Goal: Task Accomplishment & Management: Manage account settings

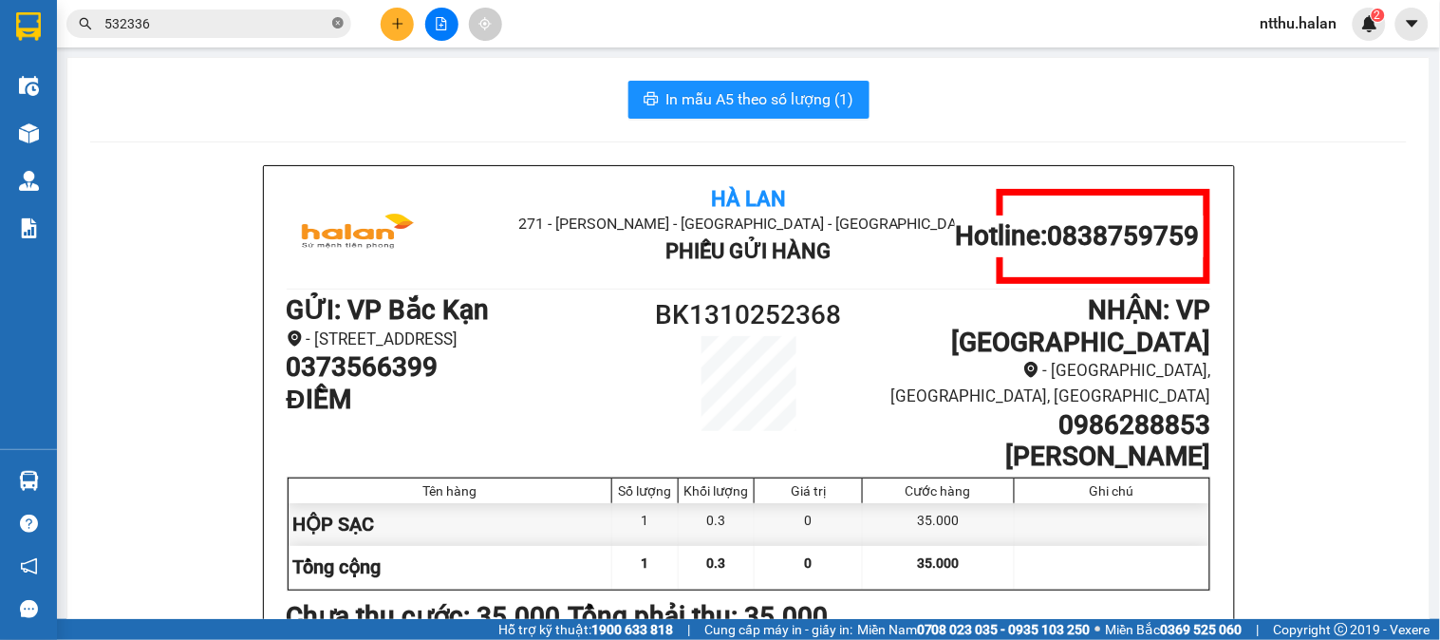
click at [336, 24] on icon "close-circle" at bounding box center [337, 22] width 11 height 11
click at [267, 21] on input "text" at bounding box center [216, 23] width 224 height 21
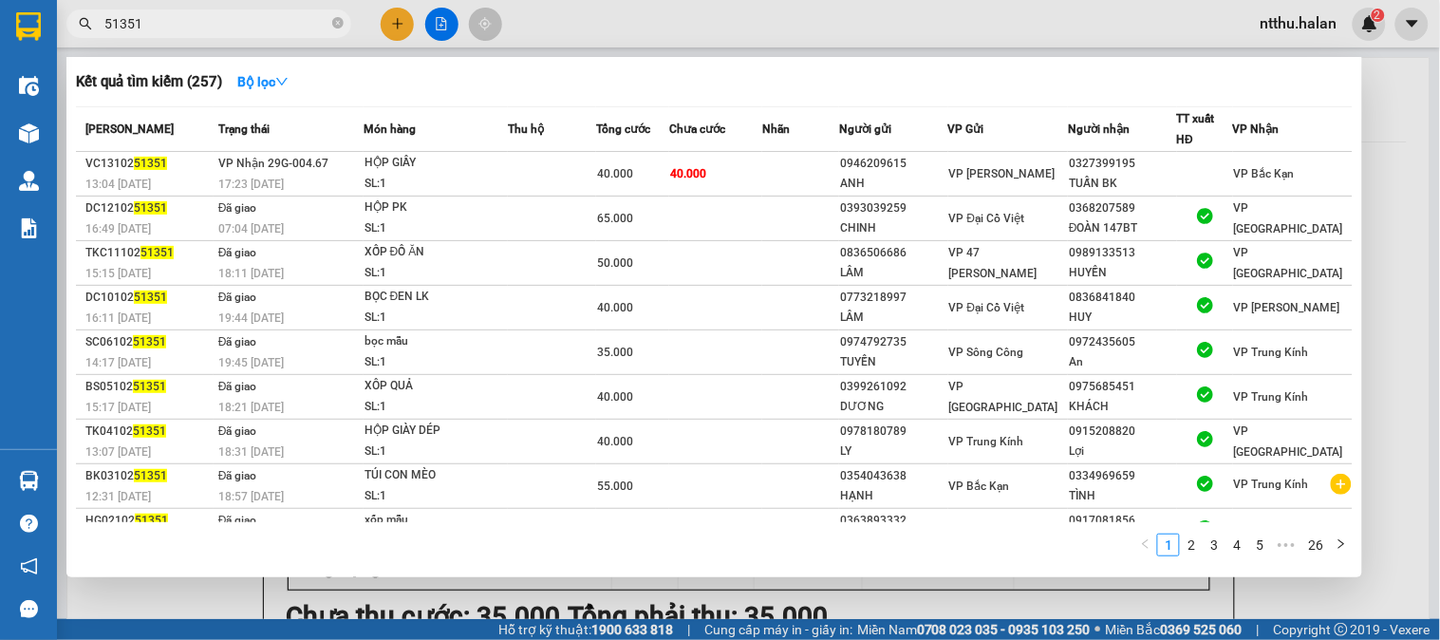
type input "51351"
click at [1293, 24] on div at bounding box center [720, 320] width 1440 height 640
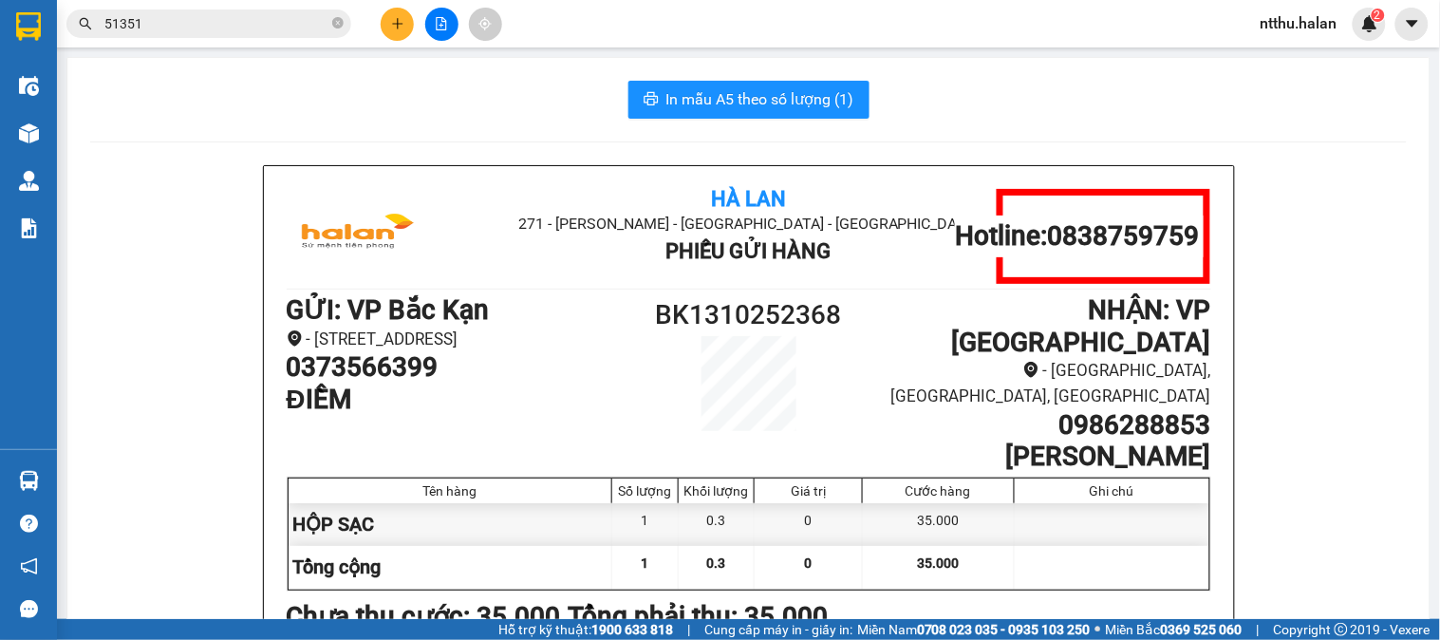
click at [1278, 23] on span "ntthu.halan" at bounding box center [1299, 23] width 107 height 24
click at [1285, 49] on span "Đăng xuất" at bounding box center [1315, 58] width 80 height 21
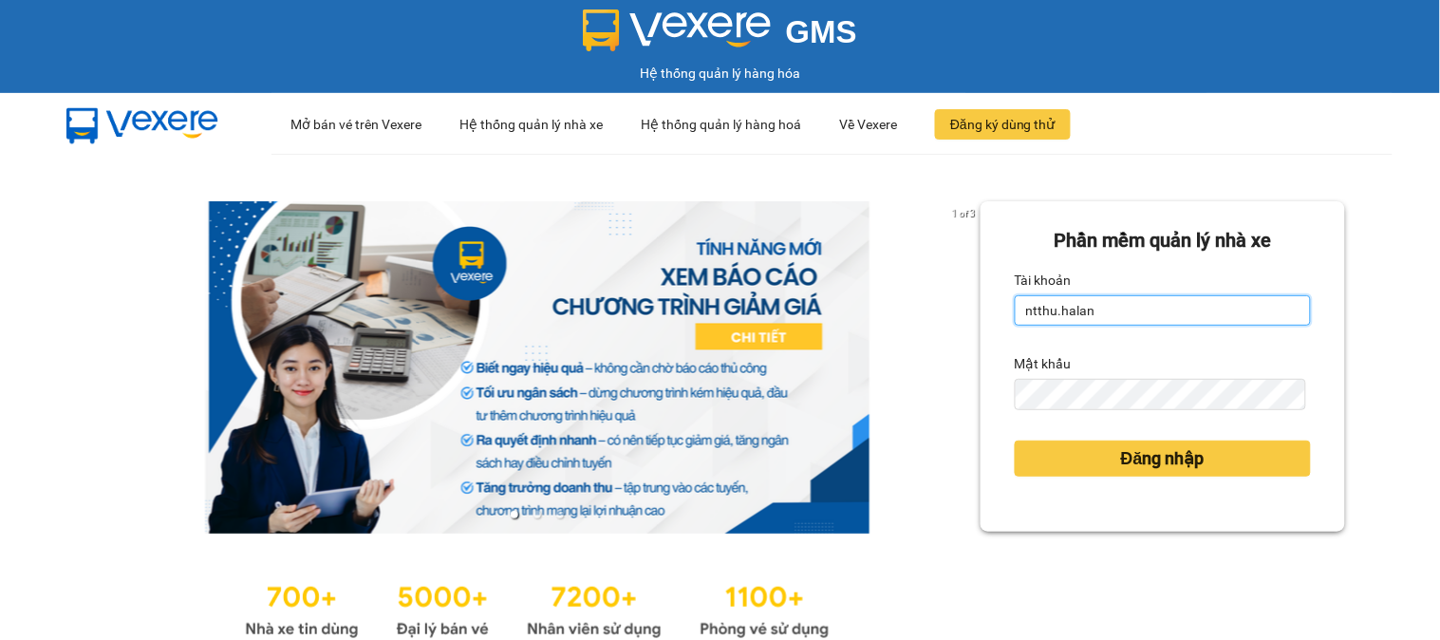
drag, startPoint x: 1122, startPoint y: 319, endPoint x: 1131, endPoint y: 327, distance: 11.4
click at [1122, 319] on input "ntthu.halan" at bounding box center [1163, 310] width 296 height 30
type input "tthtrang.halan"
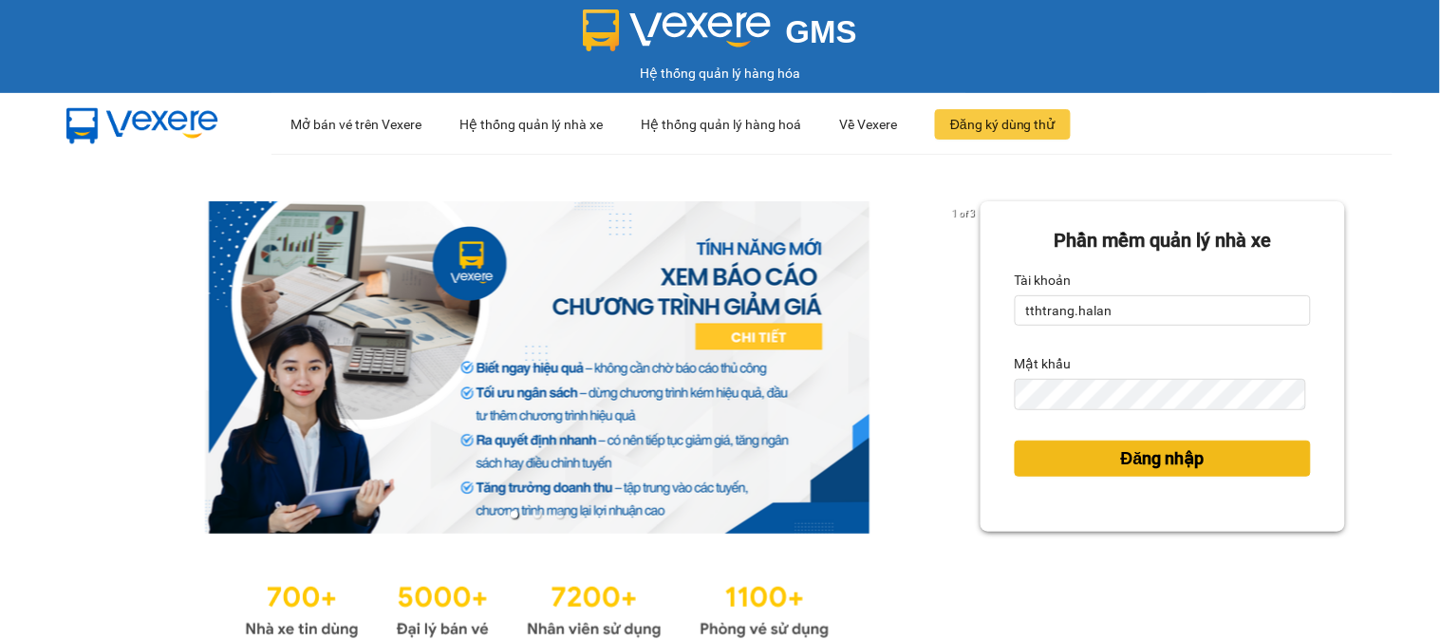
click at [1162, 452] on span "Đăng nhập" at bounding box center [1163, 458] width 84 height 27
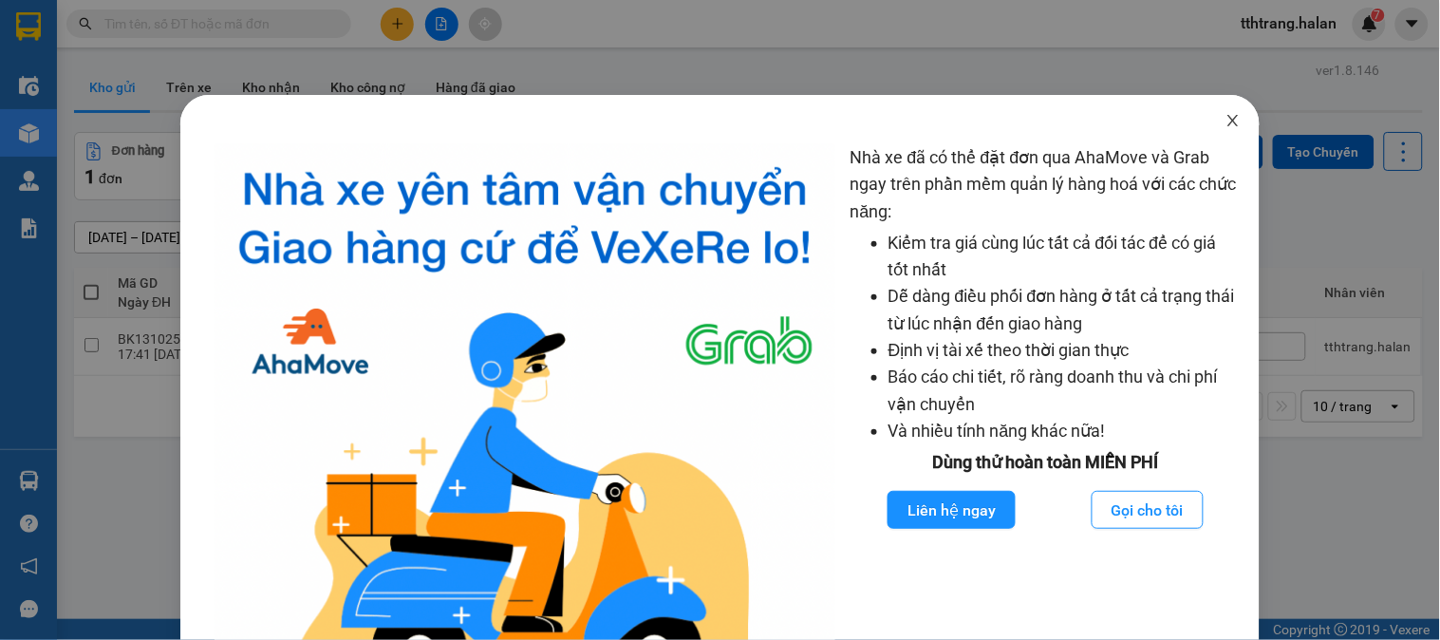
click at [1213, 109] on span "Close" at bounding box center [1233, 121] width 53 height 53
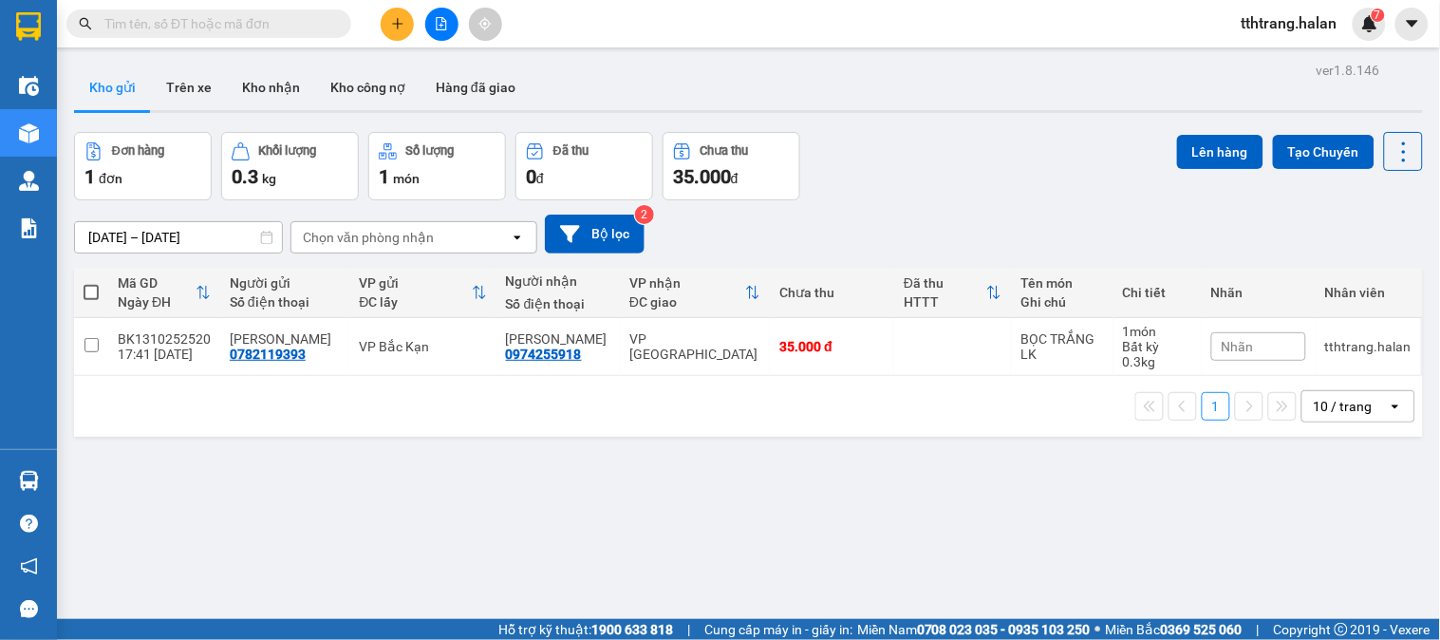
click at [286, 19] on input "text" at bounding box center [216, 23] width 224 height 21
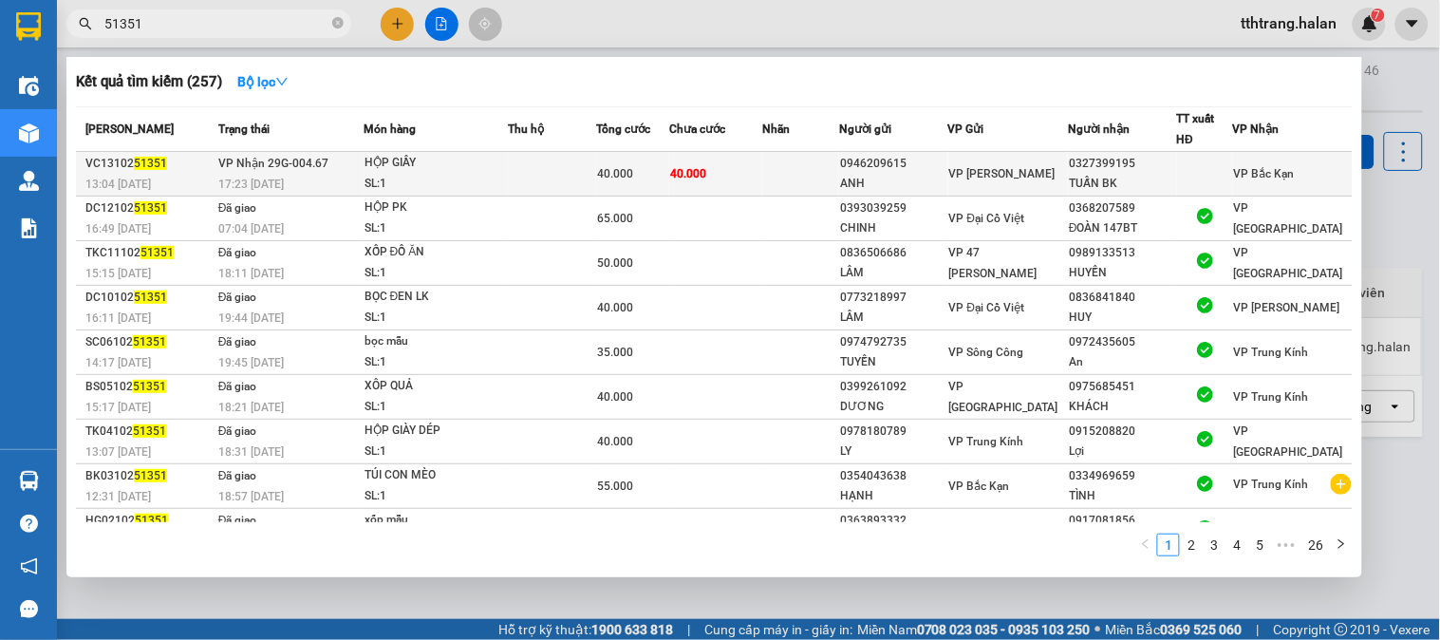
type input "51351"
click at [812, 178] on td at bounding box center [800, 174] width 77 height 45
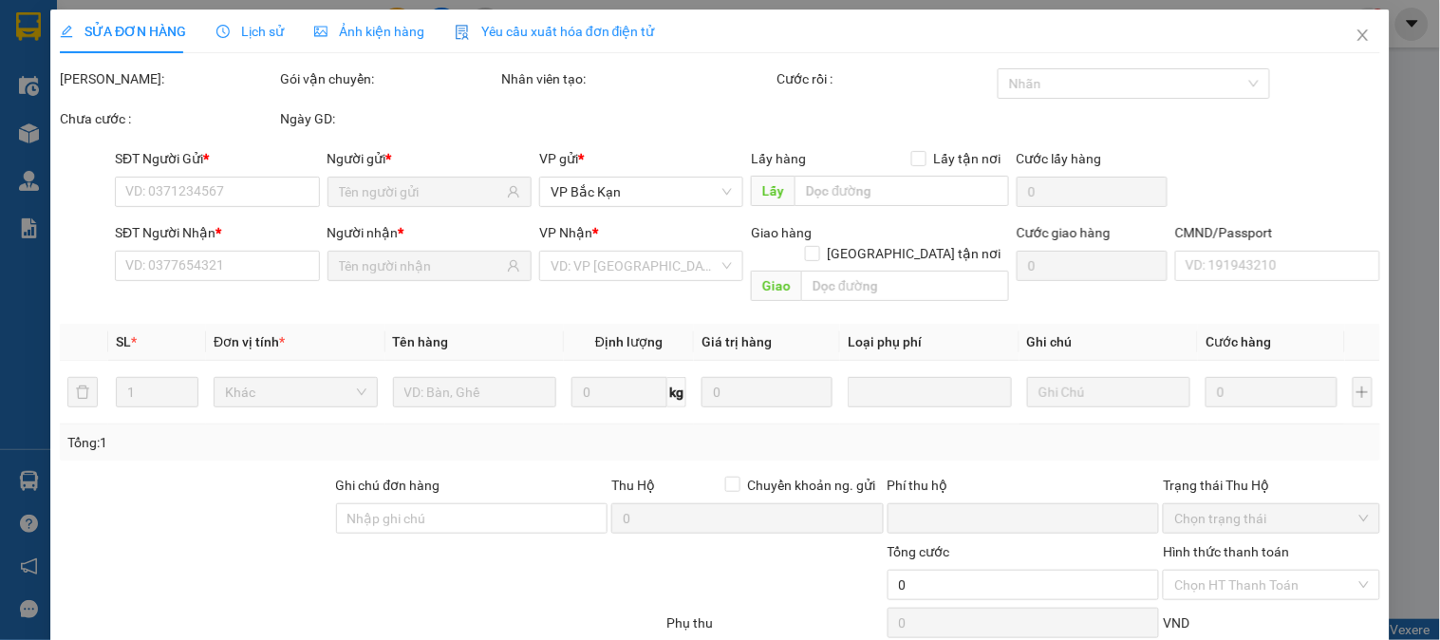
type input "0946209615"
type input "ANH"
type input "0327399195"
type input "TUẤN BK"
type input "0"
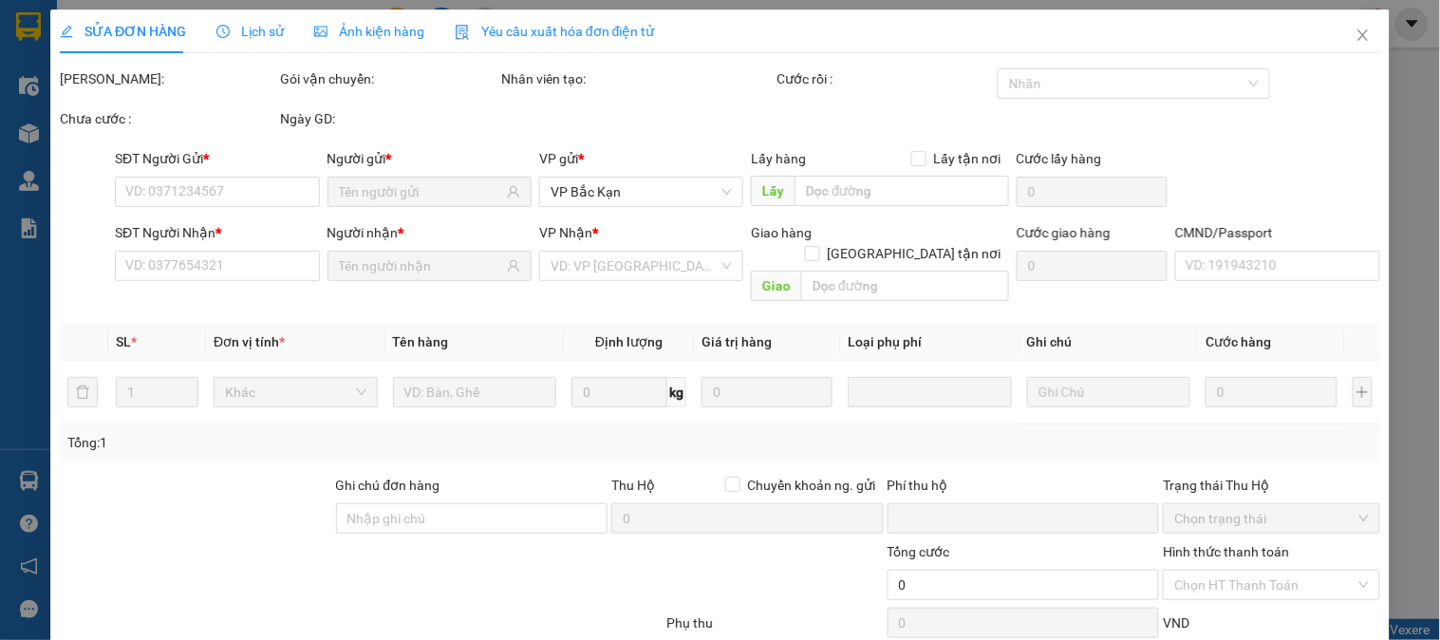
type input "40.000"
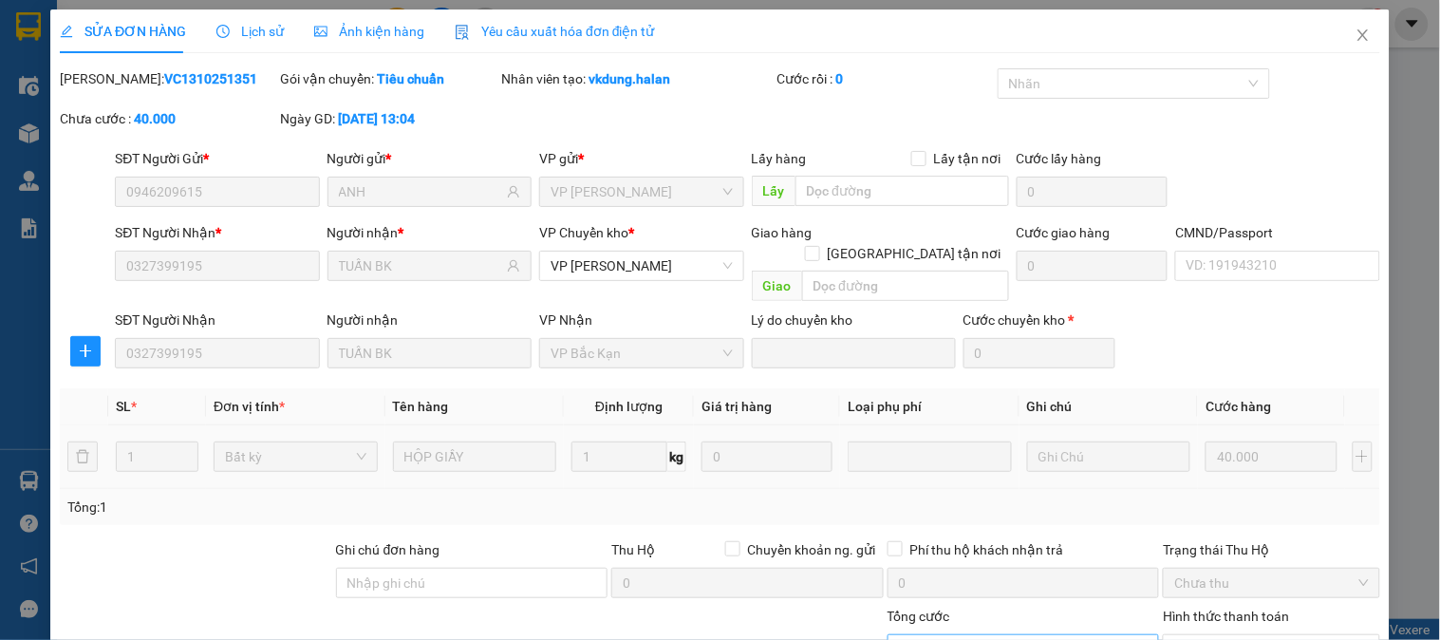
scroll to position [168, 0]
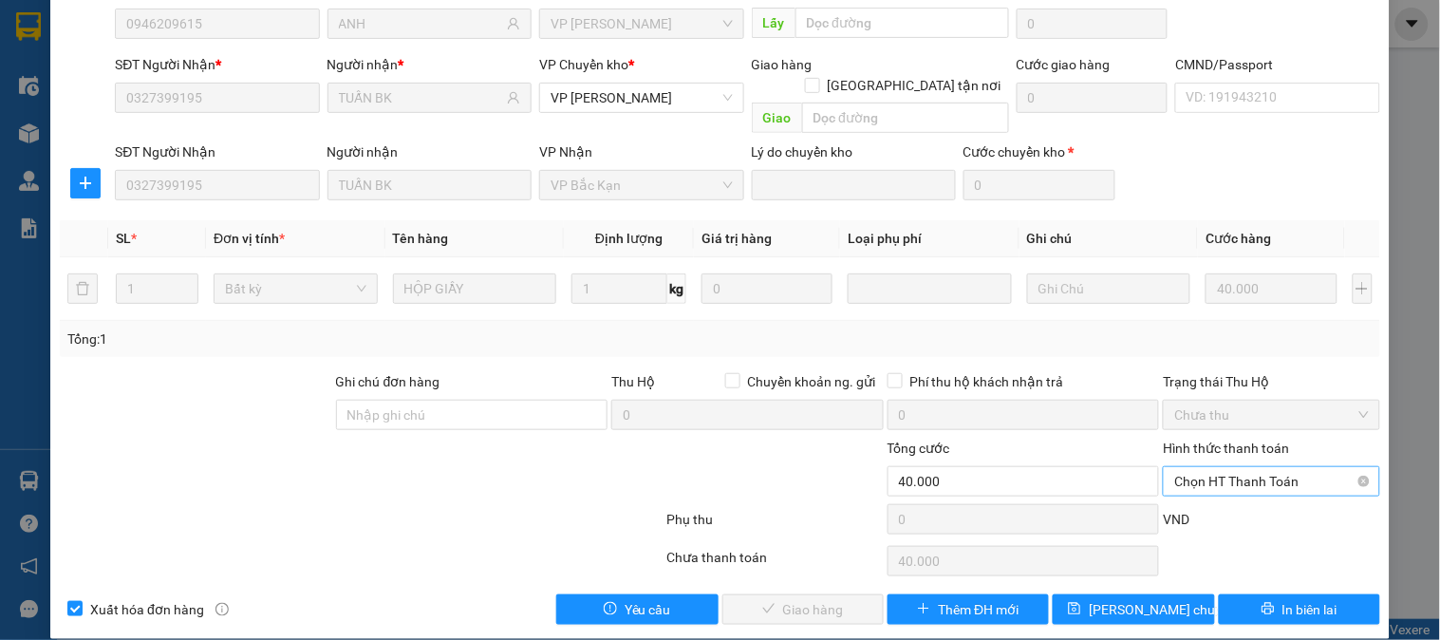
click at [1241, 467] on span "Chọn HT Thanh Toán" at bounding box center [1271, 481] width 194 height 28
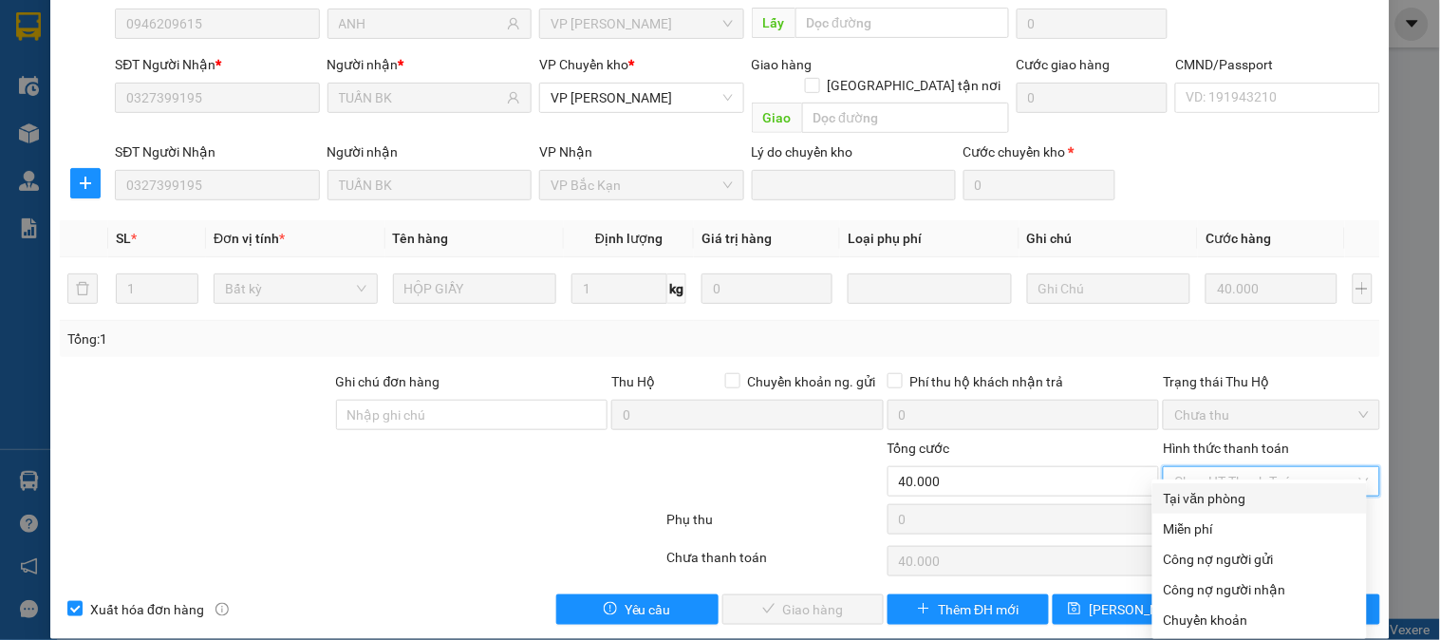
click at [1239, 491] on div "Tại văn phòng" at bounding box center [1260, 498] width 192 height 21
type input "0"
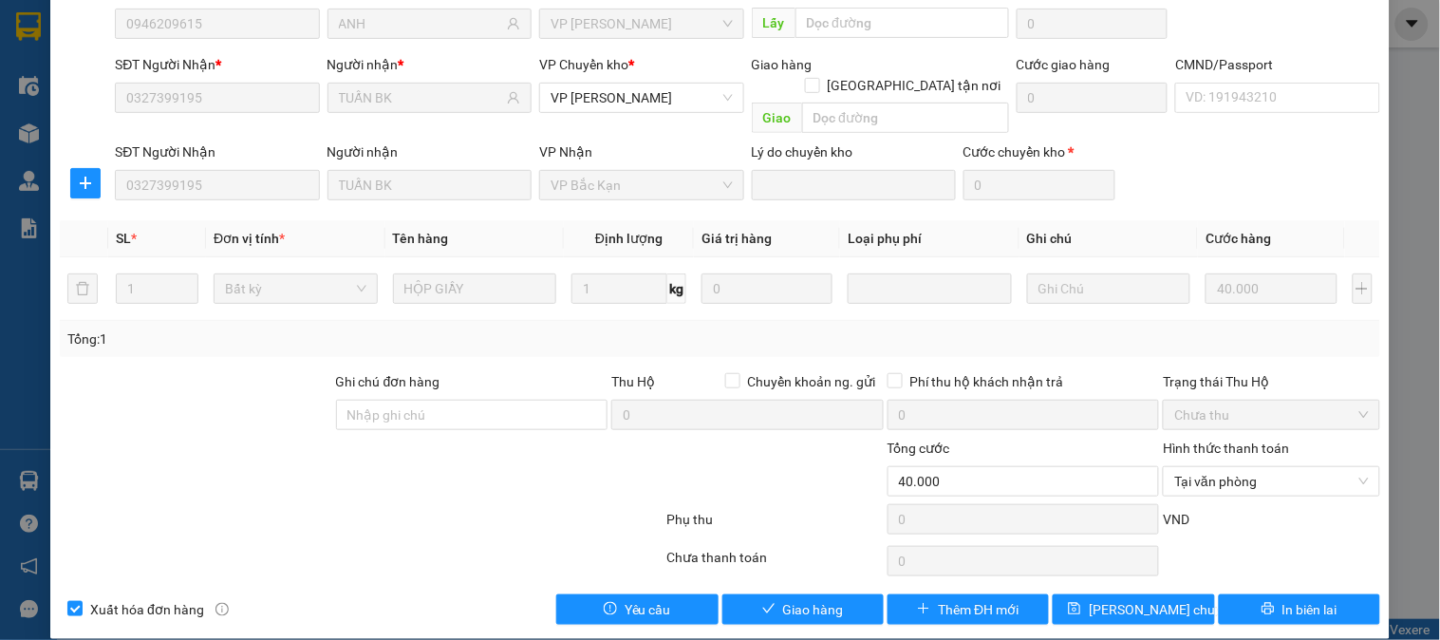
click at [767, 571] on div "Total Paid Fee 0 Total UnPaid Fee 40.000 Cash Collection Total Fee Mã ĐH: VC131…" at bounding box center [720, 262] width 1321 height 724
click at [790, 599] on span "Giao hàng" at bounding box center [813, 609] width 61 height 21
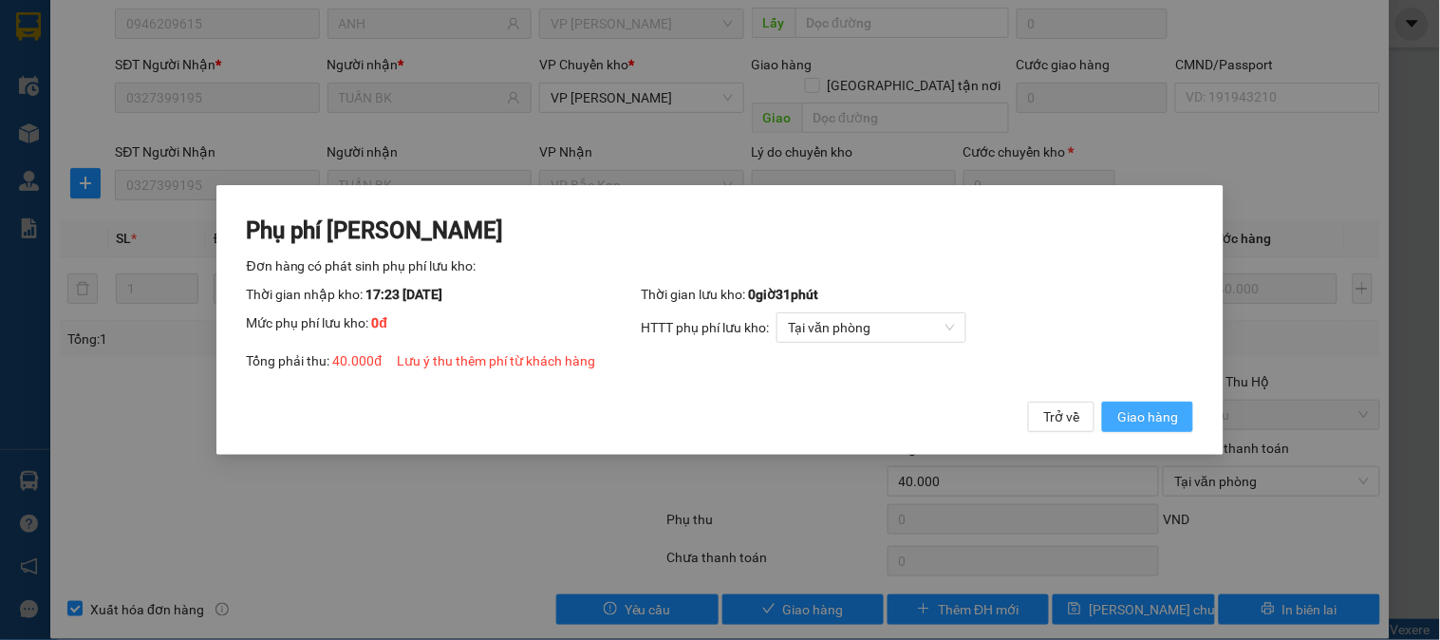
click at [1161, 406] on span "Giao hàng" at bounding box center [1147, 416] width 61 height 21
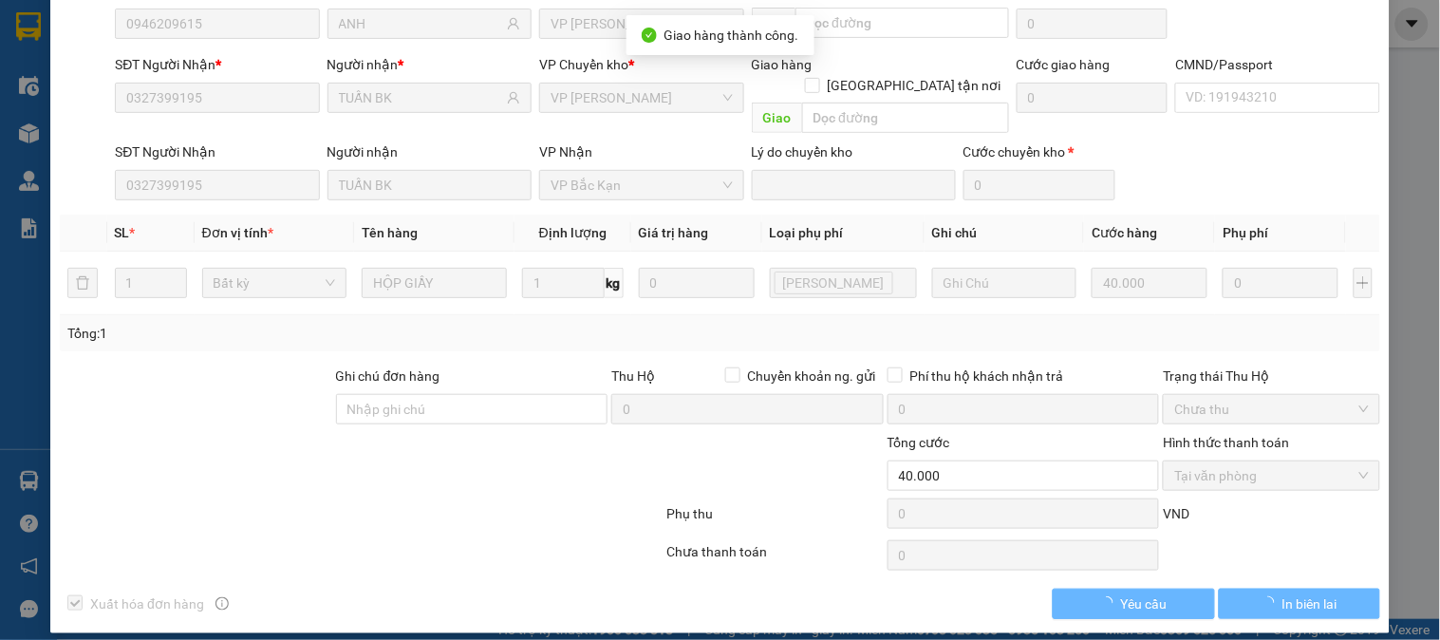
scroll to position [163, 0]
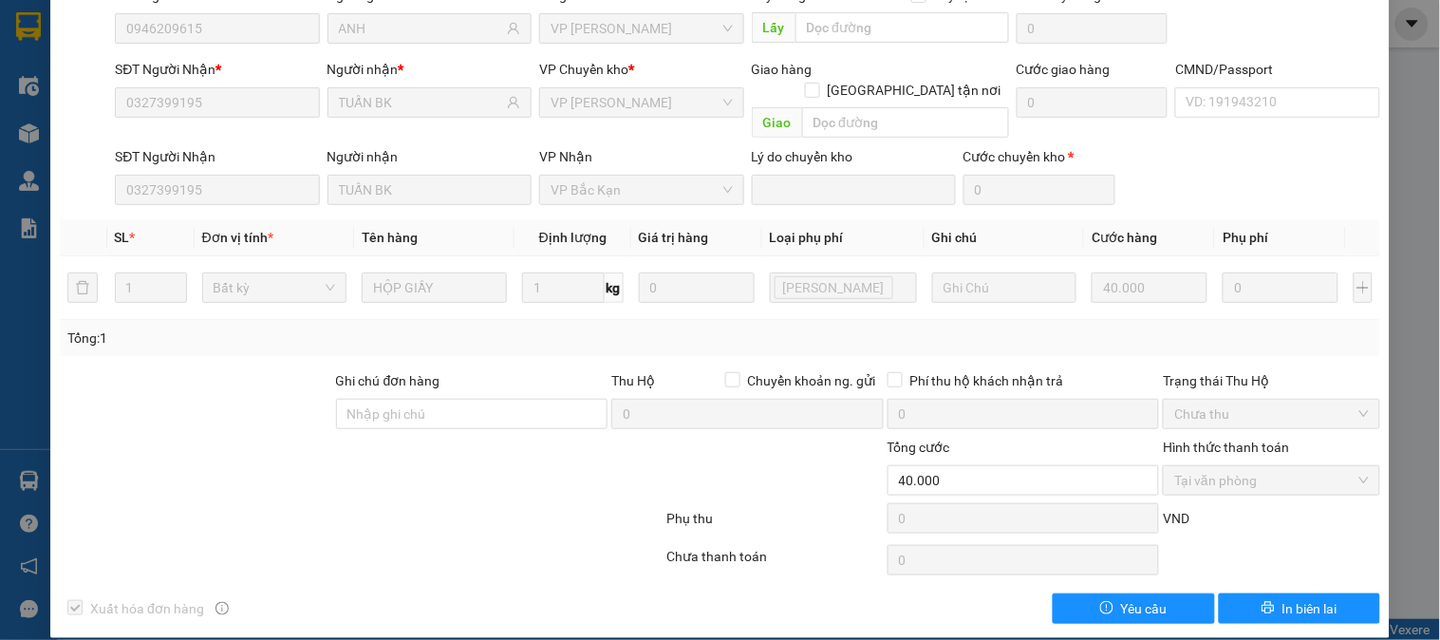
drag, startPoint x: 1161, startPoint y: 406, endPoint x: 1161, endPoint y: 418, distance: 11.4
click at [1161, 418] on form "Ghi chú đơn hàng Thu Hộ Chuyển khoản ng. gửi 0 Phí thu hộ khách nhận trả 0 Trạn…" at bounding box center [720, 455] width 1321 height 171
drag, startPoint x: 581, startPoint y: 239, endPoint x: 204, endPoint y: 9, distance: 441.4
click at [580, 256] on td "1 kg" at bounding box center [573, 288] width 117 height 64
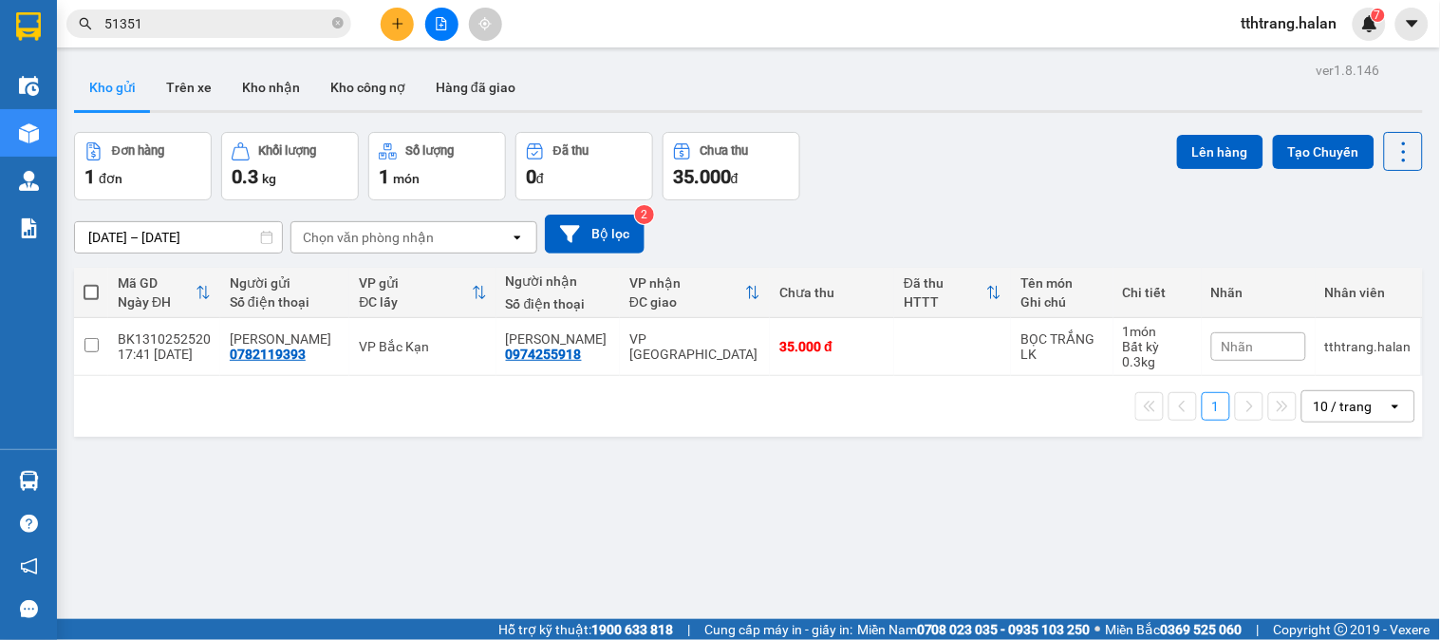
click at [334, 20] on icon "close-circle" at bounding box center [337, 22] width 11 height 11
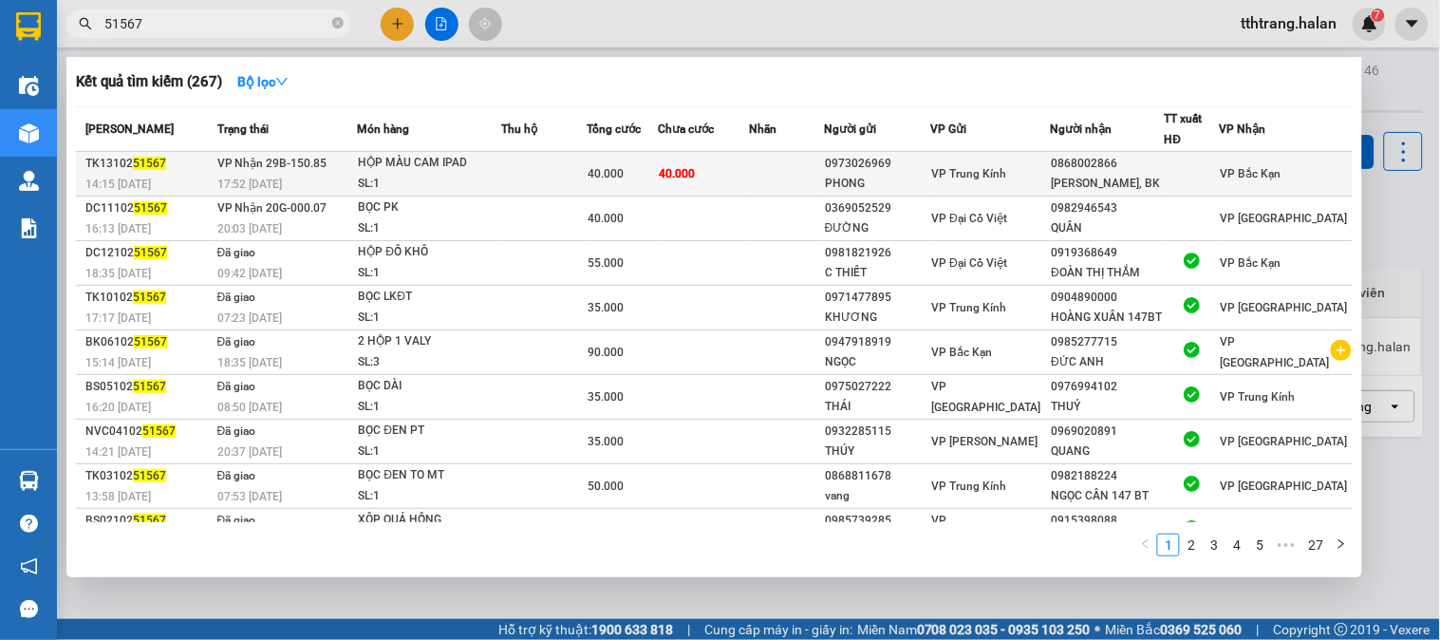
type input "51567"
click at [698, 162] on td "40.000" at bounding box center [703, 174] width 91 height 45
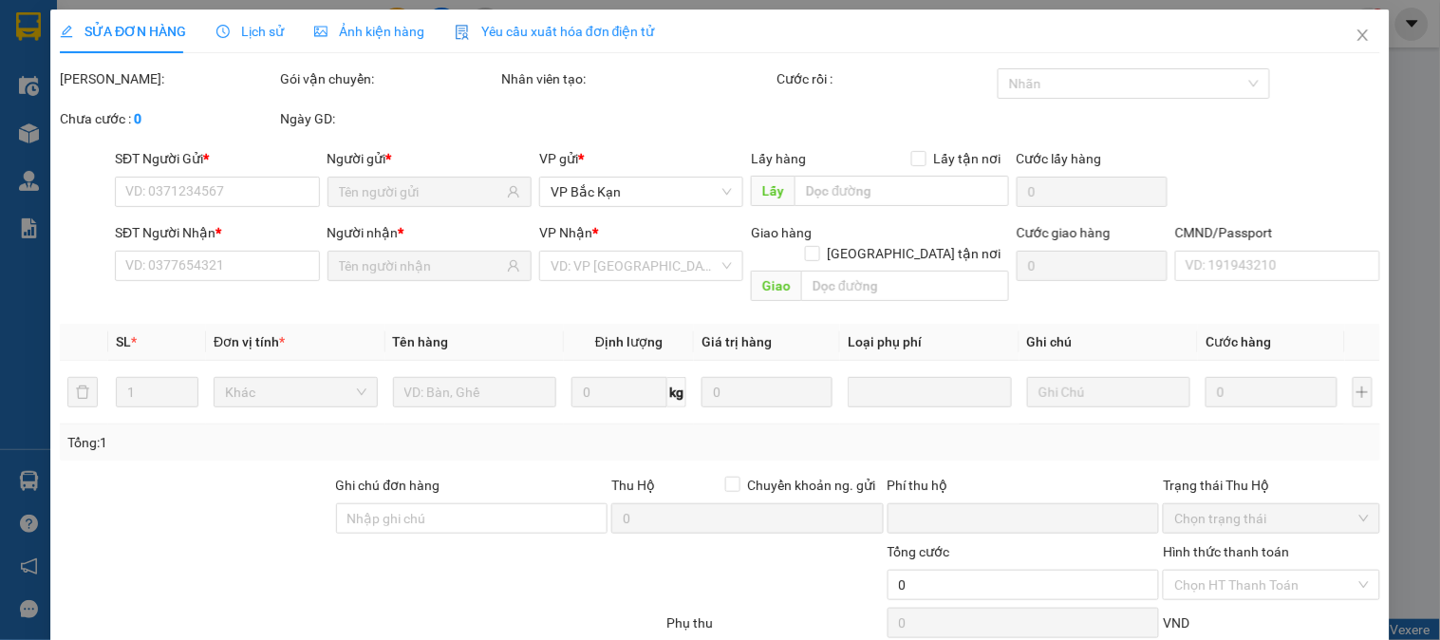
type input "0973026969"
type input "PHONG"
type input "0868002866"
type input "[PERSON_NAME]"
type input "0"
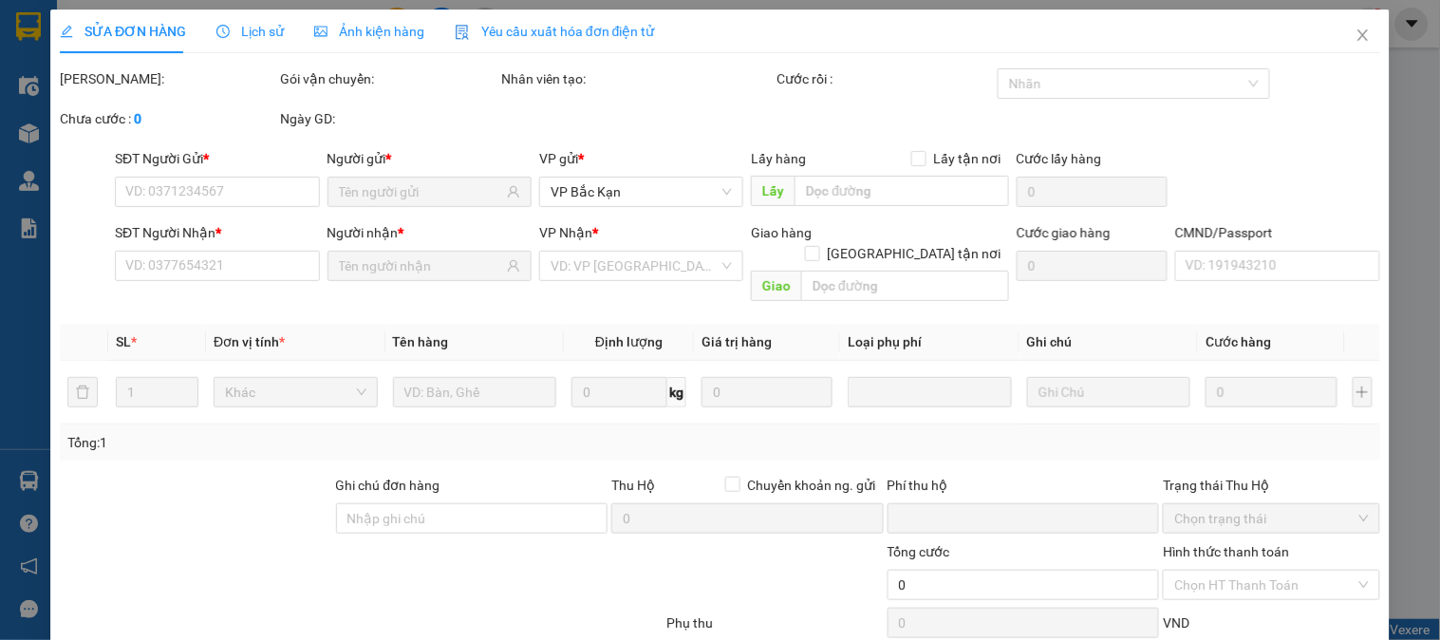
type input "40.000"
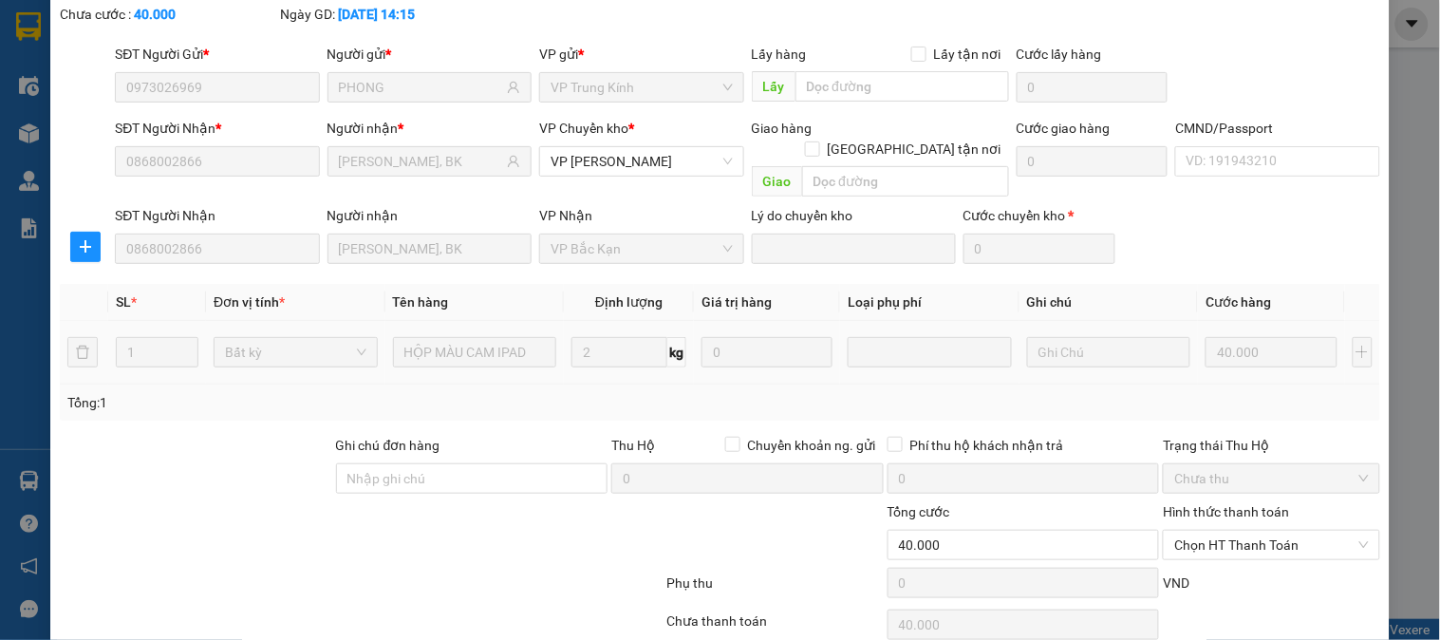
scroll to position [168, 0]
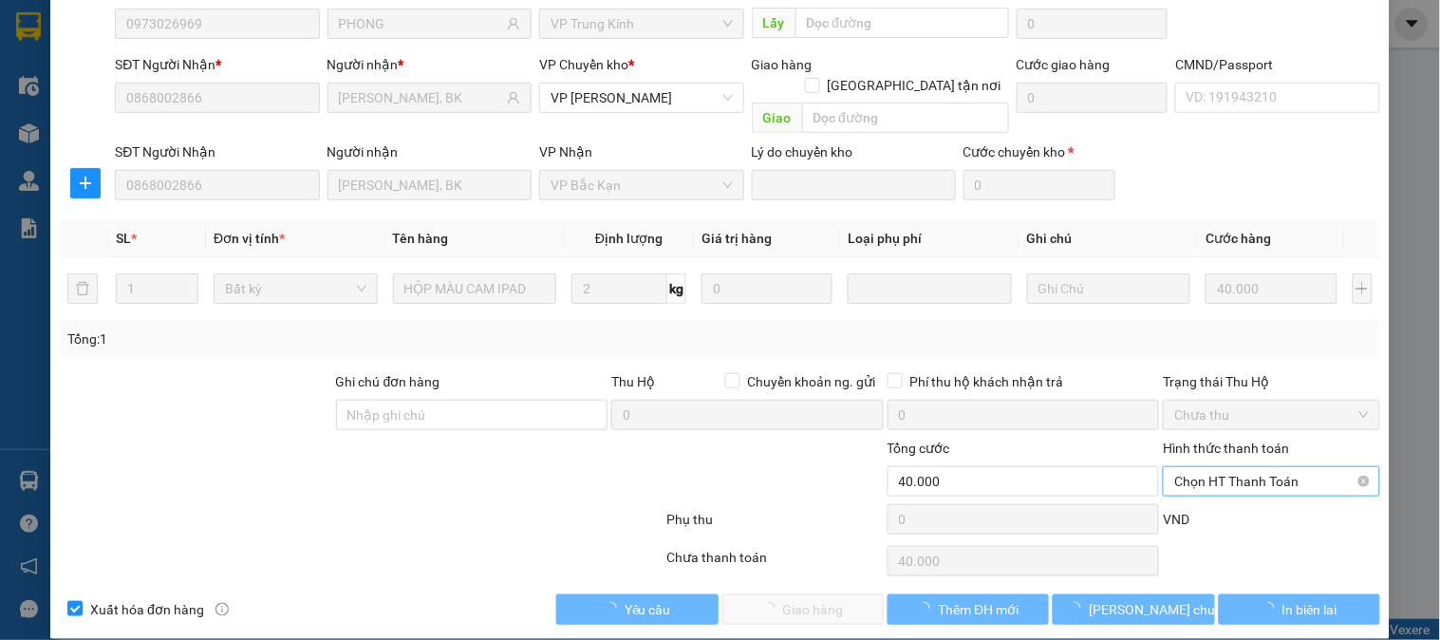
click at [1315, 467] on span "Chọn HT Thanh Toán" at bounding box center [1271, 481] width 194 height 28
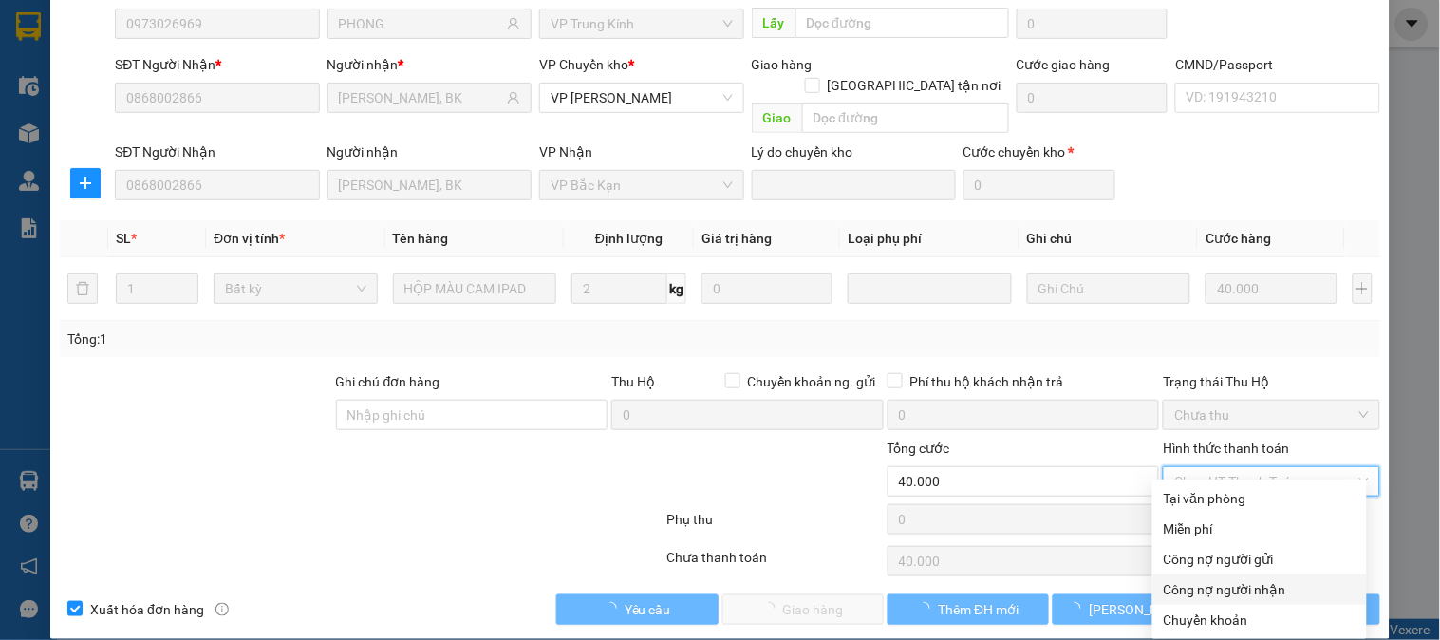
click at [1273, 579] on div "Công nợ người nhận" at bounding box center [1260, 589] width 192 height 21
type input "0"
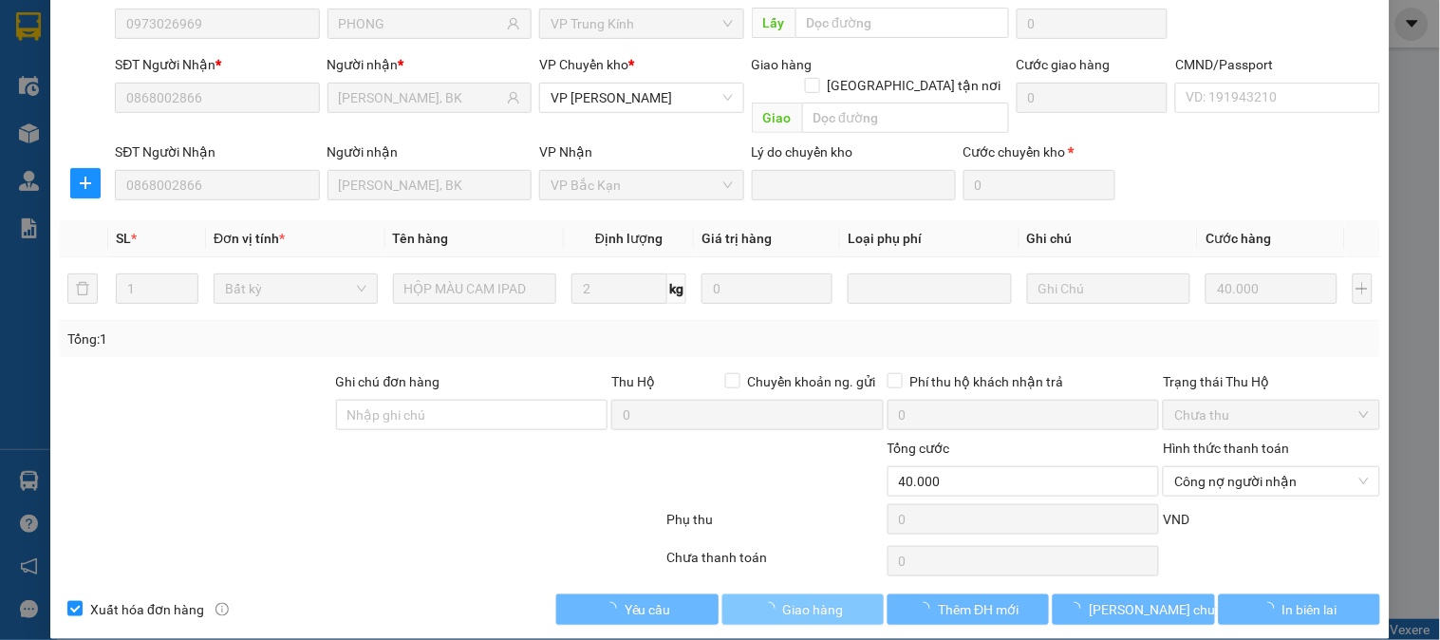
click at [811, 599] on span "Giao hàng" at bounding box center [813, 609] width 61 height 21
click at [822, 599] on span "Giao hàng" at bounding box center [813, 609] width 61 height 21
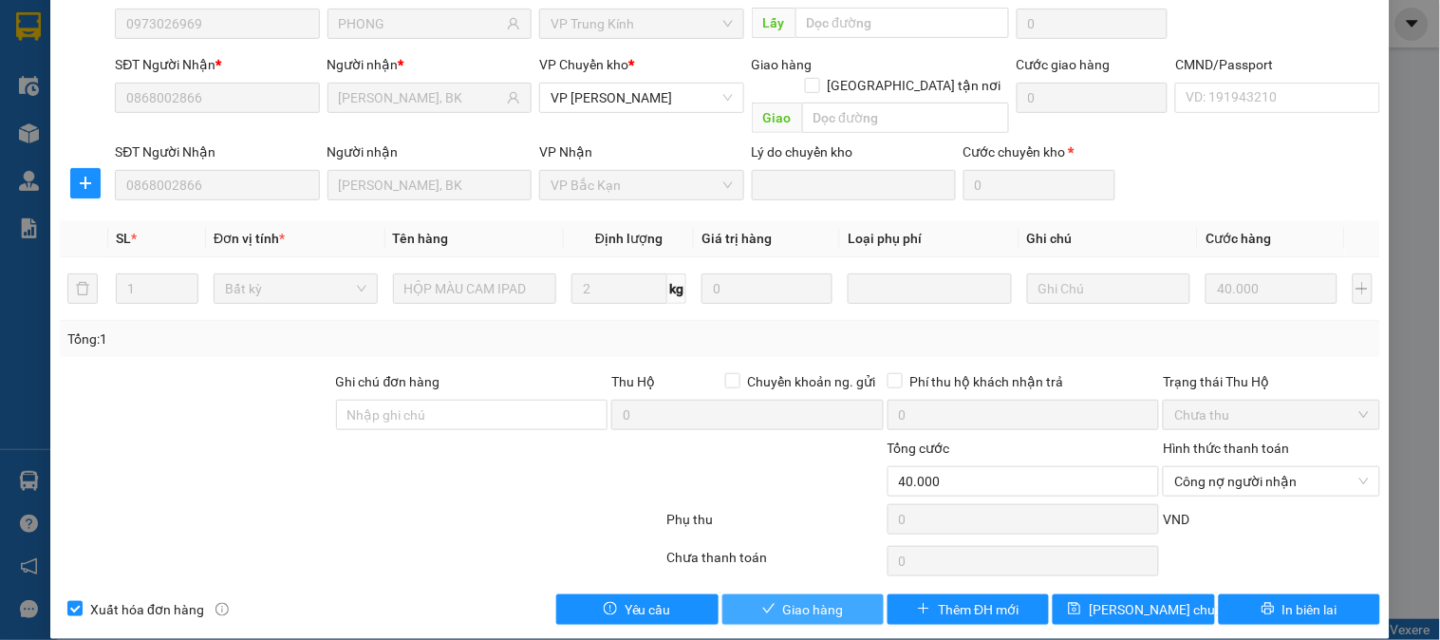
click at [814, 599] on span "Giao hàng" at bounding box center [813, 609] width 61 height 21
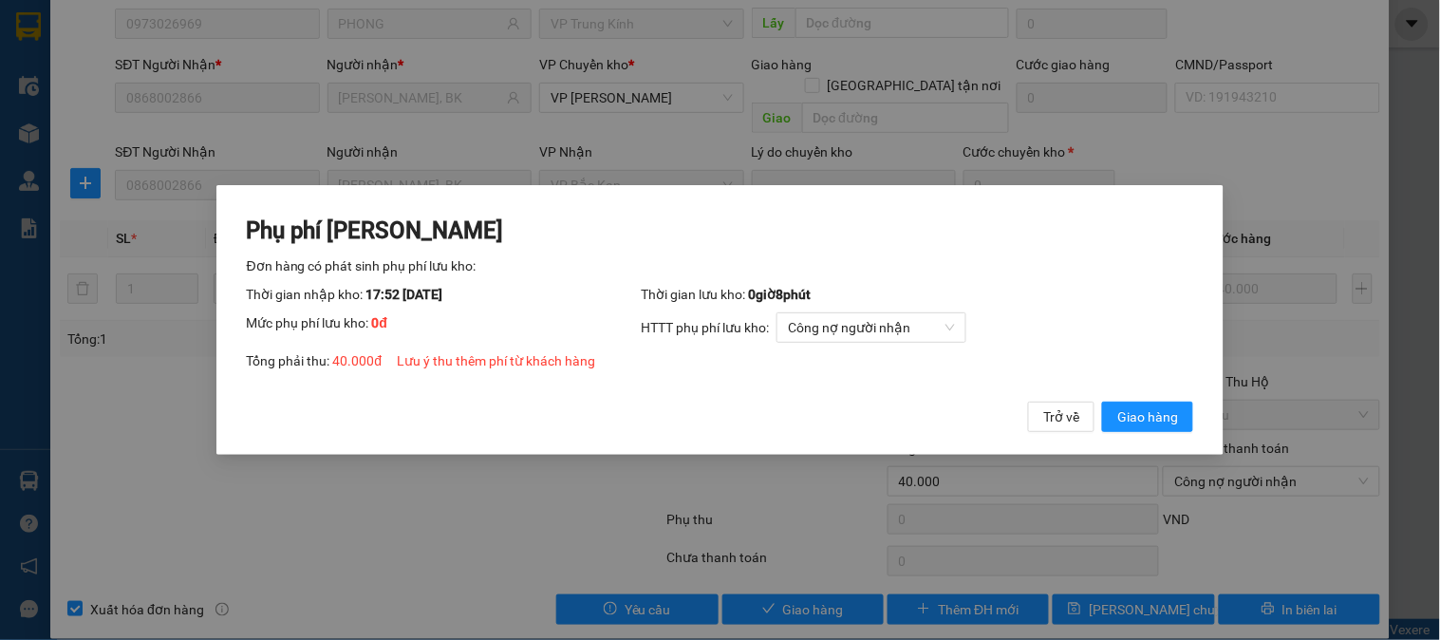
click at [1102, 402] on button "Giao hàng" at bounding box center [1147, 417] width 91 height 30
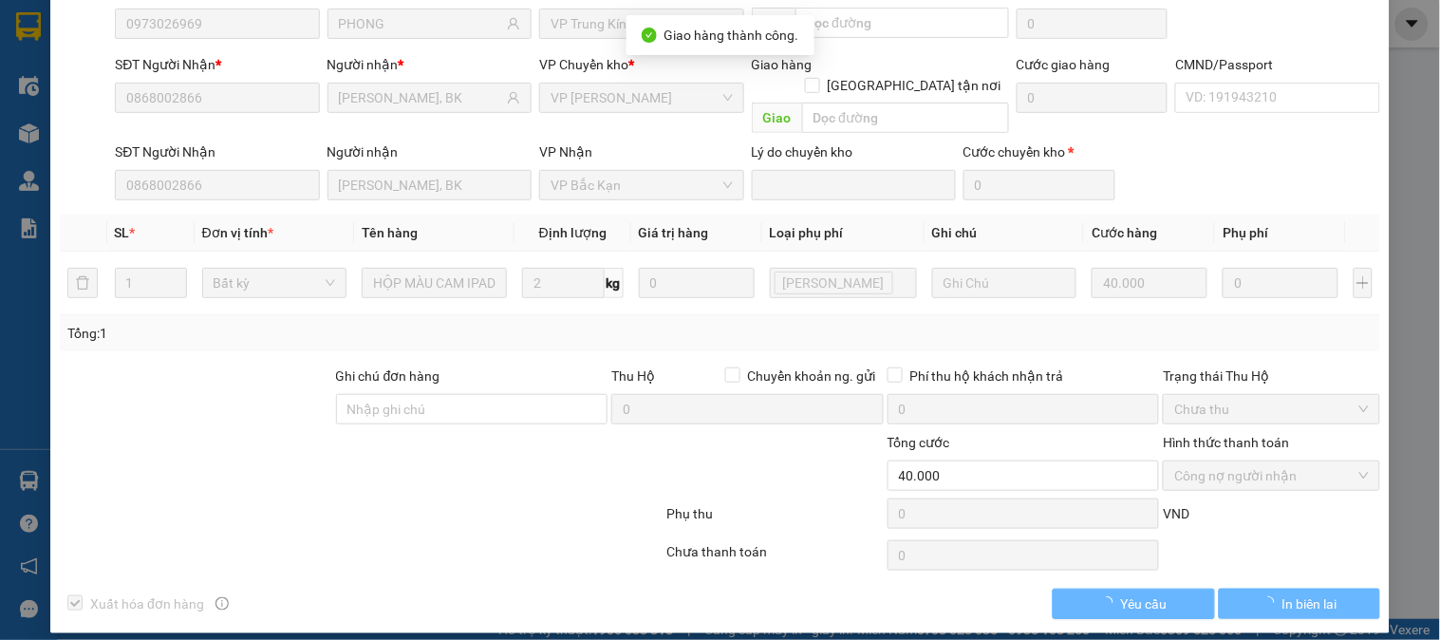
scroll to position [163, 0]
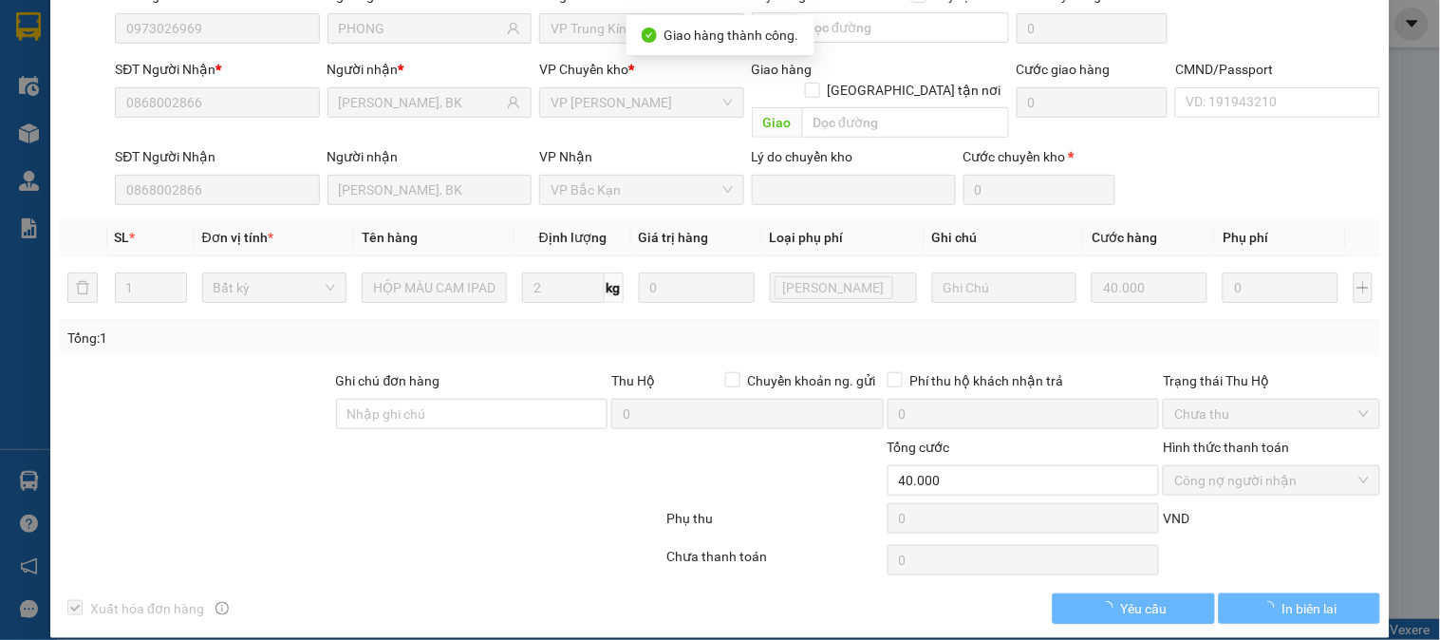
drag, startPoint x: 382, startPoint y: 498, endPoint x: 403, endPoint y: 488, distance: 23.4
click at [383, 503] on div at bounding box center [361, 522] width 607 height 38
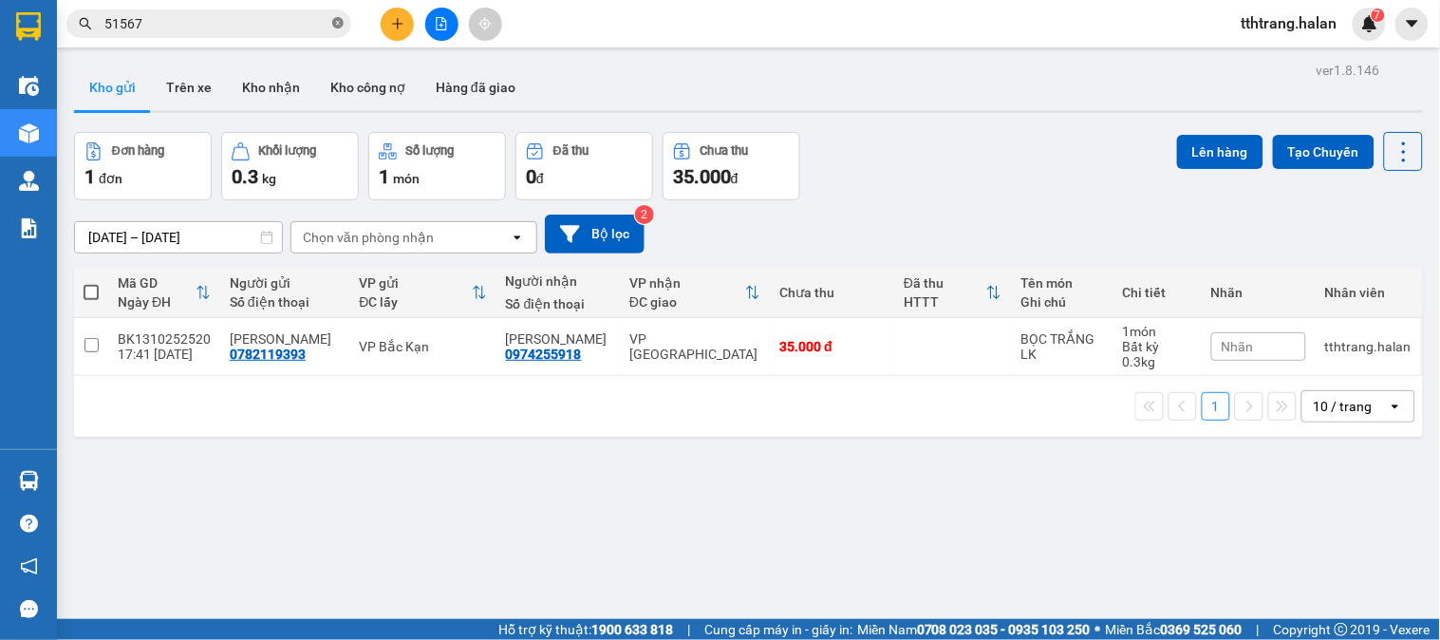
click at [339, 25] on icon "close-circle" at bounding box center [337, 22] width 11 height 11
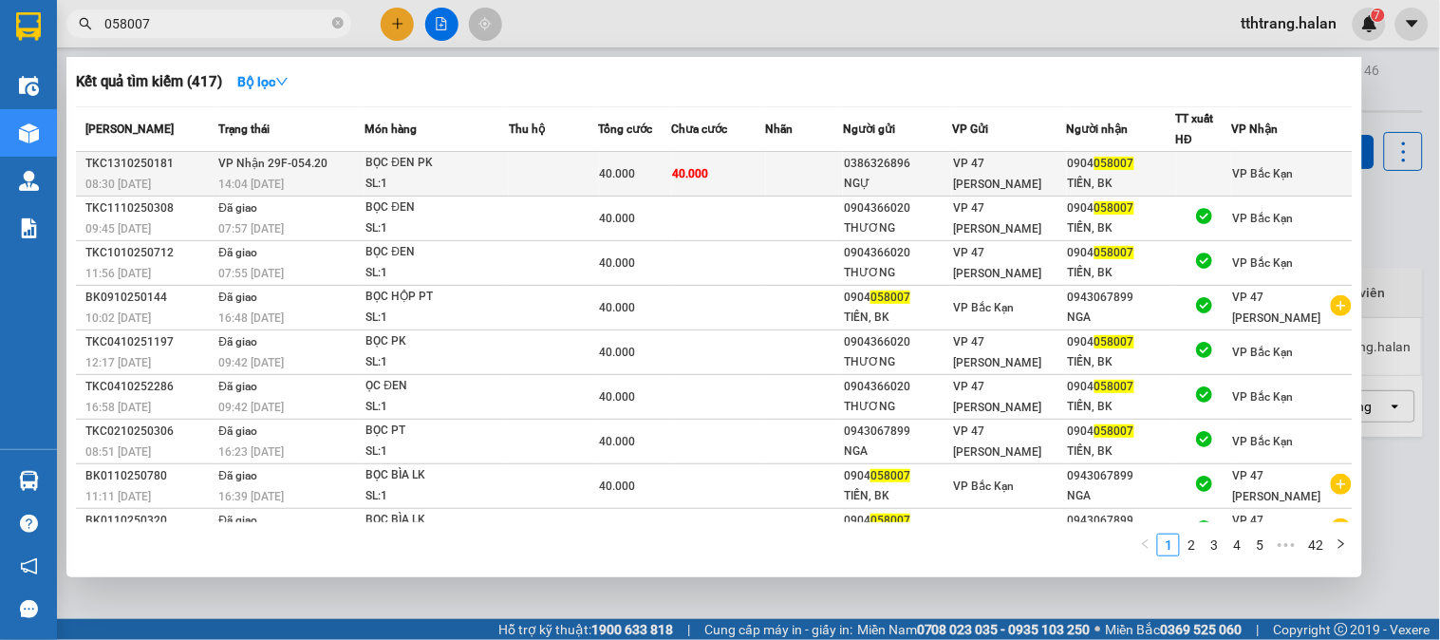
type input "058007"
click at [754, 168] on td "40.000" at bounding box center [719, 174] width 94 height 45
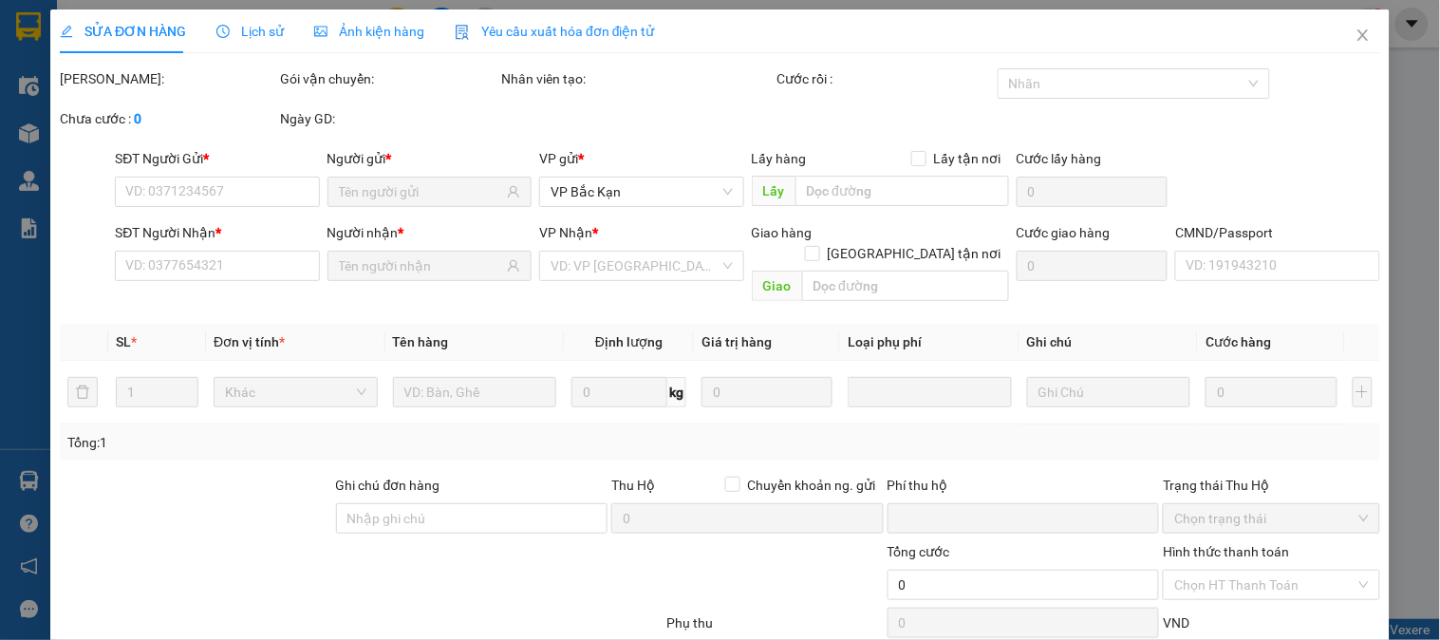
click at [253, 32] on span "Lịch sử" at bounding box center [249, 31] width 67 height 15
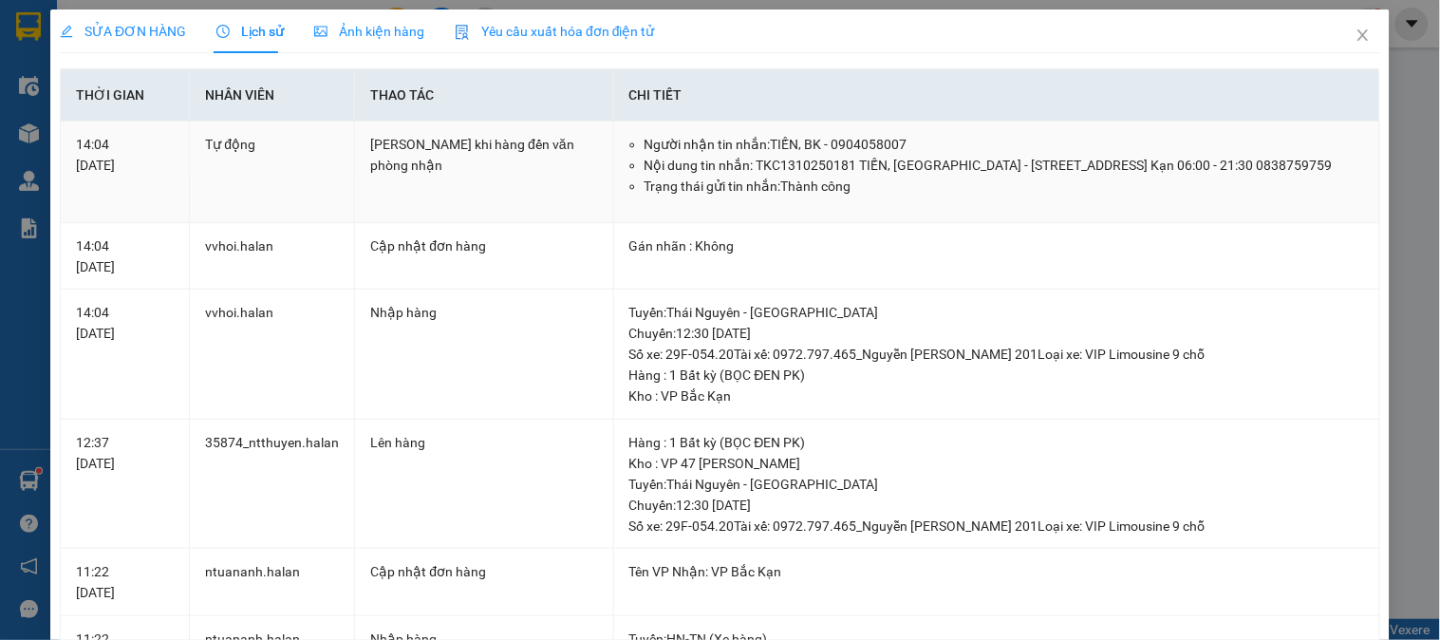
click at [399, 148] on div "Gửi Zalo khi hàng đến văn phòng nhận" at bounding box center [483, 155] width 227 height 42
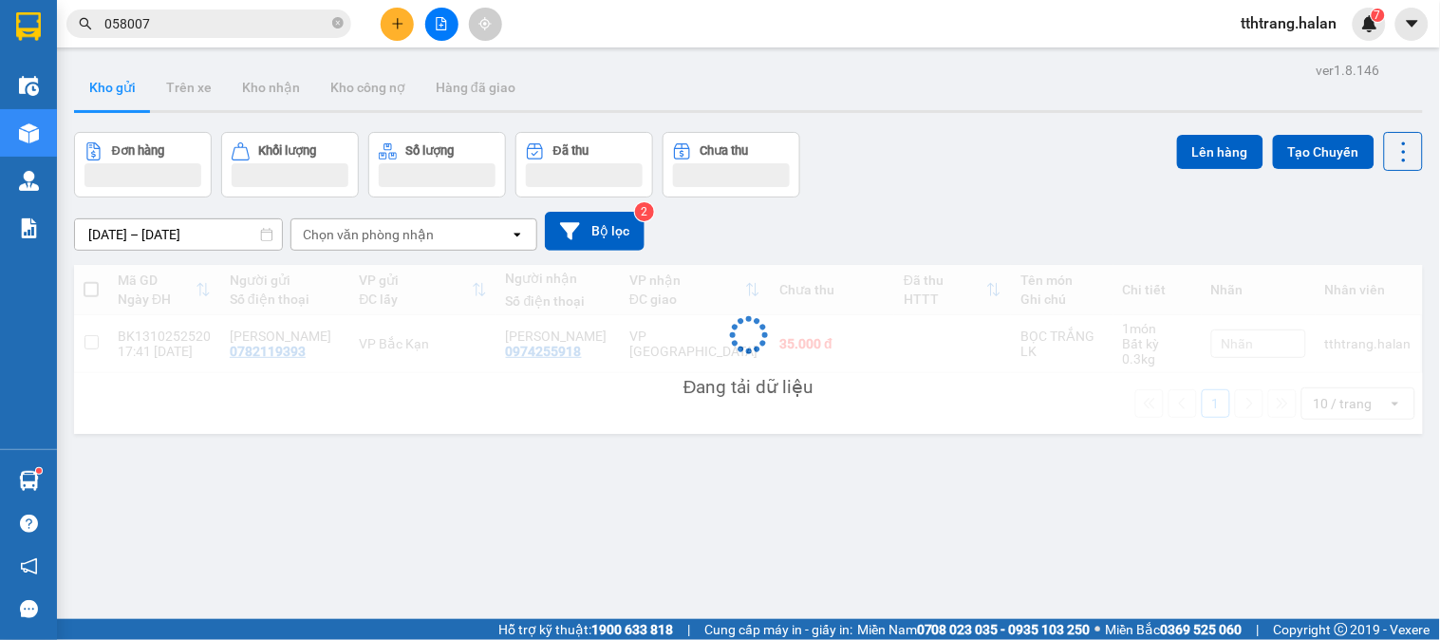
click at [242, 30] on input "058007" at bounding box center [216, 23] width 224 height 21
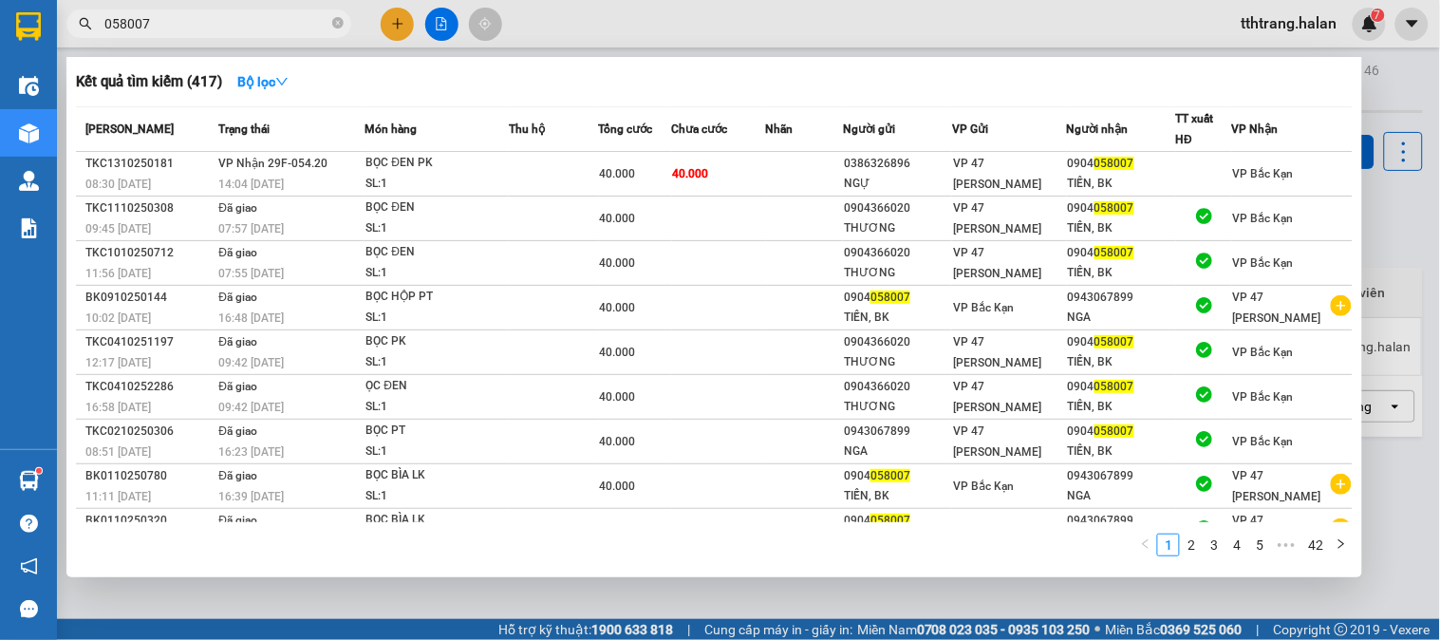
click at [335, 23] on icon "close-circle" at bounding box center [337, 22] width 11 height 11
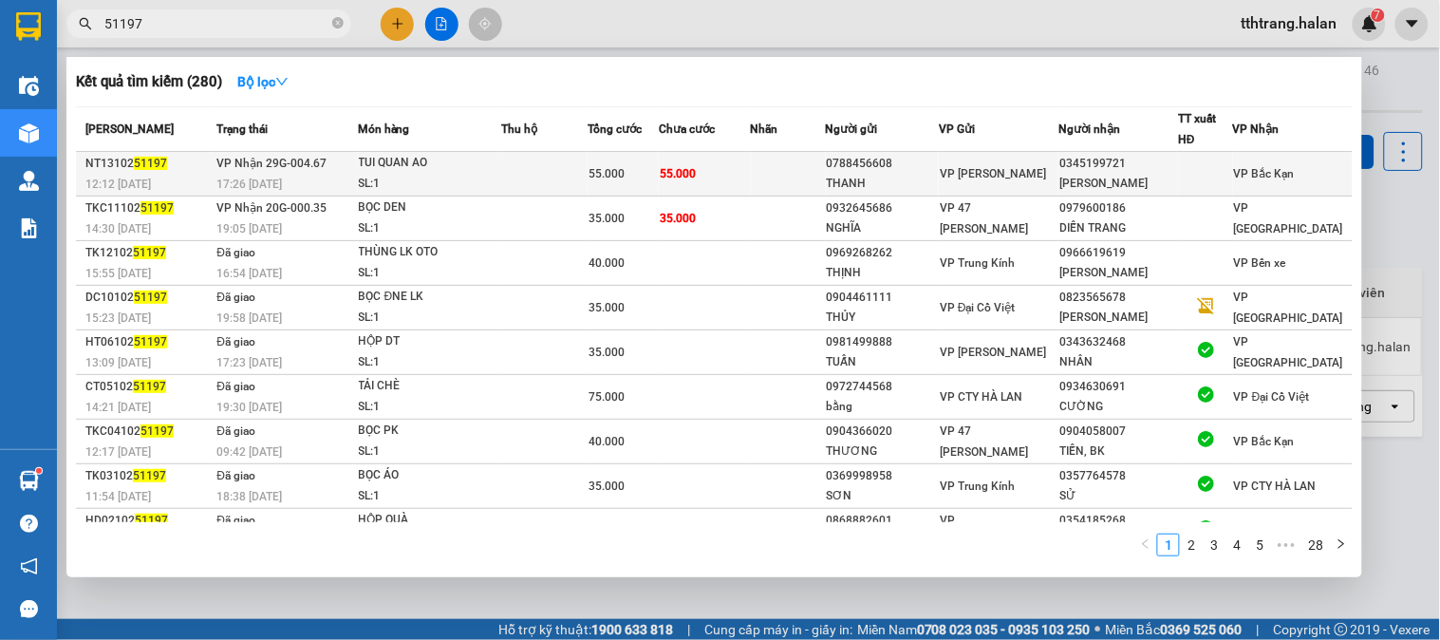
type input "51197"
click at [621, 169] on span "55.000" at bounding box center [607, 173] width 36 height 13
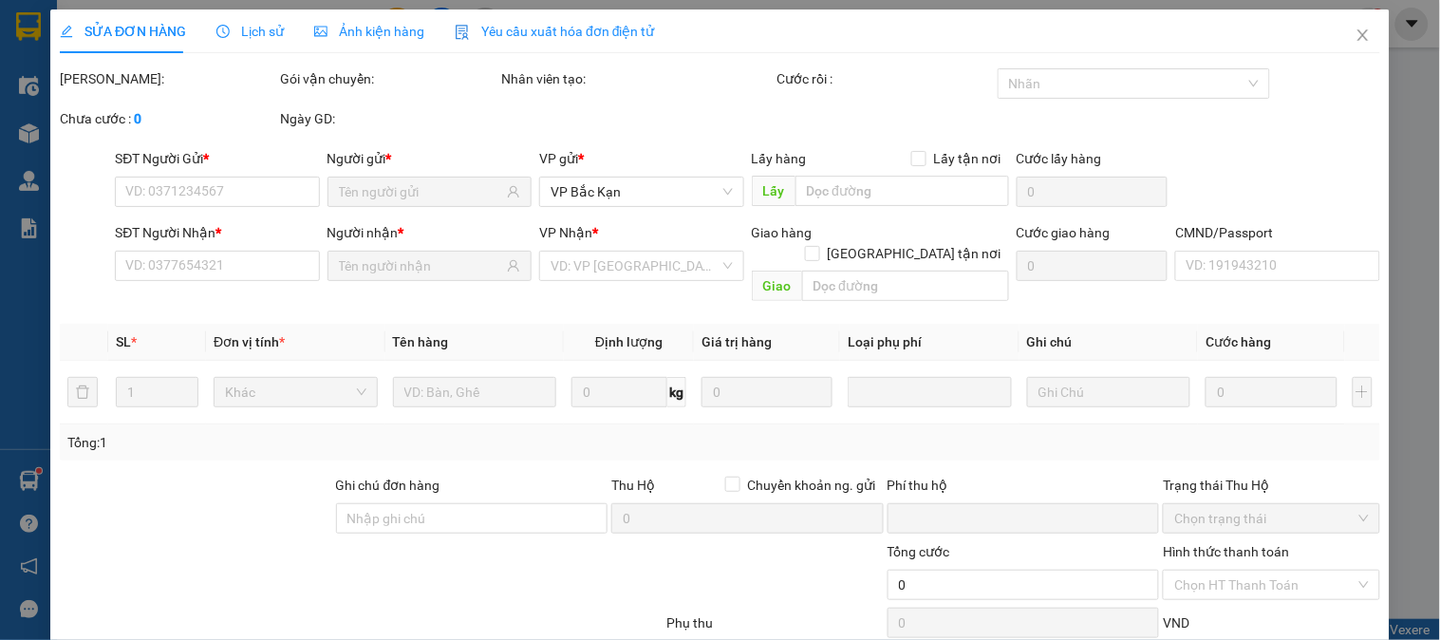
type input "0788456608"
type input "THANH"
type input "0345199721"
type input "CHU HOÀI LINH"
type input "0"
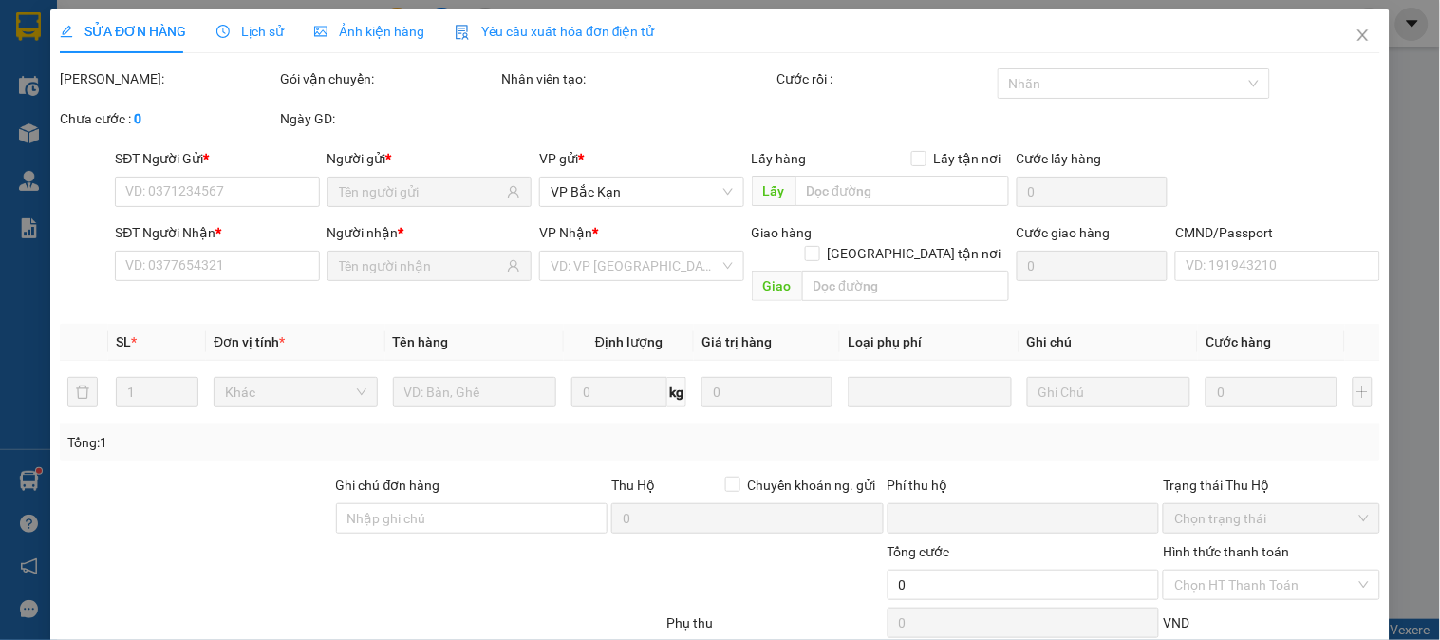
type input "55.000"
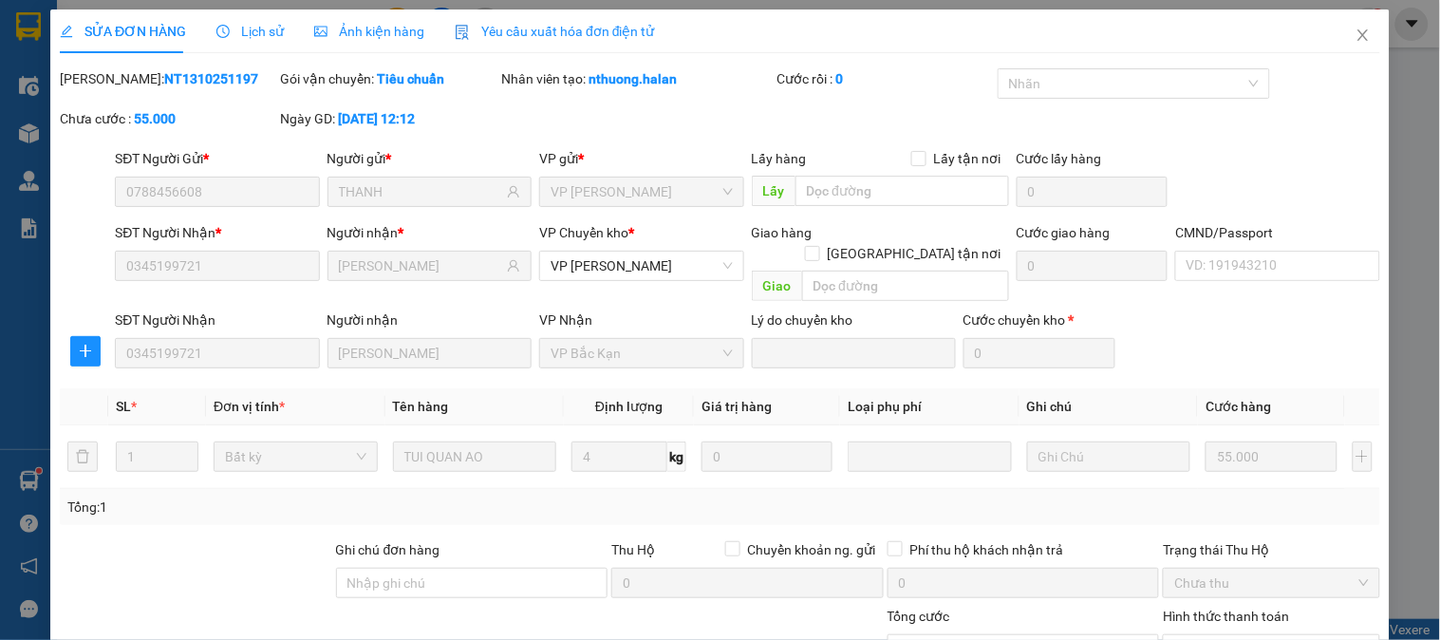
scroll to position [168, 0]
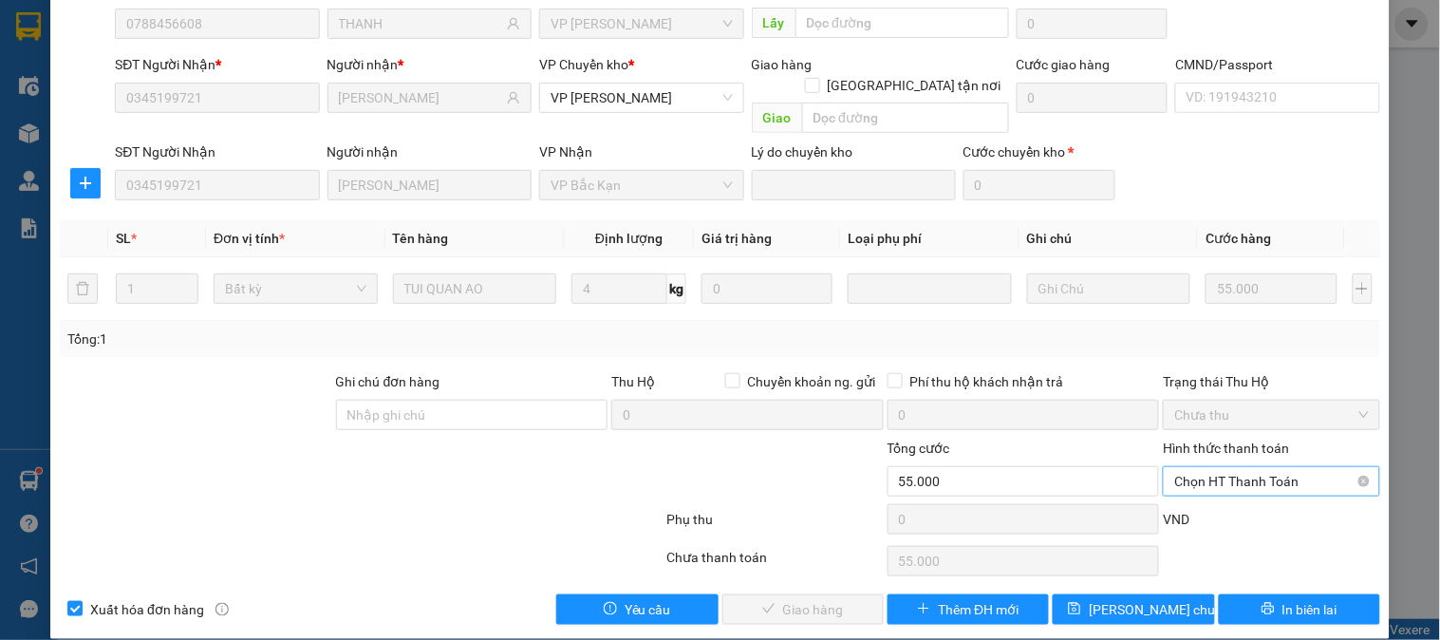
click at [1275, 467] on span "Chọn HT Thanh Toán" at bounding box center [1271, 481] width 194 height 28
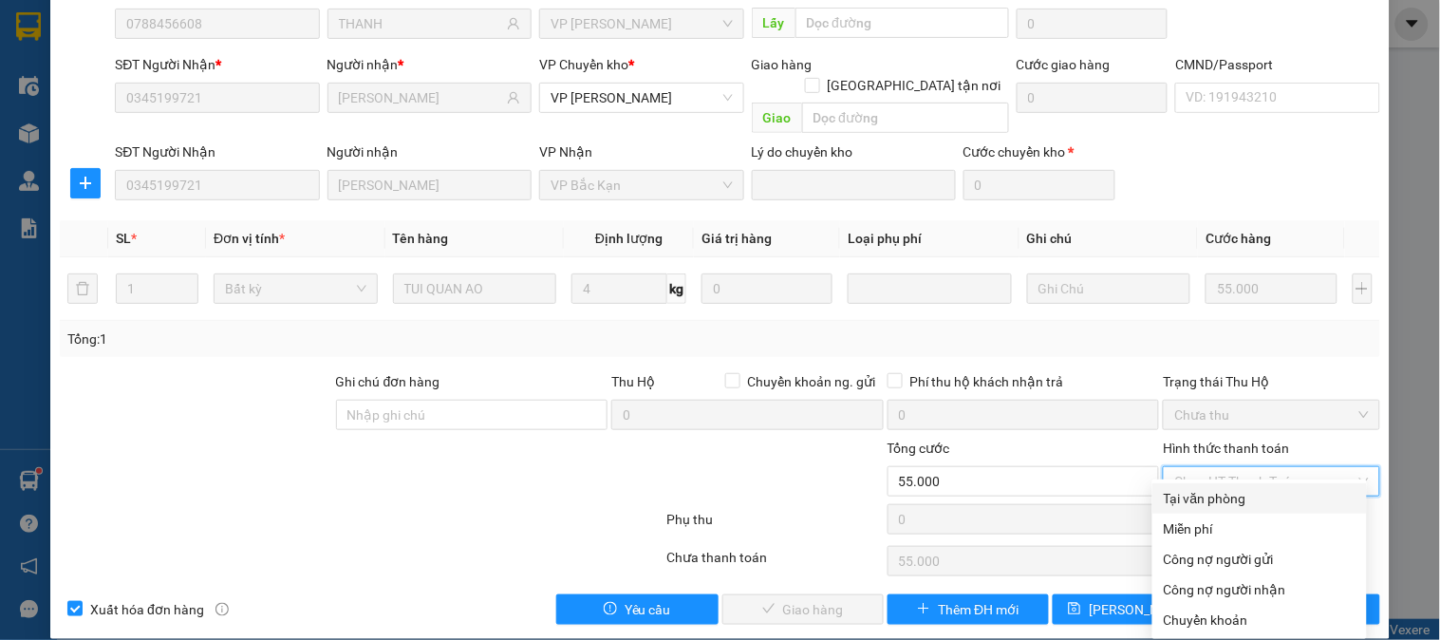
drag, startPoint x: 1250, startPoint y: 489, endPoint x: 997, endPoint y: 552, distance: 261.1
click at [1249, 490] on div "Tại văn phòng" at bounding box center [1260, 498] width 192 height 21
type input "0"
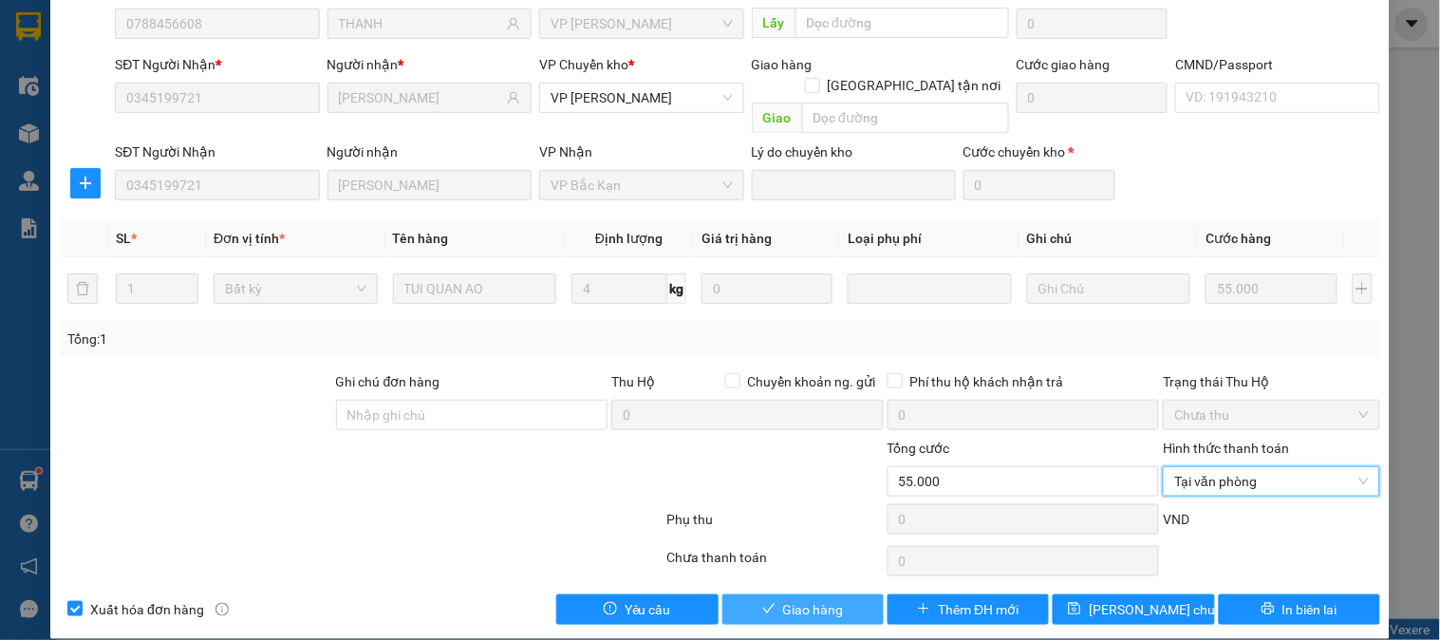
drag, startPoint x: 793, startPoint y: 585, endPoint x: 804, endPoint y: 583, distance: 11.6
click at [793, 599] on span "Giao hàng" at bounding box center [813, 609] width 61 height 21
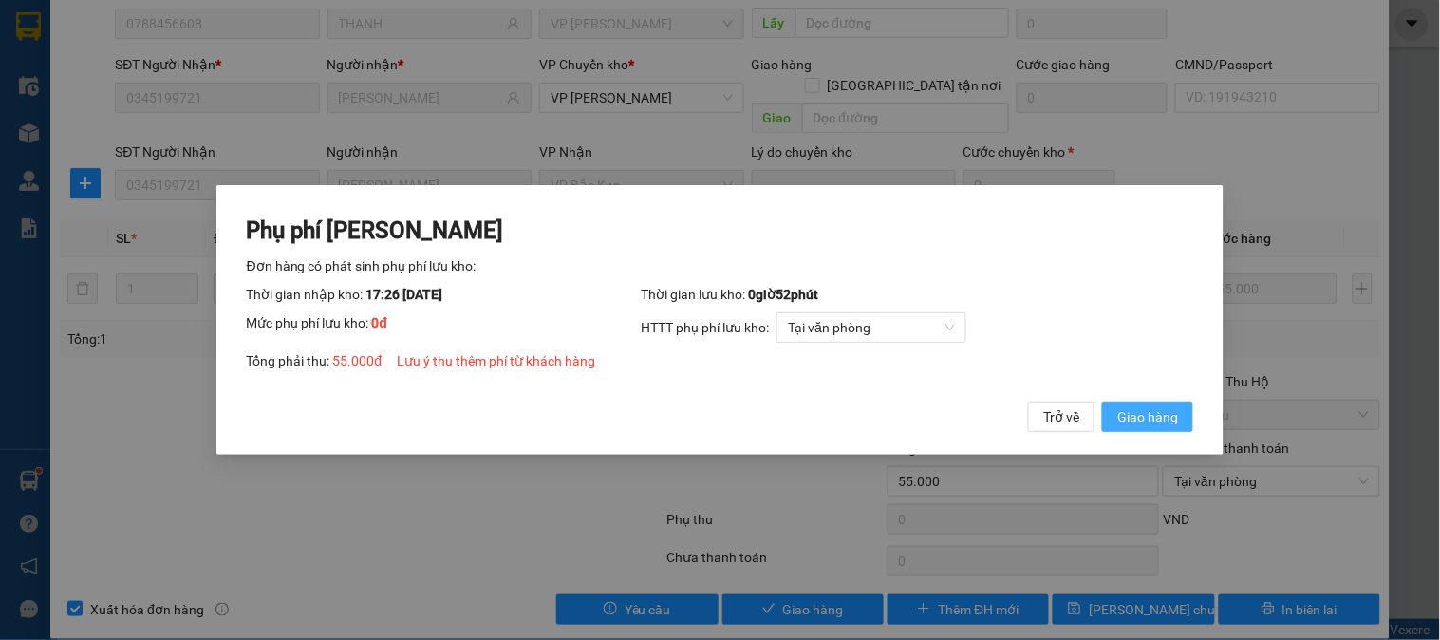
click at [1175, 406] on span "Giao hàng" at bounding box center [1147, 416] width 61 height 21
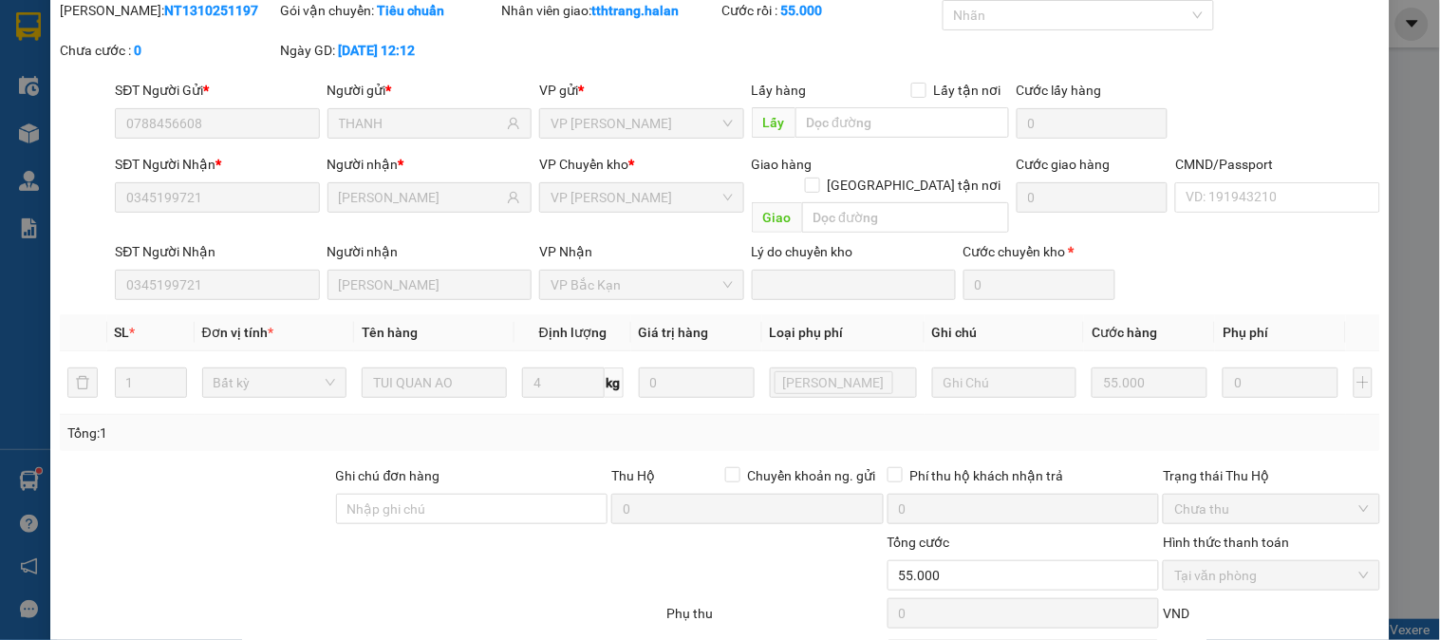
scroll to position [0, 0]
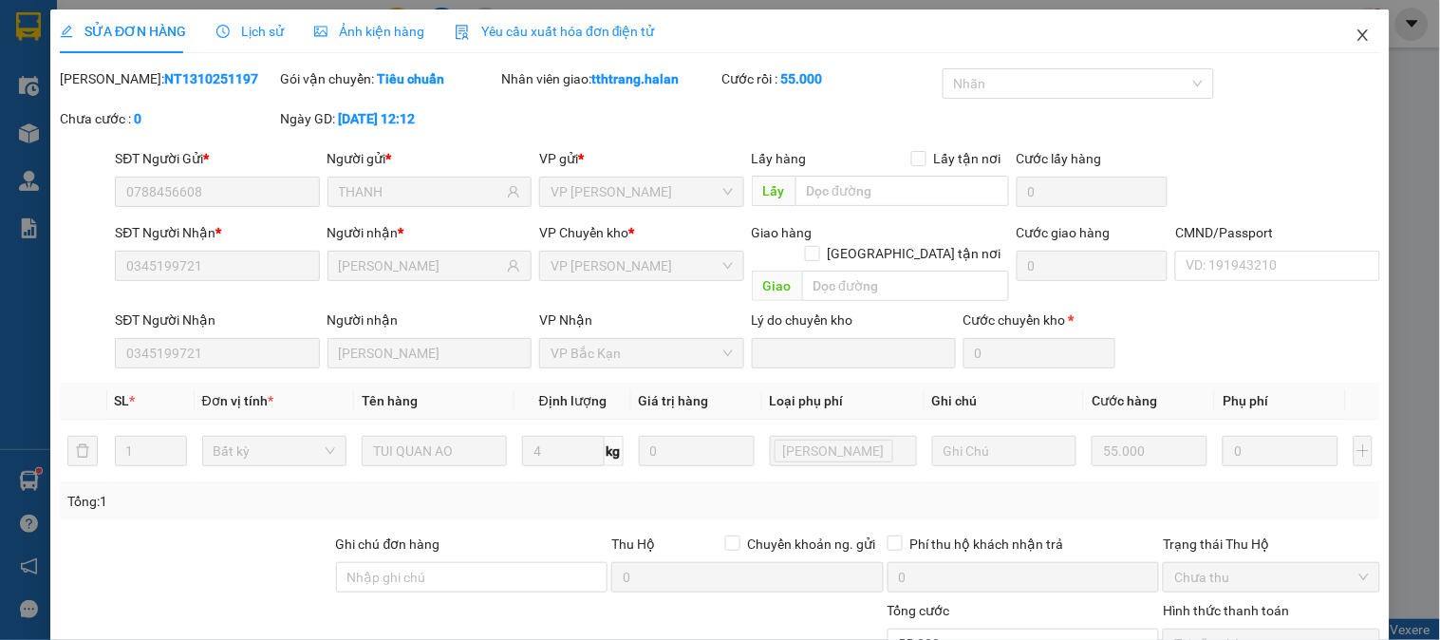
click at [1356, 43] on icon "close" at bounding box center [1363, 35] width 15 height 15
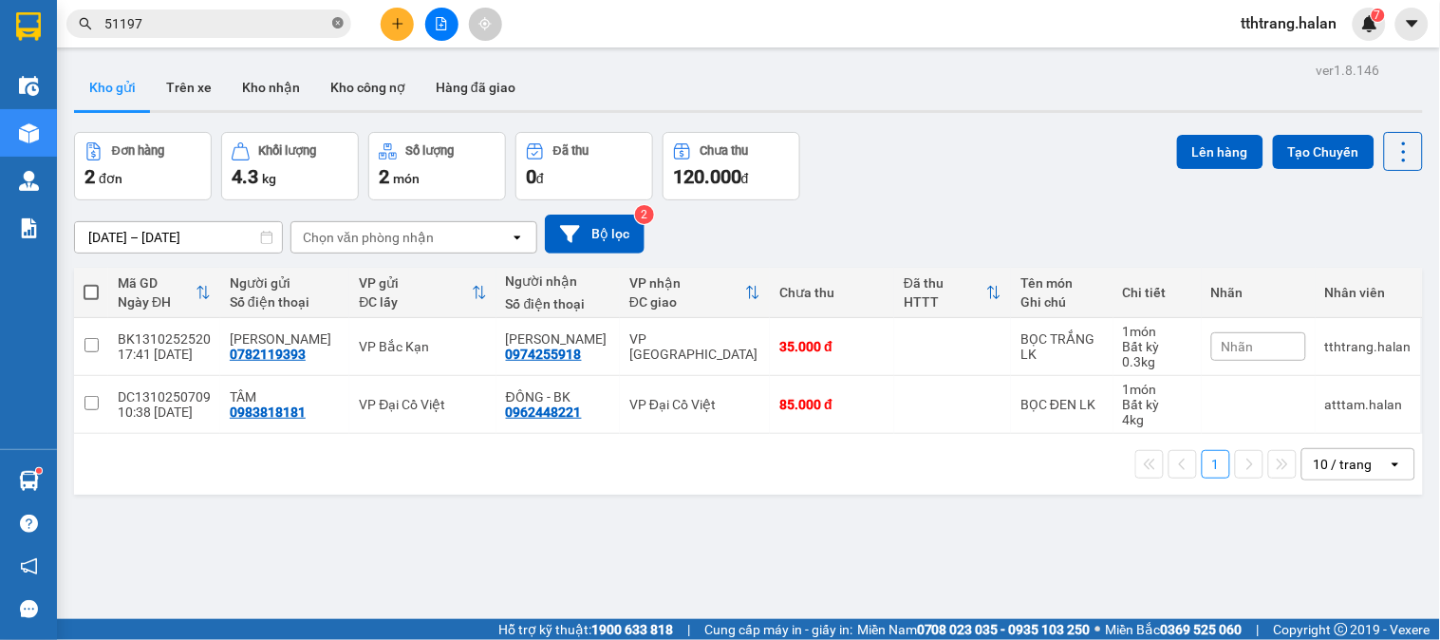
click at [339, 23] on icon "close-circle" at bounding box center [337, 22] width 11 height 11
click at [304, 27] on input "text" at bounding box center [216, 23] width 224 height 21
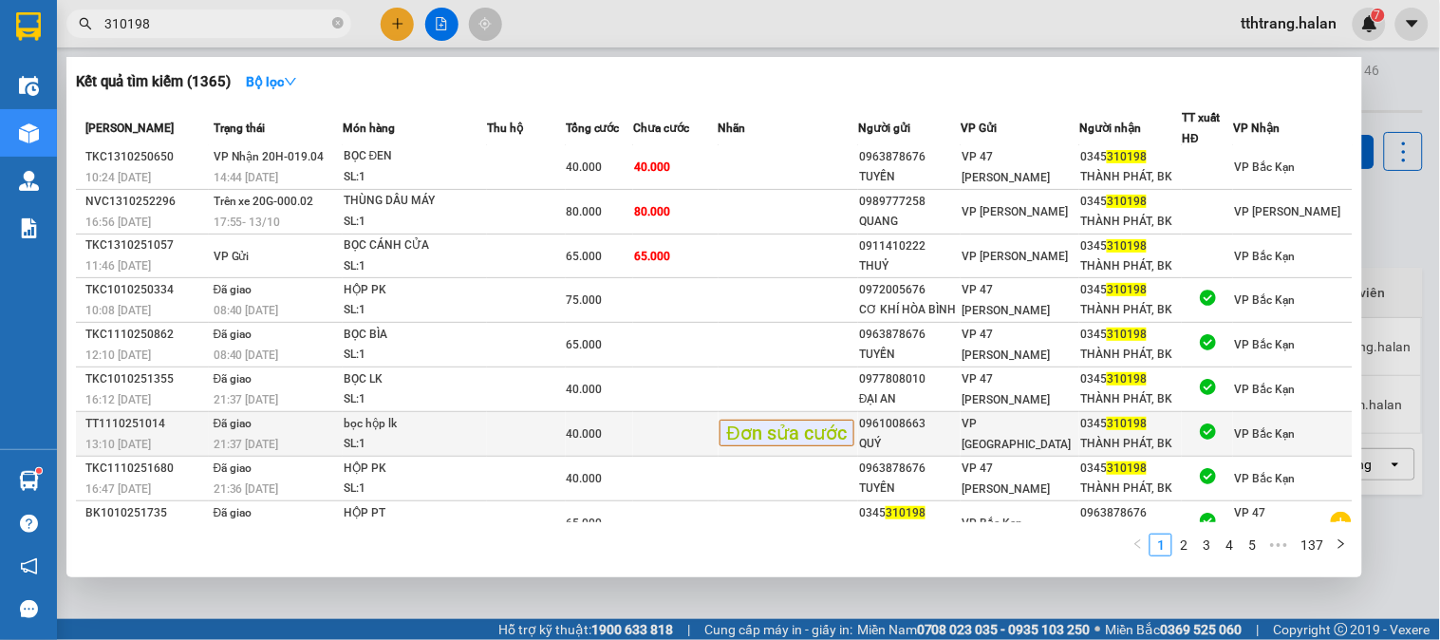
scroll to position [78, 0]
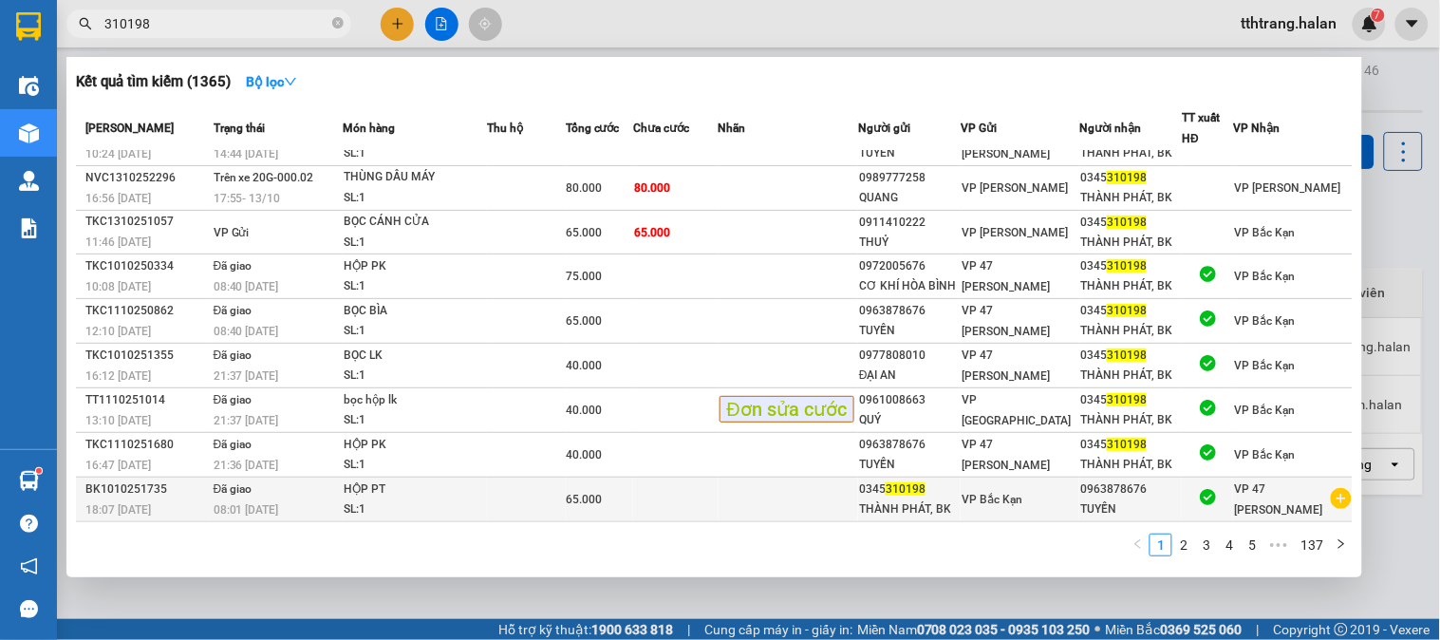
type input "310198"
click at [1331, 496] on icon "plus-circle" at bounding box center [1341, 498] width 21 height 21
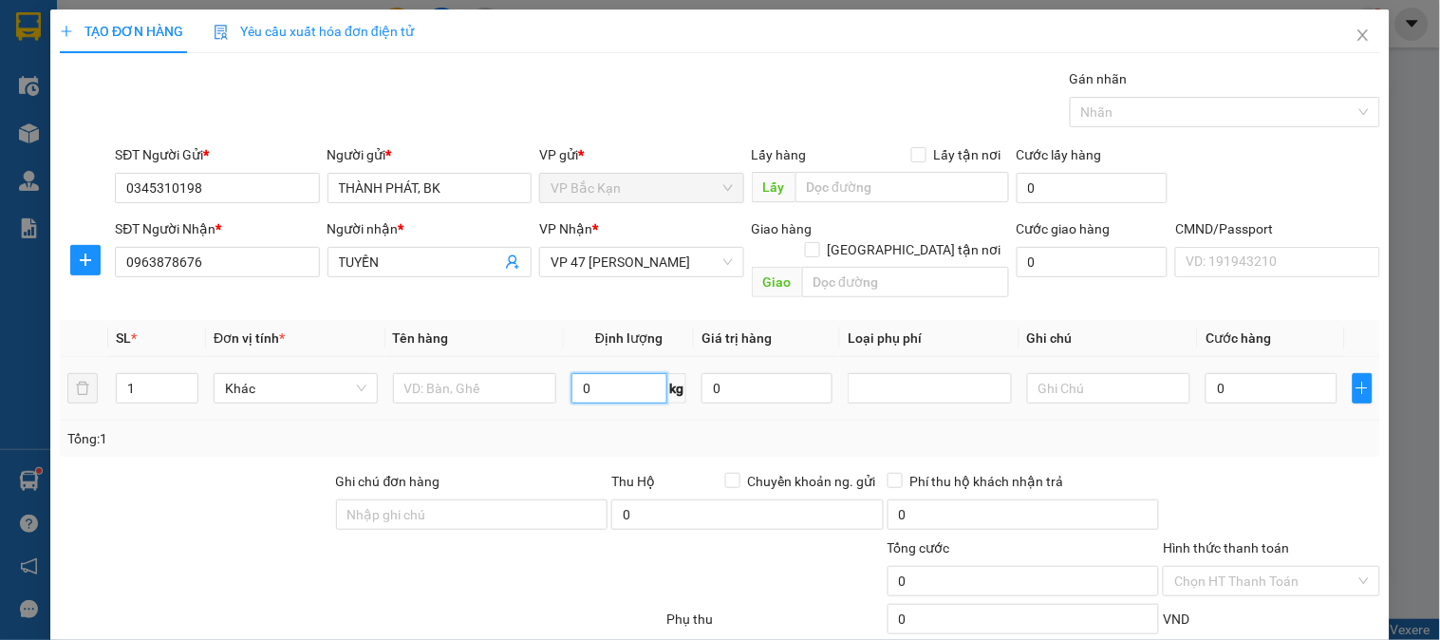
click at [602, 373] on input "0" at bounding box center [620, 388] width 96 height 30
type input "18"
click at [461, 374] on input "text" at bounding box center [475, 388] width 164 height 30
type input "BỌC"
drag, startPoint x: 278, startPoint y: 266, endPoint x: 0, endPoint y: 254, distance: 278.4
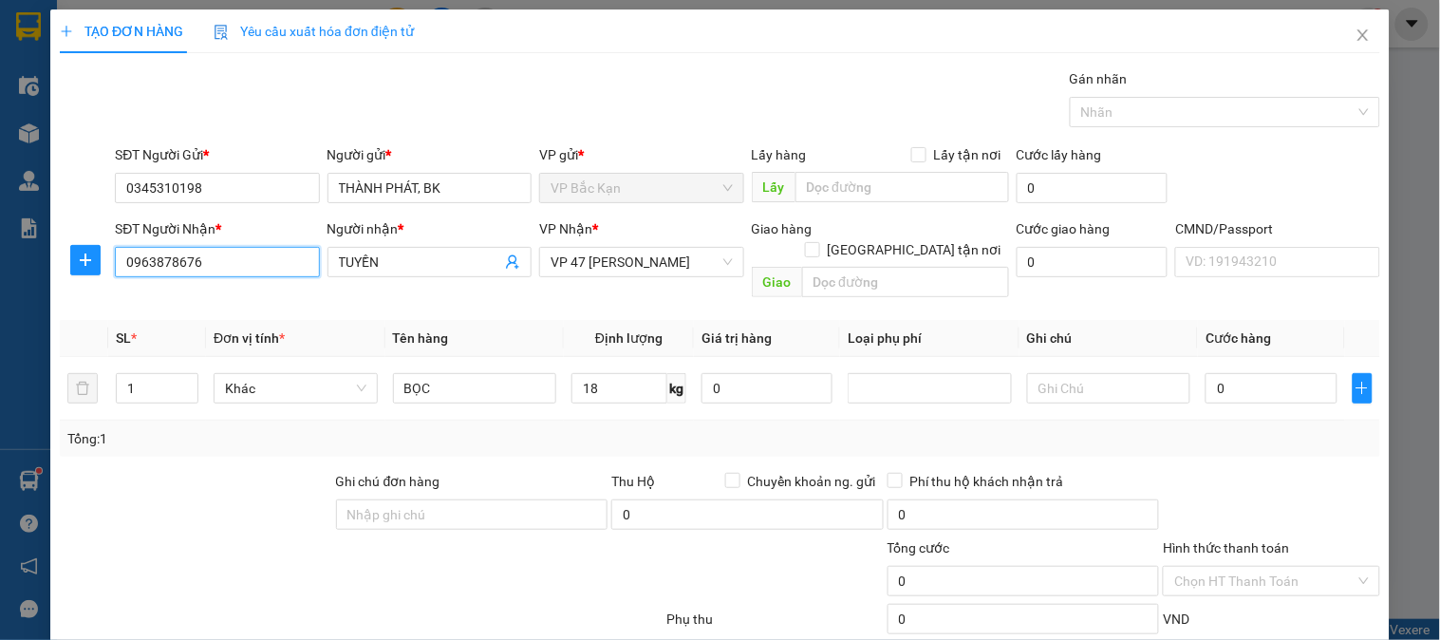
click at [0, 254] on div "TẠO ĐƠN HÀNG Yêu cầu xuất hóa đơn điện tử Transit Pickup Surcharge Ids Transit …" at bounding box center [720, 320] width 1440 height 640
drag, startPoint x: 245, startPoint y: 268, endPoint x: 0, endPoint y: 250, distance: 245.6
click at [0, 250] on div "TẠO ĐƠN HÀNG Yêu cầu xuất hóa đơn điện tử Transit Pickup Surcharge Ids Transit …" at bounding box center [720, 320] width 1440 height 640
type input "0388331606"
click at [727, 473] on input "Chuyển khoản ng. gửi" at bounding box center [731, 479] width 13 height 13
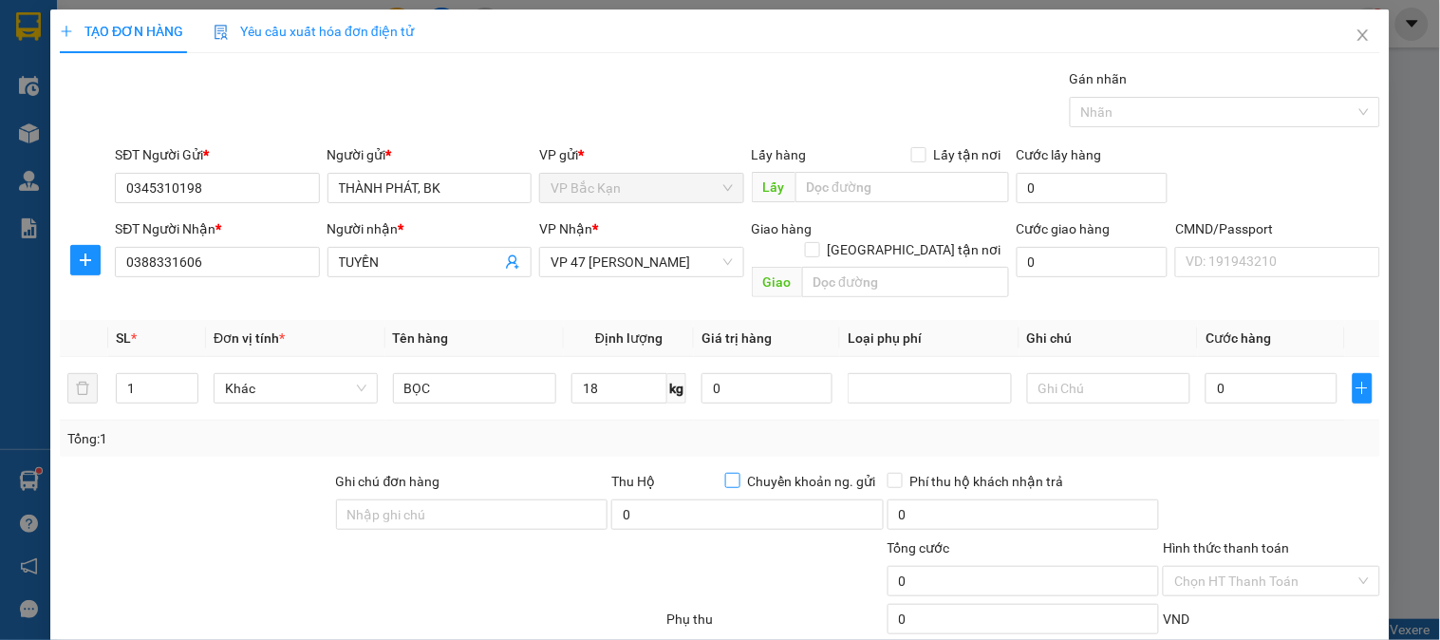
checkbox input "true"
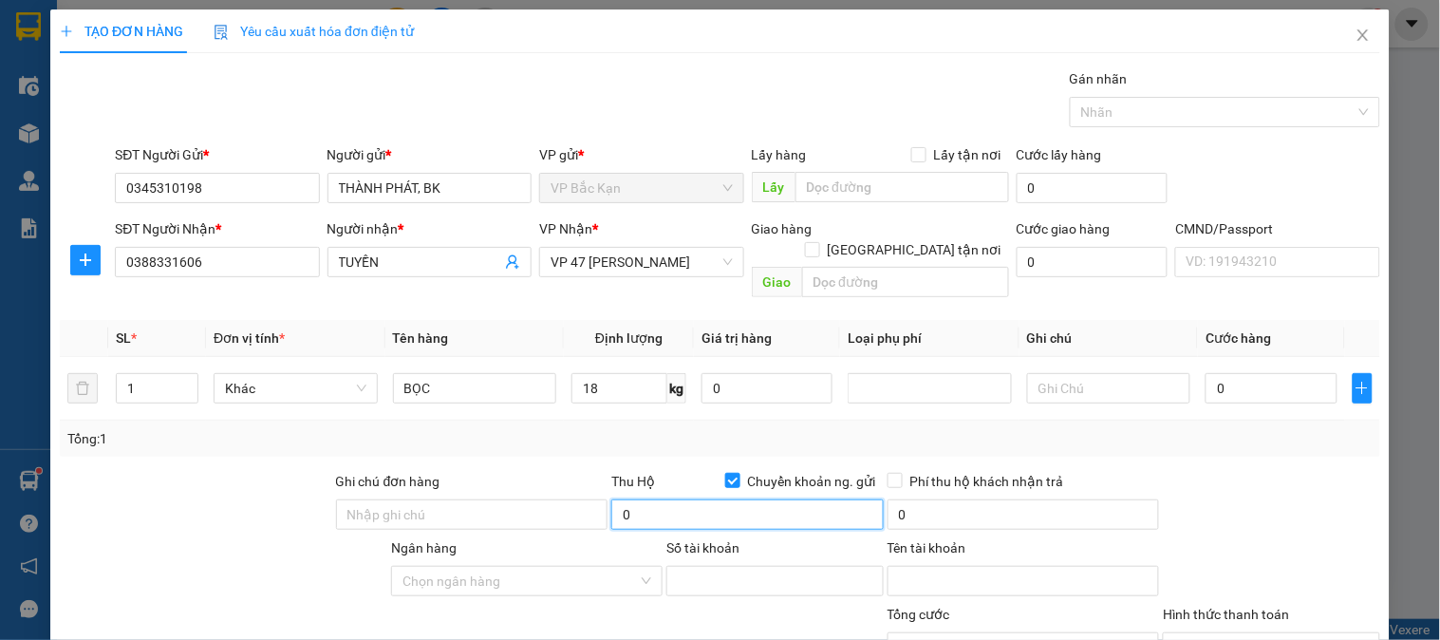
click at [713, 499] on input "0" at bounding box center [747, 514] width 272 height 30
type input "47.000.000"
type input "80.000"
click at [910, 428] on div "Tổng: 1" at bounding box center [719, 438] width 1305 height 21
click at [698, 499] on input "47.000.000" at bounding box center [747, 514] width 272 height 30
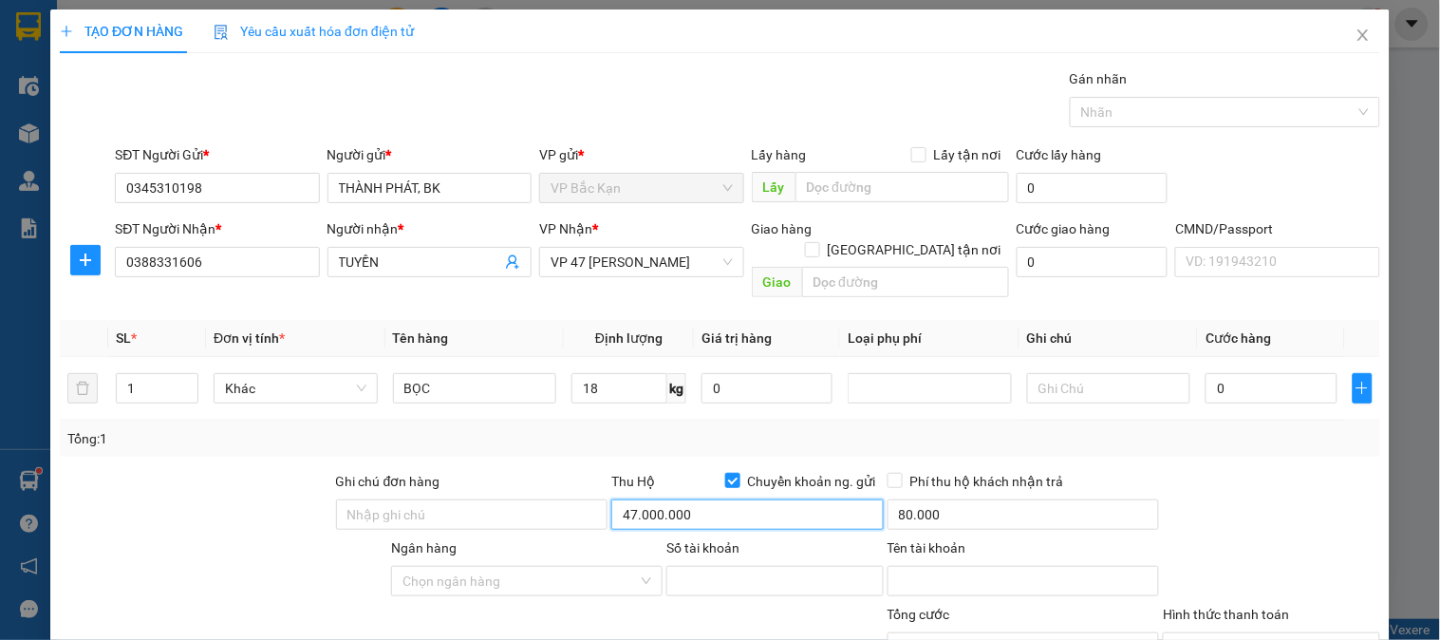
click at [698, 499] on input "47.000.000" at bounding box center [747, 514] width 272 height 30
type input "4.700.000"
type input "40.000"
click at [720, 428] on div "Tổng: 1" at bounding box center [719, 438] width 1305 height 21
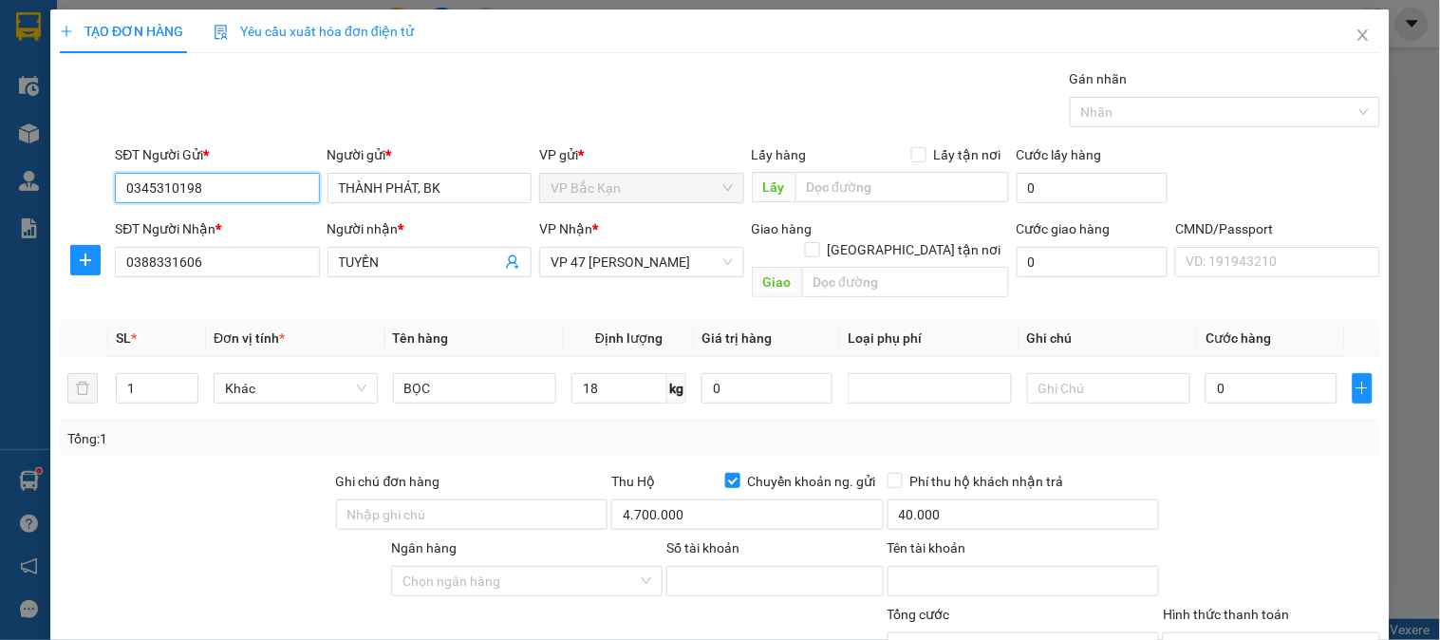
drag, startPoint x: 291, startPoint y: 184, endPoint x: 0, endPoint y: 115, distance: 299.6
click at [0, 131] on div "TẠO ĐƠN HÀNG Yêu cầu xuất hóa đơn điện tử Transit Pickup Surcharge Ids Transit …" at bounding box center [720, 320] width 1440 height 640
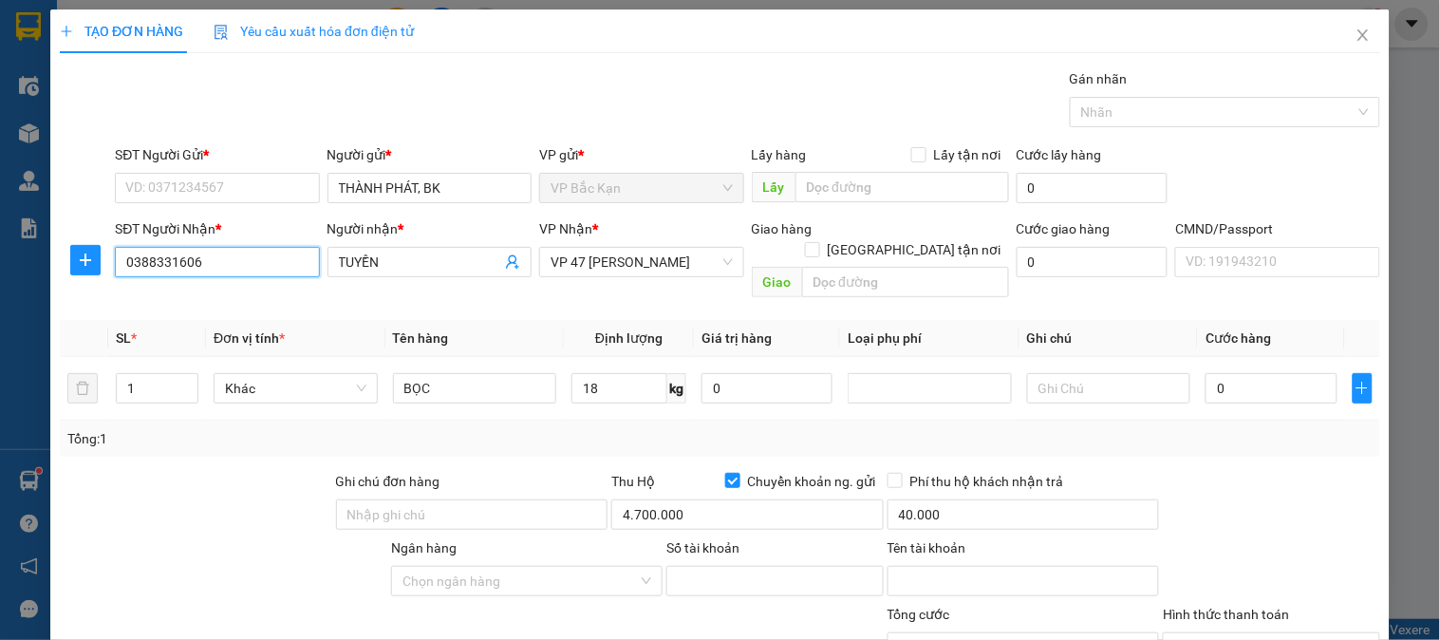
drag, startPoint x: 235, startPoint y: 257, endPoint x: 0, endPoint y: 186, distance: 245.1
click at [0, 188] on div "TẠO ĐƠN HÀNG Yêu cầu xuất hóa đơn điện tử Transit Pickup Surcharge Ids Transit …" at bounding box center [720, 320] width 1440 height 640
drag, startPoint x: 731, startPoint y: 462, endPoint x: 268, endPoint y: 216, distance: 525.0
click at [729, 471] on label "Chuyển khoản ng. gửi" at bounding box center [804, 481] width 159 height 21
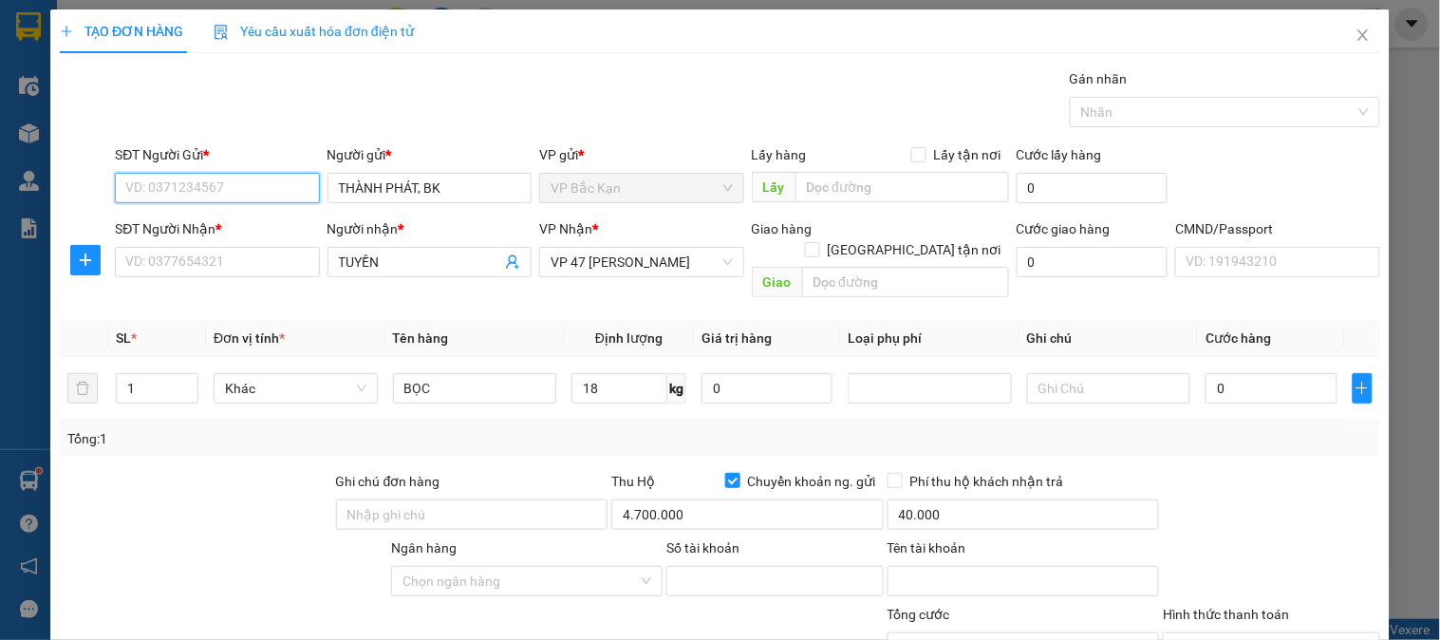
click at [221, 188] on input "SĐT Người Gửi *" at bounding box center [217, 188] width 204 height 30
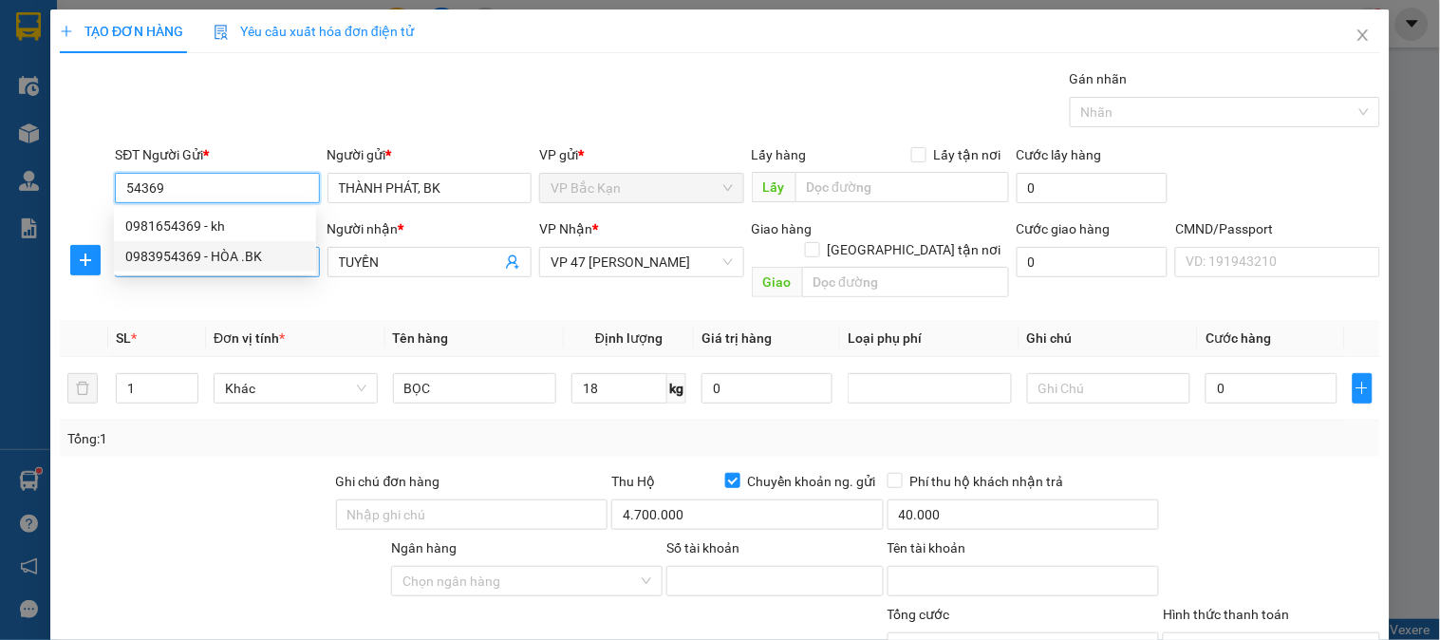
click at [240, 256] on div "0983954369 - HÒA .BK" at bounding box center [214, 256] width 179 height 21
type input "0983954369"
type input "HÒA .BK"
checkbox input "false"
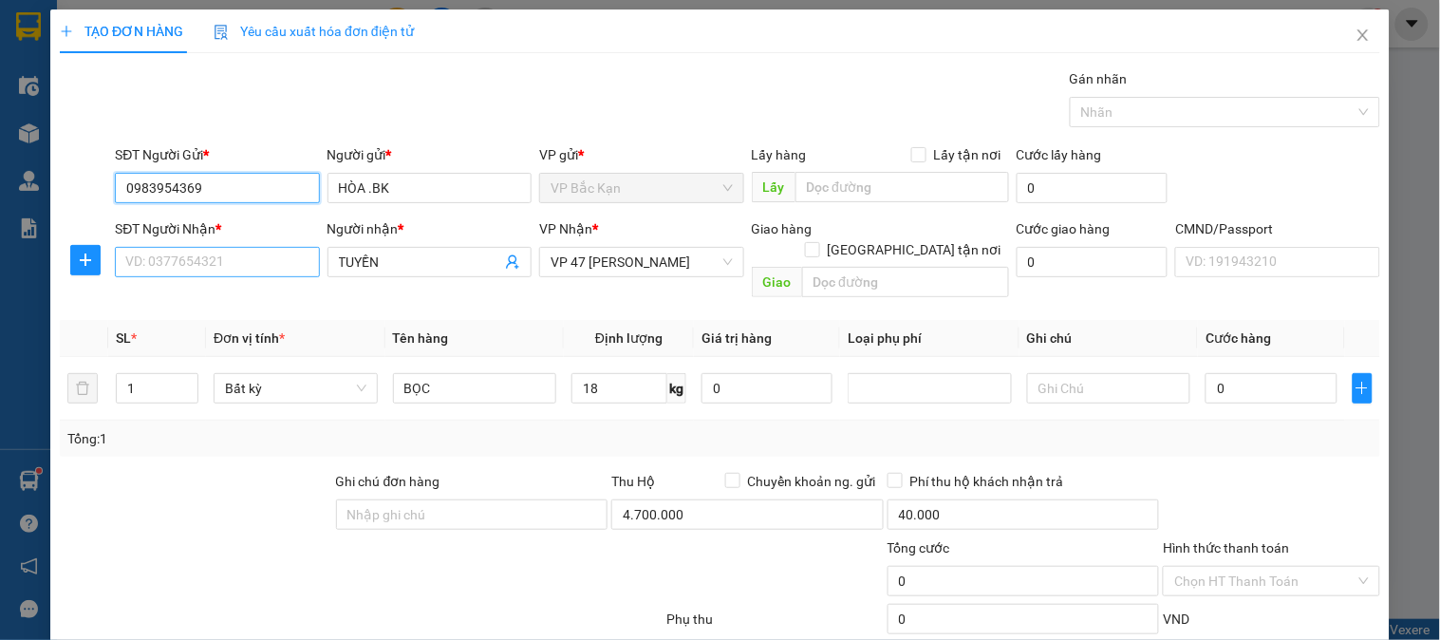
type input "0983954369"
click at [237, 262] on input "SĐT Người Nhận *" at bounding box center [217, 262] width 204 height 30
click at [511, 268] on icon "user-add" at bounding box center [512, 262] width 12 height 14
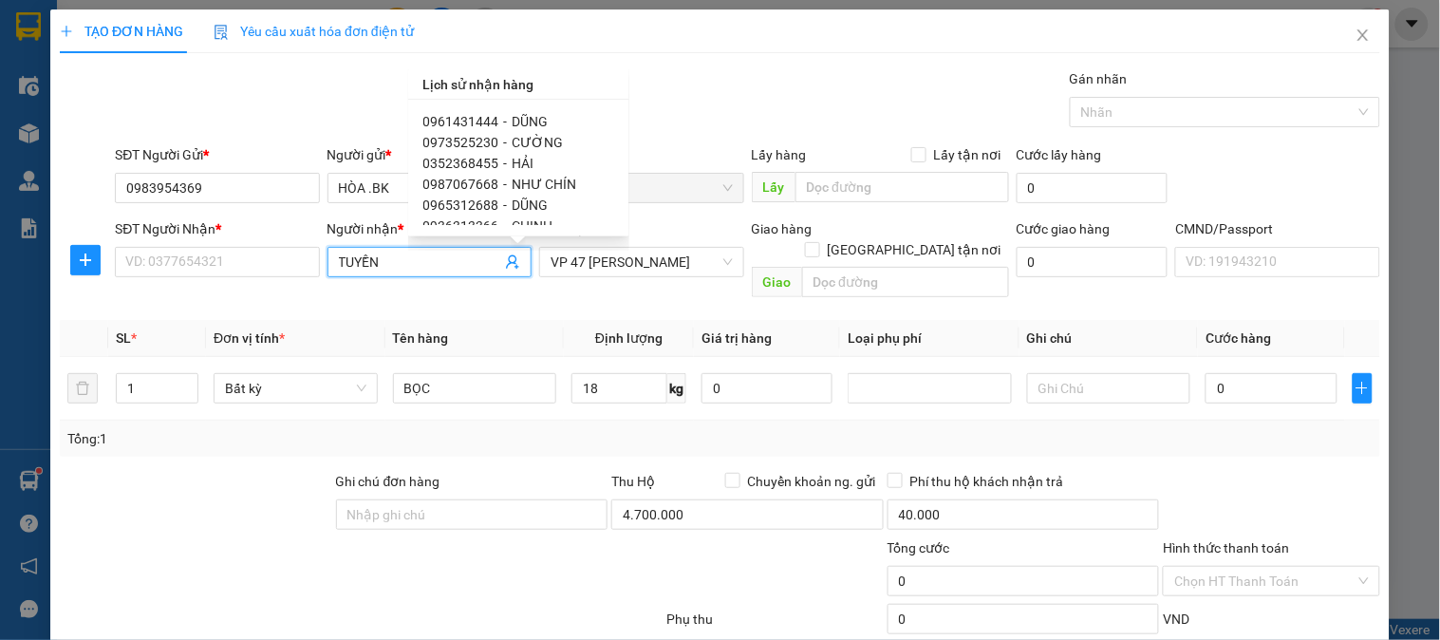
click at [458, 177] on span "0987067668" at bounding box center [461, 184] width 76 height 15
type input "0987067668"
type input "NHƯ CHÍN"
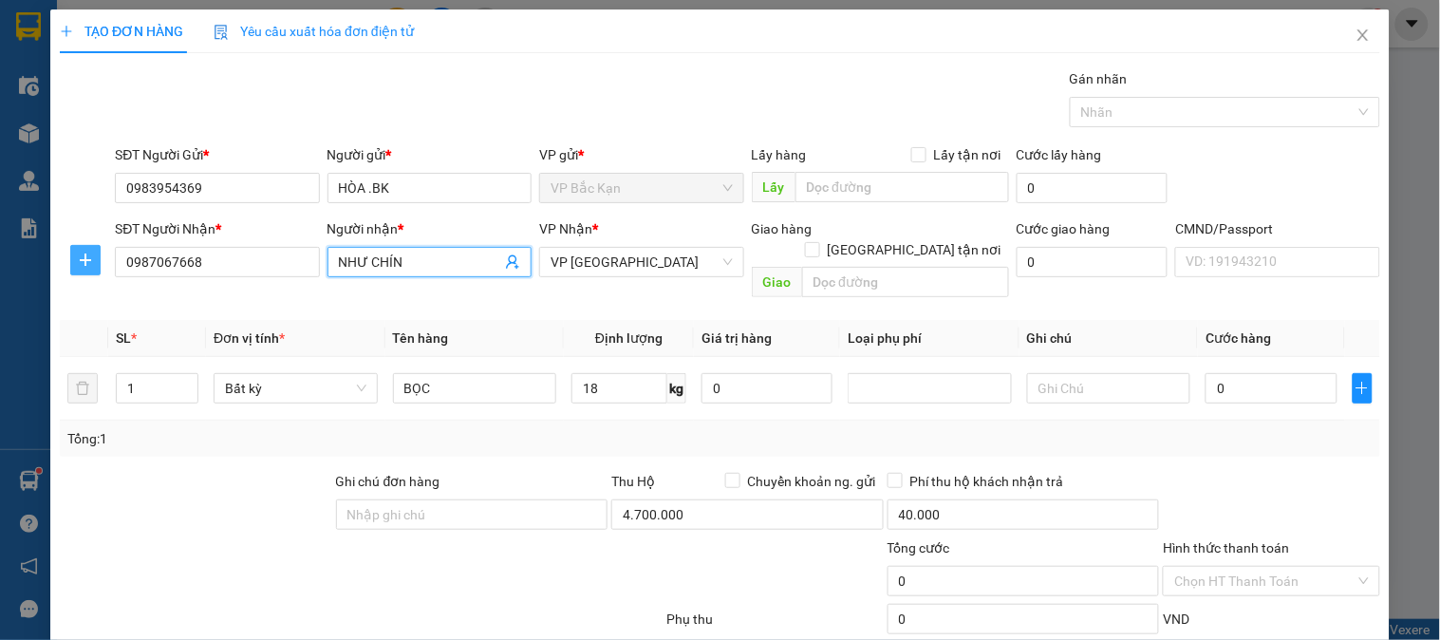
click at [71, 264] on span "plus" at bounding box center [85, 260] width 28 height 15
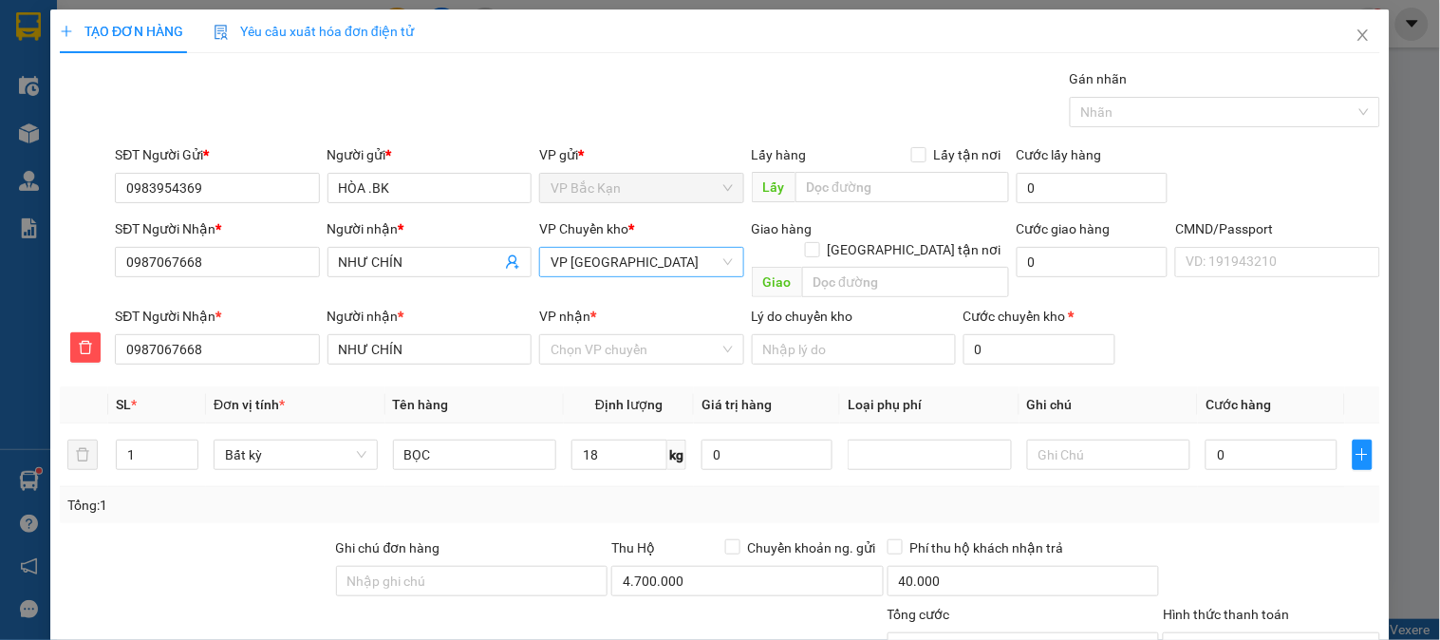
click at [686, 269] on span "VP [GEOGRAPHIC_DATA]" at bounding box center [641, 262] width 181 height 28
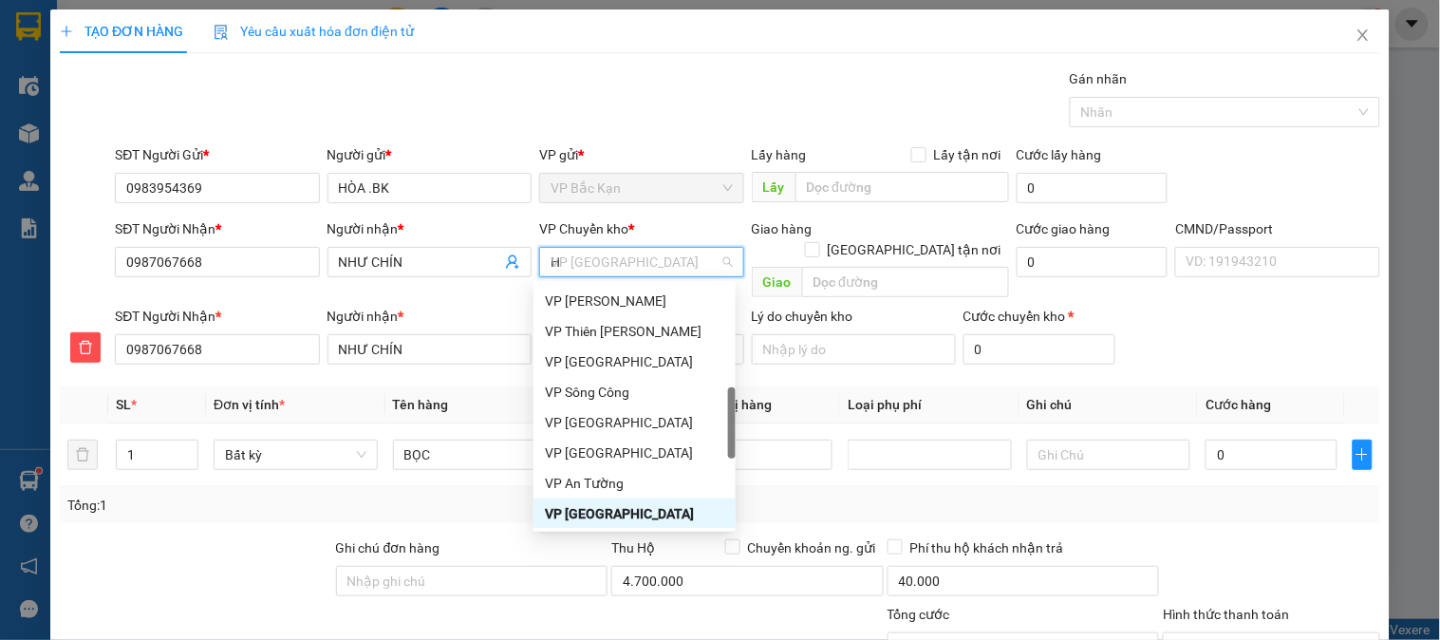
type input "HG"
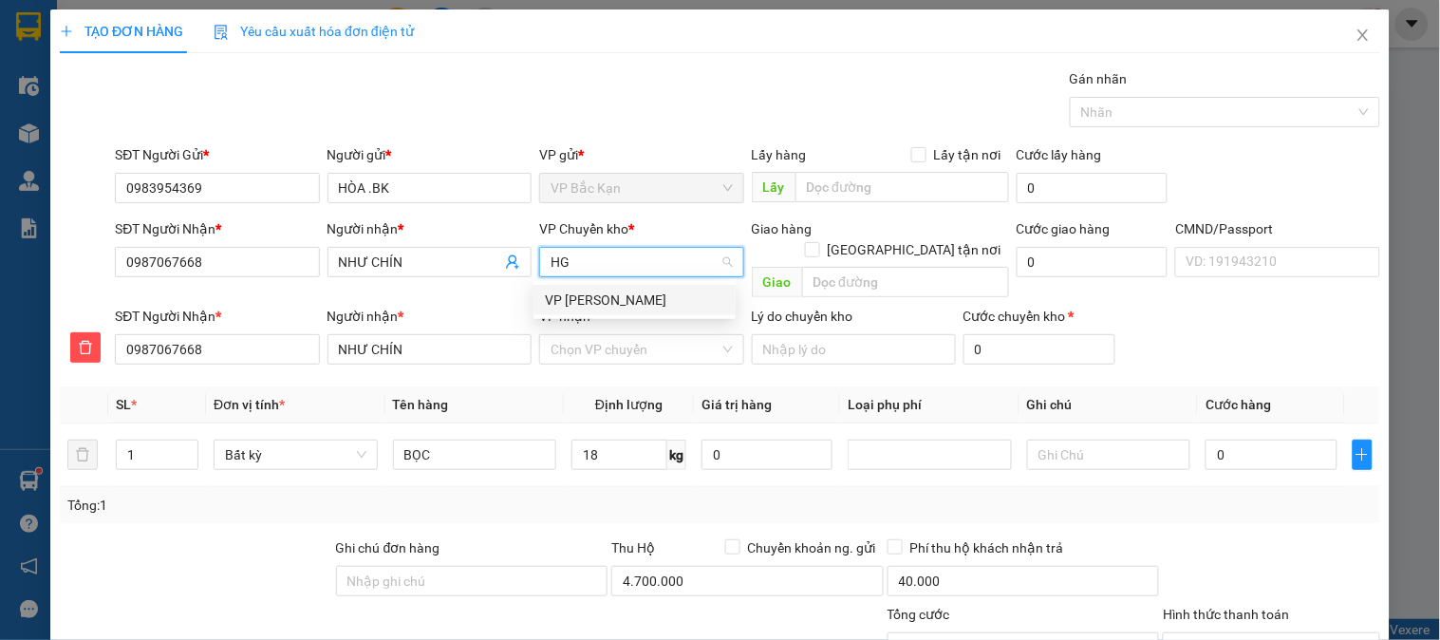
scroll to position [0, 0]
drag, startPoint x: 672, startPoint y: 308, endPoint x: 660, endPoint y: 324, distance: 20.3
click at [670, 308] on div "VP [PERSON_NAME]" at bounding box center [634, 300] width 179 height 21
click at [653, 335] on input "VP nhận *" at bounding box center [635, 349] width 168 height 28
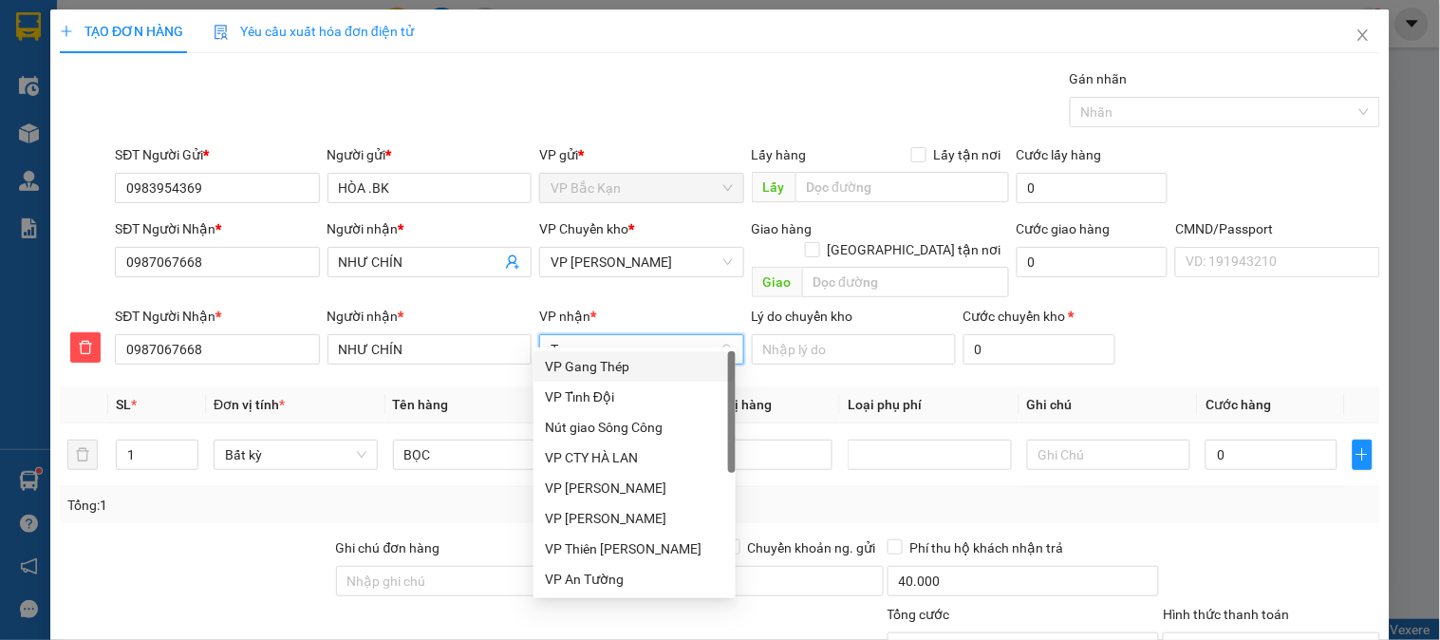
type input "TK"
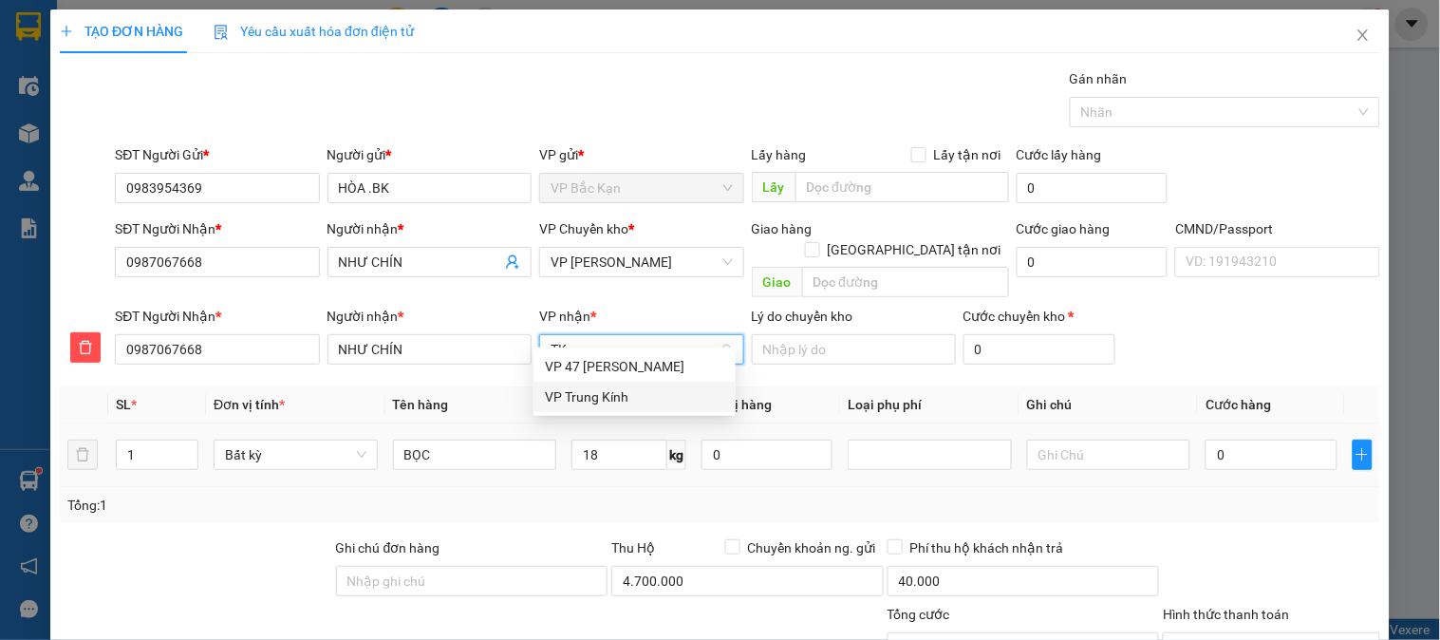
drag, startPoint x: 627, startPoint y: 394, endPoint x: 628, endPoint y: 414, distance: 20.0
click at [627, 396] on div "VP Trung Kính" at bounding box center [634, 396] width 179 height 21
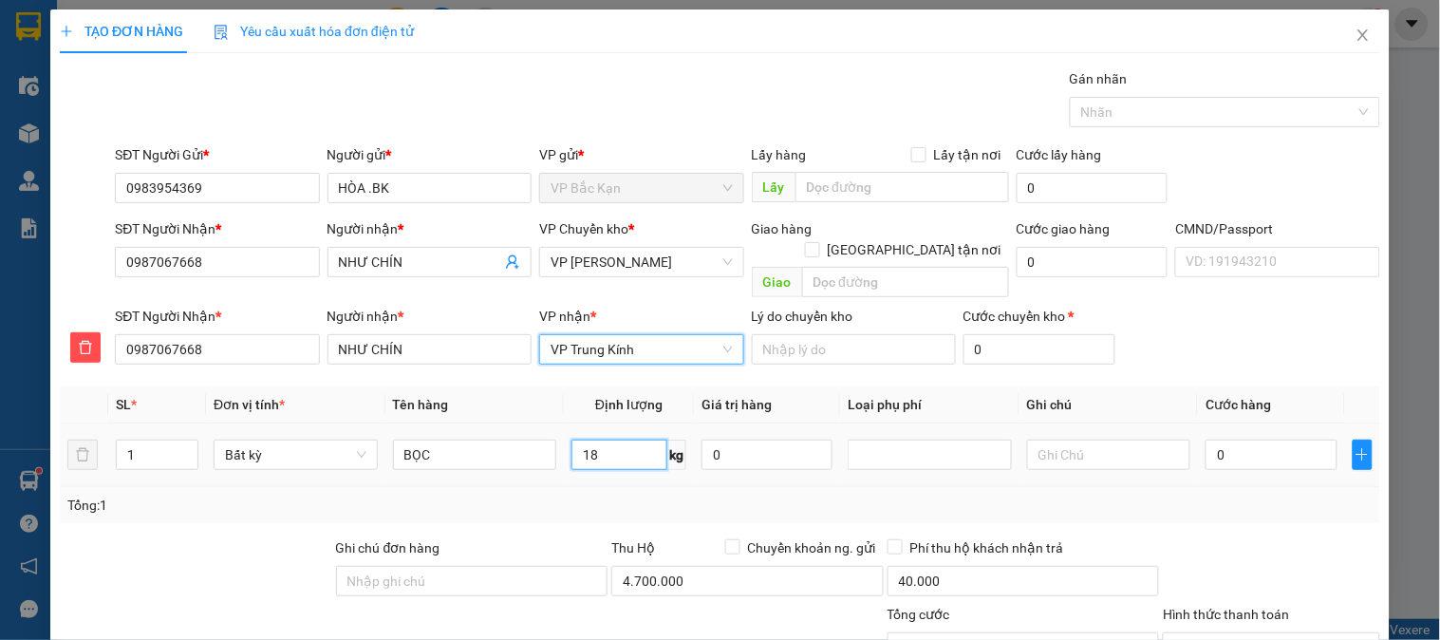
click at [628, 440] on input "18" at bounding box center [620, 455] width 96 height 30
click at [642, 463] on td "18 kg" at bounding box center [629, 455] width 130 height 64
click at [642, 466] on td "18 kg" at bounding box center [629, 455] width 130 height 64
type input "75.000"
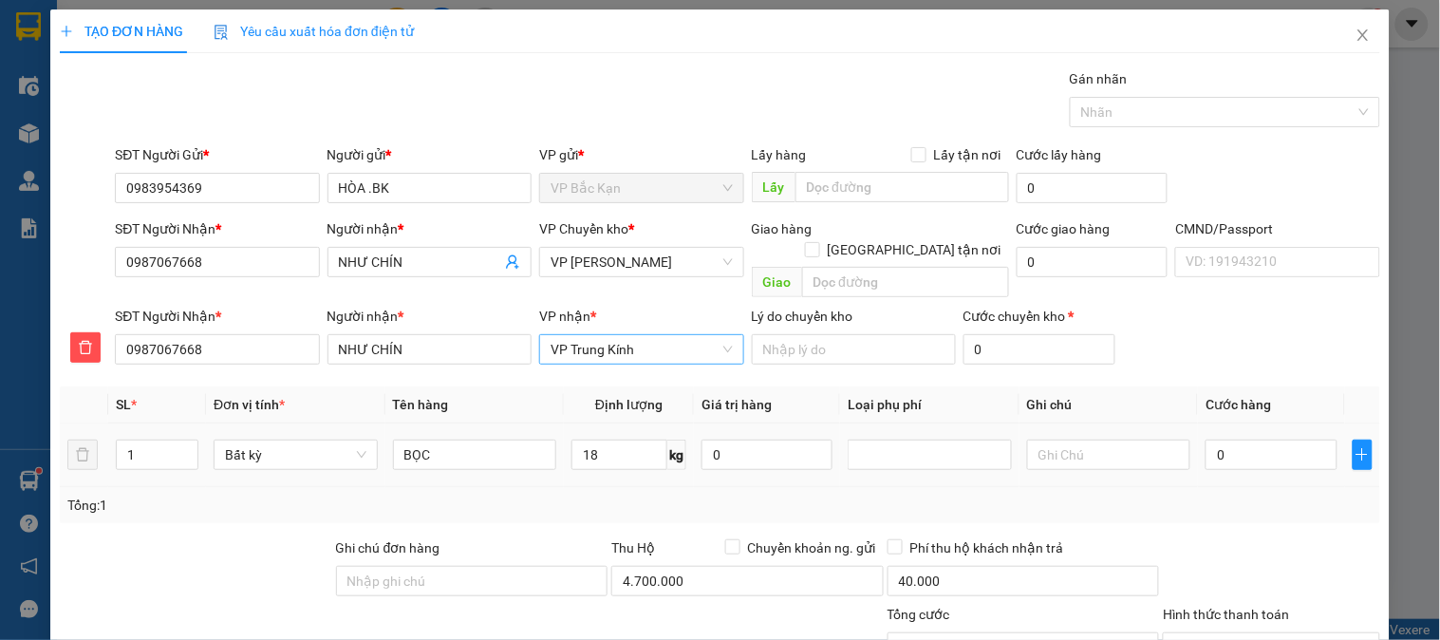
type input "75.000"
click at [644, 335] on span "VP Trung Kính" at bounding box center [641, 349] width 181 height 28
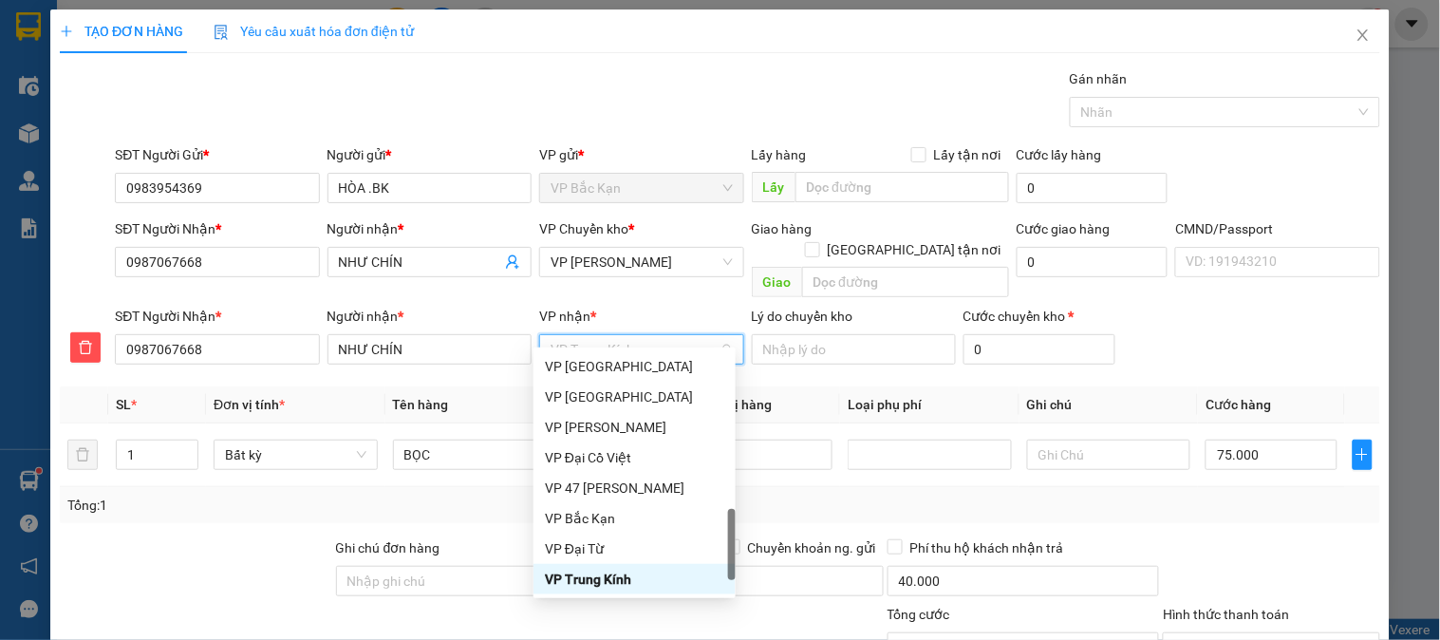
click at [592, 580] on div "VP Trung Kính" at bounding box center [634, 579] width 179 height 21
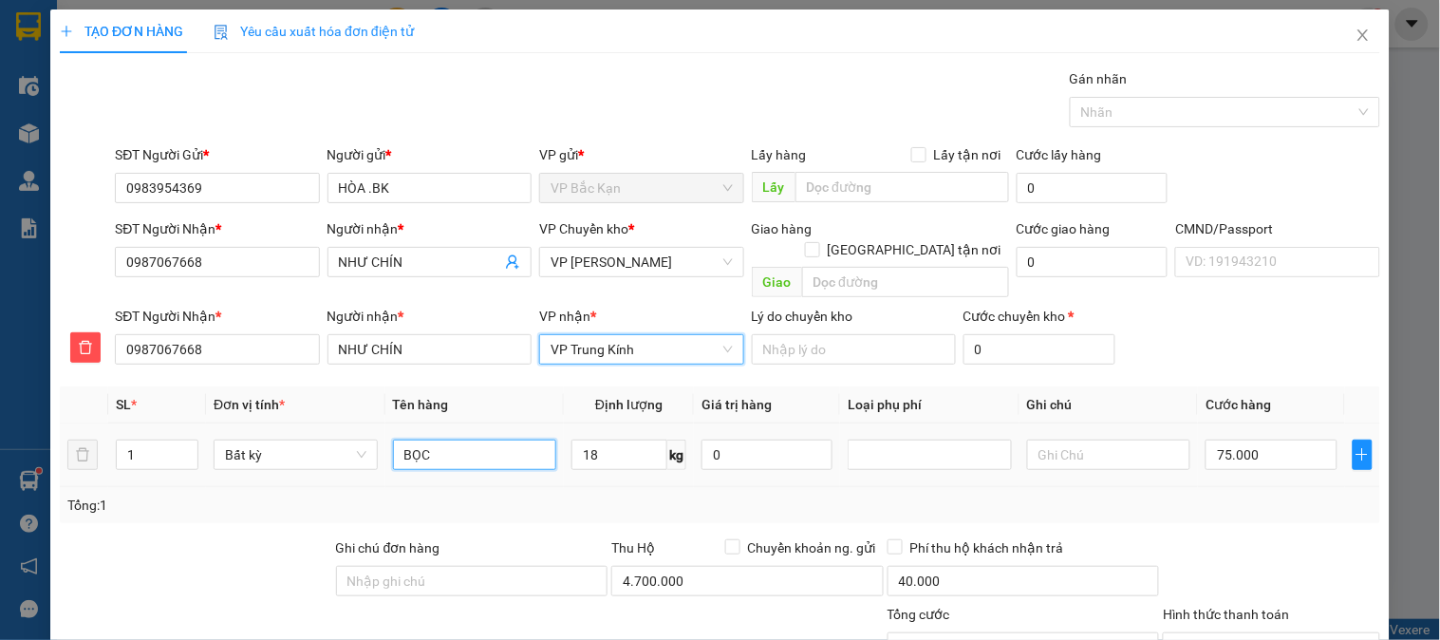
click at [469, 440] on input "BỌC" at bounding box center [475, 455] width 164 height 30
drag, startPoint x: 508, startPoint y: 446, endPoint x: 0, endPoint y: 433, distance: 508.1
click at [0, 440] on div "TẠO ĐƠN HÀNG Yêu cầu xuất hóa đơn điện tử Transit Pickup Surcharge Ids Transit …" at bounding box center [720, 320] width 1440 height 640
type input "HỘP XỐP LK"
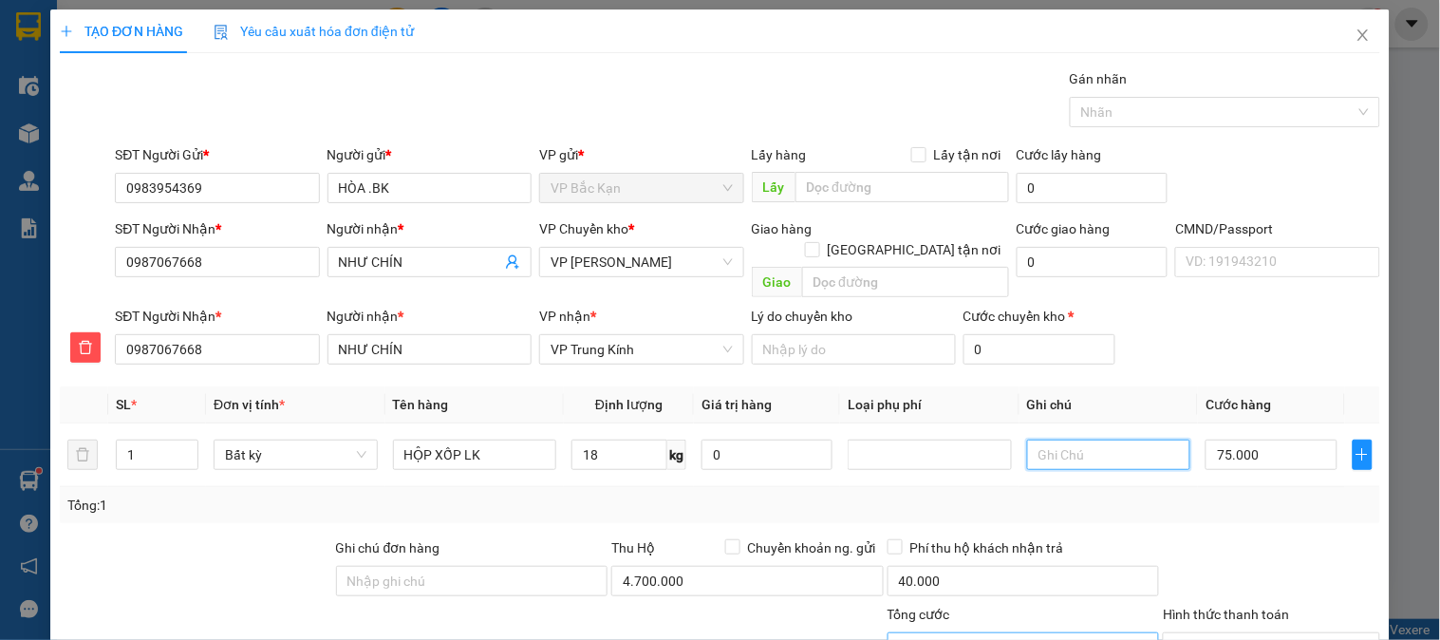
scroll to position [167, 0]
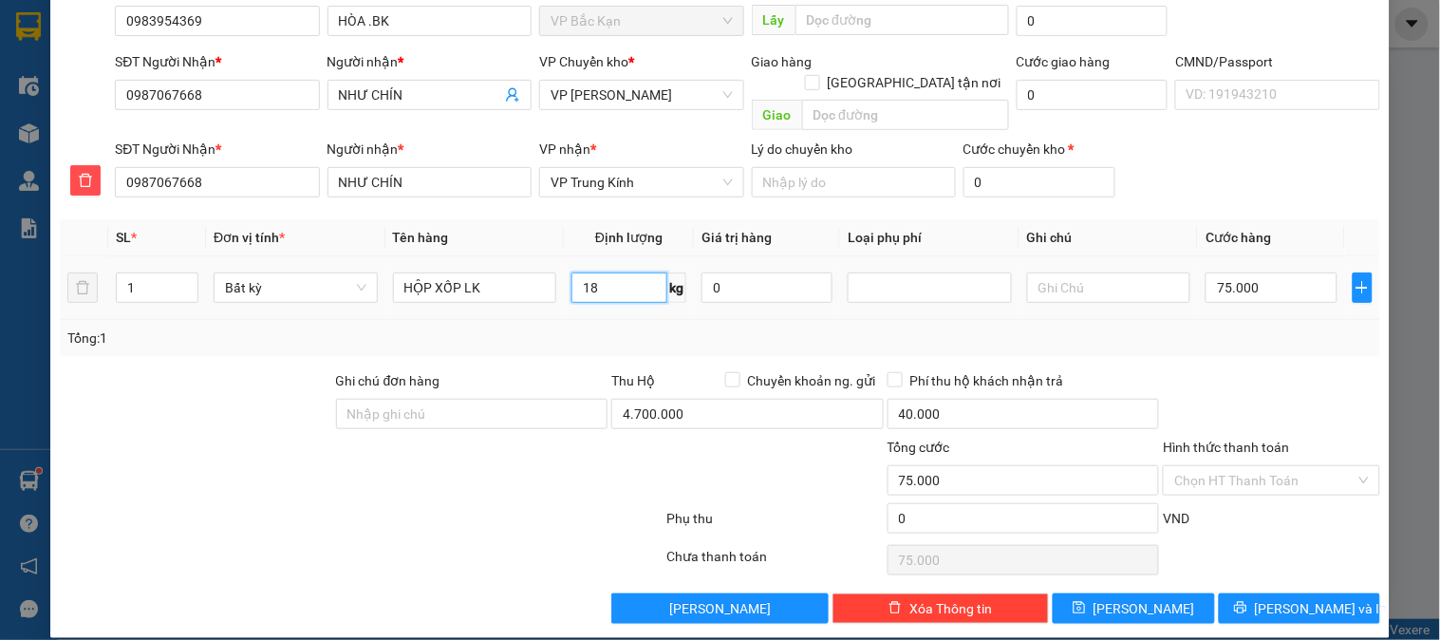
click at [611, 272] on input "18" at bounding box center [620, 287] width 96 height 30
type input "2"
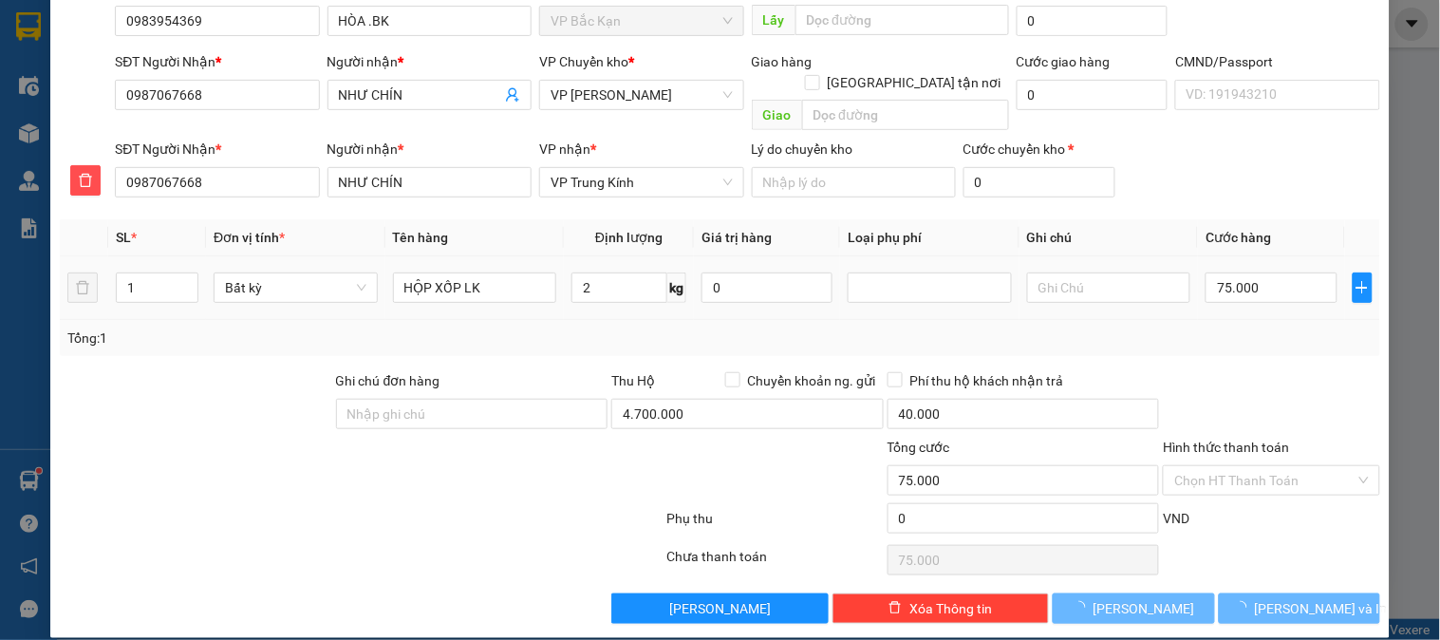
type input "40.000"
click at [723, 399] on input "4.700.000" at bounding box center [747, 414] width 272 height 30
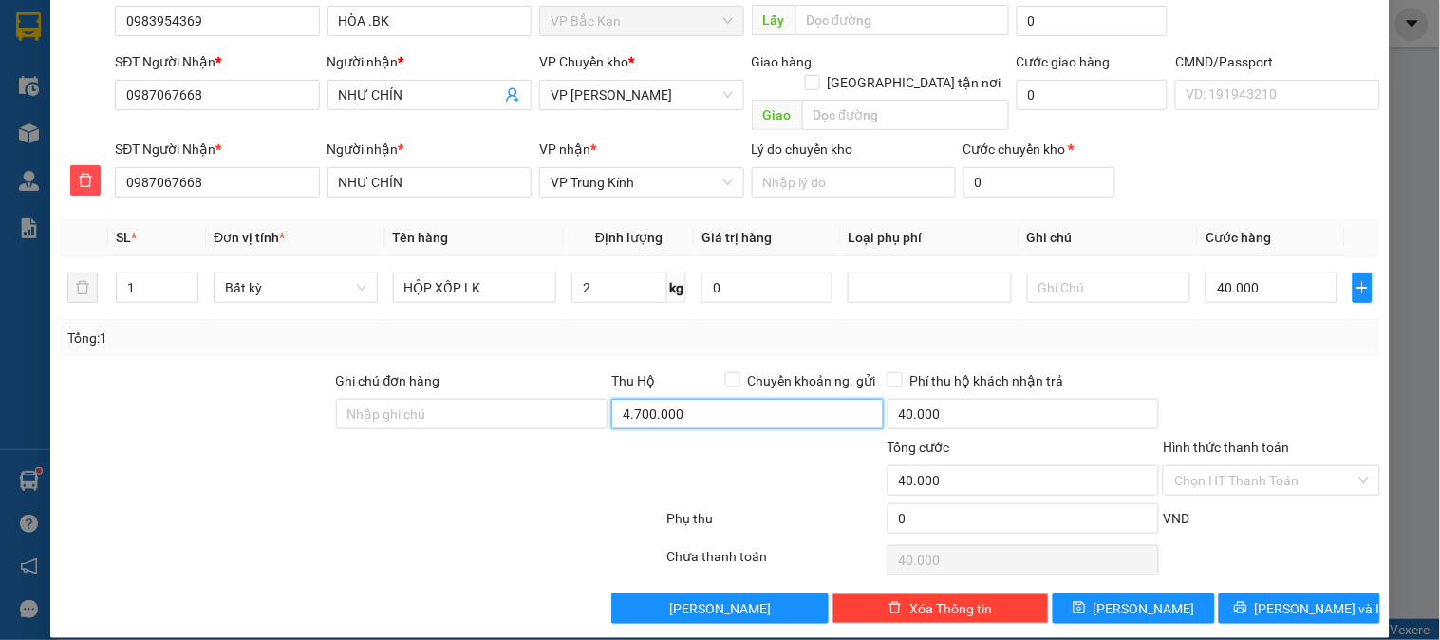
type input "0"
type input "4.700.000"
drag, startPoint x: 611, startPoint y: 337, endPoint x: 1228, endPoint y: 335, distance: 616.2
click at [621, 337] on div "Transit Pickup Surcharge Ids Transit Deliver Surcharge Ids Transit Deliver Surc…" at bounding box center [720, 262] width 1321 height 723
click at [1259, 561] on div "Transit Pickup Surcharge Ids Transit Deliver Surcharge Ids Transit Deliver Surc…" at bounding box center [720, 262] width 1321 height 723
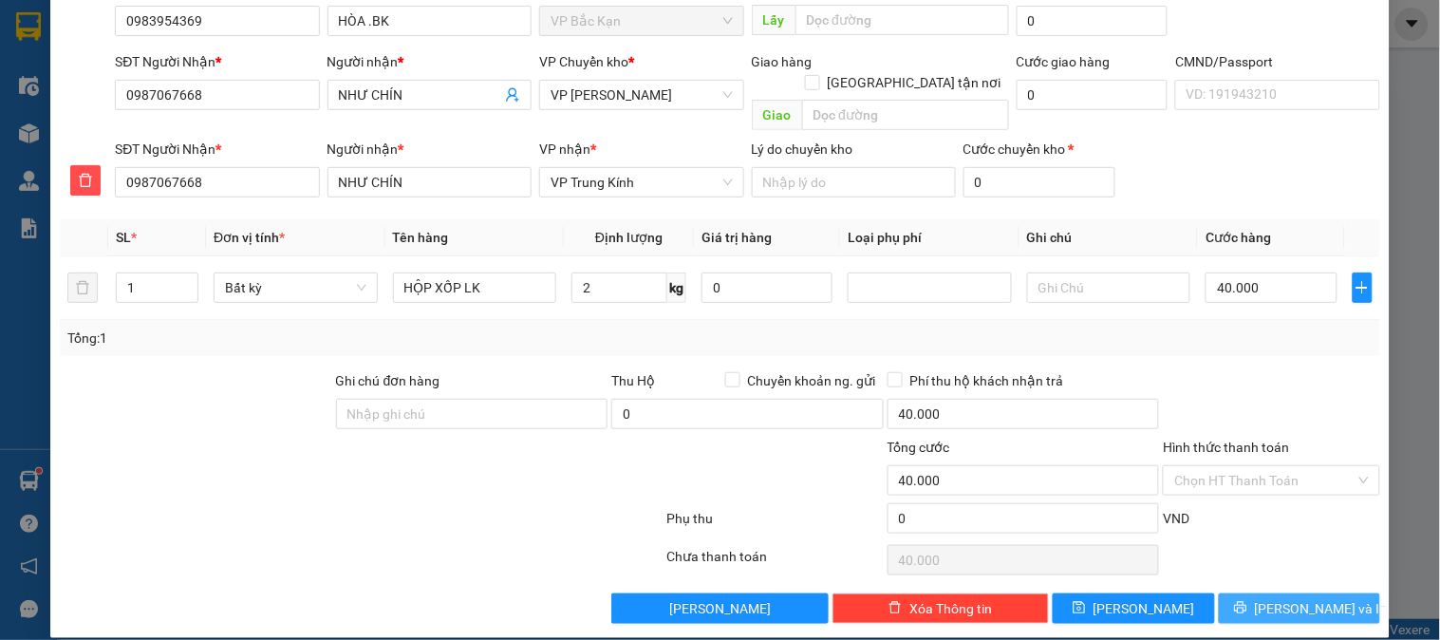
click at [1259, 593] on button "Lưu và In" at bounding box center [1299, 608] width 161 height 30
click at [583, 272] on input "2" at bounding box center [620, 287] width 96 height 30
type input "2.5"
click at [695, 370] on div "Thu Hộ Chuyển khoản ng. gửi" at bounding box center [747, 380] width 272 height 21
type input "55.000"
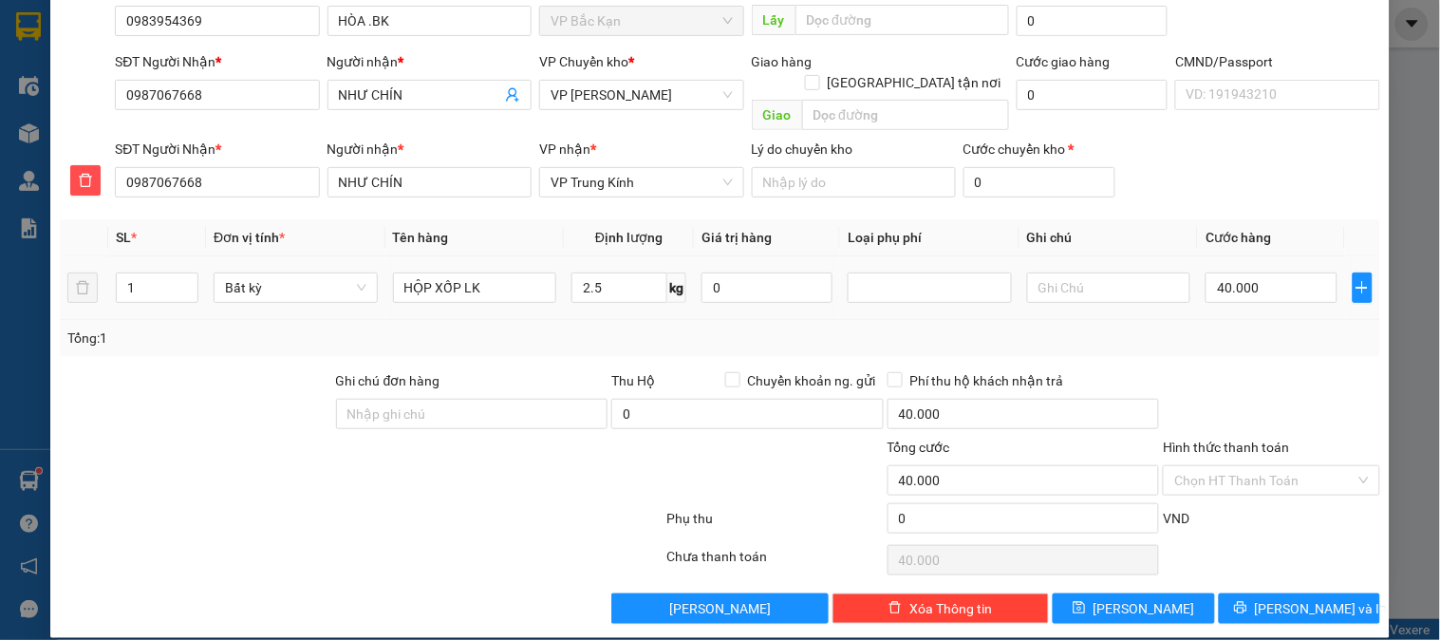
type input "55.000"
drag, startPoint x: 1283, startPoint y: 591, endPoint x: 1317, endPoint y: 582, distance: 35.5
click at [1285, 598] on span "Lưu và In" at bounding box center [1321, 608] width 133 height 21
drag, startPoint x: 982, startPoint y: 406, endPoint x: 966, endPoint y: 403, distance: 16.6
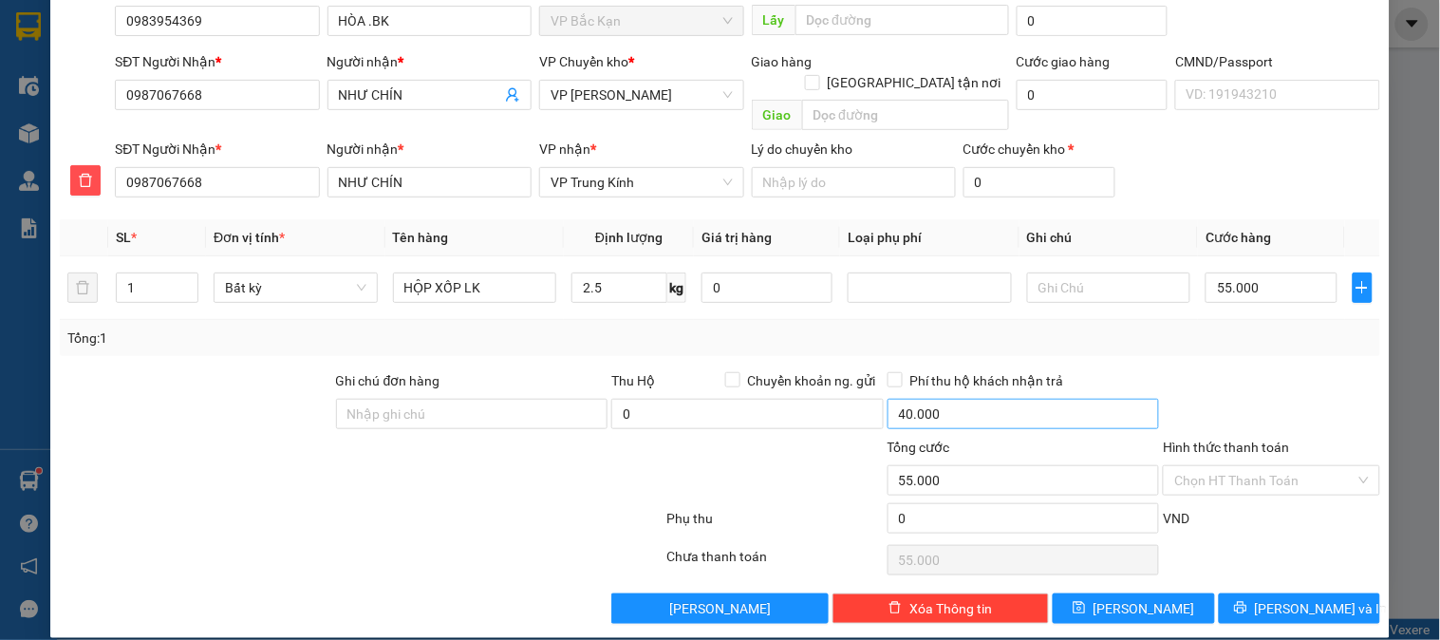
click at [978, 406] on div "40.000" at bounding box center [1024, 418] width 272 height 38
type input "0"
click at [1320, 593] on button "Lưu và In" at bounding box center [1299, 608] width 161 height 30
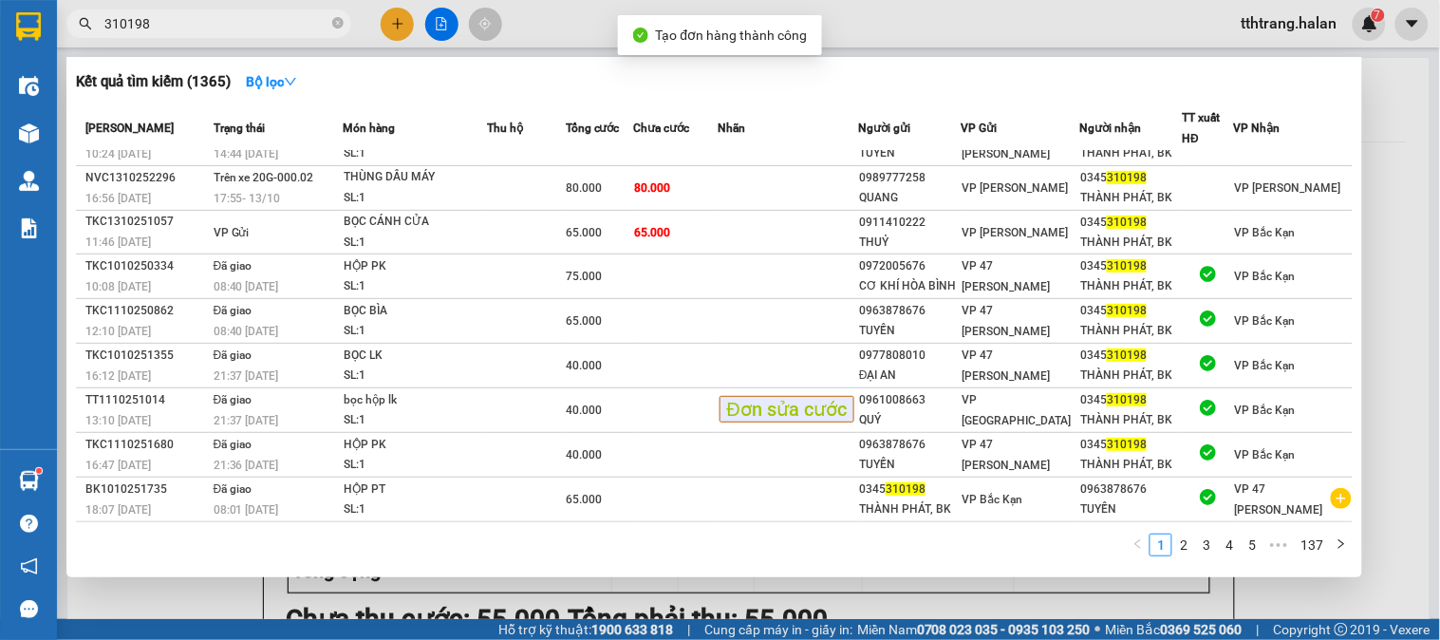
drag, startPoint x: 761, startPoint y: 596, endPoint x: 646, endPoint y: 177, distance: 435.3
click at [762, 593] on div at bounding box center [720, 320] width 1440 height 640
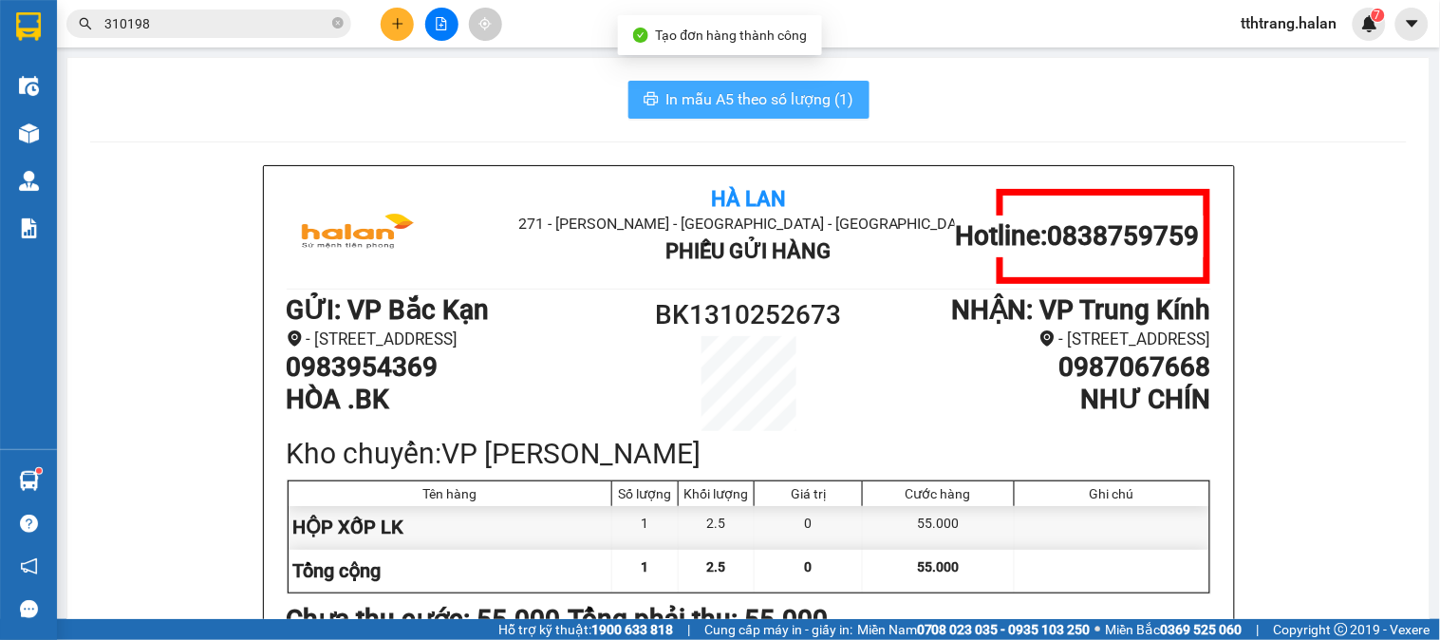
click at [757, 99] on span "In mẫu A5 theo số lượng (1)" at bounding box center [760, 99] width 188 height 24
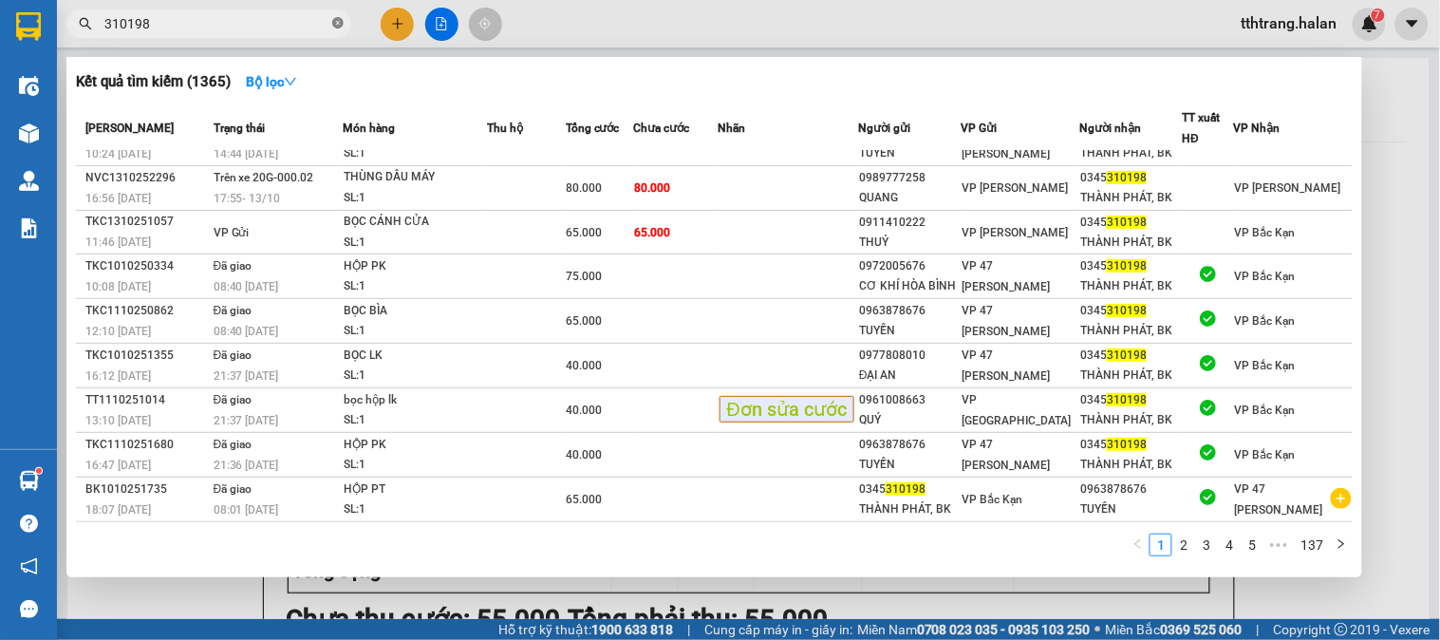
click at [333, 17] on icon "close-circle" at bounding box center [337, 22] width 11 height 11
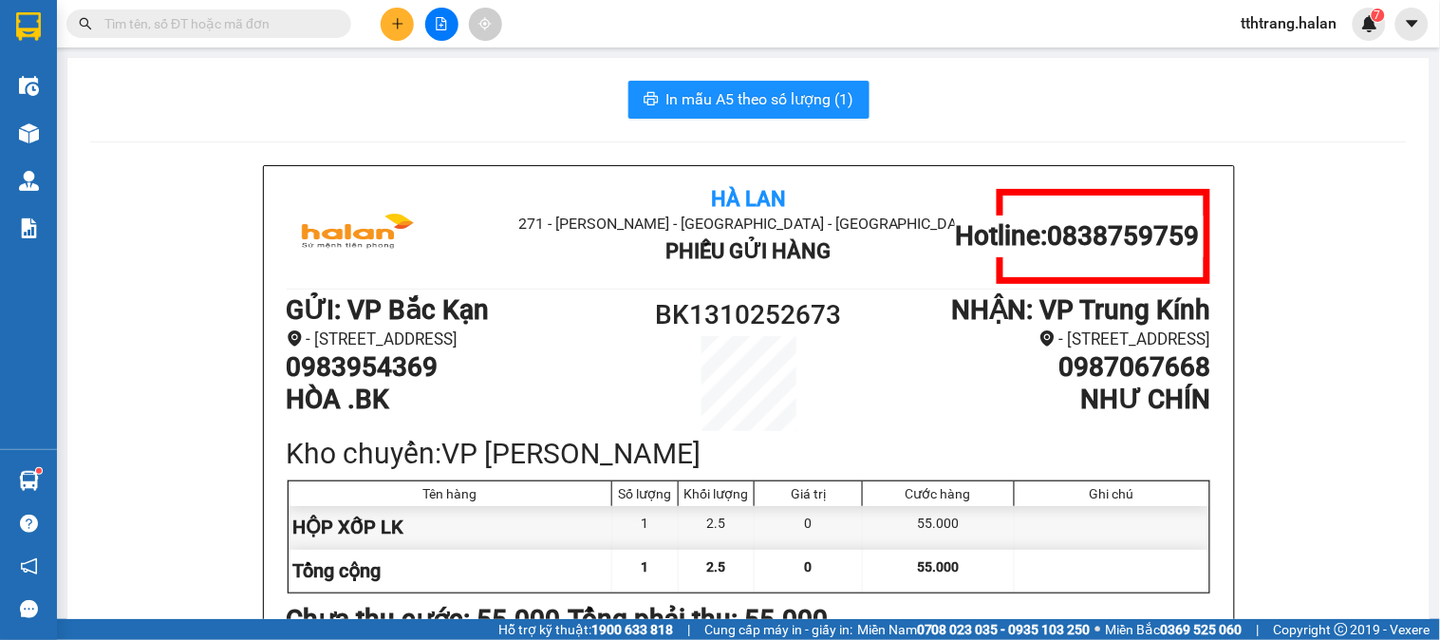
click at [253, 24] on input "text" at bounding box center [216, 23] width 224 height 21
click at [298, 24] on input "text" at bounding box center [216, 23] width 224 height 21
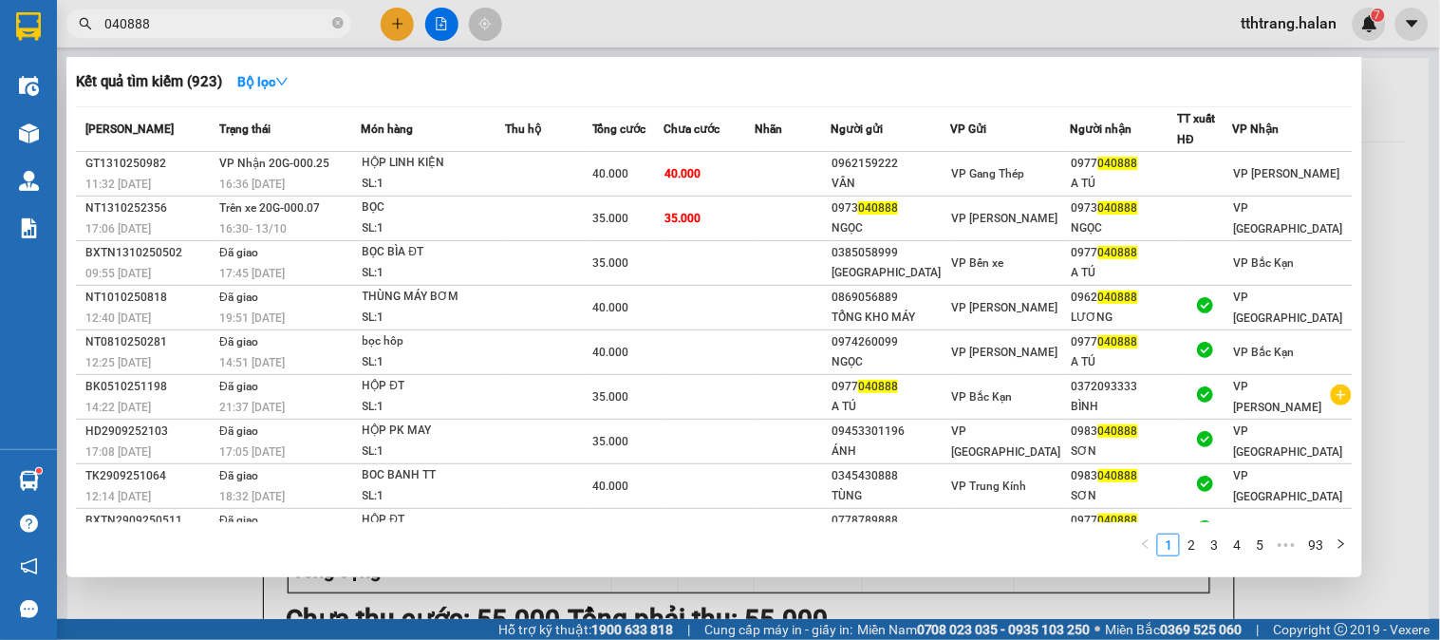
type input "040888"
click at [337, 23] on icon "close-circle" at bounding box center [337, 22] width 11 height 11
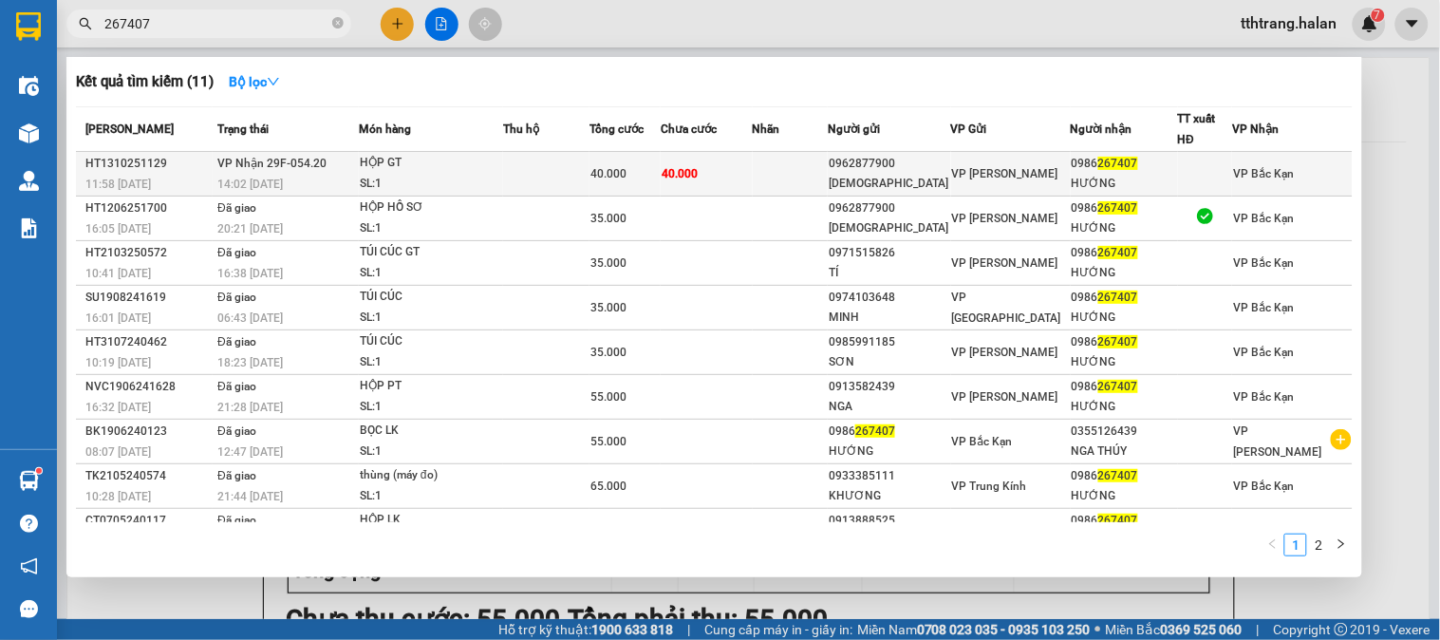
type input "267407"
click at [698, 173] on span "40.000" at bounding box center [680, 173] width 36 height 13
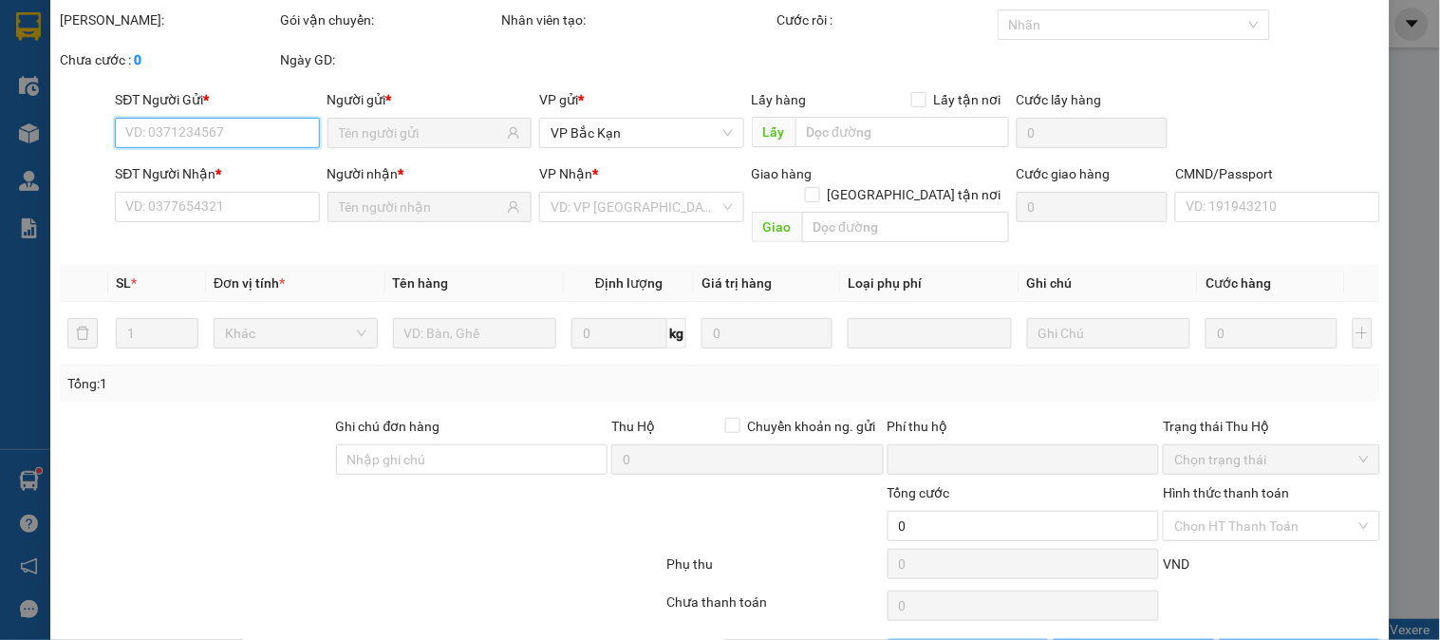
scroll to position [104, 0]
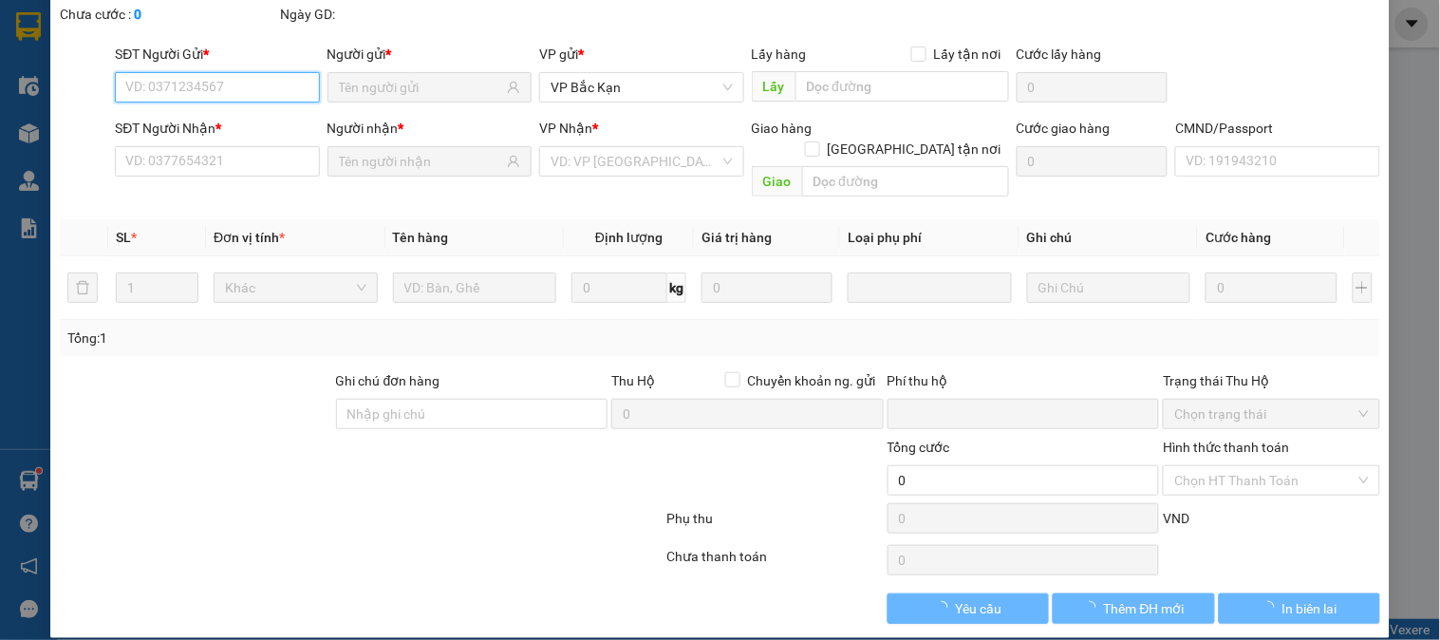
type input "0962877900"
type input "ĐẠO"
type input "0986267407"
type input "HƯỚNG"
type input "01907901042"
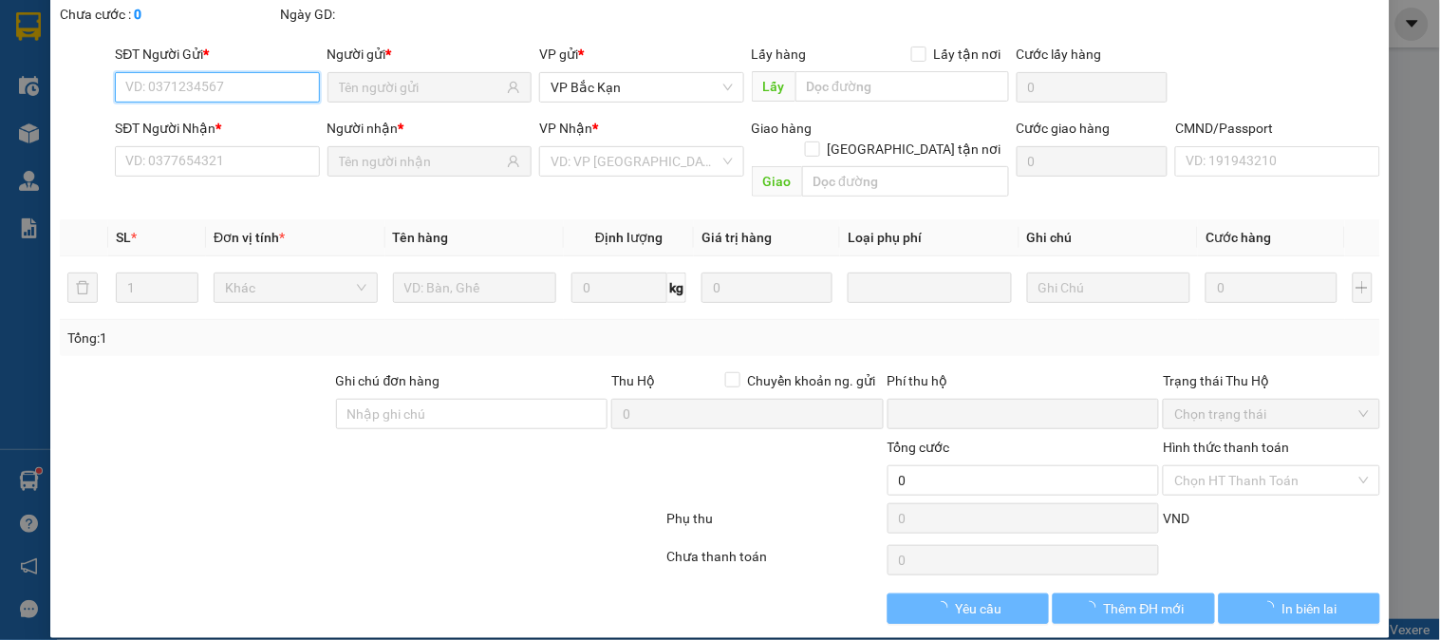
type input "0"
type input "40.000"
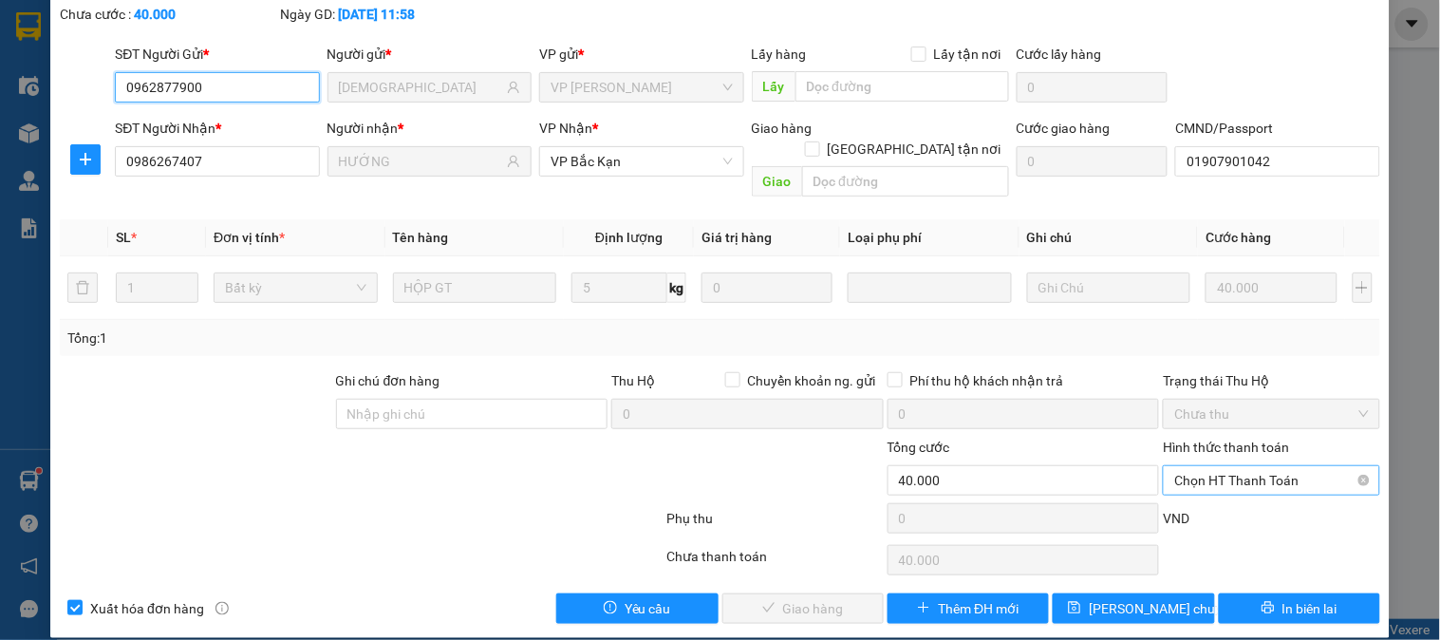
click at [1254, 466] on span "Chọn HT Thanh Toán" at bounding box center [1271, 480] width 194 height 28
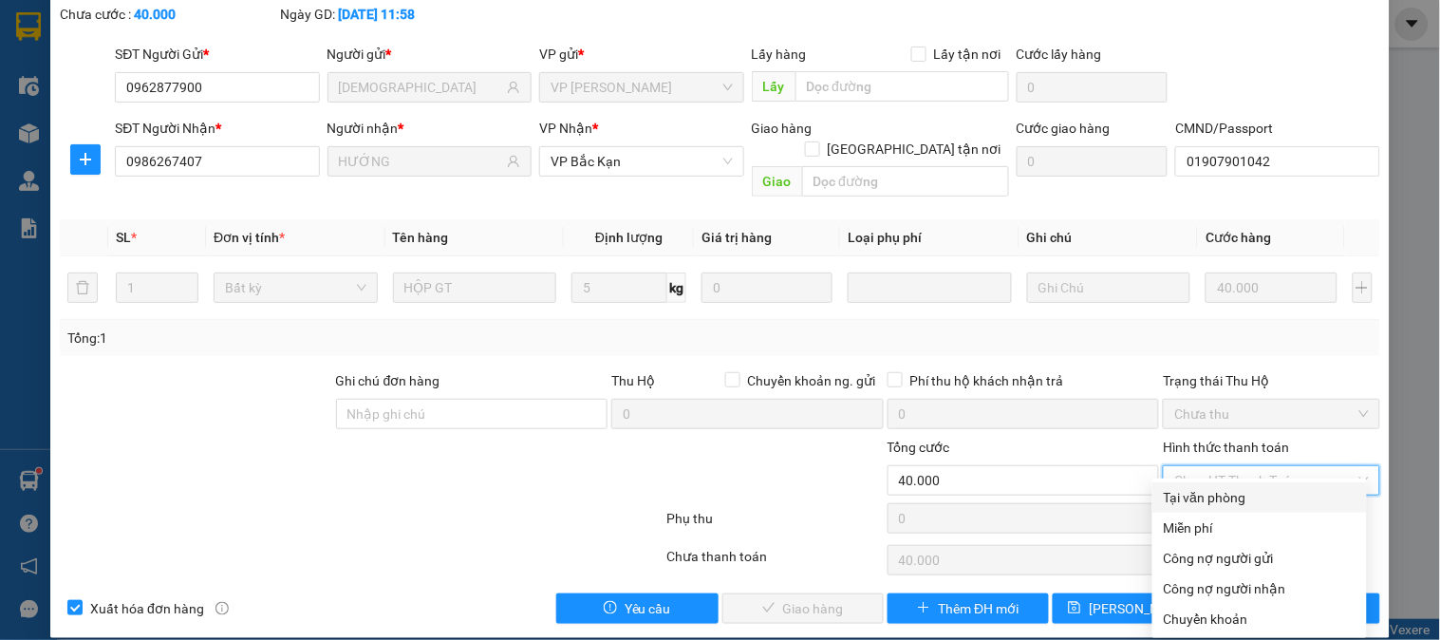
drag, startPoint x: 1248, startPoint y: 490, endPoint x: 832, endPoint y: 587, distance: 427.0
click at [1242, 496] on div "Tại văn phòng" at bounding box center [1260, 497] width 192 height 21
type input "0"
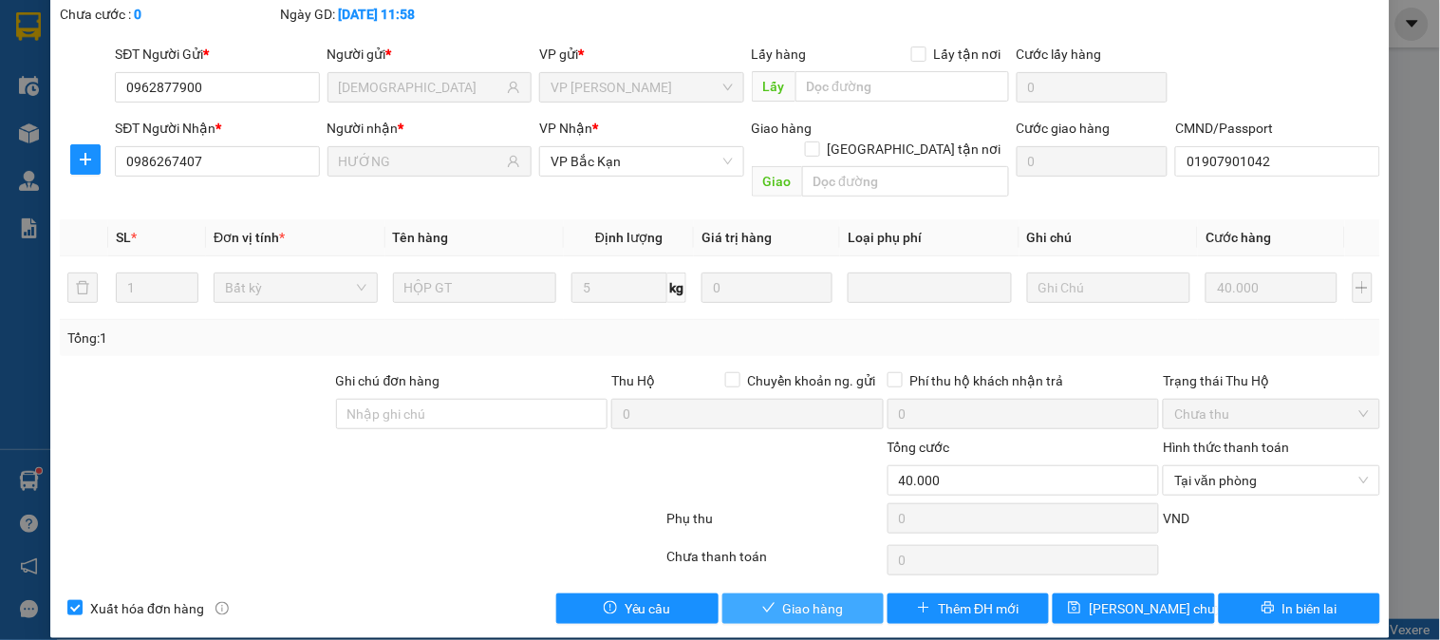
click at [810, 598] on span "Giao hàng" at bounding box center [813, 608] width 61 height 21
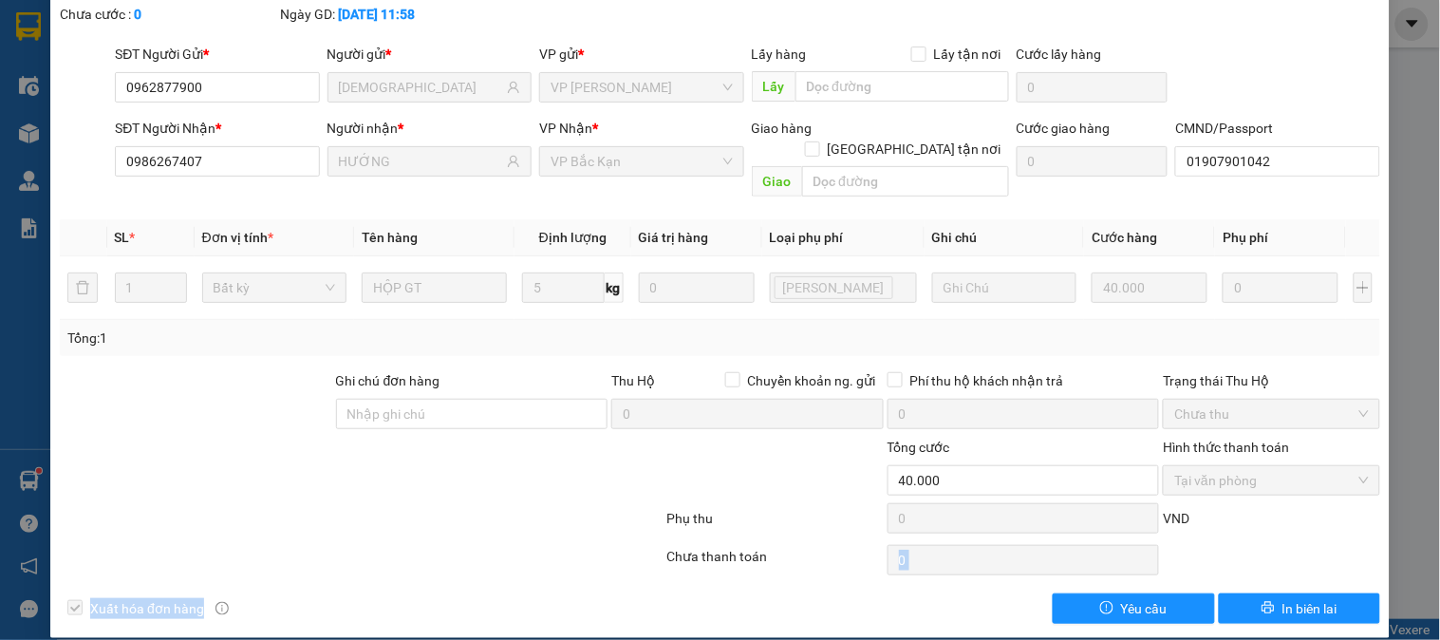
drag, startPoint x: 911, startPoint y: 558, endPoint x: 879, endPoint y: 639, distance: 86.9
click at [879, 639] on div "SỬA ĐƠN HÀNG Lịch sử Ảnh kiện hàng Yêu cầu xuất hóa đơn điện tử Total Paid Fee …" at bounding box center [720, 320] width 1440 height 640
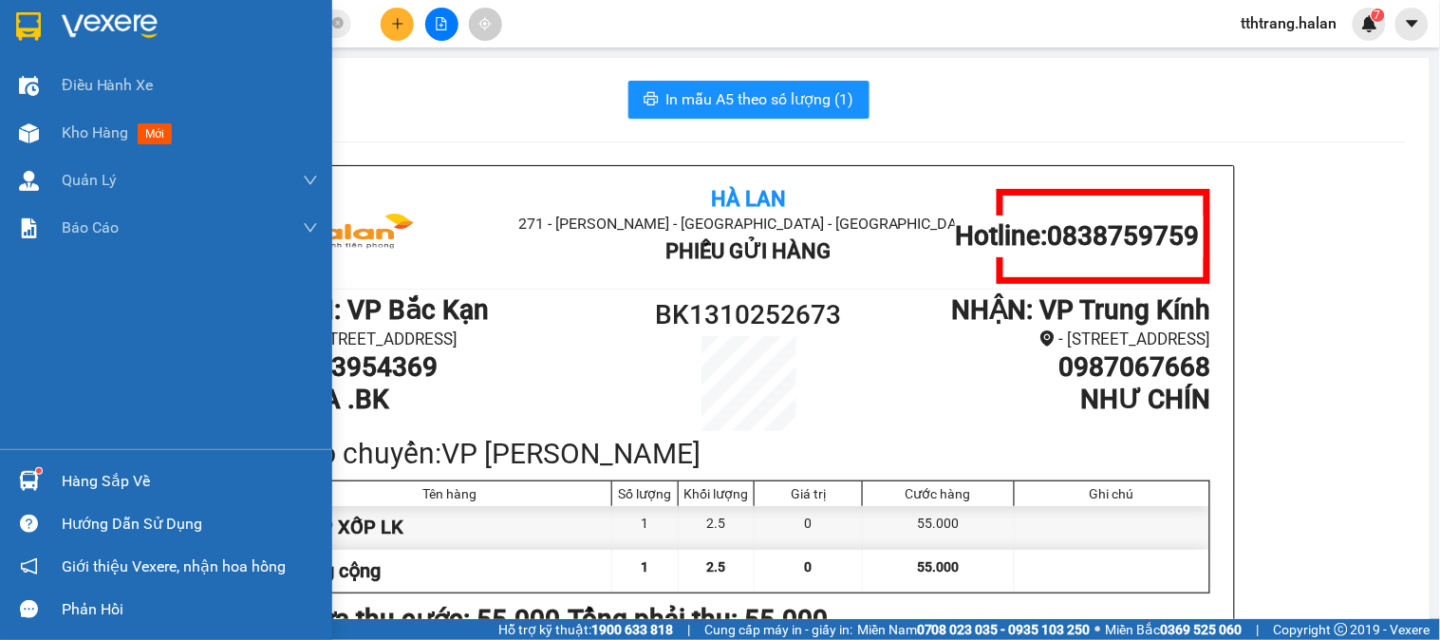
click at [32, 469] on div at bounding box center [28, 480] width 33 height 33
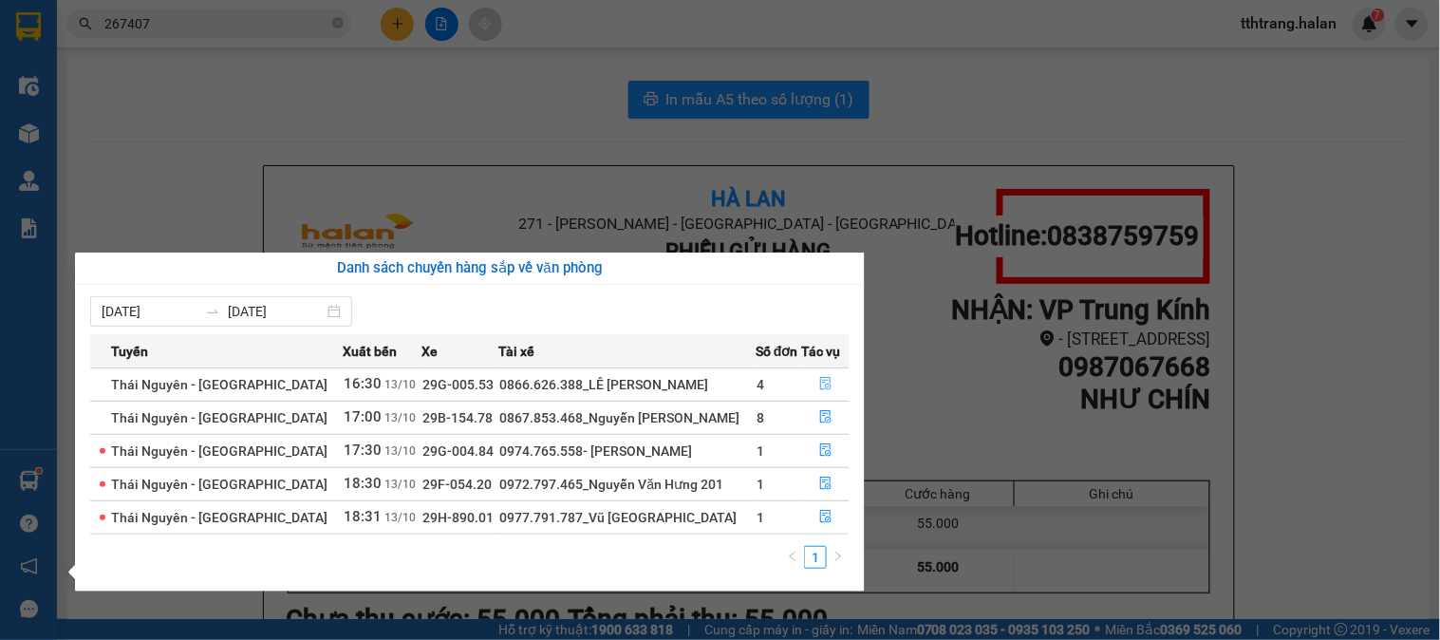
click at [822, 384] on icon "file-done" at bounding box center [825, 383] width 13 height 13
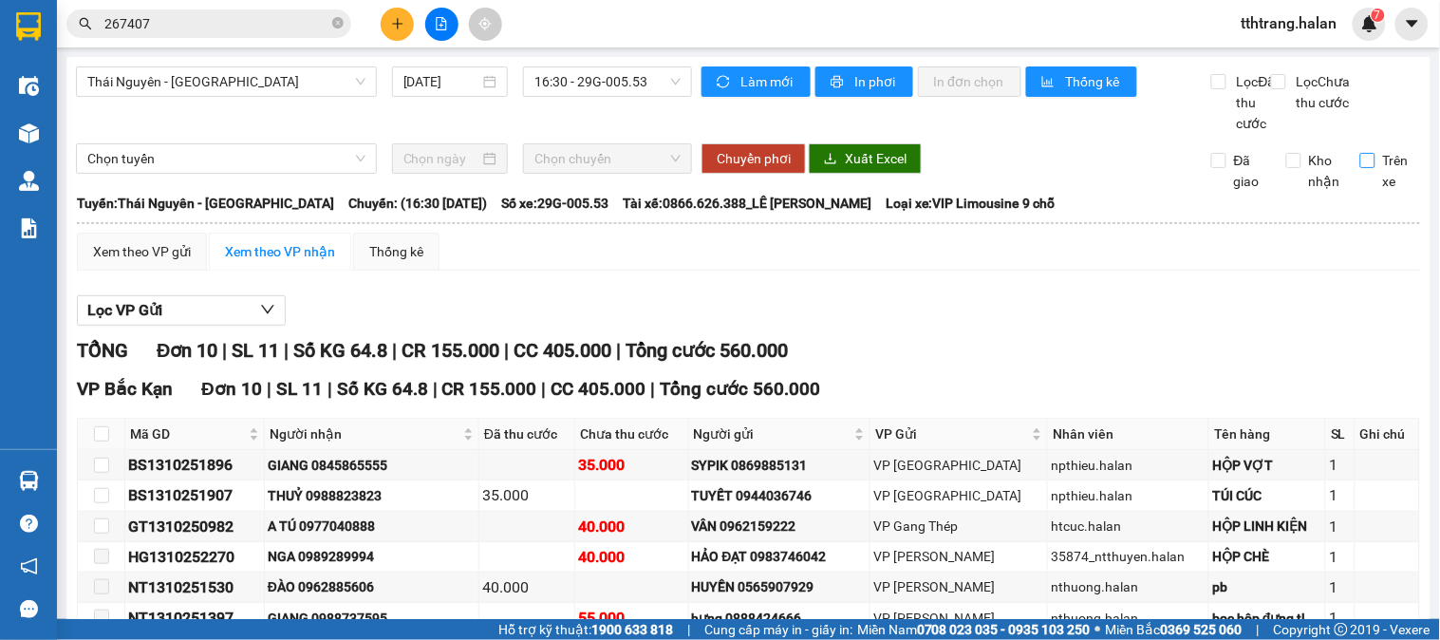
click at [1361, 168] on input "Trên xe" at bounding box center [1368, 160] width 15 height 15
checkbox input "true"
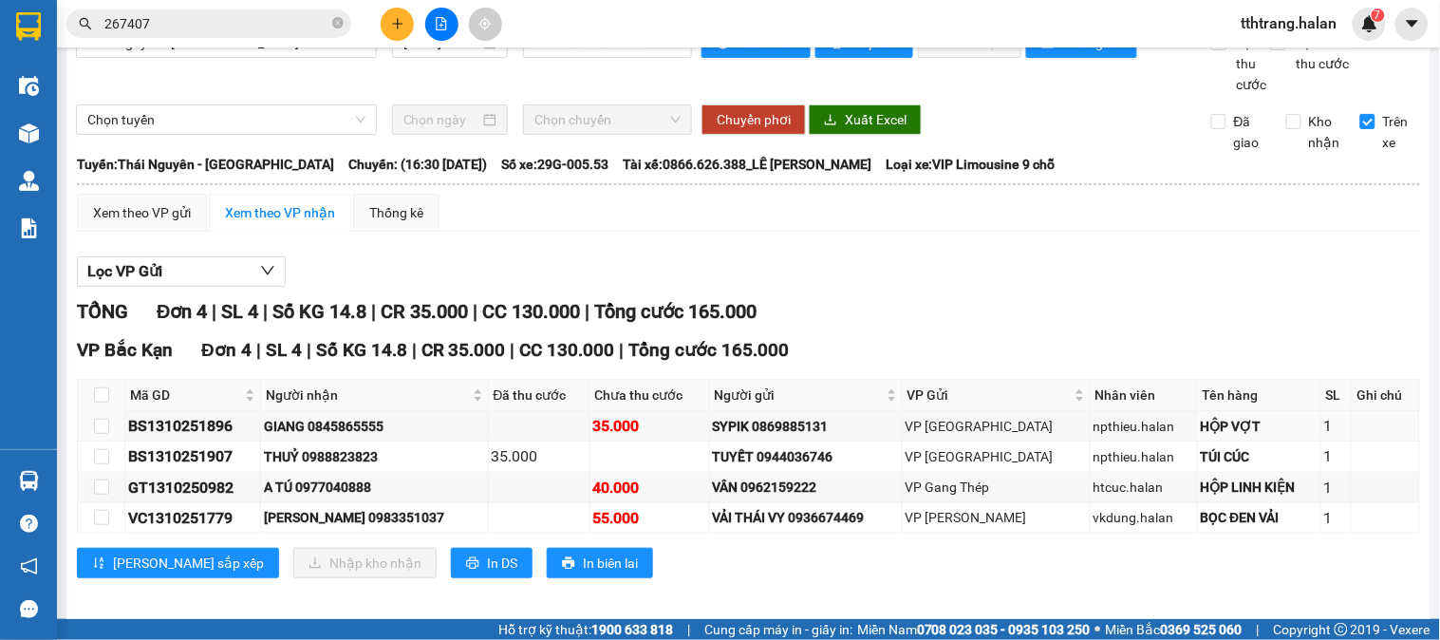
scroll to position [72, 0]
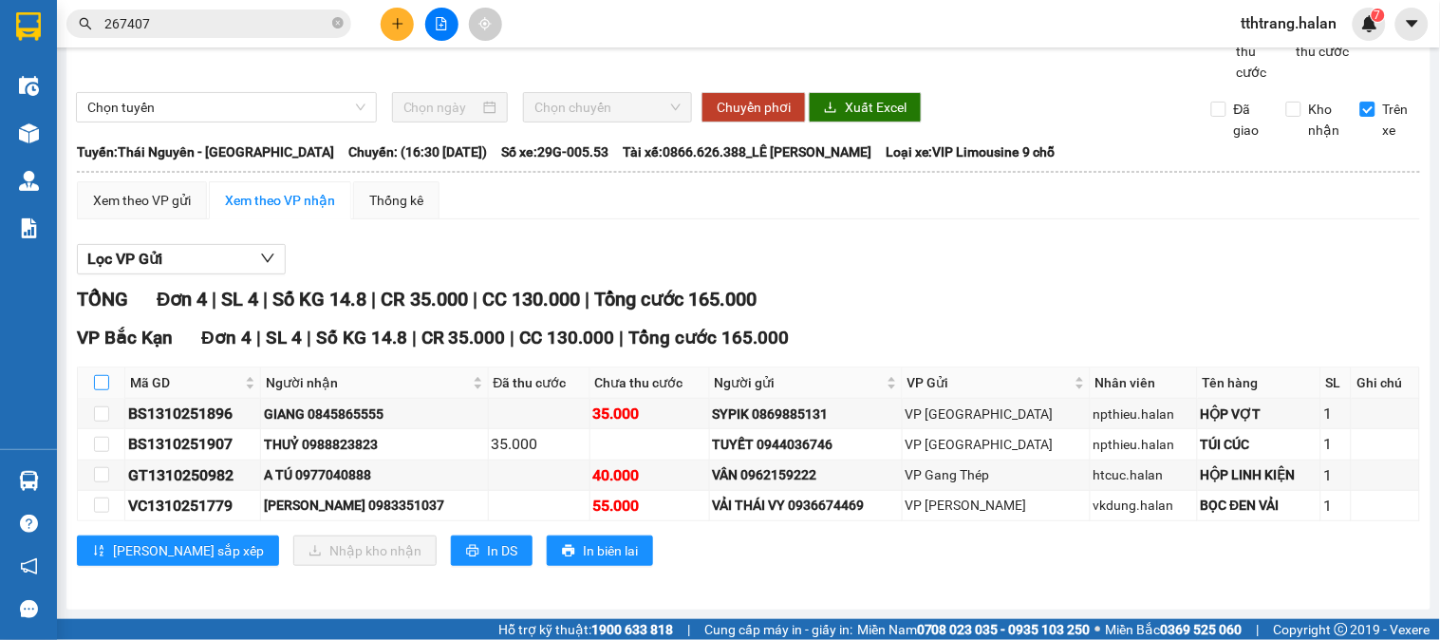
click at [103, 382] on input "checkbox" at bounding box center [101, 382] width 15 height 15
checkbox input "true"
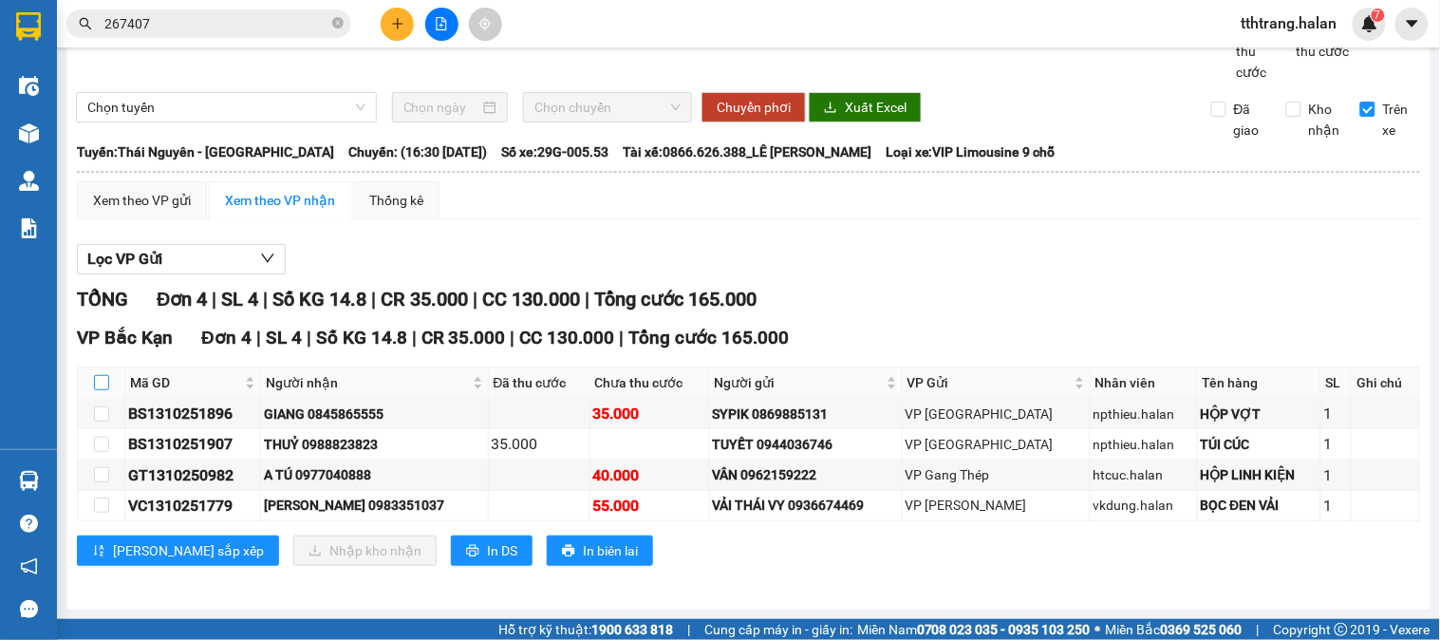
checkbox input "true"
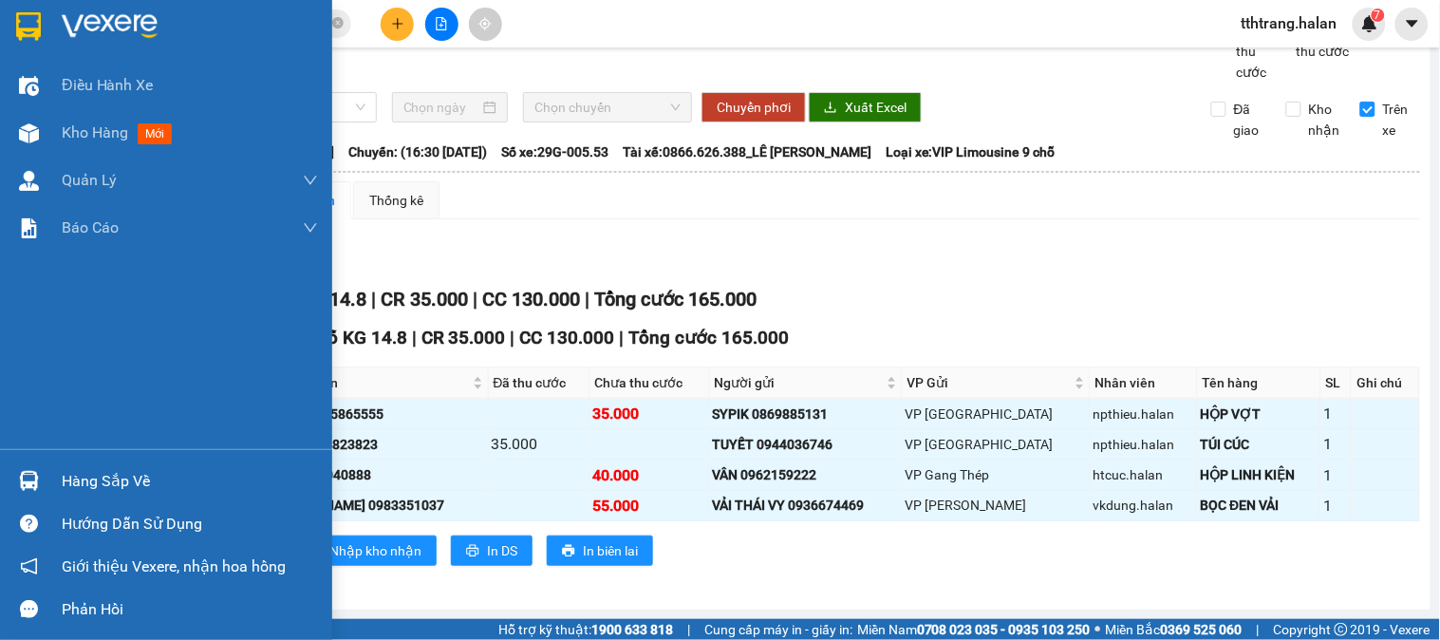
click at [28, 477] on img at bounding box center [29, 481] width 20 height 20
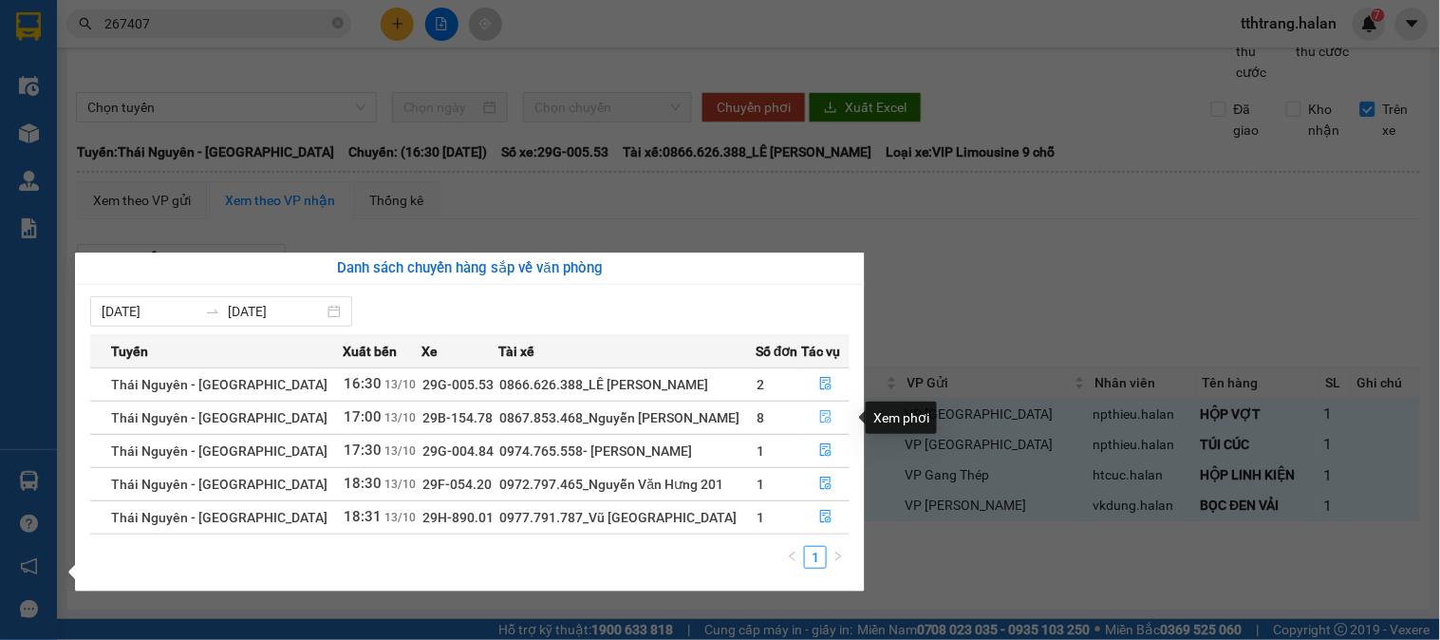
click at [822, 413] on icon "file-done" at bounding box center [825, 416] width 13 height 13
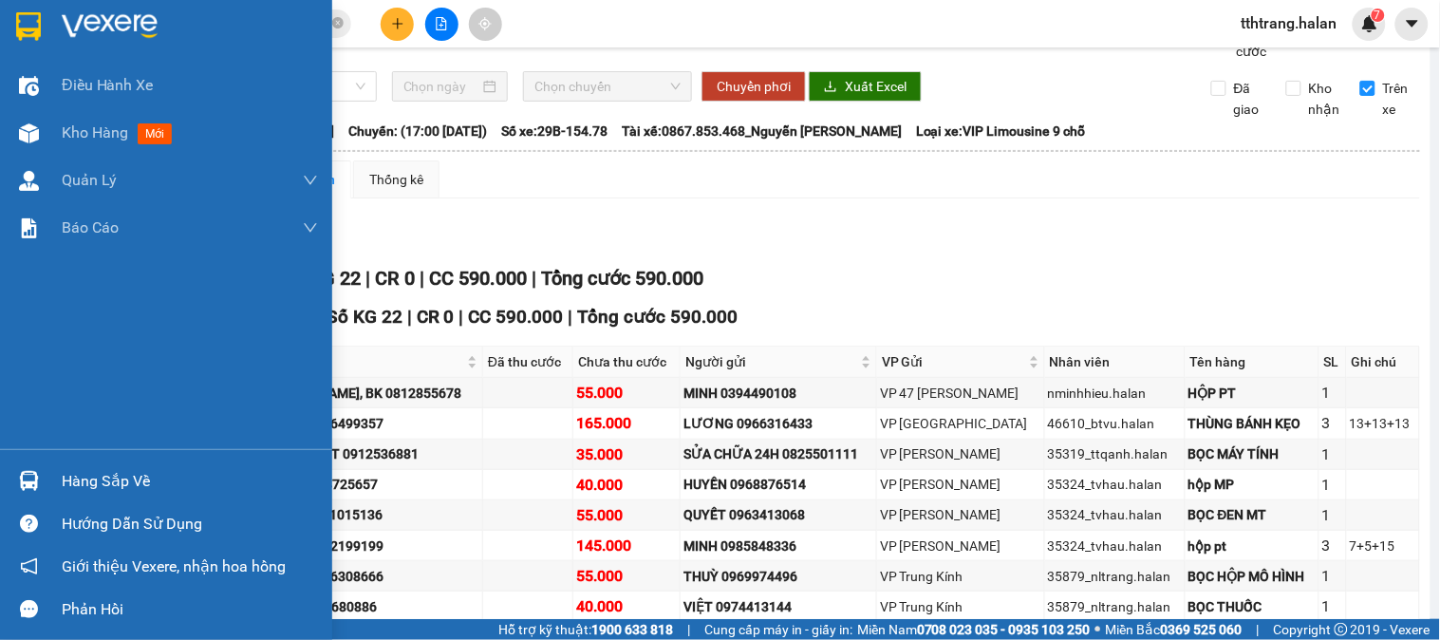
click at [36, 478] on img at bounding box center [29, 481] width 20 height 20
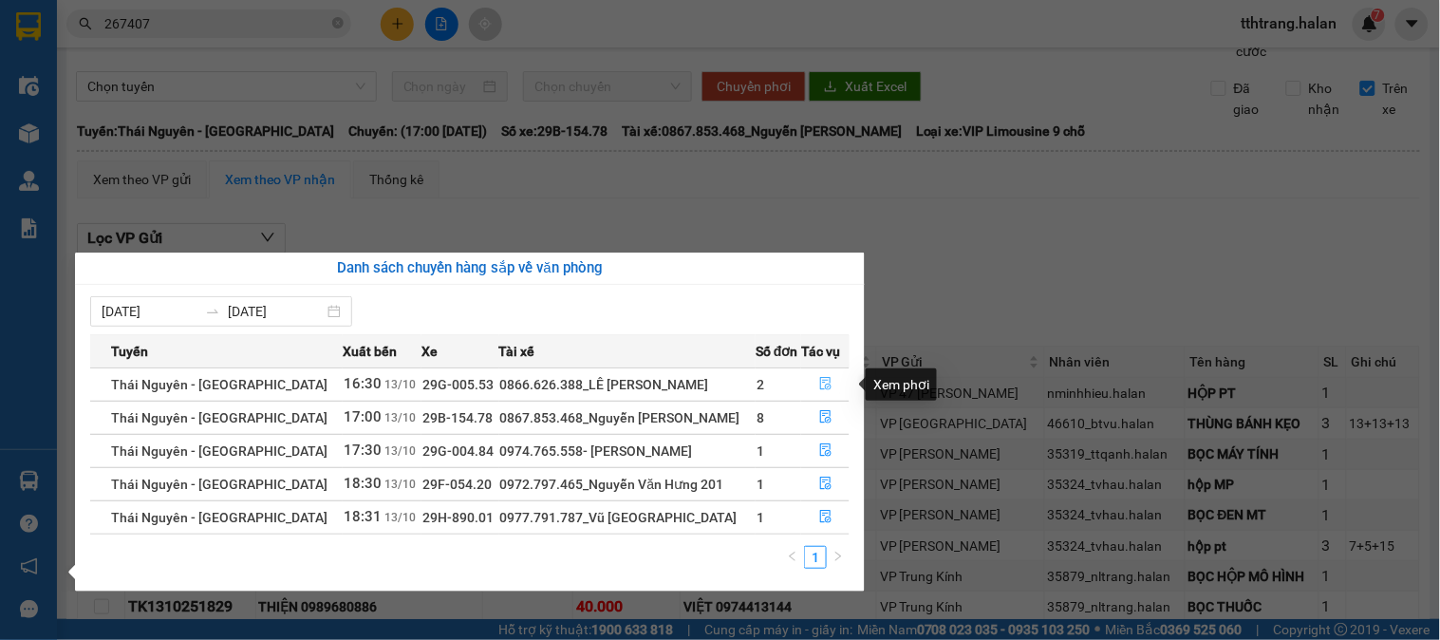
click at [819, 380] on icon "file-done" at bounding box center [825, 383] width 13 height 13
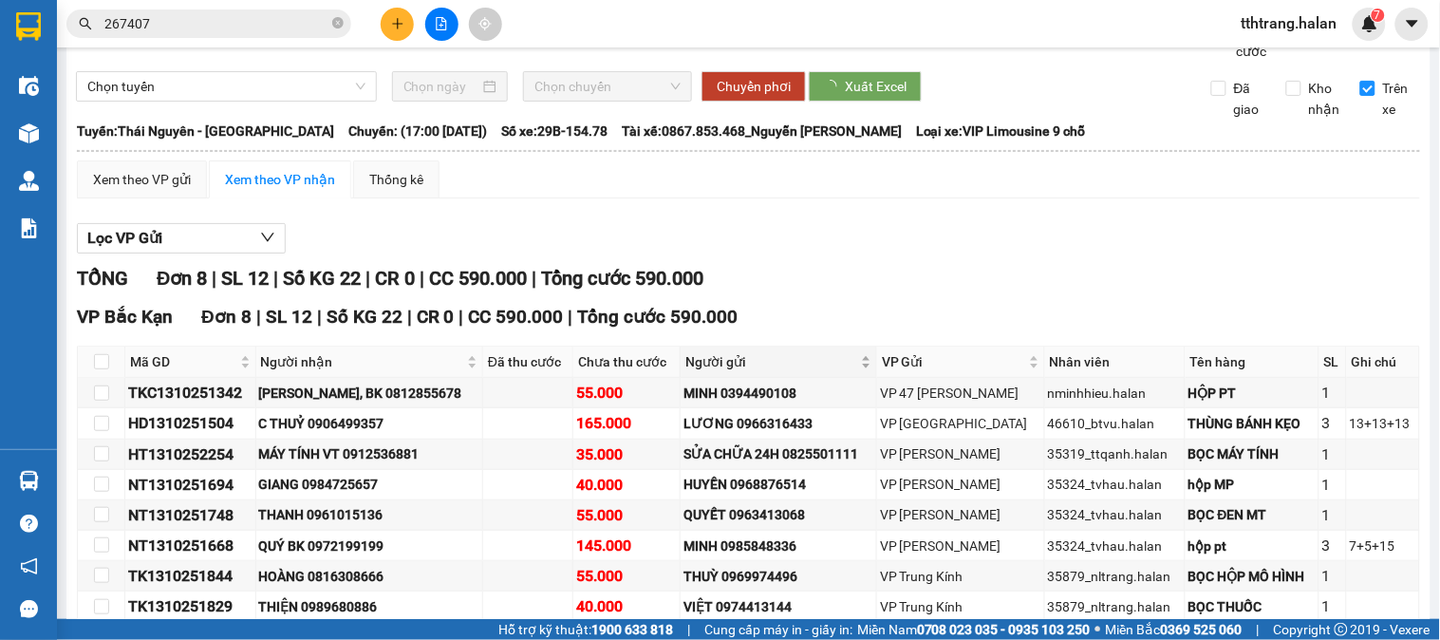
checkbox input "true"
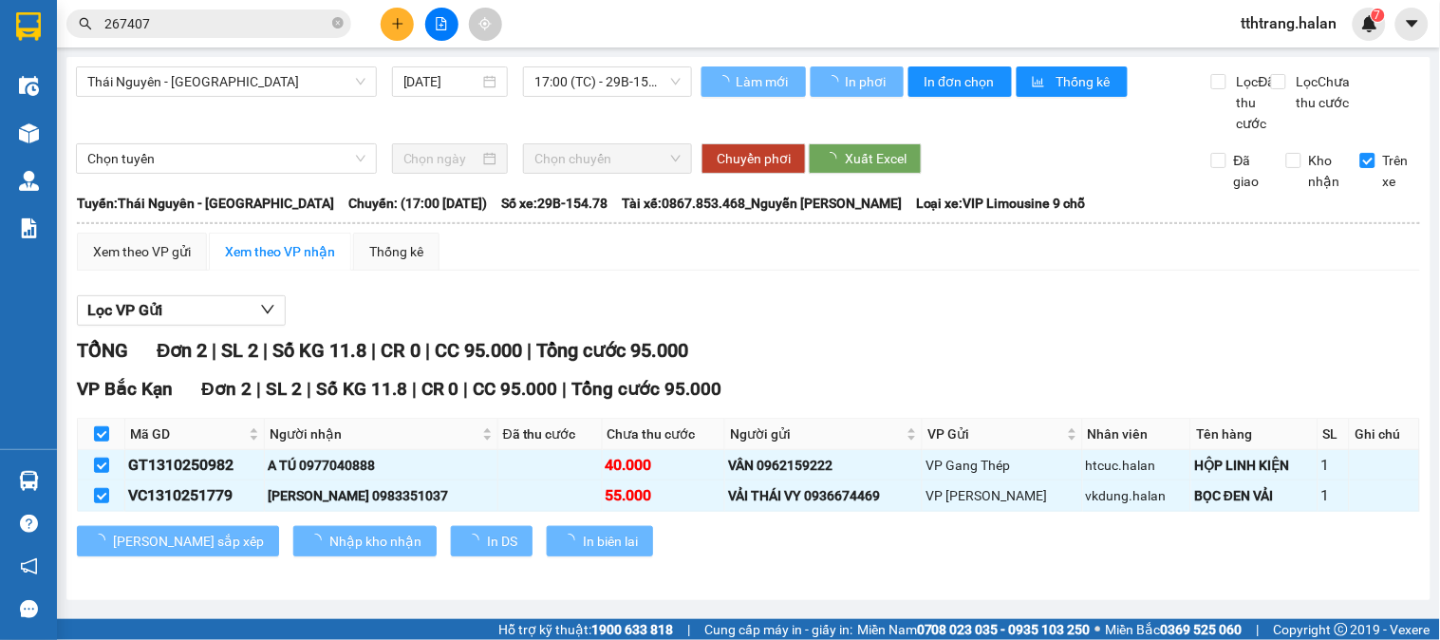
scroll to position [11, 0]
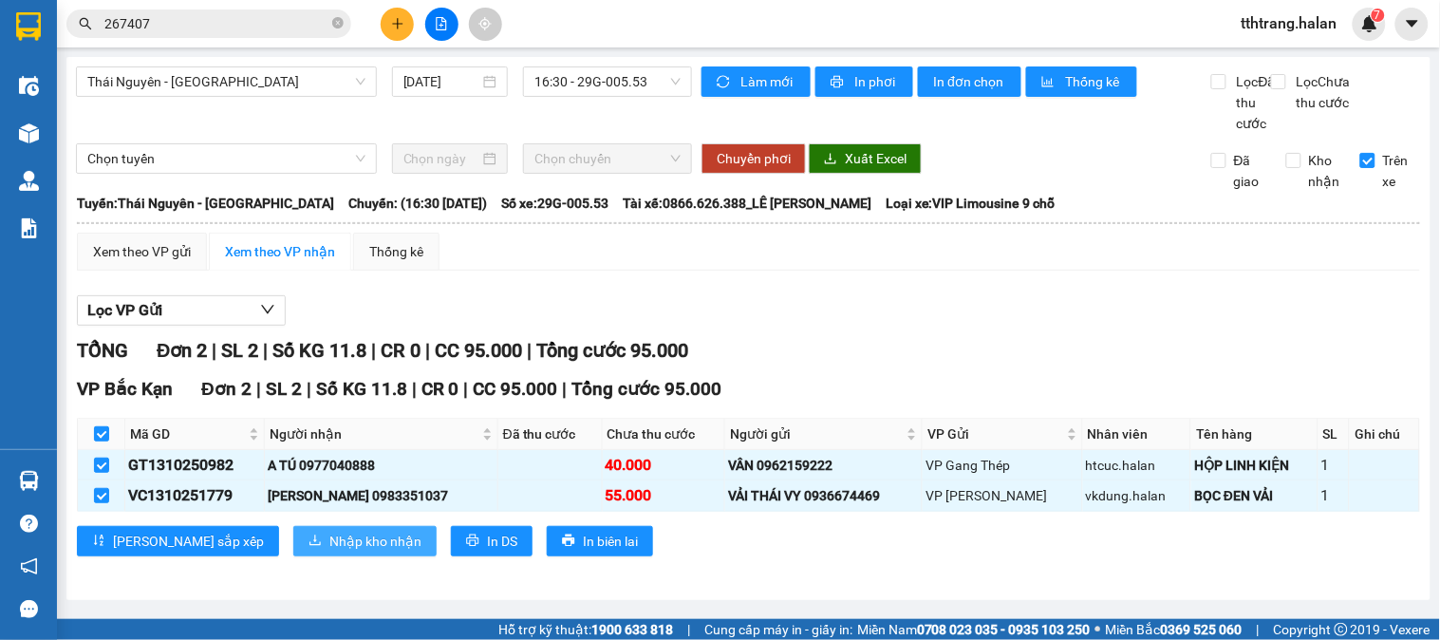
click at [329, 552] on span "Nhập kho nhận" at bounding box center [375, 541] width 92 height 21
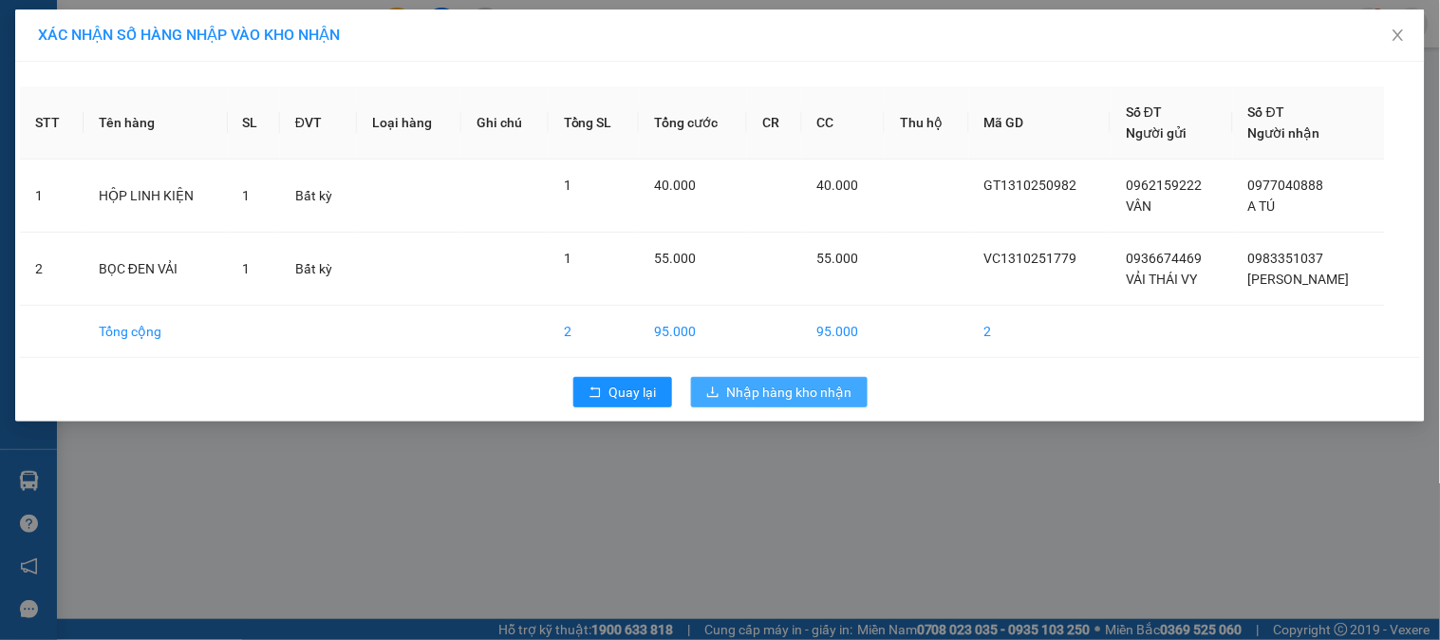
click at [773, 386] on span "Nhập hàng kho nhận" at bounding box center [789, 392] width 125 height 21
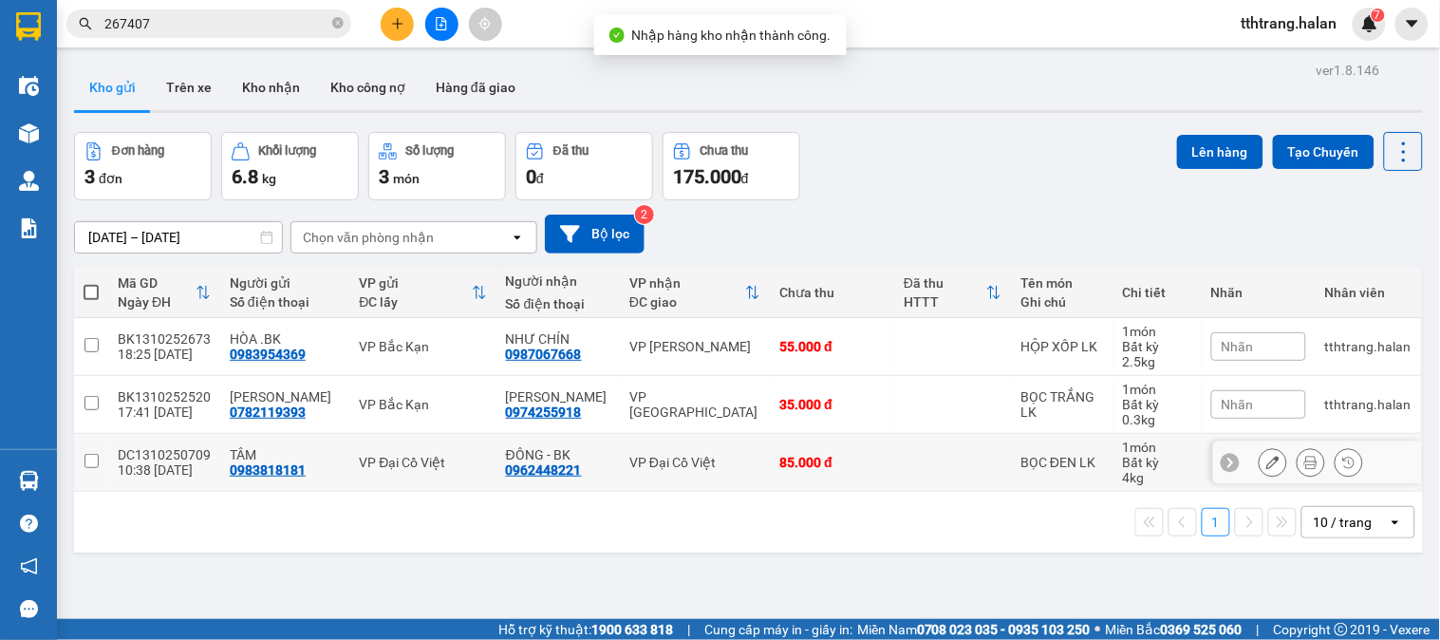
click at [84, 473] on td at bounding box center [91, 463] width 34 height 58
checkbox input "true"
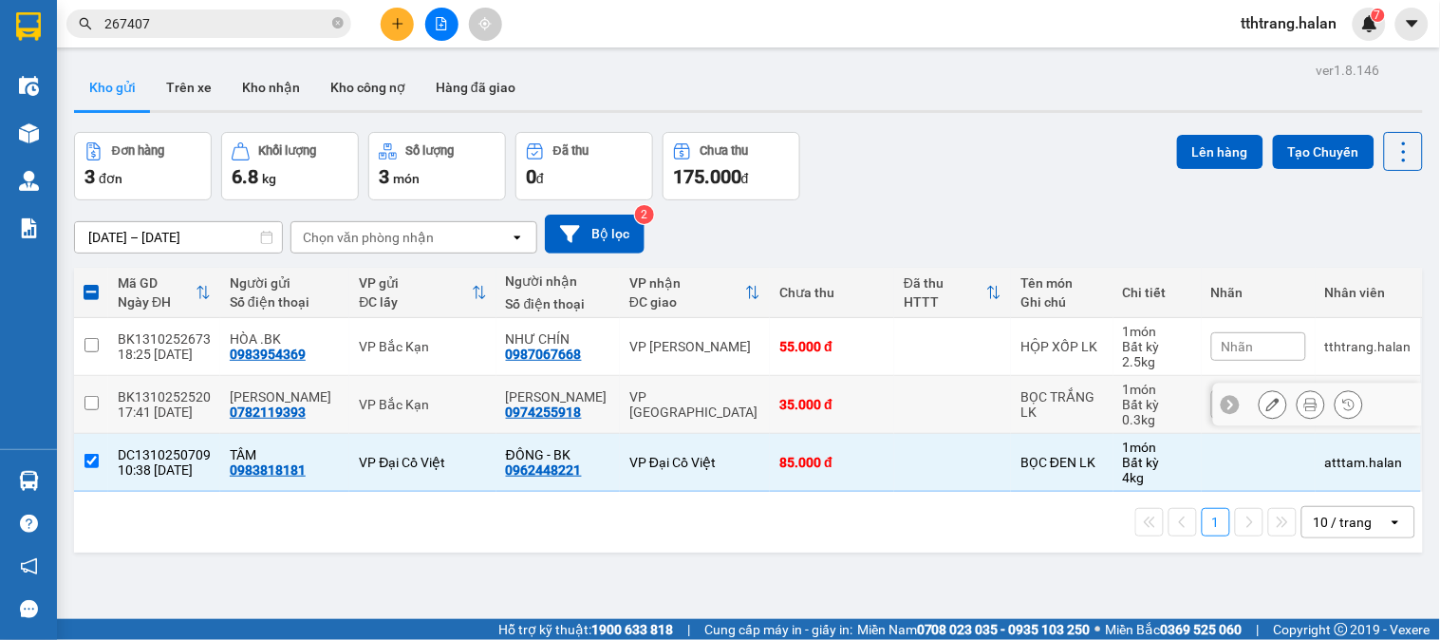
click at [91, 404] on input "checkbox" at bounding box center [91, 403] width 14 height 14
checkbox input "true"
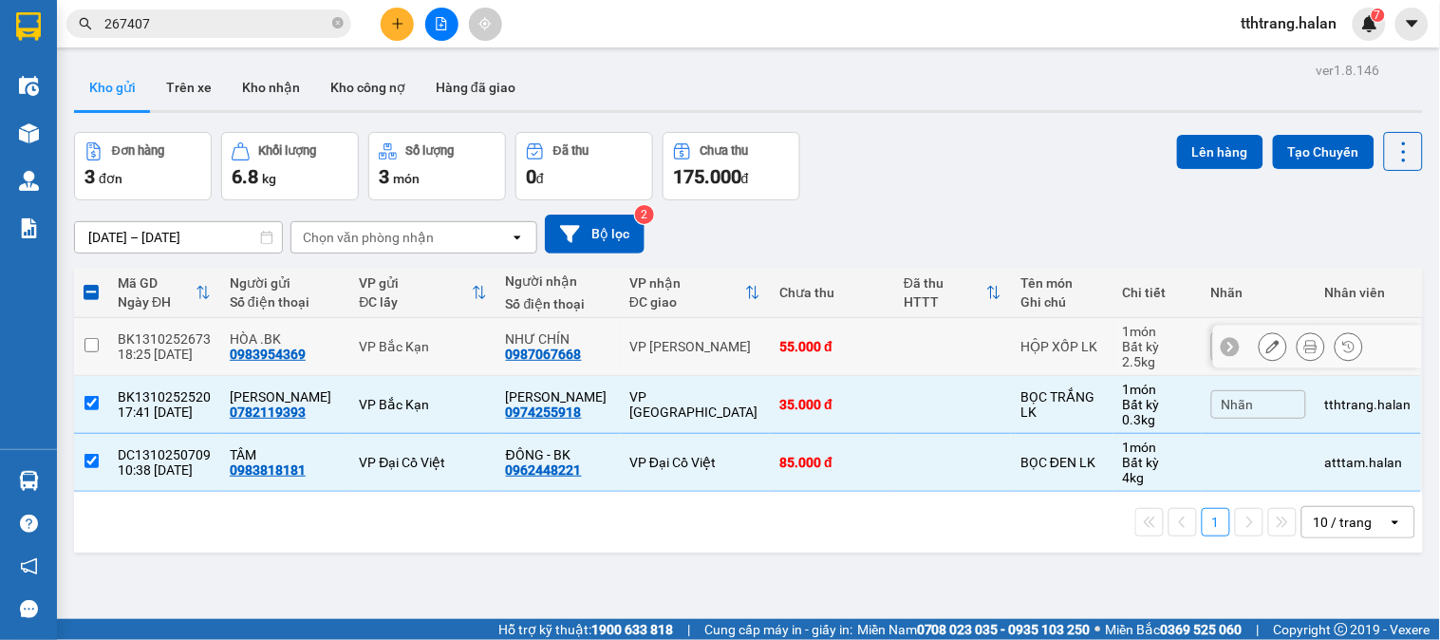
click at [93, 339] on input "checkbox" at bounding box center [91, 345] width 14 height 14
checkbox input "true"
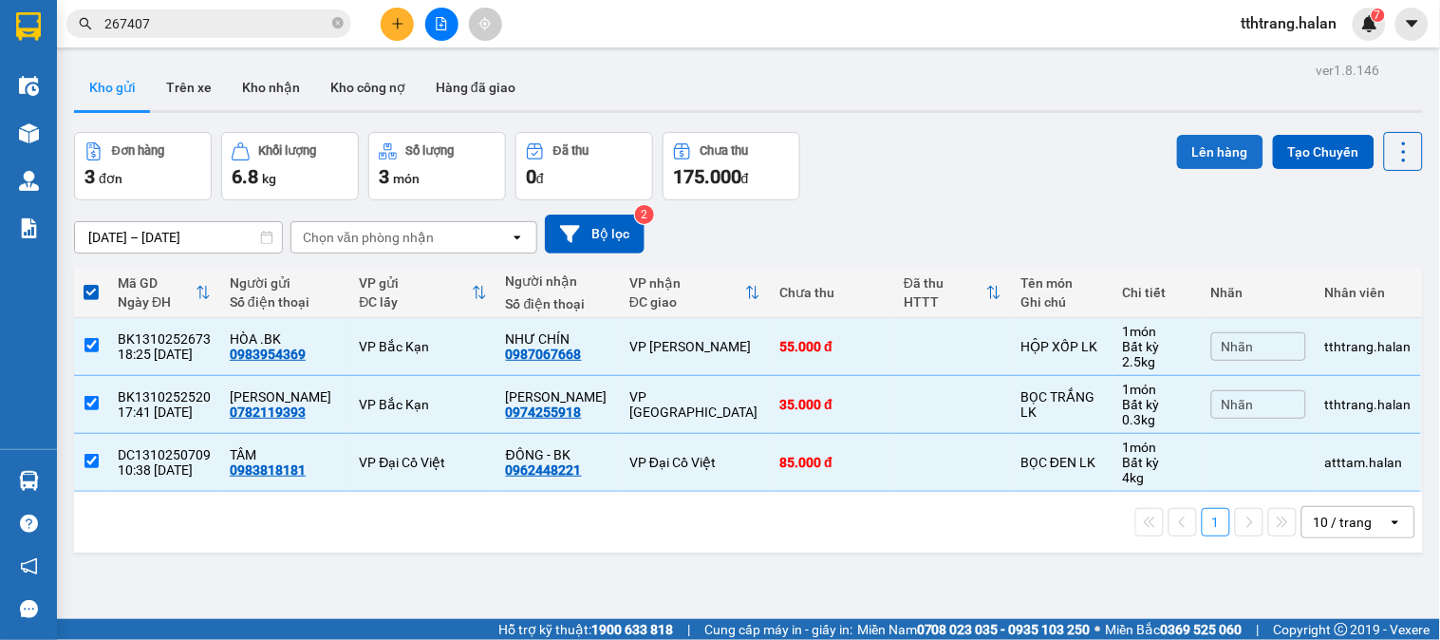
click at [1213, 154] on button "Lên hàng" at bounding box center [1220, 152] width 86 height 34
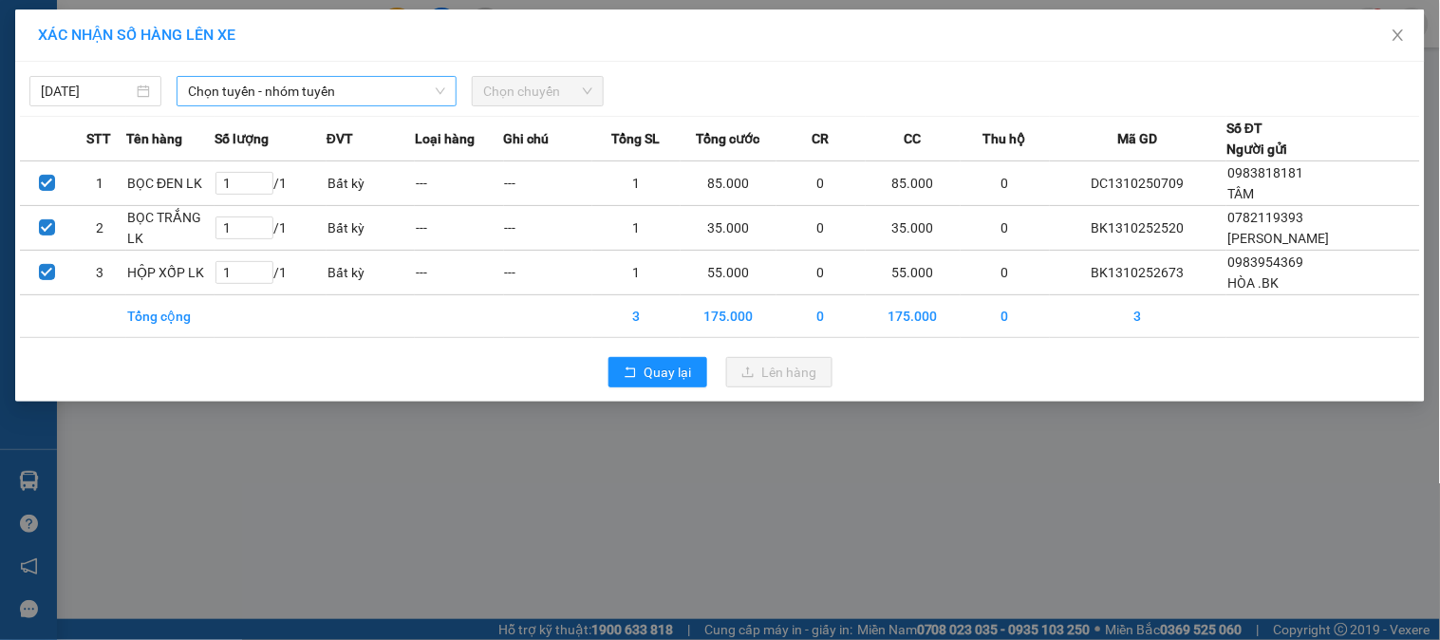
click at [402, 92] on span "Chọn tuyến - nhóm tuyến" at bounding box center [316, 91] width 257 height 28
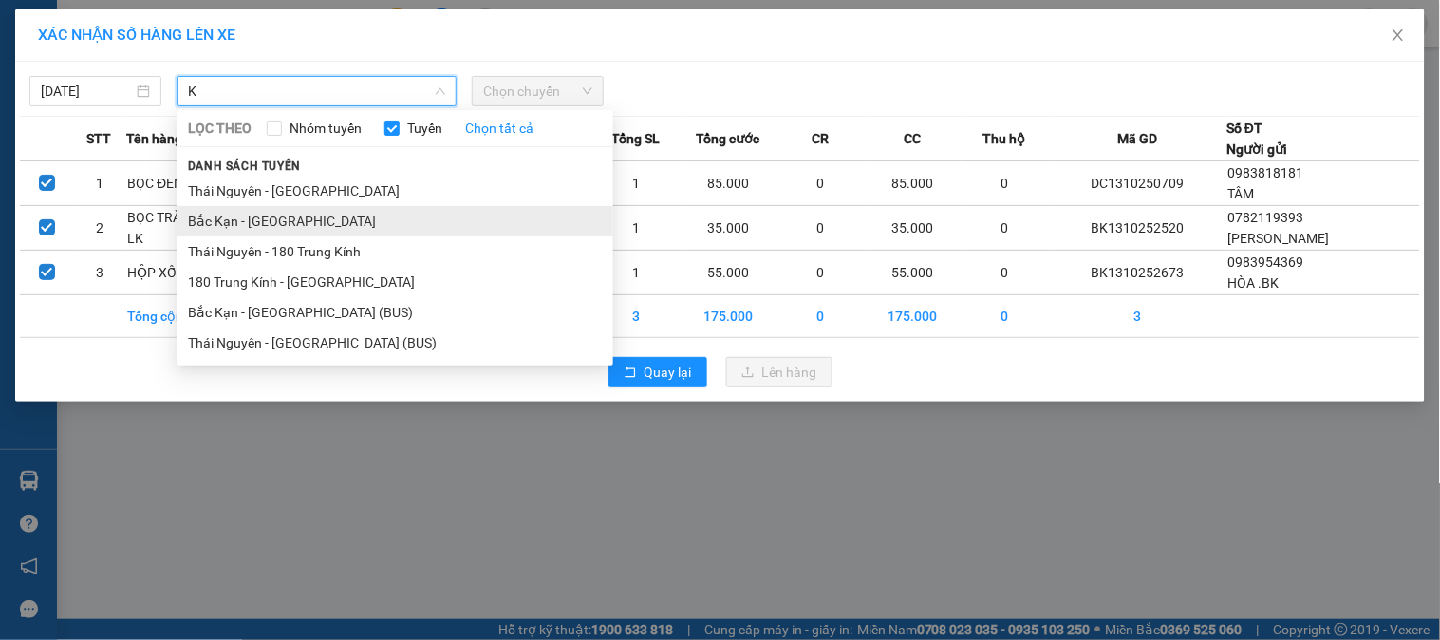
type input "K"
click at [244, 221] on li "Bắc Kạn - Thái Nguyên" at bounding box center [395, 221] width 437 height 30
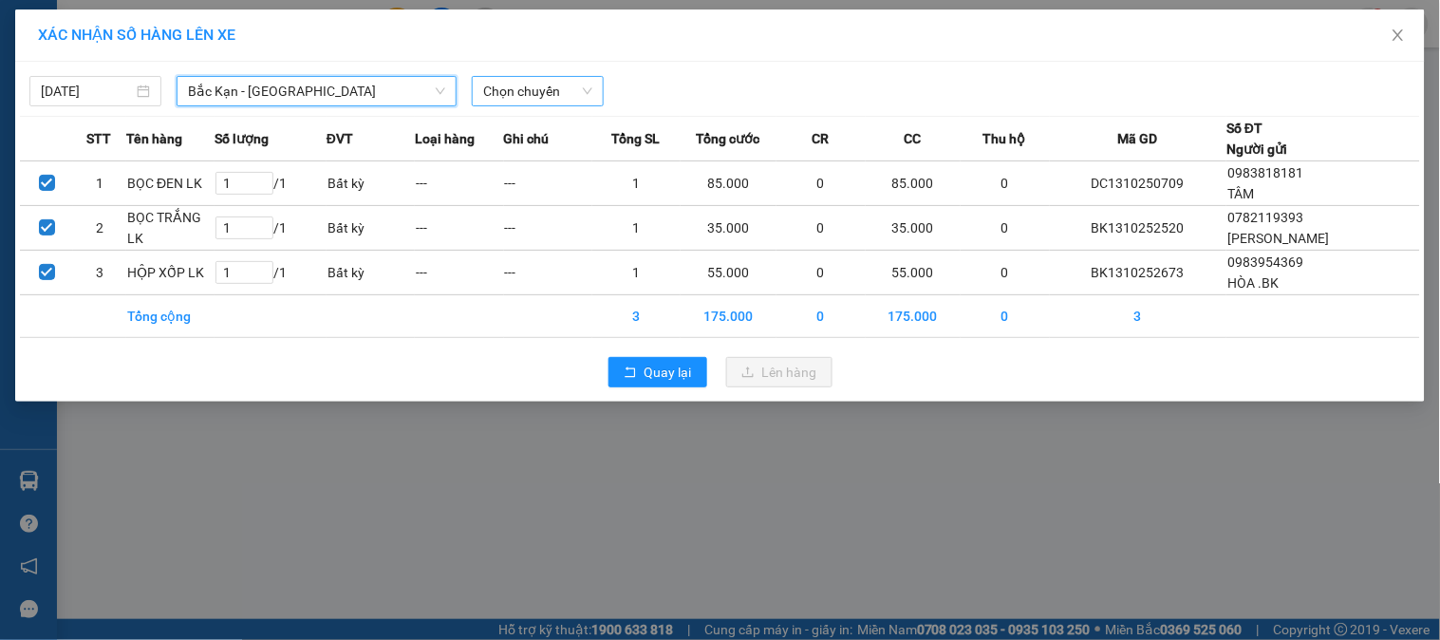
click at [547, 81] on span "Chọn chuyến" at bounding box center [537, 91] width 109 height 28
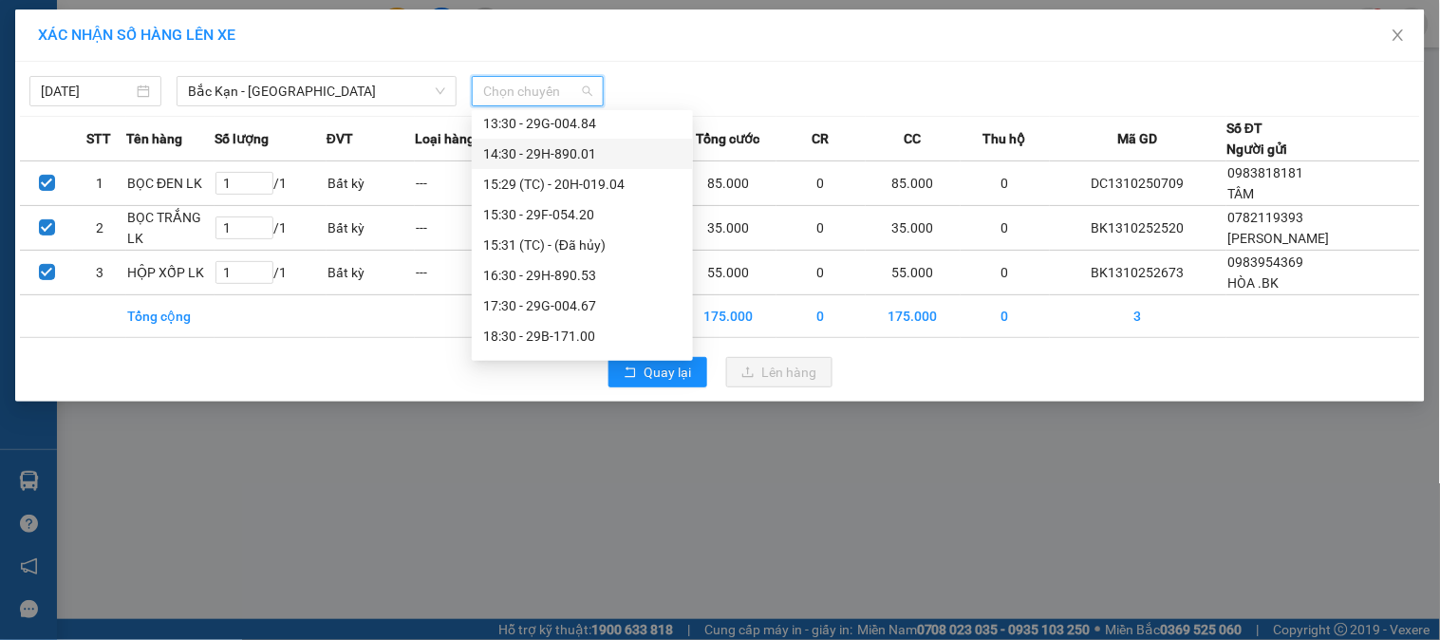
scroll to position [516, 0]
click at [542, 310] on div "18:30 - 29B-171.00" at bounding box center [582, 311] width 198 height 21
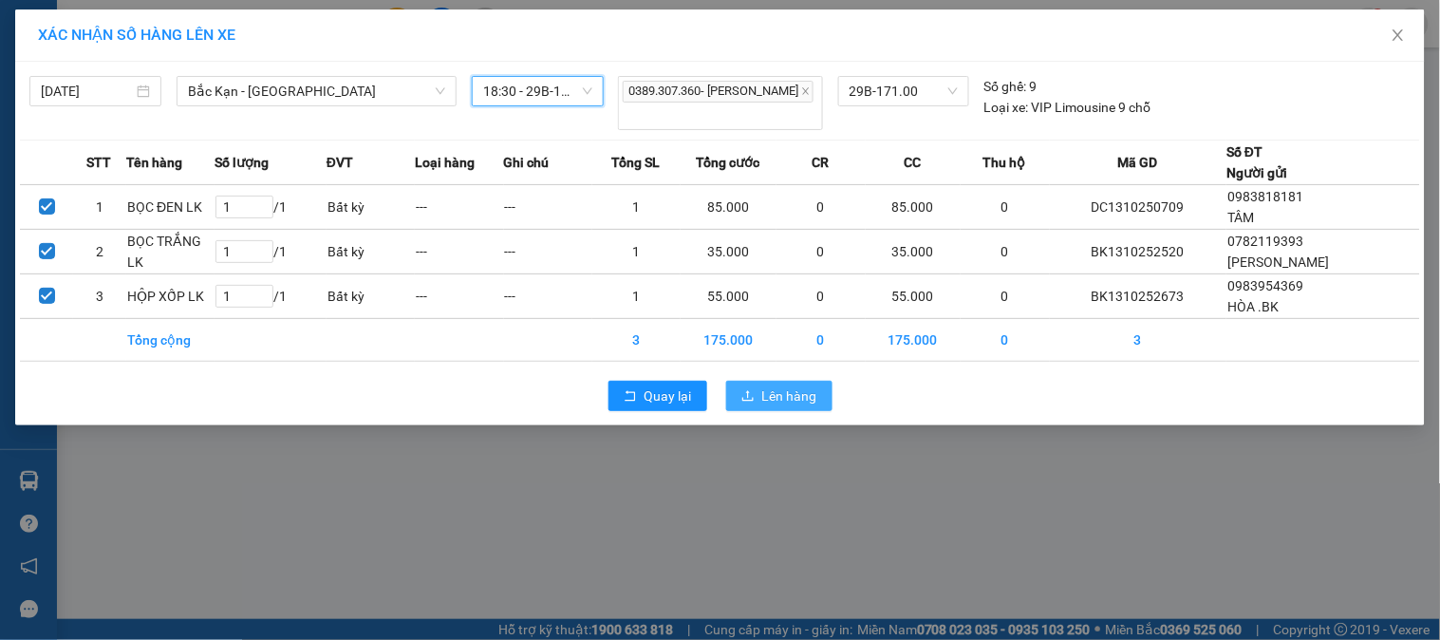
click at [761, 386] on button "Lên hàng" at bounding box center [779, 396] width 106 height 30
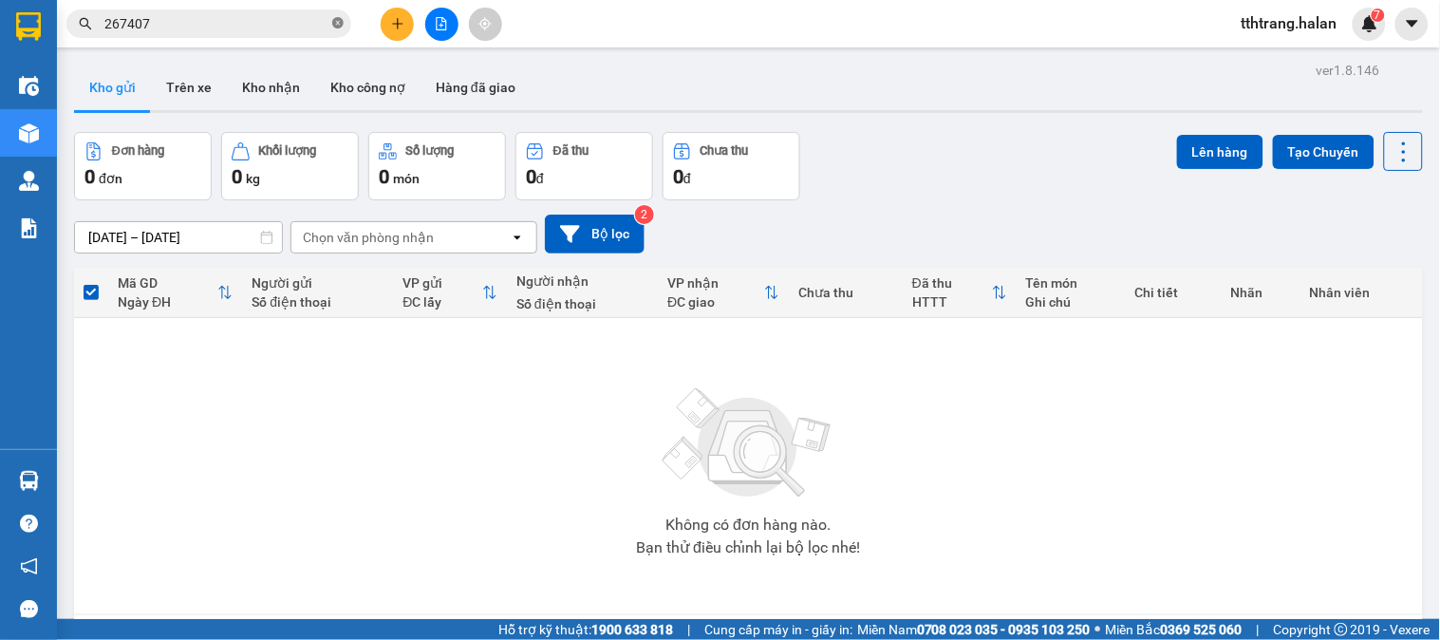
click at [340, 25] on icon "close-circle" at bounding box center [337, 22] width 11 height 11
click at [280, 32] on input "text" at bounding box center [216, 23] width 224 height 21
click at [393, 33] on button at bounding box center [397, 24] width 33 height 33
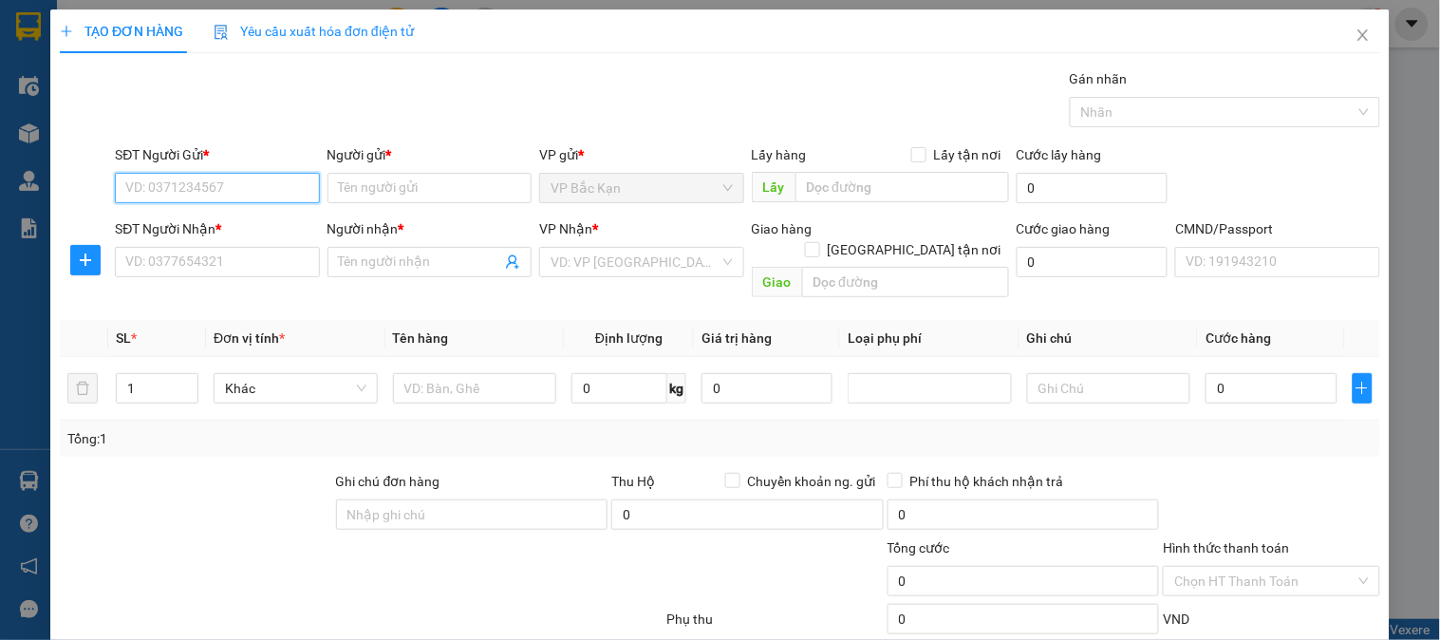
click at [260, 190] on input "SĐT Người Gửi *" at bounding box center [217, 188] width 204 height 30
click at [260, 190] on input "41581" at bounding box center [217, 188] width 204 height 30
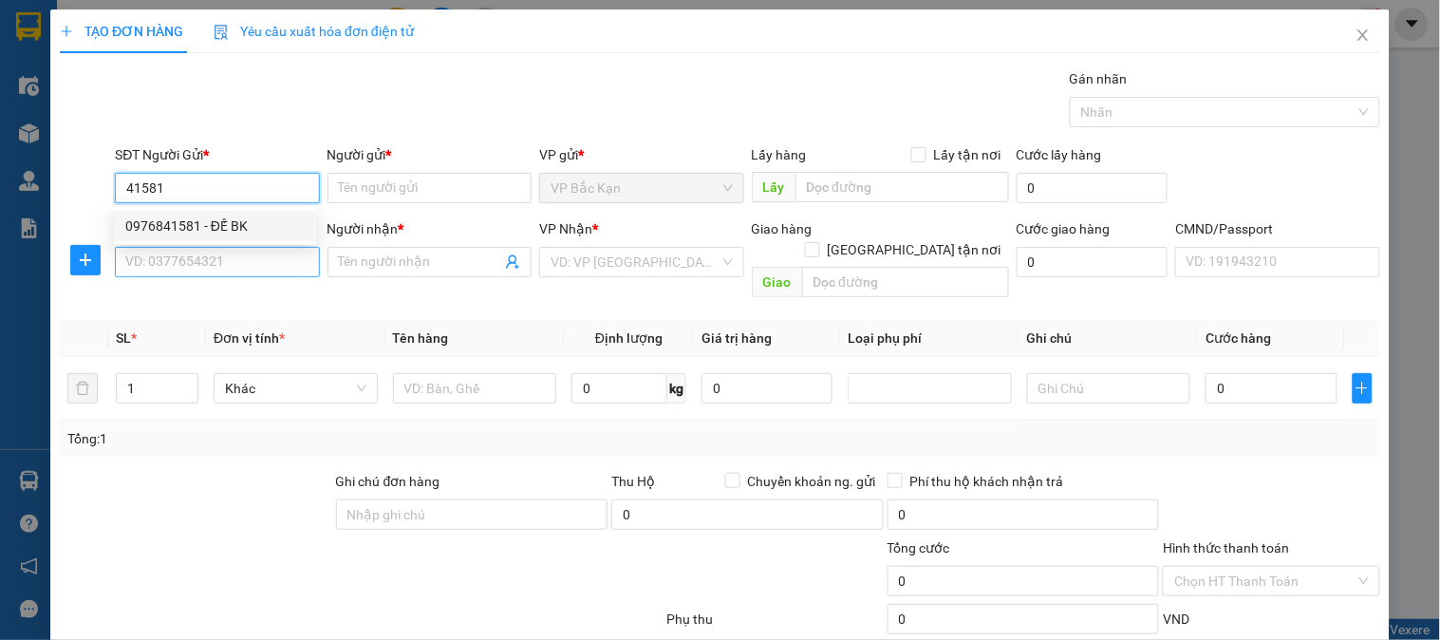
click at [254, 224] on div "0976841581 - ĐẾ BK" at bounding box center [214, 226] width 179 height 21
type input "0976841581"
type input "ĐẾ BK"
type input "0976841581"
drag, startPoint x: 263, startPoint y: 289, endPoint x: 269, endPoint y: 275, distance: 14.5
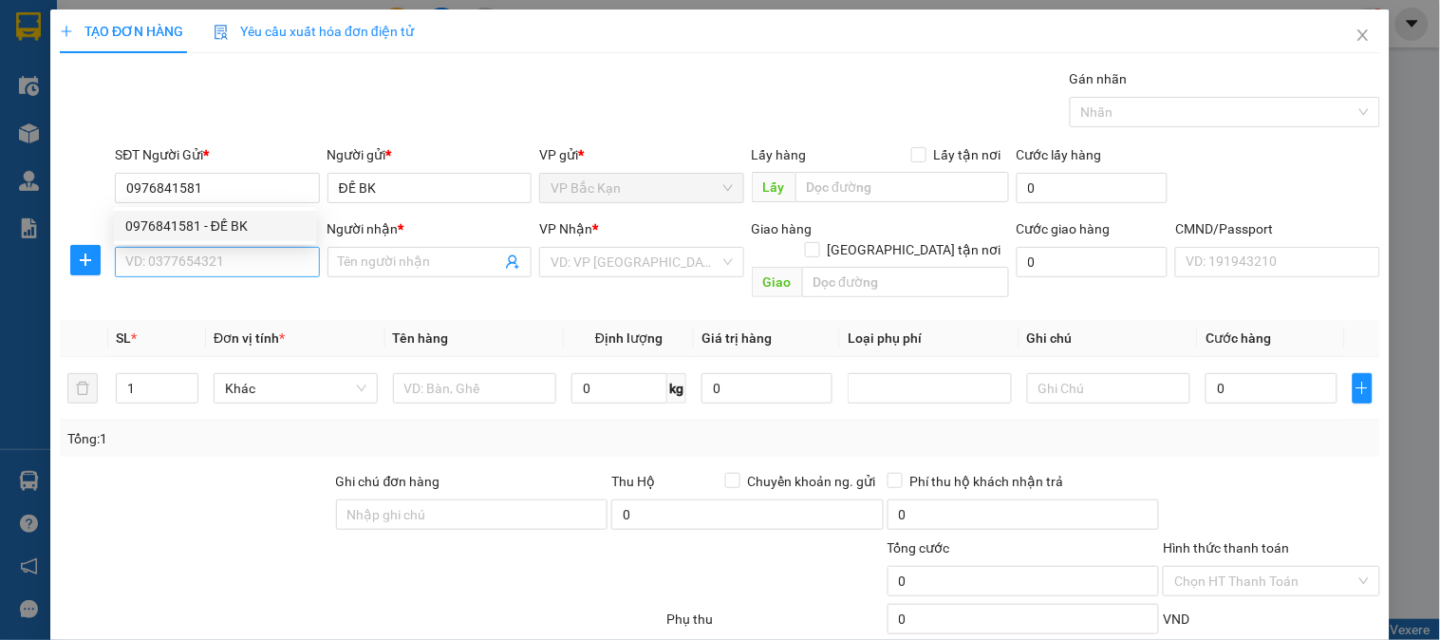
click at [268, 285] on div "Transit Pickup Surcharge Ids Transit Deliver Surcharge Ids Transit Deliver Surc…" at bounding box center [720, 396] width 1321 height 656
click at [270, 261] on input "SĐT Người Nhận *" at bounding box center [217, 262] width 204 height 30
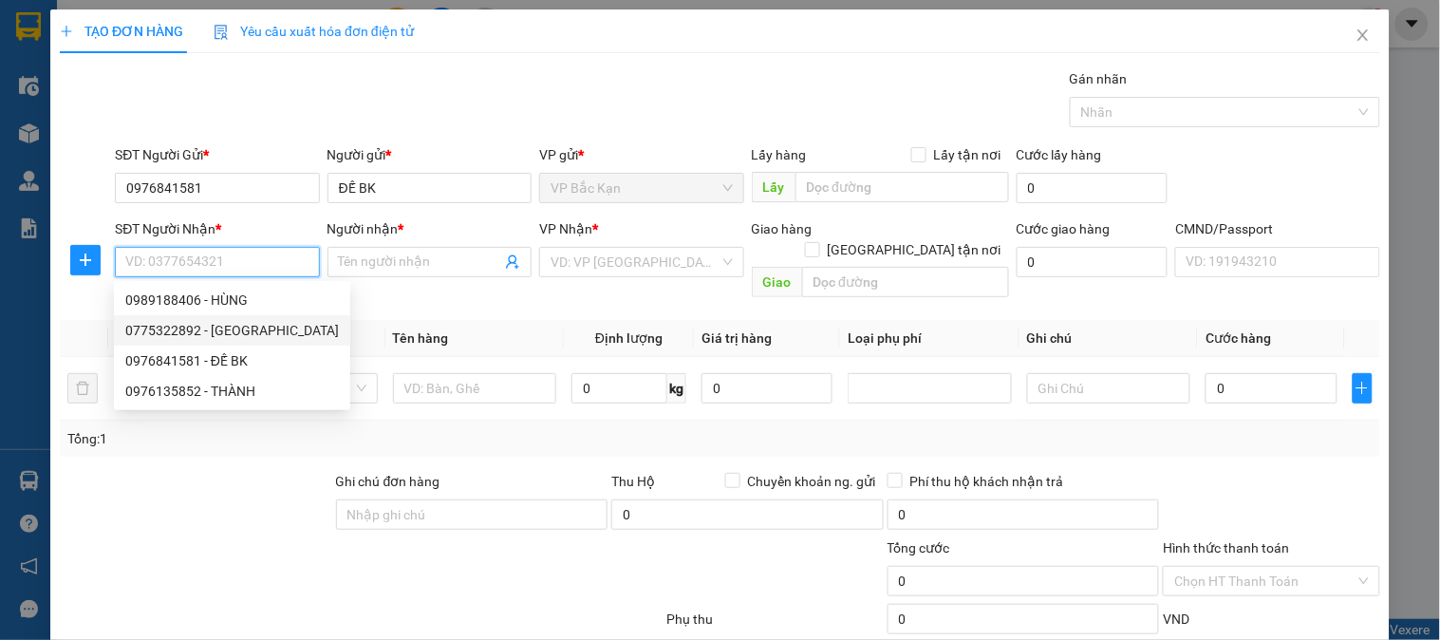
click at [254, 329] on div "0775322892 - BÁCH" at bounding box center [232, 330] width 214 height 21
type input "0775322892"
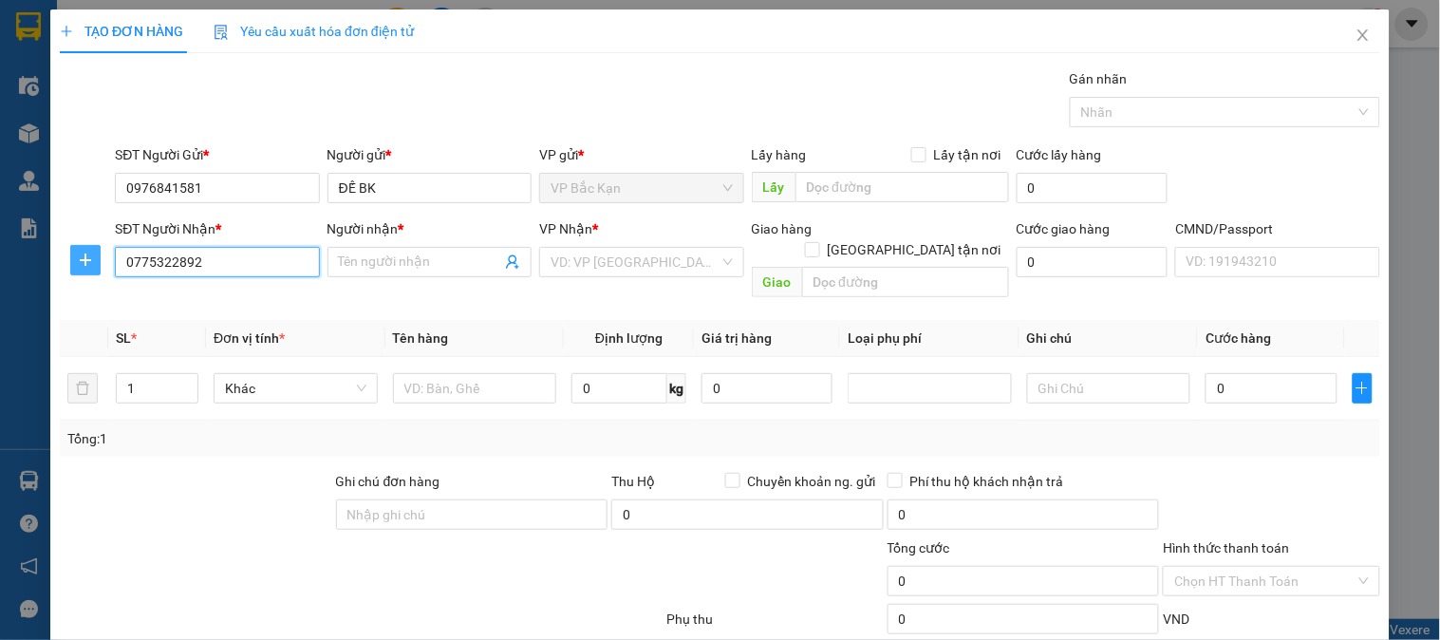
type input "BÁCH"
click at [83, 259] on icon "plus" at bounding box center [85, 260] width 15 height 15
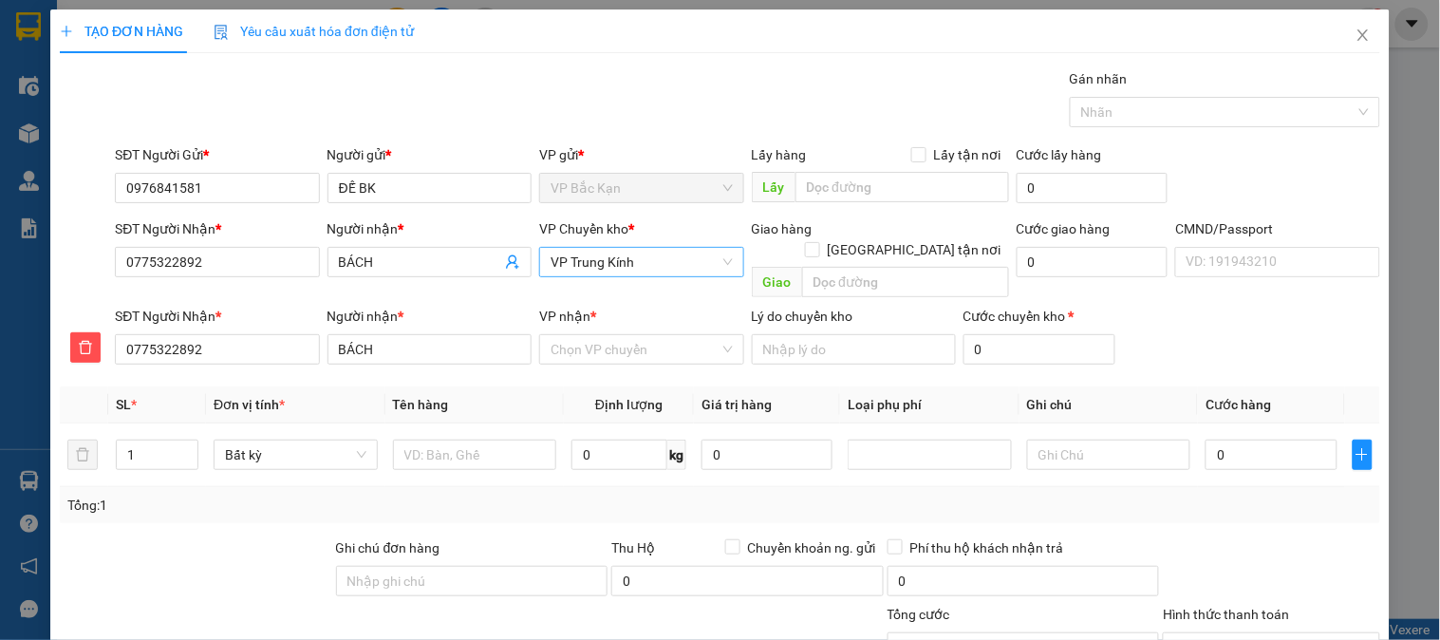
click at [587, 252] on span "VP Trung Kính" at bounding box center [641, 262] width 181 height 28
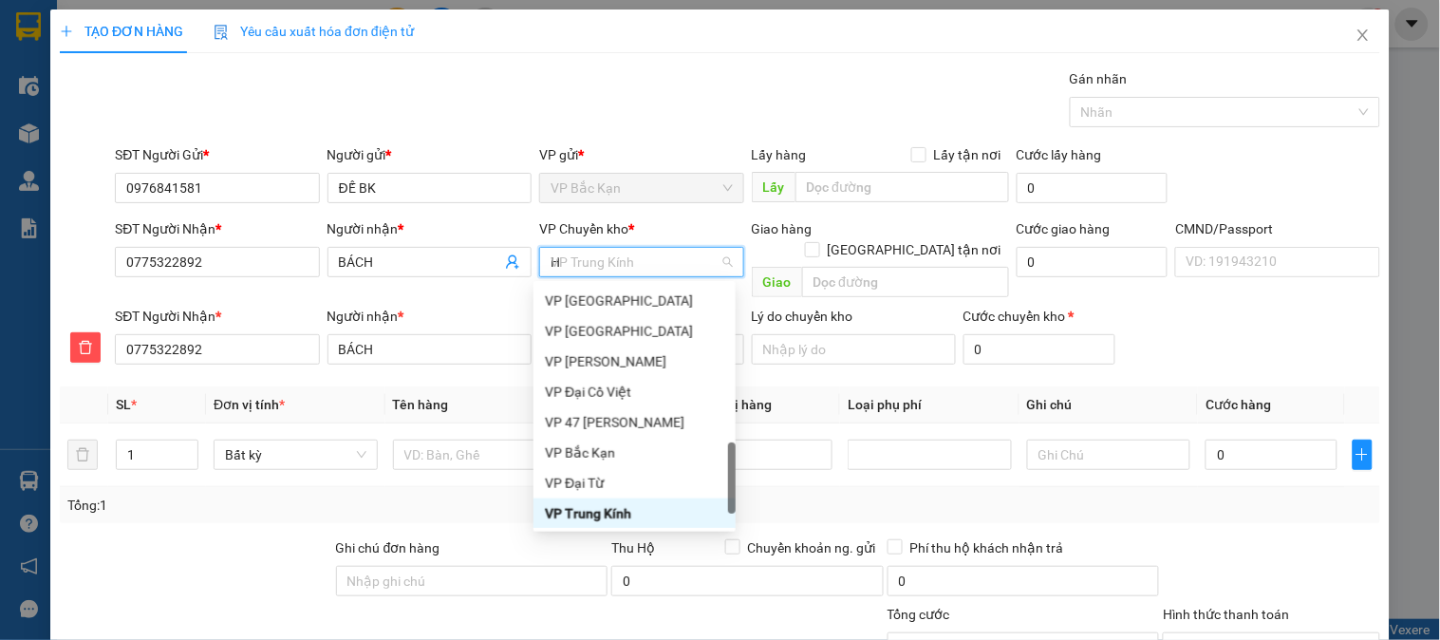
type input "HG"
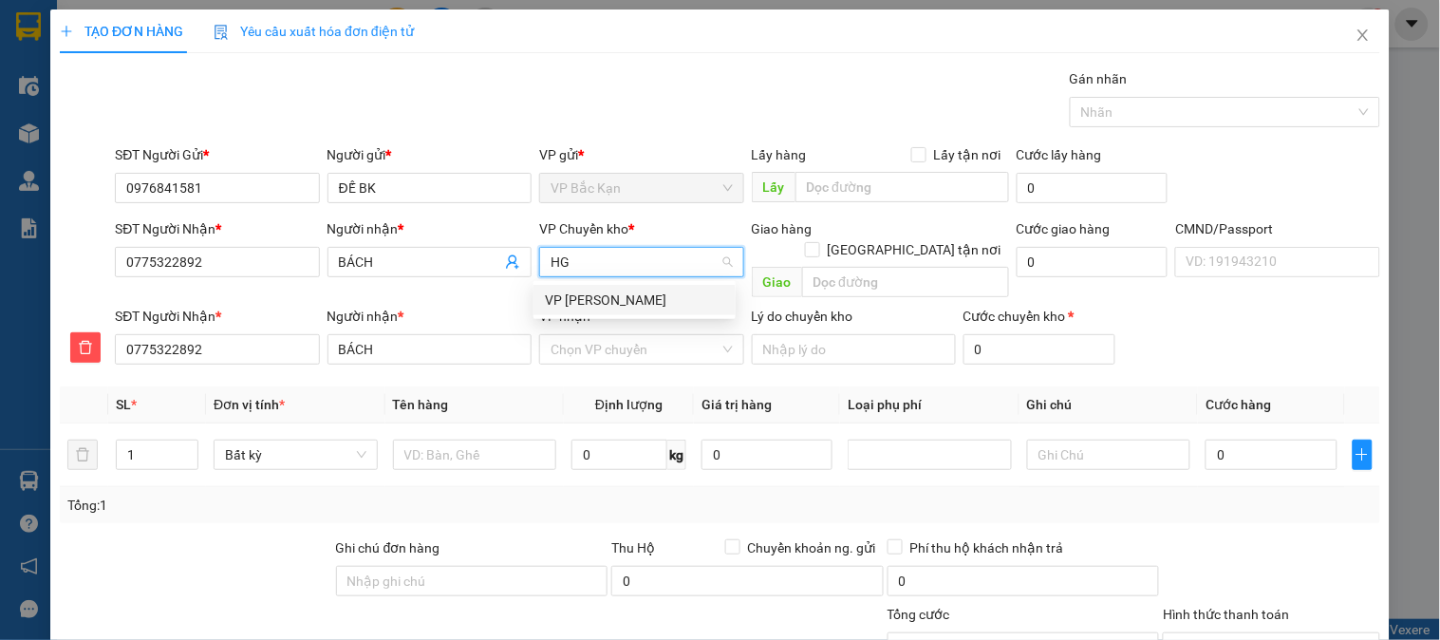
drag, startPoint x: 630, startPoint y: 294, endPoint x: 623, endPoint y: 338, distance: 44.3
click at [630, 295] on div "VP [PERSON_NAME]" at bounding box center [634, 300] width 179 height 21
click at [622, 340] on input "VP nhận *" at bounding box center [635, 349] width 168 height 28
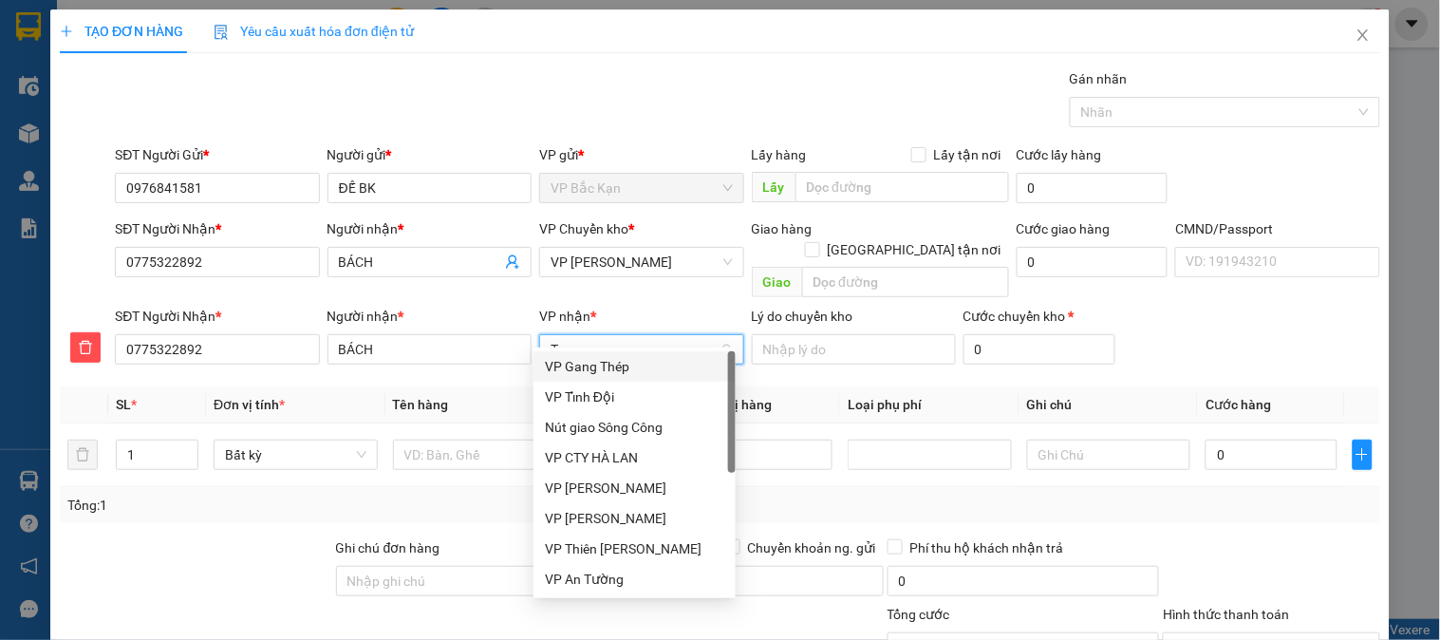
type input "TK"
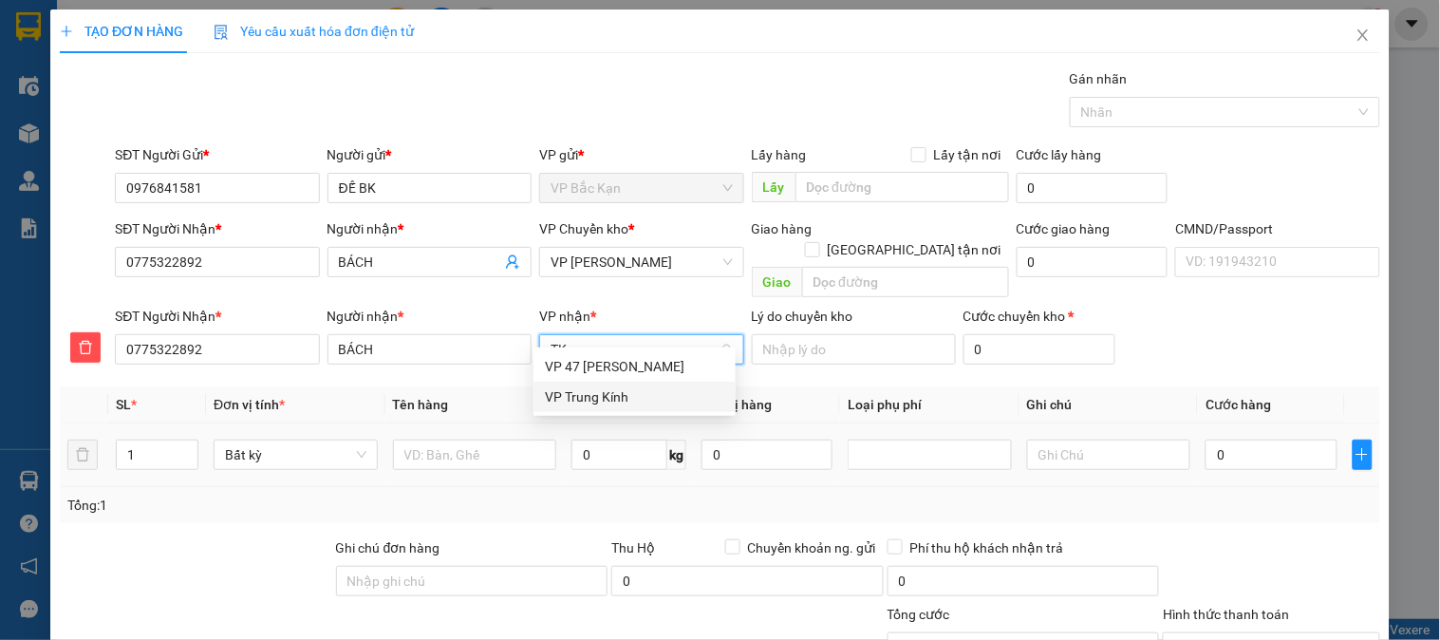
drag, startPoint x: 623, startPoint y: 402, endPoint x: 555, endPoint y: 430, distance: 73.2
click at [624, 403] on div "VP Trung Kính" at bounding box center [634, 396] width 179 height 21
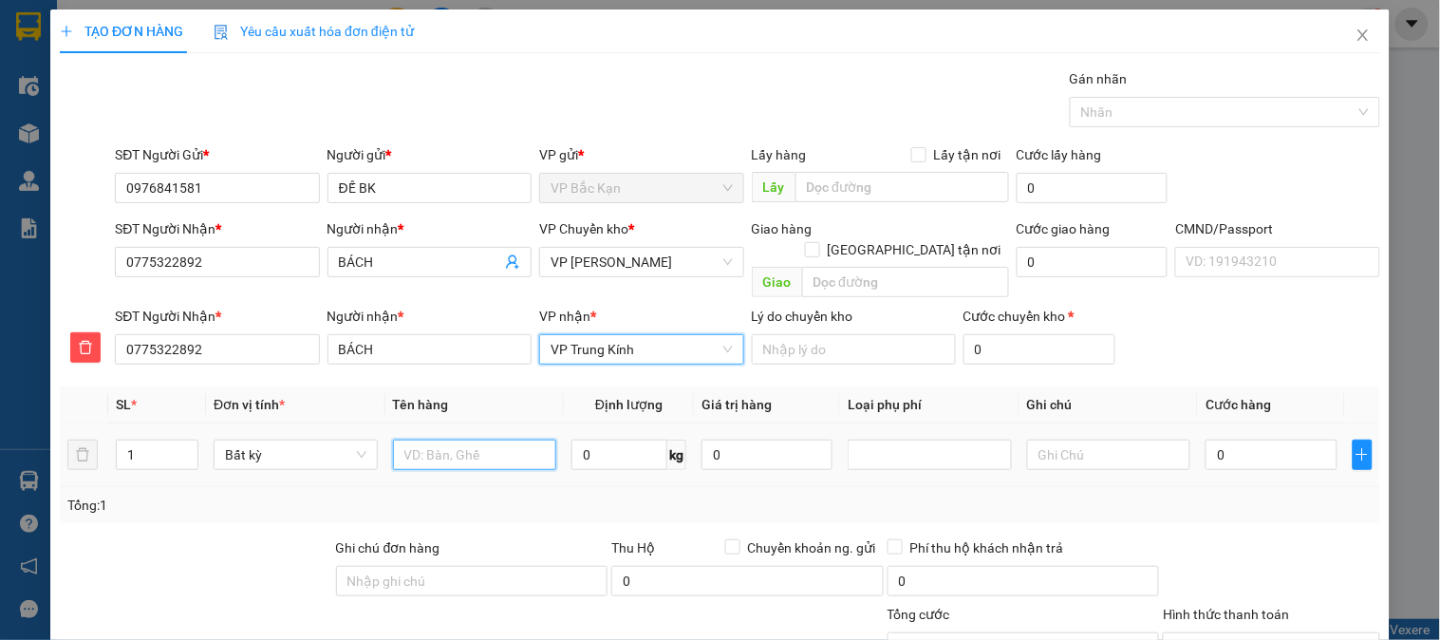
click at [499, 440] on input "text" at bounding box center [475, 455] width 164 height 30
type input "BỌC ÁO"
type input "1.5"
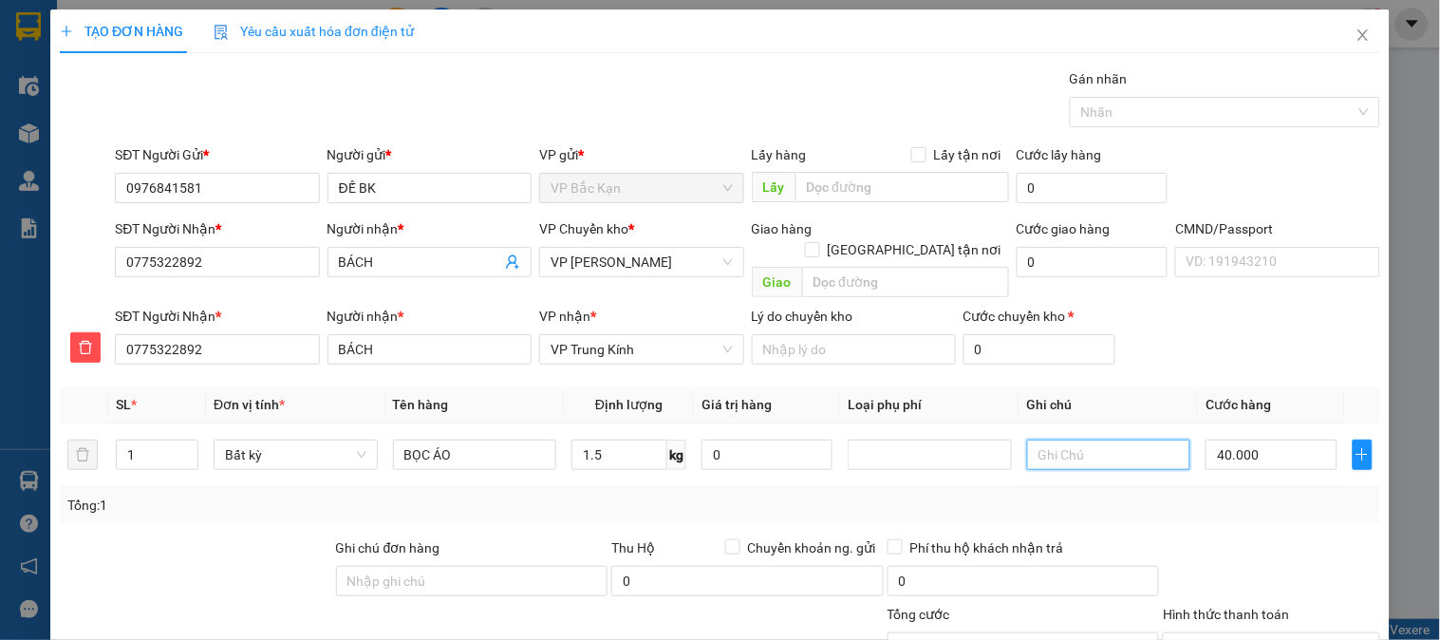
type input "40.000"
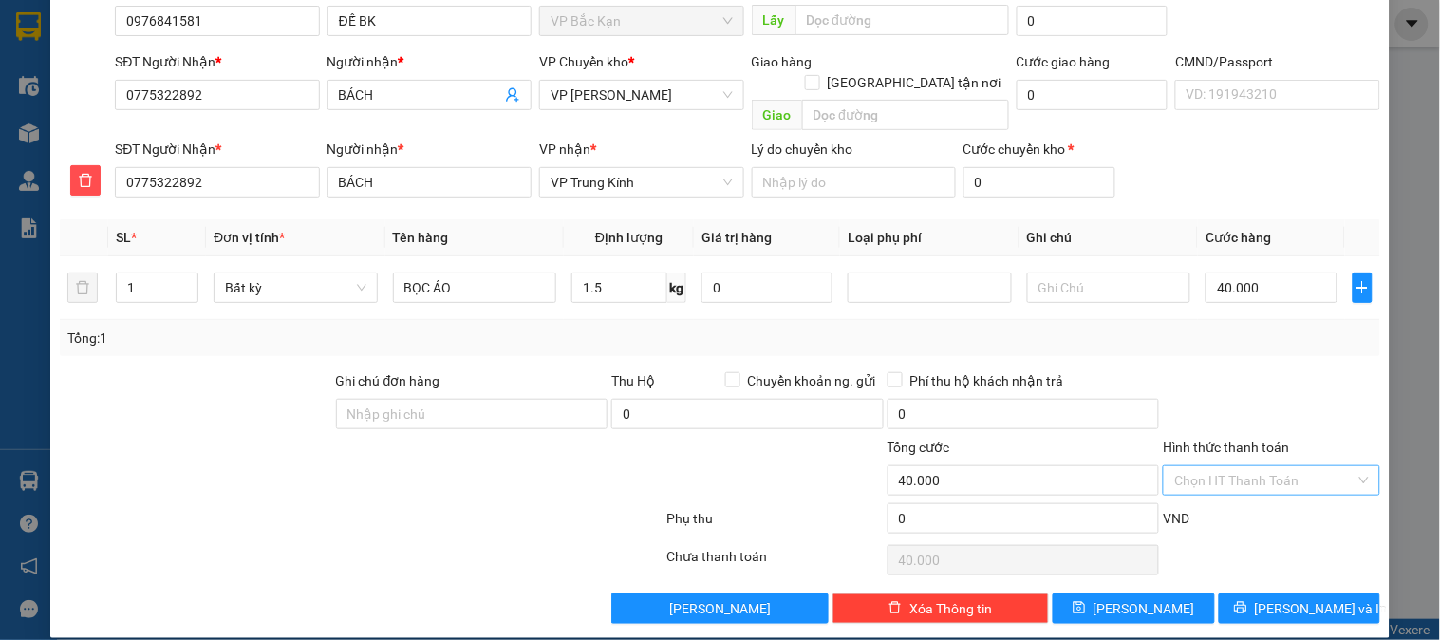
click at [1275, 466] on input "Hình thức thanh toán" at bounding box center [1264, 480] width 180 height 28
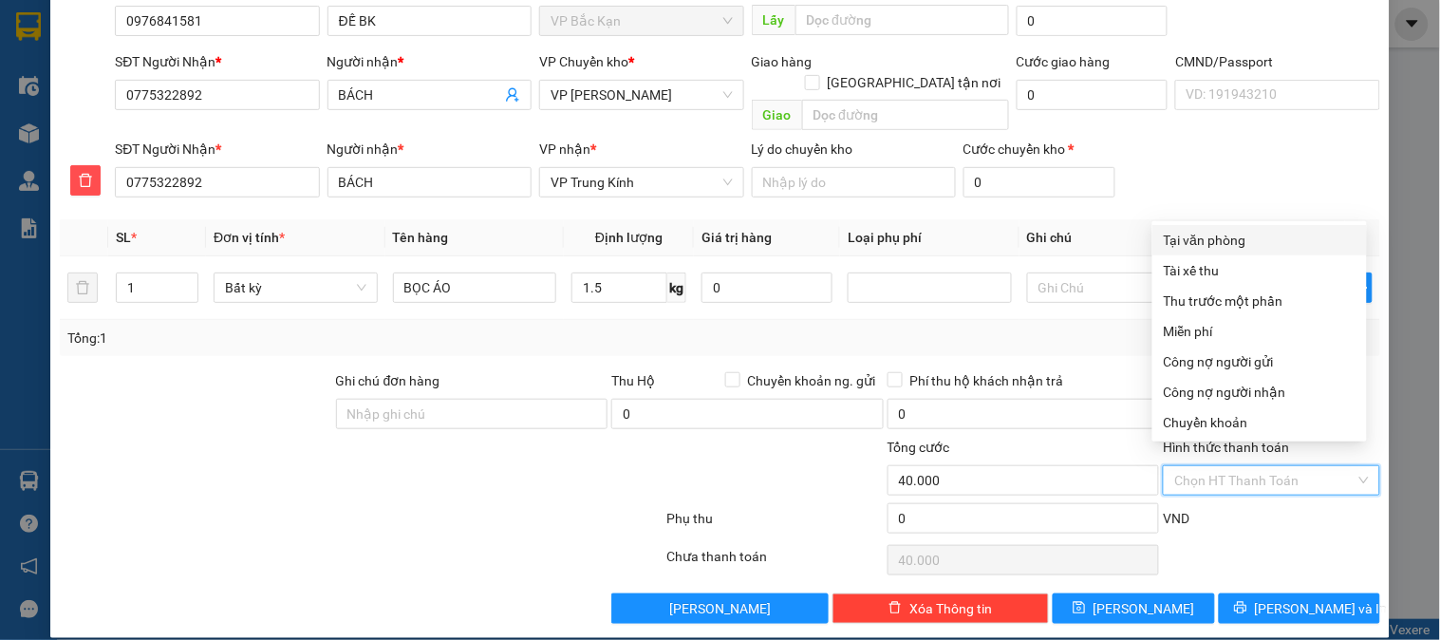
click at [1218, 247] on div "Tại văn phòng" at bounding box center [1260, 240] width 192 height 21
type input "0"
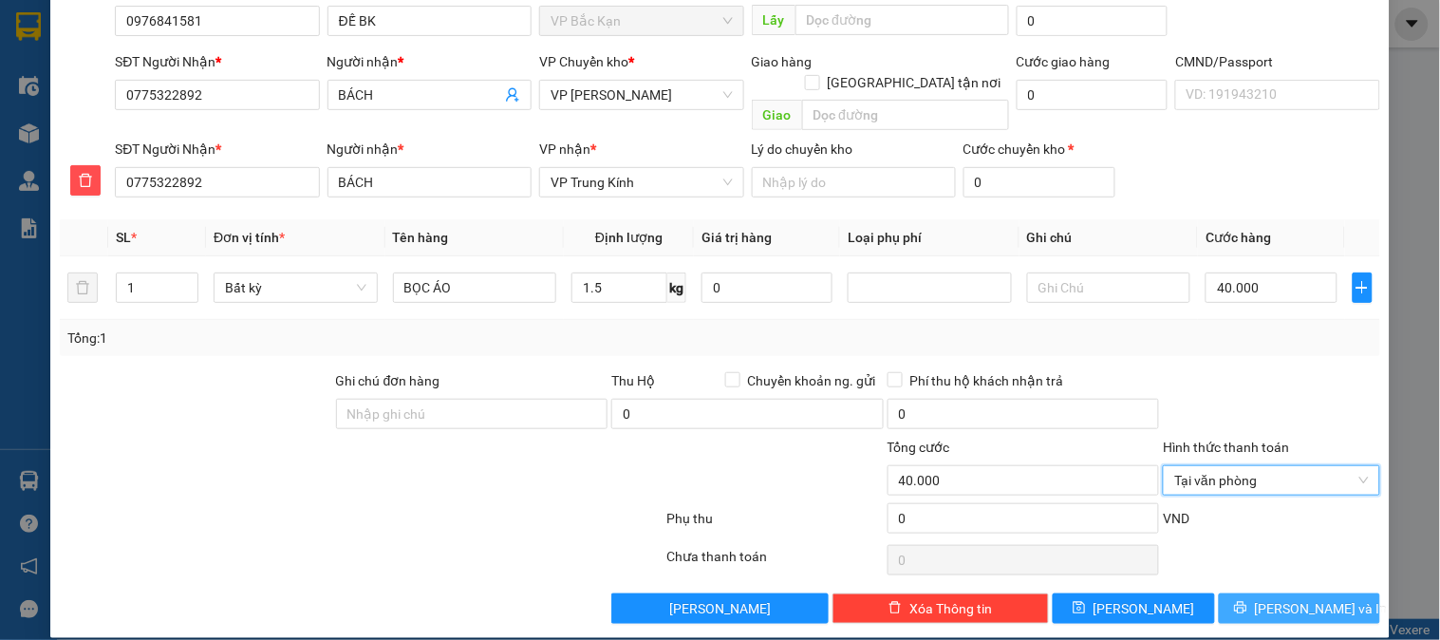
click at [1332, 593] on button "Lưu và In" at bounding box center [1299, 608] width 161 height 30
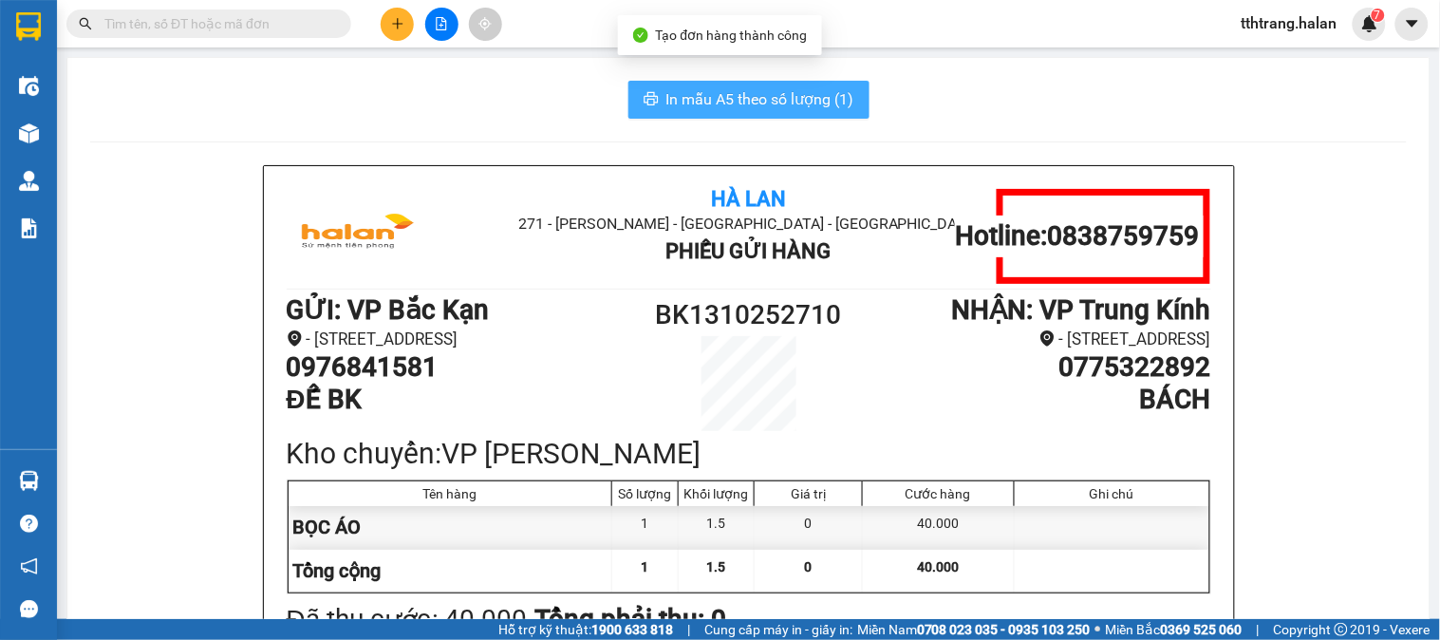
click at [720, 103] on span "In mẫu A5 theo số lượng (1)" at bounding box center [760, 99] width 188 height 24
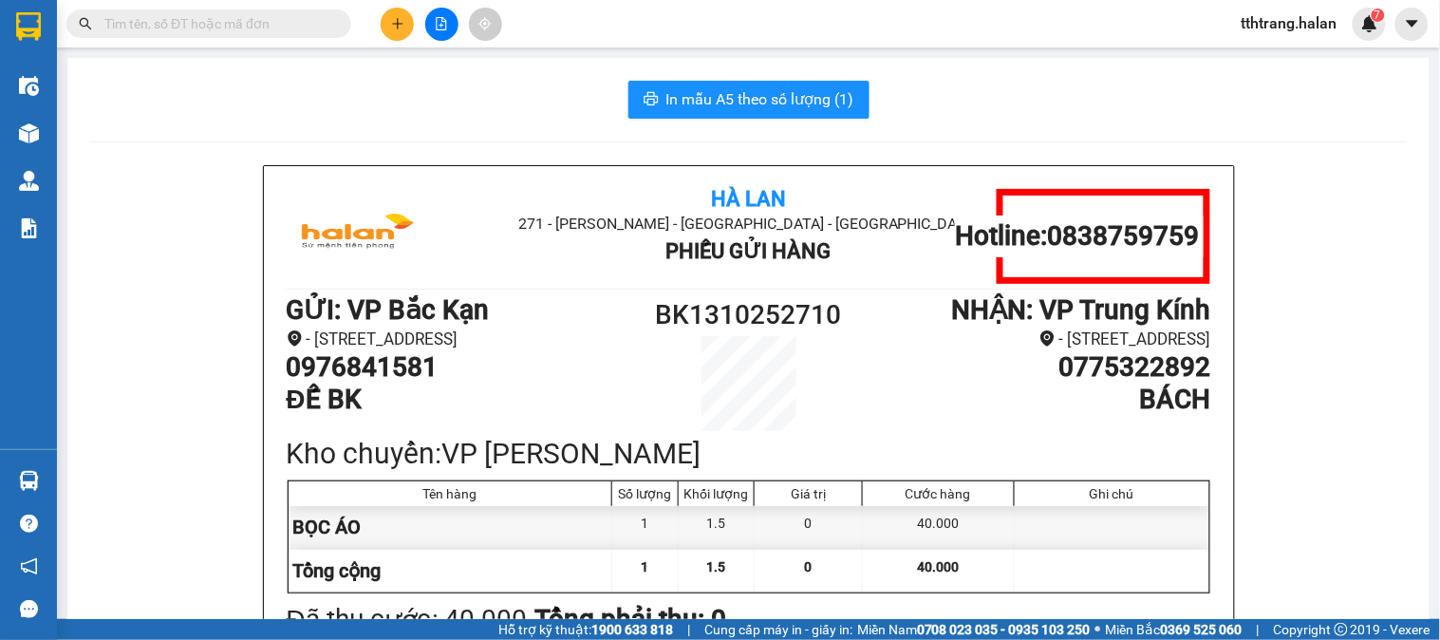
click at [313, 21] on input "text" at bounding box center [216, 23] width 224 height 21
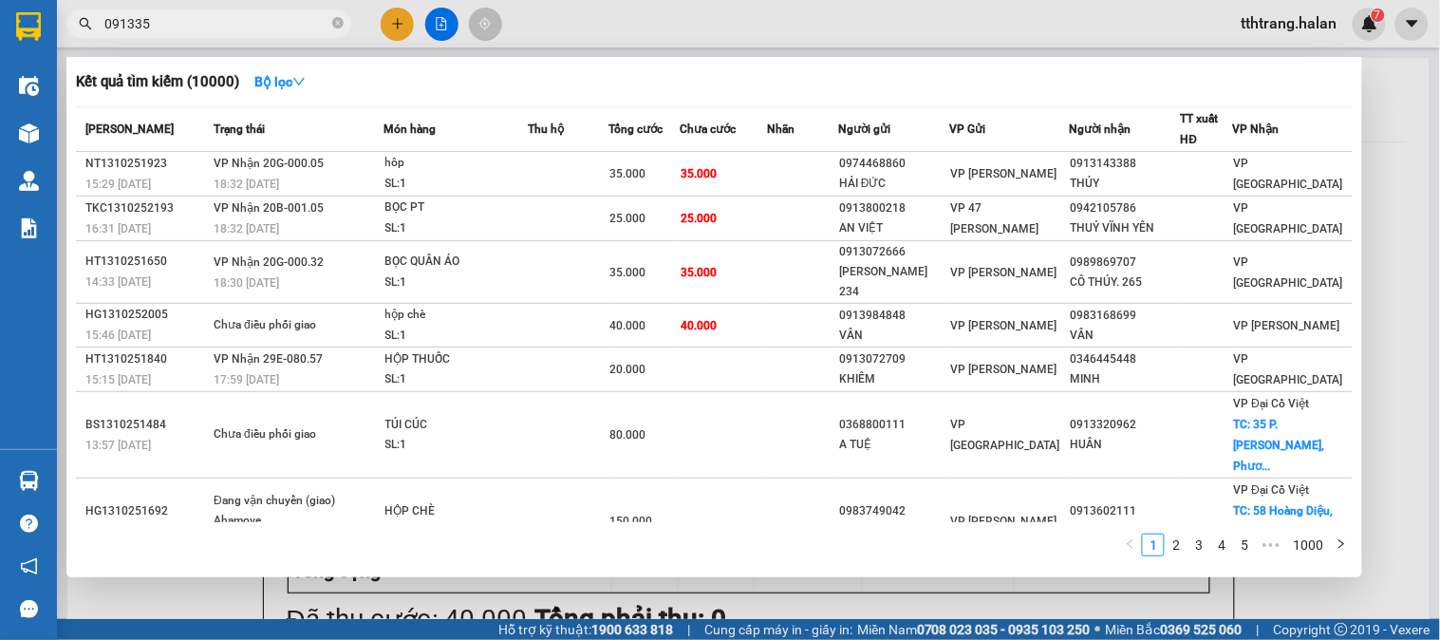
type input "0913354"
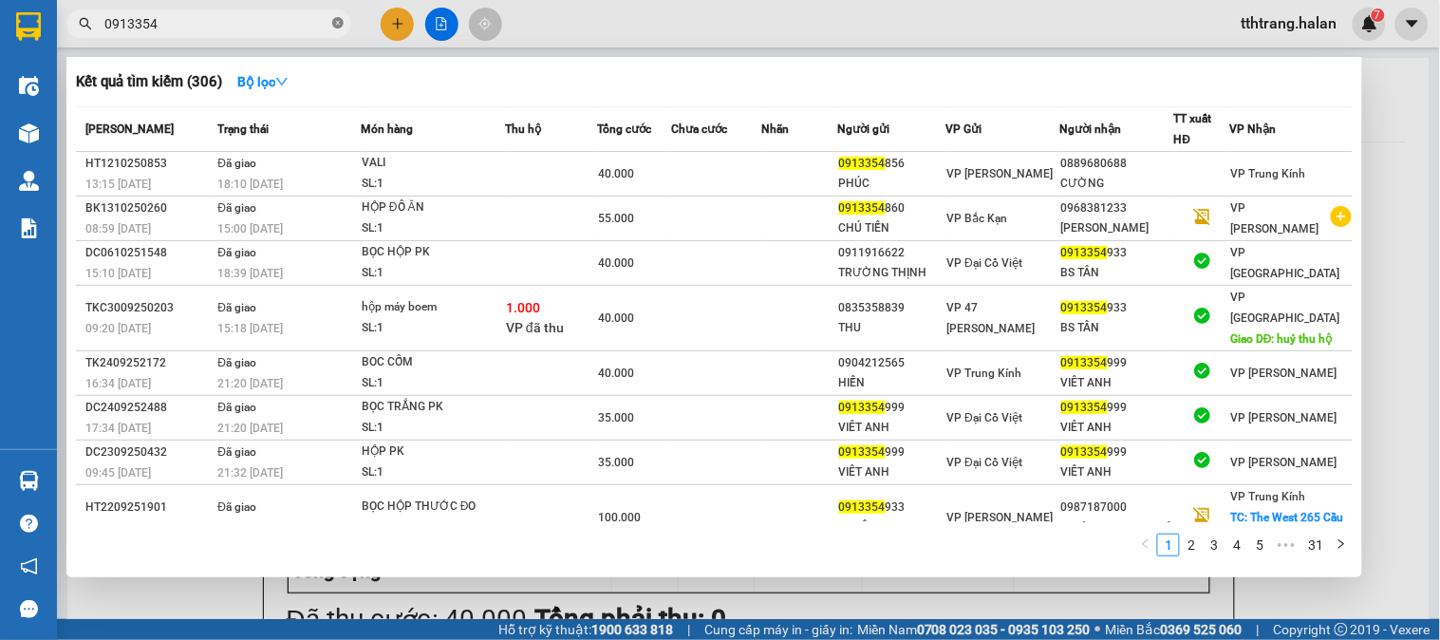
click at [335, 25] on icon "close-circle" at bounding box center [337, 22] width 11 height 11
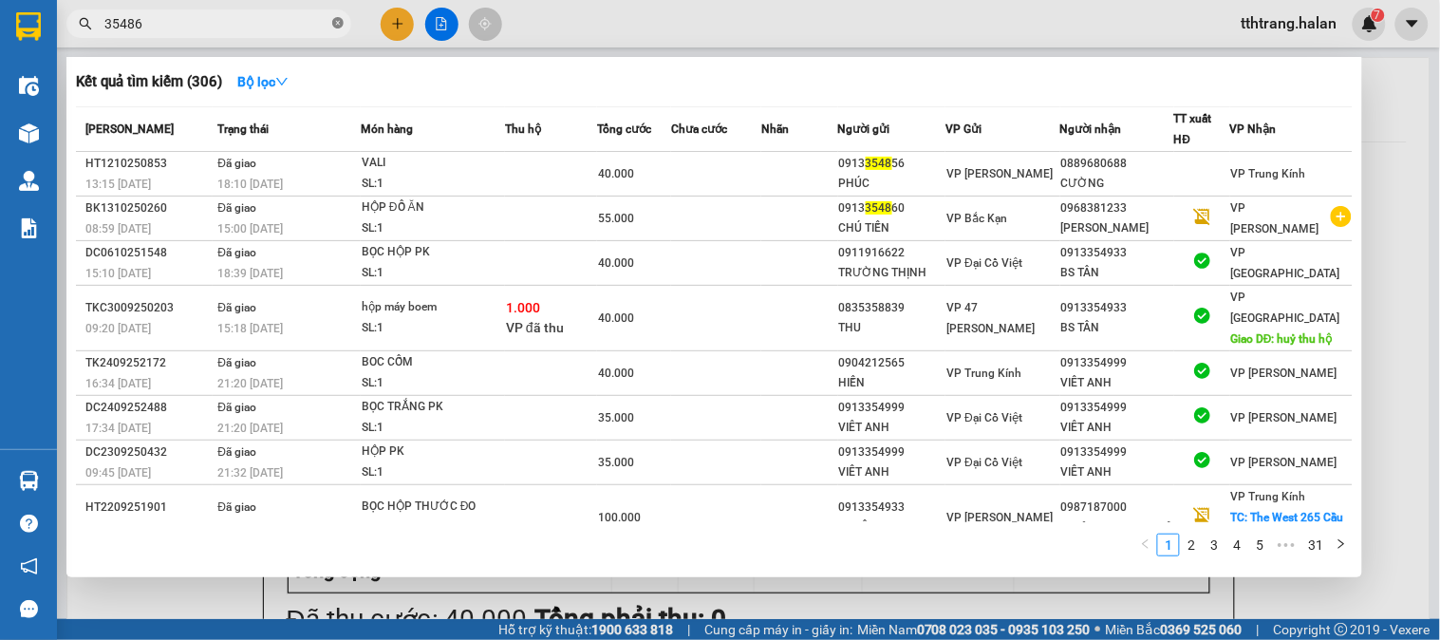
type input "354868"
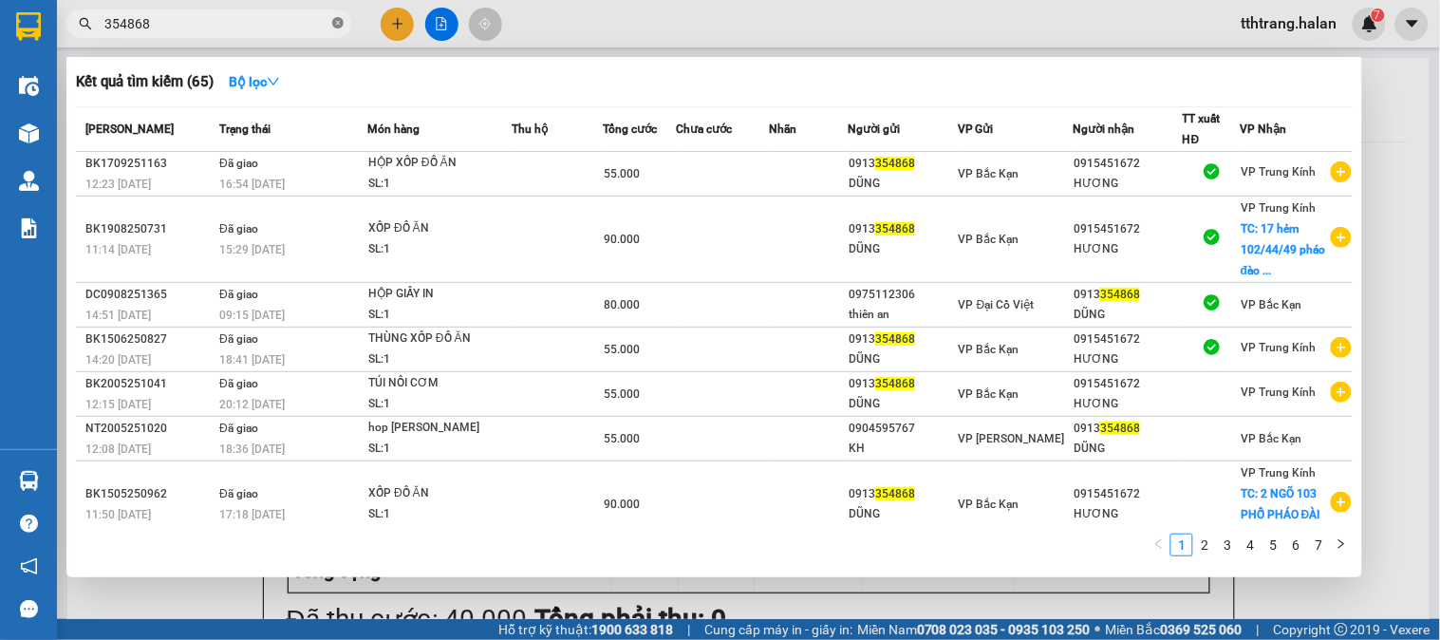
click at [338, 26] on icon "close-circle" at bounding box center [337, 22] width 11 height 11
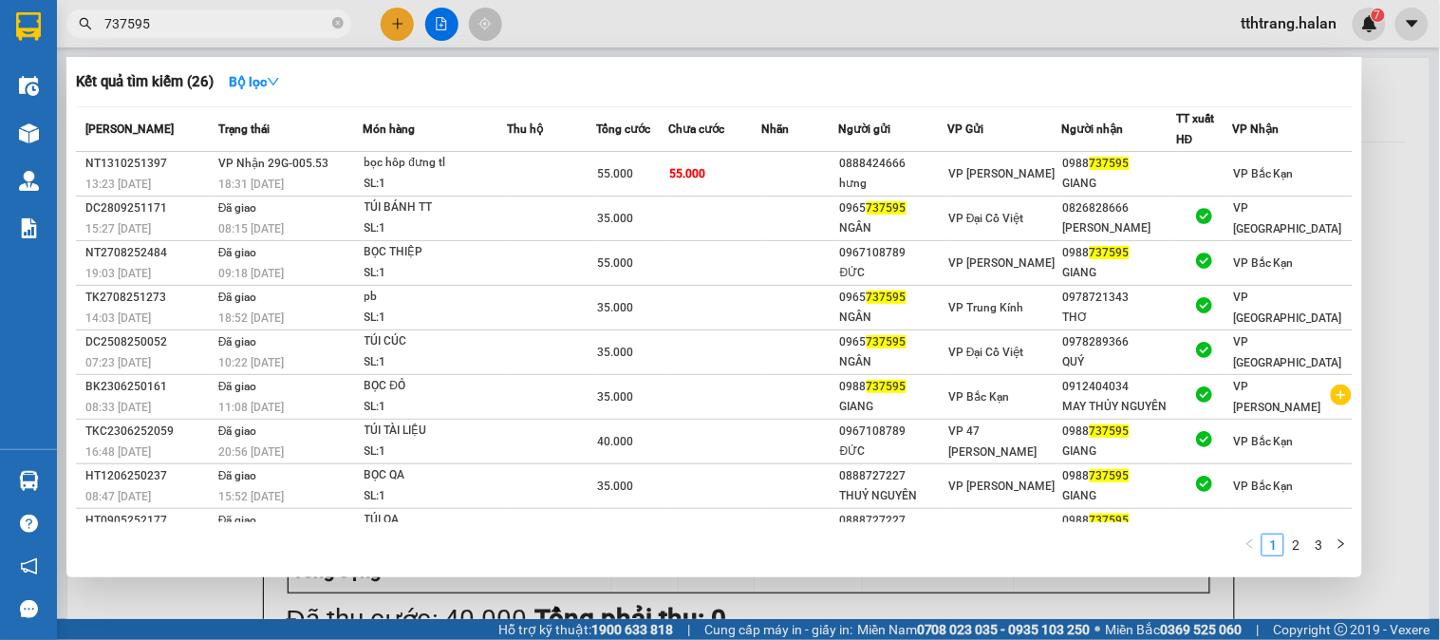
type input "737595"
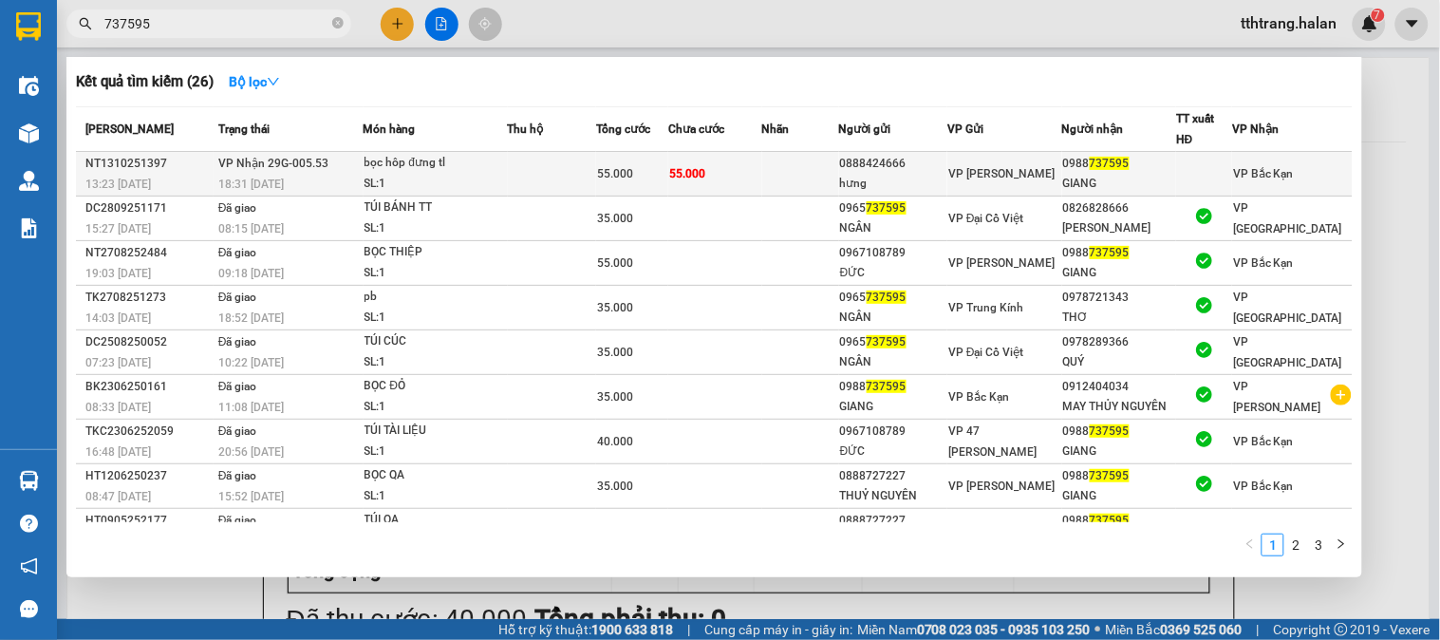
click at [402, 173] on div "bọc hôp đưng tl" at bounding box center [436, 163] width 142 height 21
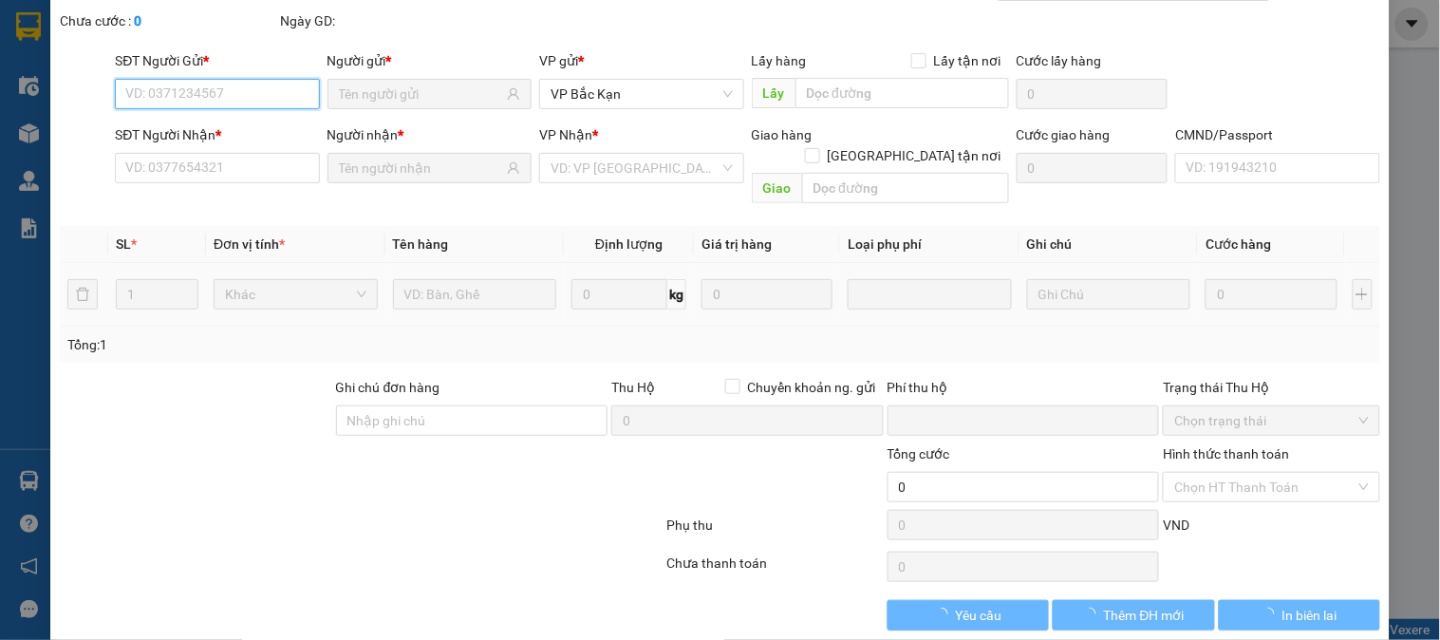
scroll to position [104, 0]
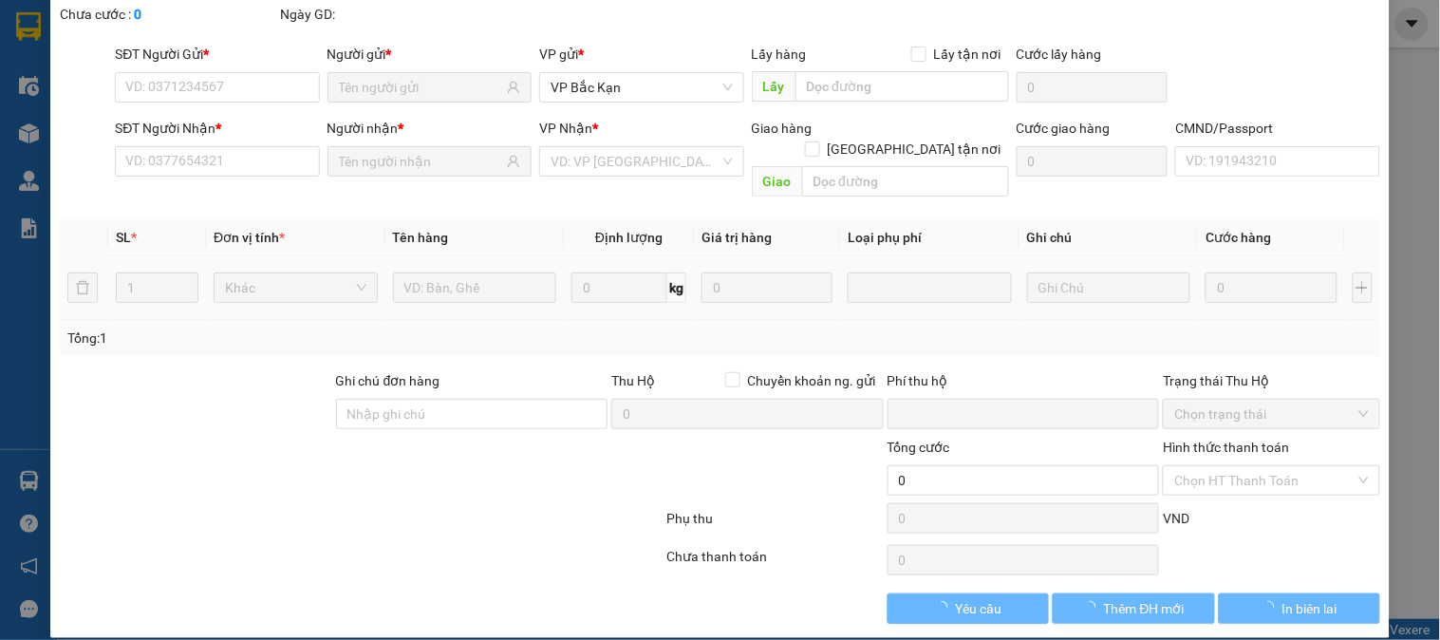
type input "0888424666"
type input "hưng"
type input "0988737595"
type input "GIANG"
type input "0"
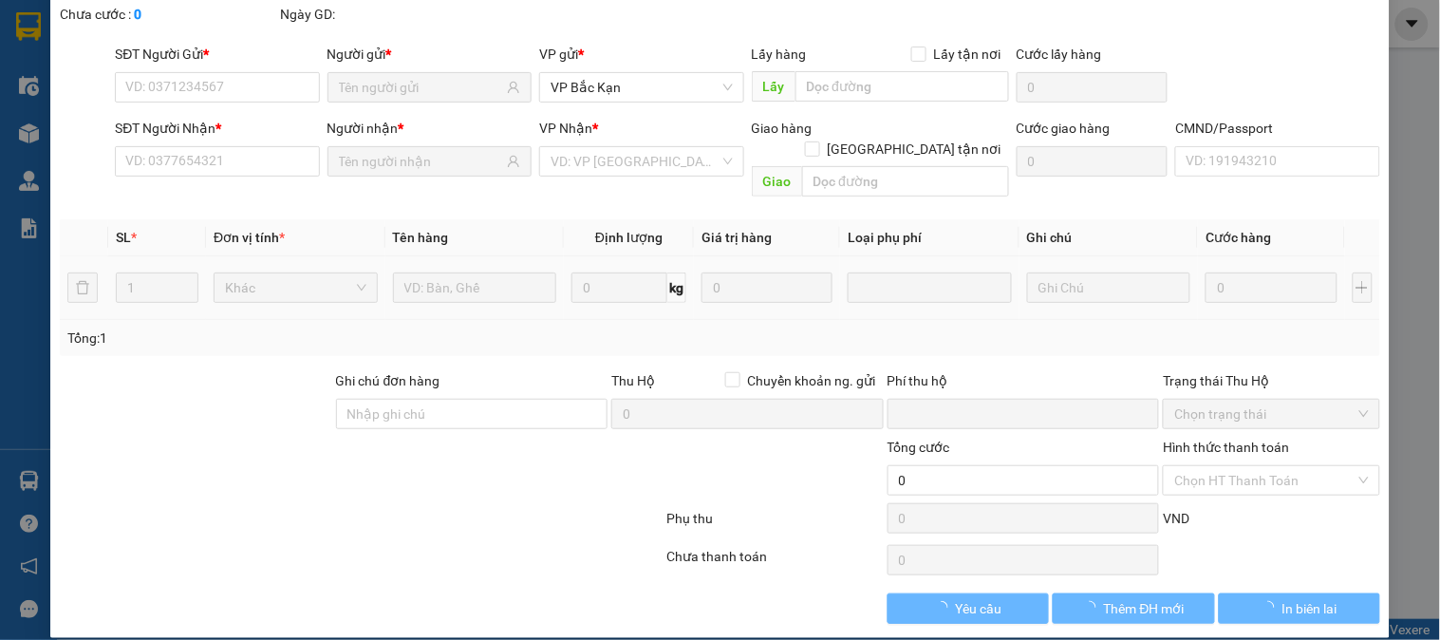
type input "55.000"
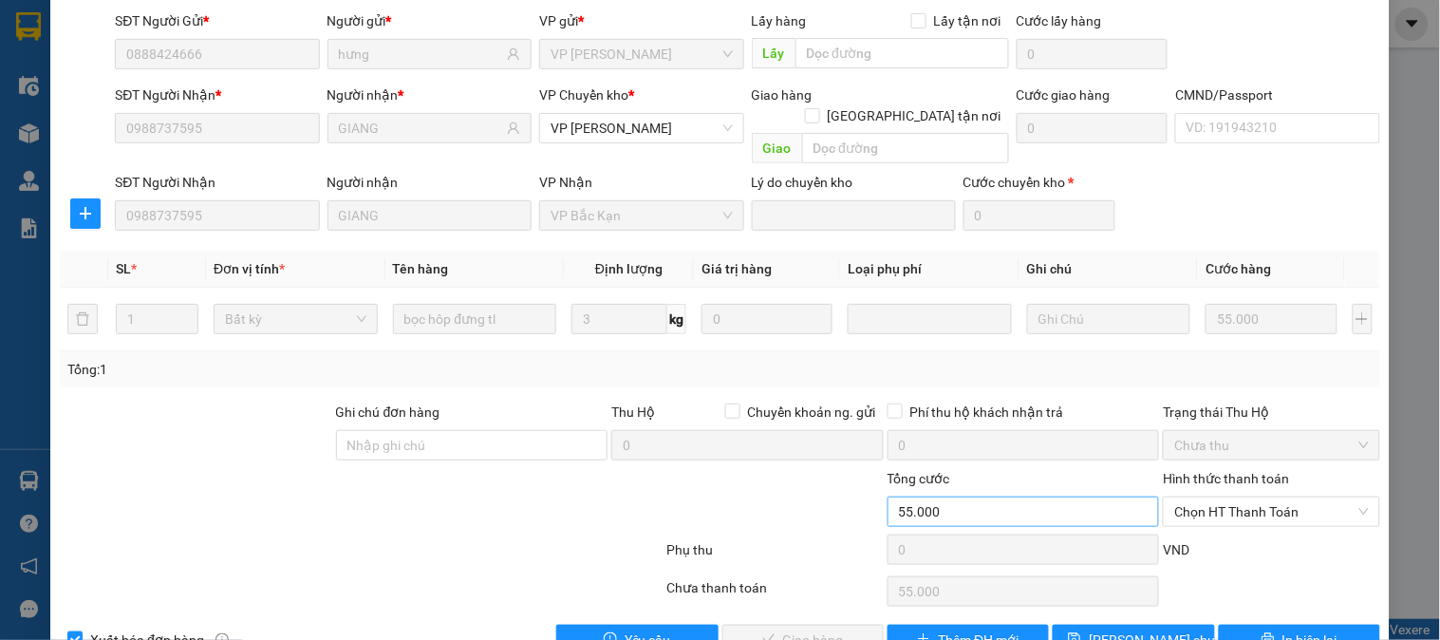
scroll to position [168, 0]
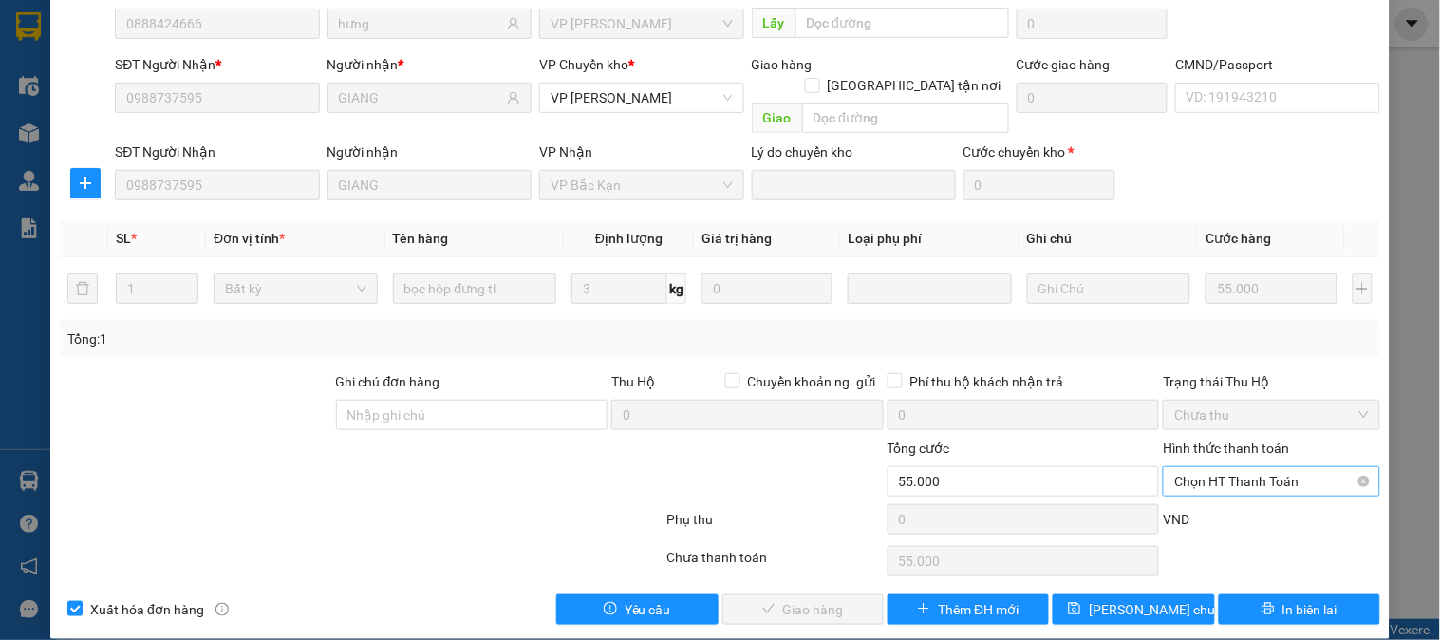
click at [1265, 467] on span "Chọn HT Thanh Toán" at bounding box center [1271, 481] width 194 height 28
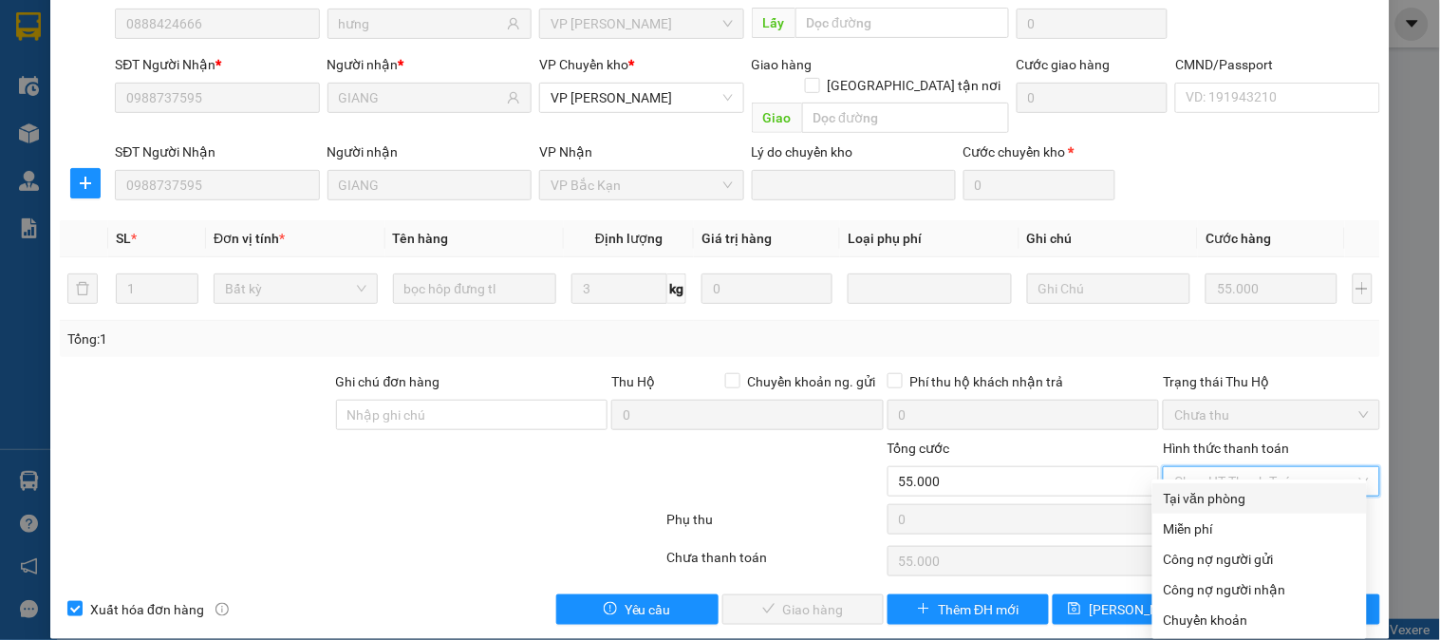
click at [1241, 499] on div "Tại văn phòng" at bounding box center [1260, 498] width 192 height 21
type input "0"
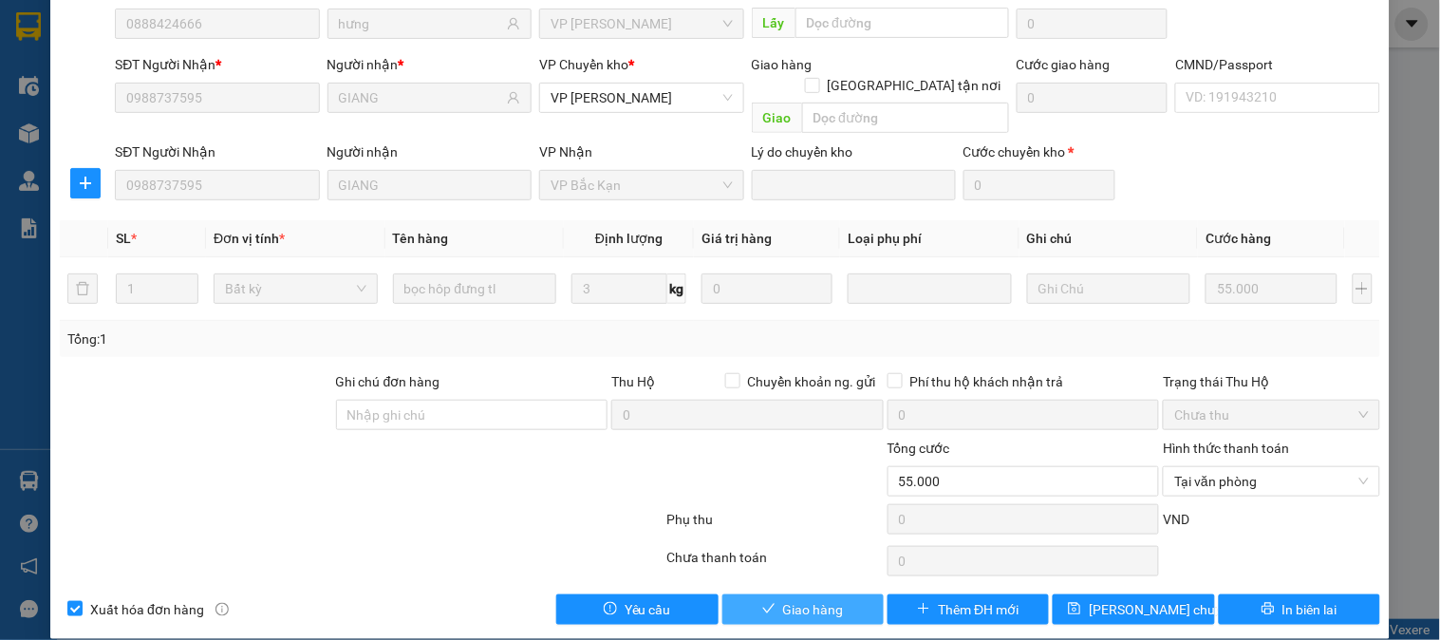
click at [849, 594] on button "Giao hàng" at bounding box center [803, 609] width 161 height 30
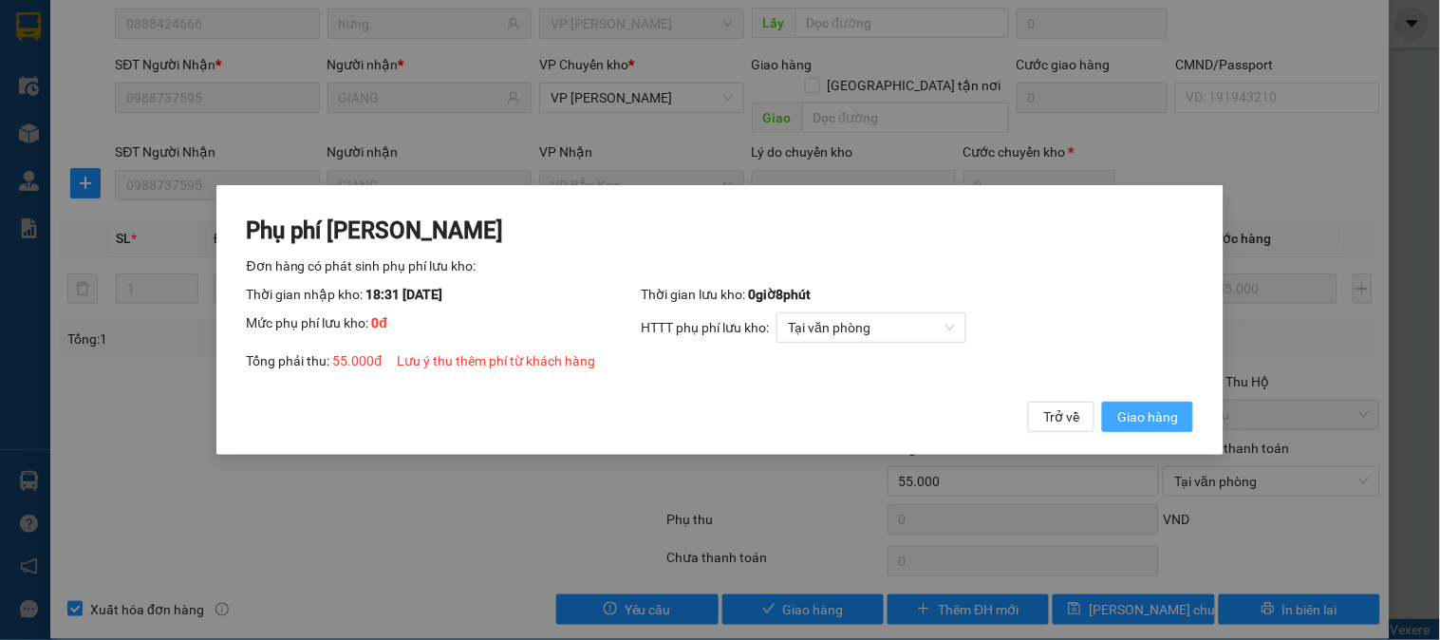
click at [1173, 404] on button "Giao hàng" at bounding box center [1147, 417] width 91 height 30
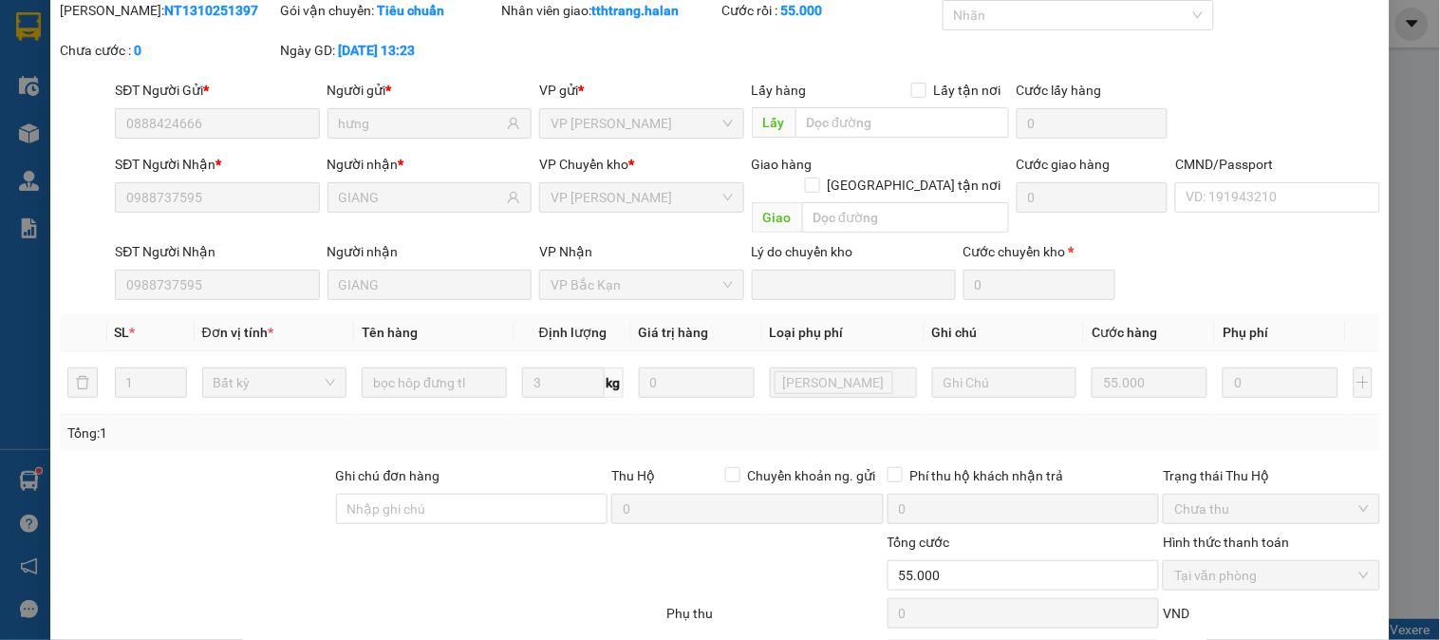
scroll to position [0, 0]
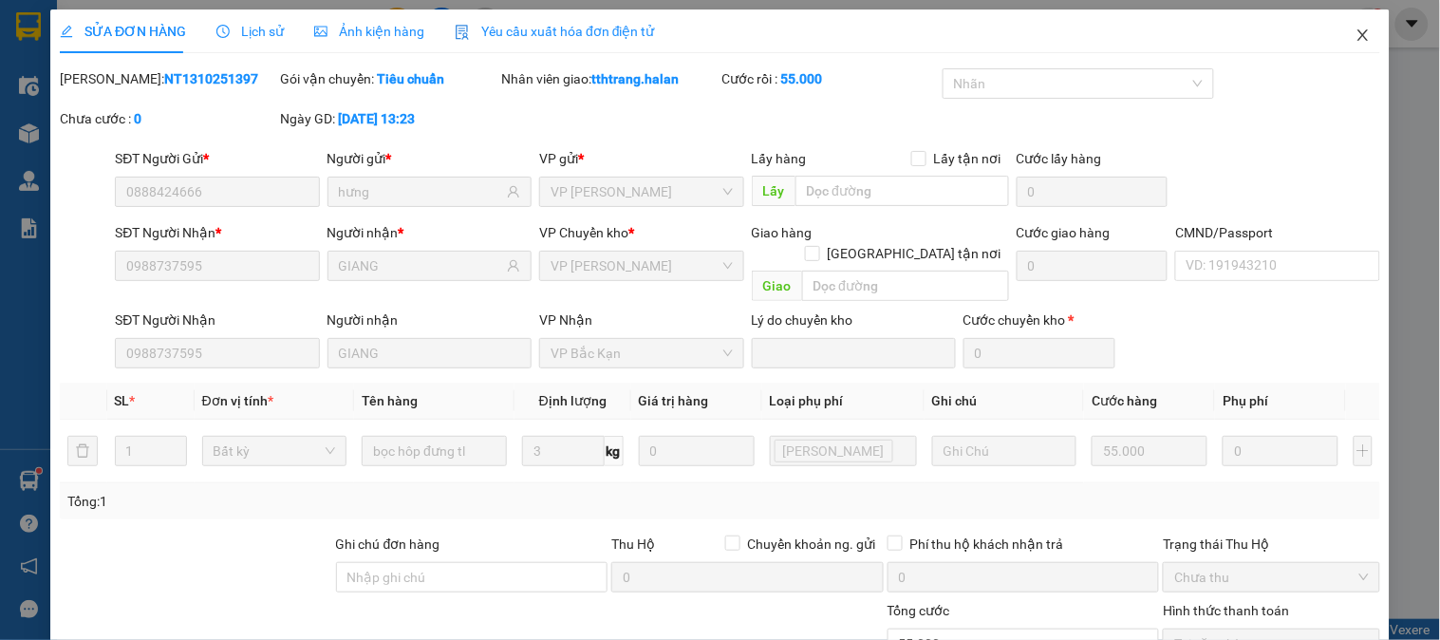
click at [1349, 16] on span "Close" at bounding box center [1363, 35] width 53 height 53
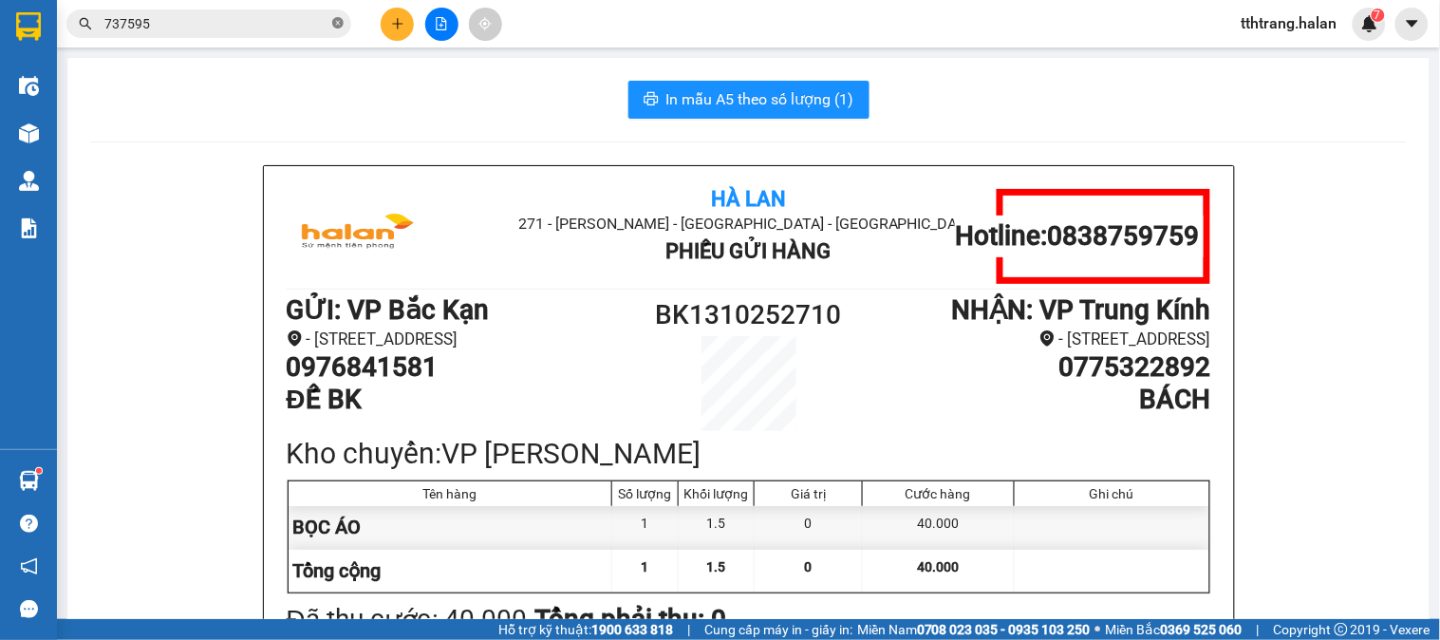
click at [337, 24] on icon "close-circle" at bounding box center [337, 22] width 11 height 11
click at [254, 31] on input "text" at bounding box center [216, 23] width 224 height 21
click at [254, 32] on input "text" at bounding box center [216, 23] width 224 height 21
click at [275, 27] on input "text" at bounding box center [216, 23] width 224 height 21
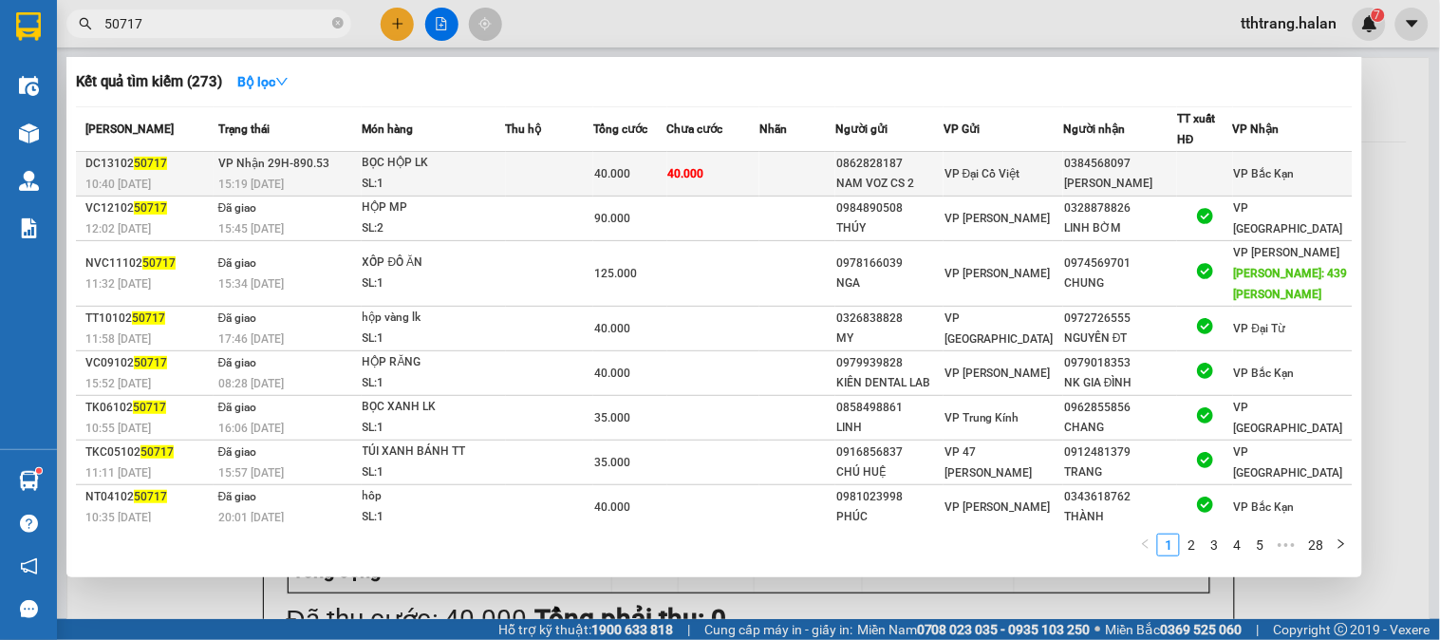
type input "50717"
click at [593, 175] on td at bounding box center [549, 174] width 87 height 45
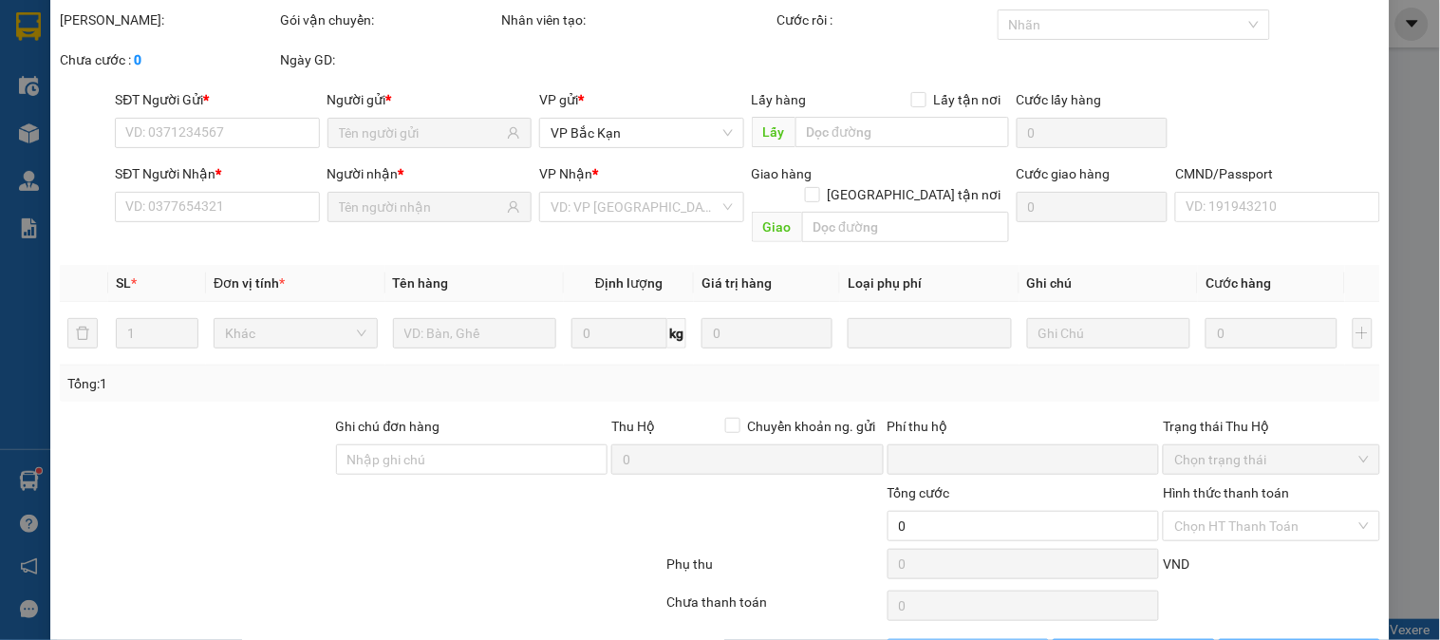
type input "0862828187"
type input "NAM VOZ CS 2"
type input "0384568097"
type input "TUẤN VŨ"
type input "0"
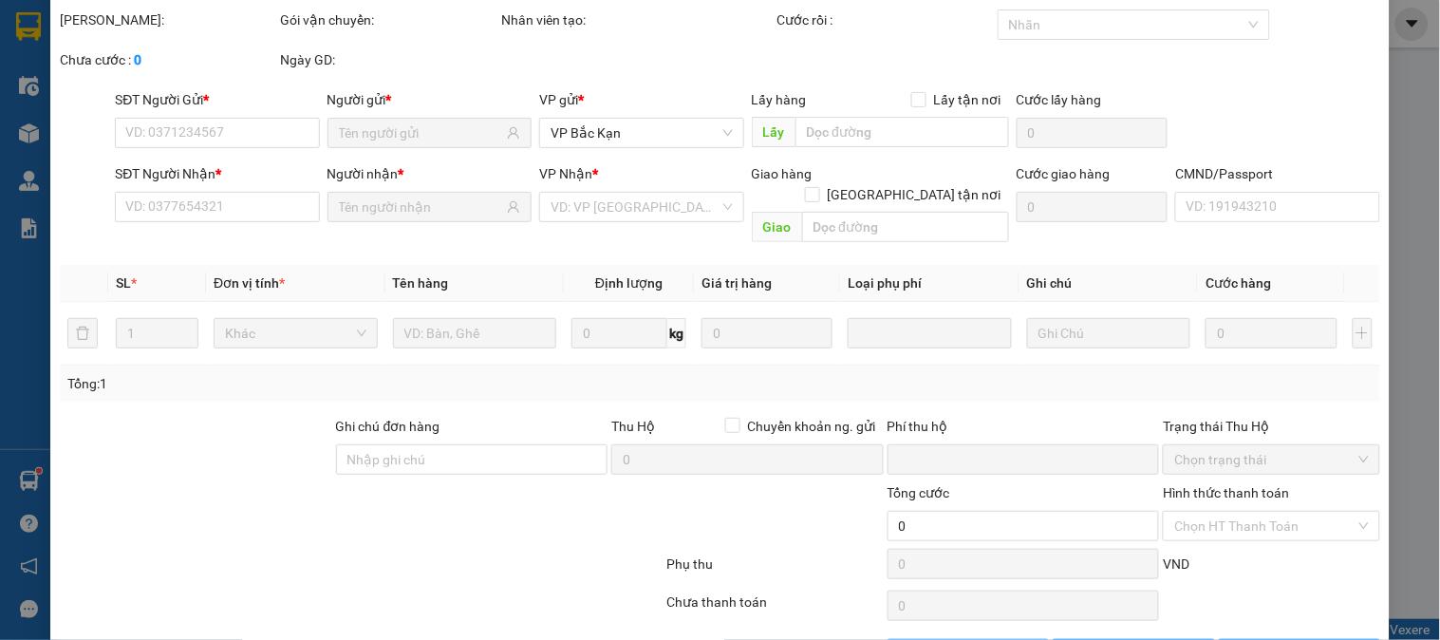
type input "40.000"
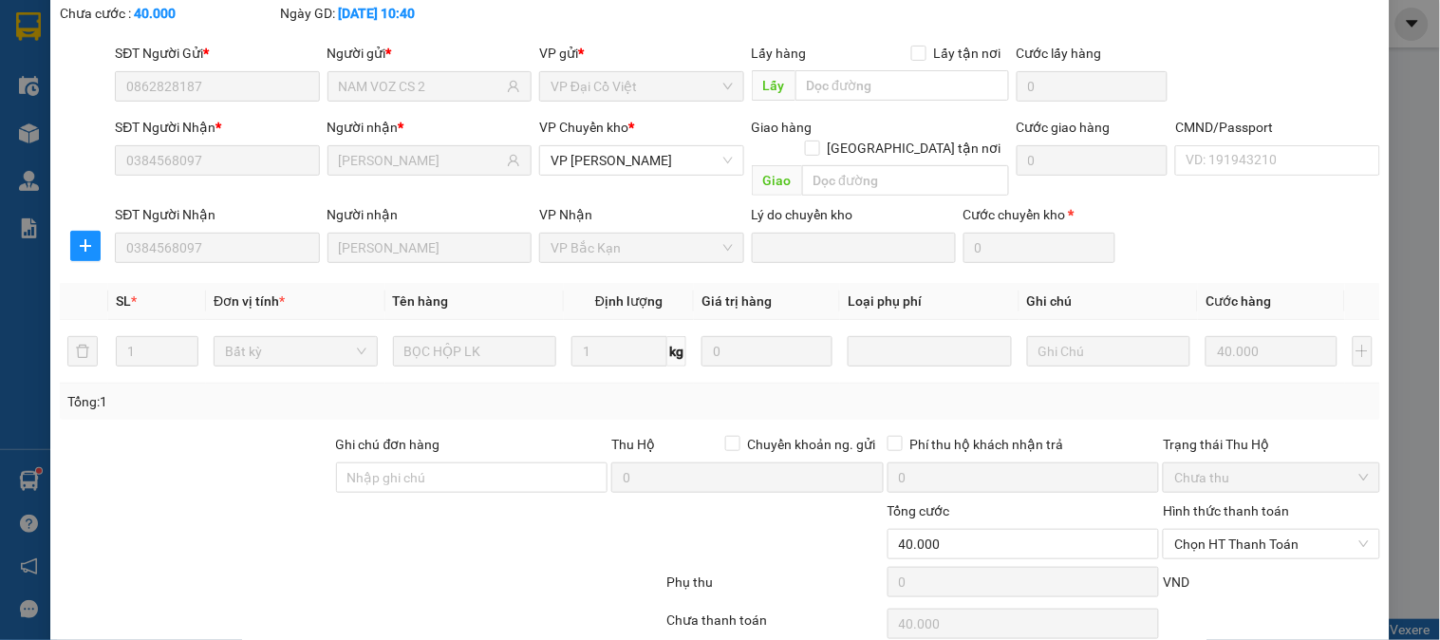
scroll to position [168, 0]
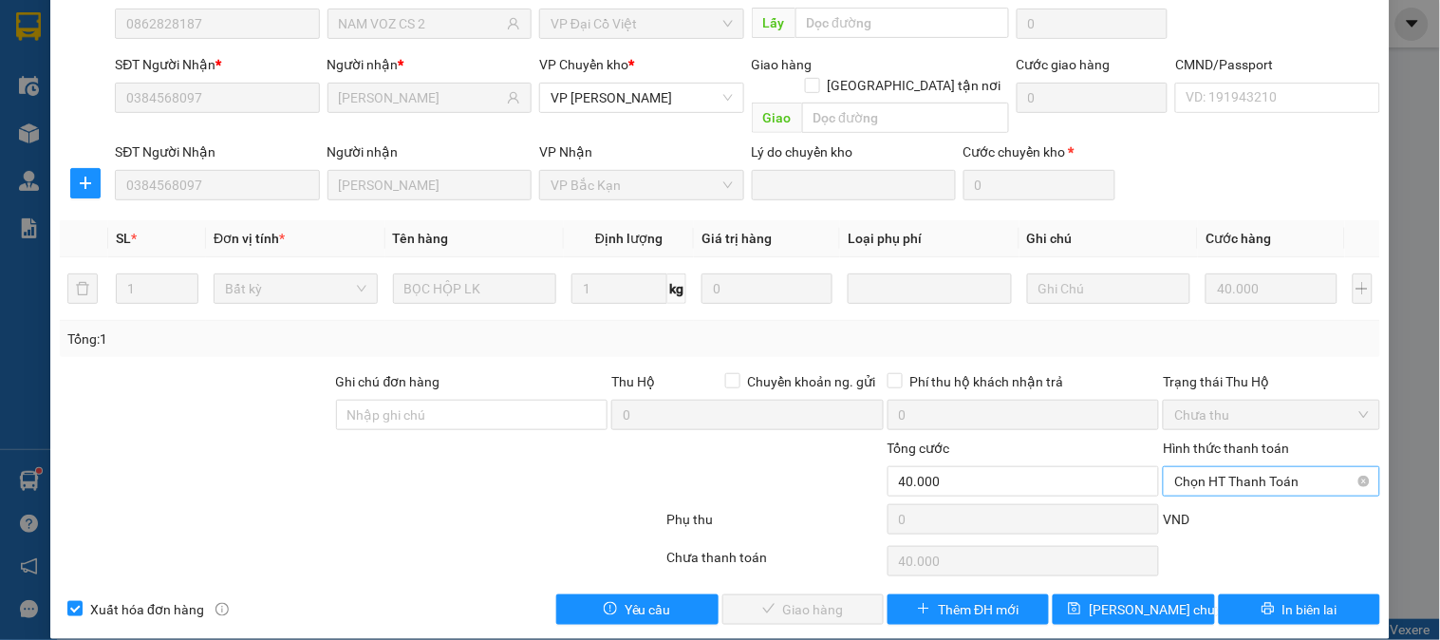
click at [1267, 467] on span "Chọn HT Thanh Toán" at bounding box center [1271, 481] width 194 height 28
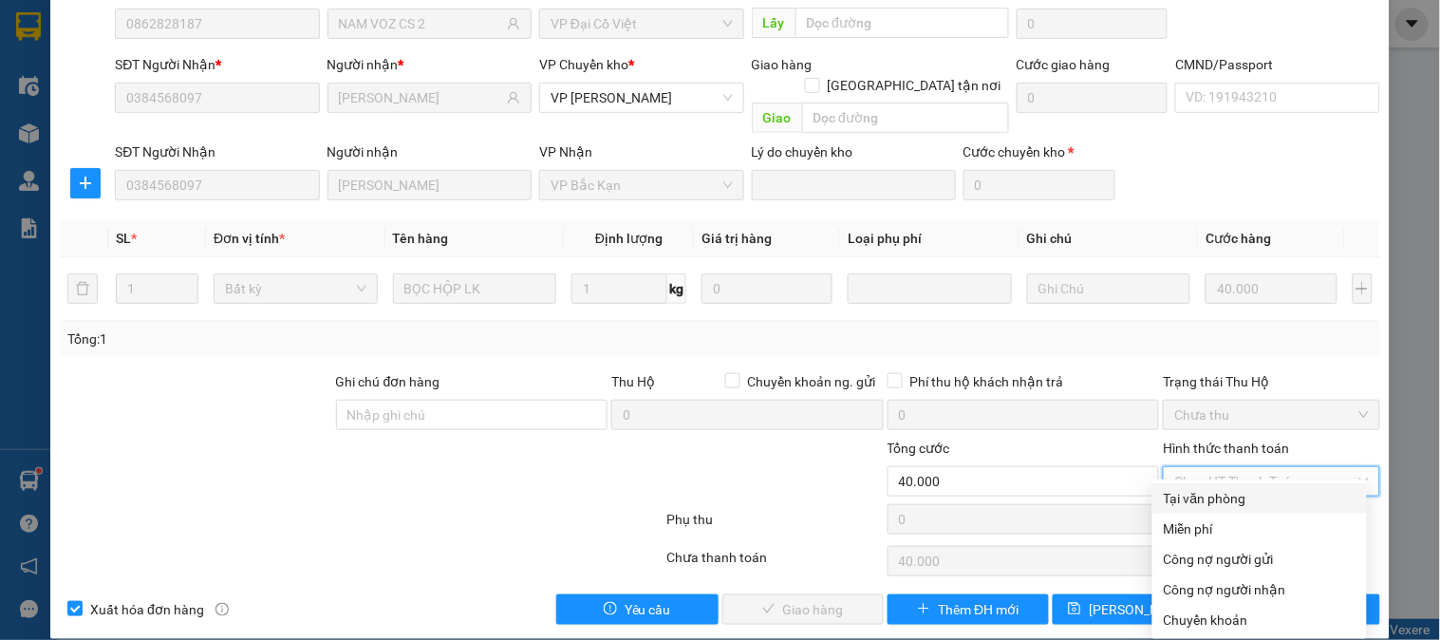
click at [1248, 498] on div "Tại văn phòng" at bounding box center [1260, 498] width 192 height 21
type input "0"
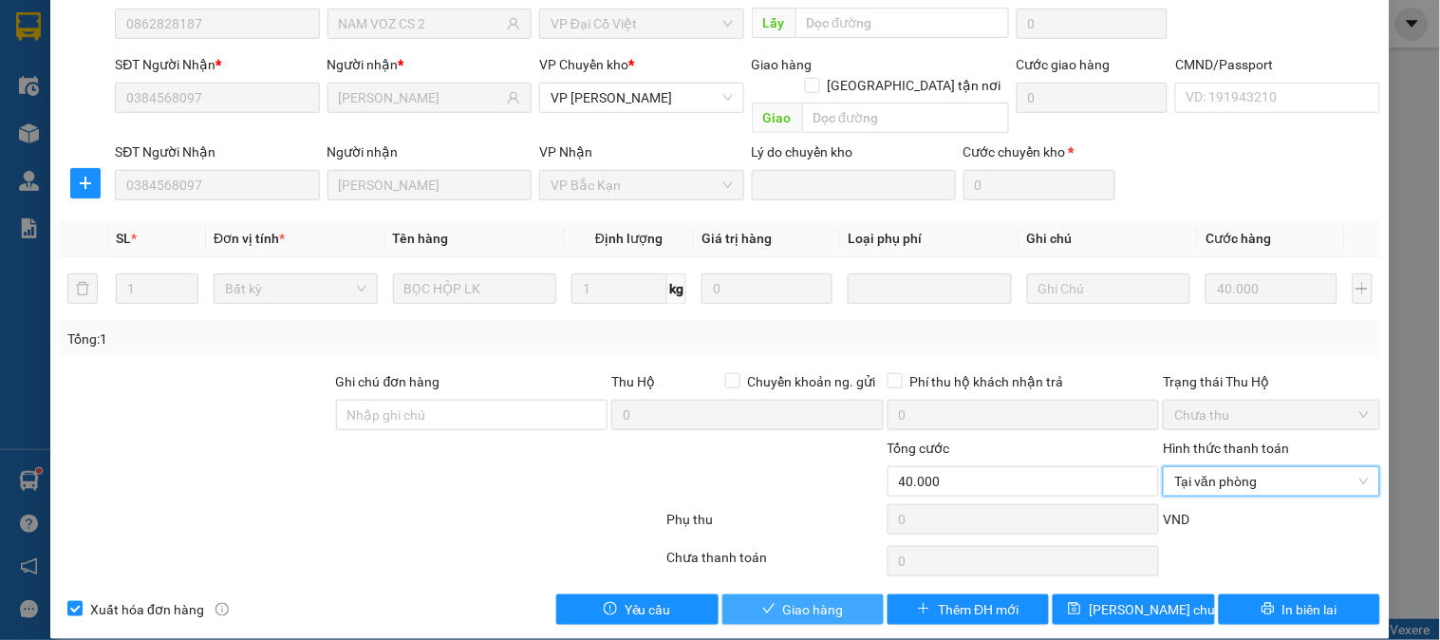
click at [807, 599] on span "Giao hàng" at bounding box center [813, 609] width 61 height 21
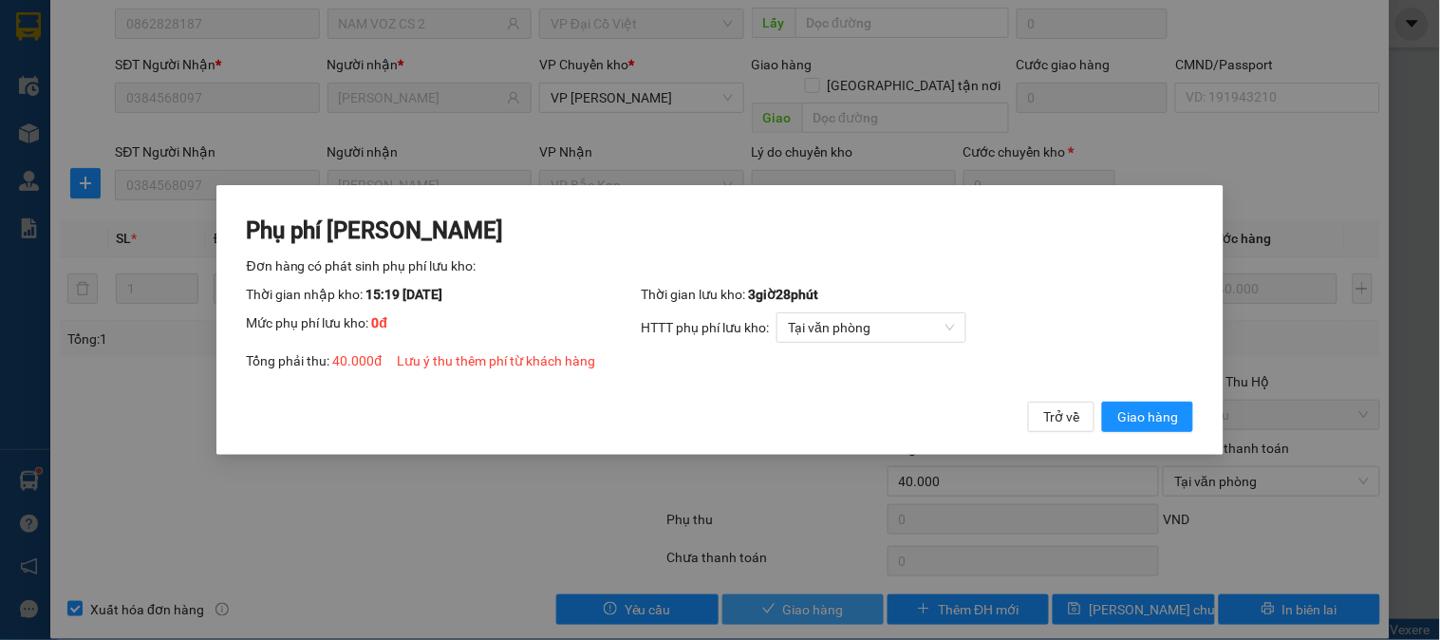
click at [1102, 402] on button "Giao hàng" at bounding box center [1147, 417] width 91 height 30
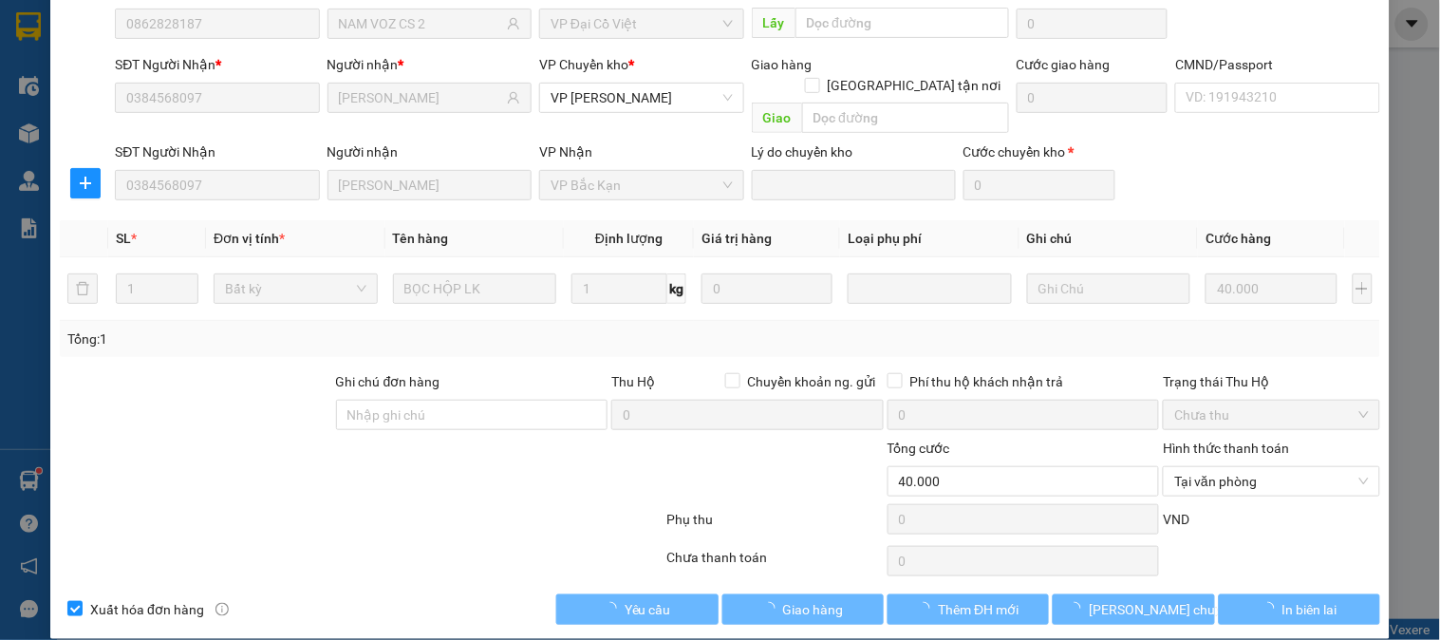
click at [535, 517] on div "Total Paid Fee 0 Total UnPaid Fee 40.000 Cash Collection Total Fee Mã ĐH: DC131…" at bounding box center [720, 262] width 1321 height 724
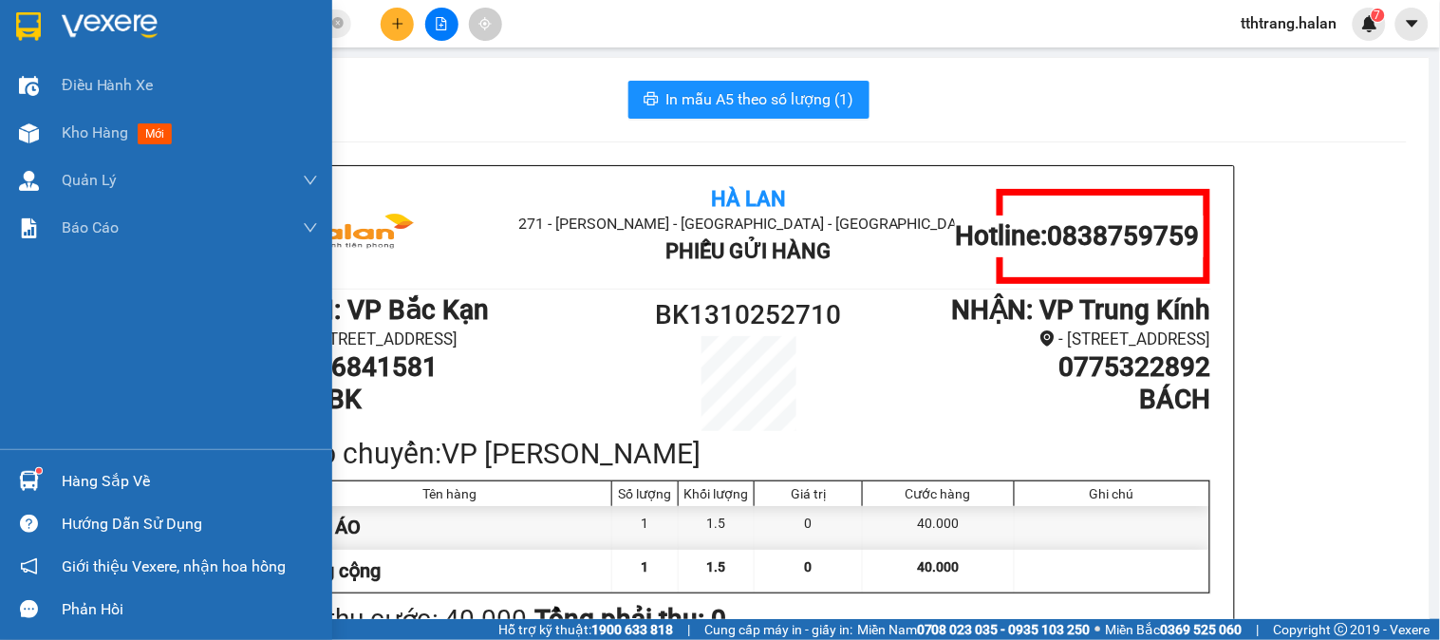
click at [34, 479] on img at bounding box center [29, 481] width 20 height 20
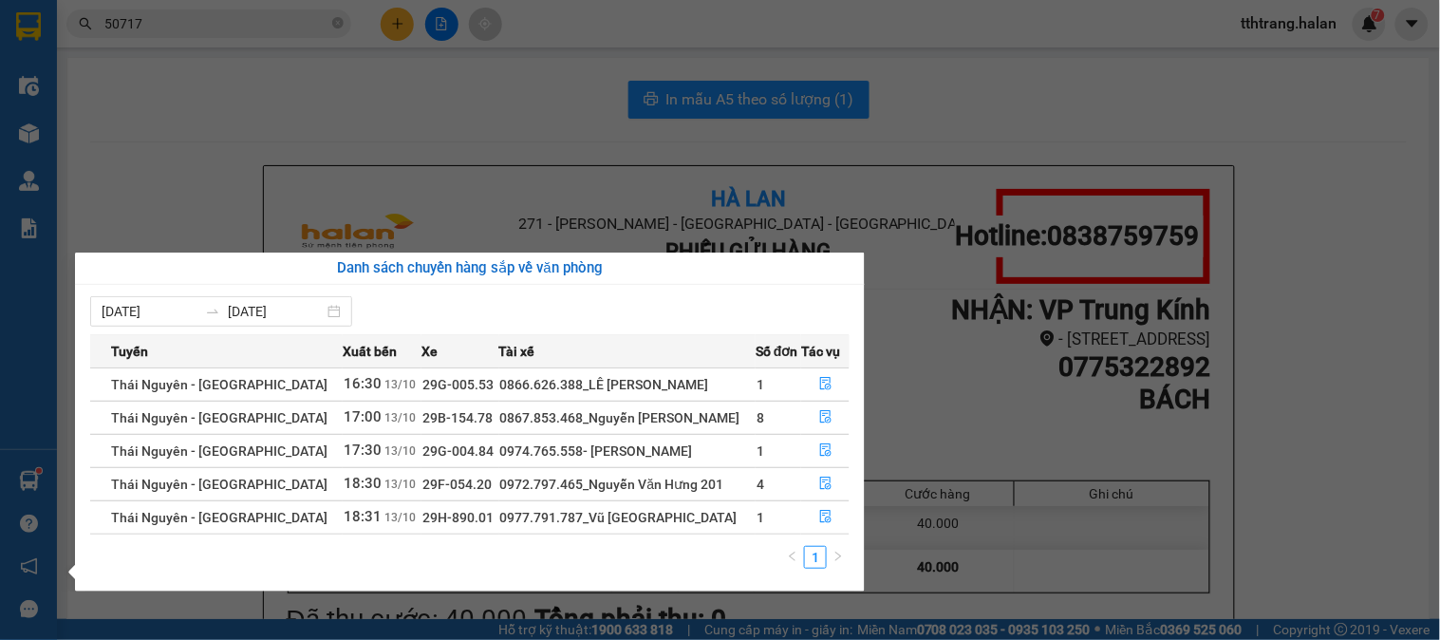
click at [313, 111] on section "Kết quả tìm kiếm ( 273 ) Bộ lọc Mã ĐH Trạng thái Món hàng Thu hộ Tổng cước Chưa…" at bounding box center [720, 320] width 1440 height 640
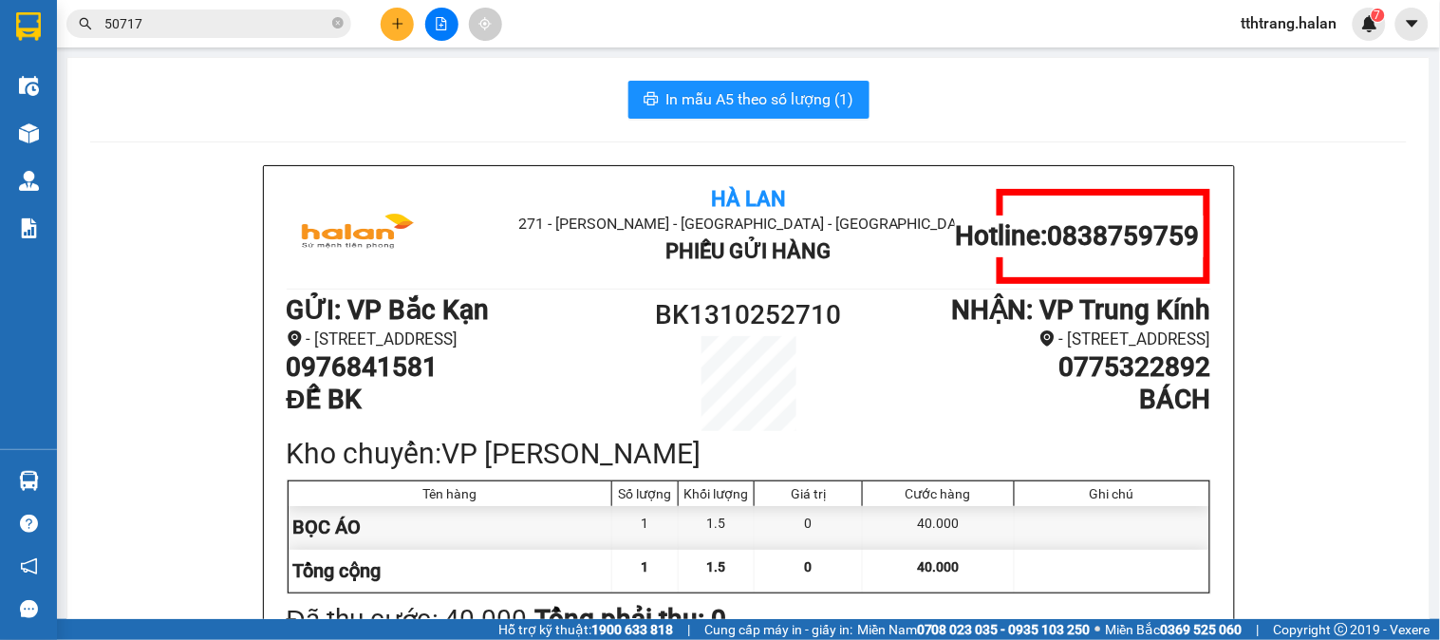
click at [336, 20] on icon "close-circle" at bounding box center [337, 22] width 11 height 11
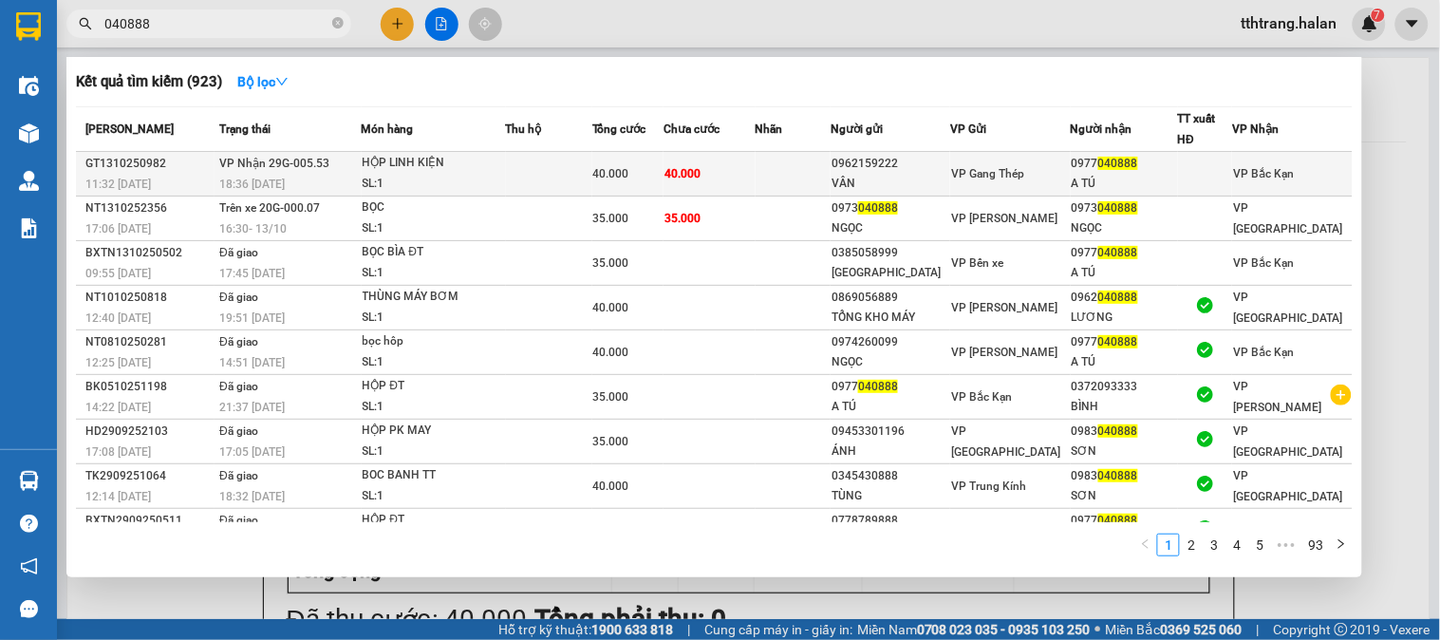
type input "040888"
click at [592, 175] on td at bounding box center [549, 174] width 86 height 45
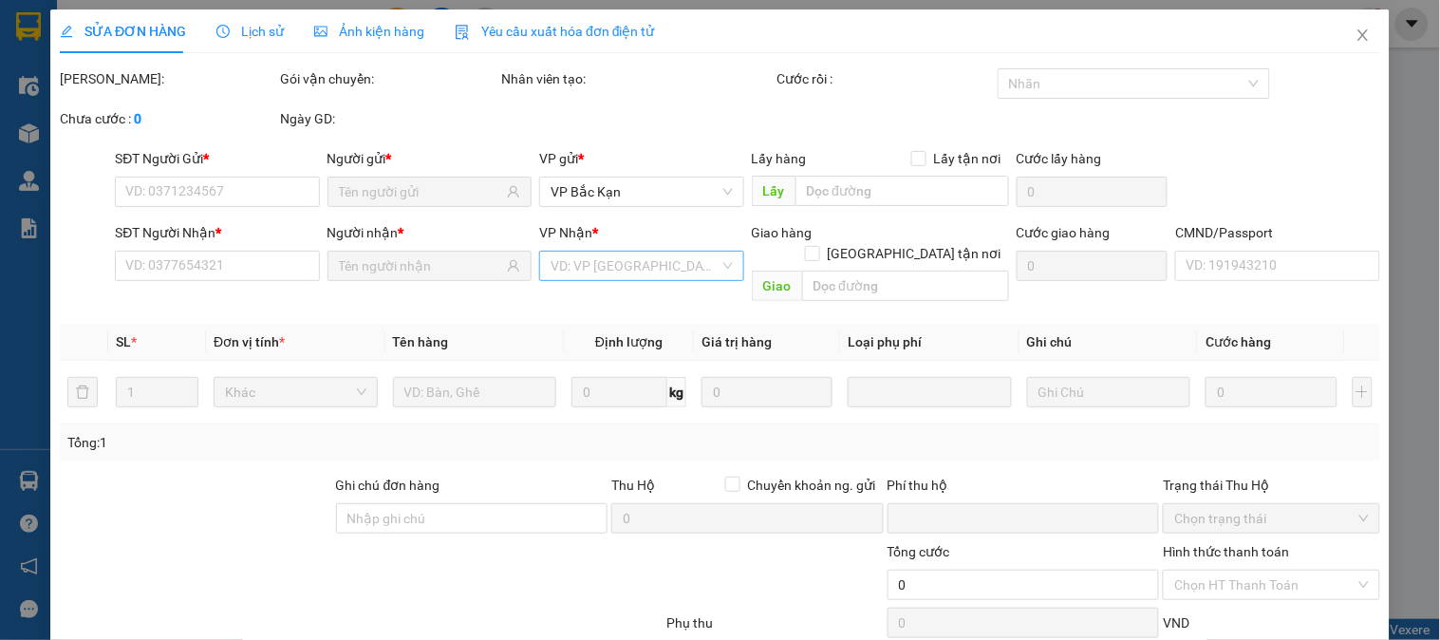
type input "0962159222"
type input "VÂN"
type input "0977040888"
type input "A TÚ"
type input "0"
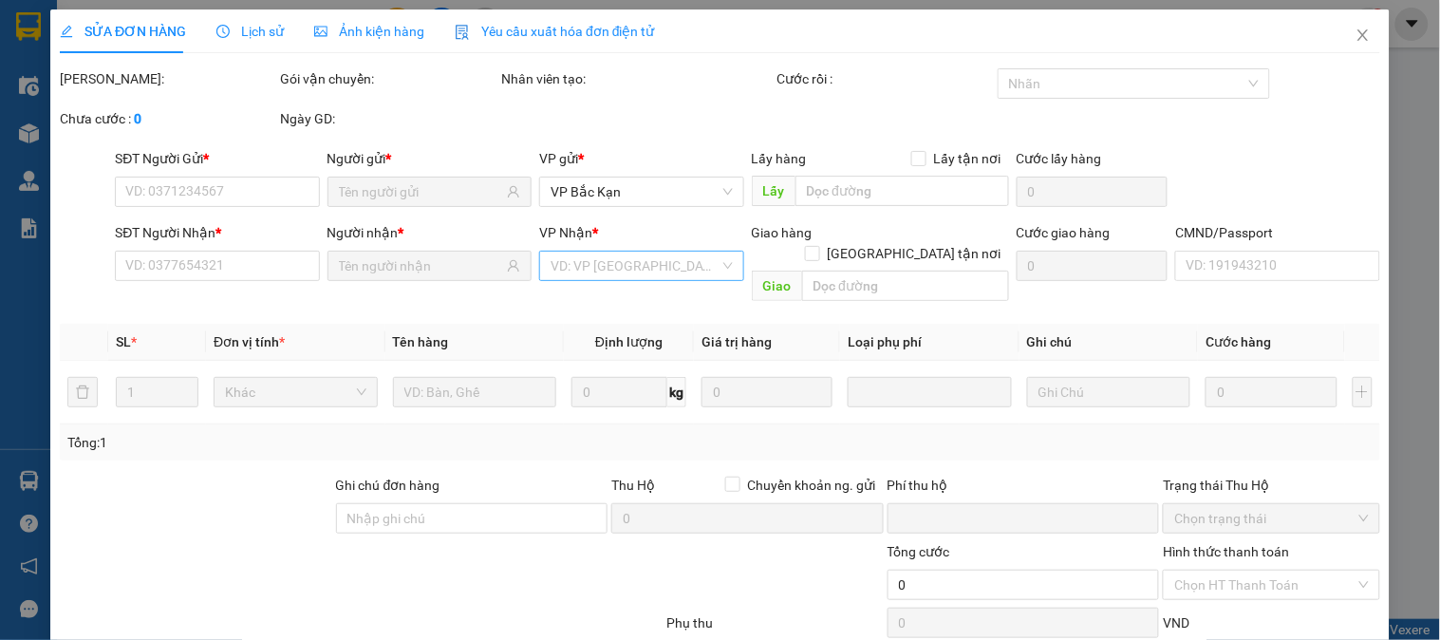
type input "40.000"
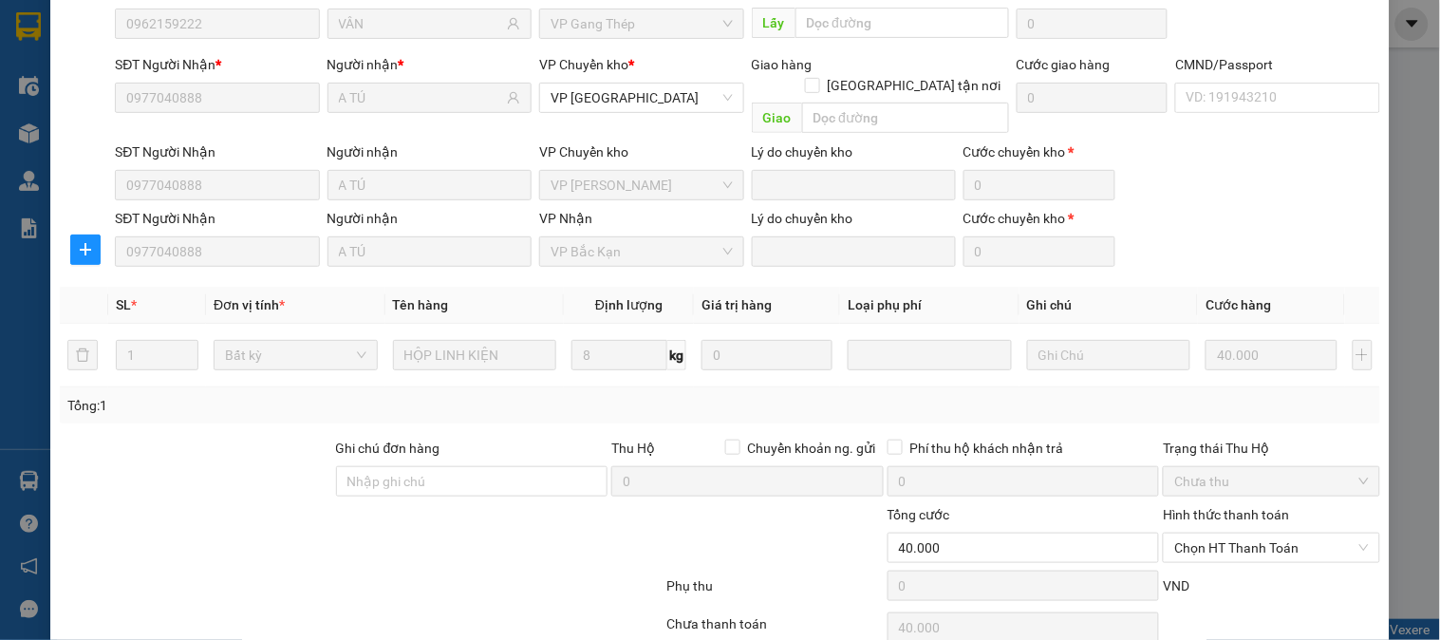
scroll to position [235, 0]
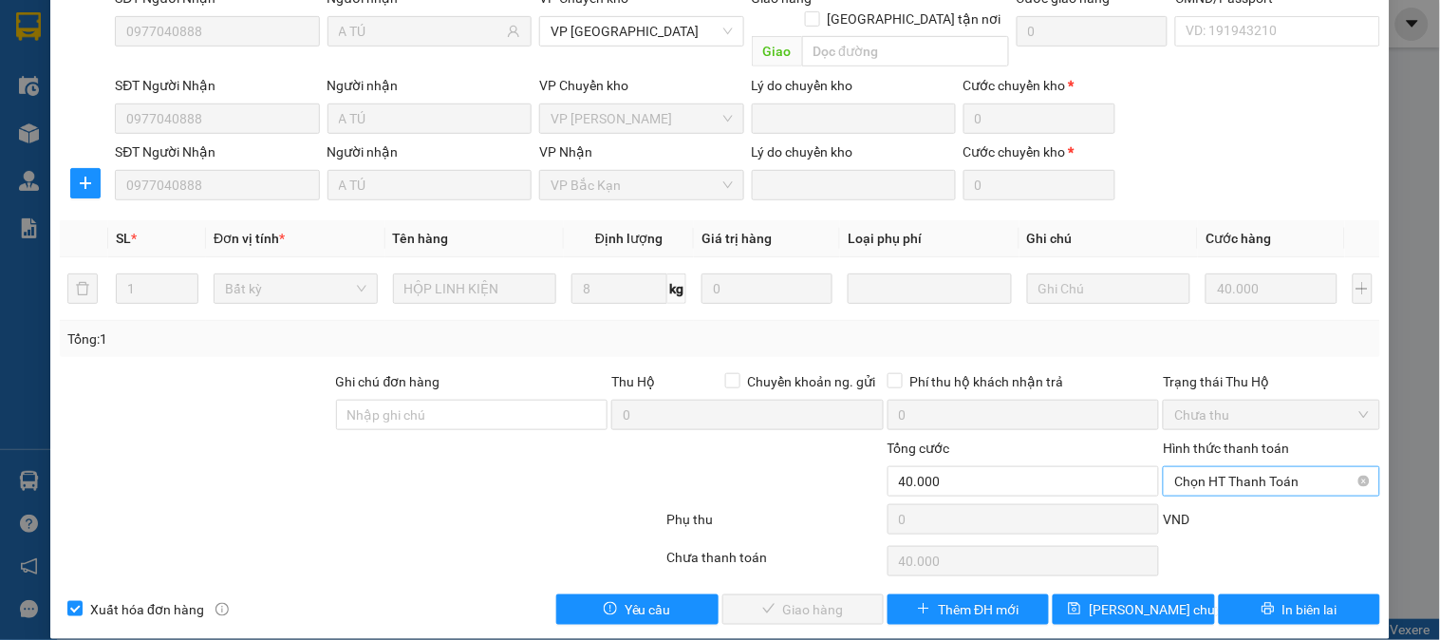
click at [1249, 473] on span "Chọn HT Thanh Toán" at bounding box center [1271, 481] width 194 height 28
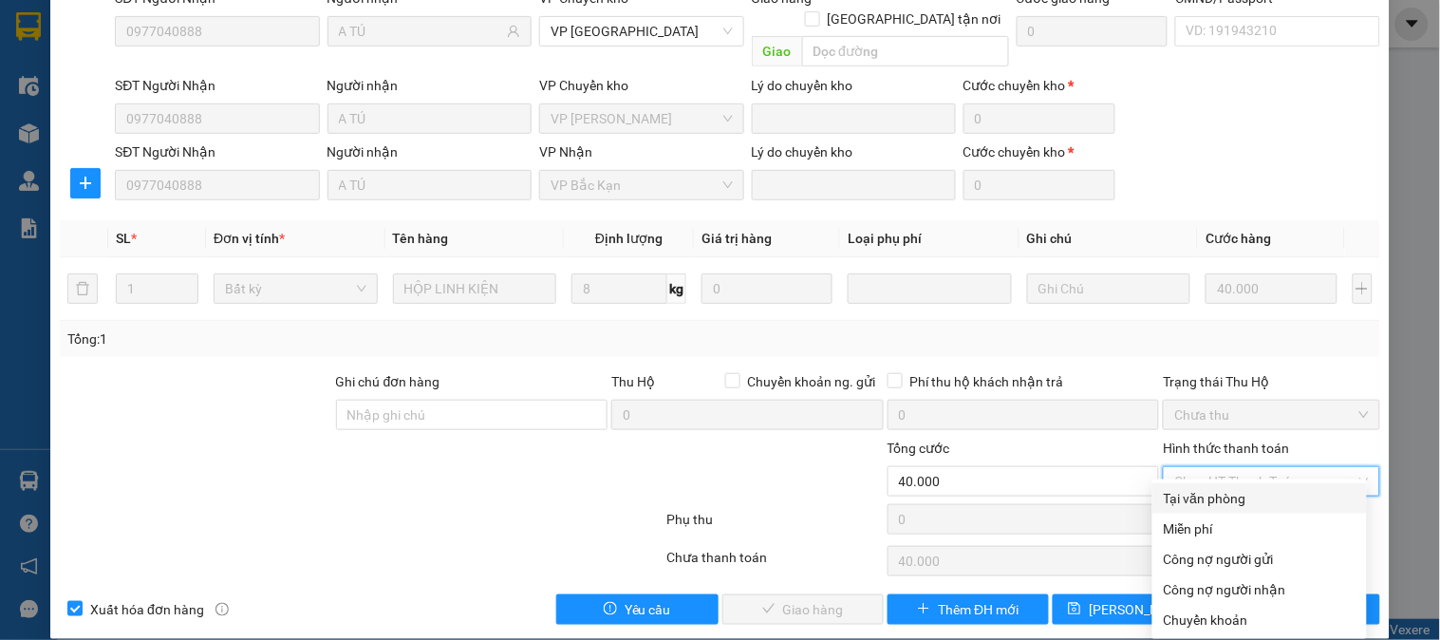
drag, startPoint x: 1248, startPoint y: 485, endPoint x: 918, endPoint y: 596, distance: 348.6
click at [1245, 487] on div "Tại văn phòng" at bounding box center [1260, 498] width 215 height 30
type input "0"
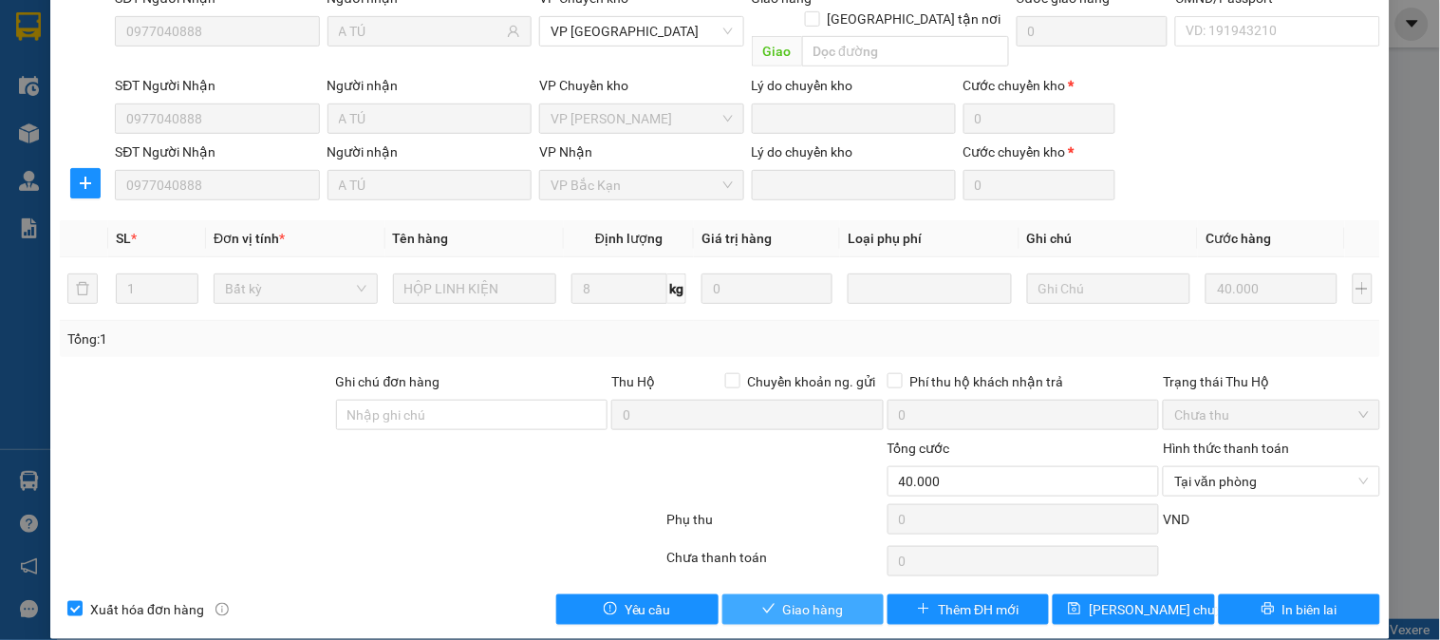
click at [817, 599] on span "Giao hàng" at bounding box center [813, 609] width 61 height 21
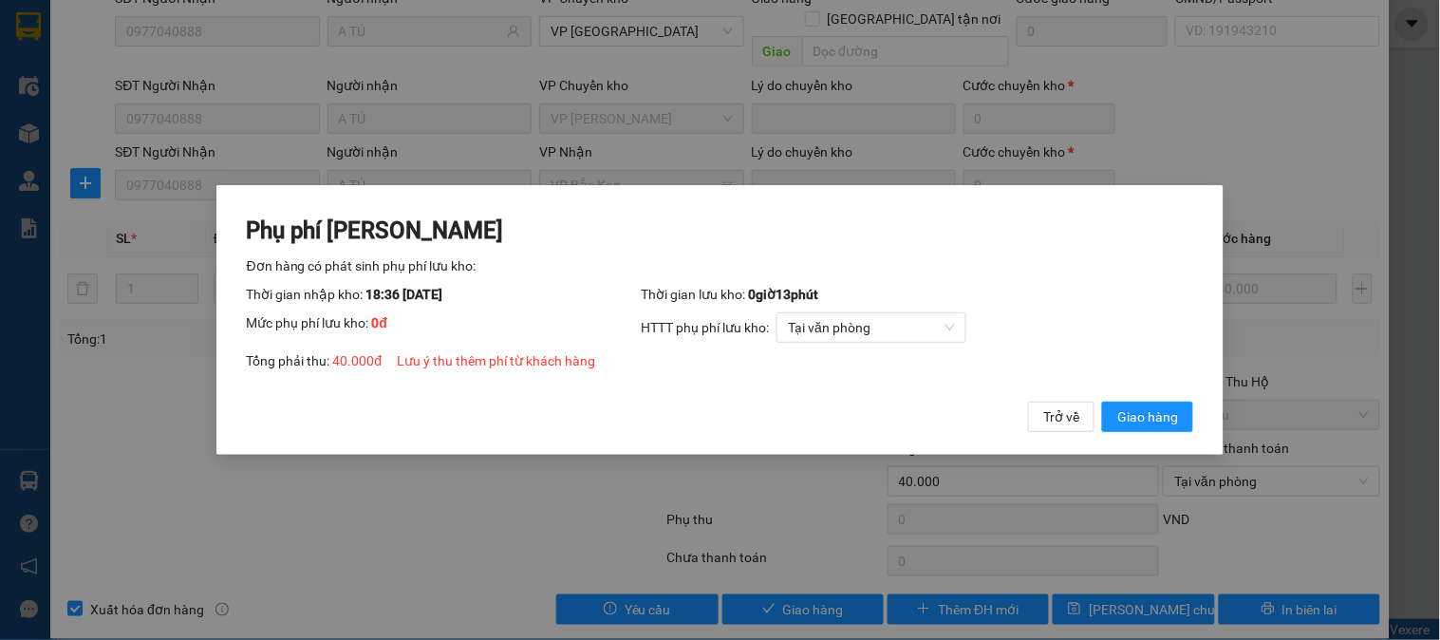
click at [1160, 393] on div "Phụ phí Lưu kho Đơn hàng có phát sinh phụ phí lưu kho: Thời gian nhập kho: 18:3…" at bounding box center [721, 324] width 948 height 216
click at [1153, 421] on span "Giao hàng" at bounding box center [1147, 416] width 61 height 21
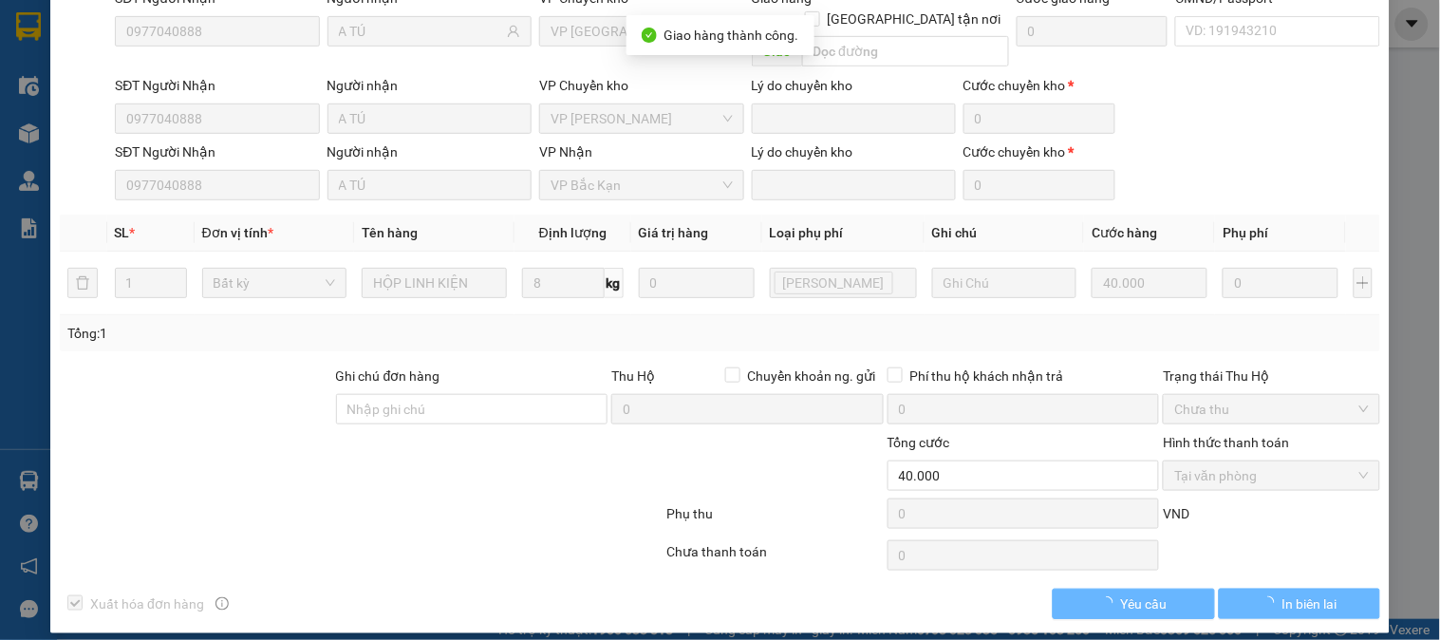
scroll to position [230, 0]
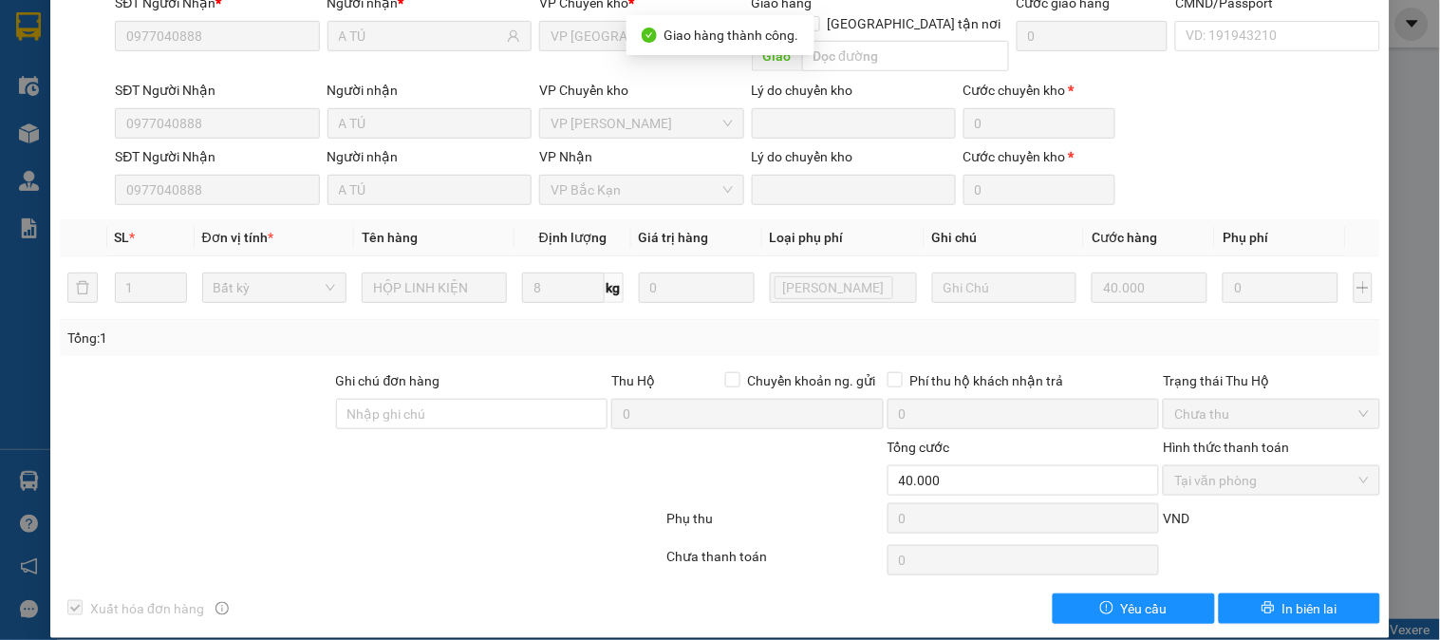
click at [685, 546] on div "Chưa thanh toán" at bounding box center [775, 562] width 220 height 33
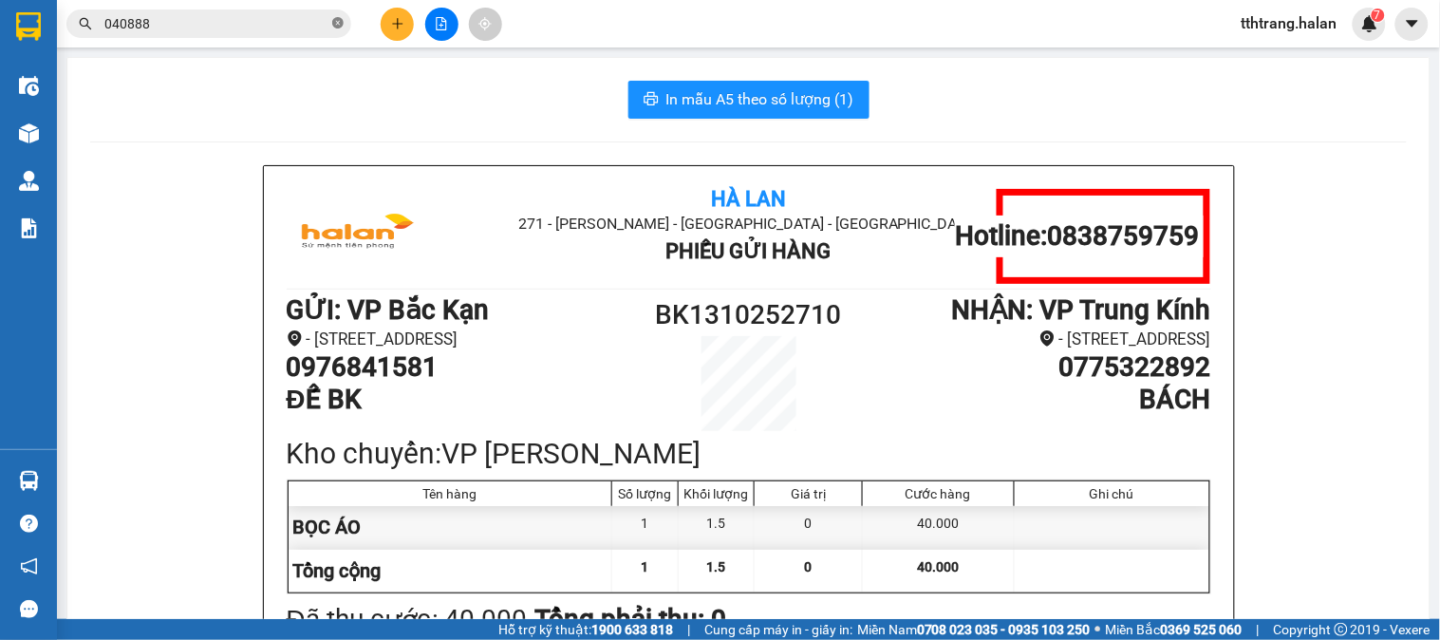
click at [336, 22] on icon "close-circle" at bounding box center [337, 22] width 11 height 11
click at [316, 19] on input "text" at bounding box center [216, 23] width 224 height 21
click at [307, 24] on input "text" at bounding box center [216, 23] width 224 height 21
click at [263, 26] on input "text" at bounding box center [216, 23] width 224 height 21
click at [309, 31] on input "text" at bounding box center [216, 23] width 224 height 21
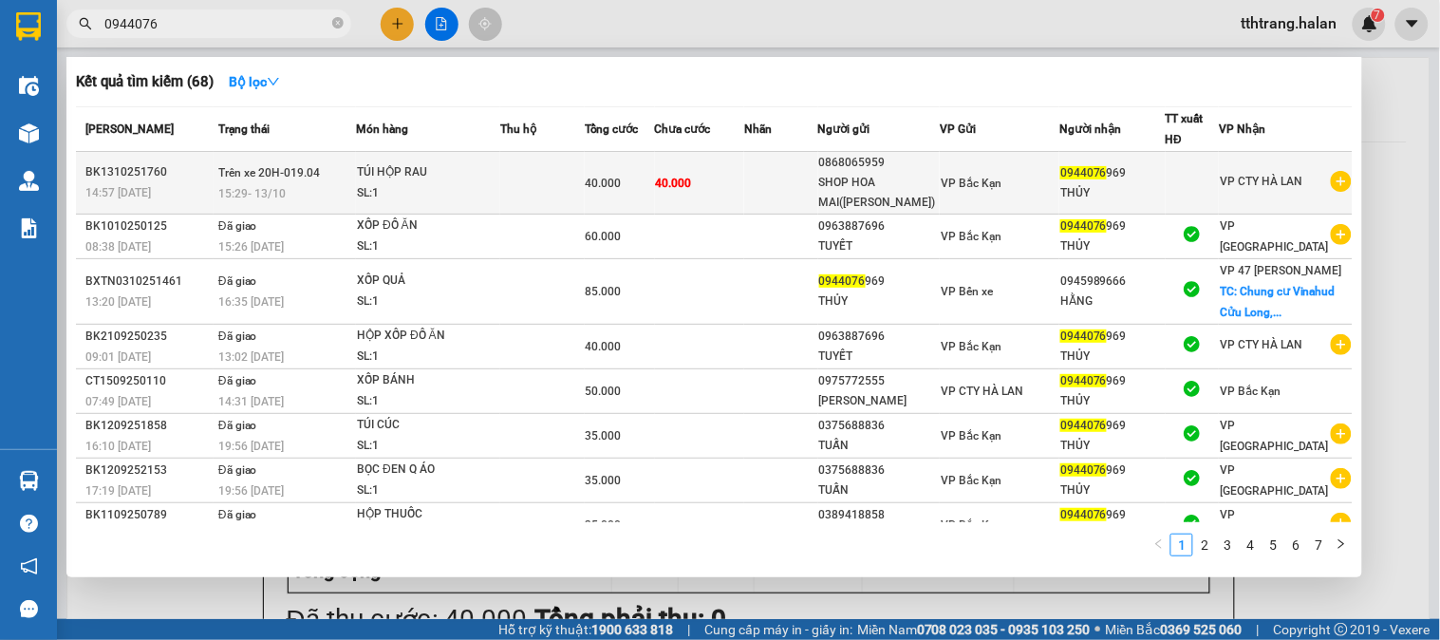
type input "0944076"
click at [526, 202] on td at bounding box center [542, 183] width 84 height 63
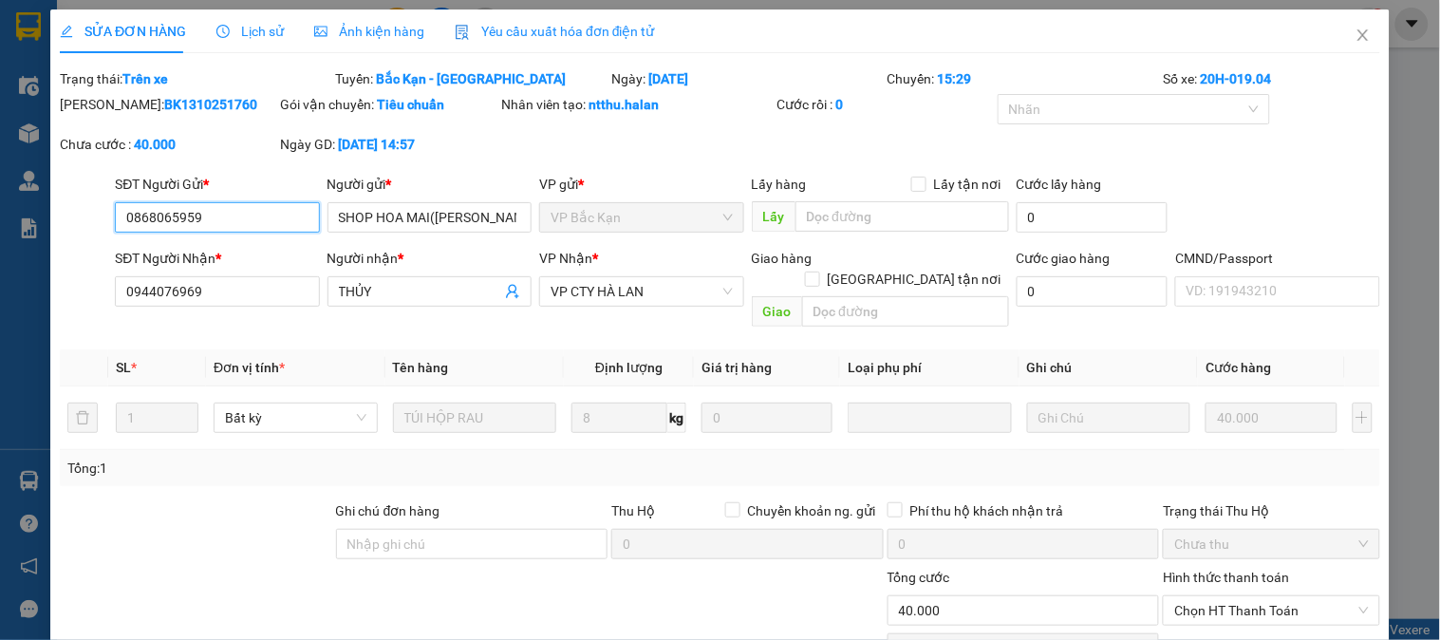
type input "0868065959"
type input "0944076969"
type input "0"
type input "40.000"
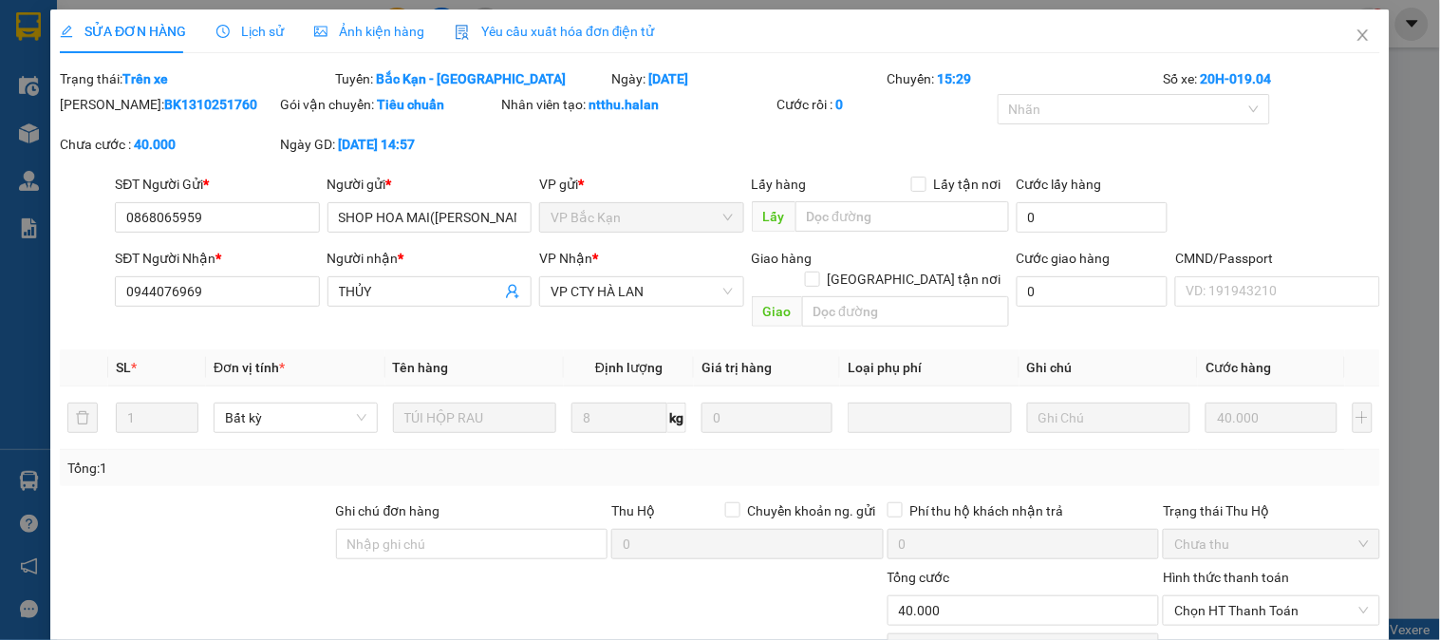
click at [247, 24] on span "Lịch sử" at bounding box center [249, 31] width 67 height 15
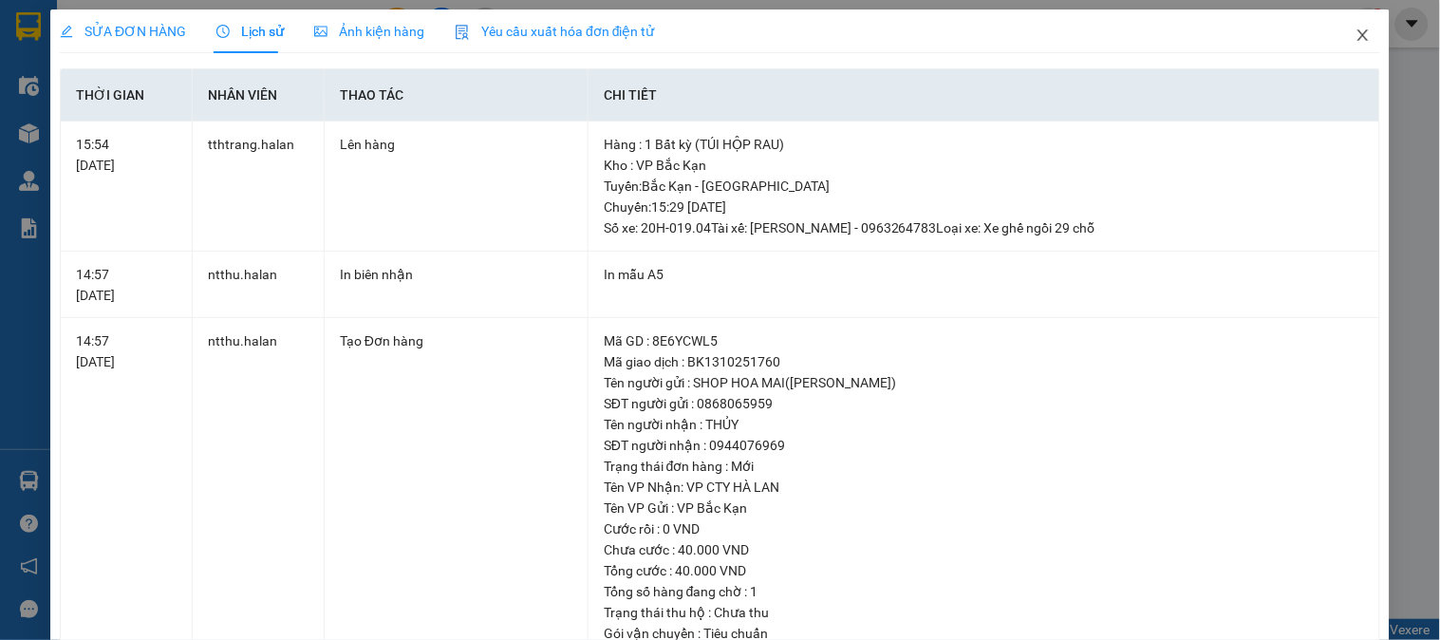
click at [1356, 35] on icon "close" at bounding box center [1363, 35] width 15 height 15
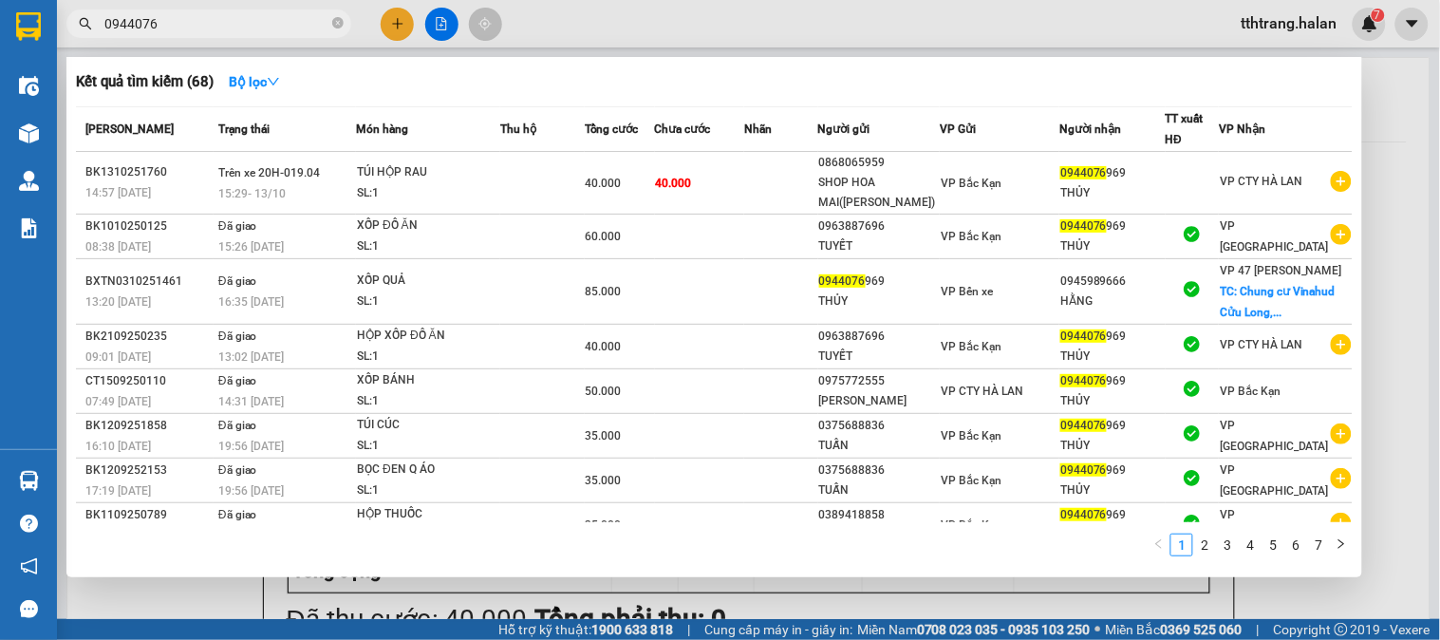
click at [193, 29] on input "0944076" at bounding box center [216, 23] width 224 height 21
click at [405, 31] on div at bounding box center [720, 320] width 1440 height 640
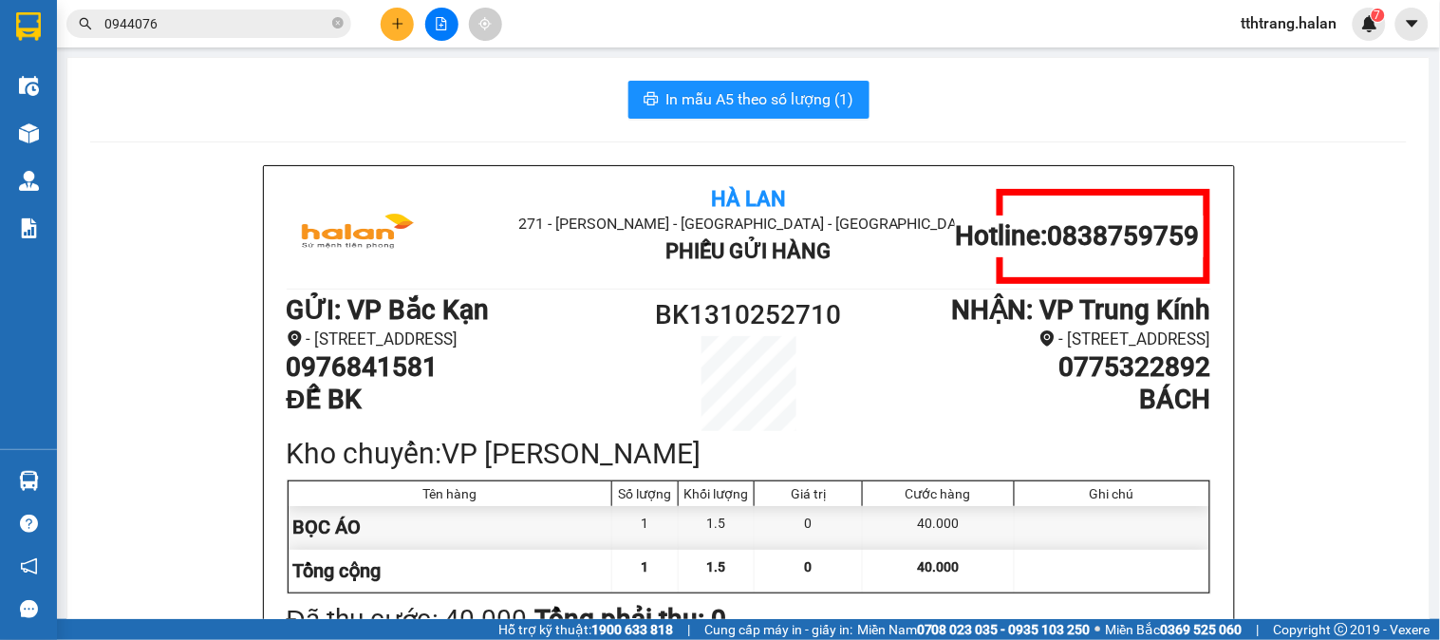
click at [405, 31] on button at bounding box center [397, 24] width 33 height 33
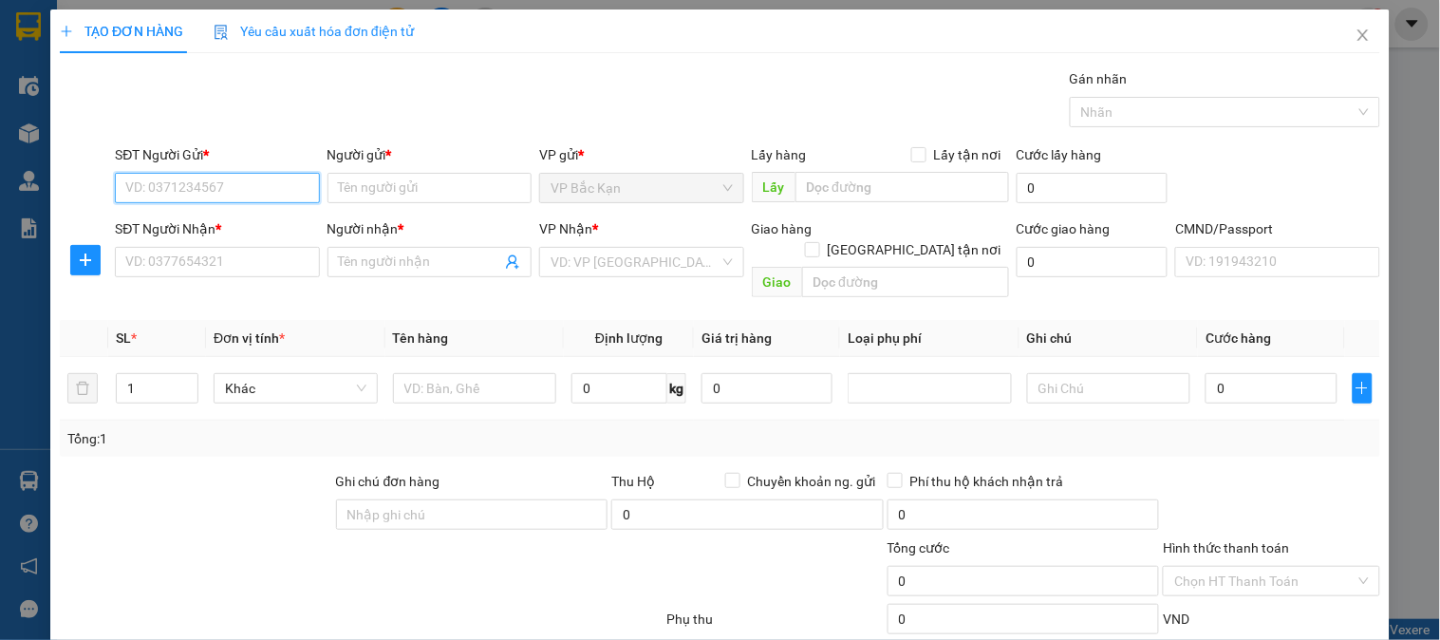
click at [243, 201] on input "SĐT Người Gửi *" at bounding box center [217, 188] width 204 height 30
click at [250, 194] on input "SĐT Người Gửi *" at bounding box center [217, 188] width 204 height 30
type input "0972062443"
click at [250, 194] on input "0972062443" at bounding box center [217, 188] width 204 height 30
click at [268, 230] on div "0972062443 - HUẾ" at bounding box center [214, 226] width 179 height 21
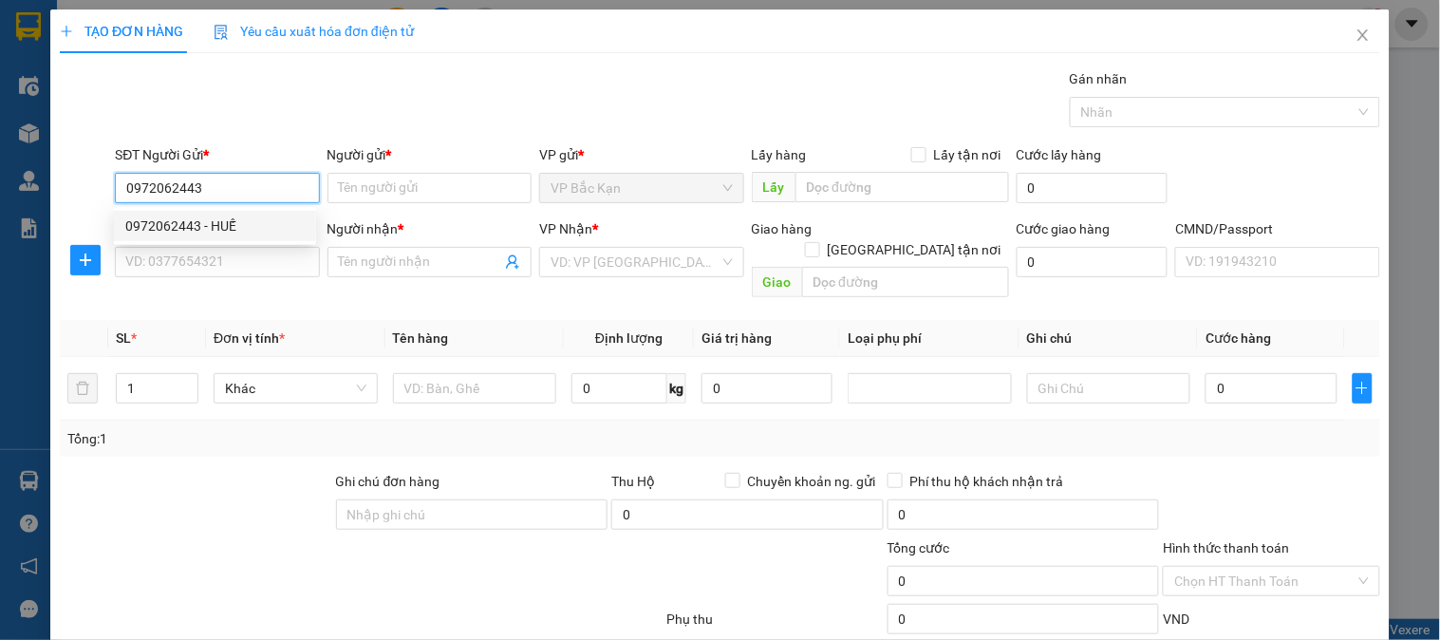
type input "HUẾ"
type input "0972062443"
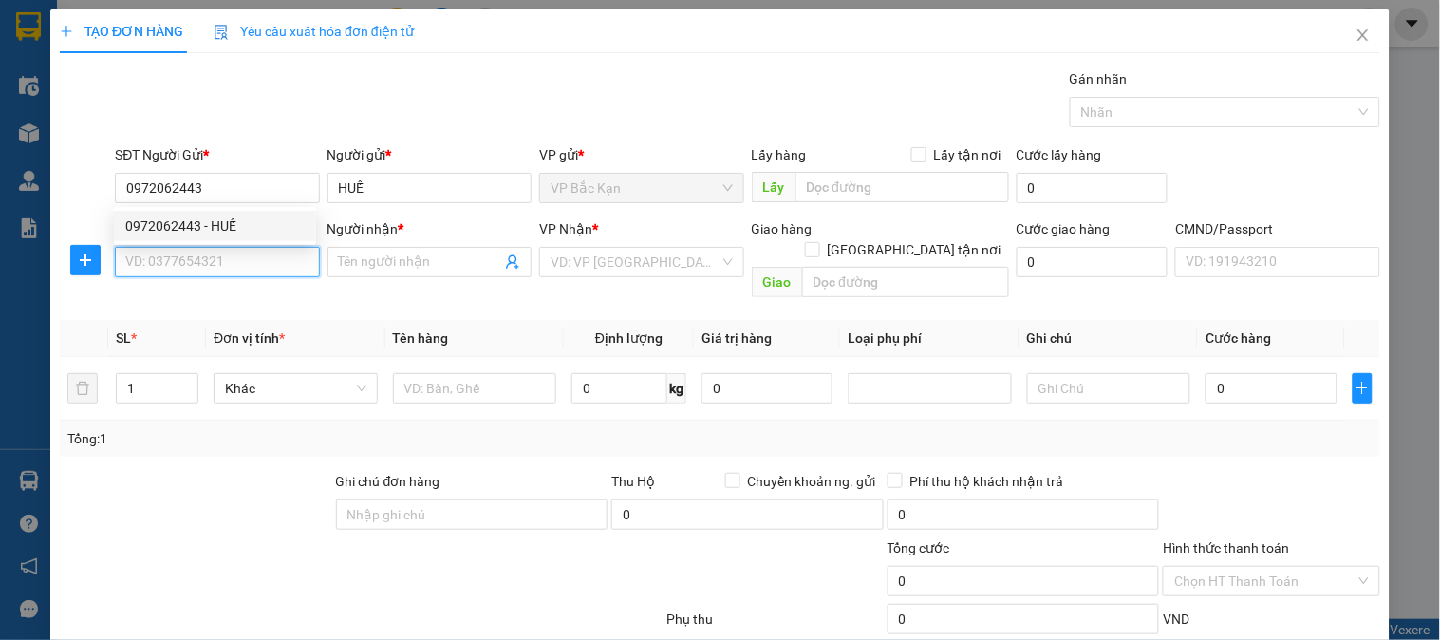
drag, startPoint x: 249, startPoint y: 272, endPoint x: 484, endPoint y: 377, distance: 258.0
click at [252, 272] on input "SĐT Người Nhận *" at bounding box center [217, 262] width 204 height 30
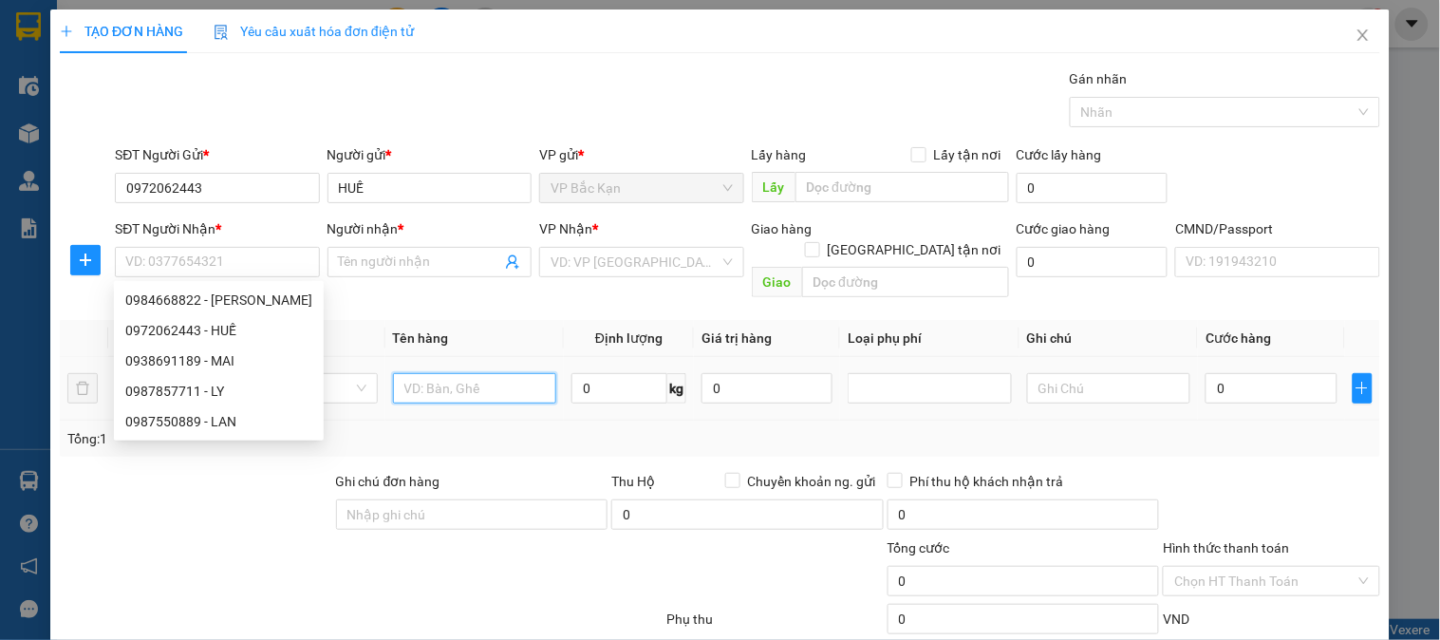
click at [480, 381] on input "text" at bounding box center [475, 388] width 164 height 30
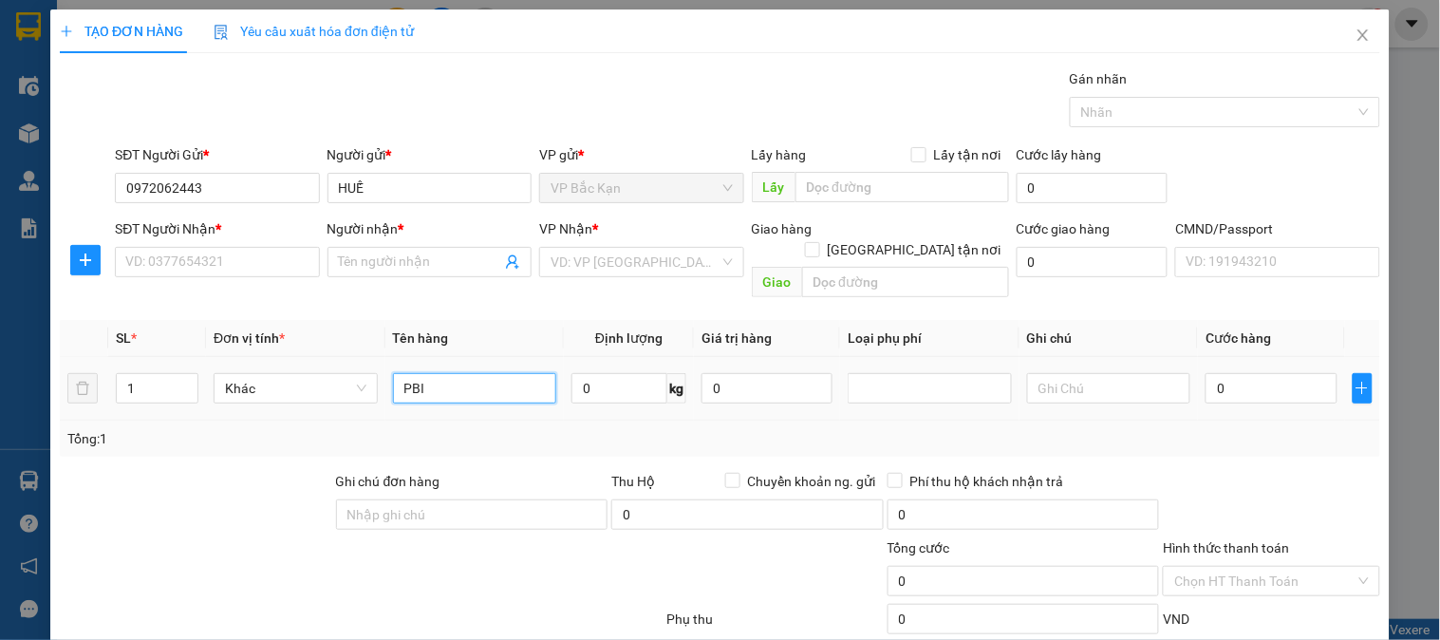
type input "PBI"
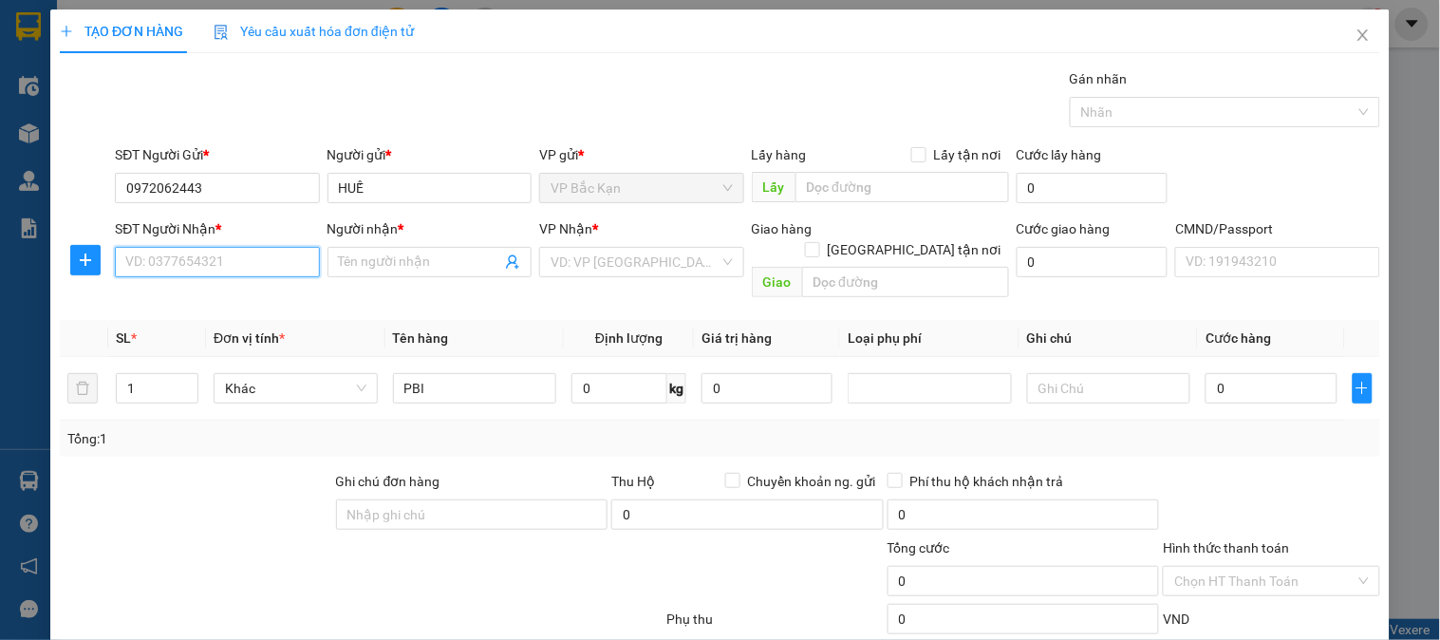
click at [235, 252] on input "SĐT Người Nhận *" at bounding box center [217, 262] width 204 height 30
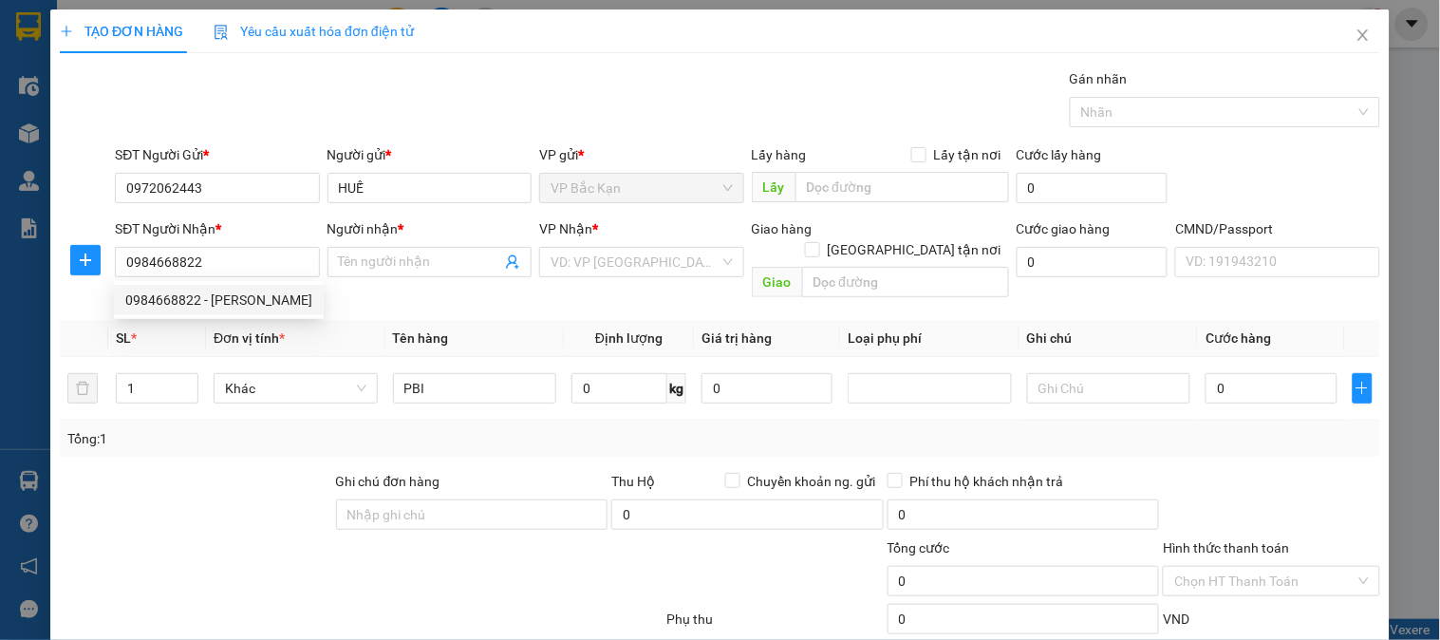
click at [240, 320] on th "Đơn vị tính *" at bounding box center [295, 338] width 179 height 37
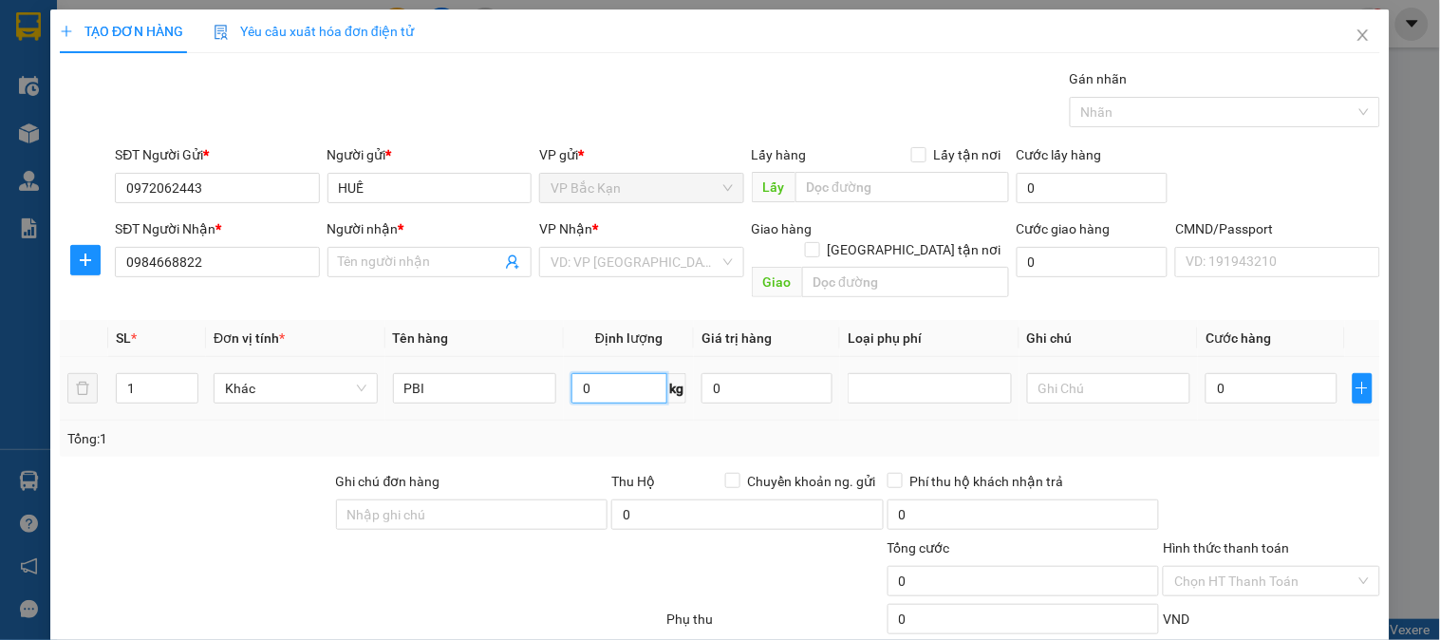
click at [599, 373] on input "0" at bounding box center [620, 388] width 96 height 30
click at [640, 421] on div "Tổng: 1" at bounding box center [720, 439] width 1321 height 36
click at [261, 266] on input "0984668822" at bounding box center [217, 262] width 204 height 30
click at [237, 271] on input "0984668822" at bounding box center [217, 262] width 204 height 30
type input "0984668822"
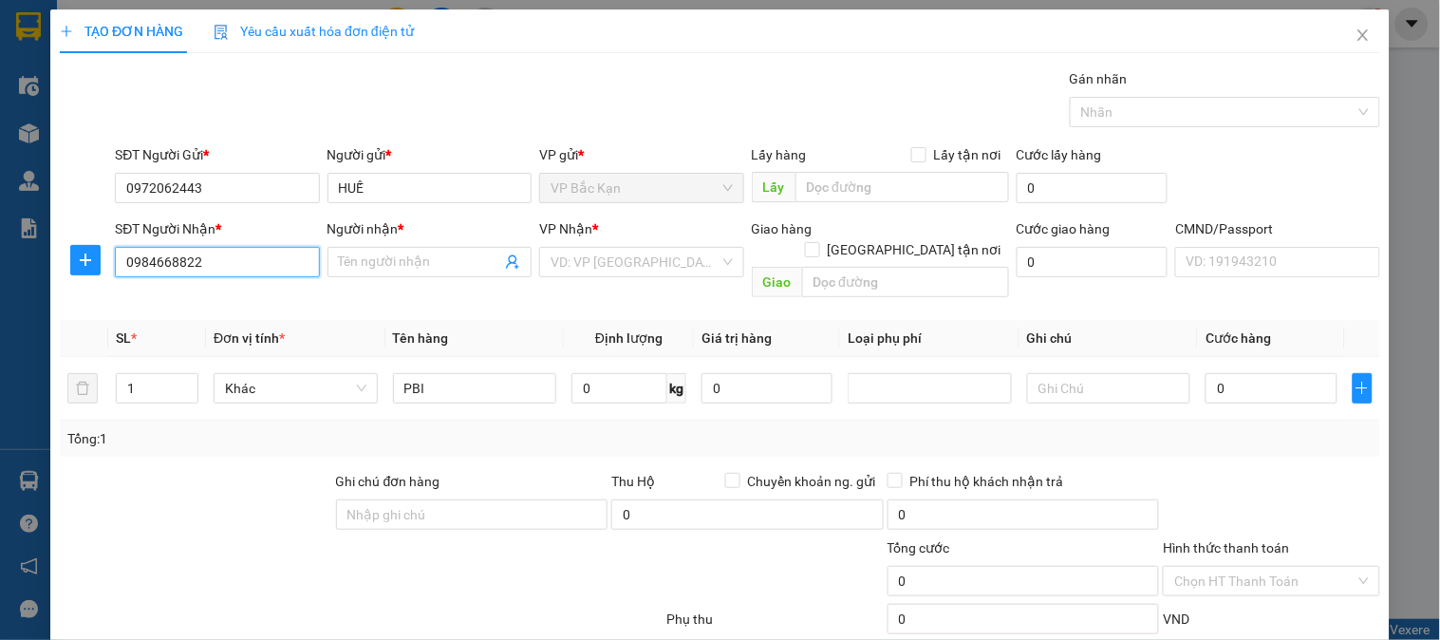
drag, startPoint x: 266, startPoint y: 275, endPoint x: 266, endPoint y: 292, distance: 17.1
click at [266, 292] on div "Transit Pickup Surcharge Ids Transit Deliver Surcharge Ids Transit Deliver Surc…" at bounding box center [720, 396] width 1321 height 656
click at [264, 268] on input "0984668822" at bounding box center [217, 262] width 204 height 30
drag, startPoint x: 264, startPoint y: 260, endPoint x: 0, endPoint y: 343, distance: 276.6
click at [0, 343] on div "TẠO ĐƠN HÀNG Yêu cầu xuất hóa đơn điện tử Transit Pickup Surcharge Ids Transit …" at bounding box center [720, 320] width 1440 height 640
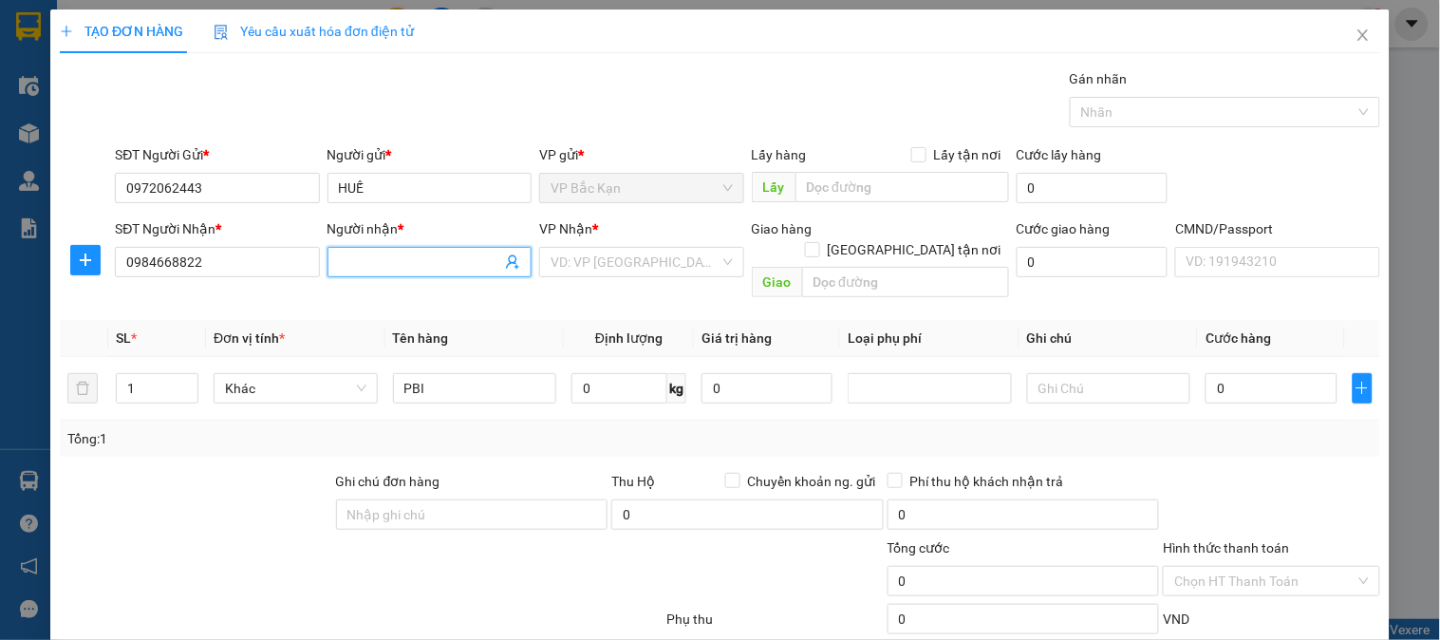
click at [446, 263] on input "Người nhận *" at bounding box center [420, 262] width 162 height 21
type input "HÀ VĂN THÁI"
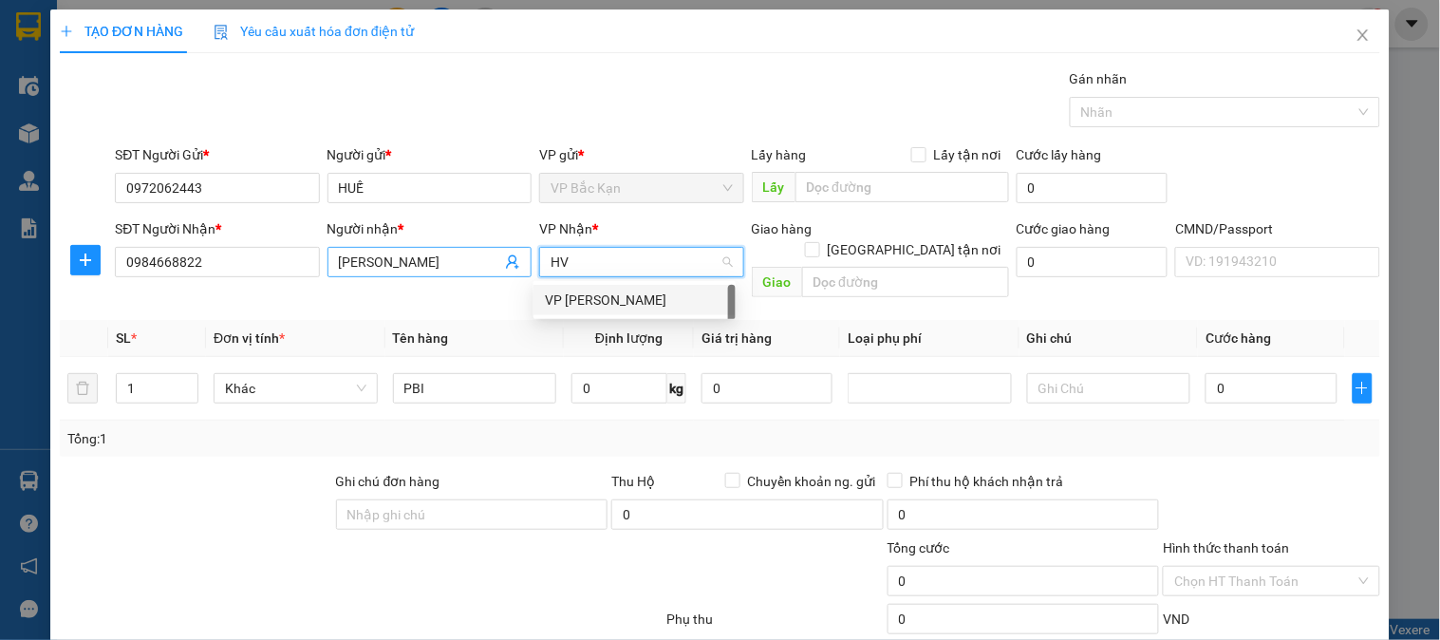
type input "HVT"
drag, startPoint x: 649, startPoint y: 292, endPoint x: 630, endPoint y: 378, distance: 87.5
click at [649, 291] on div "VP [PERSON_NAME]" at bounding box center [634, 300] width 179 height 21
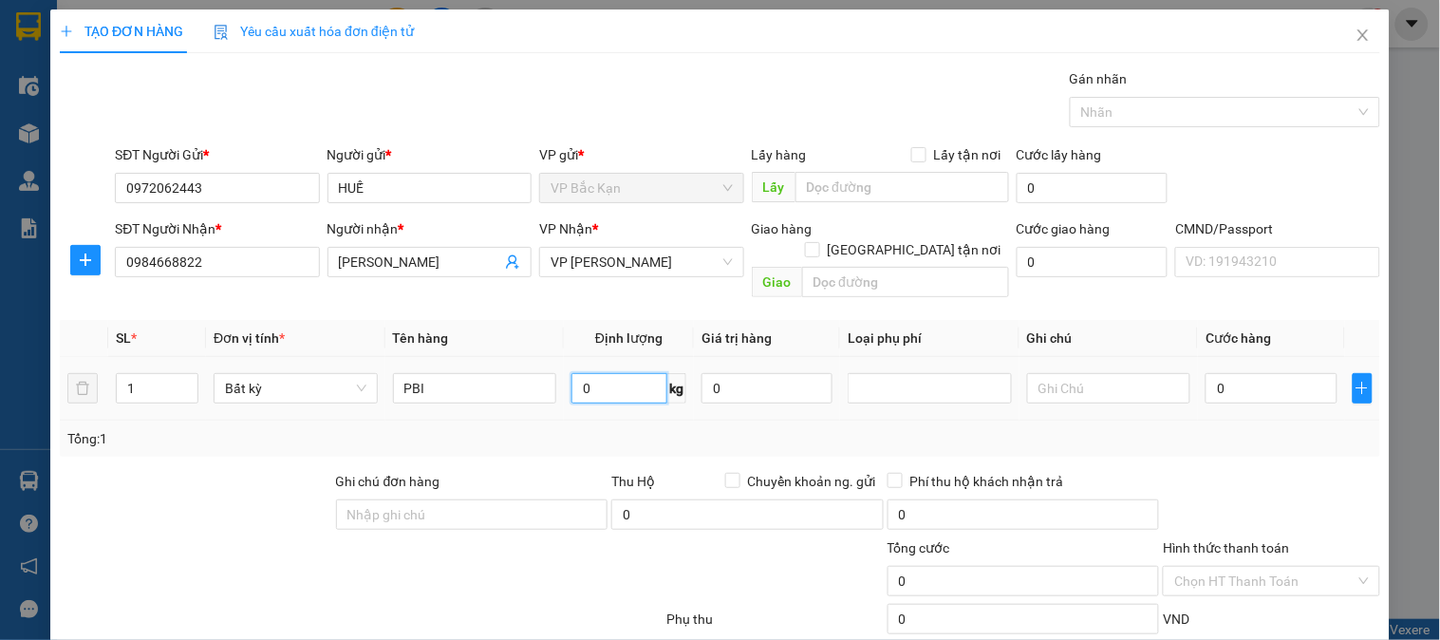
click at [630, 373] on input "0" at bounding box center [620, 388] width 96 height 30
type input "0.1"
type input "35.000"
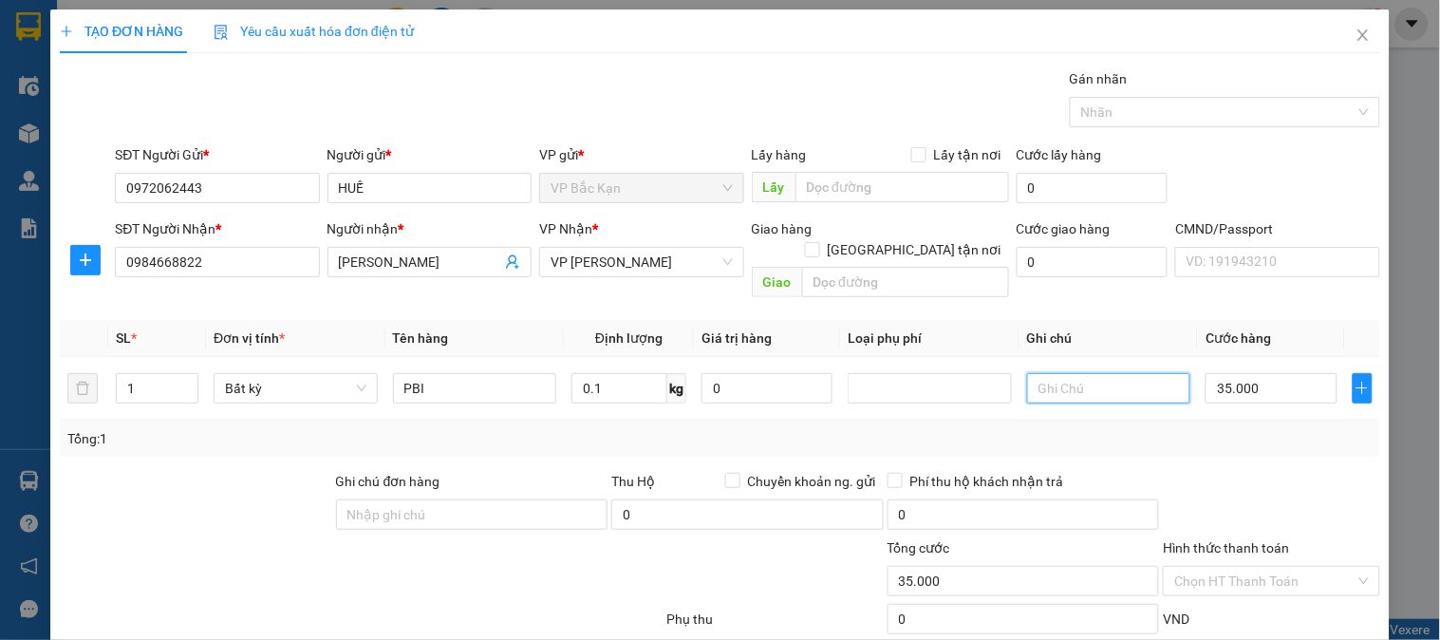
scroll to position [100, 0]
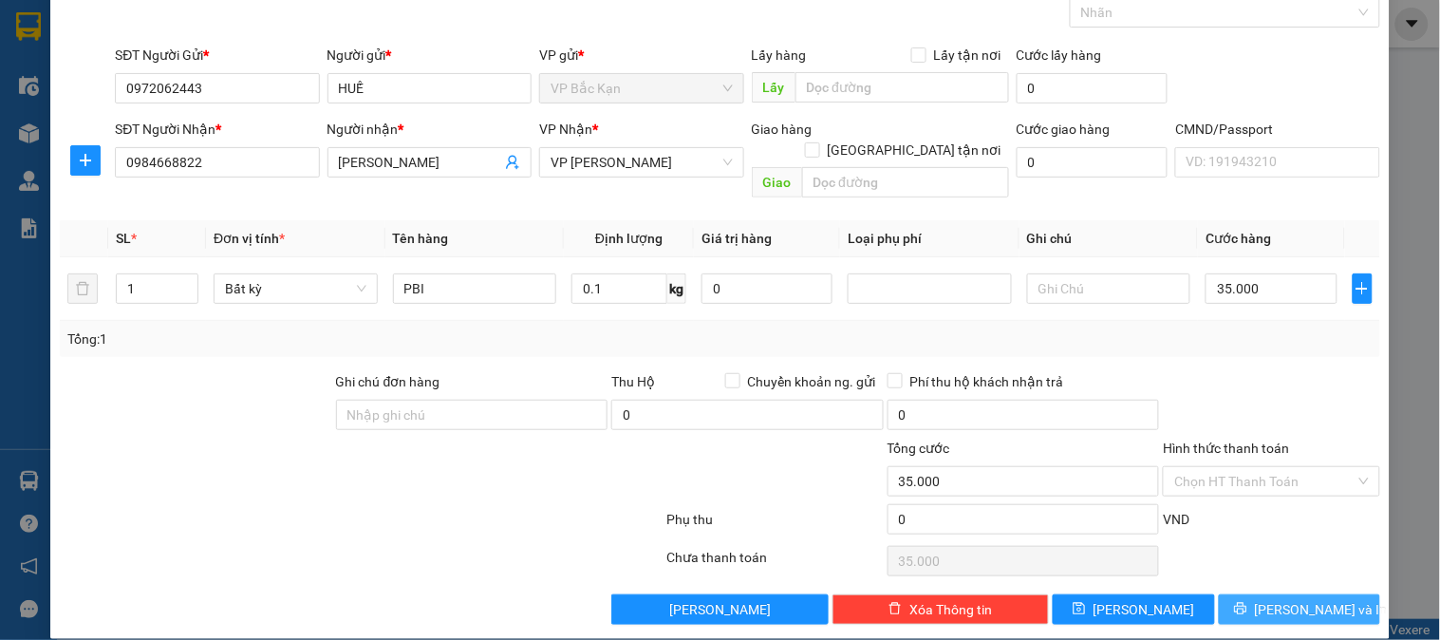
click at [1314, 599] on span "Lưu và In" at bounding box center [1321, 609] width 133 height 21
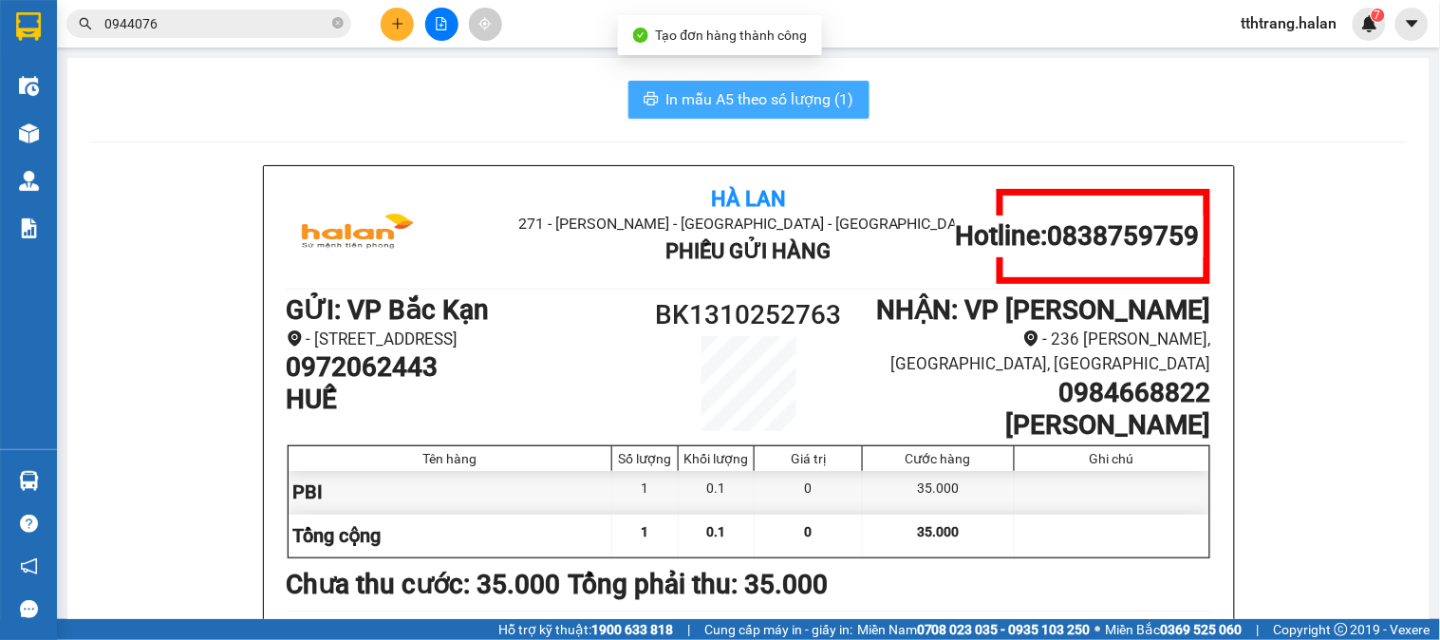
click at [781, 98] on span "In mẫu A5 theo số lượng (1)" at bounding box center [760, 99] width 188 height 24
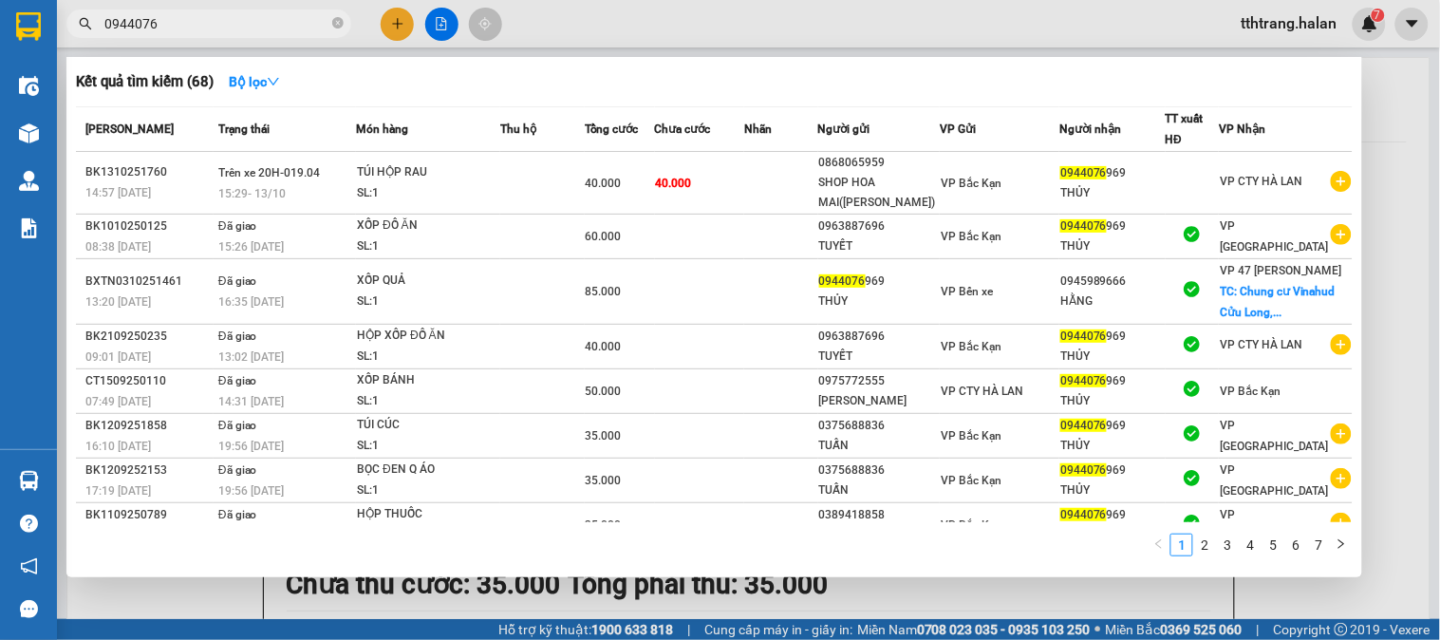
click at [256, 13] on input "0944076" at bounding box center [216, 23] width 224 height 21
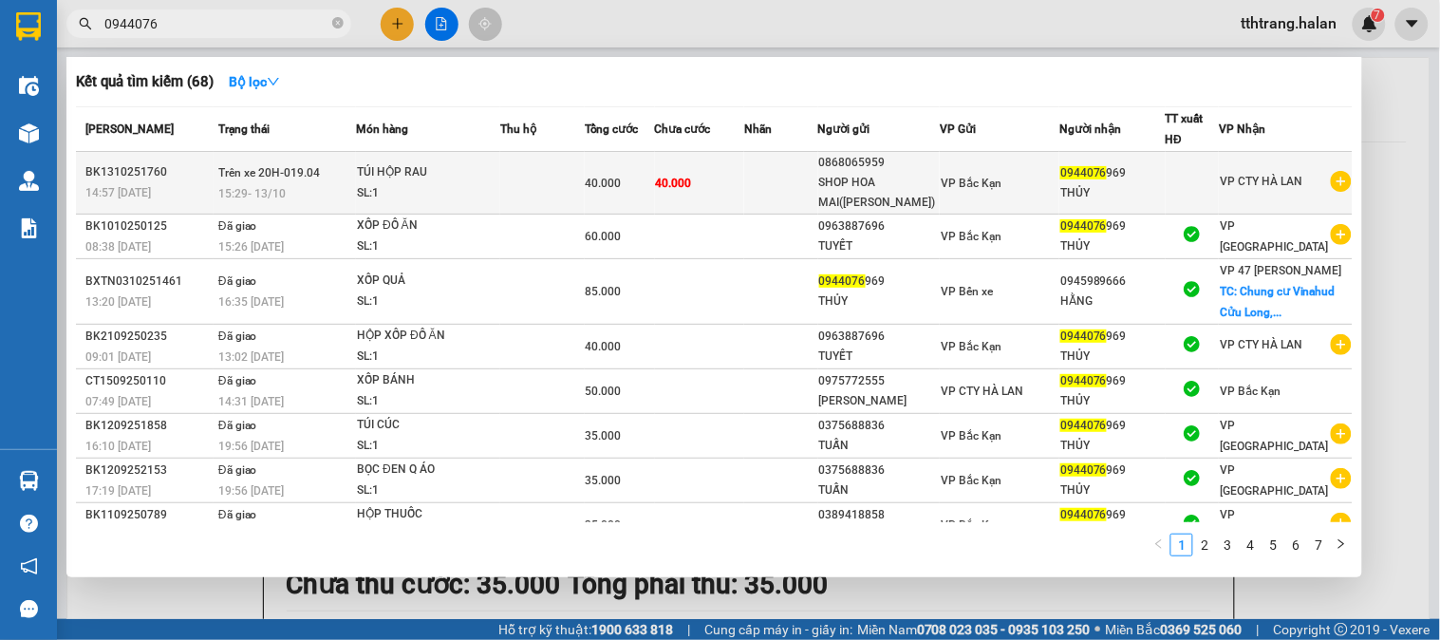
click at [557, 187] on td at bounding box center [542, 183] width 84 height 63
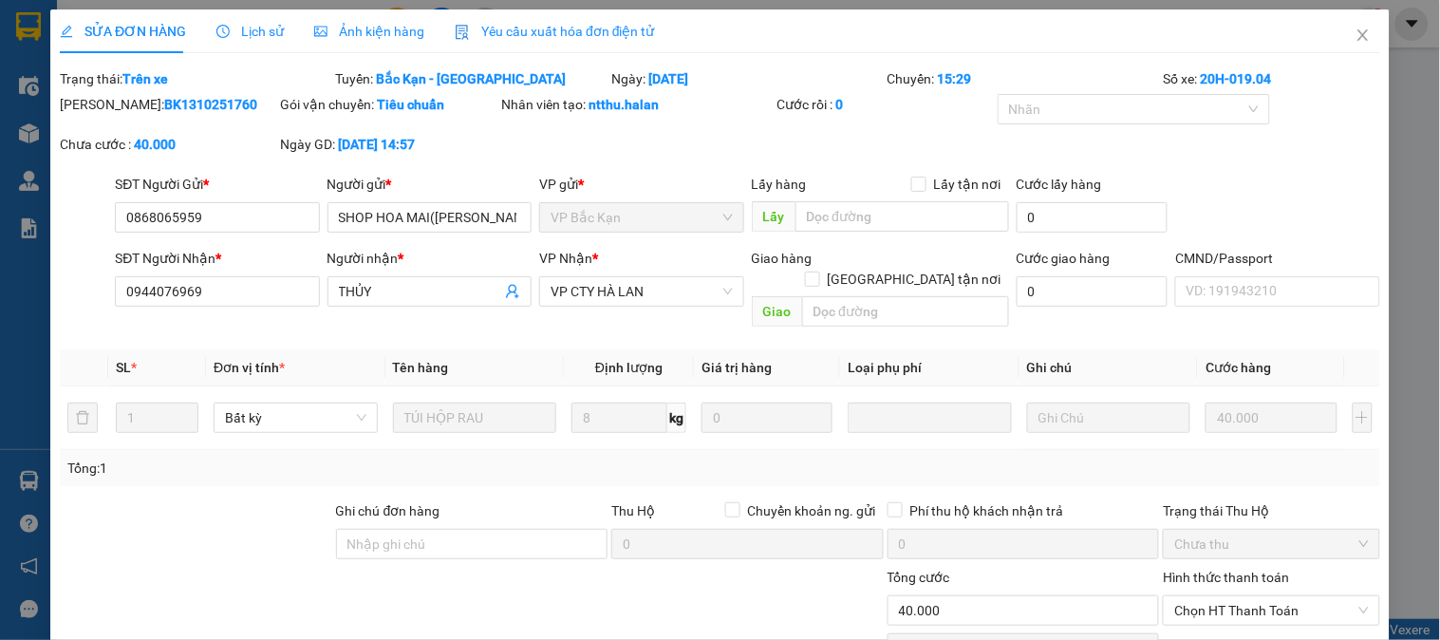
click at [248, 42] on div "Lịch sử" at bounding box center [249, 31] width 67 height 44
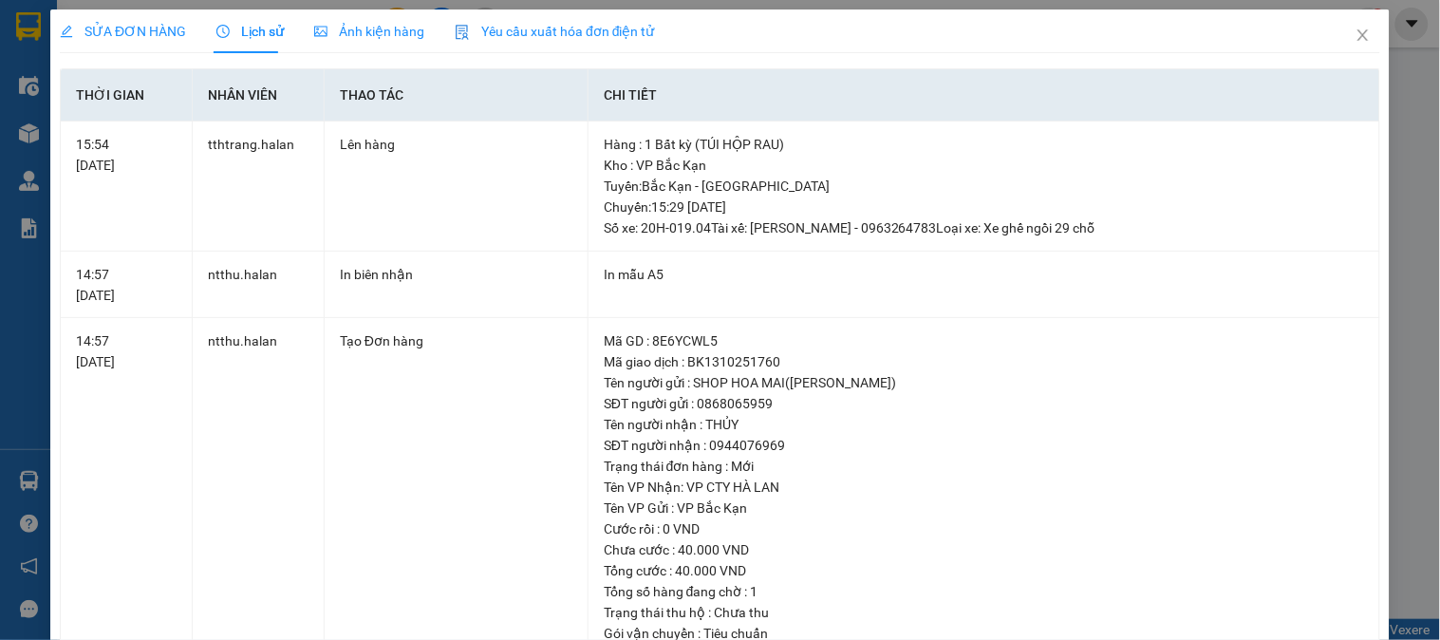
click at [245, 38] on span "Lịch sử" at bounding box center [249, 31] width 67 height 15
click at [1358, 32] on icon "close" at bounding box center [1363, 34] width 10 height 11
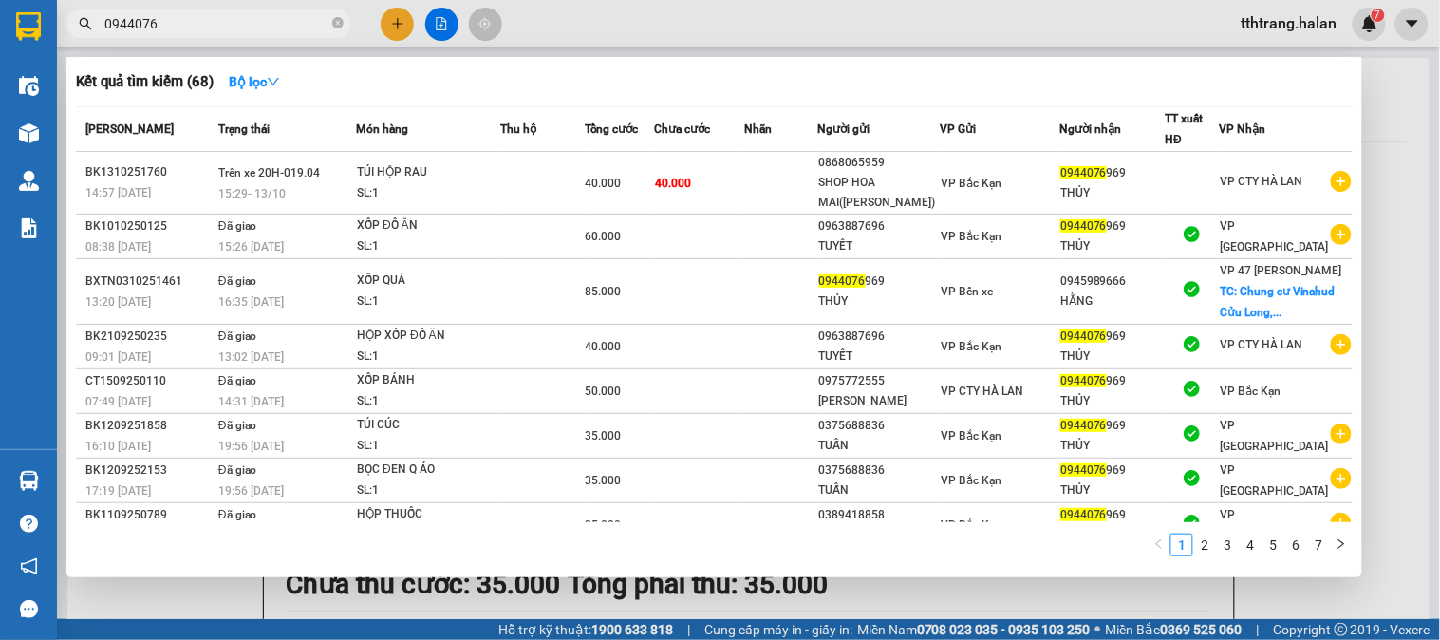
click at [280, 21] on input "0944076" at bounding box center [216, 23] width 224 height 21
click at [339, 28] on icon "close-circle" at bounding box center [337, 22] width 11 height 11
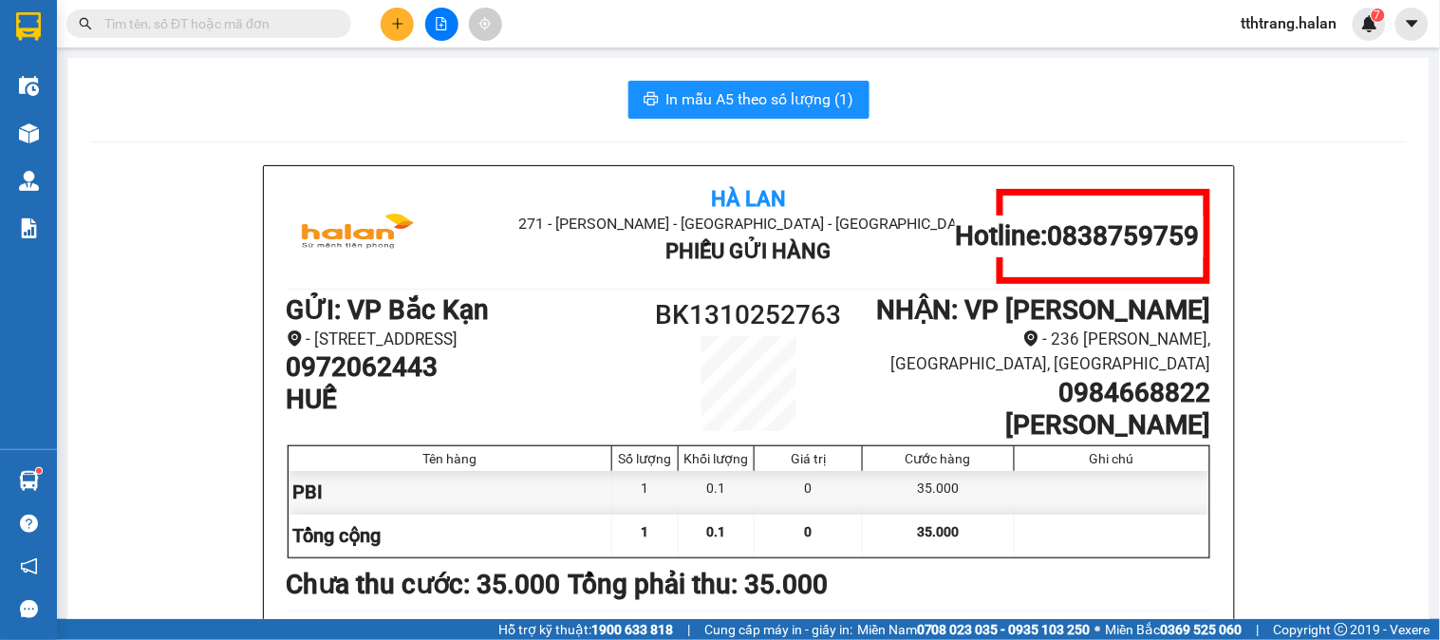
click at [261, 28] on input "text" at bounding box center [216, 23] width 224 height 21
click at [304, 16] on input "text" at bounding box center [216, 23] width 224 height 21
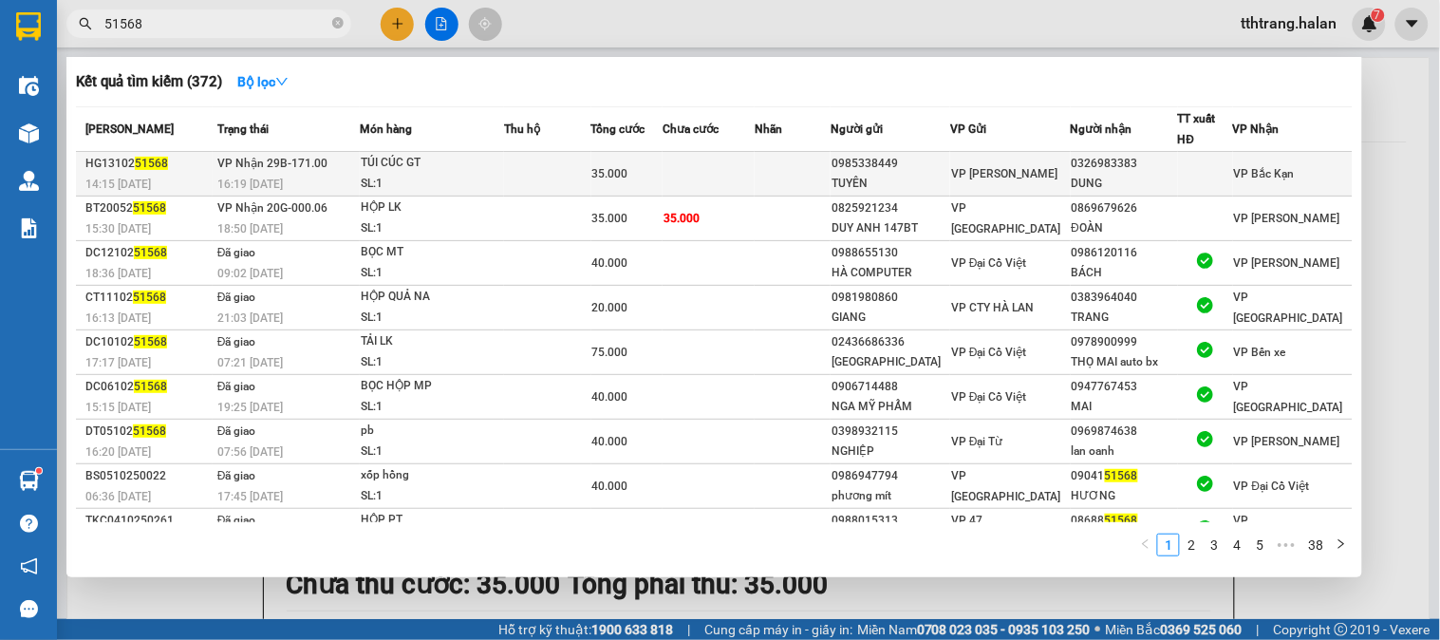
type input "51568"
click at [685, 182] on td at bounding box center [709, 174] width 92 height 45
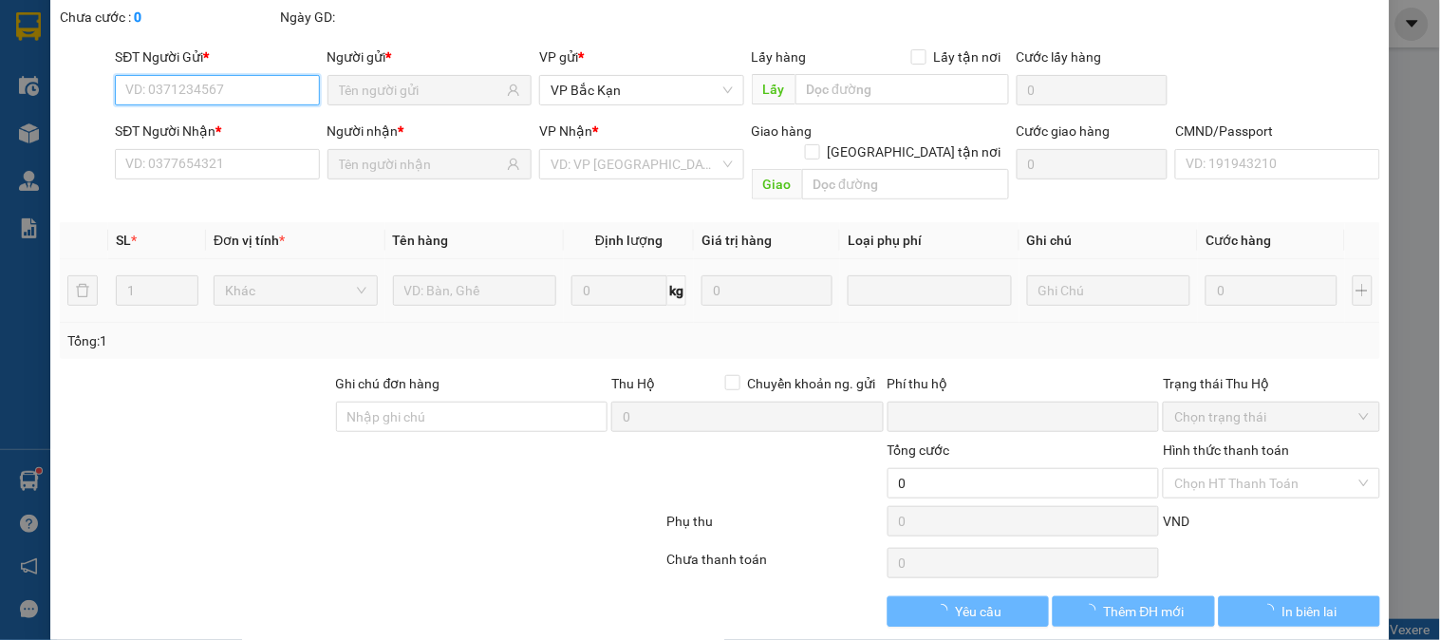
scroll to position [104, 0]
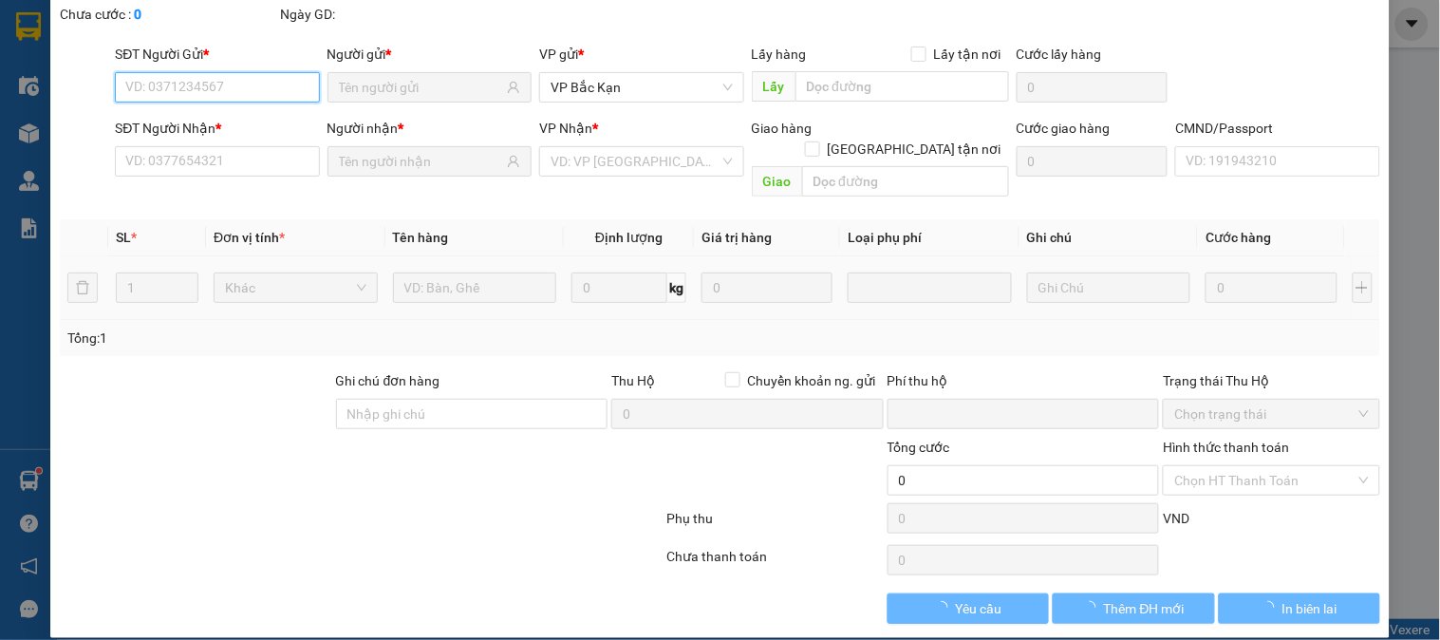
type input "0985338449"
type input "TUYÊN"
type input "0326983383"
type input "DUNG"
type input "0"
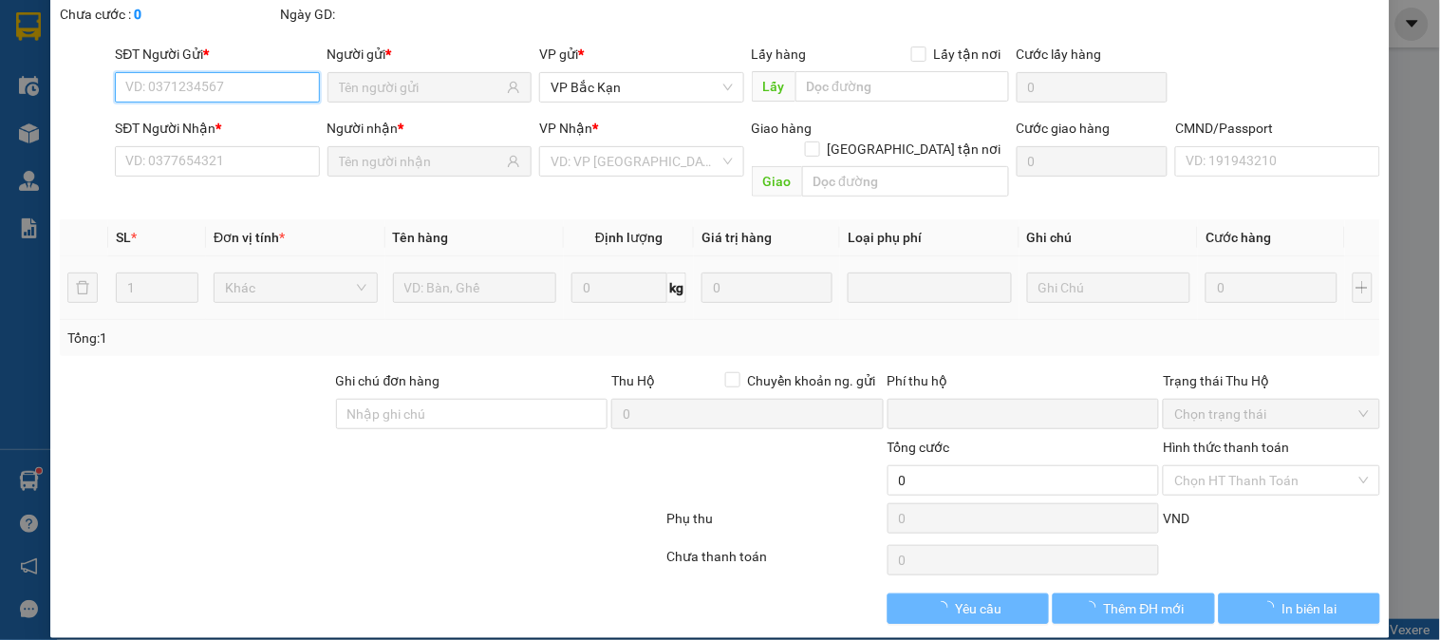
type input "35.000"
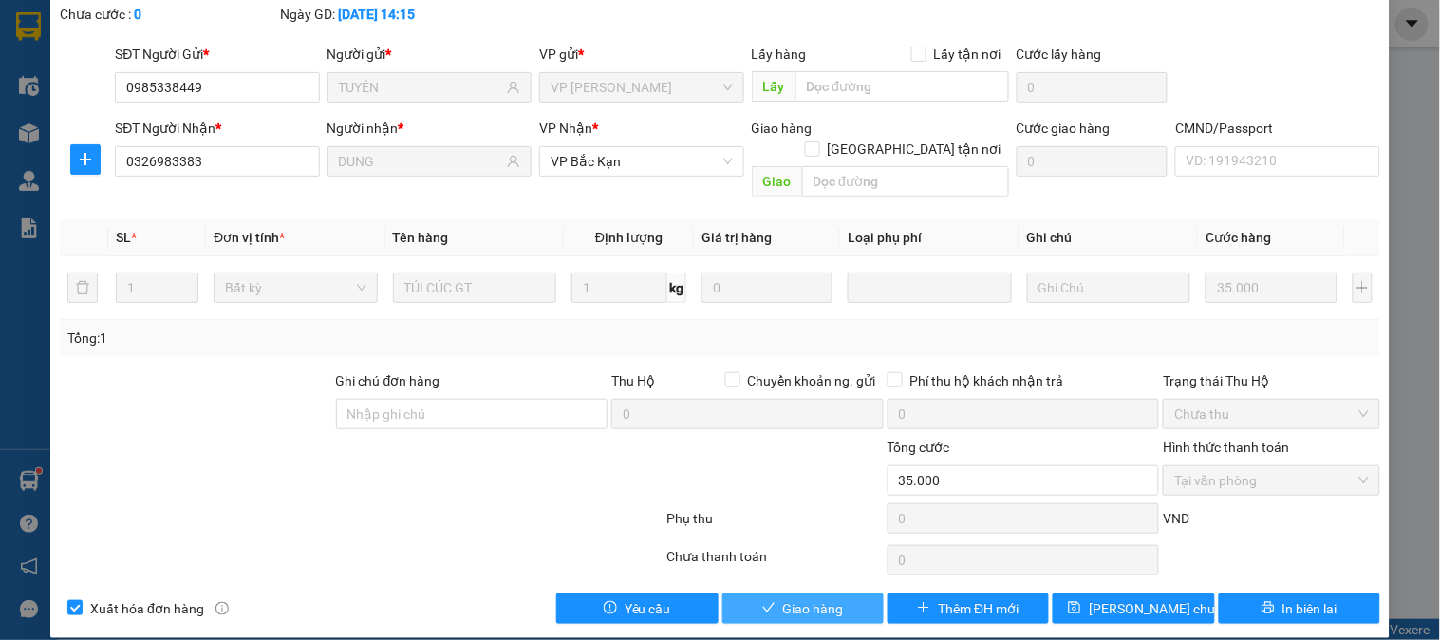
click at [850, 594] on button "Giao hàng" at bounding box center [803, 608] width 161 height 30
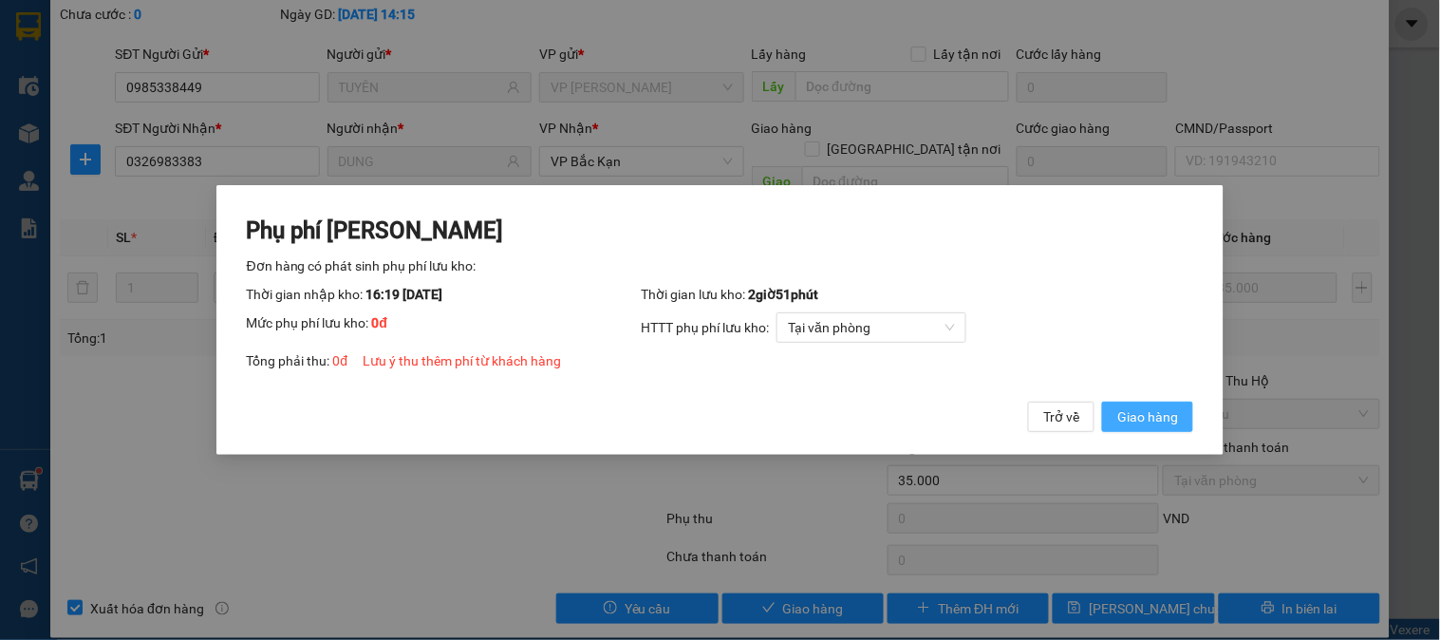
click at [1161, 425] on span "Giao hàng" at bounding box center [1147, 416] width 61 height 21
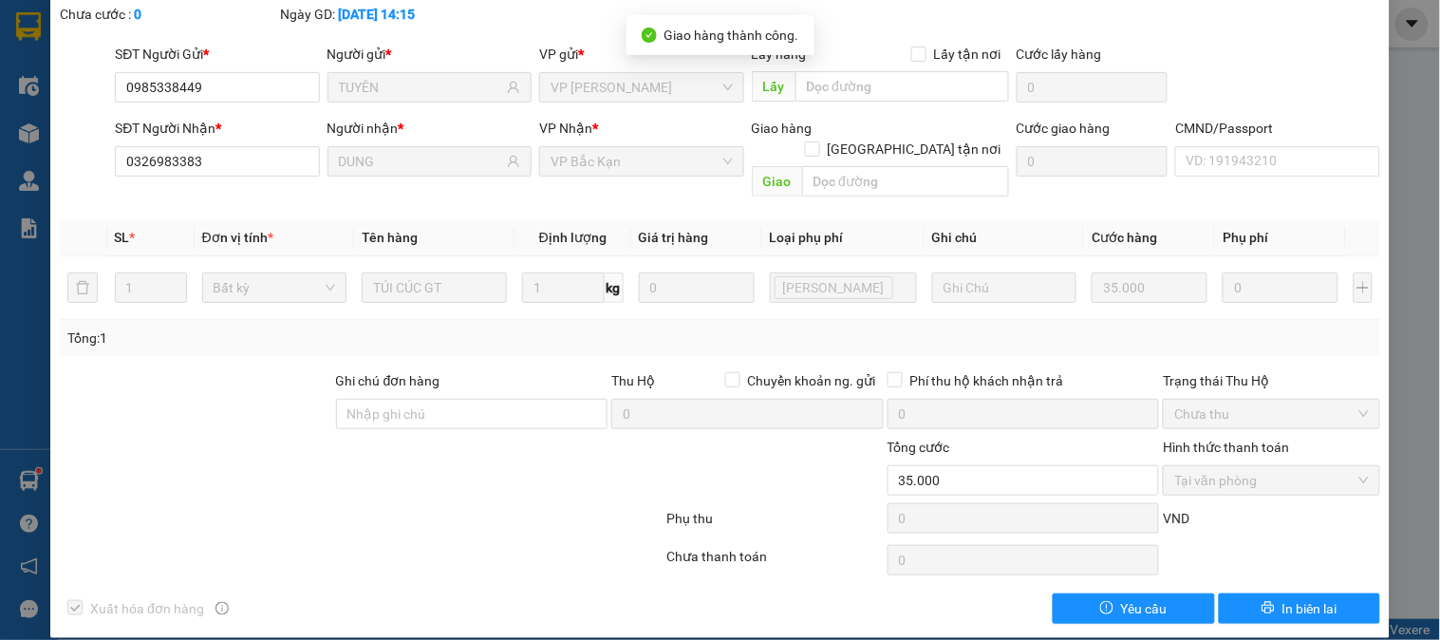
drag, startPoint x: 412, startPoint y: 461, endPoint x: 421, endPoint y: 451, distance: 13.5
click at [414, 461] on div at bounding box center [251, 470] width 386 height 66
click at [457, 443] on div at bounding box center [554, 470] width 220 height 66
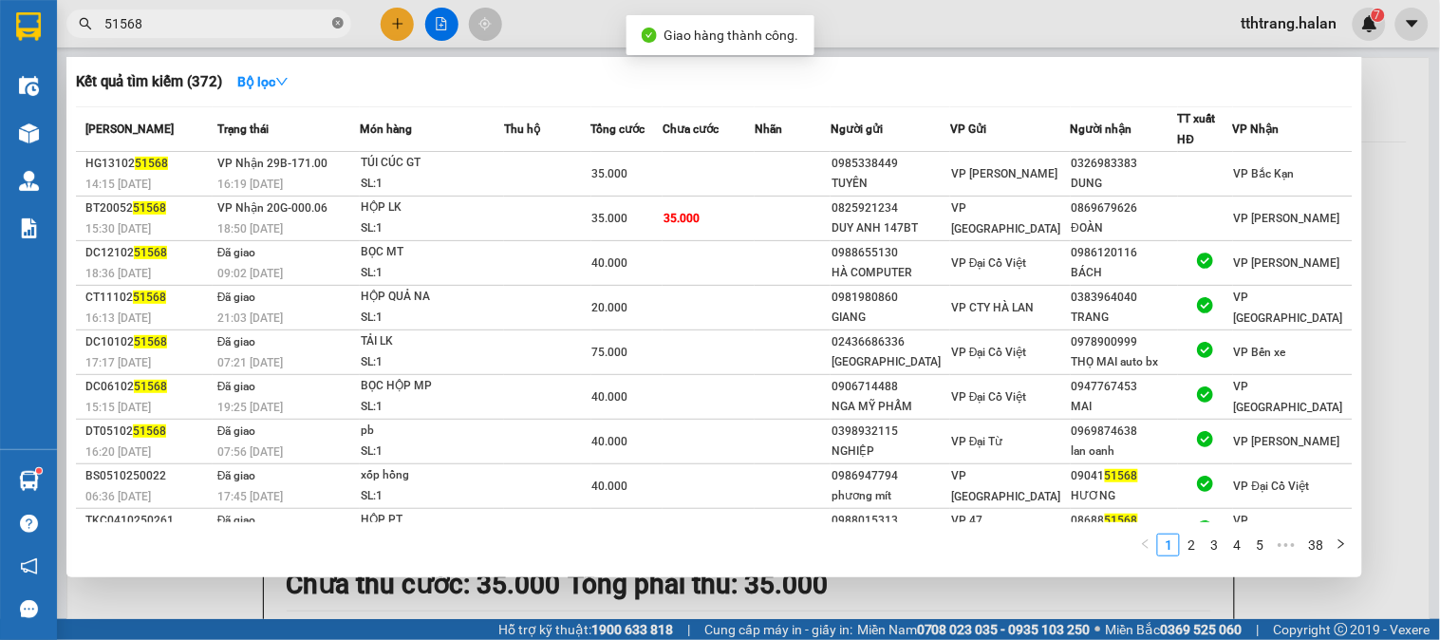
click at [333, 25] on icon "close-circle" at bounding box center [337, 22] width 11 height 11
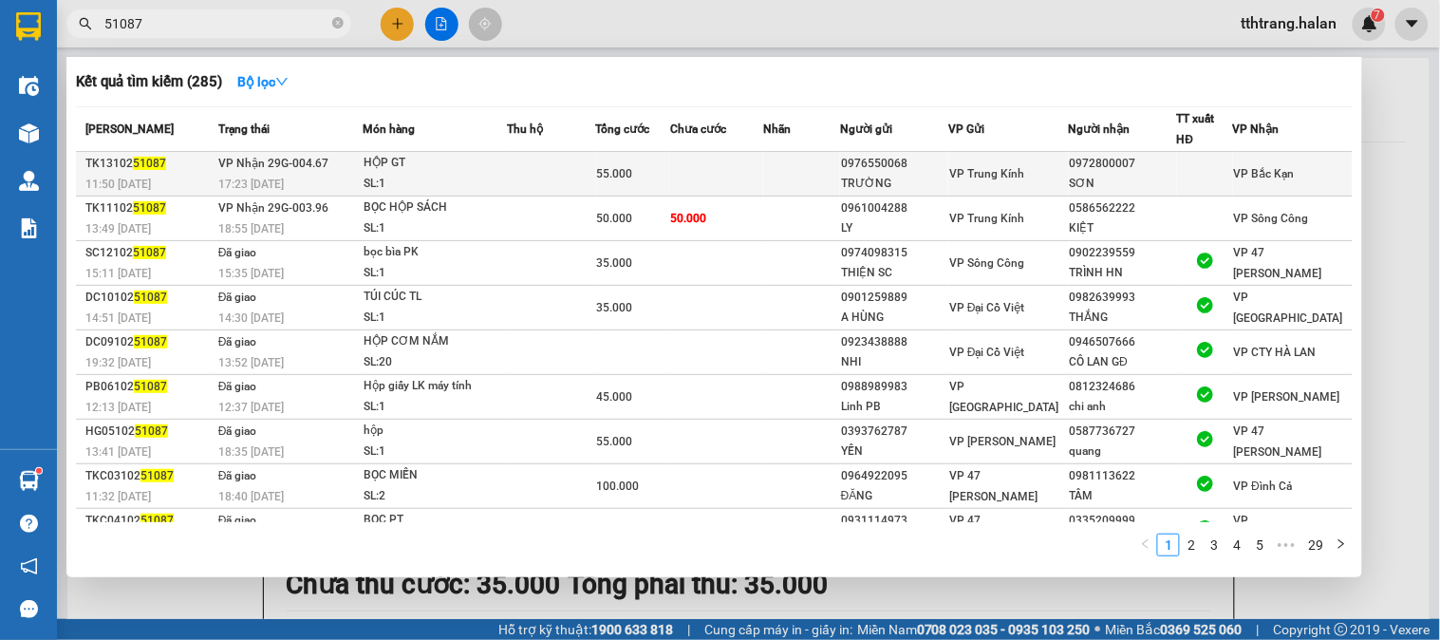
type input "51087"
click at [618, 169] on span "55.000" at bounding box center [615, 173] width 36 height 13
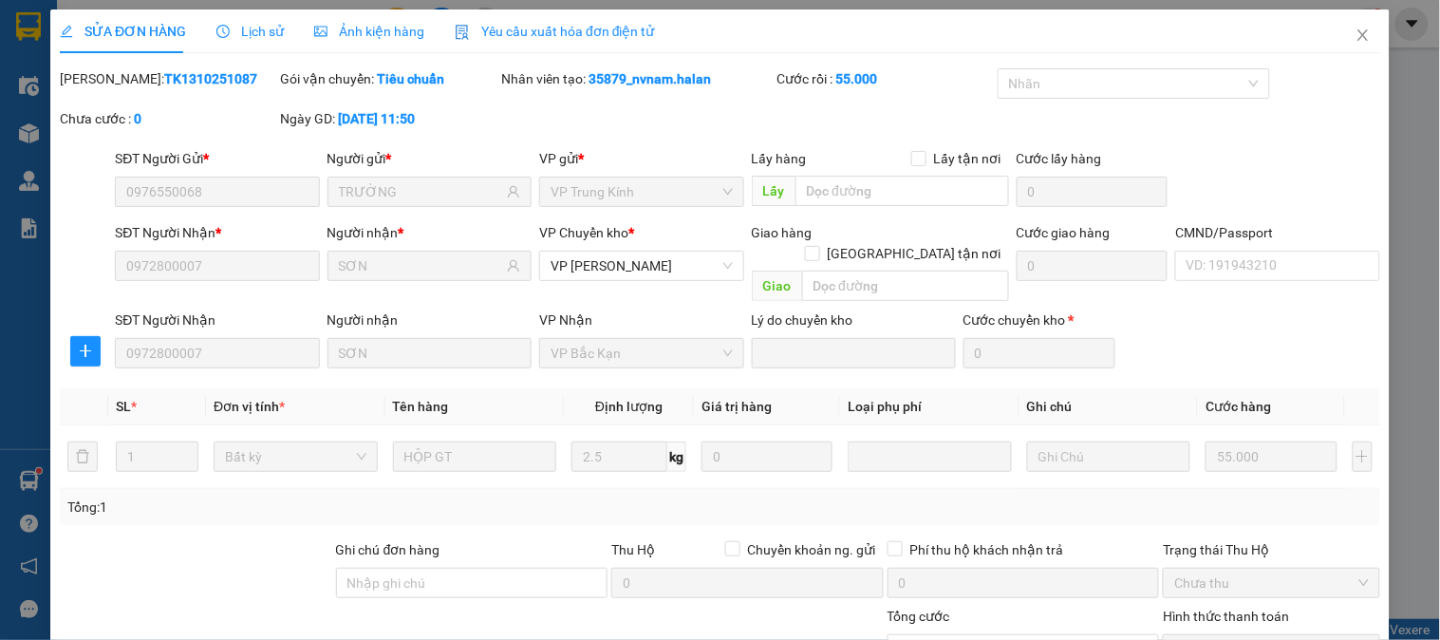
type input "0976550068"
type input "TRƯỜNG"
type input "0972800007"
type input "SƠN"
type input "0"
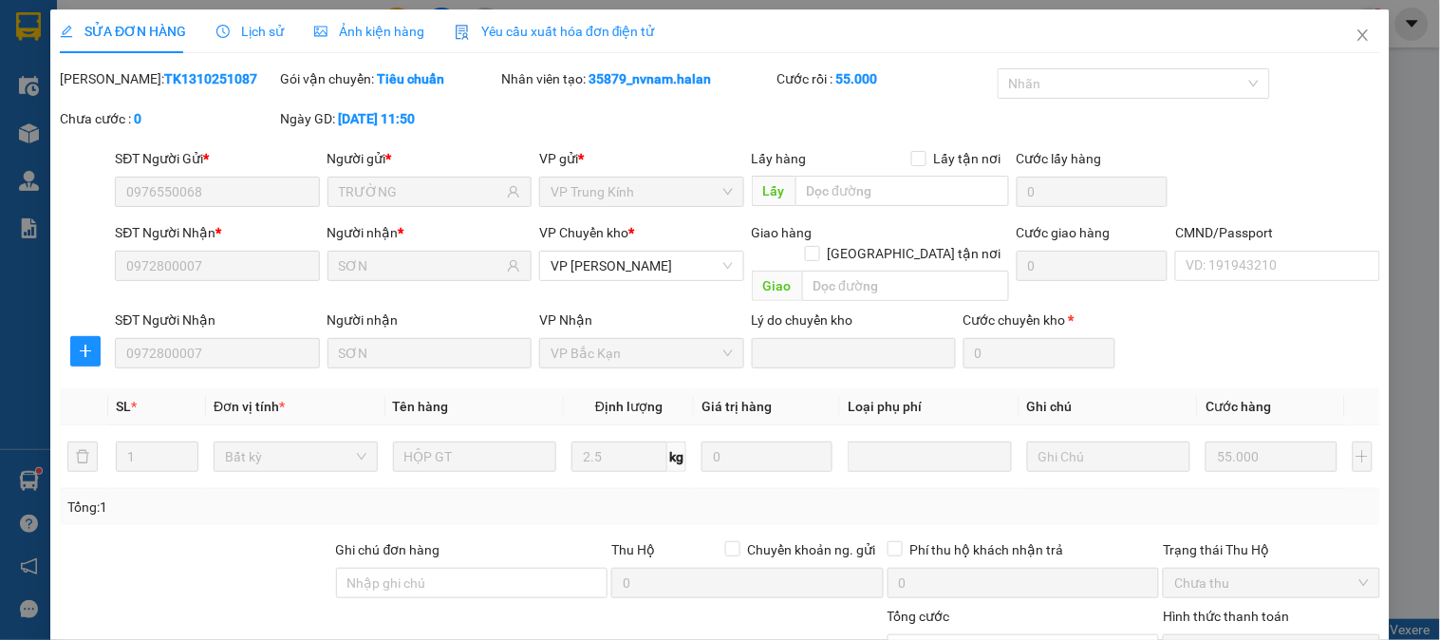
type input "55.000"
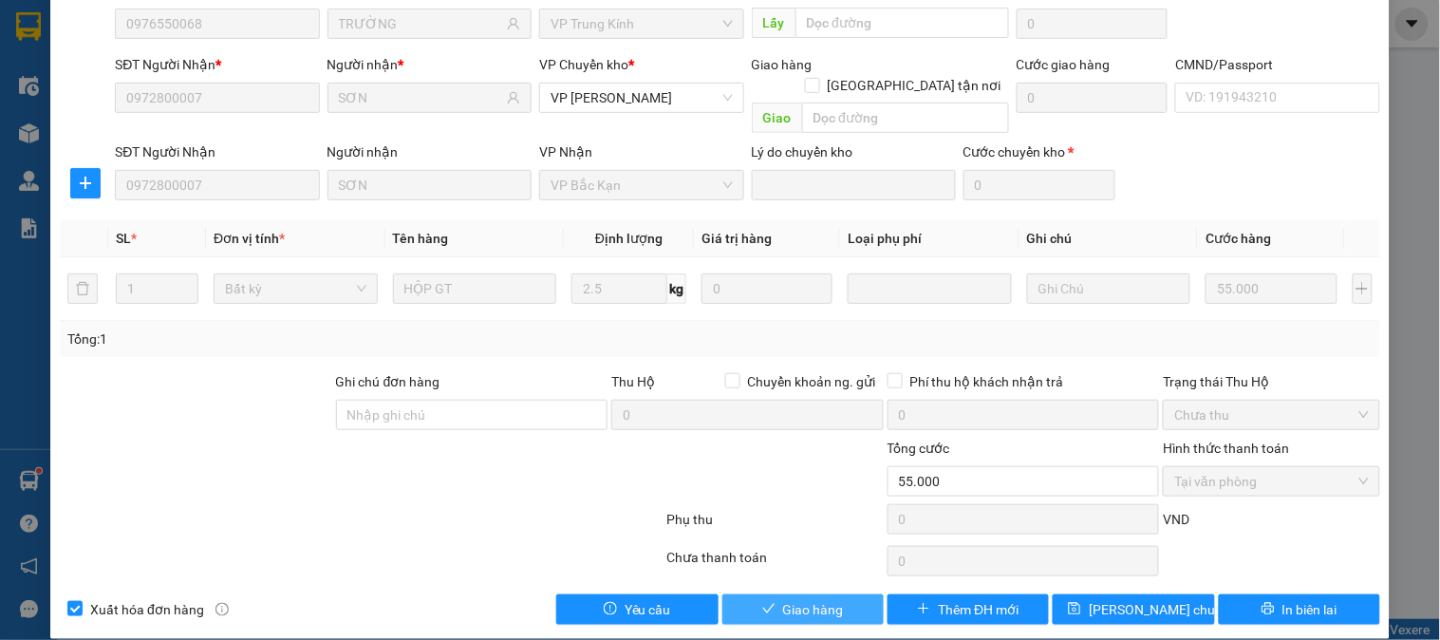
click at [818, 602] on button "Giao hàng" at bounding box center [803, 609] width 161 height 30
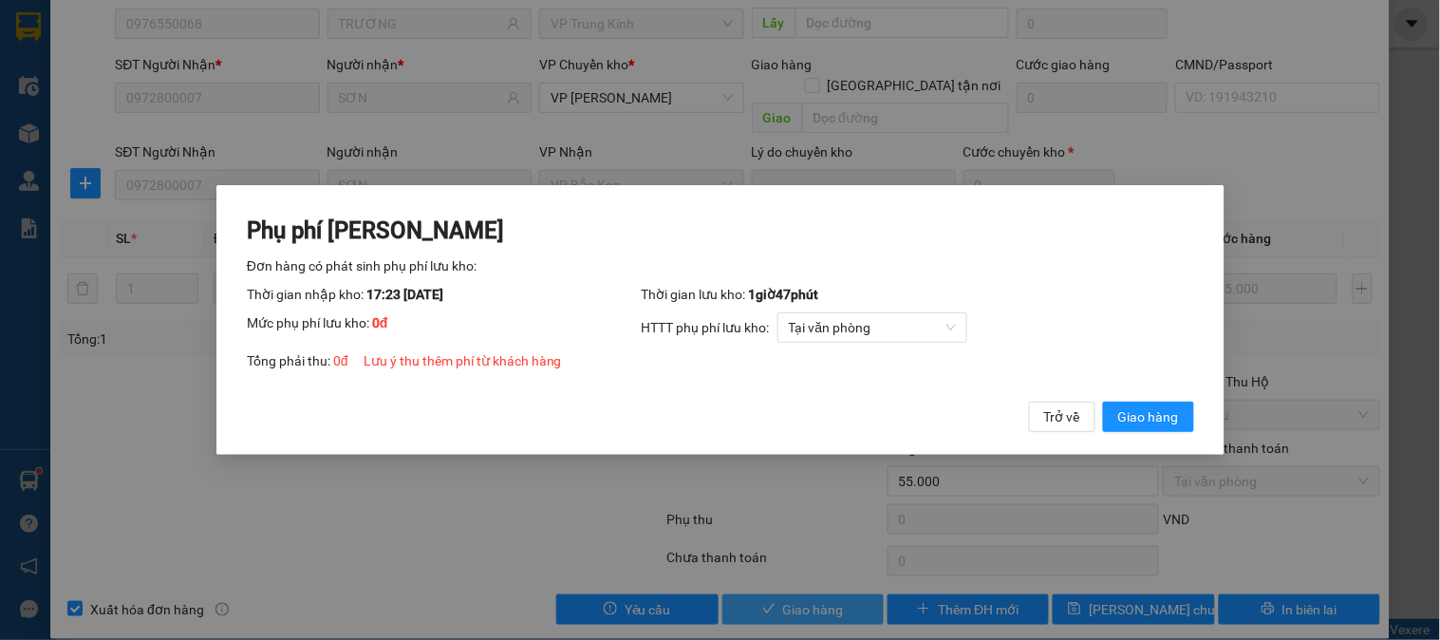
click at [1102, 402] on button "Giao hàng" at bounding box center [1147, 417] width 91 height 30
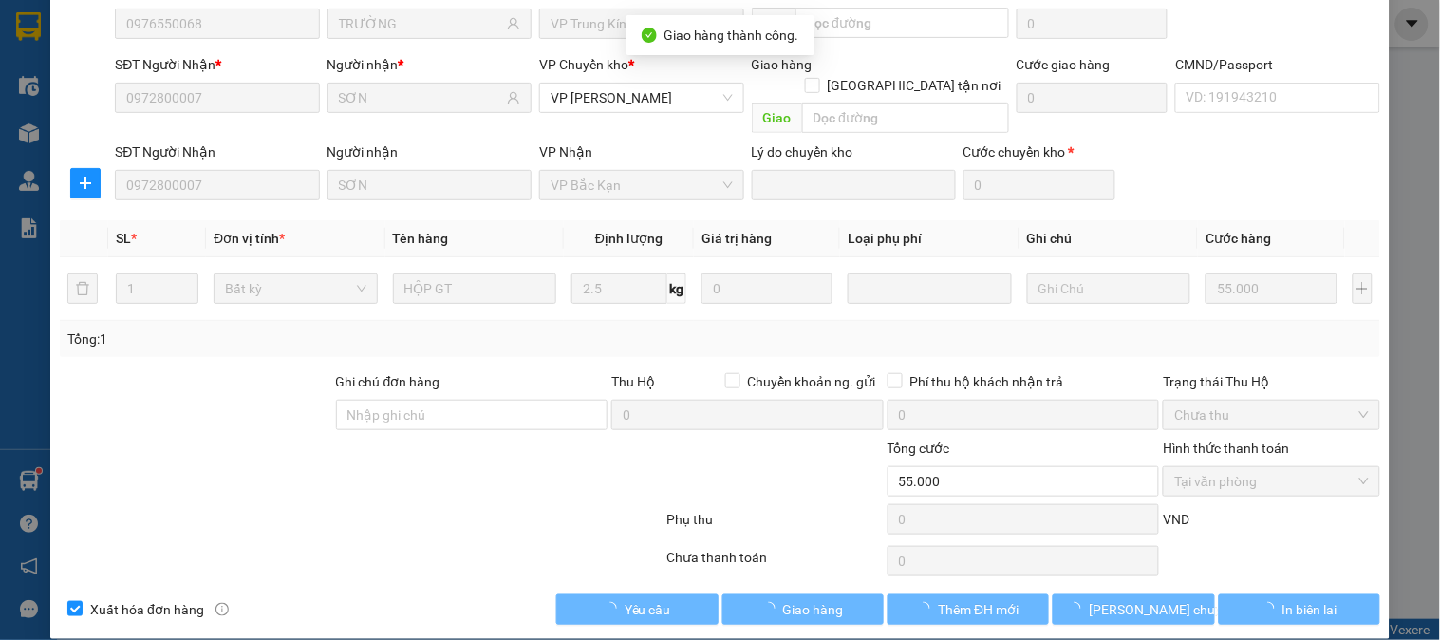
click at [539, 473] on div at bounding box center [554, 471] width 220 height 66
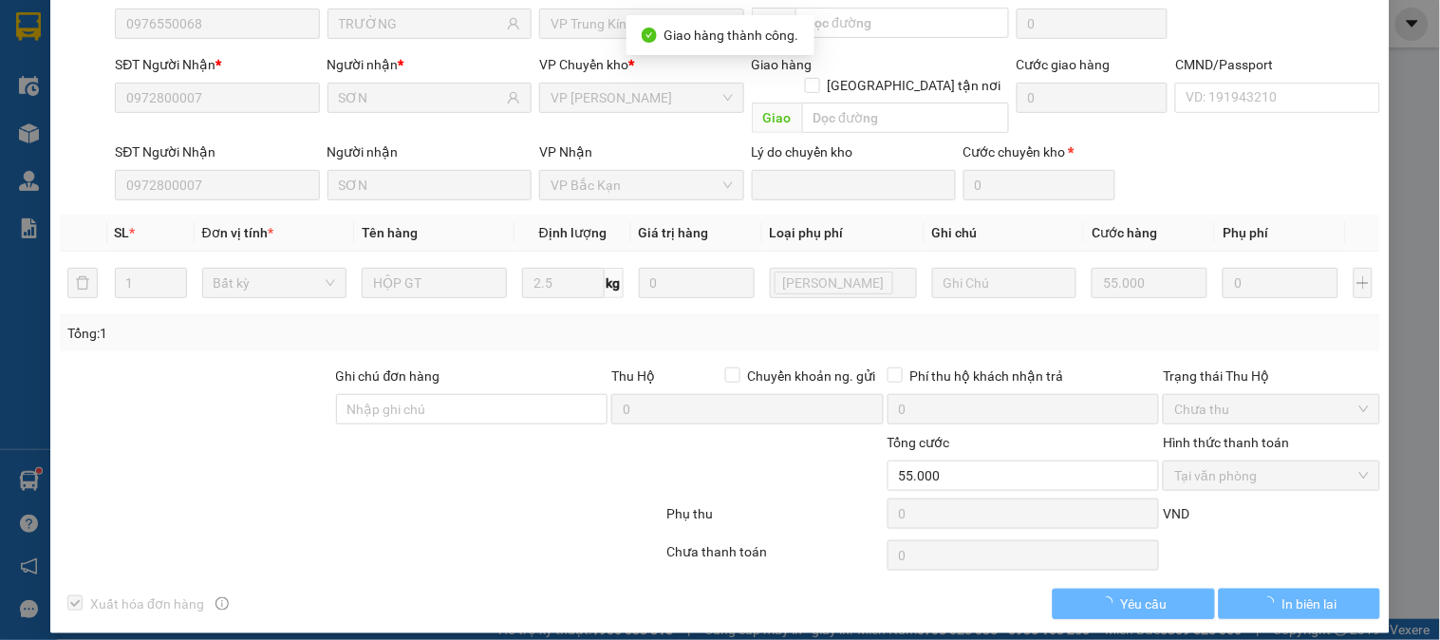
scroll to position [163, 0]
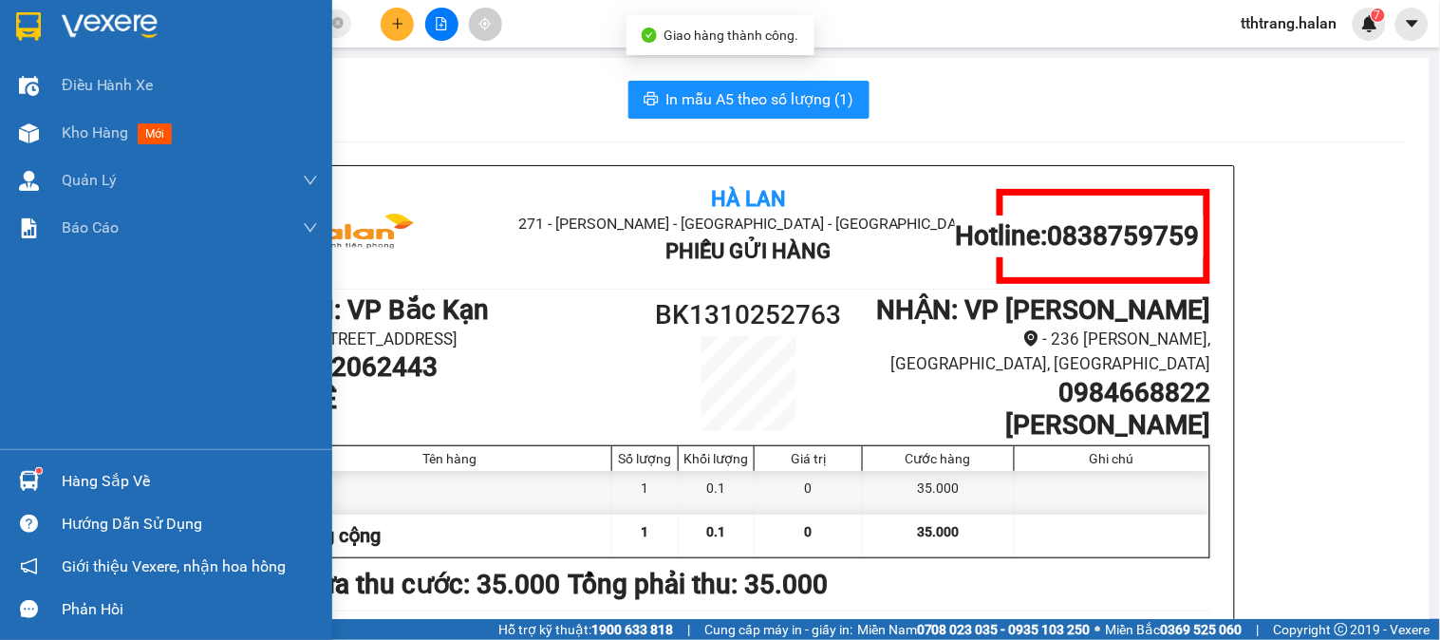
click at [42, 479] on div at bounding box center [28, 480] width 33 height 33
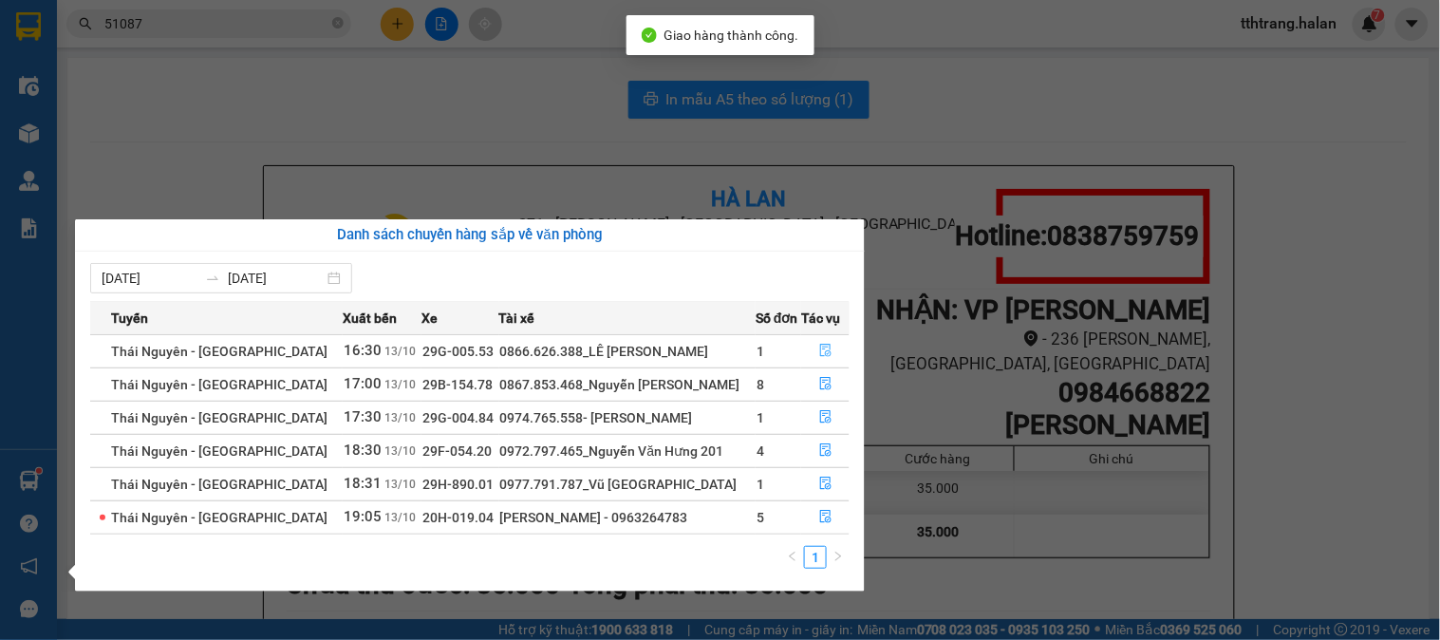
click at [834, 355] on button "button" at bounding box center [825, 351] width 47 height 30
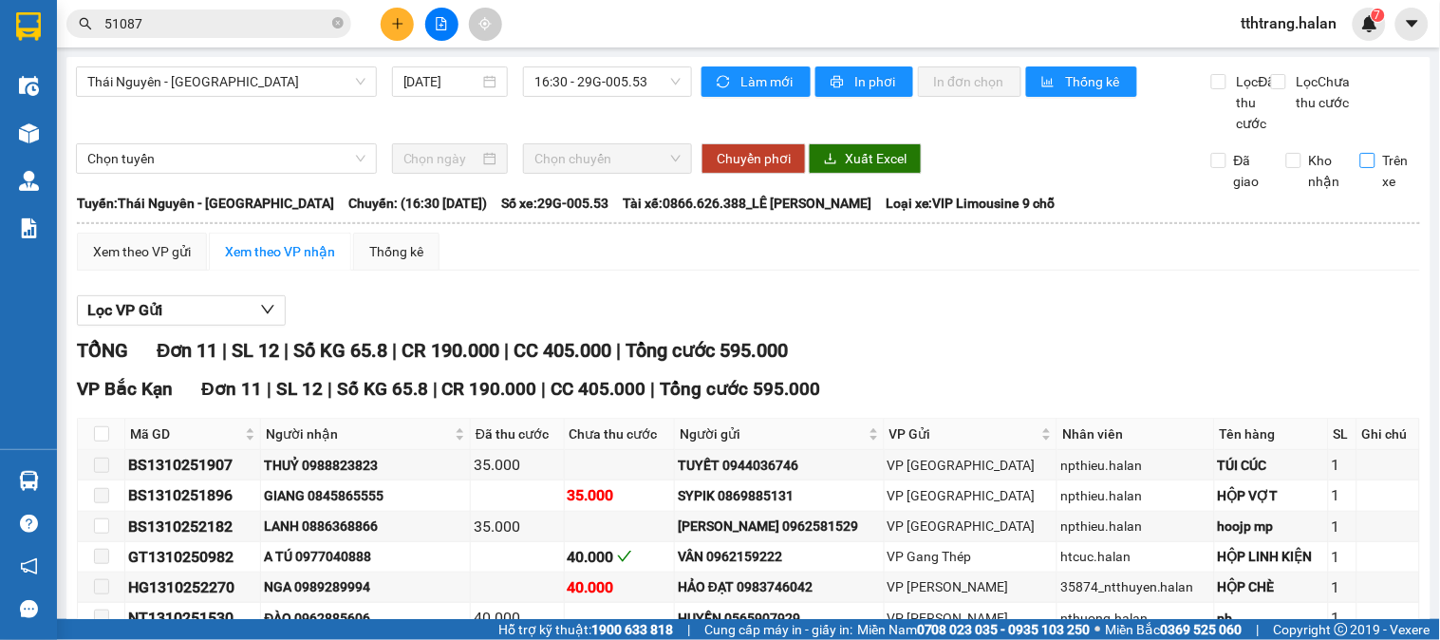
click at [1361, 168] on input "Trên xe" at bounding box center [1368, 160] width 15 height 15
checkbox input "true"
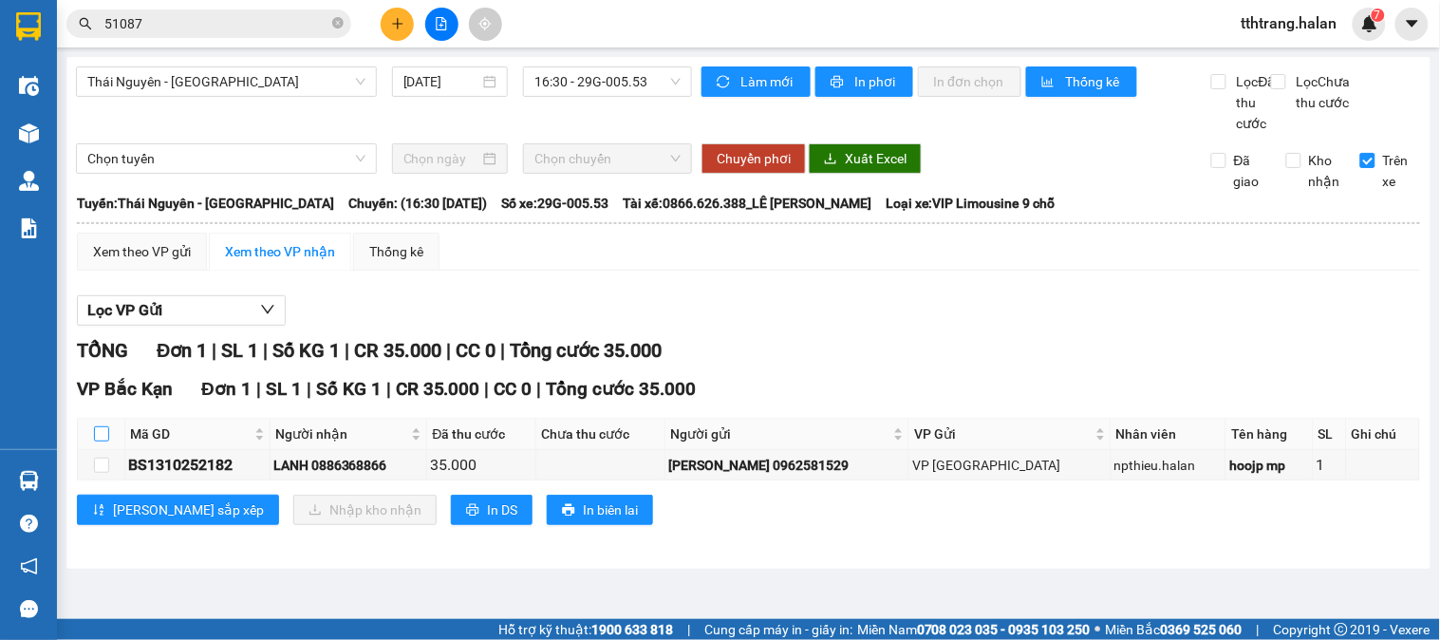
click at [95, 441] on input "checkbox" at bounding box center [101, 433] width 15 height 15
checkbox input "true"
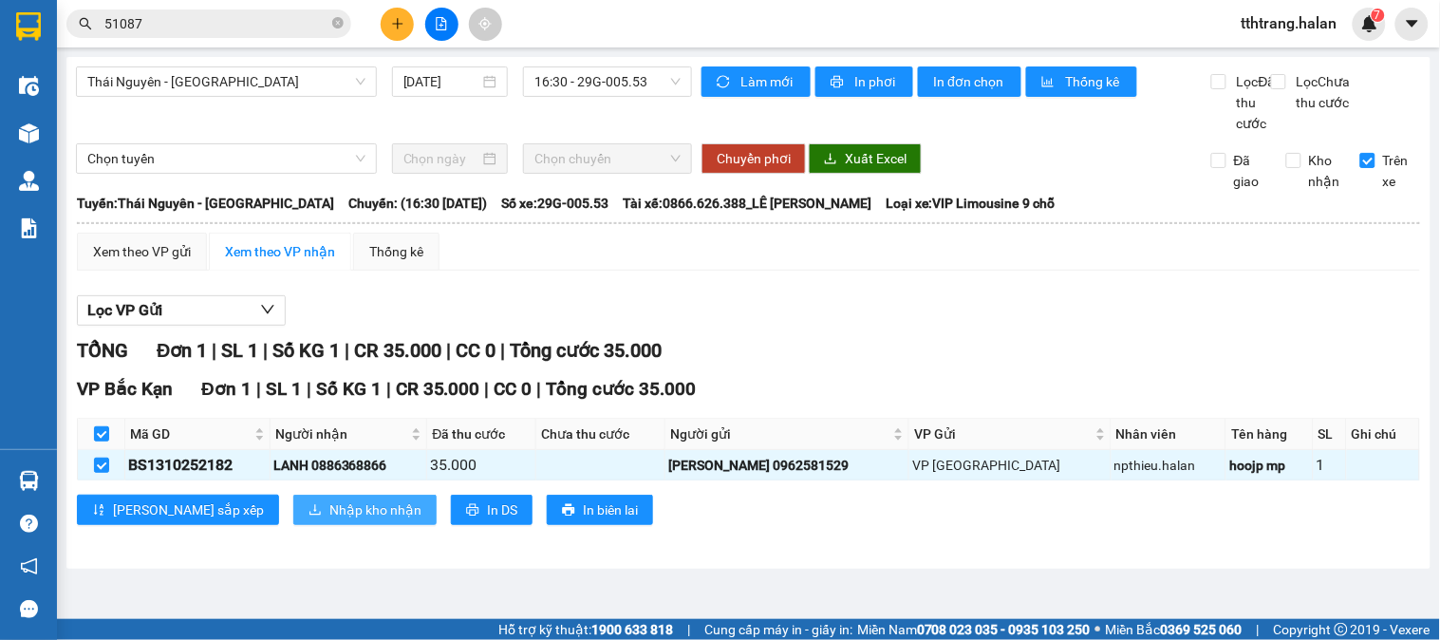
click at [329, 520] on span "Nhập kho nhận" at bounding box center [375, 509] width 92 height 21
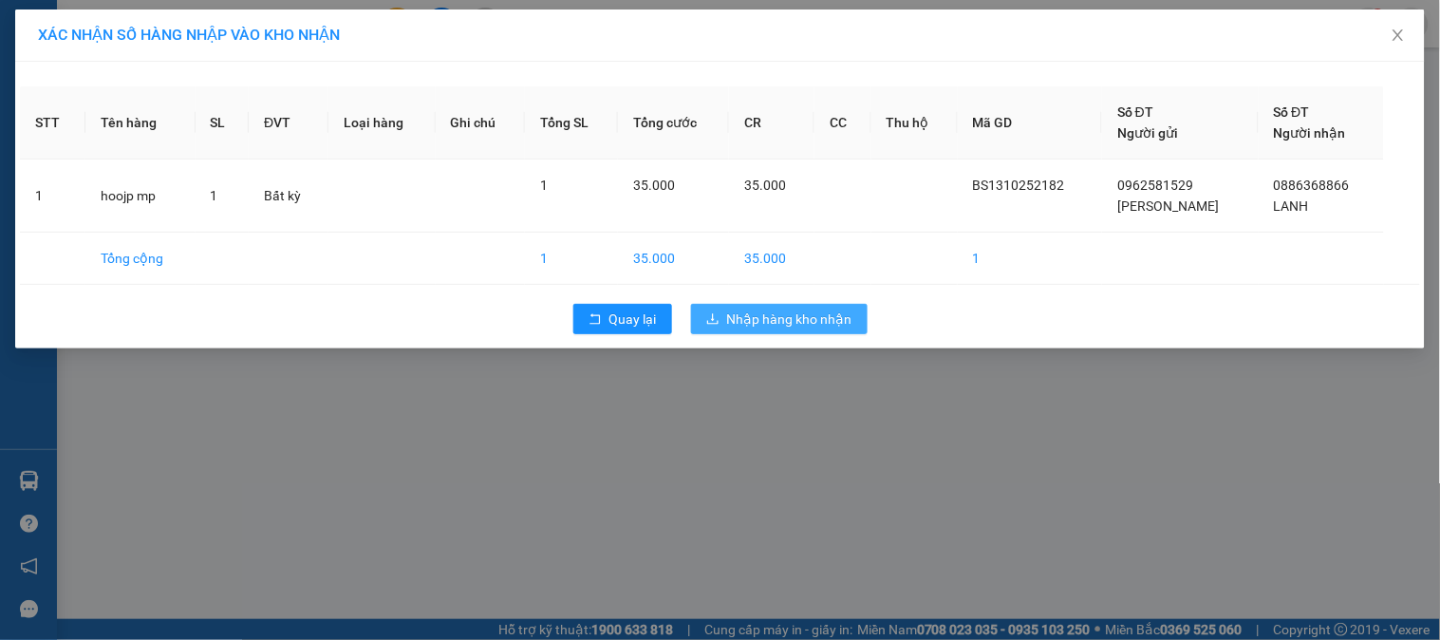
click at [812, 310] on span "Nhập hàng kho nhận" at bounding box center [789, 319] width 125 height 21
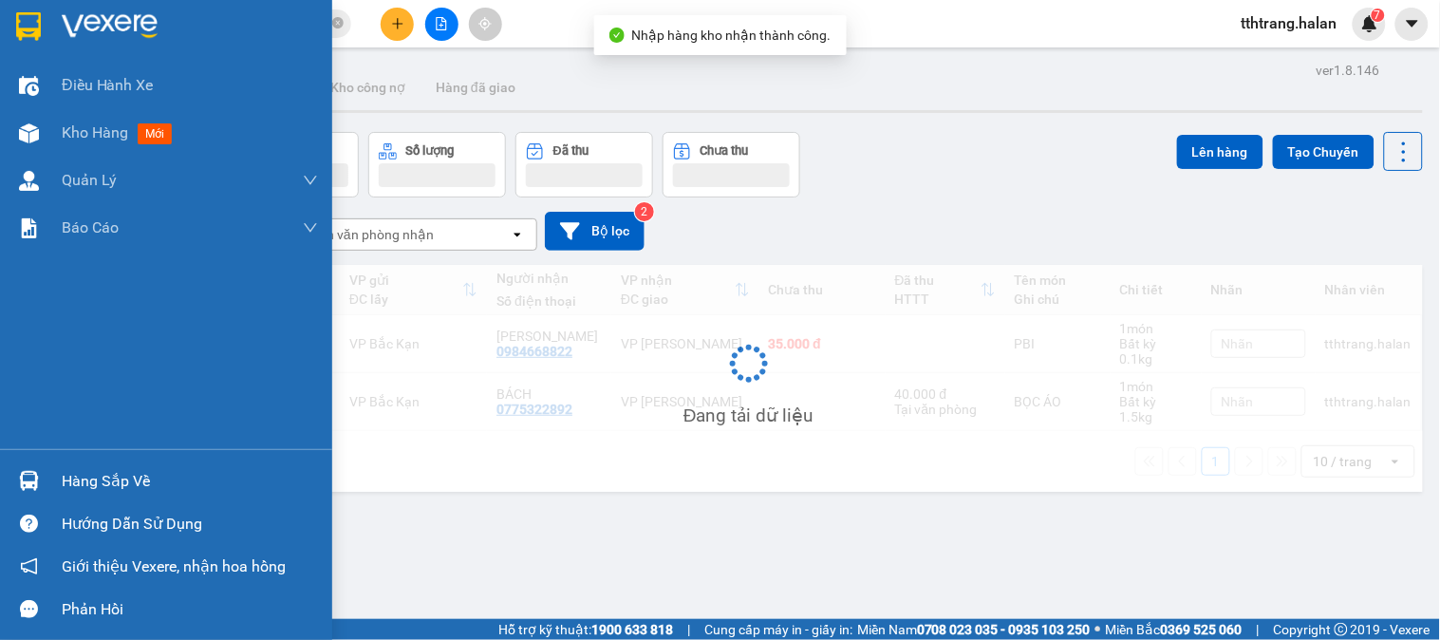
click at [31, 473] on img at bounding box center [29, 481] width 20 height 20
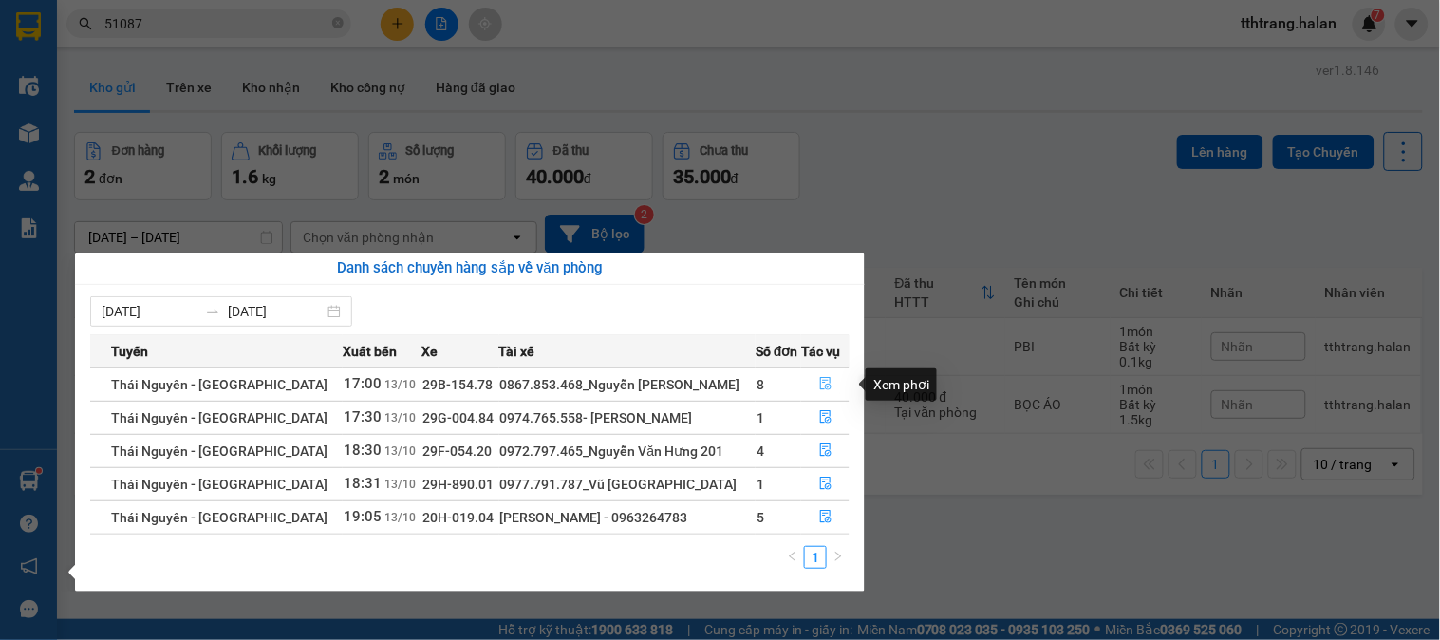
click at [820, 387] on icon "file-done" at bounding box center [825, 383] width 11 height 13
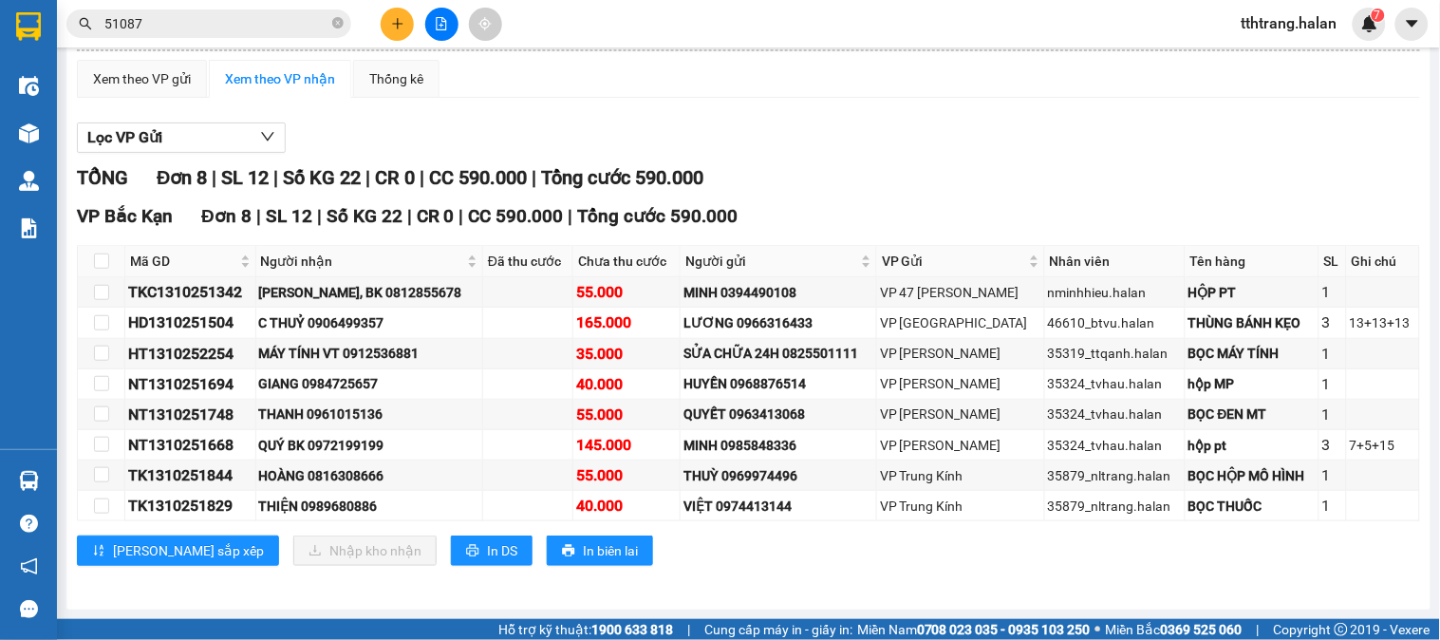
scroll to position [195, 0]
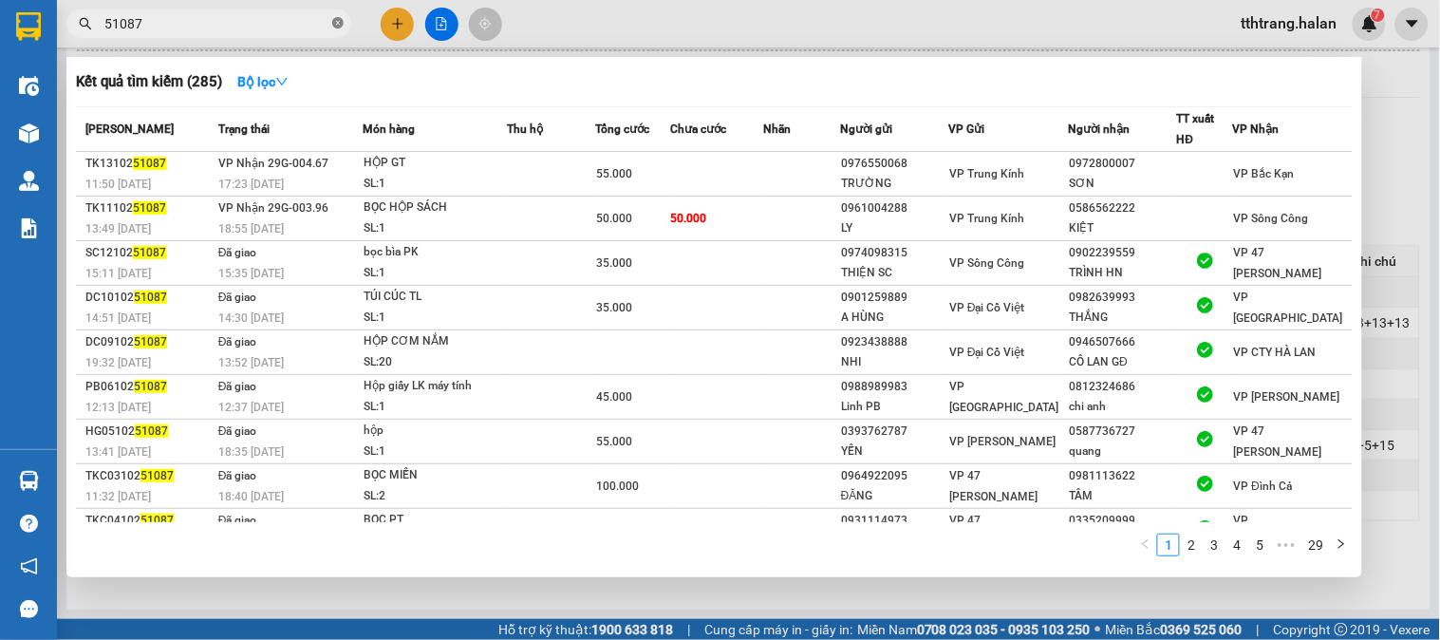
click at [342, 15] on span at bounding box center [337, 24] width 11 height 18
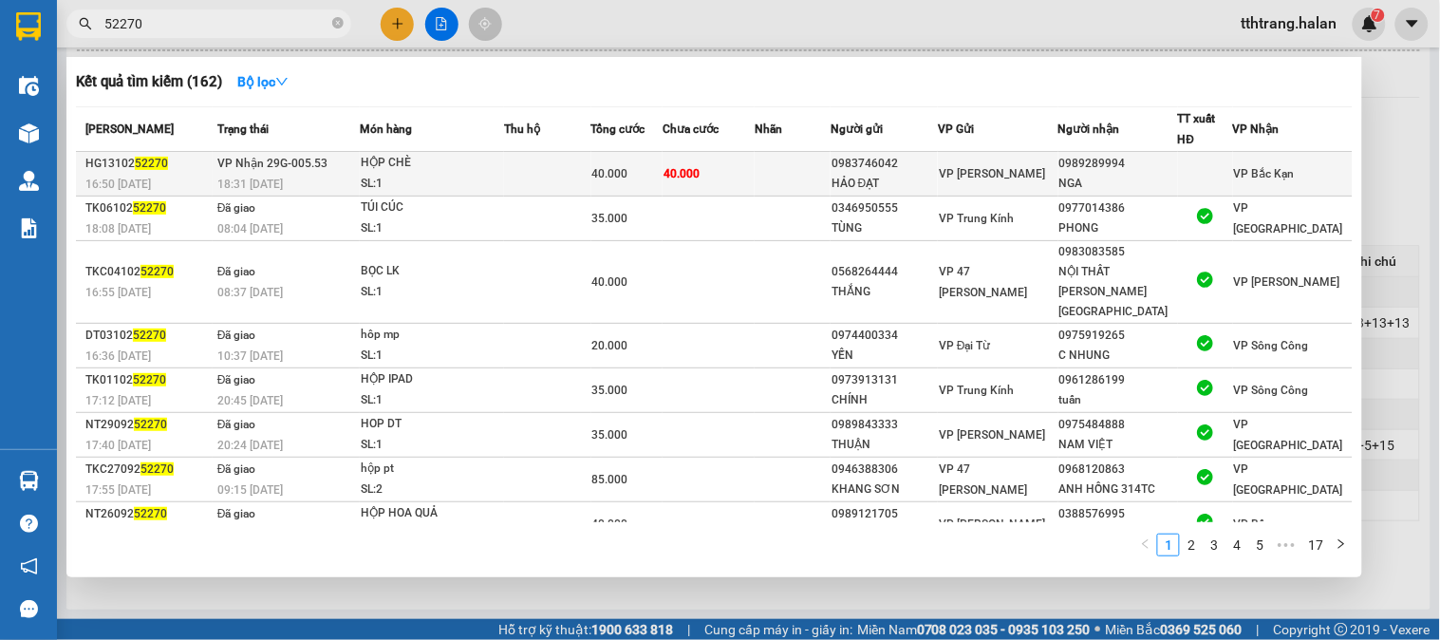
type input "52270"
click at [557, 176] on td at bounding box center [547, 174] width 87 height 45
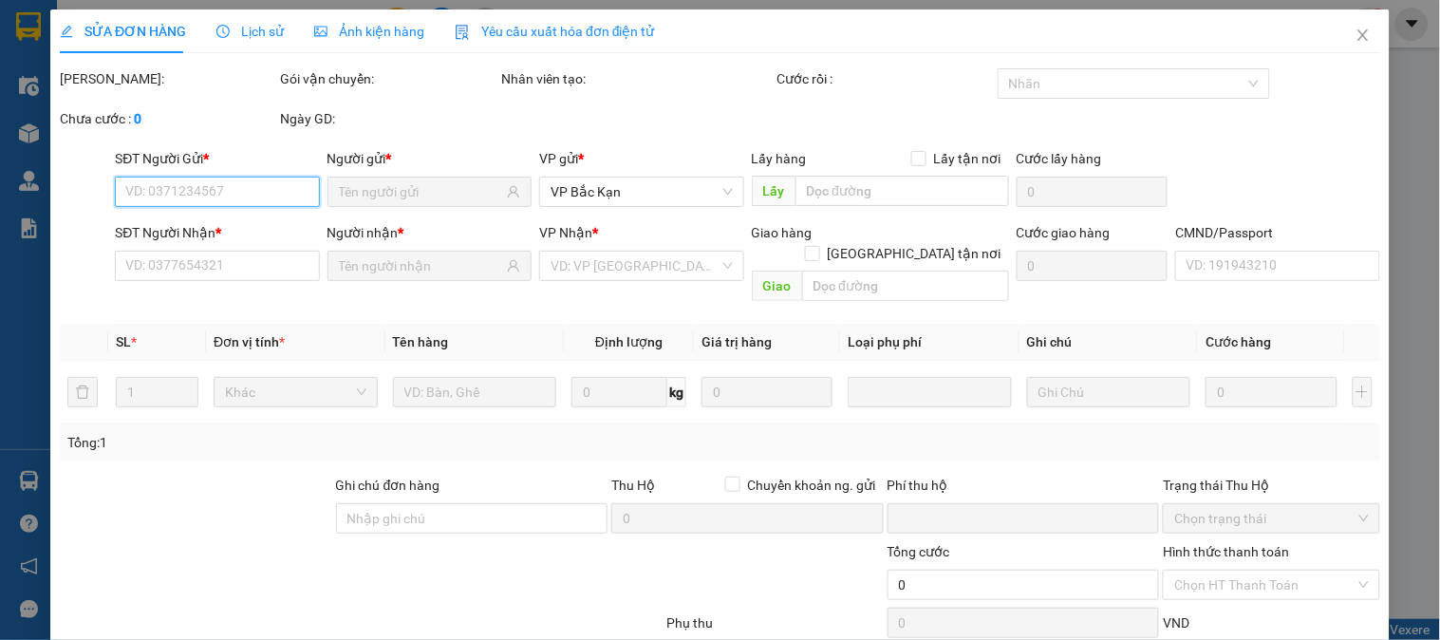
scroll to position [104, 0]
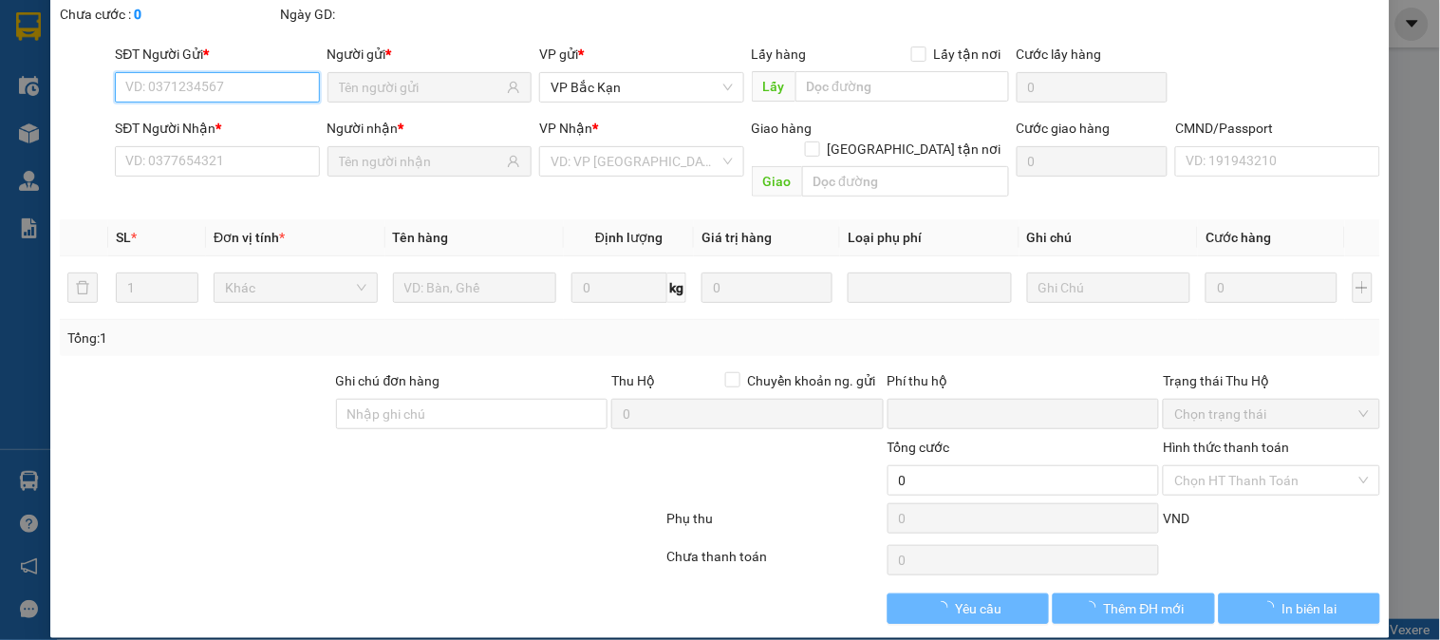
type input "0983746042"
type input "HẢO ĐẠT"
type input "0989289994"
type input "NGA"
type input "0"
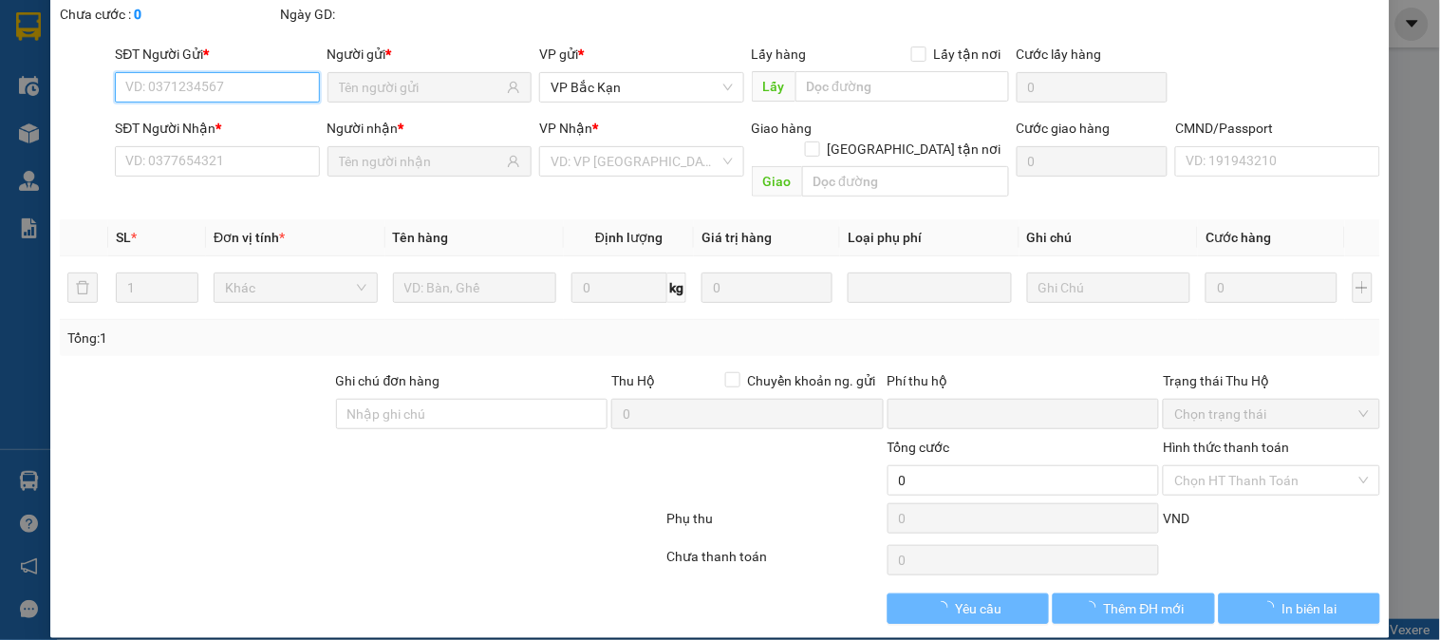
type input "40.000"
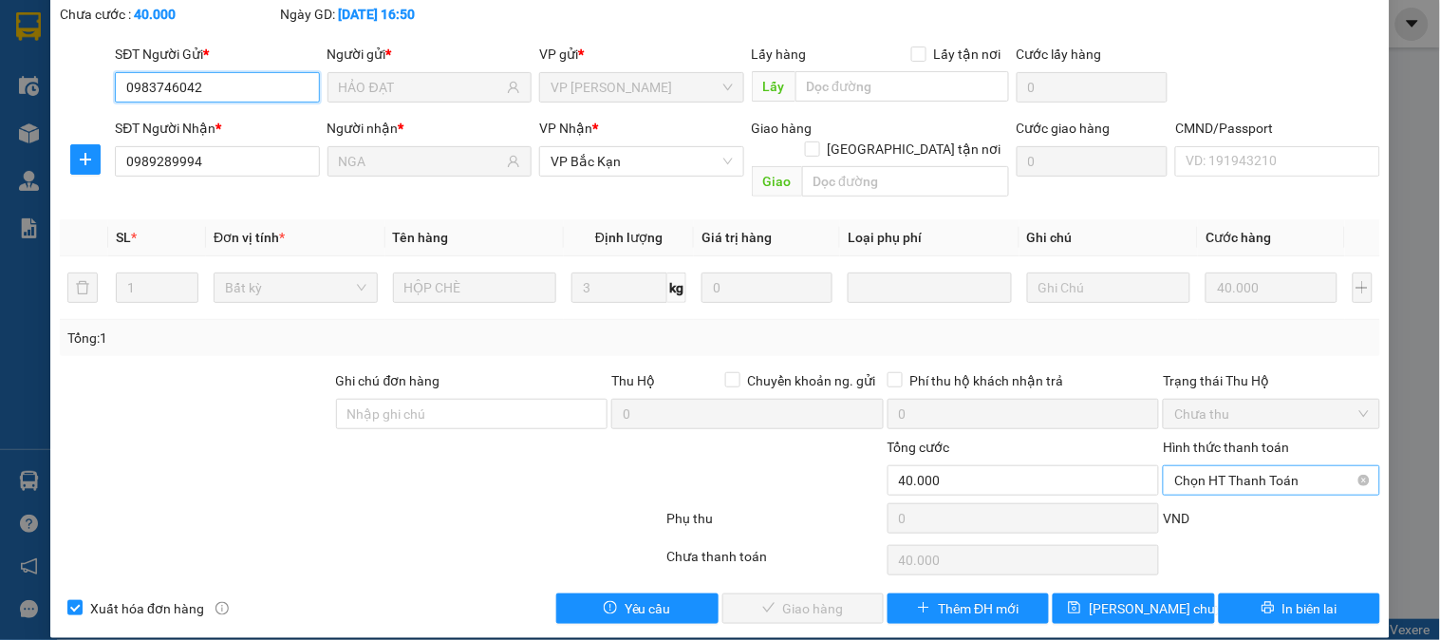
click at [1206, 466] on span "Chọn HT Thanh Toán" at bounding box center [1271, 480] width 194 height 28
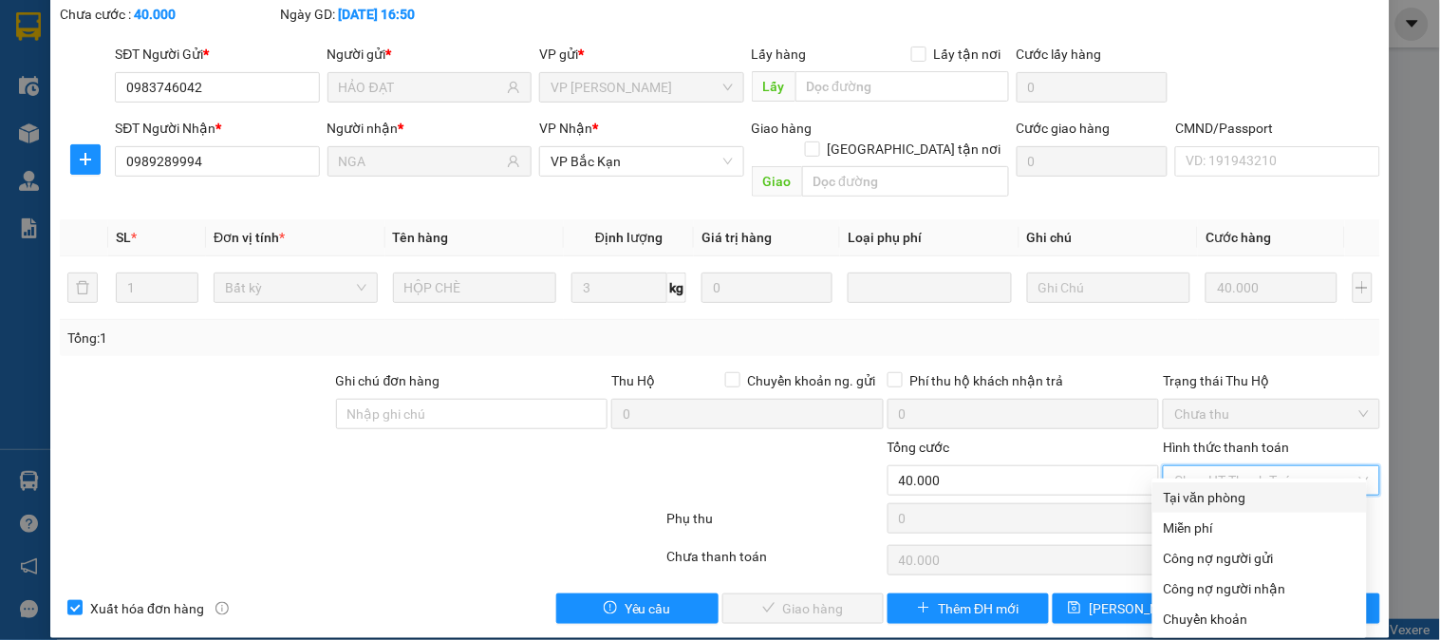
click at [1207, 491] on div "Tại văn phòng" at bounding box center [1260, 497] width 192 height 21
type input "0"
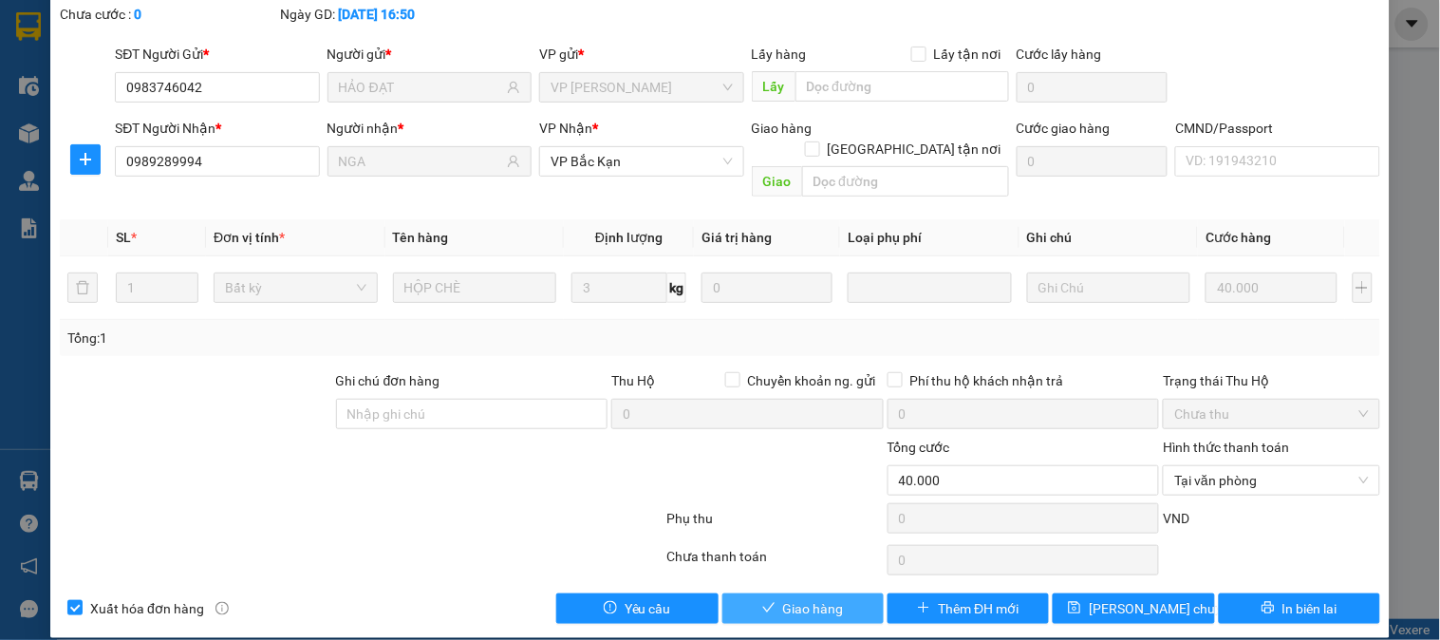
click at [862, 593] on button "Giao hàng" at bounding box center [803, 608] width 161 height 30
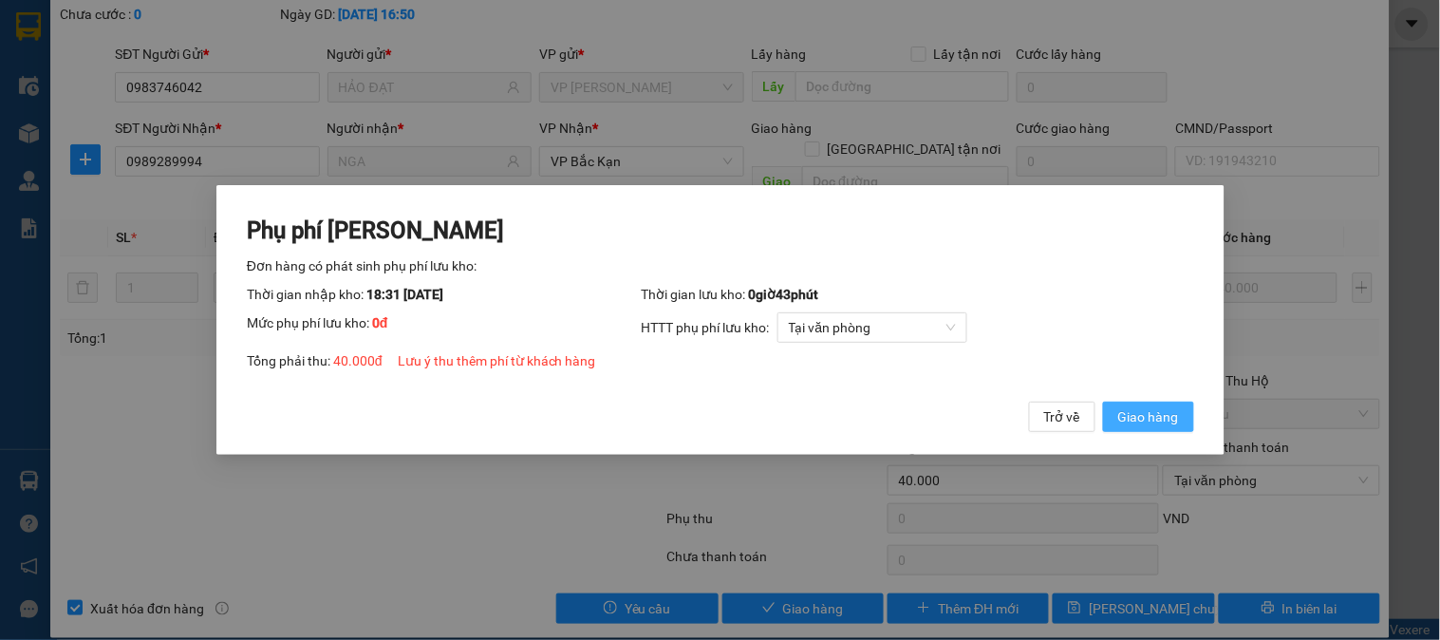
click at [1102, 402] on button "Giao hàng" at bounding box center [1147, 417] width 91 height 30
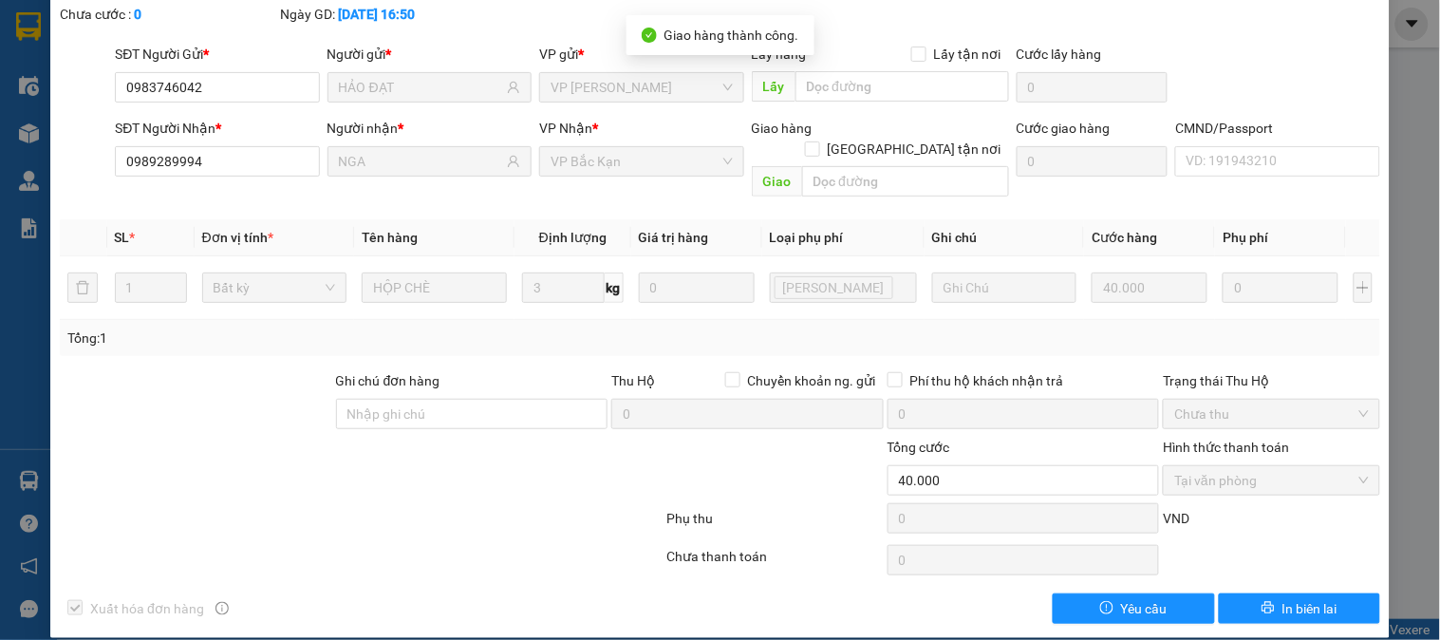
click at [503, 342] on div "Total Paid Fee 40.000 Total UnPaid Fee 0 Cash Collection Total Fee Mã ĐH: HG131…" at bounding box center [720, 294] width 1321 height 660
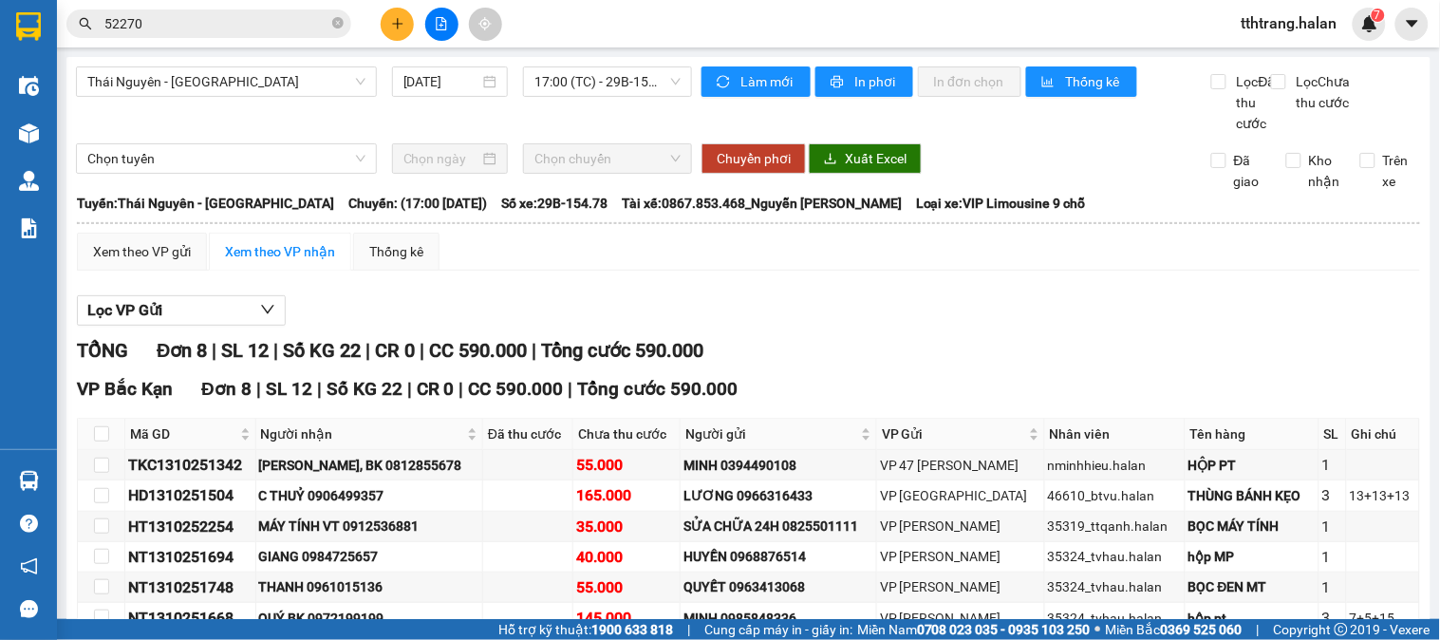
click at [391, 25] on icon "plus" at bounding box center [397, 23] width 13 height 13
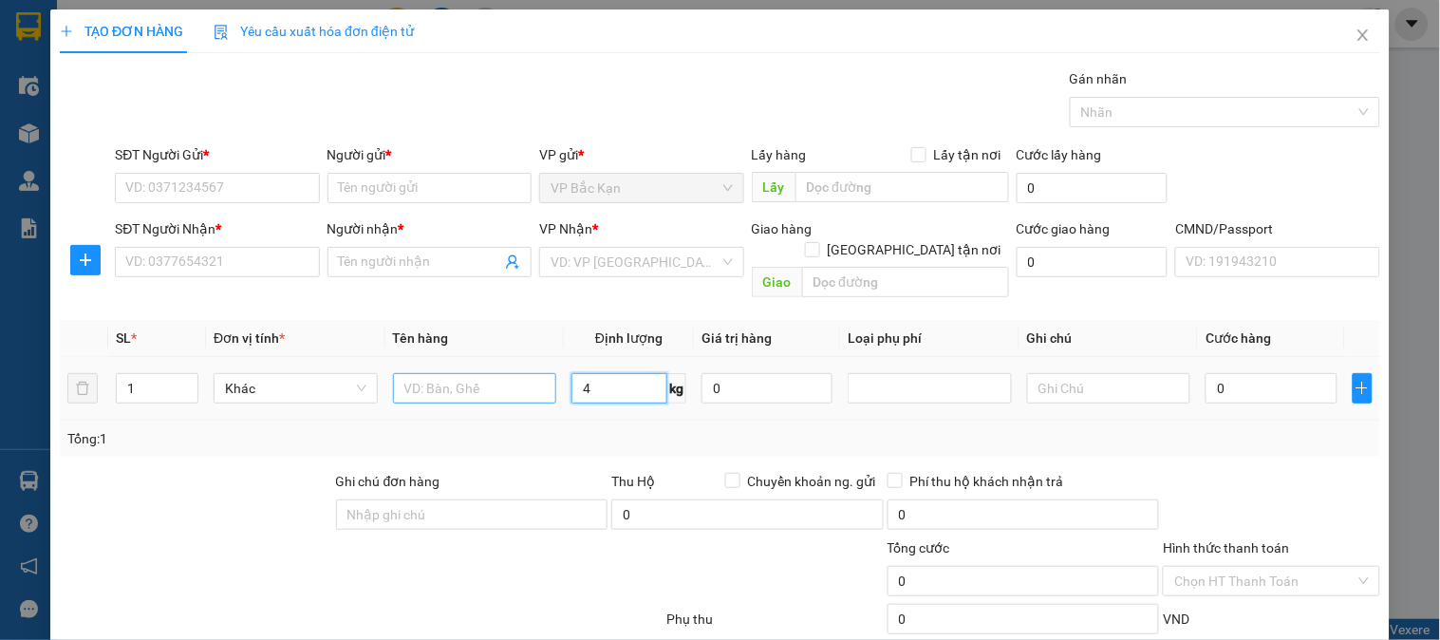
type input "4"
click at [469, 375] on input "text" at bounding box center [475, 388] width 164 height 30
type input "BỌC TẢI PT"
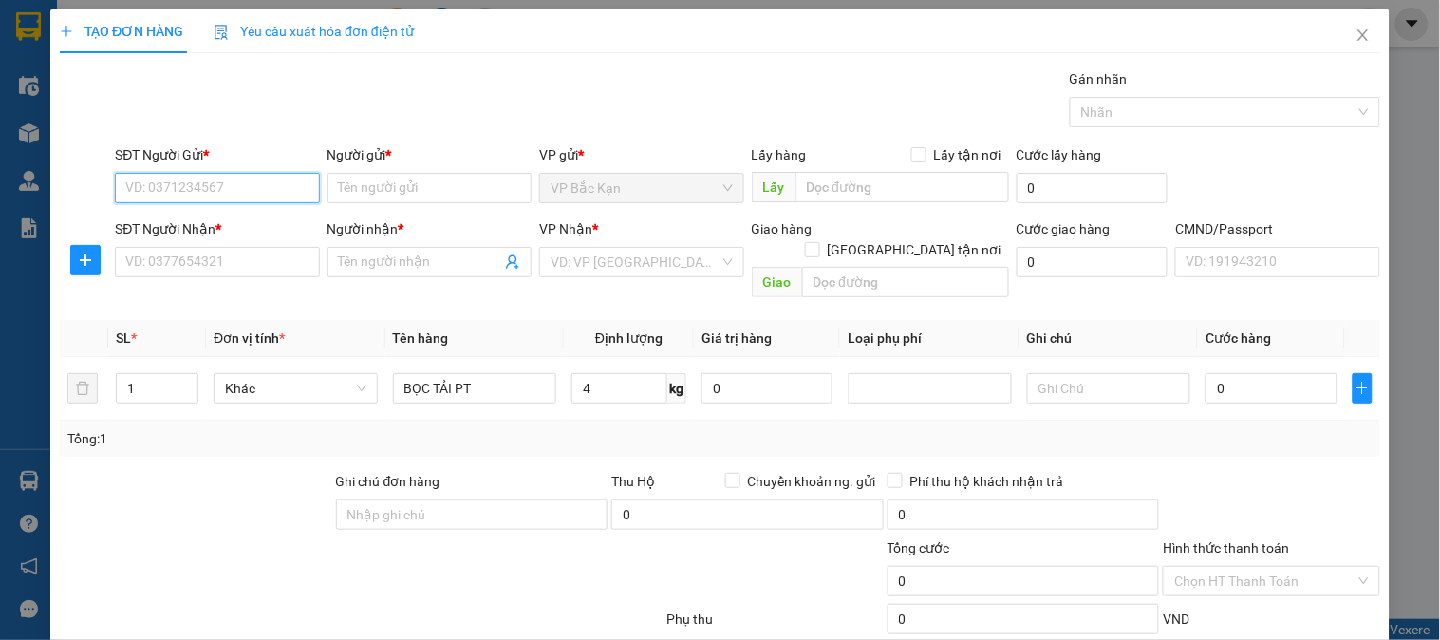
click at [279, 194] on input "SĐT Người Gửi *" at bounding box center [217, 188] width 204 height 30
click at [250, 191] on input "01358" at bounding box center [217, 188] width 204 height 30
click at [276, 183] on input "01358" at bounding box center [217, 188] width 204 height 30
type input "01358"
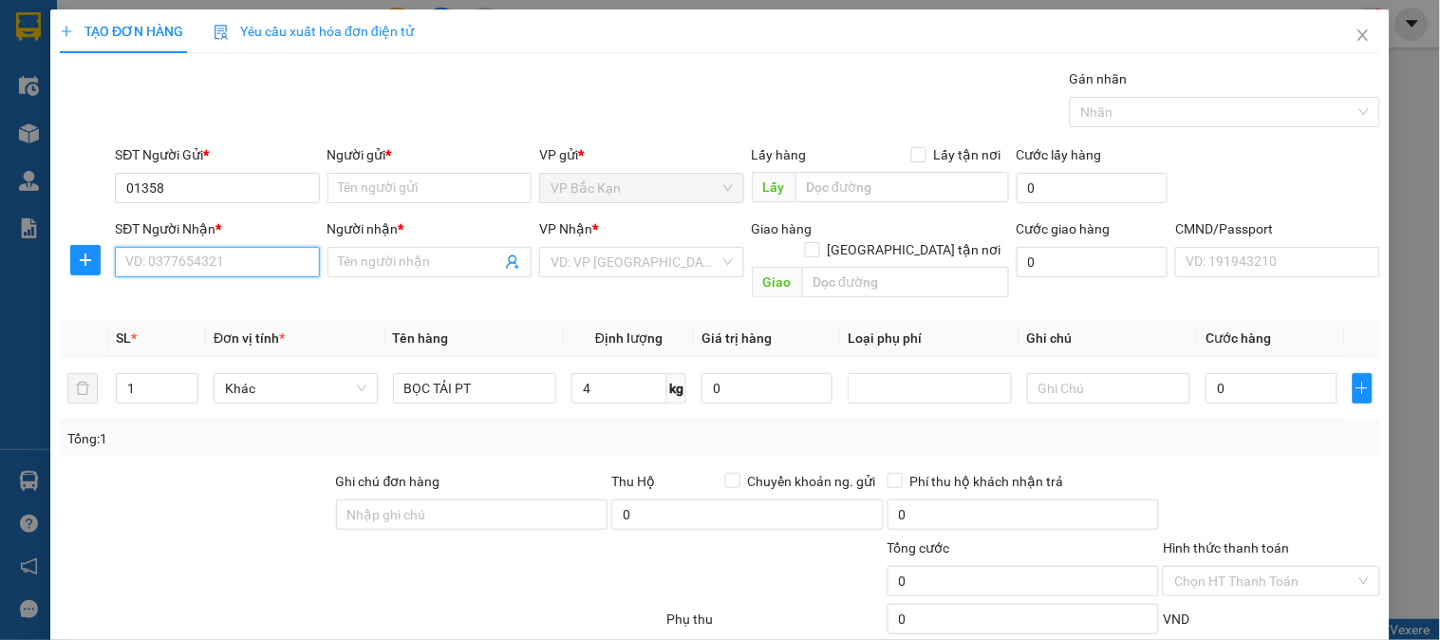
click at [267, 257] on input "SĐT Người Nhận *" at bounding box center [217, 262] width 204 height 30
click at [269, 292] on div "0356501358 - TOAN BK" at bounding box center [214, 300] width 179 height 21
type input "0356501358"
type input "TOAN BK"
drag, startPoint x: 47, startPoint y: 266, endPoint x: 0, endPoint y: 244, distance: 52.3
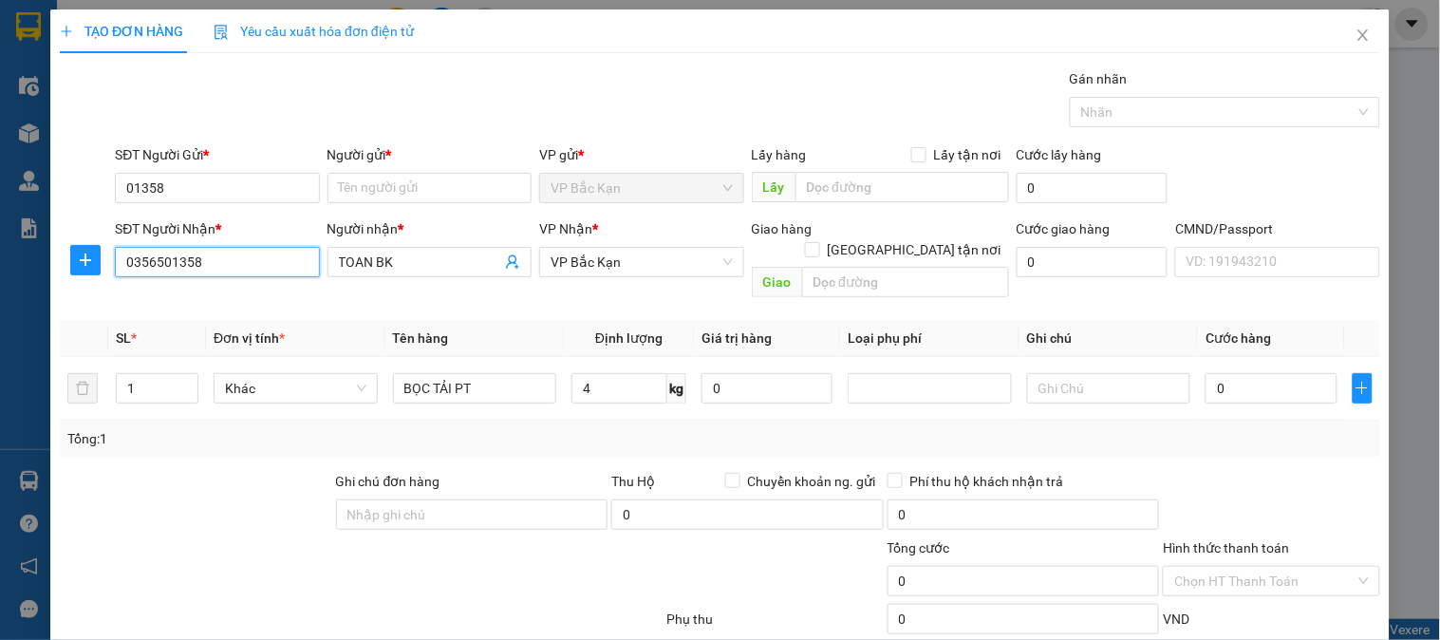
click at [0, 256] on div "TẠO ĐƠN HÀNG Yêu cầu xuất hóa đơn điện tử Transit Pickup Surcharge Ids Transit …" at bounding box center [720, 320] width 1440 height 640
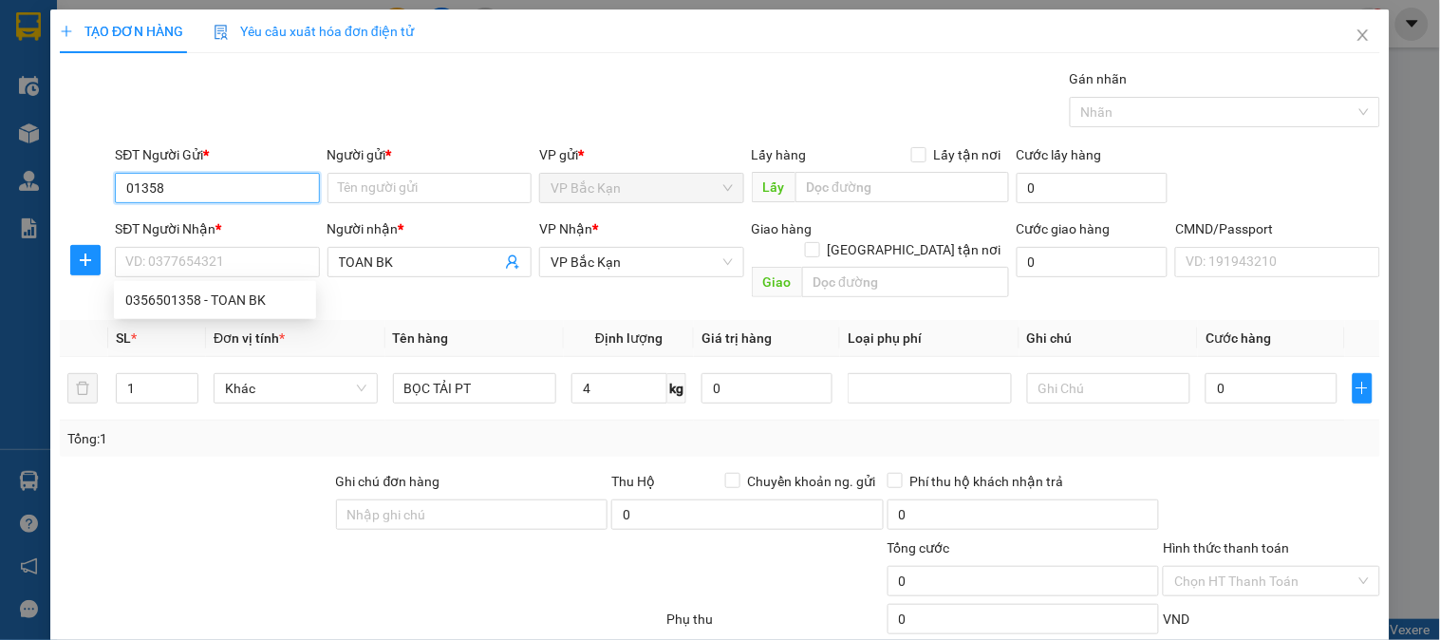
drag, startPoint x: 162, startPoint y: 191, endPoint x: 0, endPoint y: 157, distance: 165.9
click at [0, 166] on div "TẠO ĐƠN HÀNG Yêu cầu xuất hóa đơn điện tử Transit Pickup Surcharge Ids Transit …" at bounding box center [720, 320] width 1440 height 640
paste input "03565"
type input "0356501358"
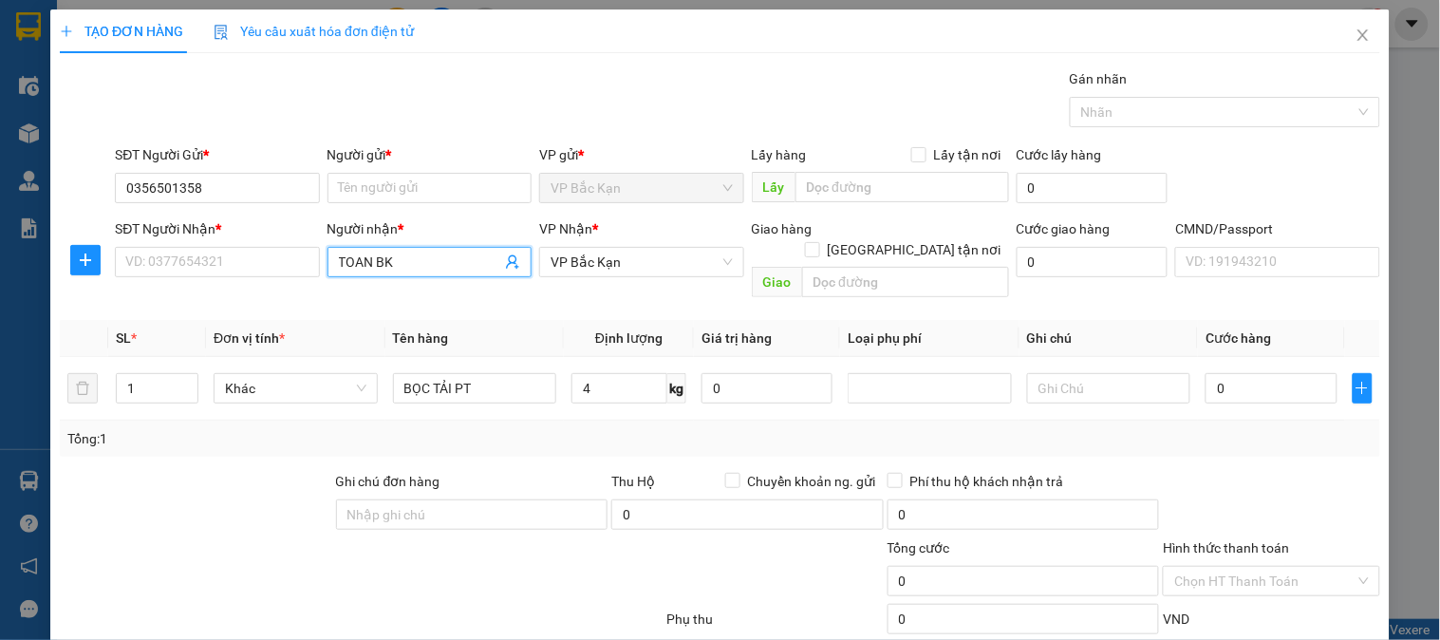
drag, startPoint x: 391, startPoint y: 266, endPoint x: 0, endPoint y: 254, distance: 391.3
click at [0, 254] on div "TẠO ĐƠN HÀNG Yêu cầu xuất hóa đơn điện tử Transit Pickup Surcharge Ids Transit …" at bounding box center [720, 320] width 1440 height 640
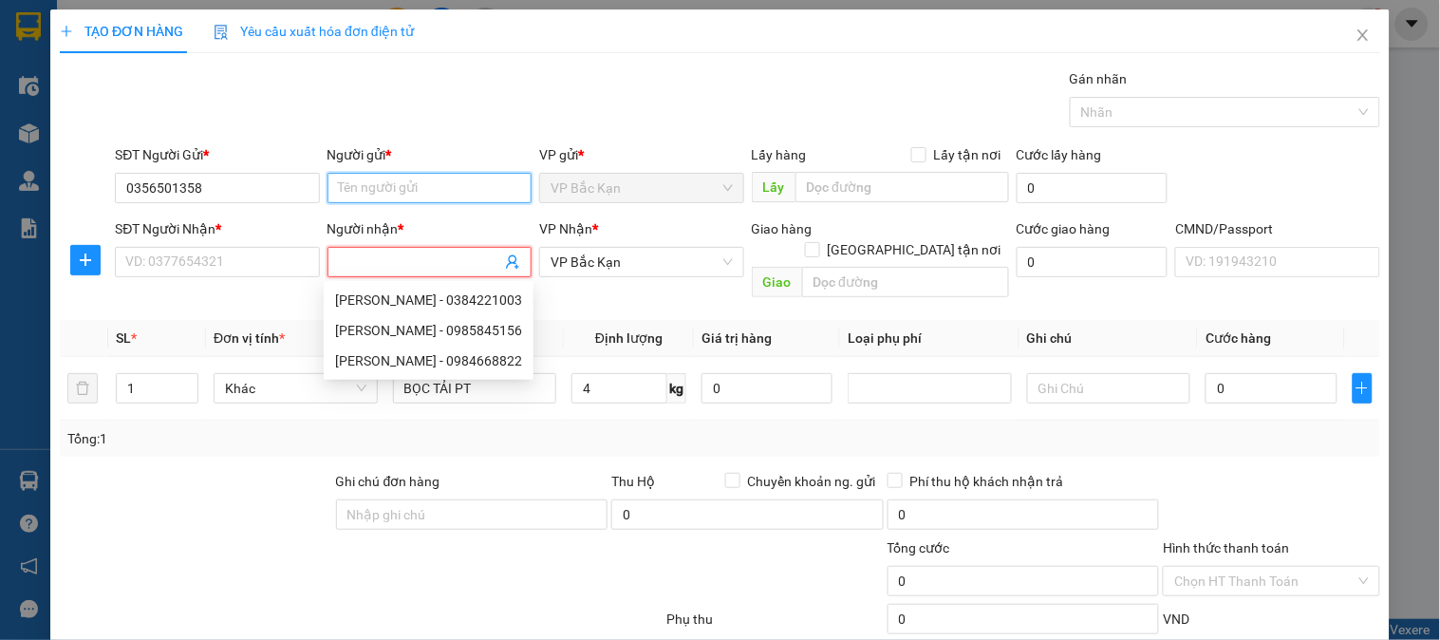
click at [412, 182] on input "Người gửi *" at bounding box center [430, 188] width 204 height 30
paste input "TOAN BK"
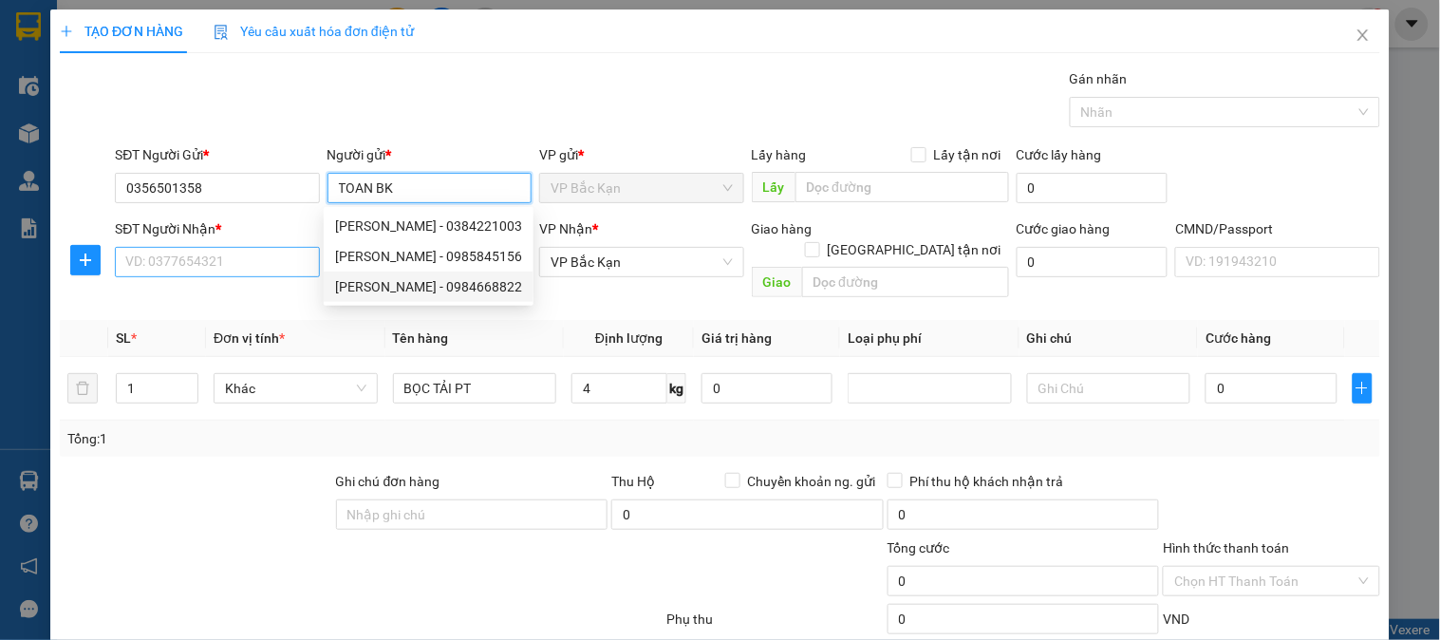
type input "TOAN BK"
click at [262, 266] on input "SĐT Người Nhận *" at bounding box center [217, 262] width 204 height 30
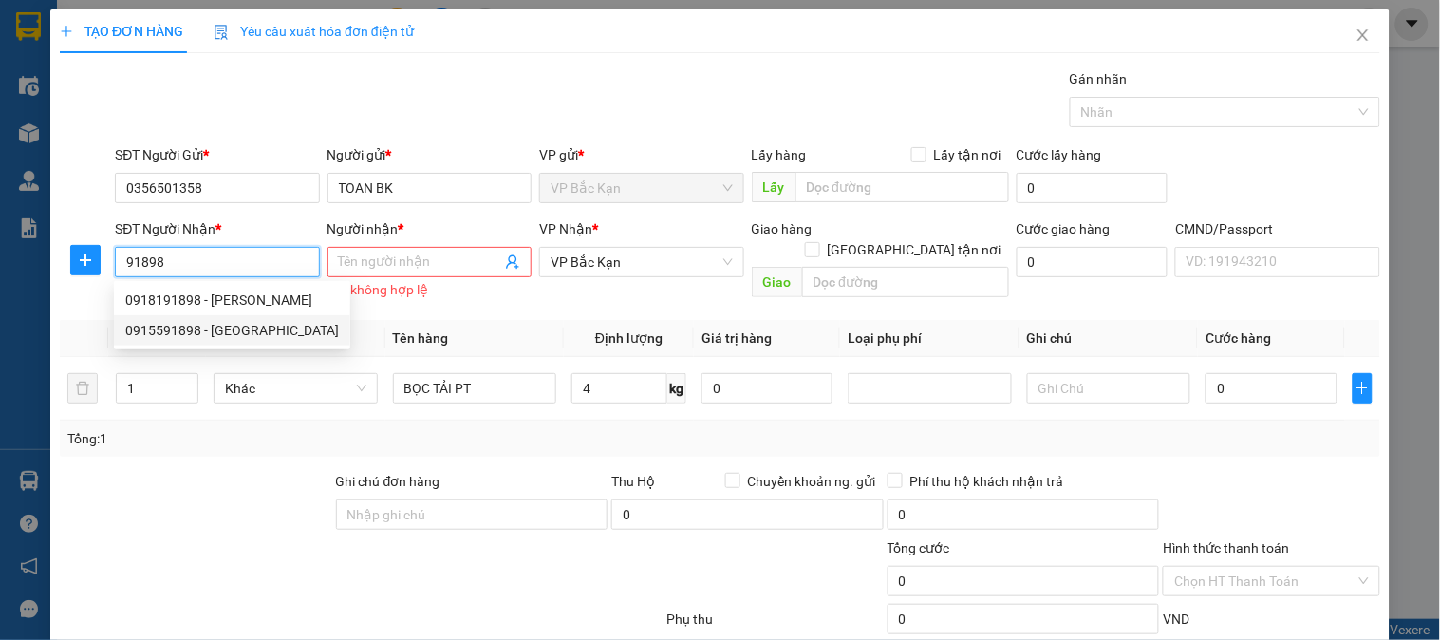
click at [251, 333] on div "0915591898 - HOÀNG HẢI" at bounding box center [232, 330] width 214 height 21
type input "0915591898"
type input "HOÀNG HẢI"
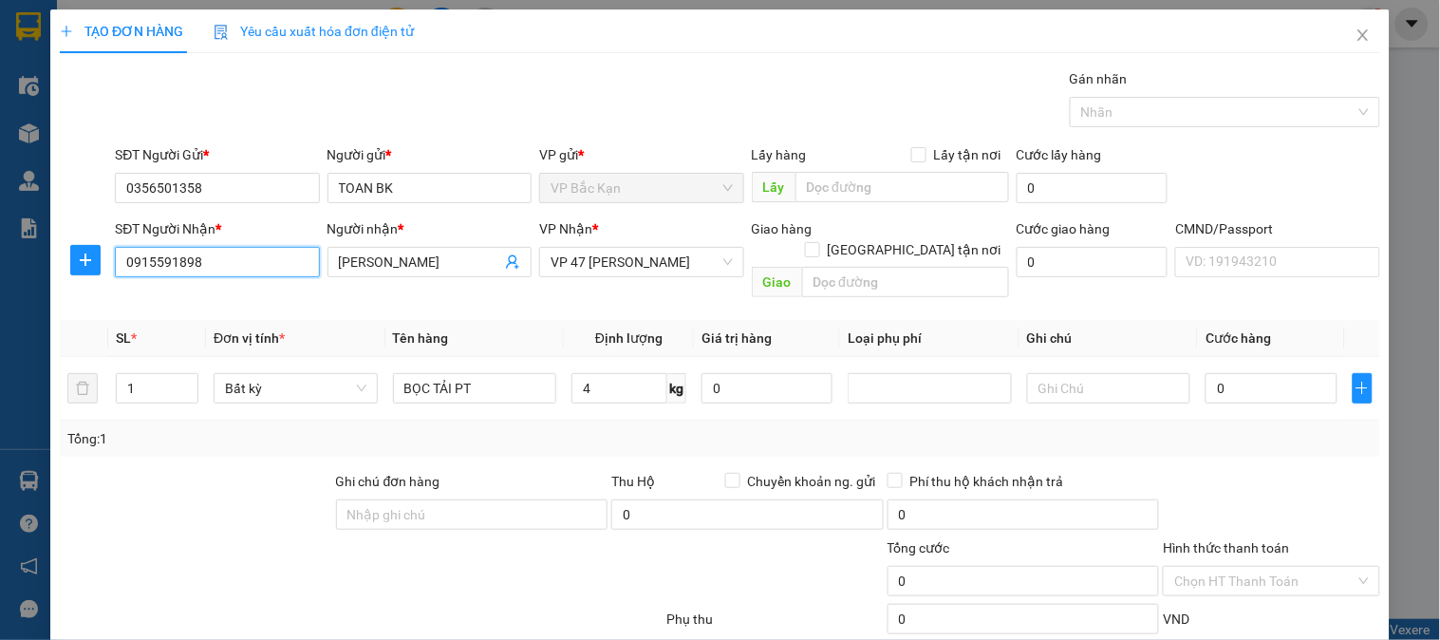
drag, startPoint x: 221, startPoint y: 261, endPoint x: 0, endPoint y: 267, distance: 221.3
click at [0, 267] on div "TẠO ĐƠN HÀNG Yêu cầu xuất hóa đơn điện tử Transit Pickup Surcharge Ids Transit …" at bounding box center [720, 320] width 1440 height 640
type input "0915591898"
click at [85, 259] on icon "plus" at bounding box center [85, 260] width 15 height 15
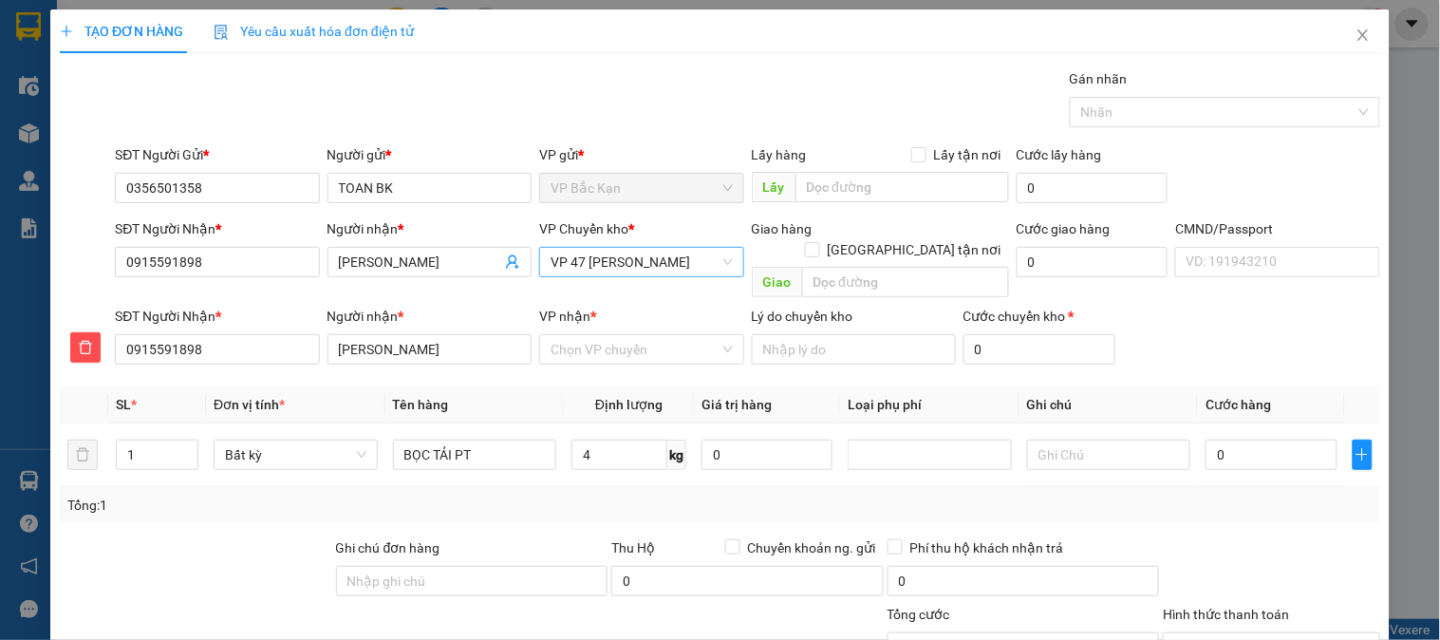
click at [633, 271] on span "VP 47 [PERSON_NAME]" at bounding box center [641, 262] width 181 height 28
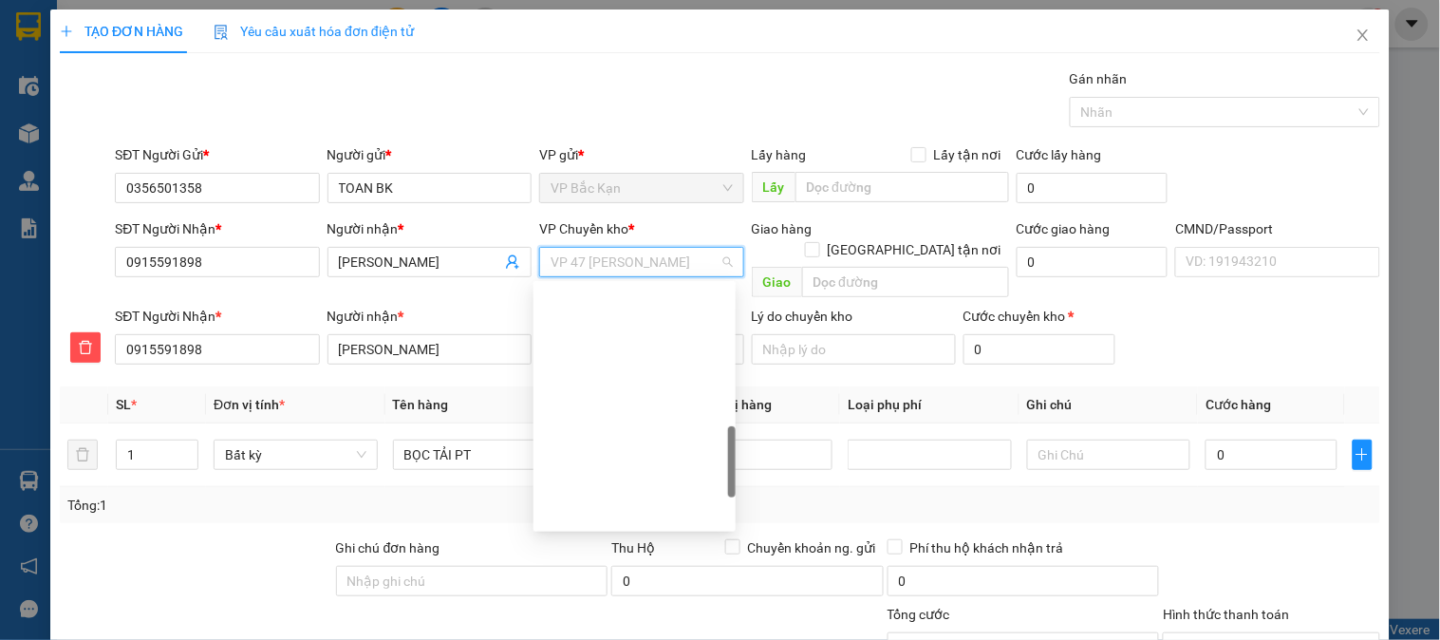
scroll to position [592, 0]
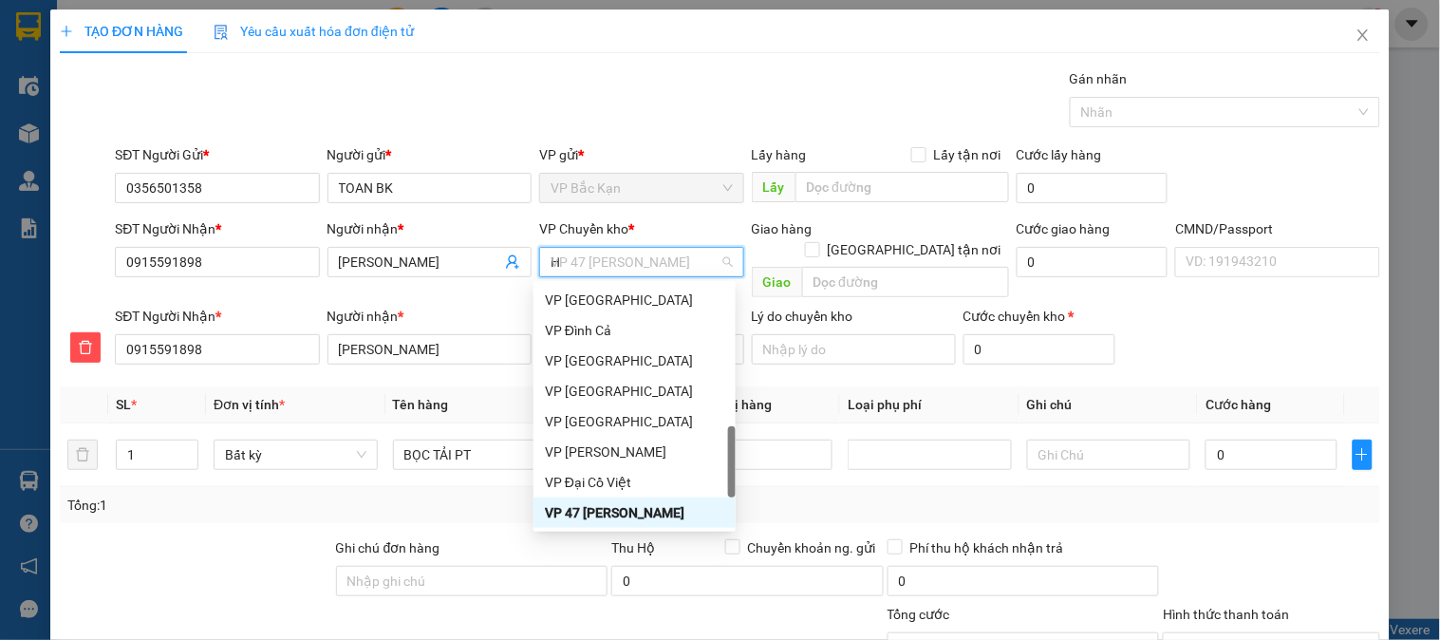
type input "HG"
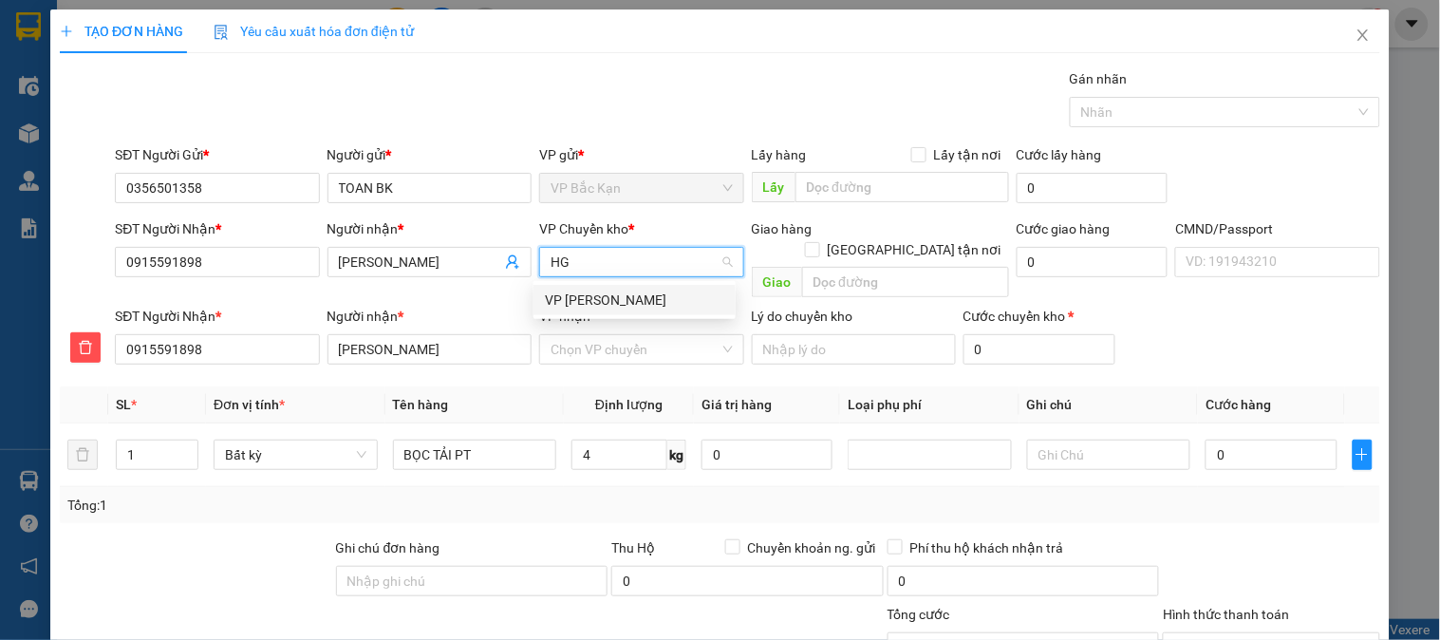
click at [603, 300] on div "VP [PERSON_NAME]" at bounding box center [634, 300] width 179 height 21
click at [621, 335] on input "VP nhận *" at bounding box center [635, 349] width 168 height 28
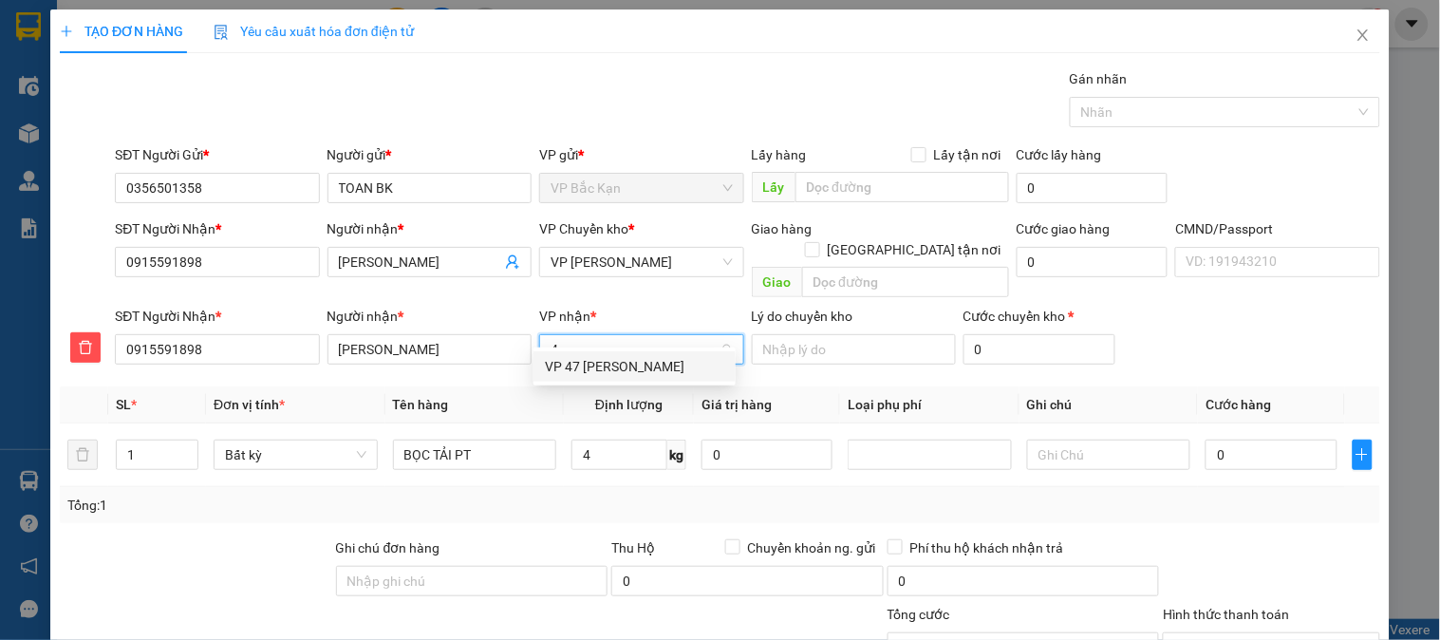
type input "47"
drag, startPoint x: 611, startPoint y: 366, endPoint x: 619, endPoint y: 428, distance: 63.1
click at [611, 370] on div "VP 47 [PERSON_NAME]" at bounding box center [634, 366] width 179 height 21
click at [619, 440] on input "4" at bounding box center [620, 455] width 96 height 30
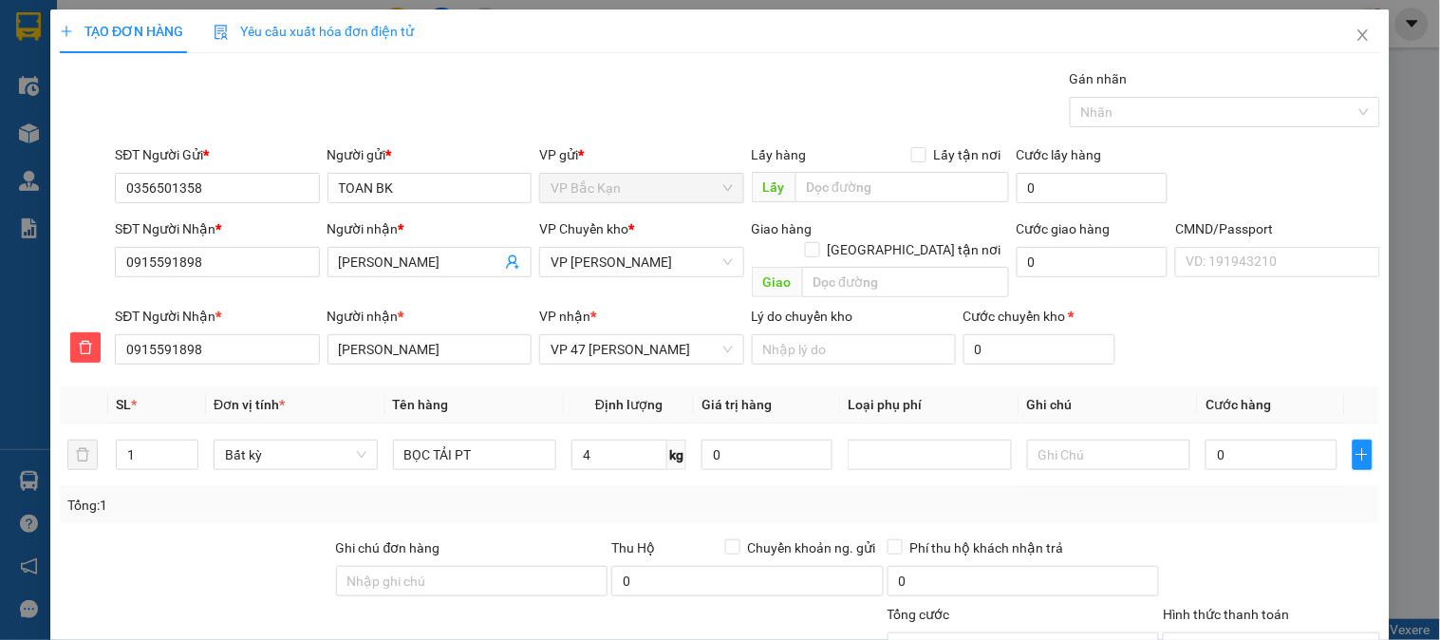
click at [668, 495] on div "Tổng: 1" at bounding box center [719, 505] width 1305 height 21
click at [669, 495] on div "Tổng: 1" at bounding box center [719, 505] width 1305 height 21
type input "55.000"
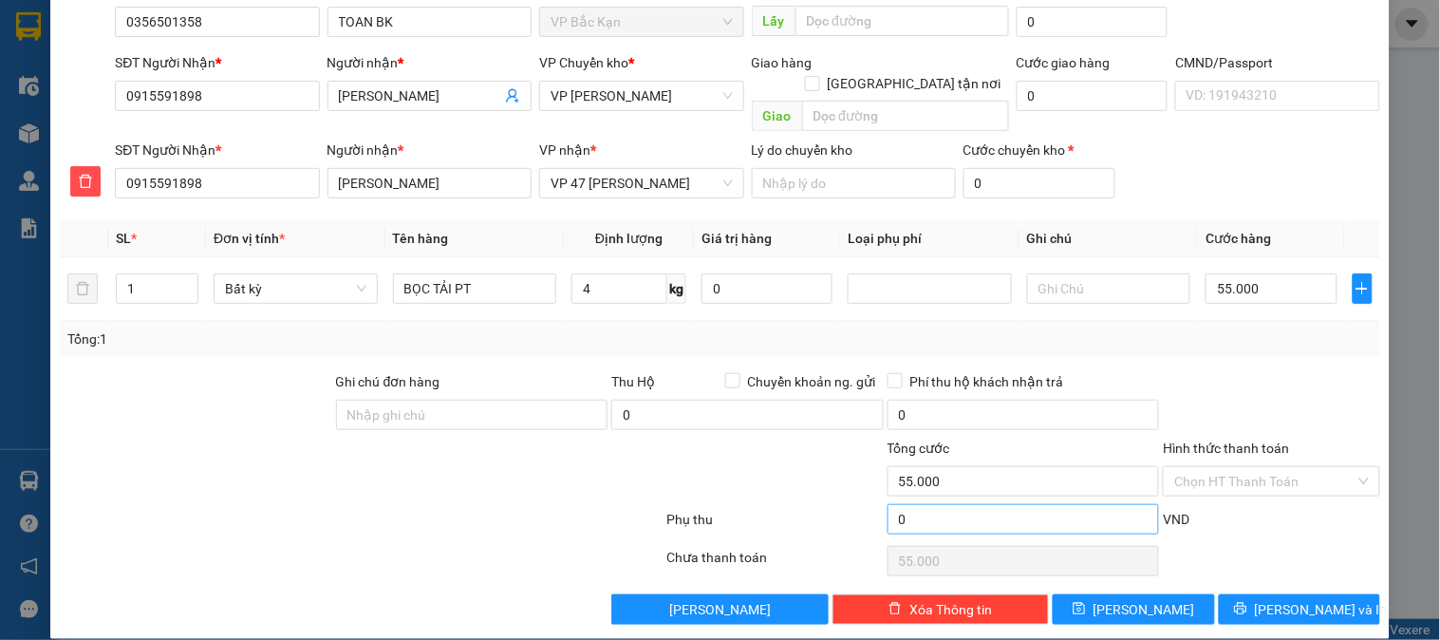
scroll to position [167, 0]
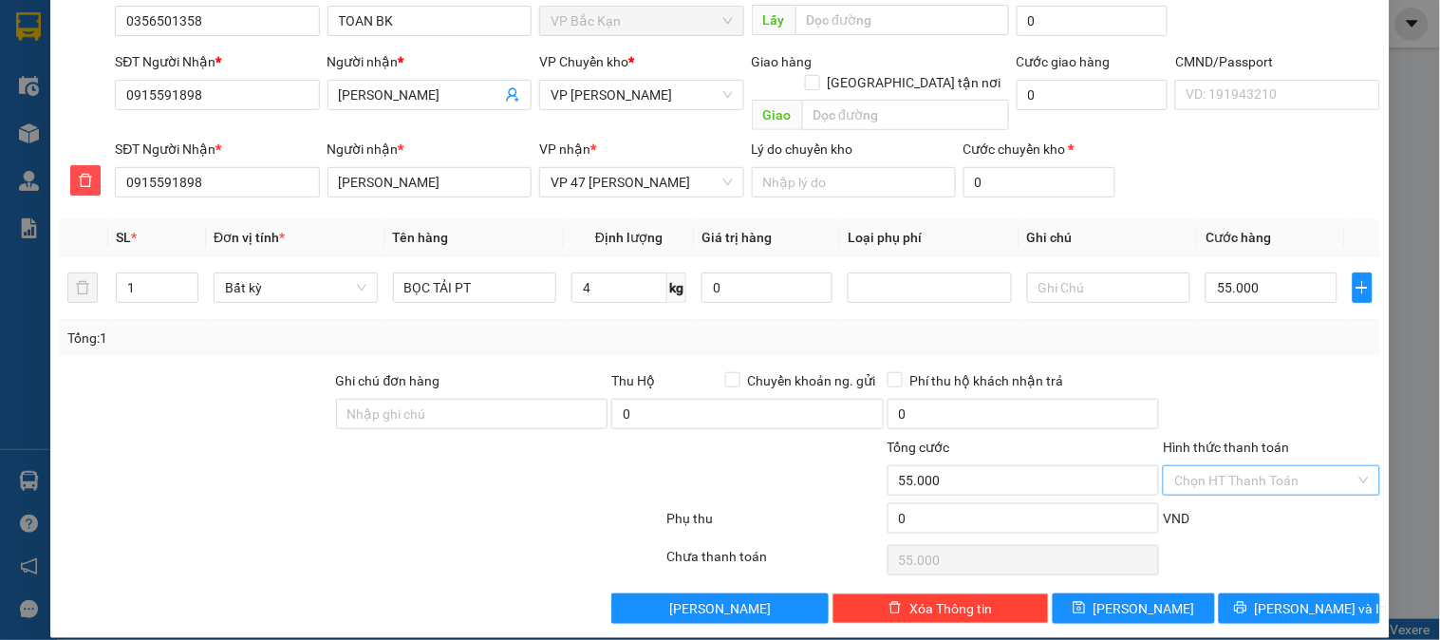
click at [1310, 466] on input "Hình thức thanh toán" at bounding box center [1264, 480] width 180 height 28
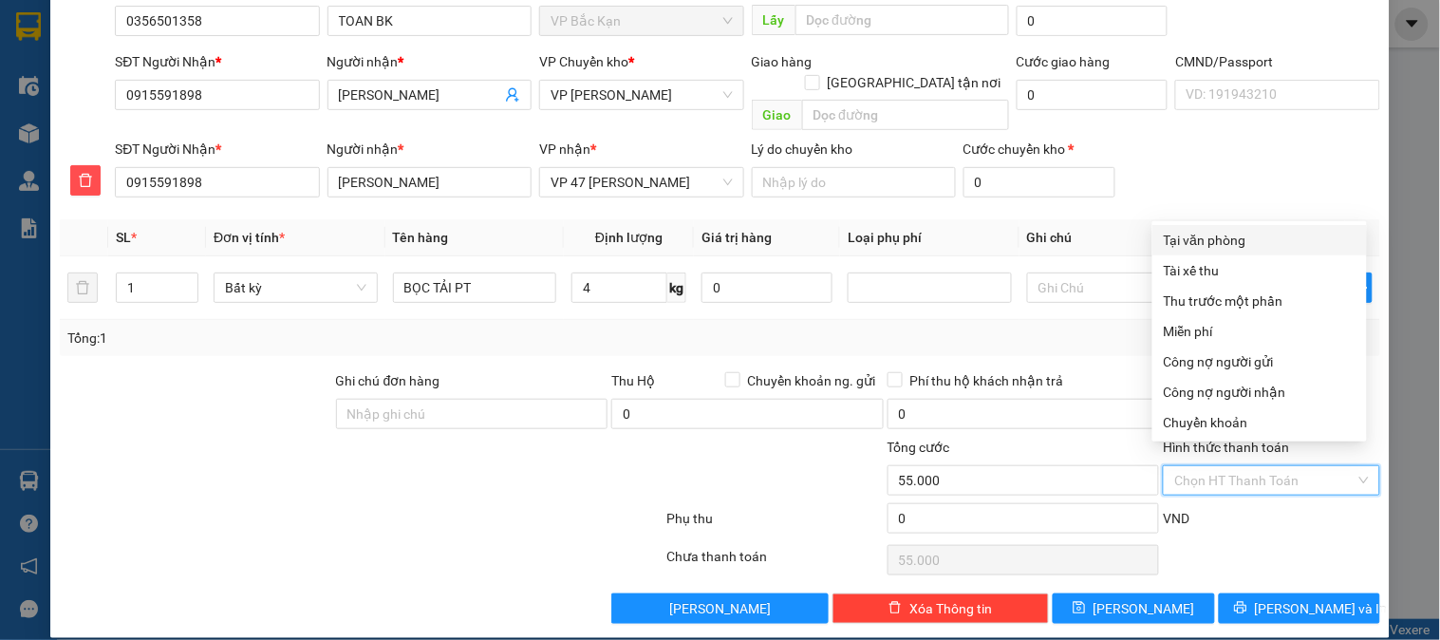
click at [1198, 234] on div "Tại văn phòng" at bounding box center [1260, 240] width 192 height 21
type input "0"
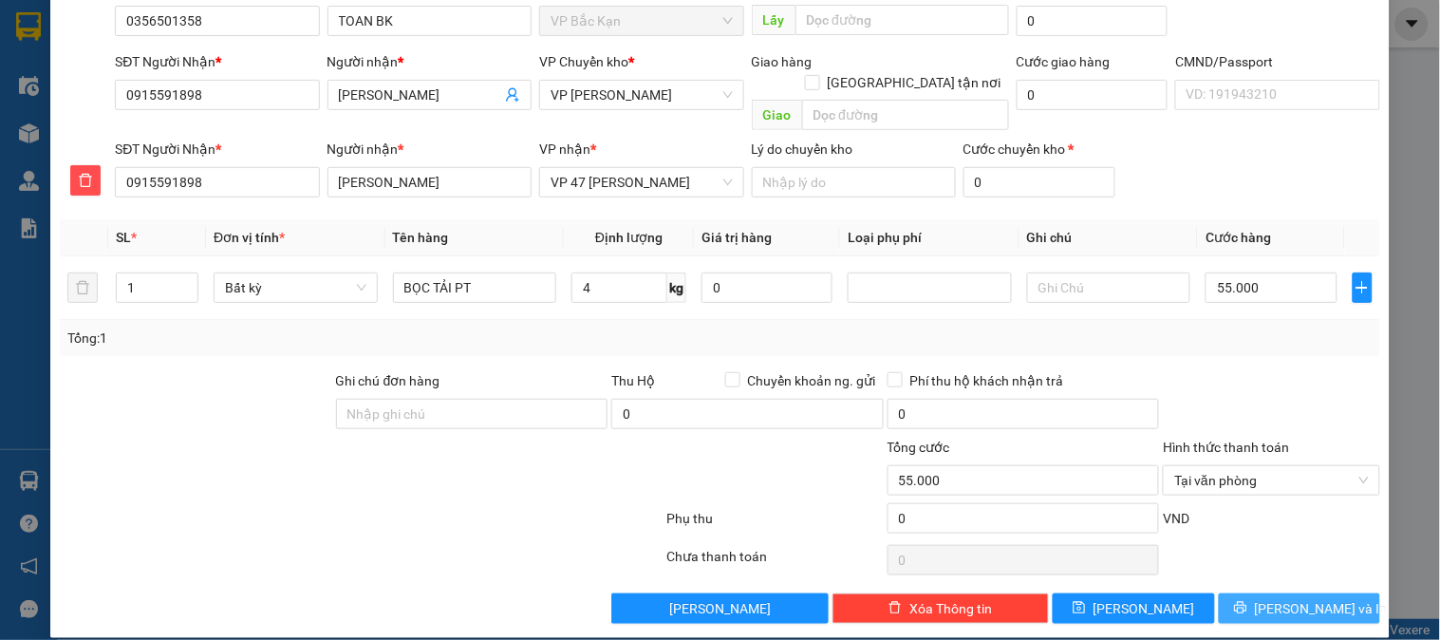
click at [1325, 593] on button "Lưu và In" at bounding box center [1299, 608] width 161 height 30
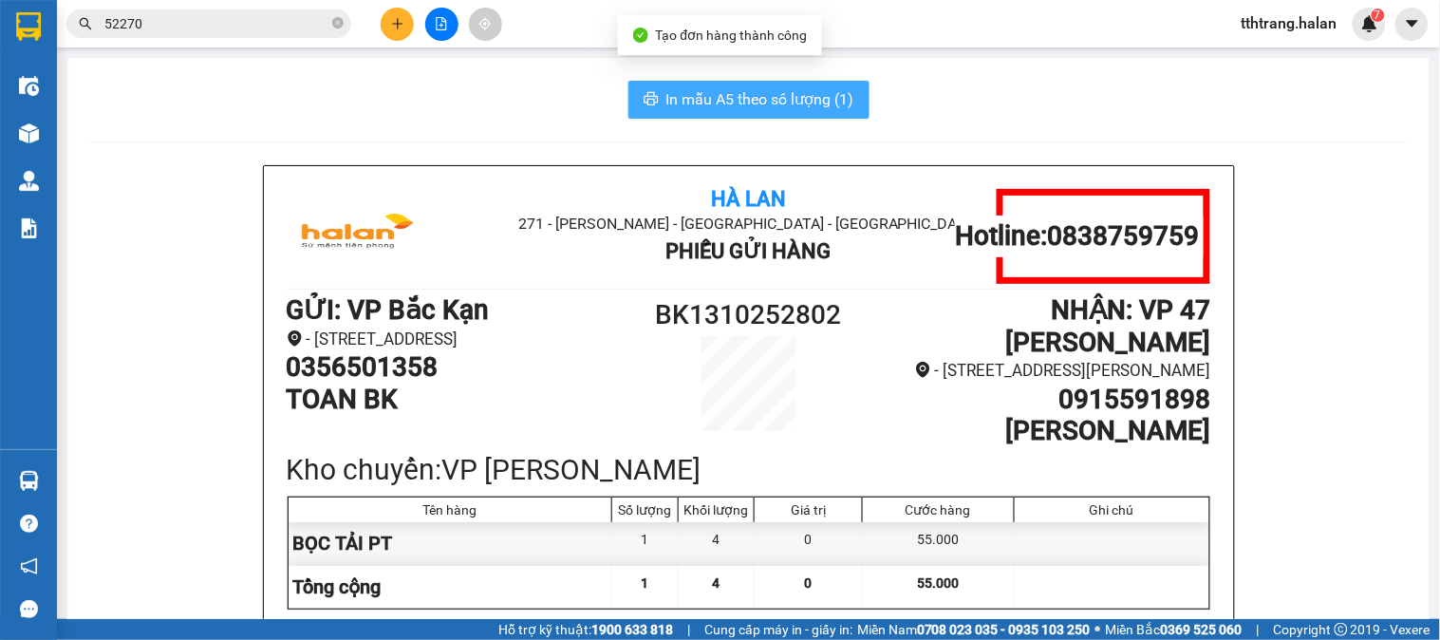
click at [815, 103] on span "In mẫu A5 theo số lượng (1)" at bounding box center [760, 99] width 188 height 24
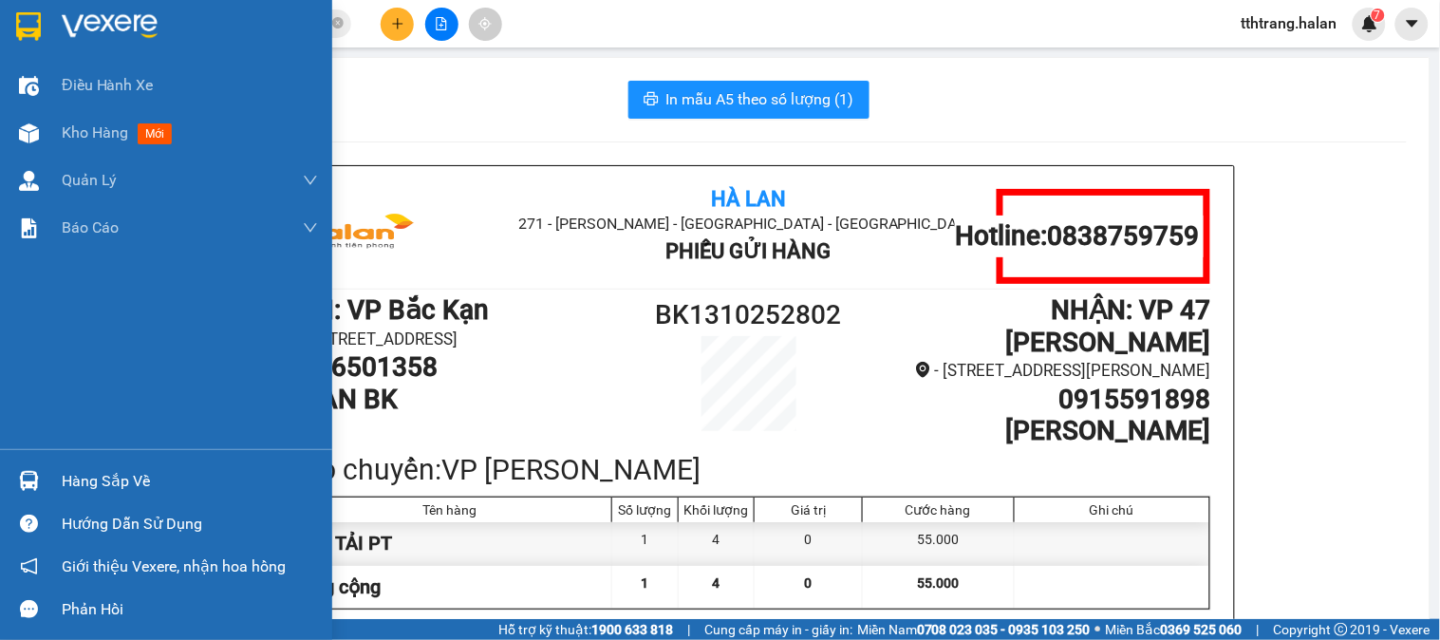
click at [31, 484] on img at bounding box center [29, 481] width 20 height 20
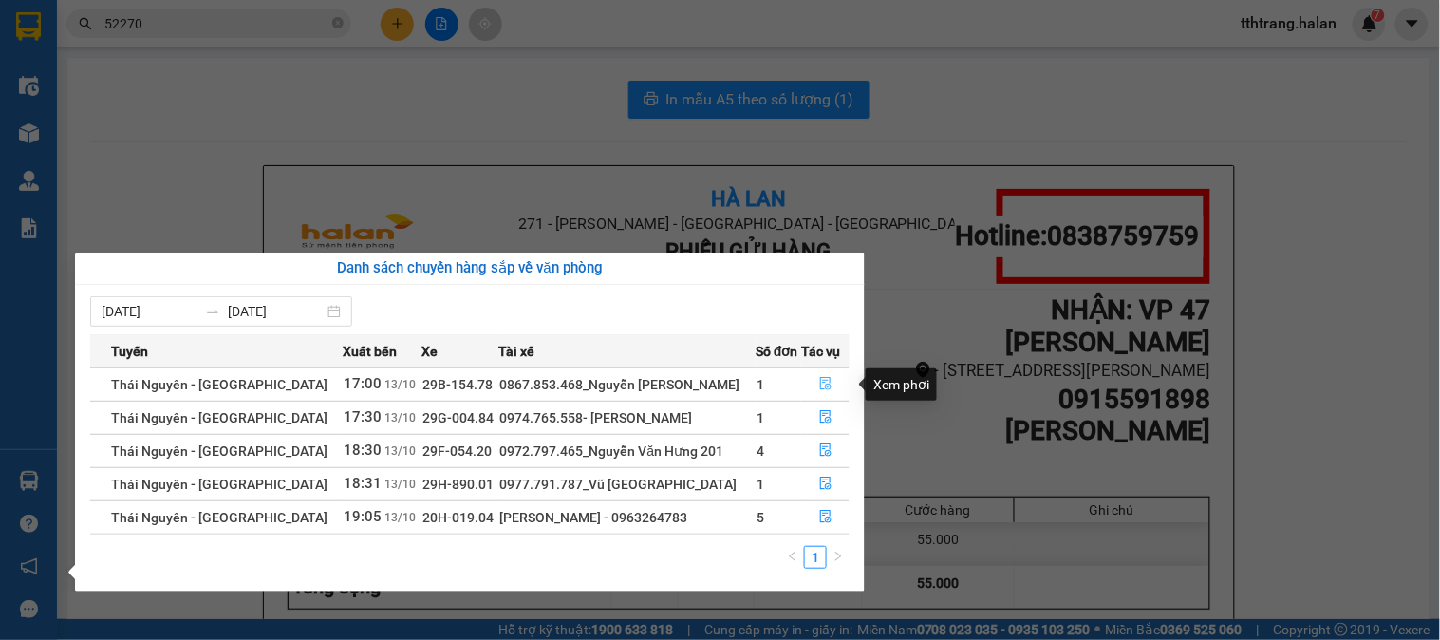
click at [829, 385] on button "button" at bounding box center [825, 384] width 47 height 30
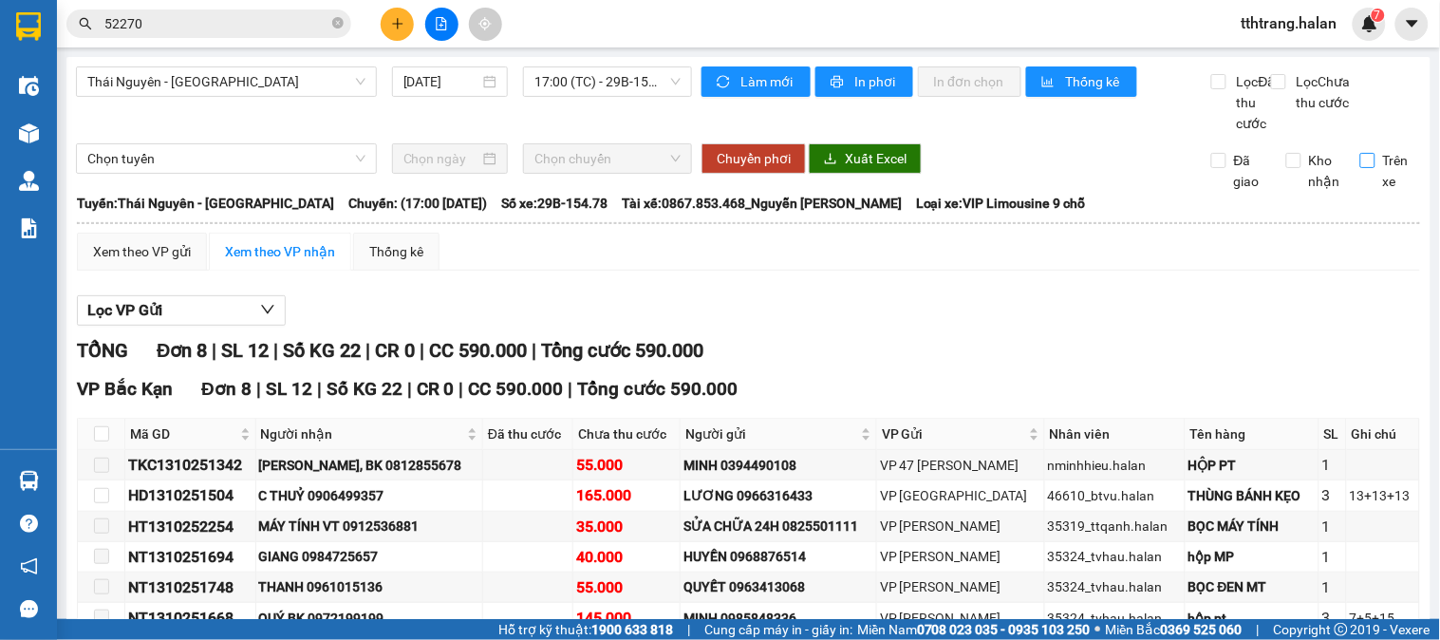
click at [1361, 168] on input "Trên xe" at bounding box center [1368, 160] width 15 height 15
checkbox input "true"
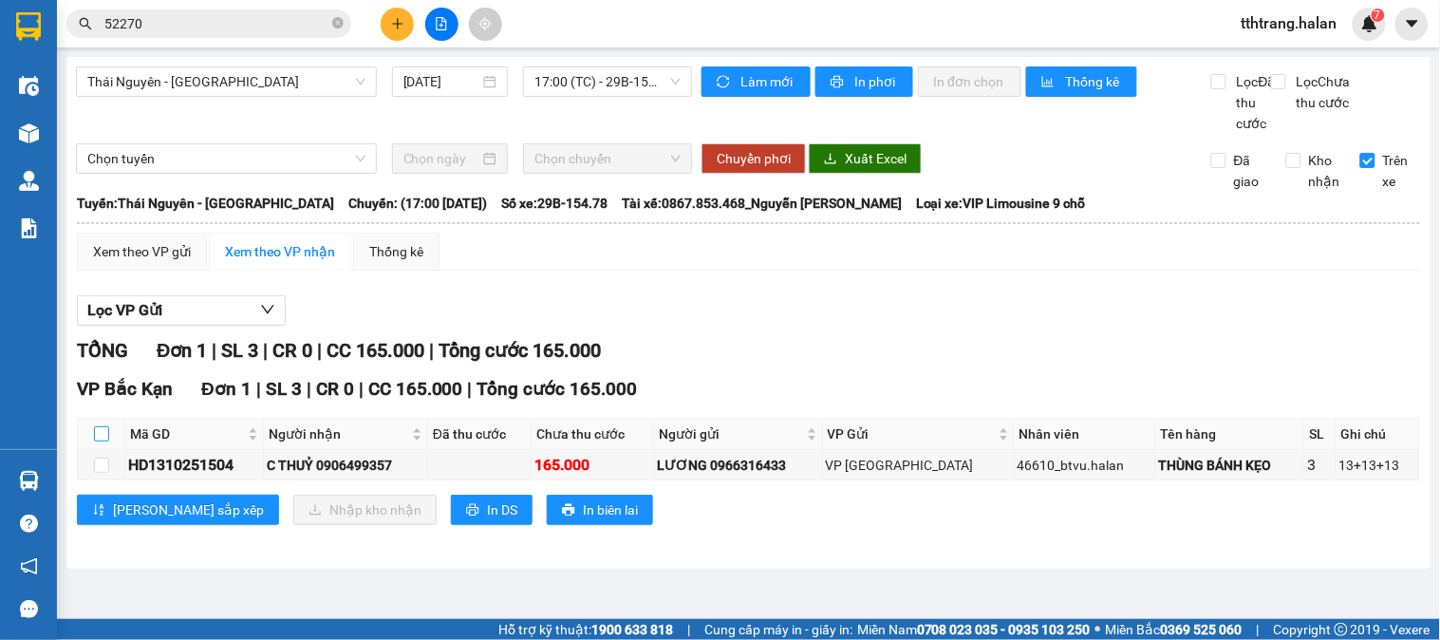
click at [106, 441] on input "checkbox" at bounding box center [101, 433] width 15 height 15
checkbox input "true"
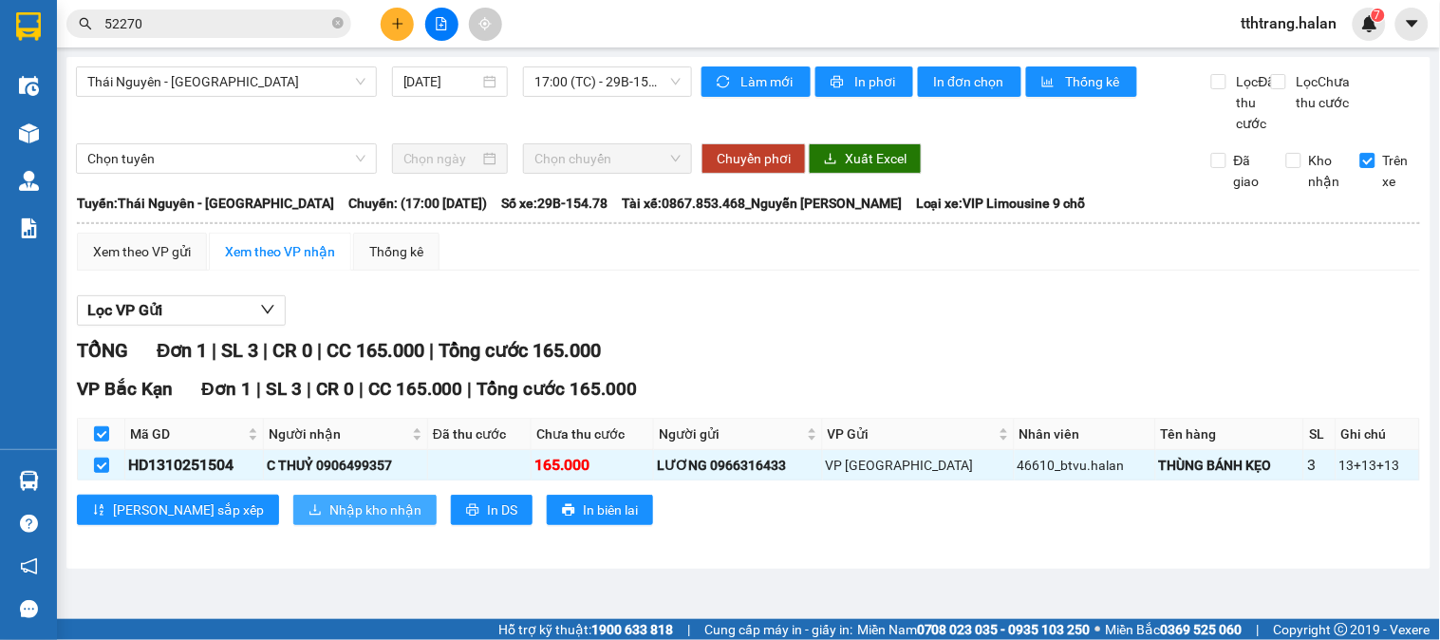
click at [329, 520] on span "Nhập kho nhận" at bounding box center [375, 509] width 92 height 21
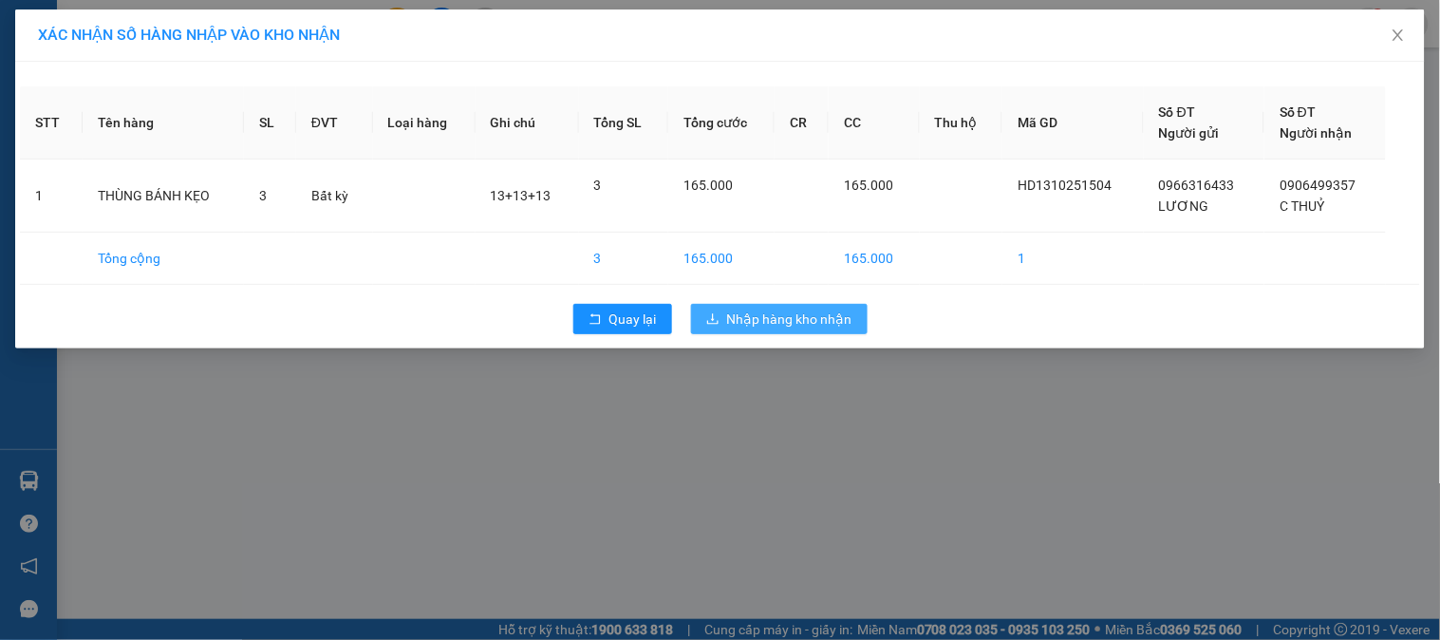
click at [774, 321] on span "Nhập hàng kho nhận" at bounding box center [789, 319] width 125 height 21
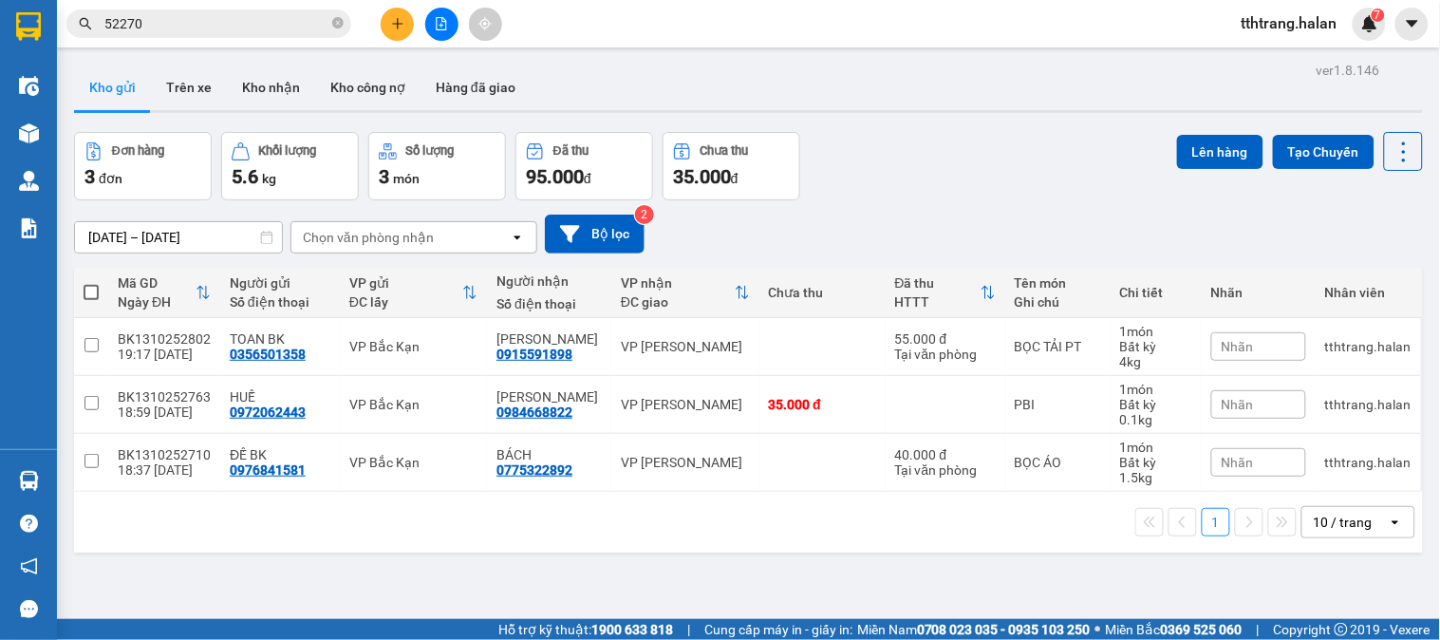
click at [85, 287] on span at bounding box center [91, 292] width 15 height 15
click at [91, 283] on input "checkbox" at bounding box center [91, 283] width 0 height 0
checkbox input "true"
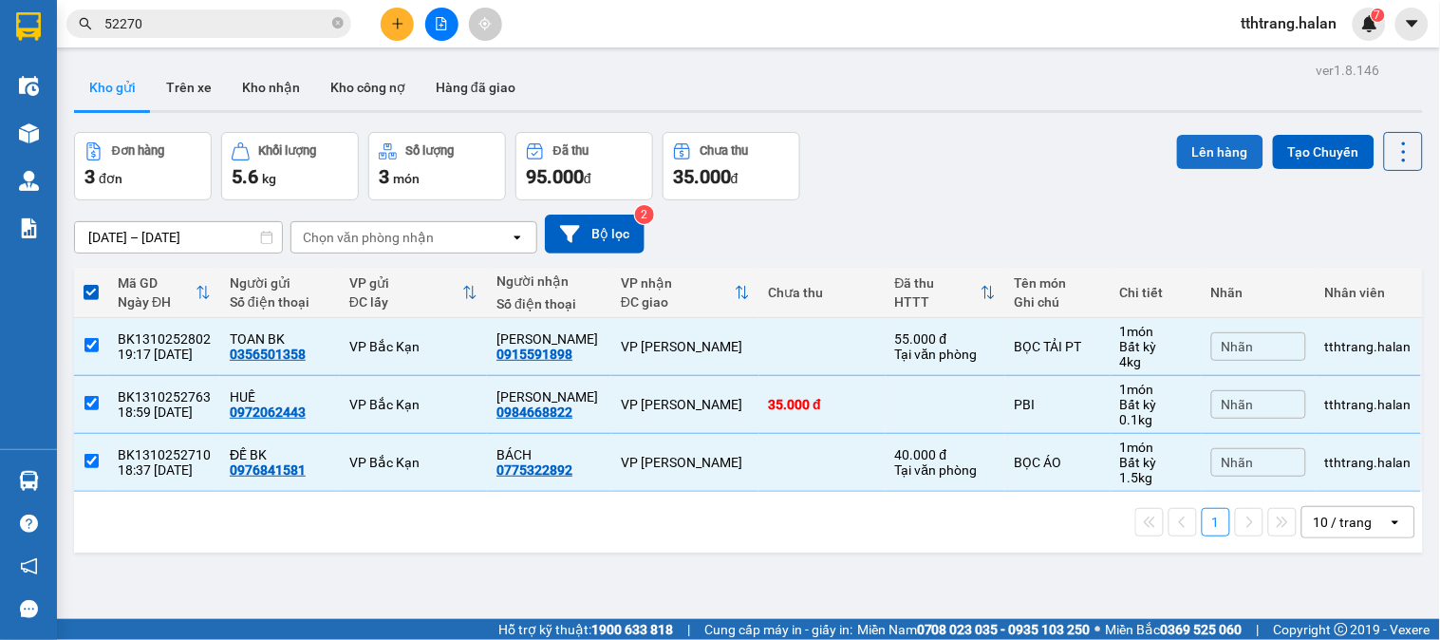
click at [1192, 142] on button "Lên hàng" at bounding box center [1220, 152] width 86 height 34
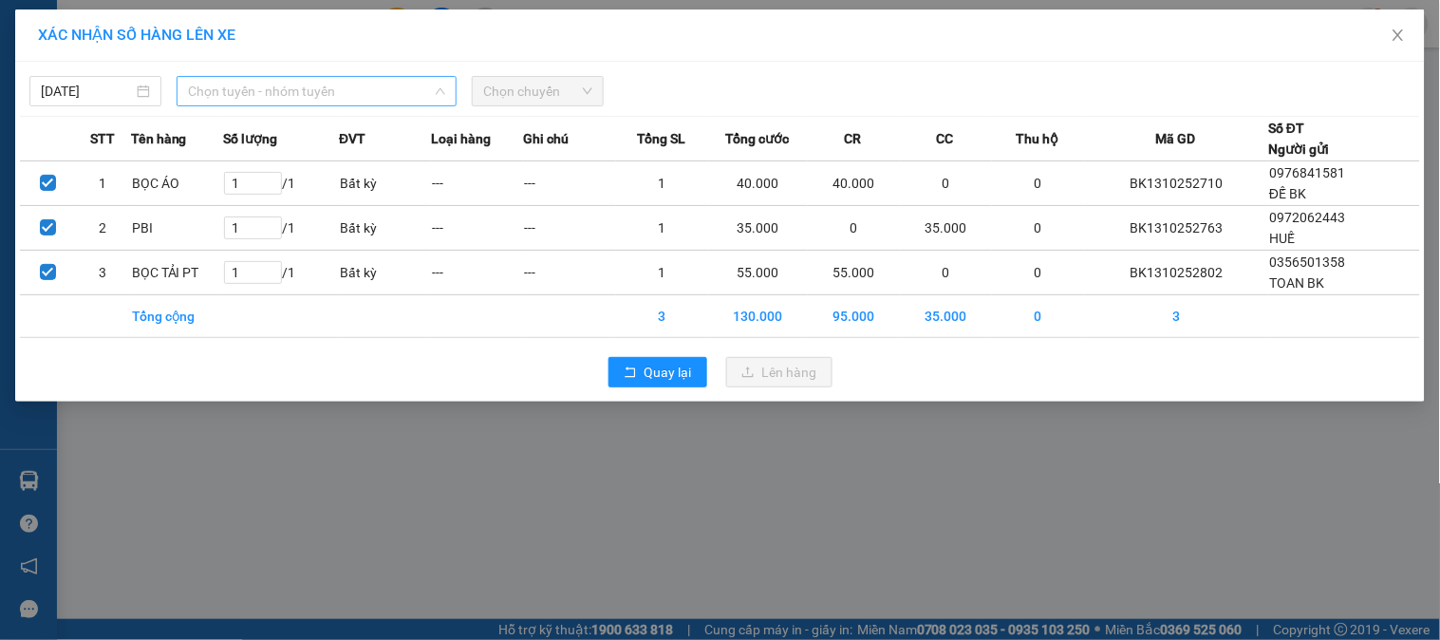
click at [269, 88] on span "Chọn tuyến - nhóm tuyến" at bounding box center [316, 91] width 257 height 28
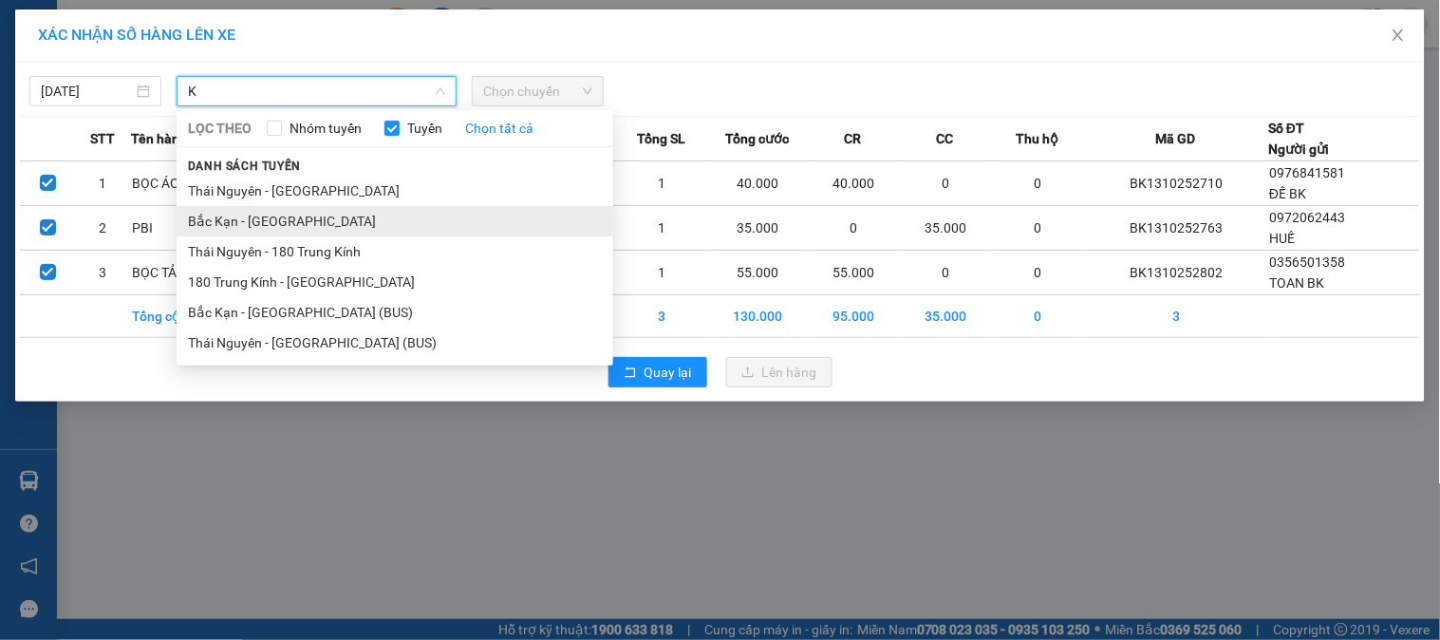
type input "K"
click at [257, 215] on li "Bắc Kạn - Thái Nguyên" at bounding box center [395, 221] width 437 height 30
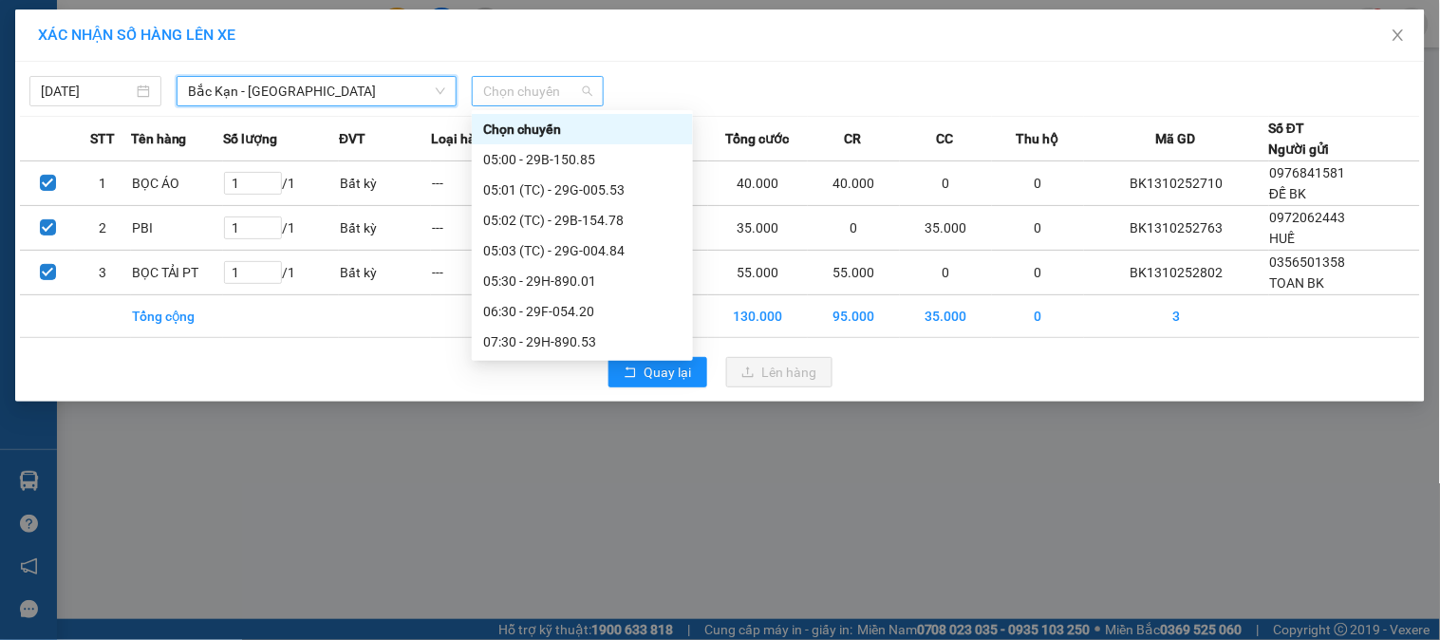
click at [546, 85] on span "Chọn chuyến" at bounding box center [537, 91] width 109 height 28
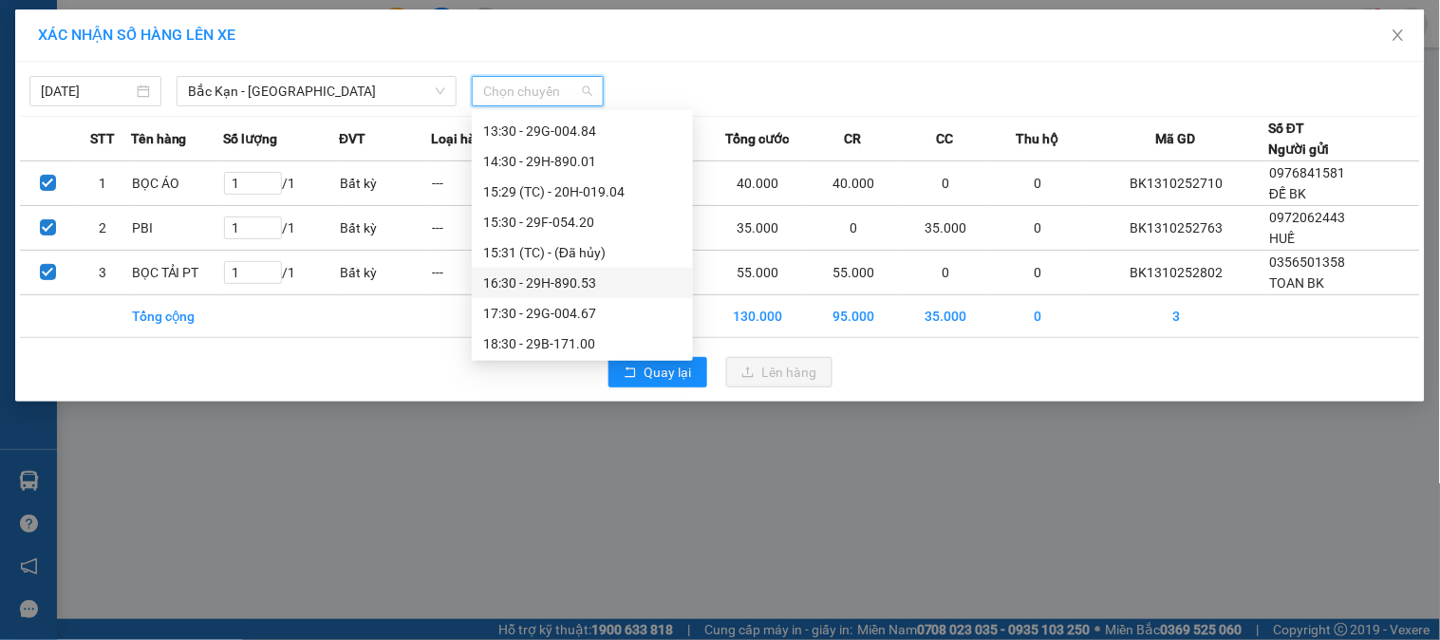
scroll to position [516, 0]
click at [511, 331] on div "19:30 - 29B-150.85" at bounding box center [582, 341] width 198 height 21
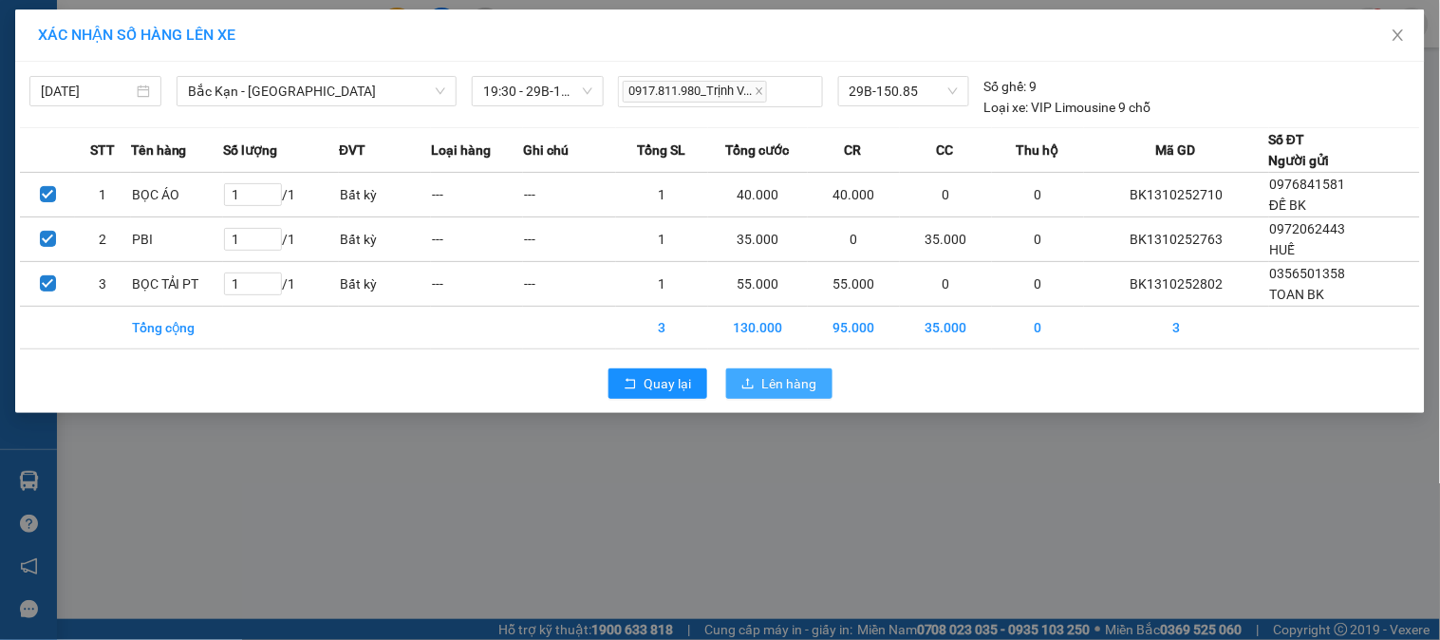
click at [783, 372] on button "Lên hàng" at bounding box center [779, 383] width 106 height 30
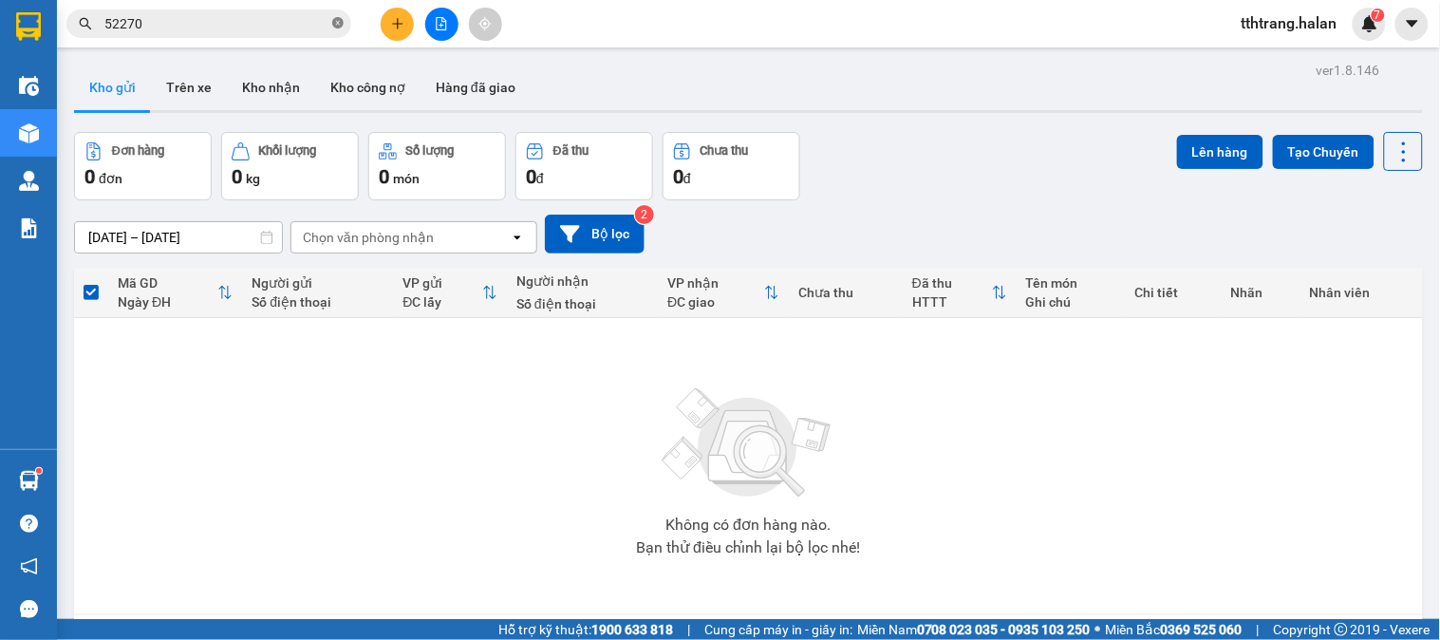
click at [335, 21] on icon "close-circle" at bounding box center [337, 22] width 11 height 11
click at [278, 23] on input "text" at bounding box center [216, 23] width 224 height 21
click at [269, 20] on input "text" at bounding box center [216, 23] width 224 height 21
click at [402, 12] on button at bounding box center [397, 24] width 33 height 33
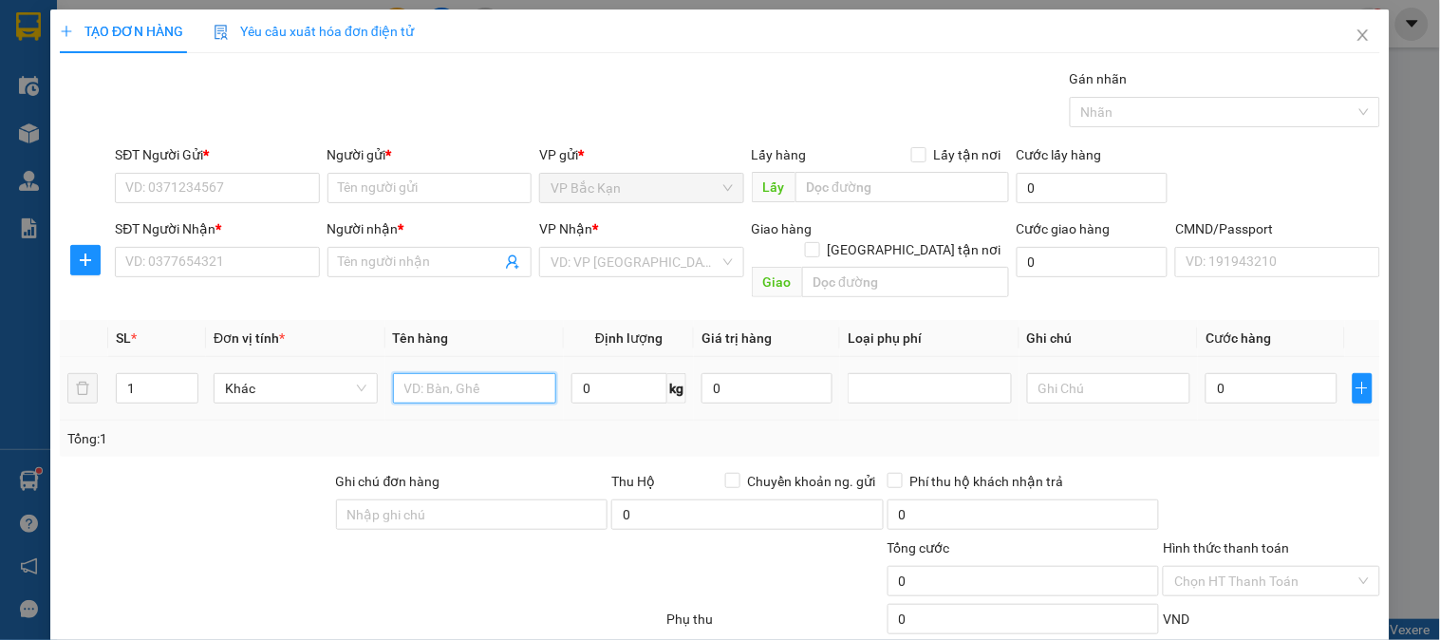
click at [444, 377] on input "text" at bounding box center [475, 388] width 164 height 30
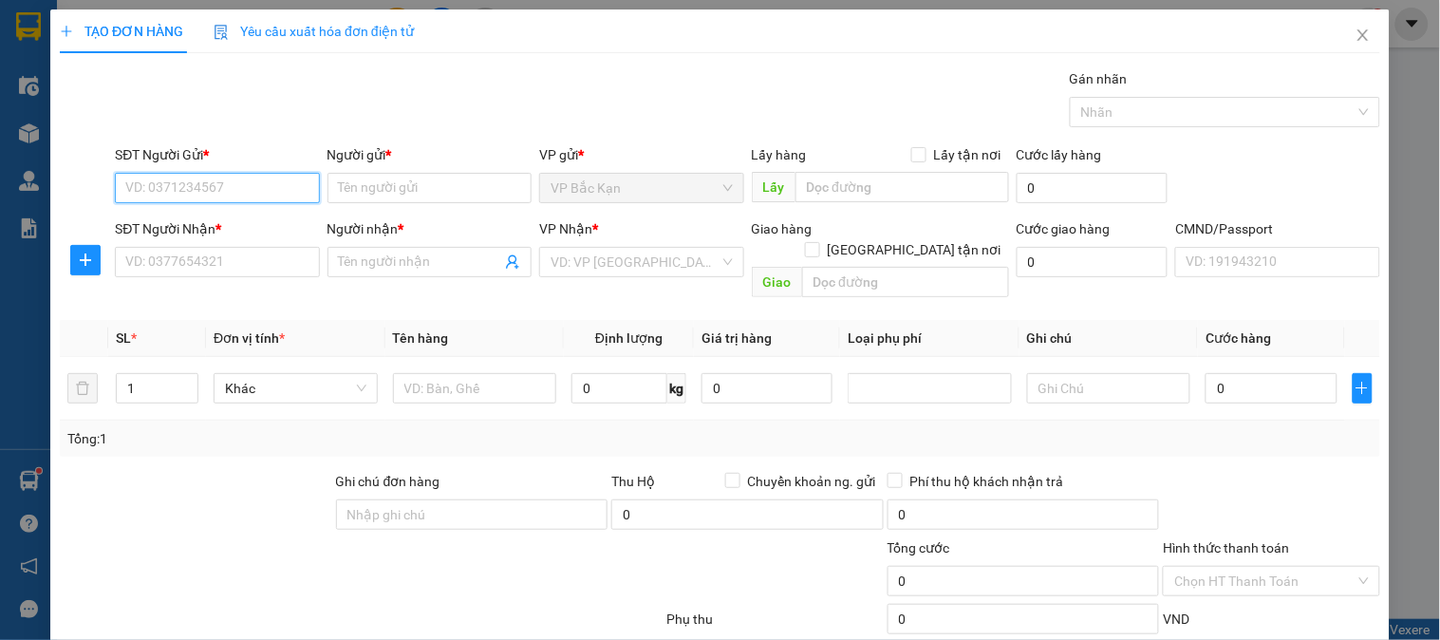
click at [256, 187] on input "SĐT Người Gửi *" at bounding box center [217, 188] width 204 height 30
click at [298, 229] on div "0845298222 - HOÀNG THỊ MINH ÁNH" at bounding box center [218, 226] width 187 height 21
click at [190, 378] on span "up" at bounding box center [187, 383] width 11 height 11
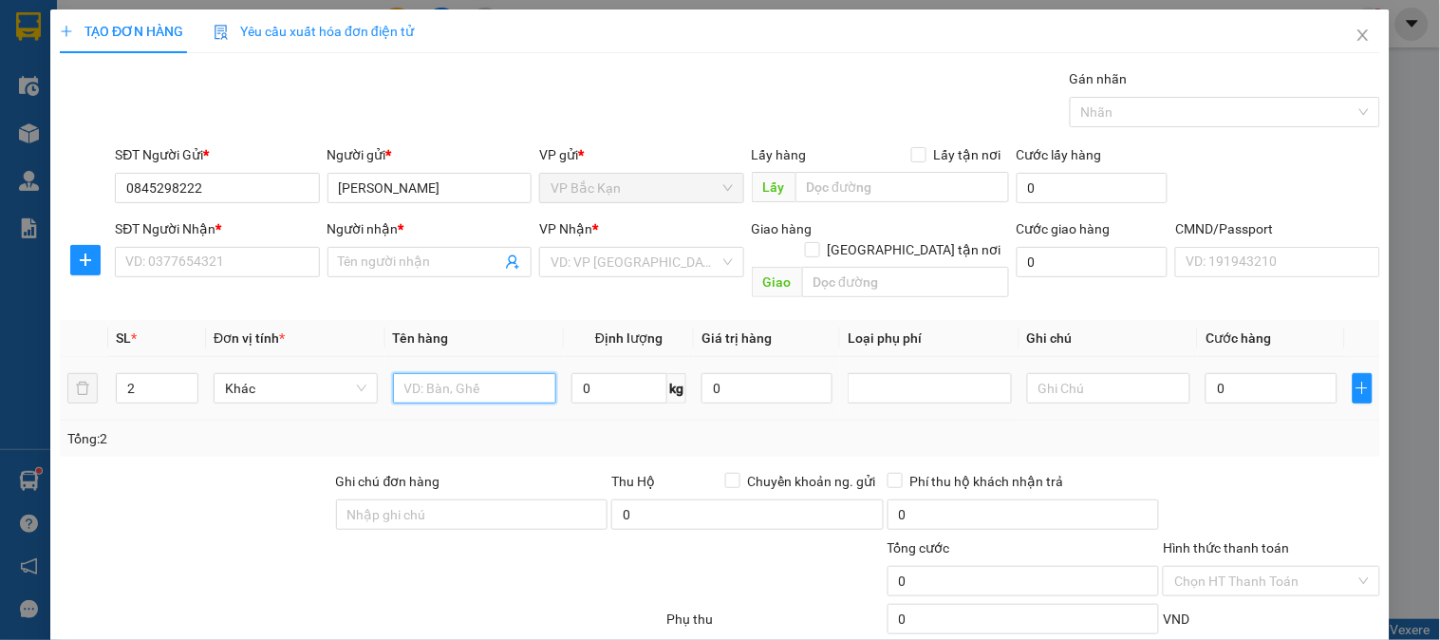
click at [496, 373] on input "text" at bounding box center [475, 388] width 164 height 30
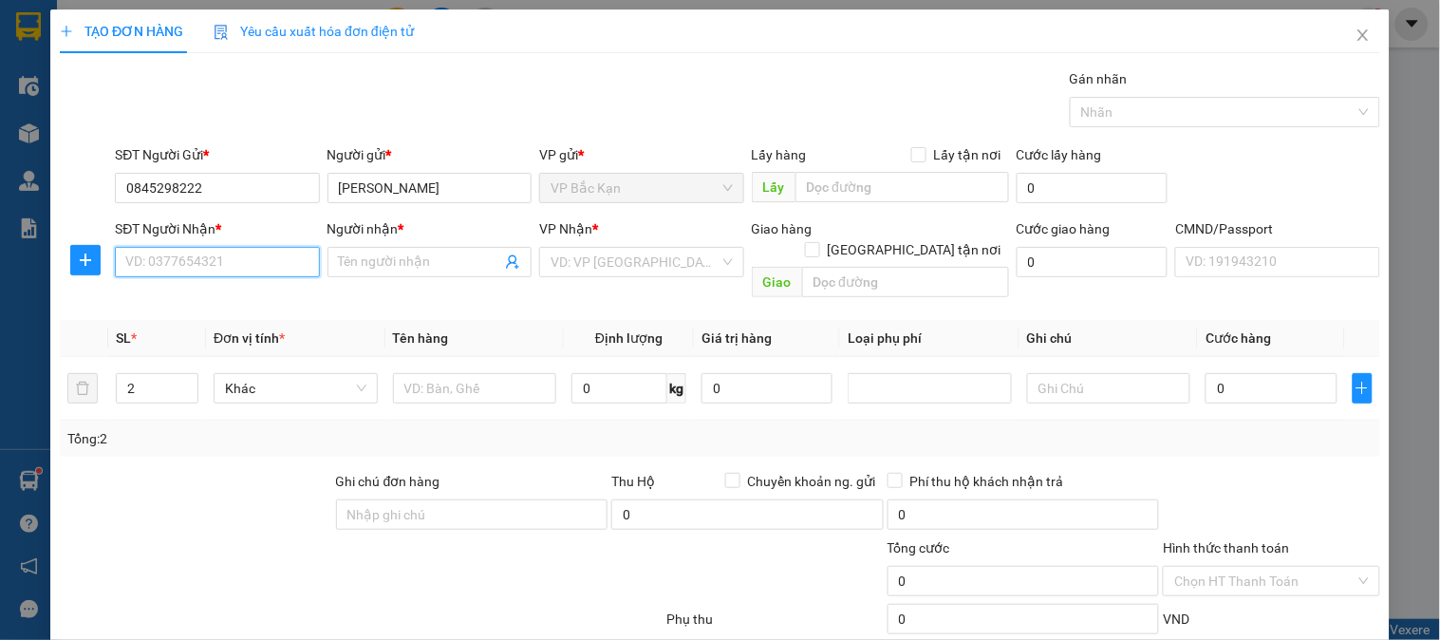
click at [286, 262] on input "SĐT Người Nhận *" at bounding box center [217, 262] width 204 height 30
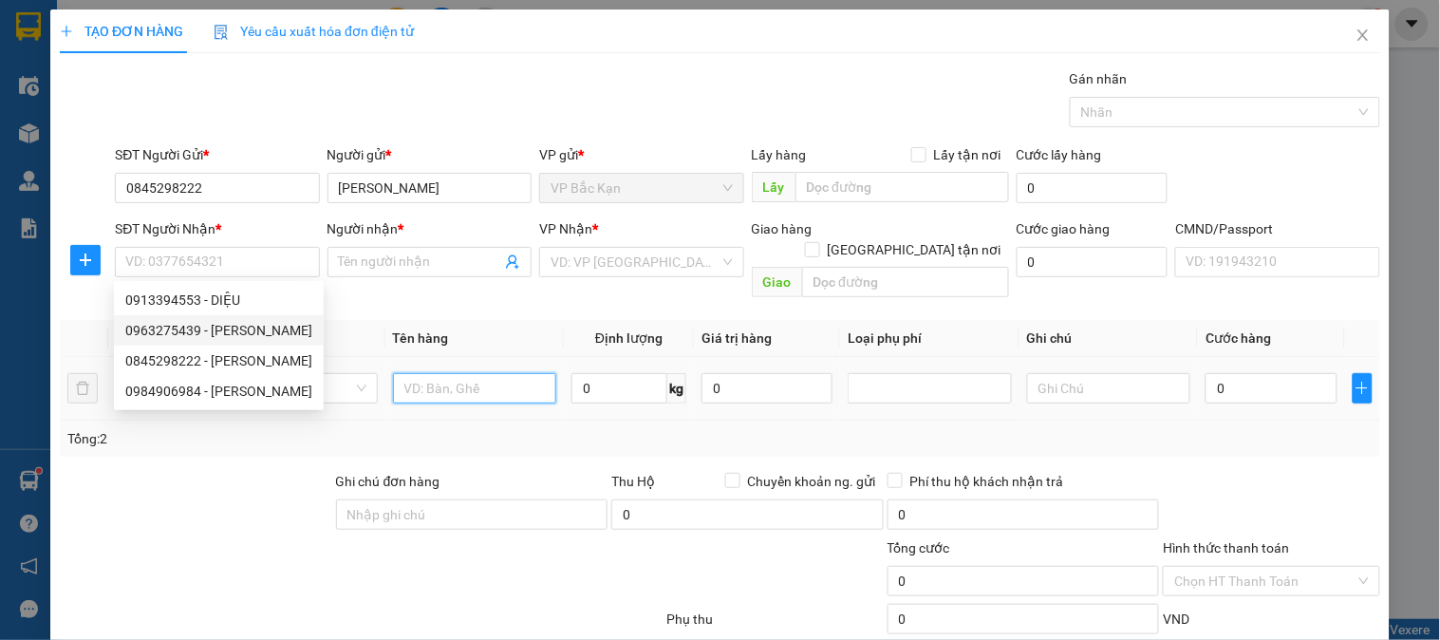
click at [481, 373] on input "text" at bounding box center [475, 388] width 164 height 30
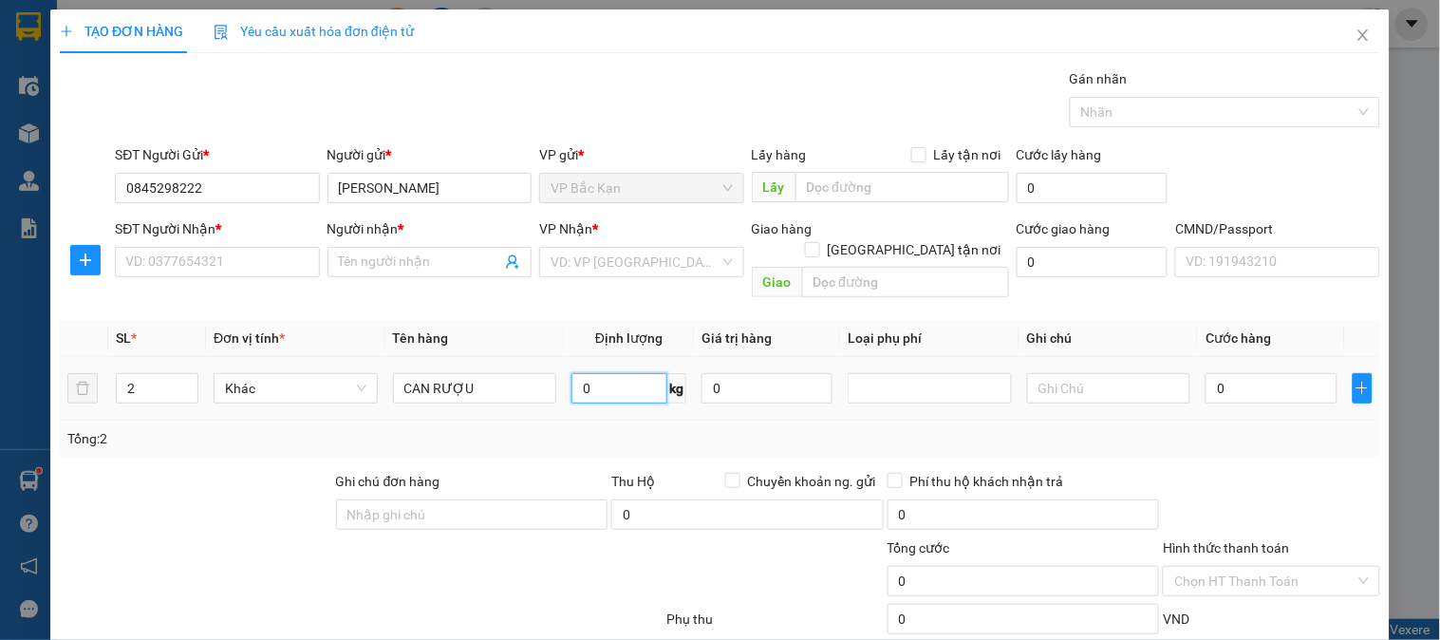
click at [629, 373] on input "0" at bounding box center [620, 388] width 96 height 30
click at [300, 259] on input "SĐT Người Nhận *" at bounding box center [217, 262] width 204 height 30
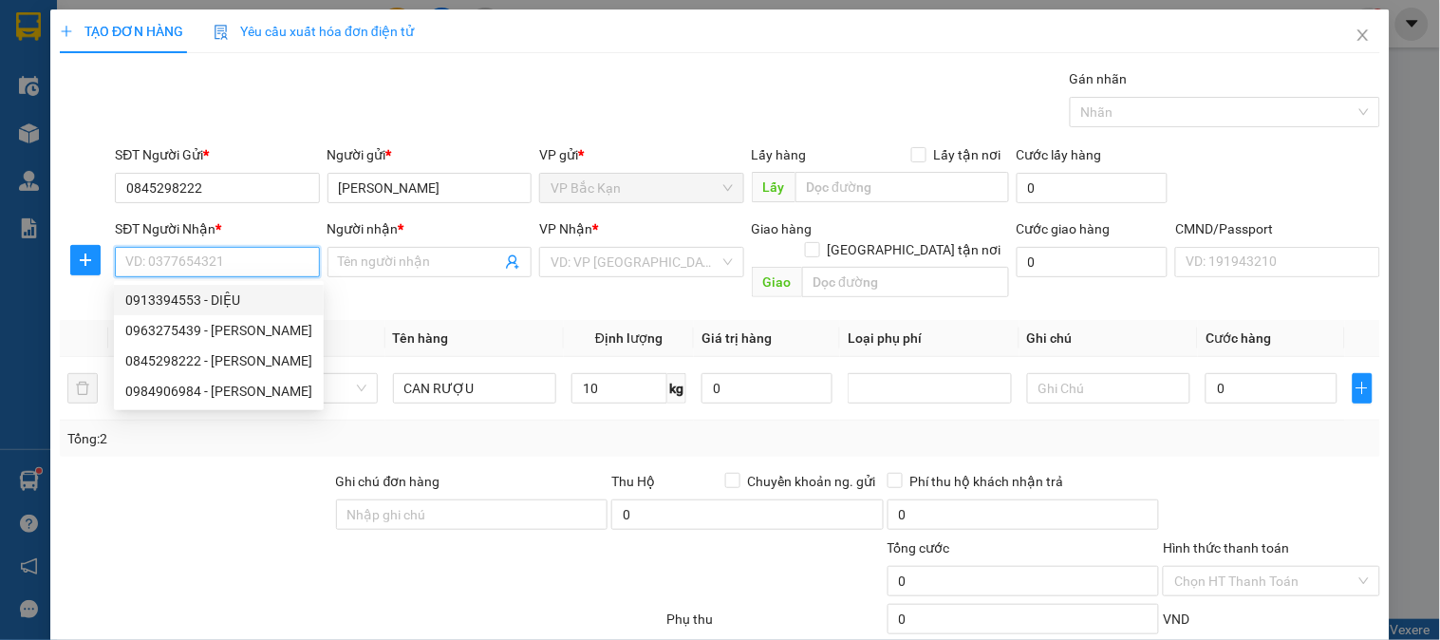
click at [245, 302] on div "0913394553 - DIỆU" at bounding box center [218, 300] width 187 height 21
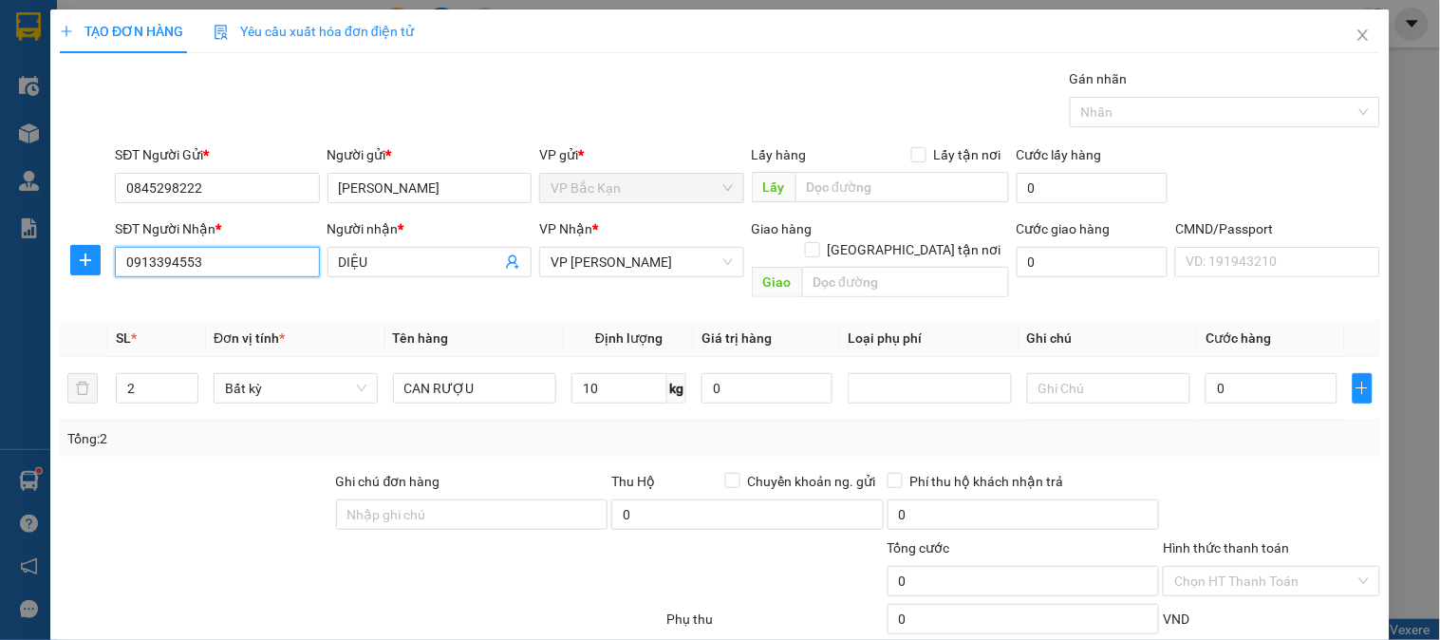
drag, startPoint x: 244, startPoint y: 263, endPoint x: 0, endPoint y: 366, distance: 265.0
click at [0, 386] on div "TẠO ĐƠN HÀNG Yêu cầu xuất hóa đơn điện tử Transit Pickup Surcharge Ids Transit …" at bounding box center [720, 320] width 1440 height 640
click at [602, 267] on span "VP [PERSON_NAME]" at bounding box center [641, 262] width 181 height 28
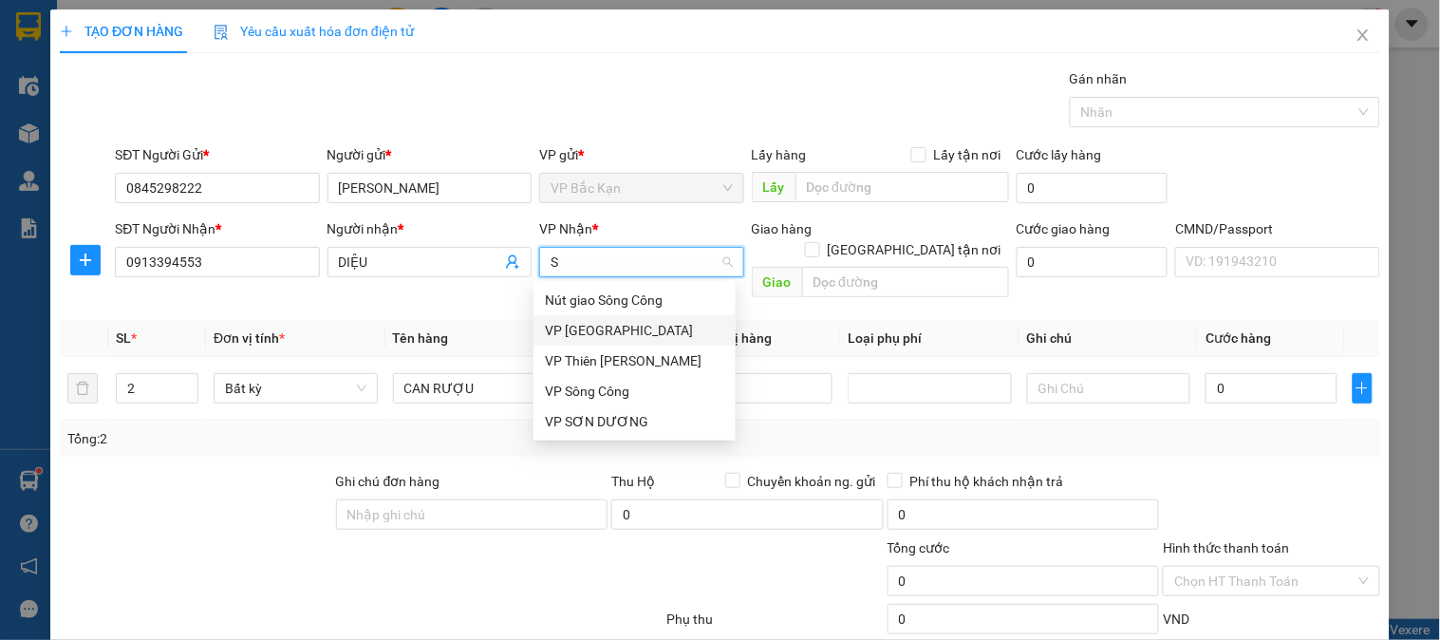
click at [601, 332] on div "VP [GEOGRAPHIC_DATA]" at bounding box center [634, 330] width 179 height 21
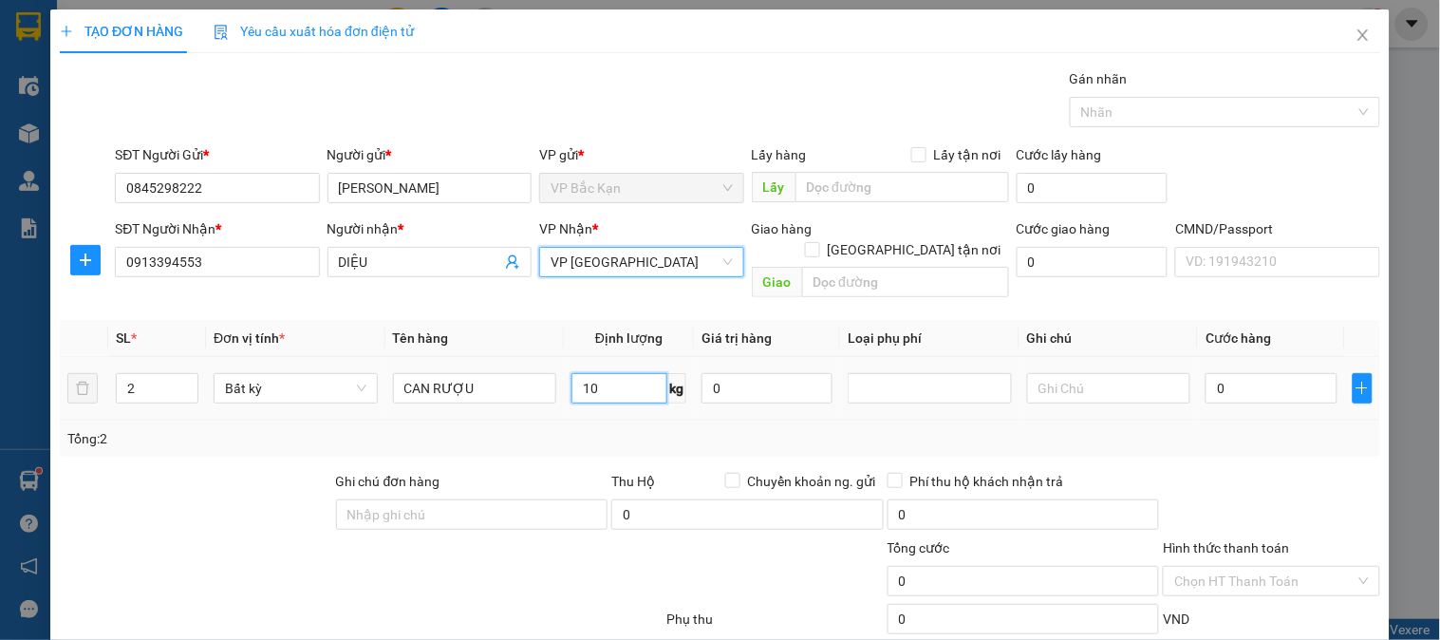
click at [638, 373] on input "10" at bounding box center [620, 388] width 96 height 30
click at [929, 421] on div "Tổng: 2" at bounding box center [720, 439] width 1321 height 36
click at [945, 421] on div "Tổng: 2" at bounding box center [720, 439] width 1321 height 36
click at [1263, 373] on input "40.000" at bounding box center [1271, 388] width 131 height 30
click at [1269, 428] on div "Tổng: 2" at bounding box center [719, 438] width 1305 height 21
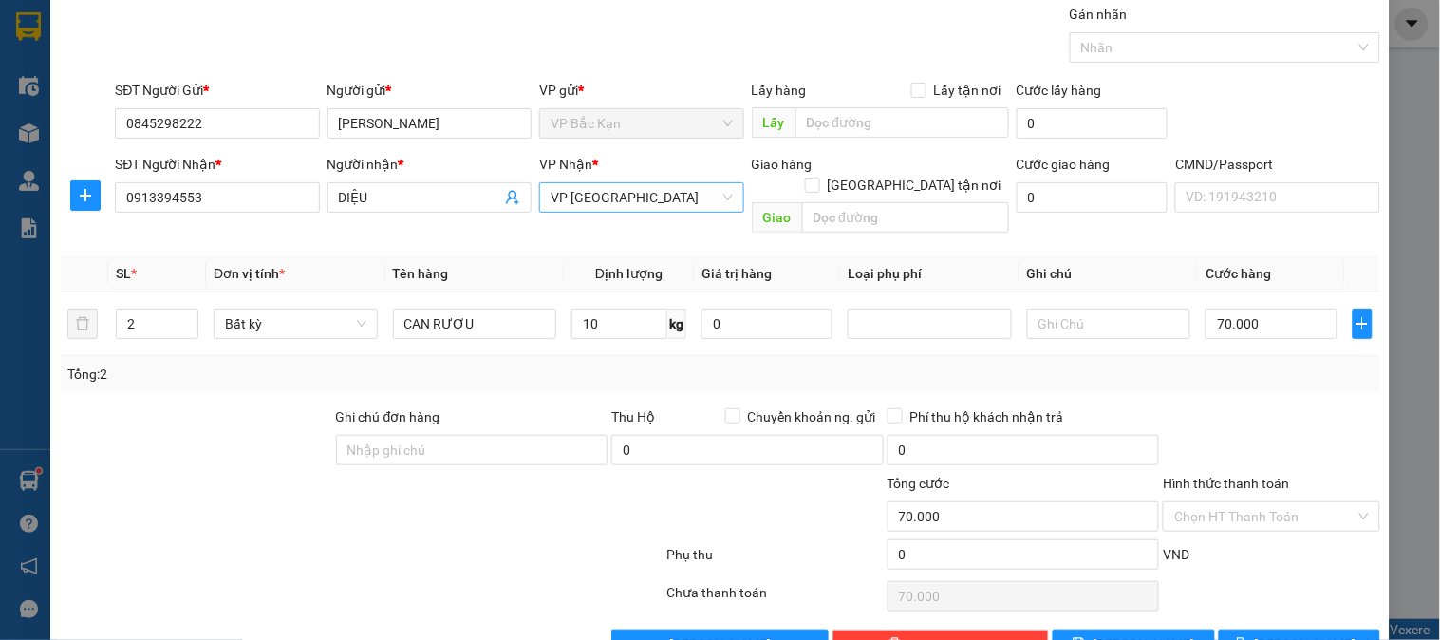
scroll to position [100, 0]
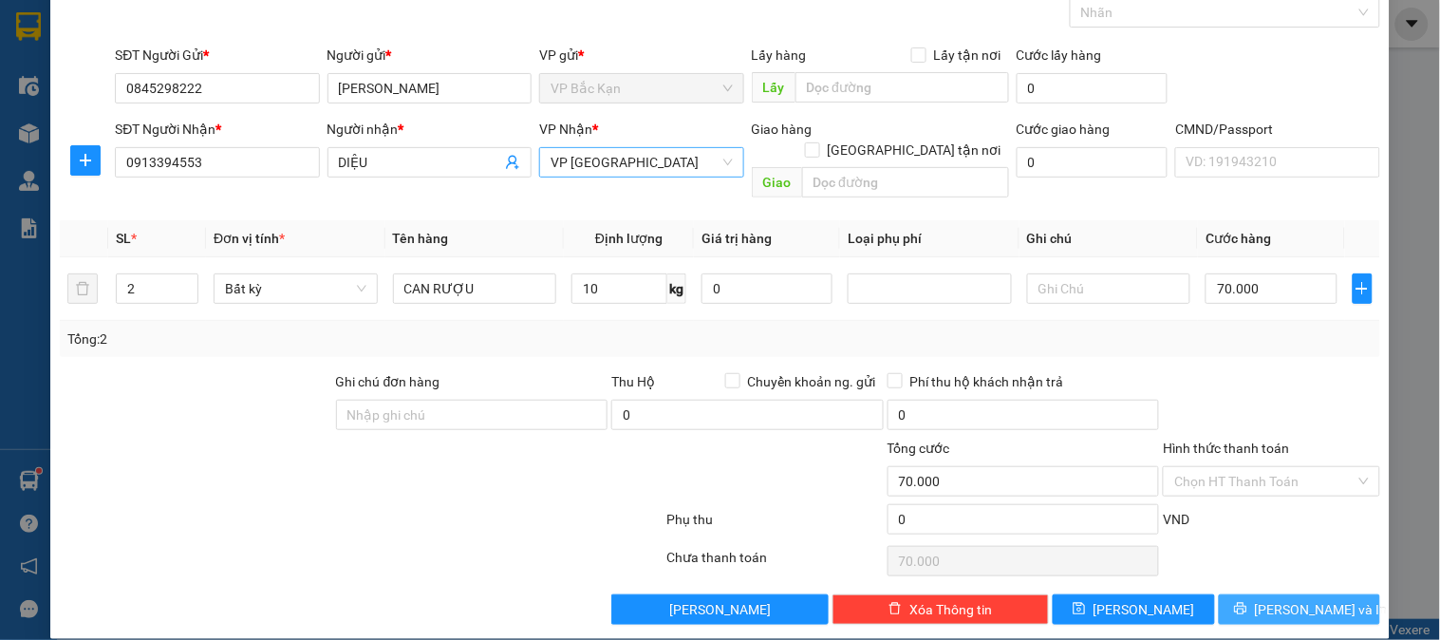
click at [1310, 599] on span "Lưu và In" at bounding box center [1321, 609] width 133 height 21
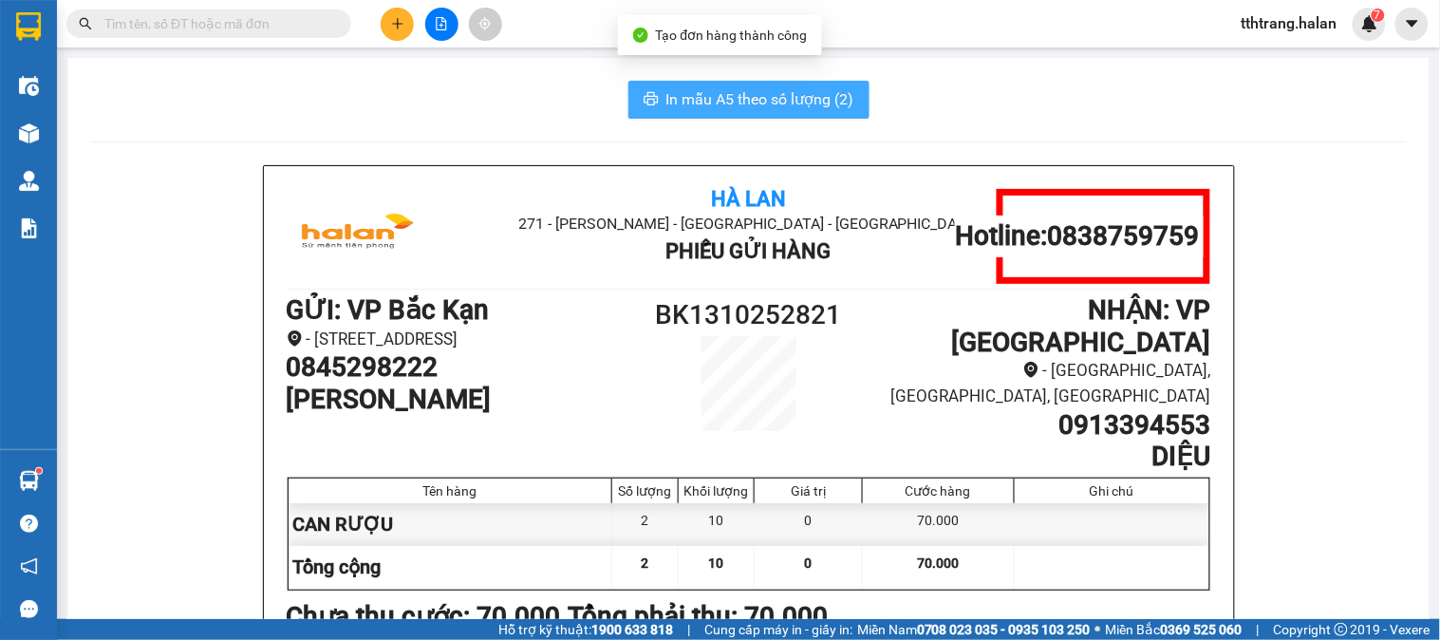
click at [794, 95] on span "In mẫu A5 theo số lượng (2)" at bounding box center [760, 99] width 188 height 24
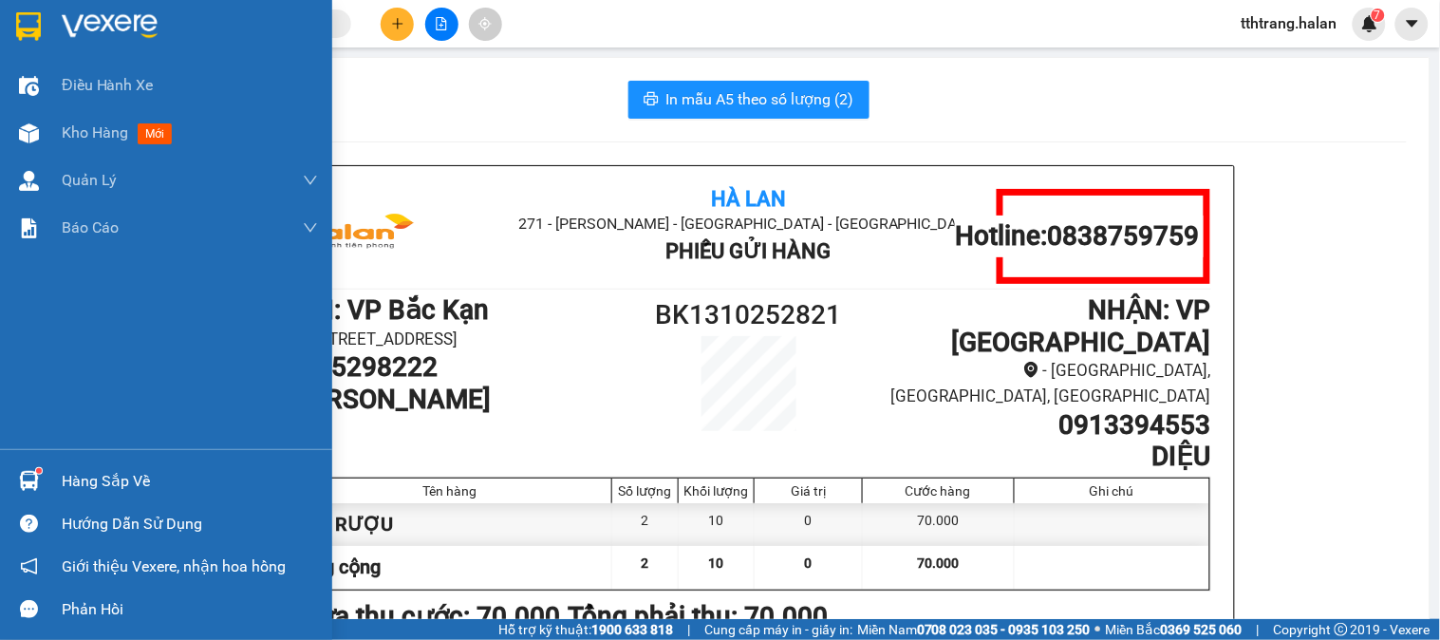
click at [50, 481] on div "Hàng sắp về" at bounding box center [166, 481] width 332 height 43
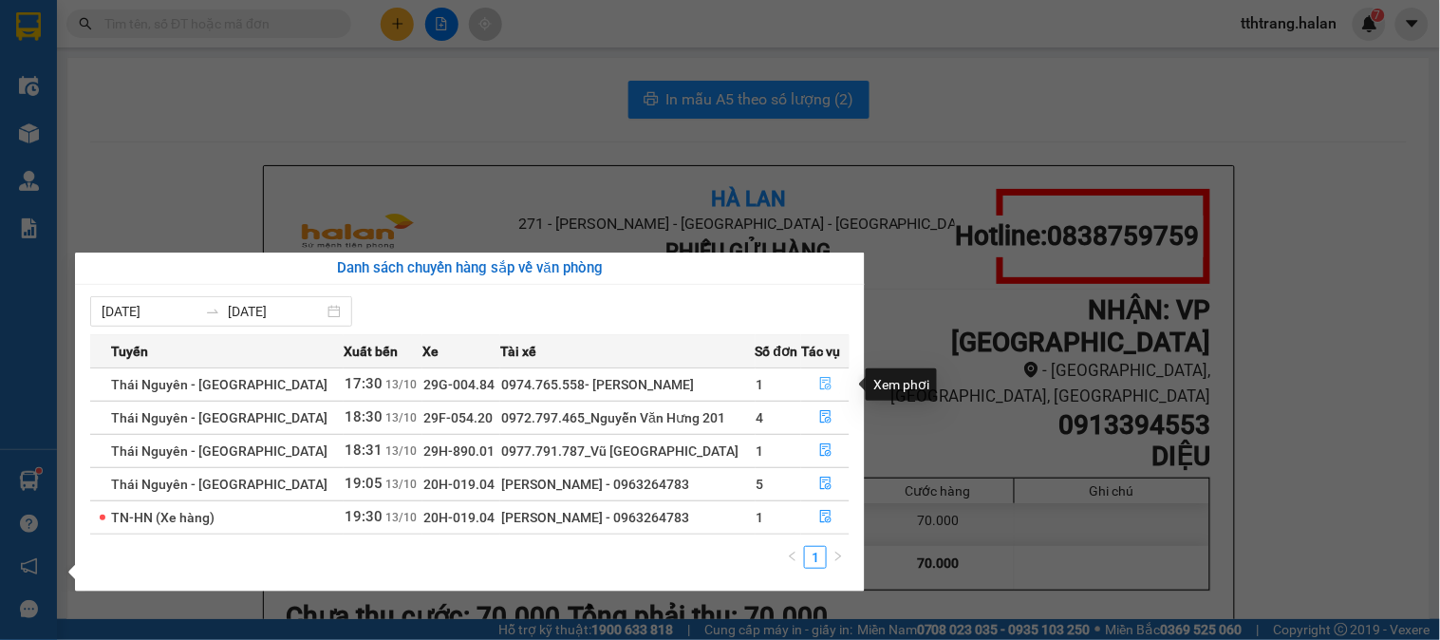
click at [823, 390] on icon "file-done" at bounding box center [825, 383] width 13 height 13
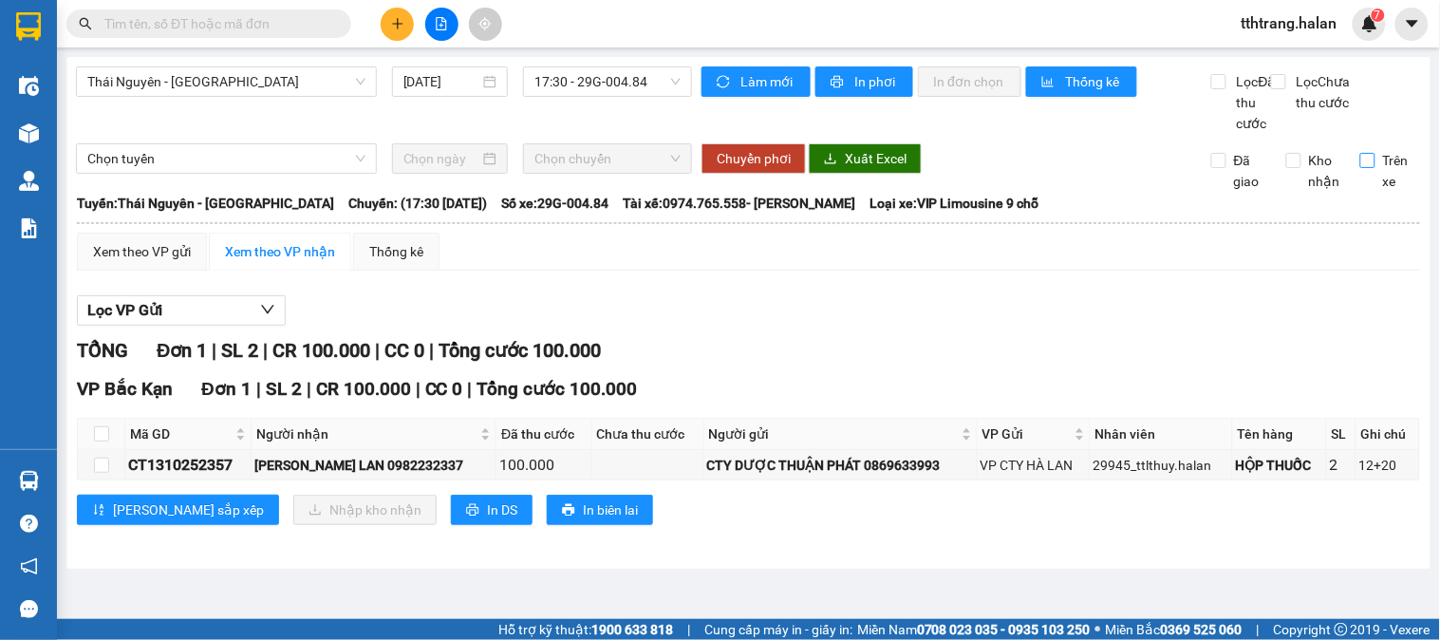
click at [1372, 168] on input "Trên xe" at bounding box center [1368, 160] width 15 height 15
click at [99, 441] on input "checkbox" at bounding box center [101, 433] width 15 height 15
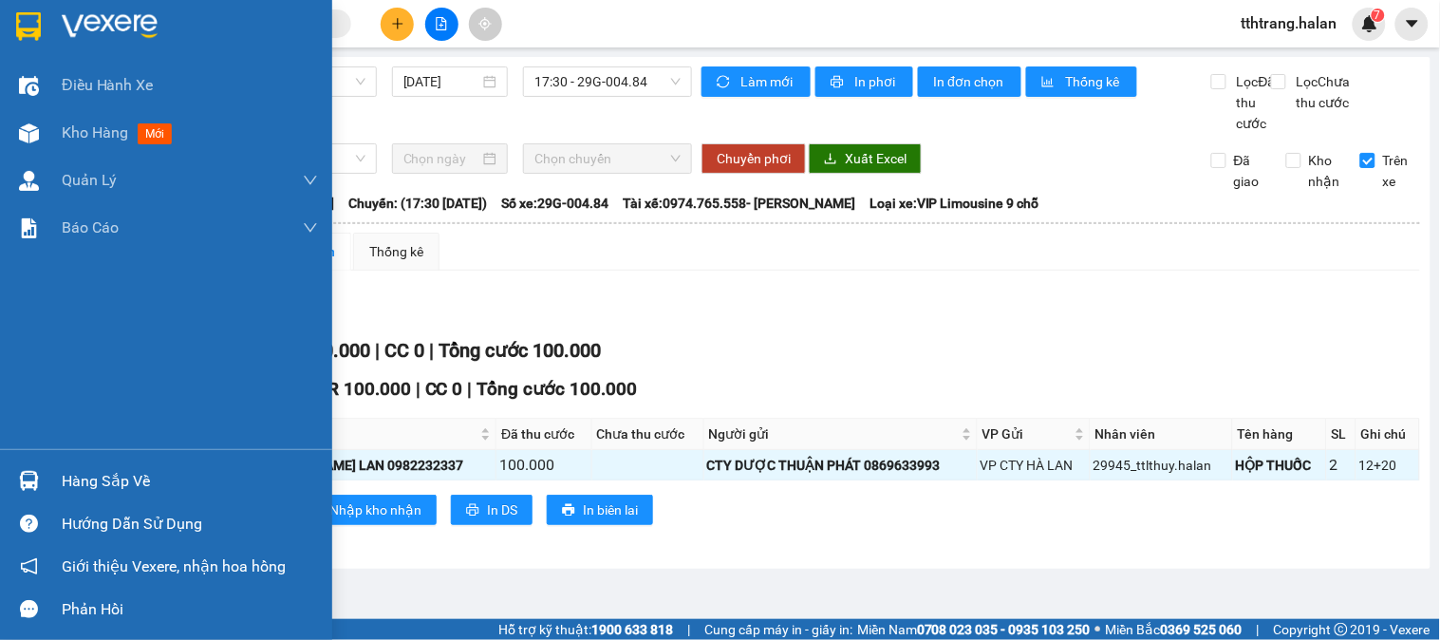
click at [35, 488] on img at bounding box center [29, 481] width 20 height 20
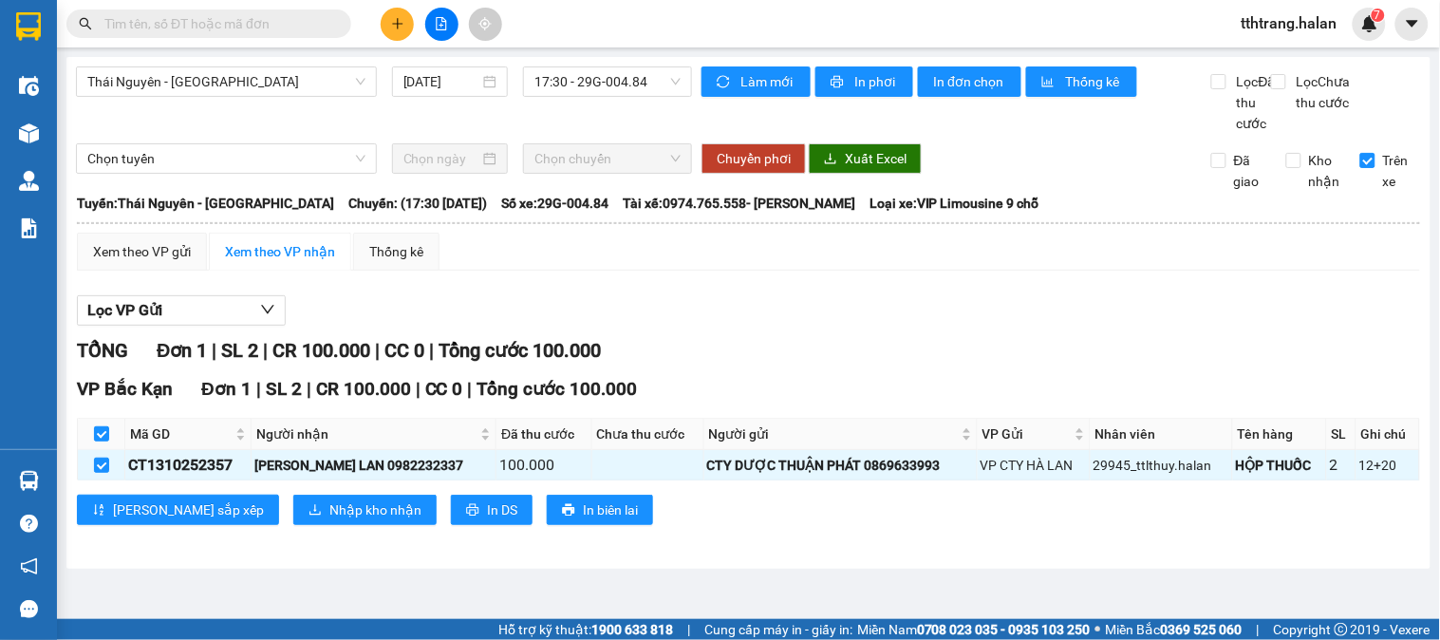
drag, startPoint x: 1006, startPoint y: 333, endPoint x: 988, endPoint y: 314, distance: 26.2
click at [1006, 330] on section "Kết quả tìm kiếm ( 162 ) Bộ lọc Mã ĐH Trạng thái Món hàng Thu hộ Tổng cước Chưa…" at bounding box center [720, 320] width 1440 height 640
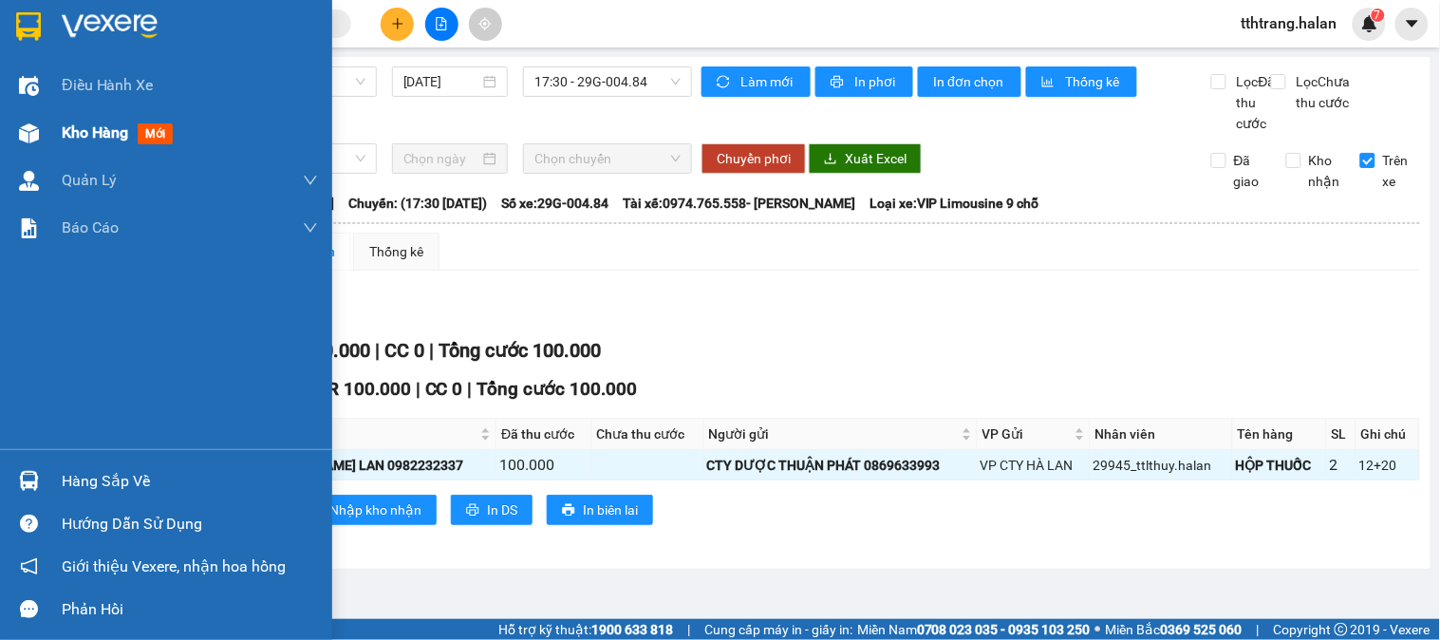
click at [6, 123] on div "Kho hàng mới" at bounding box center [166, 132] width 332 height 47
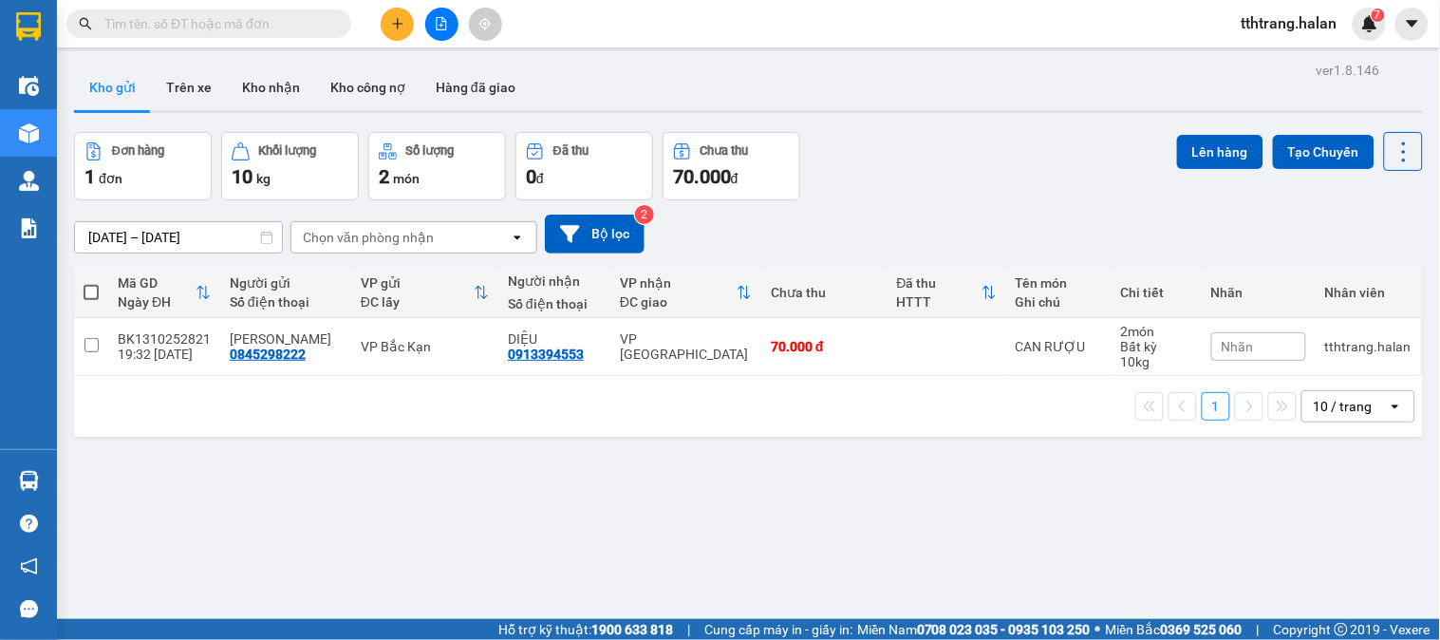
click at [403, 26] on icon "plus" at bounding box center [397, 23] width 13 height 13
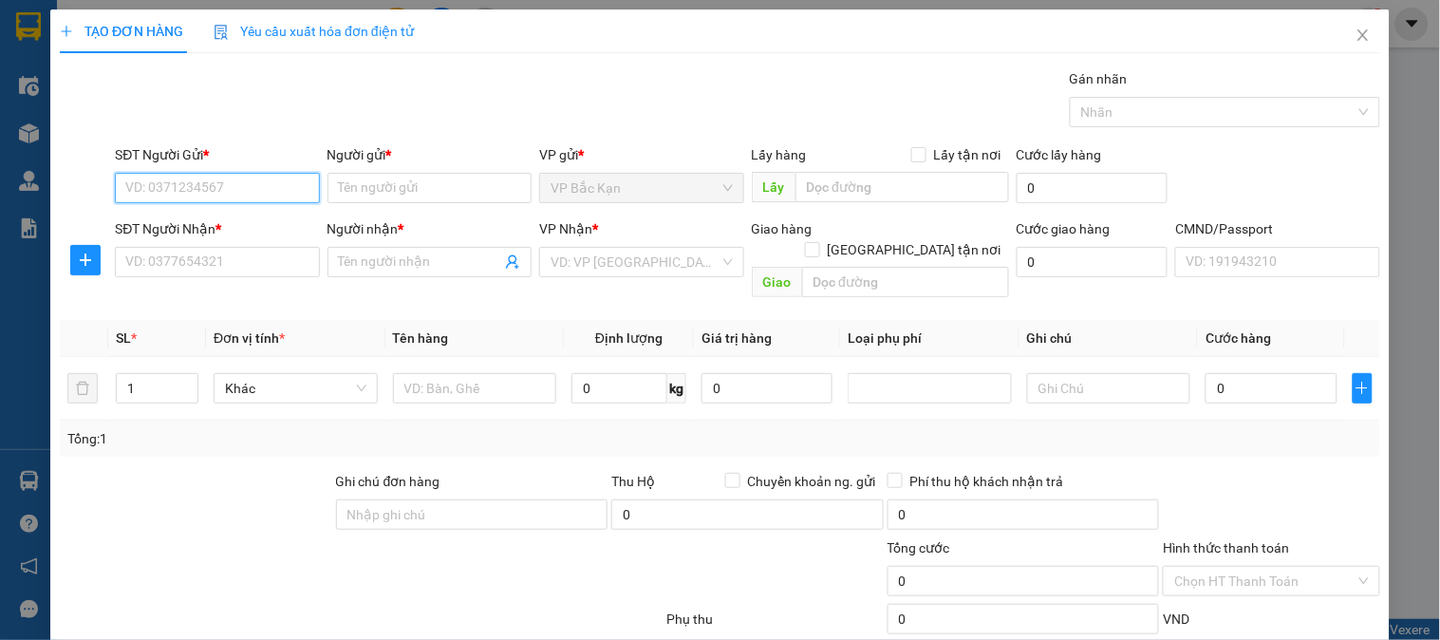
click at [242, 183] on input "SĐT Người Gửi *" at bounding box center [217, 188] width 204 height 30
click at [230, 184] on input "02866" at bounding box center [217, 188] width 204 height 30
click at [258, 219] on div "0868002866 - LÝ ĐỖ HÙNG, BK" at bounding box center [230, 226] width 210 height 21
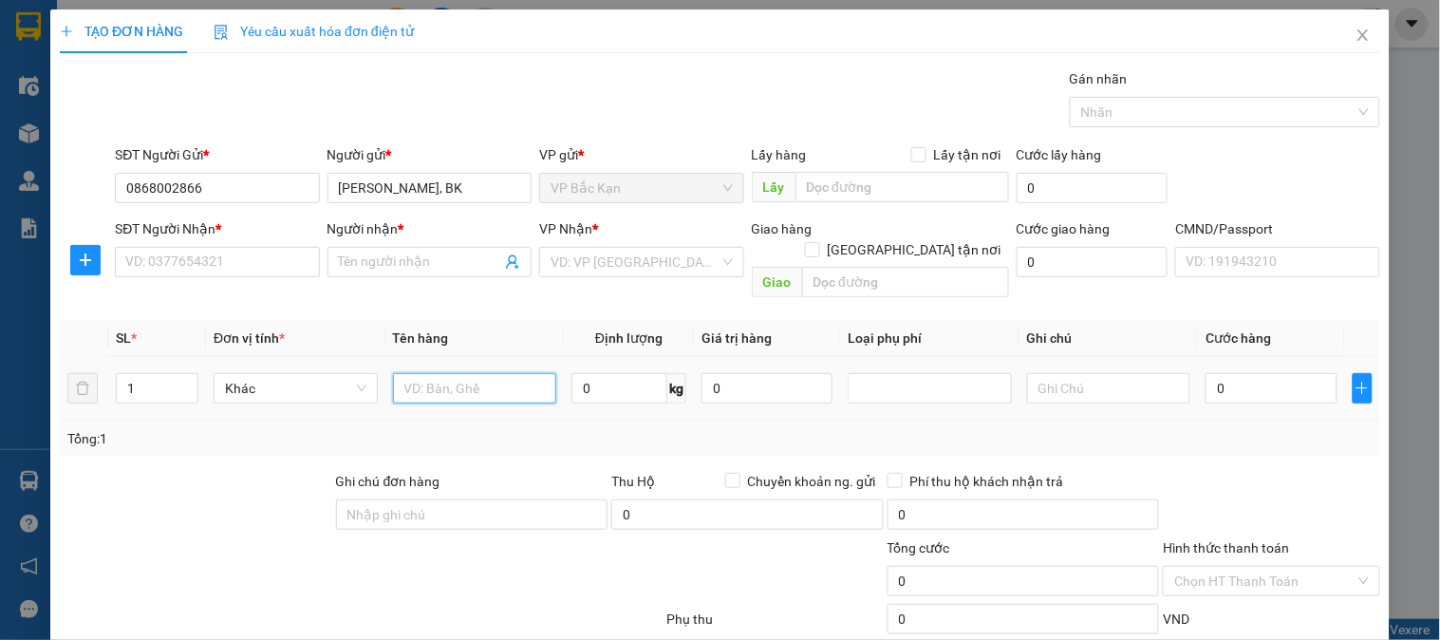
click at [457, 373] on input "text" at bounding box center [475, 388] width 164 height 30
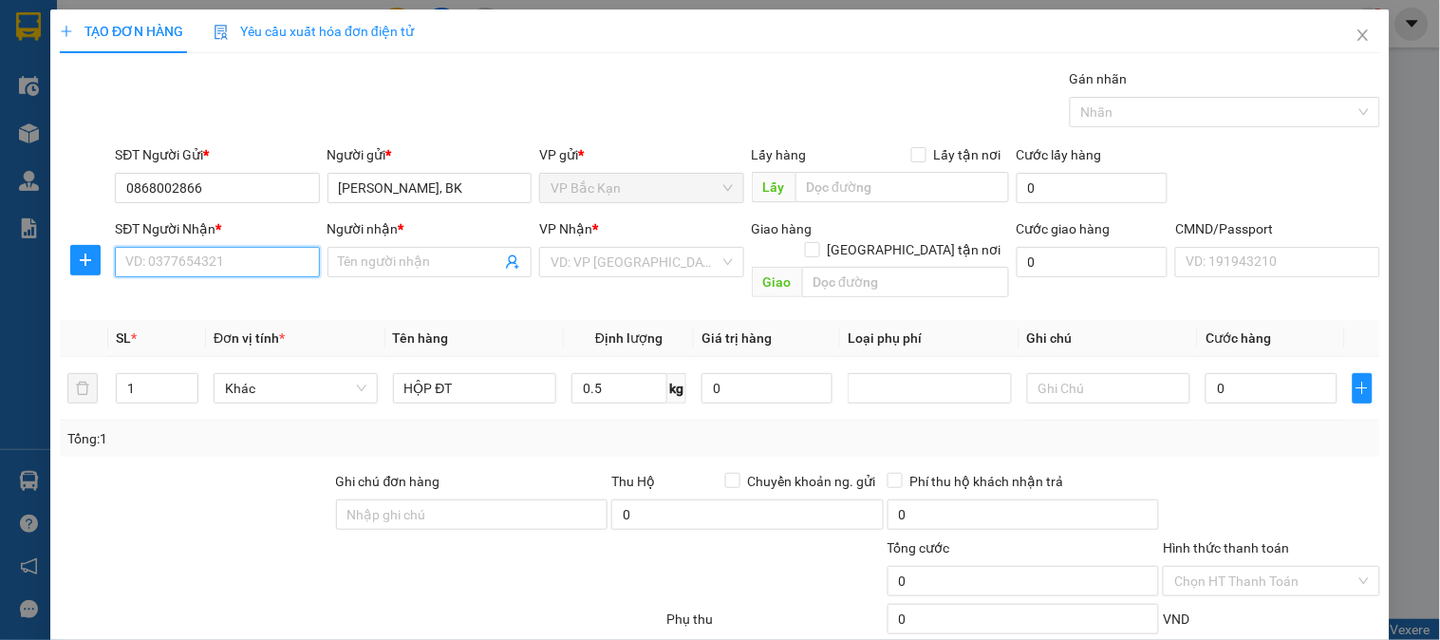
click at [266, 266] on input "SĐT Người Nhận *" at bounding box center [217, 262] width 204 height 30
click at [244, 269] on input "0986896351" at bounding box center [217, 262] width 204 height 30
drag, startPoint x: 249, startPoint y: 271, endPoint x: 0, endPoint y: 289, distance: 249.4
click at [0, 289] on div "TẠO ĐƠN HÀNG Yêu cầu xuất hóa đơn điện tử Transit Pickup Surcharge Ids Transit …" at bounding box center [720, 320] width 1440 height 640
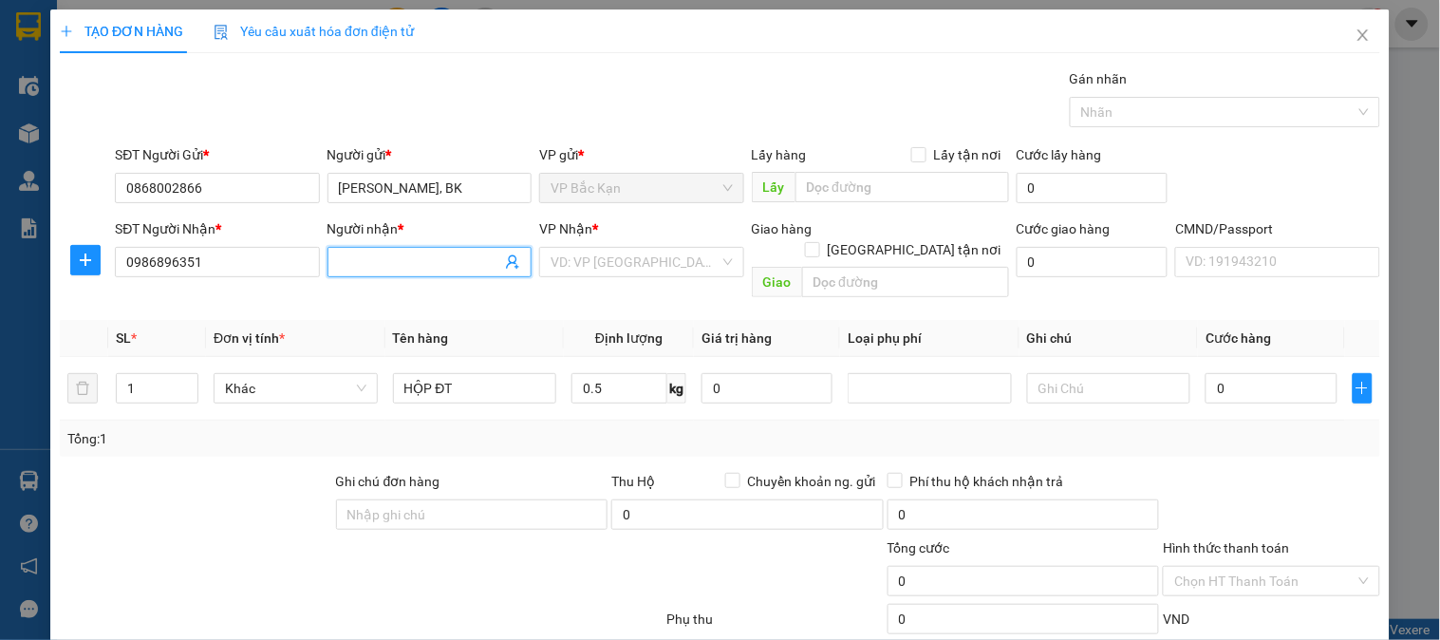
click at [382, 254] on input "Người nhận *" at bounding box center [420, 262] width 162 height 21
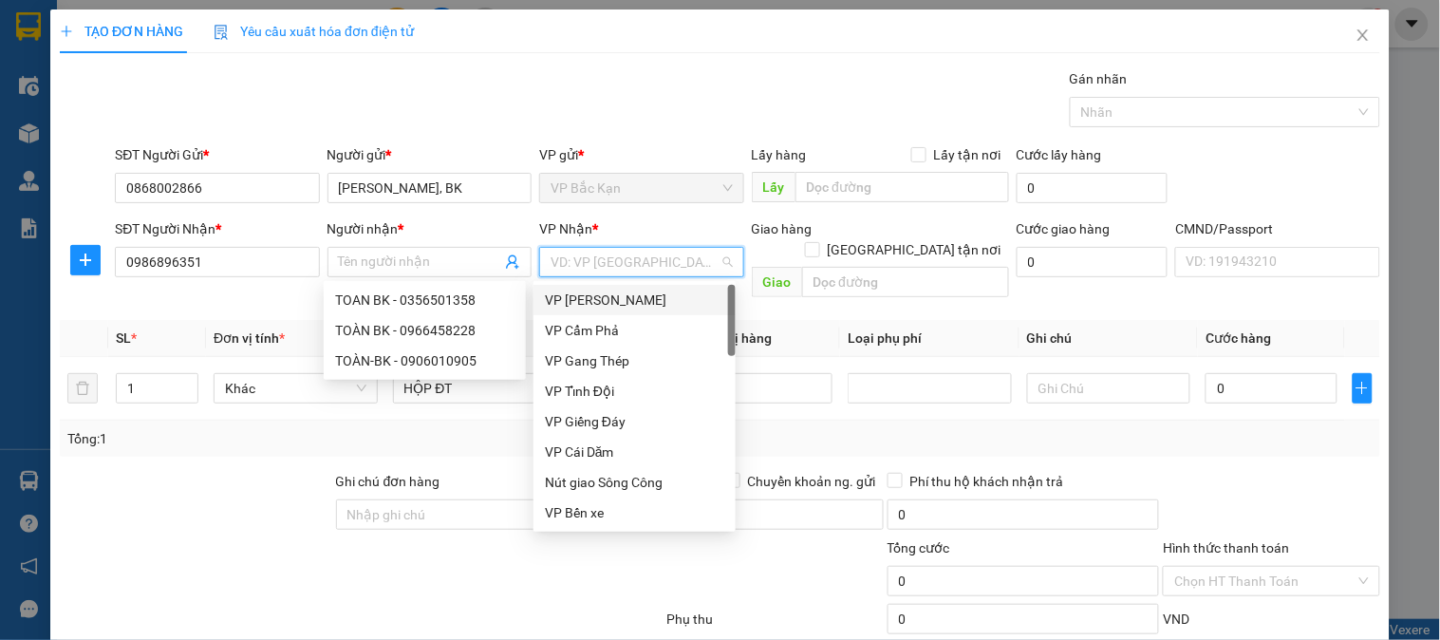
click at [608, 257] on input "search" at bounding box center [635, 262] width 168 height 28
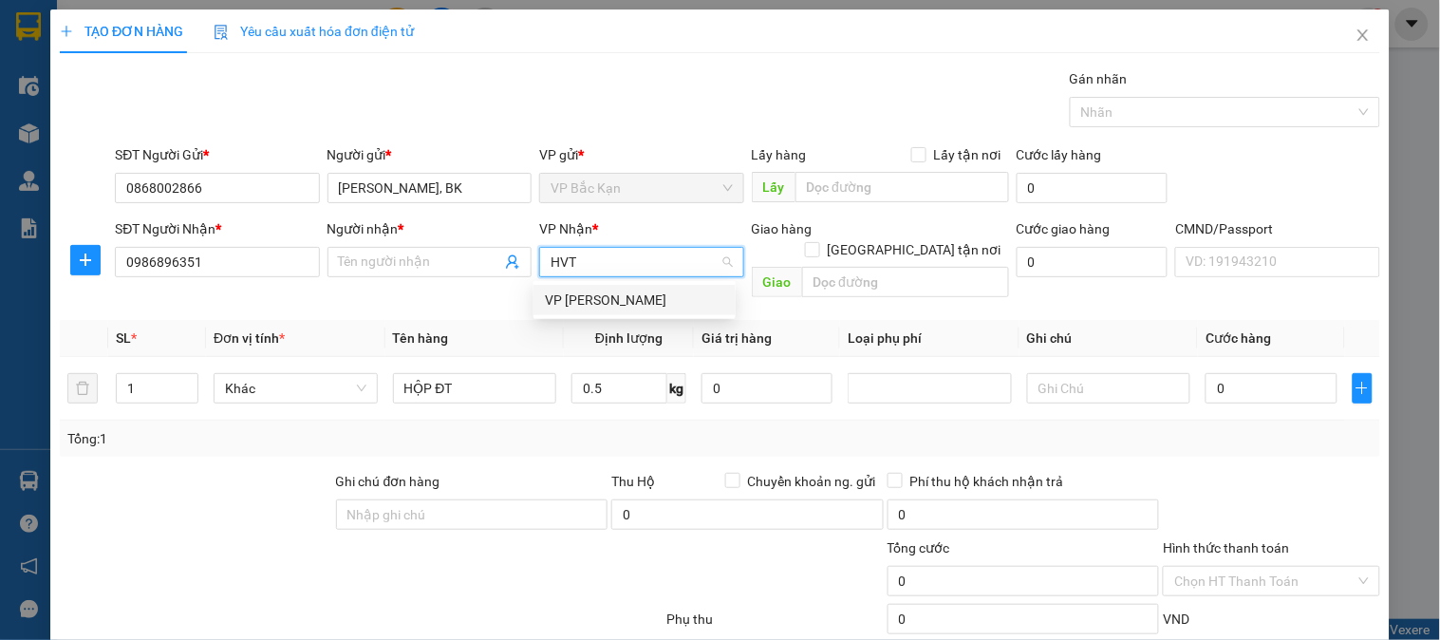
click at [596, 305] on div "VP [PERSON_NAME]" at bounding box center [634, 300] width 179 height 21
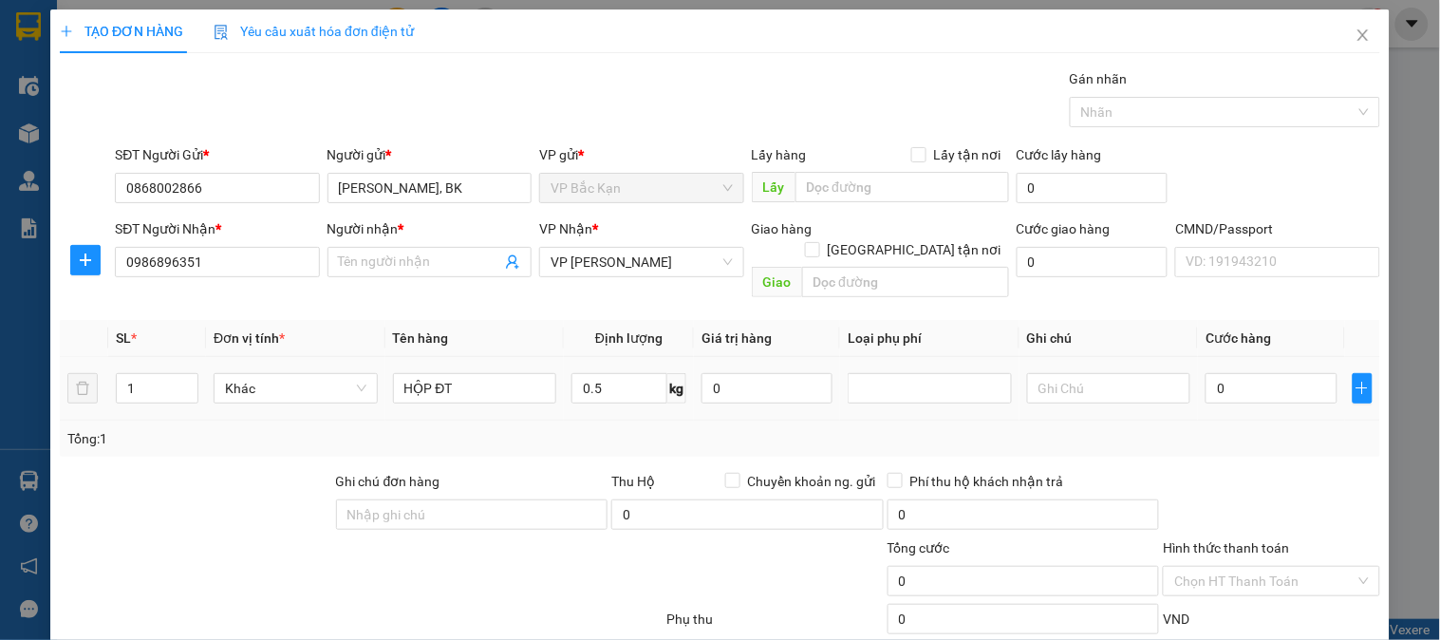
click at [642, 428] on div "Tổng: 1" at bounding box center [719, 438] width 1305 height 21
drag, startPoint x: 642, startPoint y: 416, endPoint x: 438, endPoint y: 266, distance: 253.3
click at [571, 346] on div "SL * Đơn vị tính * Tên hàng Định lượng Giá trị hàng Loại phụ phí Ghi chú Cước h…" at bounding box center [720, 388] width 1321 height 137
drag, startPoint x: 416, startPoint y: 270, endPoint x: 430, endPoint y: 254, distance: 20.8
click at [424, 261] on input "Người nhận *" at bounding box center [420, 262] width 162 height 21
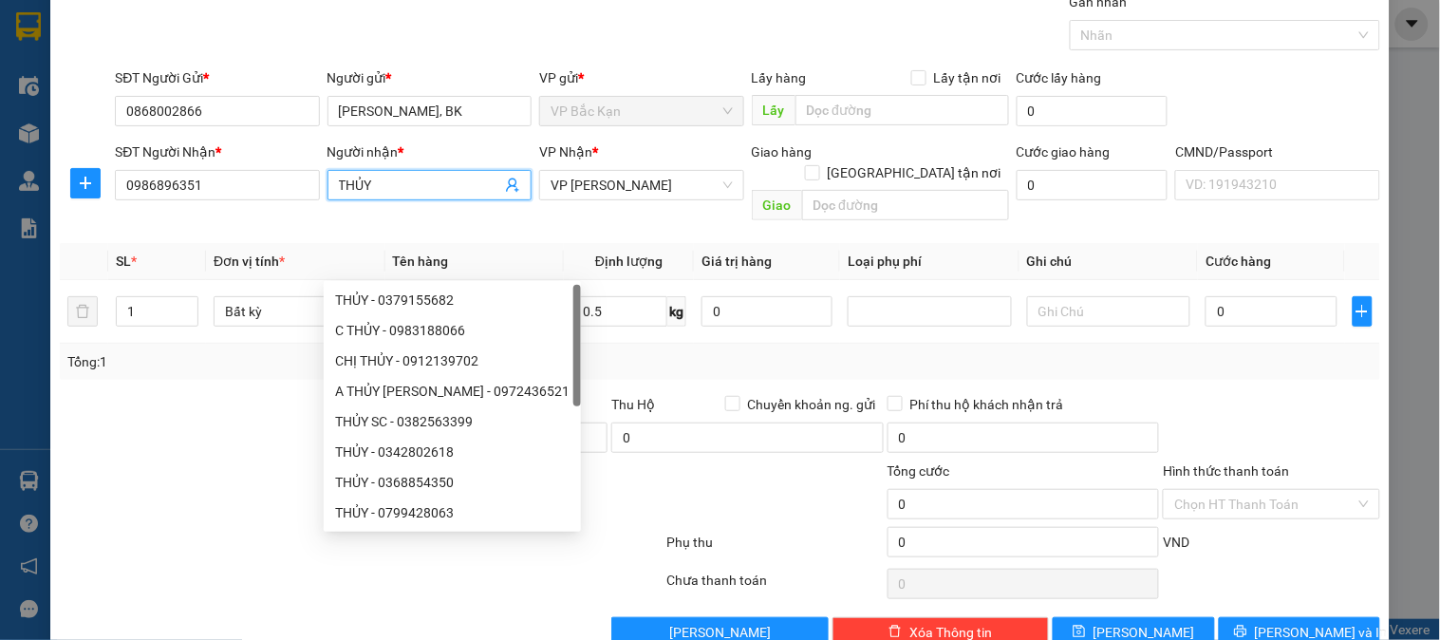
scroll to position [100, 0]
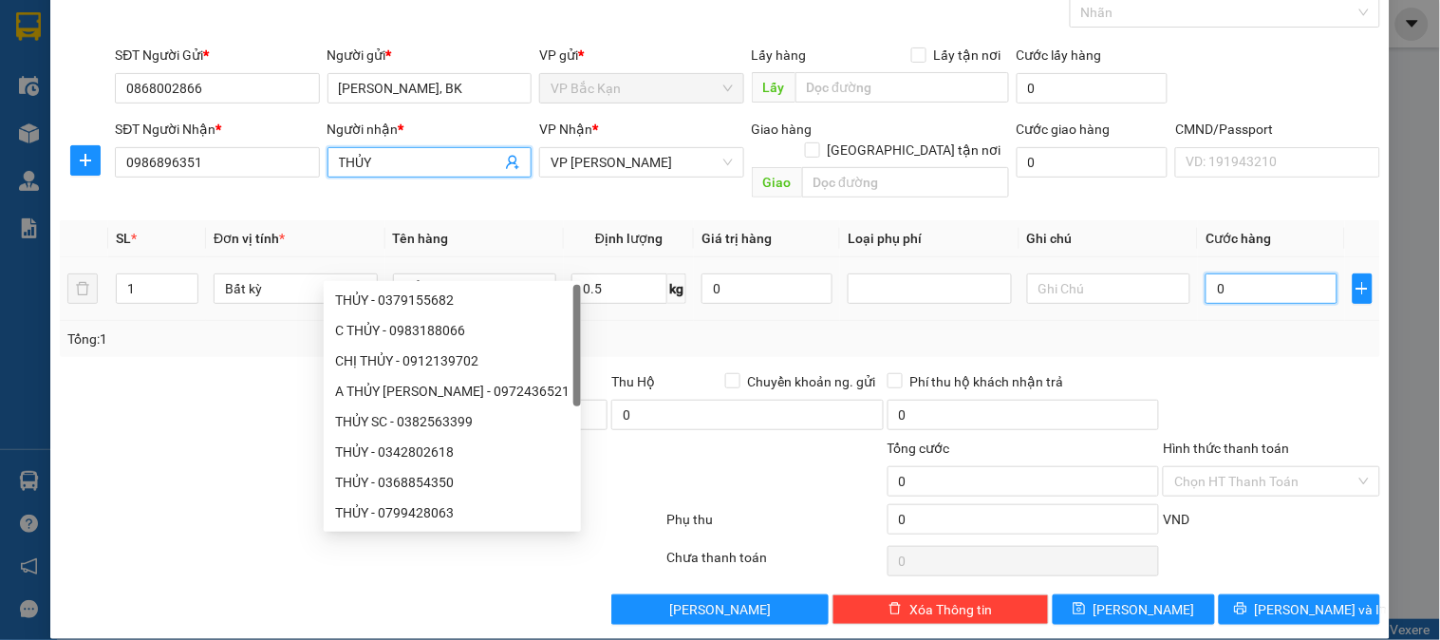
click at [1292, 276] on input "0" at bounding box center [1271, 288] width 131 height 30
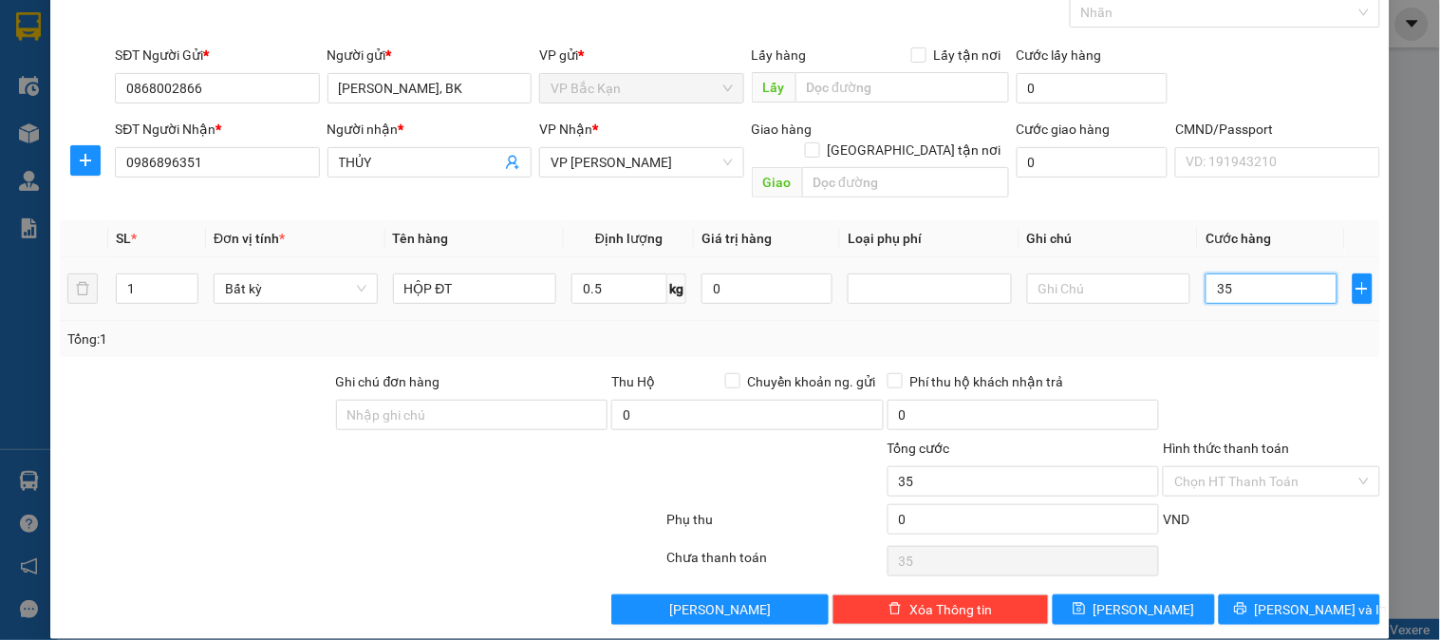
click at [1306, 276] on input "35" at bounding box center [1271, 288] width 131 height 30
click at [1318, 544] on div "Chọn HT Thanh Toán" at bounding box center [1271, 561] width 220 height 38
click at [1289, 599] on span "Lưu và In" at bounding box center [1321, 609] width 133 height 21
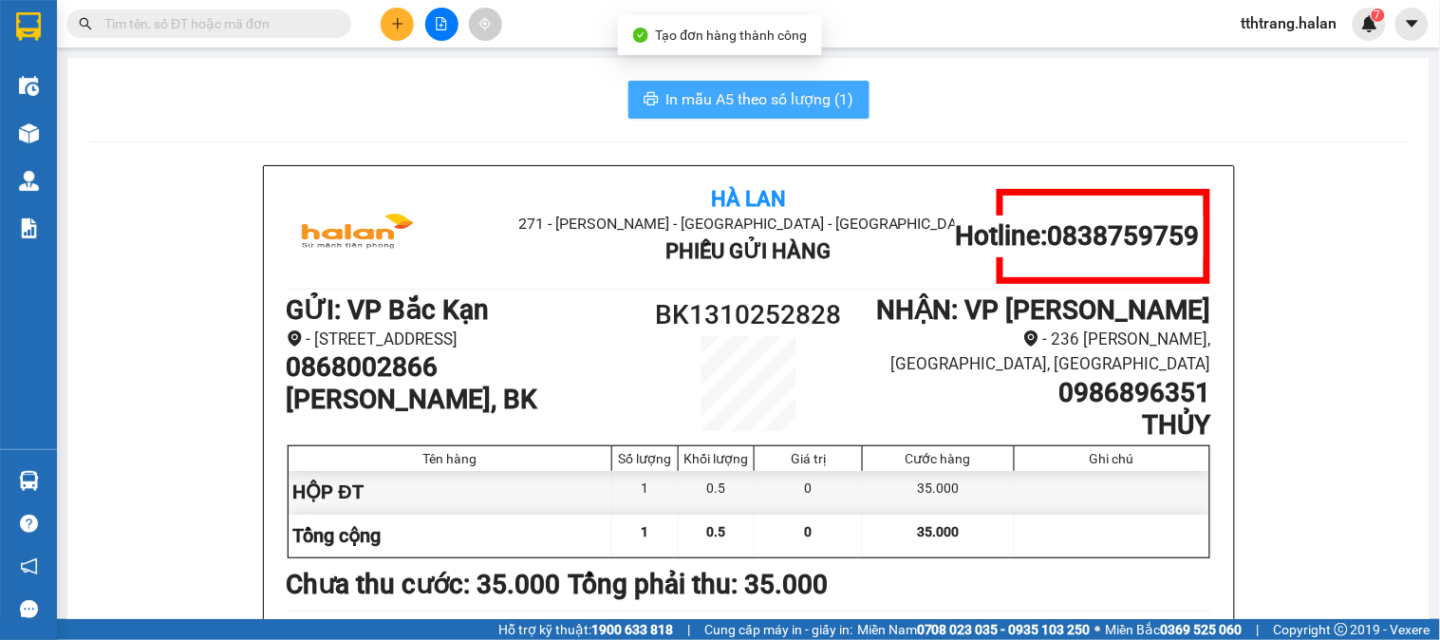
click at [707, 106] on span "In mẫu A5 theo số lượng (1)" at bounding box center [760, 99] width 188 height 24
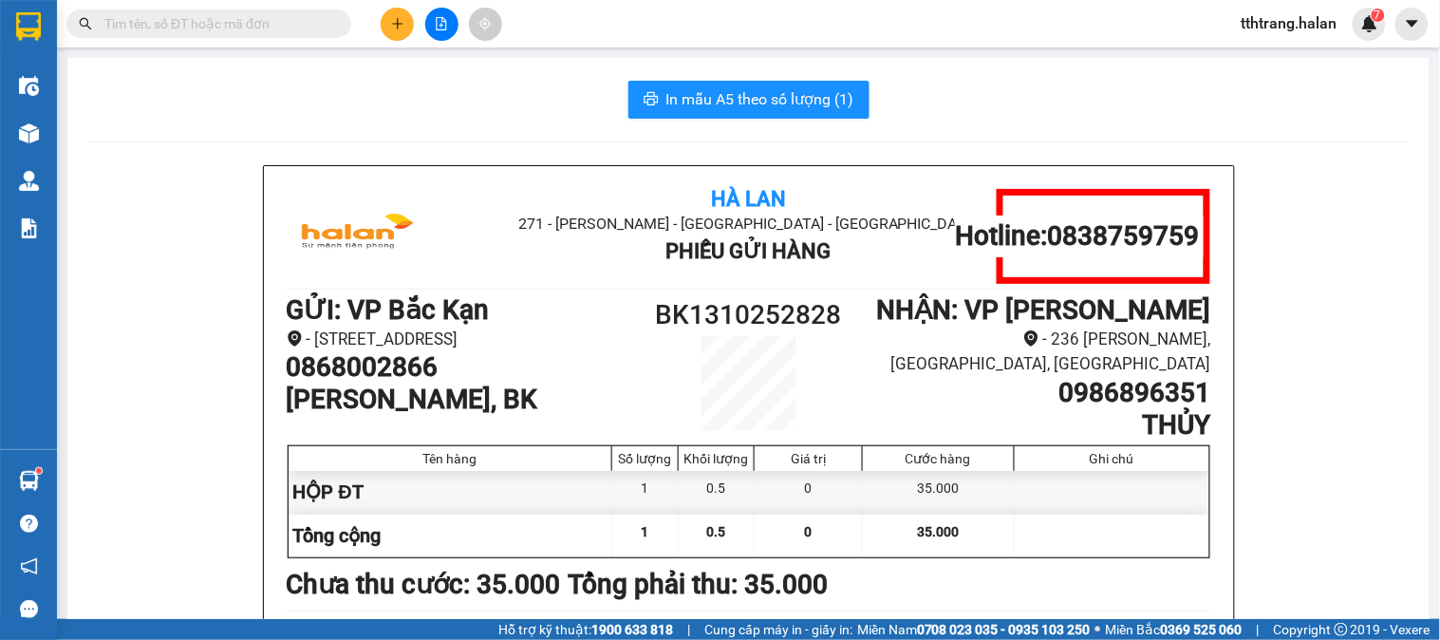
click at [281, 13] on input "text" at bounding box center [216, 23] width 224 height 21
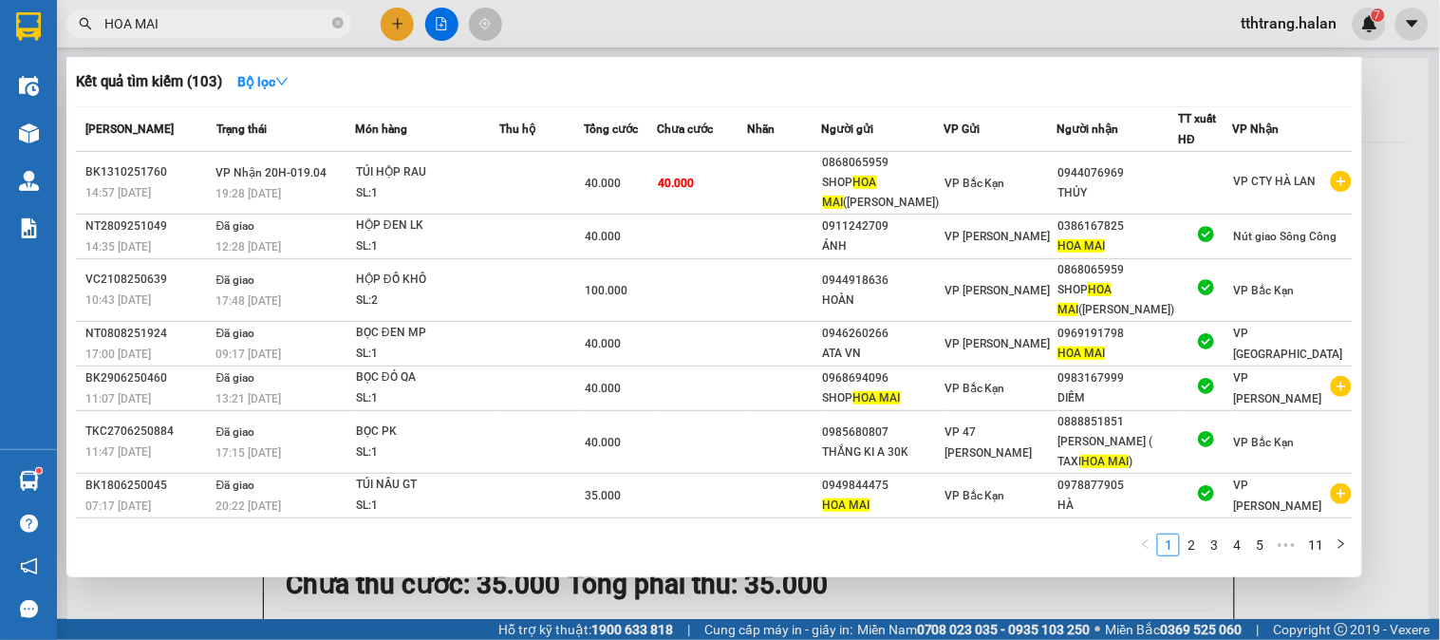
click at [142, 599] on div at bounding box center [720, 320] width 1440 height 640
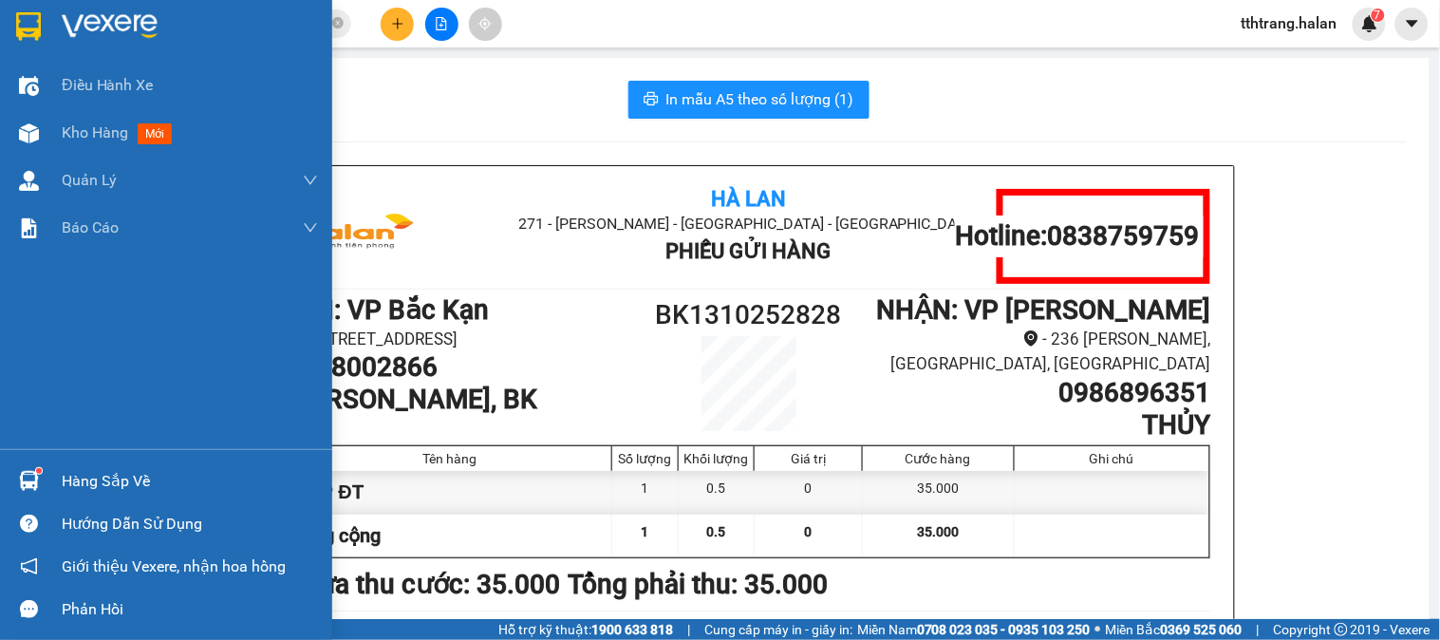
click at [40, 471] on sup at bounding box center [39, 471] width 6 height 6
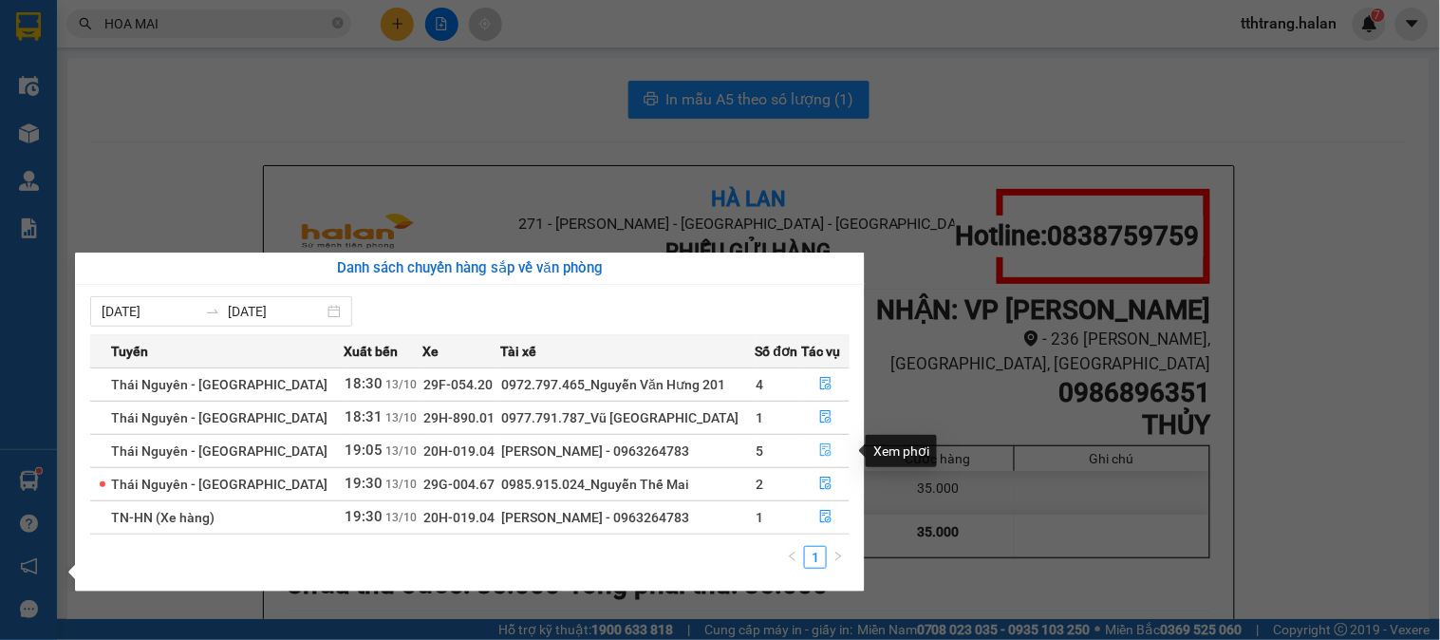
click at [821, 447] on icon "file-done" at bounding box center [825, 449] width 13 height 13
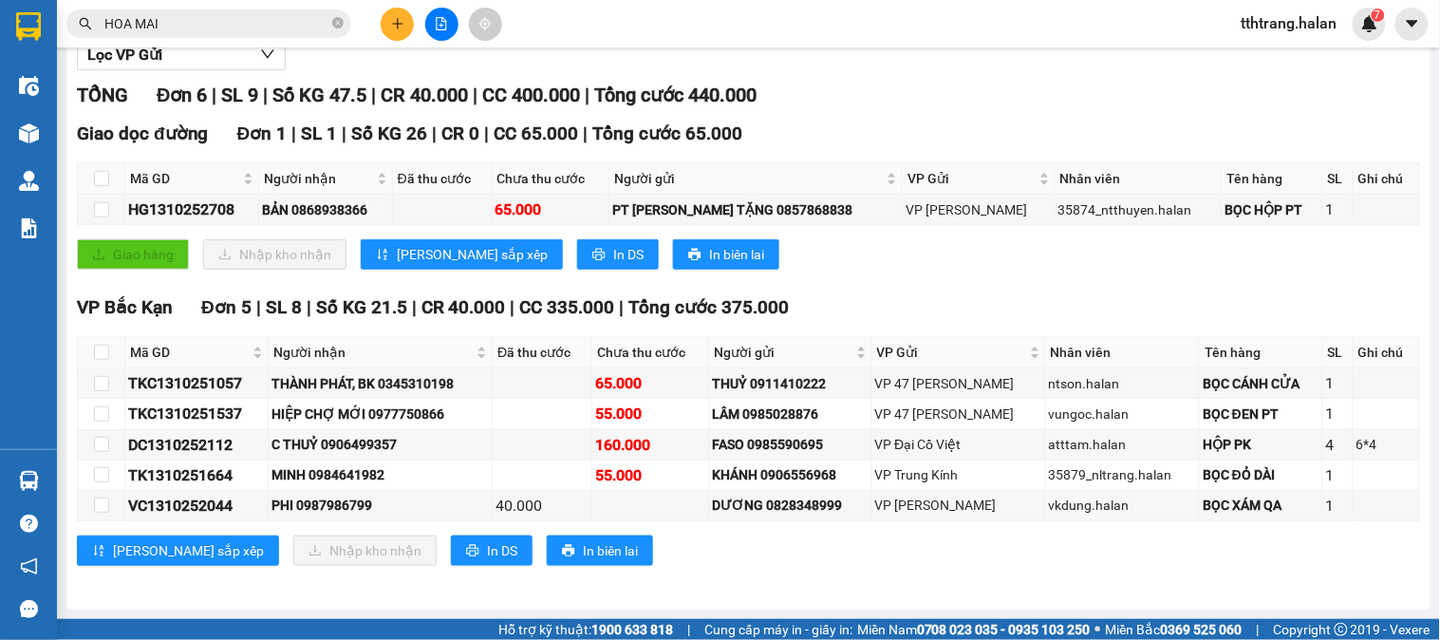
scroll to position [277, 0]
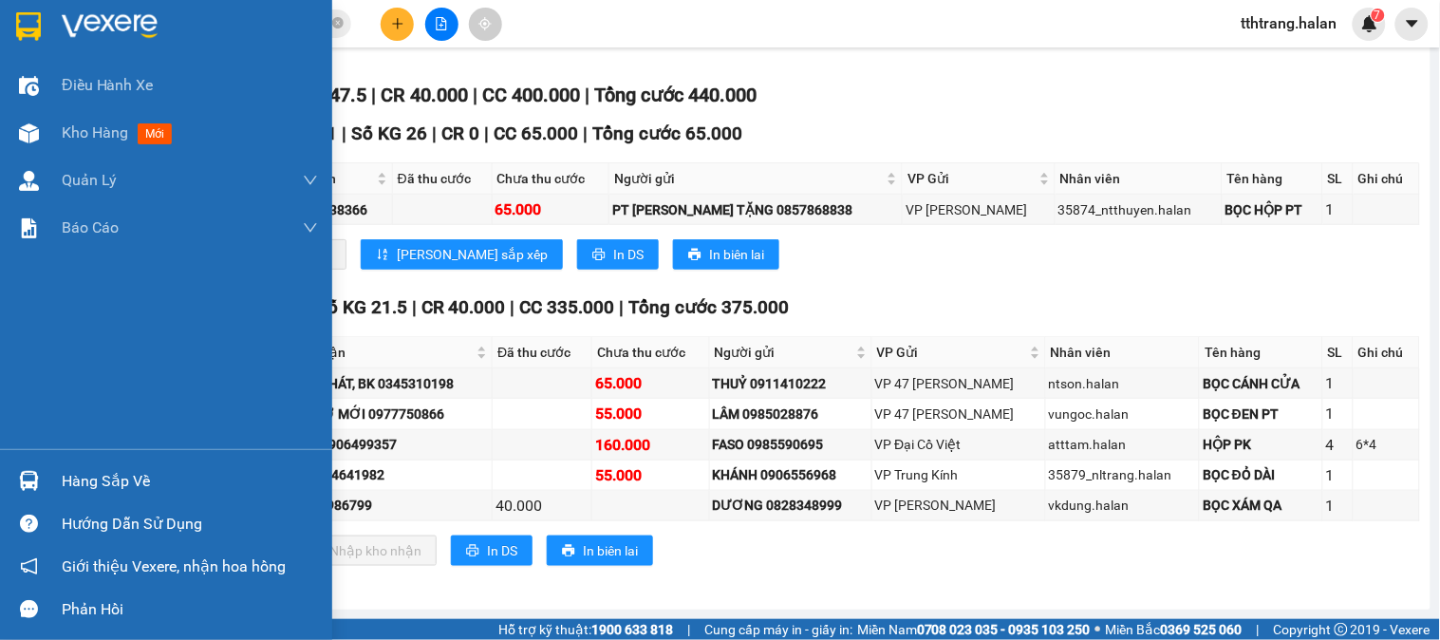
click at [29, 490] on img at bounding box center [29, 481] width 20 height 20
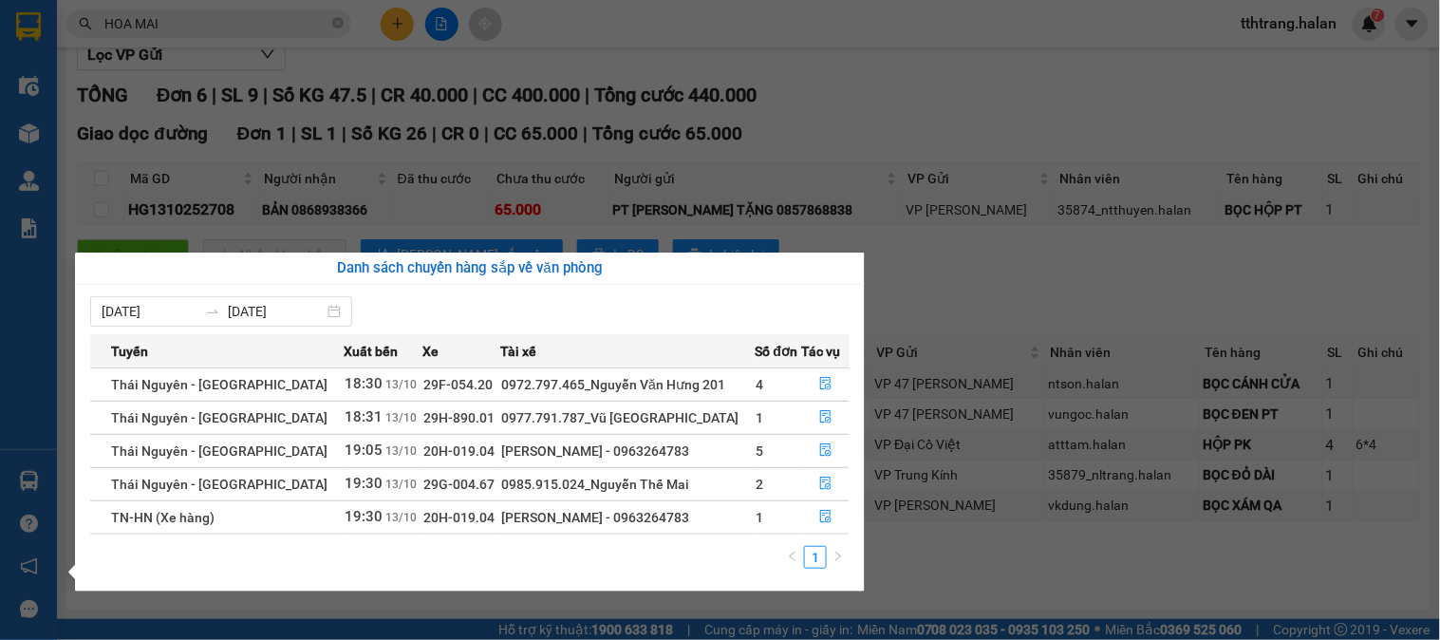
click at [999, 305] on section "Kết quả tìm kiếm ( 103 ) Bộ lọc Mã ĐH Trạng thái Món hàng Thu hộ Tổng cước Chưa…" at bounding box center [720, 320] width 1440 height 640
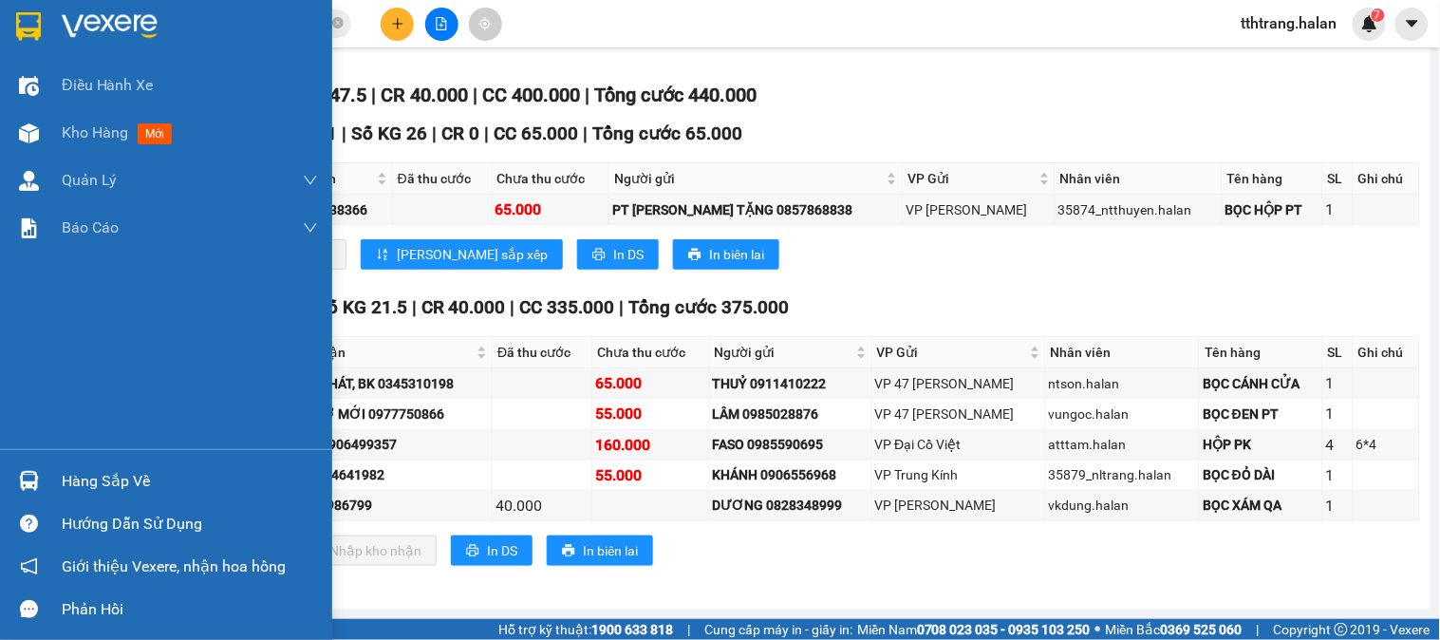
click at [33, 477] on img at bounding box center [29, 481] width 20 height 20
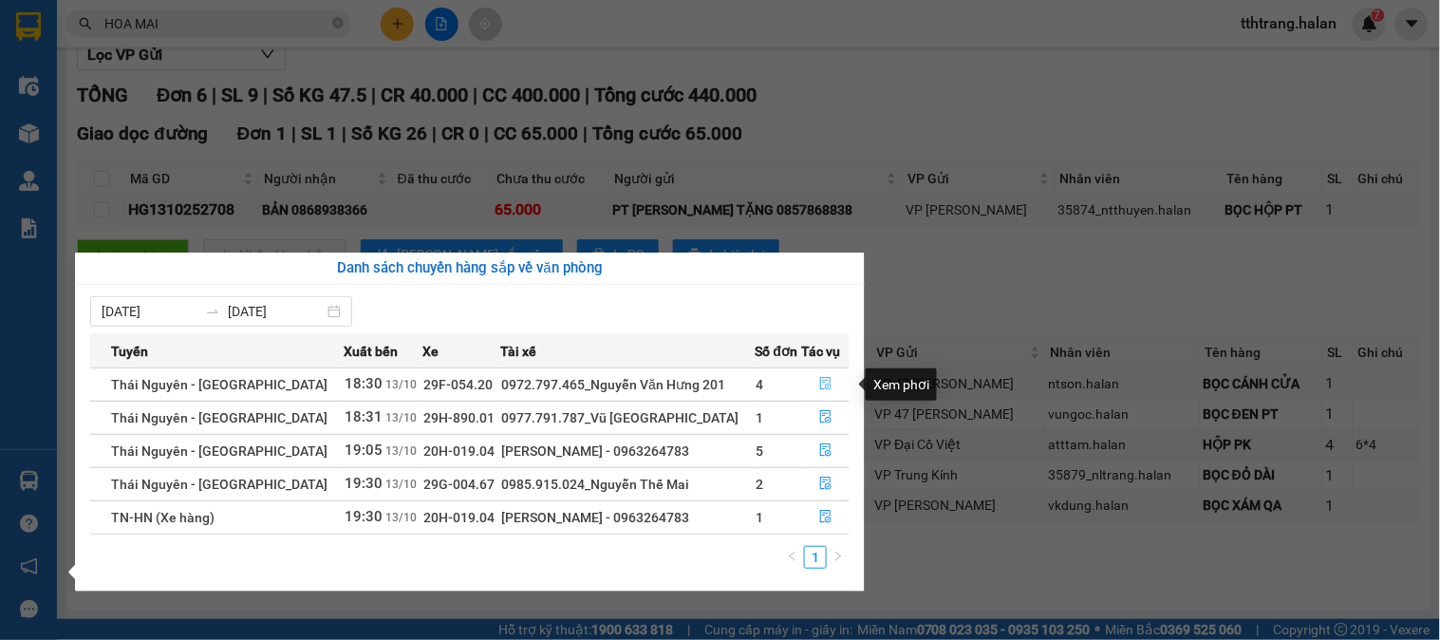
click at [826, 377] on icon "file-done" at bounding box center [825, 383] width 13 height 13
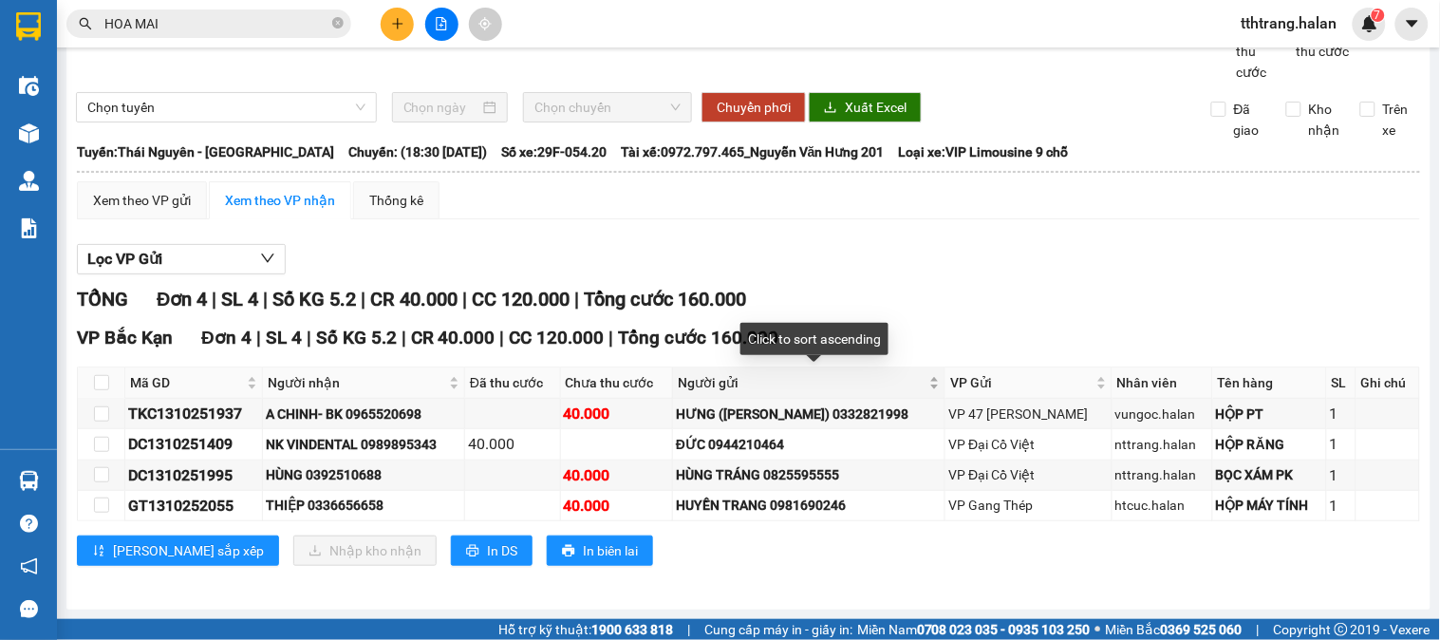
scroll to position [72, 0]
click at [339, 23] on icon "close-circle" at bounding box center [337, 22] width 11 height 11
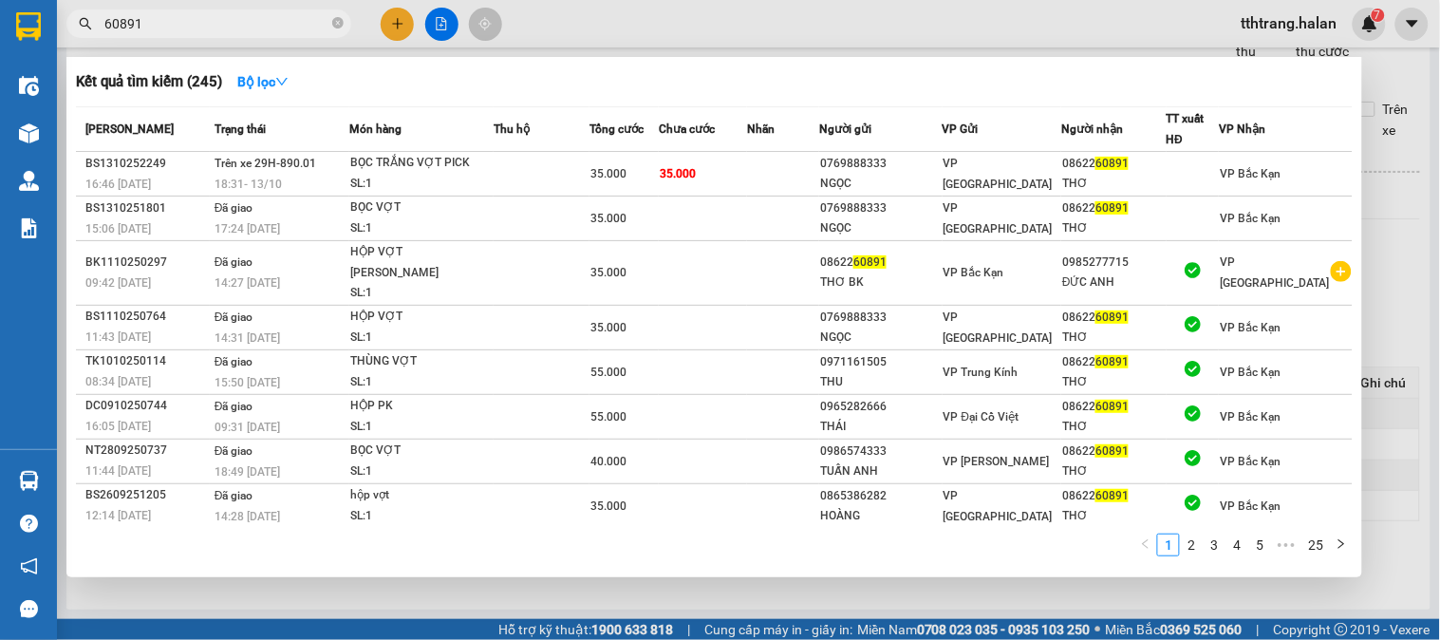
click at [326, 584] on div at bounding box center [720, 320] width 1440 height 640
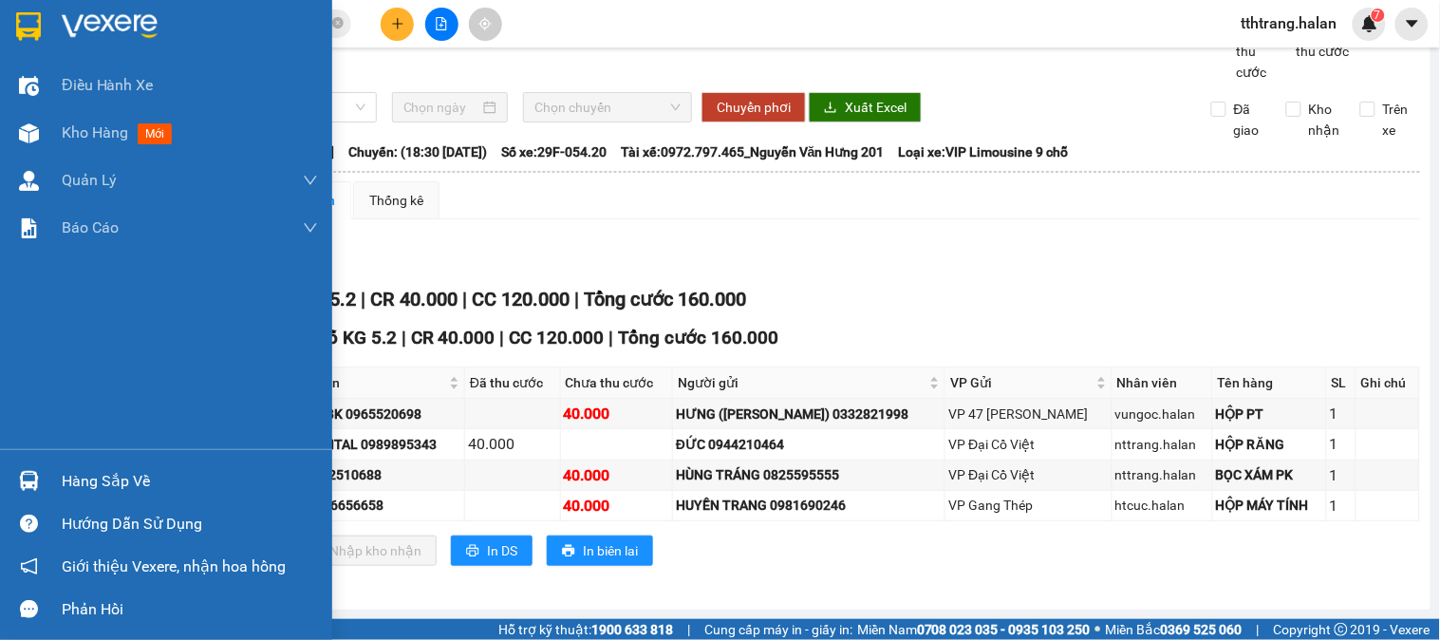
click at [35, 479] on img at bounding box center [29, 481] width 20 height 20
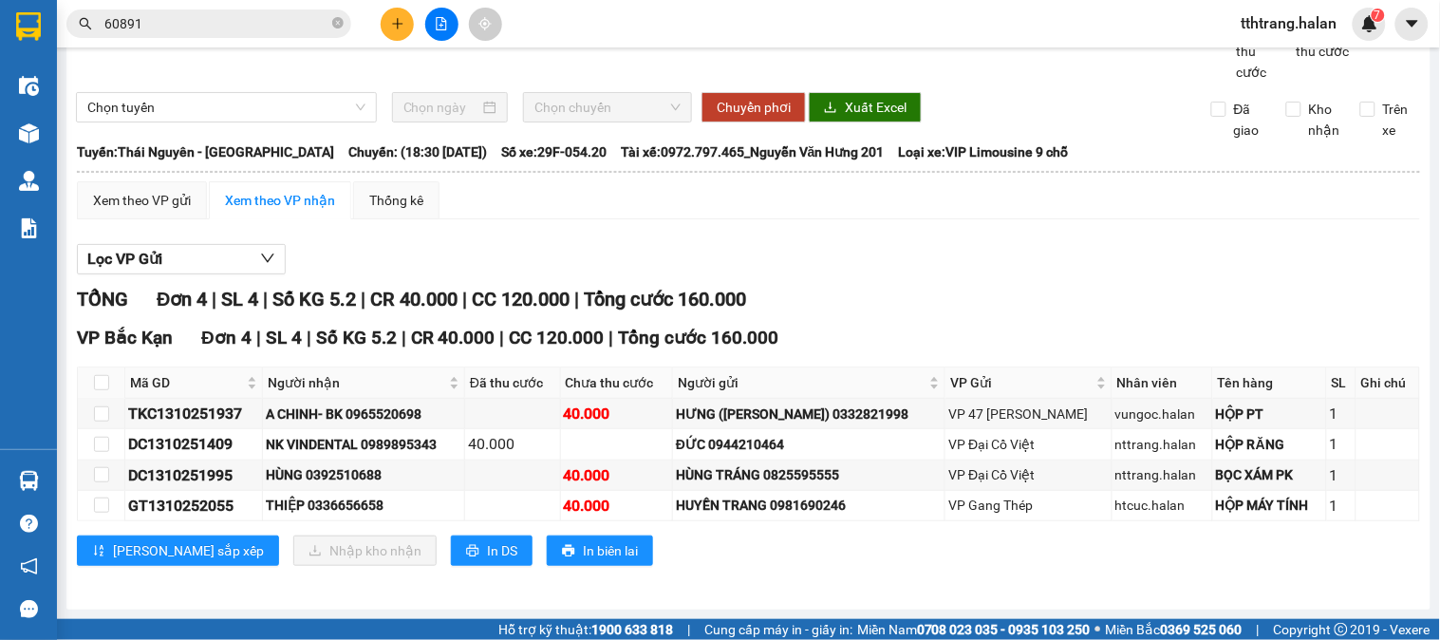
drag, startPoint x: 469, startPoint y: 66, endPoint x: 332, endPoint y: 60, distance: 136.9
click at [448, 66] on section "Kết quả tìm kiếm ( 245 ) Bộ lọc Mã ĐH Trạng thái Món hàng Thu hộ Tổng cước Chưa…" at bounding box center [720, 320] width 1440 height 640
drag, startPoint x: 305, startPoint y: 38, endPoint x: 315, endPoint y: 26, distance: 16.2
click at [306, 35] on div "Kết quả tìm kiếm ( 245 ) Bộ lọc Mã ĐH Trạng thái Món hàng Thu hộ Tổng cước Chưa…" at bounding box center [185, 24] width 370 height 33
click at [339, 25] on icon "close-circle" at bounding box center [337, 22] width 11 height 11
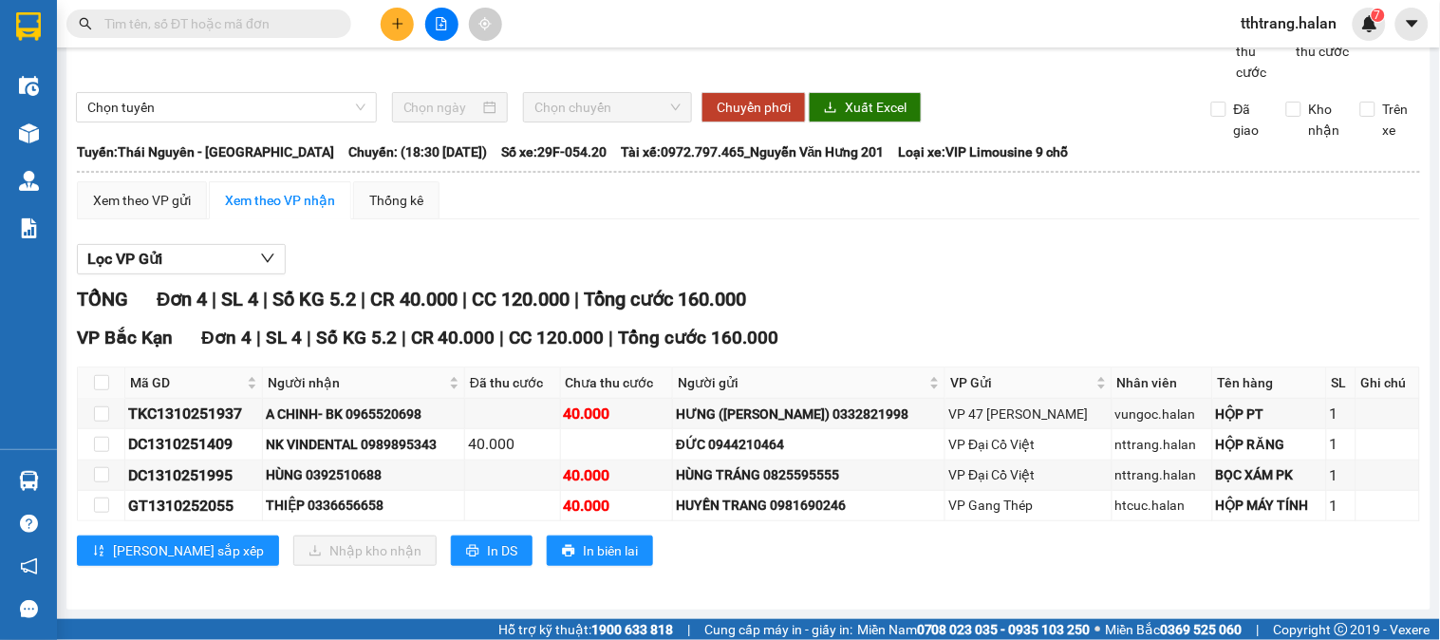
click at [302, 26] on input "text" at bounding box center [216, 23] width 224 height 21
click at [301, 25] on input "text" at bounding box center [216, 23] width 224 height 21
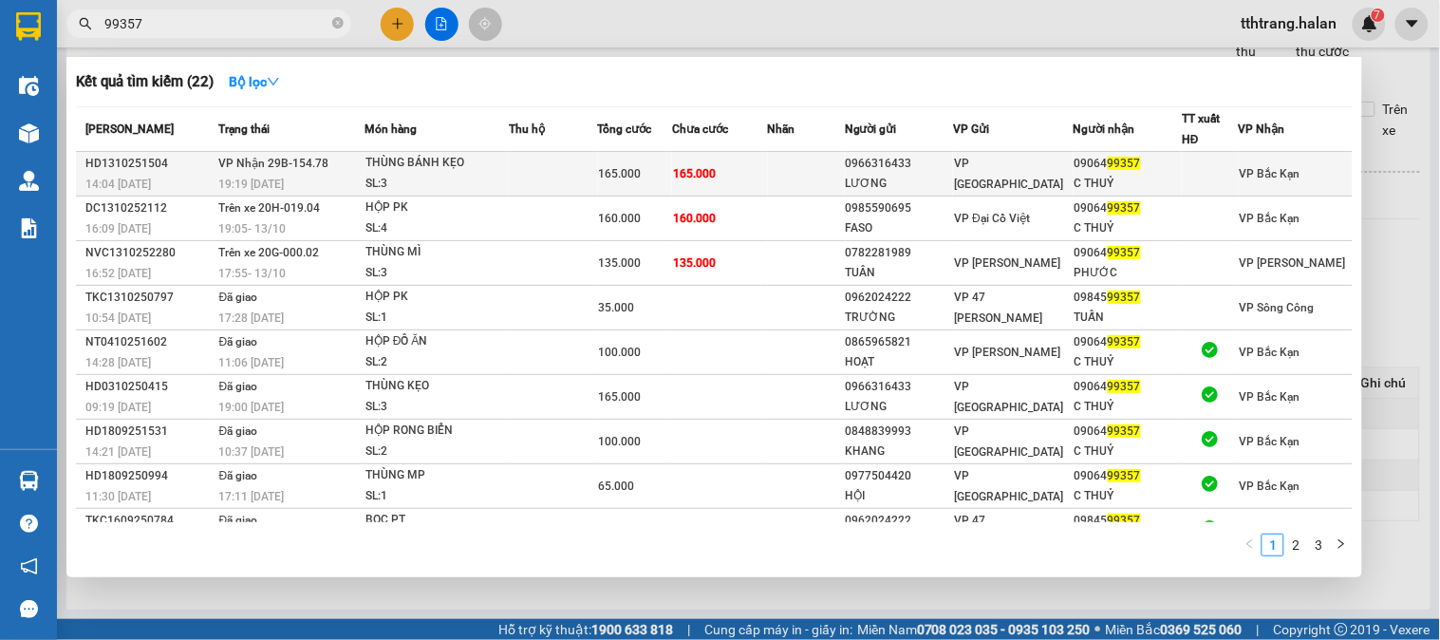
click at [589, 171] on td at bounding box center [553, 174] width 89 height 45
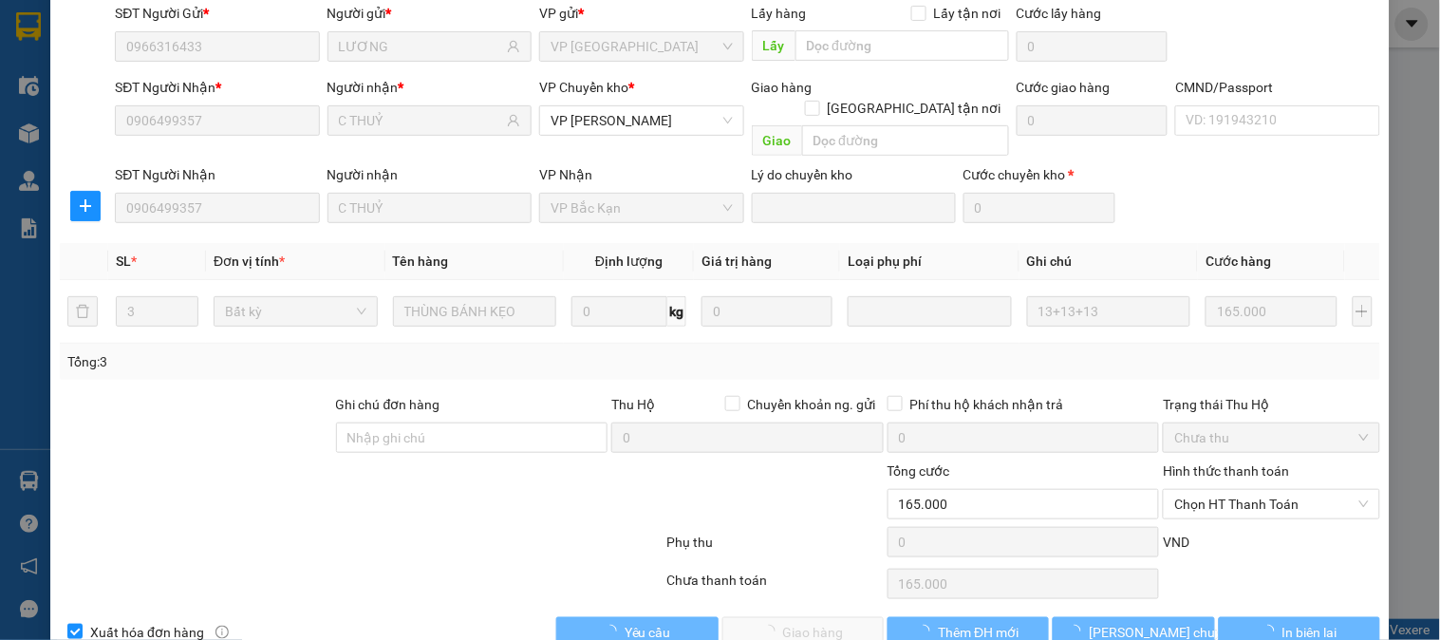
scroll to position [168, 0]
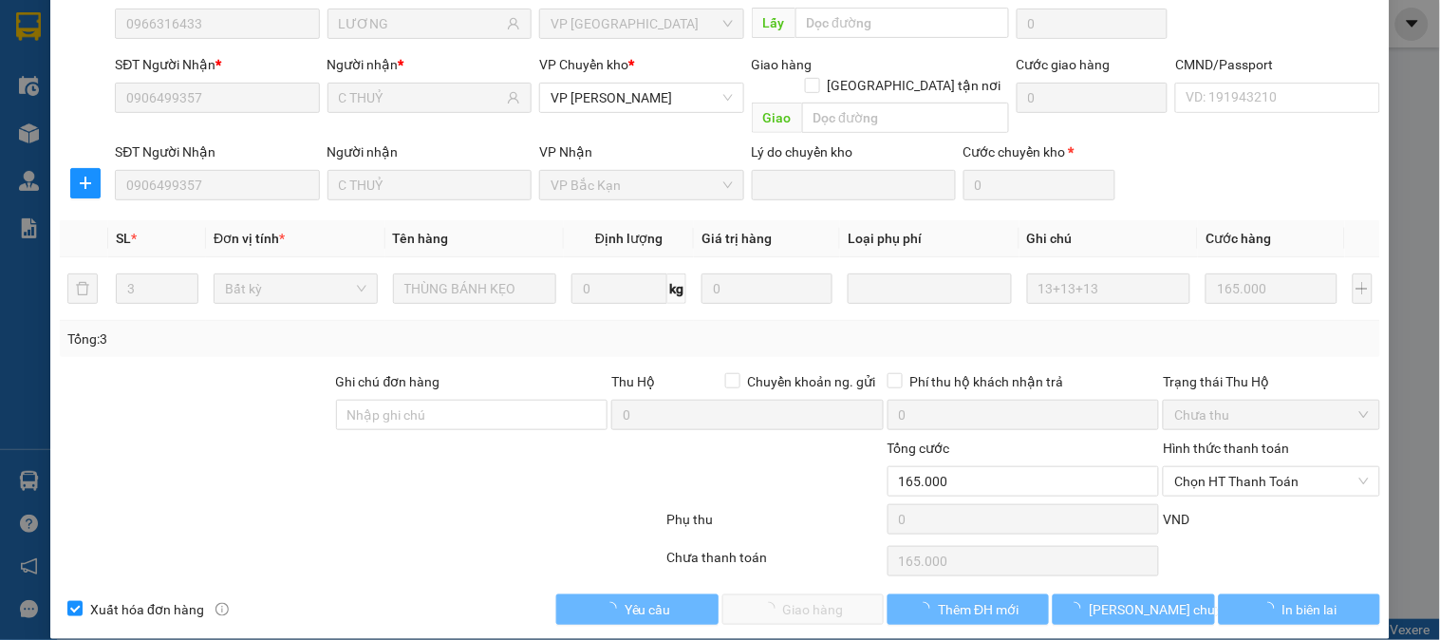
click at [1206, 477] on div "Hình thức thanh toán Chọn HT Thanh Toán" at bounding box center [1271, 471] width 216 height 66
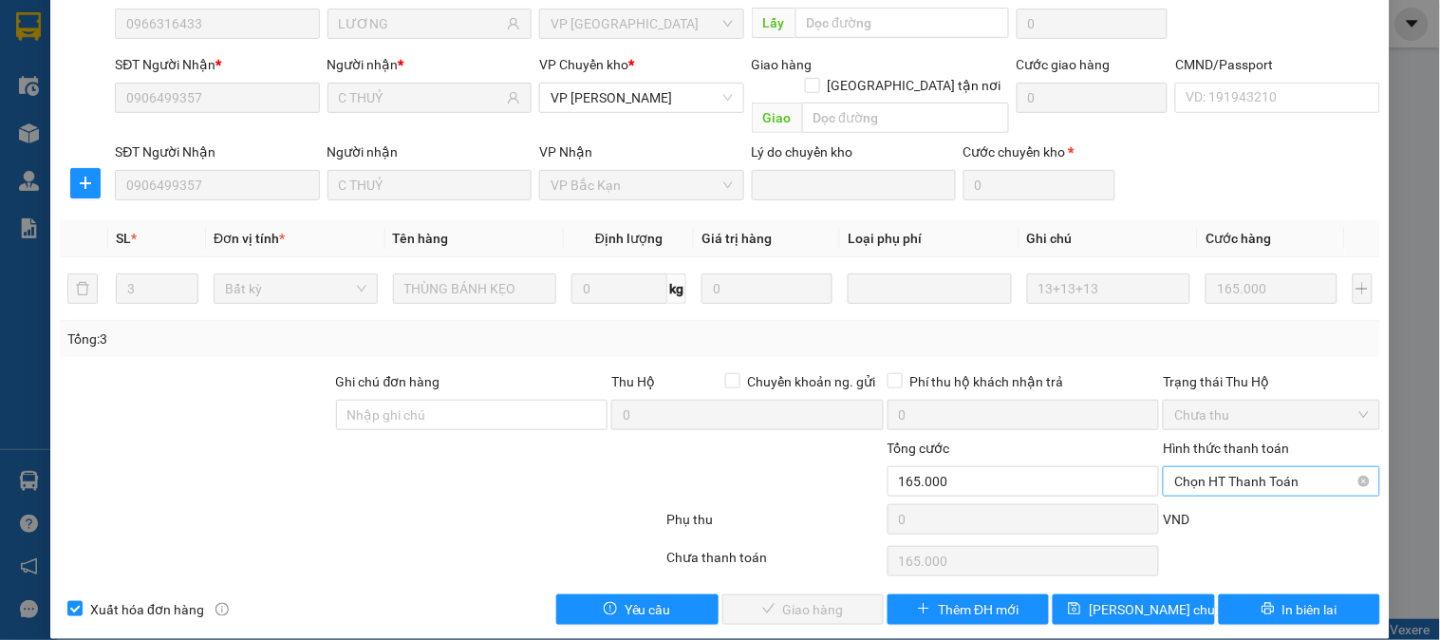
click at [1220, 471] on span "Chọn HT Thanh Toán" at bounding box center [1271, 481] width 194 height 28
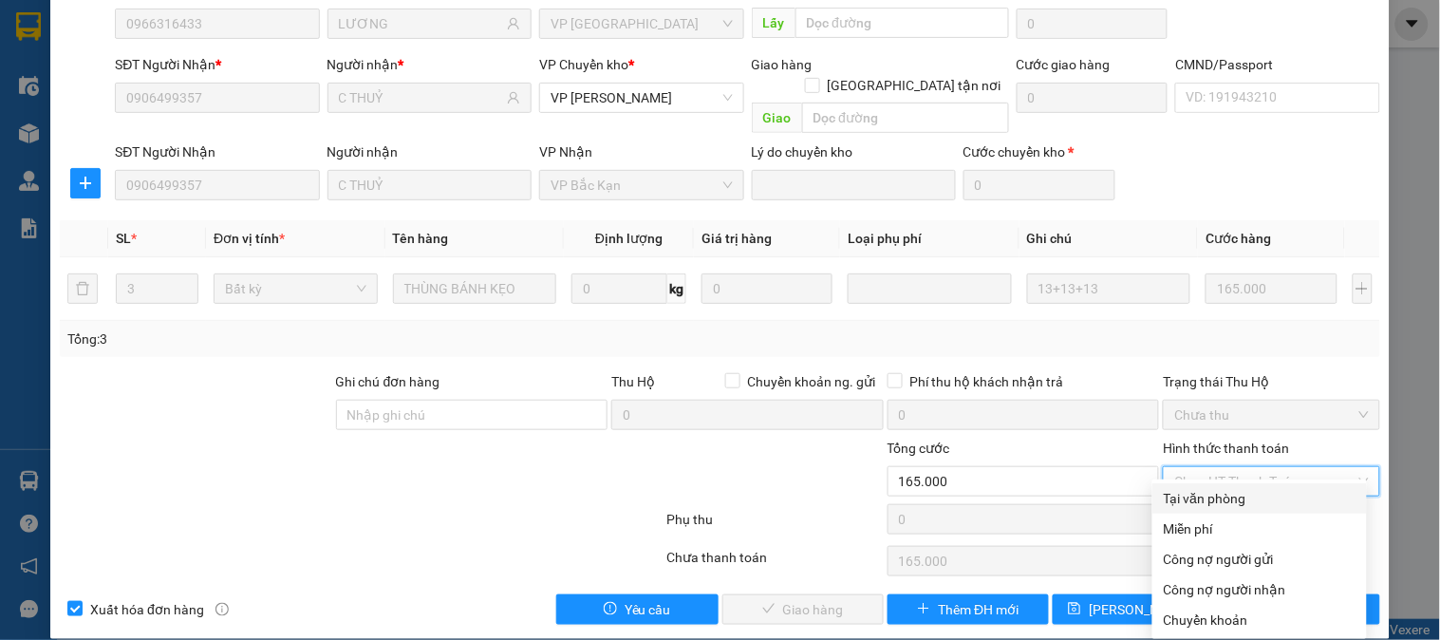
click at [1220, 490] on div "Tại văn phòng" at bounding box center [1260, 498] width 192 height 21
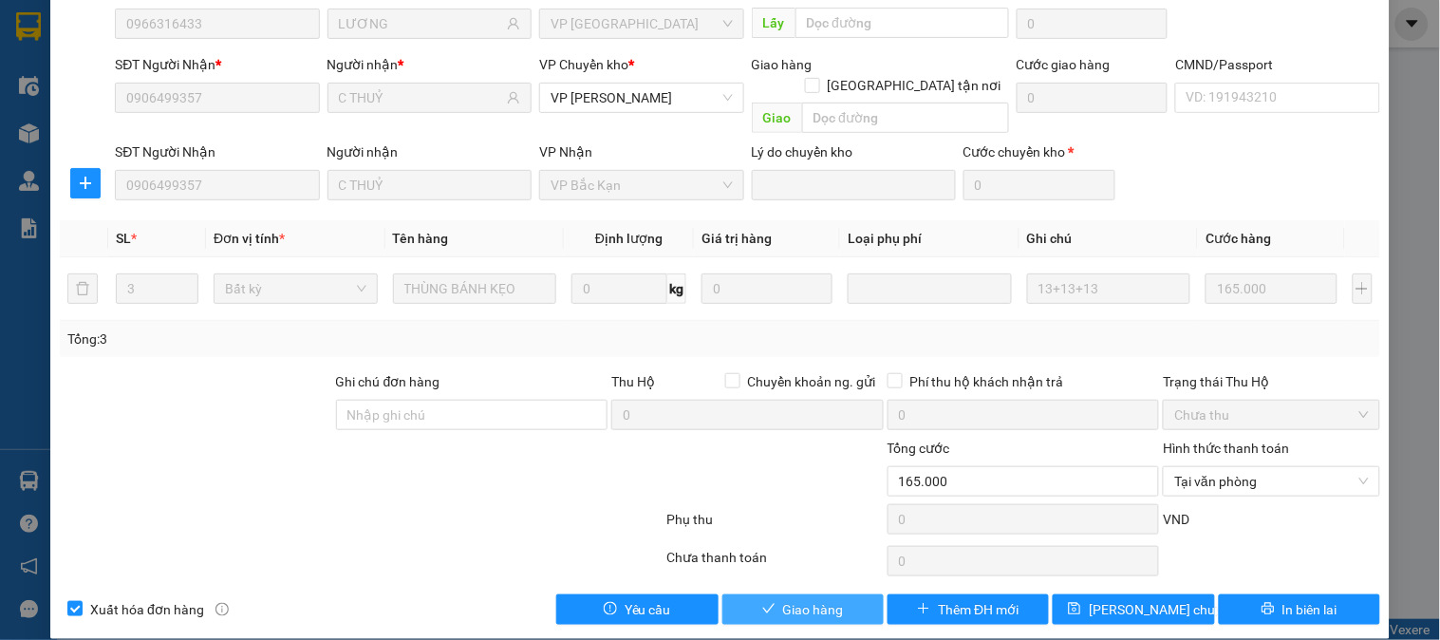
click at [771, 594] on button "Giao hàng" at bounding box center [803, 609] width 161 height 30
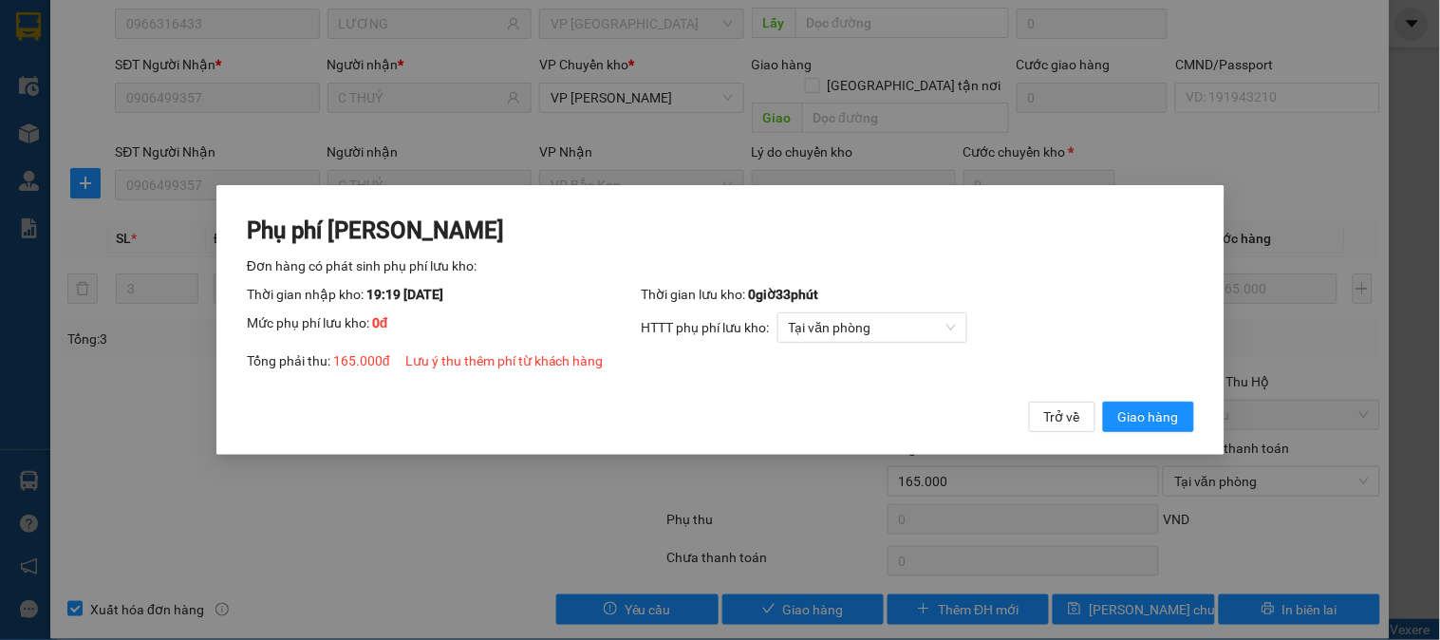
click at [1102, 402] on button "Giao hàng" at bounding box center [1147, 417] width 91 height 30
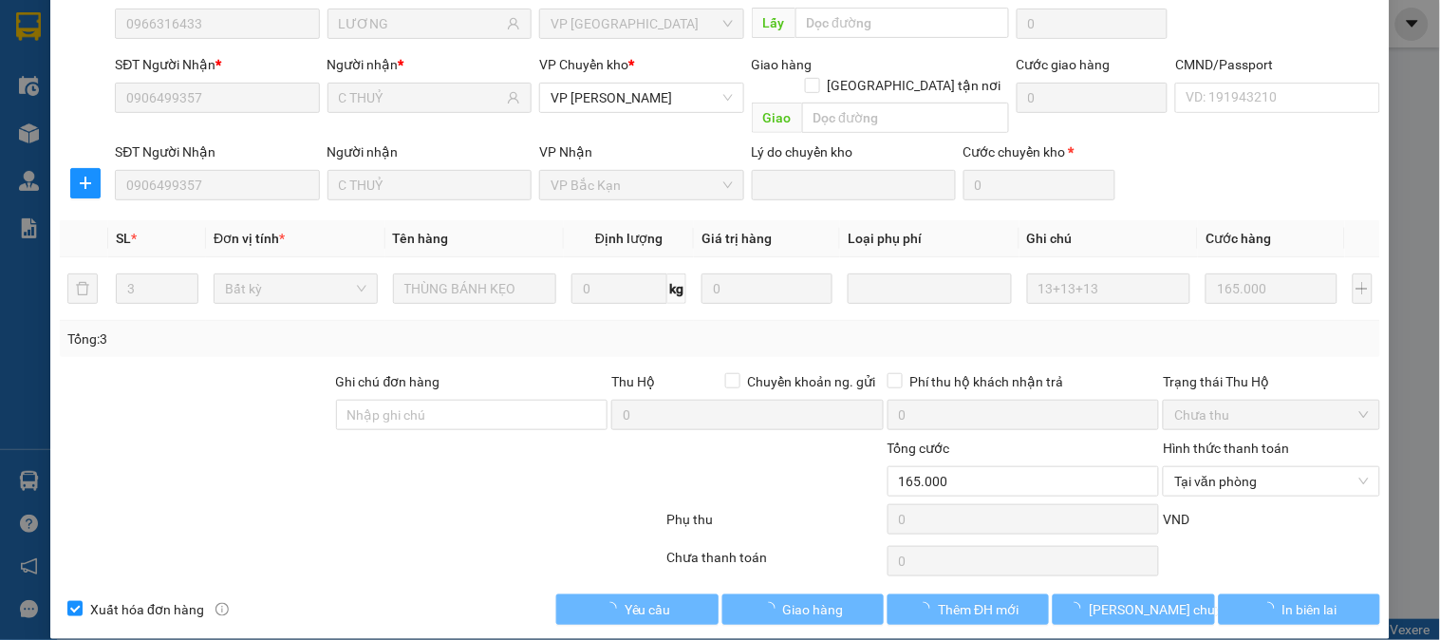
drag, startPoint x: 106, startPoint y: 520, endPoint x: 147, endPoint y: 505, distance: 43.6
click at [111, 517] on div "Total Paid Fee 0 Total UnPaid Fee 165.000 Cash Collection Total Fee Mã ĐH: HD13…" at bounding box center [720, 262] width 1321 height 724
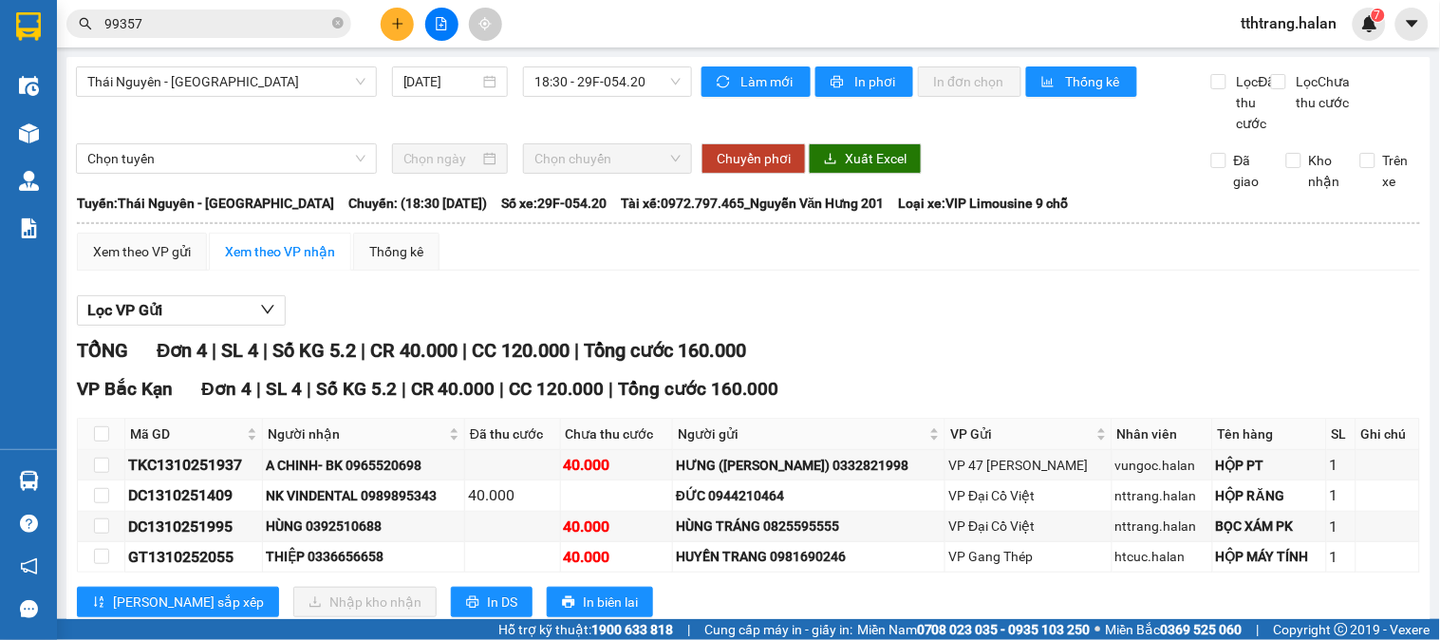
click at [348, 19] on span "99357" at bounding box center [208, 23] width 285 height 28
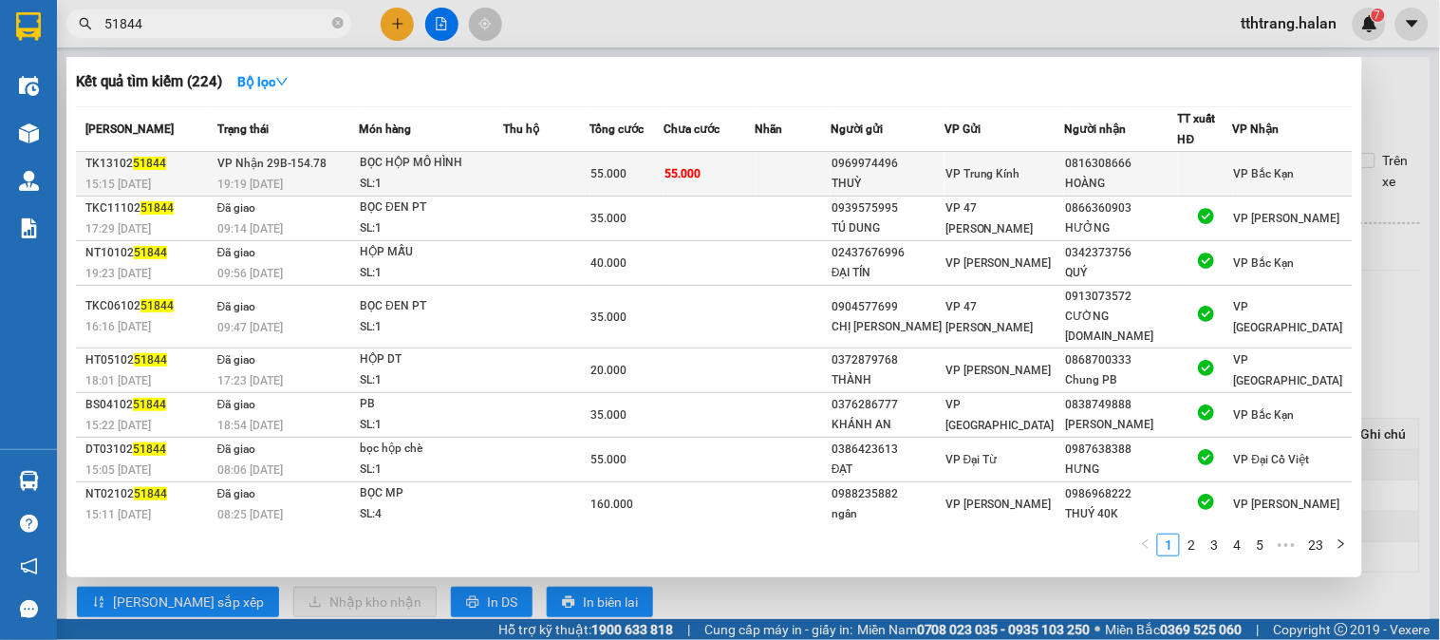
click at [570, 158] on td at bounding box center [546, 174] width 86 height 45
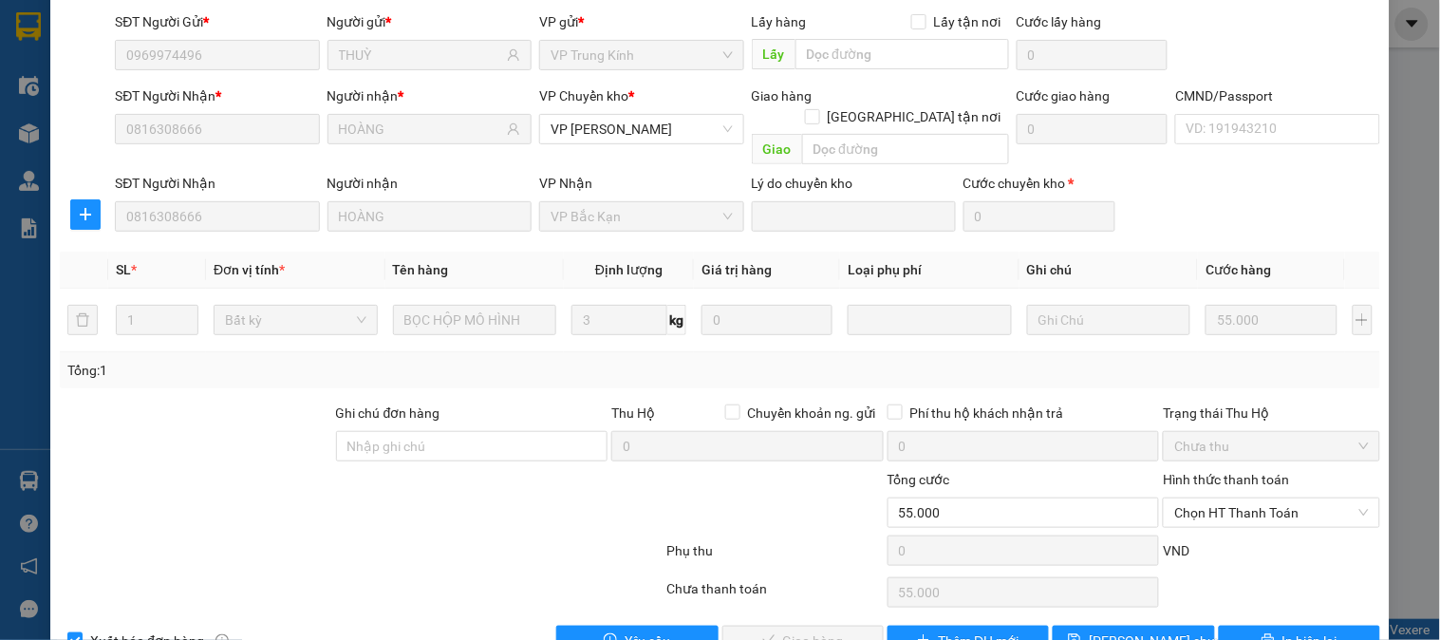
scroll to position [168, 0]
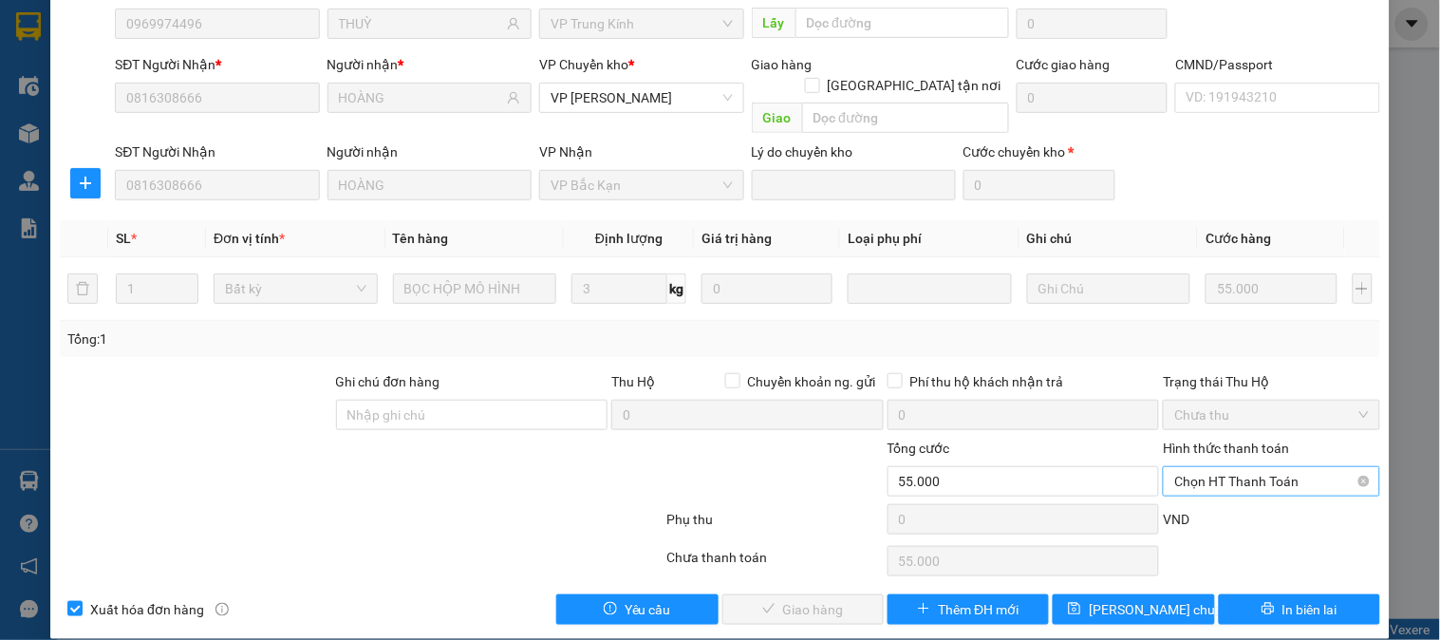
click at [1218, 467] on span "Chọn HT Thanh Toán" at bounding box center [1271, 481] width 194 height 28
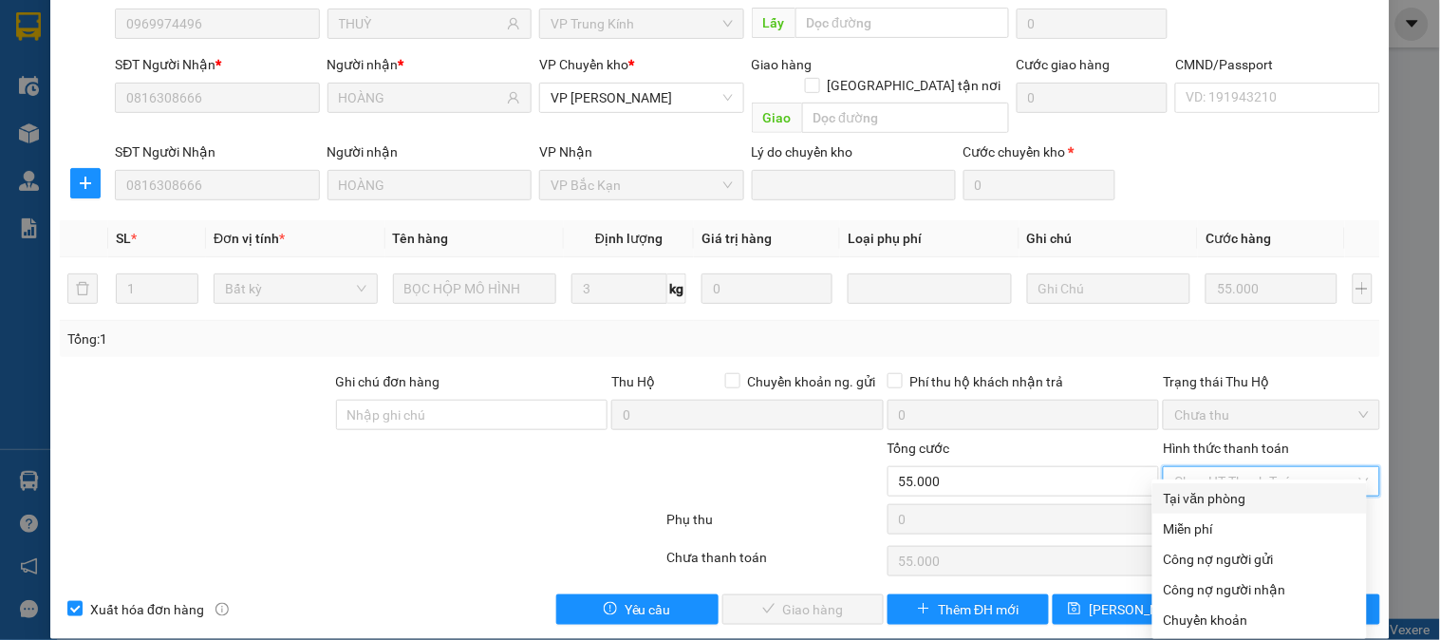
drag, startPoint x: 1219, startPoint y: 485, endPoint x: 984, endPoint y: 518, distance: 237.8
click at [1215, 485] on div "Tại văn phòng" at bounding box center [1260, 498] width 215 height 30
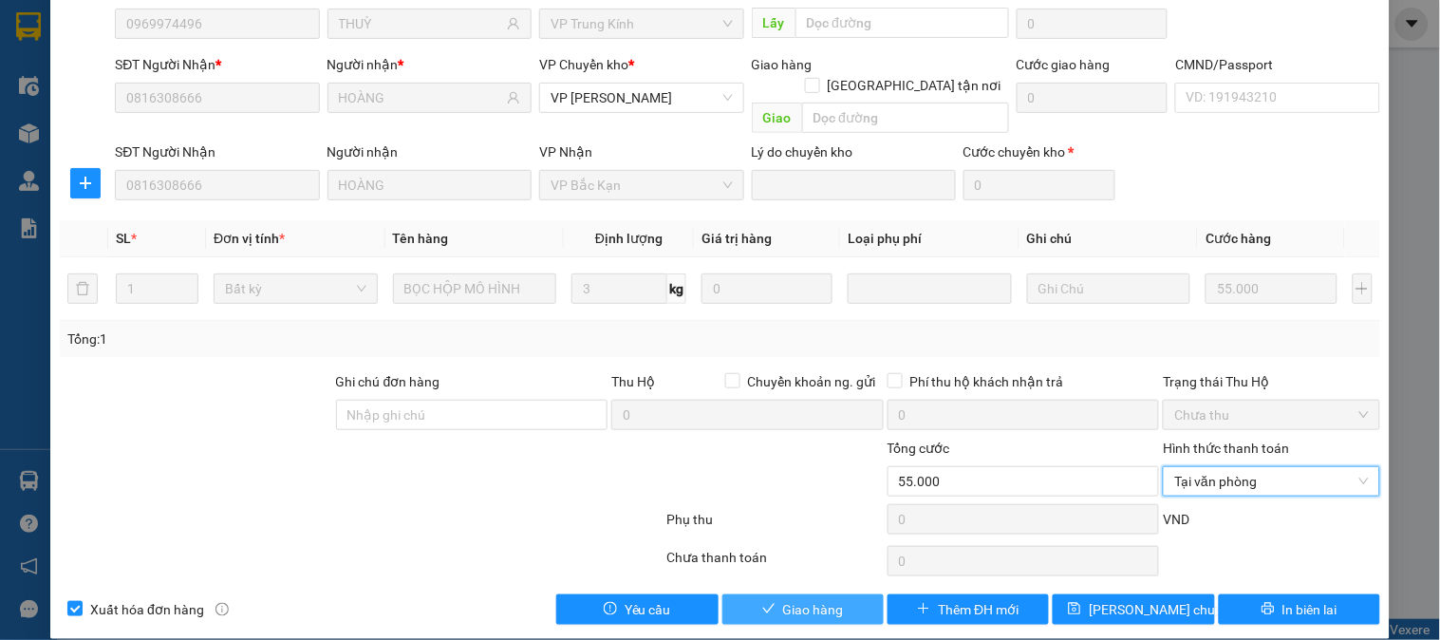
click at [798, 599] on span "Giao hàng" at bounding box center [813, 609] width 61 height 21
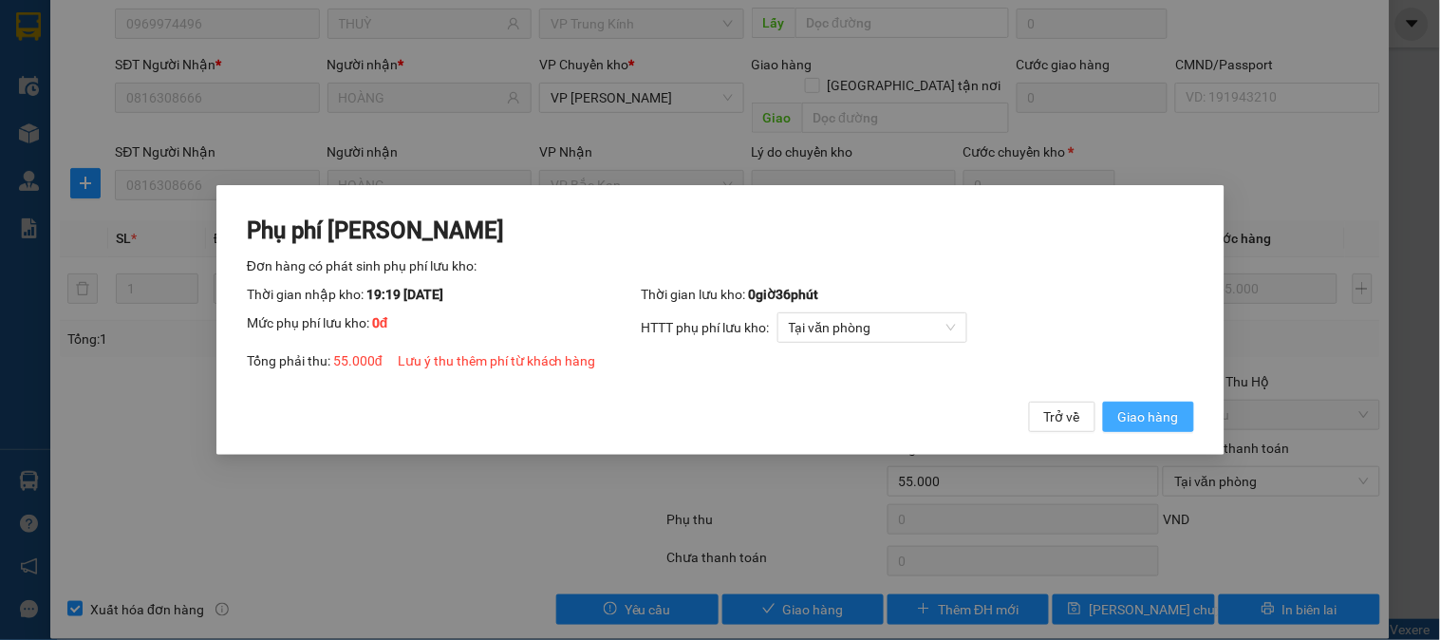
click at [1147, 403] on button "Giao hàng" at bounding box center [1147, 417] width 91 height 30
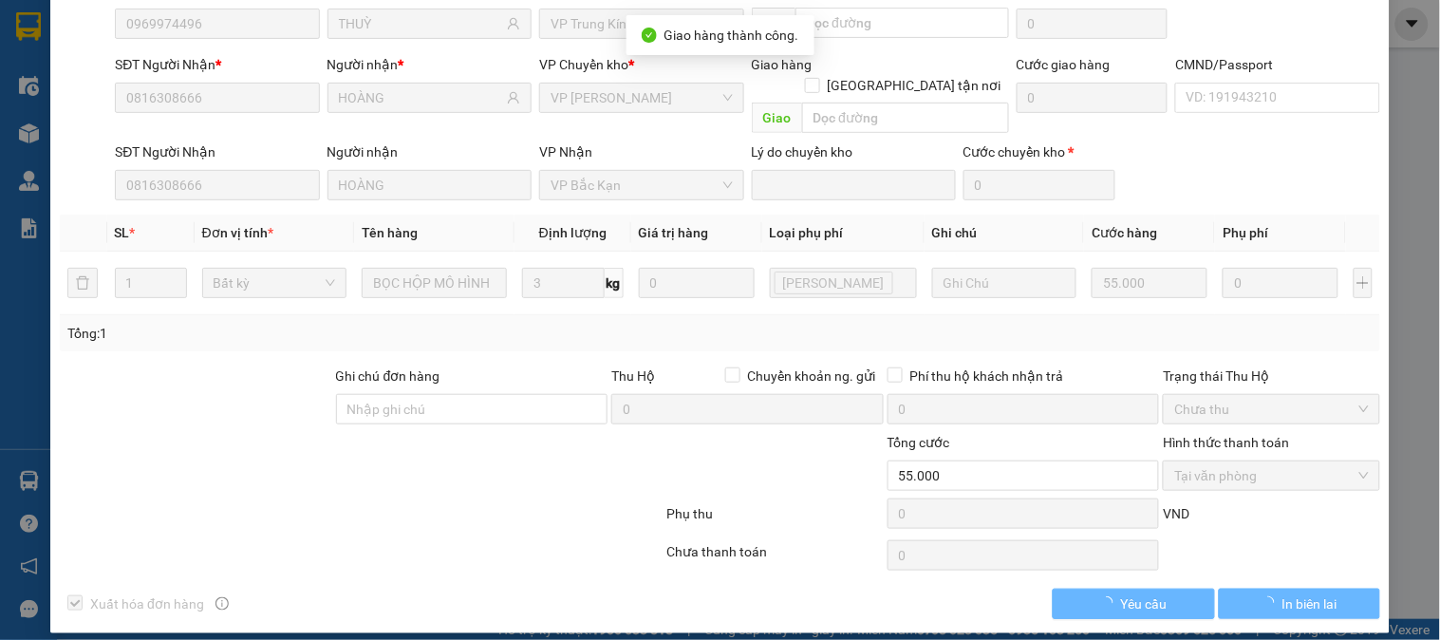
scroll to position [163, 0]
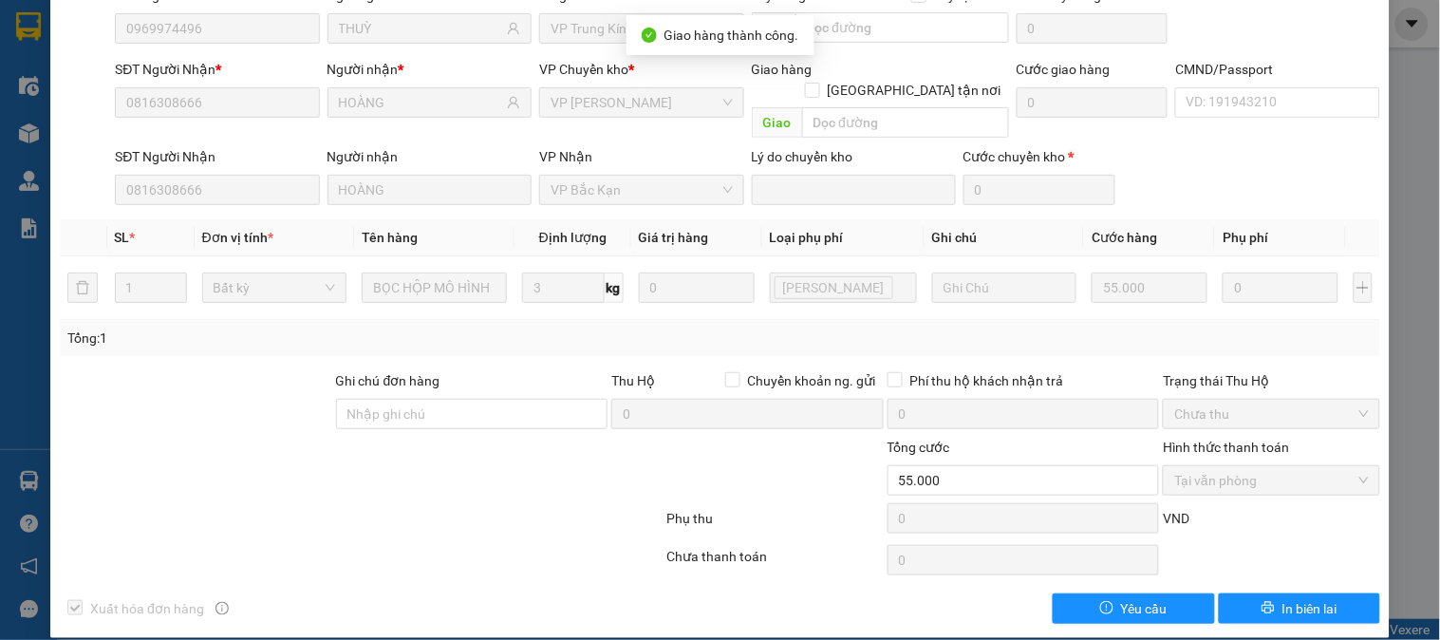
click at [433, 449] on div at bounding box center [251, 470] width 386 height 66
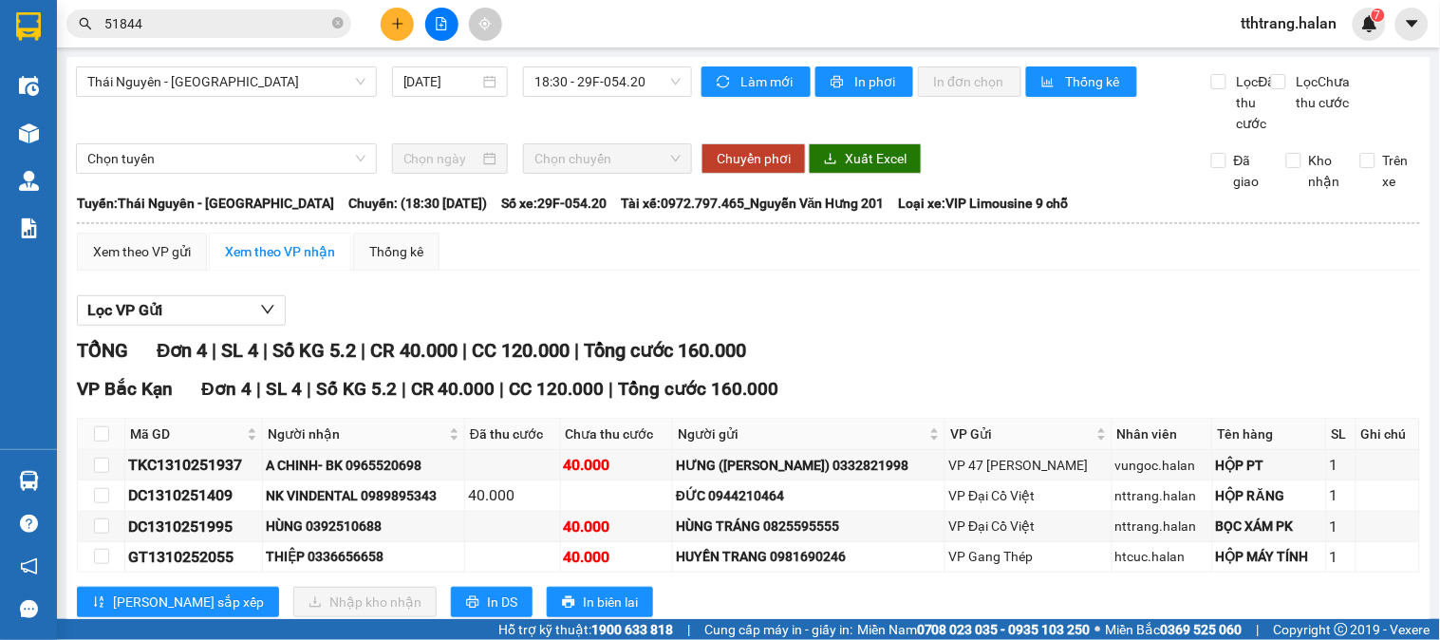
click at [405, 24] on button at bounding box center [397, 24] width 33 height 33
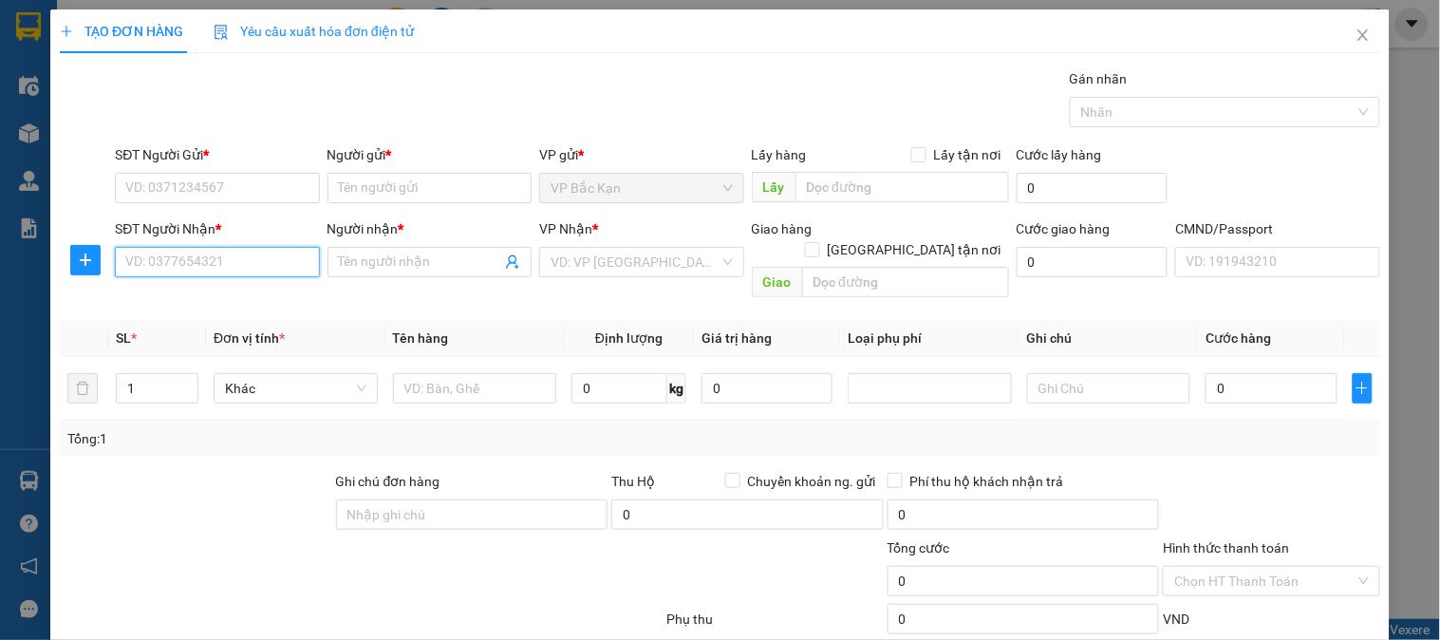
click at [244, 267] on input "SĐT Người Nhận *" at bounding box center [217, 262] width 204 height 30
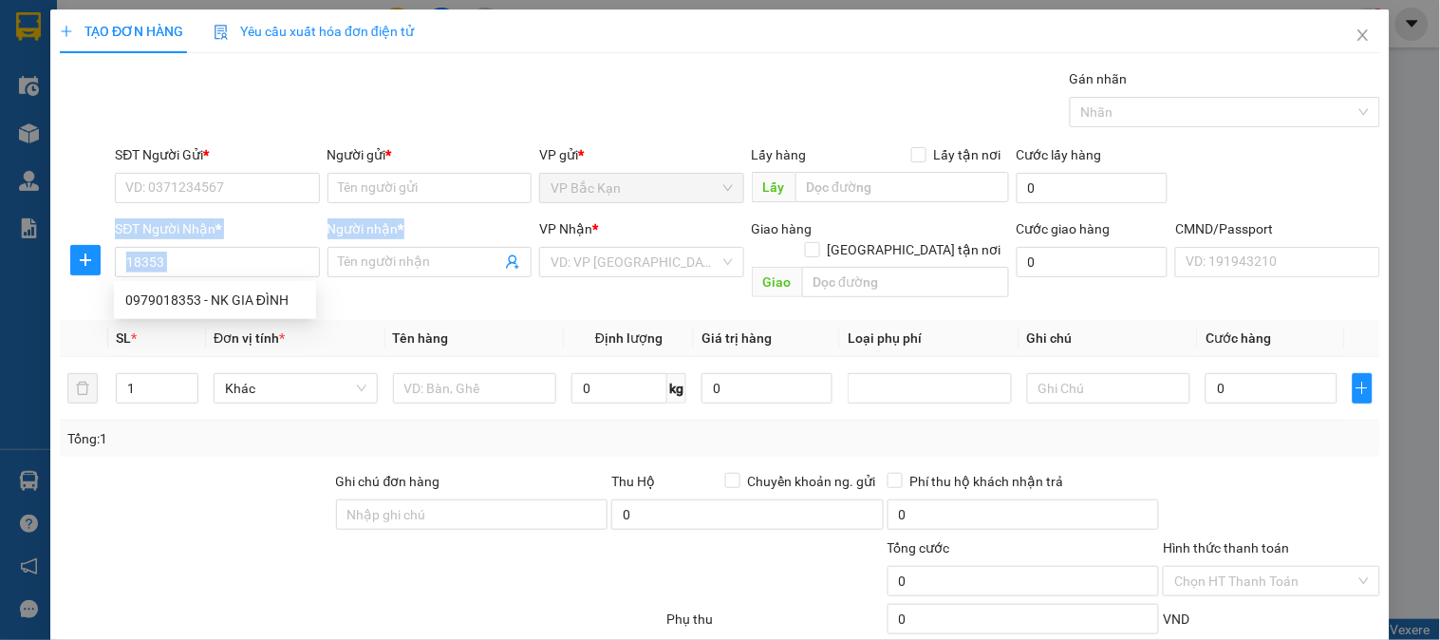
drag, startPoint x: 268, startPoint y: 269, endPoint x: 0, endPoint y: 243, distance: 269.0
click at [0, 244] on div "TẠO ĐƠN HÀNG Yêu cầu xuất hóa đơn điện tử Transit Pickup Surcharge Ids Transit …" at bounding box center [720, 320] width 1440 height 640
click at [256, 259] on input "18353" at bounding box center [217, 262] width 204 height 30
click at [253, 279] on div "SĐT Người Nhận * 38454" at bounding box center [217, 251] width 204 height 66
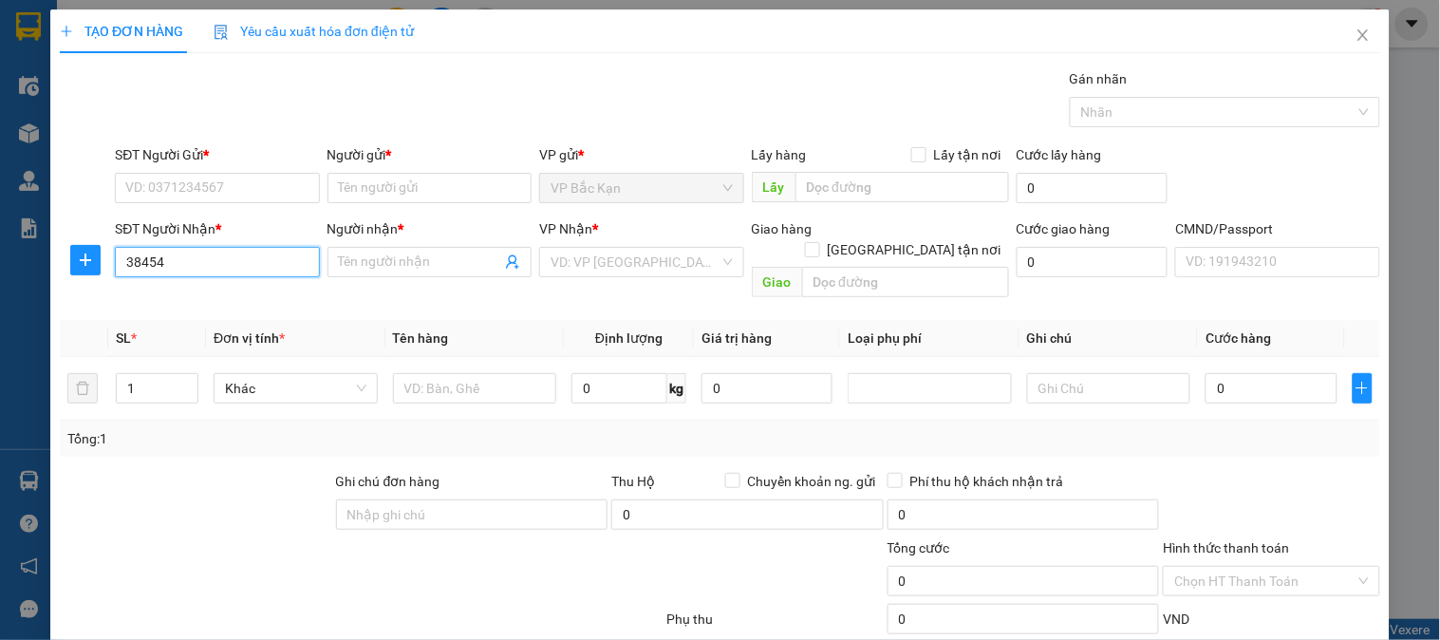
click at [262, 263] on input "38454" at bounding box center [217, 262] width 204 height 30
click at [243, 298] on div "0976138454 - NGÔ CÔNG" at bounding box center [218, 300] width 187 height 21
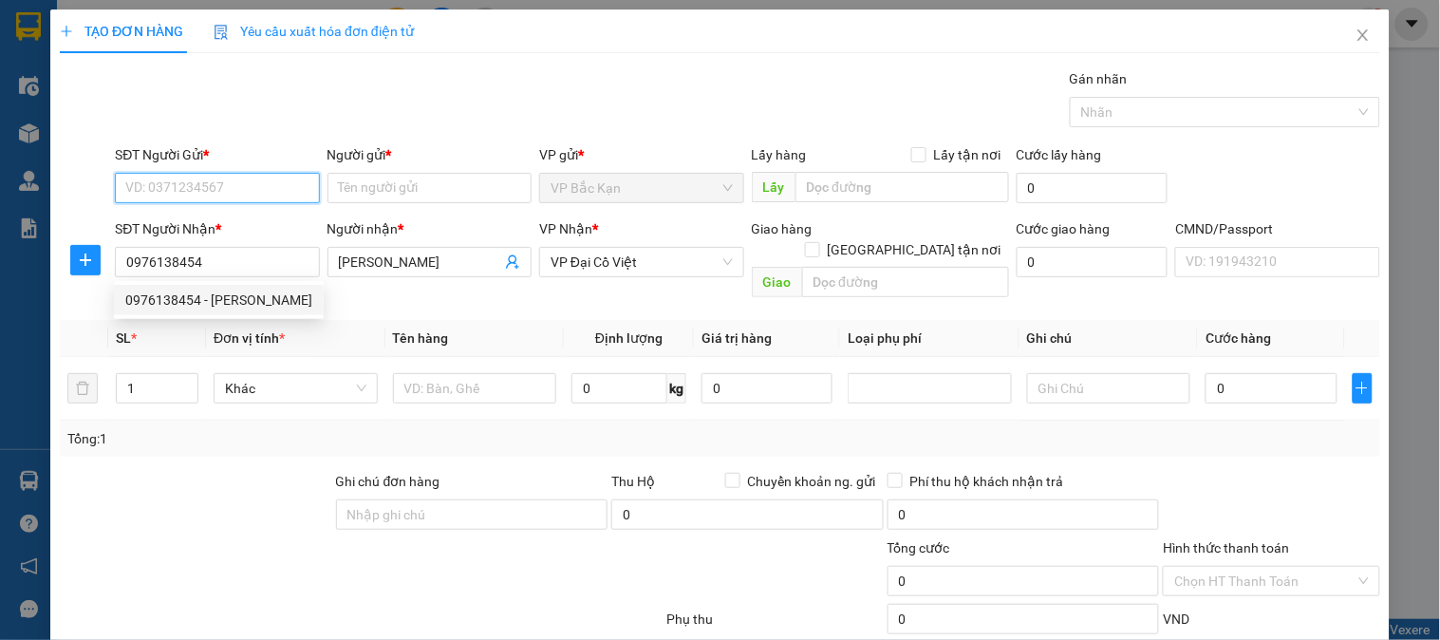
click at [251, 190] on input "SĐT Người Gửi *" at bounding box center [217, 188] width 204 height 30
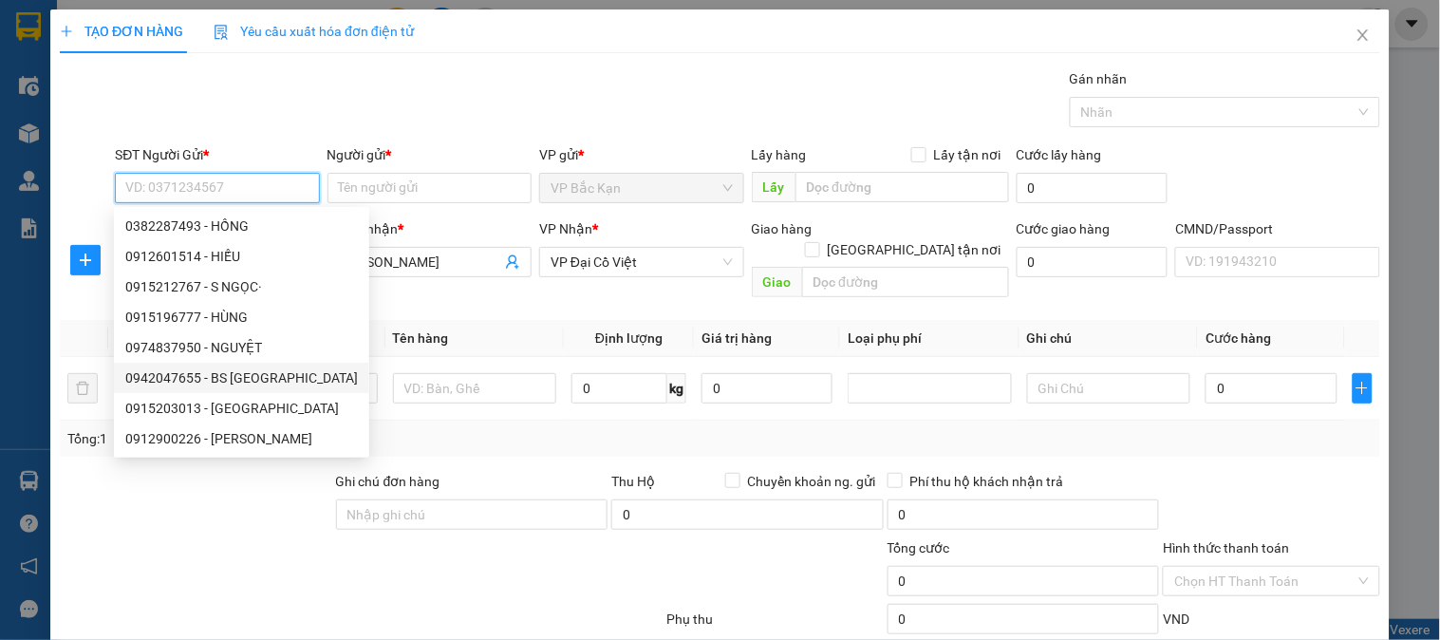
click at [250, 377] on div "0942047655 - BS ĐỨC" at bounding box center [241, 377] width 233 height 21
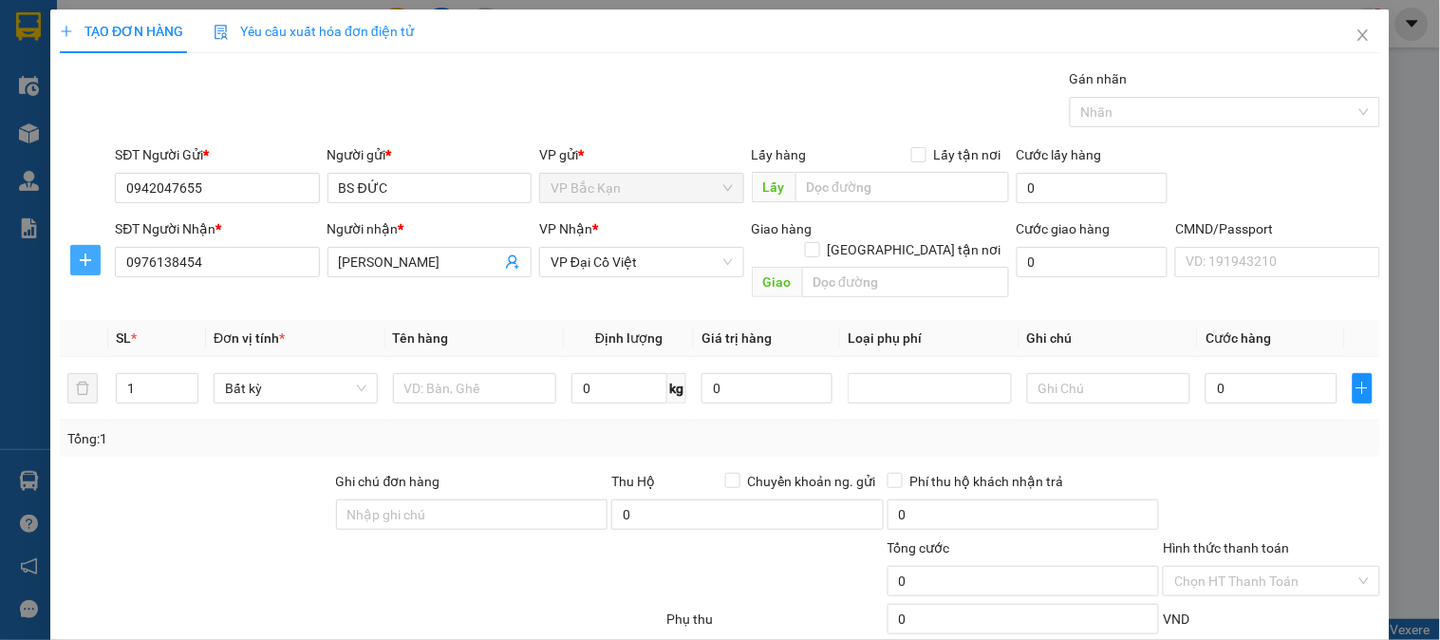
click at [90, 272] on button "button" at bounding box center [85, 260] width 30 height 30
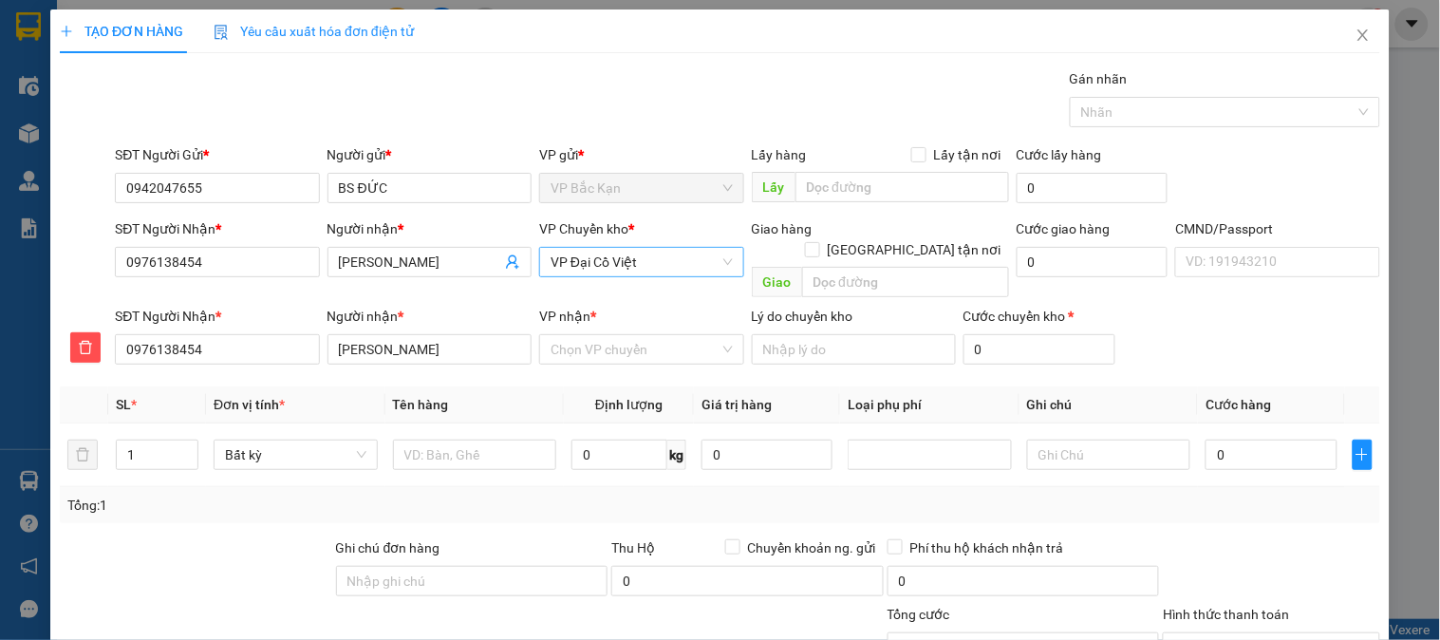
click at [634, 260] on span "VP Đại Cồ Việt" at bounding box center [641, 262] width 181 height 28
click at [627, 300] on div "VP [PERSON_NAME]" at bounding box center [634, 300] width 179 height 21
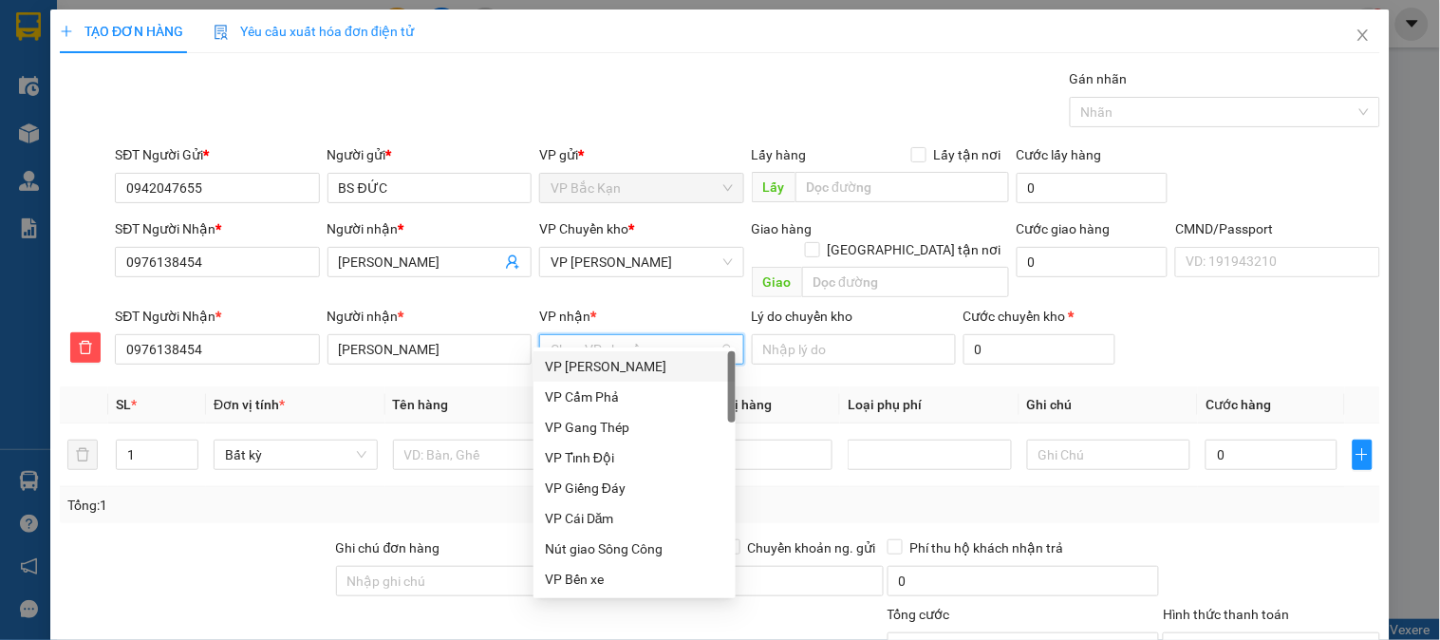
click at [622, 338] on input "VP nhận *" at bounding box center [635, 349] width 168 height 28
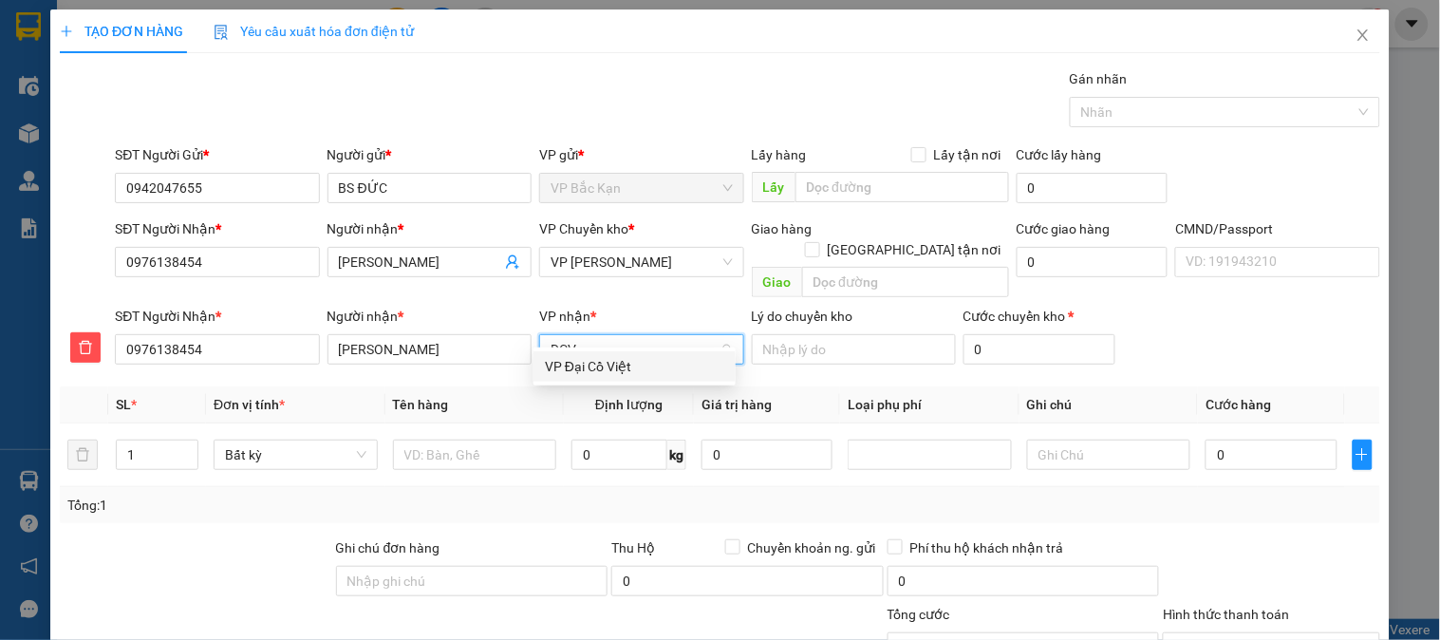
click at [604, 361] on div "VP Đại Cồ Việt" at bounding box center [634, 366] width 179 height 21
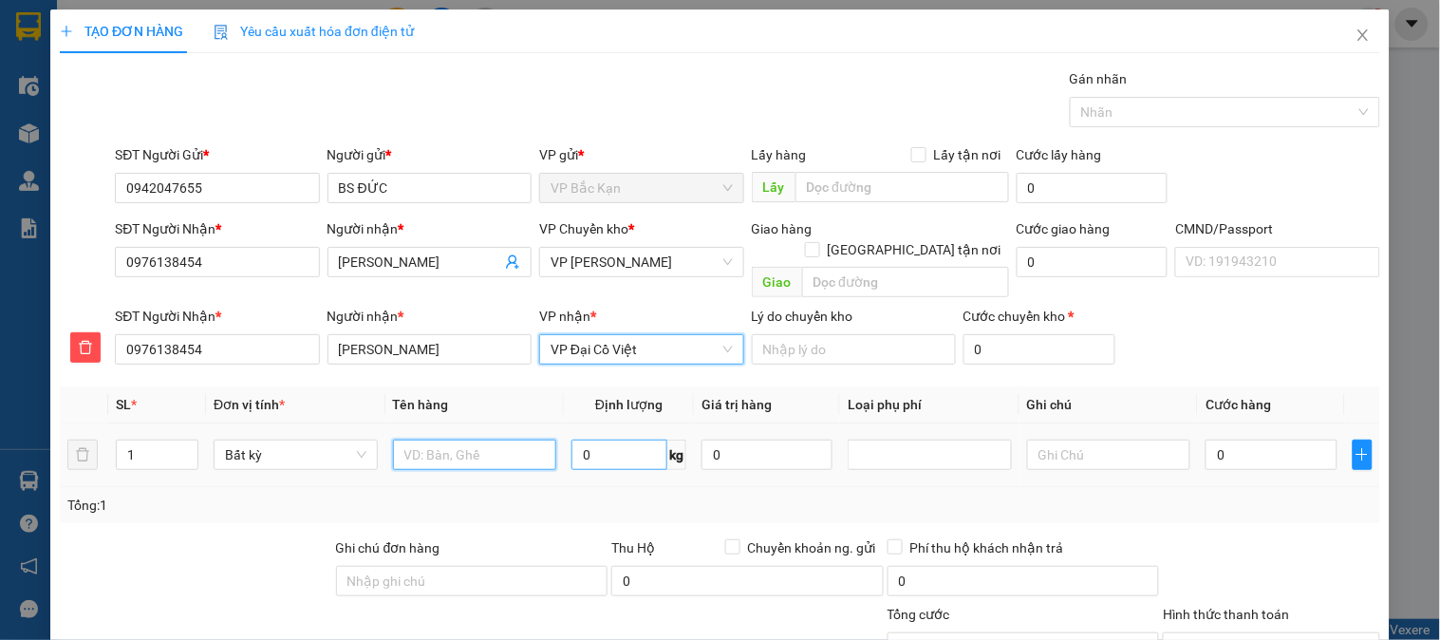
drag, startPoint x: 506, startPoint y: 434, endPoint x: 599, endPoint y: 428, distance: 93.2
click at [596, 432] on tr "1 Bất kỳ 0 kg 0 0" at bounding box center [720, 455] width 1321 height 64
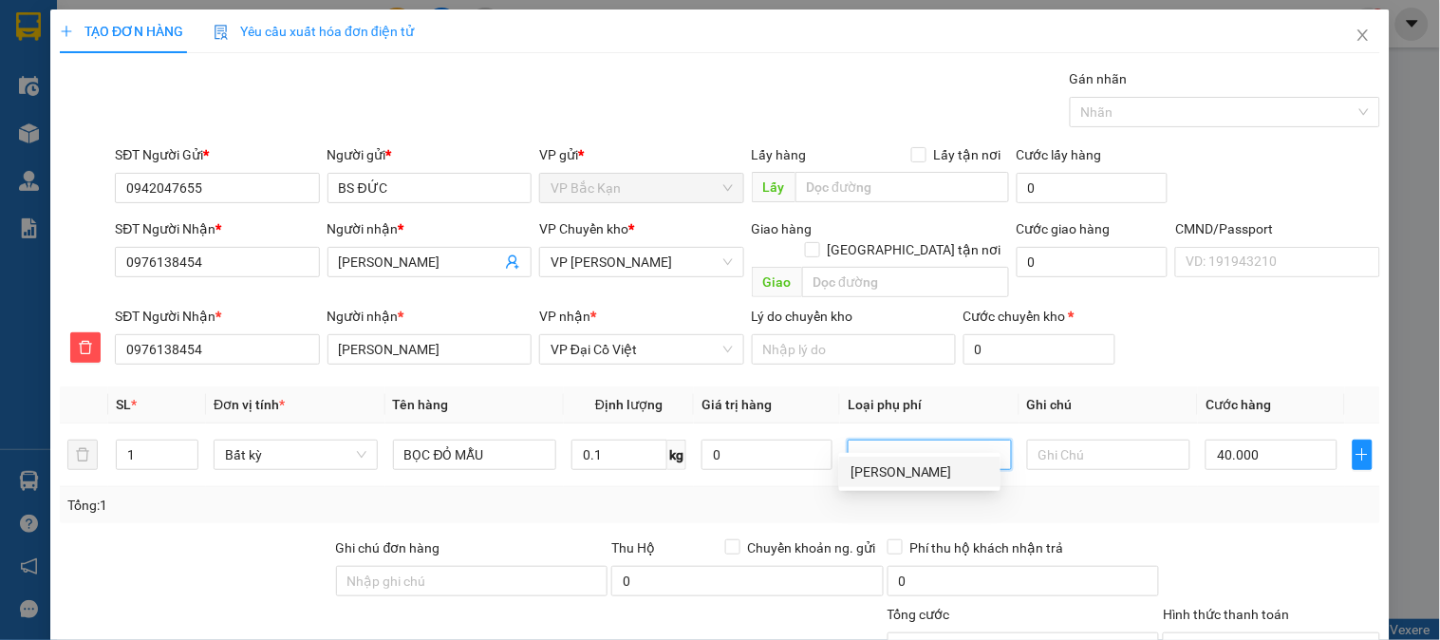
scroll to position [167, 0]
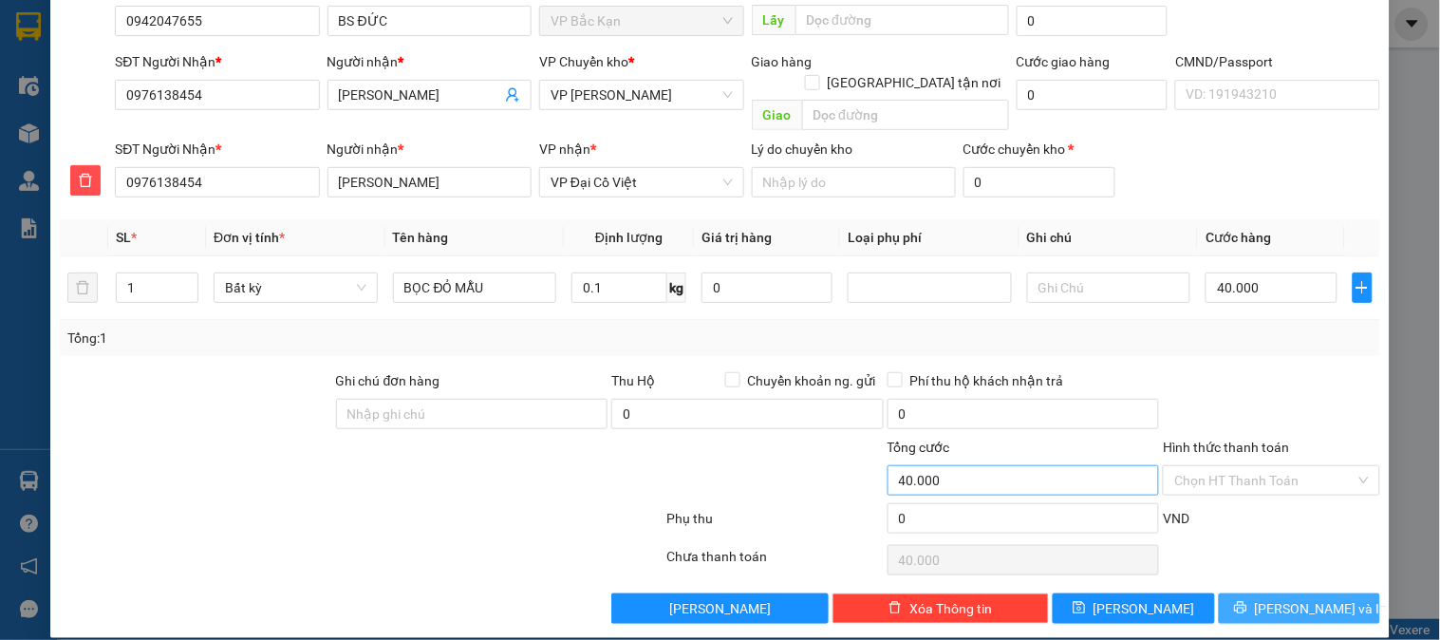
drag, startPoint x: 1253, startPoint y: 587, endPoint x: 1098, endPoint y: 442, distance: 212.3
click at [1248, 601] on icon "printer" at bounding box center [1240, 607] width 13 height 13
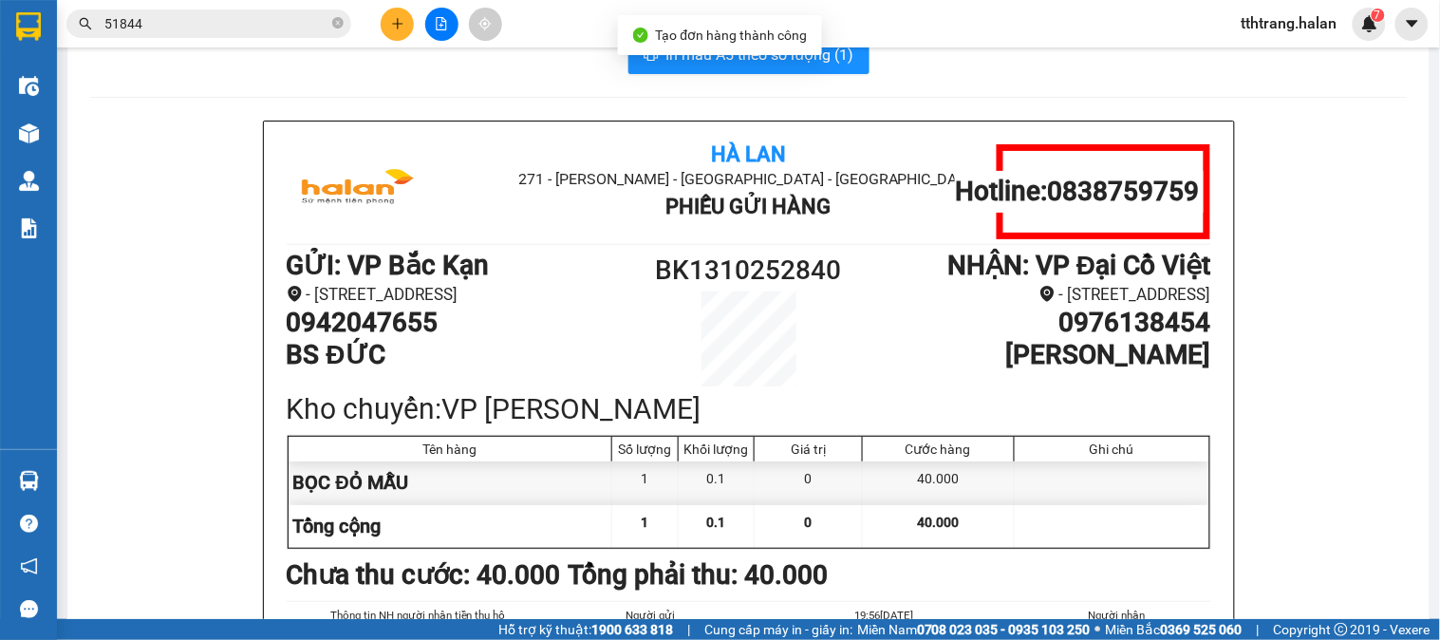
scroll to position [48, 0]
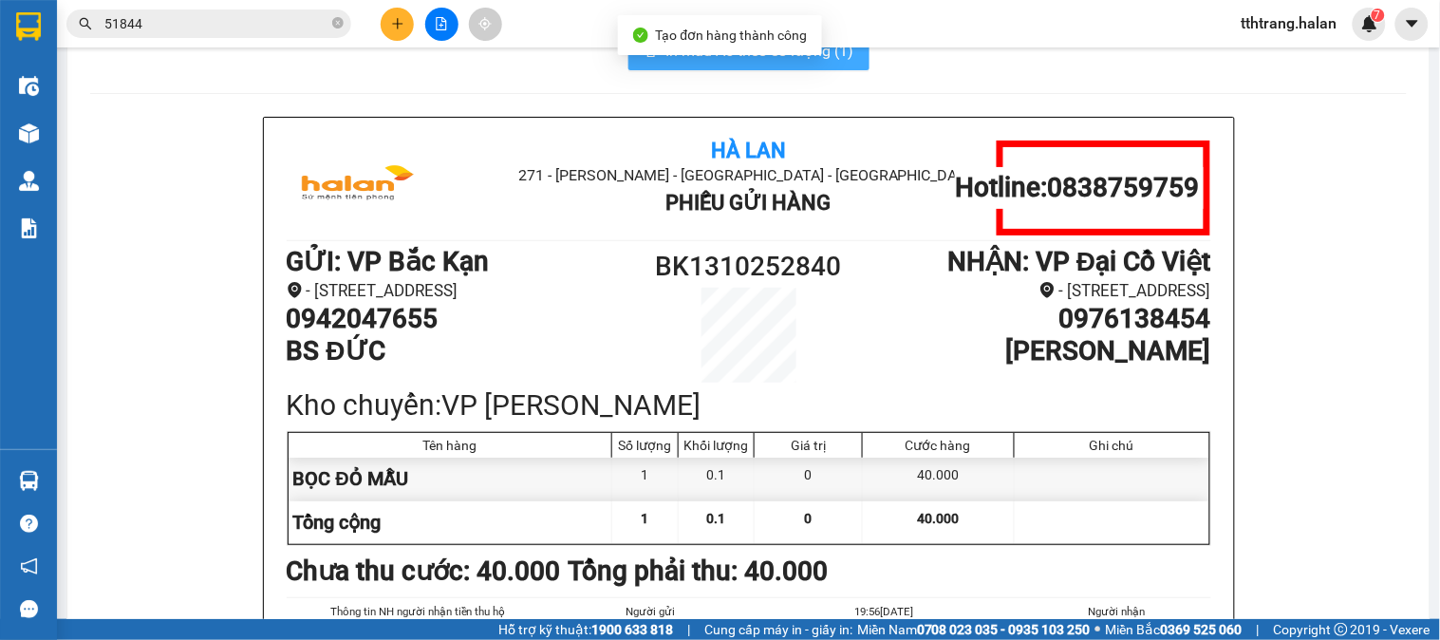
click at [838, 65] on button "In mẫu A5 theo số lượng (1)" at bounding box center [749, 51] width 241 height 38
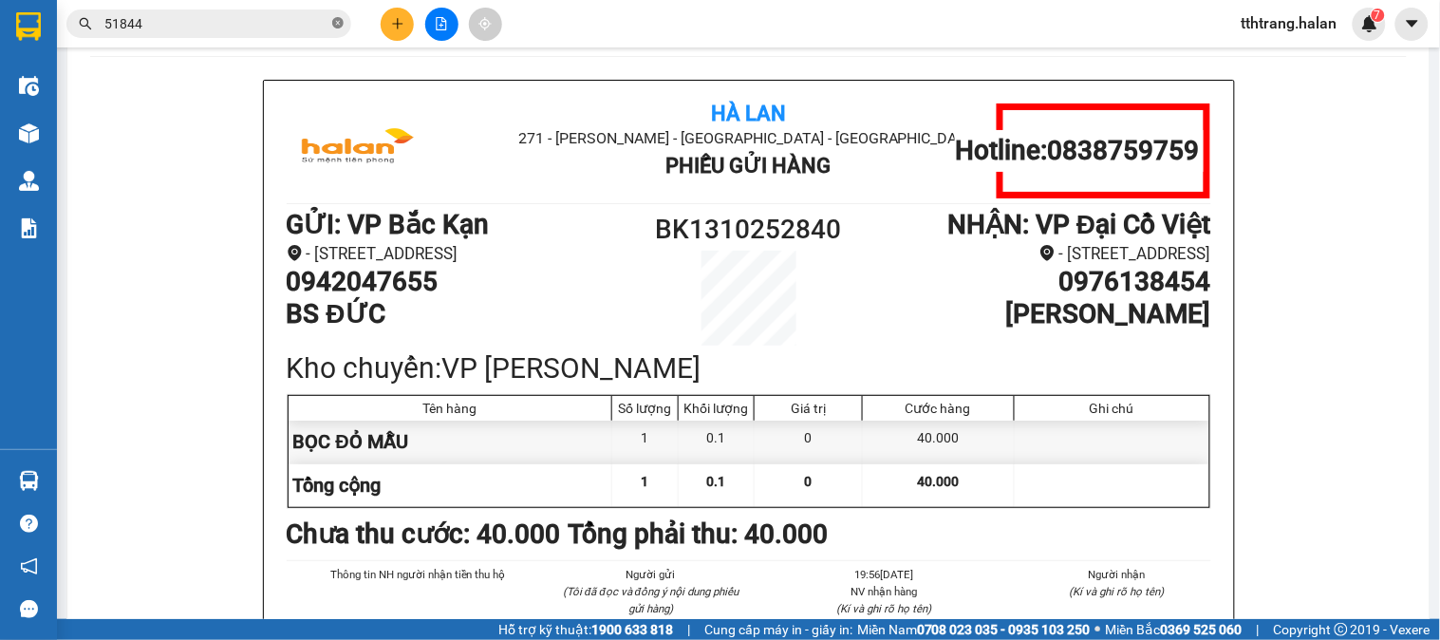
click at [337, 24] on icon "close-circle" at bounding box center [337, 22] width 11 height 11
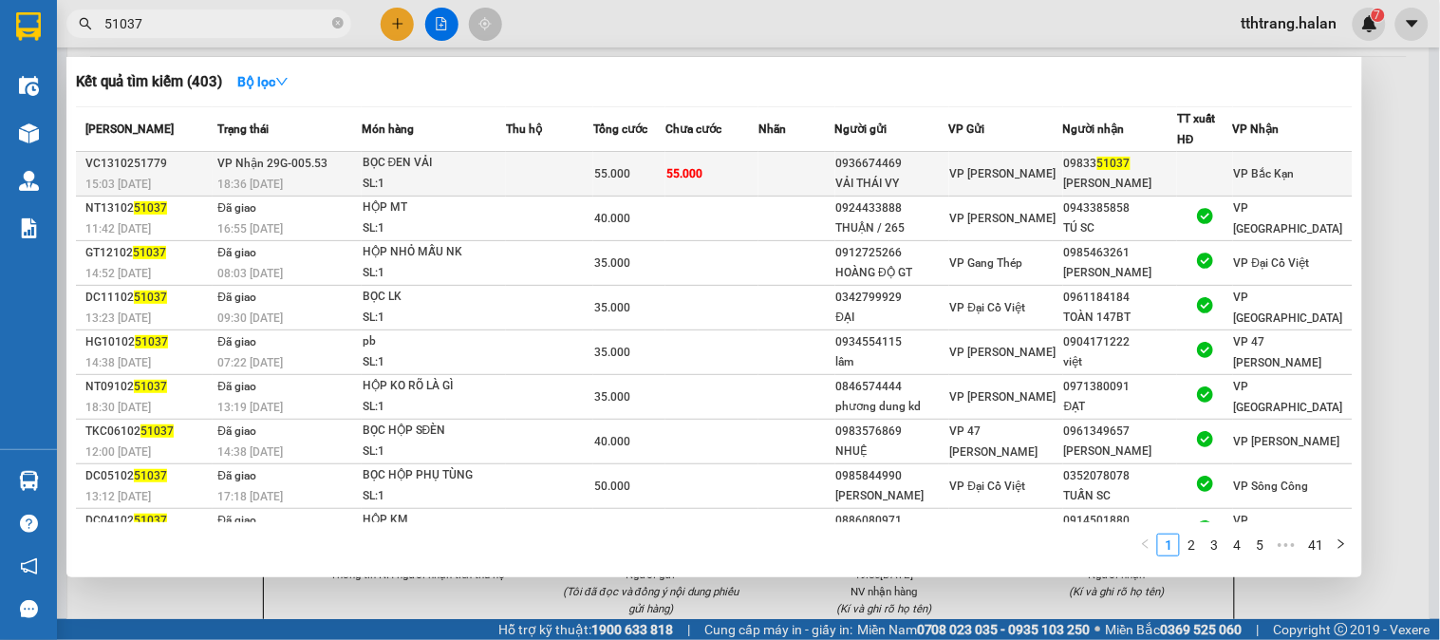
click at [406, 156] on div "BỌC ĐEN VẢI" at bounding box center [434, 163] width 142 height 21
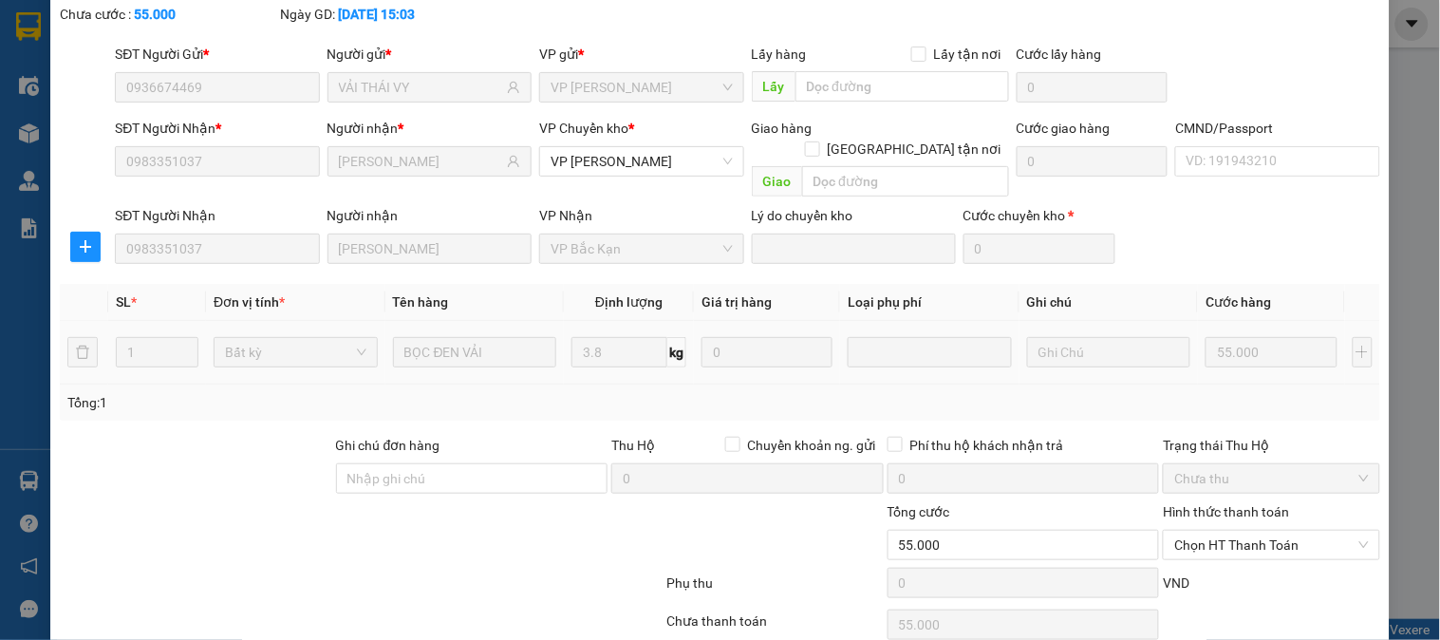
scroll to position [168, 0]
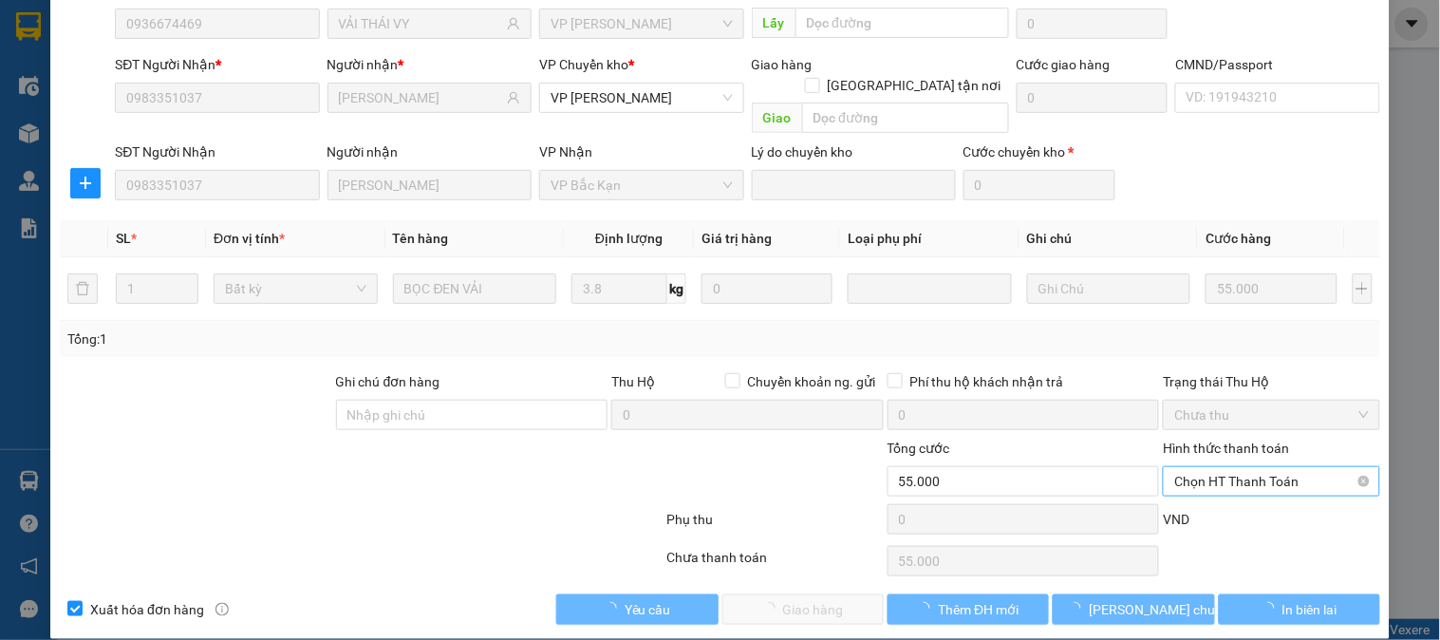
click at [1204, 467] on span "Chọn HT Thanh Toán" at bounding box center [1271, 481] width 194 height 28
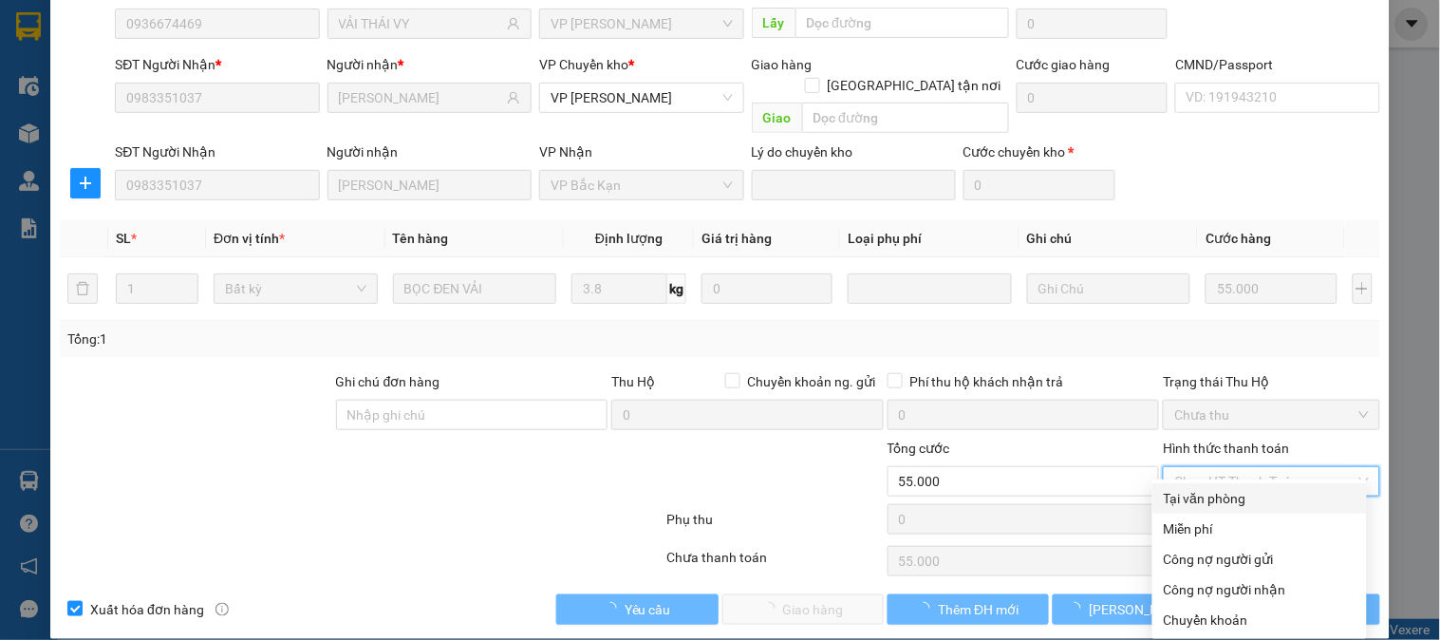
drag, startPoint x: 1202, startPoint y: 501, endPoint x: 922, endPoint y: 537, distance: 282.4
click at [1191, 497] on div "Tại văn phòng" at bounding box center [1260, 498] width 192 height 21
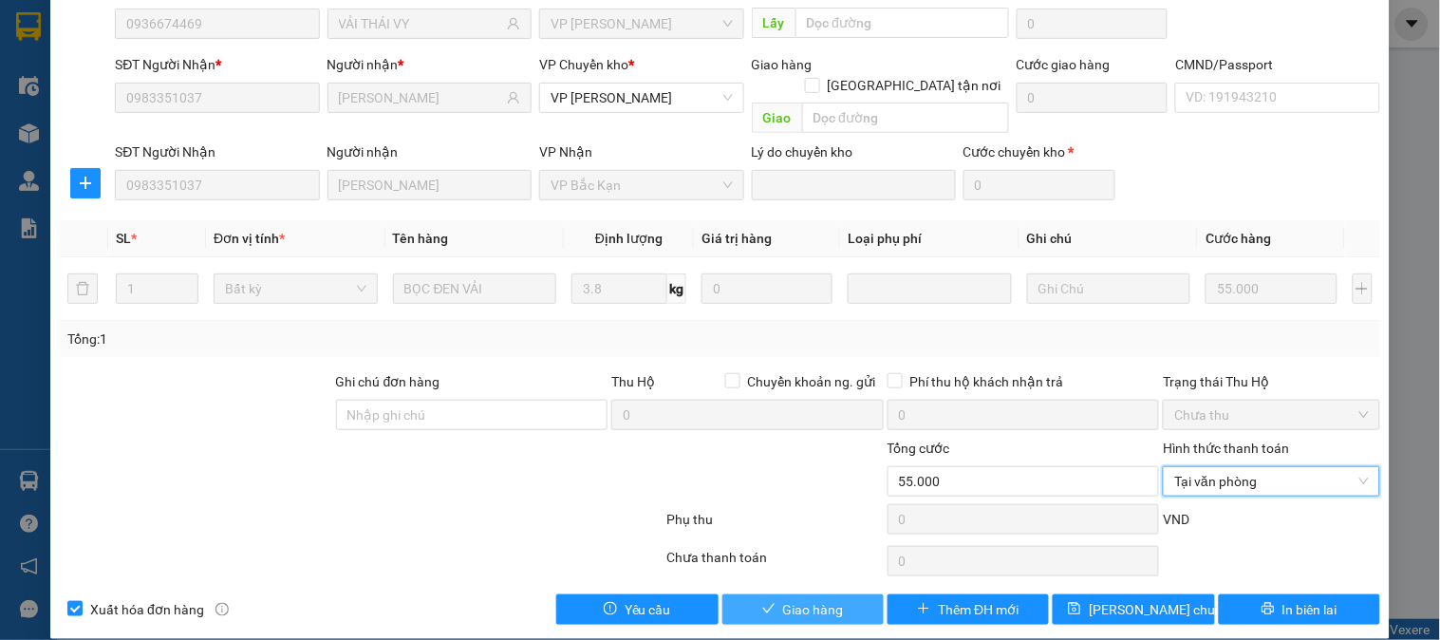
click at [813, 599] on span "Giao hàng" at bounding box center [813, 609] width 61 height 21
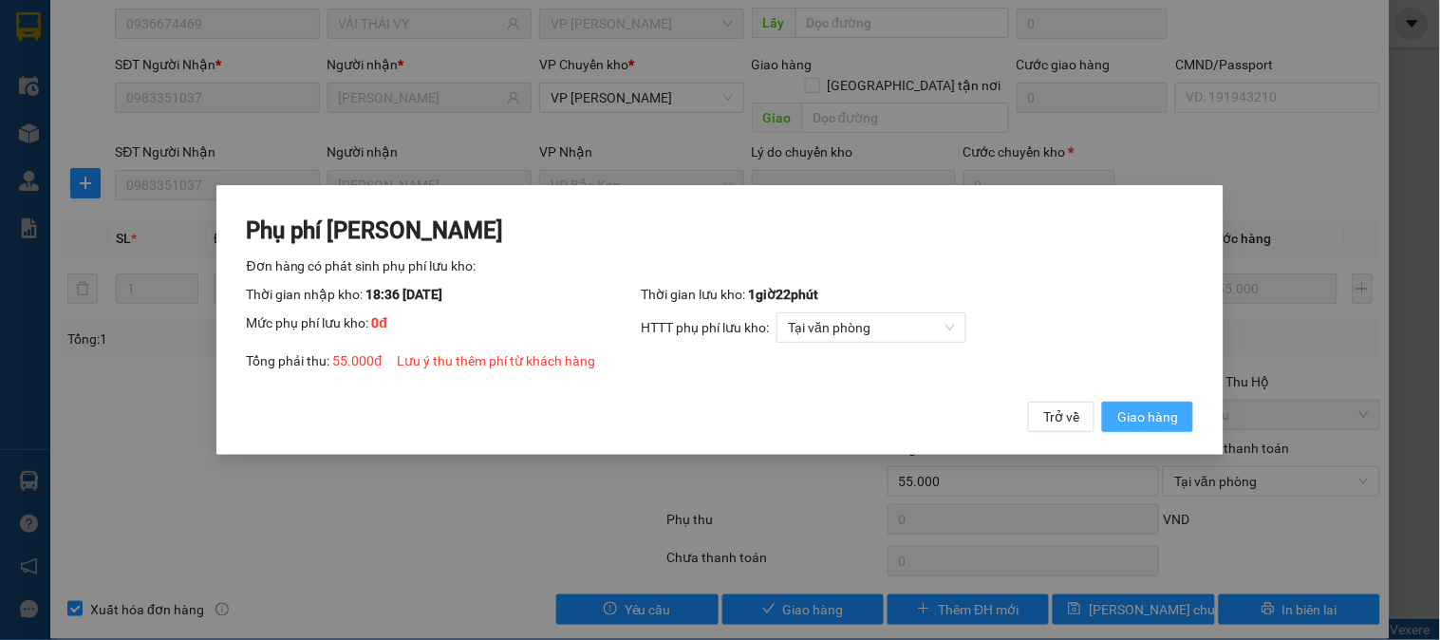
drag, startPoint x: 1161, startPoint y: 423, endPoint x: 1173, endPoint y: 408, distance: 19.0
click at [1162, 423] on span "Giao hàng" at bounding box center [1147, 416] width 61 height 21
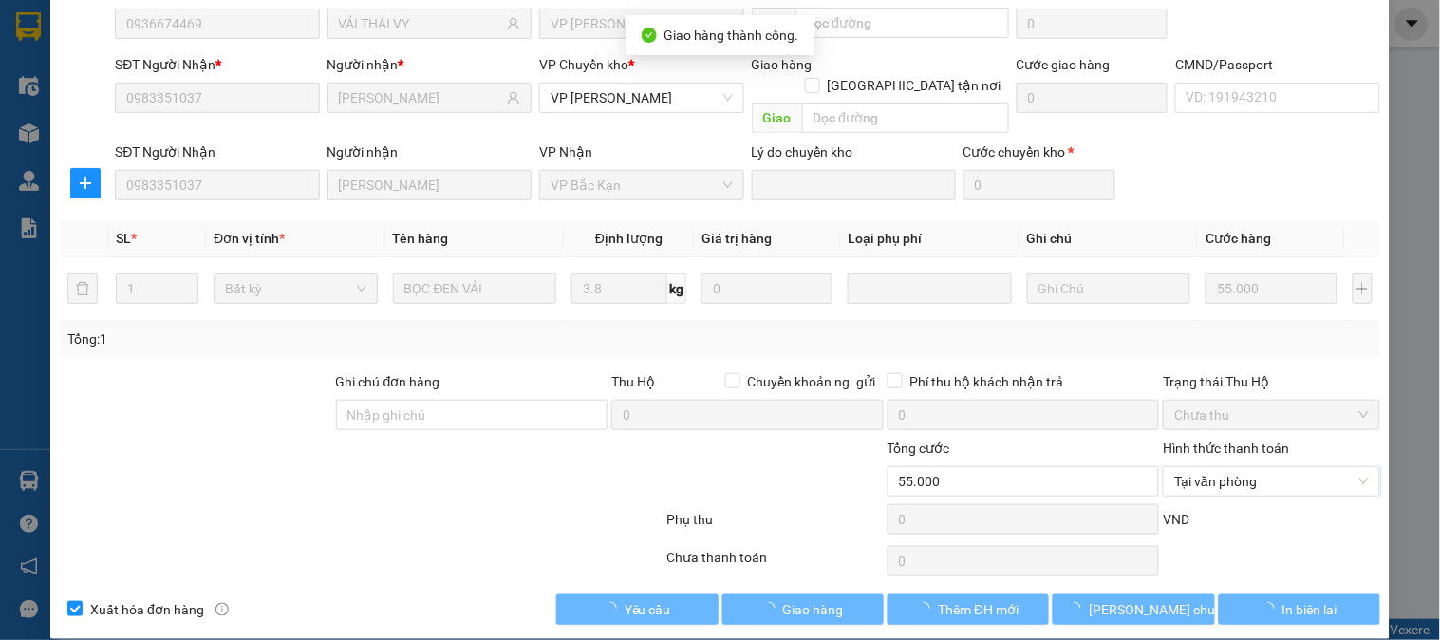
scroll to position [0, 0]
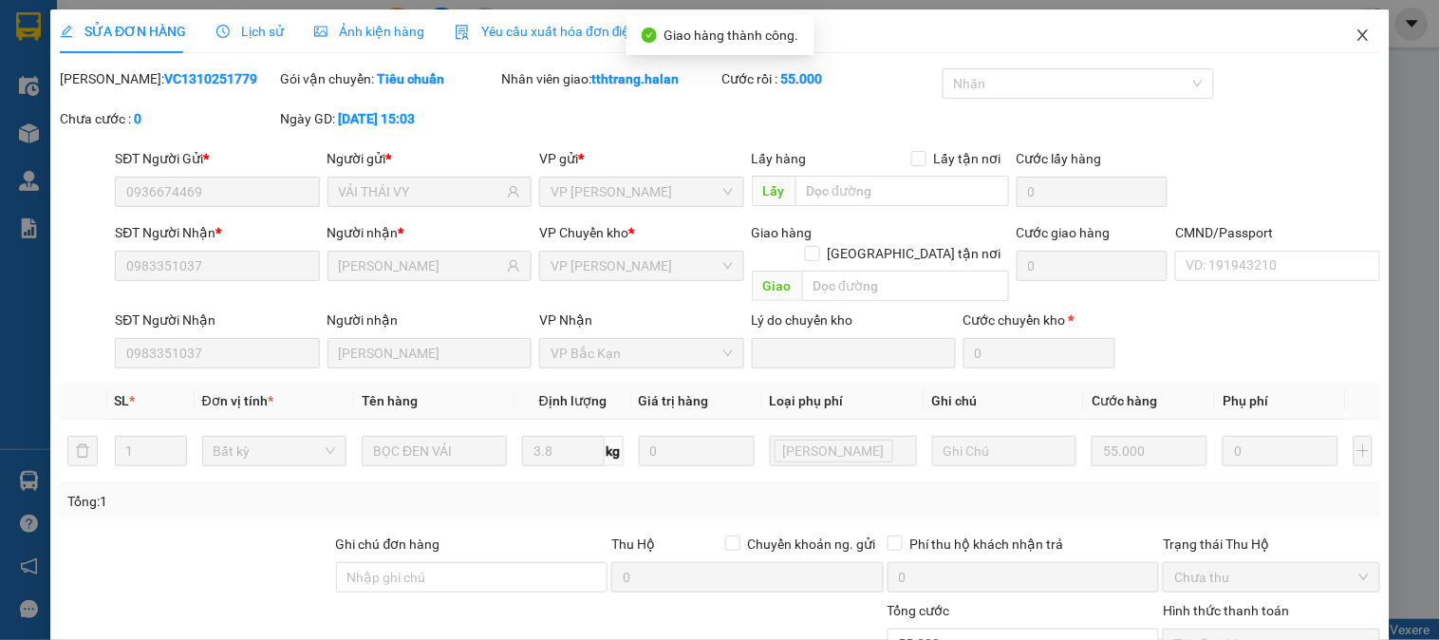
click at [1356, 34] on icon "close" at bounding box center [1363, 35] width 15 height 15
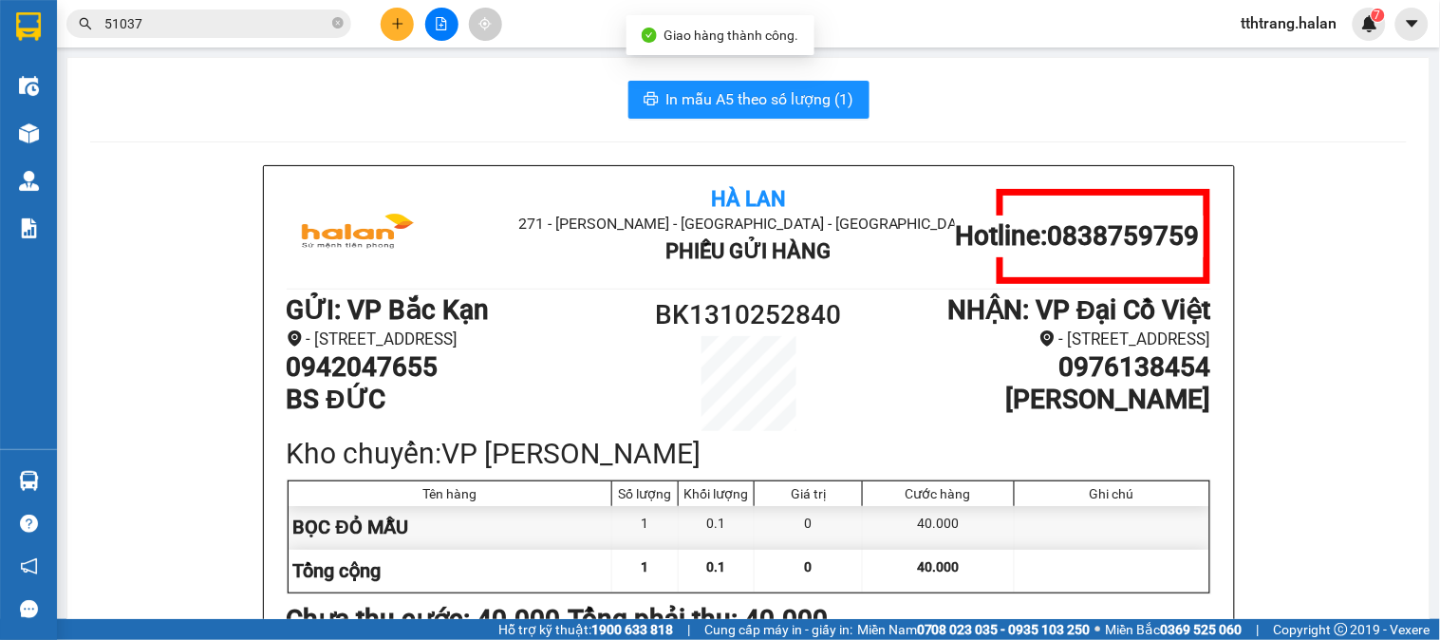
click at [522, 86] on div "In mẫu A5 theo số lượng (1)" at bounding box center [748, 100] width 1317 height 38
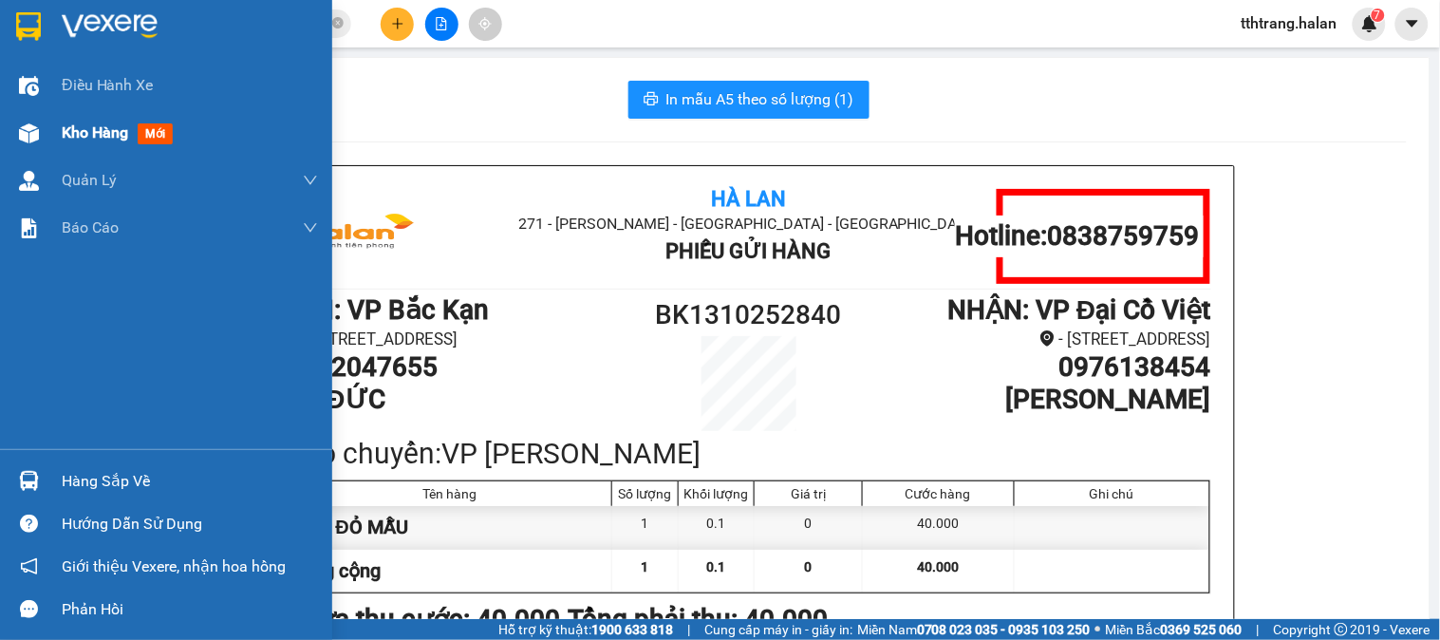
drag, startPoint x: 41, startPoint y: 143, endPoint x: 84, endPoint y: 149, distance: 43.1
click at [43, 143] on div at bounding box center [28, 133] width 33 height 33
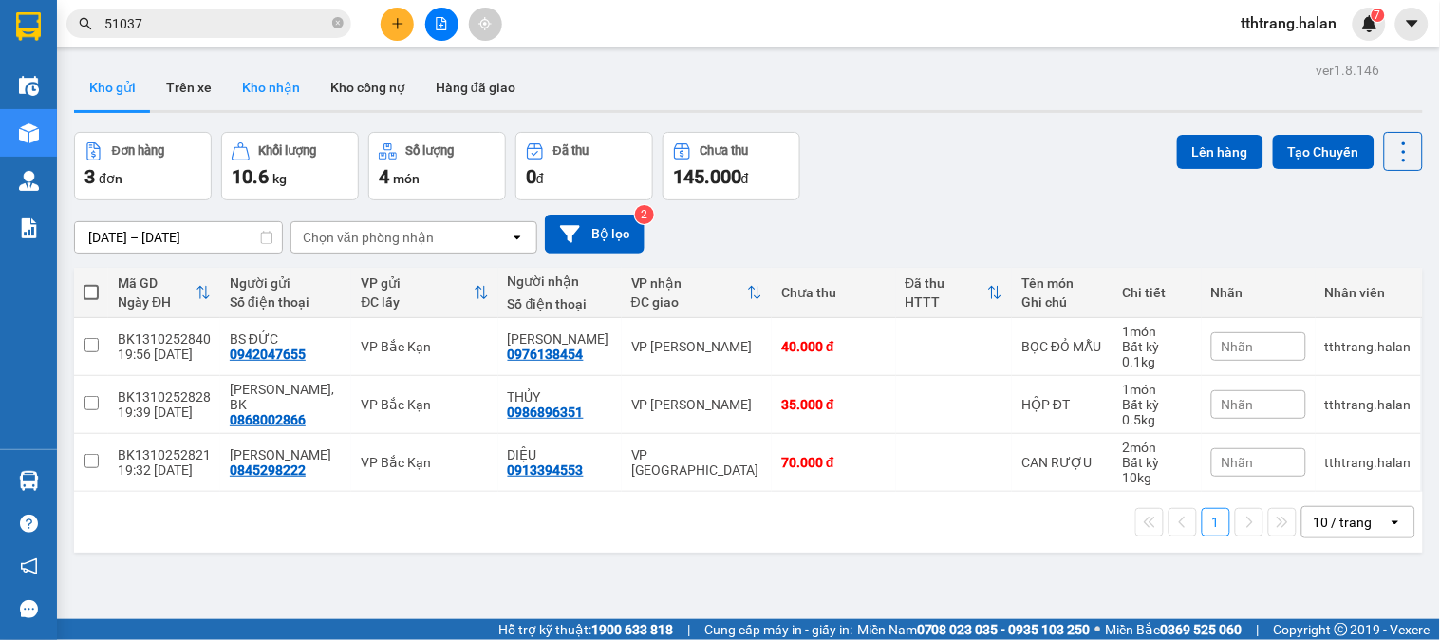
click at [254, 79] on button "Kho nhận" at bounding box center [271, 88] width 88 height 46
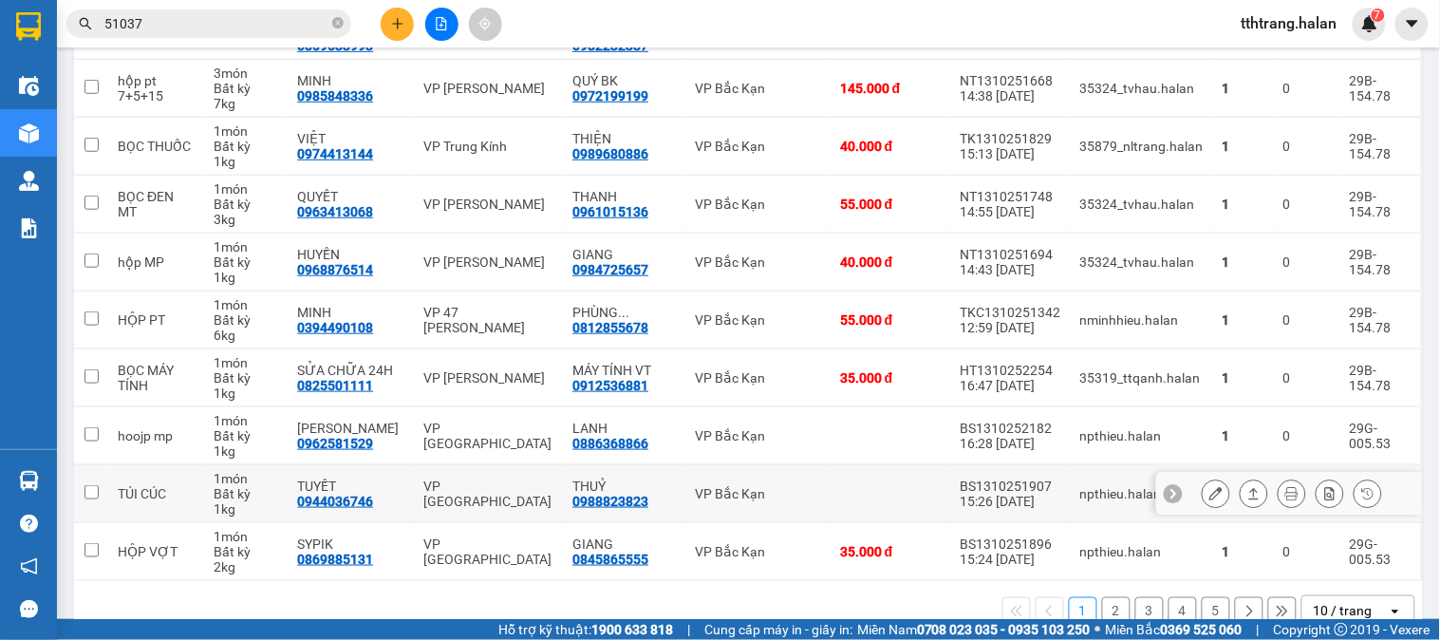
scroll to position [357, 0]
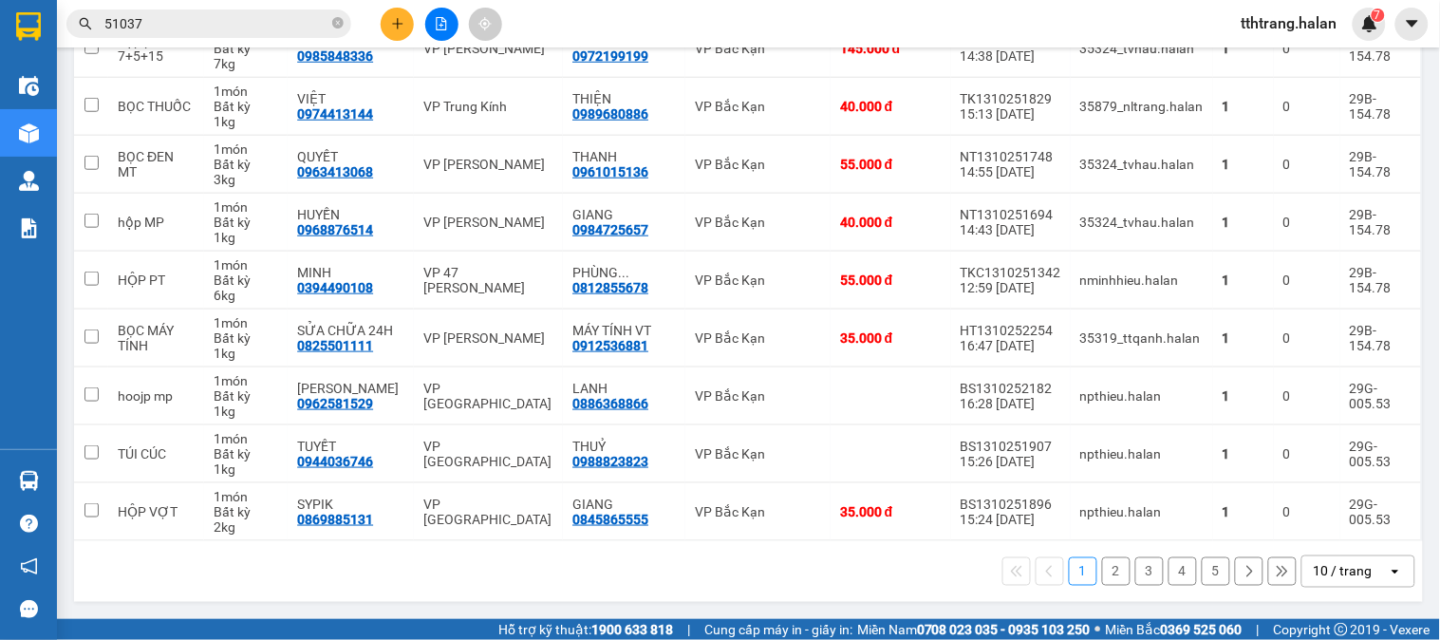
drag, startPoint x: 1368, startPoint y: 575, endPoint x: 1368, endPoint y: 556, distance: 19.0
click at [1368, 574] on div "10 / trang" at bounding box center [1345, 571] width 85 height 30
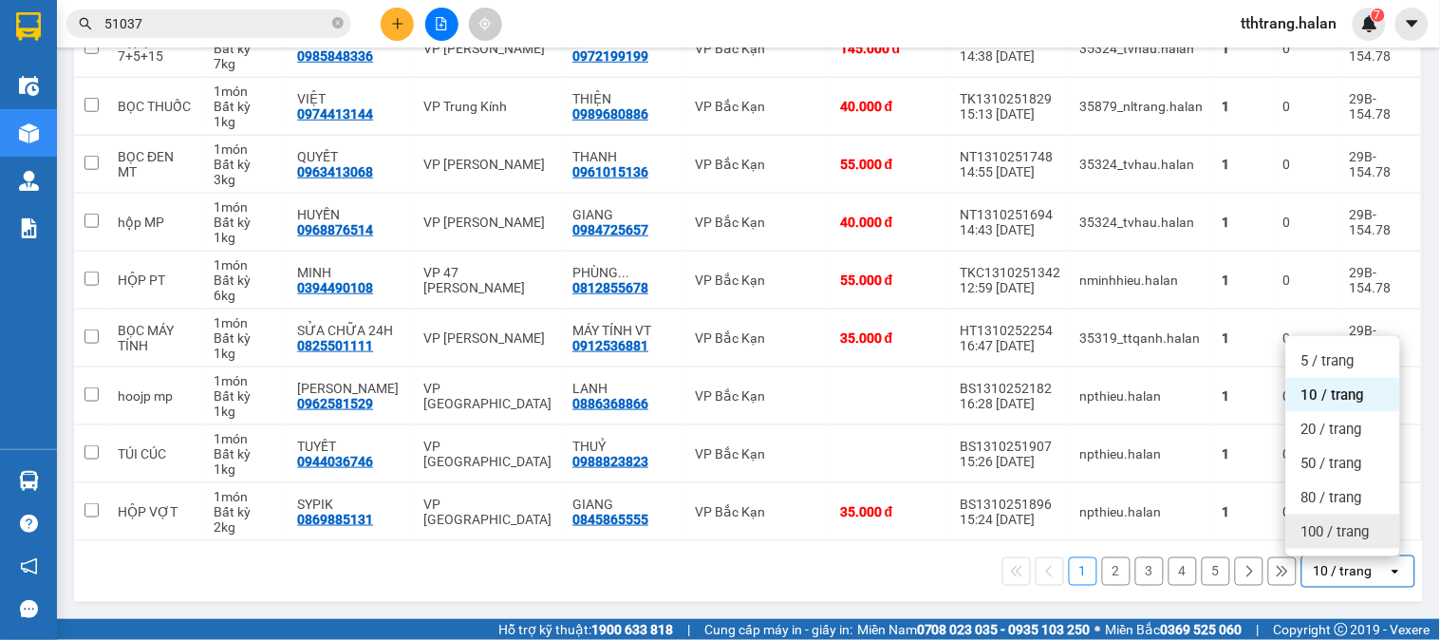
click at [1364, 537] on span "100 / trang" at bounding box center [1336, 531] width 68 height 19
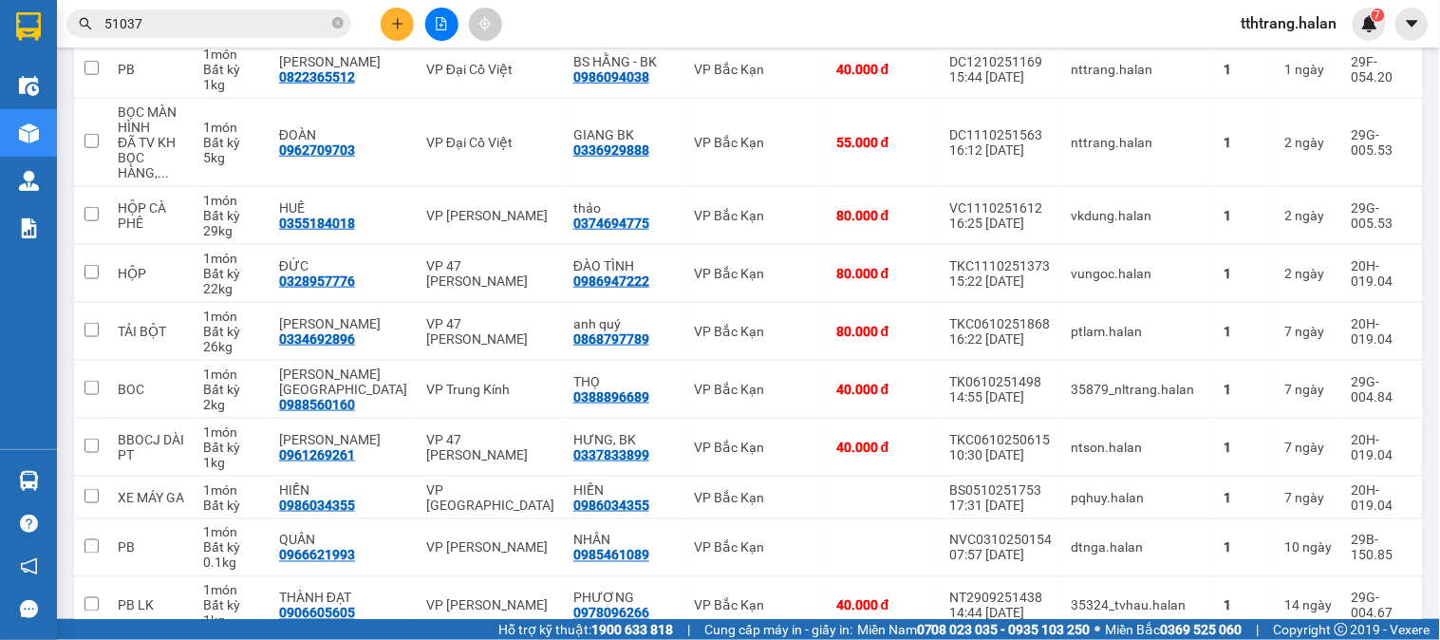
scroll to position [2256, 0]
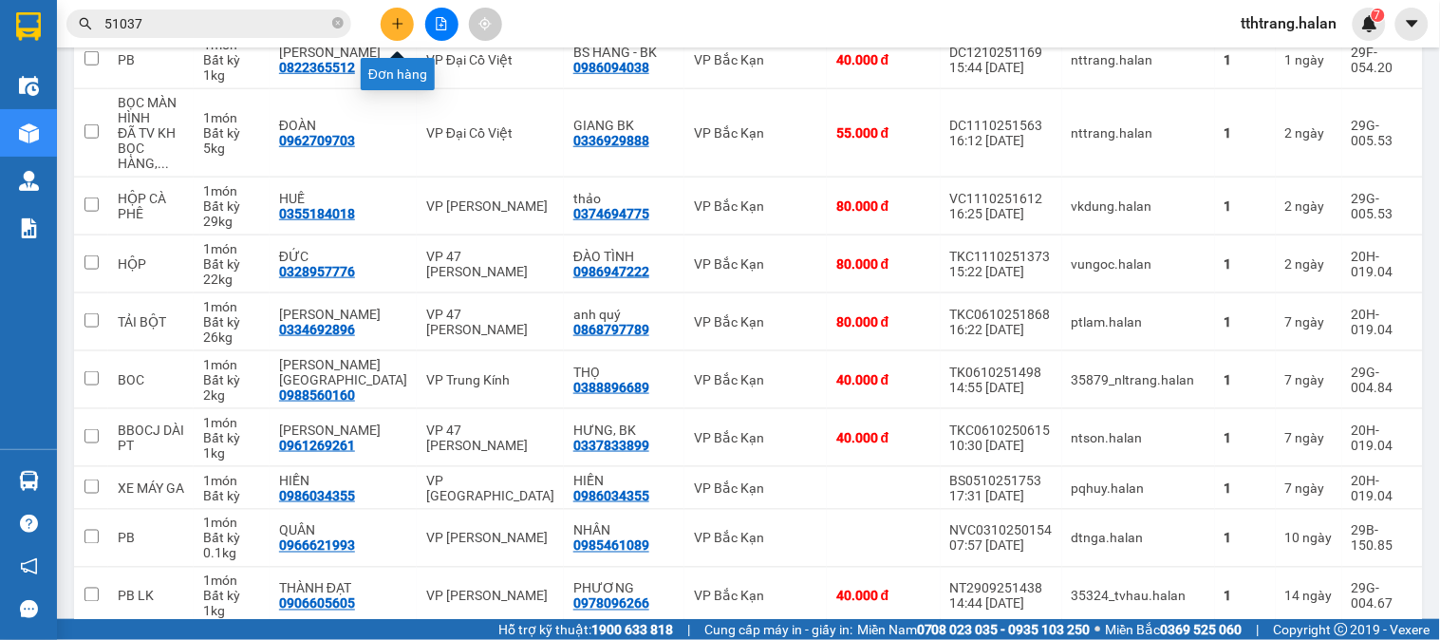
click at [394, 25] on icon "plus" at bounding box center [397, 23] width 13 height 13
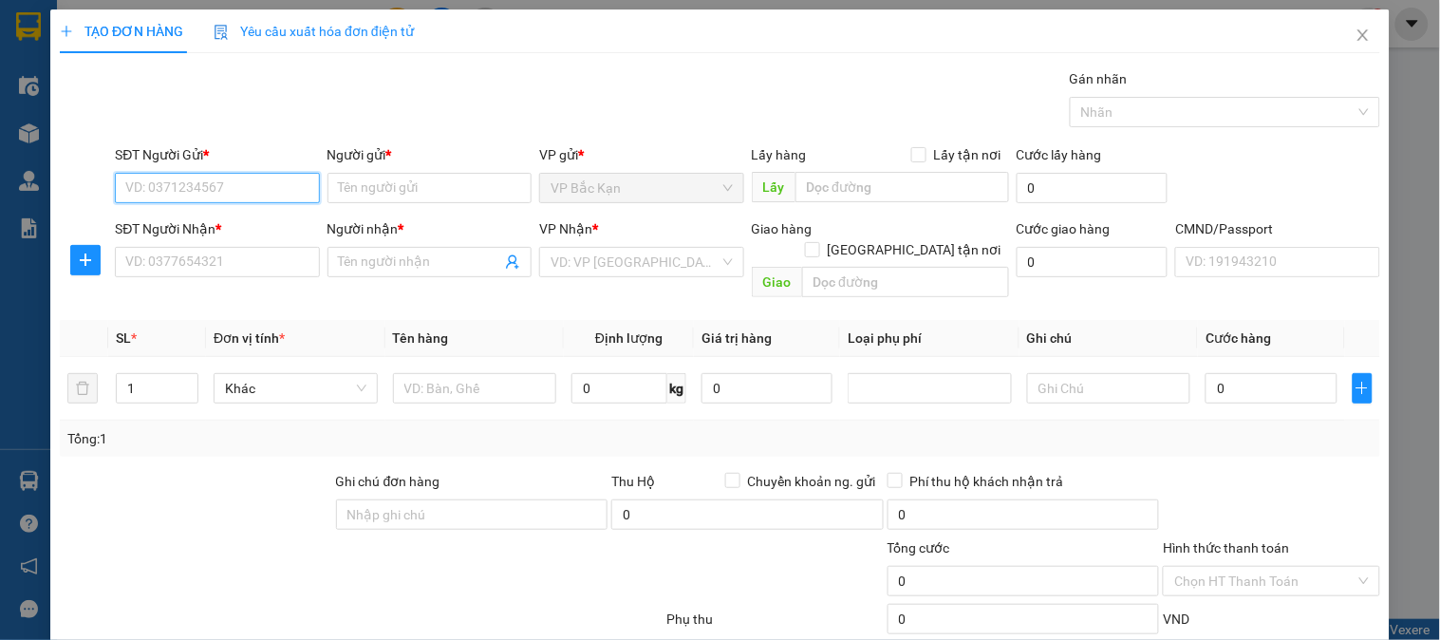
click at [262, 191] on input "SĐT Người Gửi *" at bounding box center [217, 188] width 204 height 30
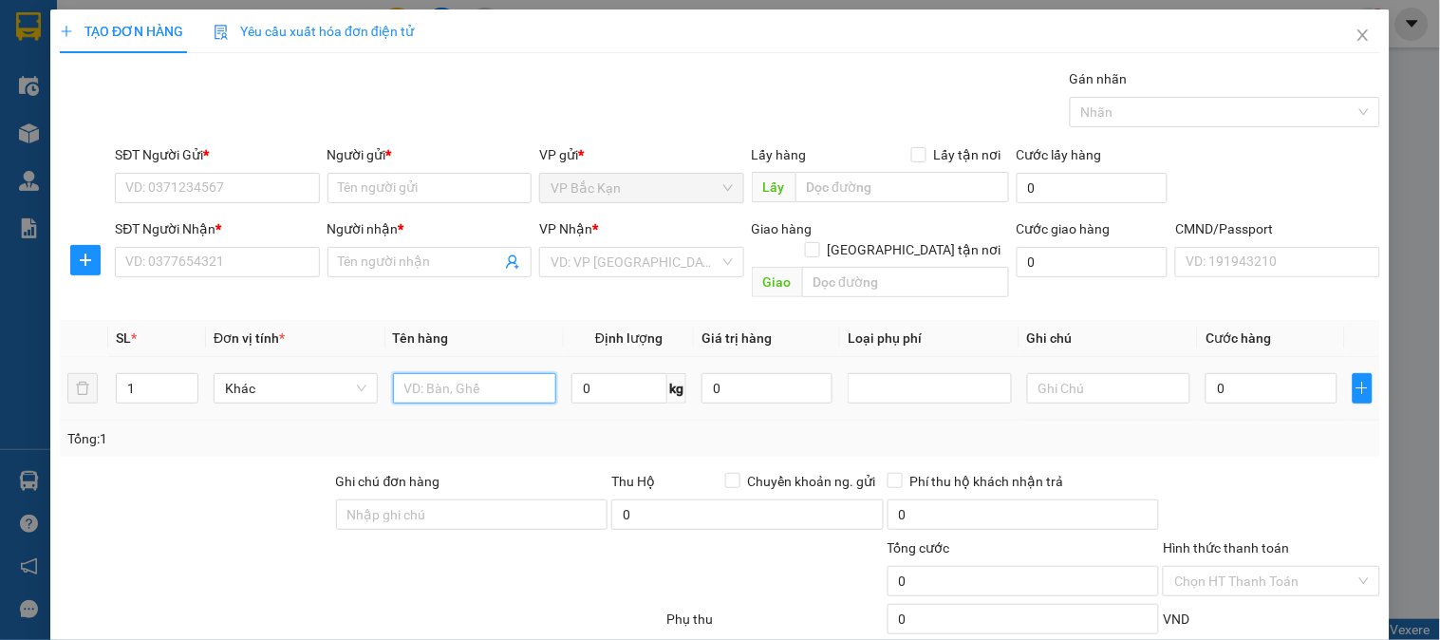
click at [443, 373] on input "text" at bounding box center [475, 388] width 164 height 30
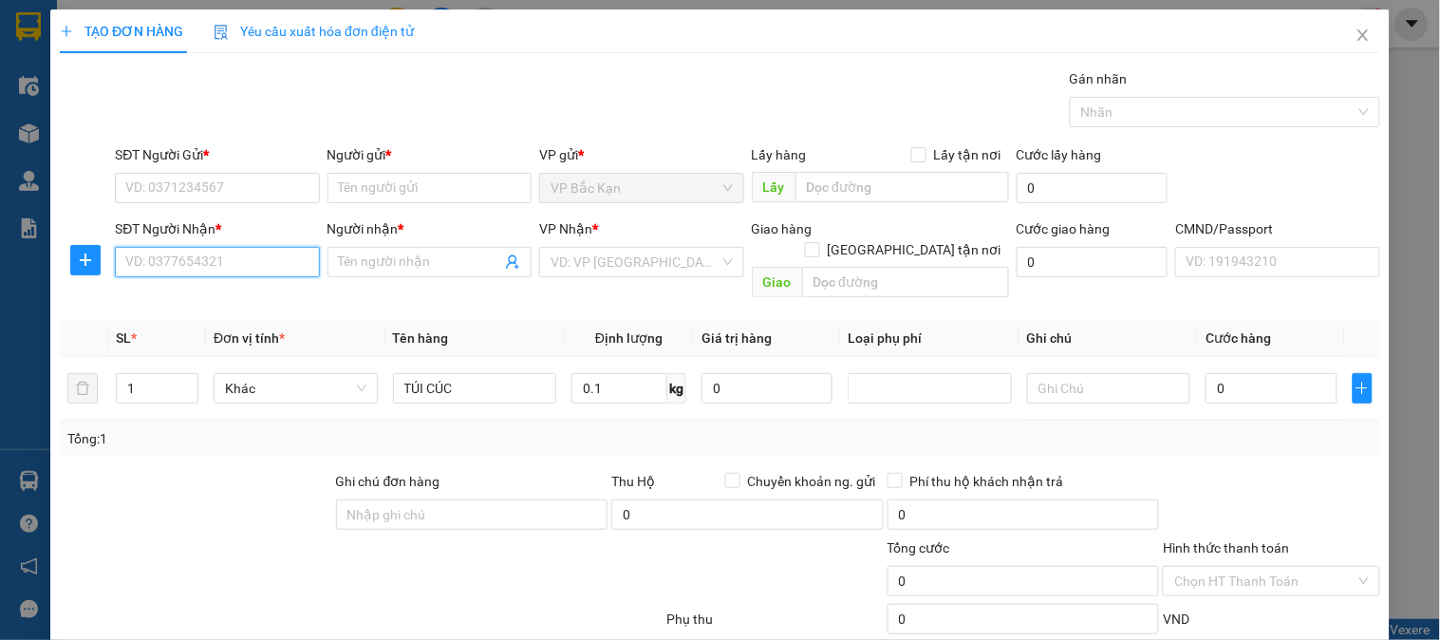
click at [273, 262] on input "SĐT Người Nhận *" at bounding box center [217, 262] width 204 height 30
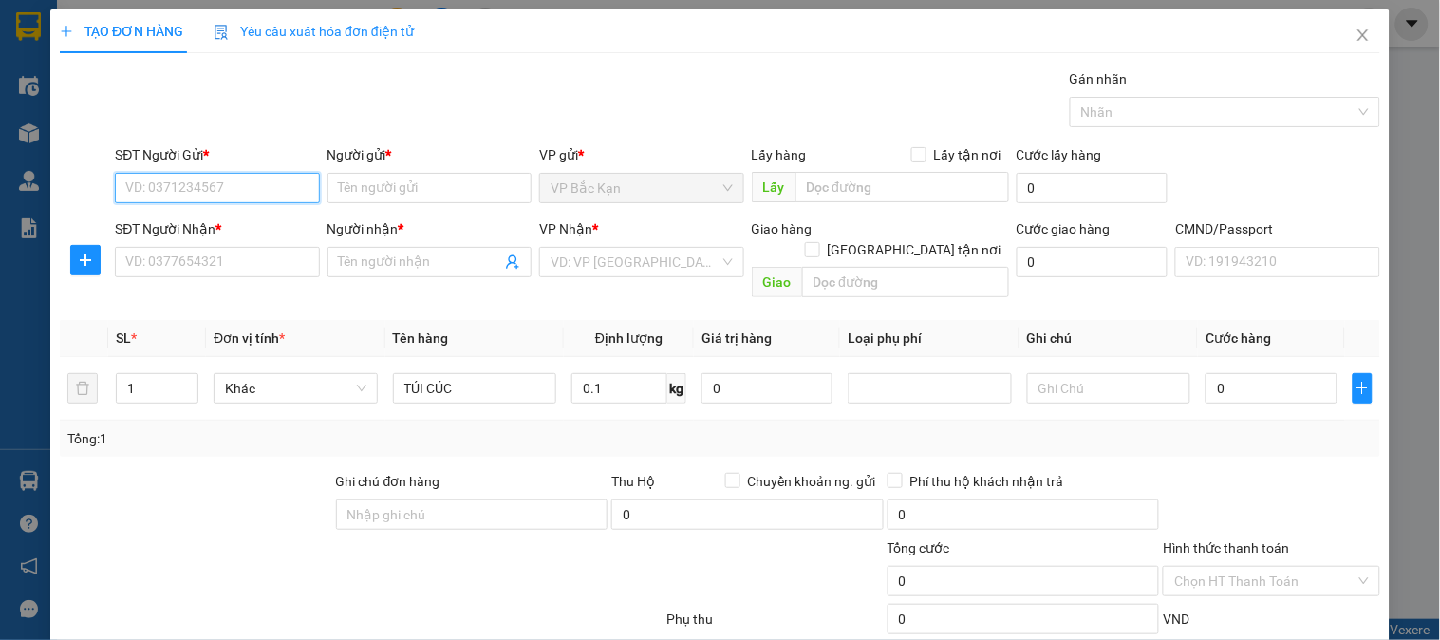
click at [272, 195] on input "SĐT Người Gửi *" at bounding box center [217, 188] width 204 height 30
click at [268, 193] on input "SĐT Người Gửi *" at bounding box center [217, 188] width 204 height 30
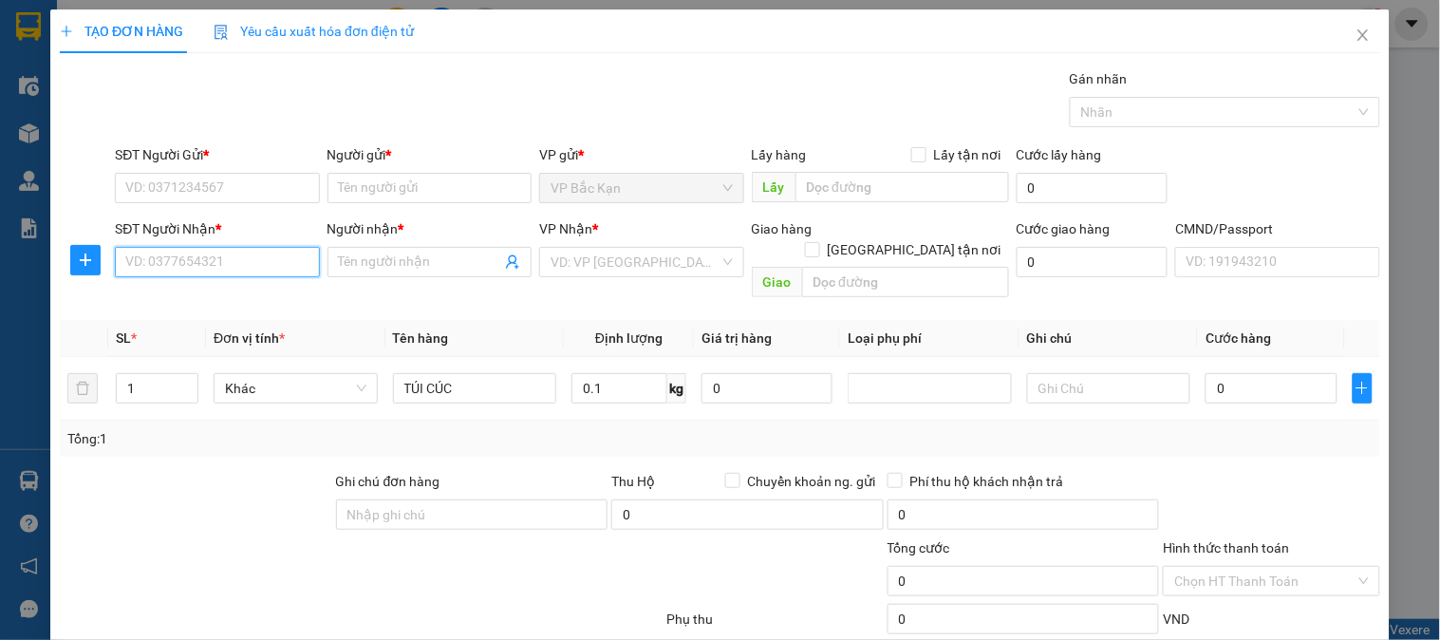
click at [262, 261] on input "SĐT Người Nhận *" at bounding box center [217, 262] width 204 height 30
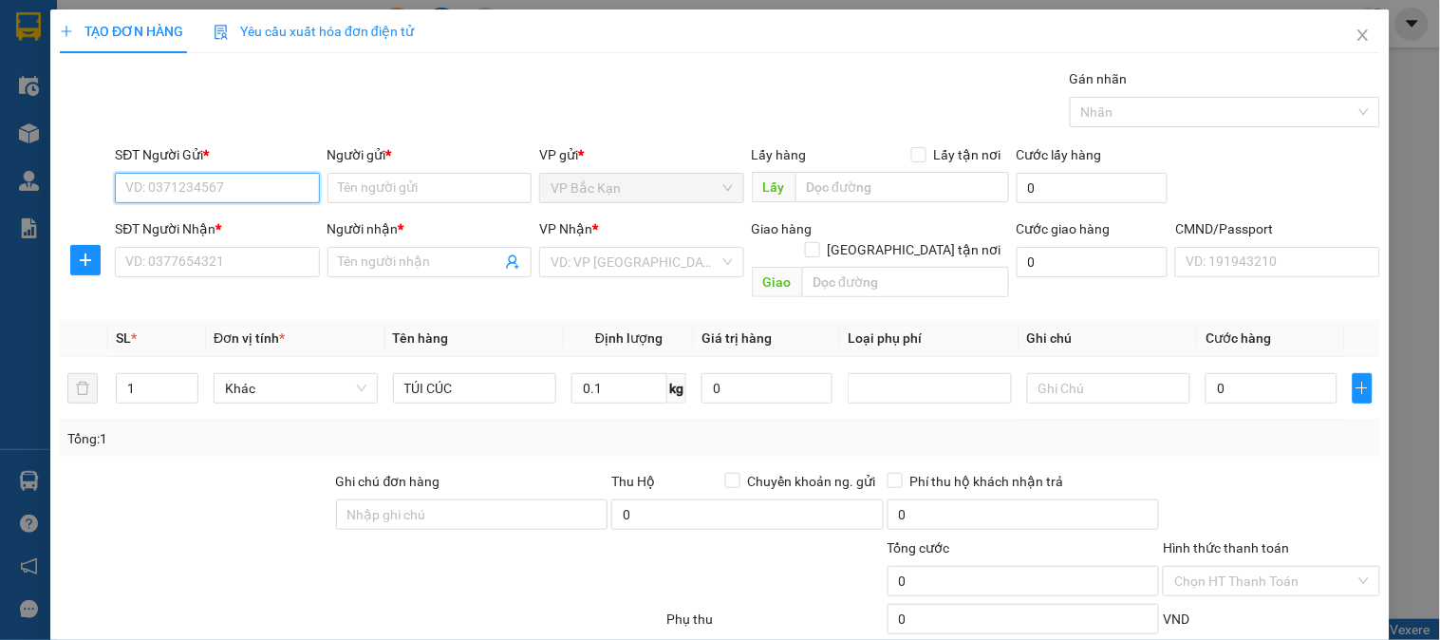
click at [271, 187] on input "SĐT Người Gửi *" at bounding box center [217, 188] width 204 height 30
click at [259, 182] on input "SĐT Người Gửi *" at bounding box center [217, 188] width 204 height 30
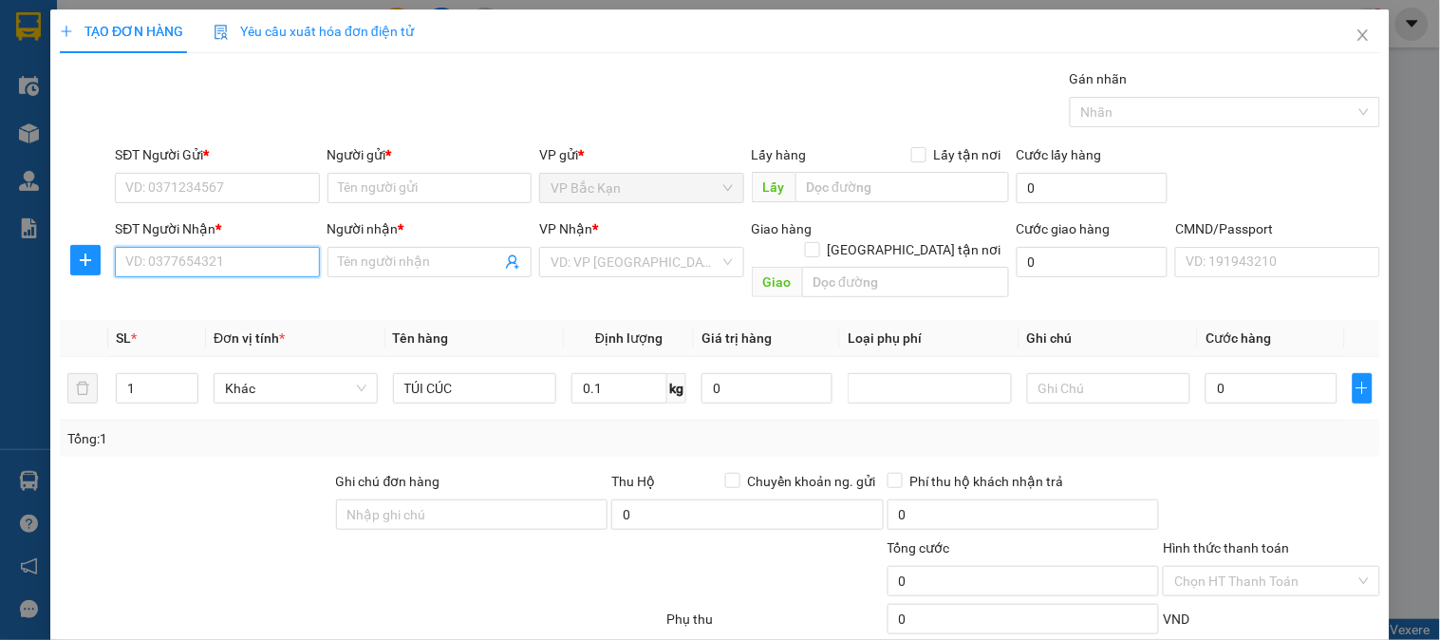
click at [240, 261] on input "SĐT Người Nhận *" at bounding box center [217, 262] width 204 height 30
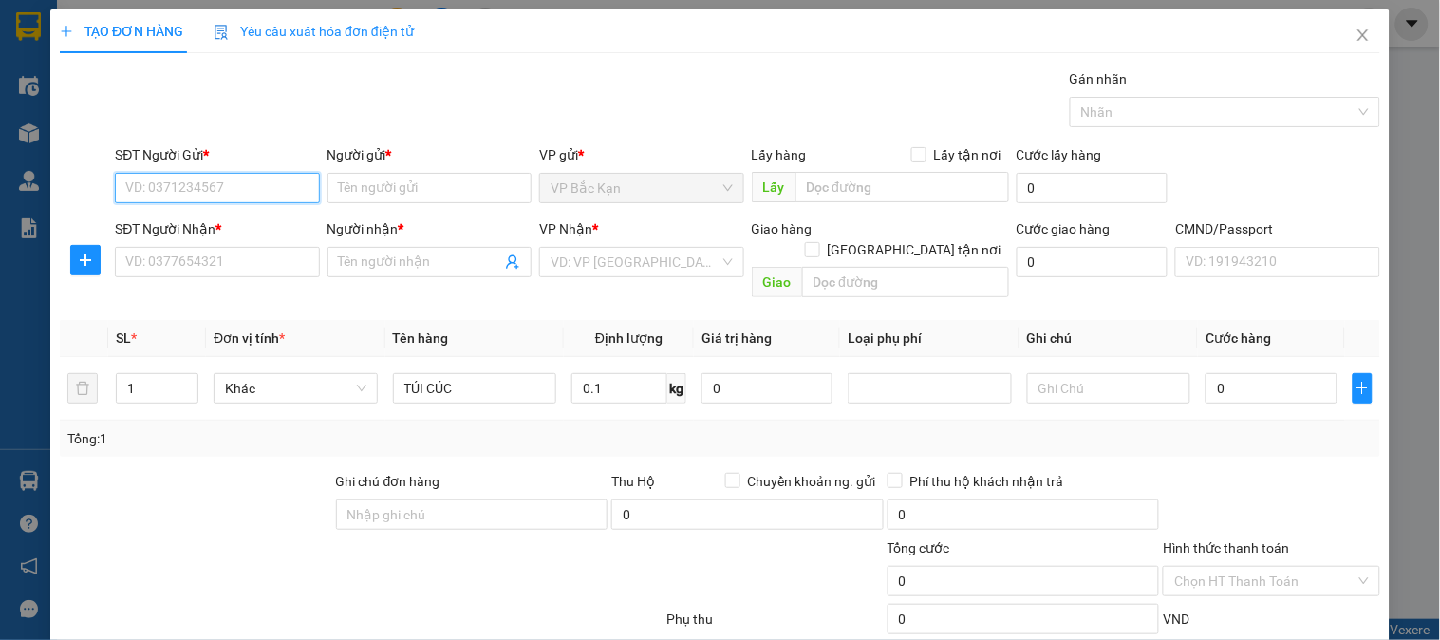
click at [253, 184] on input "SĐT Người Gửi *" at bounding box center [217, 188] width 204 height 30
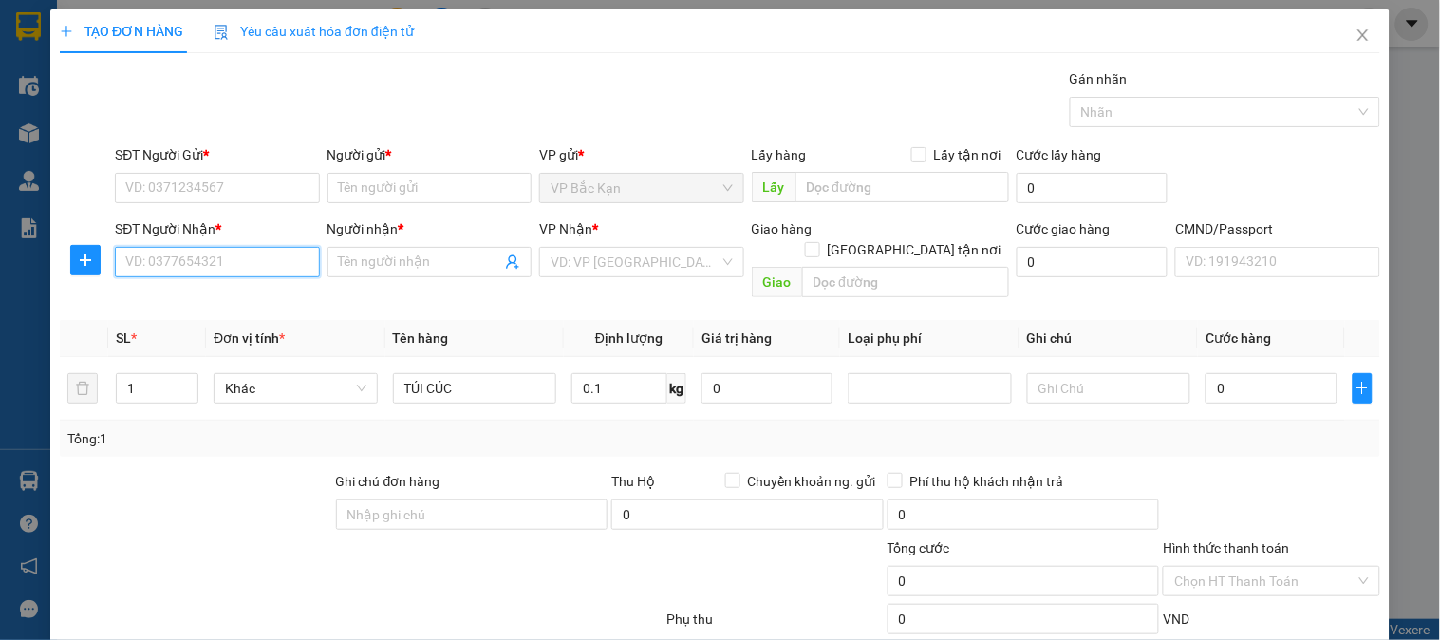
click at [239, 260] on input "SĐT Người Nhận *" at bounding box center [217, 262] width 204 height 30
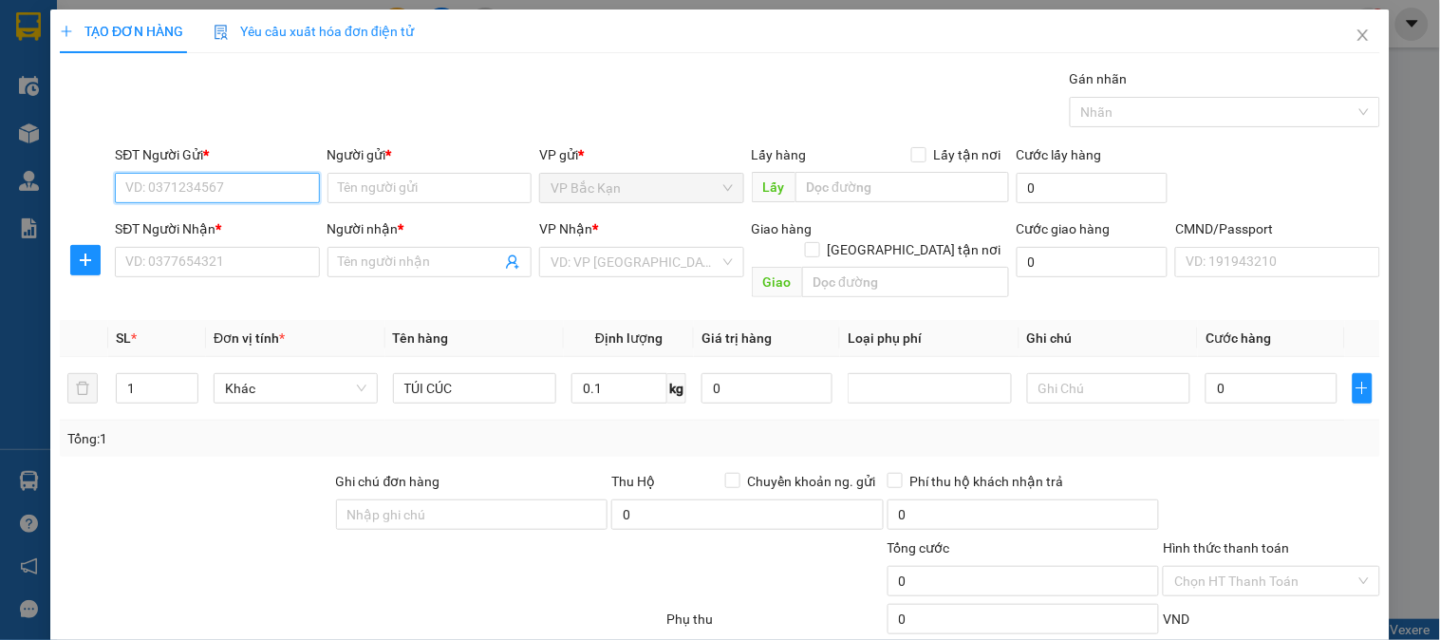
click at [248, 185] on input "SĐT Người Gửi *" at bounding box center [217, 188] width 204 height 30
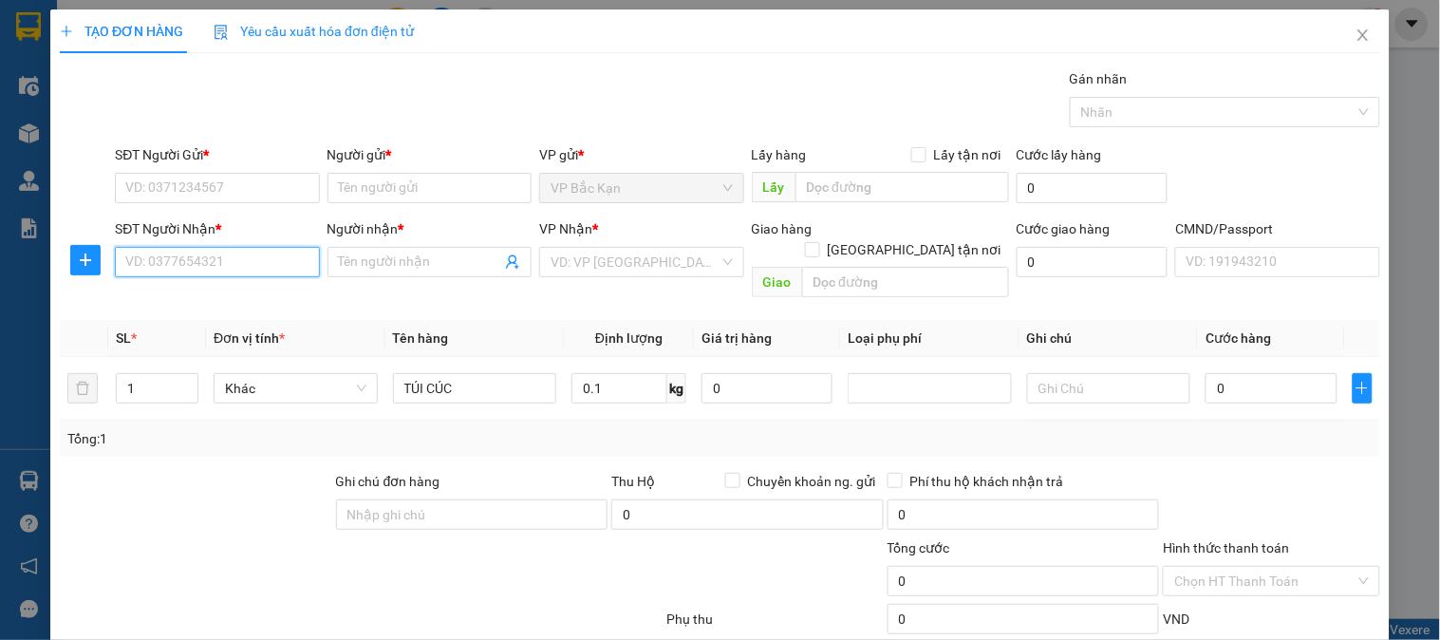
click at [237, 261] on input "SĐT Người Nhận *" at bounding box center [217, 262] width 204 height 30
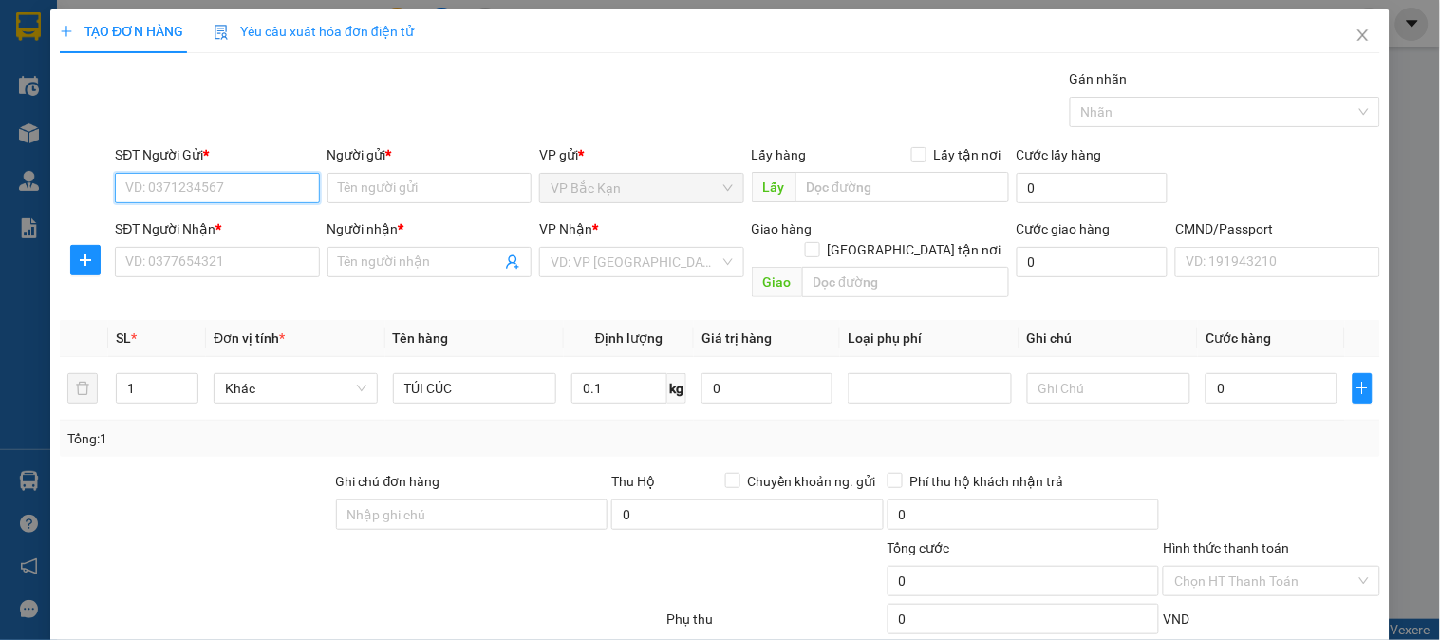
click at [252, 192] on input "SĐT Người Gửi *" at bounding box center [217, 188] width 204 height 30
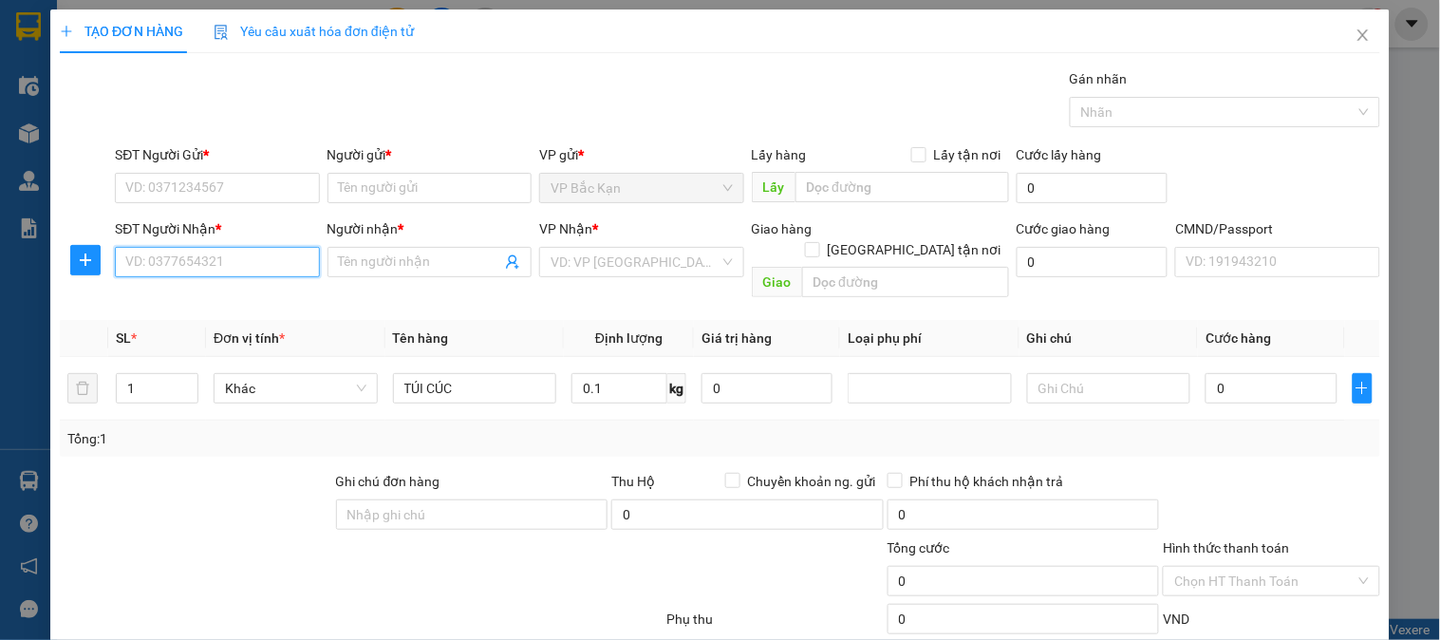
click at [249, 257] on input "SĐT Người Nhận *" at bounding box center [217, 262] width 204 height 30
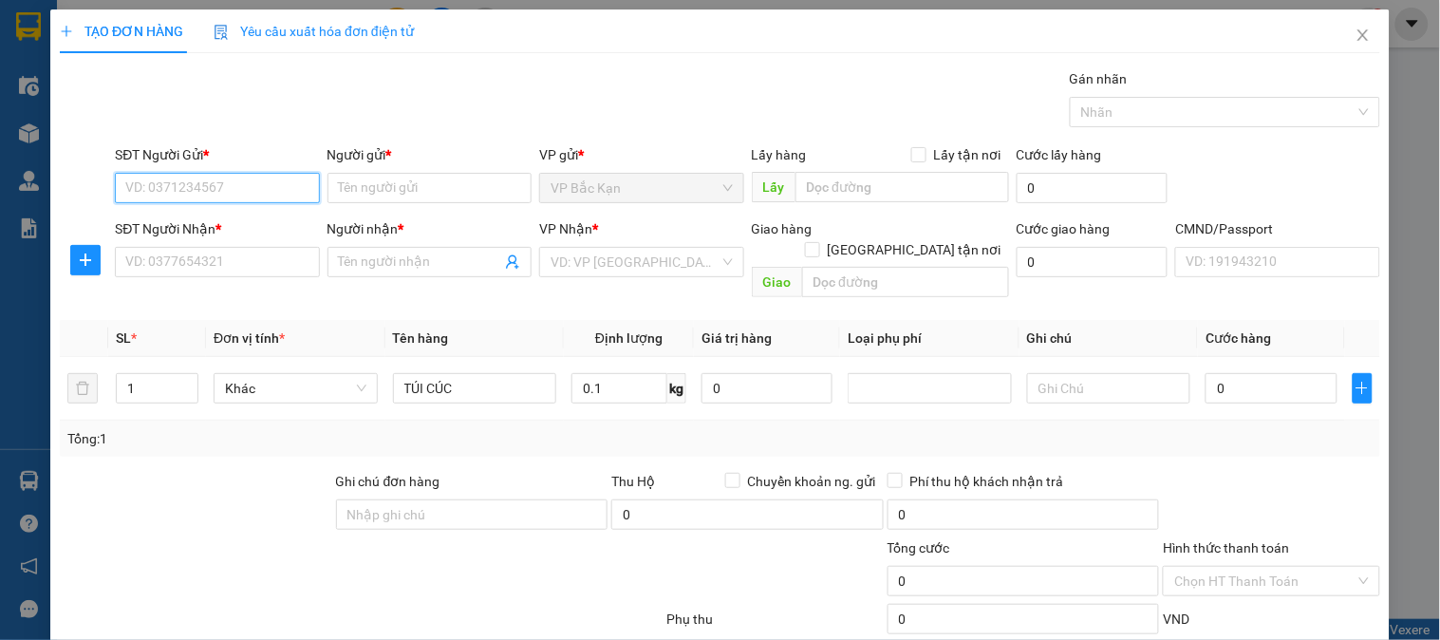
click at [268, 187] on input "SĐT Người Gửi *" at bounding box center [217, 188] width 204 height 30
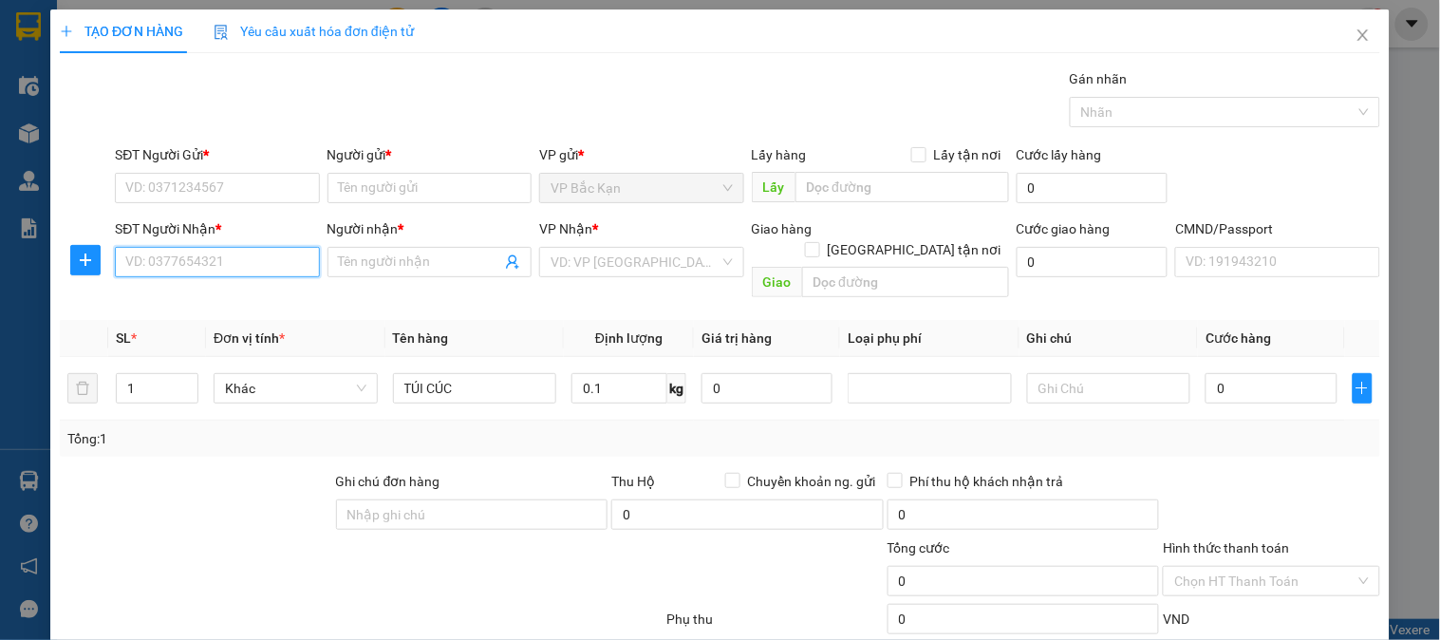
click at [247, 258] on input "SĐT Người Nhận *" at bounding box center [217, 262] width 204 height 30
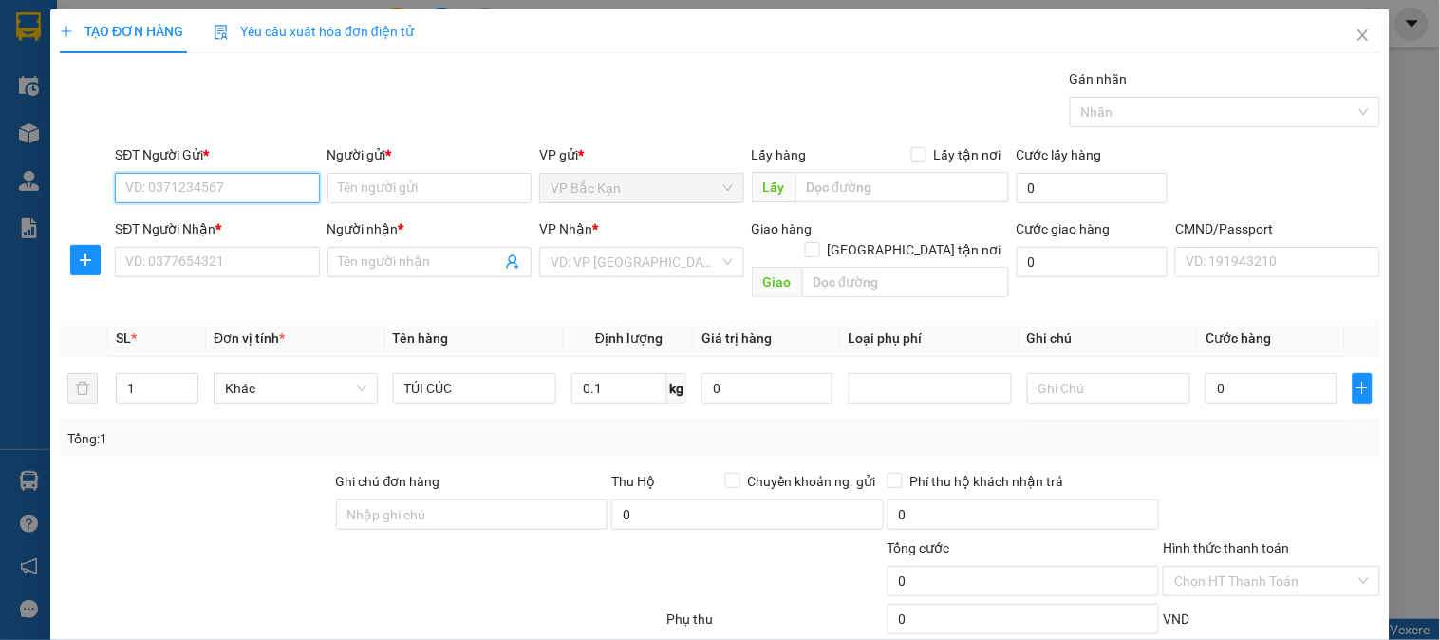
click at [256, 185] on input "SĐT Người Gửi *" at bounding box center [217, 188] width 204 height 30
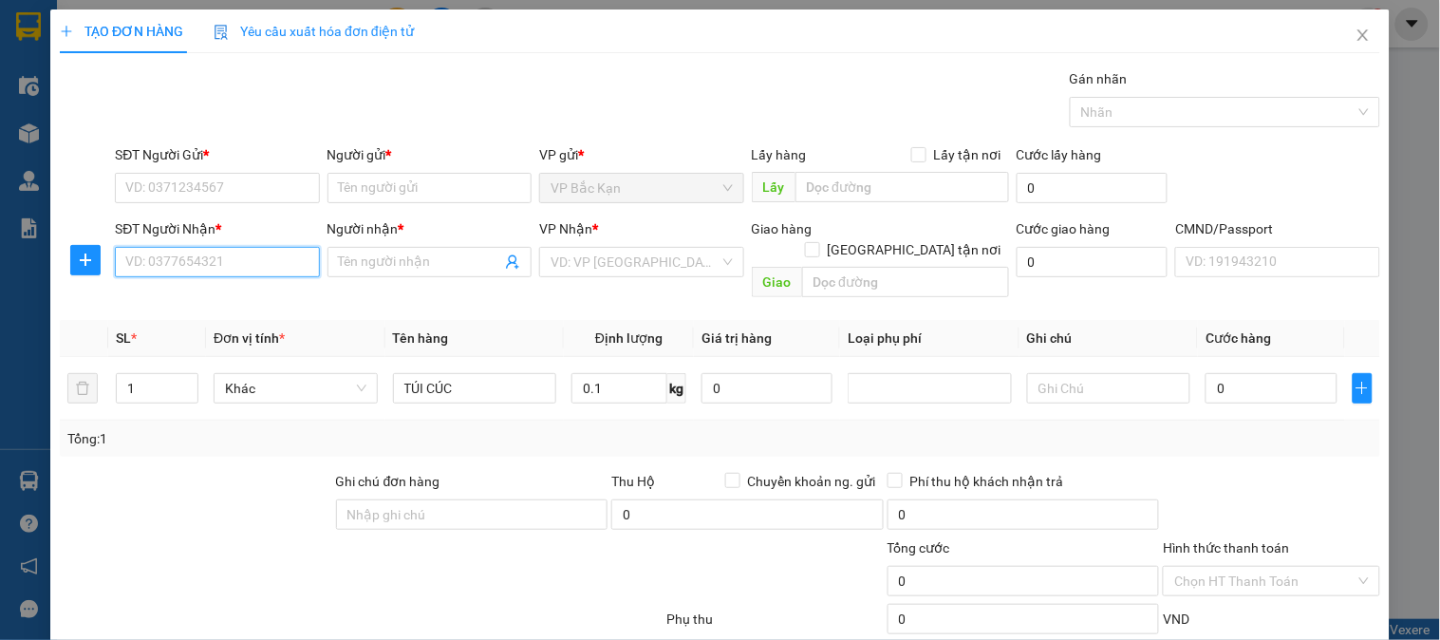
drag, startPoint x: 299, startPoint y: 258, endPoint x: 314, endPoint y: 249, distance: 17.9
click at [301, 253] on input "SĐT Người Nhận *" at bounding box center [217, 262] width 204 height 30
click at [267, 253] on input "0977955790" at bounding box center [217, 262] width 204 height 30
click at [267, 271] on input "0977955790" at bounding box center [217, 262] width 204 height 30
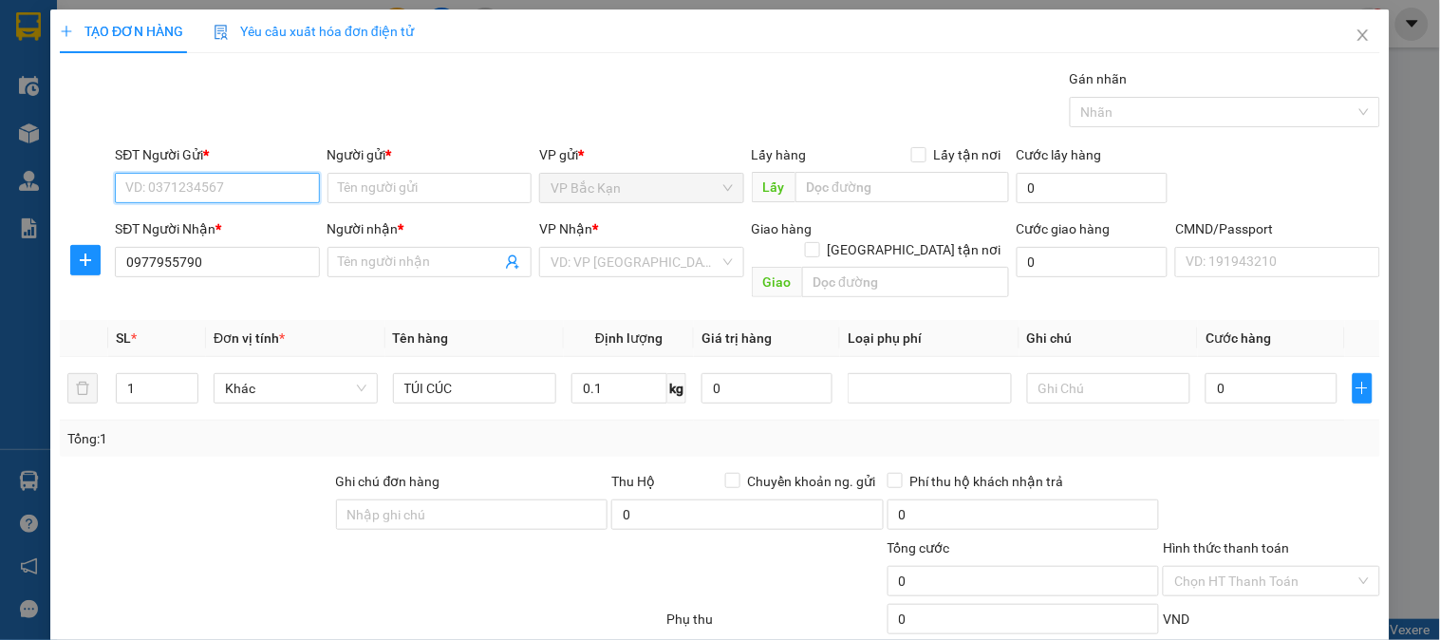
click at [290, 191] on input "SĐT Người Gửi *" at bounding box center [217, 188] width 204 height 30
click at [290, 191] on input "0974323563" at bounding box center [217, 188] width 204 height 30
click at [282, 219] on div "0974323563 - ĐẠT" at bounding box center [214, 226] width 179 height 21
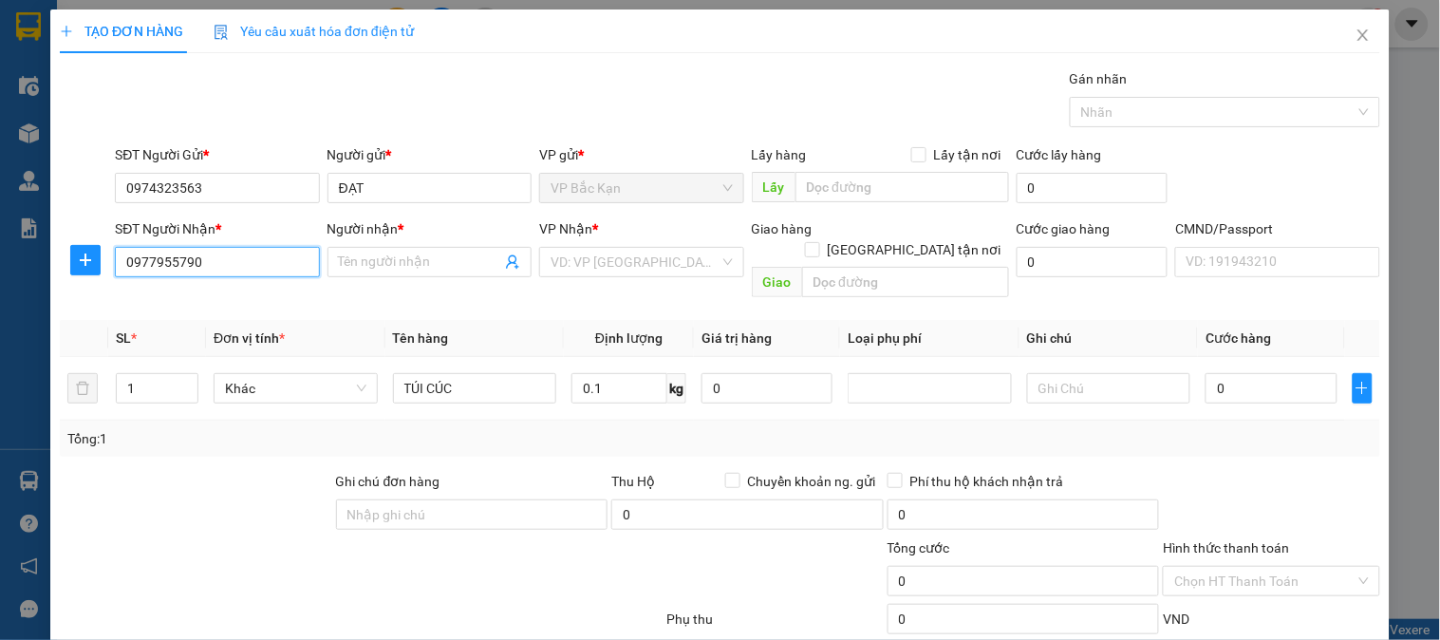
click at [275, 257] on input "0977955790" at bounding box center [217, 262] width 204 height 30
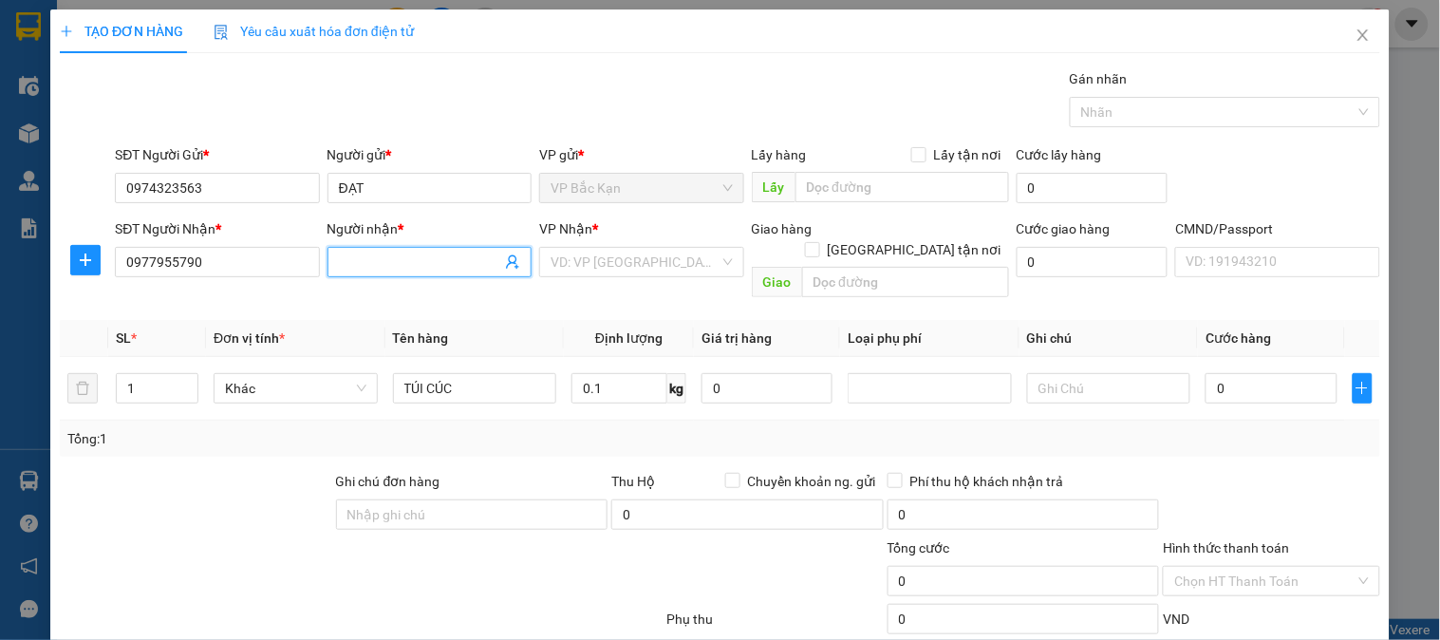
click at [328, 257] on span at bounding box center [430, 262] width 204 height 30
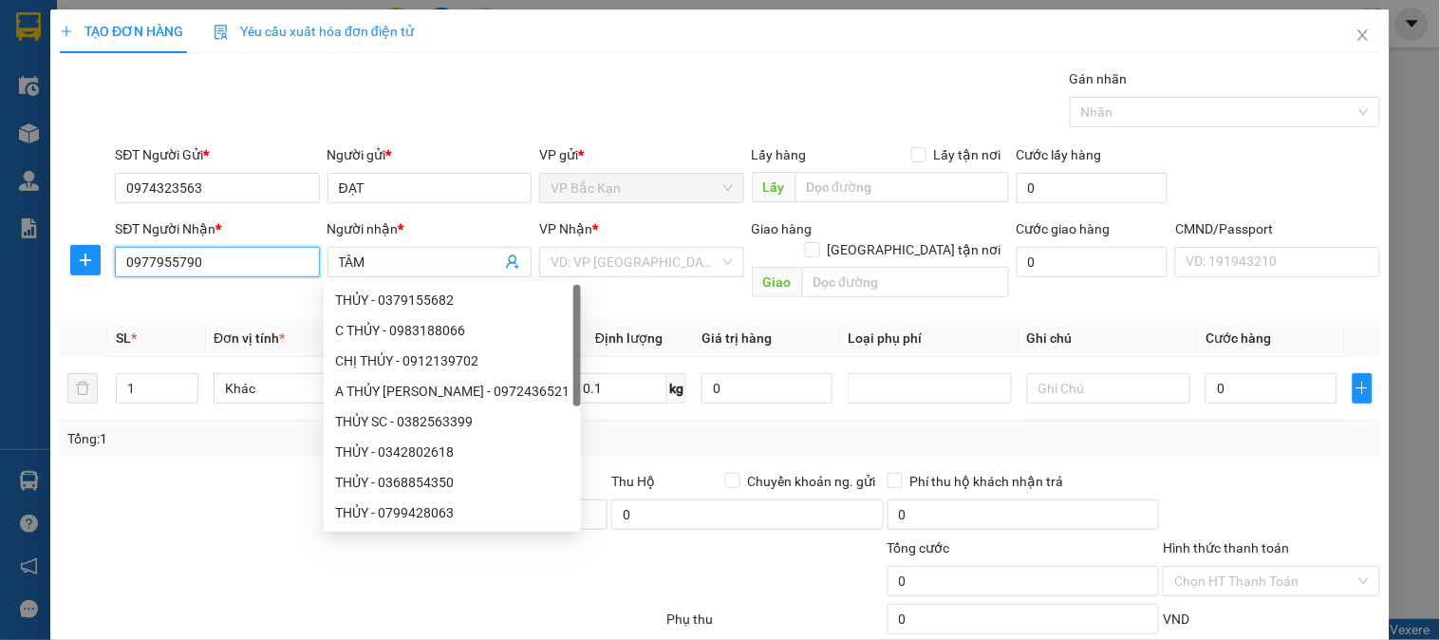
drag, startPoint x: 275, startPoint y: 251, endPoint x: 0, endPoint y: 282, distance: 277.1
click at [0, 283] on div "TẠO ĐƠN HÀNG Yêu cầu xuất hóa đơn điện tử Transit Pickup Surcharge Ids Transit …" at bounding box center [720, 320] width 1440 height 640
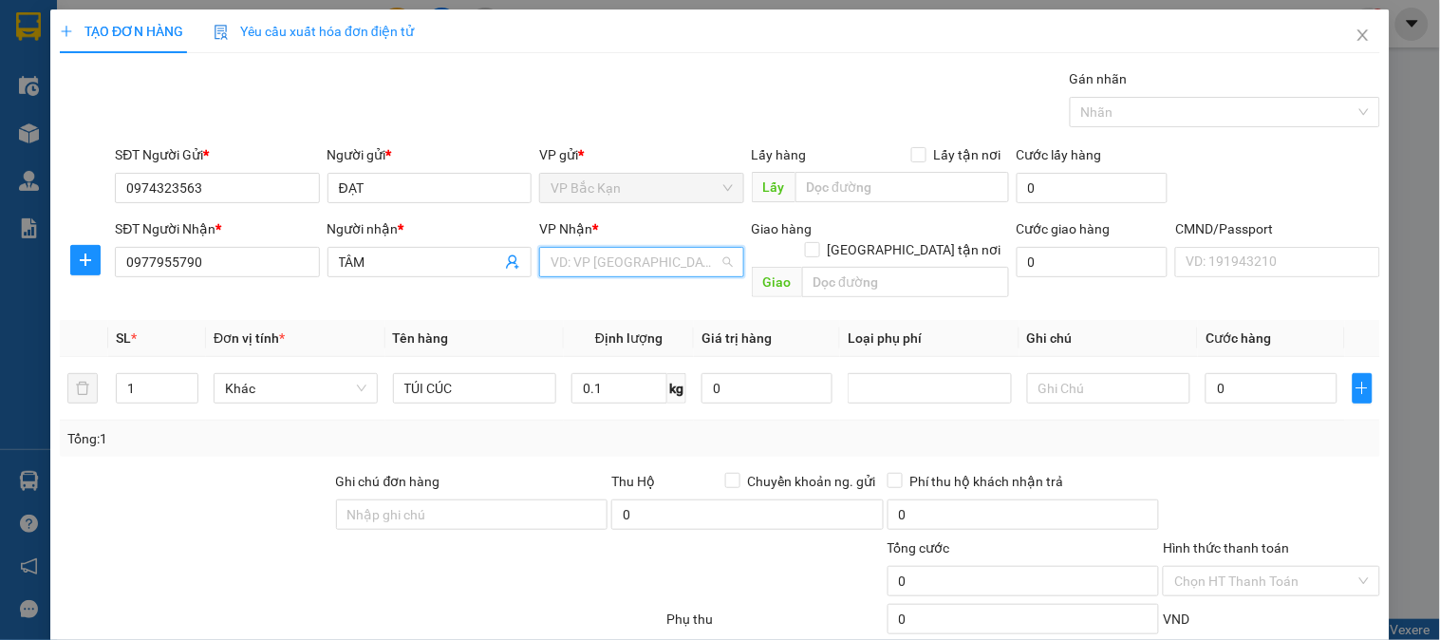
click at [629, 270] on input "search" at bounding box center [635, 262] width 168 height 28
drag, startPoint x: 625, startPoint y: 279, endPoint x: 621, endPoint y: 292, distance: 13.8
click at [625, 285] on div "VP Nhận * VD: VP Sài Gòn" at bounding box center [641, 251] width 204 height 66
click at [629, 268] on input "search" at bounding box center [635, 262] width 168 height 28
drag, startPoint x: 648, startPoint y: 304, endPoint x: 604, endPoint y: 314, distance: 44.9
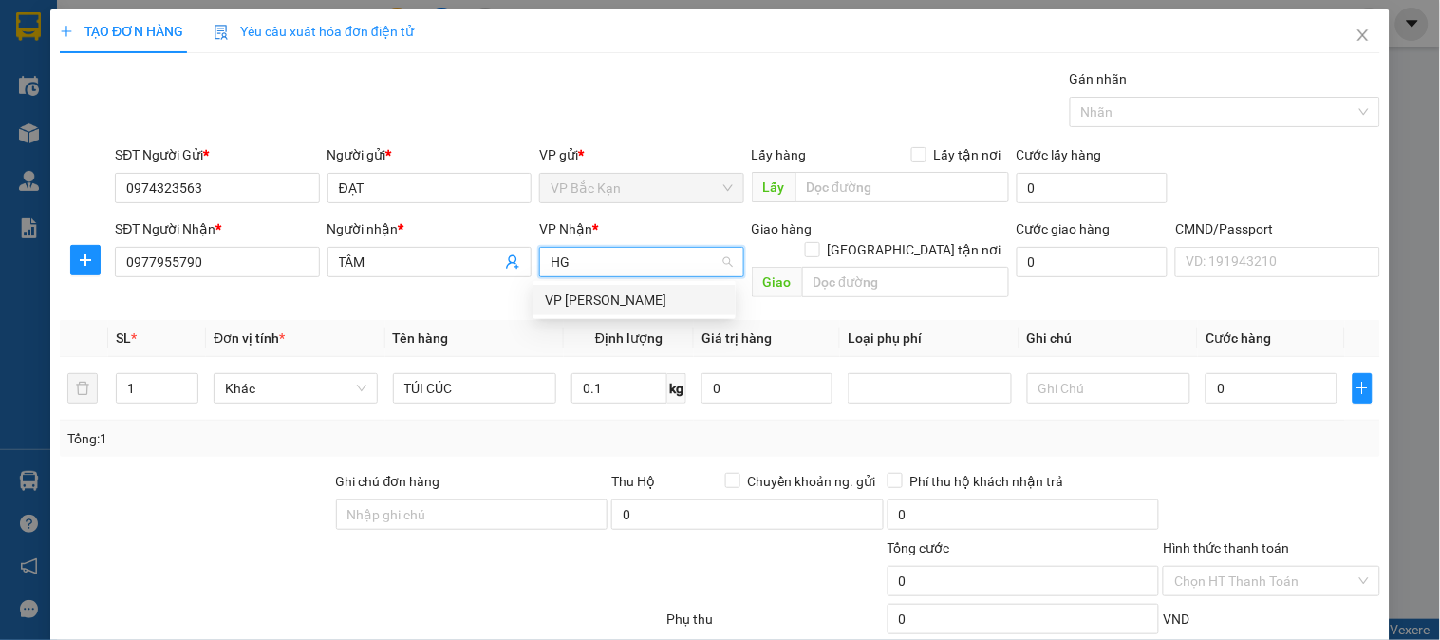
click at [648, 306] on div "VP [PERSON_NAME]" at bounding box center [634, 300] width 179 height 21
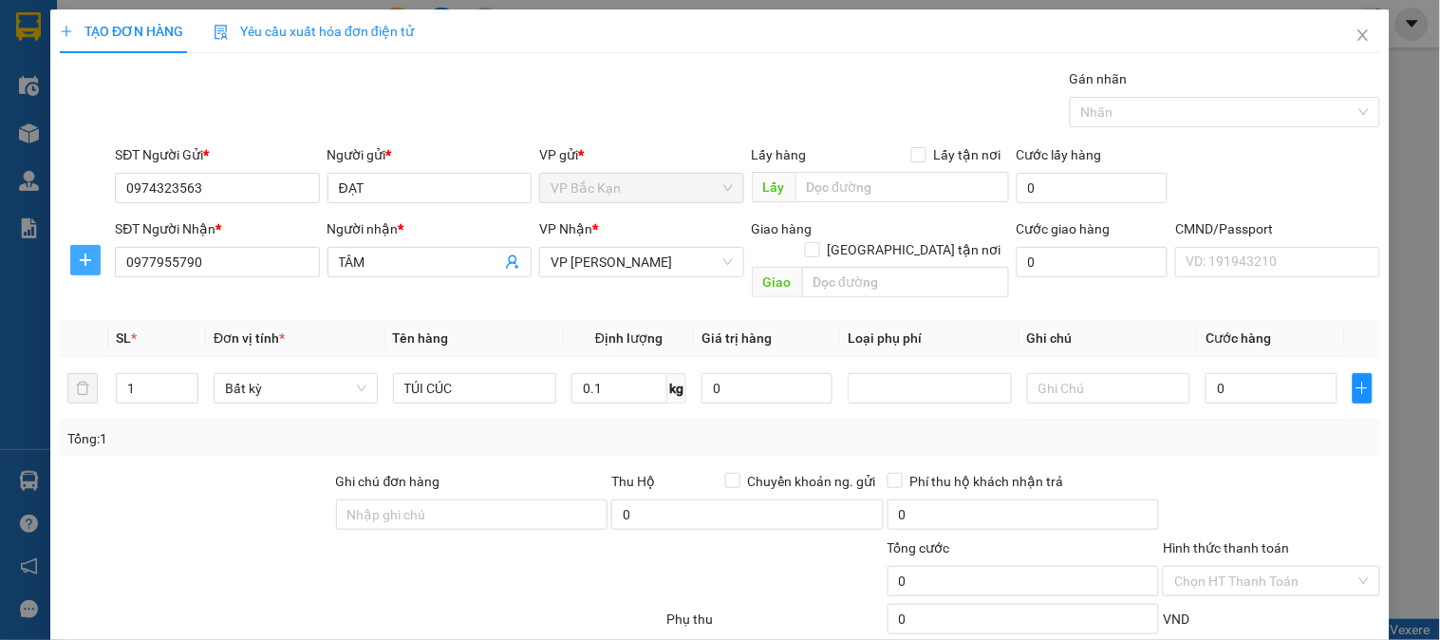
click at [82, 253] on icon "plus" at bounding box center [85, 260] width 15 height 15
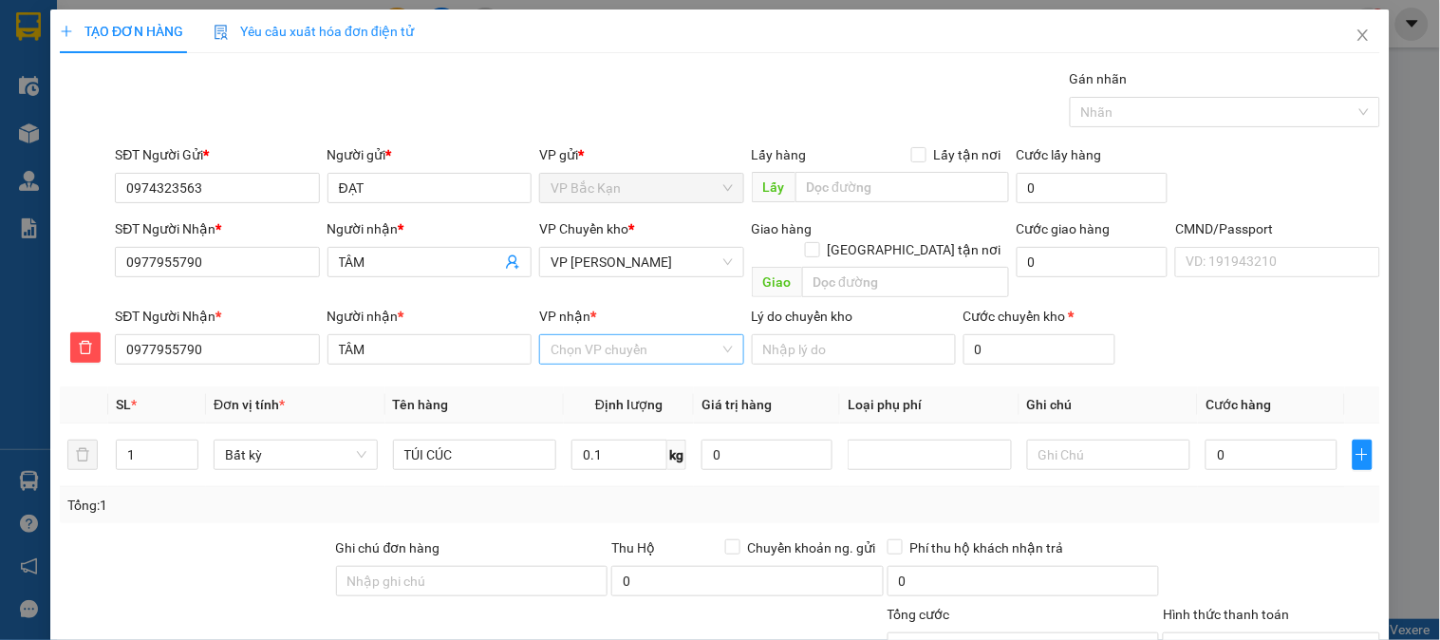
click at [611, 335] on input "VP nhận *" at bounding box center [635, 349] width 168 height 28
click at [629, 367] on div "VP Đại Cồ Việt" at bounding box center [634, 366] width 179 height 21
drag, startPoint x: 630, startPoint y: 433, endPoint x: 622, endPoint y: 428, distance: 9.8
click at [629, 440] on input "0.1" at bounding box center [620, 455] width 96 height 30
click at [622, 440] on input "0.1" at bounding box center [620, 455] width 96 height 30
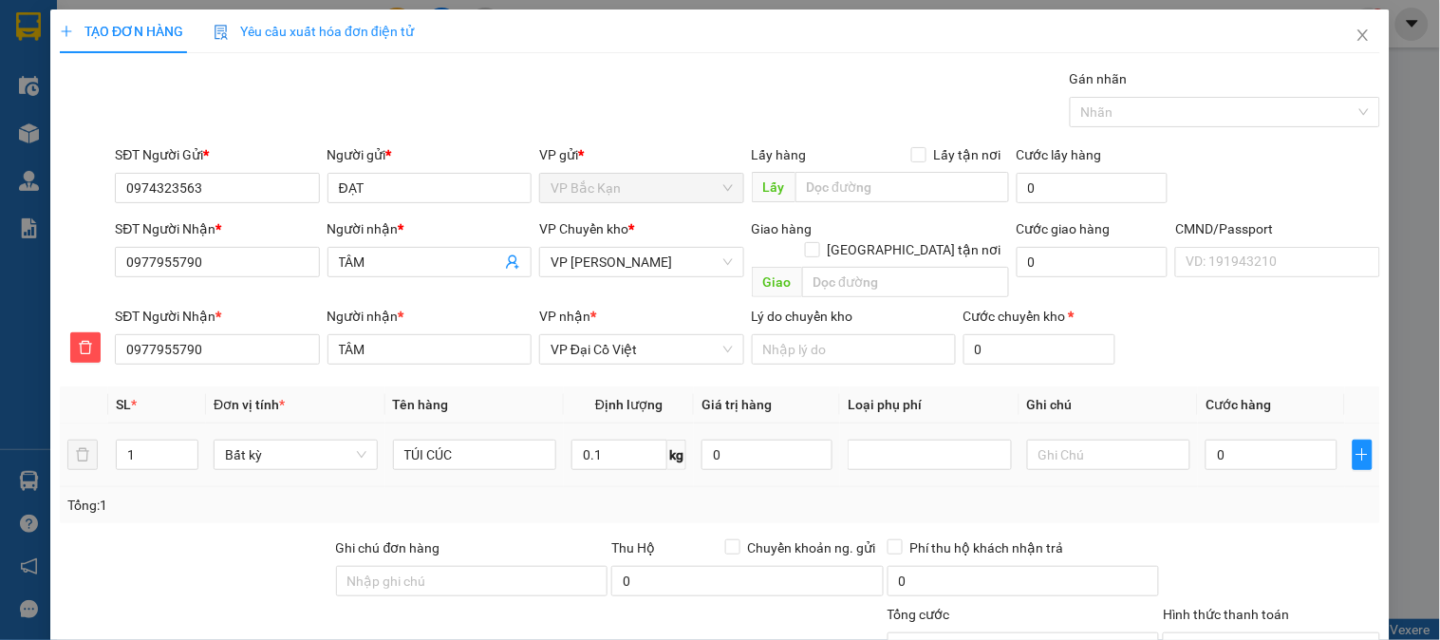
click at [833, 507] on div "Transit Pickup Surcharge Ids Transit Deliver Surcharge Ids Transit Deliver Surc…" at bounding box center [720, 429] width 1321 height 723
click at [846, 503] on div "Transit Pickup Surcharge Ids Transit Deliver Surcharge Ids Transit Deliver Surc…" at bounding box center [720, 429] width 1321 height 723
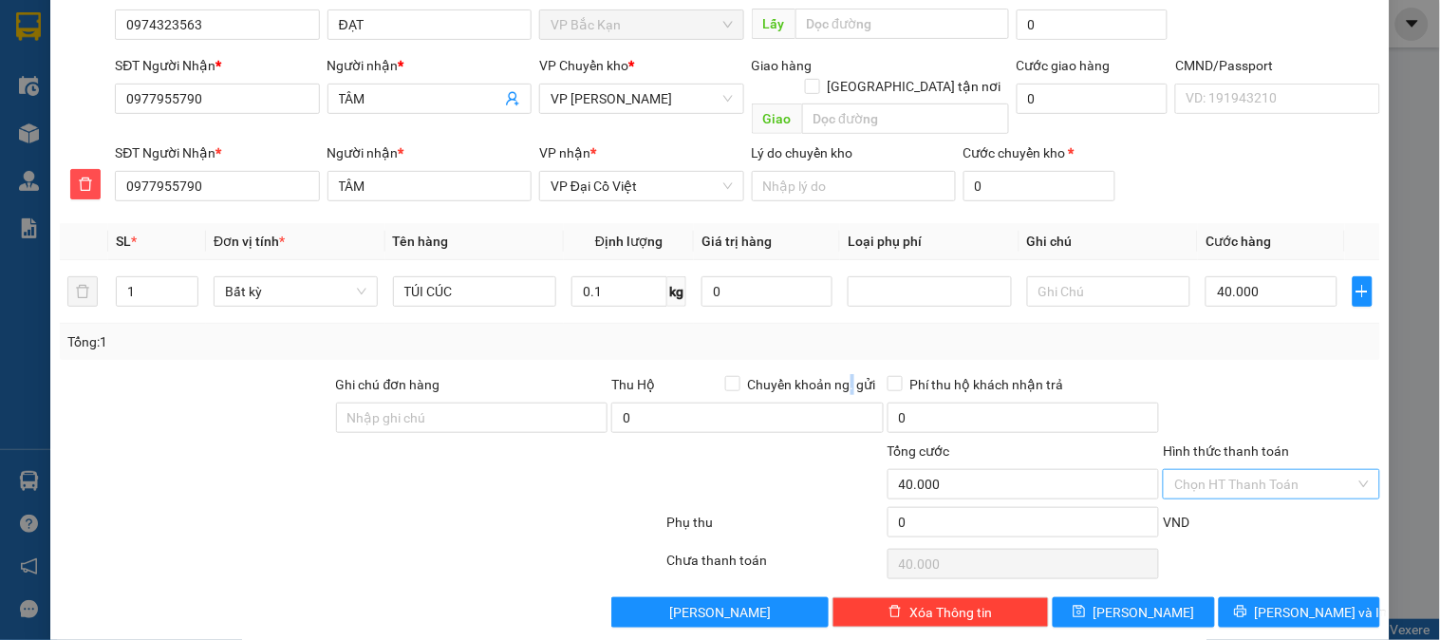
scroll to position [167, 0]
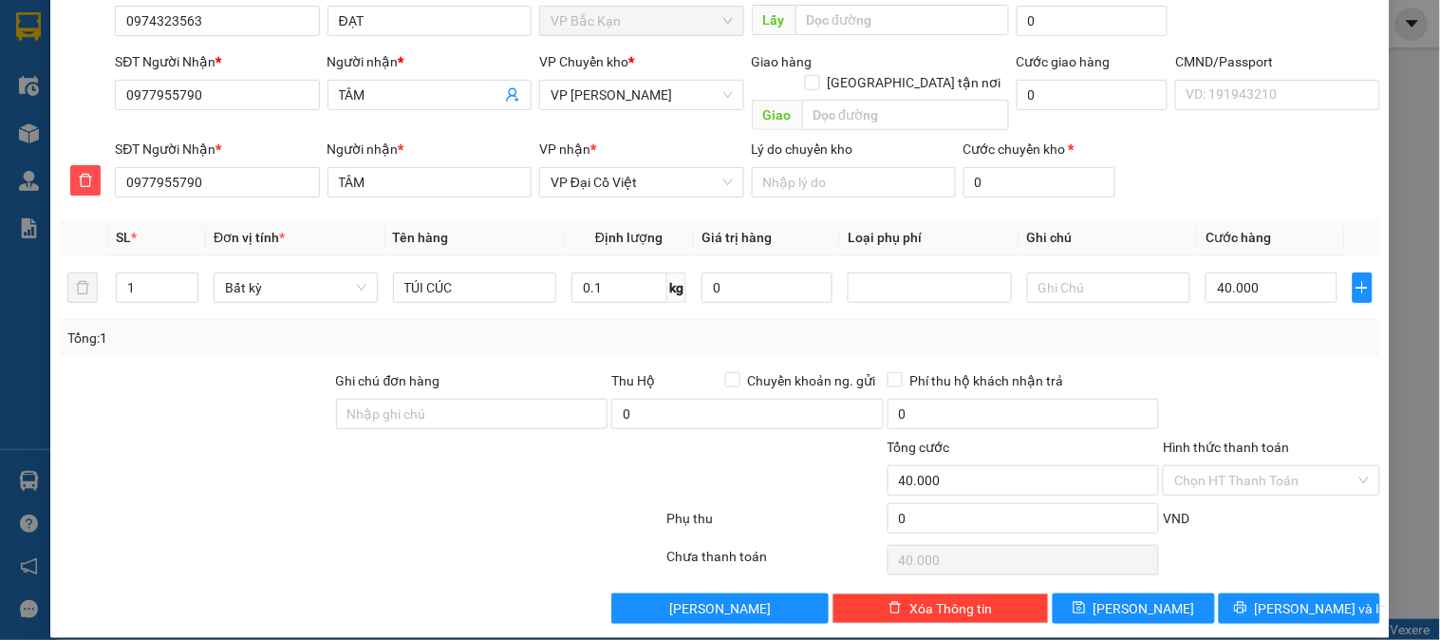
click at [1250, 479] on div "Hình thức thanh toán Chọn HT Thanh Toán" at bounding box center [1271, 470] width 216 height 66
click at [1256, 466] on input "Hình thức thanh toán" at bounding box center [1264, 480] width 180 height 28
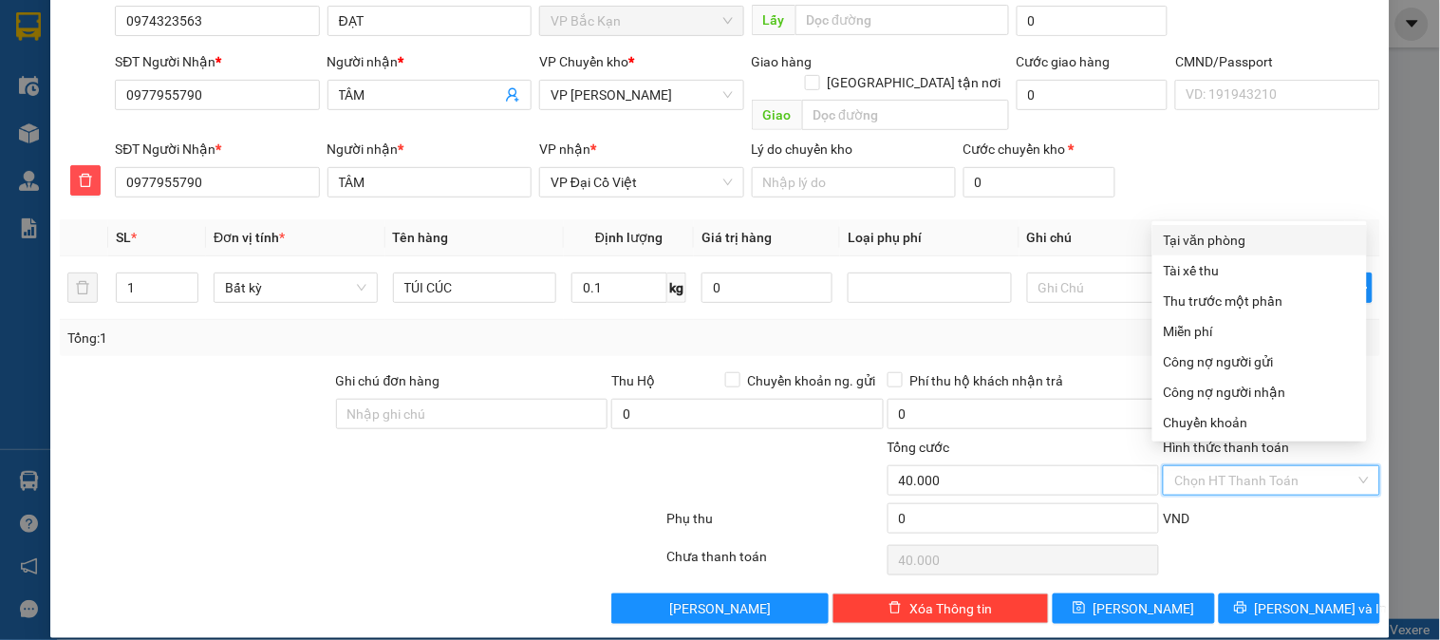
click at [1238, 242] on div "Tại văn phòng" at bounding box center [1260, 240] width 192 height 21
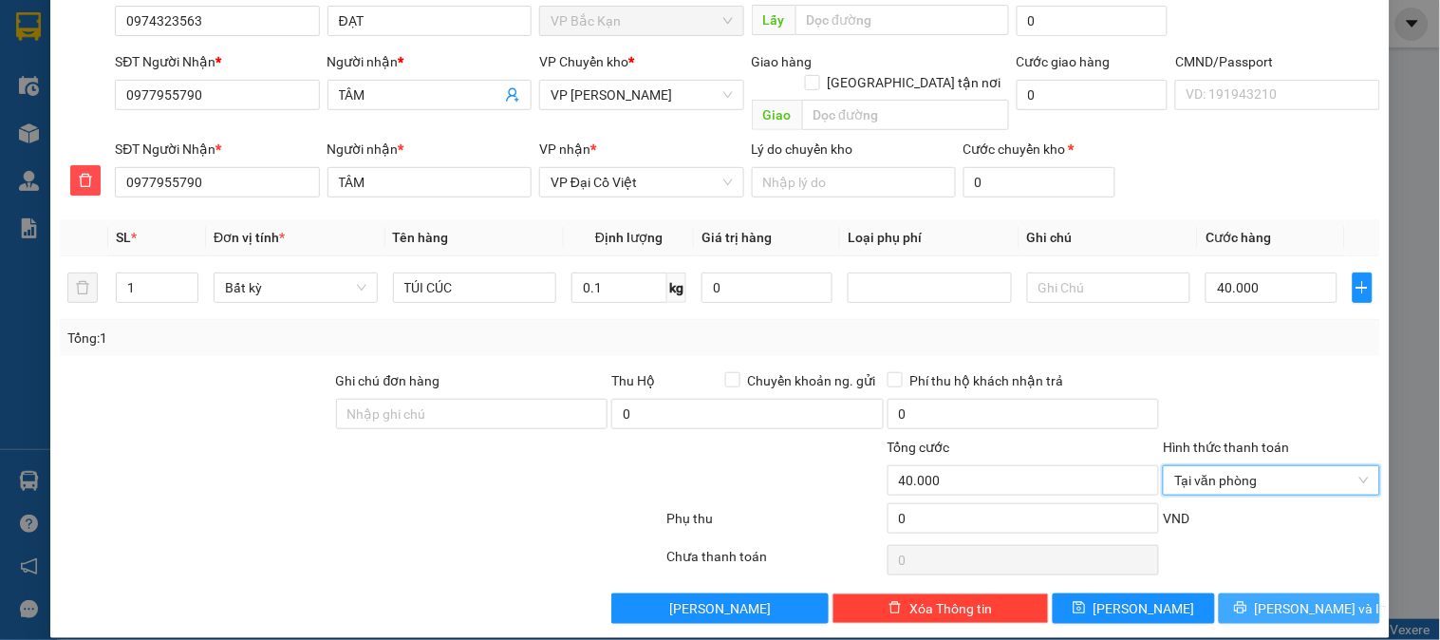
click at [1305, 598] on span "Lưu và In" at bounding box center [1321, 608] width 133 height 21
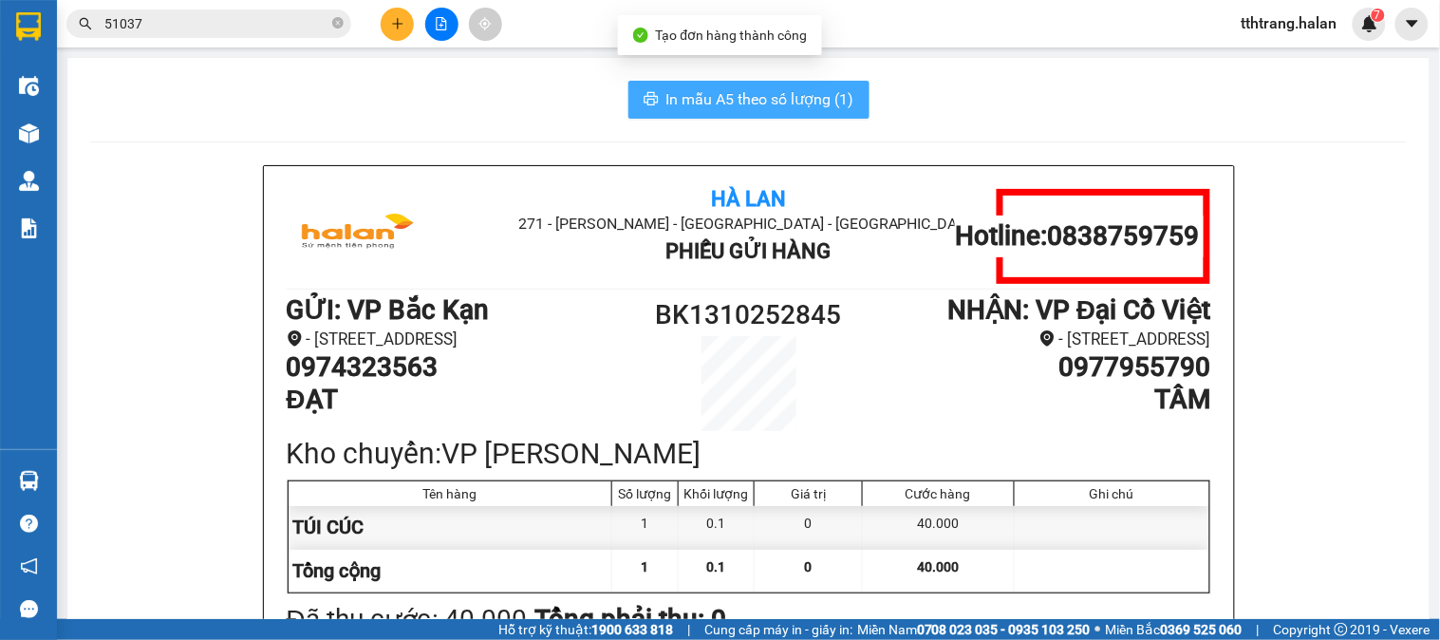
click at [720, 108] on span "In mẫu A5 theo số lượng (1)" at bounding box center [760, 99] width 188 height 24
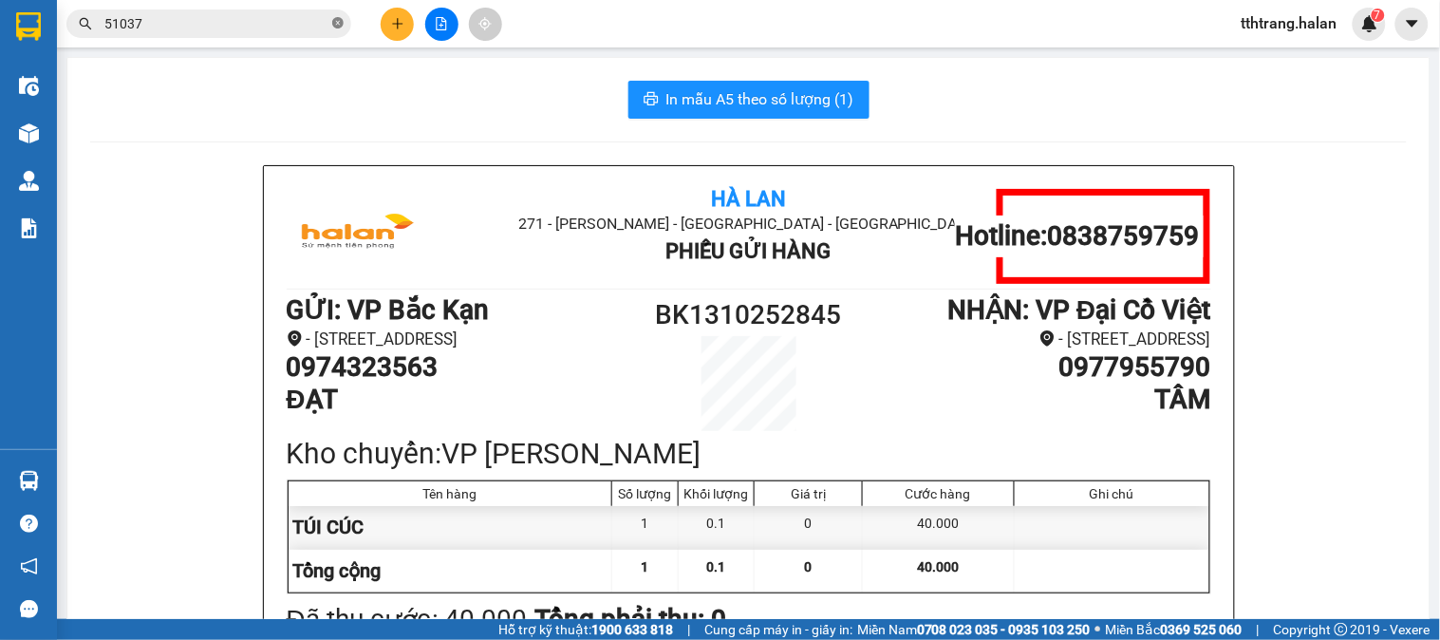
click at [335, 23] on icon "close-circle" at bounding box center [337, 22] width 11 height 11
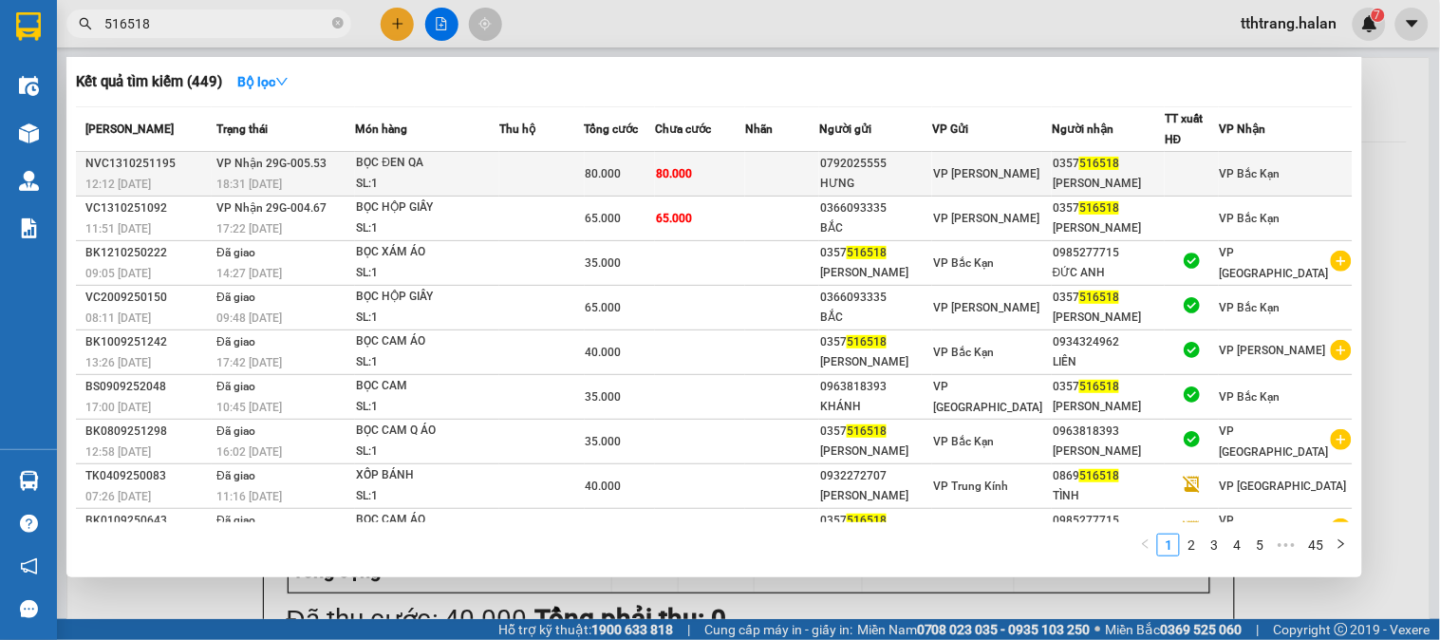
click at [478, 154] on div "BỌC ĐEN QA" at bounding box center [427, 163] width 142 height 21
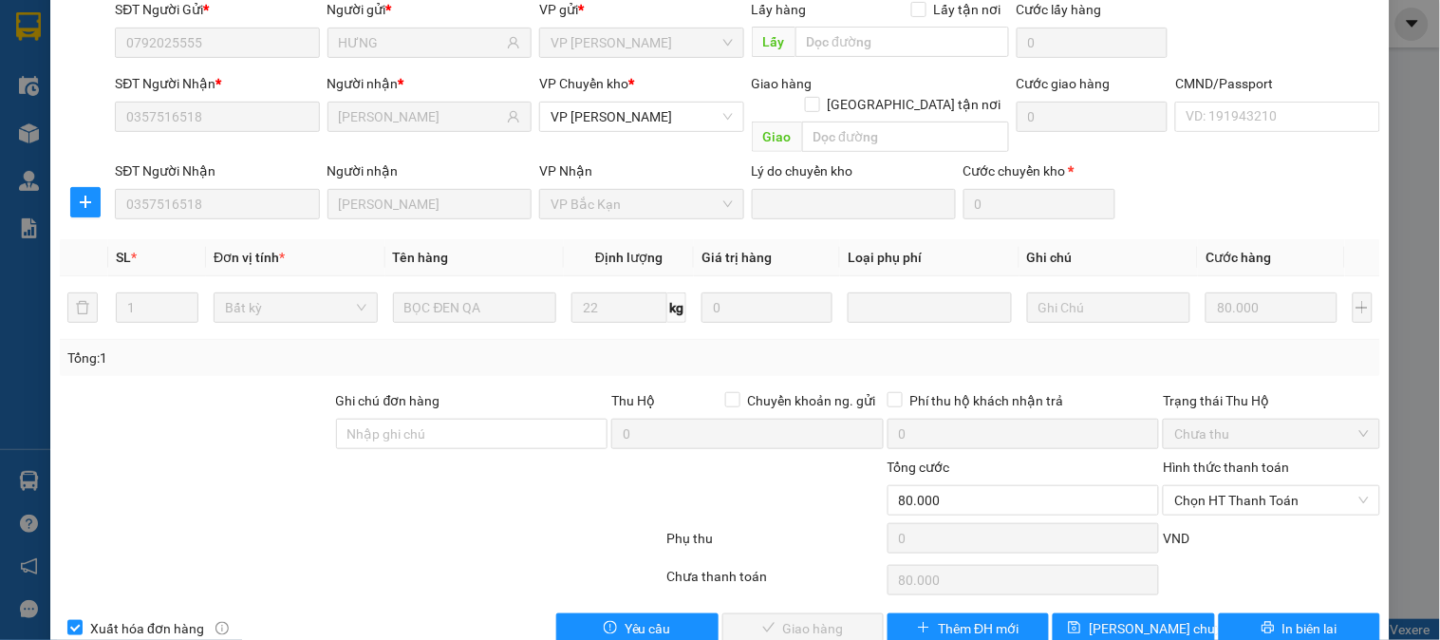
scroll to position [168, 0]
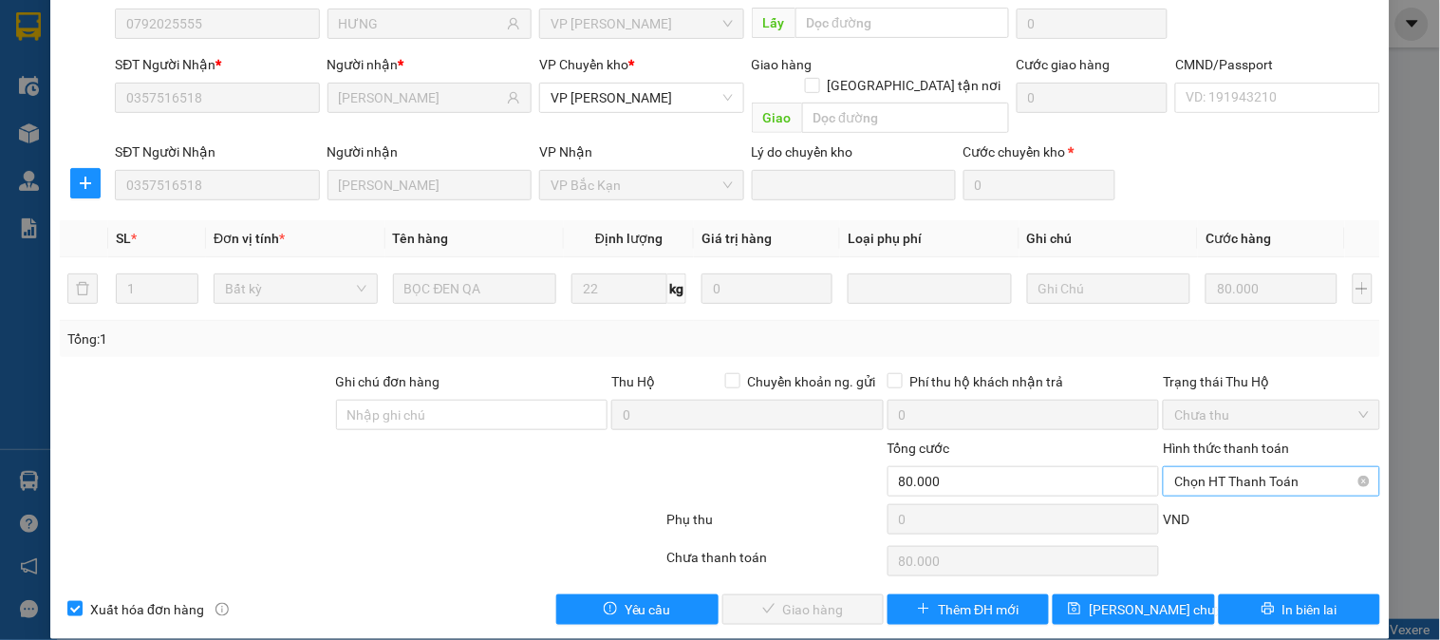
drag, startPoint x: 1245, startPoint y: 462, endPoint x: 1250, endPoint y: 475, distance: 13.6
click at [1245, 467] on span "Chọn HT Thanh Toán" at bounding box center [1271, 481] width 194 height 28
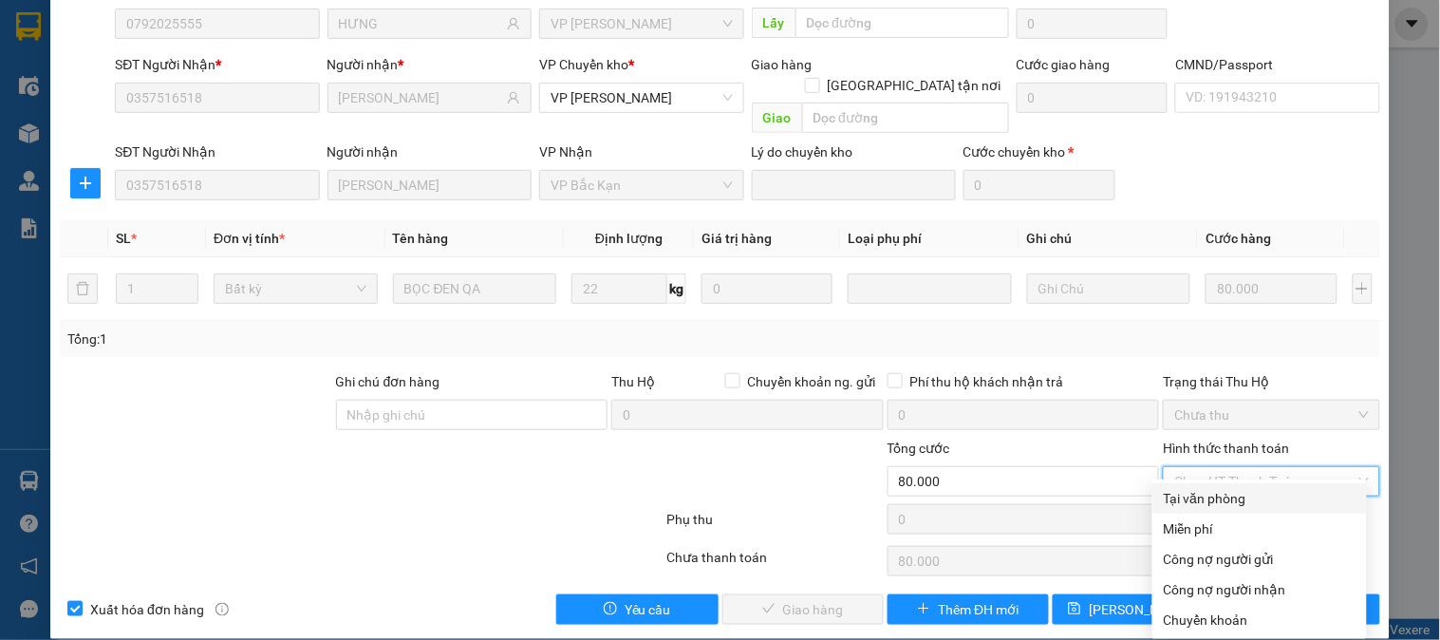
click at [1193, 494] on div "Tại văn phòng" at bounding box center [1260, 498] width 192 height 21
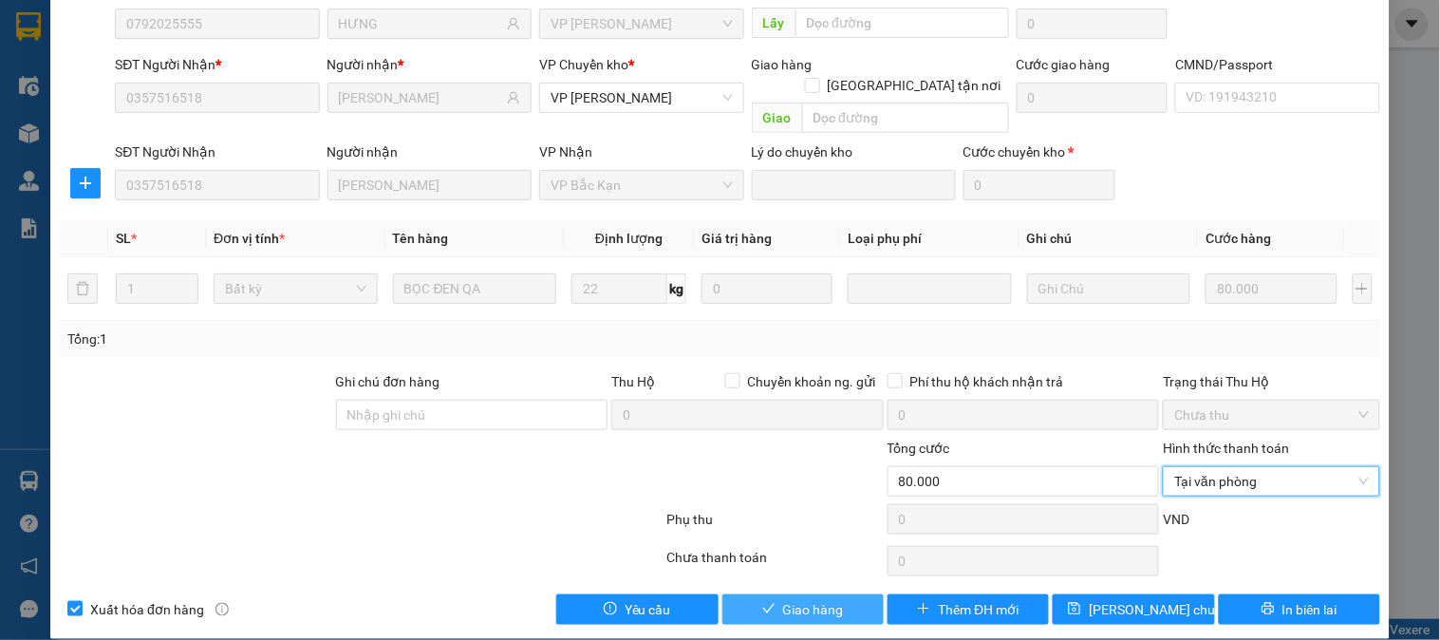
drag, startPoint x: 810, startPoint y: 590, endPoint x: 831, endPoint y: 585, distance: 21.4
click at [811, 599] on span "Giao hàng" at bounding box center [813, 609] width 61 height 21
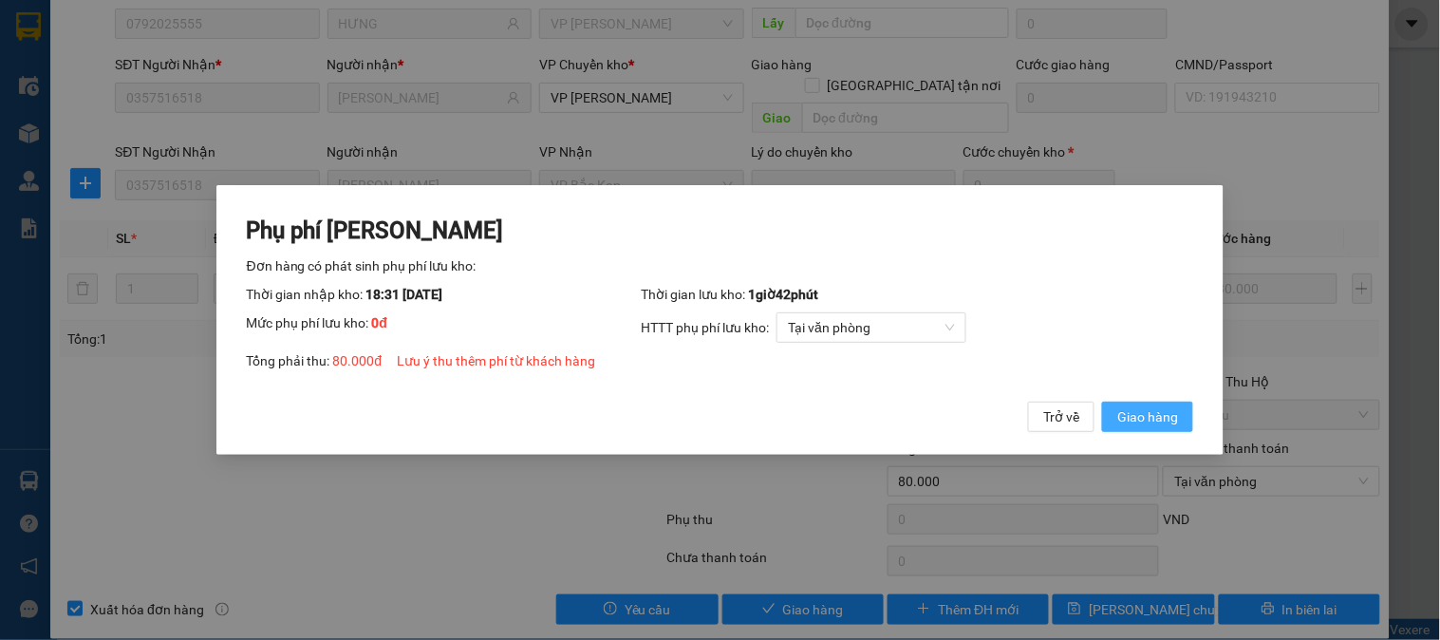
drag, startPoint x: 1145, startPoint y: 413, endPoint x: 1171, endPoint y: 413, distance: 25.6
click at [1154, 413] on span "Giao hàng" at bounding box center [1147, 416] width 61 height 21
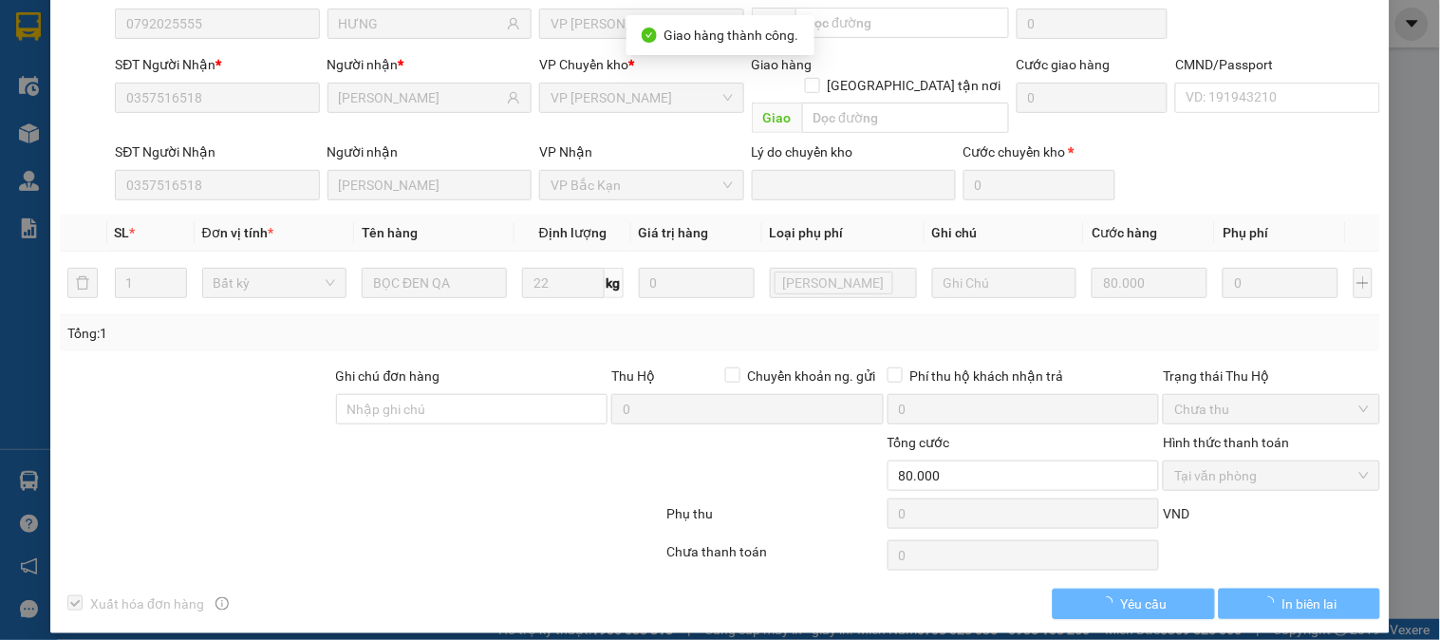
scroll to position [0, 0]
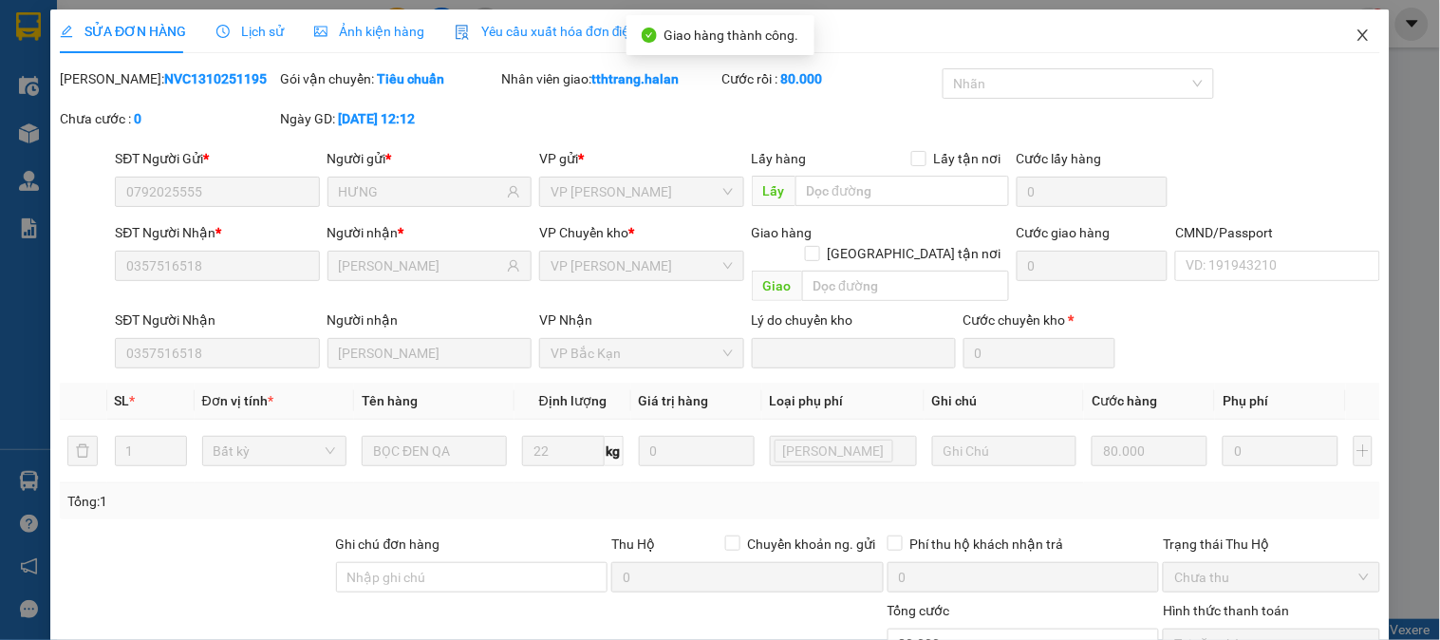
click at [1356, 43] on icon "close" at bounding box center [1363, 35] width 15 height 15
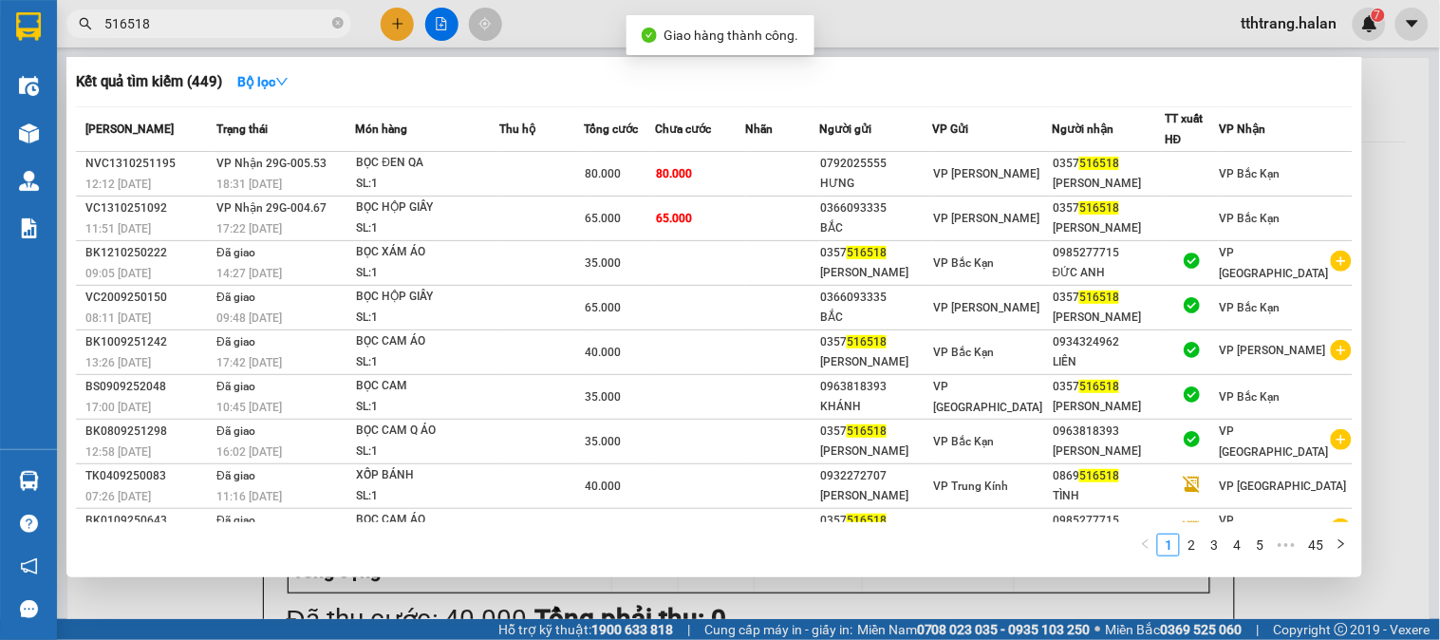
click at [280, 27] on input "516518" at bounding box center [216, 23] width 224 height 21
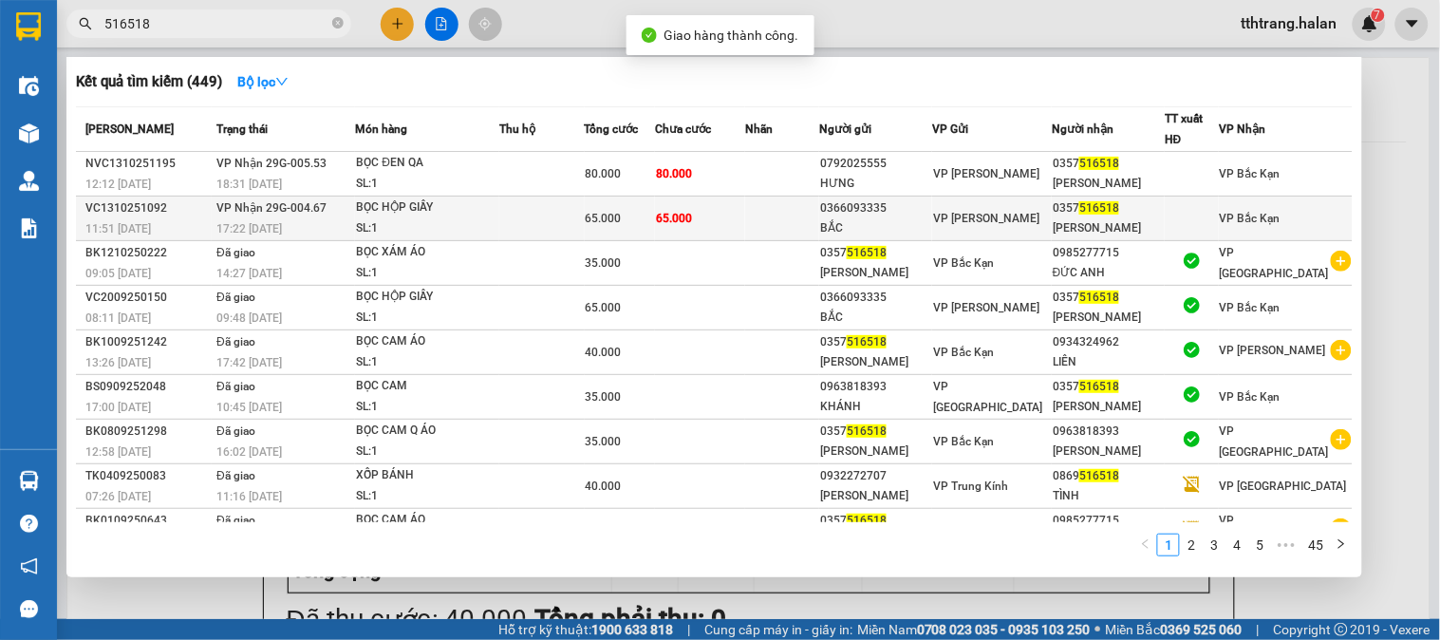
click at [381, 204] on div "BỌC HỘP GIẦY" at bounding box center [427, 207] width 142 height 21
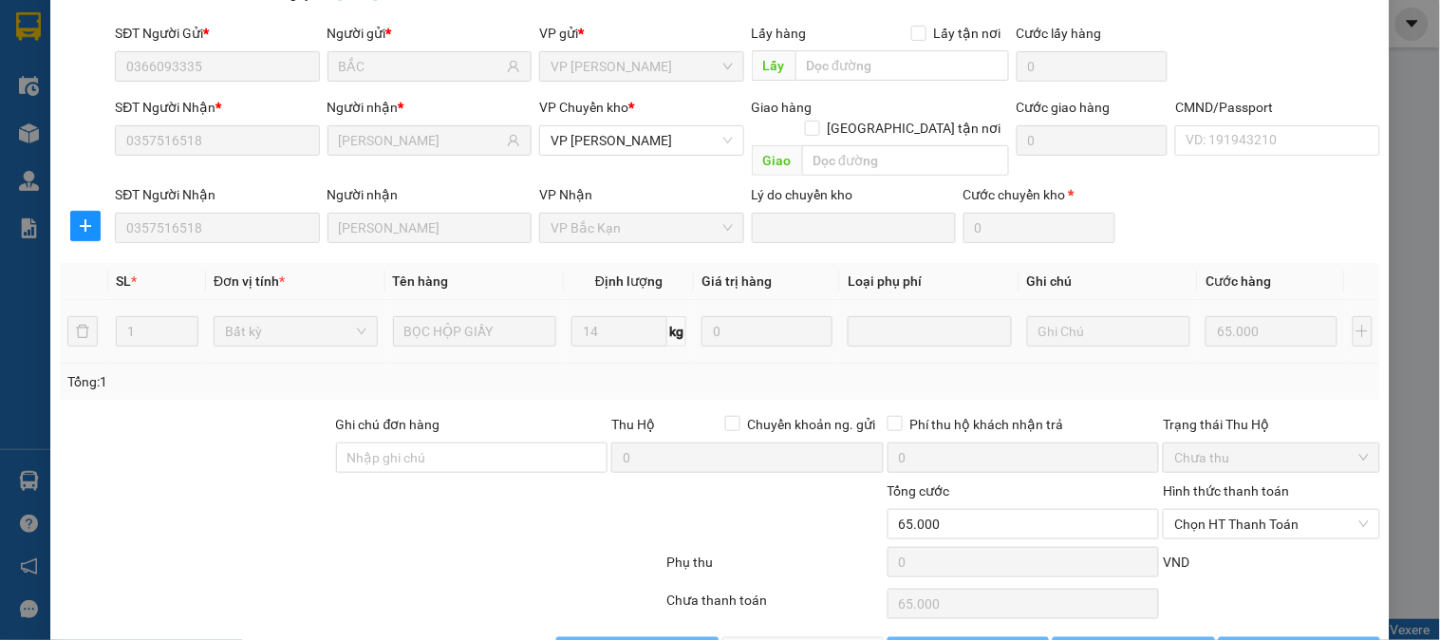
scroll to position [168, 0]
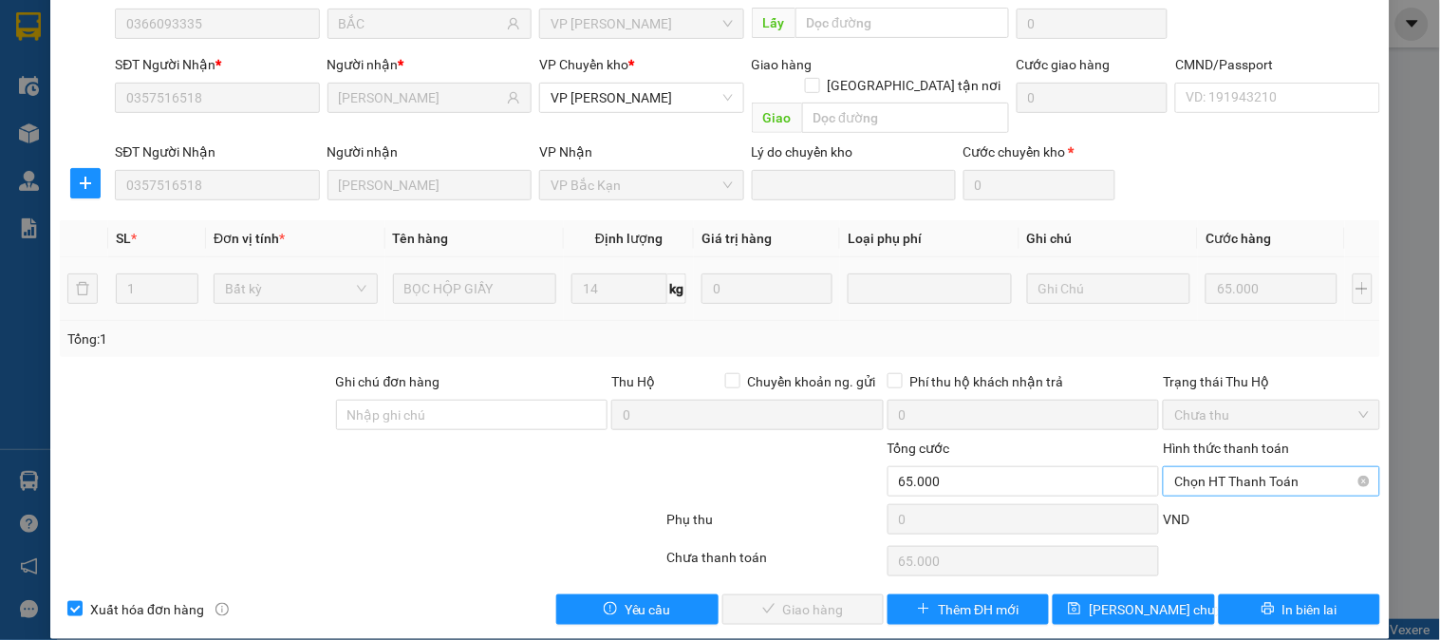
click at [1238, 467] on span "Chọn HT Thanh Toán" at bounding box center [1271, 481] width 194 height 28
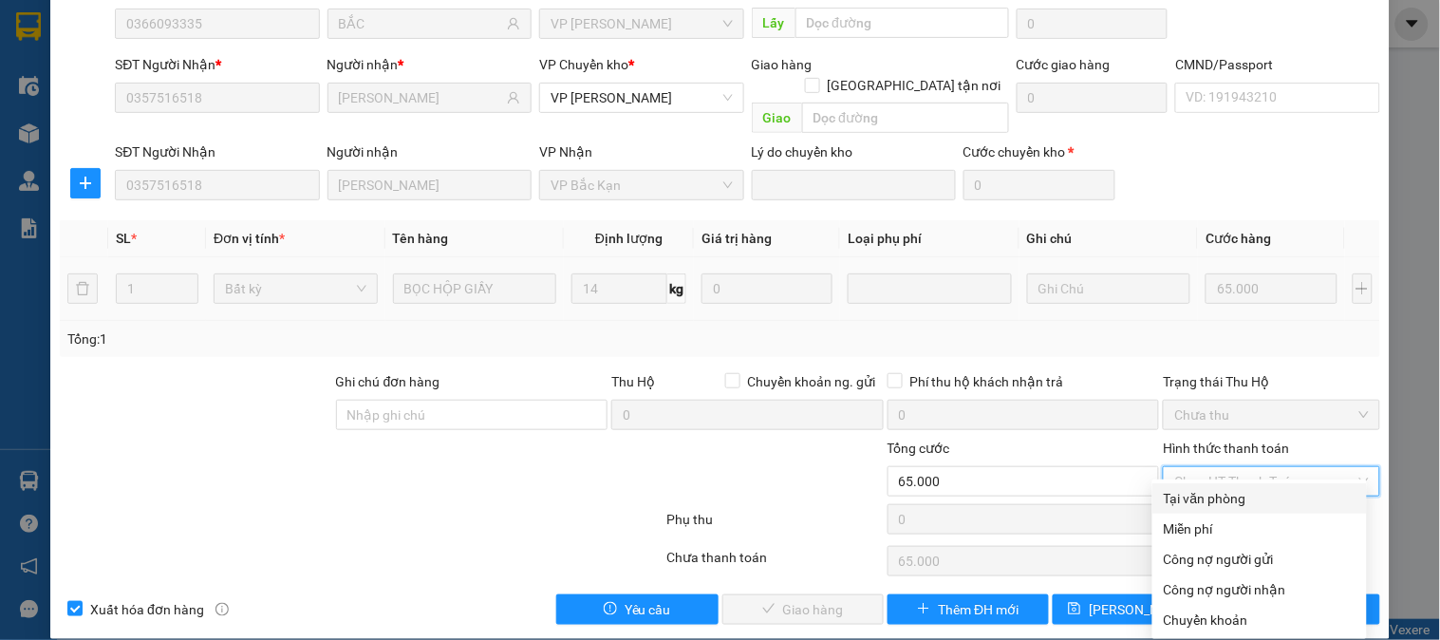
click at [1237, 496] on div "Tại văn phòng" at bounding box center [1260, 498] width 192 height 21
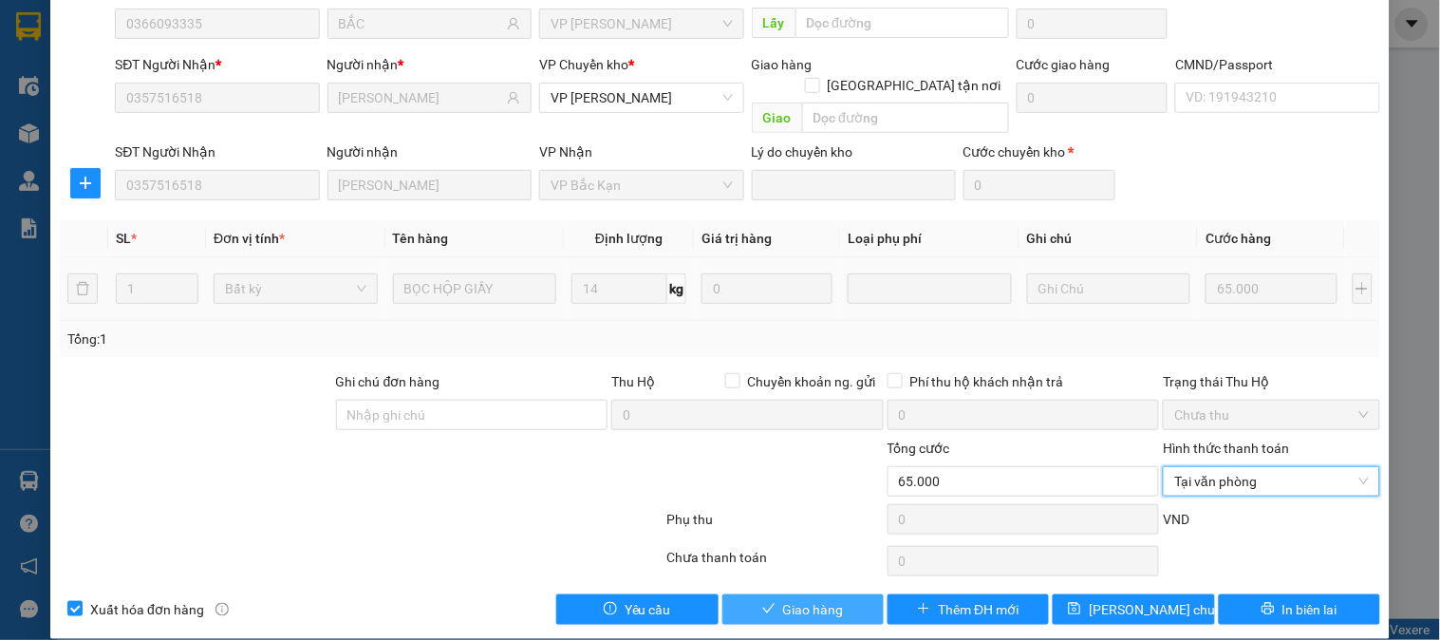
click at [818, 599] on span "Giao hàng" at bounding box center [813, 609] width 61 height 21
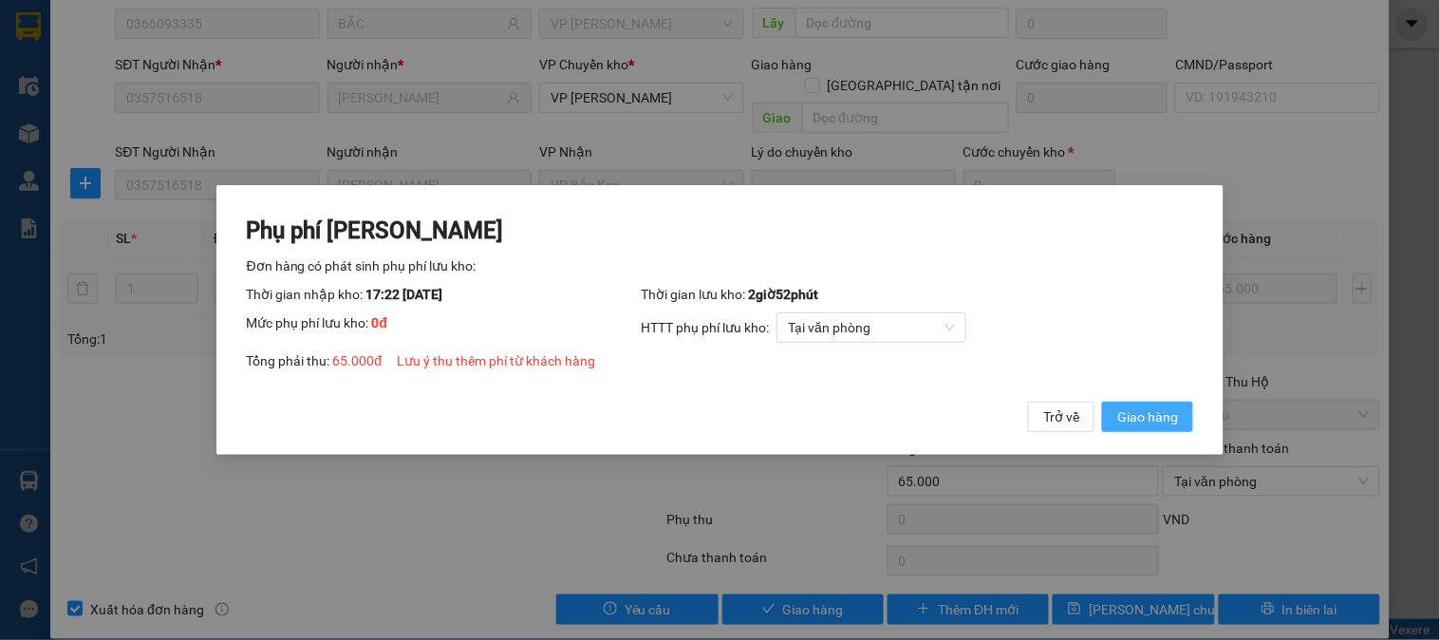
click at [1159, 422] on span "Giao hàng" at bounding box center [1147, 416] width 61 height 21
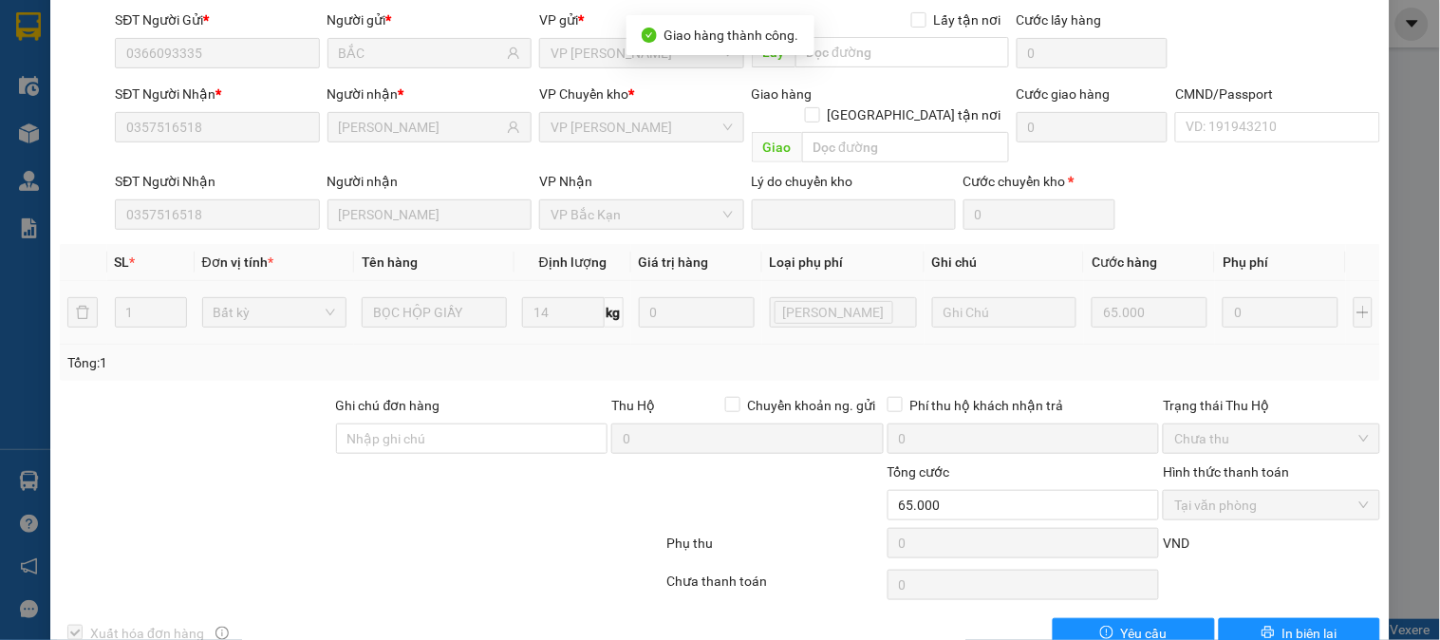
scroll to position [0, 0]
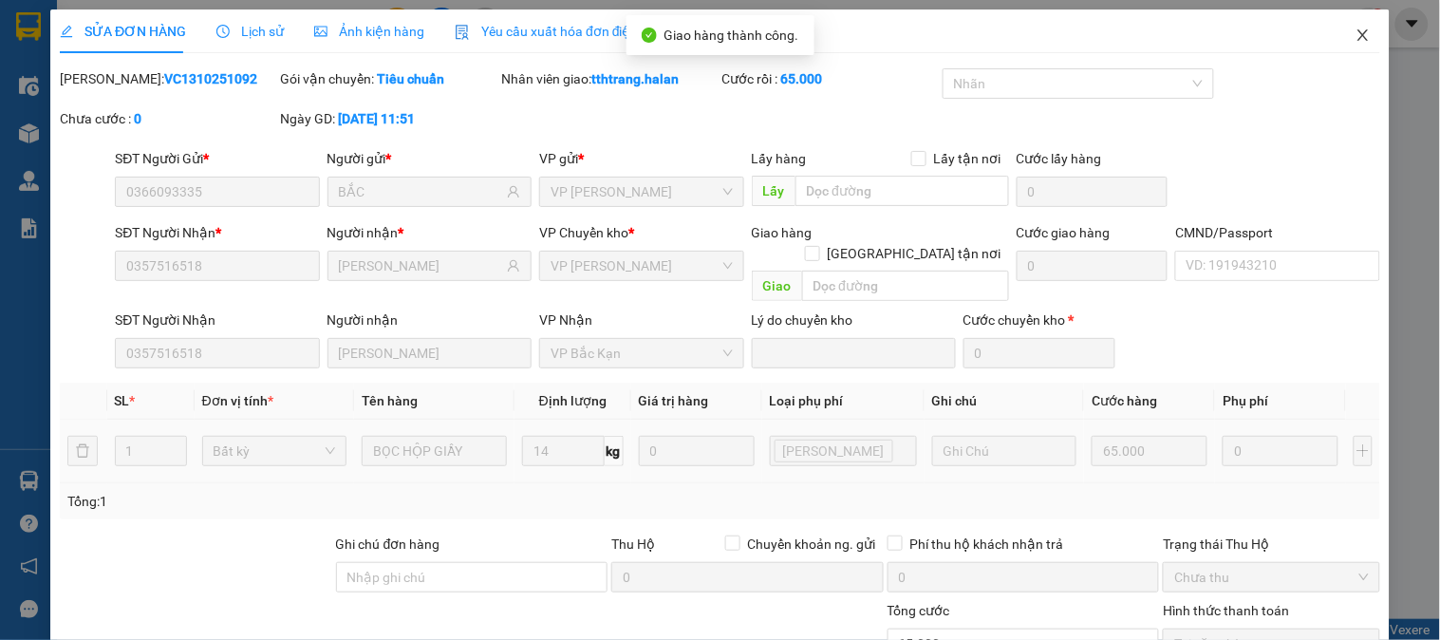
click at [1350, 20] on span "Close" at bounding box center [1363, 35] width 53 height 53
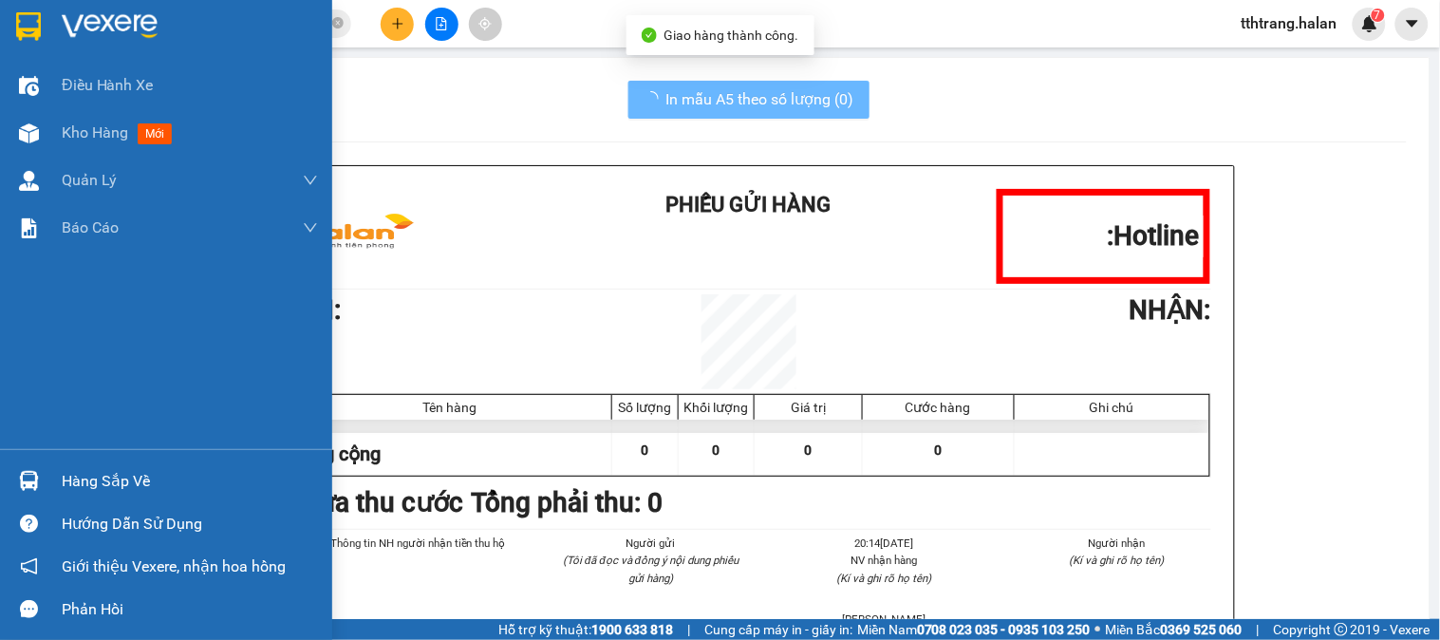
drag, startPoint x: 50, startPoint y: 475, endPoint x: 68, endPoint y: 468, distance: 19.2
click at [53, 473] on div "Hàng sắp về" at bounding box center [166, 481] width 332 height 43
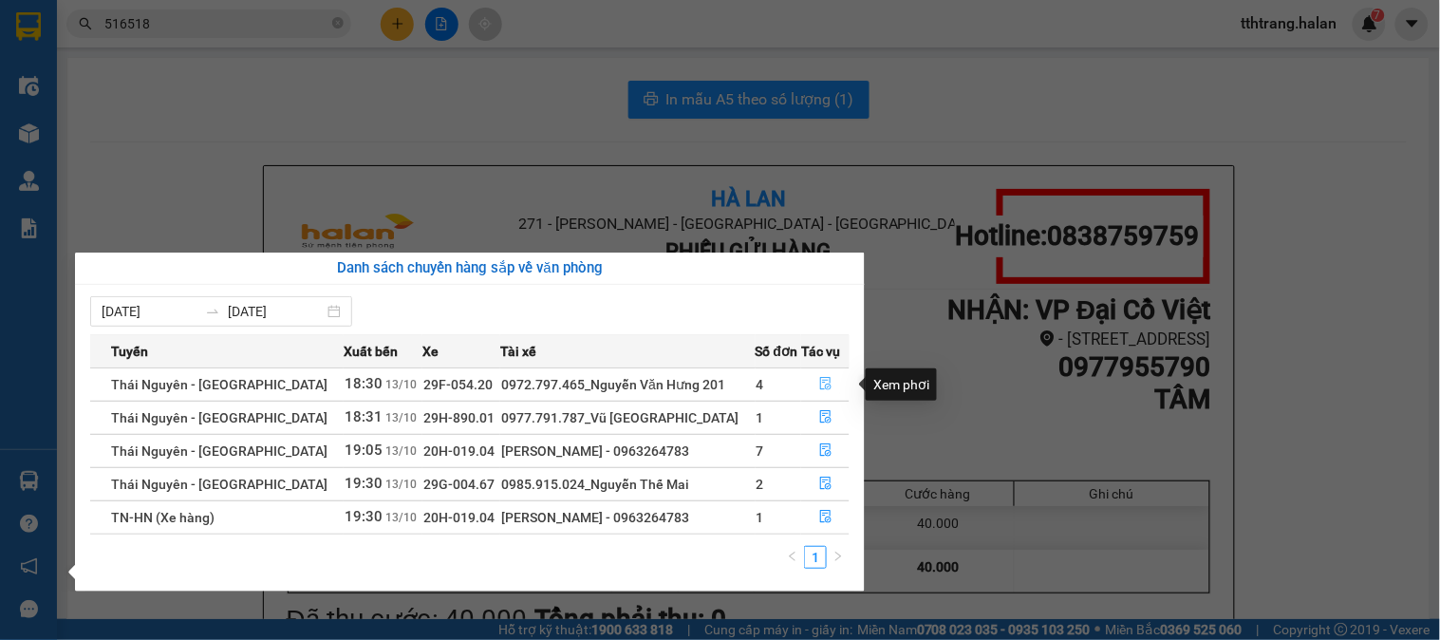
click at [819, 385] on icon "file-done" at bounding box center [825, 383] width 13 height 13
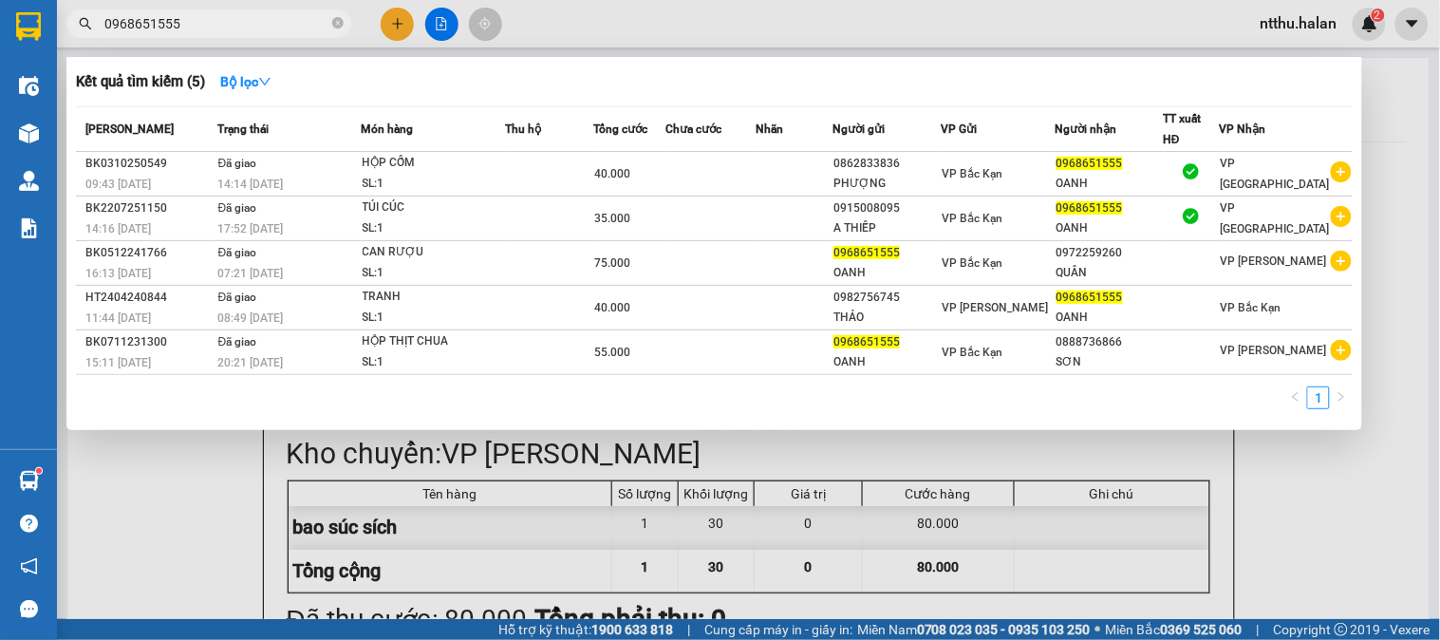
click at [340, 28] on icon "close-circle" at bounding box center [337, 22] width 11 height 11
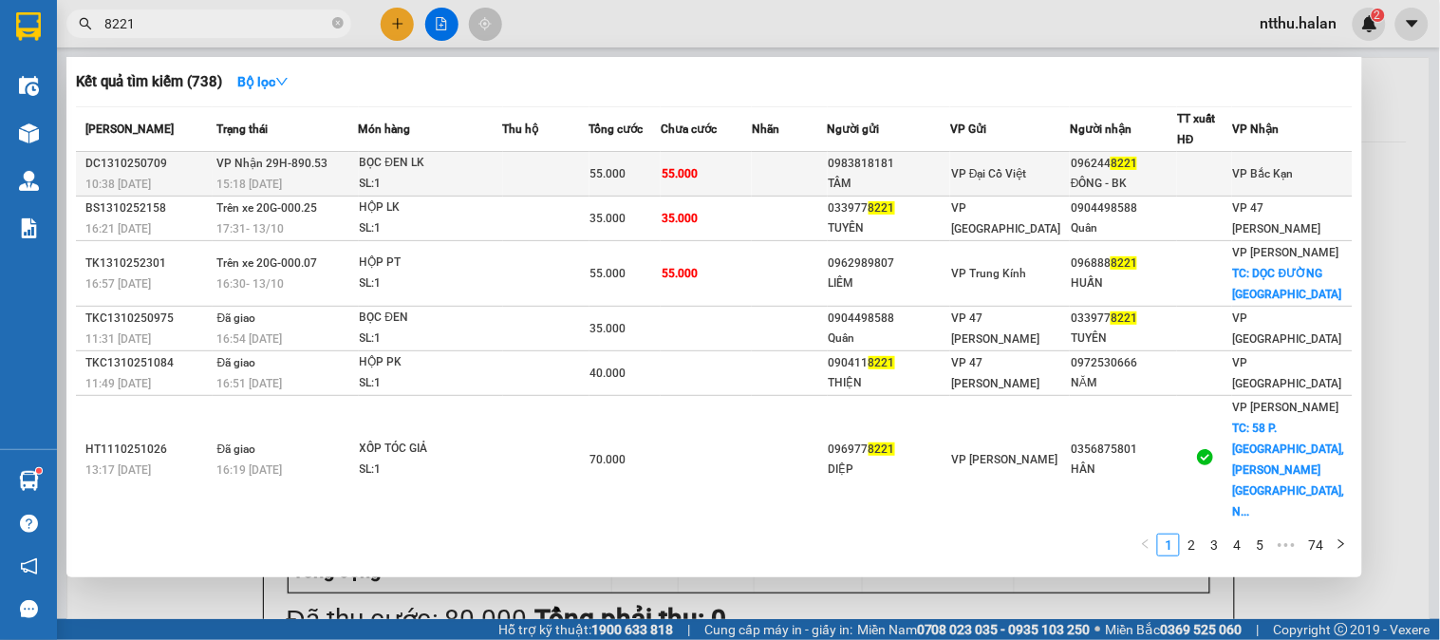
type input "8221"
click at [660, 168] on div "55.000" at bounding box center [625, 173] width 69 height 21
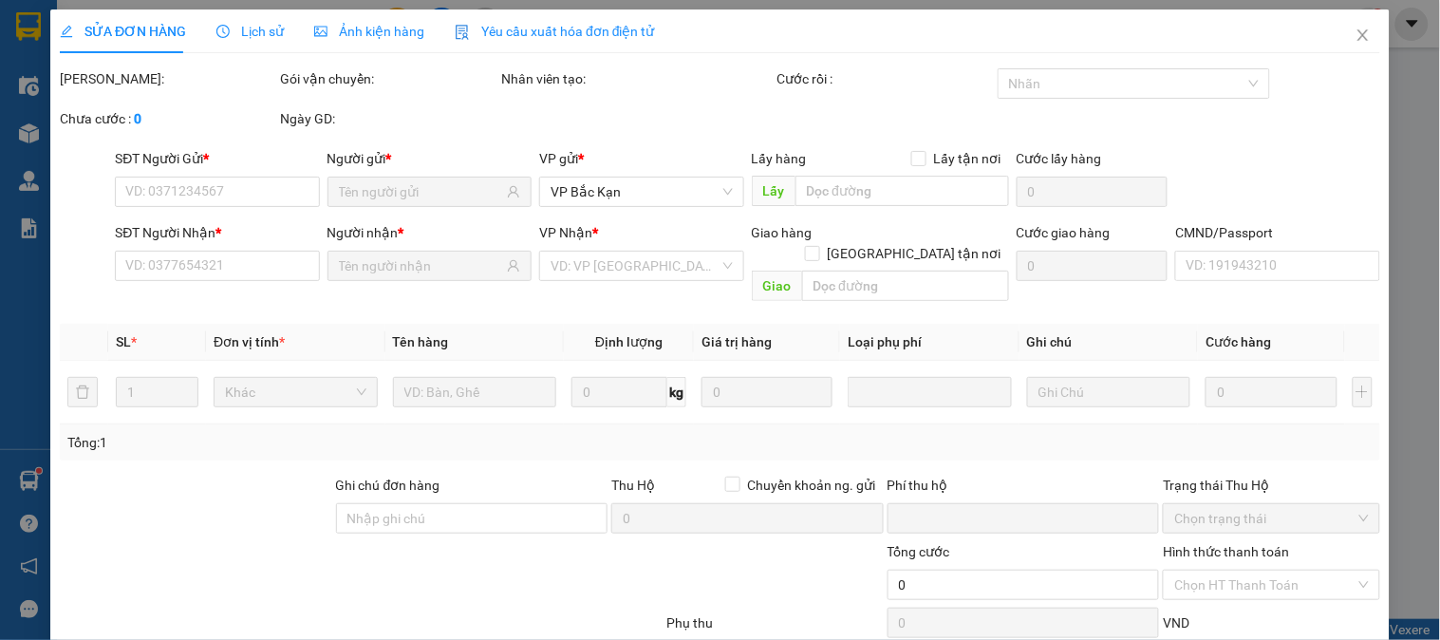
type input "0983818181"
type input "TÂM"
type input "0962448221"
type input "ĐÔNG - BK"
type input "0"
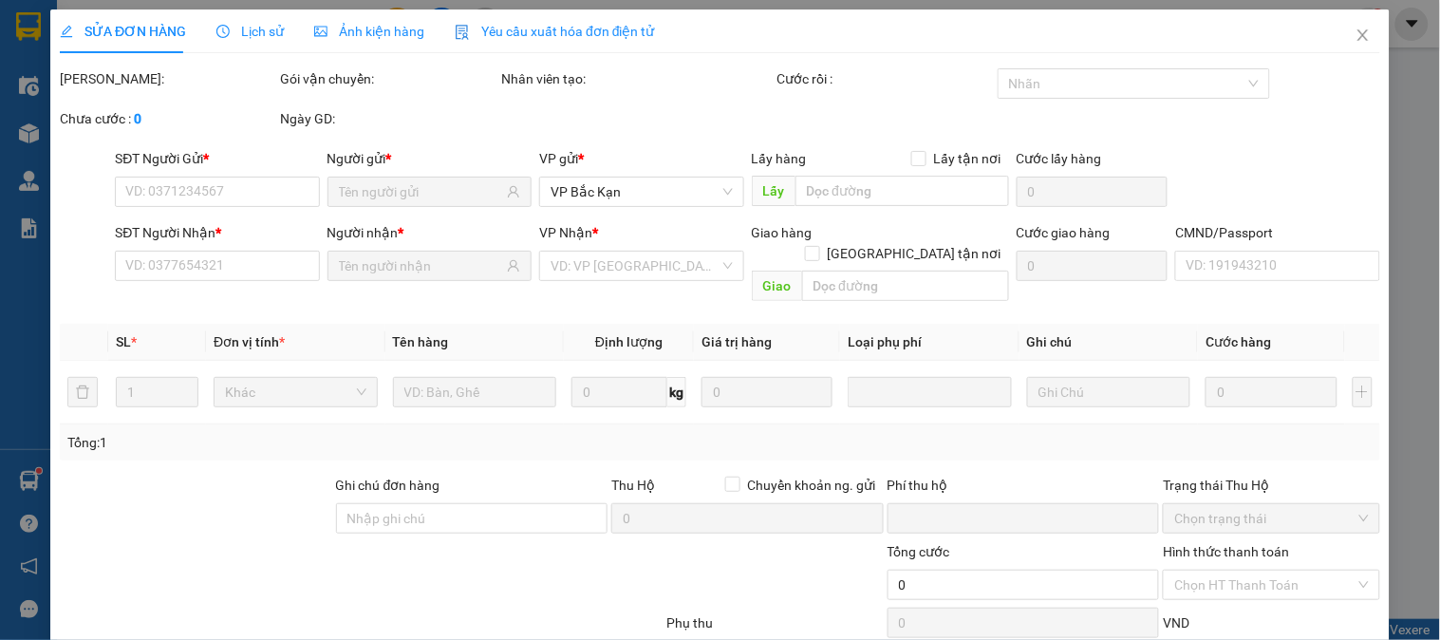
type input "55.000"
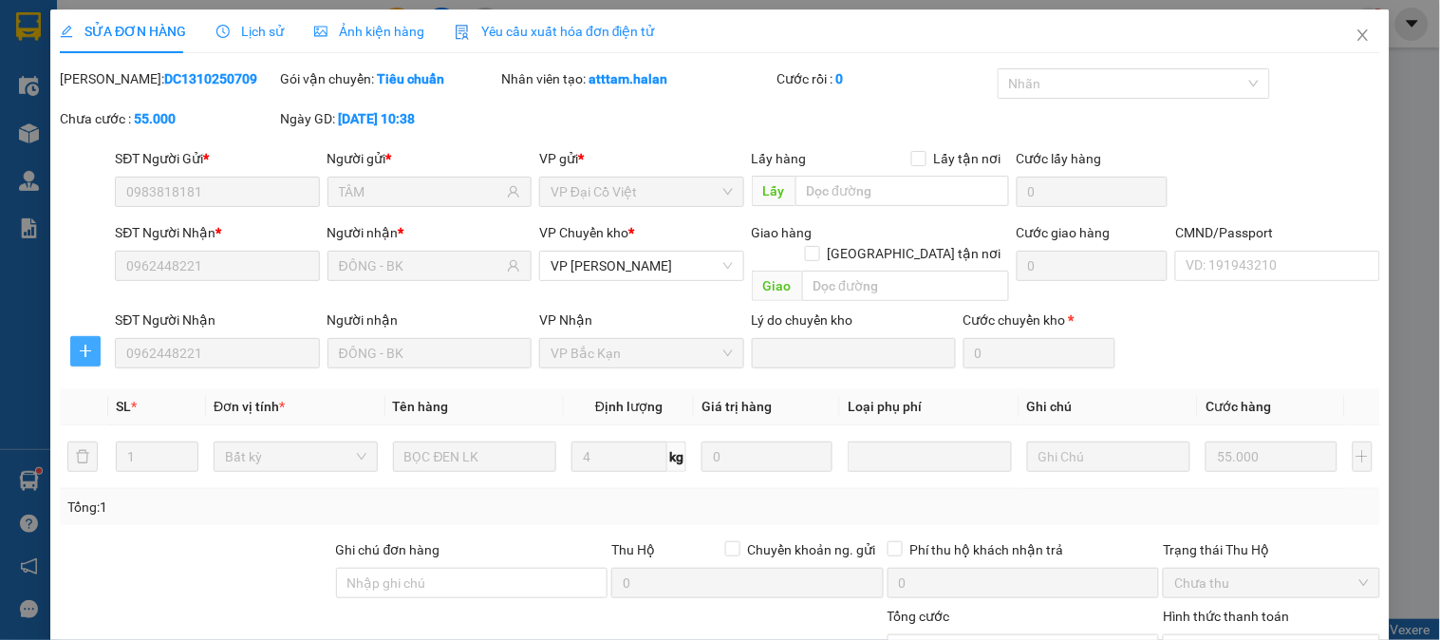
click at [81, 344] on icon "plus" at bounding box center [85, 351] width 15 height 15
click at [105, 409] on li "Chuyển hoàn" at bounding box center [119, 399] width 101 height 30
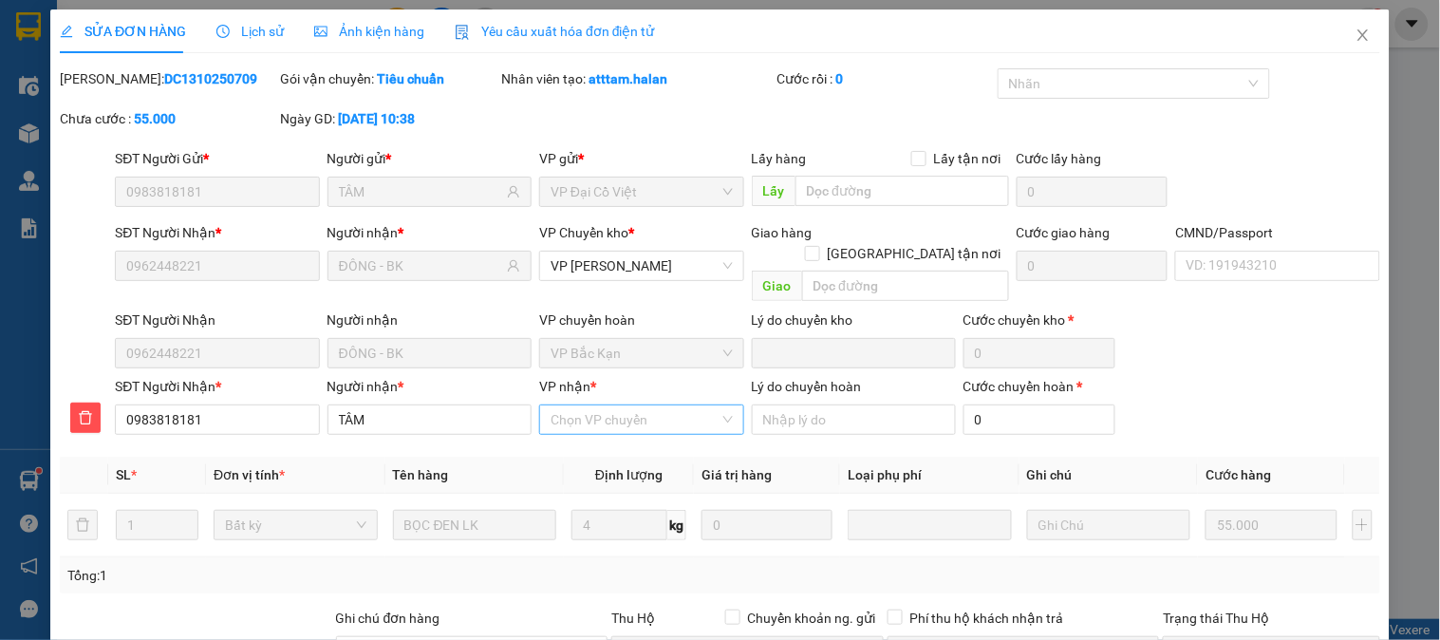
click at [583, 405] on input "VP nhận *" at bounding box center [635, 419] width 168 height 28
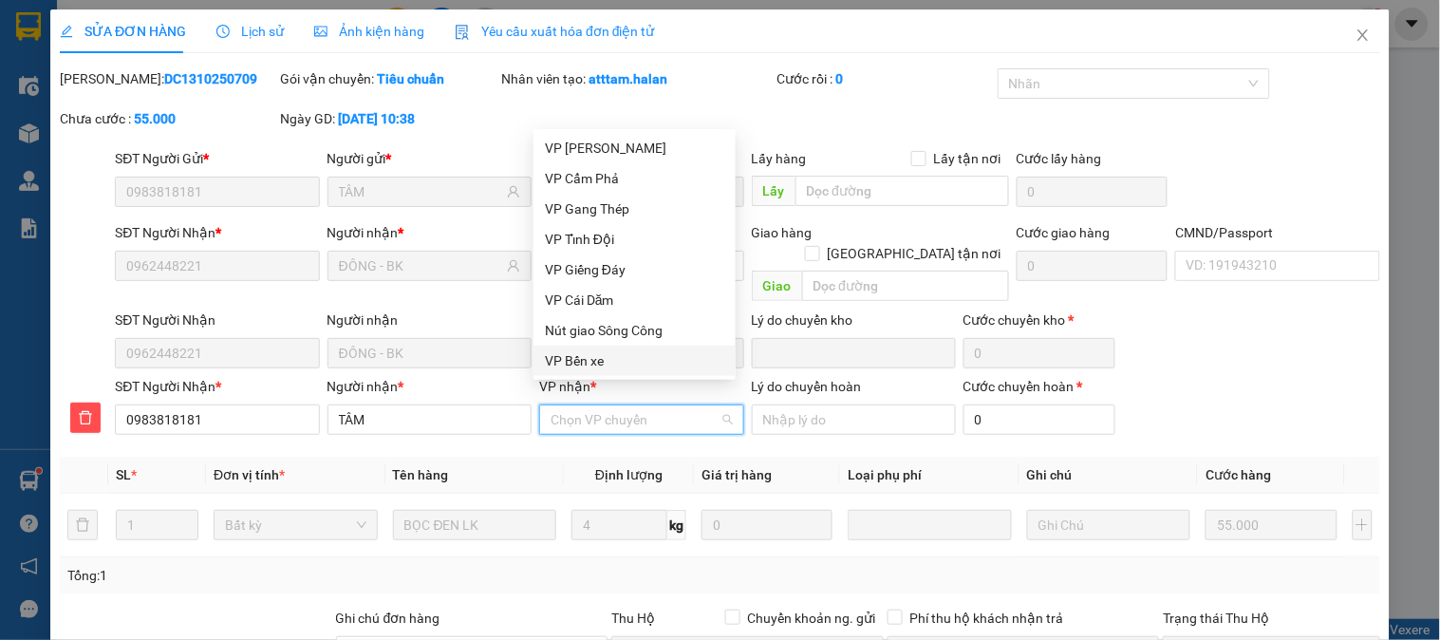
click at [484, 124] on div "Ngày GD: 13-10-2025 lúc 10:38" at bounding box center [389, 118] width 216 height 21
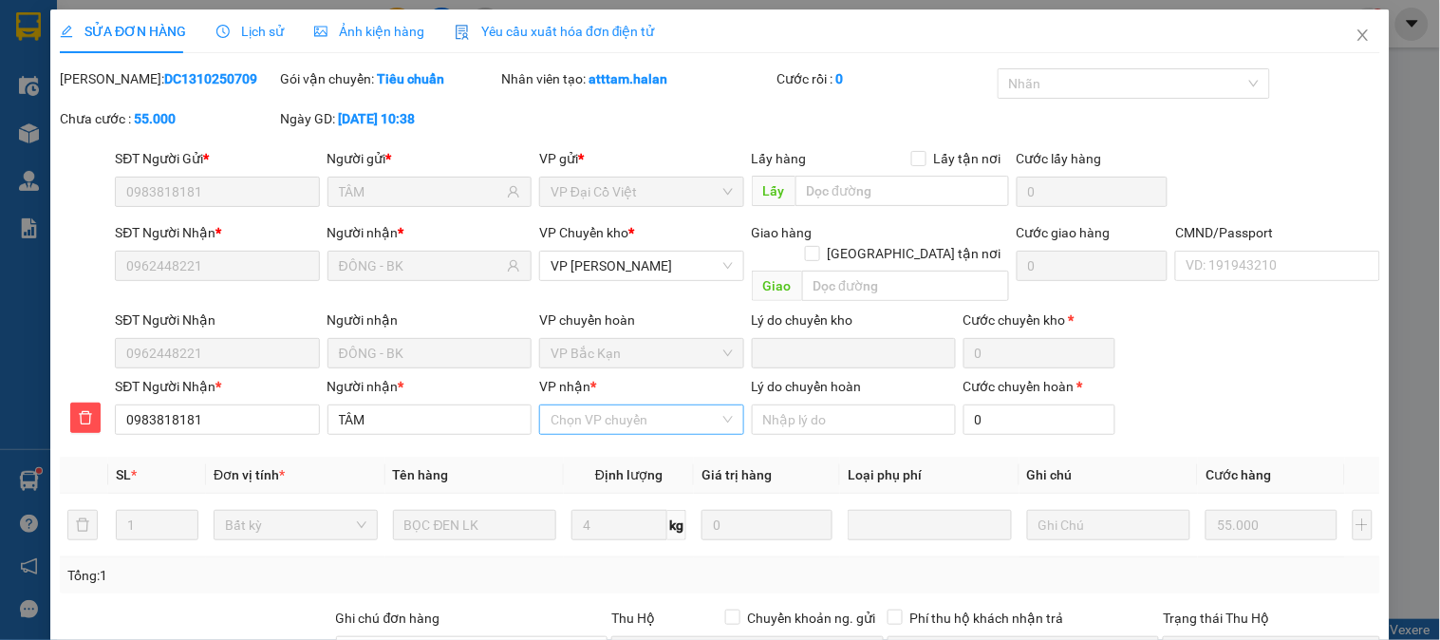
click at [610, 413] on div "Chọn VP chuyển" at bounding box center [641, 419] width 204 height 30
type input "DCV"
click at [609, 434] on div "VP Đại Cồ Việt" at bounding box center [634, 436] width 179 height 21
click at [817, 404] on input "Lý do chuyển hoàn" at bounding box center [854, 419] width 204 height 30
type input "NG NHẬN YC CH"
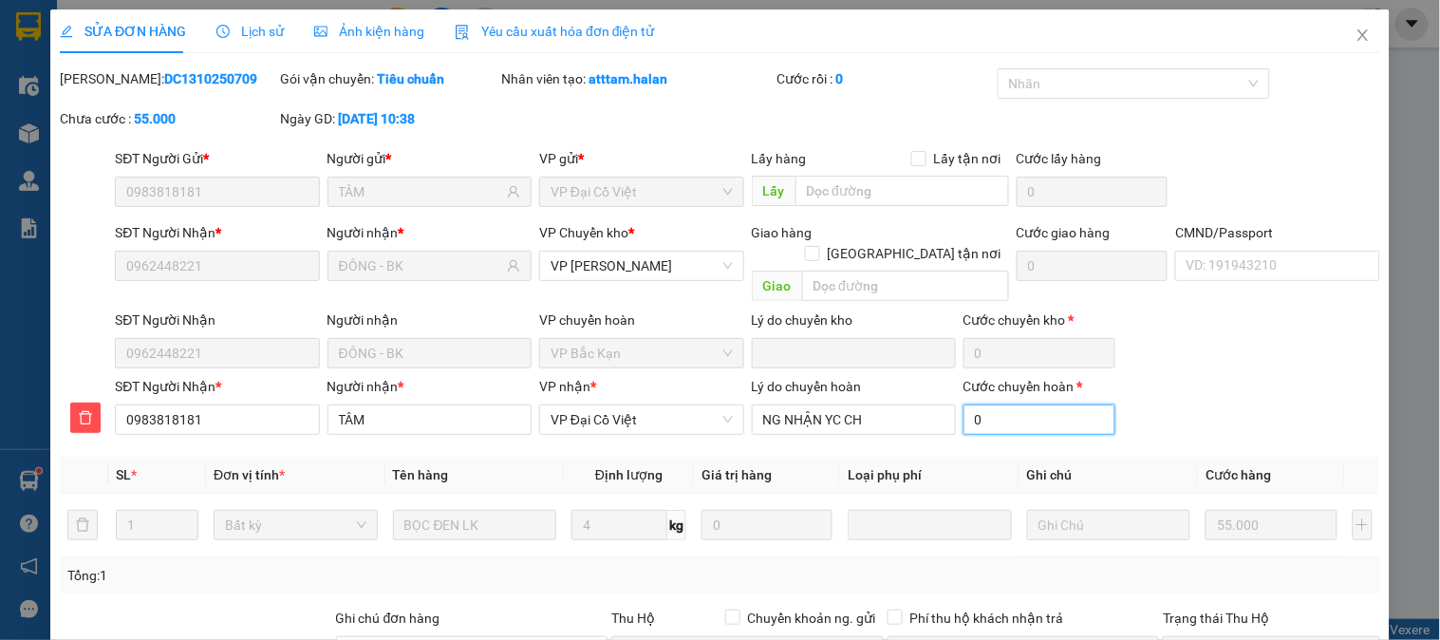
type input "55.003"
type input "30"
type input "55.030"
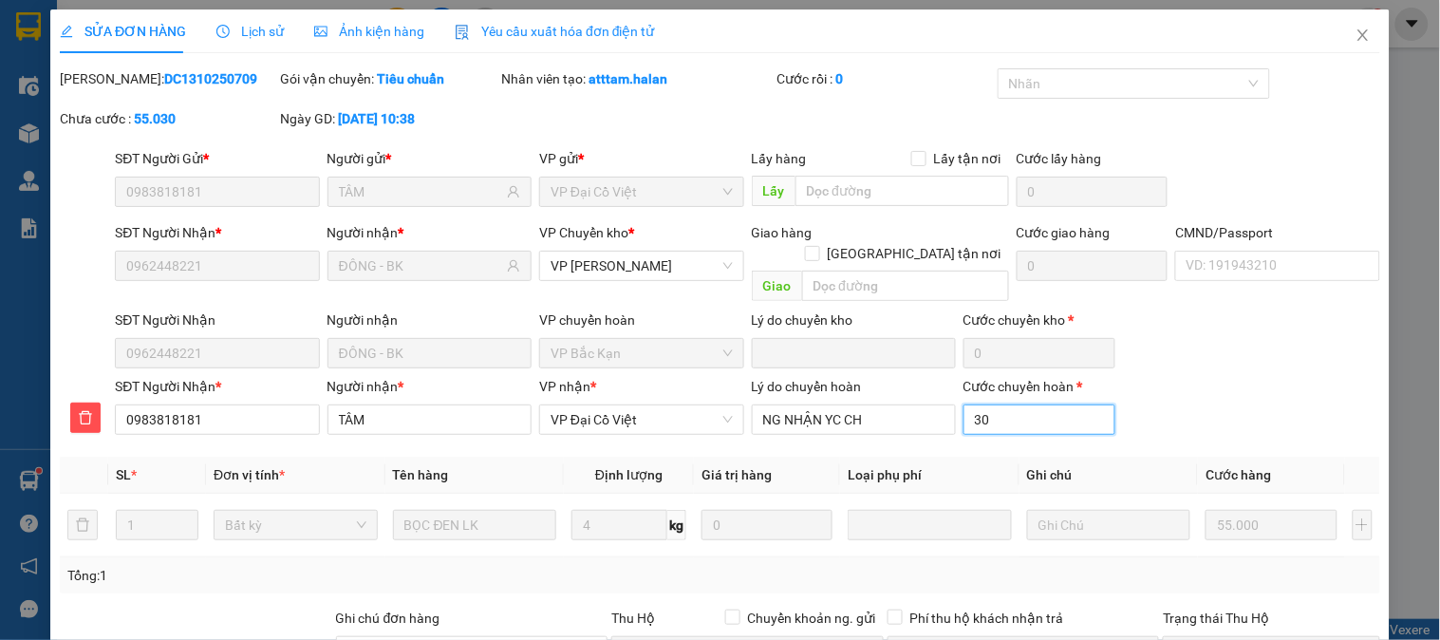
type input "30.000"
type input "85.000"
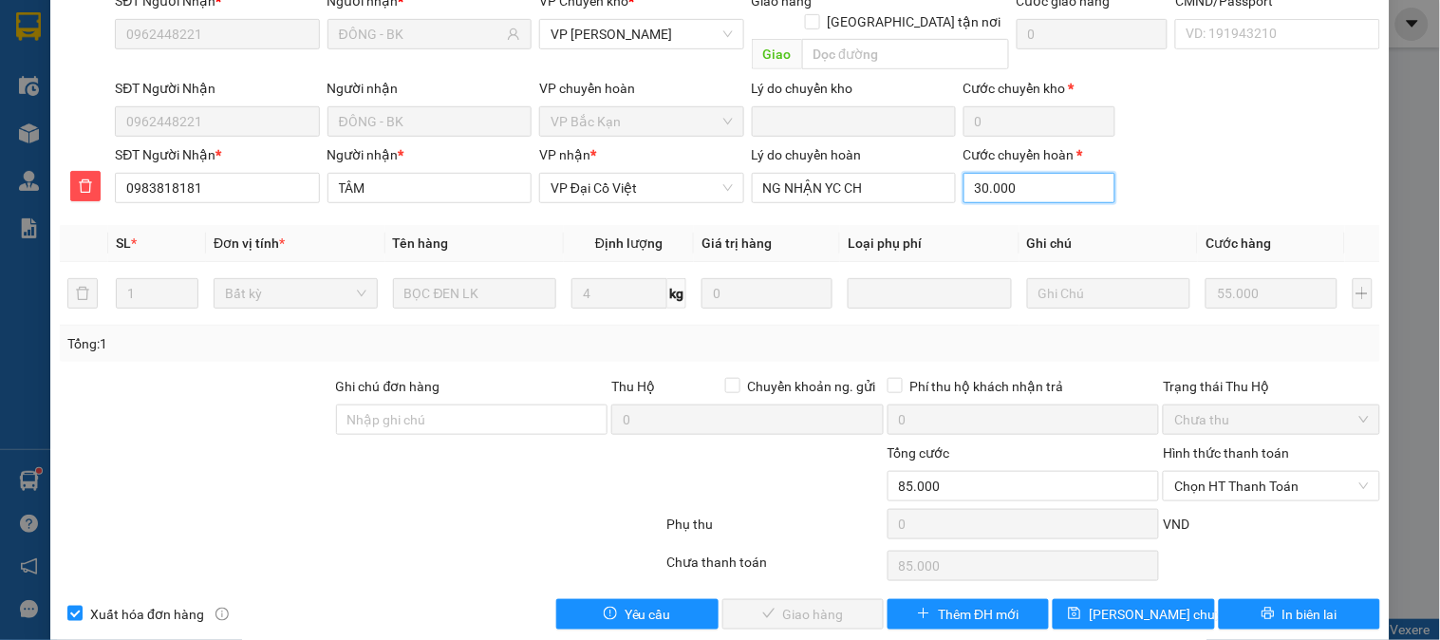
scroll to position [237, 0]
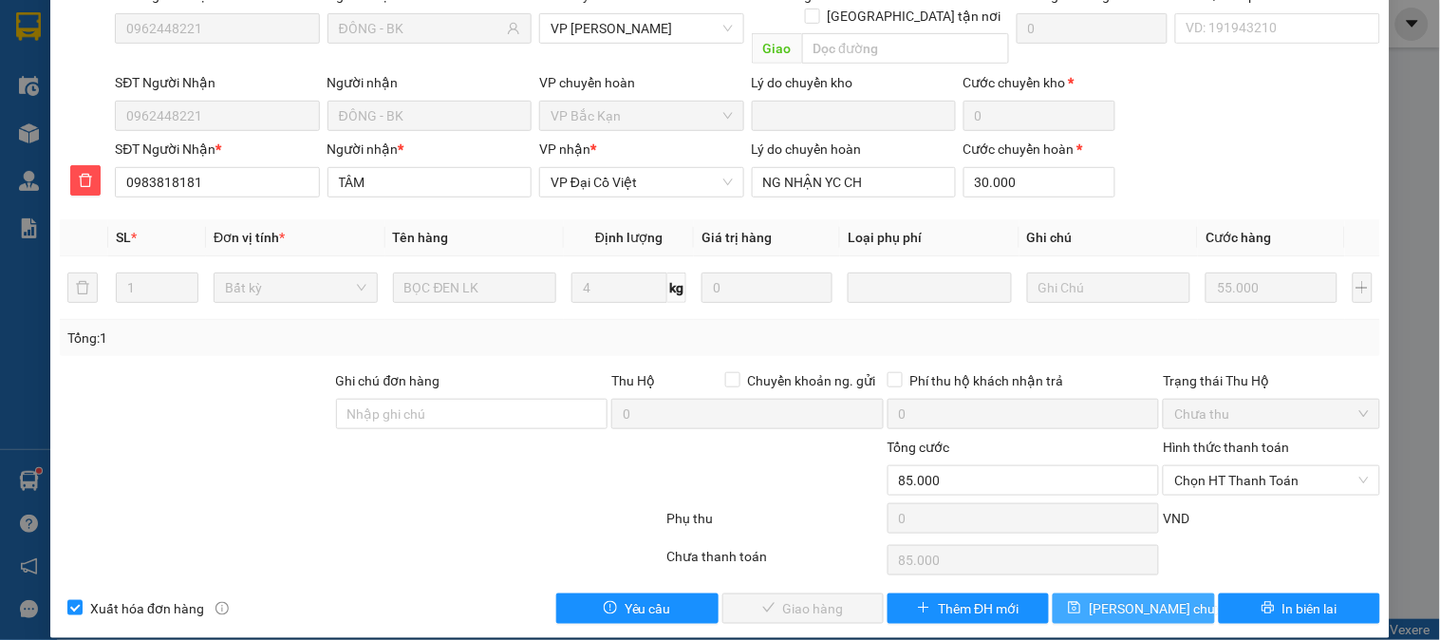
click at [1142, 598] on span "[PERSON_NAME] chuyển hoàn" at bounding box center [1179, 608] width 180 height 21
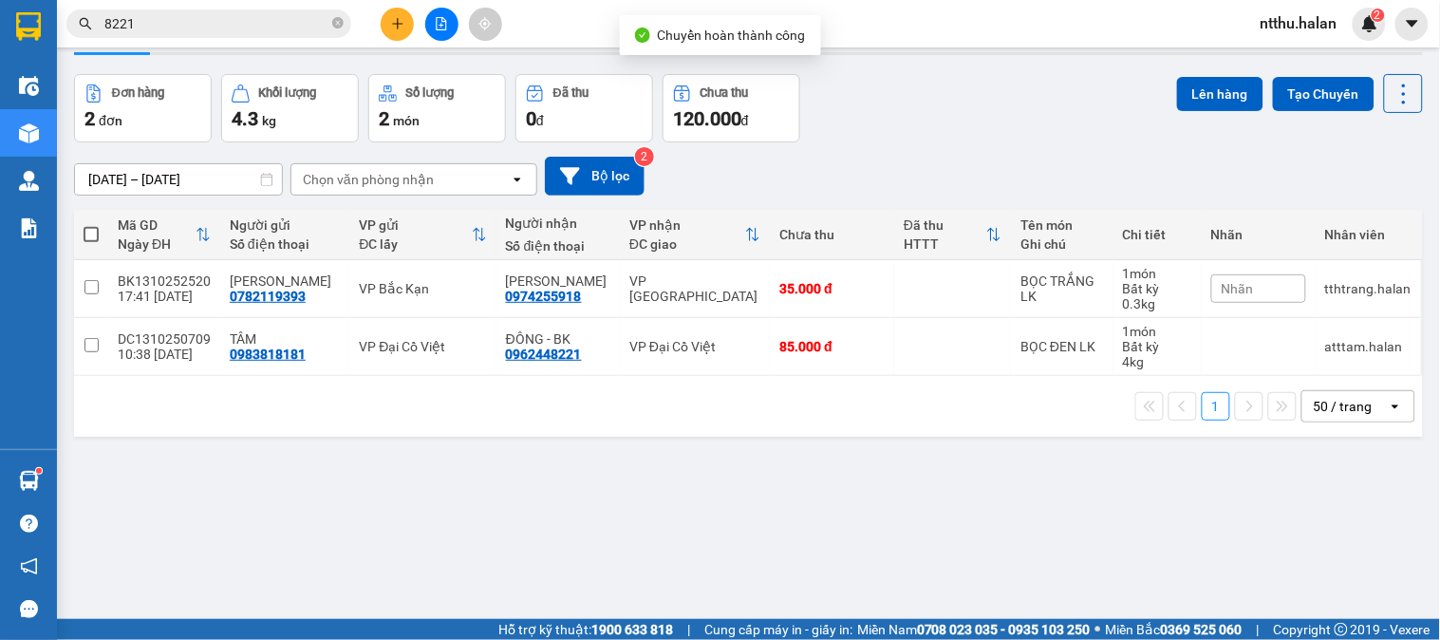
scroll to position [87, 0]
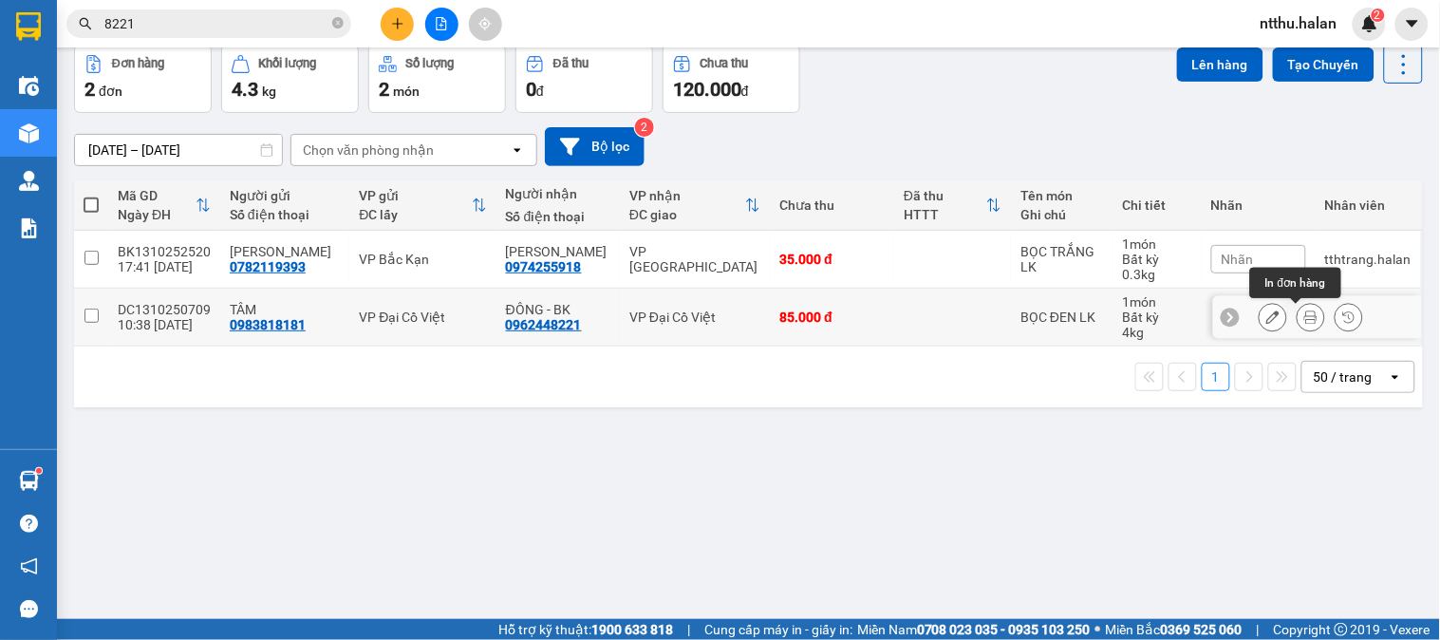
click at [1298, 326] on button at bounding box center [1311, 317] width 27 height 33
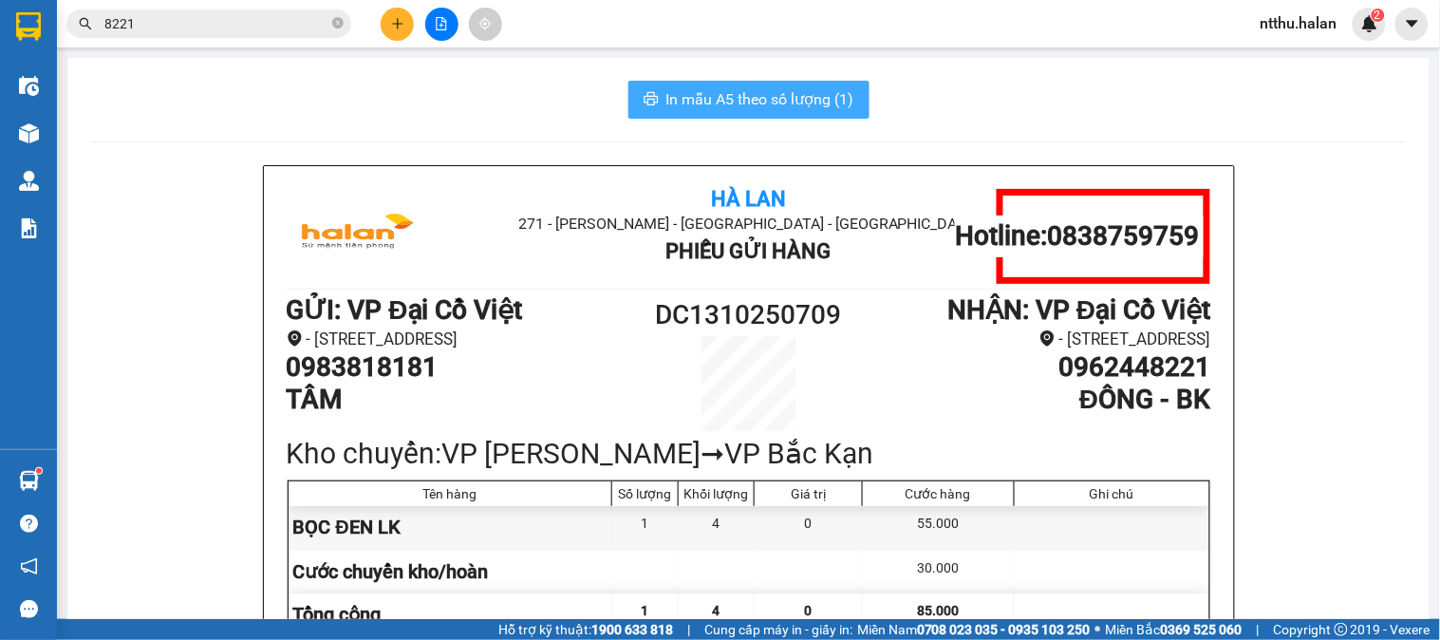
click at [744, 90] on span "In mẫu A5 theo số lượng (1)" at bounding box center [760, 99] width 188 height 24
click at [346, 86] on div "In mẫu A5 theo số lượng (1)" at bounding box center [748, 100] width 1317 height 38
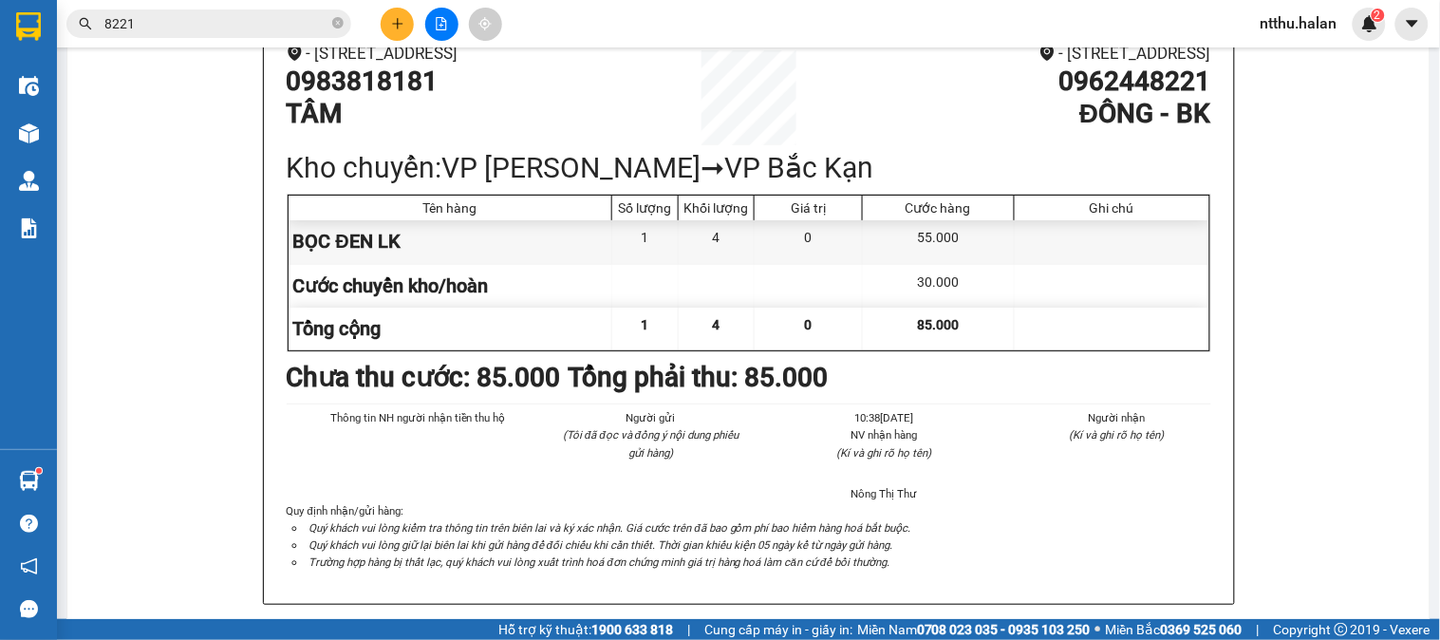
scroll to position [316, 0]
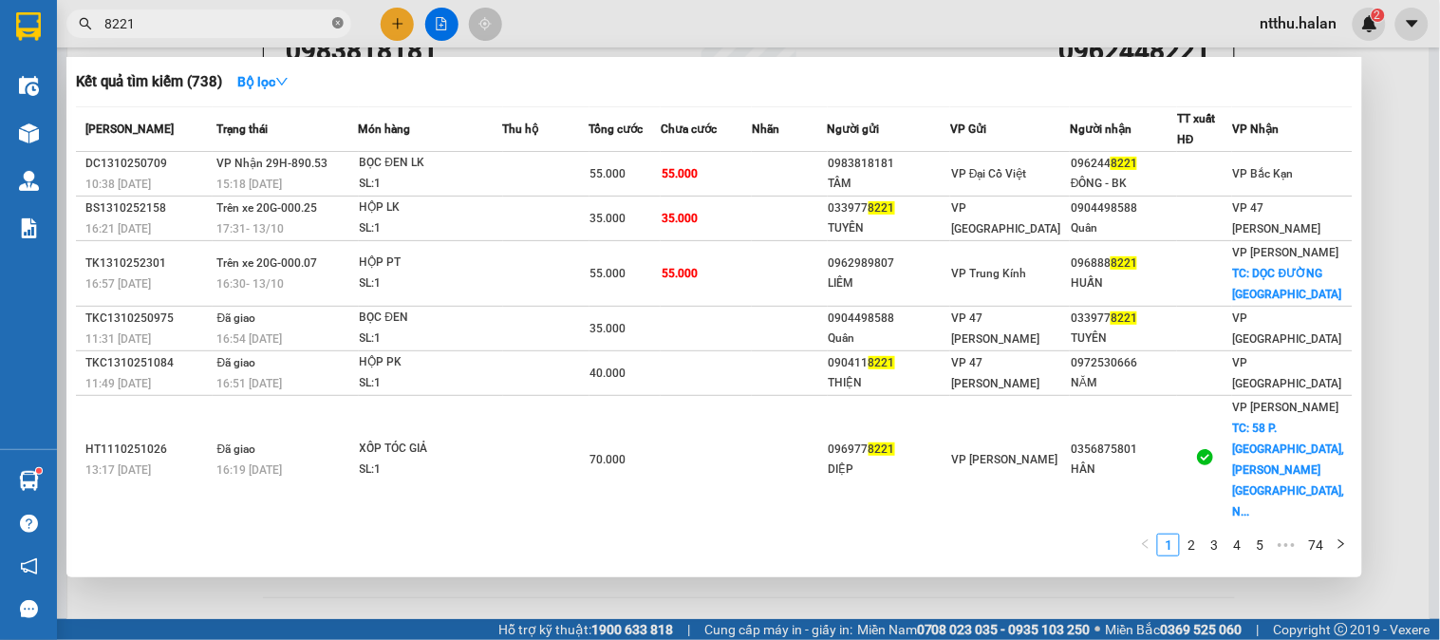
click at [338, 25] on icon "close-circle" at bounding box center [337, 22] width 11 height 11
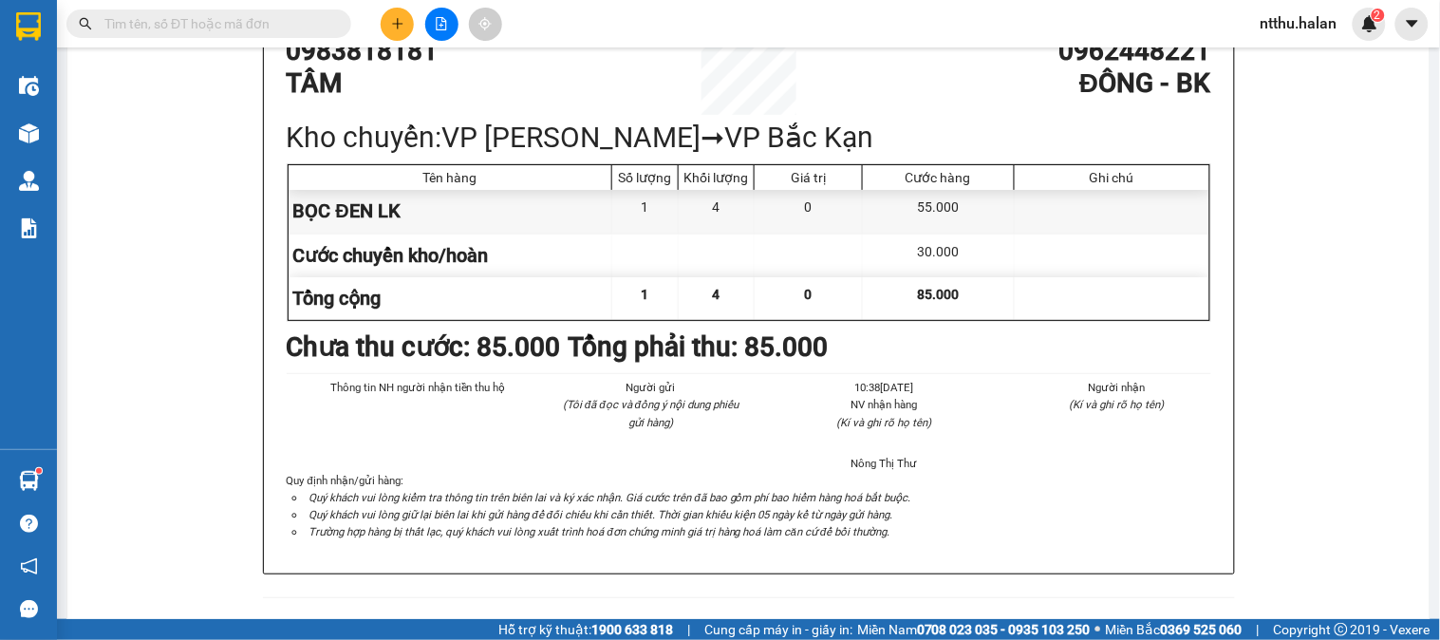
paste input "0388331606"
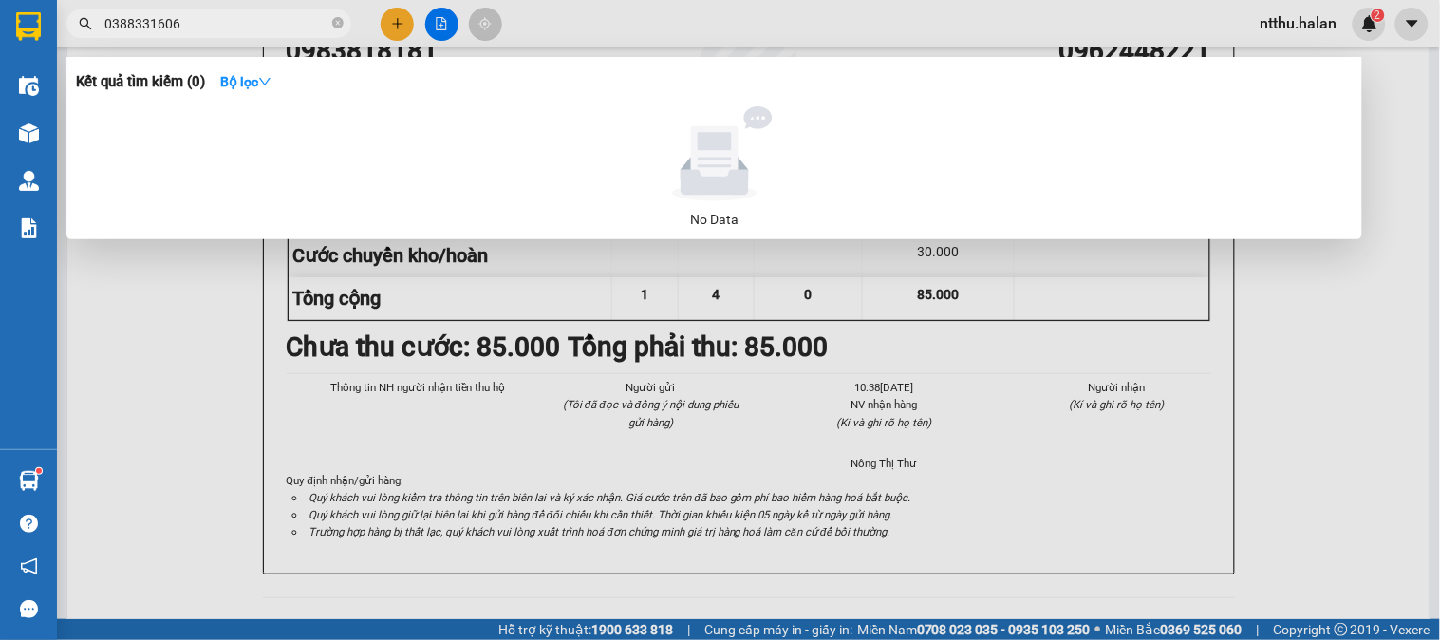
type input "0388331606"
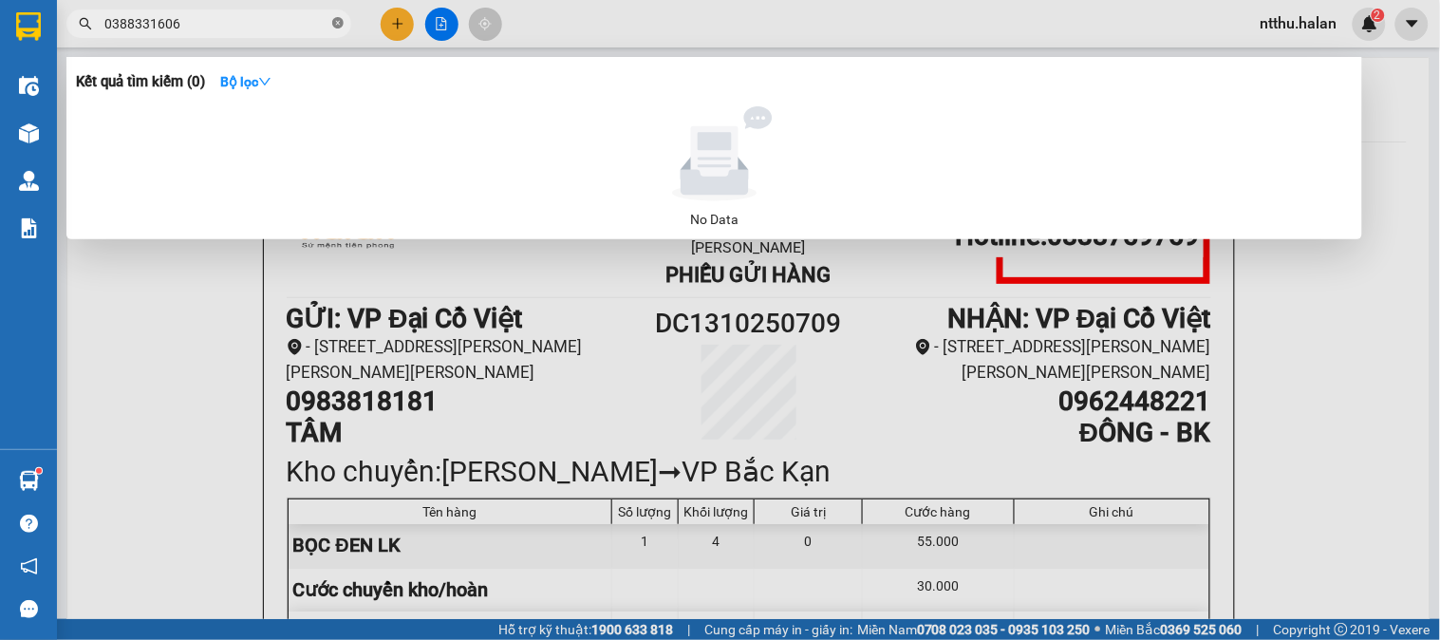
scroll to position [316, 0]
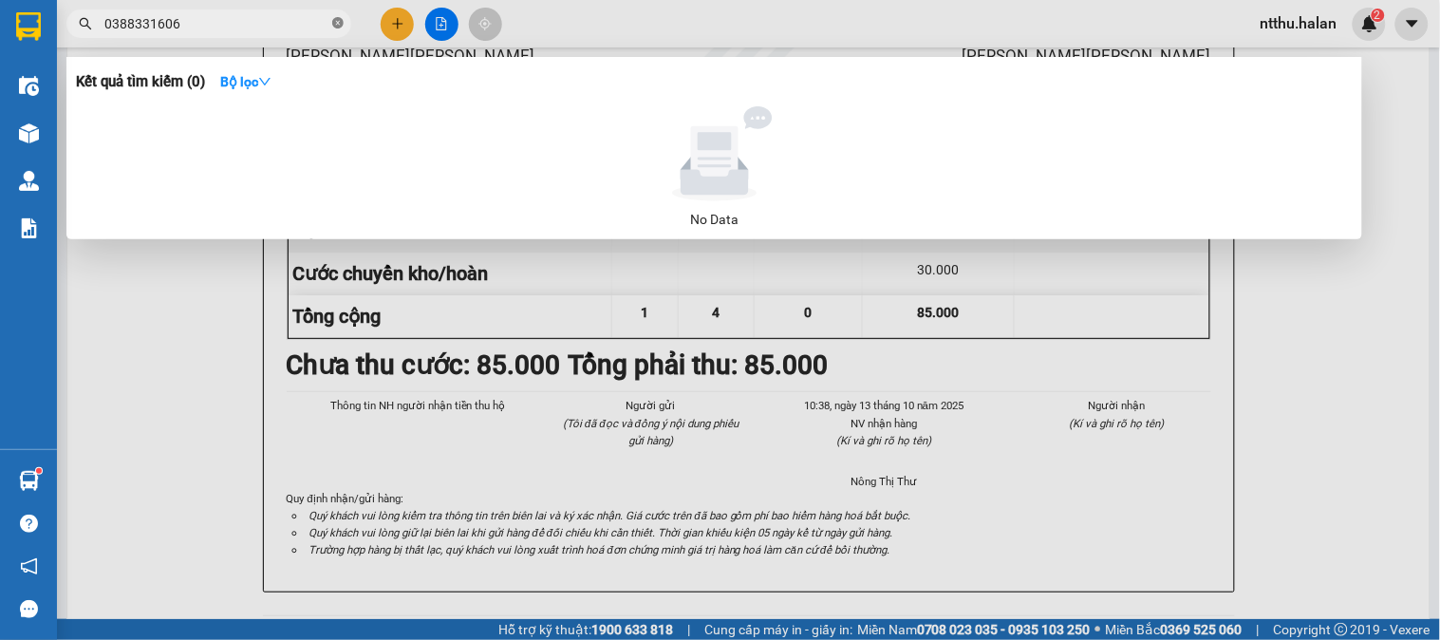
click at [342, 25] on icon "close-circle" at bounding box center [337, 22] width 11 height 11
type input "518607"
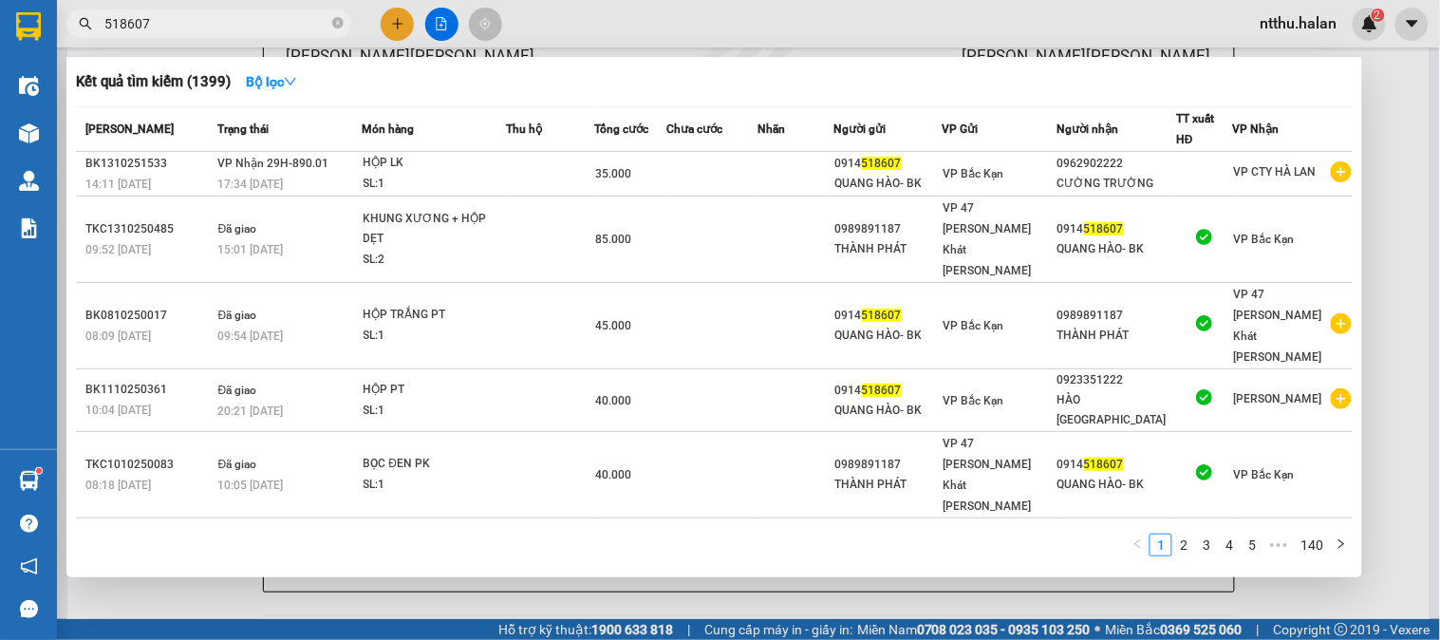
click at [339, 23] on icon "close-circle" at bounding box center [337, 22] width 11 height 11
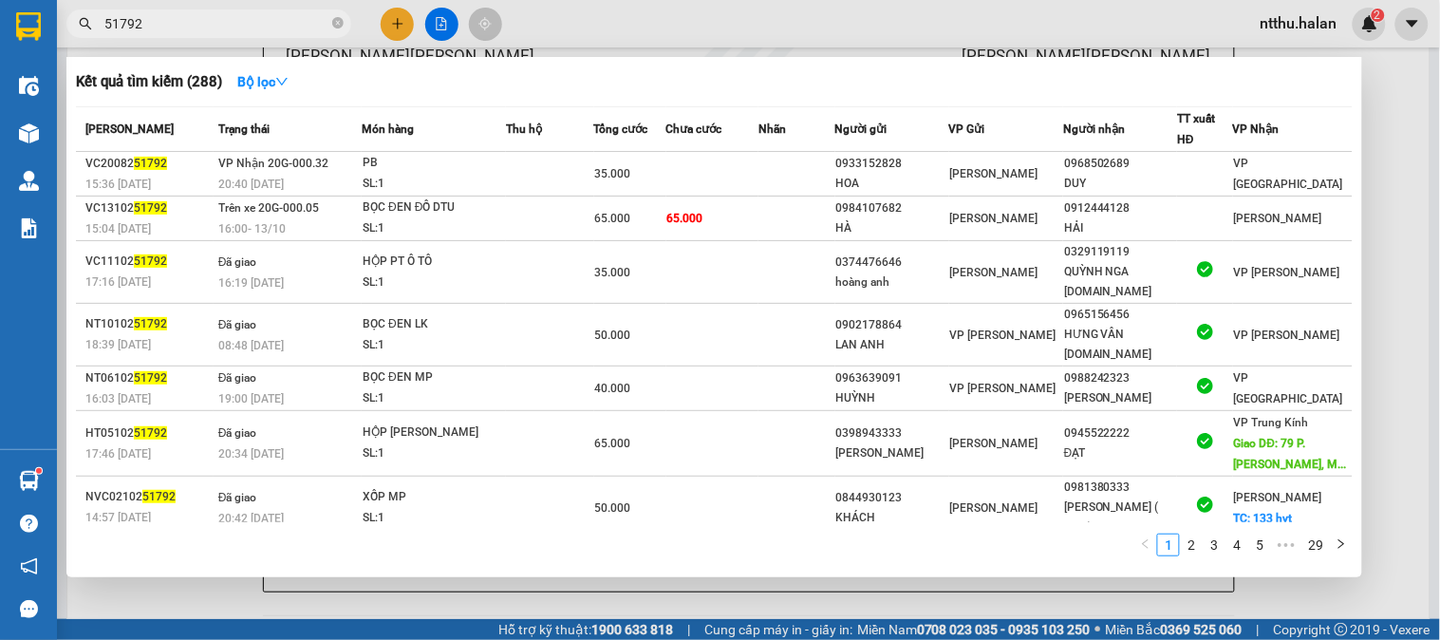
type input "51792"
click at [340, 17] on icon "close-circle" at bounding box center [337, 22] width 11 height 11
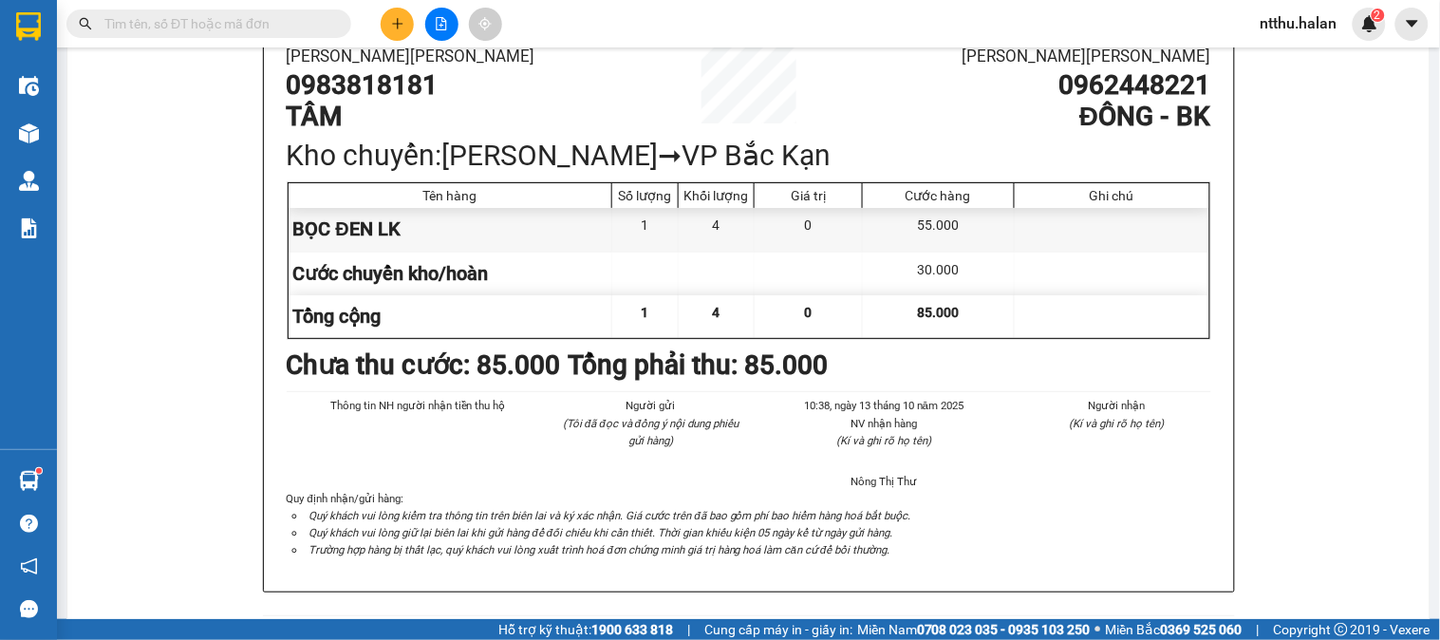
click at [273, 26] on input "text" at bounding box center [216, 23] width 224 height 21
click at [201, 24] on input "text" at bounding box center [216, 23] width 224 height 21
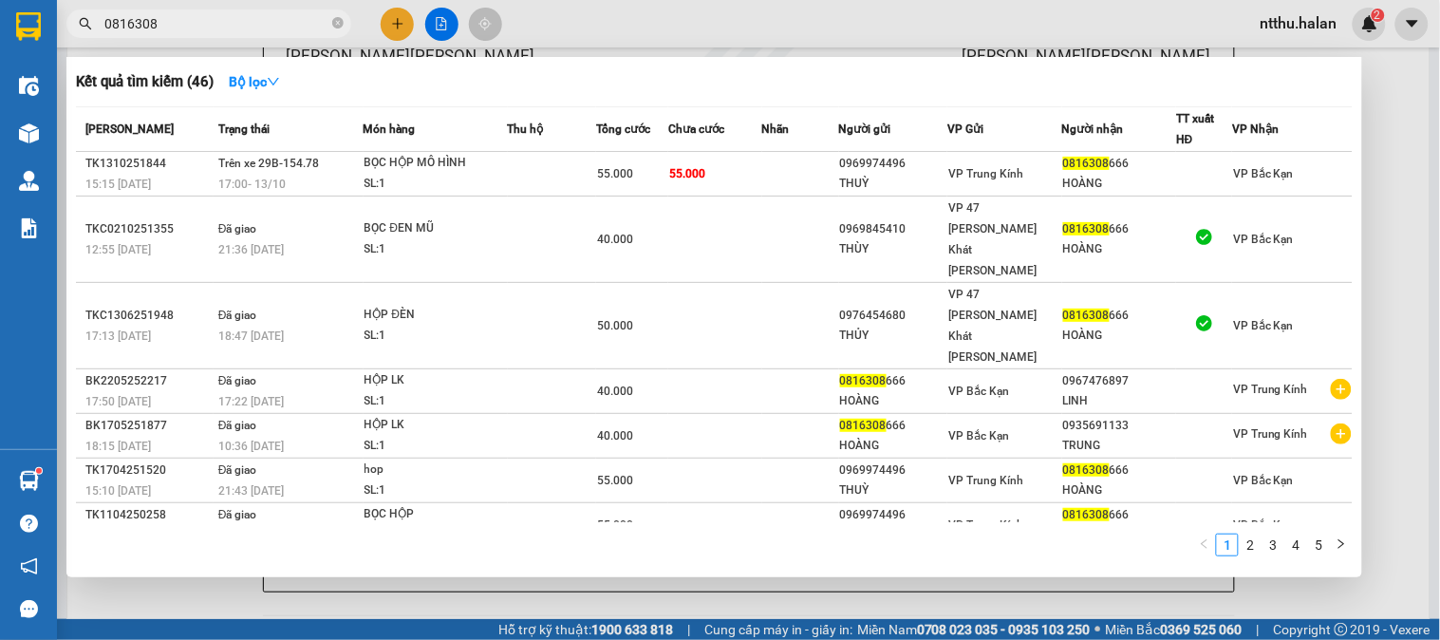
type input "0816308"
click at [335, 26] on icon "close-circle" at bounding box center [337, 22] width 11 height 11
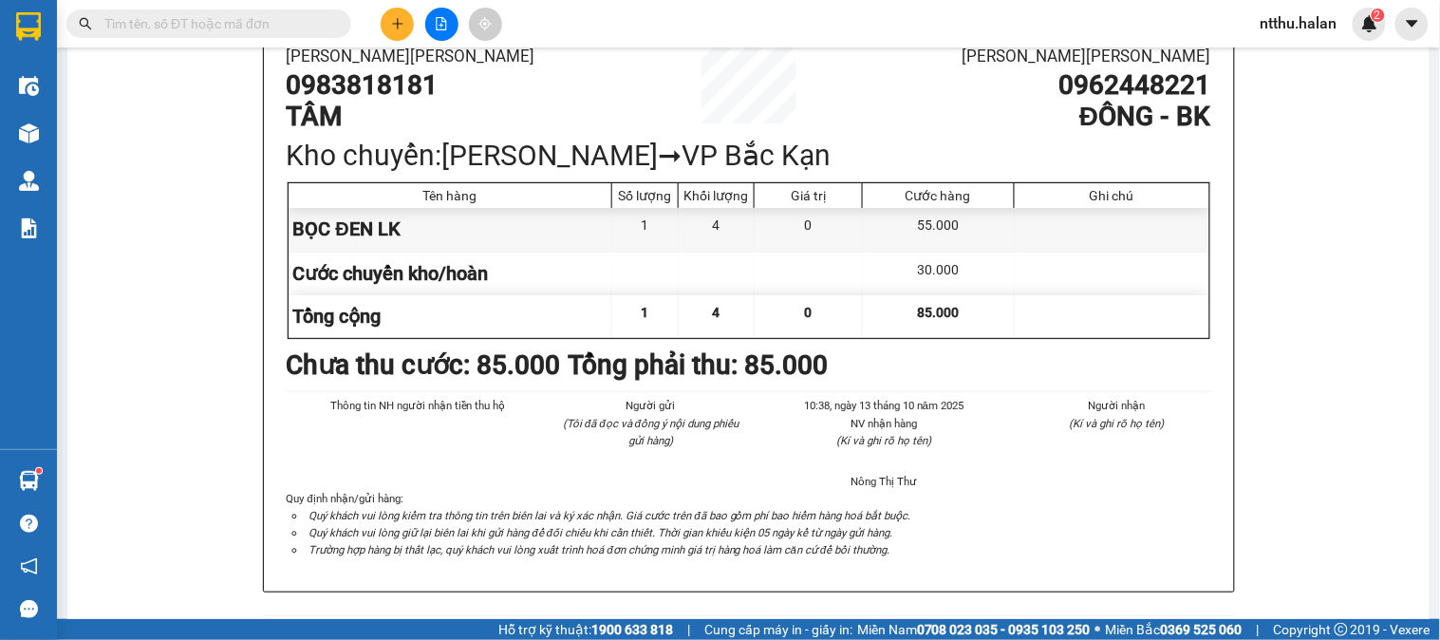
click at [310, 26] on input "text" at bounding box center [216, 23] width 224 height 21
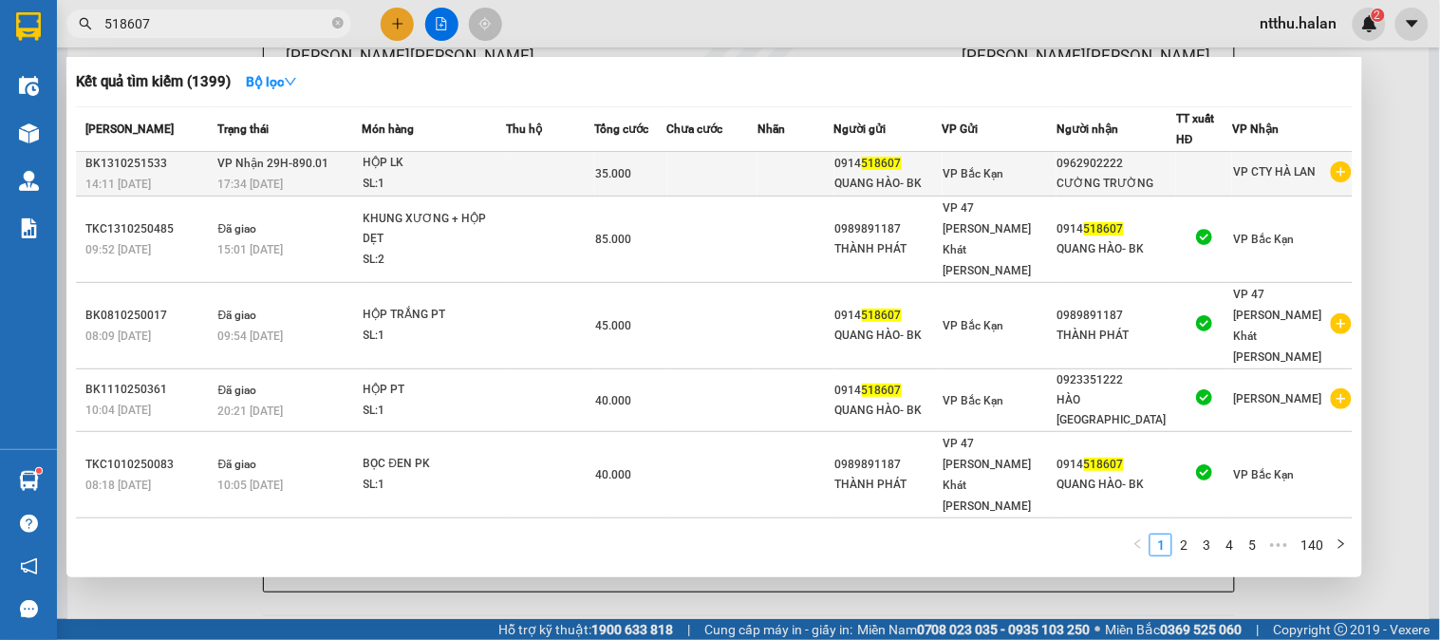
type input "518607"
click at [238, 166] on span "[PERSON_NAME] 29H-890.01" at bounding box center [273, 163] width 111 height 13
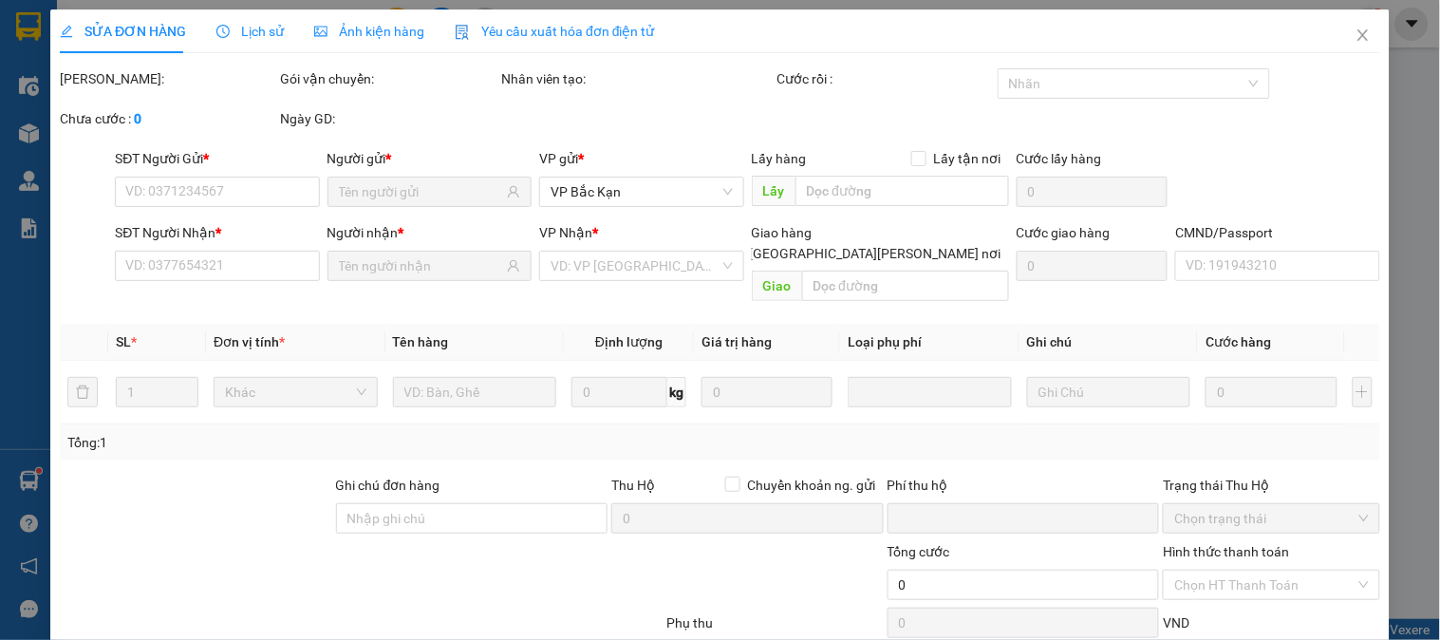
click at [244, 26] on span "Lịch sử" at bounding box center [249, 31] width 67 height 15
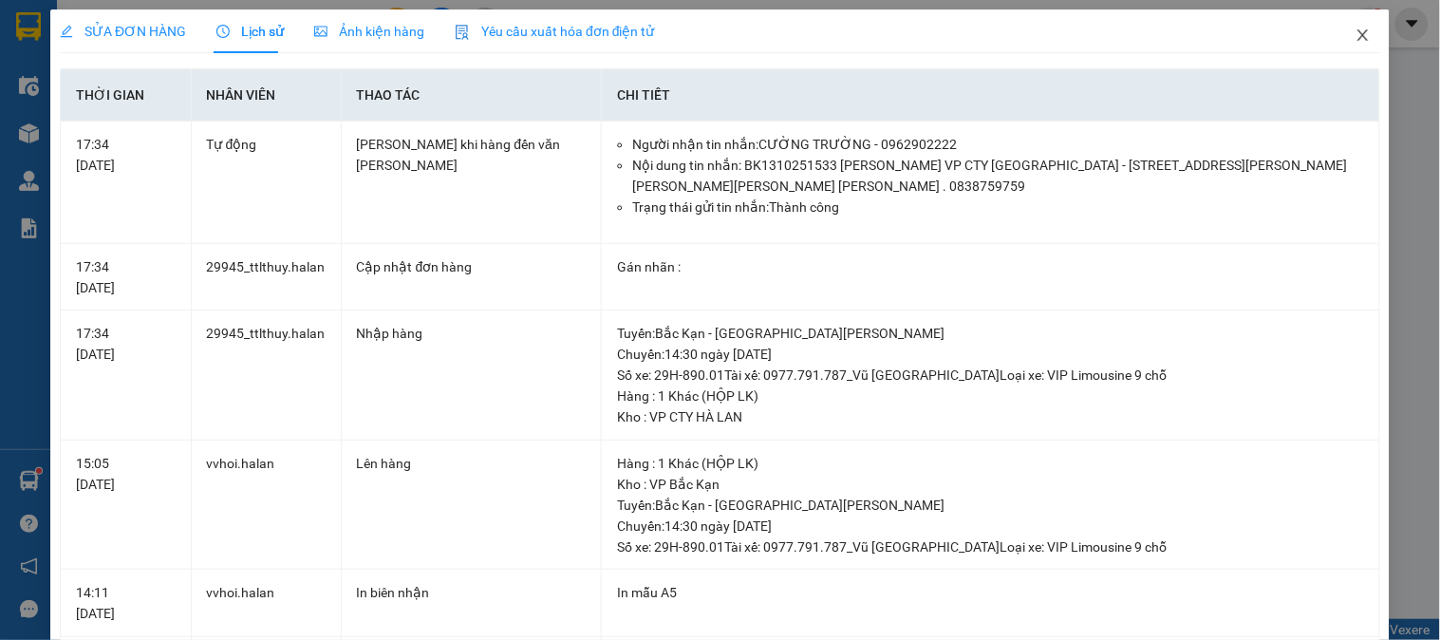
drag, startPoint x: 1359, startPoint y: 39, endPoint x: 288, endPoint y: 46, distance: 1071.0
click at [1351, 39] on span "Close" at bounding box center [1363, 35] width 53 height 53
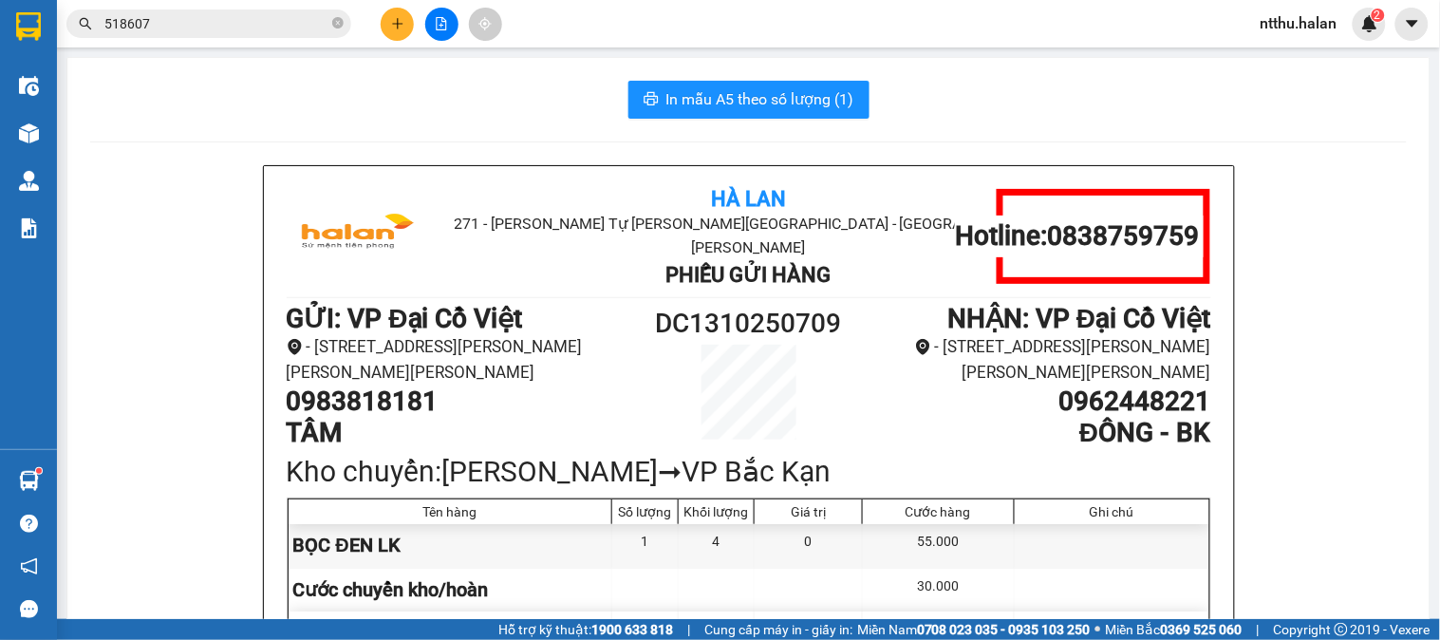
click at [205, 13] on input "518607" at bounding box center [216, 23] width 224 height 21
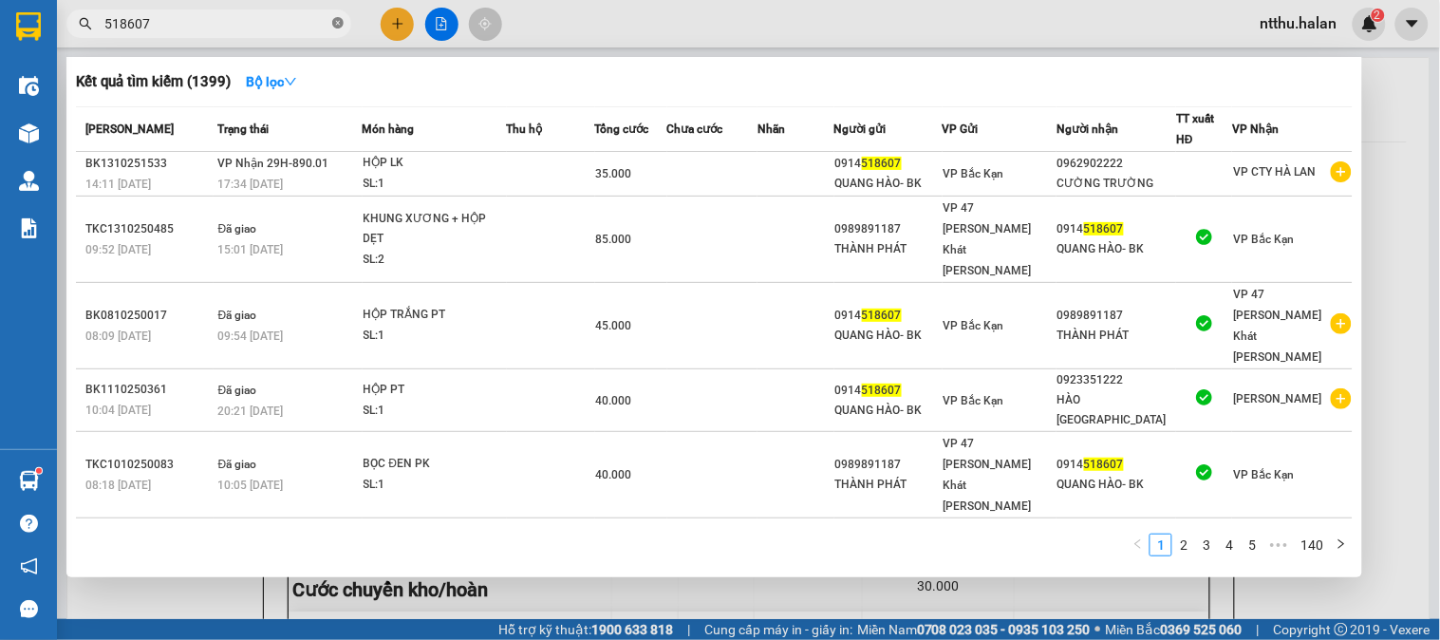
click at [338, 26] on icon "close-circle" at bounding box center [337, 22] width 11 height 11
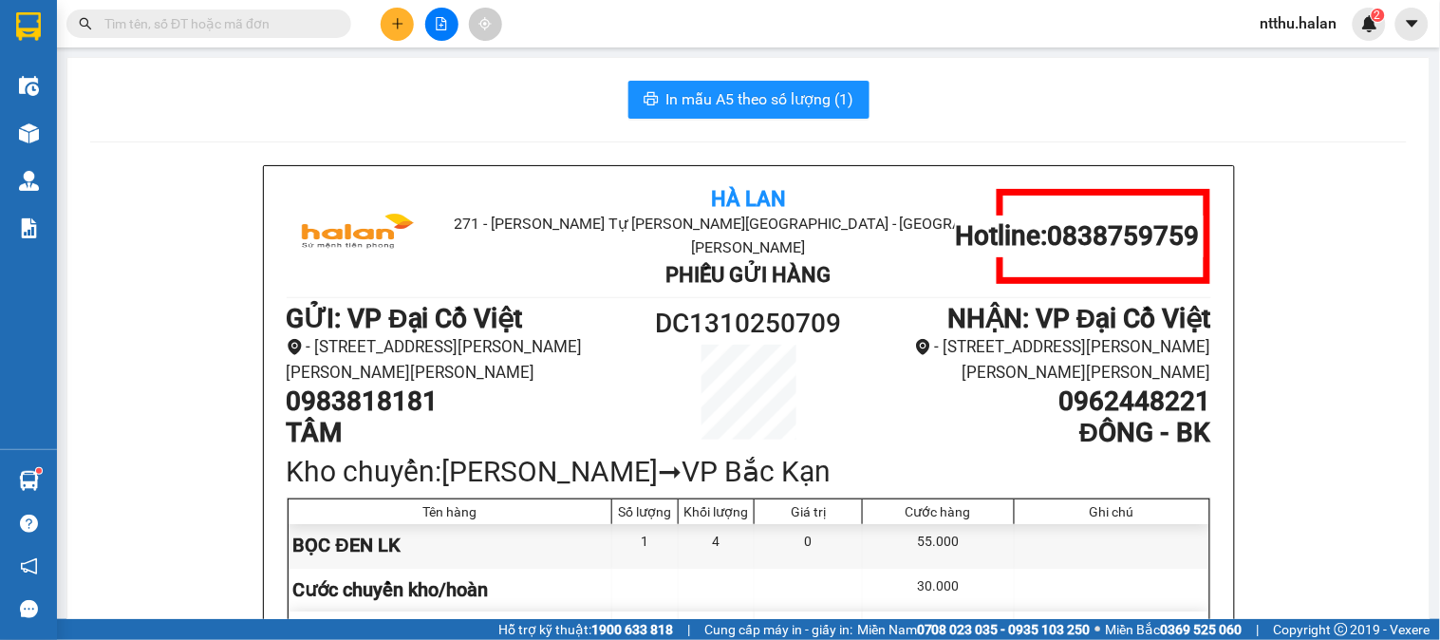
paste input "0984668822"
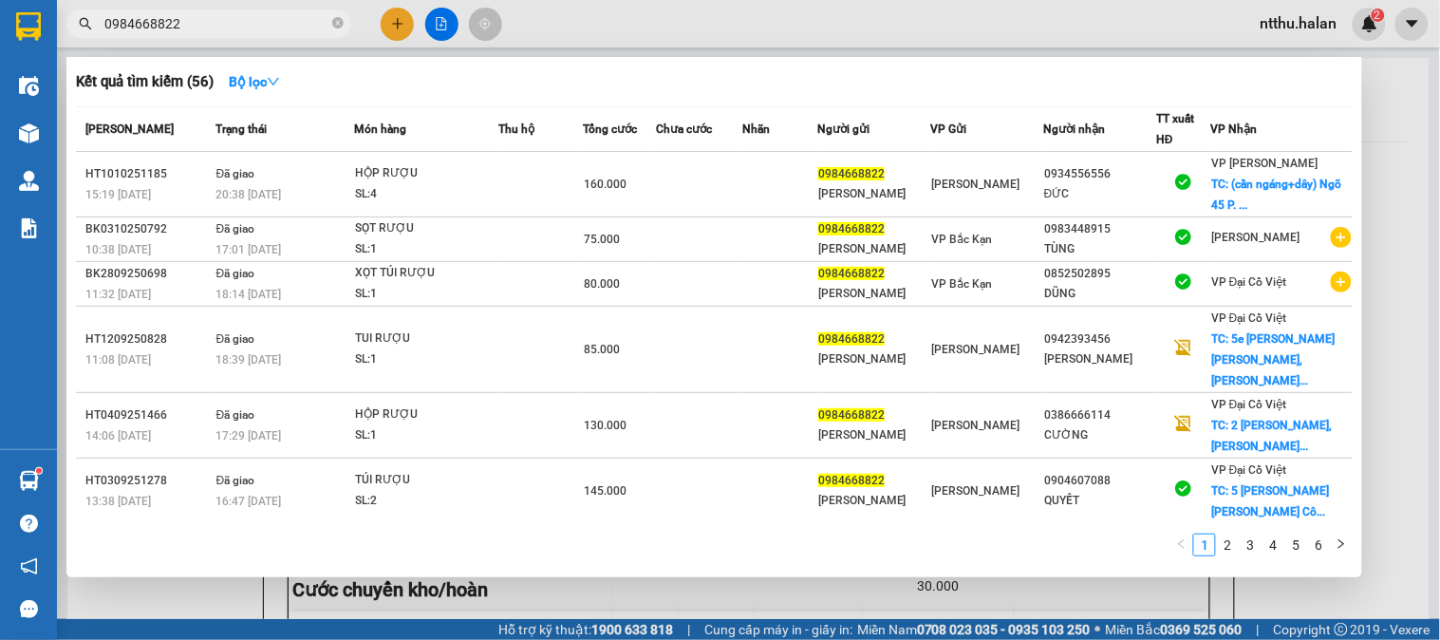
type input "0984668822"
click at [339, 22] on icon "close-circle" at bounding box center [337, 22] width 11 height 11
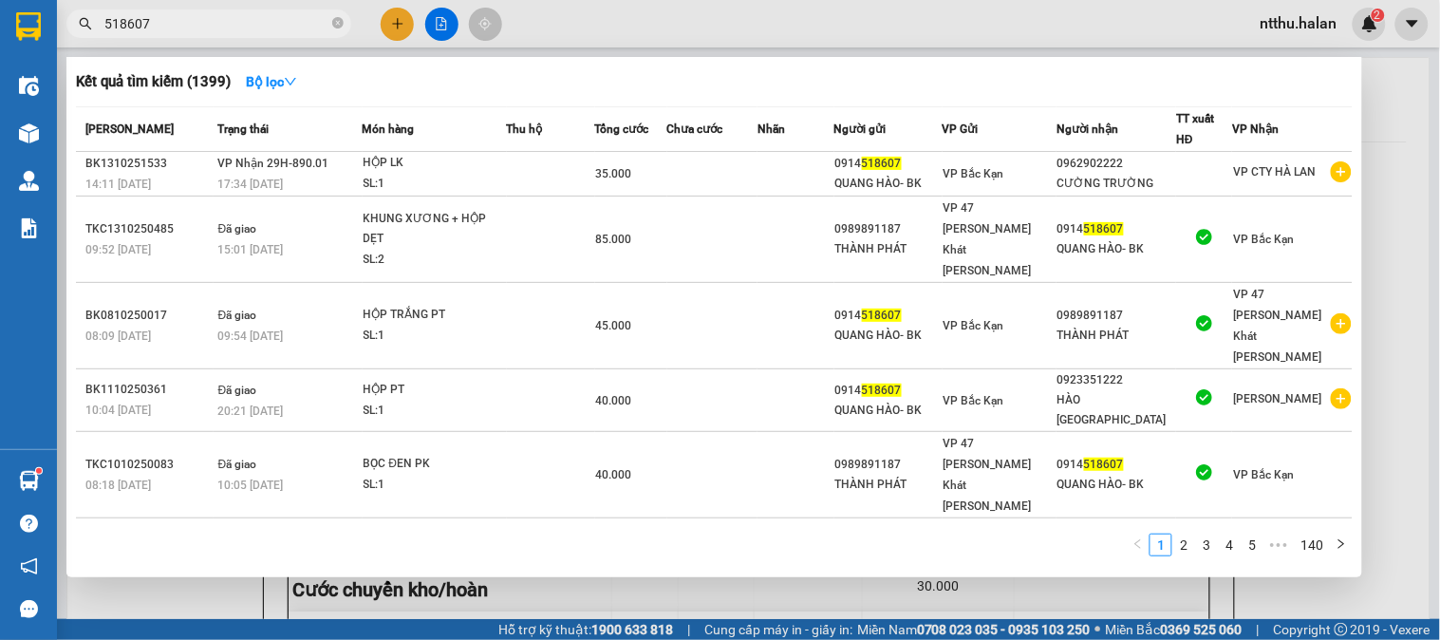
click at [347, 24] on span "518607" at bounding box center [208, 23] width 285 height 28
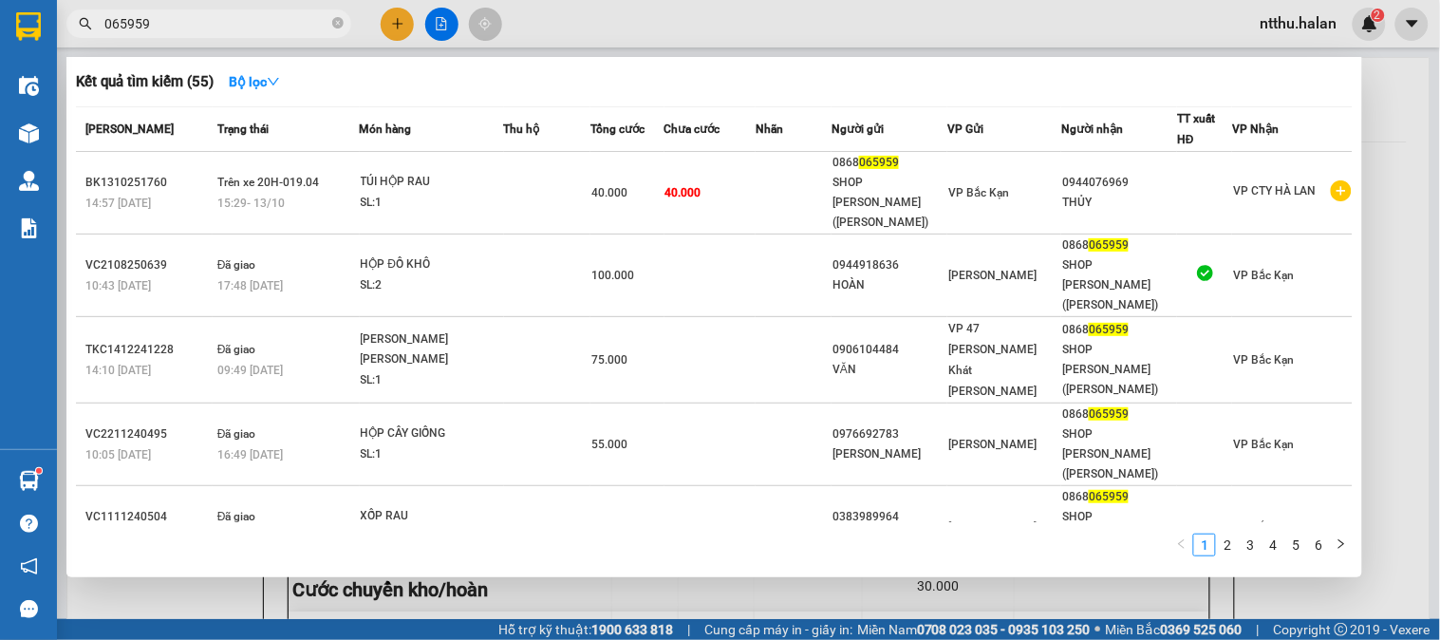
type input "065959"
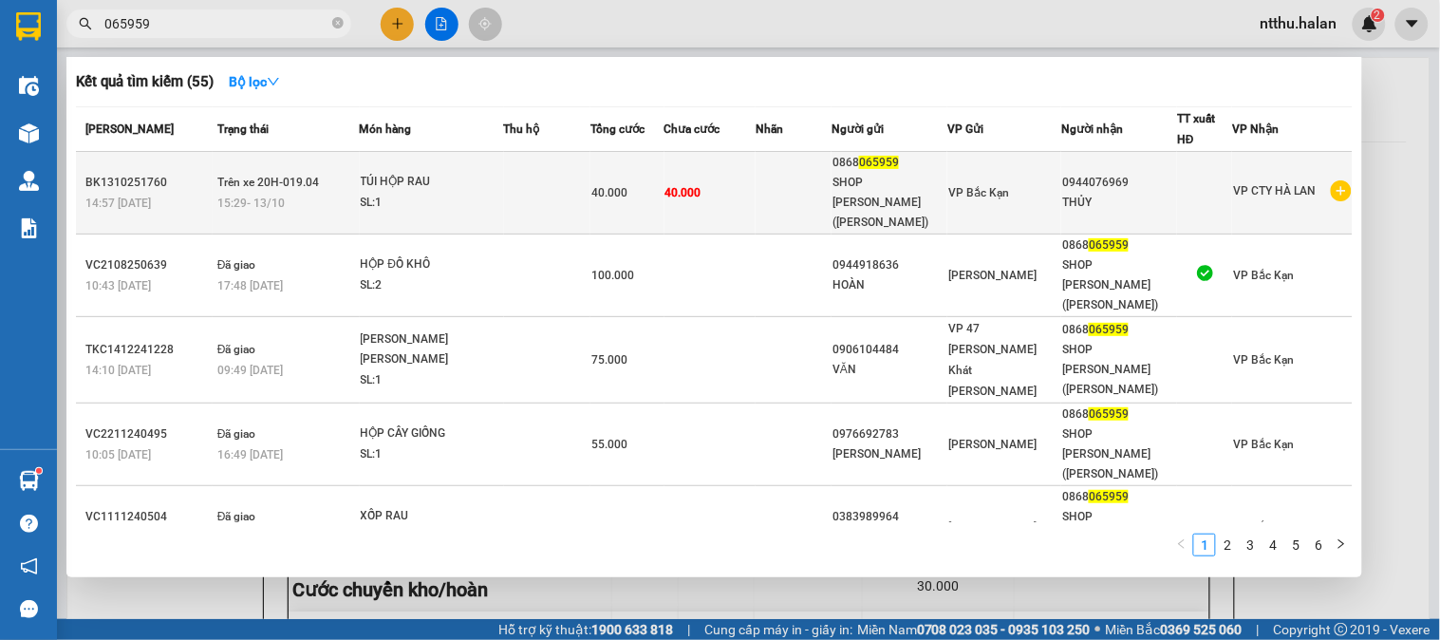
click at [374, 195] on div "SL: 1" at bounding box center [432, 203] width 142 height 21
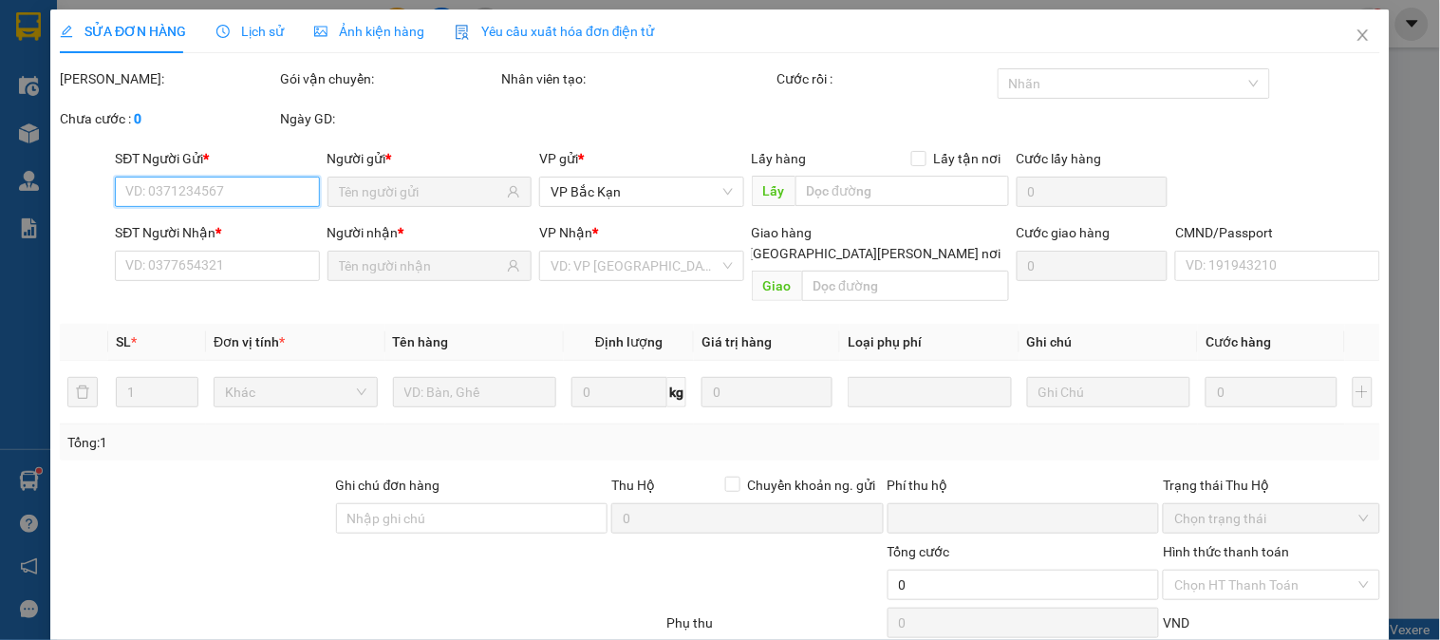
type input "0868065959"
type input "0944076969"
type input "0"
type input "40.000"
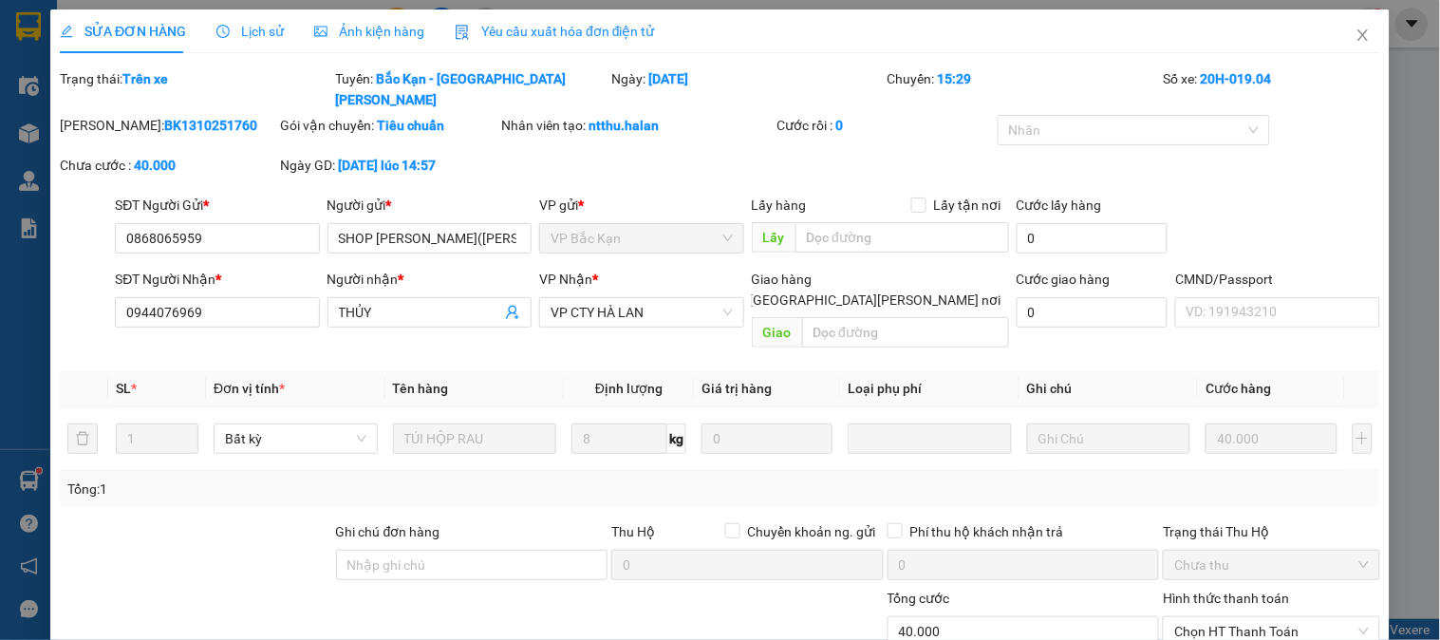
click at [260, 28] on span "Lịch sử" at bounding box center [249, 31] width 67 height 15
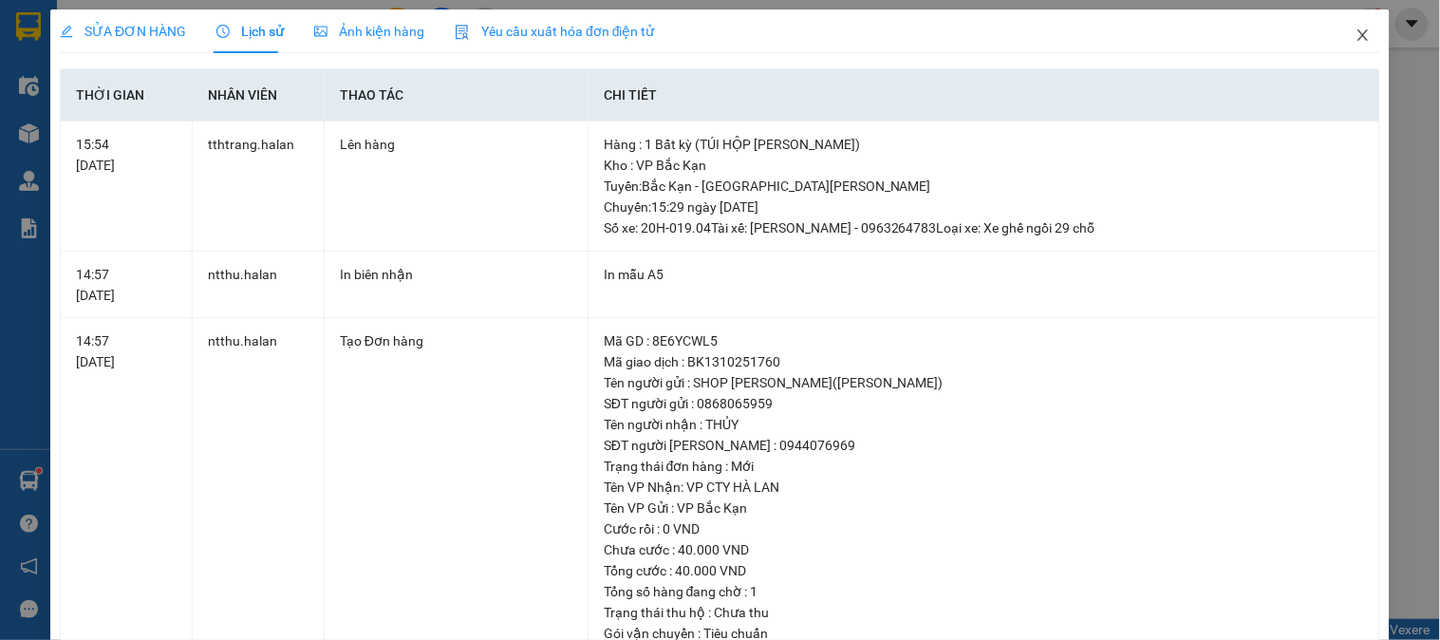
drag, startPoint x: 1355, startPoint y: 45, endPoint x: 619, endPoint y: 54, distance: 735.9
click at [1350, 45] on span "Close" at bounding box center [1363, 35] width 53 height 53
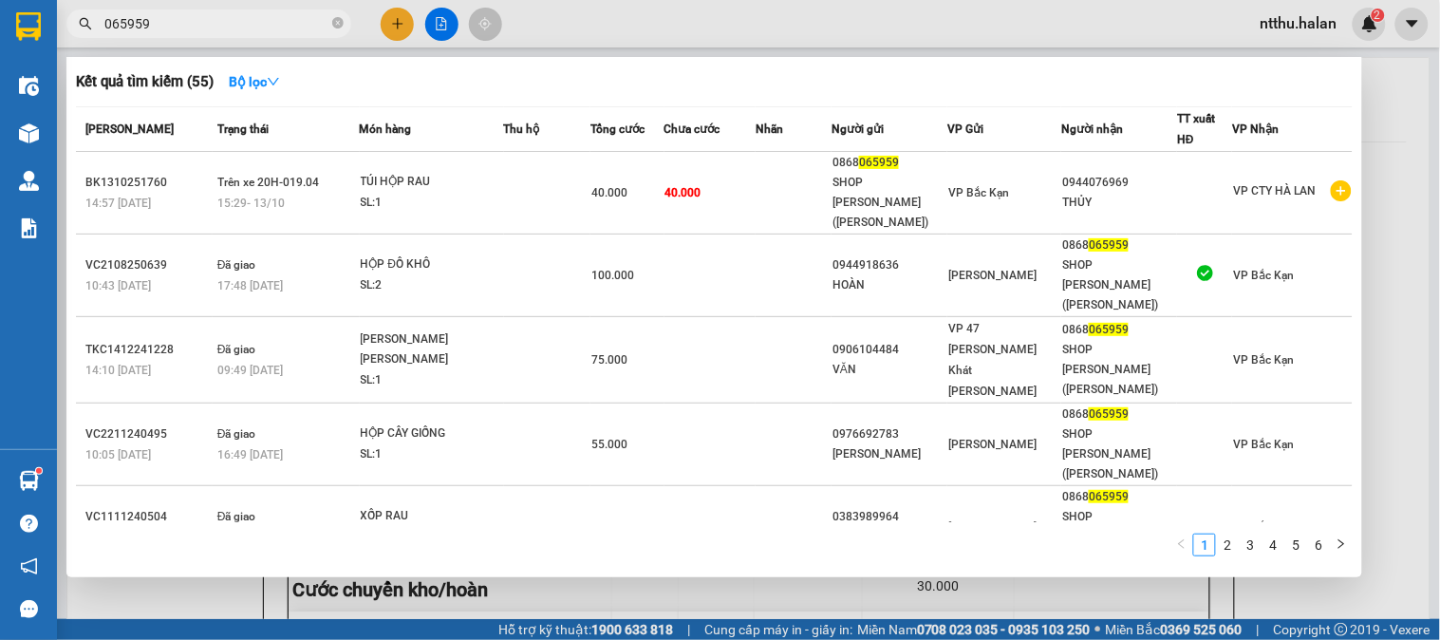
click at [337, 20] on icon "close-circle" at bounding box center [337, 22] width 11 height 11
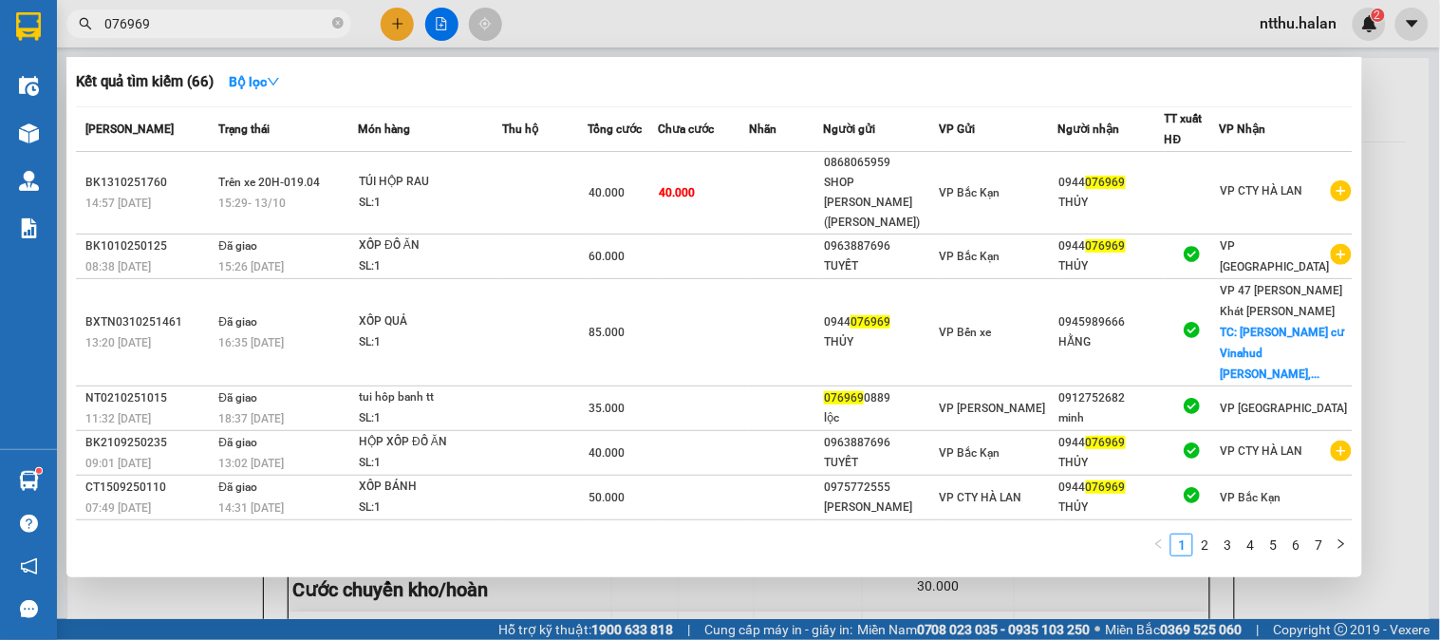
type input "076969"
click at [339, 23] on icon "close-circle" at bounding box center [337, 22] width 11 height 11
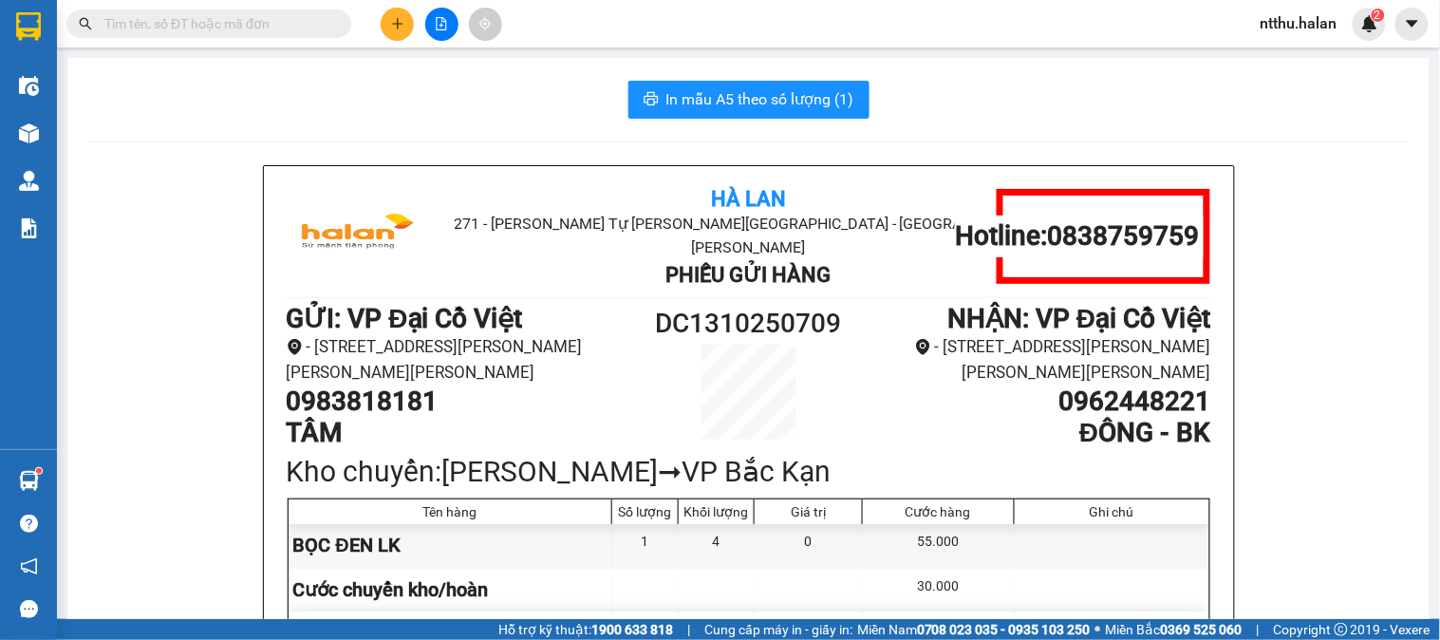
paste input "0915591898"
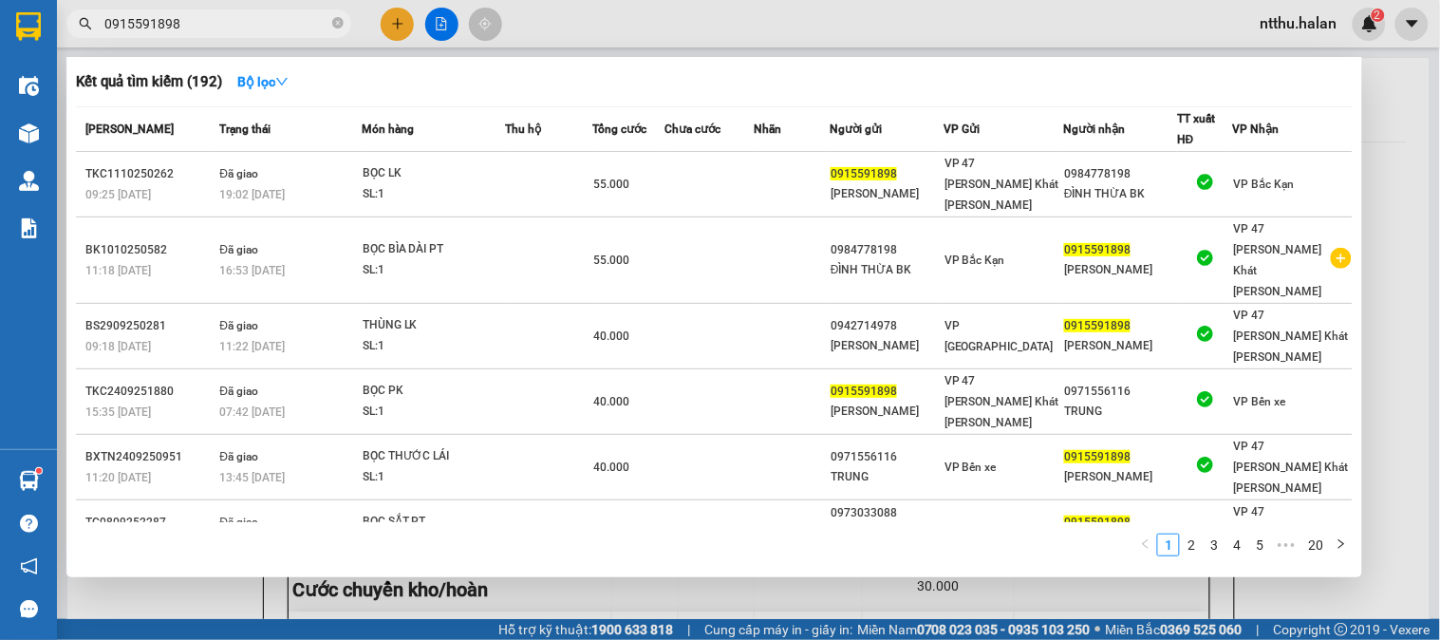
type input "0915591898"
click at [343, 25] on icon "close-circle" at bounding box center [337, 22] width 11 height 11
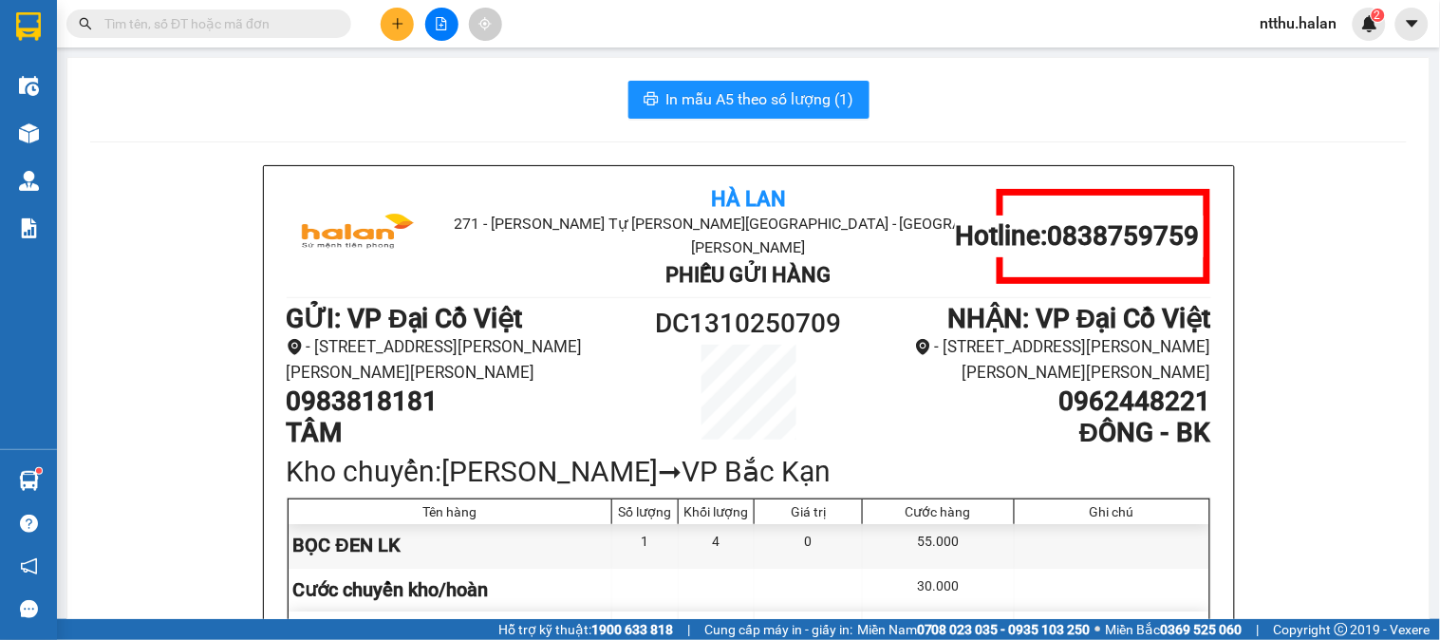
paste input "0913394553"
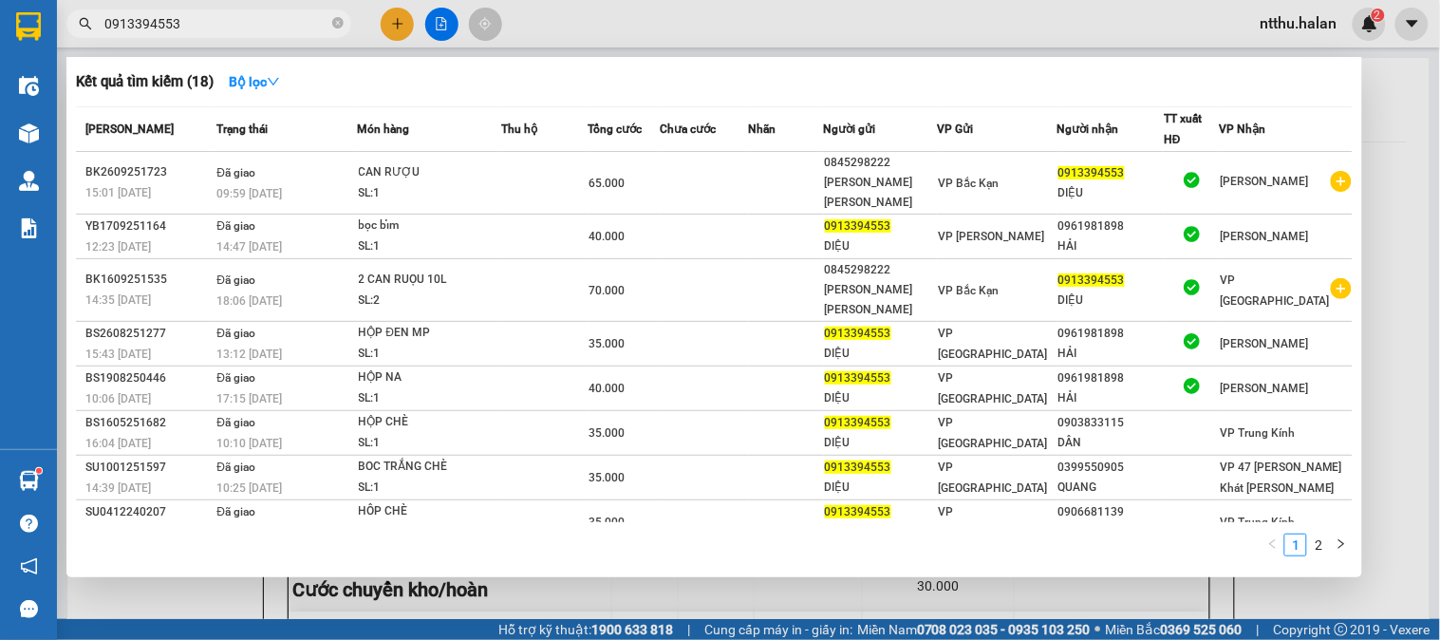
type input "0913394553"
click at [333, 21] on icon "close-circle" at bounding box center [337, 22] width 11 height 11
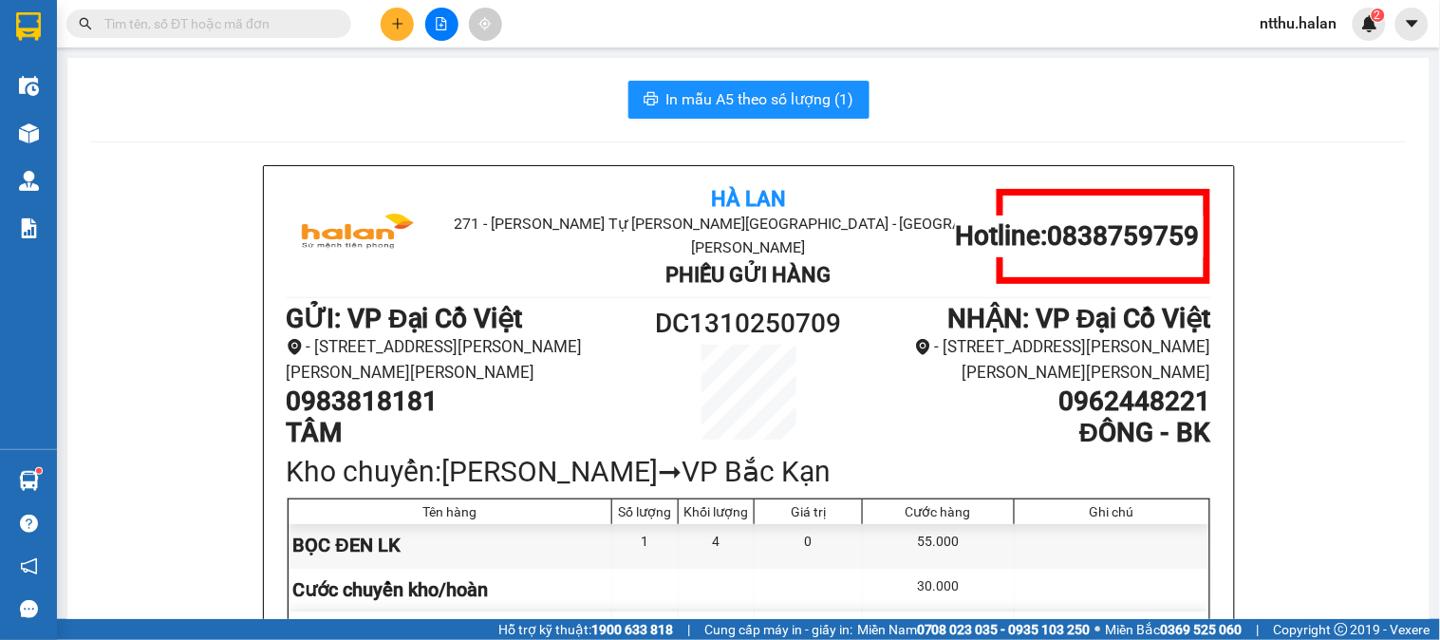
paste input "0986896351"
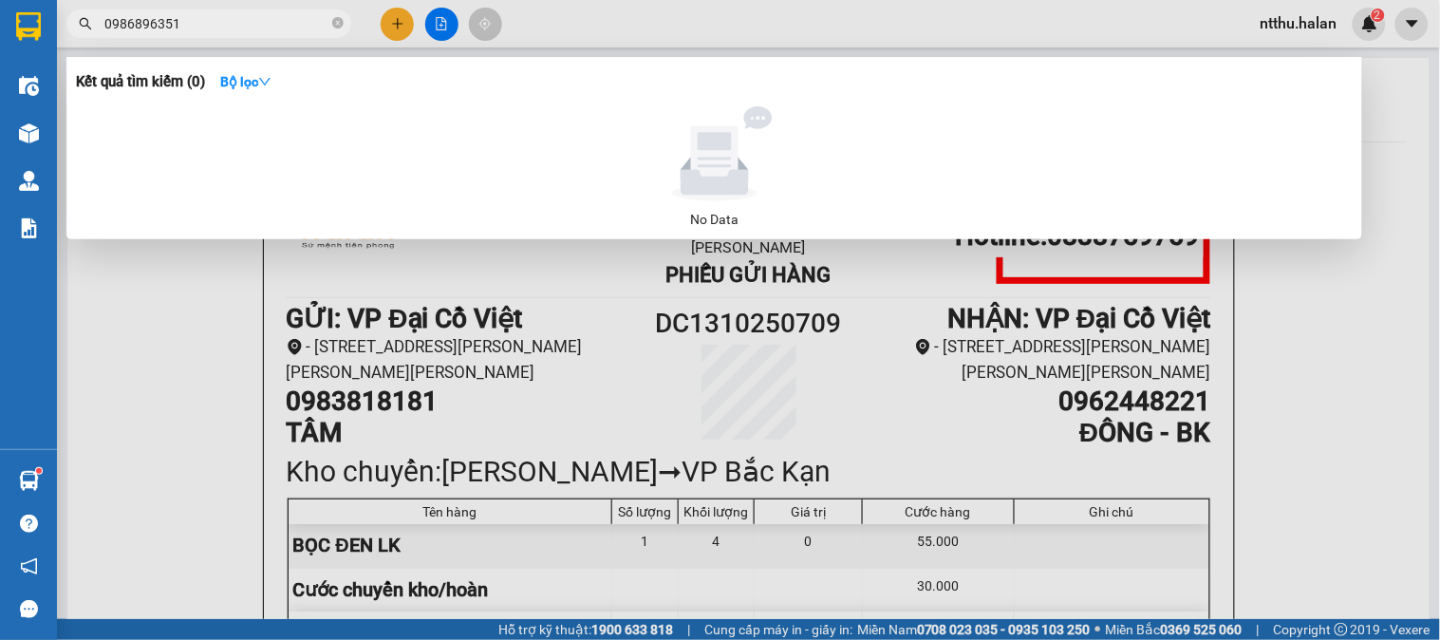
type input "0986896351"
click at [342, 21] on icon "close-circle" at bounding box center [337, 22] width 11 height 11
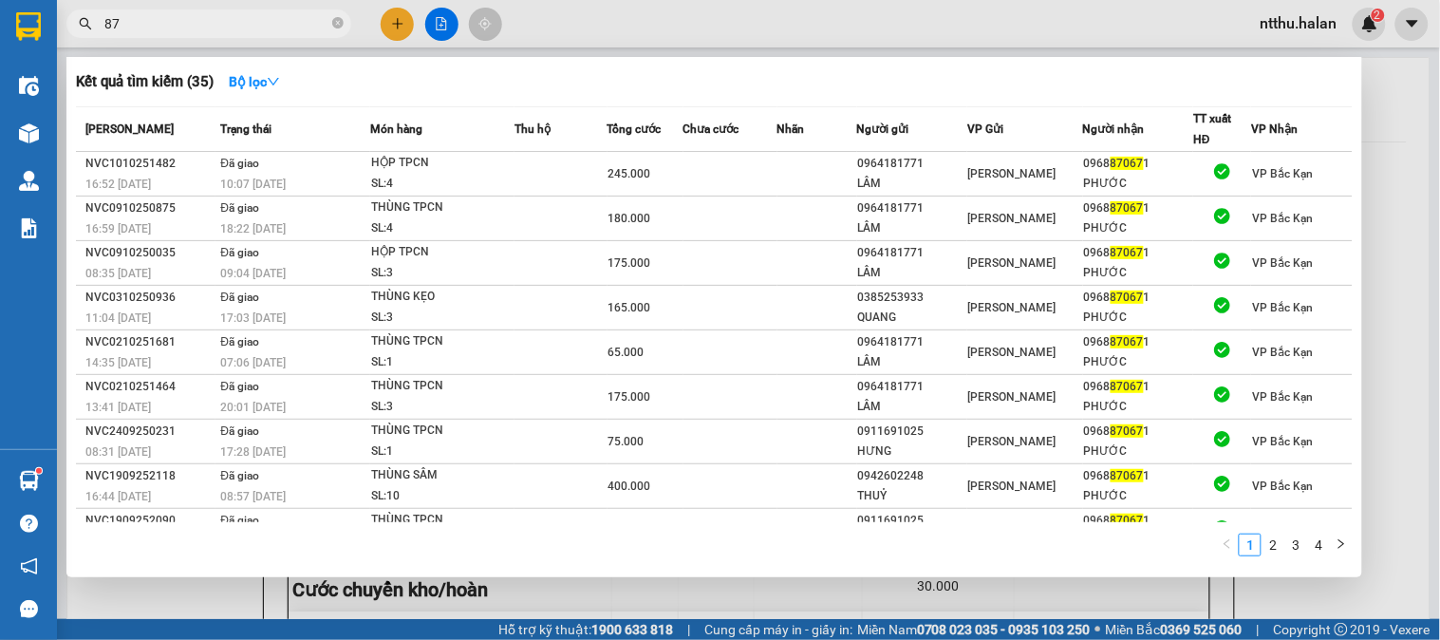
type input "8"
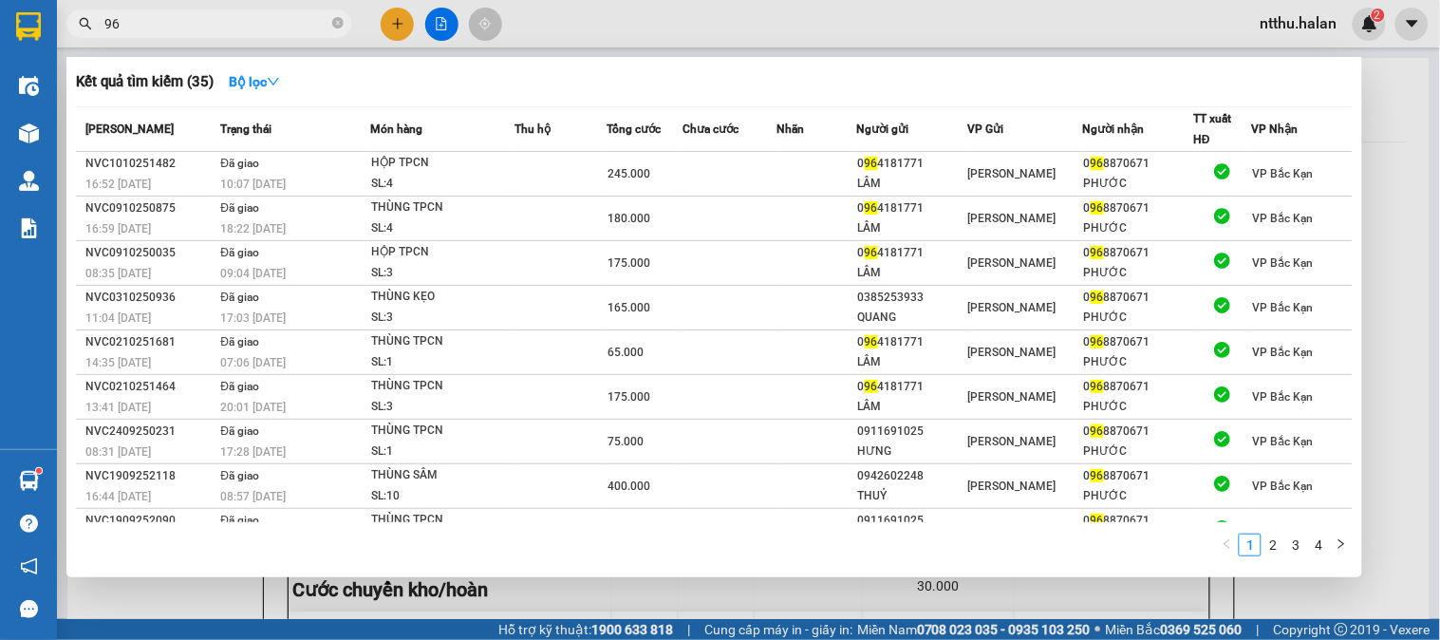
type input "9"
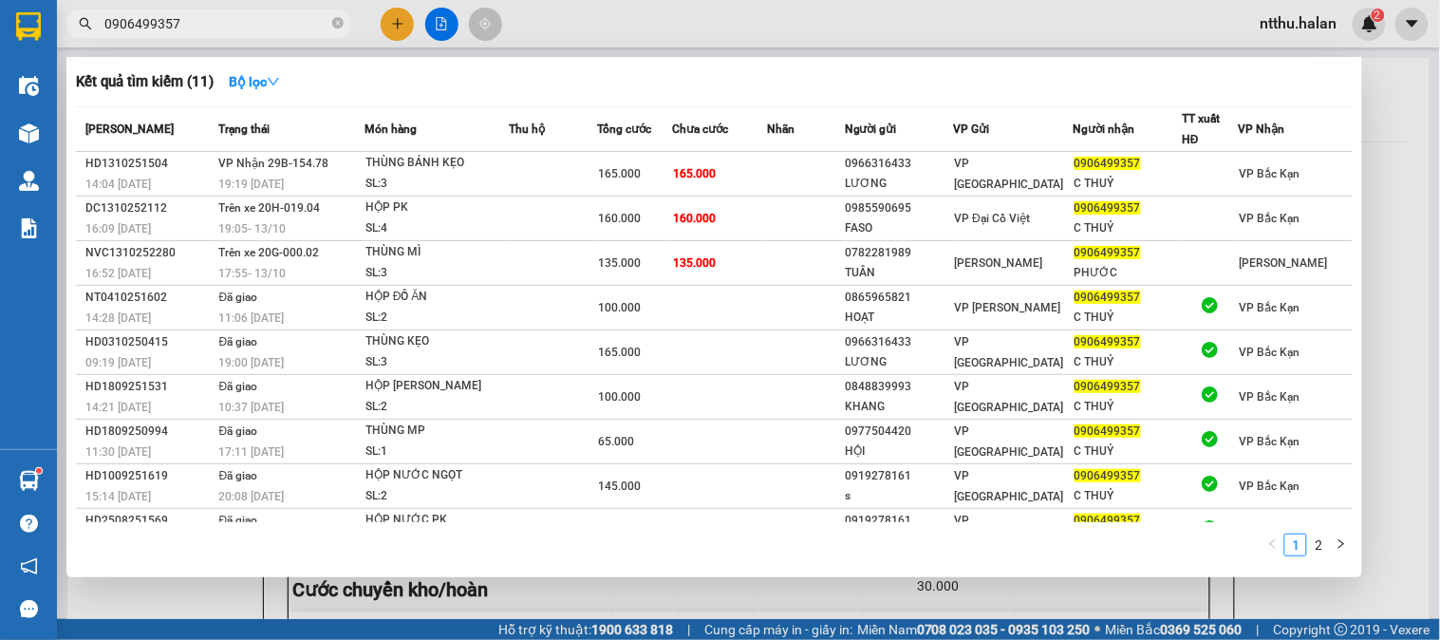
type input "0906499357"
click at [178, 586] on div at bounding box center [720, 320] width 1440 height 640
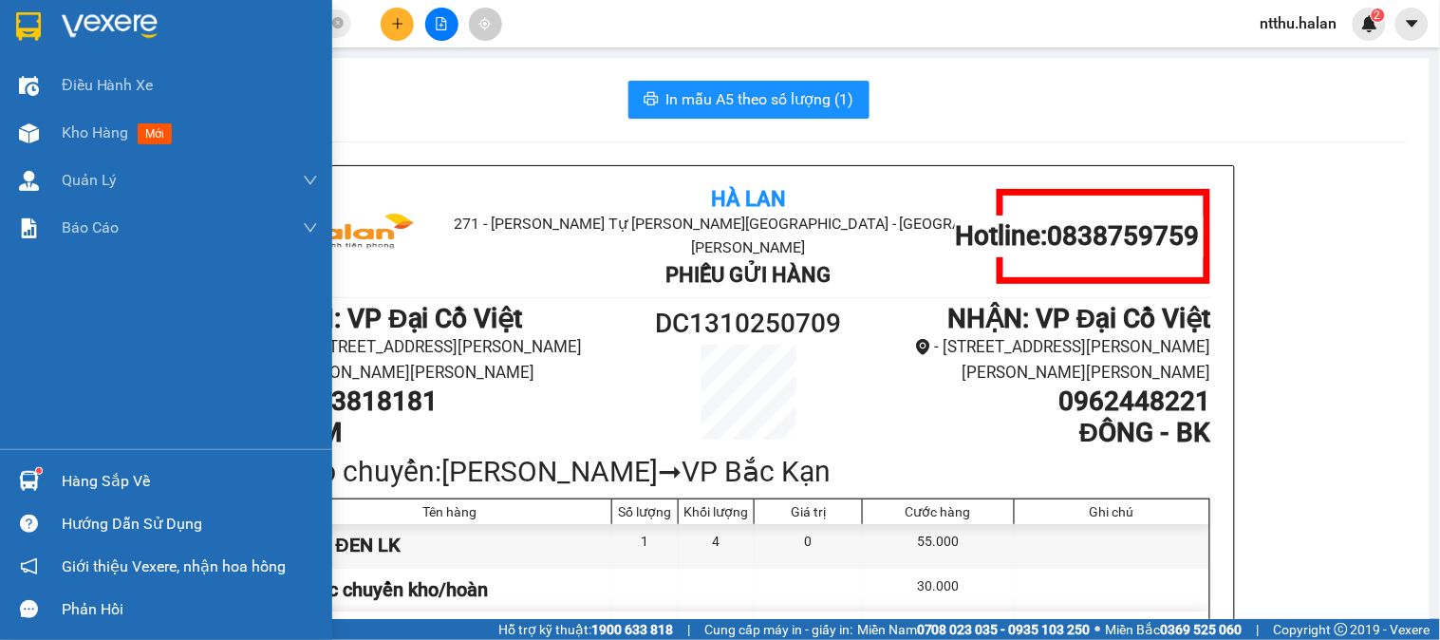
click at [34, 473] on img at bounding box center [29, 481] width 20 height 20
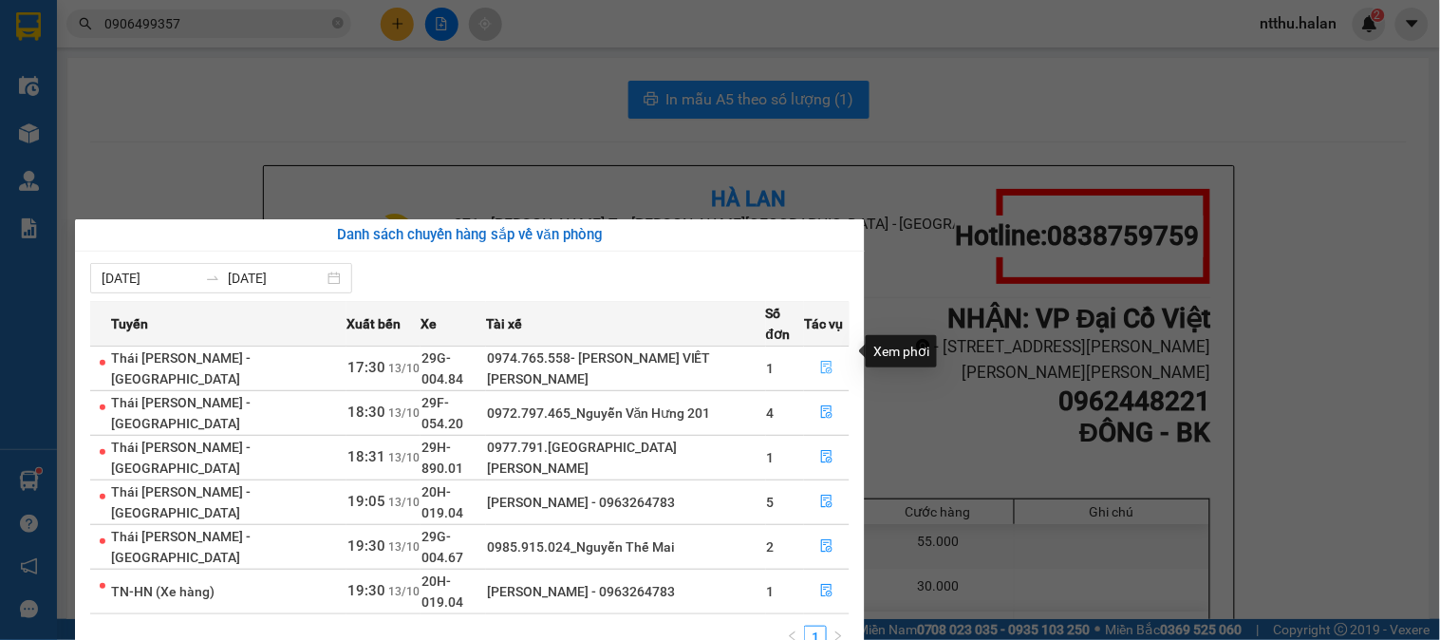
click at [826, 361] on icon "file-done" at bounding box center [826, 367] width 11 height 13
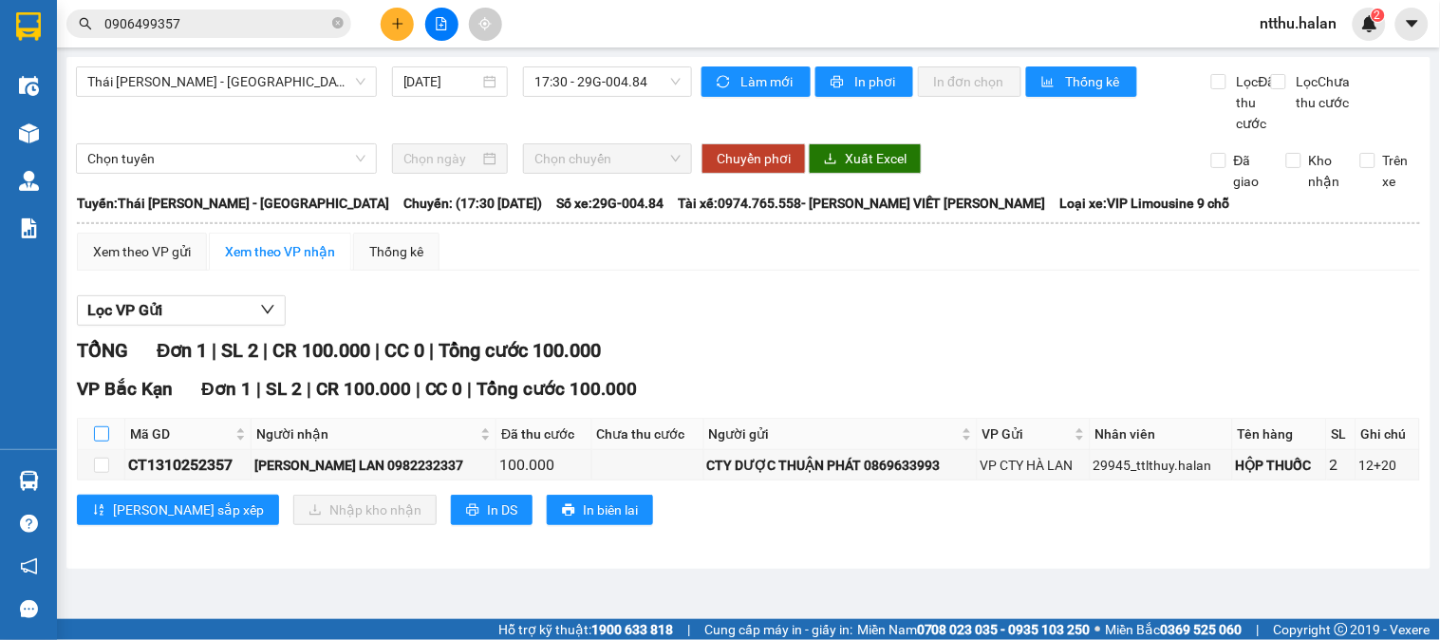
click at [98, 441] on input "checkbox" at bounding box center [101, 433] width 15 height 15
checkbox input "true"
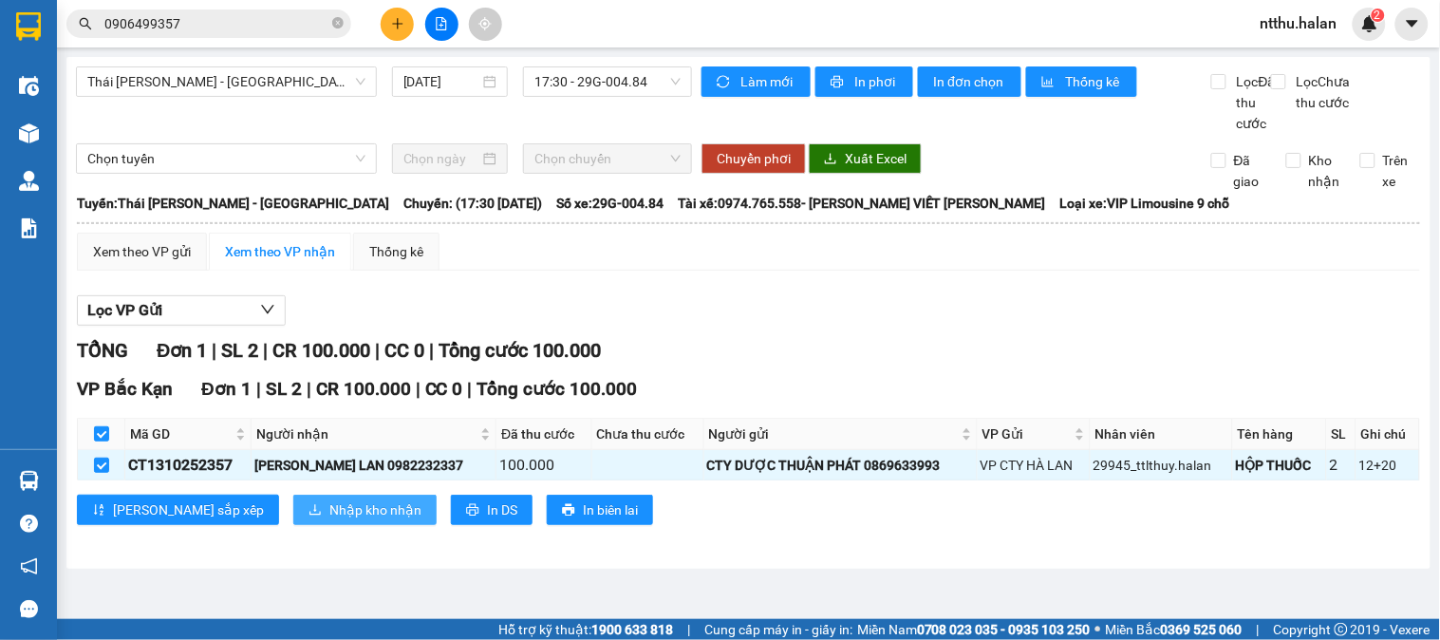
click at [329, 520] on span "Nhập kho nhận" at bounding box center [375, 509] width 92 height 21
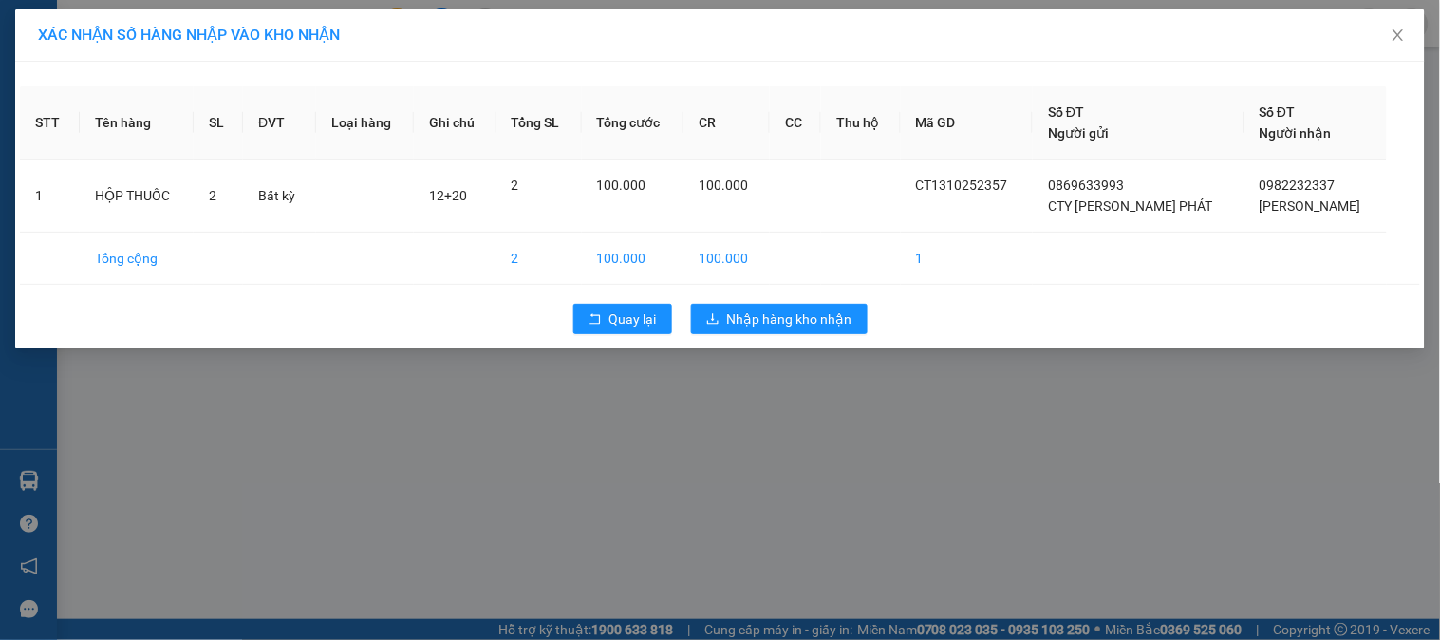
click at [790, 347] on div "STT Tên hàng SL ĐVT Loại hàng Ghi chú Tổng SL Tổng cước CR CC Thu hộ Mã GD Số Đ…" at bounding box center [720, 205] width 1410 height 287
drag, startPoint x: 793, startPoint y: 321, endPoint x: 819, endPoint y: 327, distance: 27.2
click at [798, 321] on span "Nhập hàng kho nhận" at bounding box center [789, 319] width 125 height 21
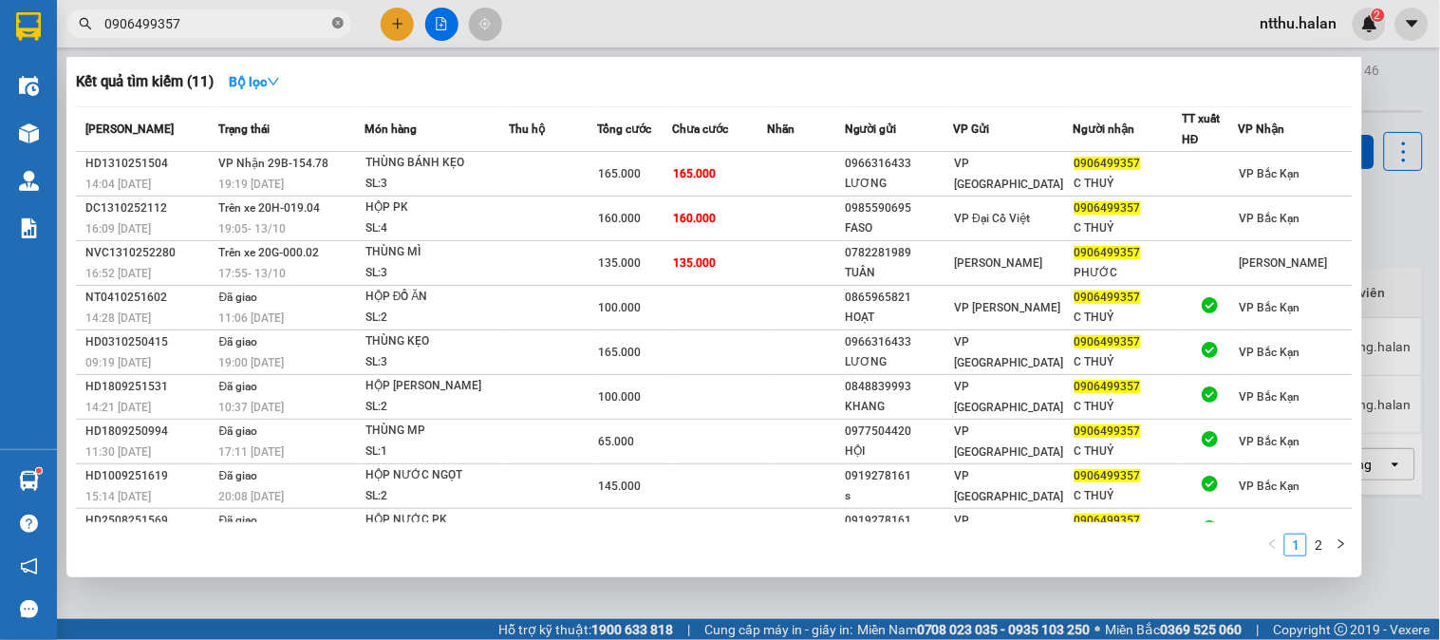
drag, startPoint x: 343, startPoint y: 25, endPoint x: 319, endPoint y: 24, distance: 23.8
click at [342, 24] on icon "close-circle" at bounding box center [337, 22] width 11 height 11
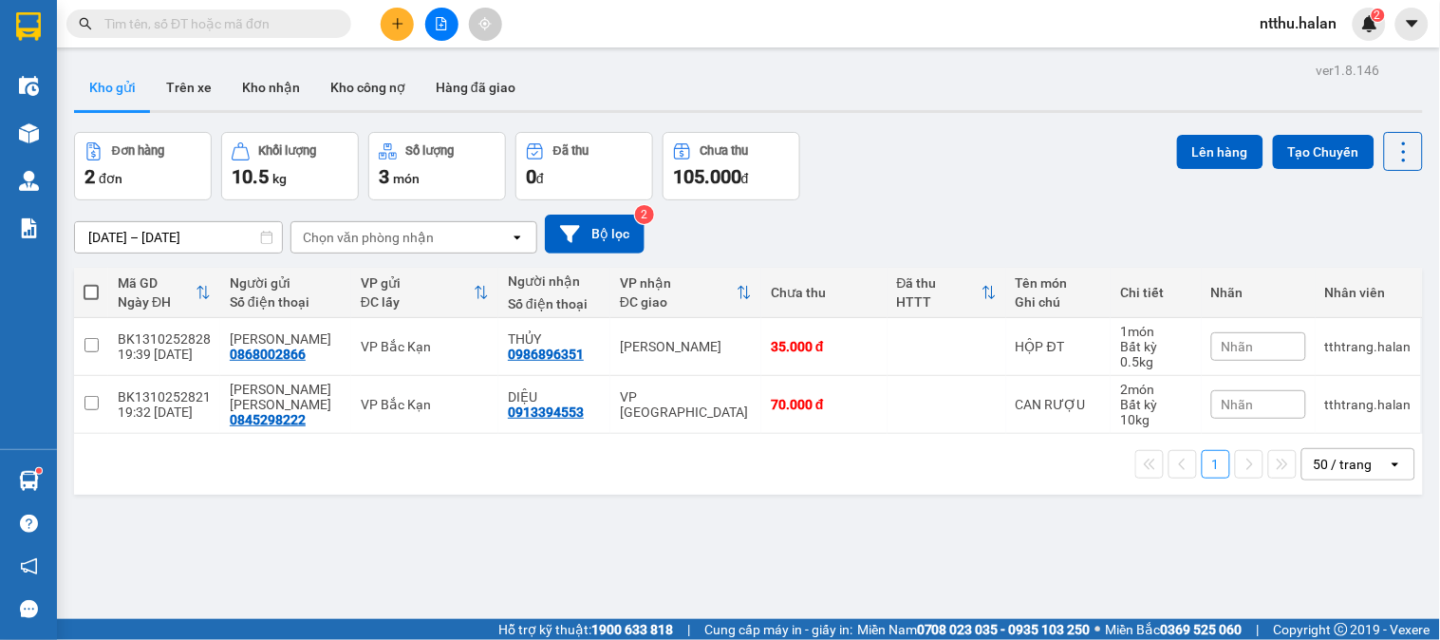
click at [319, 24] on input "text" at bounding box center [216, 23] width 224 height 21
click at [318, 23] on input "text" at bounding box center [216, 23] width 224 height 21
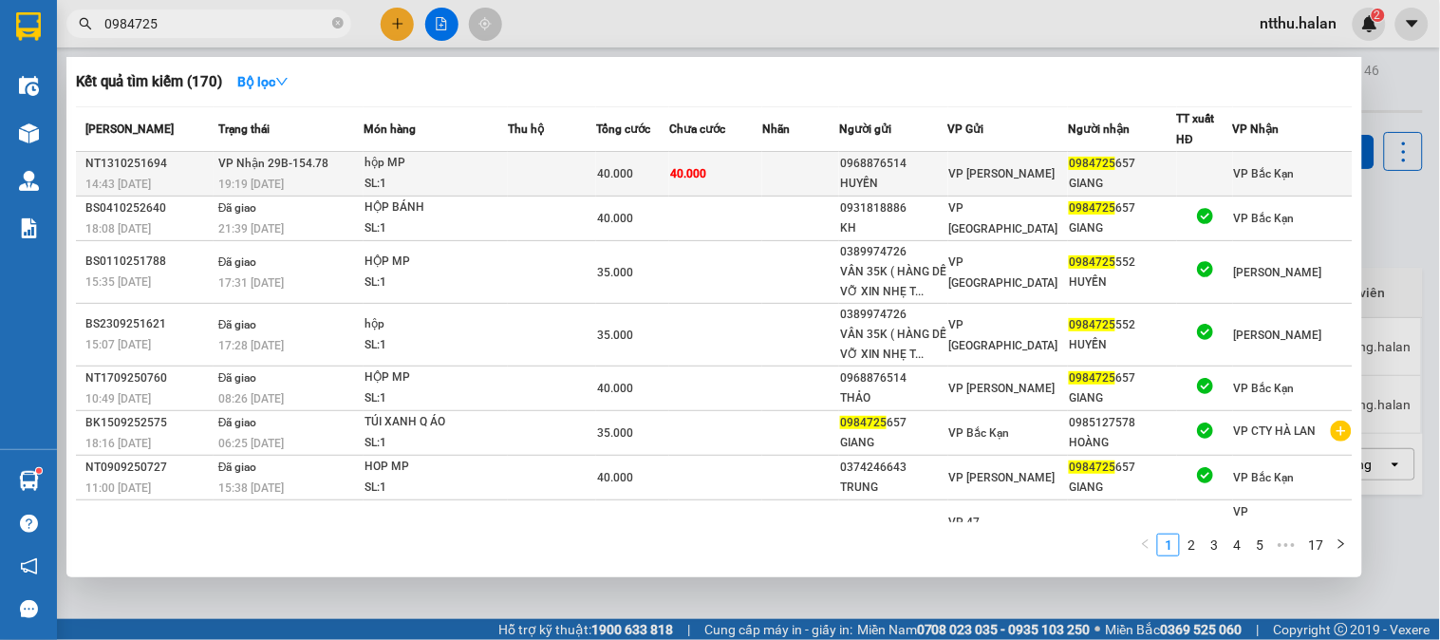
type input "0984725"
click at [575, 181] on td at bounding box center [552, 174] width 89 height 45
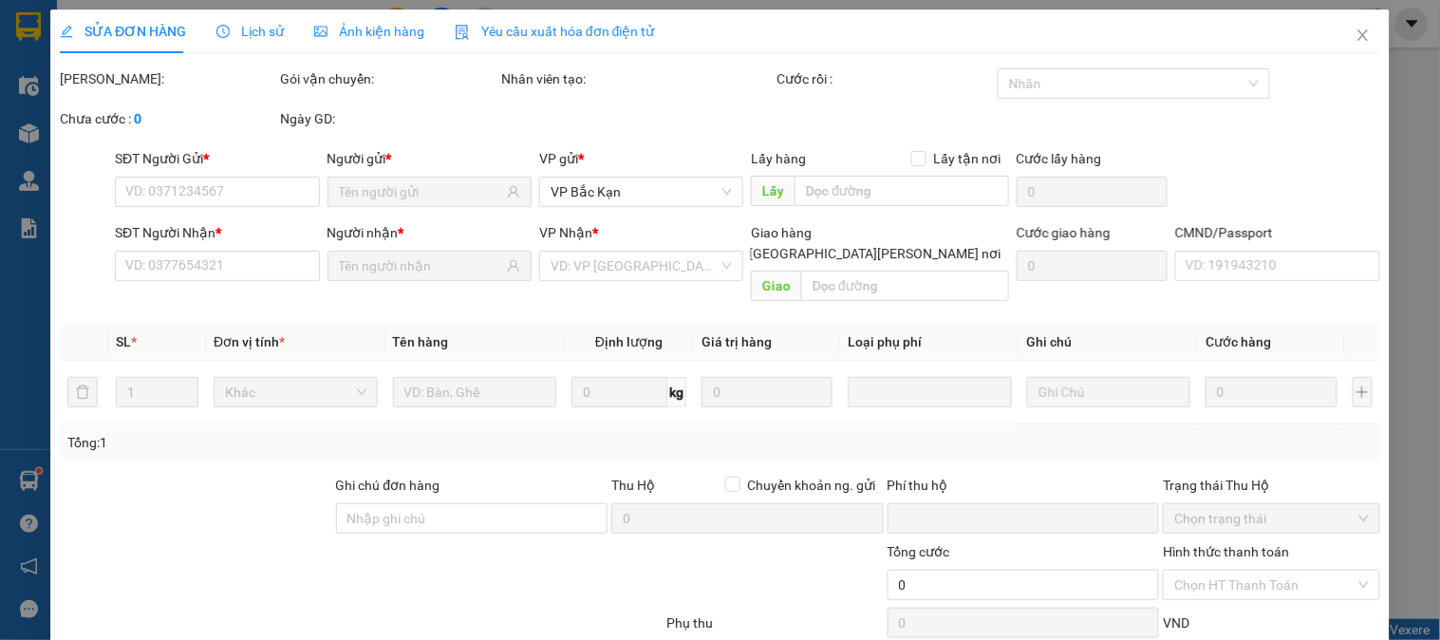
type input "0968876514"
type input "HUYỀN"
type input "0984725657"
type input "GIANG"
type input "0"
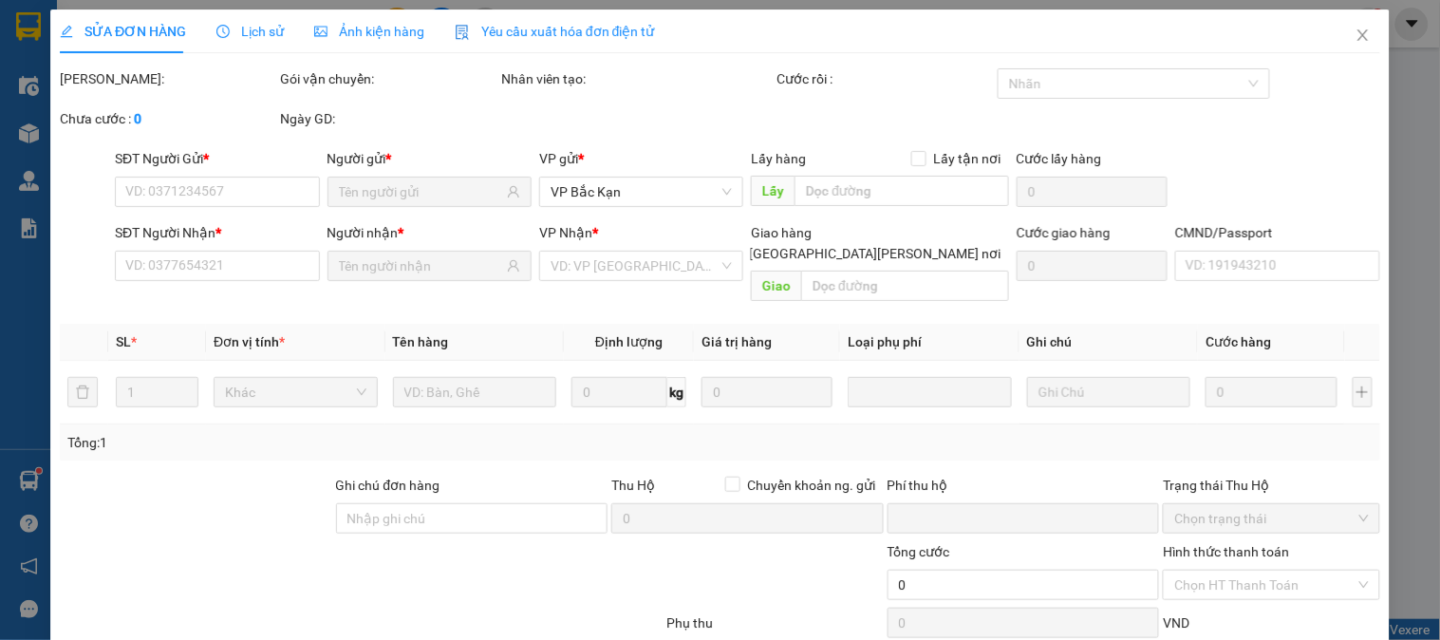
type input "40.000"
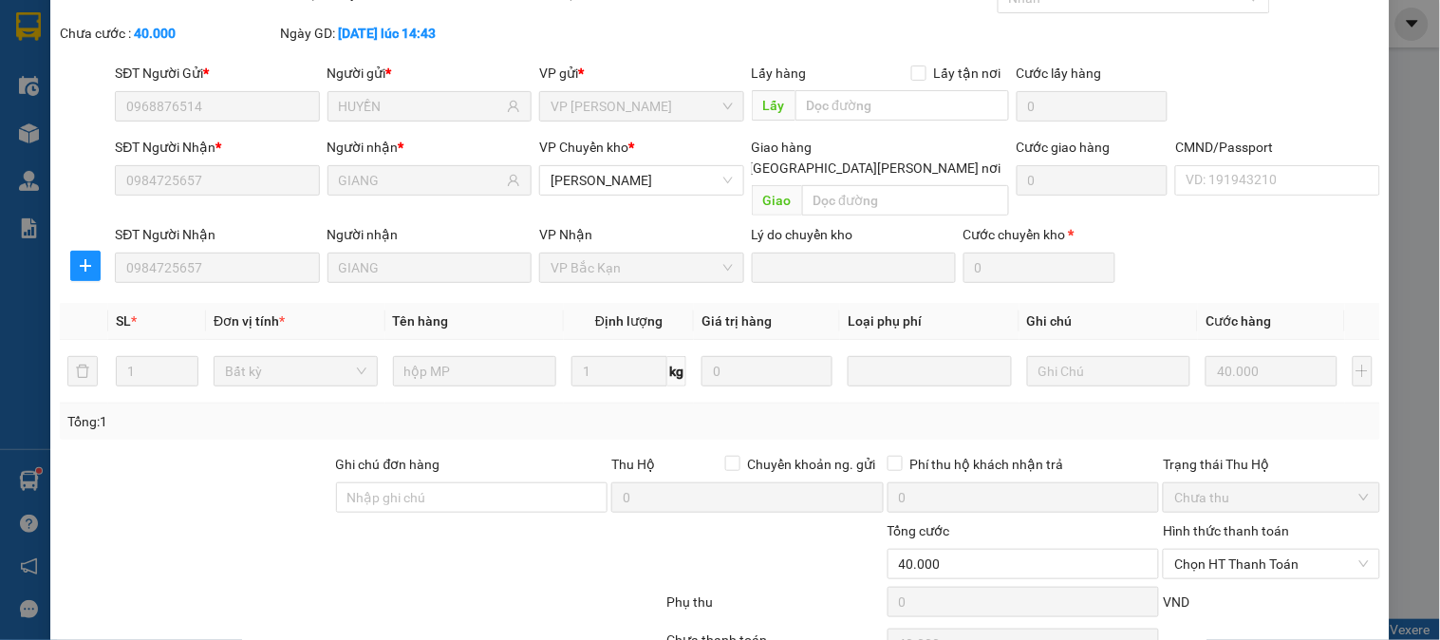
scroll to position [168, 0]
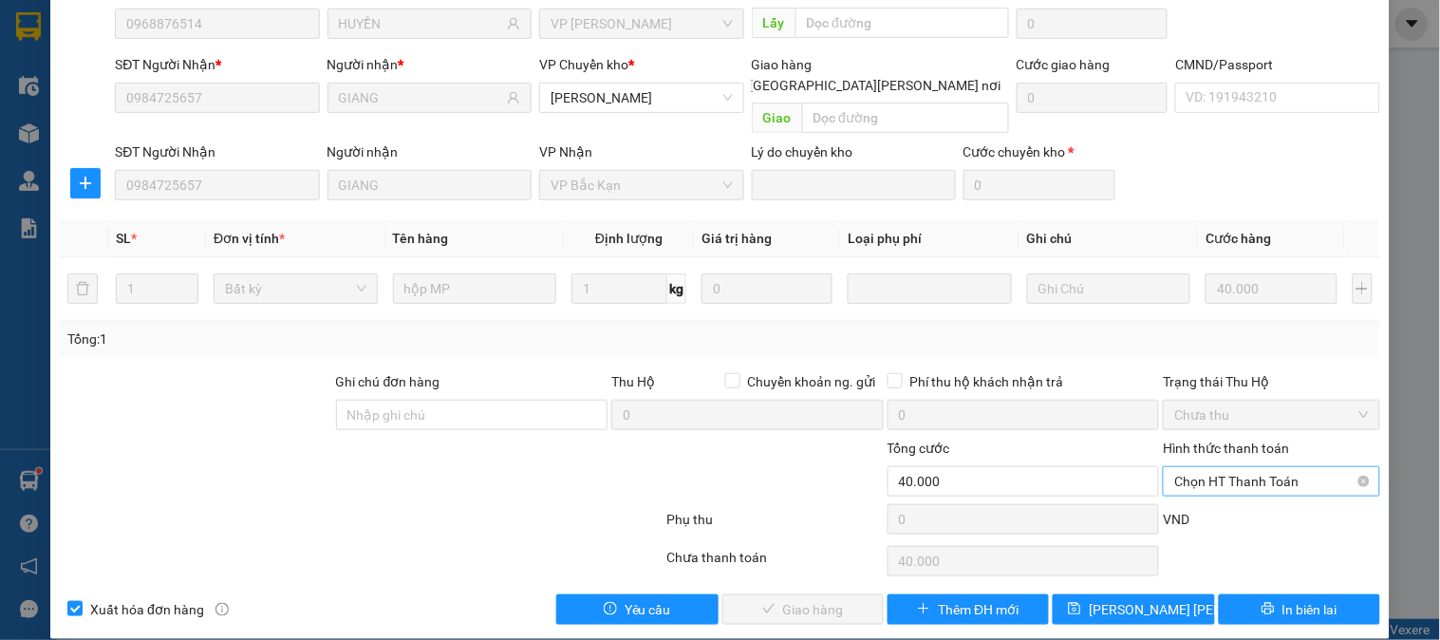
click at [1273, 467] on span "Chọn HT Thanh Toán" at bounding box center [1271, 481] width 194 height 28
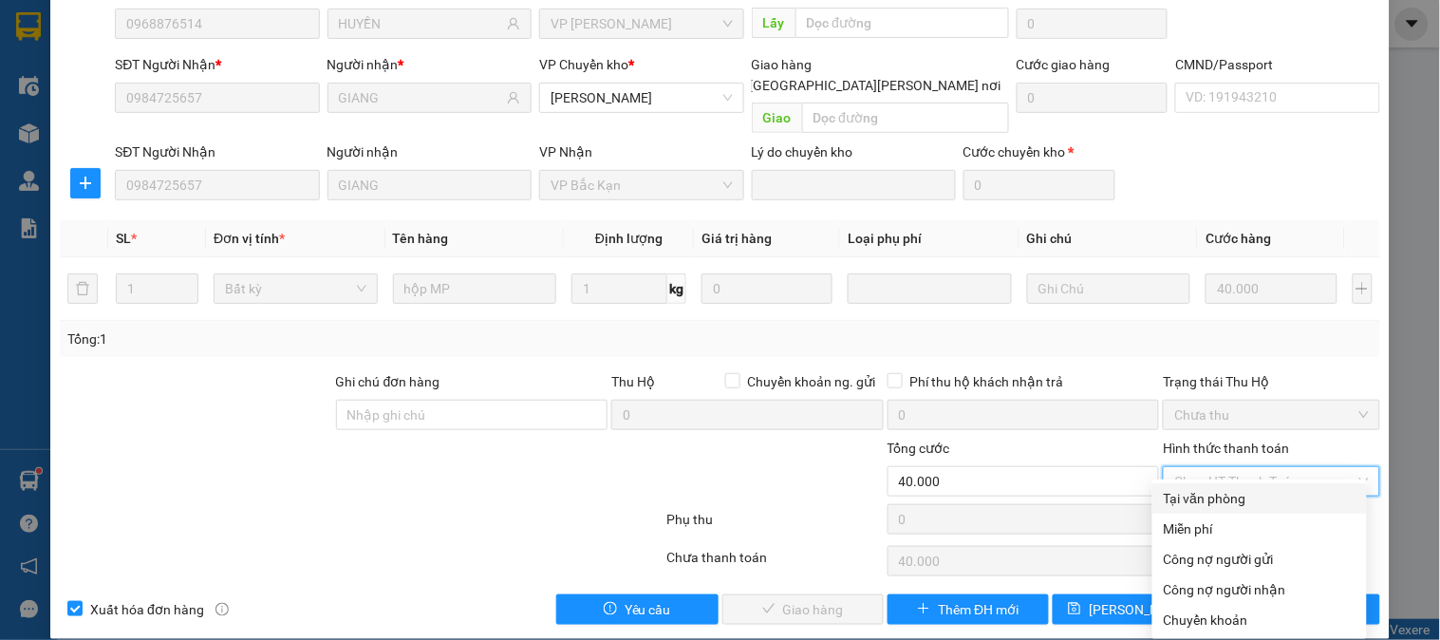
click at [1265, 490] on div "Tại văn phòng" at bounding box center [1260, 498] width 192 height 21
type input "0"
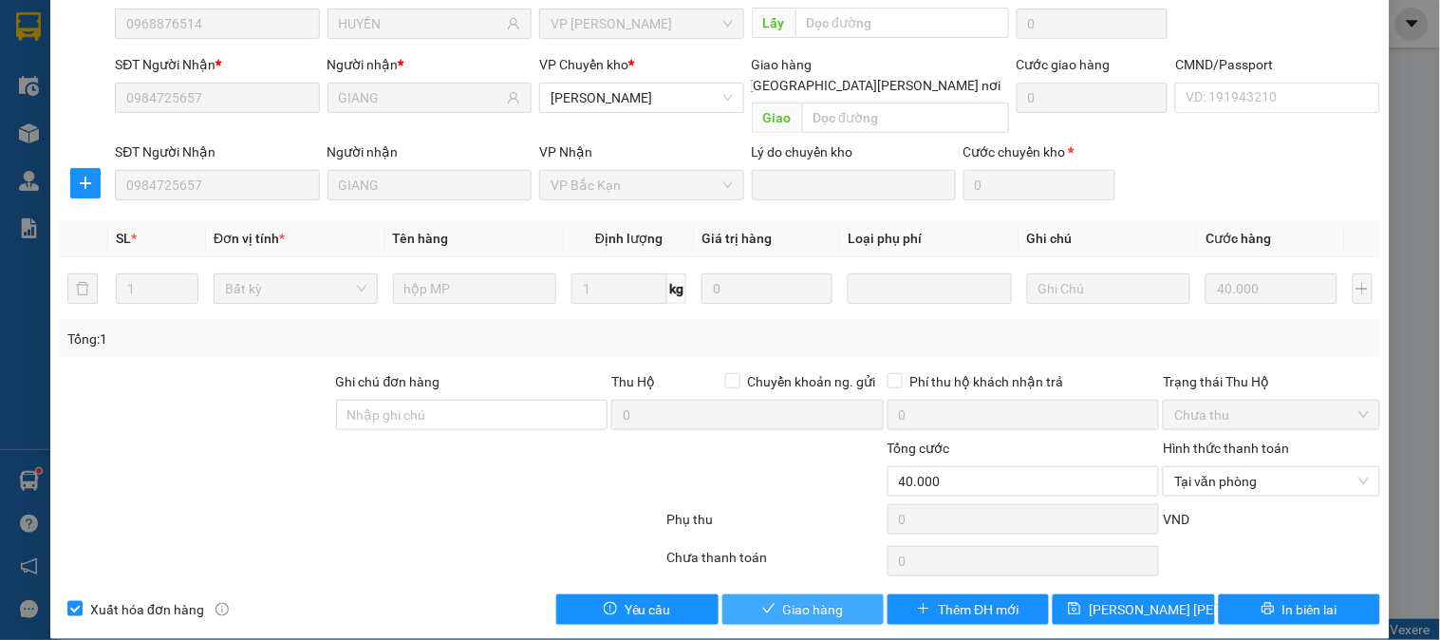
click at [831, 599] on span "Giao hàng" at bounding box center [813, 609] width 61 height 21
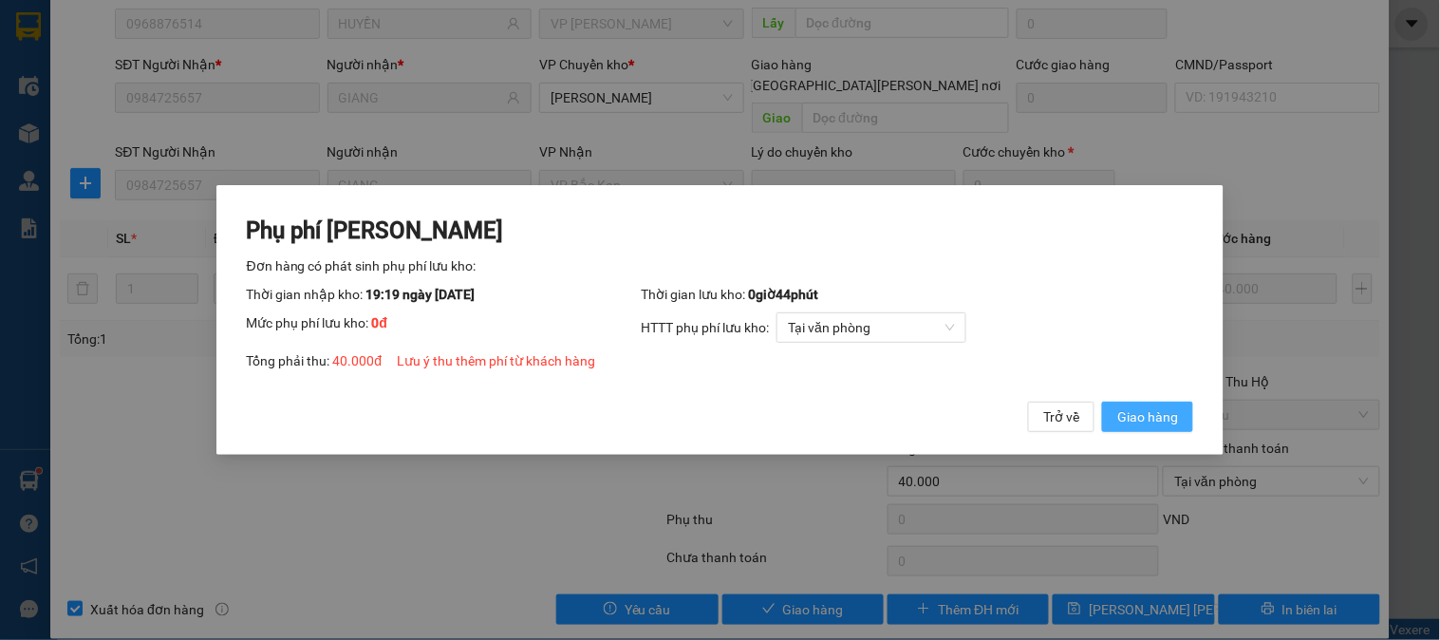
click at [1151, 420] on span "Giao hàng" at bounding box center [1147, 416] width 61 height 21
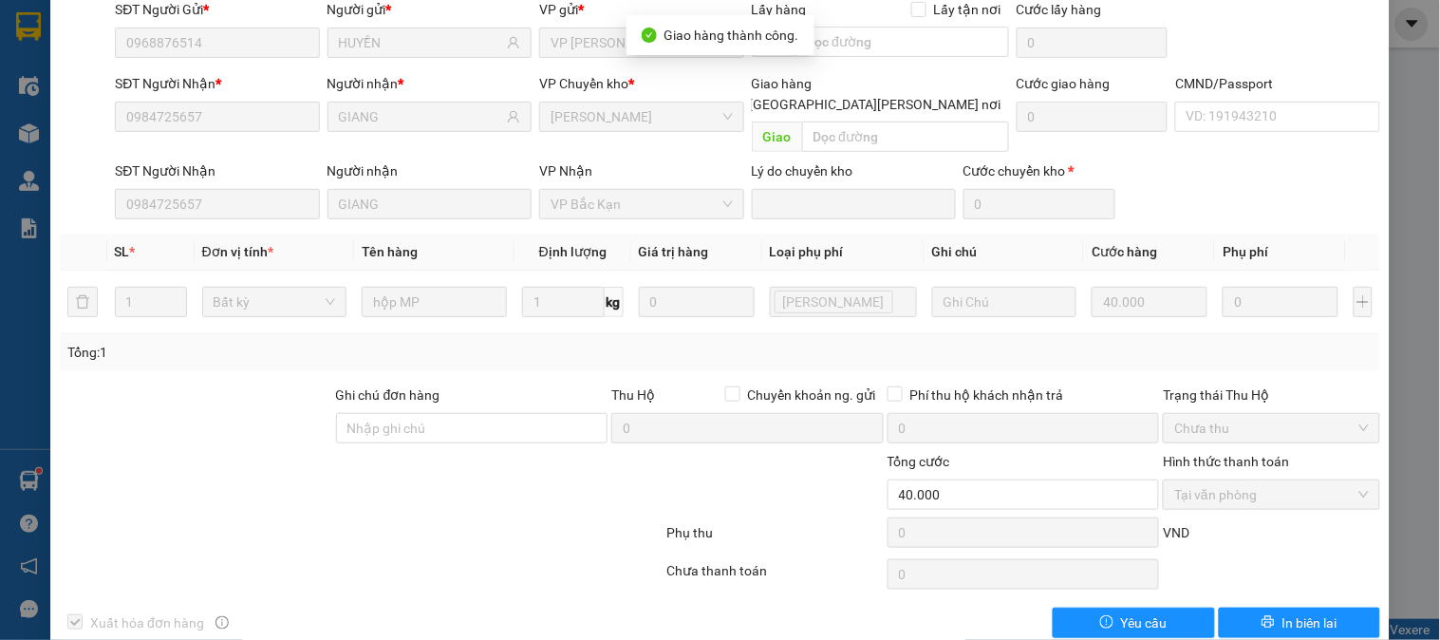
scroll to position [0, 0]
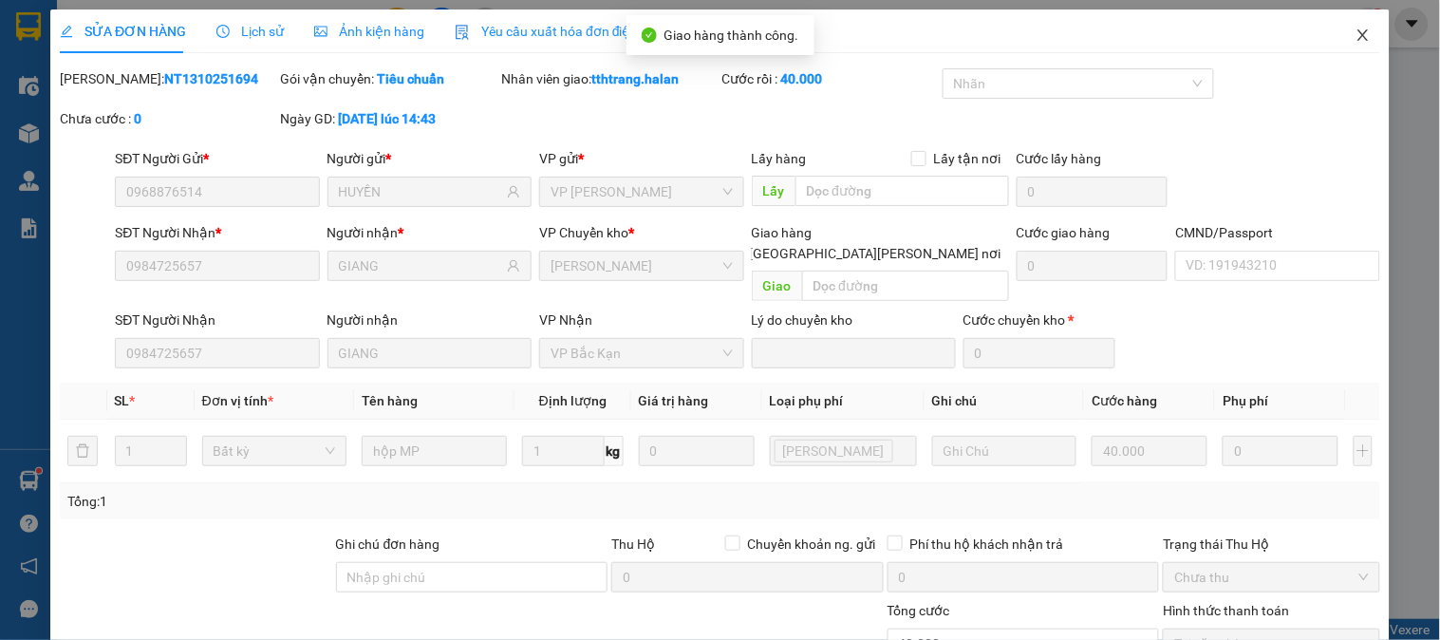
click at [1356, 35] on icon "close" at bounding box center [1363, 35] width 15 height 15
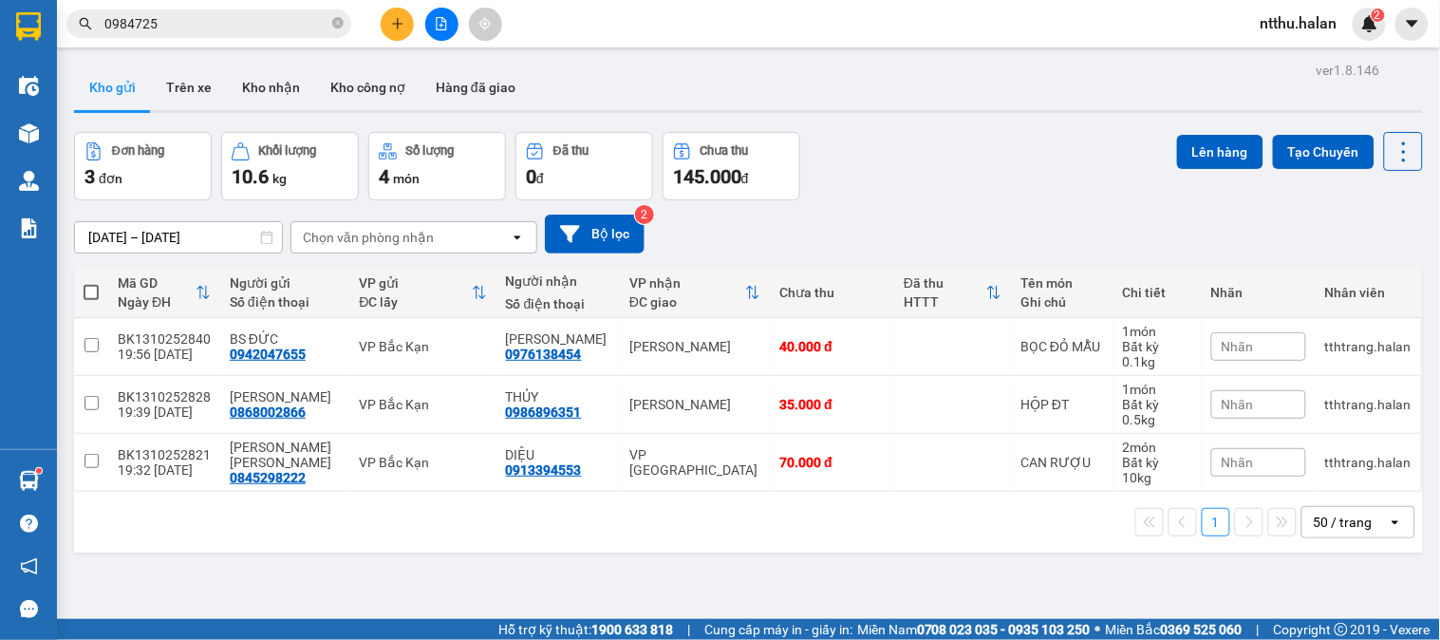
click at [960, 185] on div "Đơn hàng 3 đơn Khối lượng 10.6 kg Số lượng 4 món Đã thu 0 đ Chưa thu 145.000 đ …" at bounding box center [748, 166] width 1349 height 68
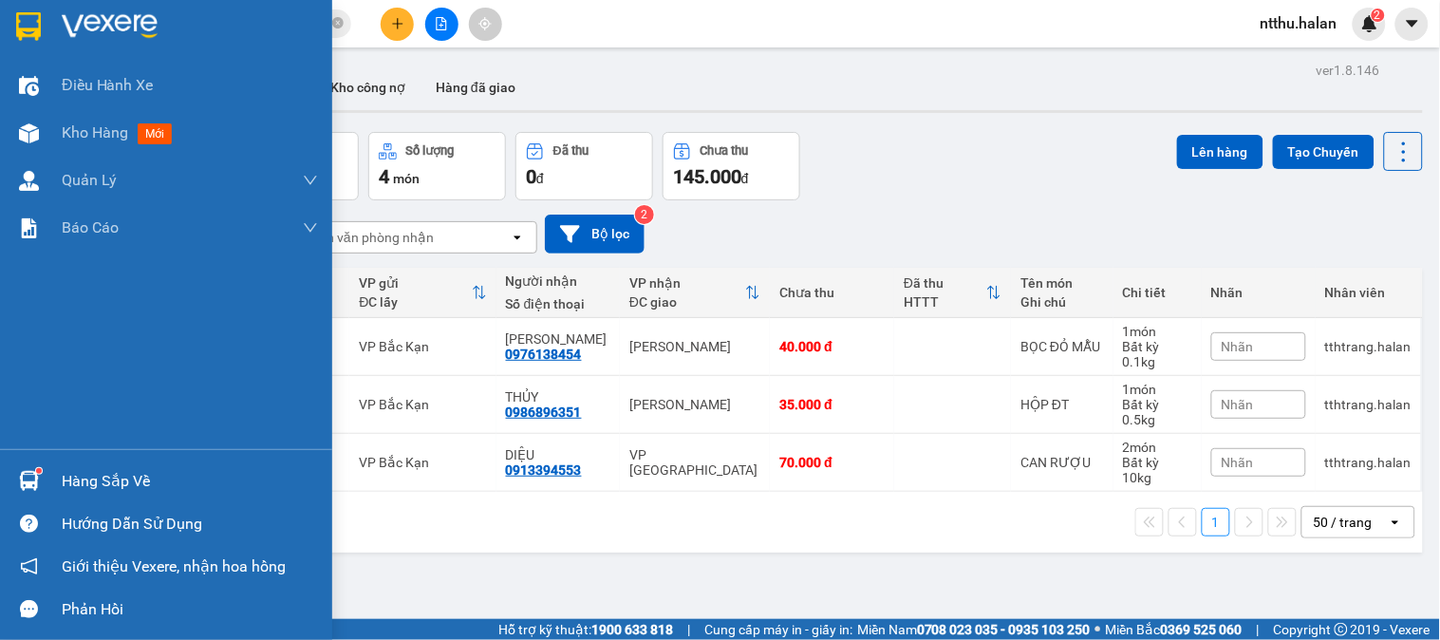
click at [39, 477] on div at bounding box center [28, 480] width 33 height 33
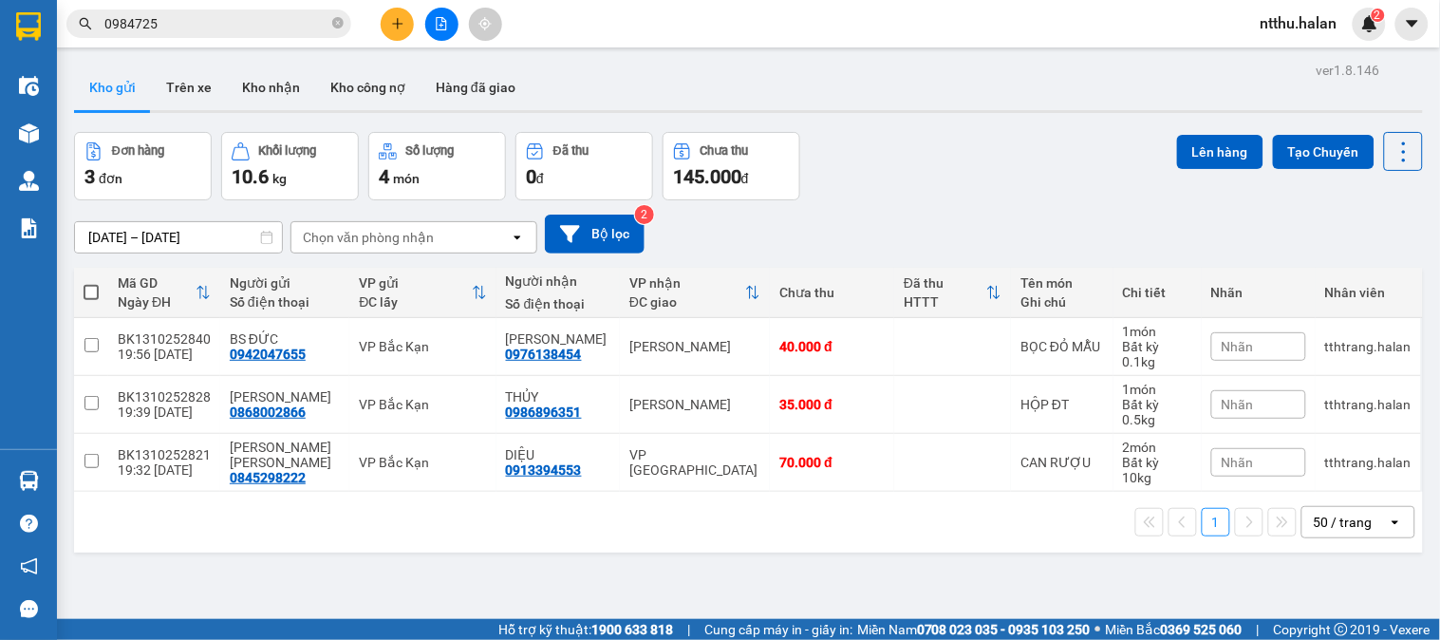
click at [918, 162] on section "Kết quả tìm kiếm ( 170 ) Bộ lọc Mã ĐH Trạng thái Món hàng Thu hộ Tổng cước Chưa…" at bounding box center [720, 320] width 1440 height 640
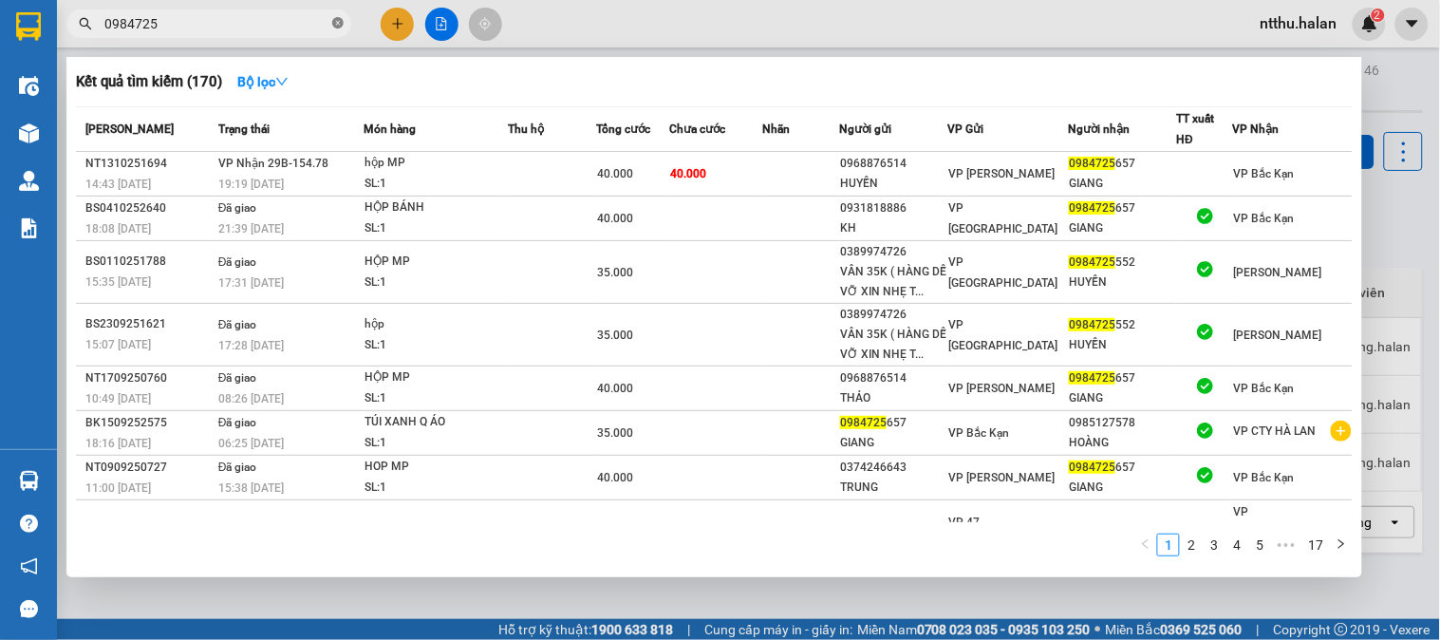
click at [340, 17] on icon "close-circle" at bounding box center [337, 22] width 11 height 11
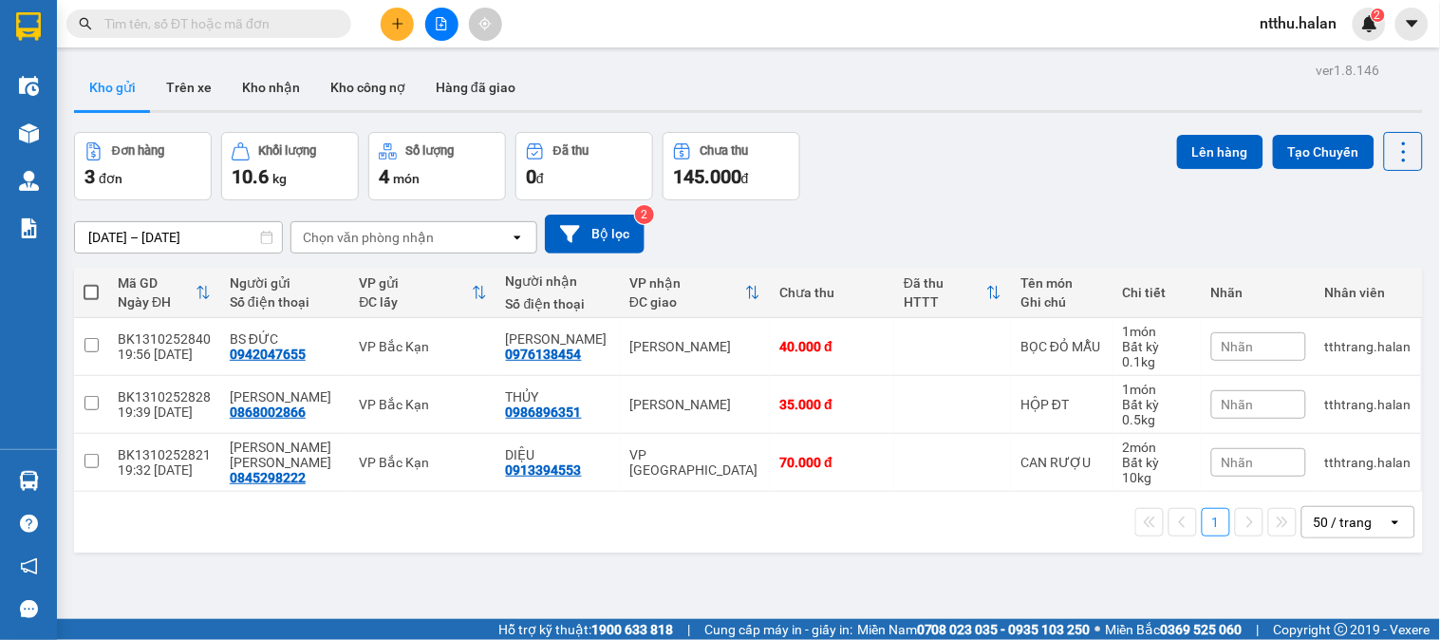
paste input "0977955790"
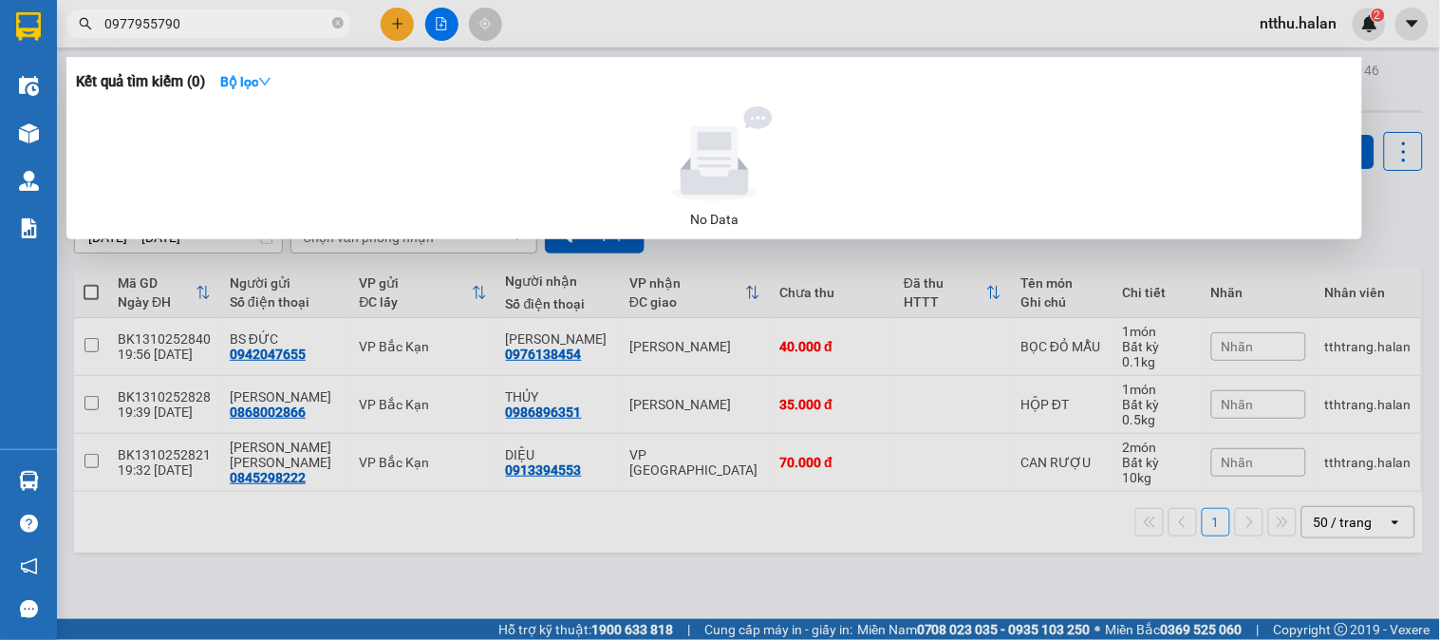
type input "0977955790"
click at [344, 24] on span "0977955790" at bounding box center [208, 23] width 285 height 28
click at [338, 22] on icon "close-circle" at bounding box center [337, 22] width 11 height 11
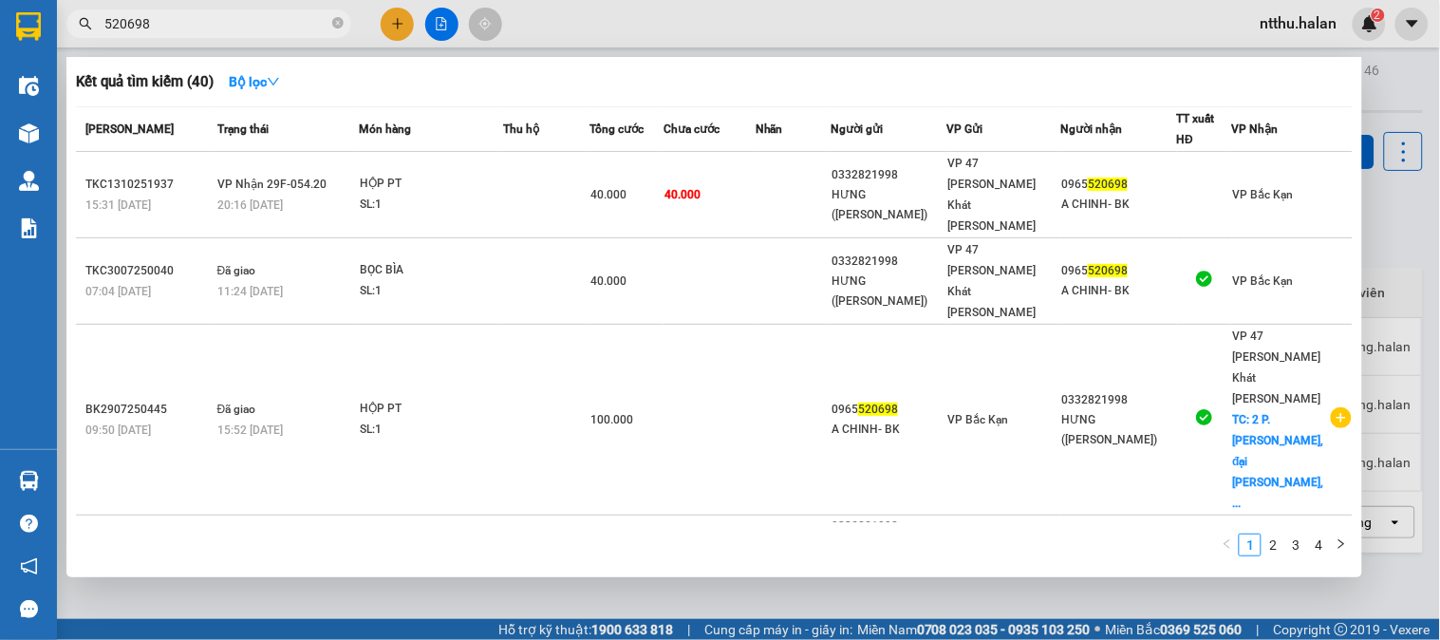
type input "520698"
click at [340, 19] on icon "close-circle" at bounding box center [337, 22] width 11 height 11
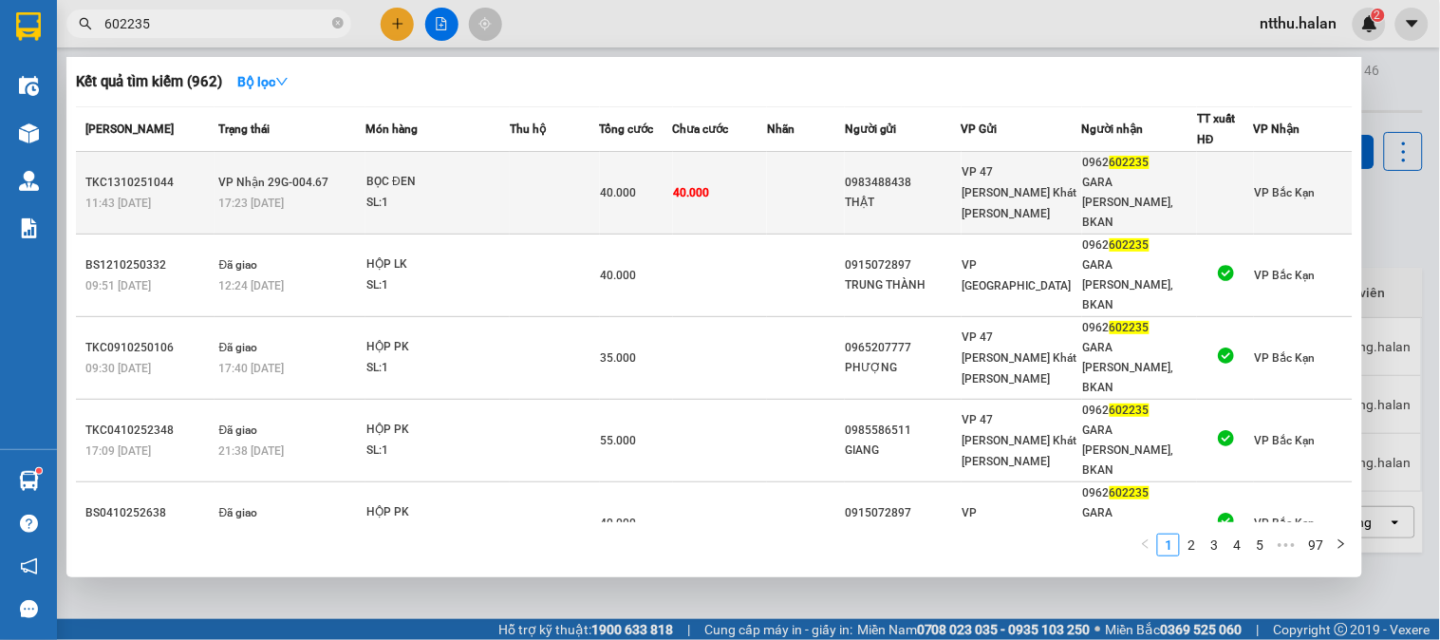
type input "602235"
click at [637, 186] on span "40.000" at bounding box center [619, 192] width 36 height 13
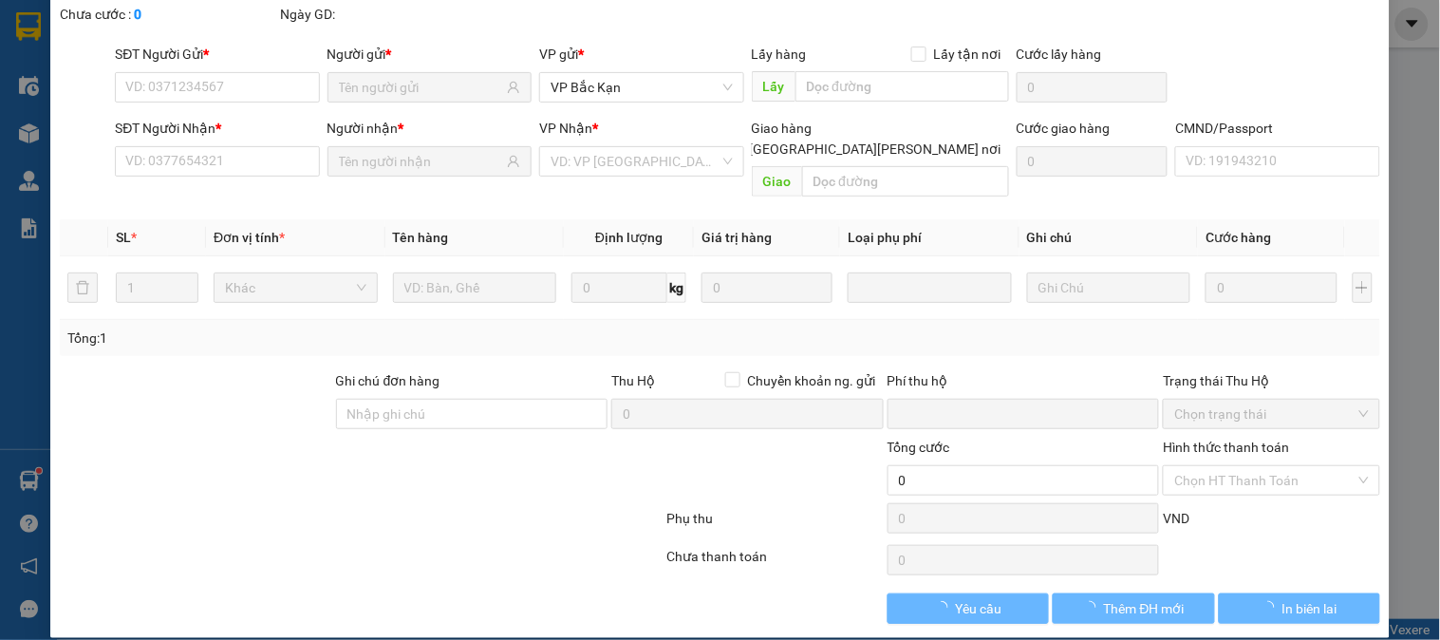
type input "0983488438"
type input "THẬT"
type input "0962602235"
type input "GARA MẠNH TUẤN, BKAN"
type input "0"
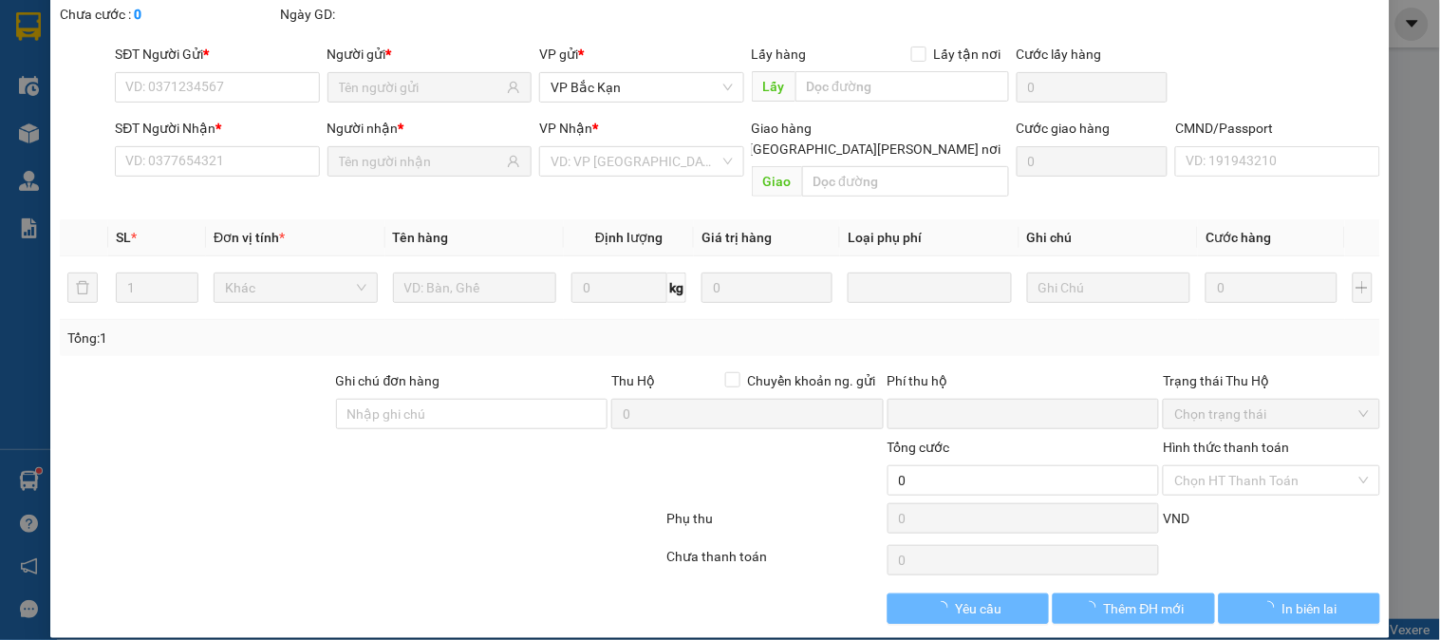
type input "40.000"
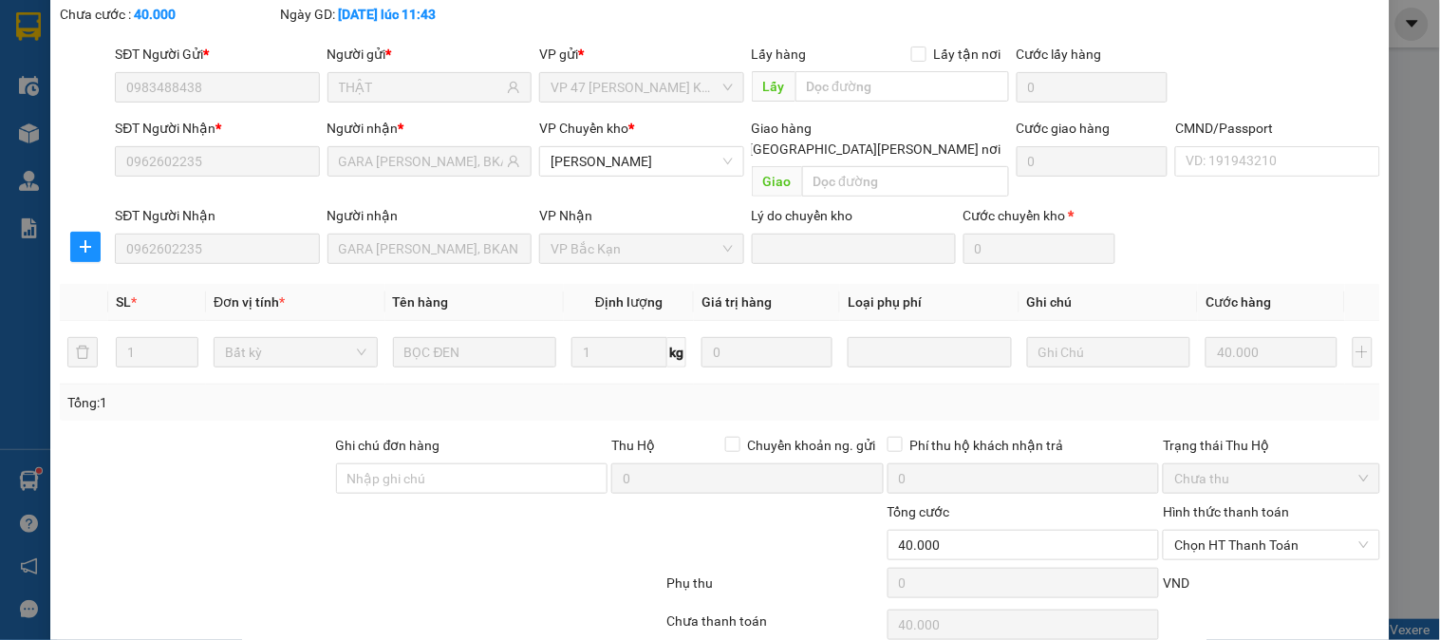
scroll to position [168, 0]
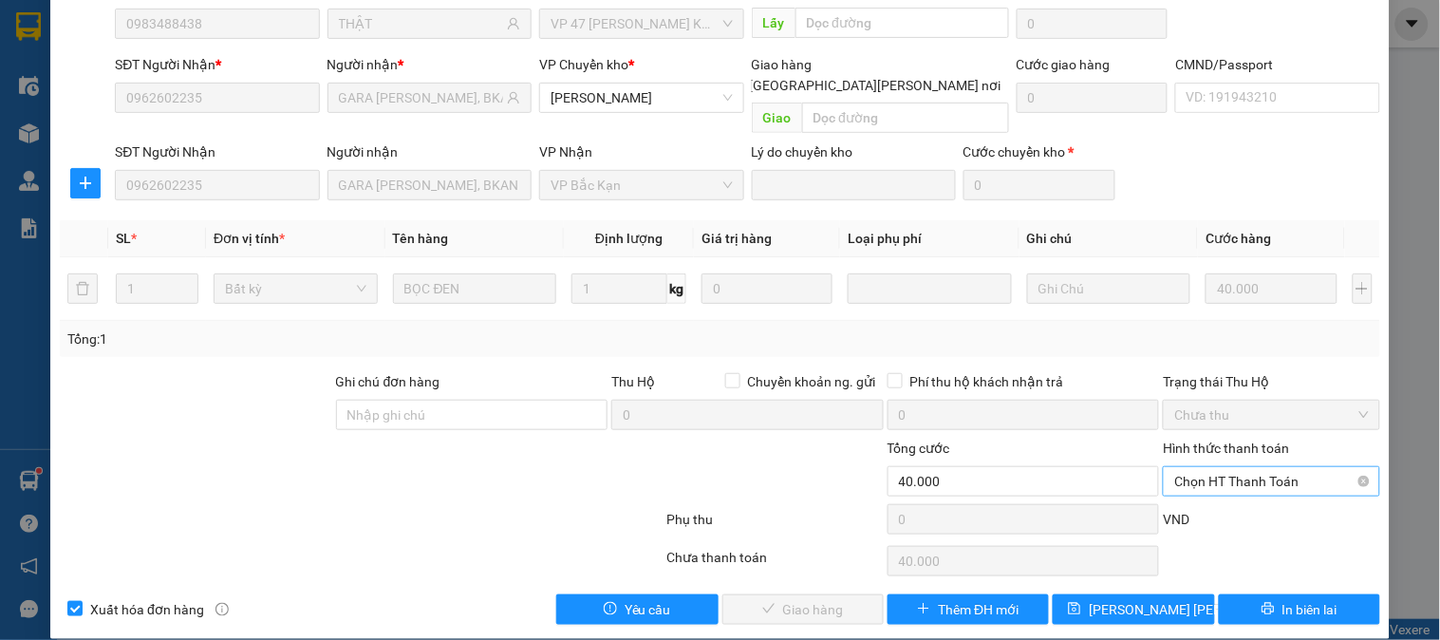
click at [1268, 467] on span "Chọn HT Thanh Toán" at bounding box center [1271, 481] width 194 height 28
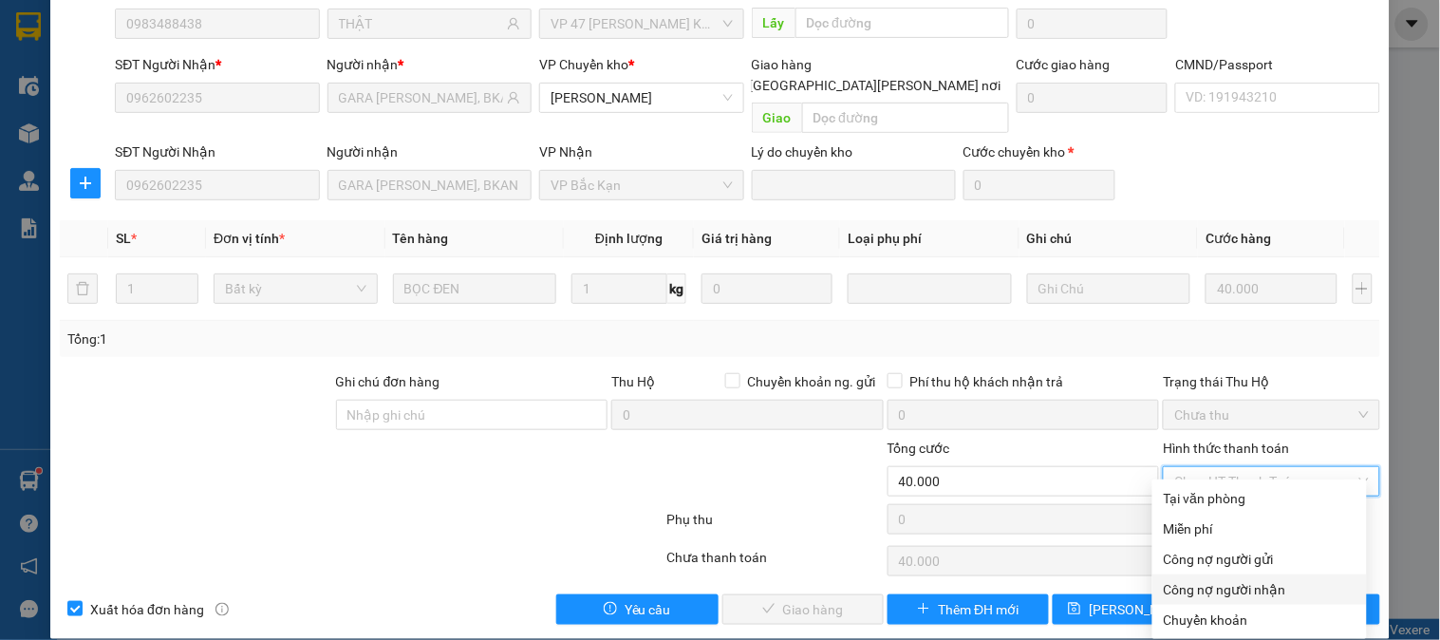
click at [1267, 590] on div "Công nợ người nhận" at bounding box center [1260, 589] width 192 height 21
type input "0"
click at [1283, 599] on span "In biên lai" at bounding box center [1310, 609] width 55 height 21
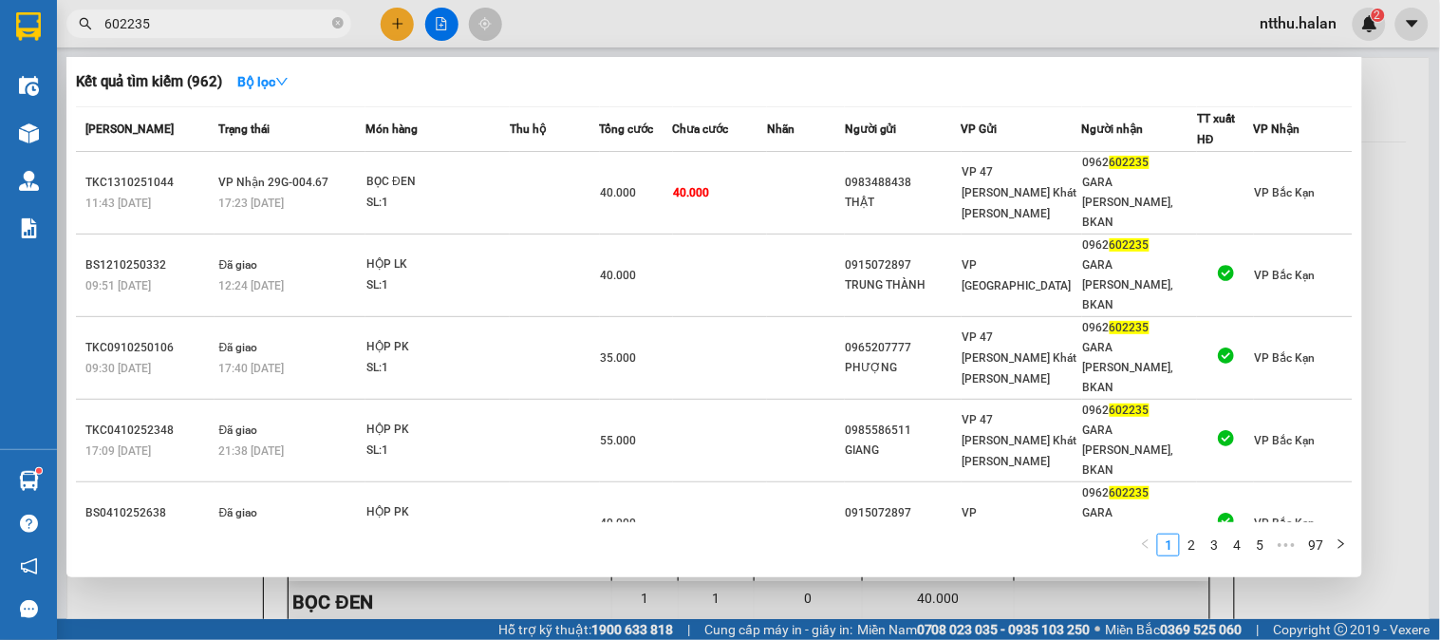
click at [235, 16] on input "602235" at bounding box center [216, 23] width 224 height 21
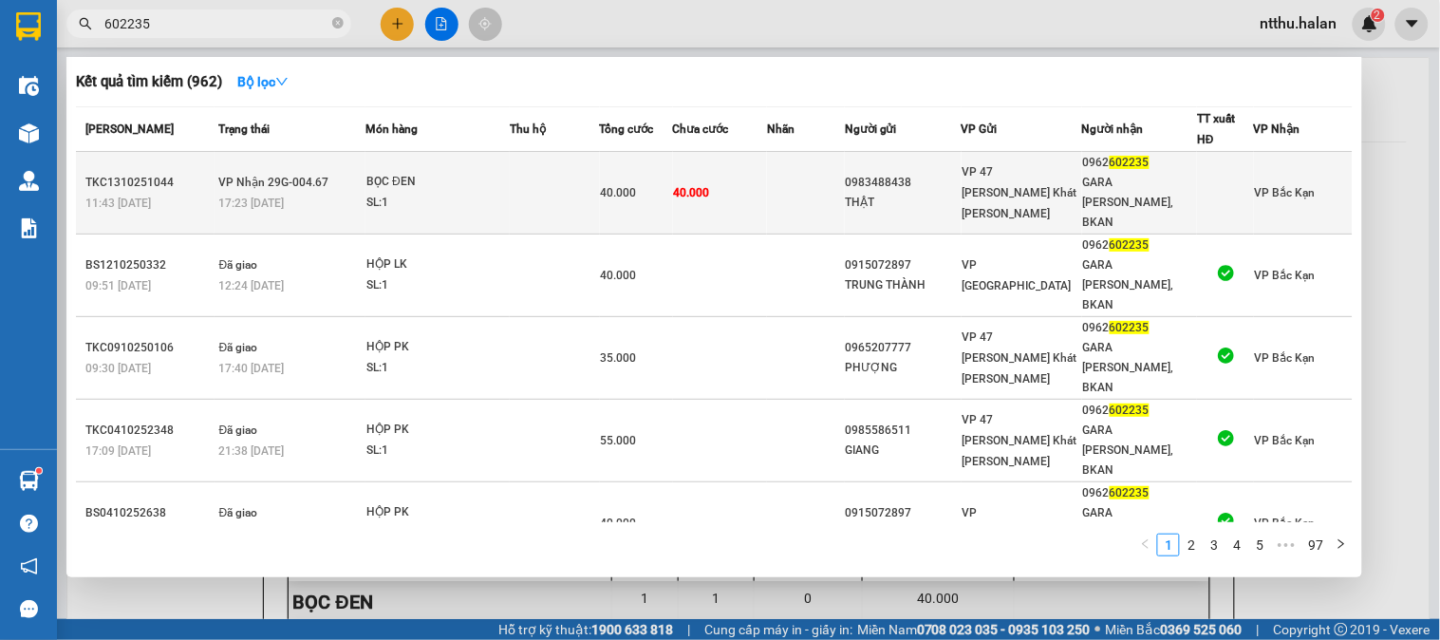
click at [716, 192] on td "40.000" at bounding box center [720, 193] width 94 height 83
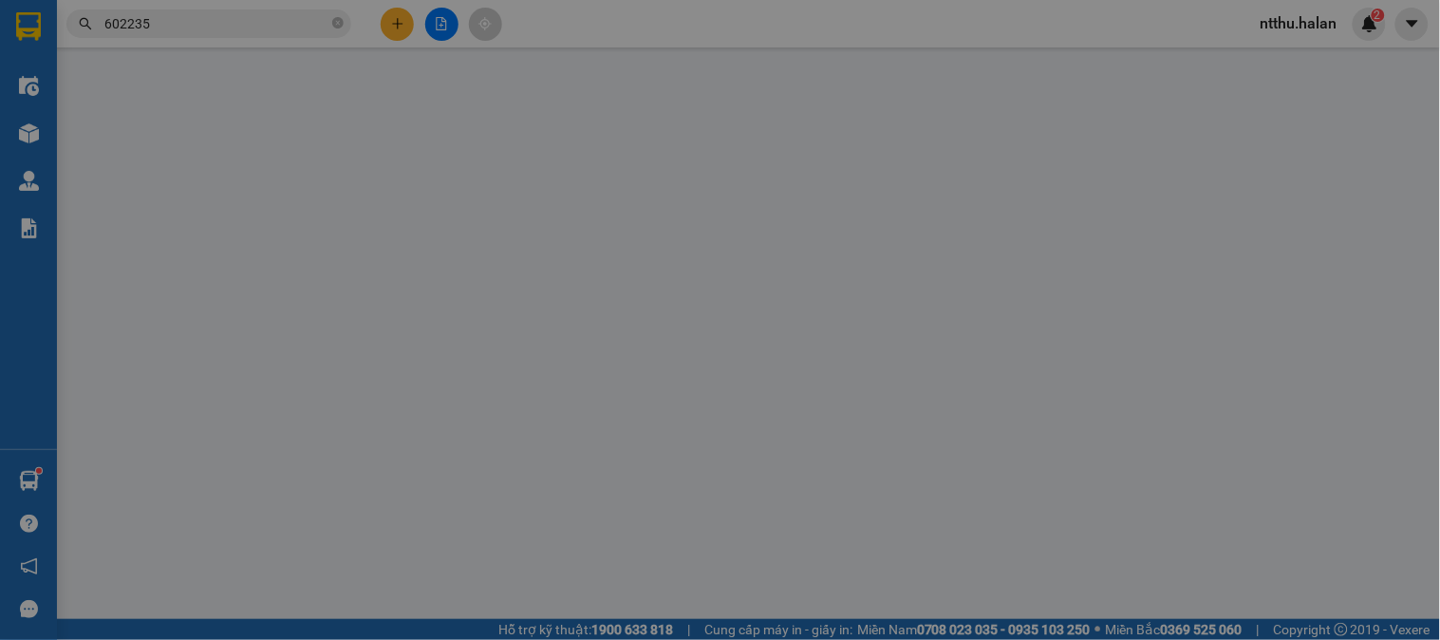
type input "0983488438"
type input "THẬT"
type input "0962602235"
type input "GARA MẠNH TUẤN, BKAN"
type input "0"
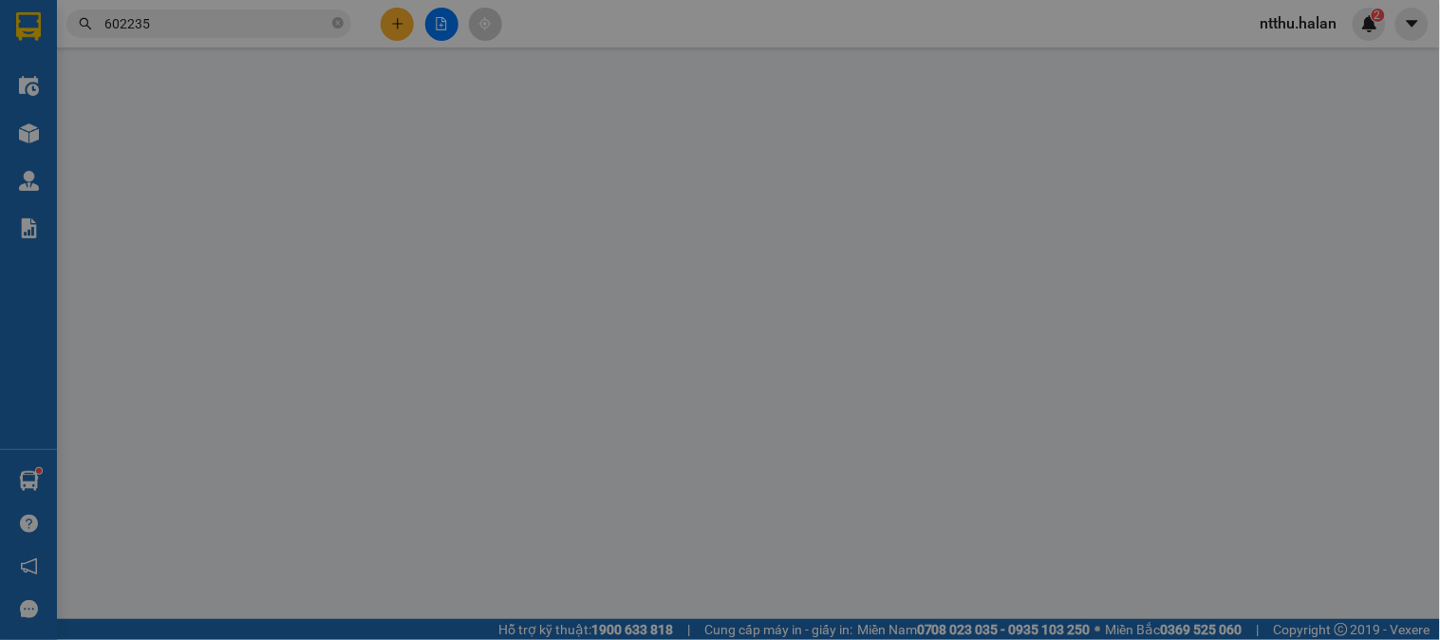
type input "40.000"
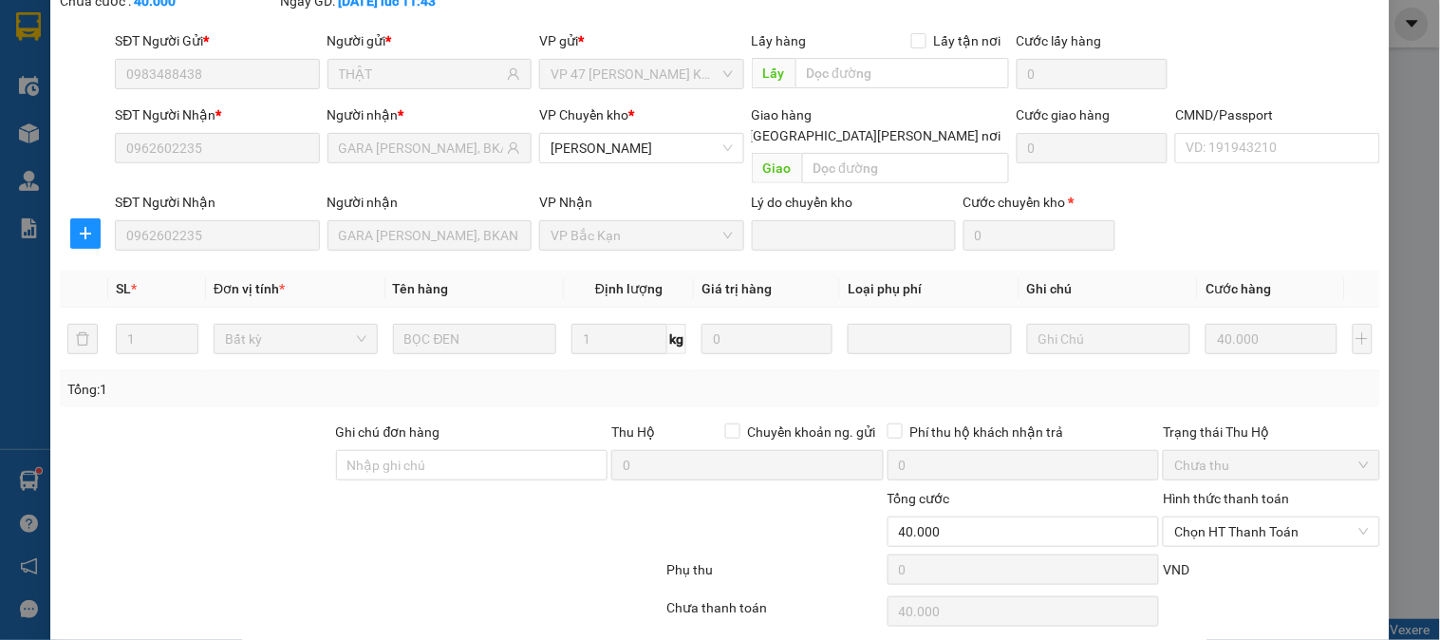
scroll to position [168, 0]
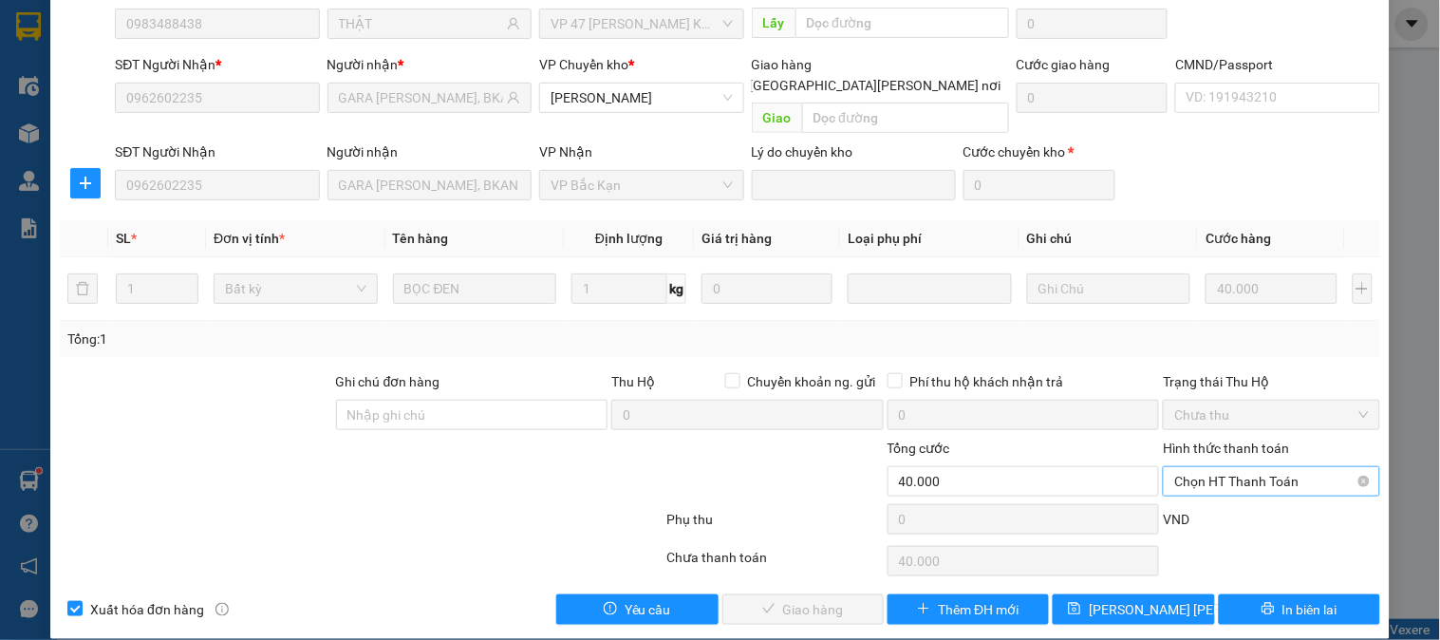
click at [1230, 467] on span "Chọn HT Thanh Toán" at bounding box center [1271, 481] width 194 height 28
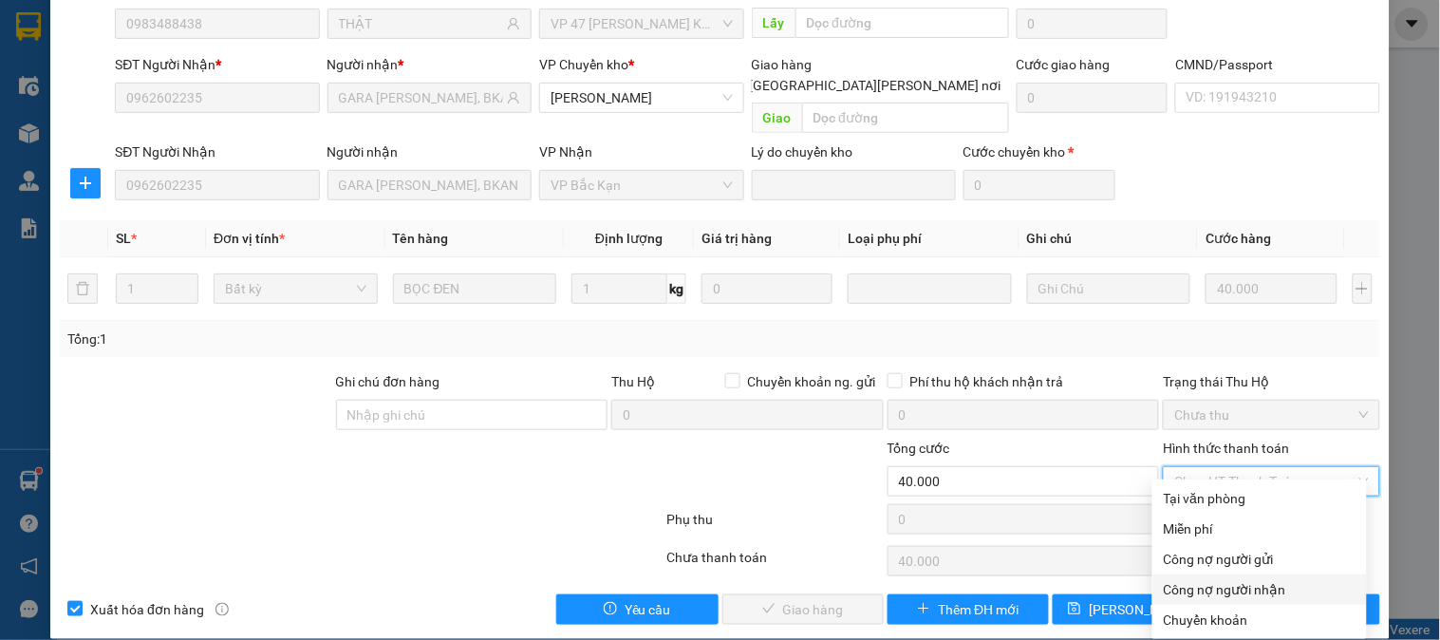
click at [1246, 589] on div "Công nợ người nhận" at bounding box center [1260, 589] width 192 height 21
type input "0"
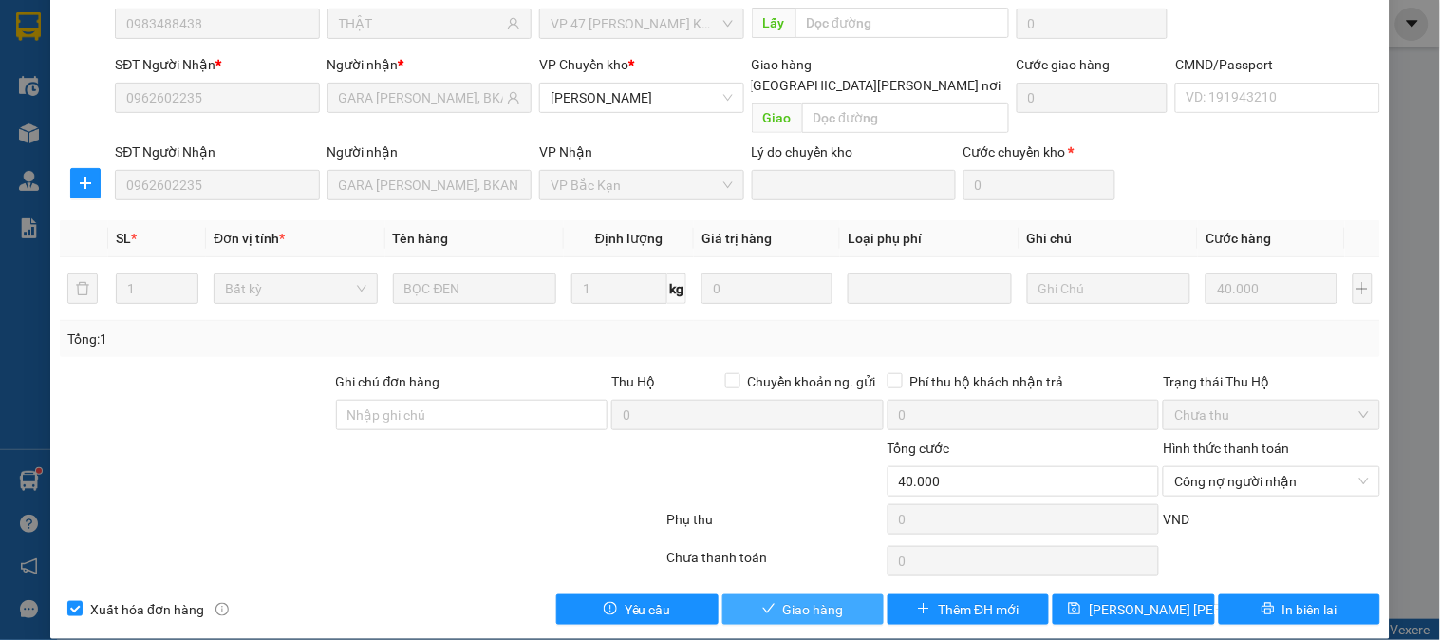
click at [771, 594] on button "Giao hàng" at bounding box center [803, 609] width 161 height 30
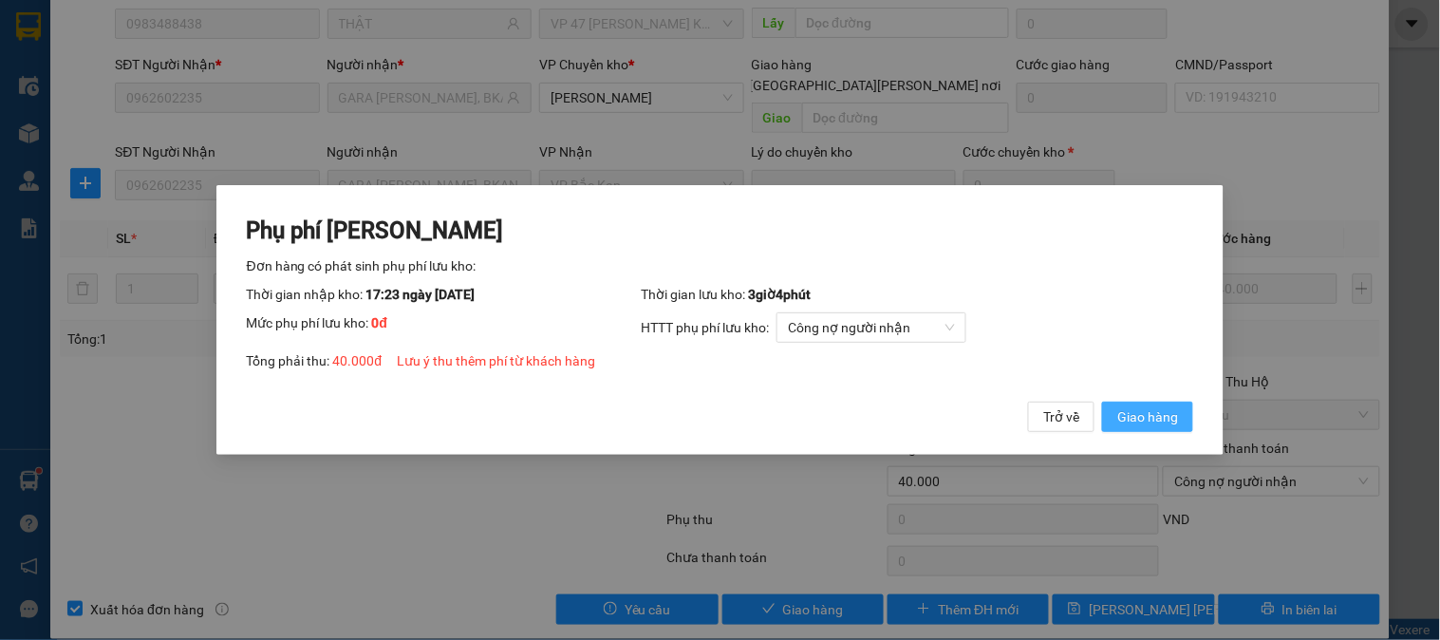
click at [1124, 420] on span "Giao hàng" at bounding box center [1147, 416] width 61 height 21
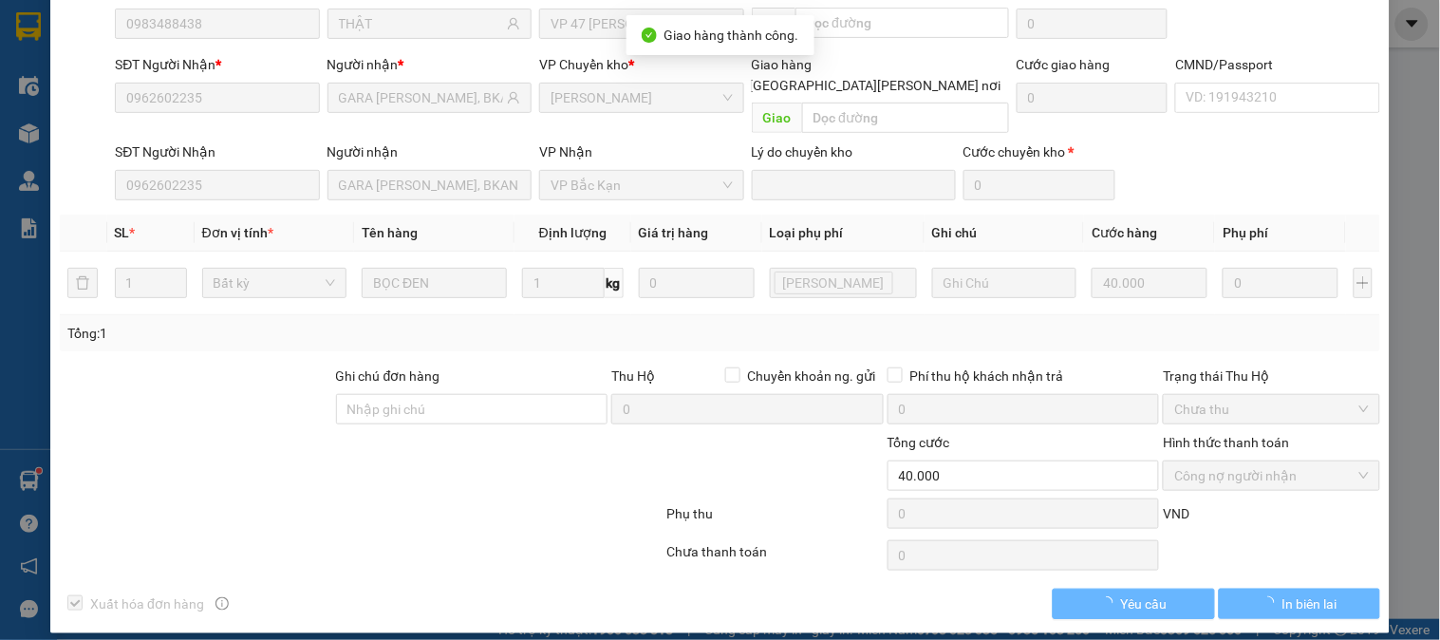
scroll to position [163, 0]
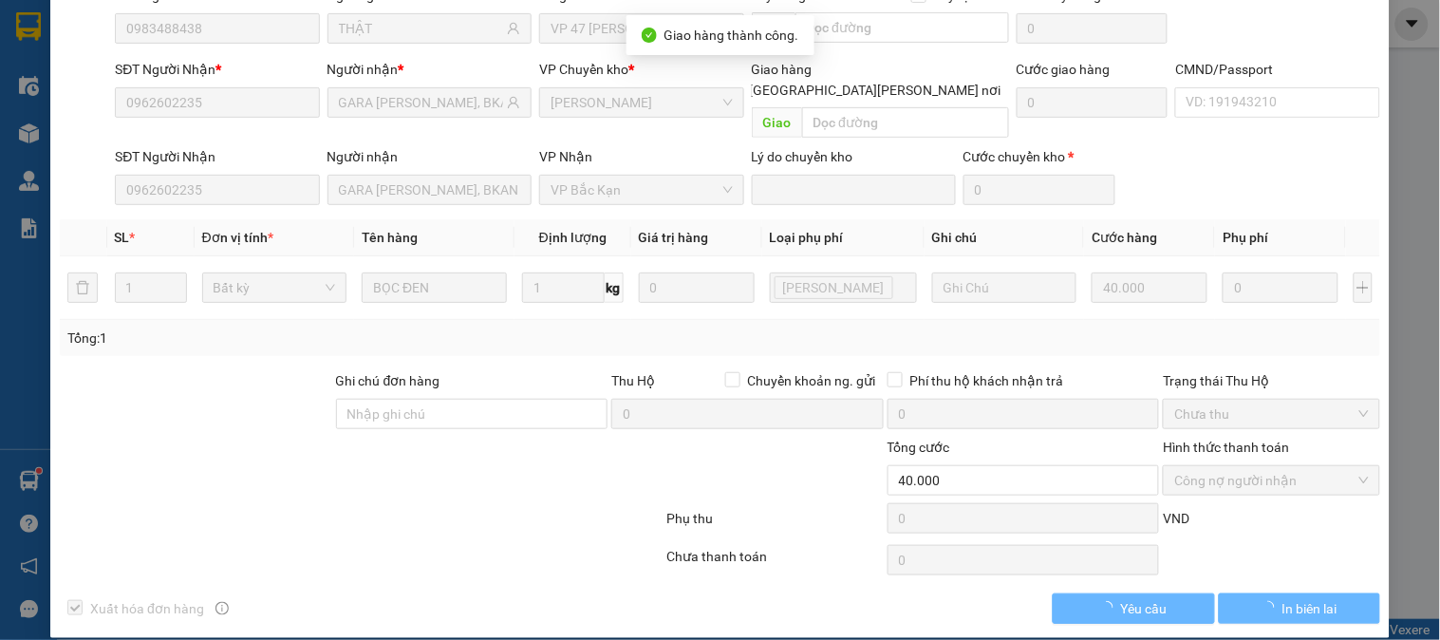
click at [401, 504] on div at bounding box center [361, 522] width 607 height 38
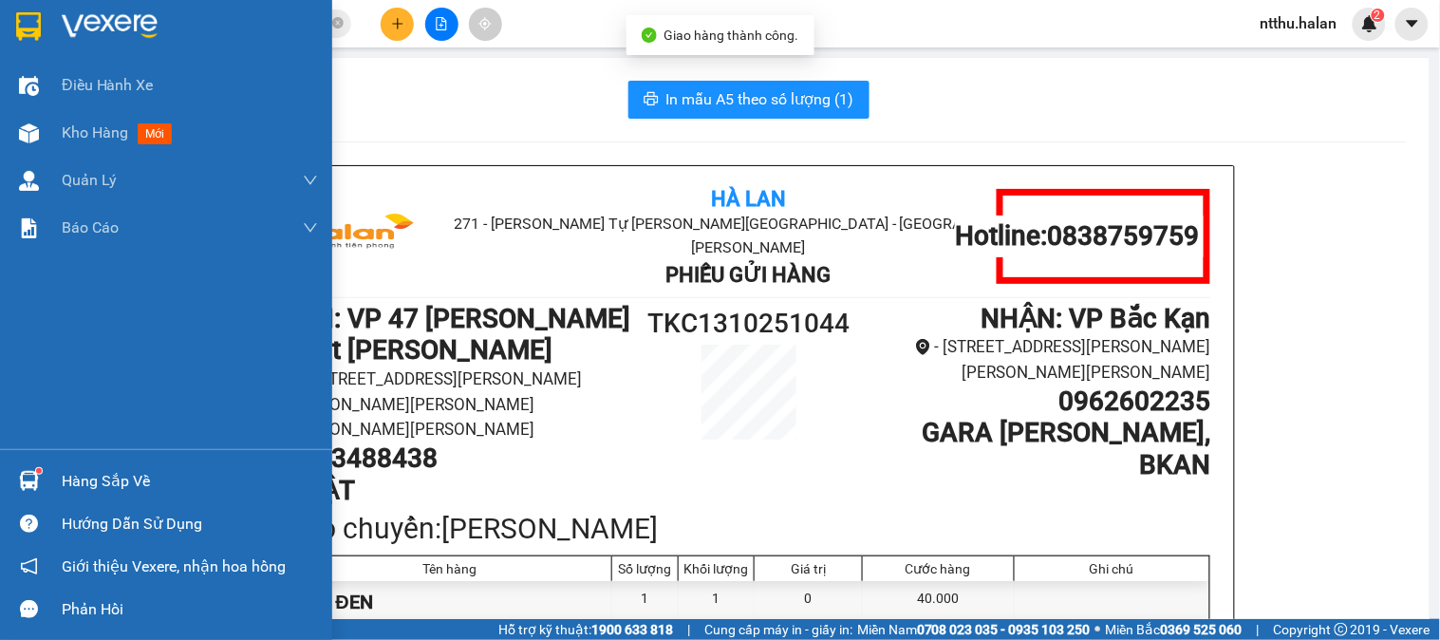
click at [36, 485] on img at bounding box center [29, 481] width 20 height 20
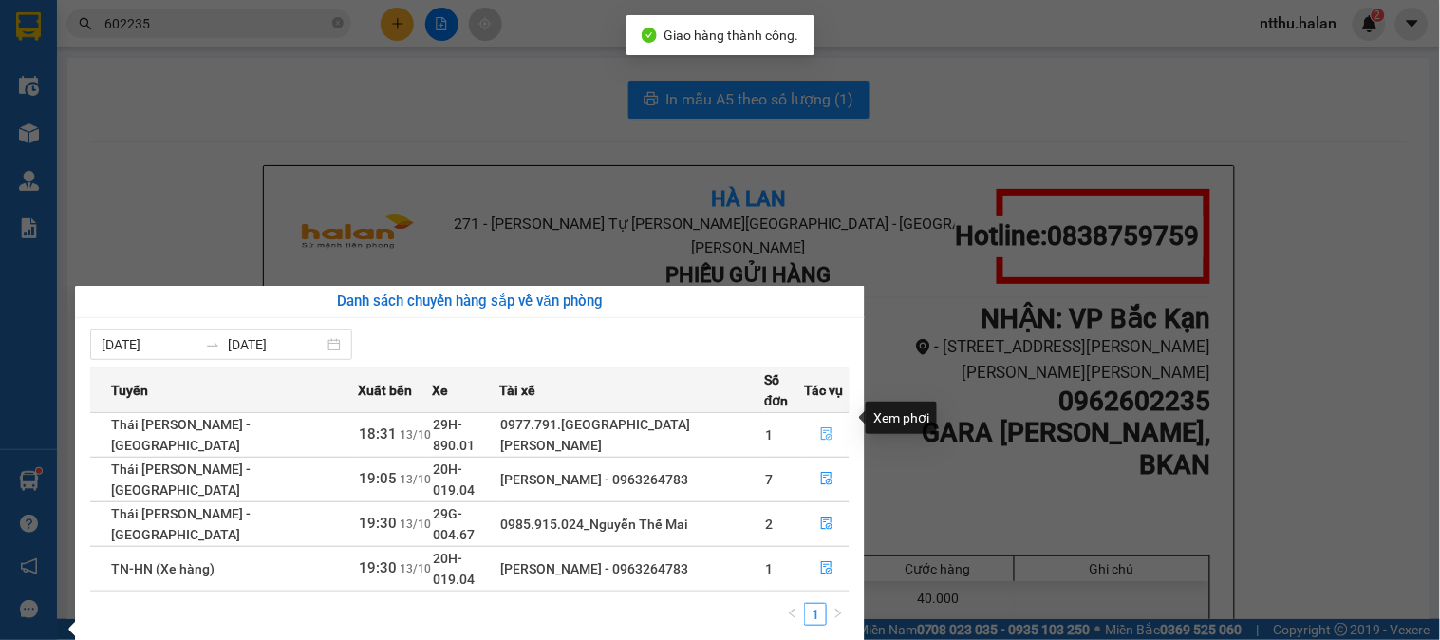
click at [821, 427] on icon "file-done" at bounding box center [826, 433] width 13 height 13
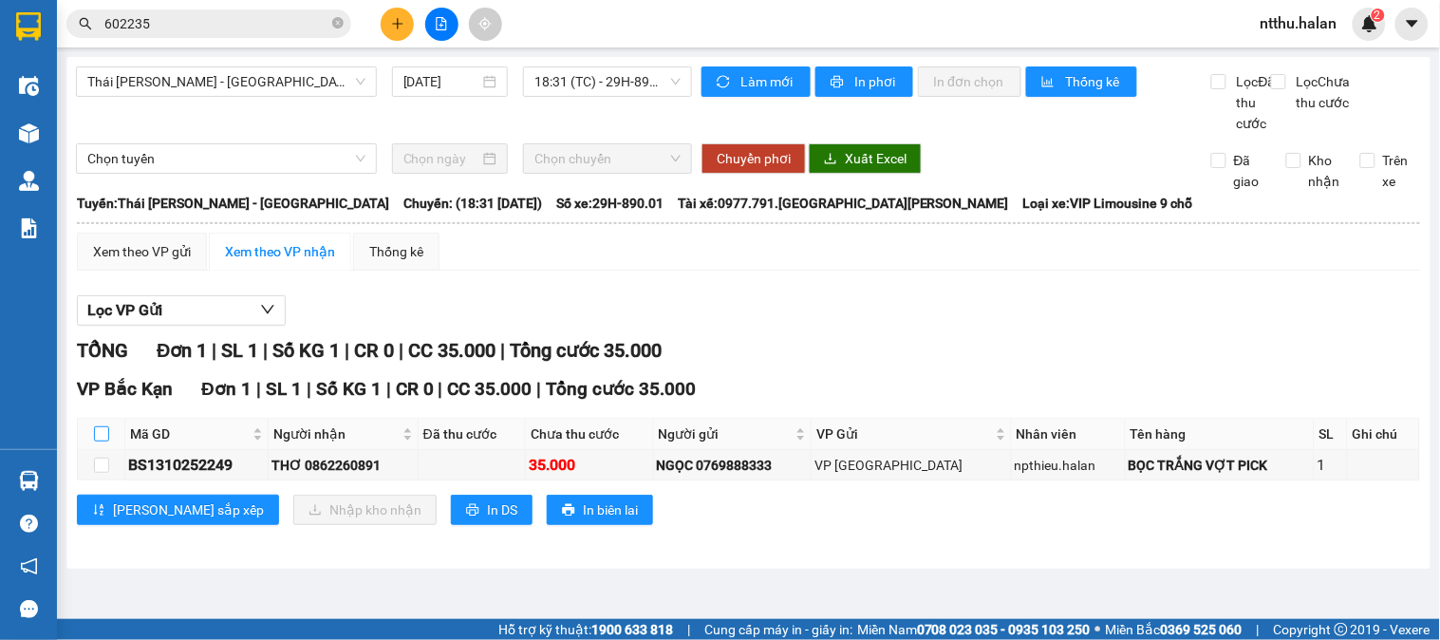
click at [97, 441] on input "checkbox" at bounding box center [101, 433] width 15 height 15
checkbox input "true"
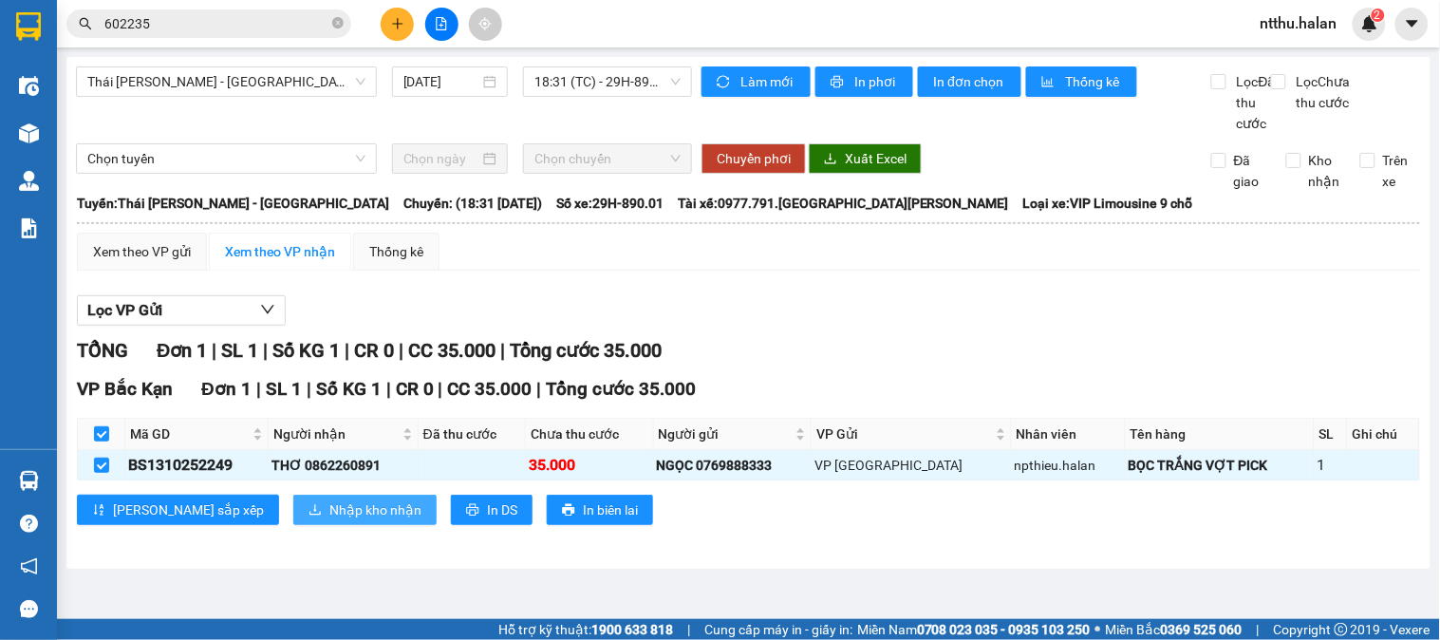
click at [329, 520] on span "Nhập kho nhận" at bounding box center [375, 509] width 92 height 21
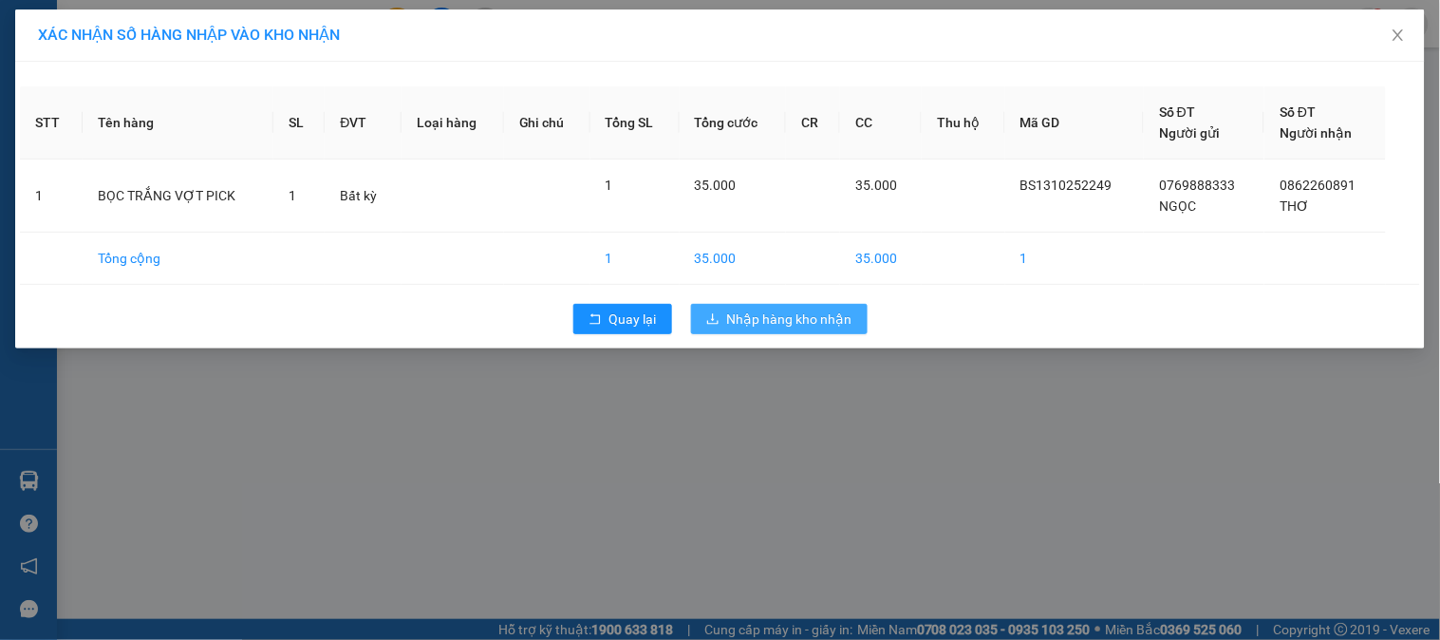
drag, startPoint x: 793, startPoint y: 308, endPoint x: 832, endPoint y: 302, distance: 39.3
click at [803, 309] on span "Nhập hàng kho nhận" at bounding box center [789, 319] width 125 height 21
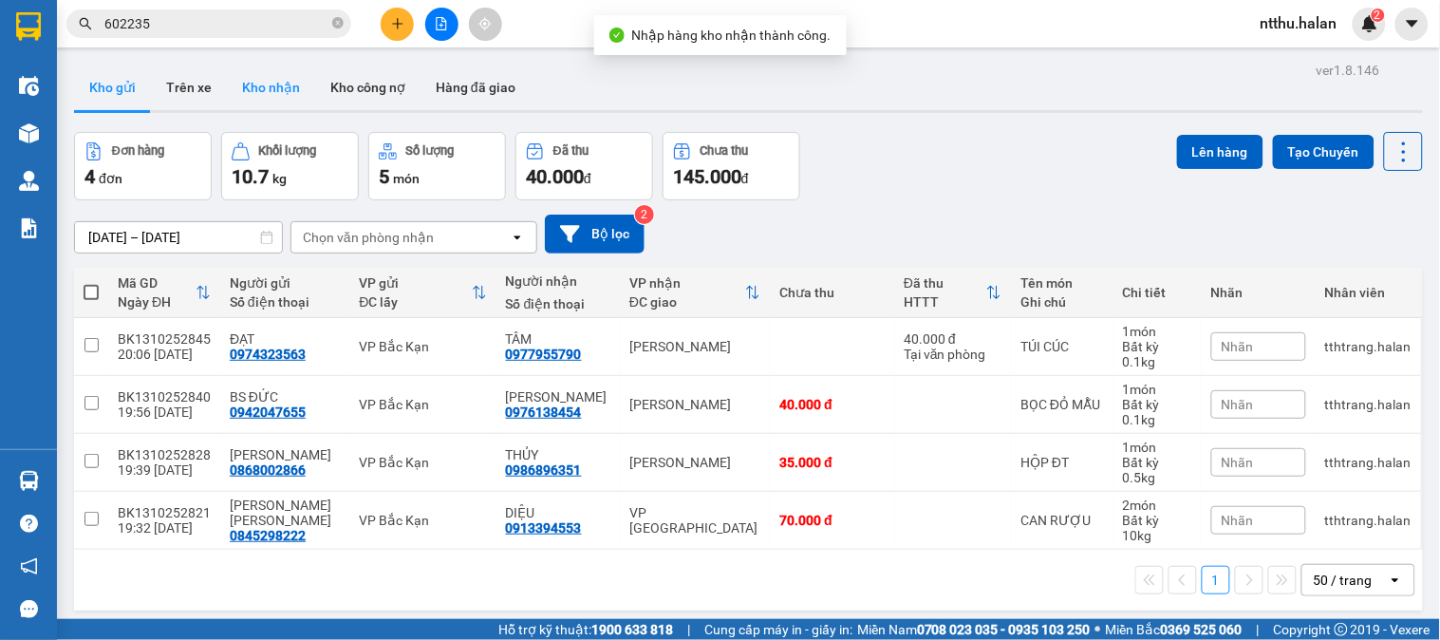
click at [291, 79] on button "Kho nhận" at bounding box center [271, 88] width 88 height 46
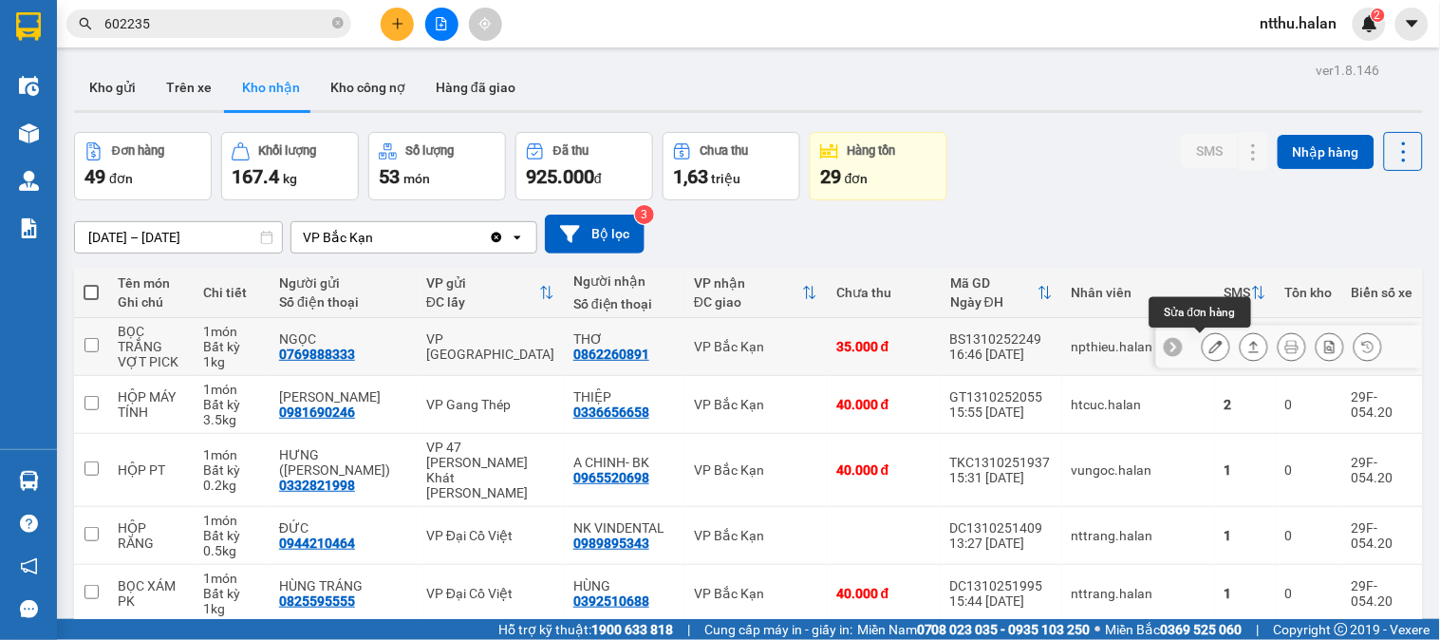
click at [1210, 347] on icon at bounding box center [1216, 346] width 13 height 13
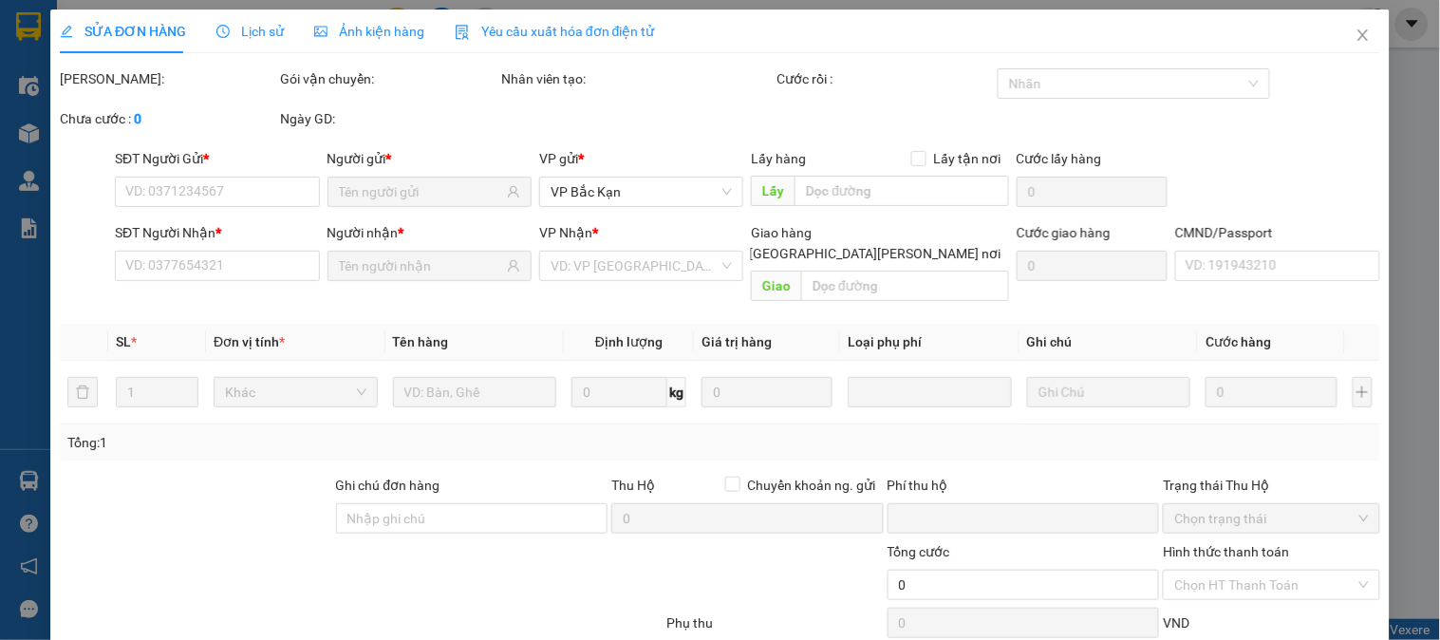
type input "0769888333"
type input "NGỌC"
type input "0862260891"
type input "THƠ"
type input "0"
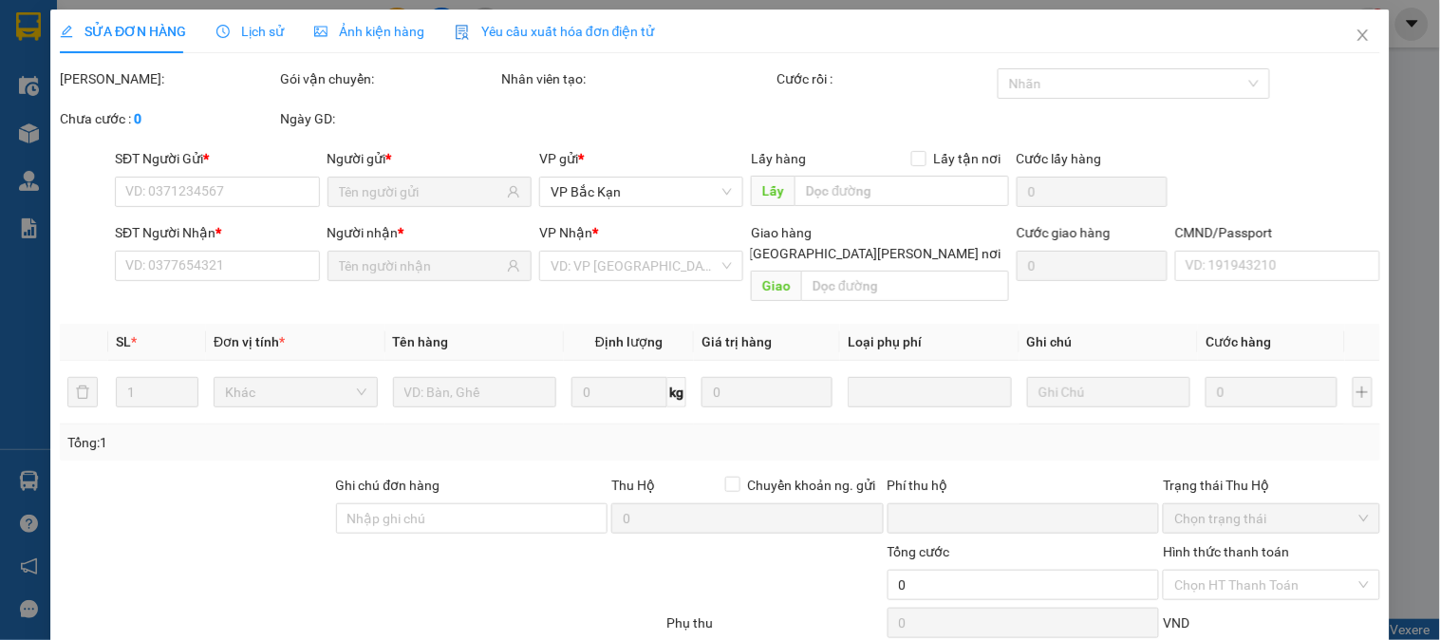
type input "35.000"
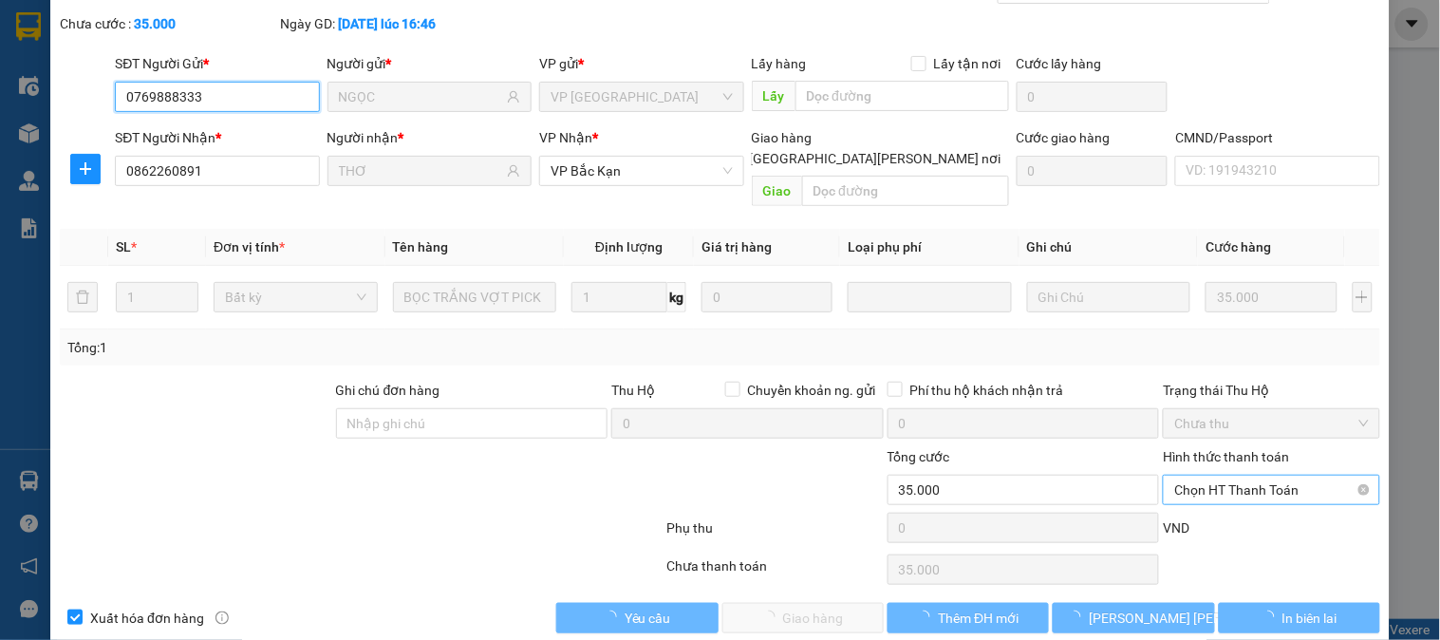
scroll to position [104, 0]
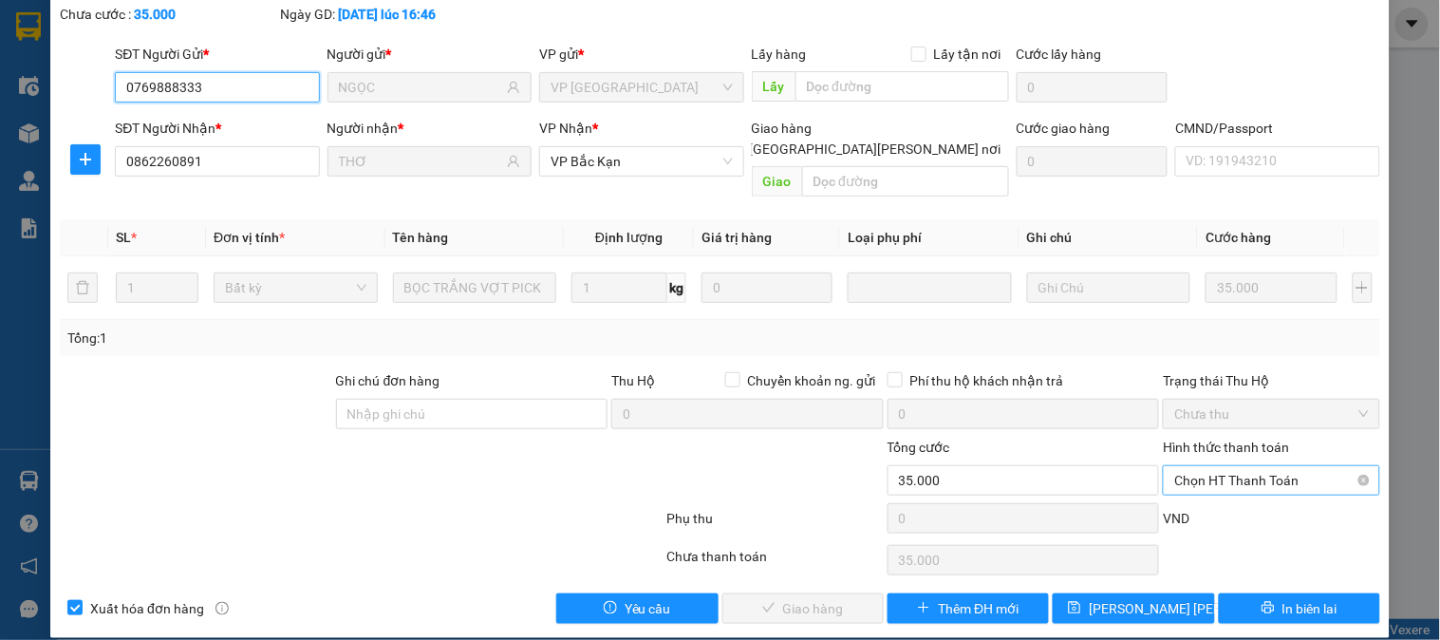
click at [1248, 466] on span "Chọn HT Thanh Toán" at bounding box center [1271, 480] width 194 height 28
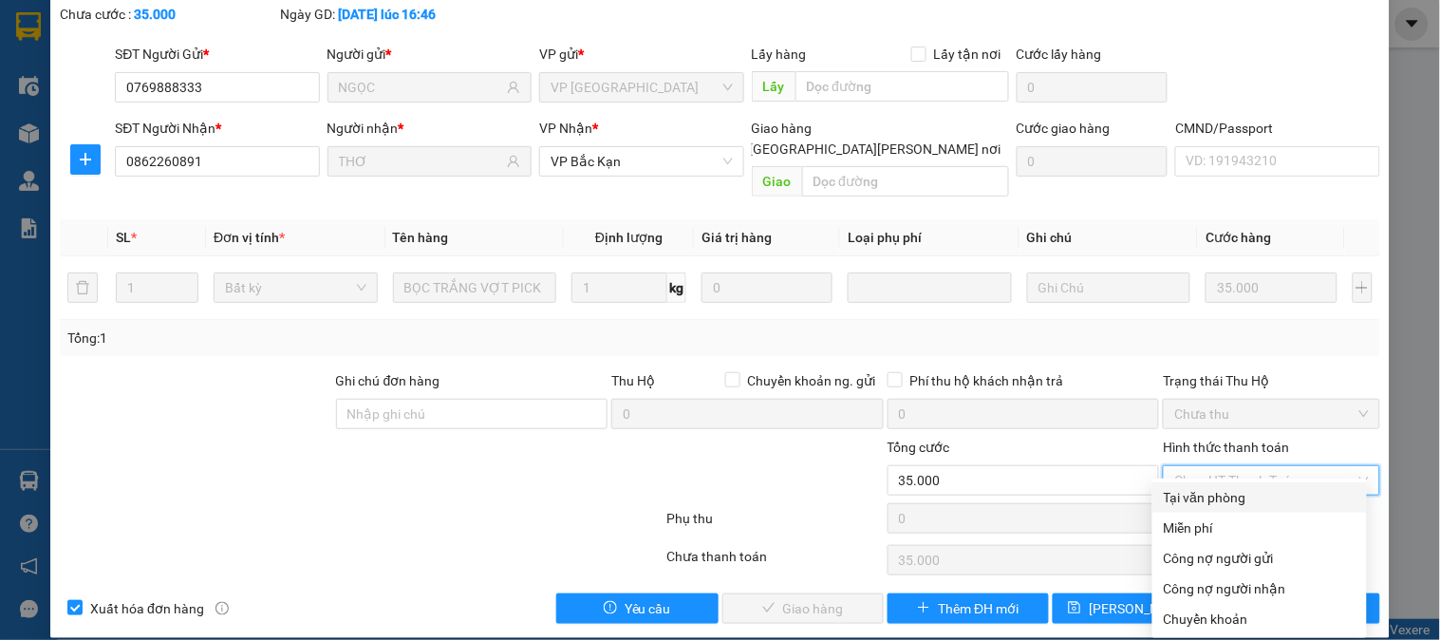
drag, startPoint x: 1234, startPoint y: 497, endPoint x: 1003, endPoint y: 534, distance: 234.6
click at [1215, 501] on div "Tại văn phòng" at bounding box center [1260, 497] width 192 height 21
type input "0"
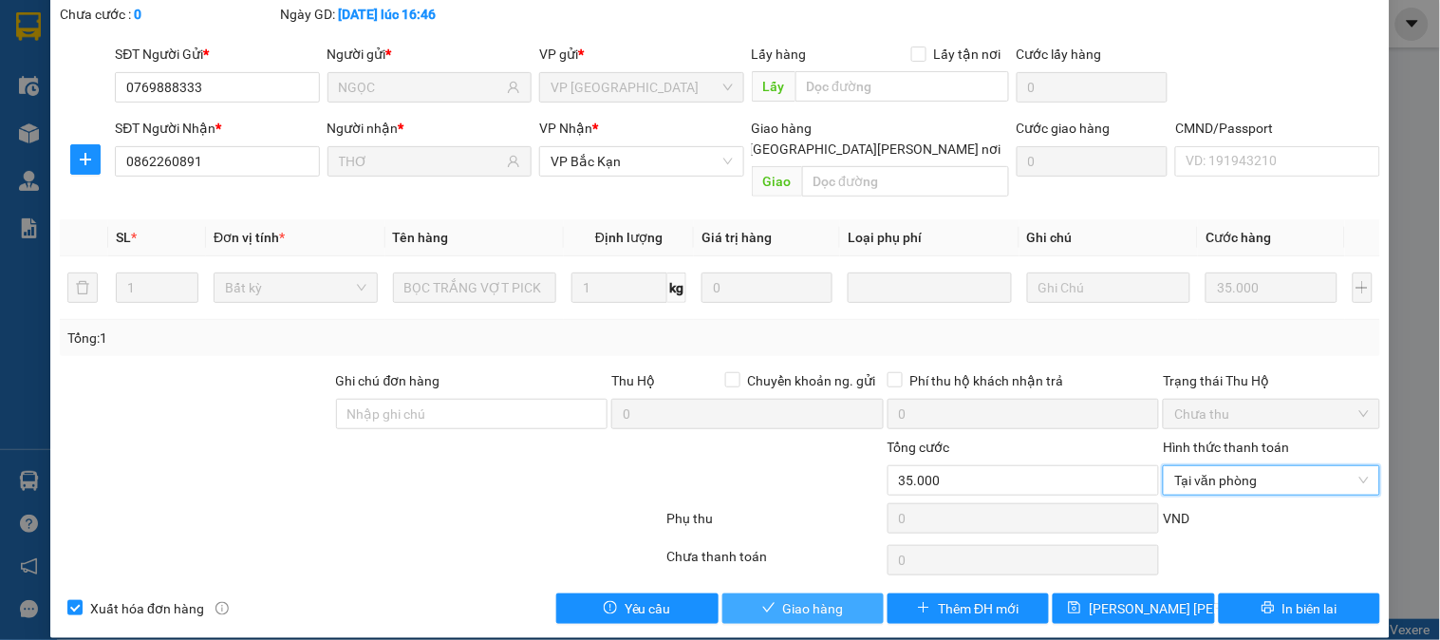
click at [791, 598] on span "Giao hàng" at bounding box center [813, 608] width 61 height 21
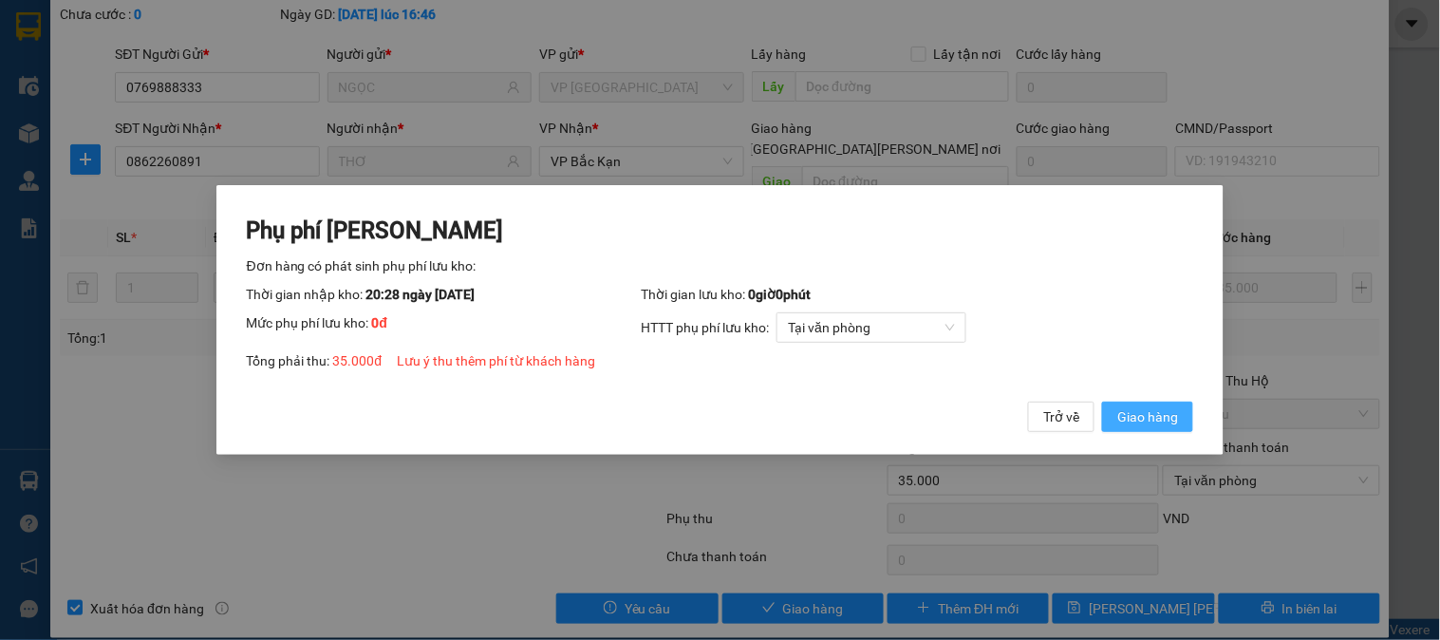
click at [1136, 416] on span "Giao hàng" at bounding box center [1147, 416] width 61 height 21
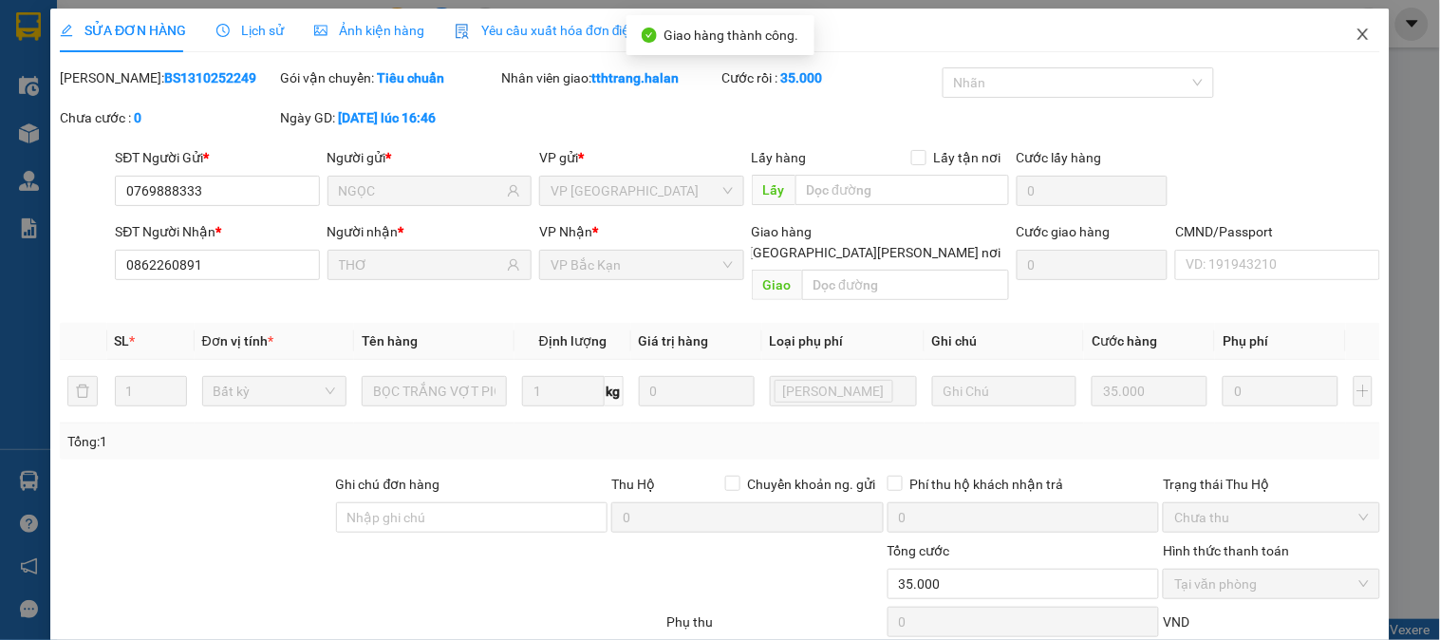
scroll to position [0, 0]
drag, startPoint x: 1342, startPoint y: 32, endPoint x: 278, endPoint y: 632, distance: 1221.8
click at [1356, 32] on icon "close" at bounding box center [1363, 35] width 15 height 15
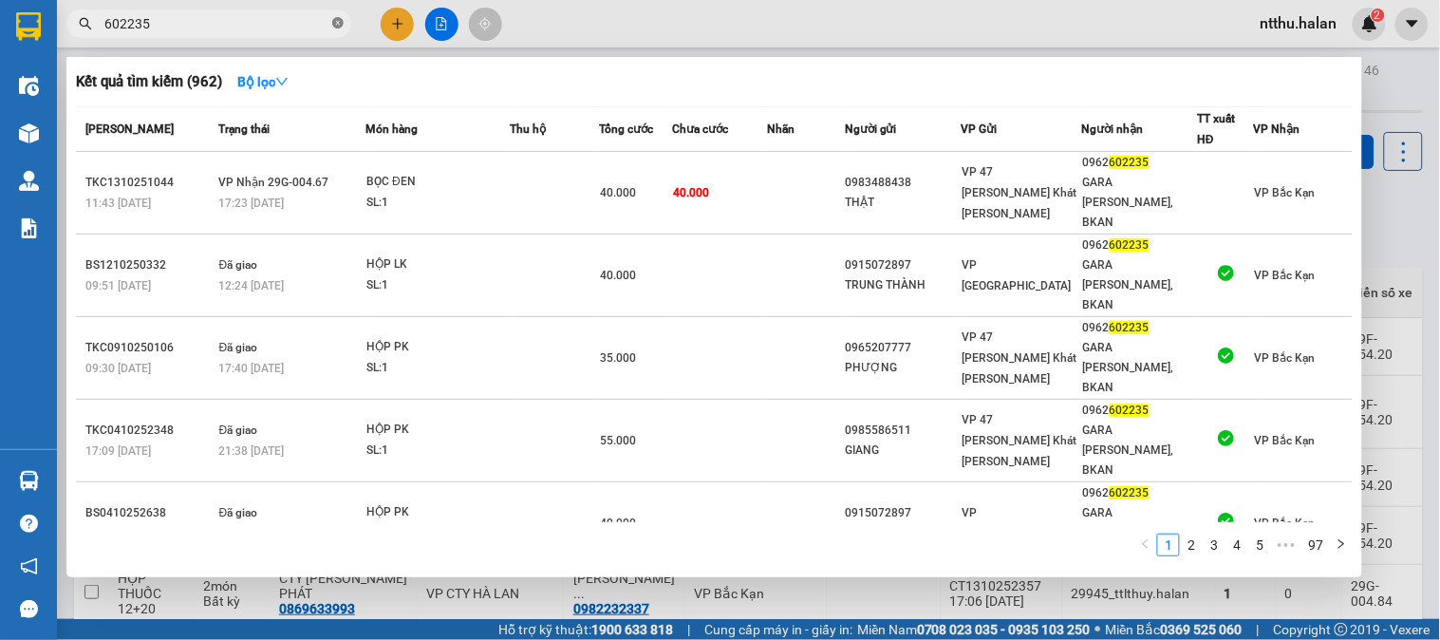
click at [336, 24] on icon "close-circle" at bounding box center [337, 22] width 11 height 11
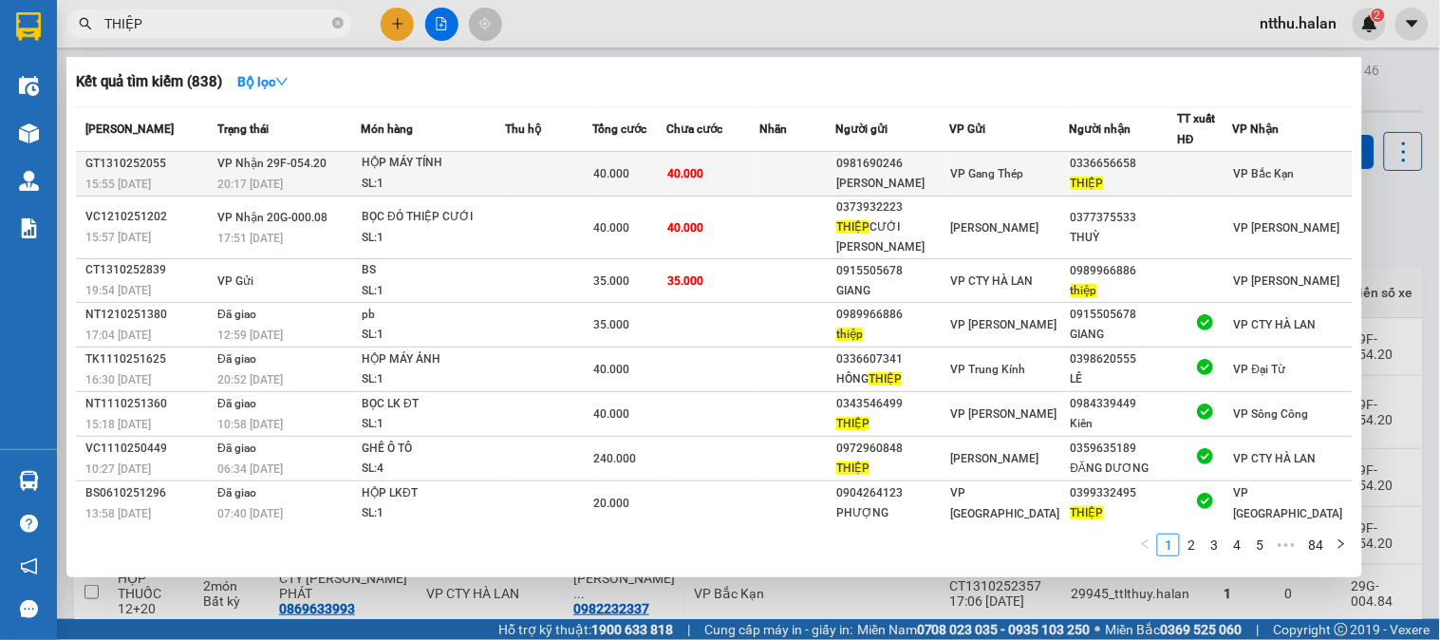
type input "THIỆP"
click at [497, 182] on div "SL: 1" at bounding box center [433, 184] width 142 height 21
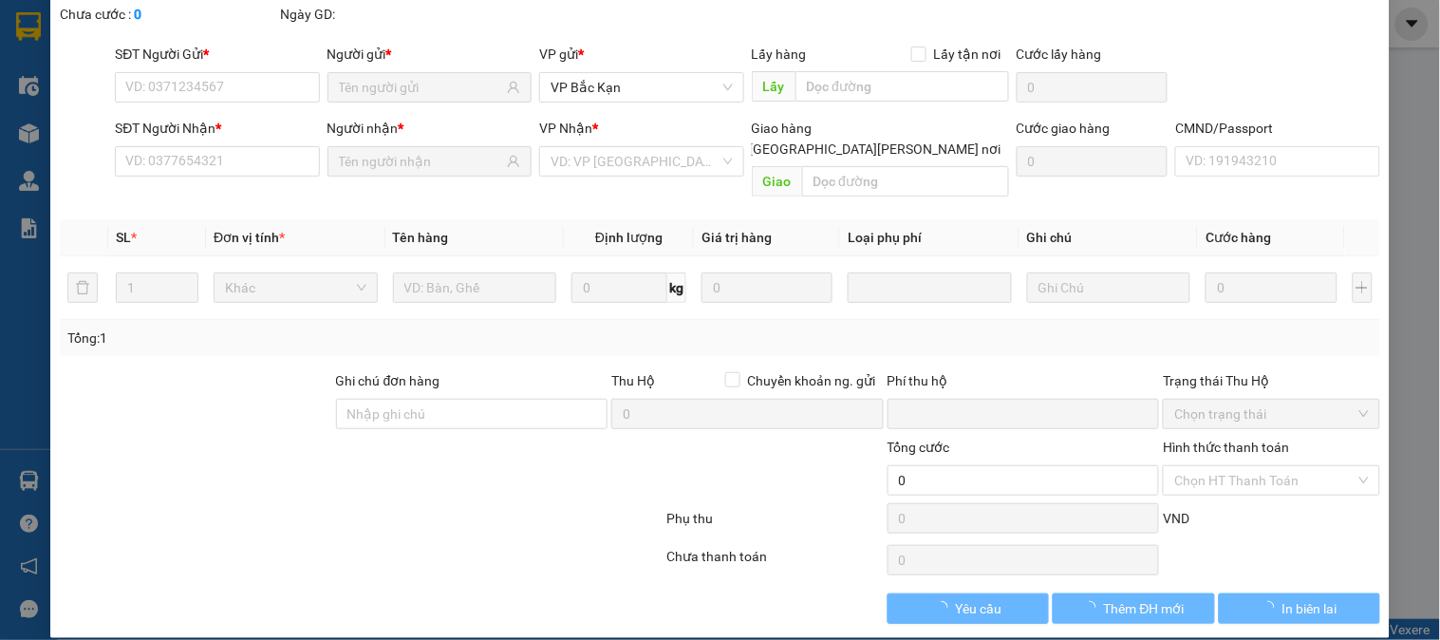
type input "0981690246"
type input "HUYỀN TRANG"
type input "0336656658"
type input "THIỆP"
type input "0"
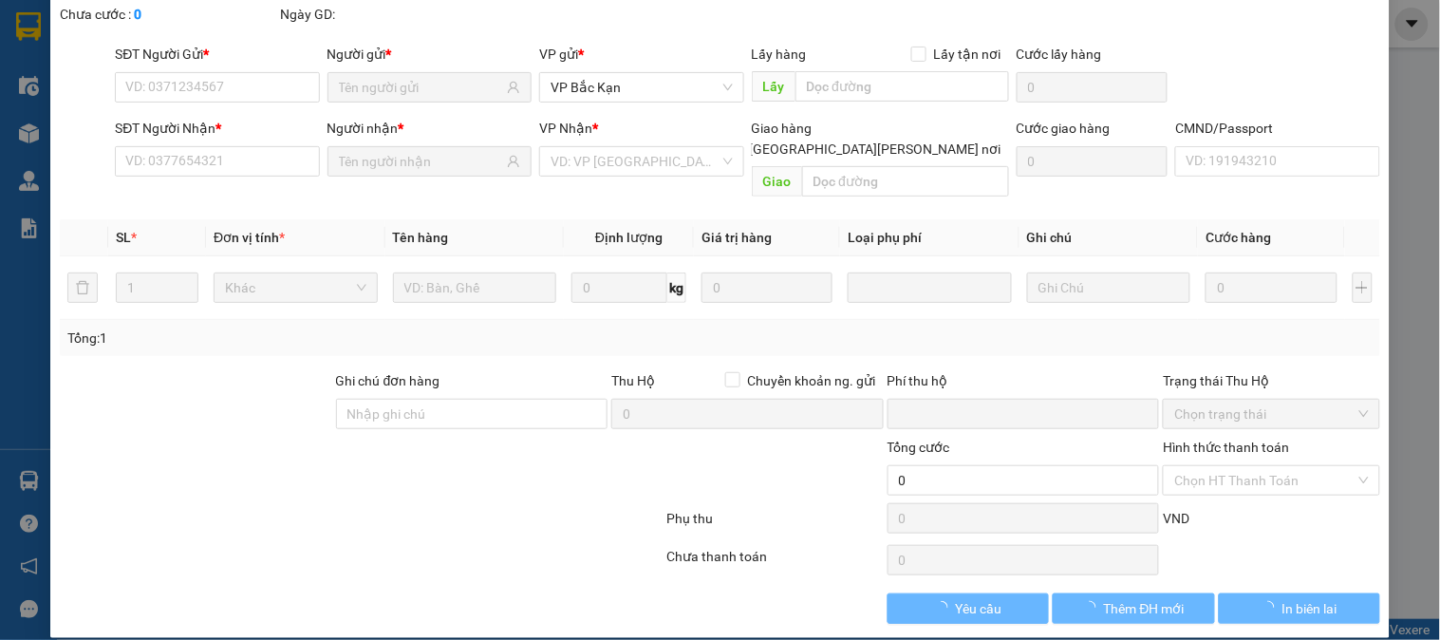
type input "40.000"
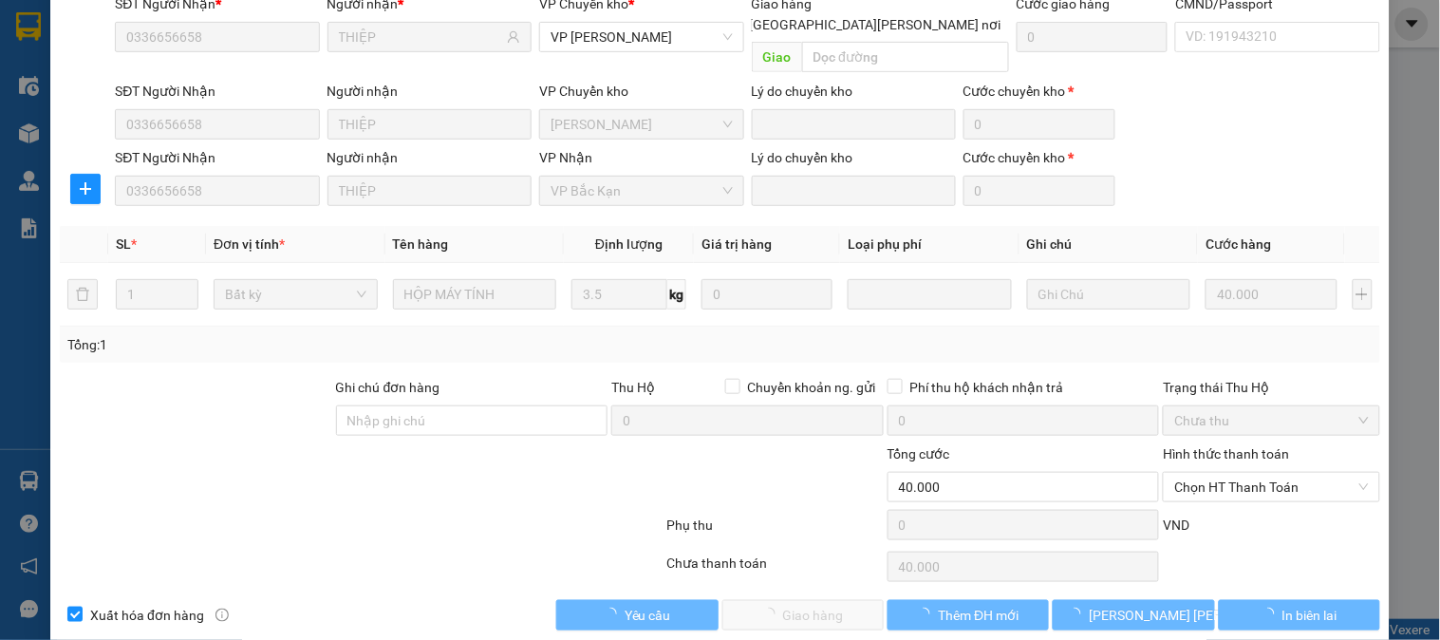
scroll to position [235, 0]
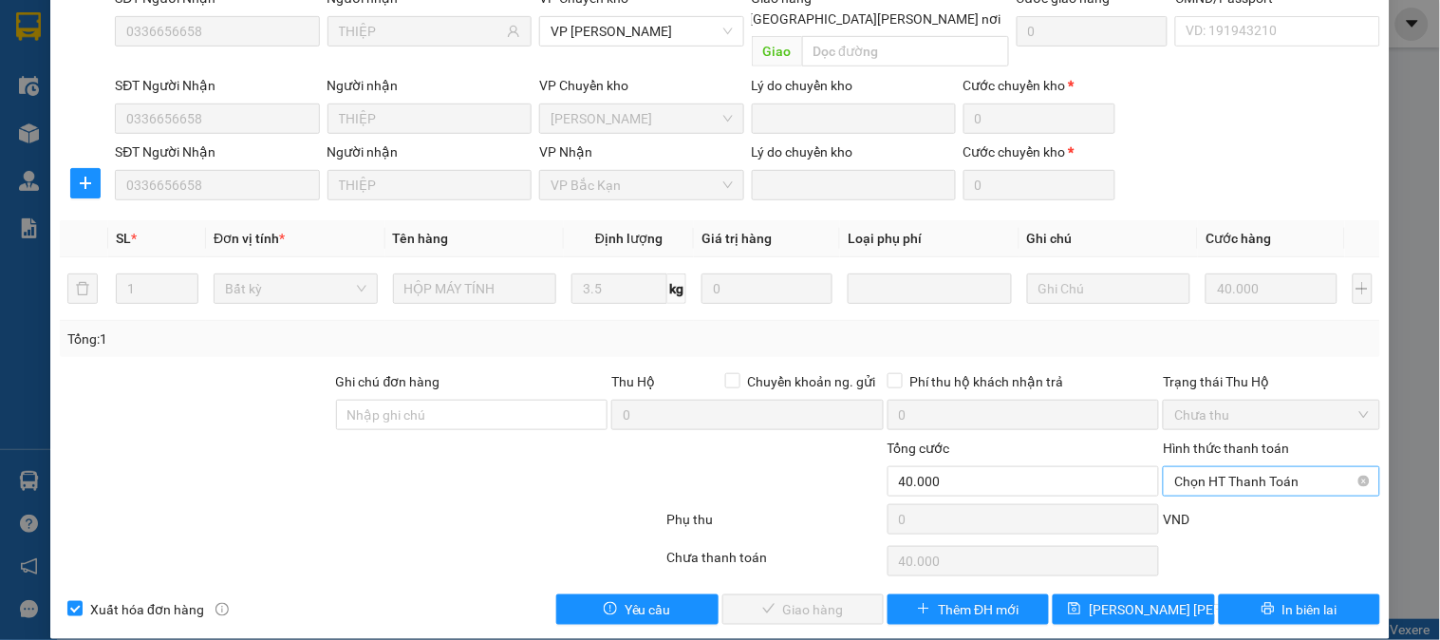
click at [1225, 467] on span "Chọn HT Thanh Toán" at bounding box center [1271, 481] width 194 height 28
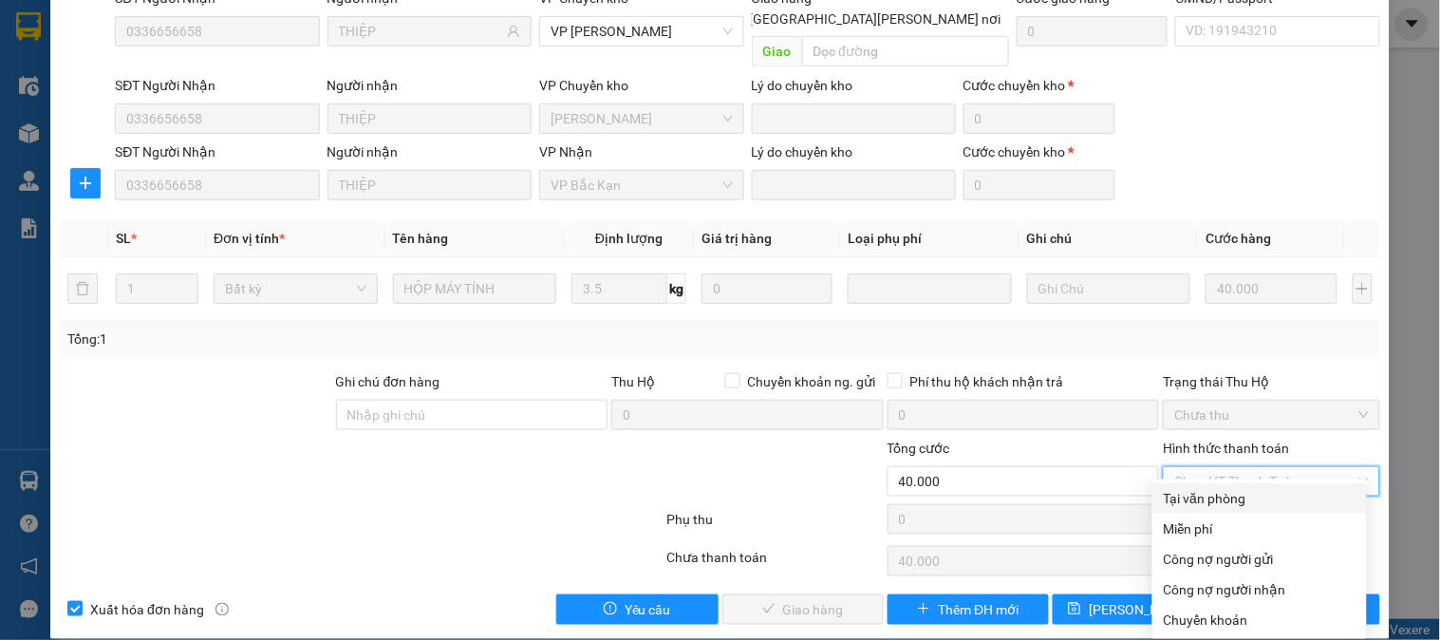
click at [1216, 496] on div "Tại văn phòng" at bounding box center [1260, 498] width 192 height 21
type input "0"
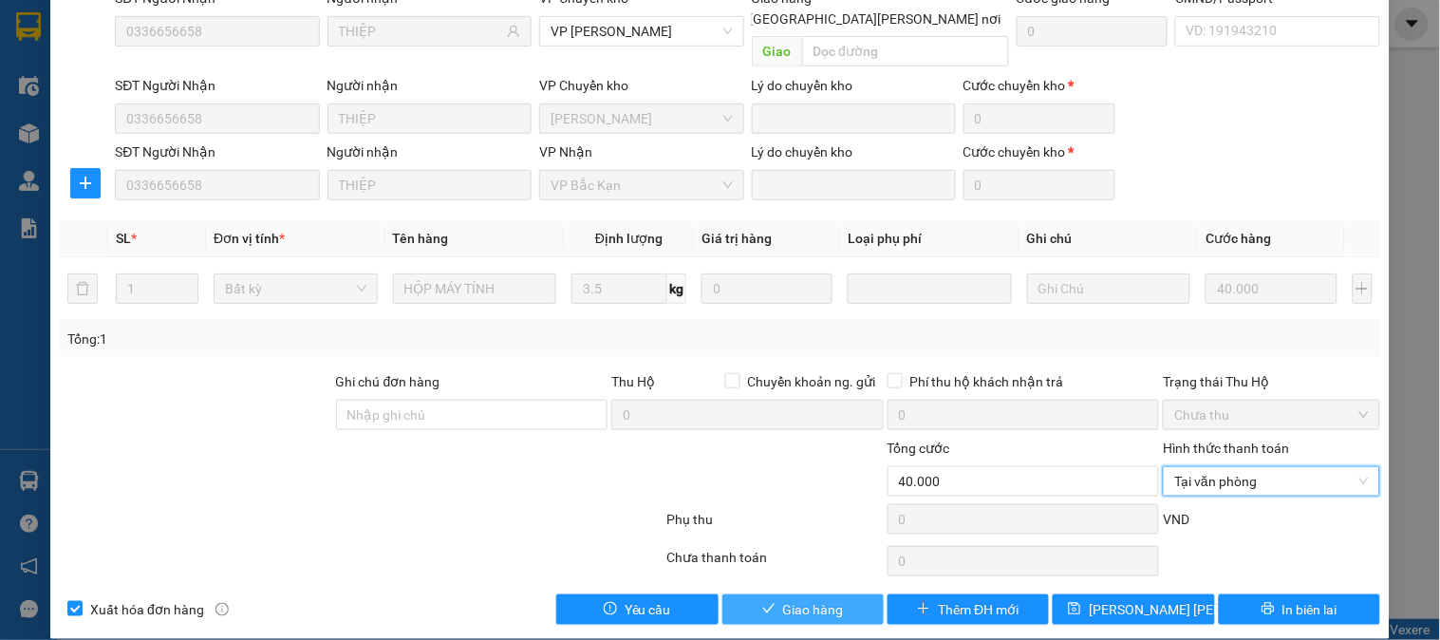
click at [828, 599] on span "Giao hàng" at bounding box center [813, 609] width 61 height 21
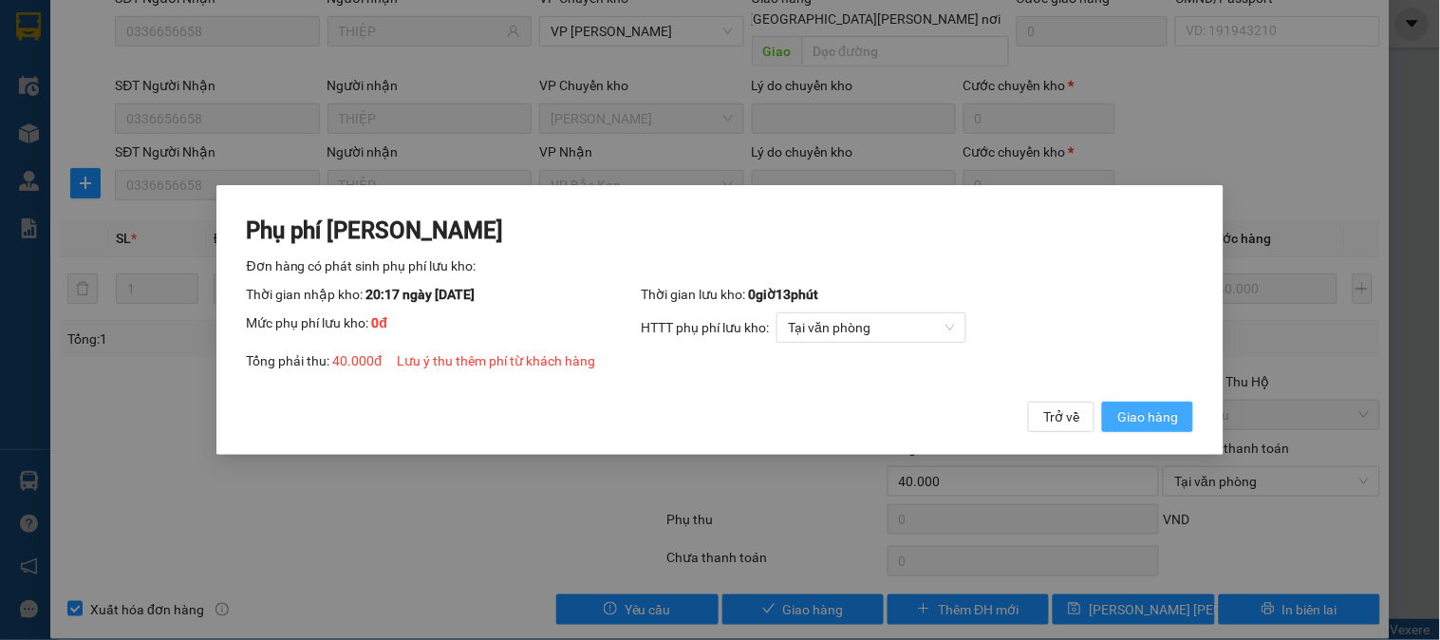
drag, startPoint x: 1147, startPoint y: 422, endPoint x: 1136, endPoint y: 424, distance: 11.7
click at [1147, 424] on span "Giao hàng" at bounding box center [1147, 416] width 61 height 21
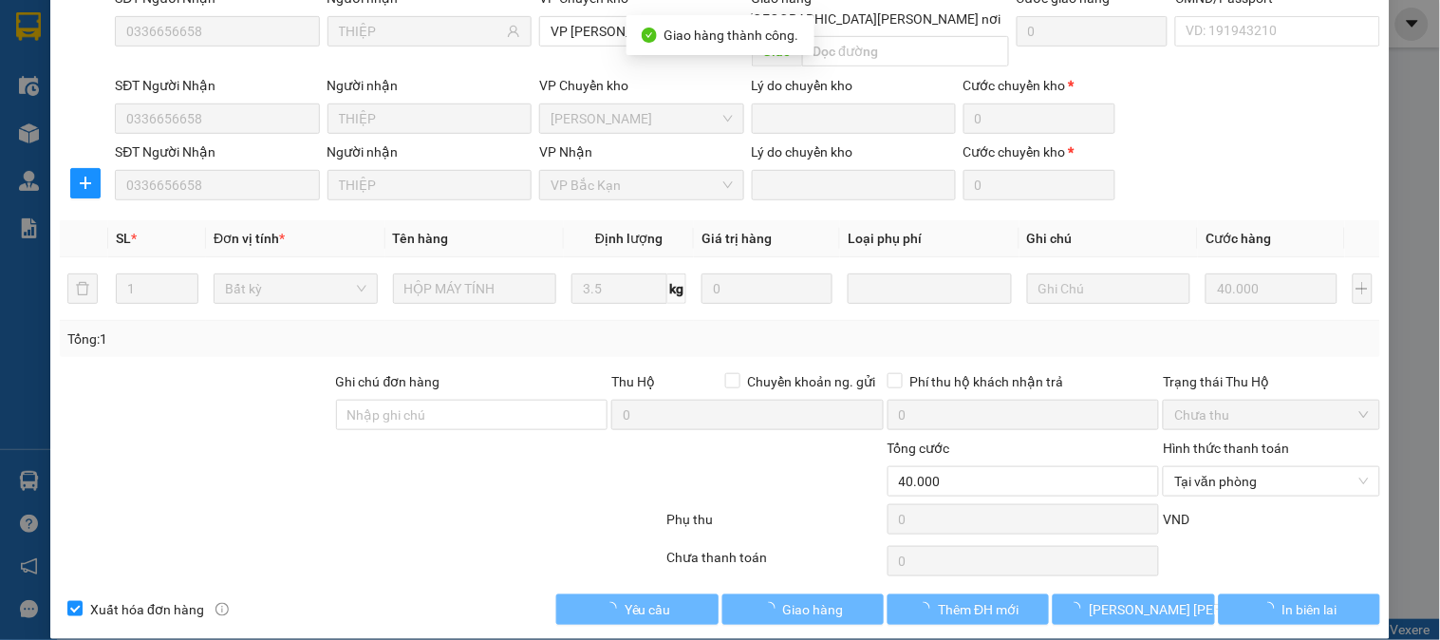
click at [414, 460] on div at bounding box center [251, 471] width 386 height 66
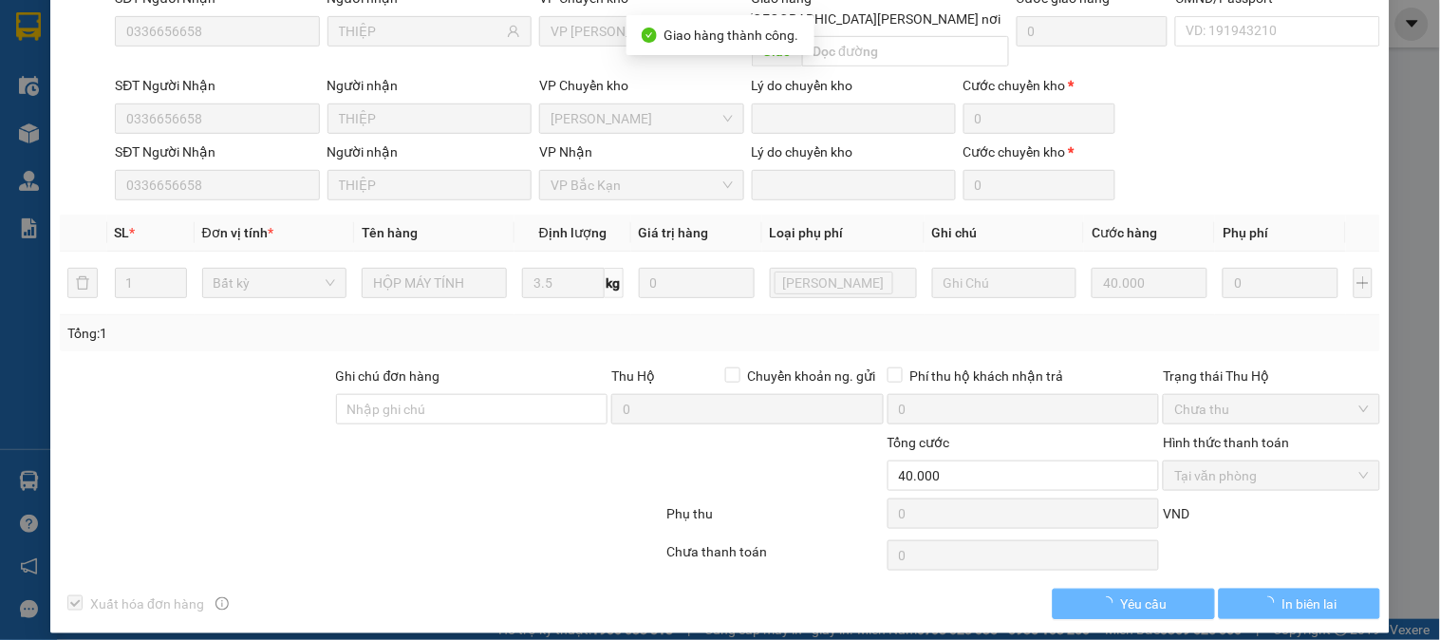
scroll to position [230, 0]
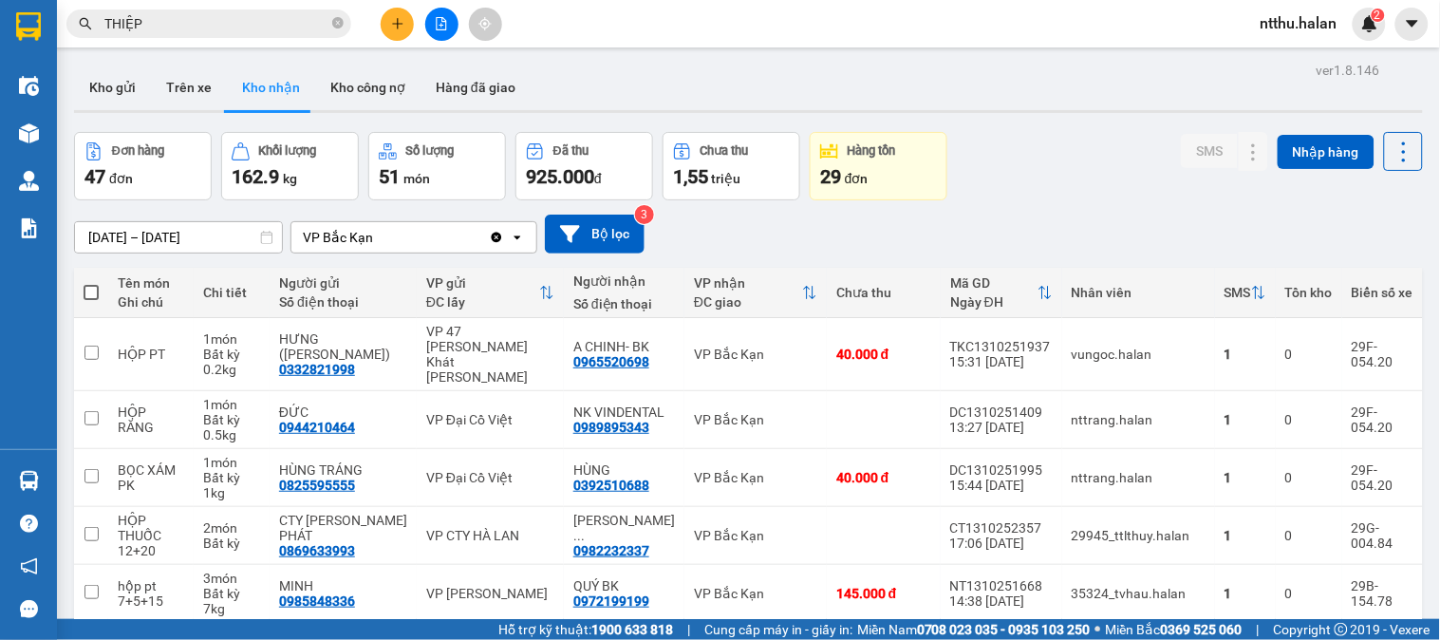
click at [278, 24] on input "THIỆP" at bounding box center [216, 23] width 224 height 21
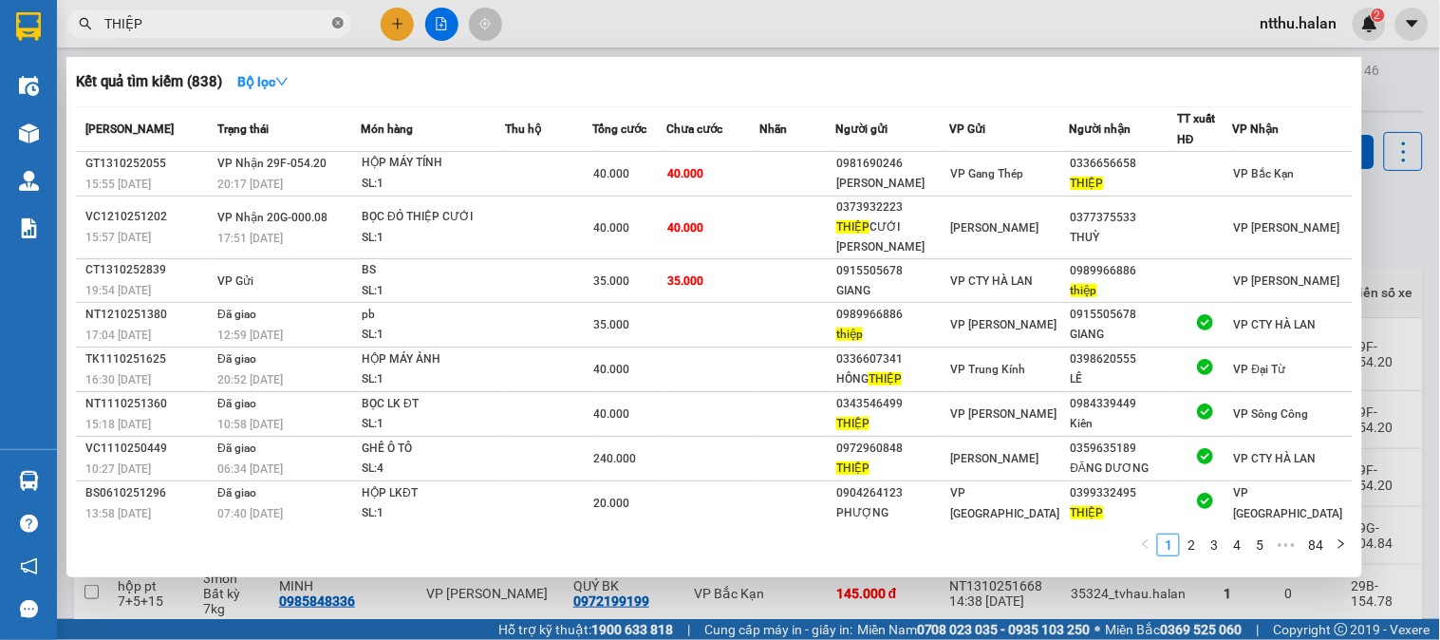
click at [336, 21] on icon "close-circle" at bounding box center [337, 22] width 11 height 11
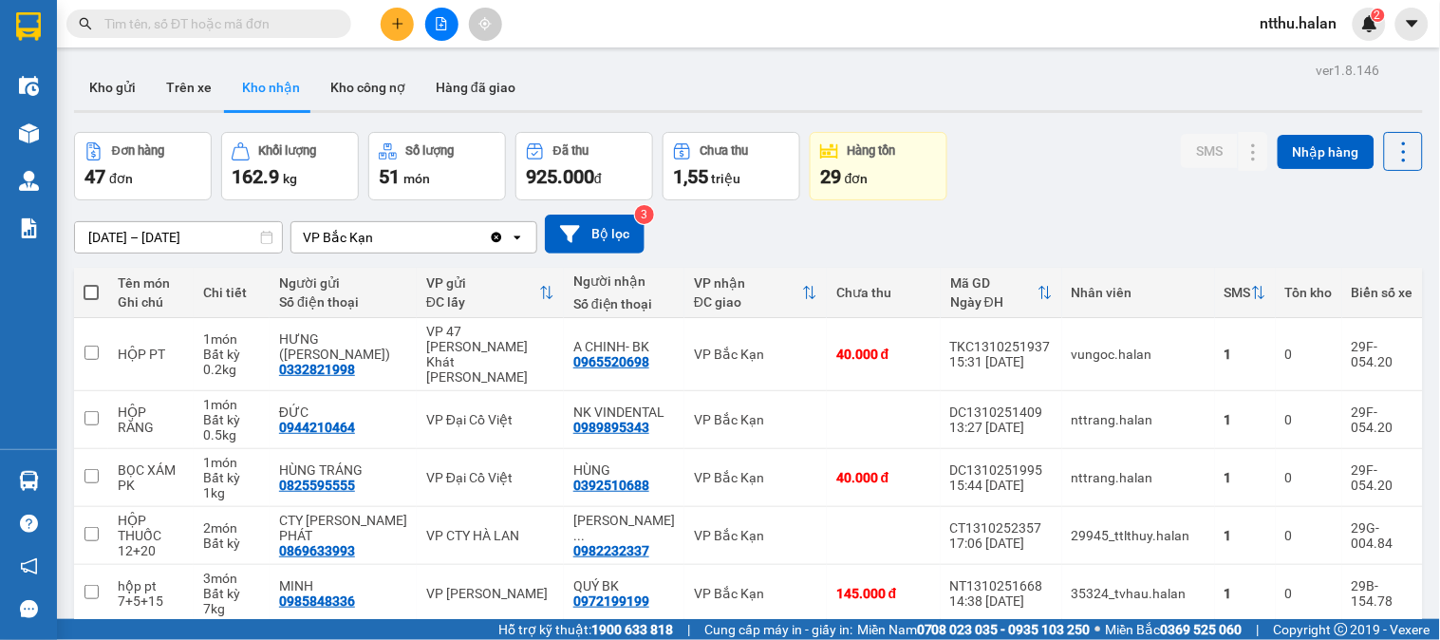
click at [222, 26] on input "text" at bounding box center [216, 23] width 224 height 21
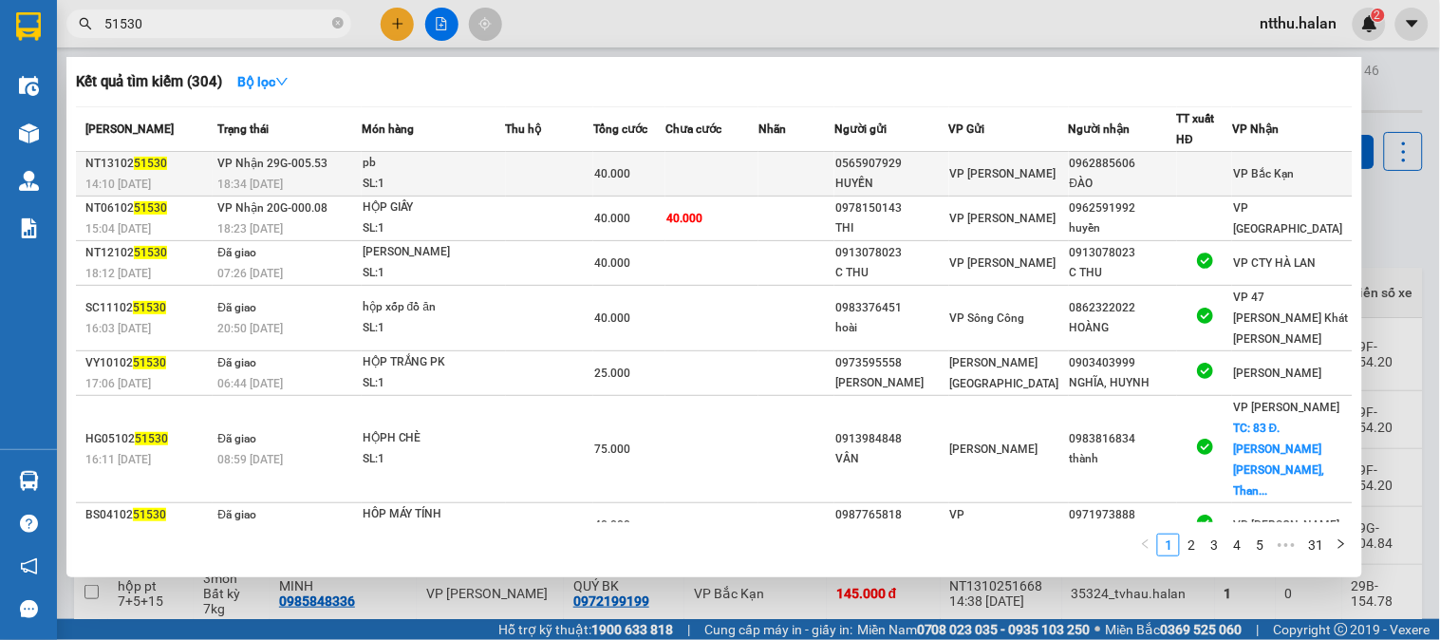
type input "51530"
click at [693, 169] on td at bounding box center [712, 174] width 93 height 45
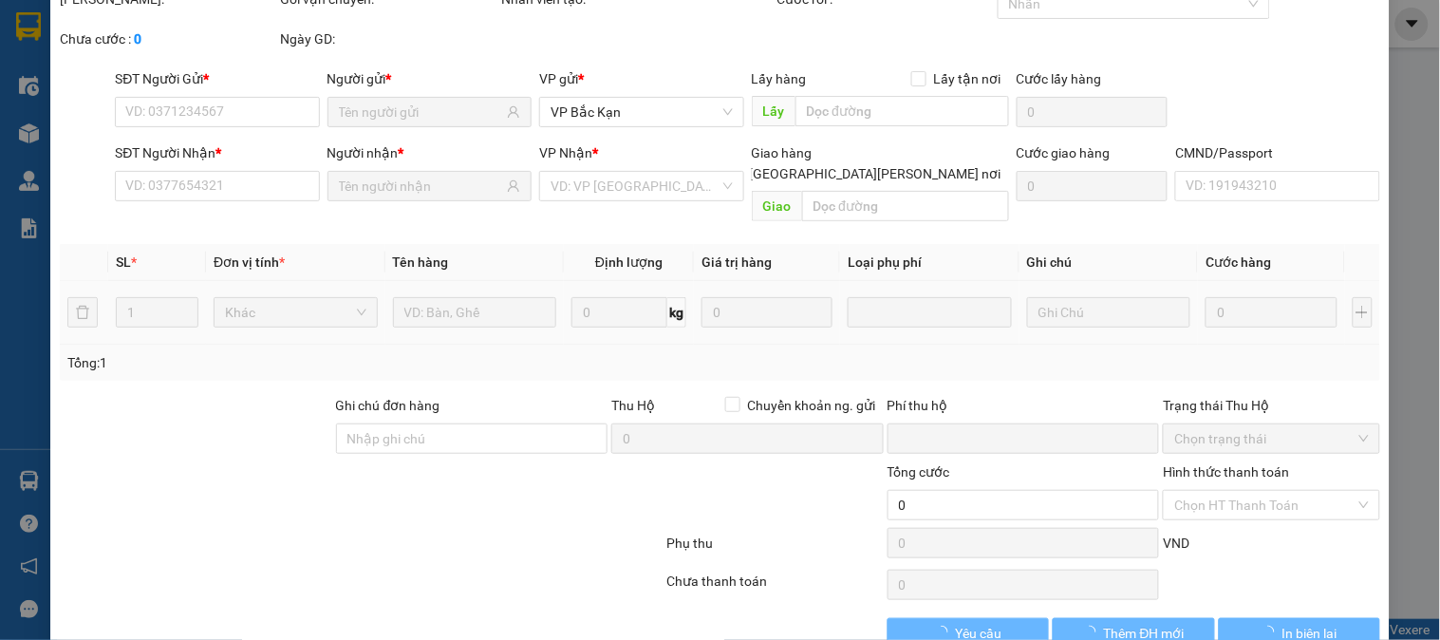
type input "0565907929"
type input "HUYỀN"
type input "0962885606"
type input "ĐÀO"
type input "0"
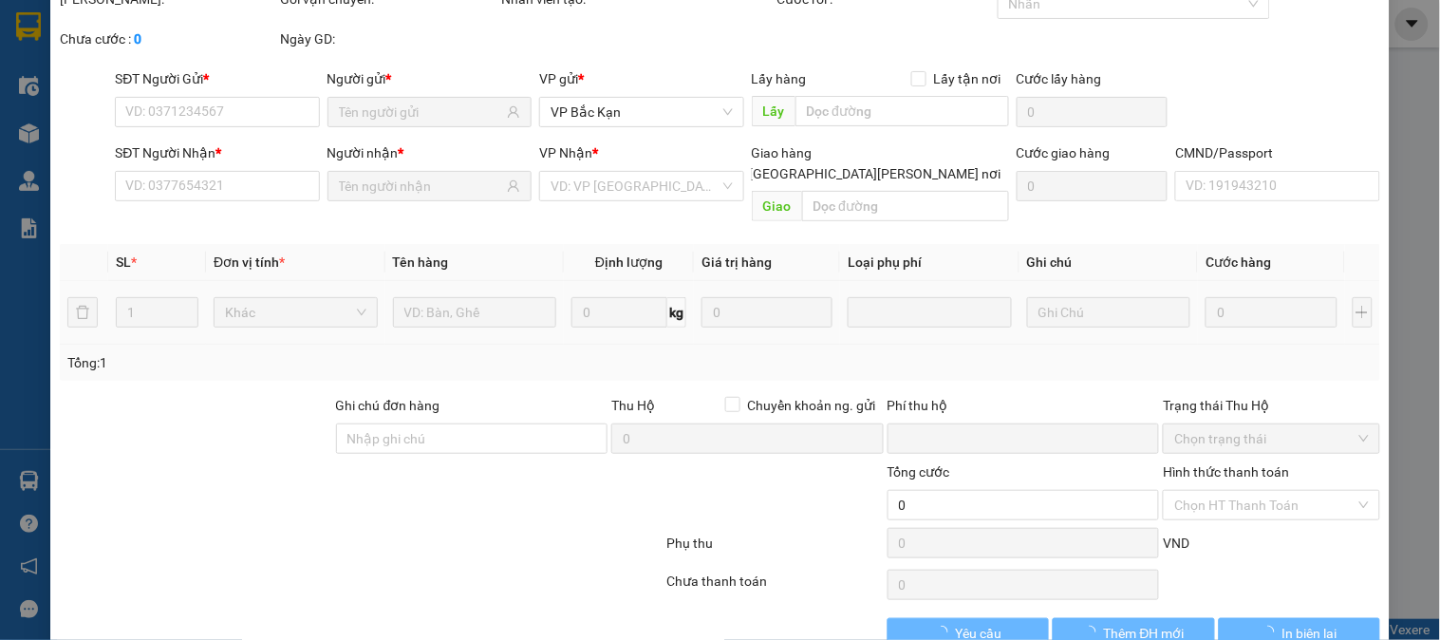
type input "40.000"
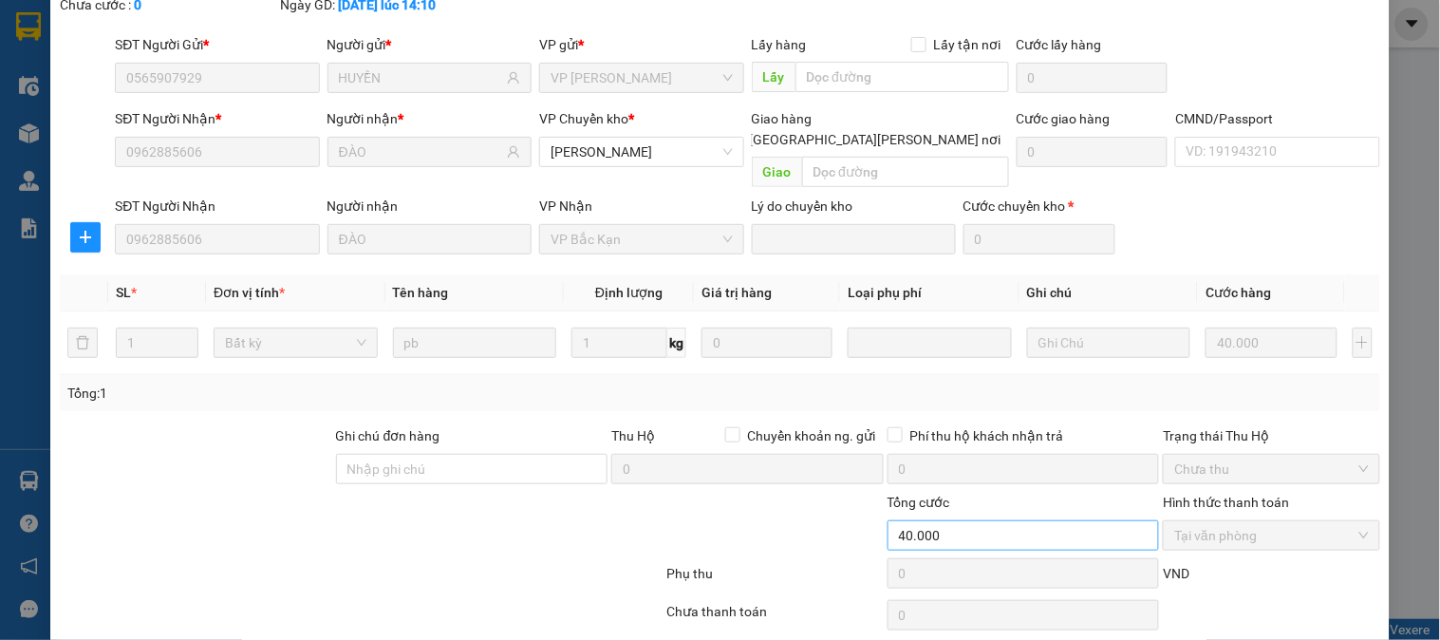
scroll to position [168, 0]
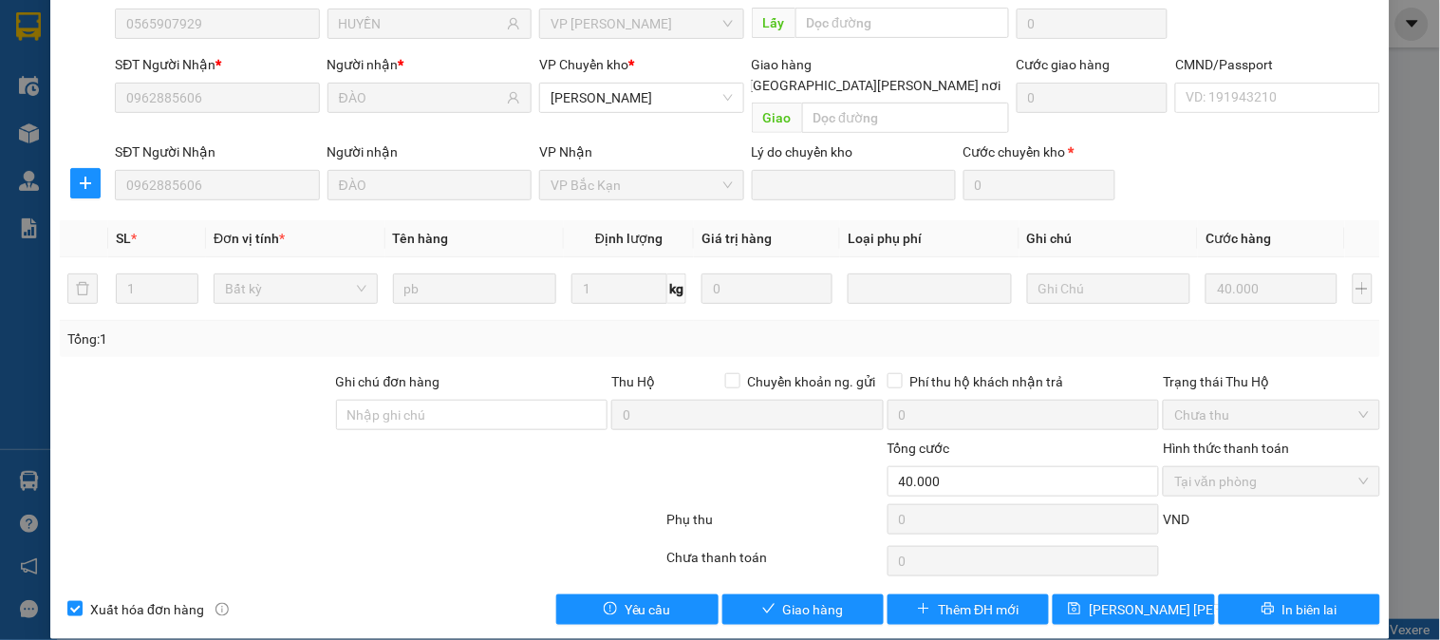
click at [804, 610] on div "SỬA ĐƠN HÀNG Lịch sử Ảnh kiện hàng Yêu cầu xuất hóa đơn điện tử Total Paid Fee …" at bounding box center [720, 240] width 1340 height 798
click at [818, 599] on span "Giao hàng" at bounding box center [813, 609] width 61 height 21
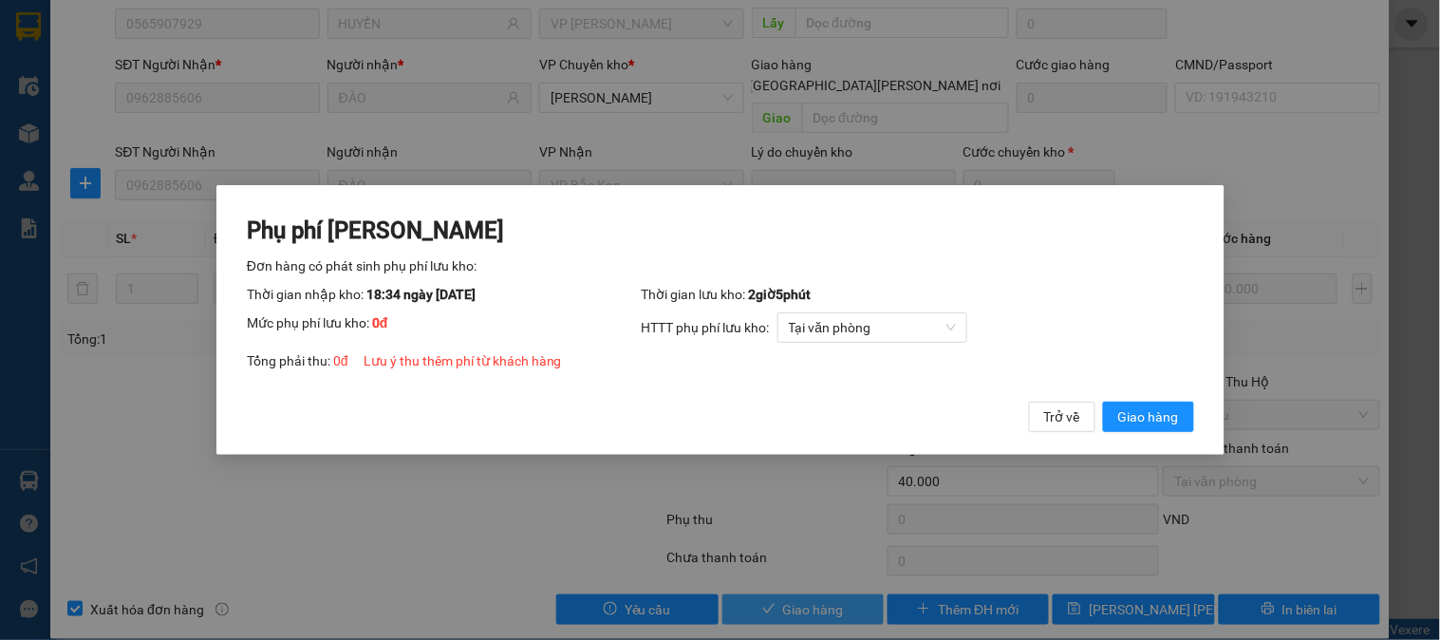
click at [1102, 402] on button "Giao hàng" at bounding box center [1147, 417] width 91 height 30
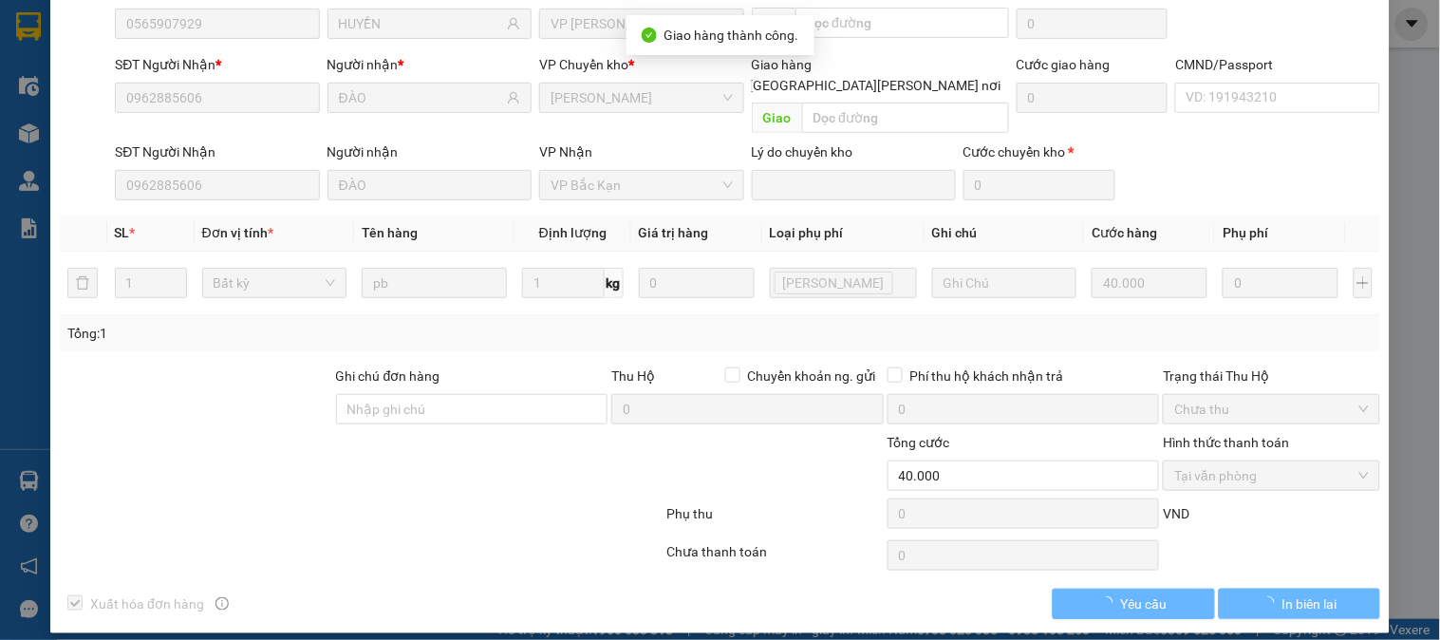
scroll to position [163, 0]
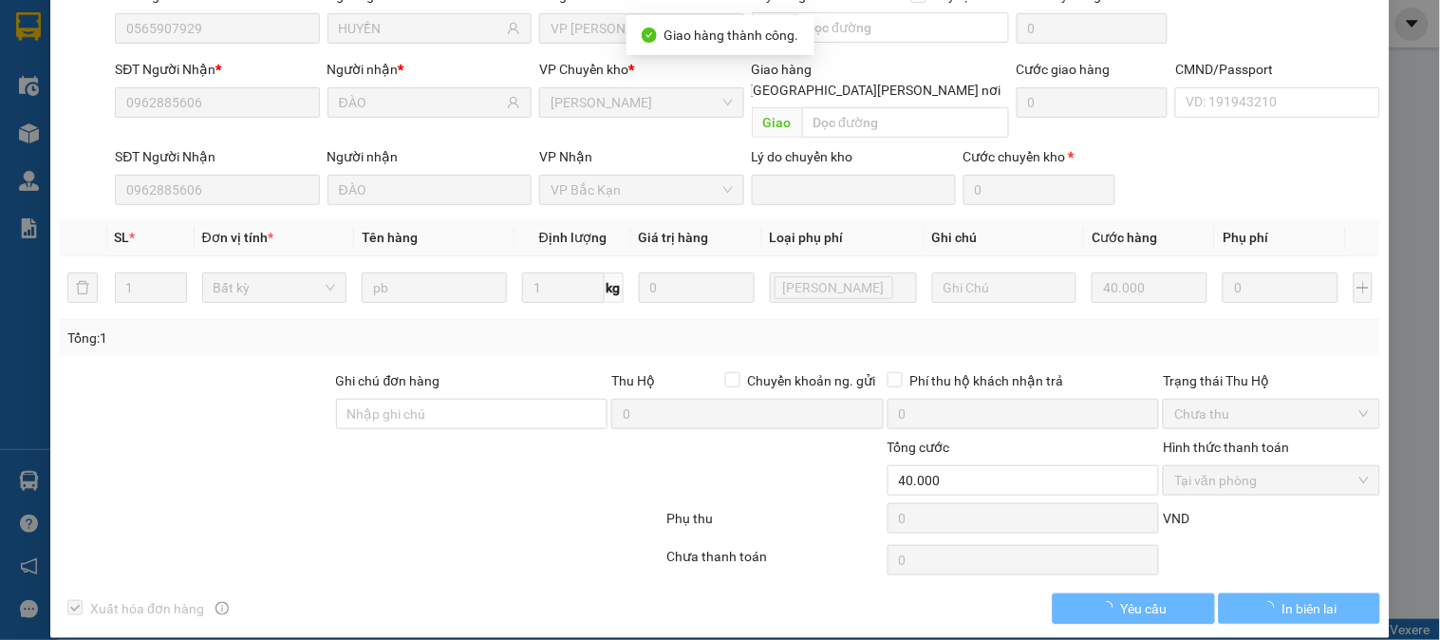
click at [609, 541] on div at bounding box center [361, 560] width 607 height 38
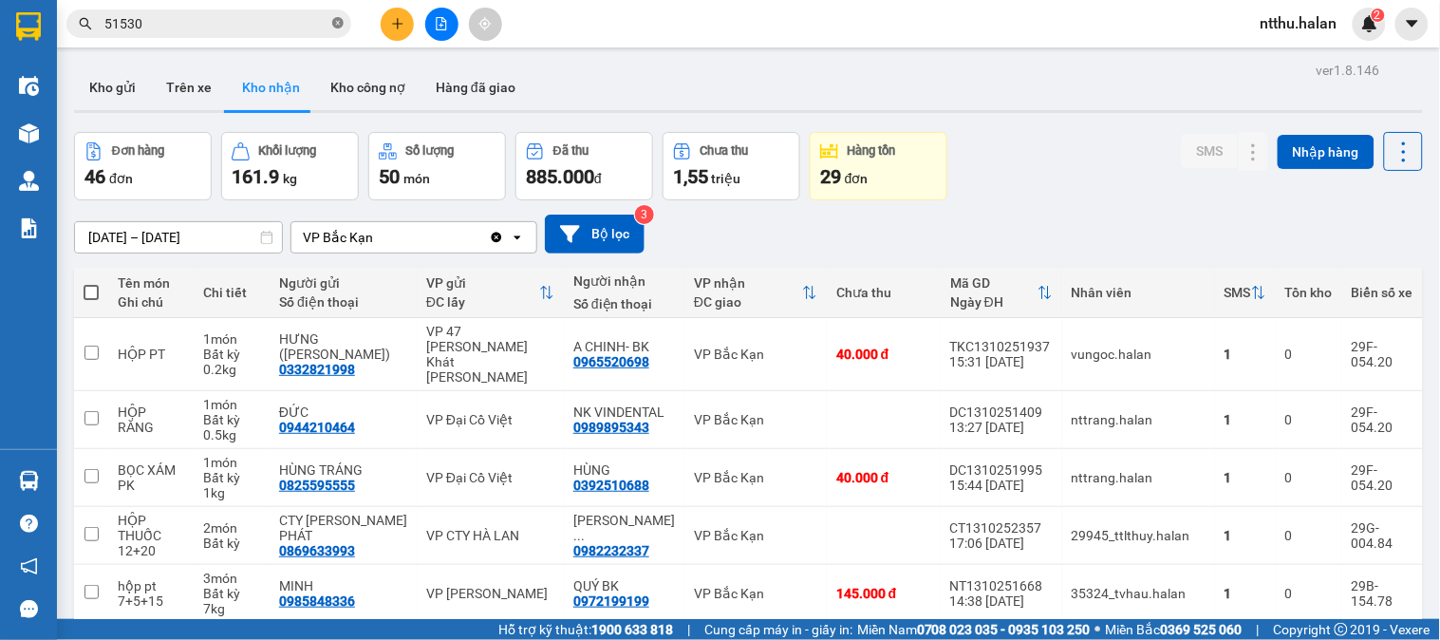
click at [336, 24] on icon "close-circle" at bounding box center [337, 22] width 11 height 11
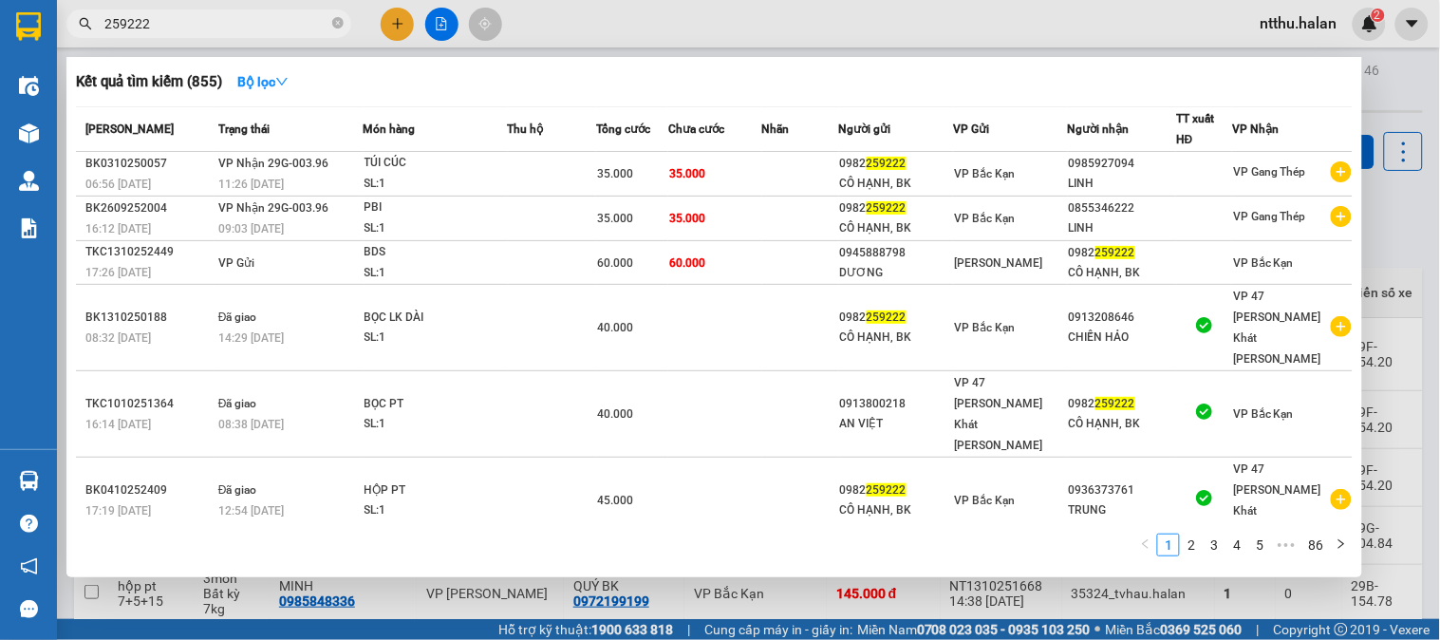
type input "259222"
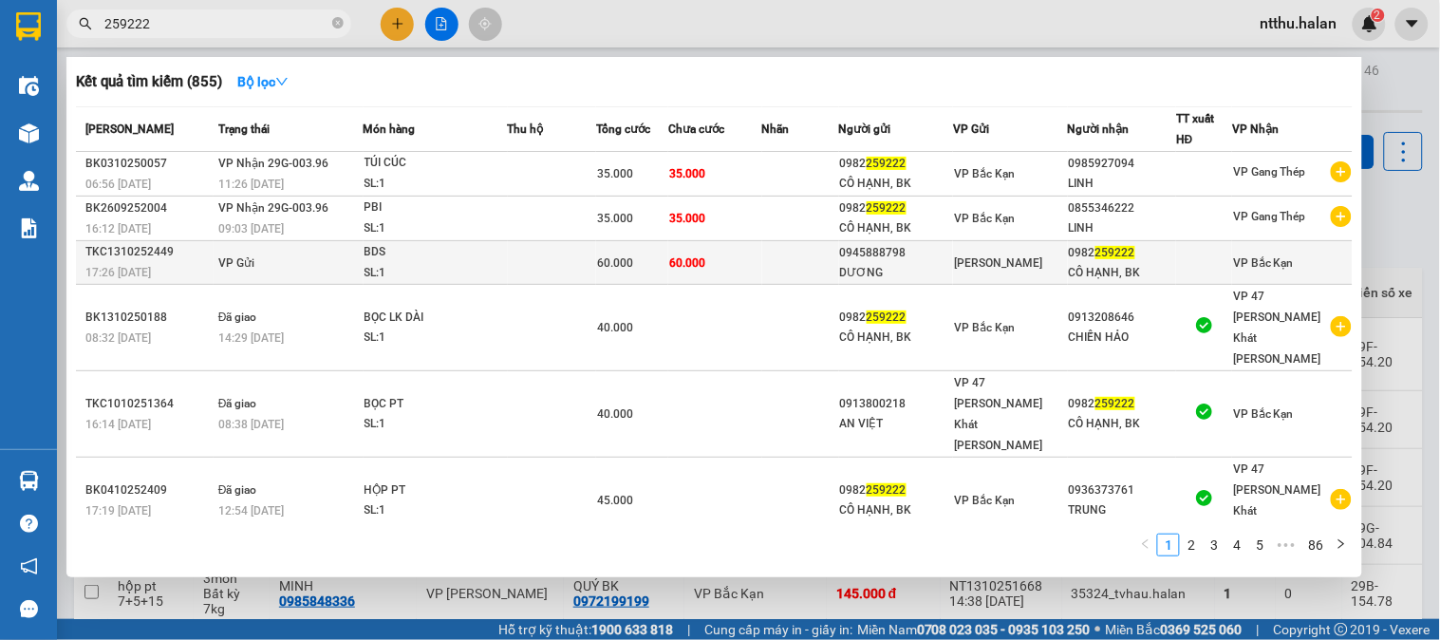
click at [495, 266] on div "SL: 1" at bounding box center [436, 273] width 142 height 21
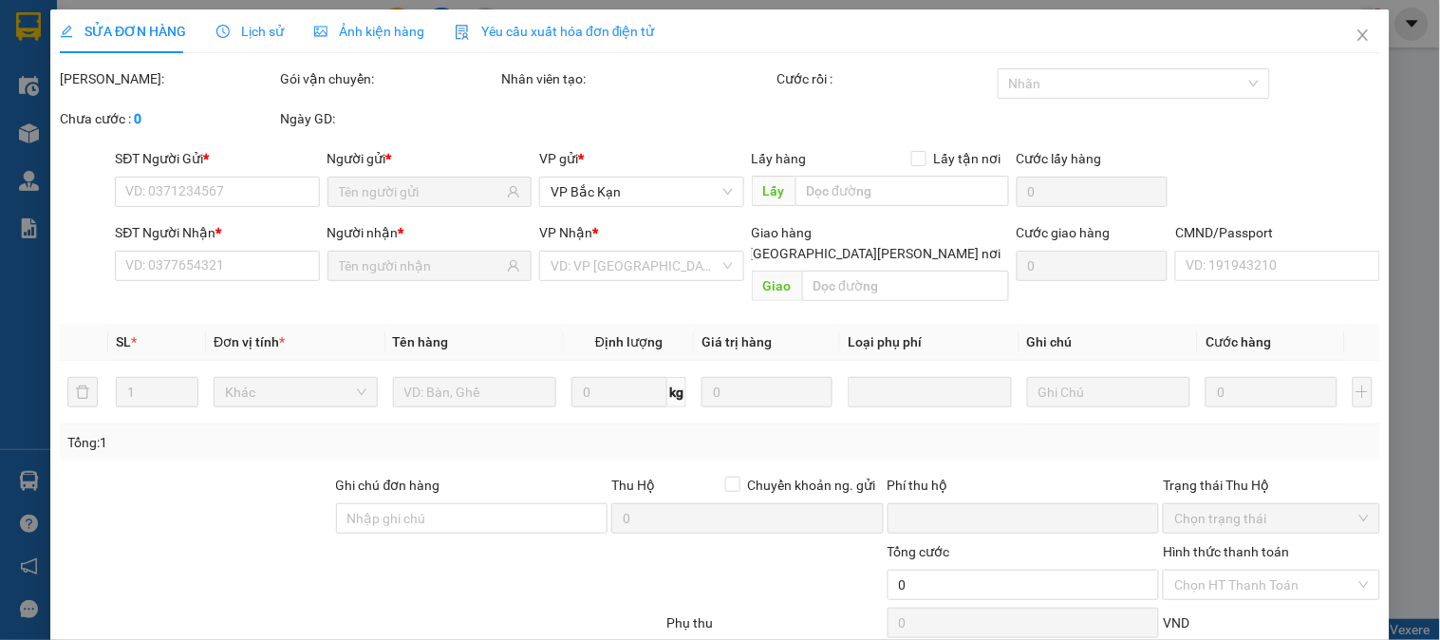
type input "0945888798"
type input "DƯƠNG"
type input "0982259222"
type input "CÔ HẠNH, BK"
type input "0"
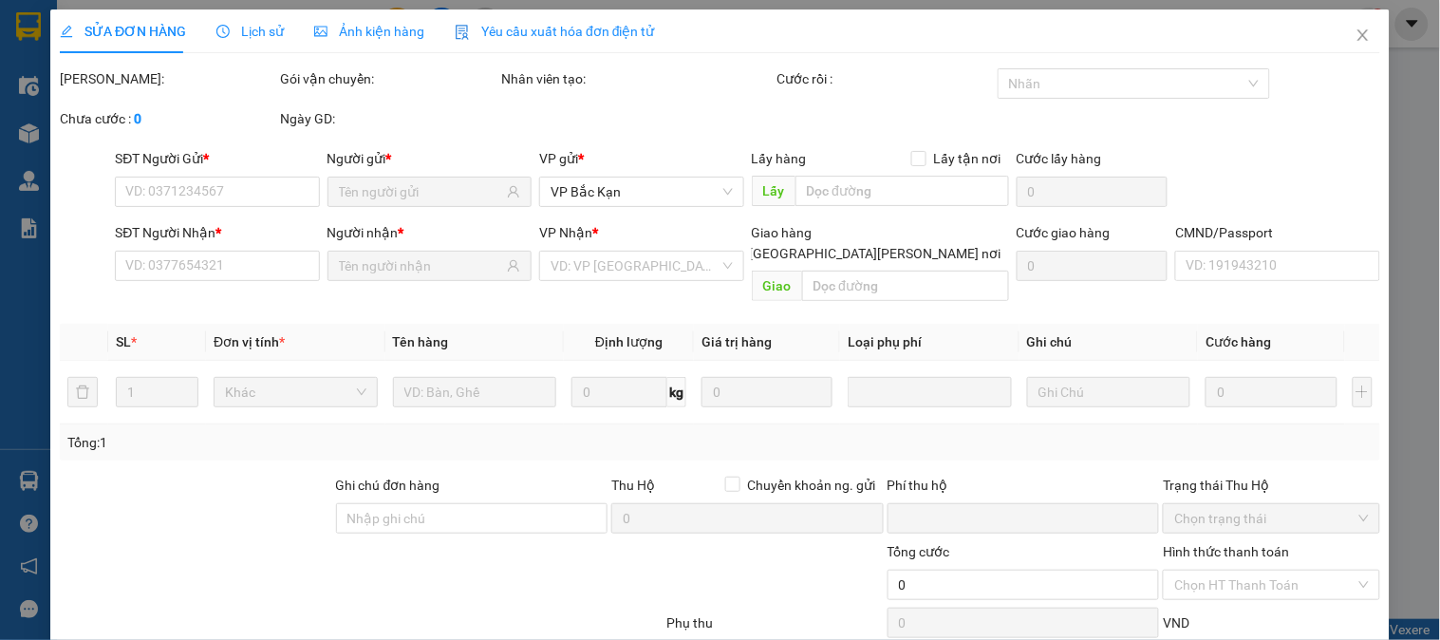
type input "60.000"
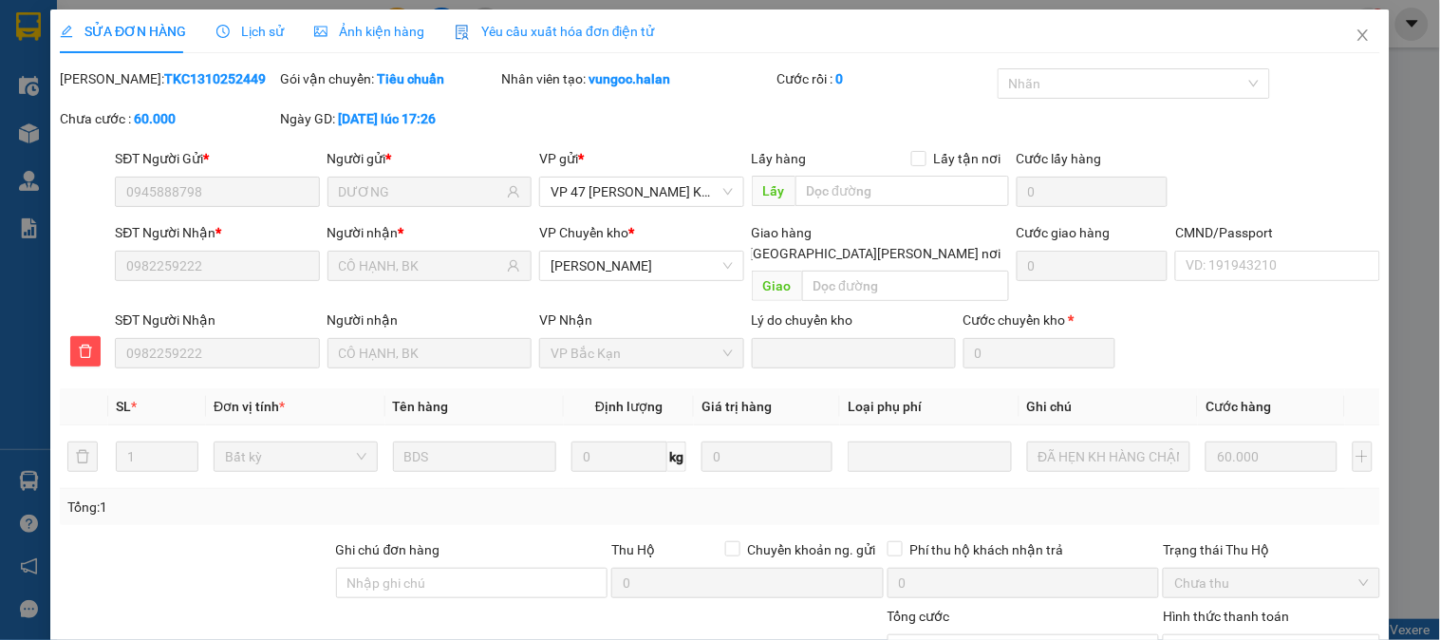
click at [241, 25] on span "Lịch sử" at bounding box center [249, 31] width 67 height 15
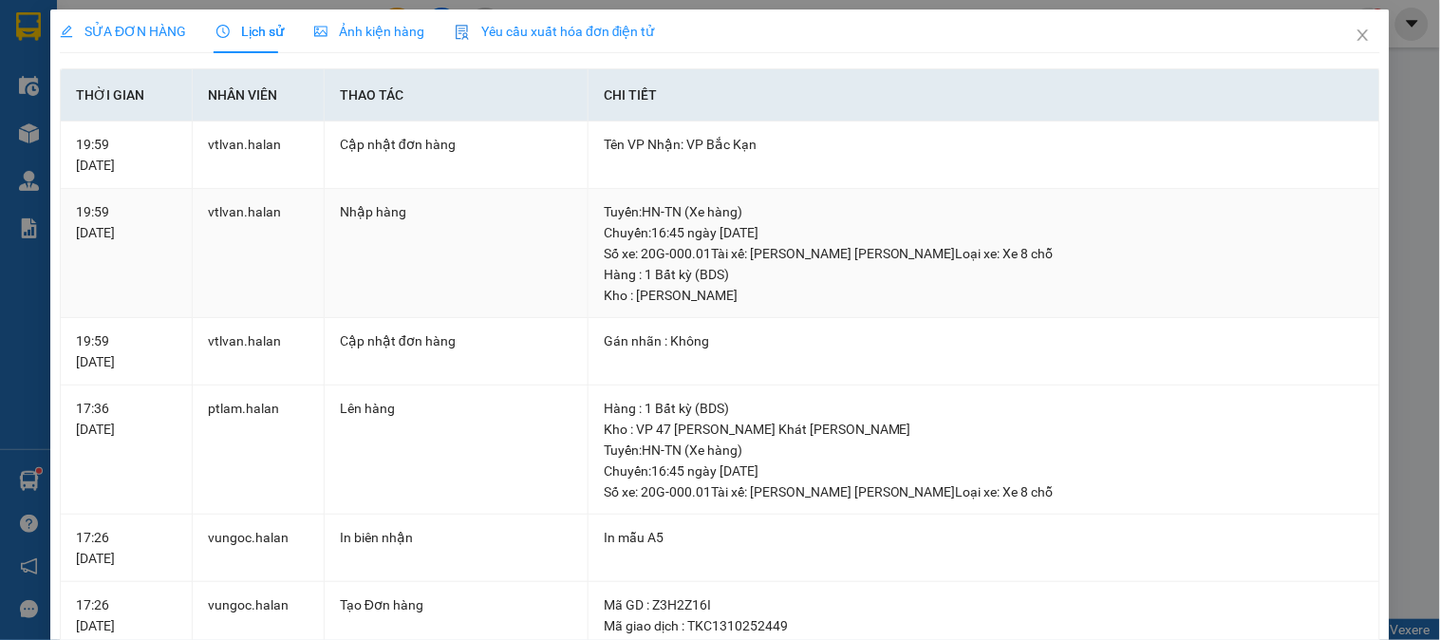
click at [1169, 269] on div "Hàng : 1 Bất kỳ (BDS)" at bounding box center [984, 274] width 760 height 21
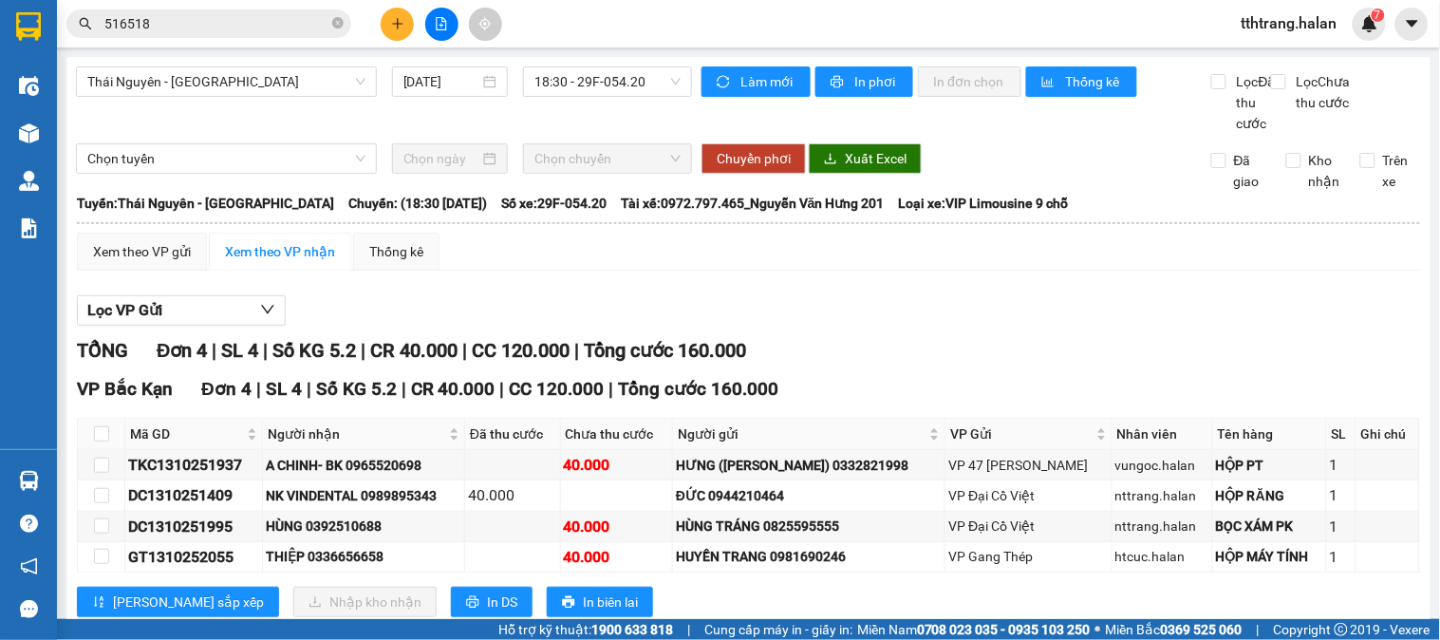
click at [340, 29] on span at bounding box center [337, 24] width 11 height 18
click at [342, 23] on span at bounding box center [337, 23] width 11 height 21
click at [278, 26] on input "text" at bounding box center [216, 23] width 224 height 21
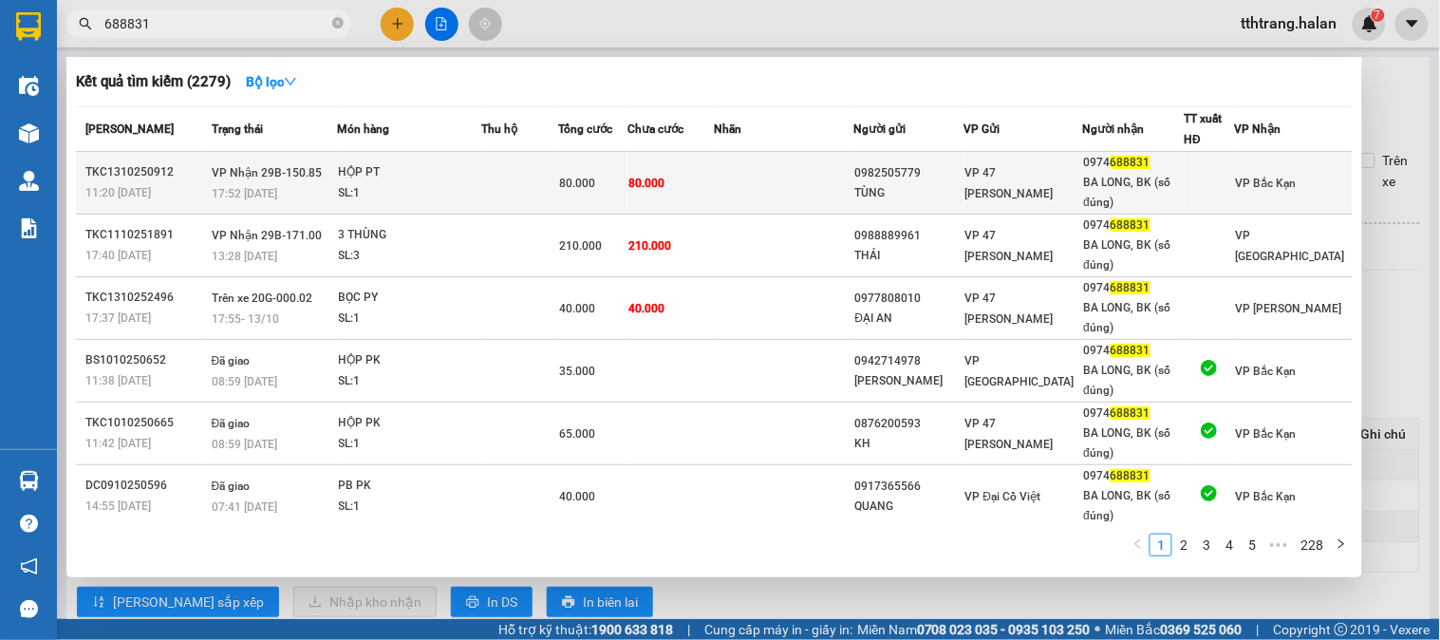
type input "688831"
click at [628, 184] on div "80.000" at bounding box center [593, 183] width 67 height 21
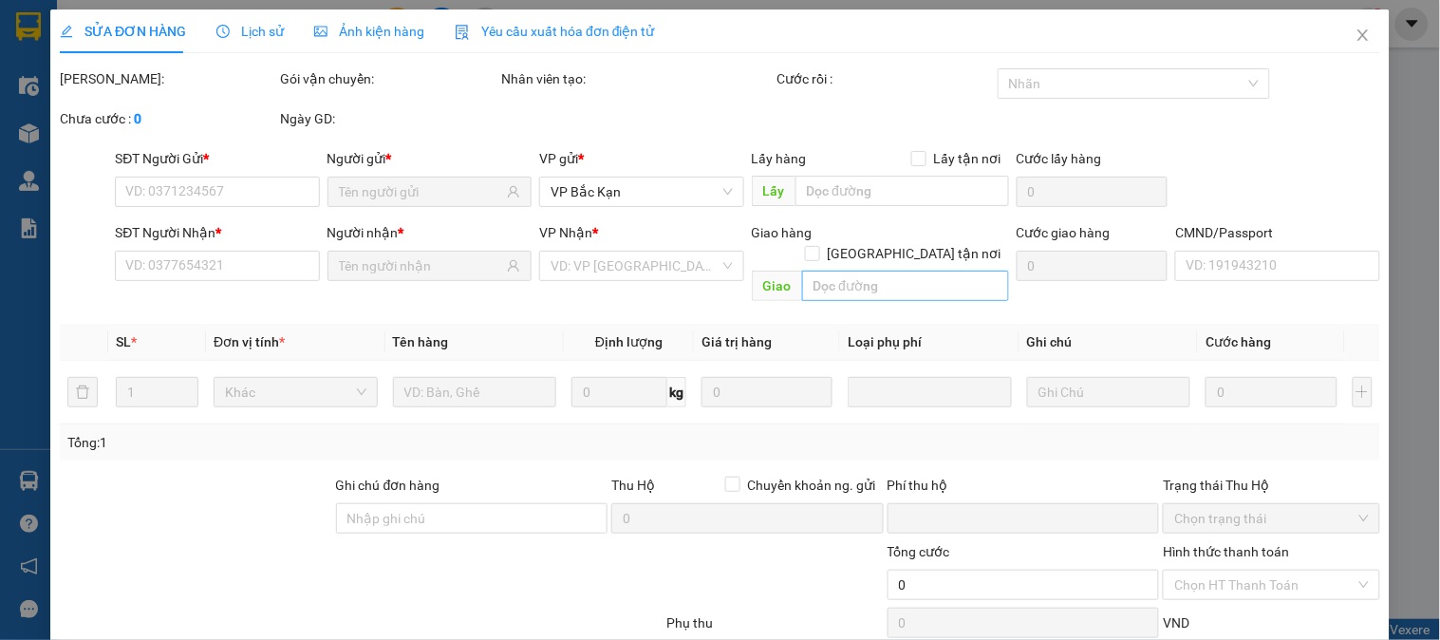
type input "0982505779"
type input "TÙNG"
type input "0974688831"
type input "BA LONG, BK (số đúng)"
type input "0"
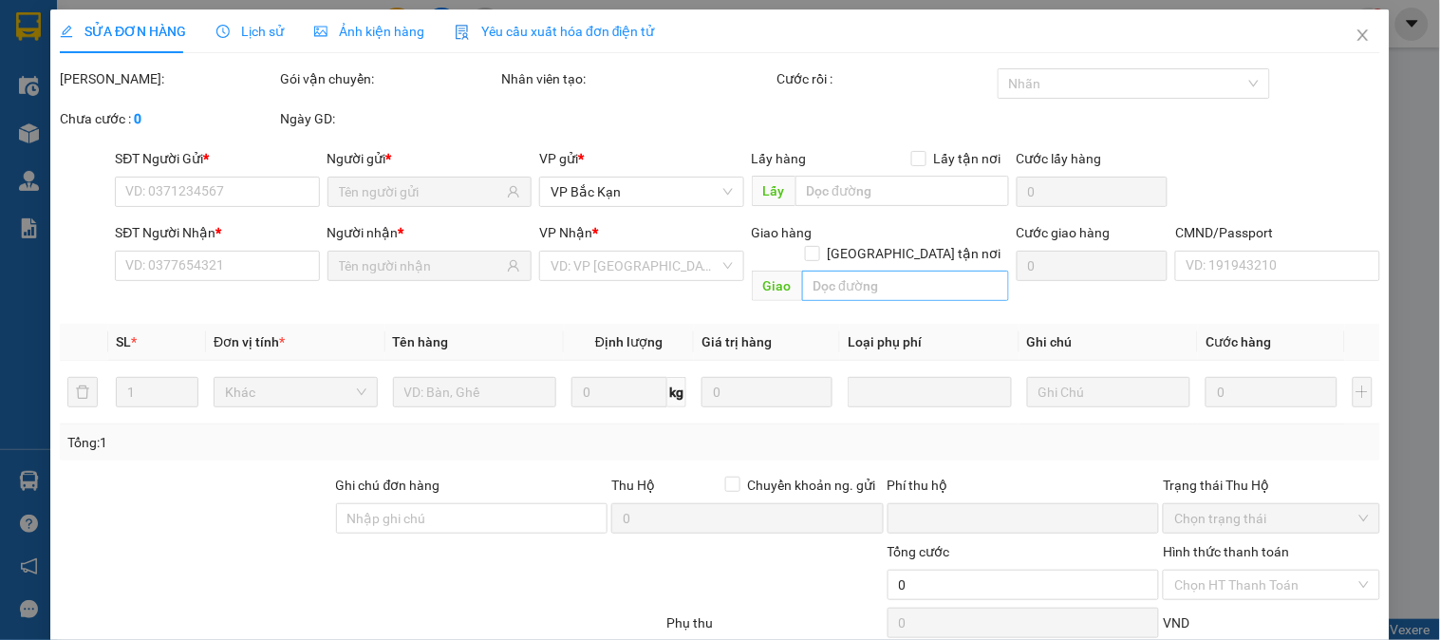
type input "80.000"
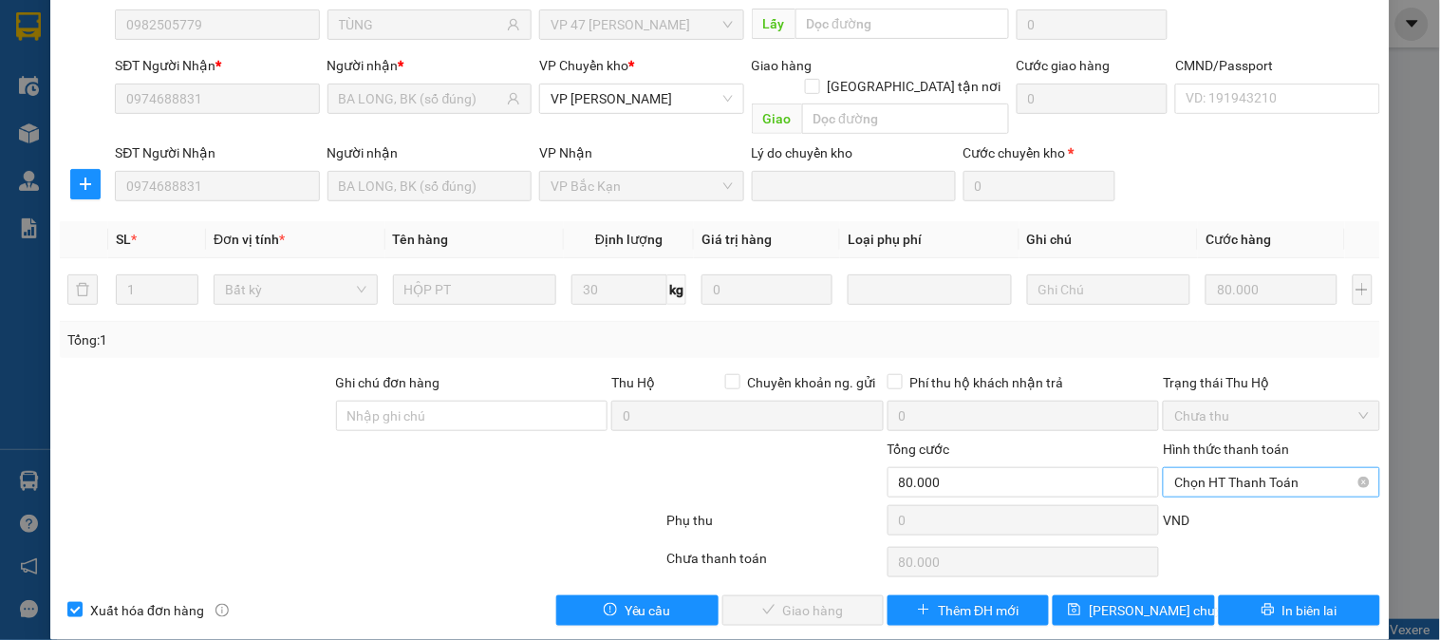
click at [1292, 468] on span "Chọn HT Thanh Toán" at bounding box center [1271, 482] width 194 height 28
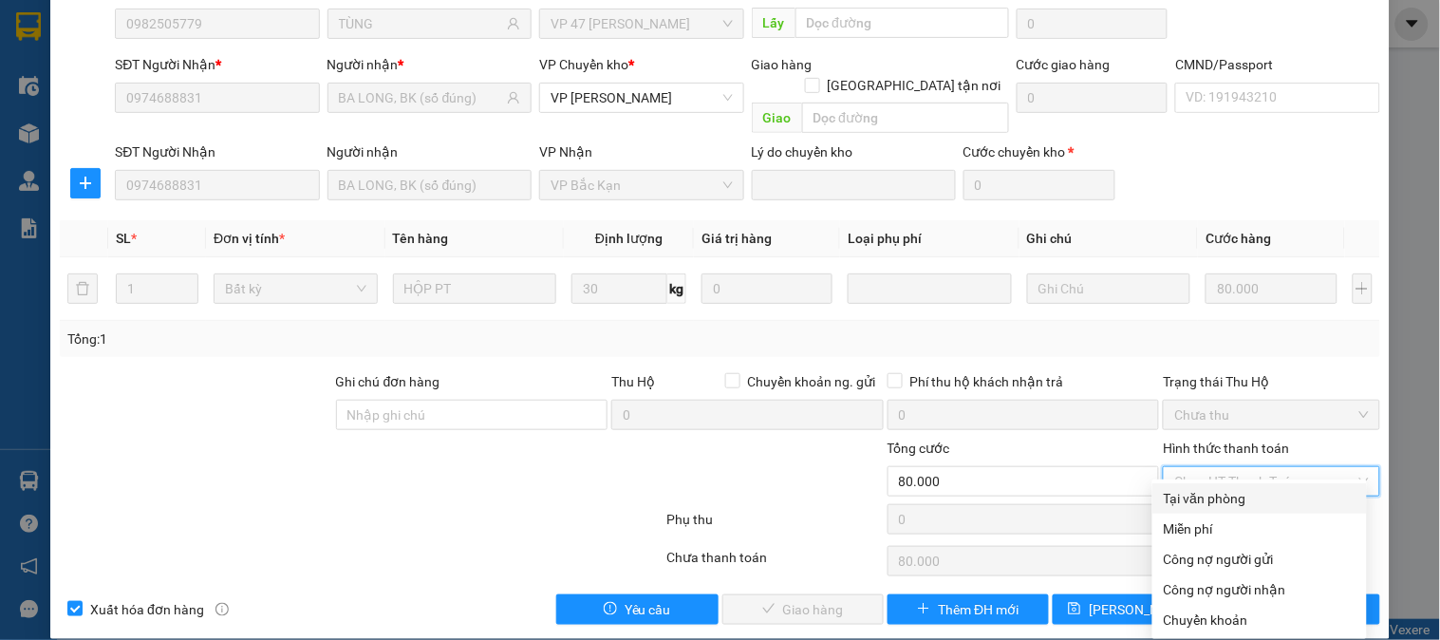
drag, startPoint x: 1274, startPoint y: 491, endPoint x: 1128, endPoint y: 527, distance: 150.6
click at [1272, 492] on div "Tại văn phòng" at bounding box center [1260, 498] width 192 height 21
type input "0"
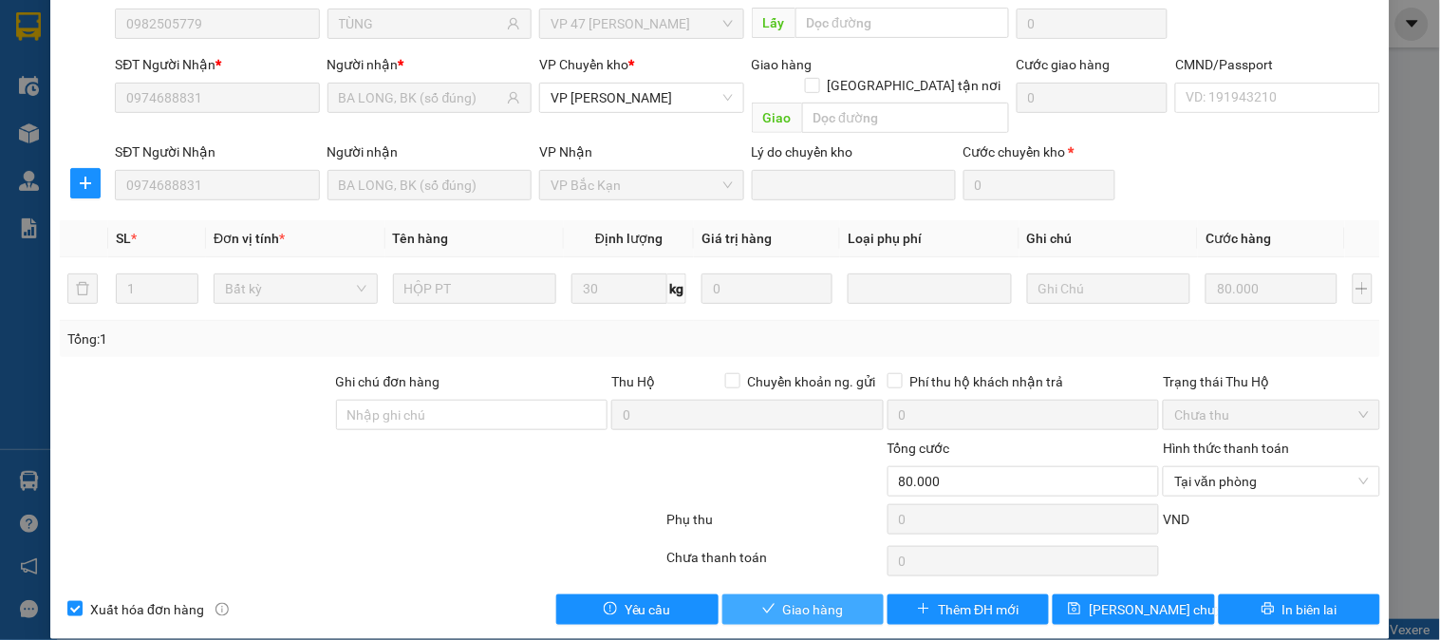
click at [780, 594] on button "Giao hàng" at bounding box center [803, 609] width 161 height 30
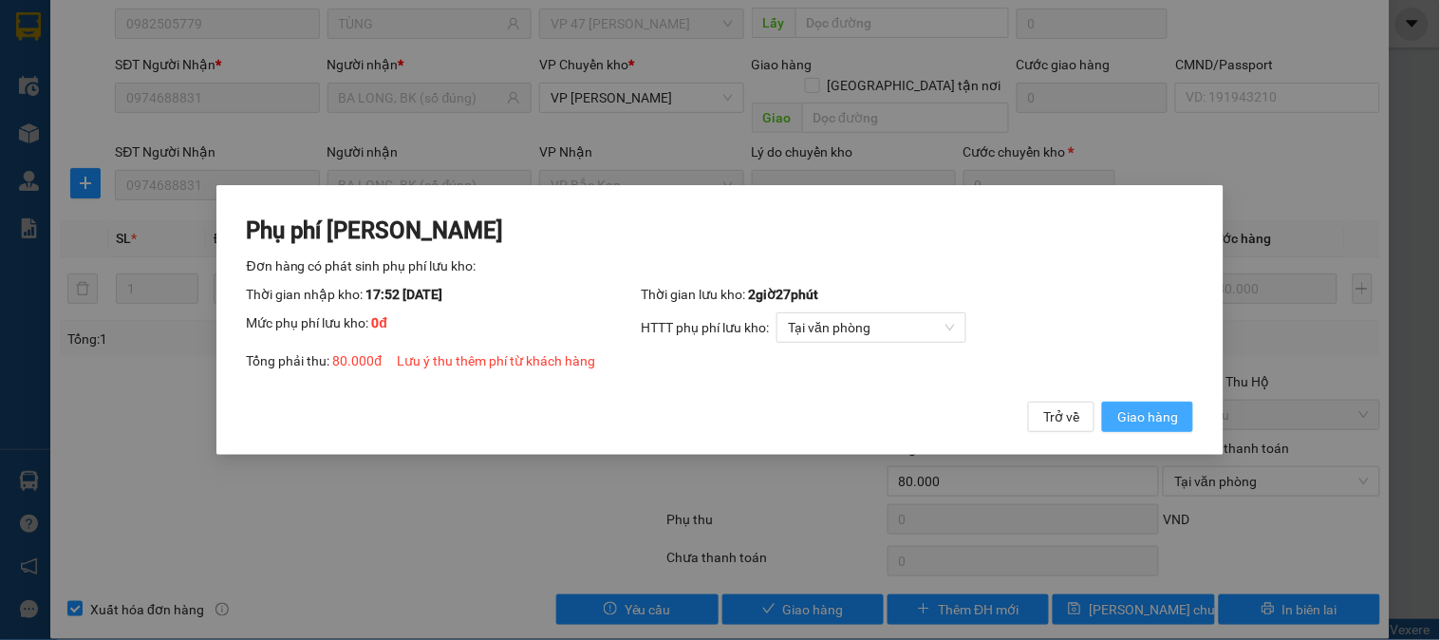
drag, startPoint x: 1165, startPoint y: 409, endPoint x: 1192, endPoint y: 399, distance: 28.6
click at [1164, 408] on span "Giao hàng" at bounding box center [1147, 416] width 61 height 21
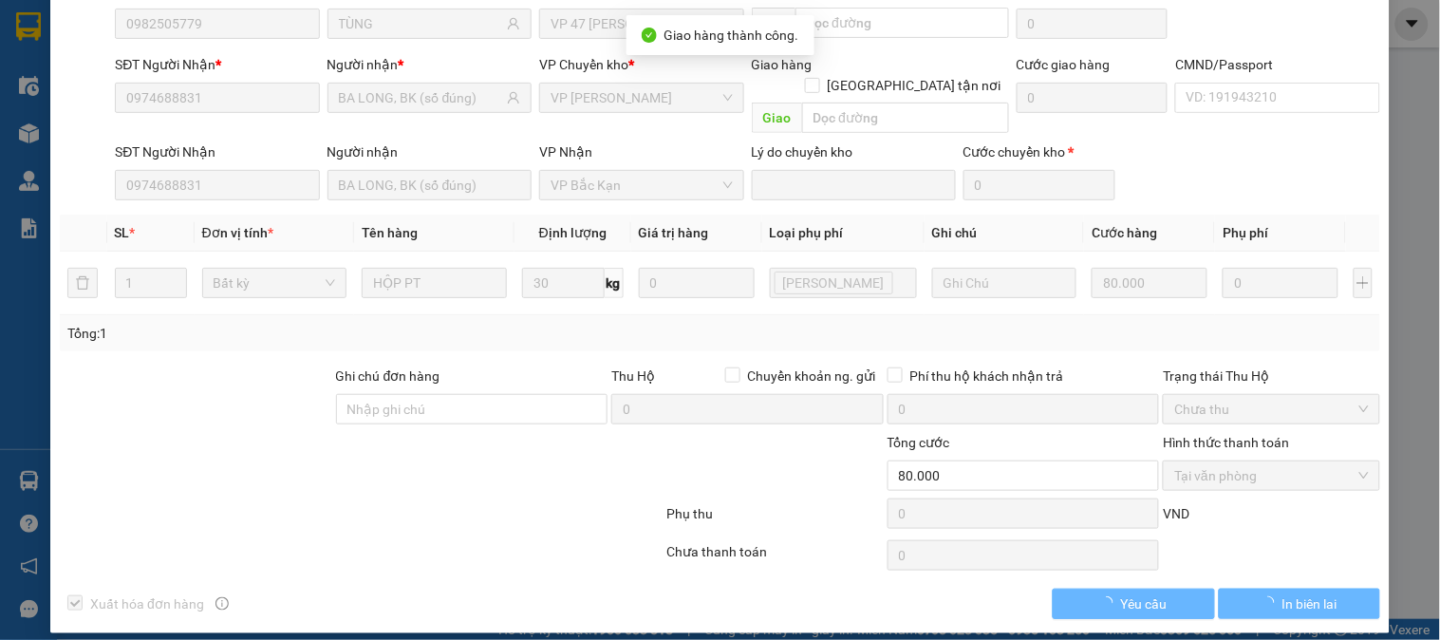
scroll to position [0, 0]
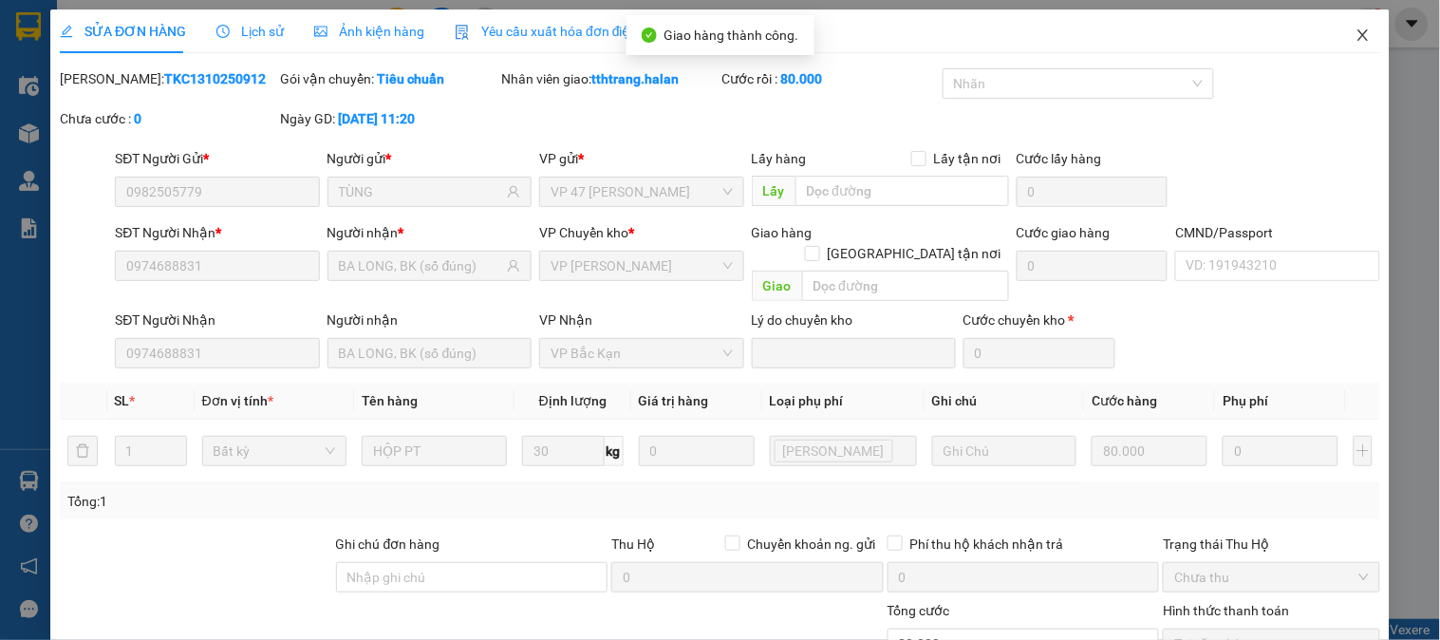
click at [1356, 39] on icon "close" at bounding box center [1363, 35] width 15 height 15
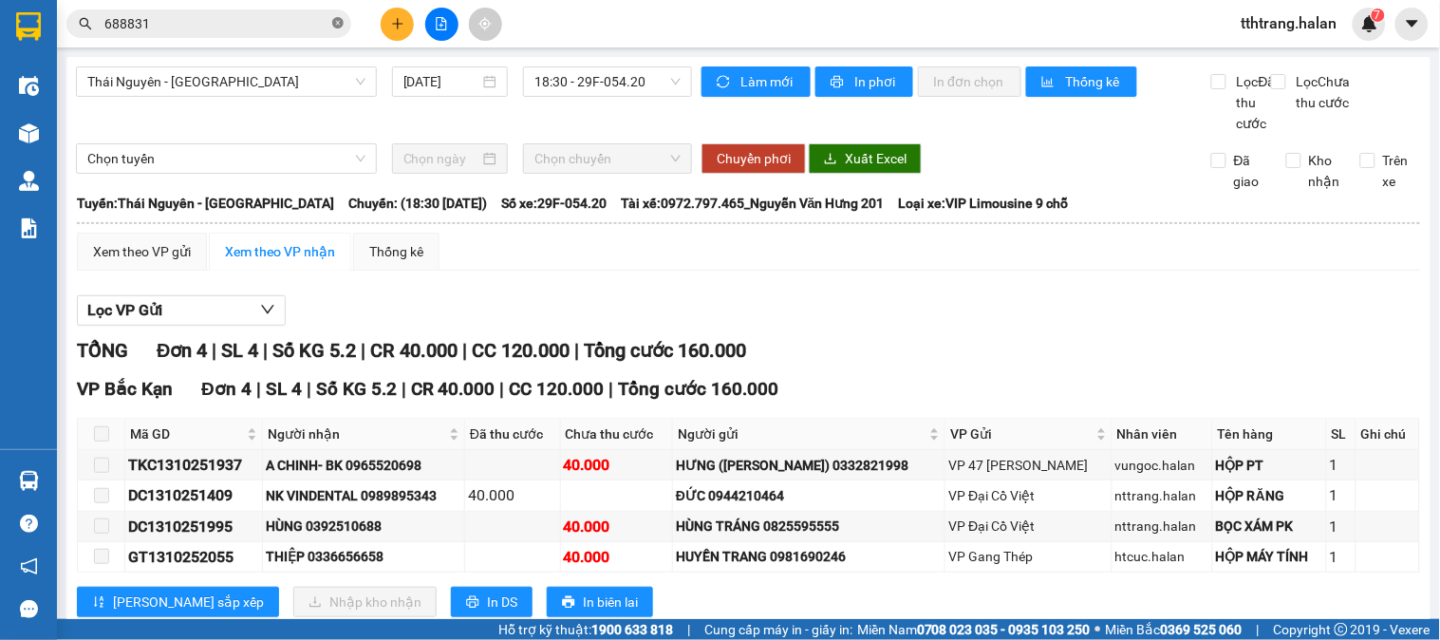
click at [338, 25] on icon "close-circle" at bounding box center [337, 22] width 11 height 11
click at [285, 25] on input "text" at bounding box center [216, 23] width 224 height 21
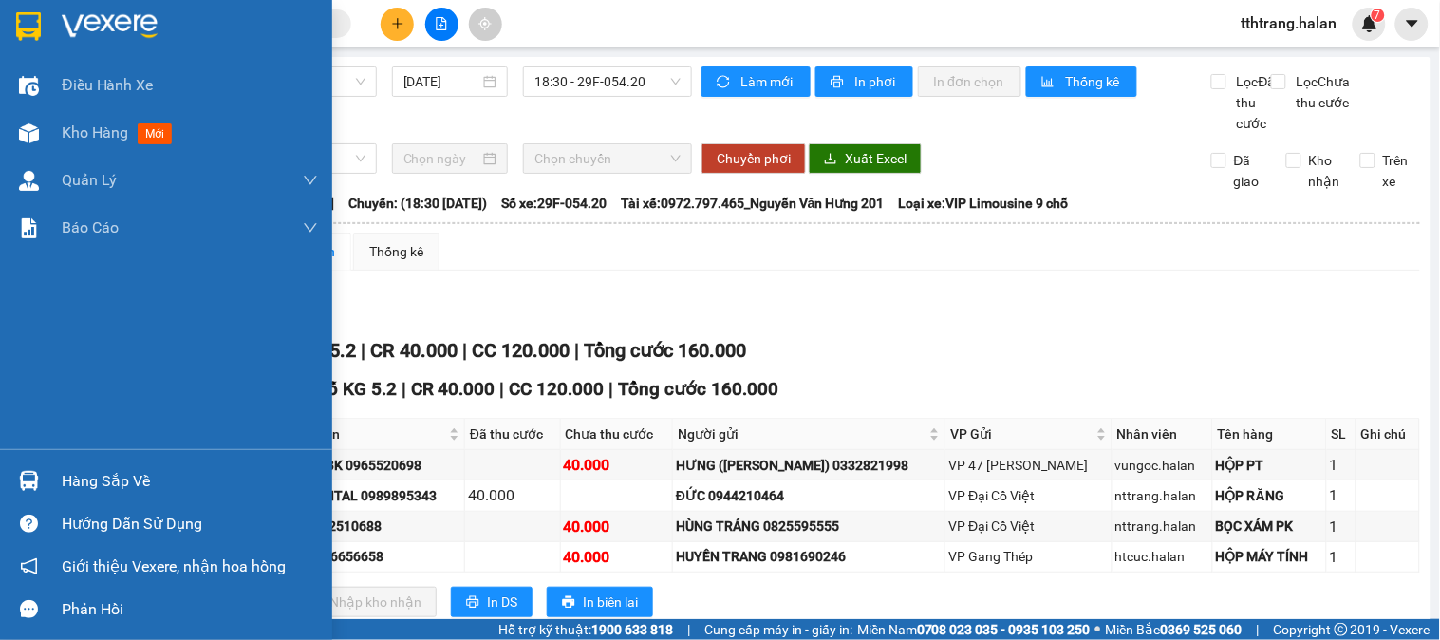
click at [53, 495] on div "Hàng sắp về" at bounding box center [166, 481] width 332 height 43
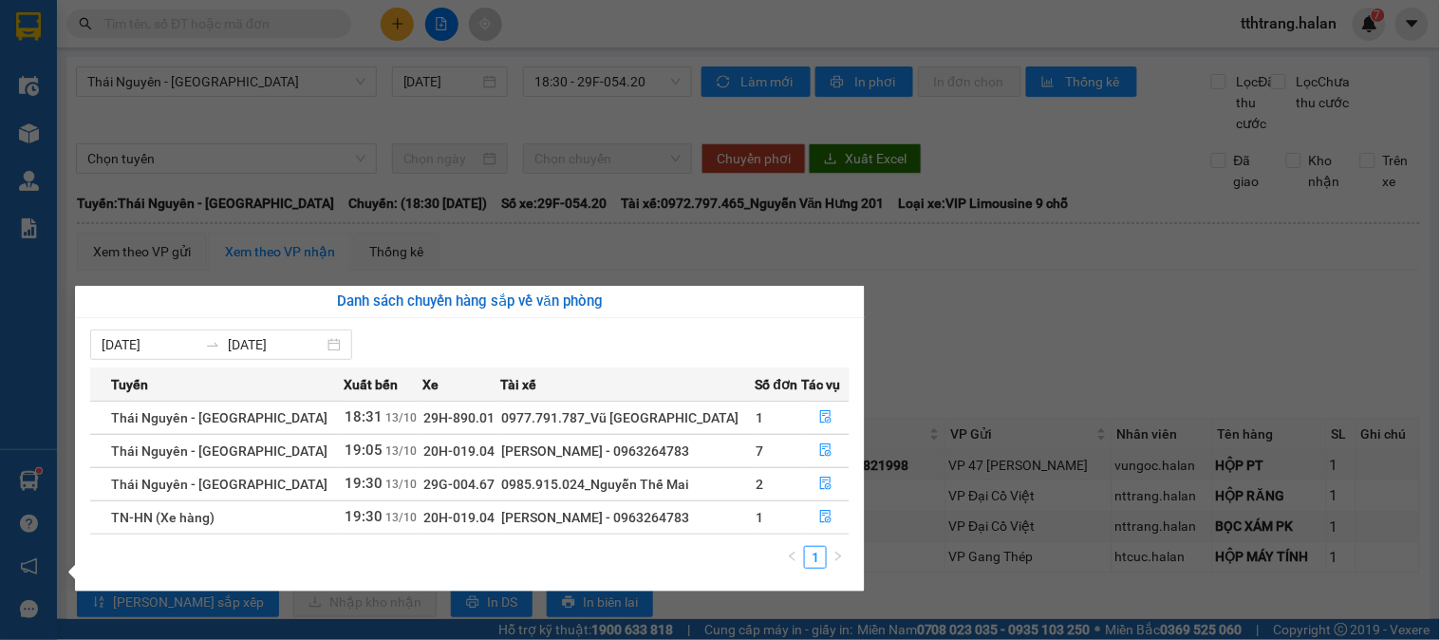
click at [308, 95] on section "Kết quả tìm kiếm ( 2279 ) Bộ lọc Mã ĐH Trạng thái Món hàng Thu hộ Tổng cước Chư…" at bounding box center [720, 320] width 1440 height 640
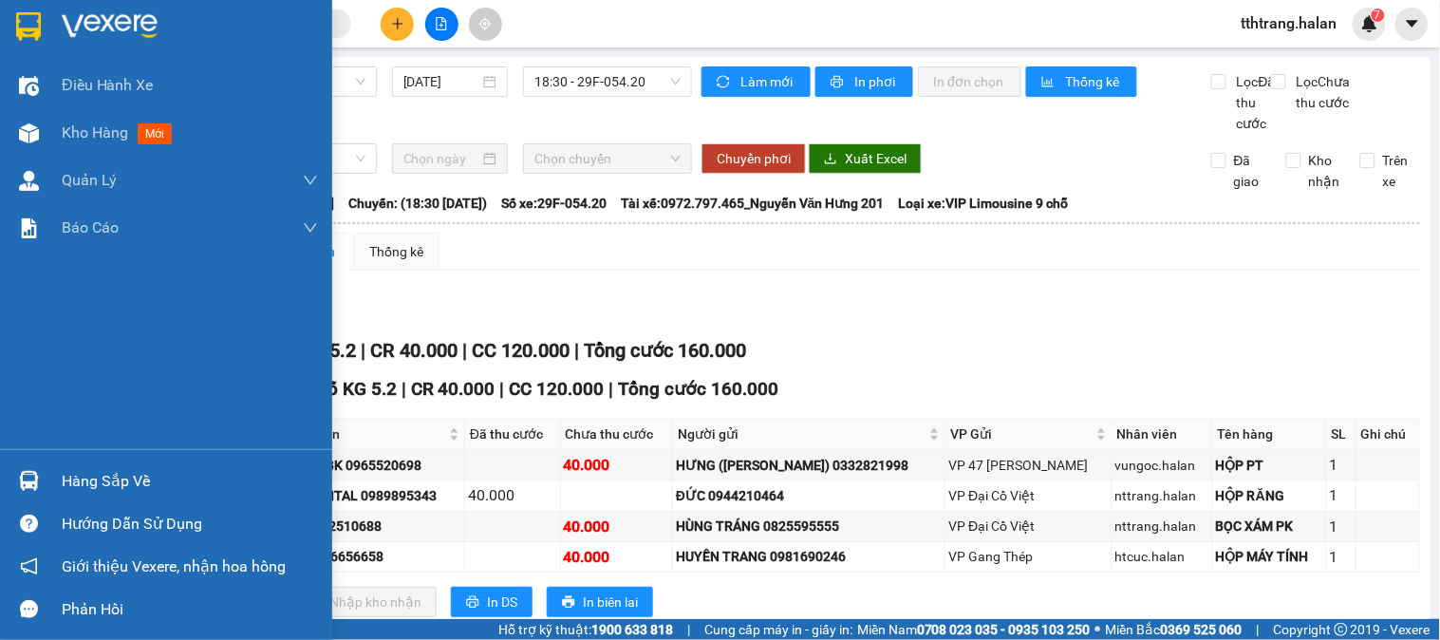
click at [45, 484] on div "Hàng sắp về" at bounding box center [166, 481] width 332 height 43
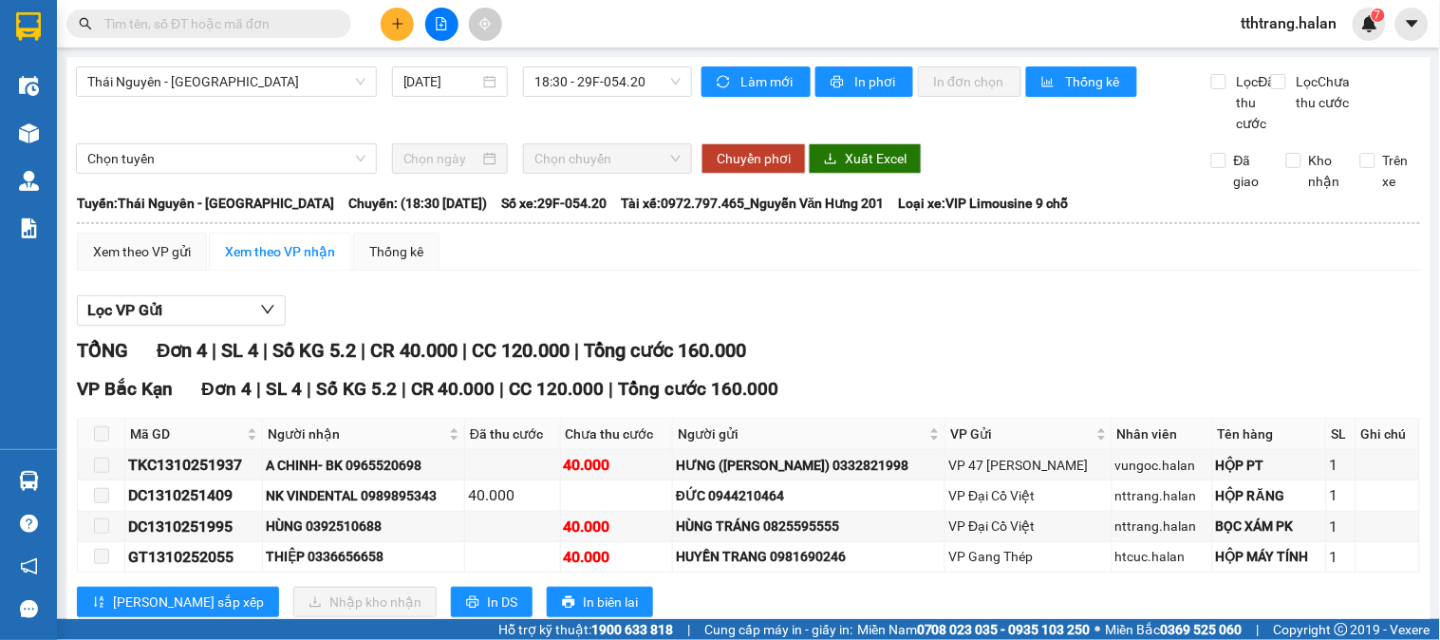
drag, startPoint x: 960, startPoint y: 321, endPoint x: 613, endPoint y: 219, distance: 361.1
click at [961, 321] on section "Kết quả tìm kiếm ( 2279 ) Bộ lọc Mã ĐH Trạng thái Món hàng Thu hộ Tổng cước Chư…" at bounding box center [720, 320] width 1440 height 640
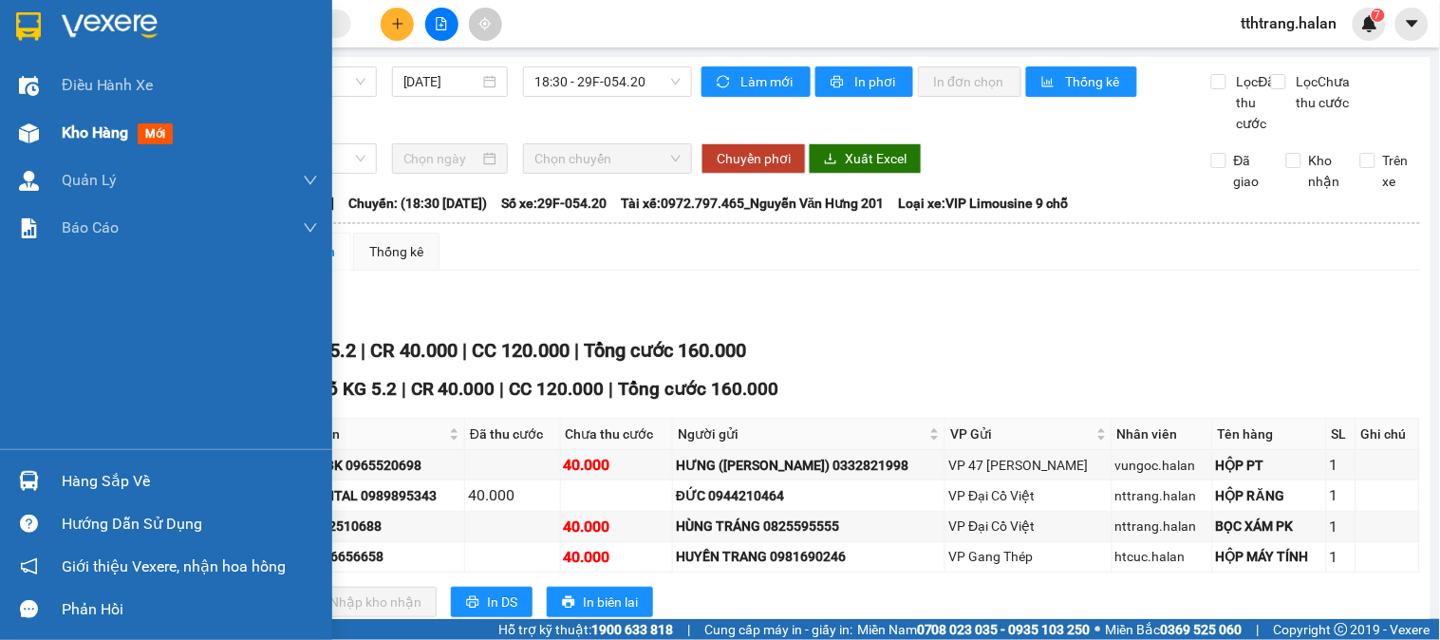
click at [31, 139] on img at bounding box center [29, 133] width 20 height 20
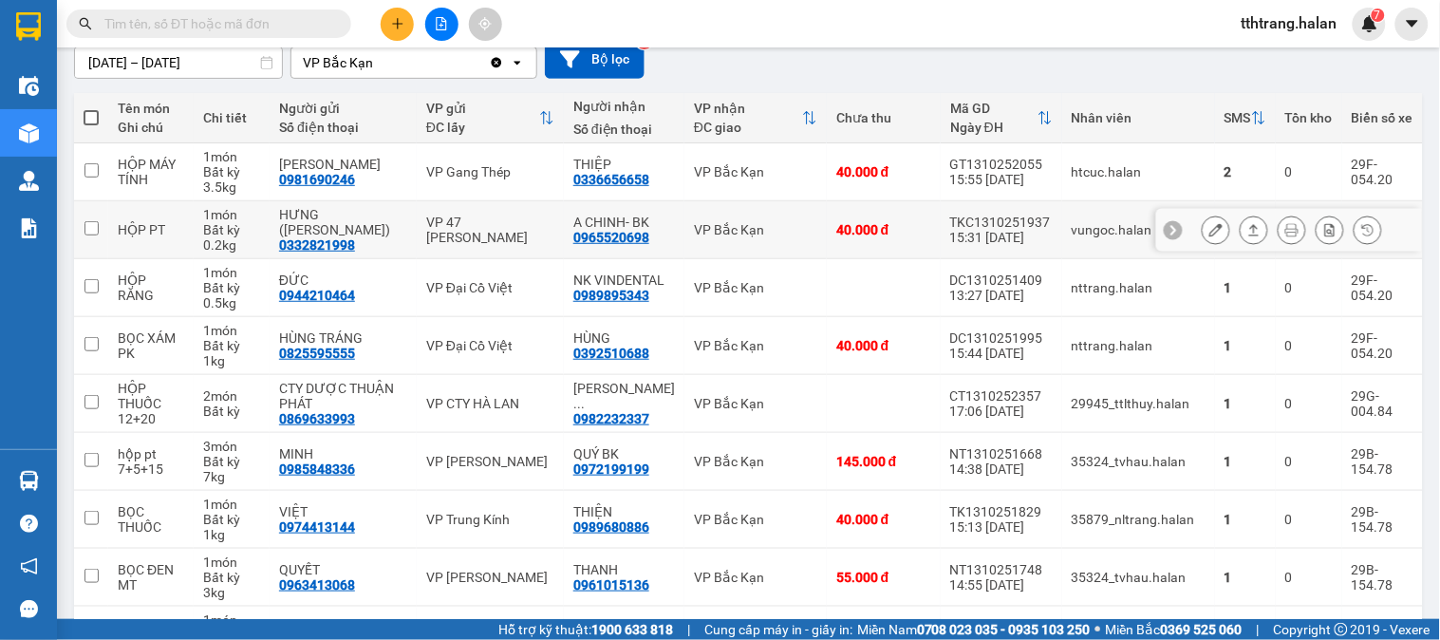
scroll to position [211, 0]
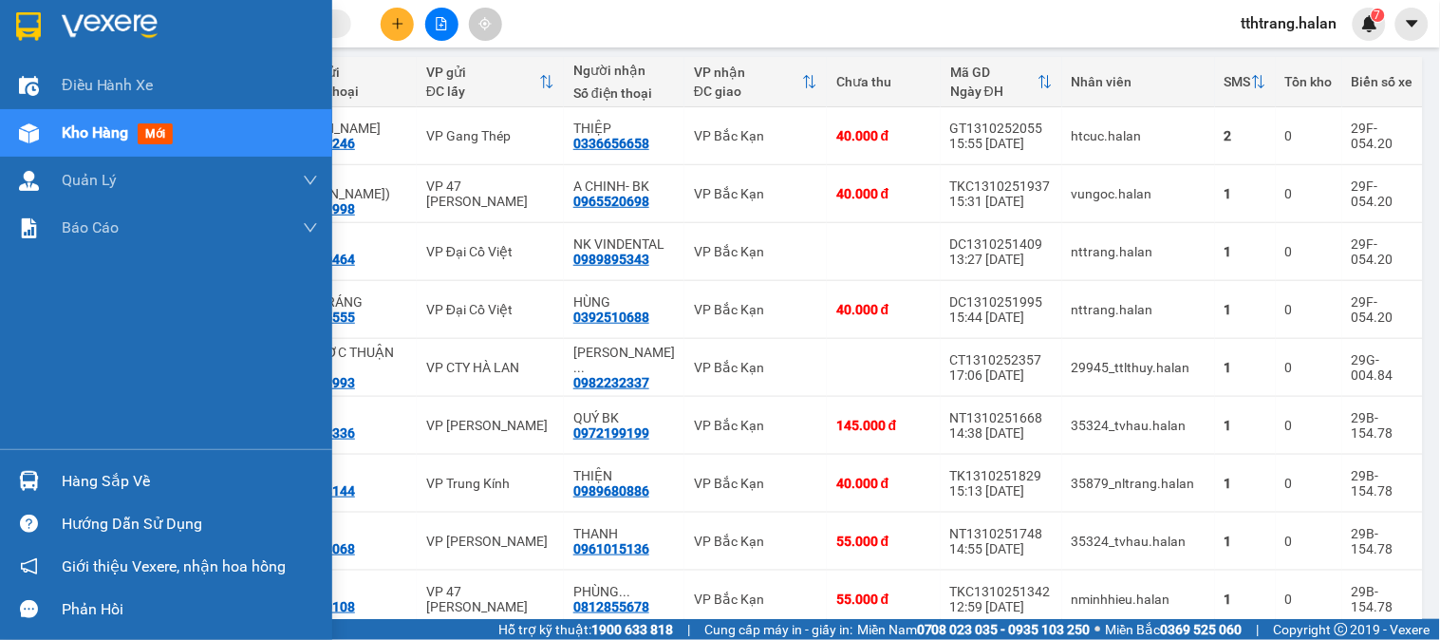
click at [45, 479] on div "Hàng sắp về" at bounding box center [166, 481] width 332 height 43
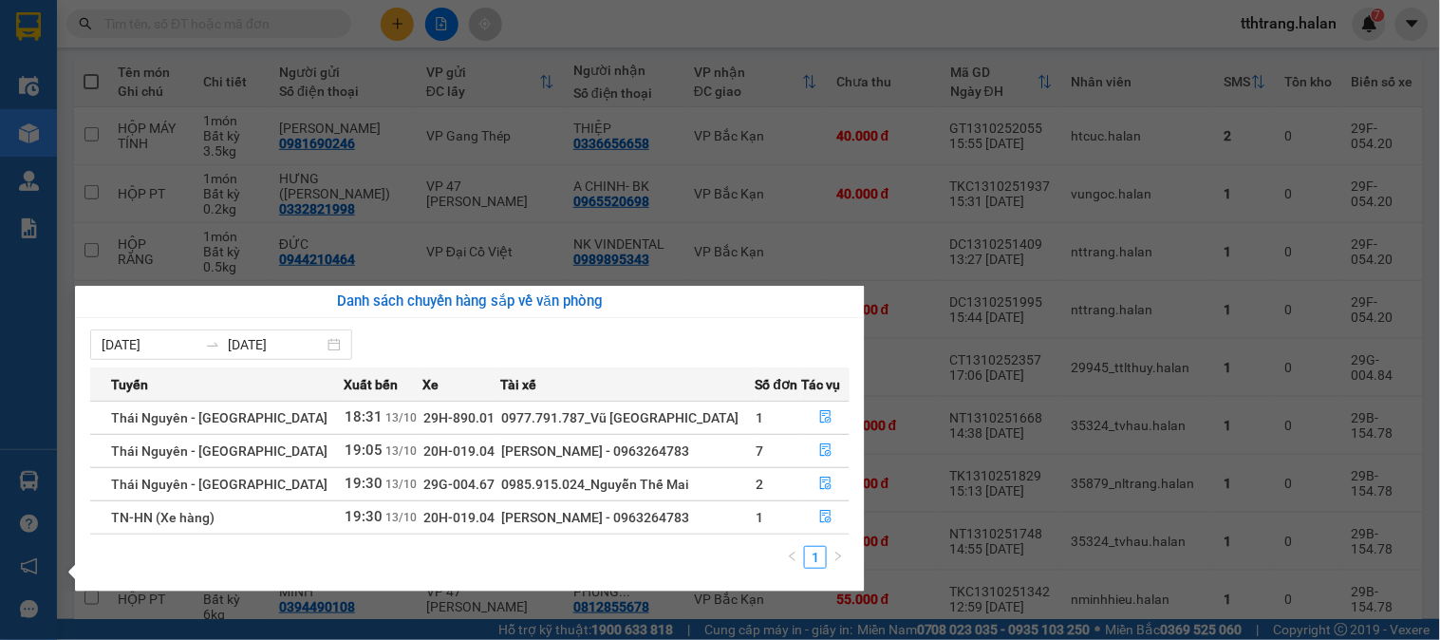
click at [902, 446] on section "Kết quả tìm kiếm ( 2279 ) Bộ lọc Mã ĐH Trạng thái Món hàng Thu hộ Tổng cước Chư…" at bounding box center [720, 320] width 1440 height 640
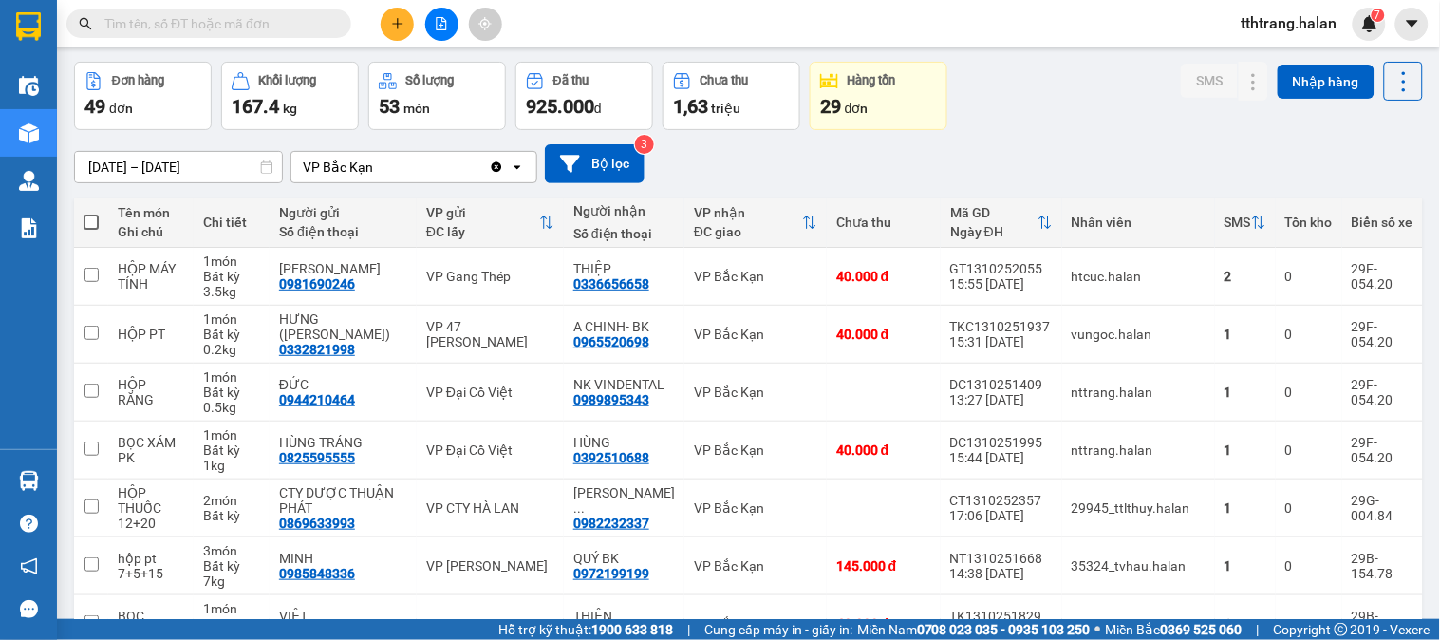
scroll to position [105, 0]
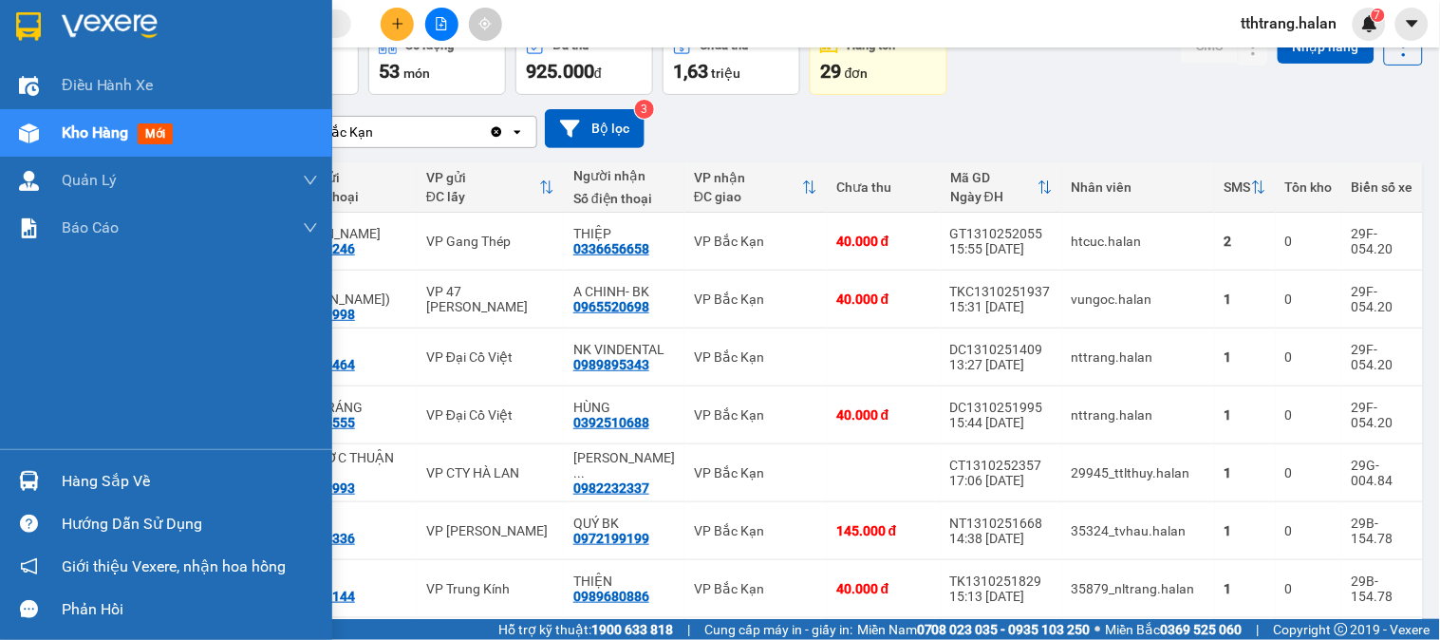
click at [44, 479] on div at bounding box center [28, 480] width 33 height 33
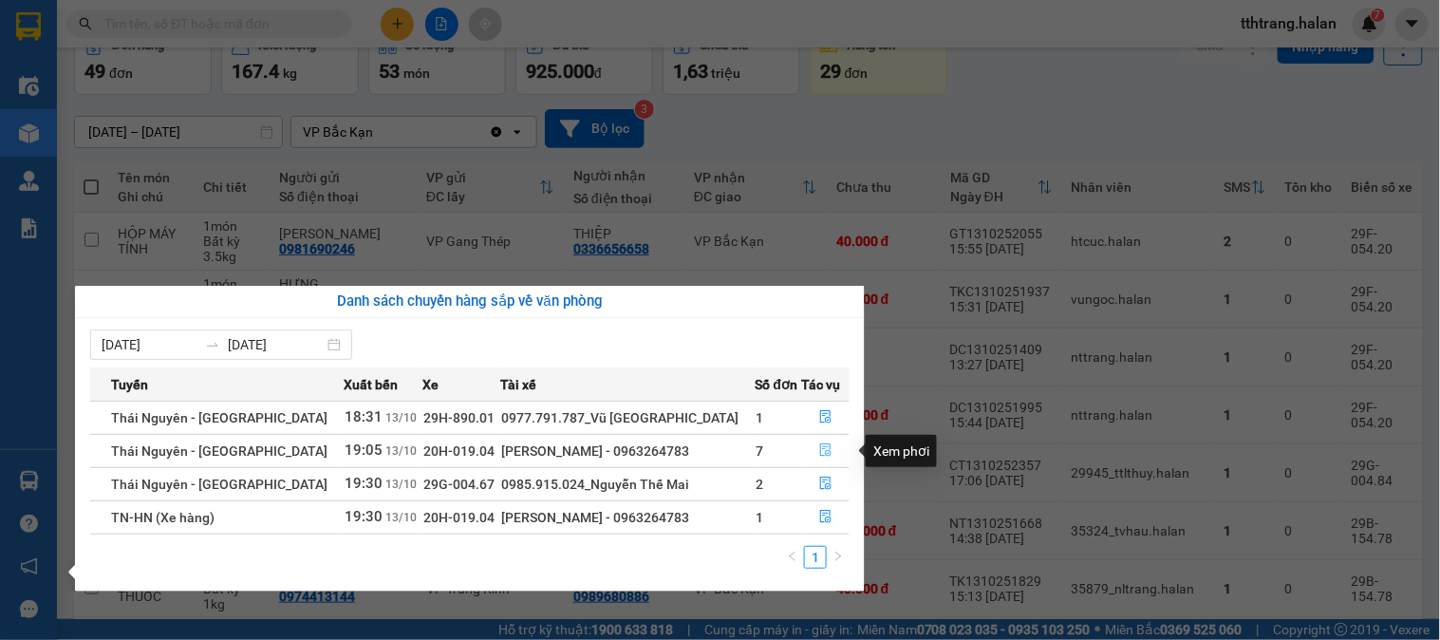
click at [820, 454] on icon "file-done" at bounding box center [825, 449] width 11 height 13
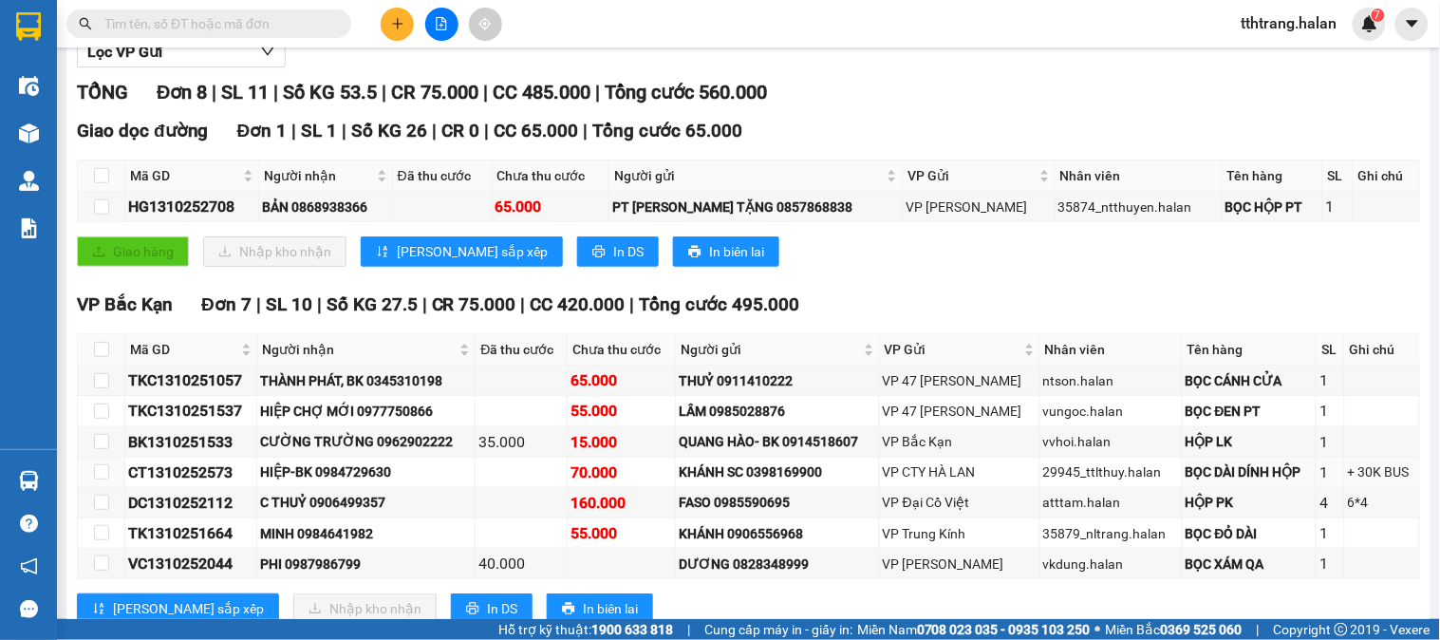
scroll to position [316, 0]
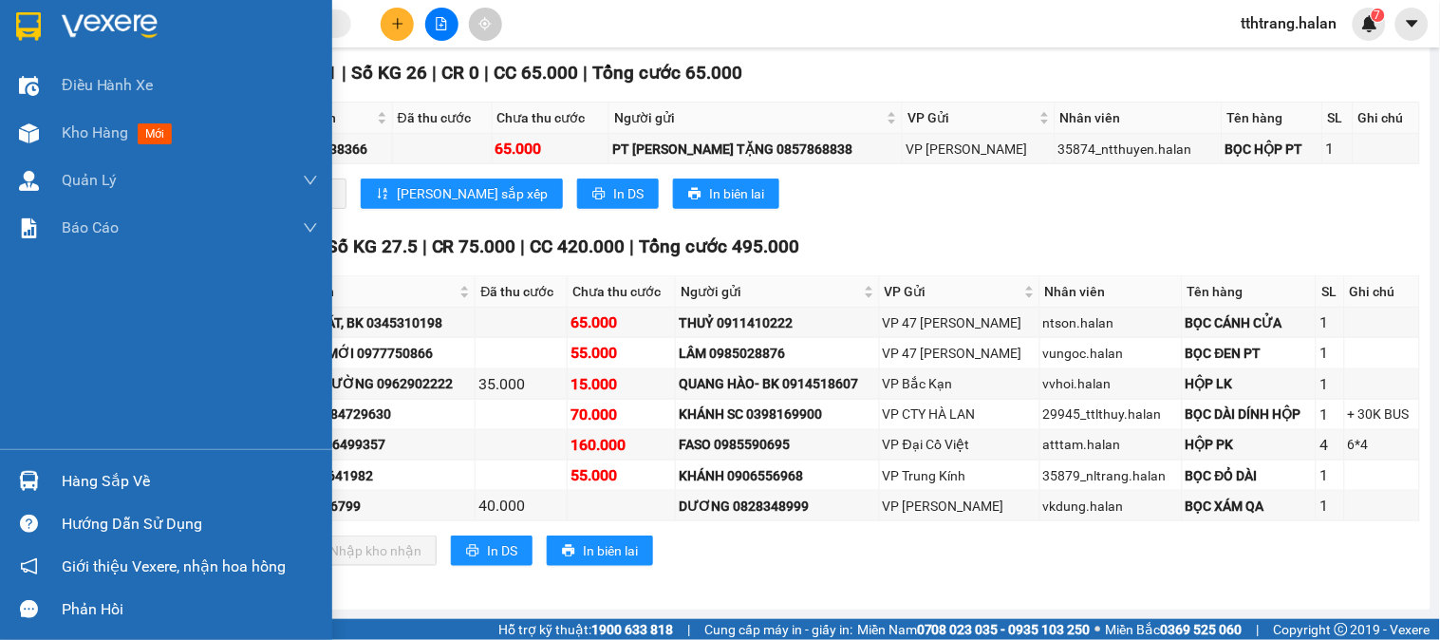
click at [39, 473] on div at bounding box center [28, 480] width 33 height 33
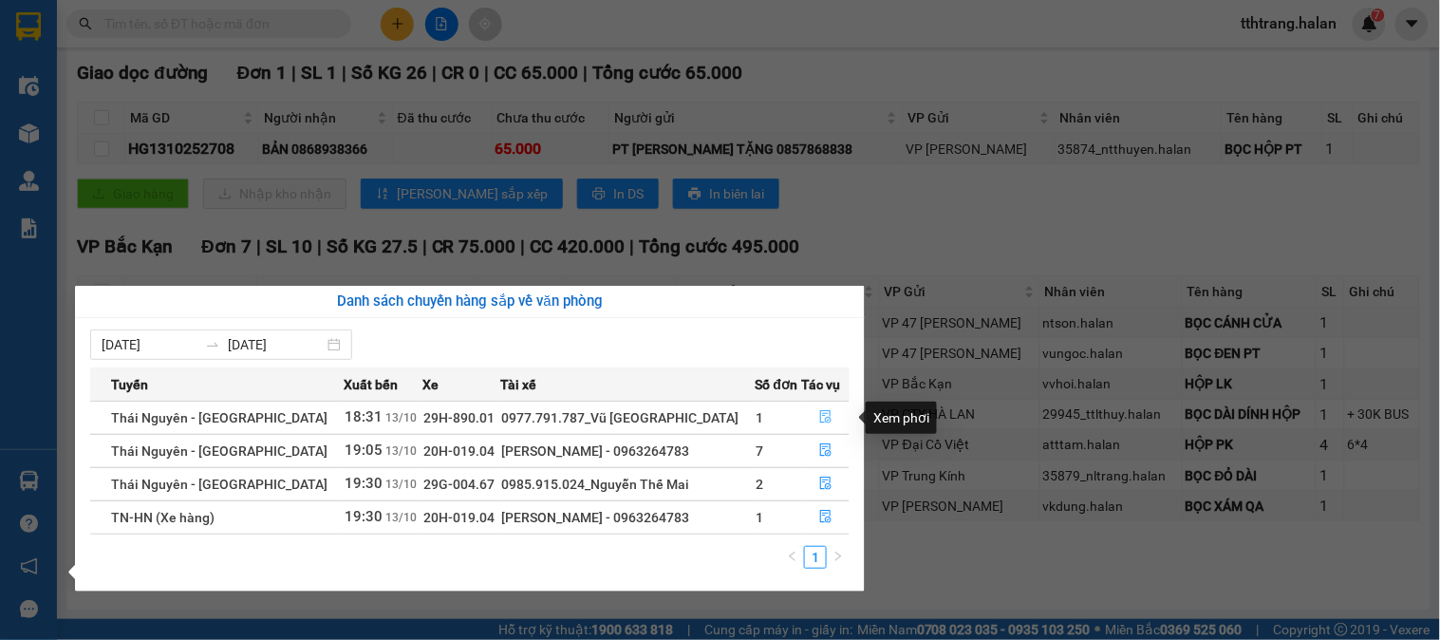
click at [819, 416] on icon "file-done" at bounding box center [825, 416] width 13 height 13
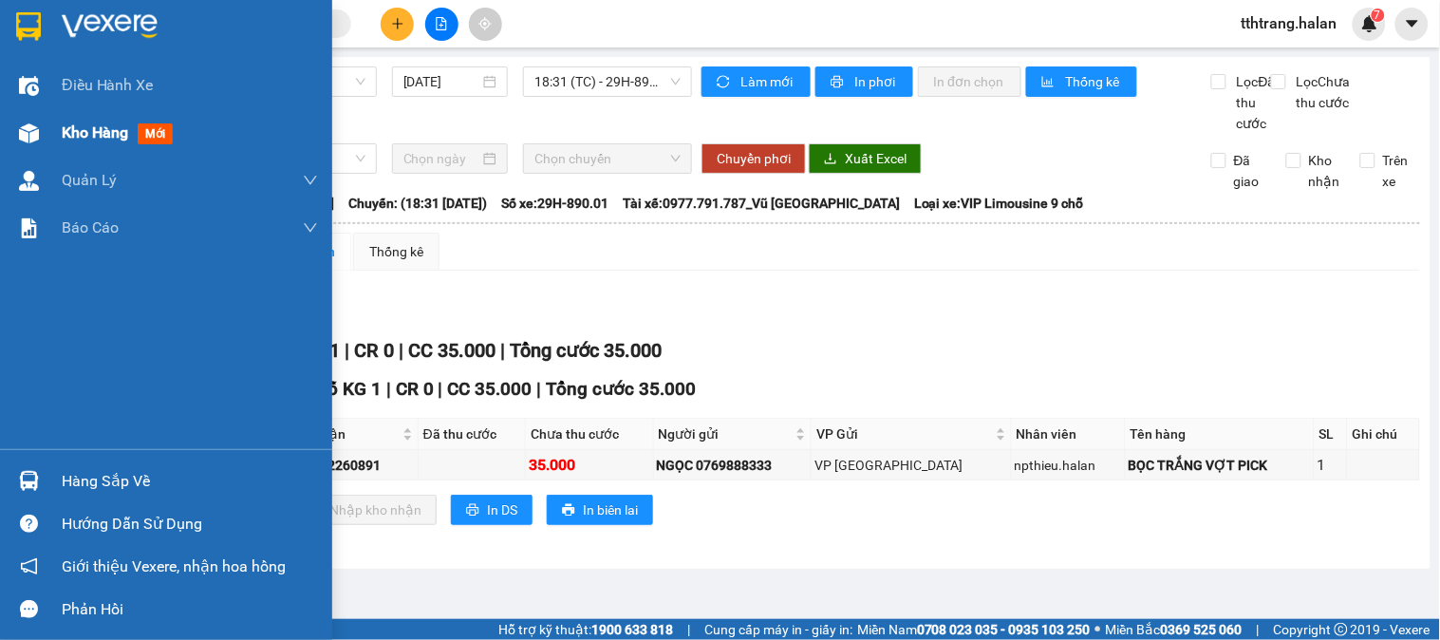
click at [30, 129] on img at bounding box center [29, 133] width 20 height 20
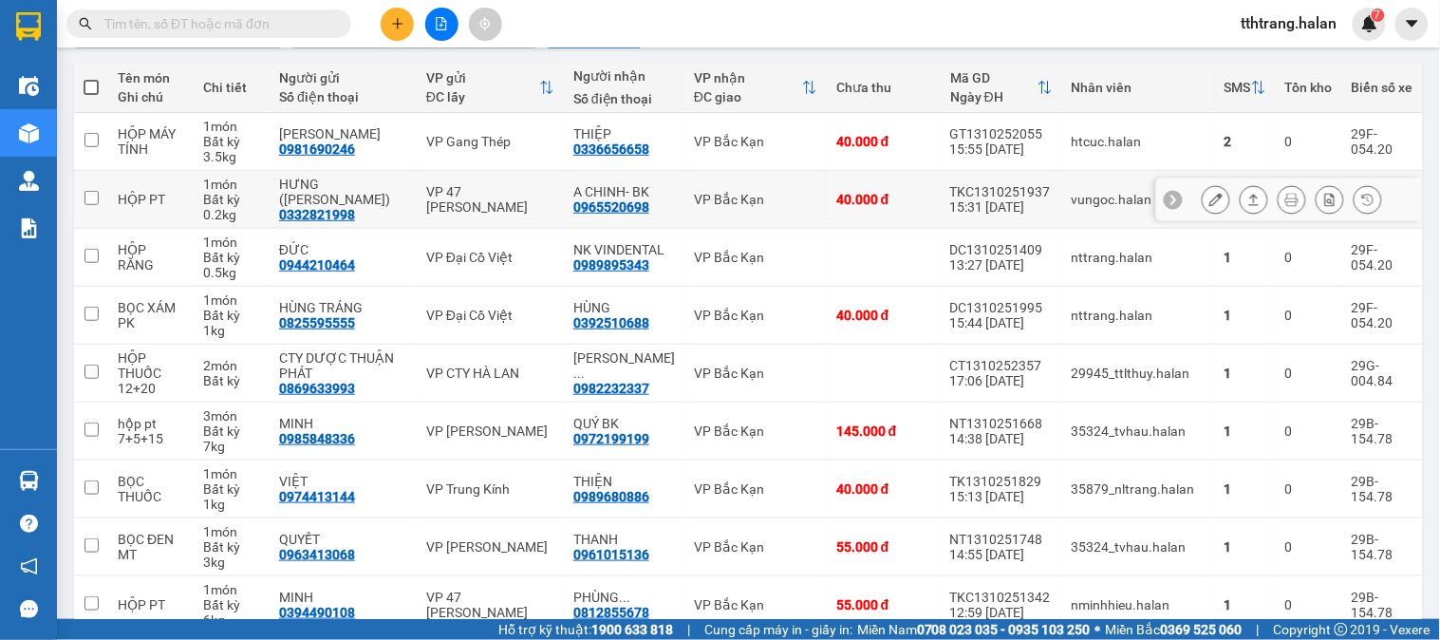
scroll to position [105, 0]
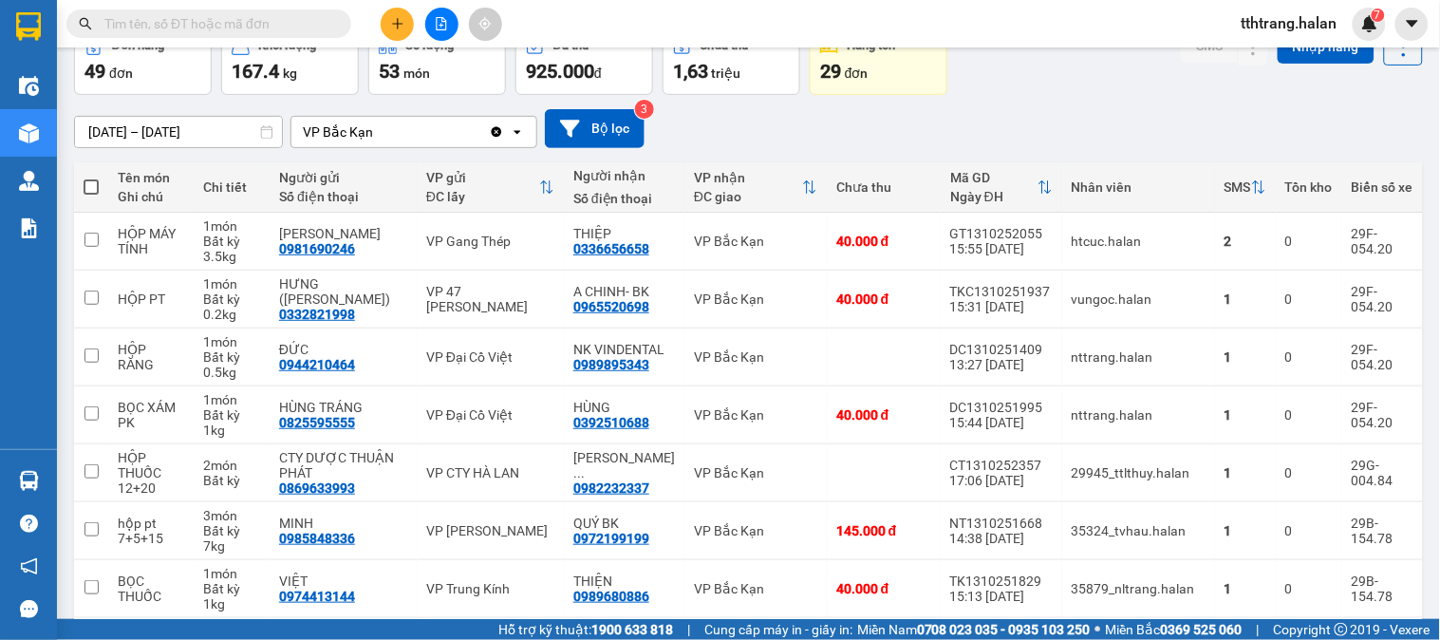
click at [296, 30] on input "text" at bounding box center [216, 23] width 224 height 21
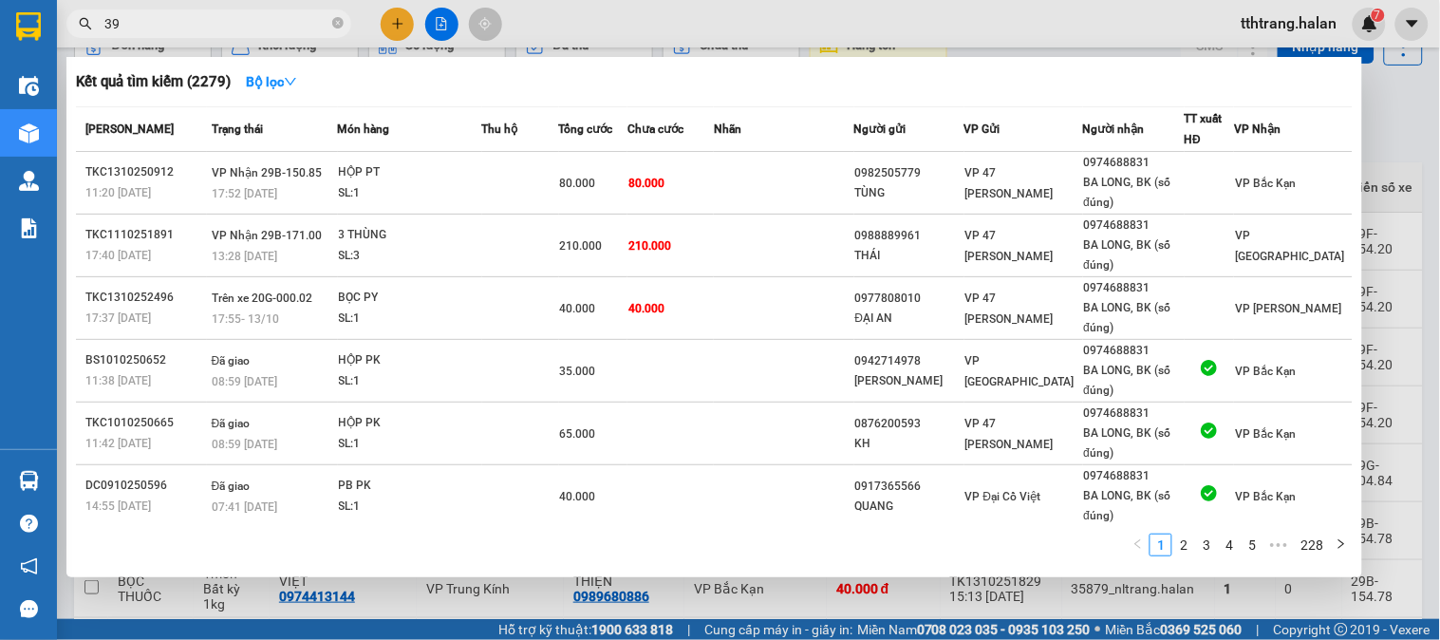
type input "398"
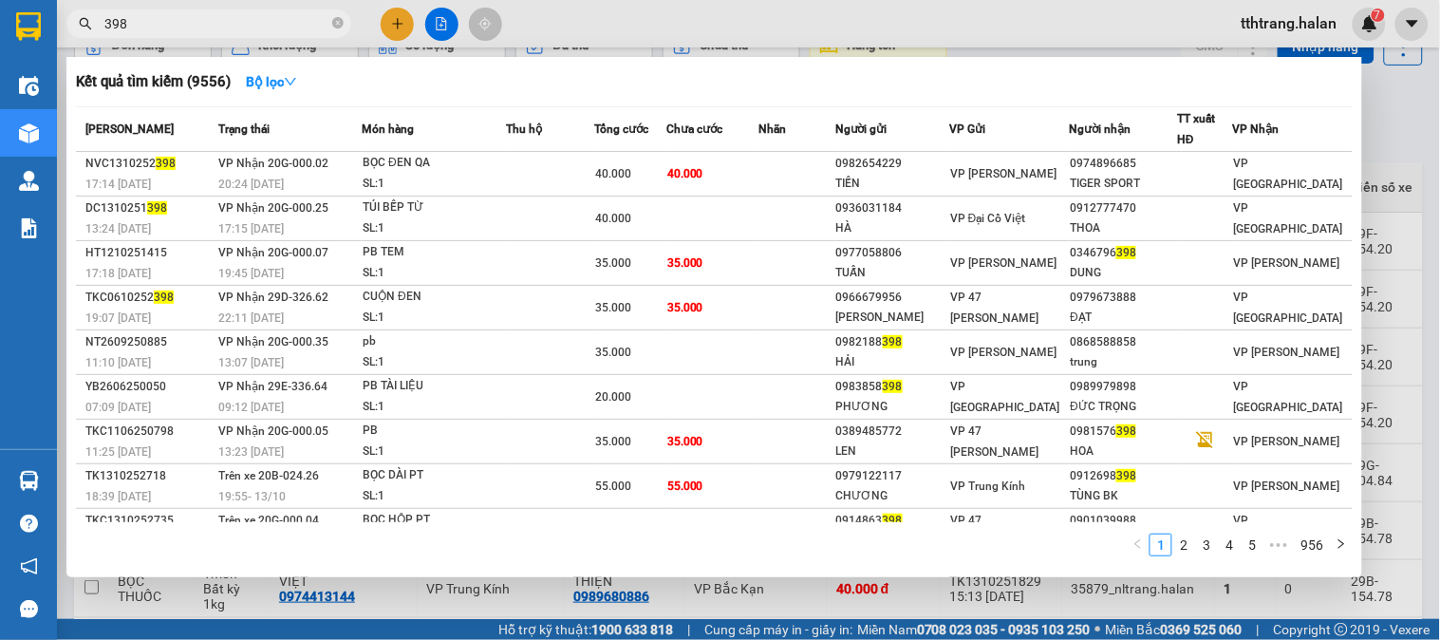
click at [340, 22] on icon "close-circle" at bounding box center [337, 22] width 11 height 11
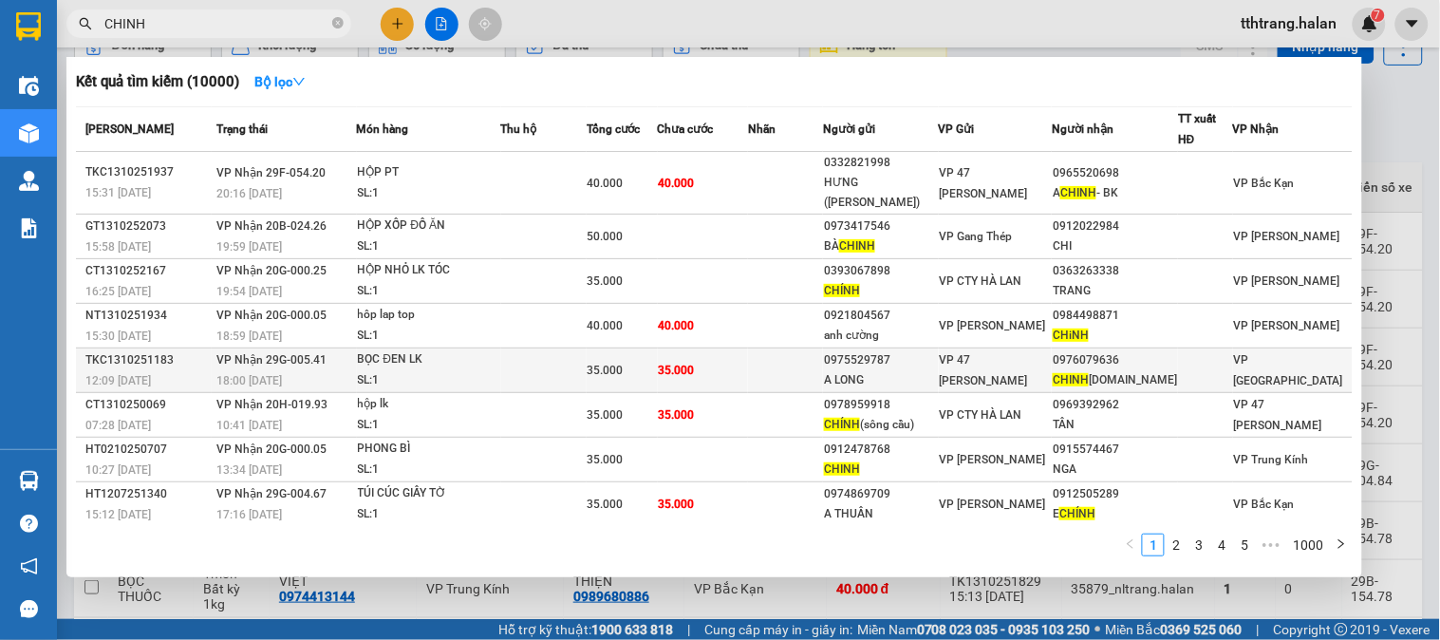
scroll to position [96, 0]
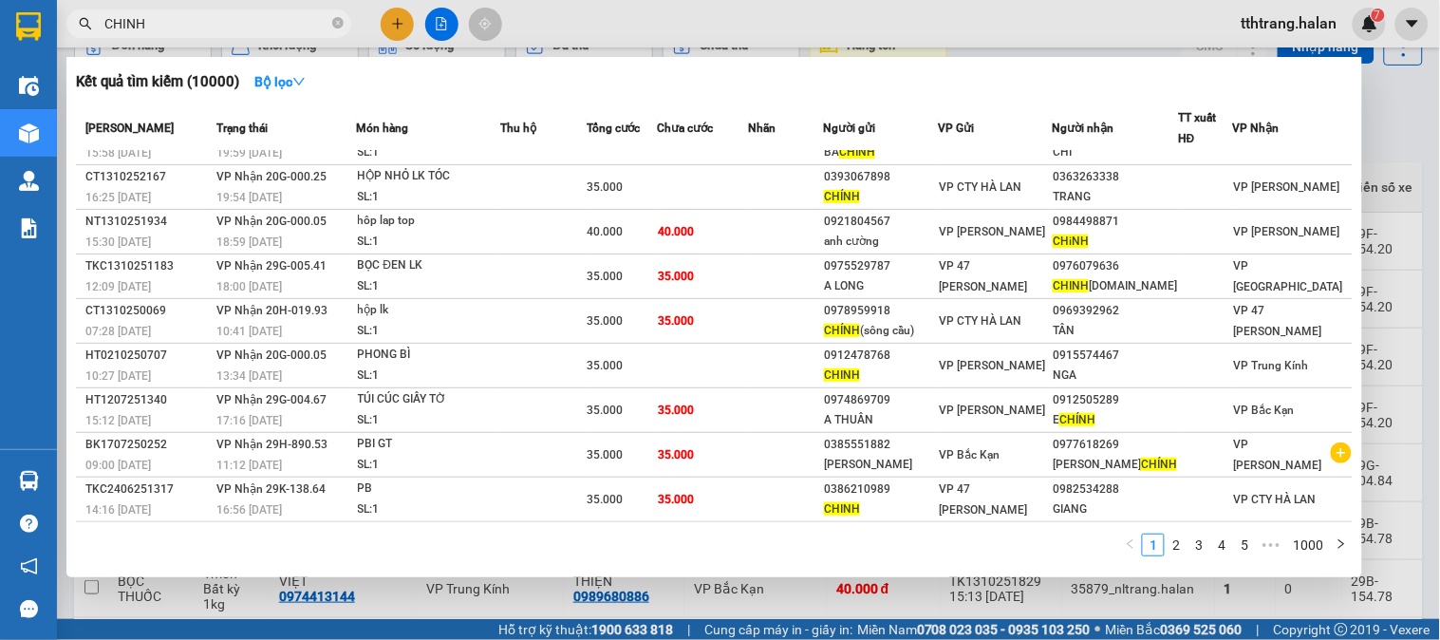
type input "CHINH"
click at [408, 600] on div at bounding box center [720, 320] width 1440 height 640
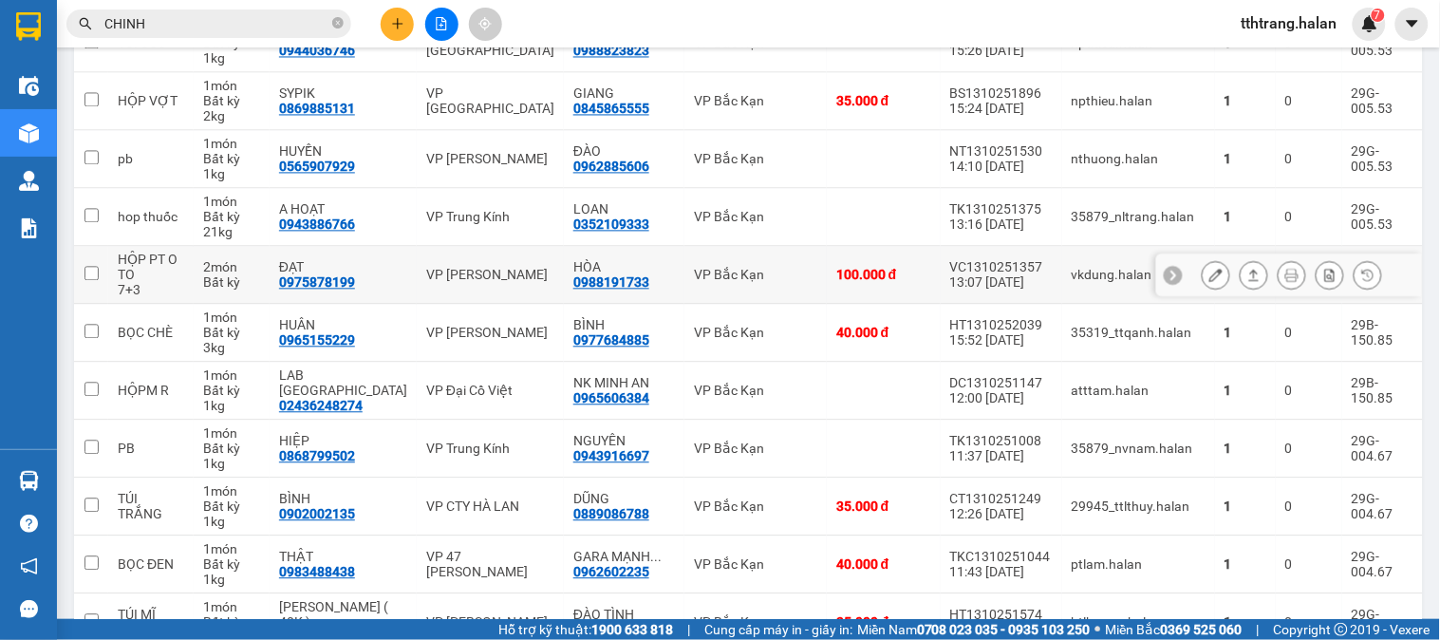
scroll to position [949, 0]
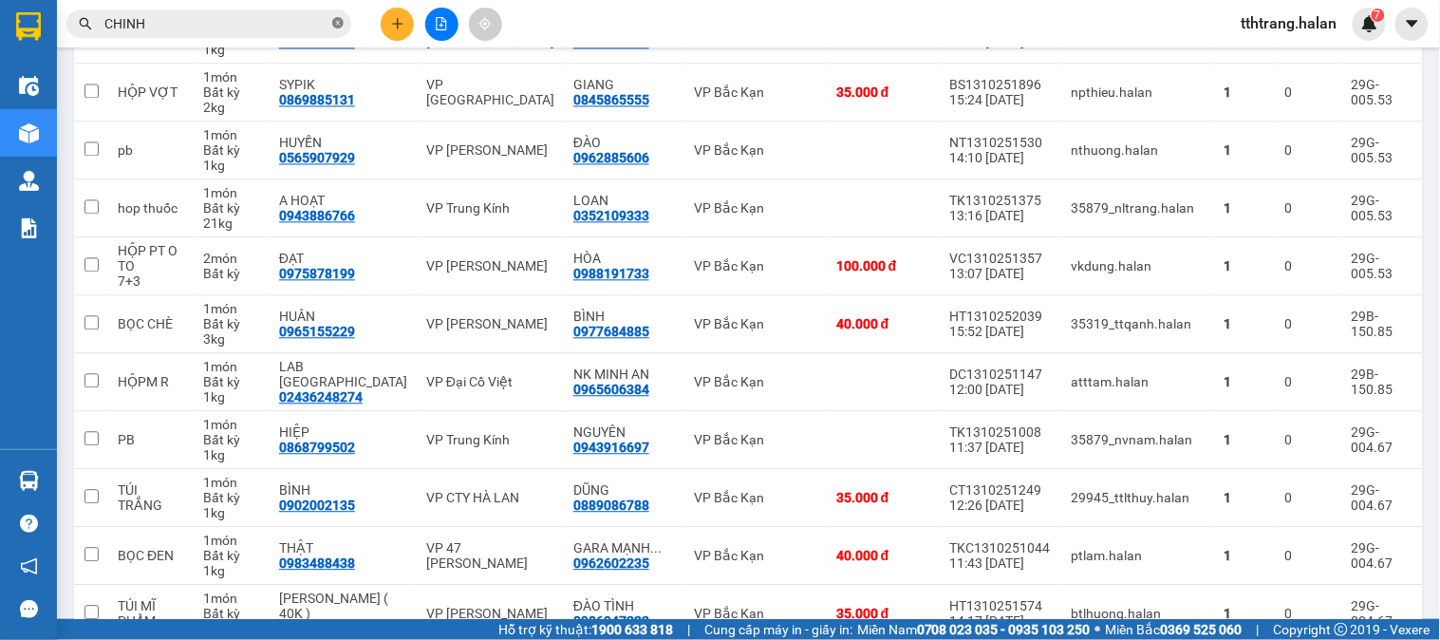
click at [338, 22] on icon "close-circle" at bounding box center [337, 22] width 11 height 11
click at [305, 28] on input "text" at bounding box center [216, 23] width 224 height 21
click at [305, 25] on input "text" at bounding box center [216, 23] width 224 height 21
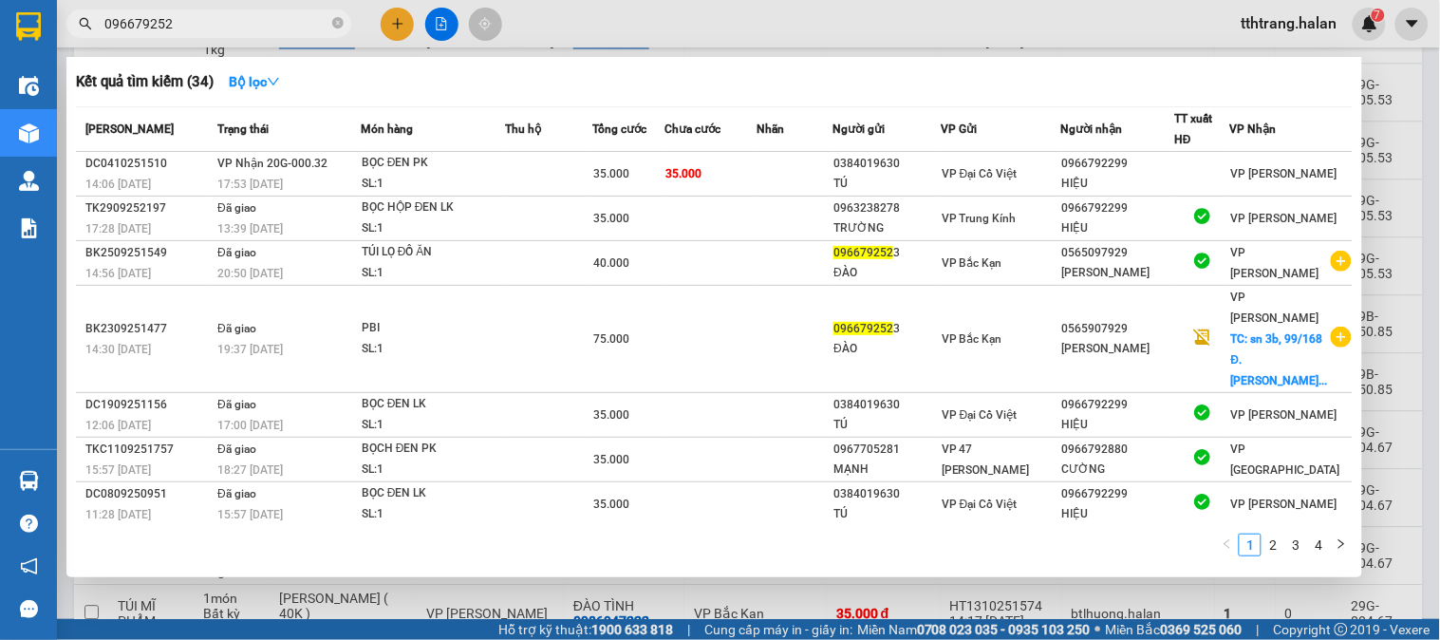
type input "0966792523"
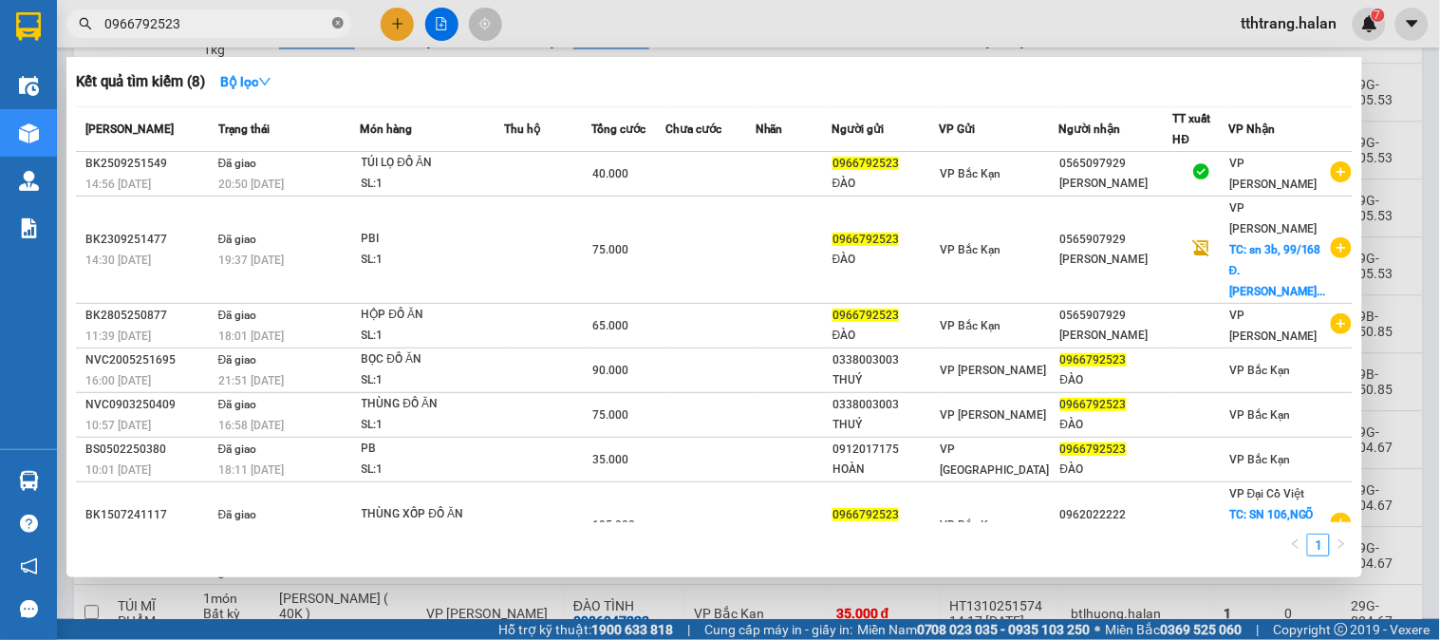
click at [334, 17] on icon "close-circle" at bounding box center [337, 22] width 11 height 11
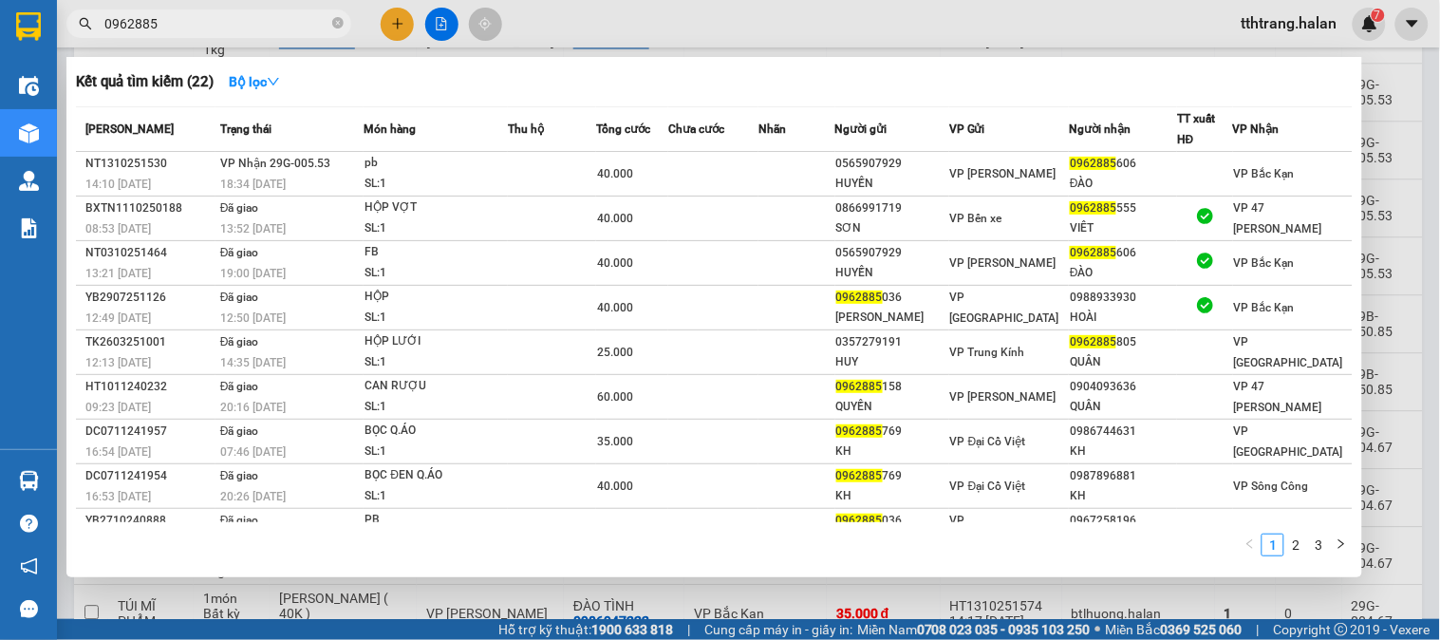
type input "0962885"
click at [539, 596] on div at bounding box center [720, 320] width 1440 height 640
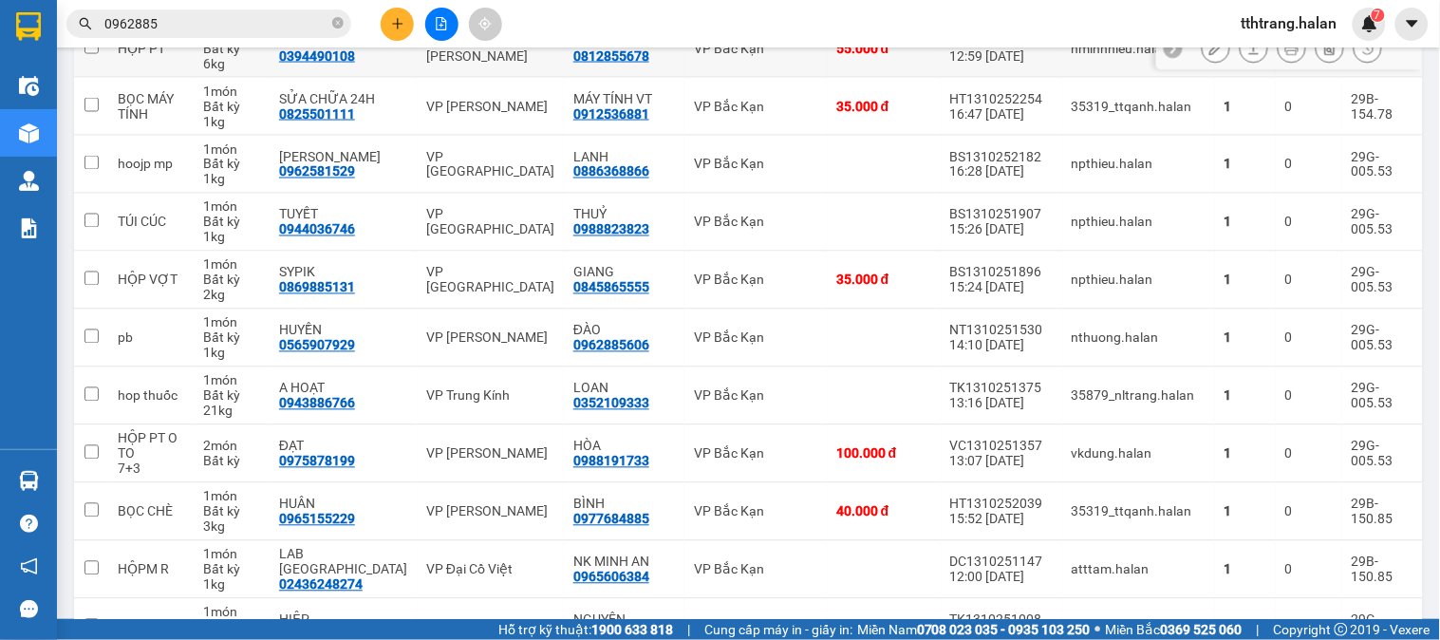
scroll to position [738, 0]
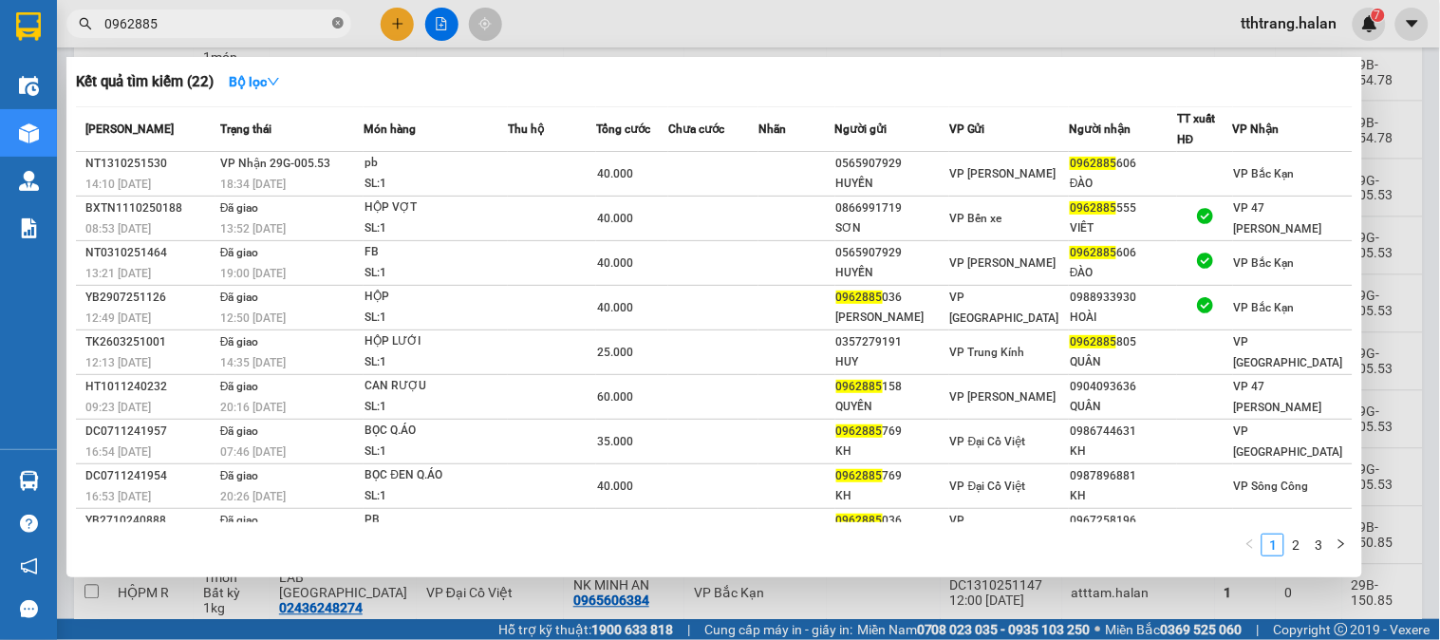
click at [339, 26] on icon "close-circle" at bounding box center [337, 22] width 11 height 11
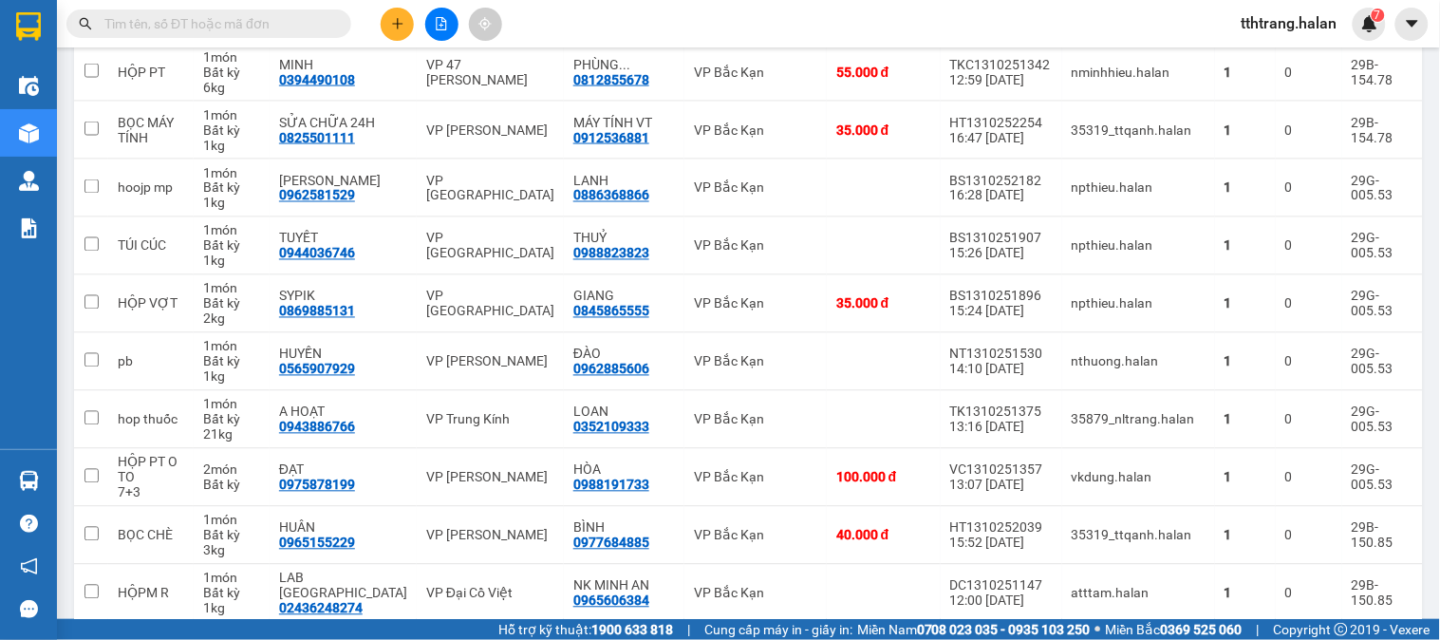
click at [315, 29] on input "text" at bounding box center [216, 23] width 224 height 21
click at [320, 23] on input "text" at bounding box center [216, 23] width 224 height 21
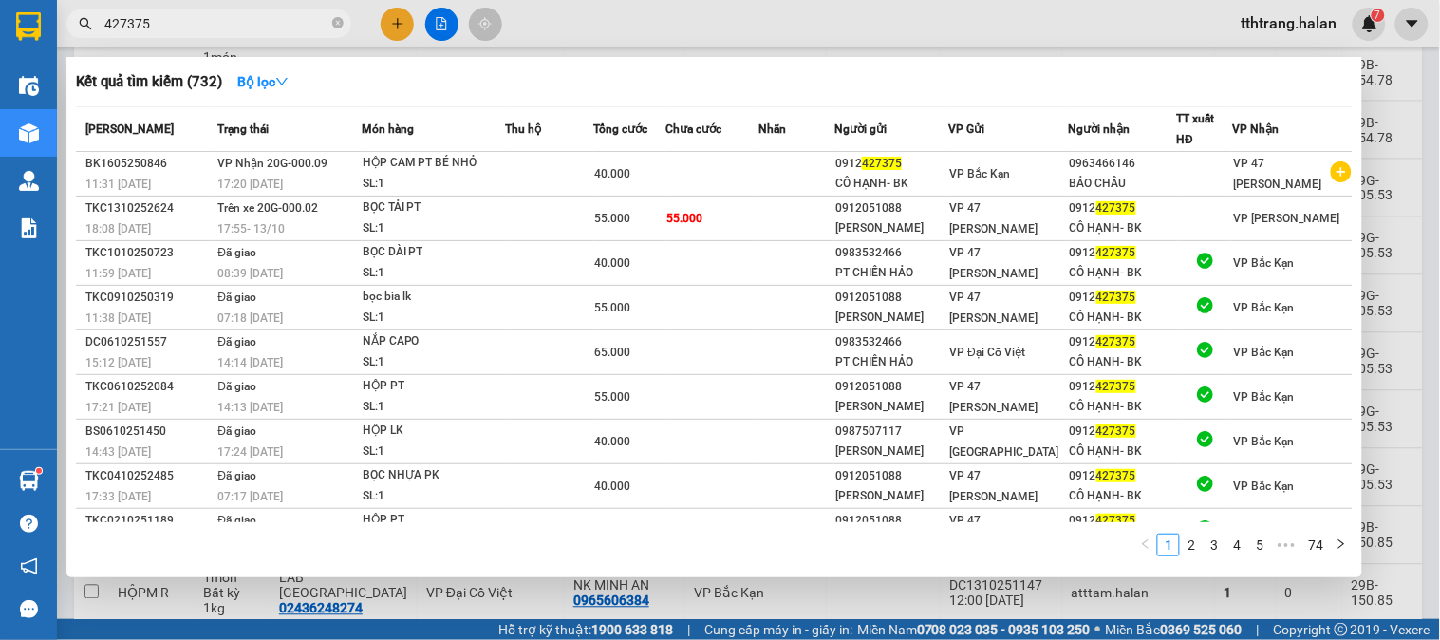
type input "427375"
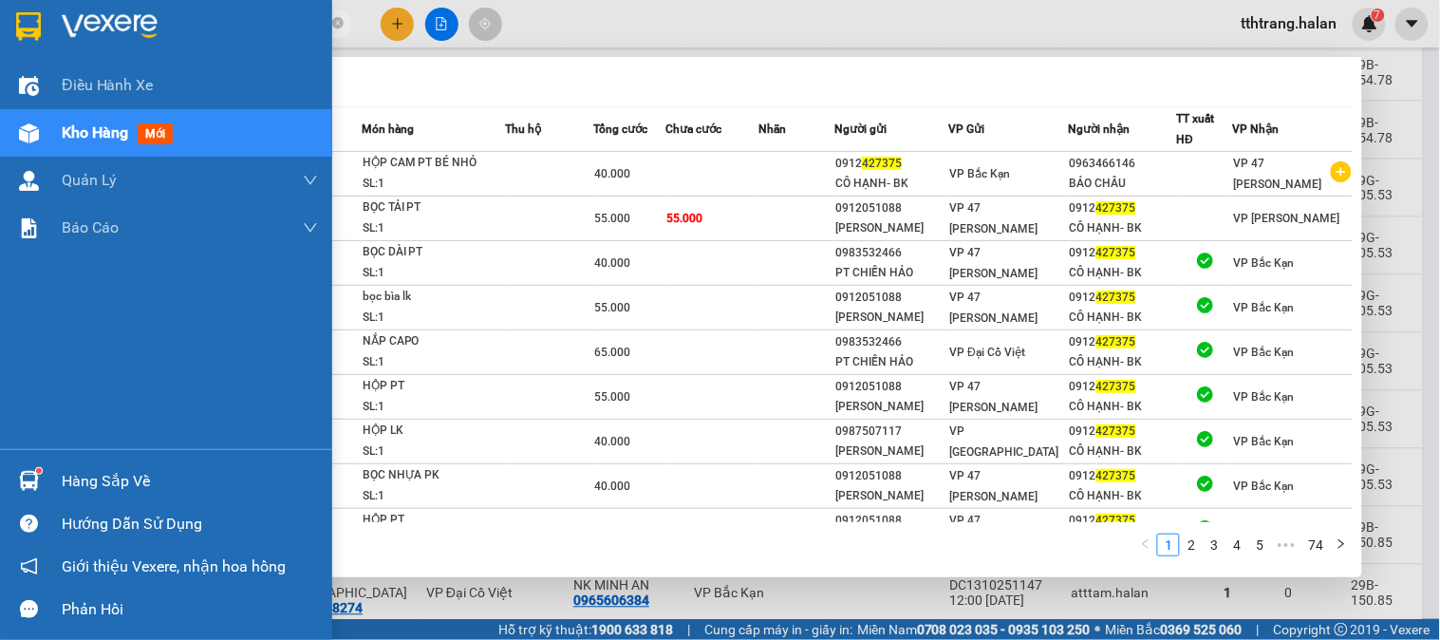
click at [13, 484] on div at bounding box center [28, 480] width 33 height 33
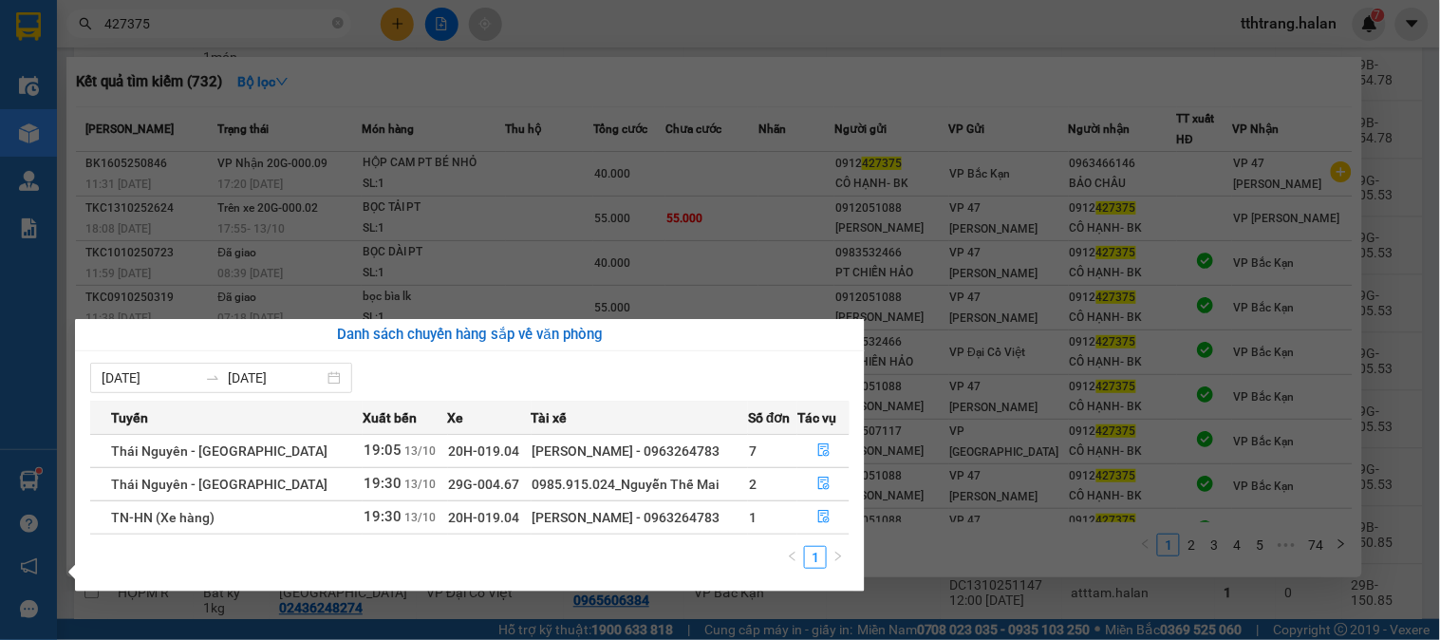
click at [678, 97] on section "Kết quả tìm kiếm ( 732 ) Bộ lọc Mã ĐH Trạng thái Món hàng Thu hộ Tổng cước Chưa…" at bounding box center [720, 320] width 1440 height 640
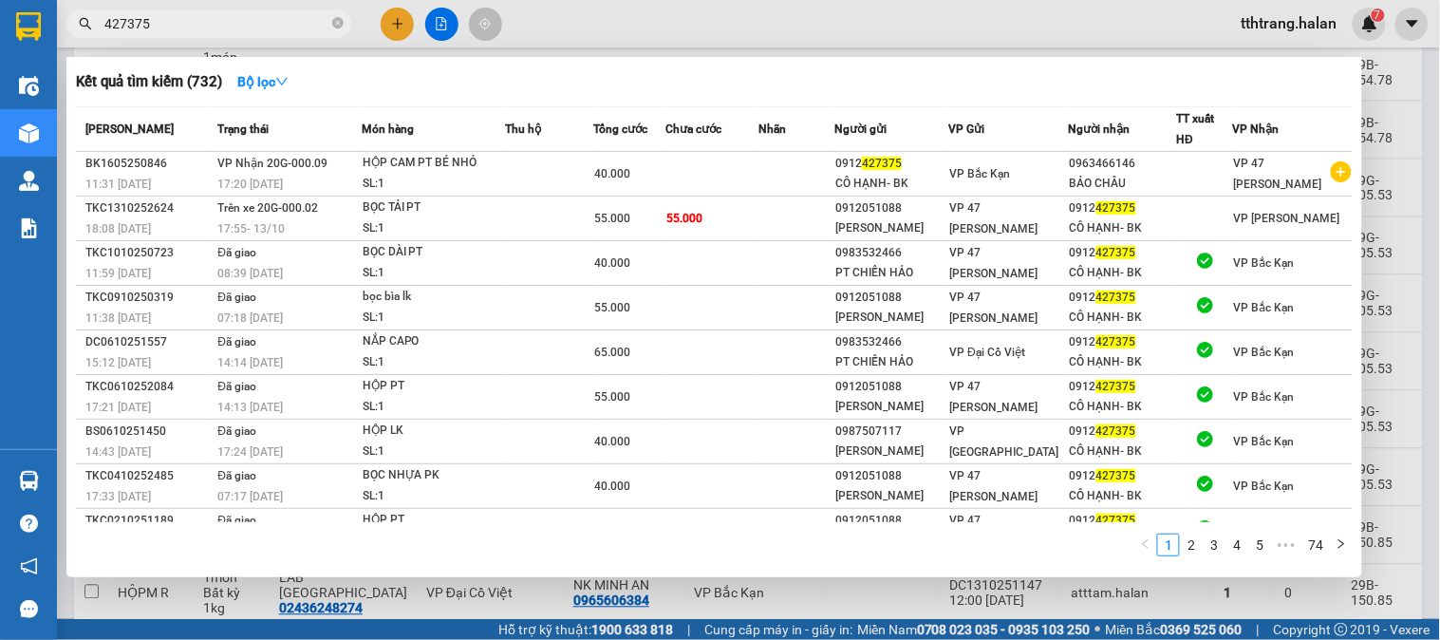
click at [428, 608] on div at bounding box center [720, 320] width 1440 height 640
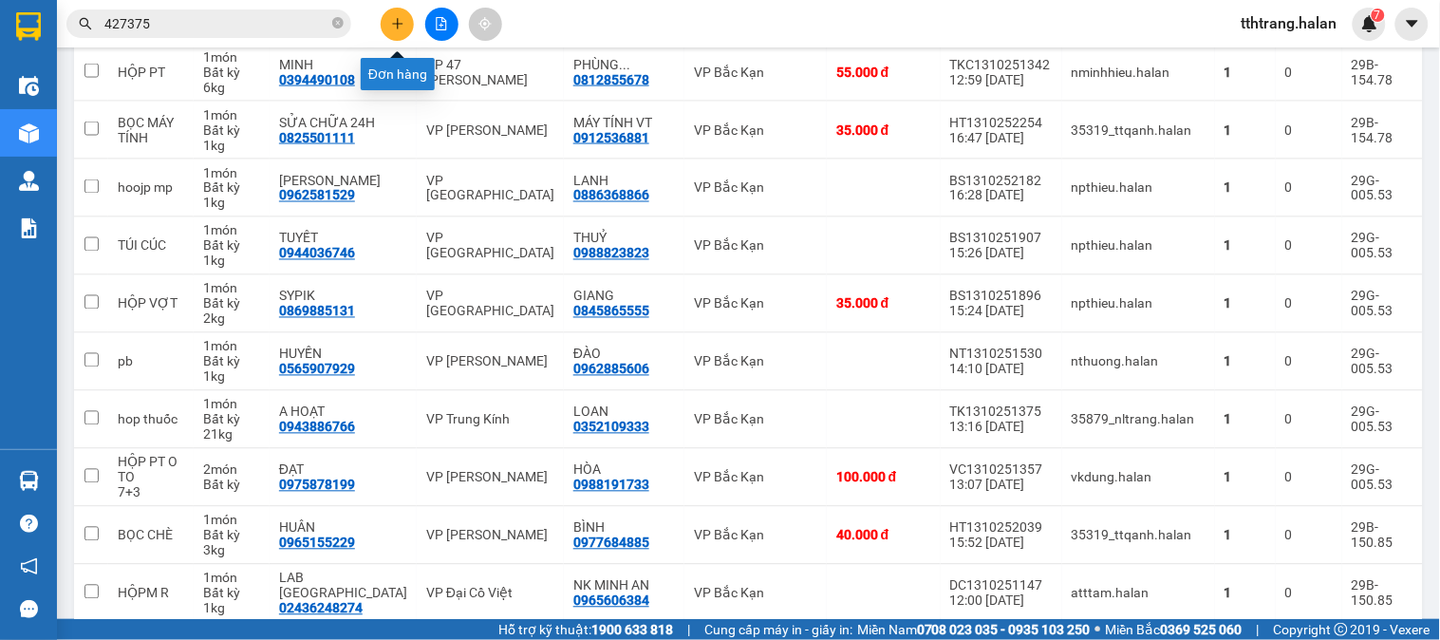
click at [400, 17] on icon "plus" at bounding box center [397, 23] width 13 height 13
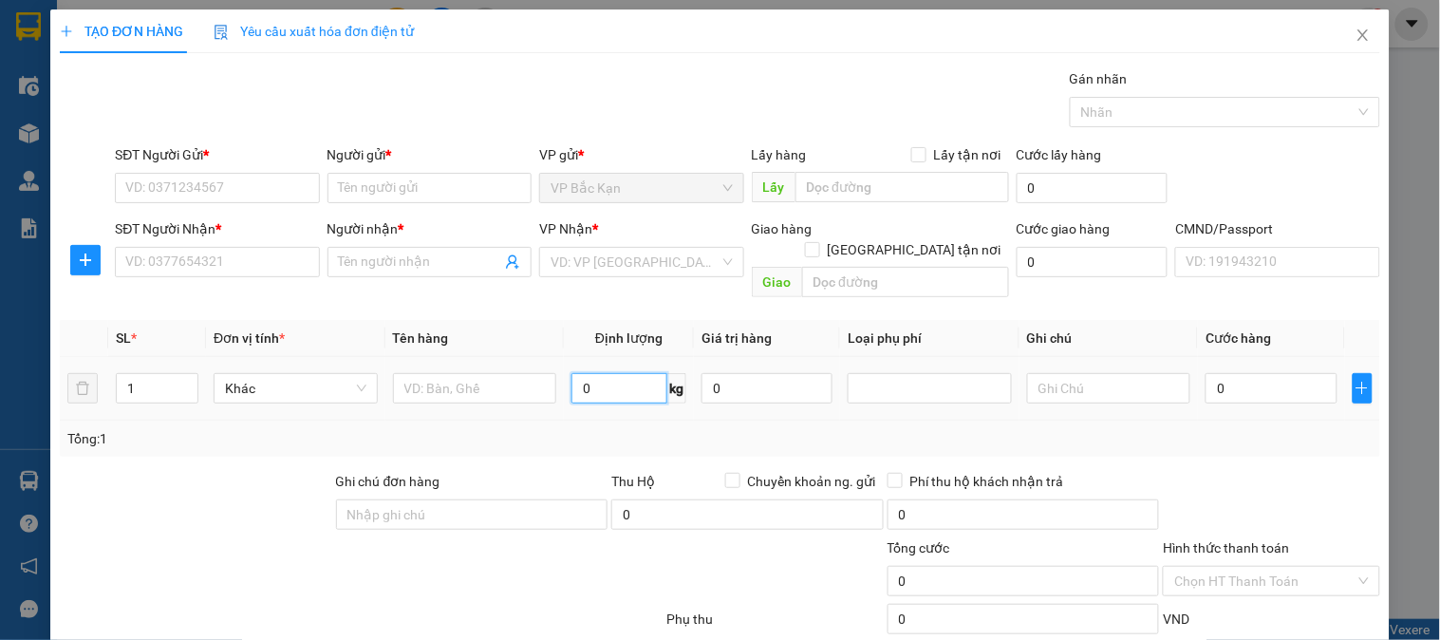
click at [590, 373] on input "0" at bounding box center [620, 388] width 96 height 30
type input "3"
click at [219, 182] on input "SĐT Người Gửi *" at bounding box center [217, 188] width 204 height 30
click at [267, 173] on input "78198" at bounding box center [217, 188] width 204 height 30
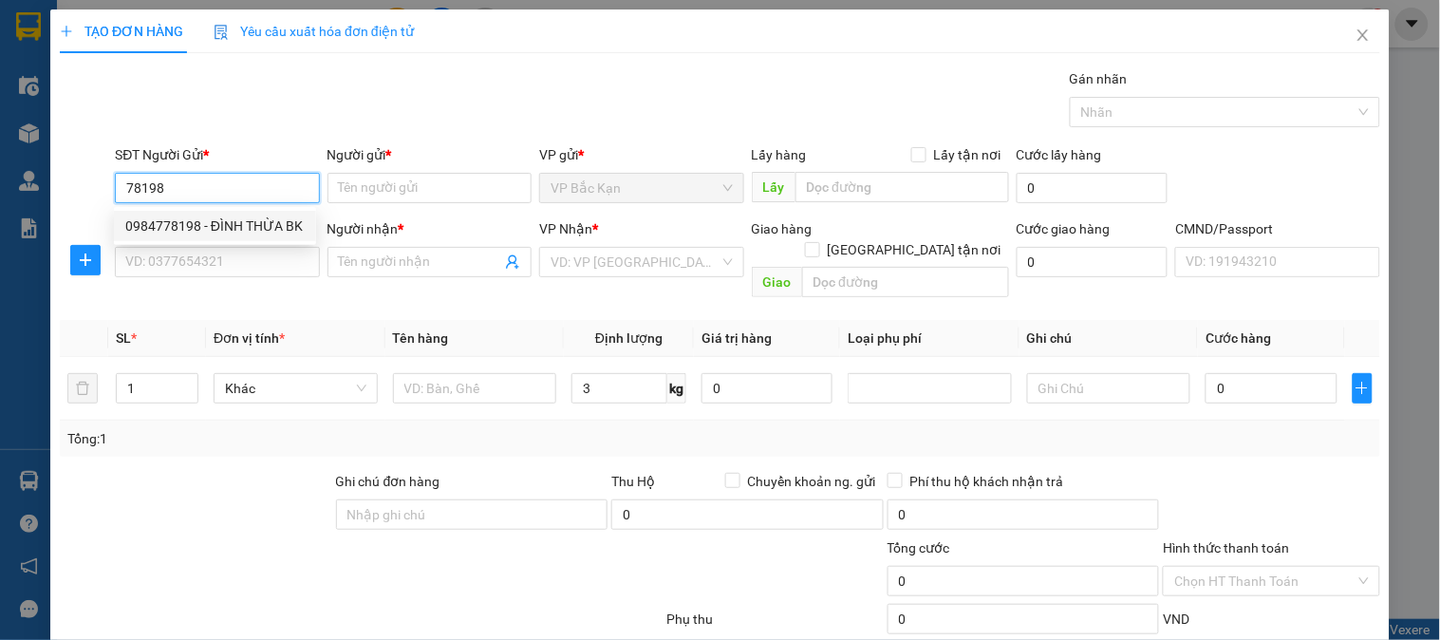
click at [259, 223] on div "0984778198 - ĐÌNH THỪA BK" at bounding box center [214, 226] width 179 height 21
type input "0984778198"
type input "ĐÌNH THỪA BK"
type input "0984778198"
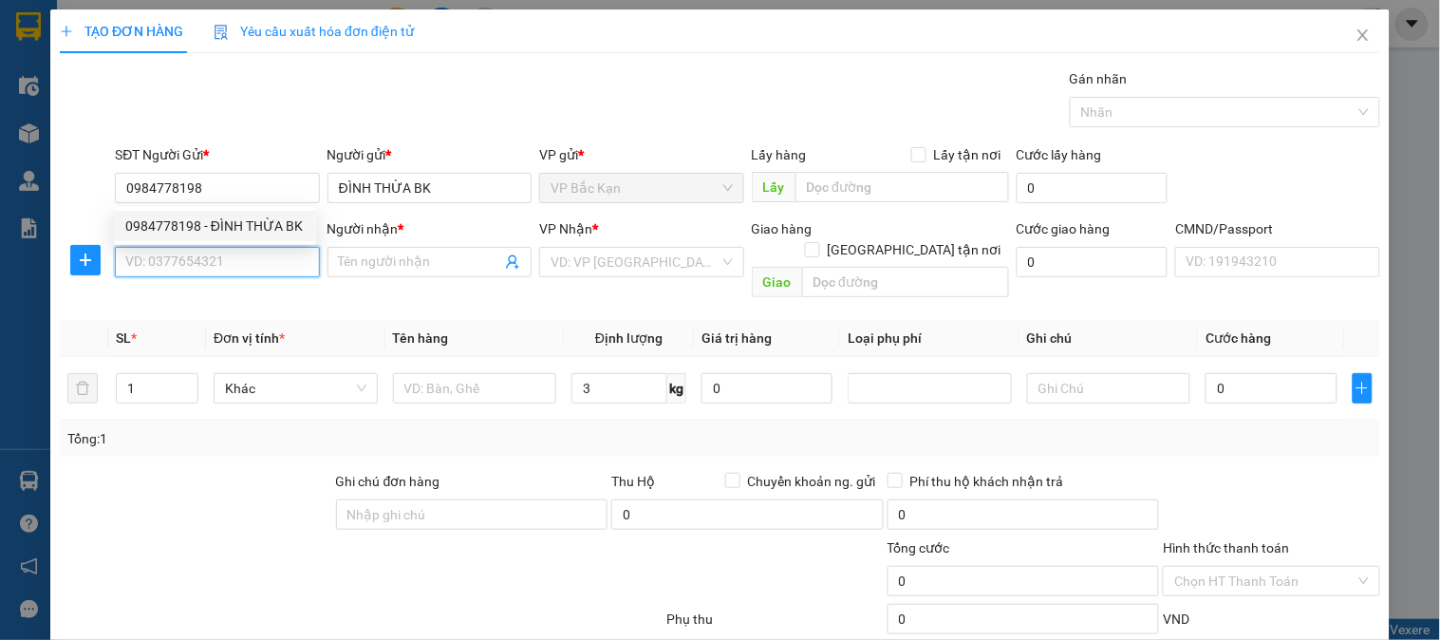
click at [254, 267] on input "SĐT Người Nhận *" at bounding box center [217, 262] width 204 height 30
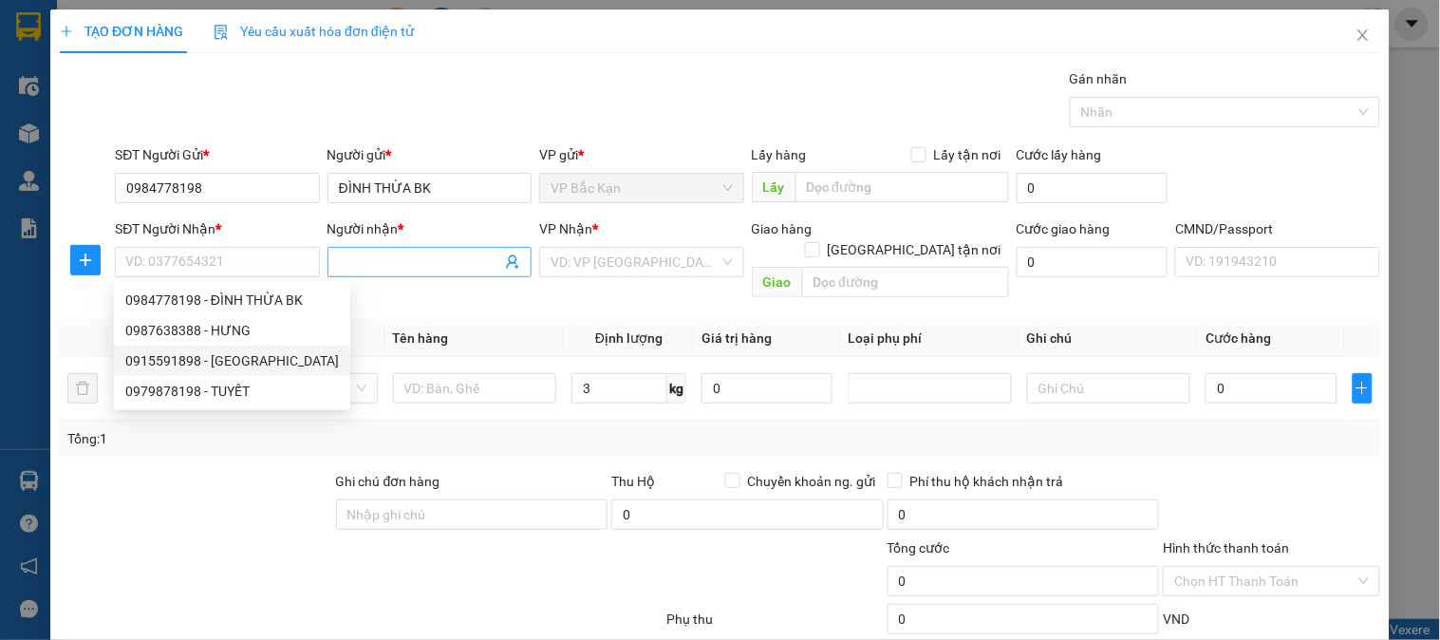
click at [510, 268] on icon "user-add" at bounding box center [512, 261] width 15 height 15
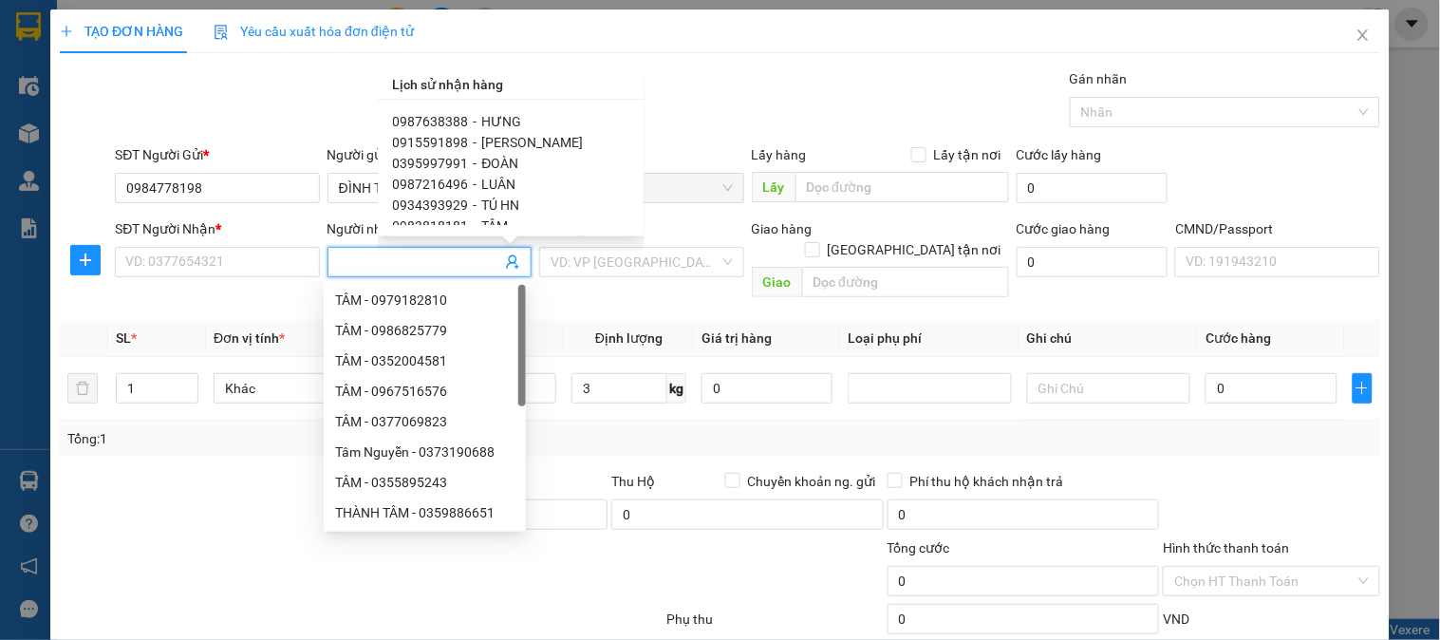
click at [484, 205] on span "TÚ HN" at bounding box center [501, 204] width 38 height 15
type input "0934393929"
type input "TÚ HN"
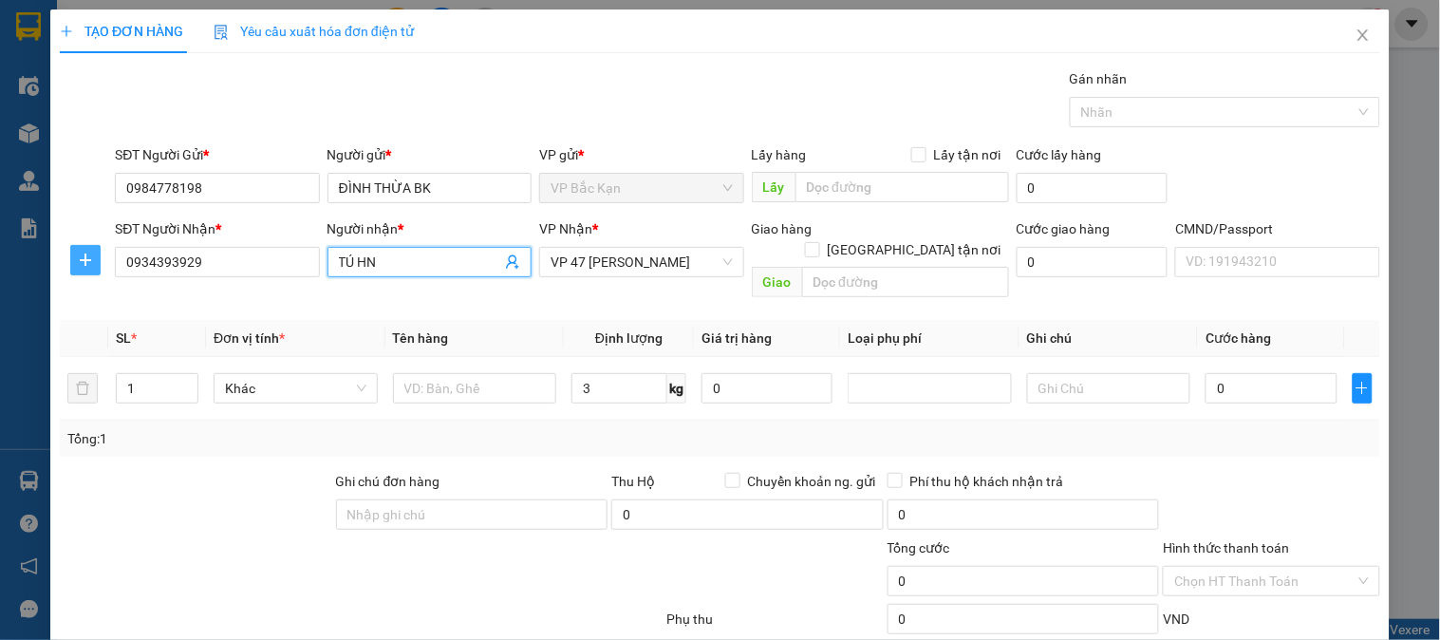
click at [89, 262] on icon "plus" at bounding box center [85, 260] width 15 height 15
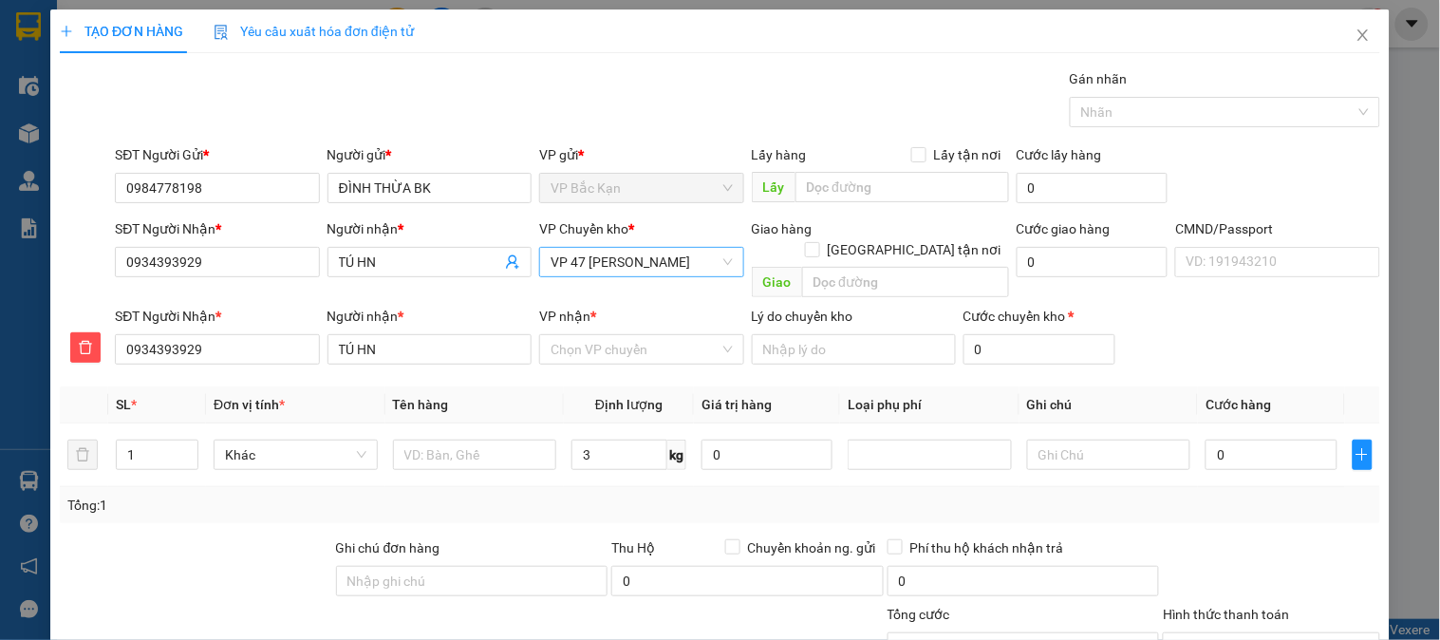
click at [634, 267] on span "VP 47 [PERSON_NAME]" at bounding box center [641, 262] width 181 height 28
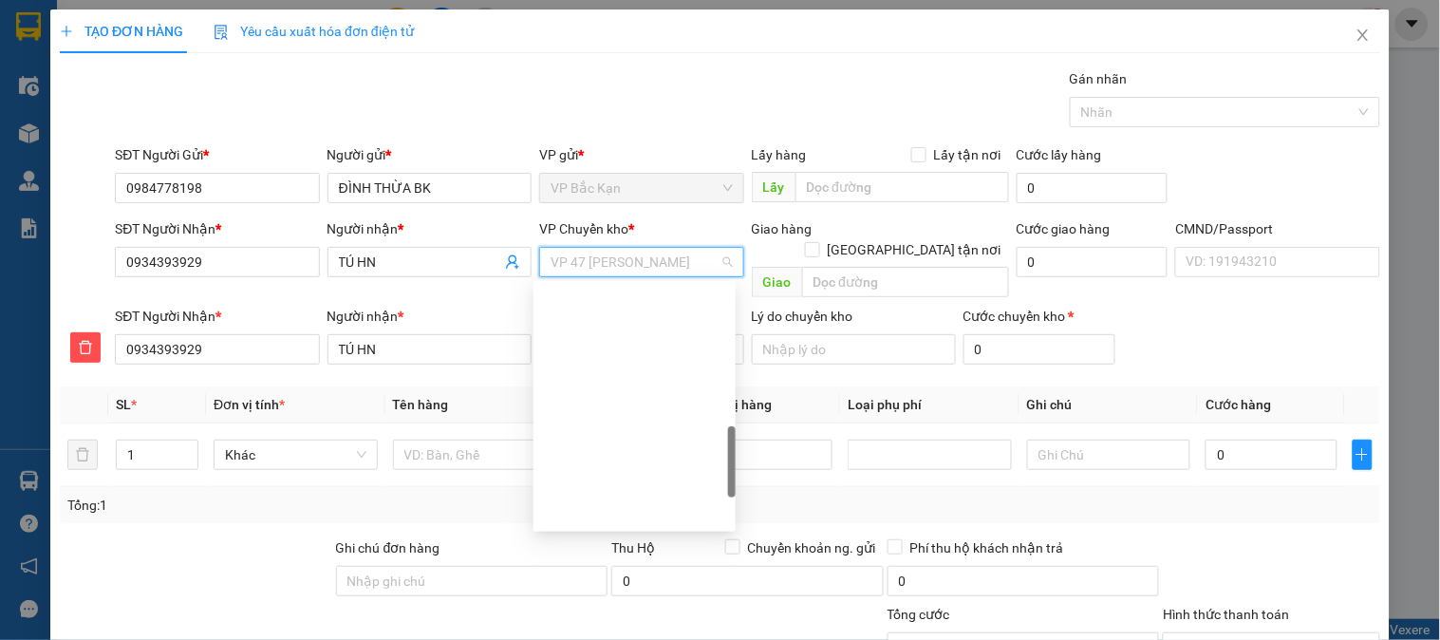
scroll to position [592, 0]
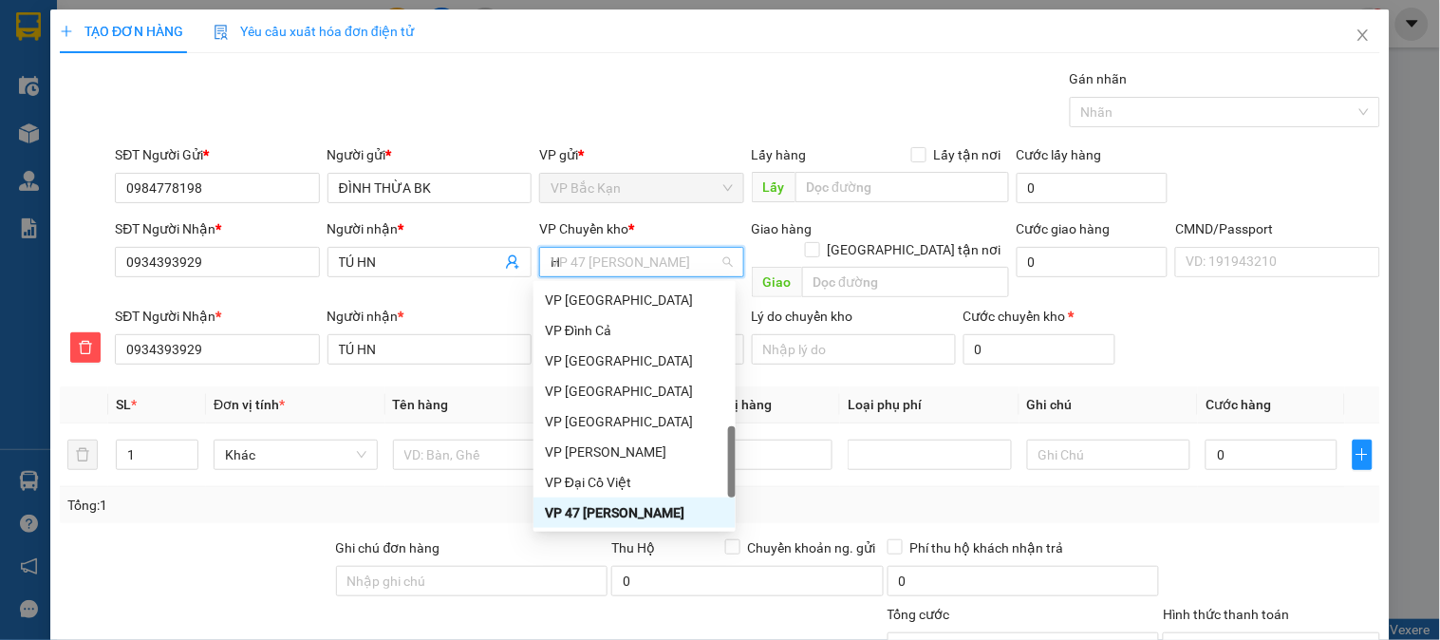
type input "HG"
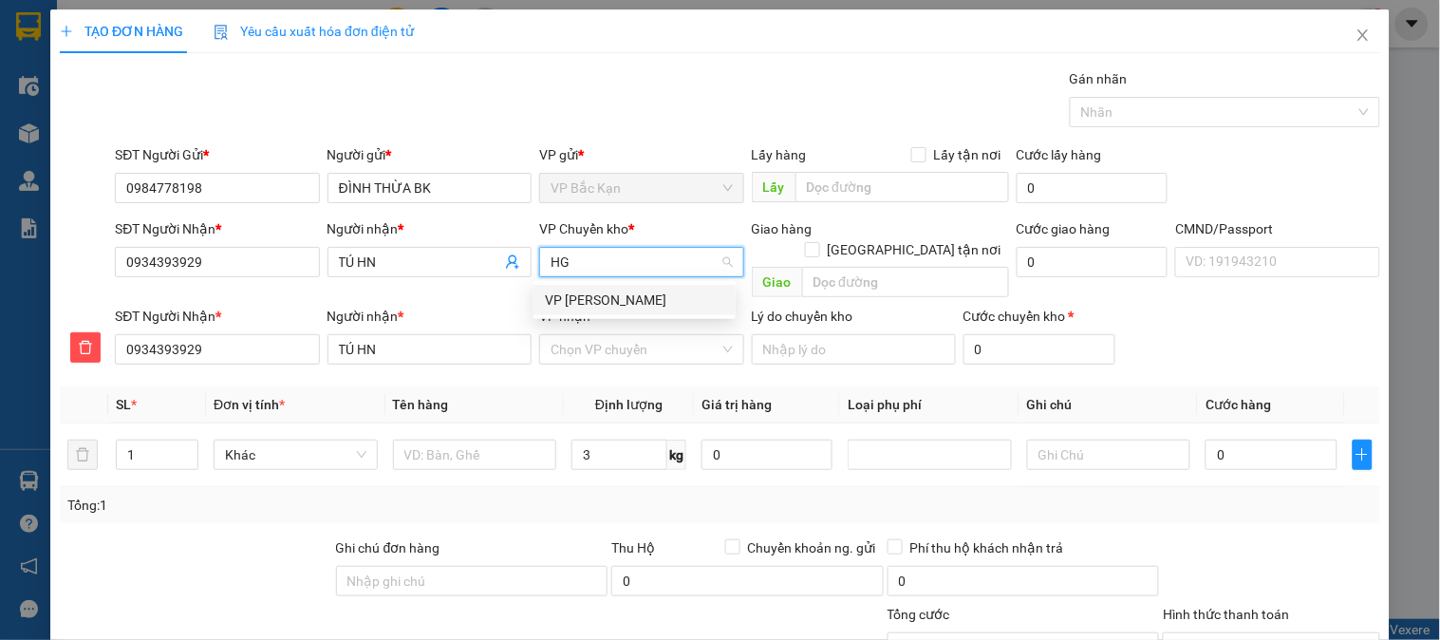
scroll to position [0, 0]
drag, startPoint x: 617, startPoint y: 295, endPoint x: 622, endPoint y: 316, distance: 21.4
click at [619, 309] on div "VP [PERSON_NAME]" at bounding box center [634, 300] width 179 height 21
click at [622, 335] on input "VP nhận *" at bounding box center [635, 349] width 168 height 28
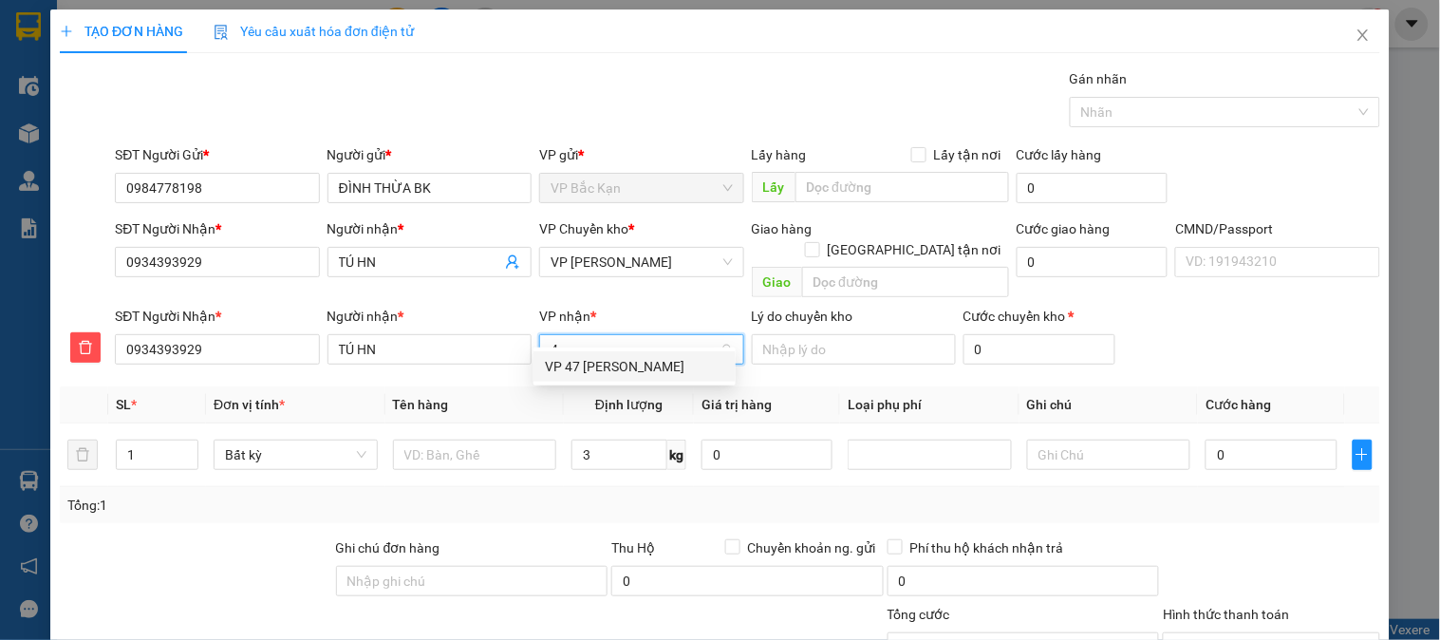
type input "47"
click at [617, 368] on div "VP 47 [PERSON_NAME]" at bounding box center [634, 366] width 179 height 21
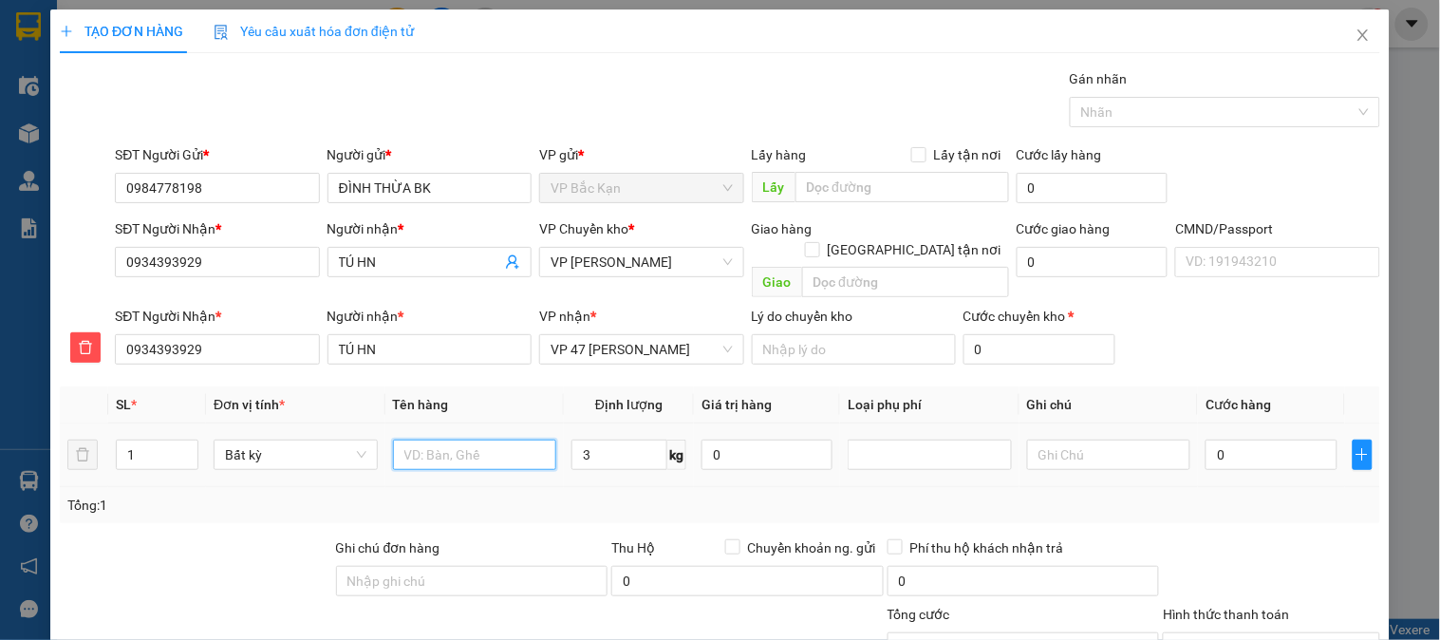
click at [478, 441] on input "text" at bounding box center [475, 455] width 164 height 30
type input "BỌC DẸT PT"
type input "55.000"
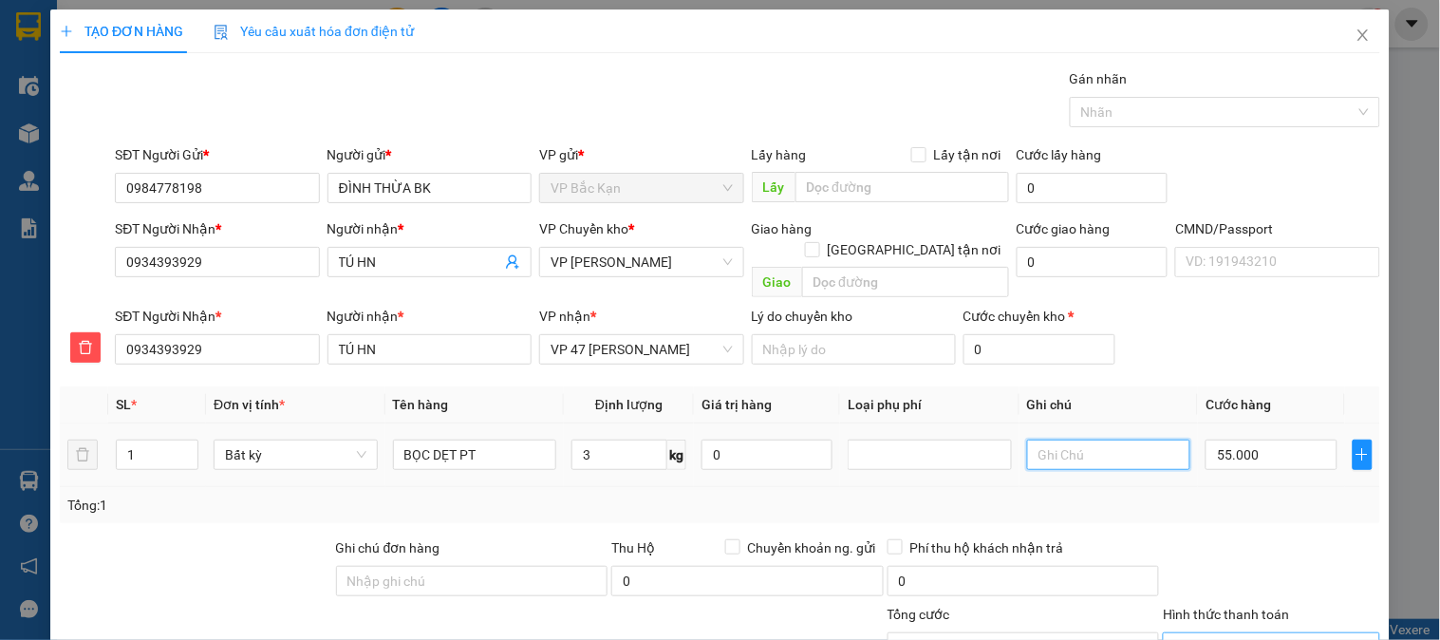
scroll to position [167, 0]
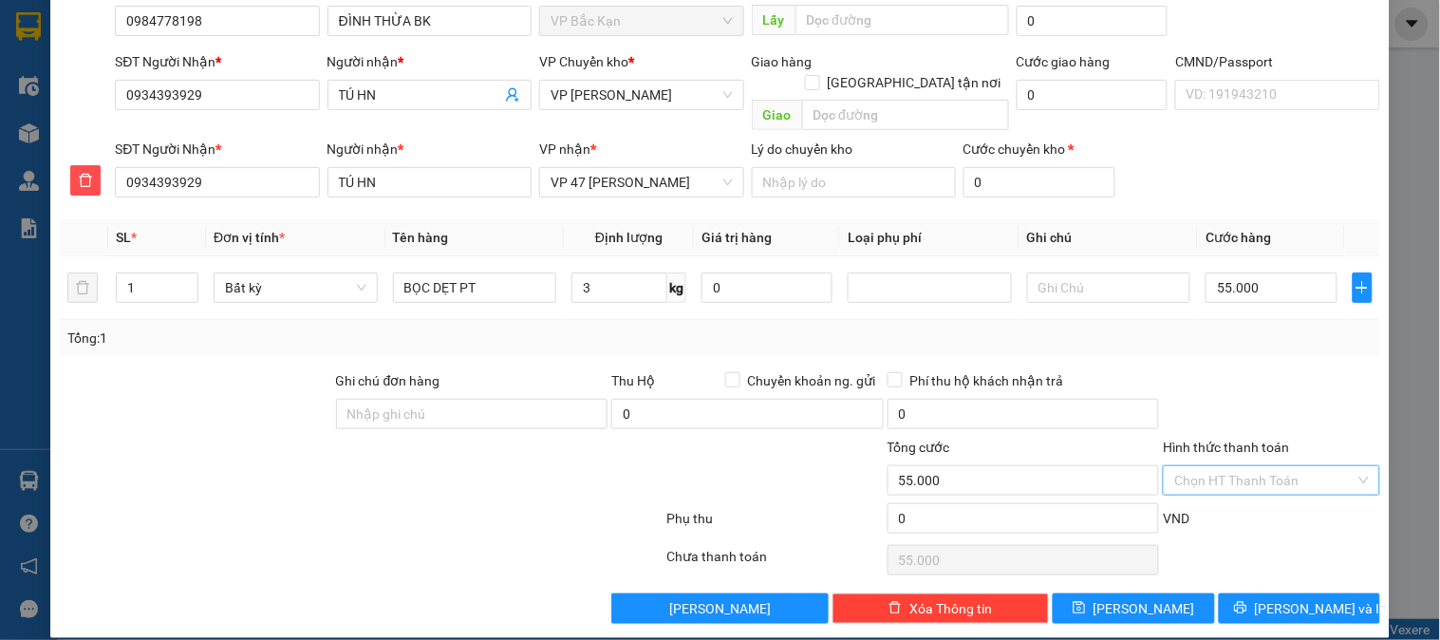
click at [1270, 466] on input "Hình thức thanh toán" at bounding box center [1264, 480] width 180 height 28
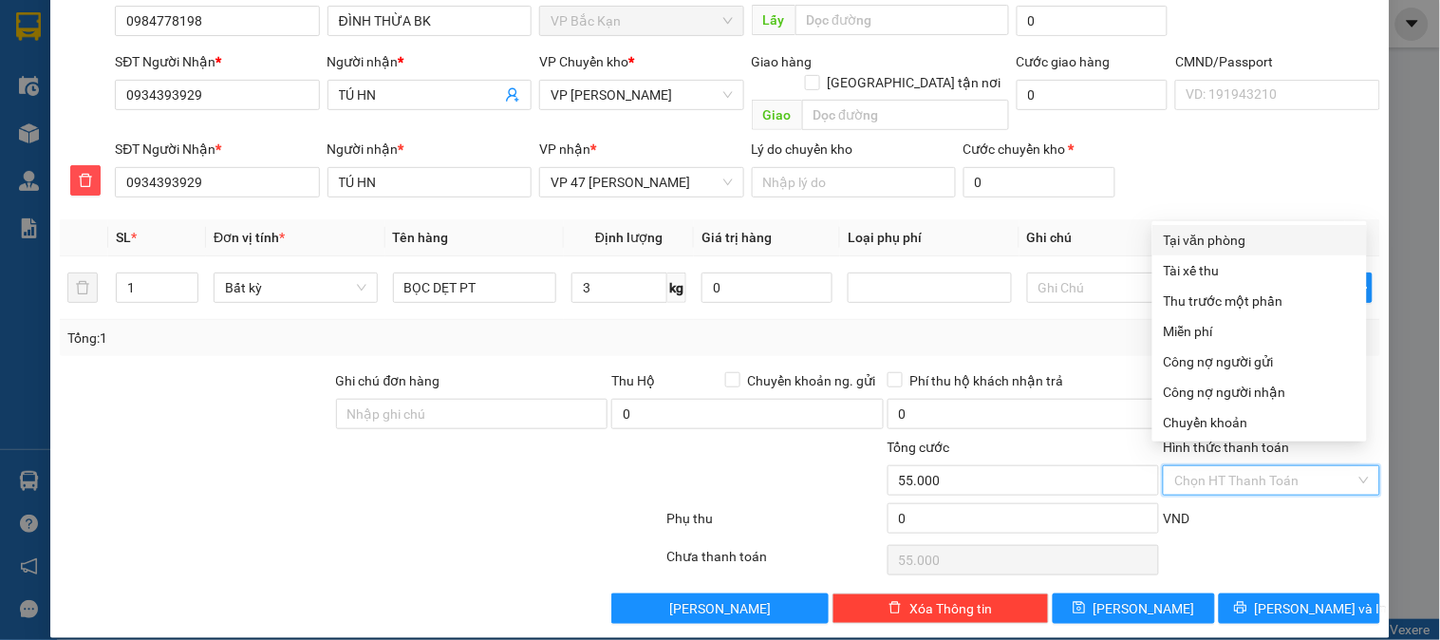
drag, startPoint x: 1230, startPoint y: 238, endPoint x: 1417, endPoint y: 479, distance: 305.2
click at [1230, 237] on div "Tại văn phòng" at bounding box center [1260, 240] width 192 height 21
type input "0"
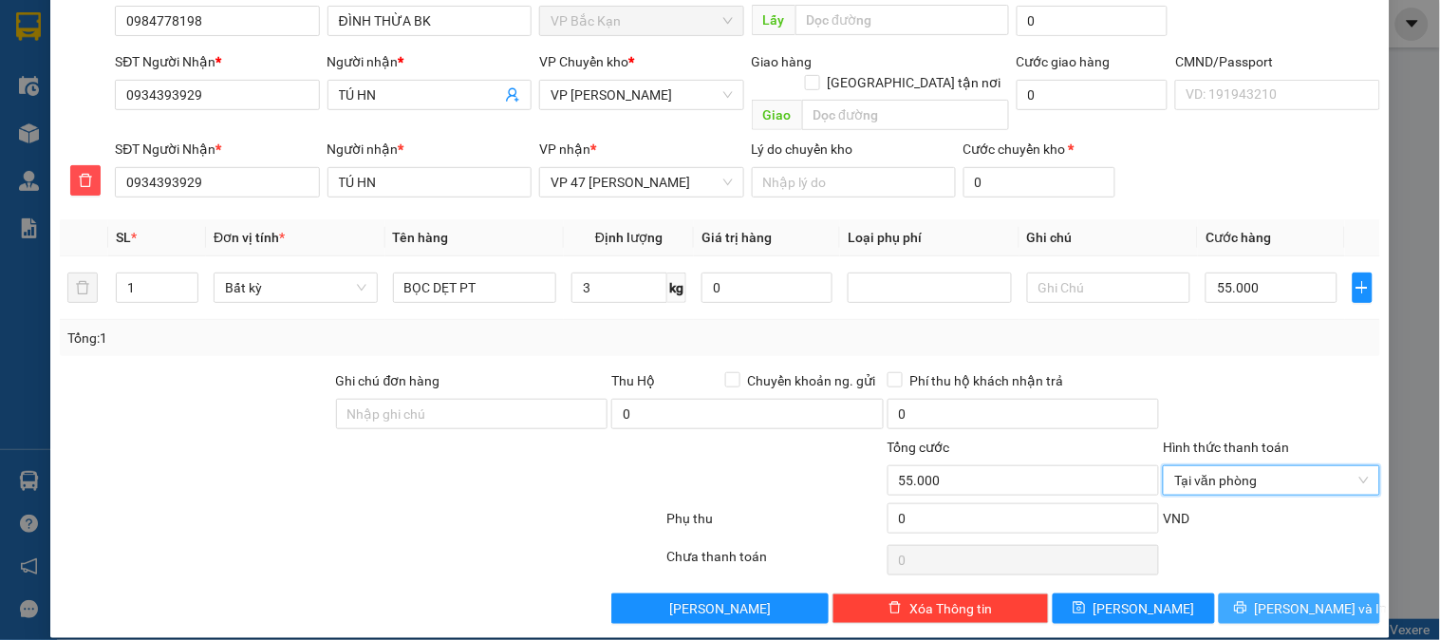
click at [1295, 593] on button "Lưu và In" at bounding box center [1299, 608] width 161 height 30
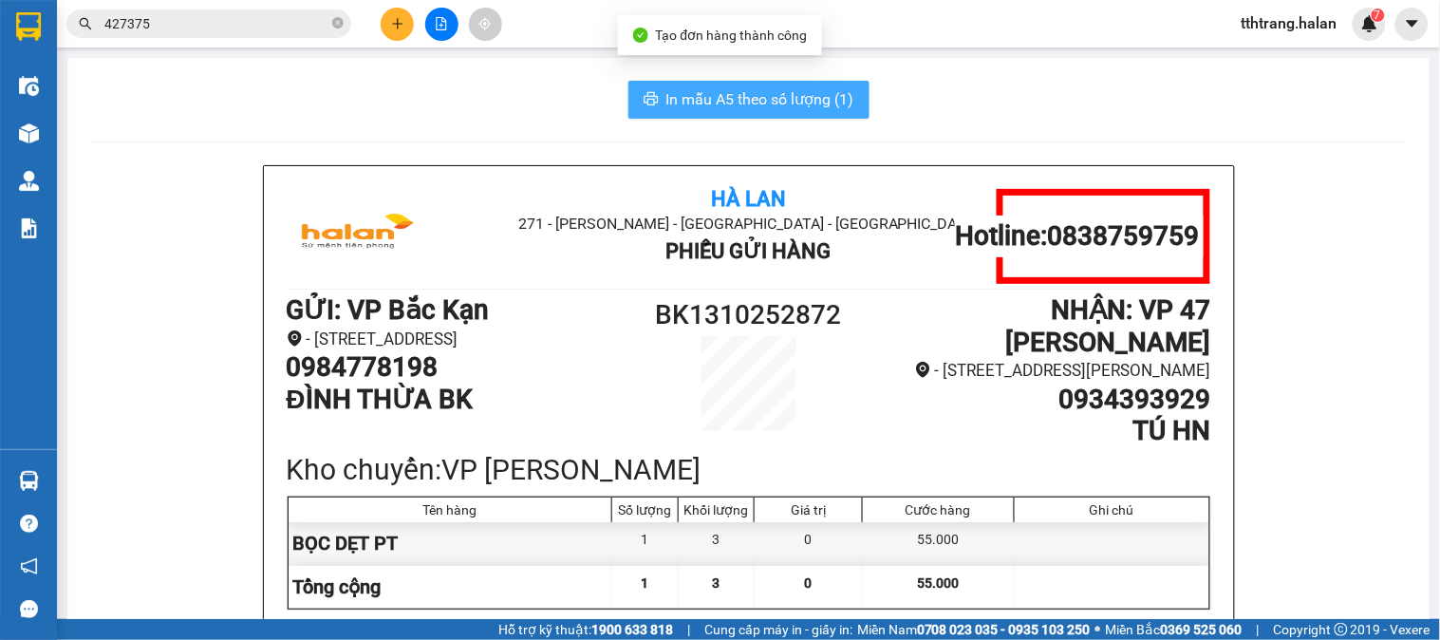
click at [781, 88] on span "In mẫu A5 theo số lượng (1)" at bounding box center [760, 99] width 188 height 24
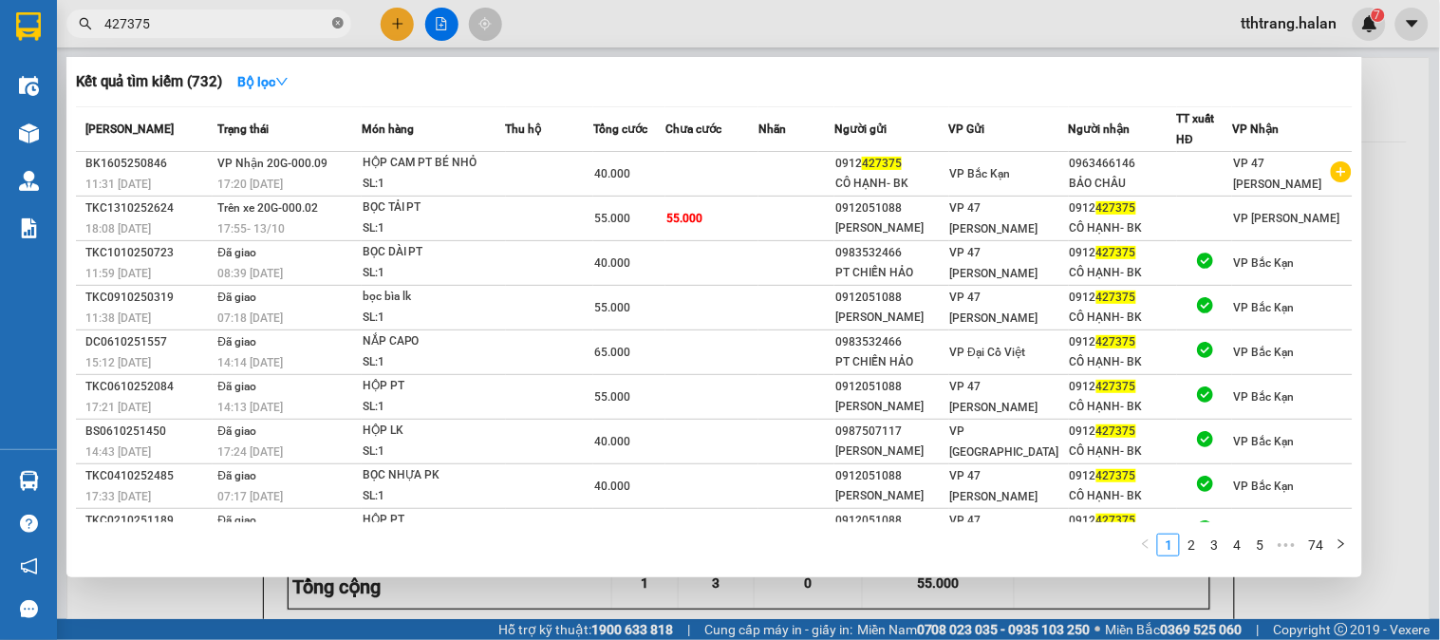
click at [336, 15] on span at bounding box center [337, 24] width 11 height 18
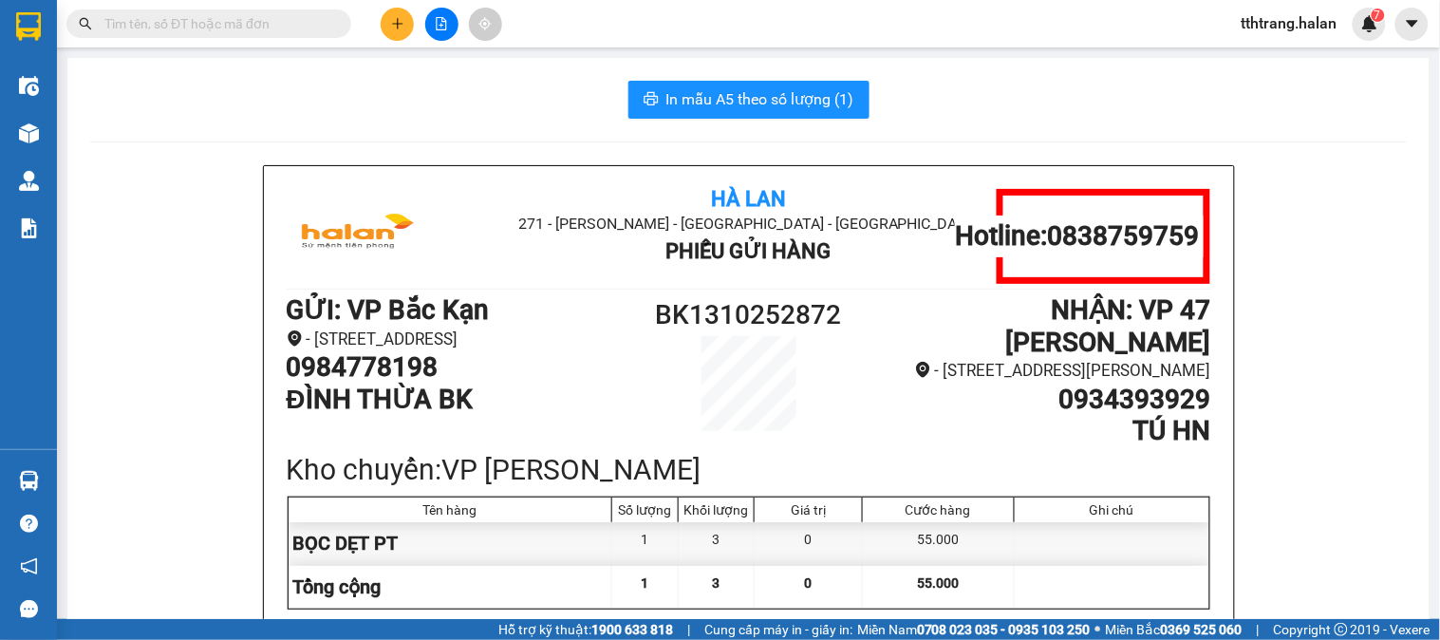
drag, startPoint x: 319, startPoint y: 31, endPoint x: 196, endPoint y: 1, distance: 127.1
click at [310, 29] on input "text" at bounding box center [216, 23] width 224 height 21
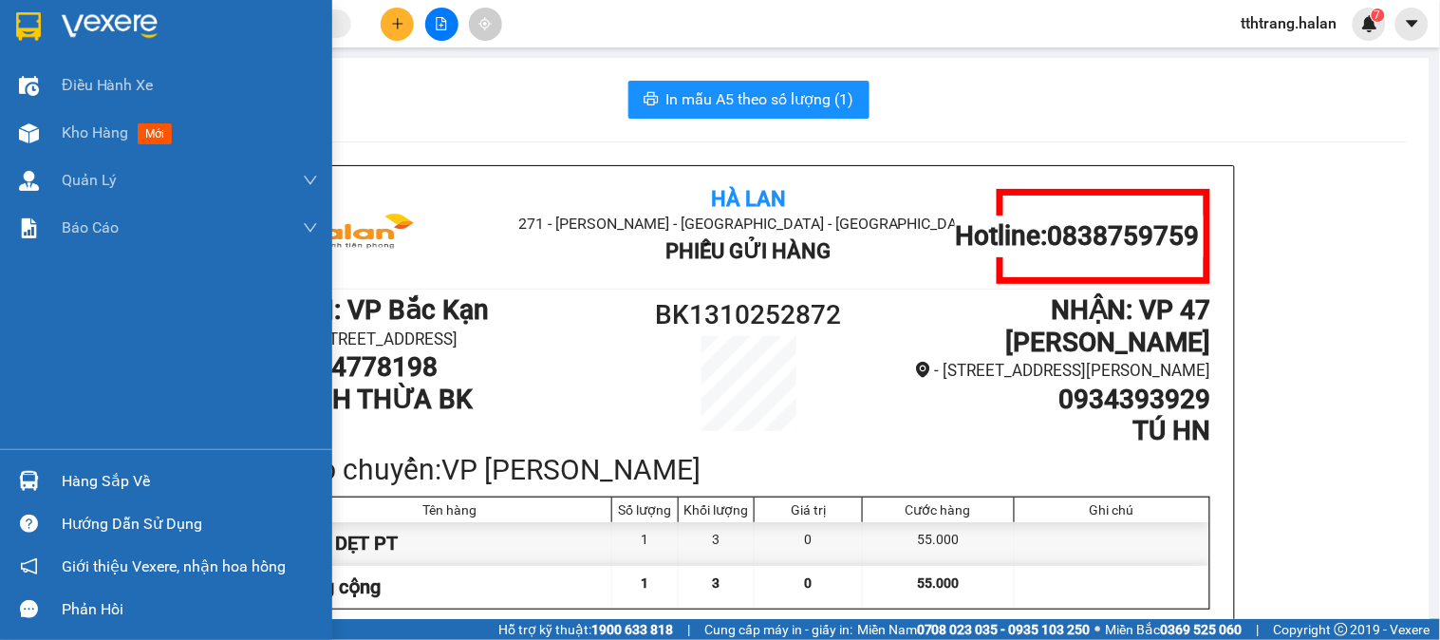
click at [35, 476] on img at bounding box center [29, 481] width 20 height 20
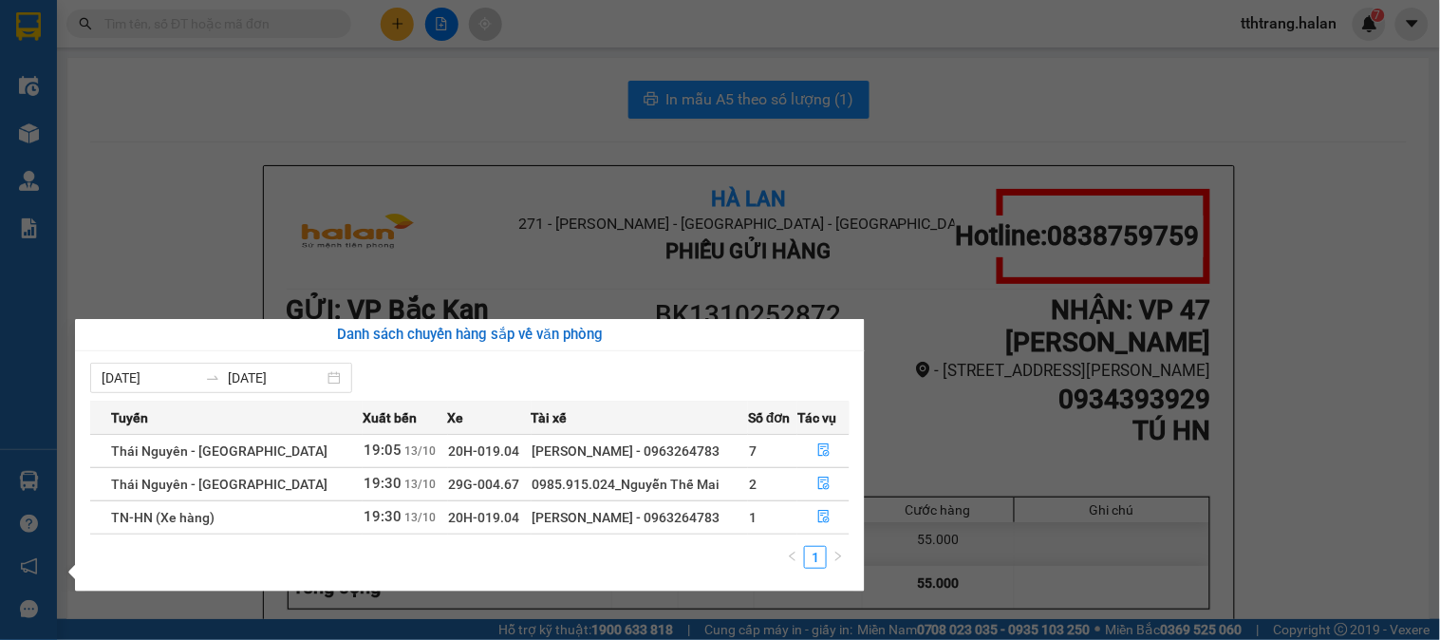
click at [549, 215] on section "Kết quả tìm kiếm ( 732 ) Bộ lọc Mã ĐH Trạng thái Món hàng Thu hộ Tổng cước Chưa…" at bounding box center [720, 320] width 1440 height 640
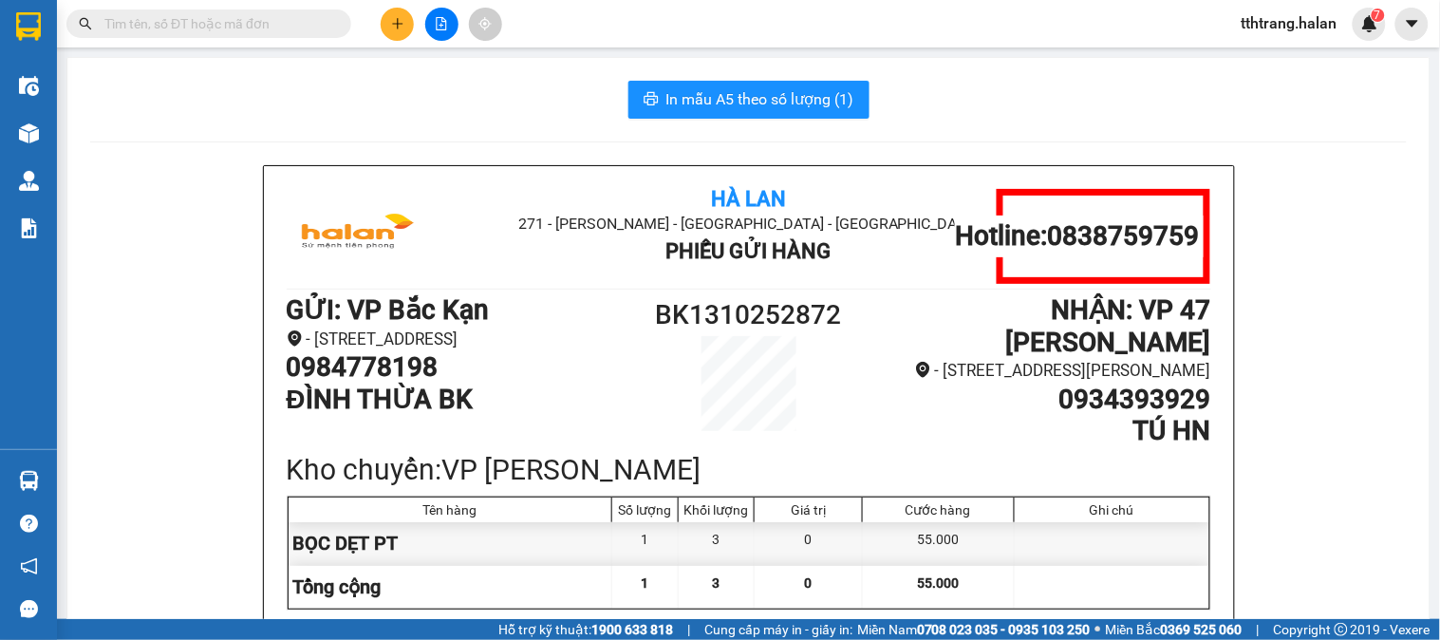
click at [330, 33] on span at bounding box center [208, 23] width 285 height 28
click at [311, 9] on span at bounding box center [208, 23] width 285 height 28
click at [253, 32] on input "text" at bounding box center [216, 23] width 224 height 21
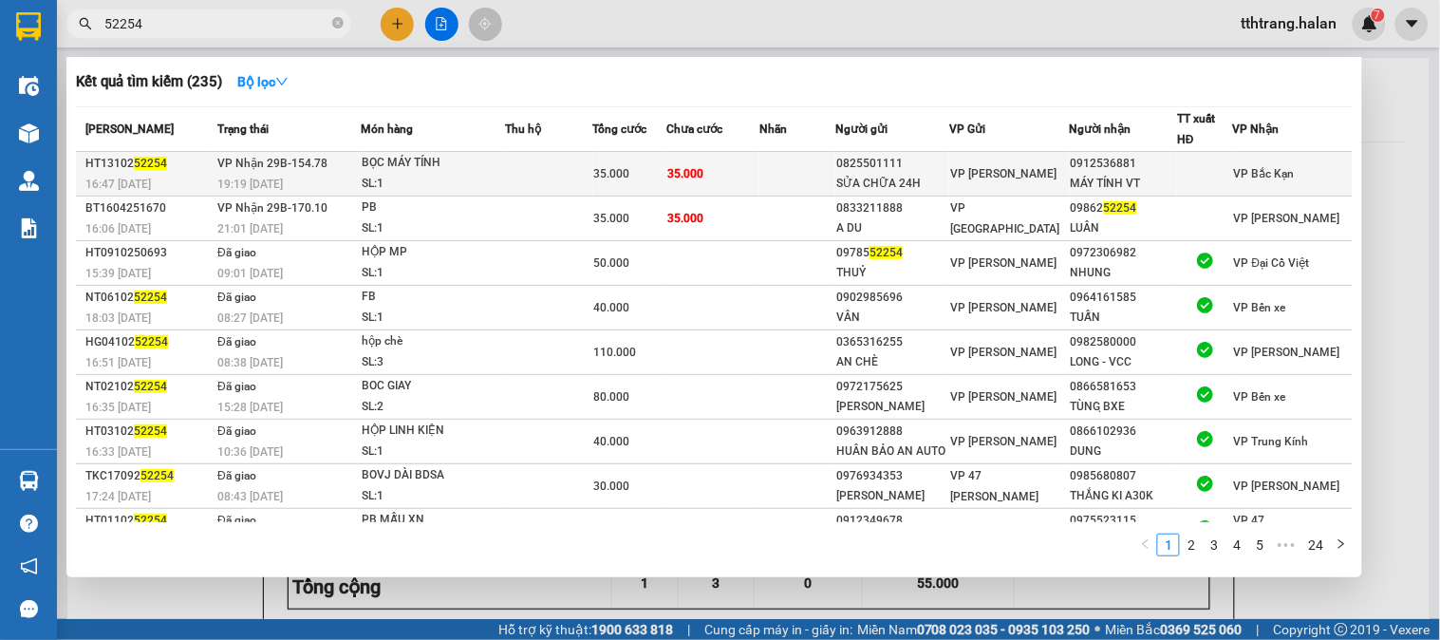
type input "52254"
click at [387, 174] on div "SL: 1" at bounding box center [433, 184] width 142 height 21
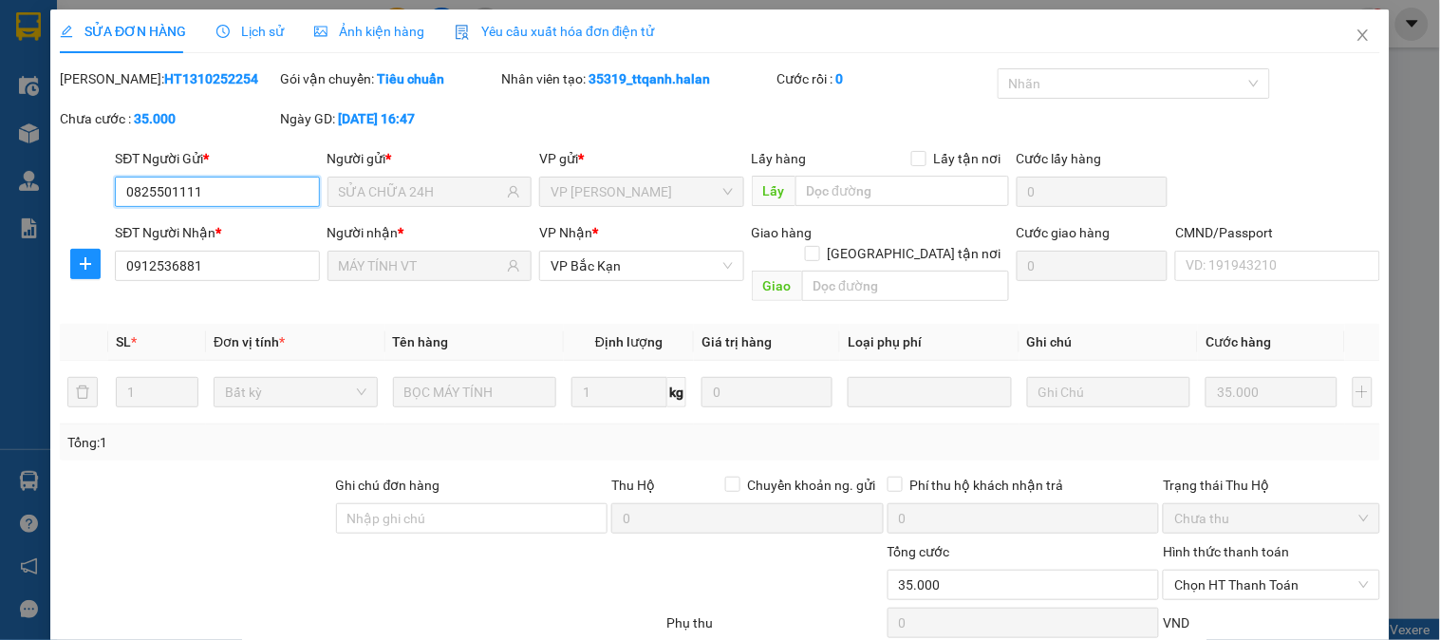
type input "0825501111"
type input "SỬA CHỮA 24H"
type input "0912536881"
type input "MÁY TÍNH VT"
type input "0"
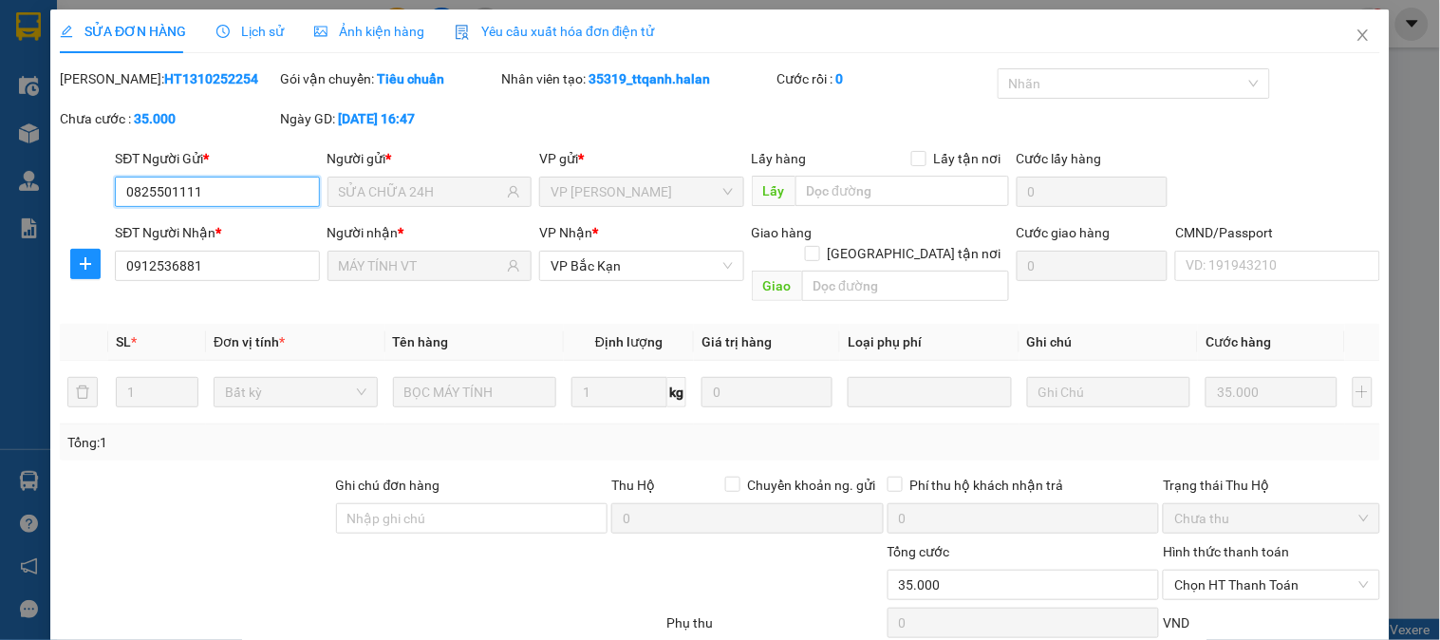
type input "35.000"
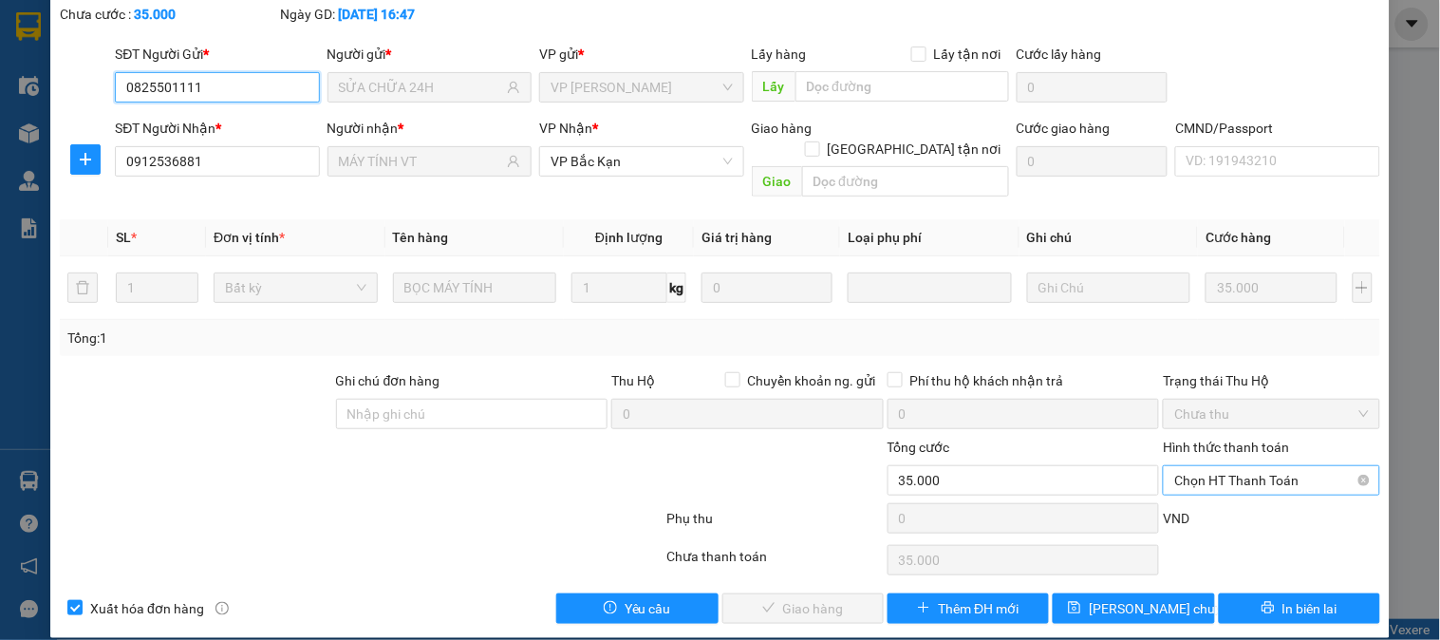
click at [1228, 466] on span "Chọn HT Thanh Toán" at bounding box center [1271, 480] width 194 height 28
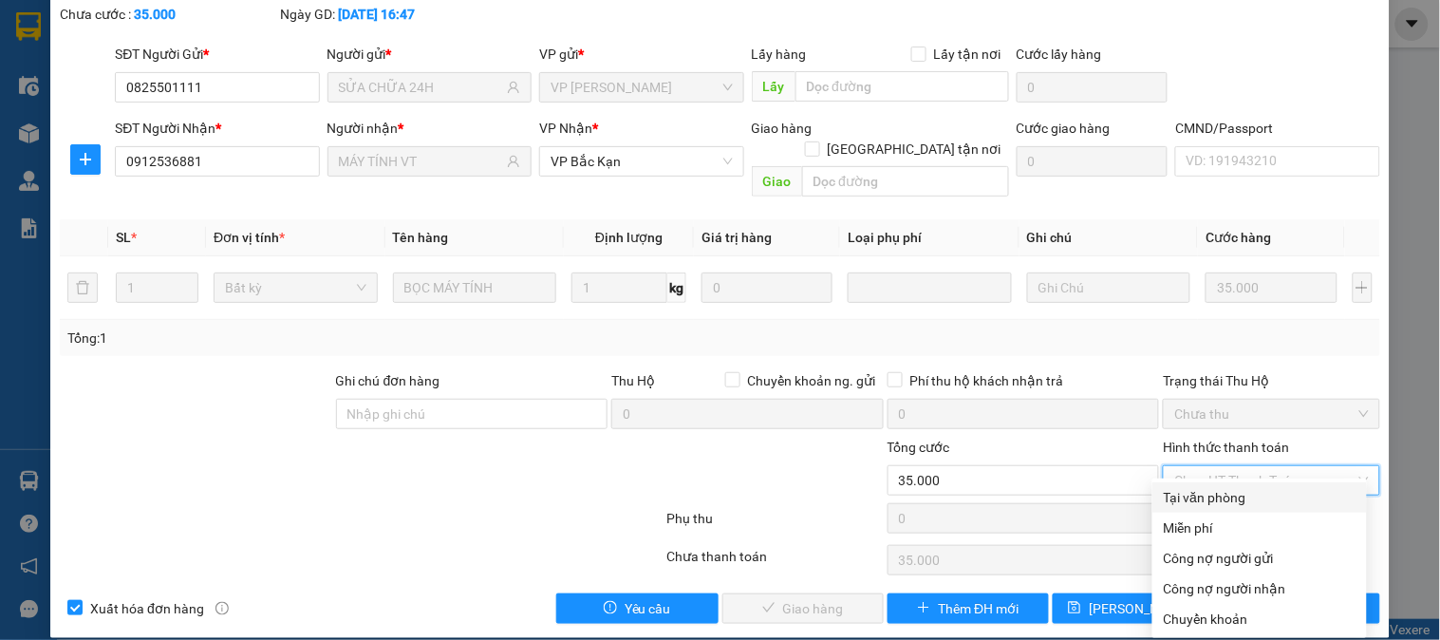
drag, startPoint x: 1230, startPoint y: 484, endPoint x: 1118, endPoint y: 529, distance: 119.7
click at [1230, 485] on div "Tại văn phòng" at bounding box center [1260, 497] width 215 height 30
type input "0"
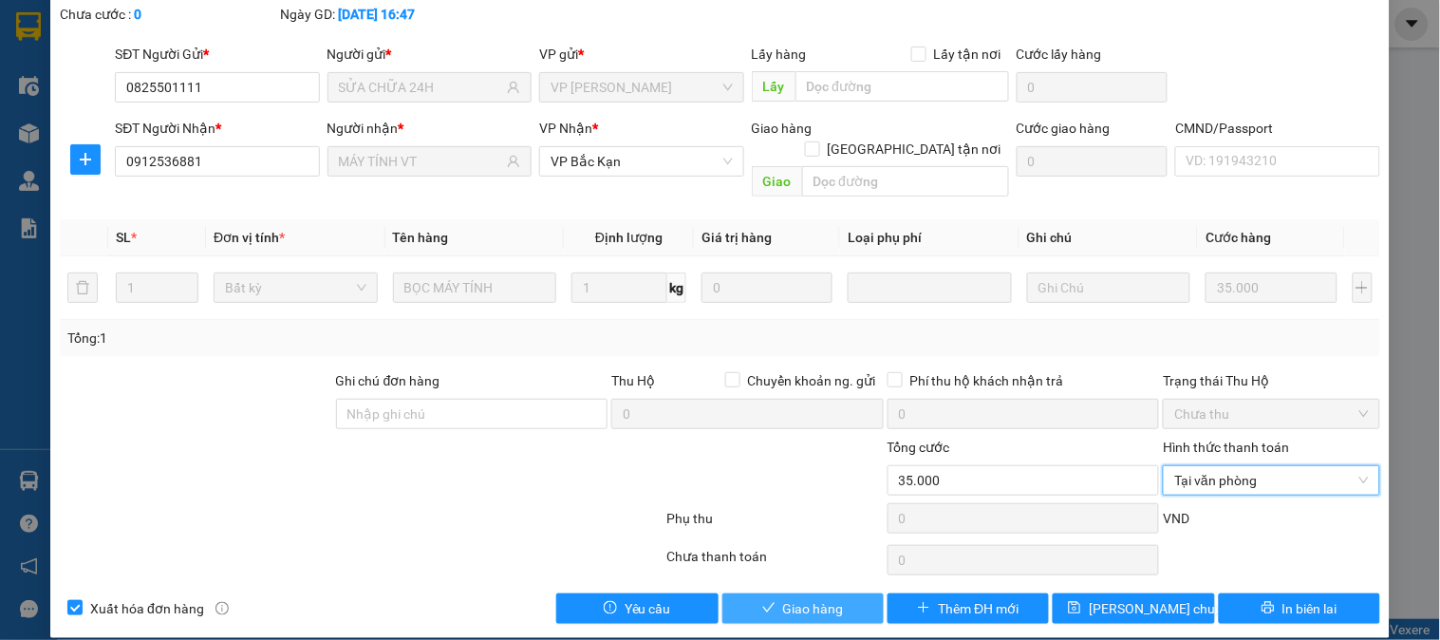
click at [788, 598] on span "Giao hàng" at bounding box center [813, 608] width 61 height 21
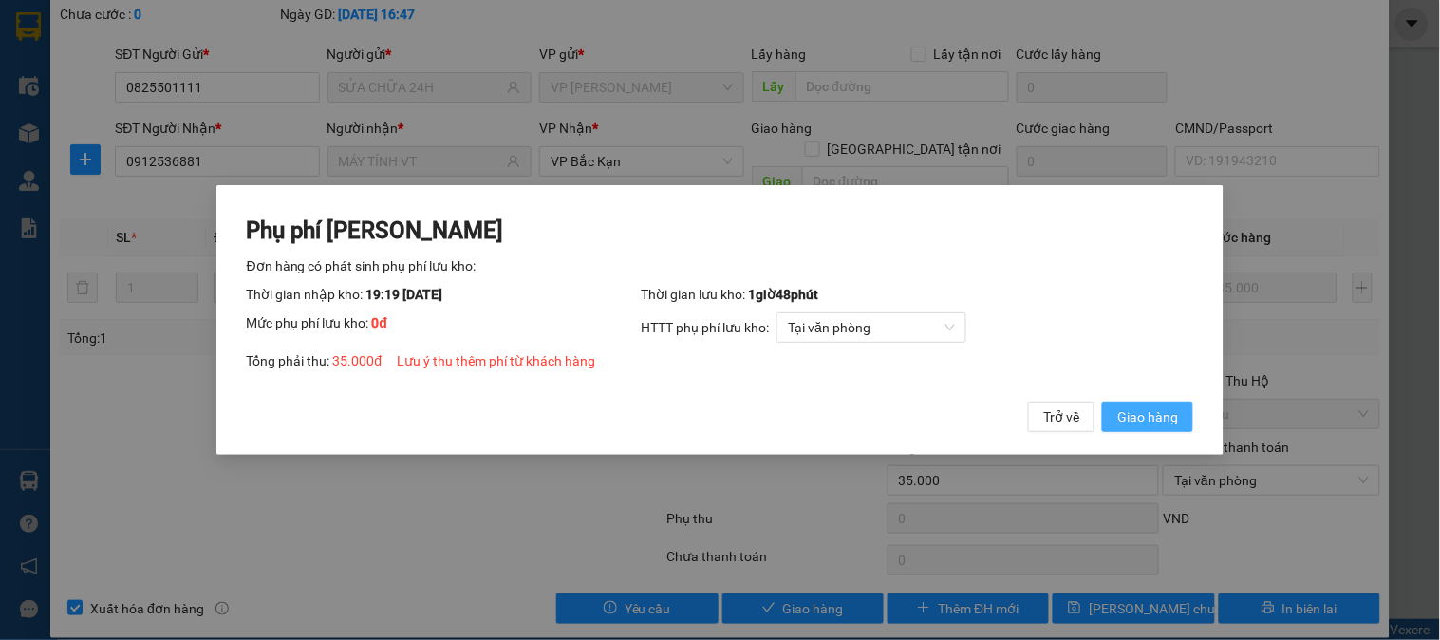
click at [1163, 413] on span "Giao hàng" at bounding box center [1147, 416] width 61 height 21
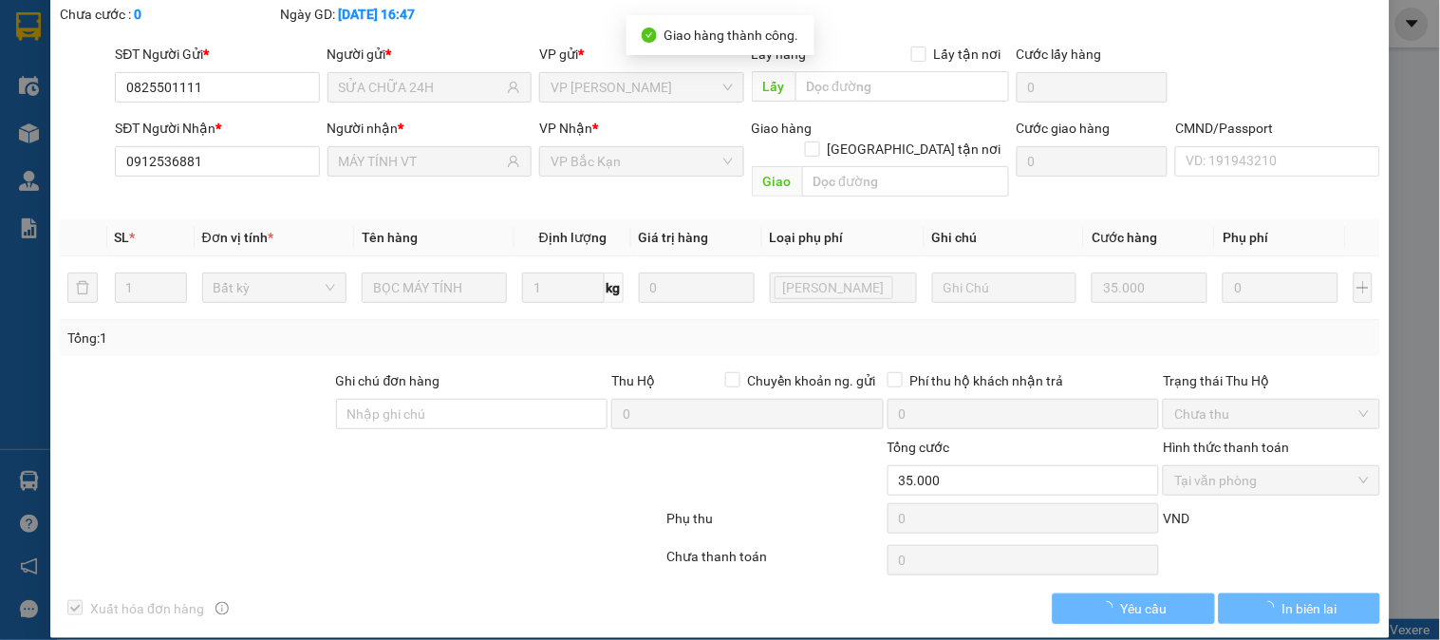
click at [495, 473] on div at bounding box center [554, 470] width 220 height 66
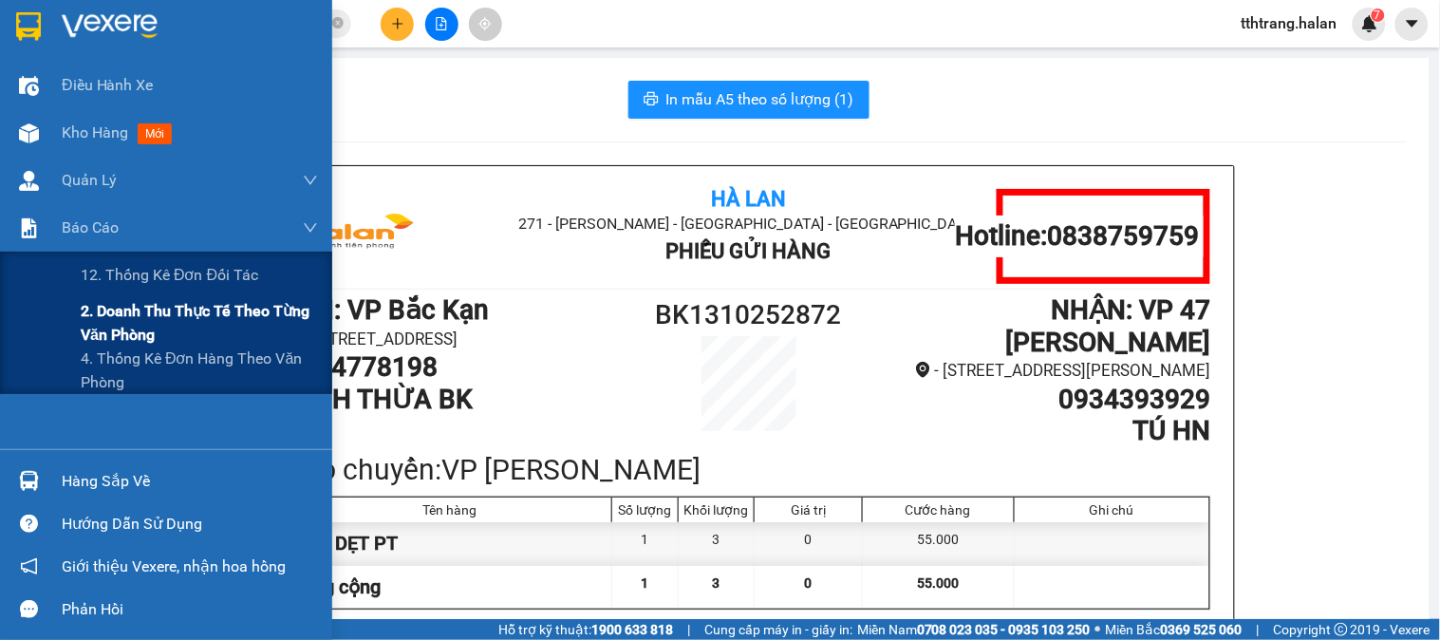
click at [108, 308] on span "2. Doanh thu thực tế theo từng văn phòng" at bounding box center [199, 322] width 237 height 47
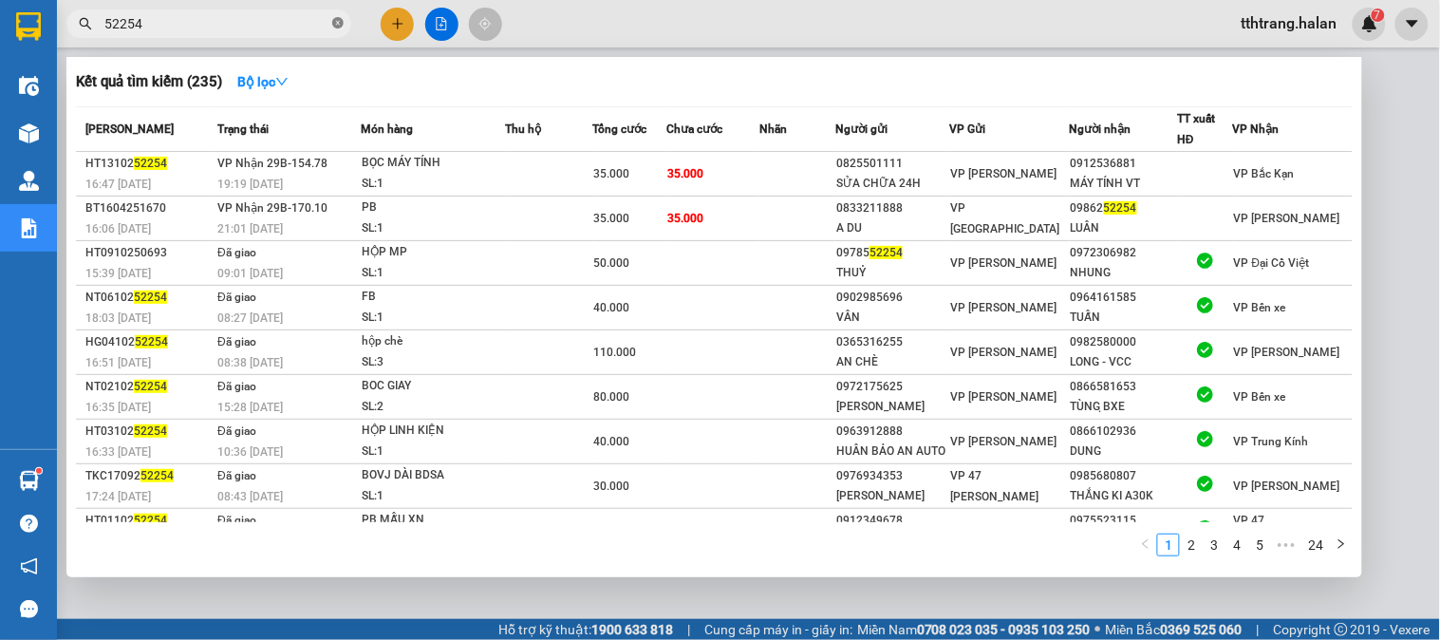
click at [336, 27] on icon "close-circle" at bounding box center [337, 22] width 11 height 11
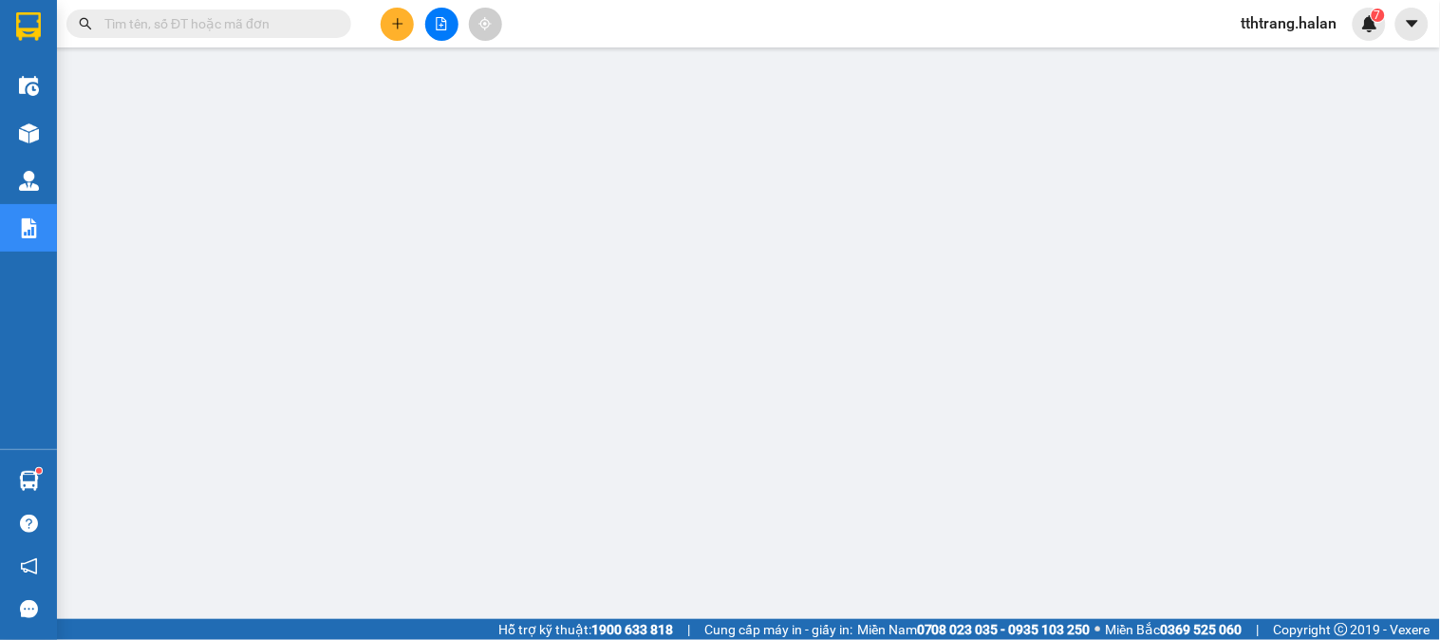
click at [300, 30] on input "text" at bounding box center [216, 23] width 224 height 21
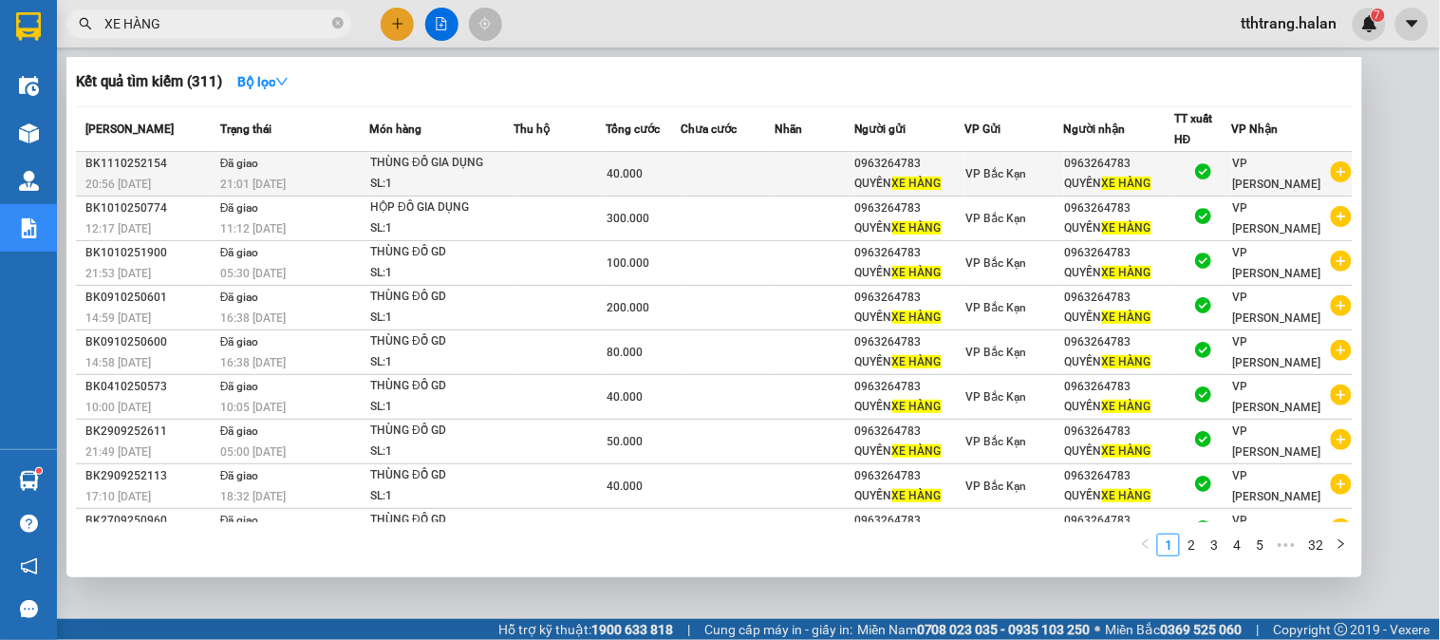
type input "XE HÀNG"
click at [1332, 167] on icon "plus-circle" at bounding box center [1341, 171] width 21 height 21
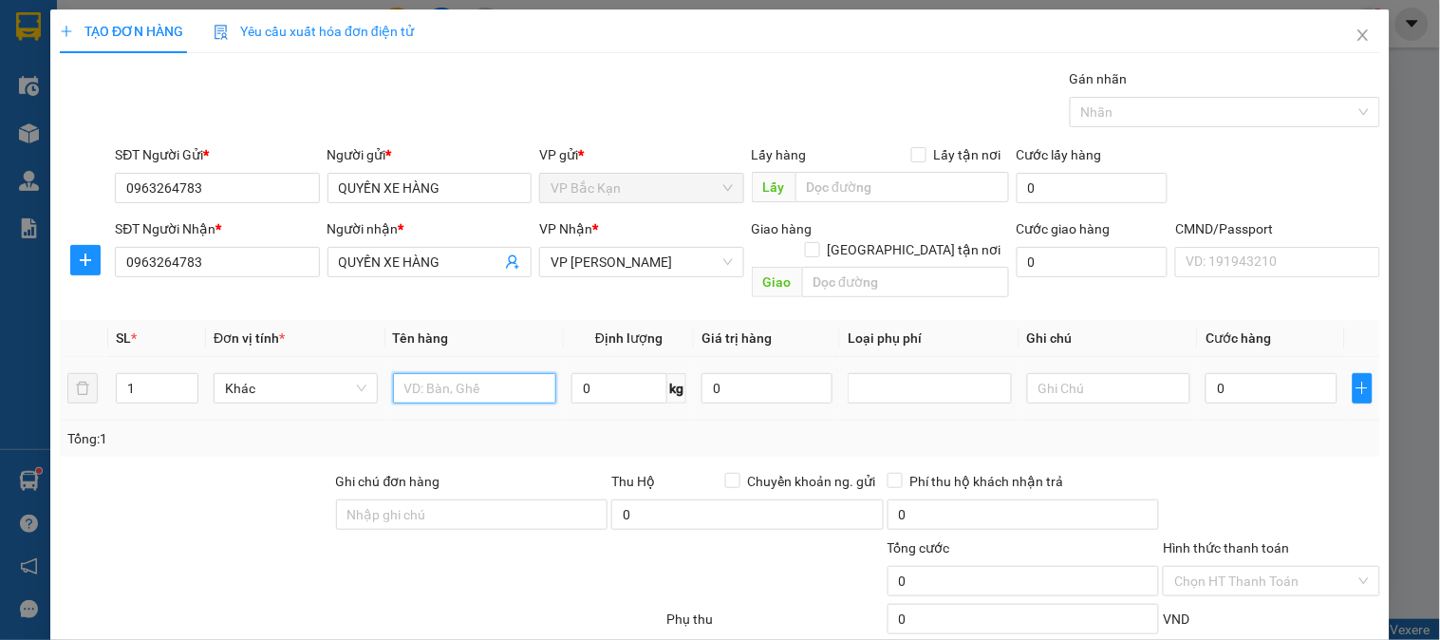
click at [406, 375] on input "text" at bounding box center [475, 388] width 164 height 30
type input "THÙNG ĐỒ GD"
type input "CAO KỲ -C M"
type input "2"
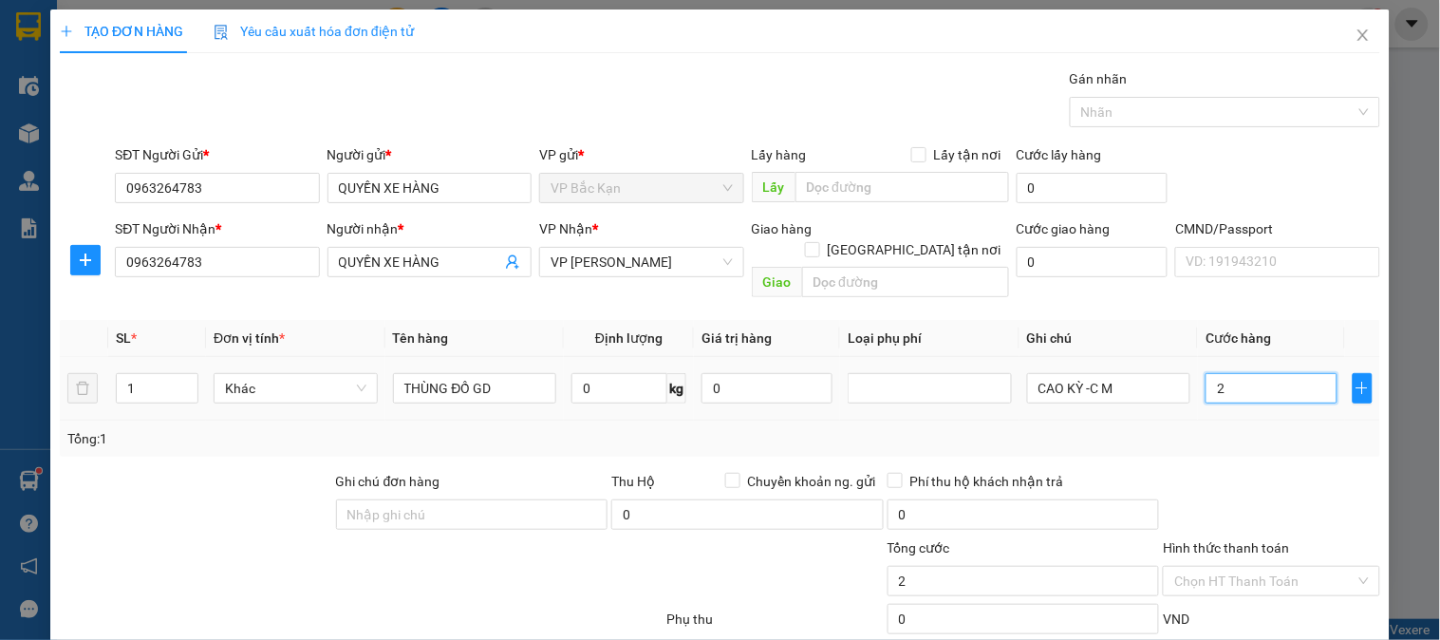
type input "2"
type input "20"
type input "20.000"
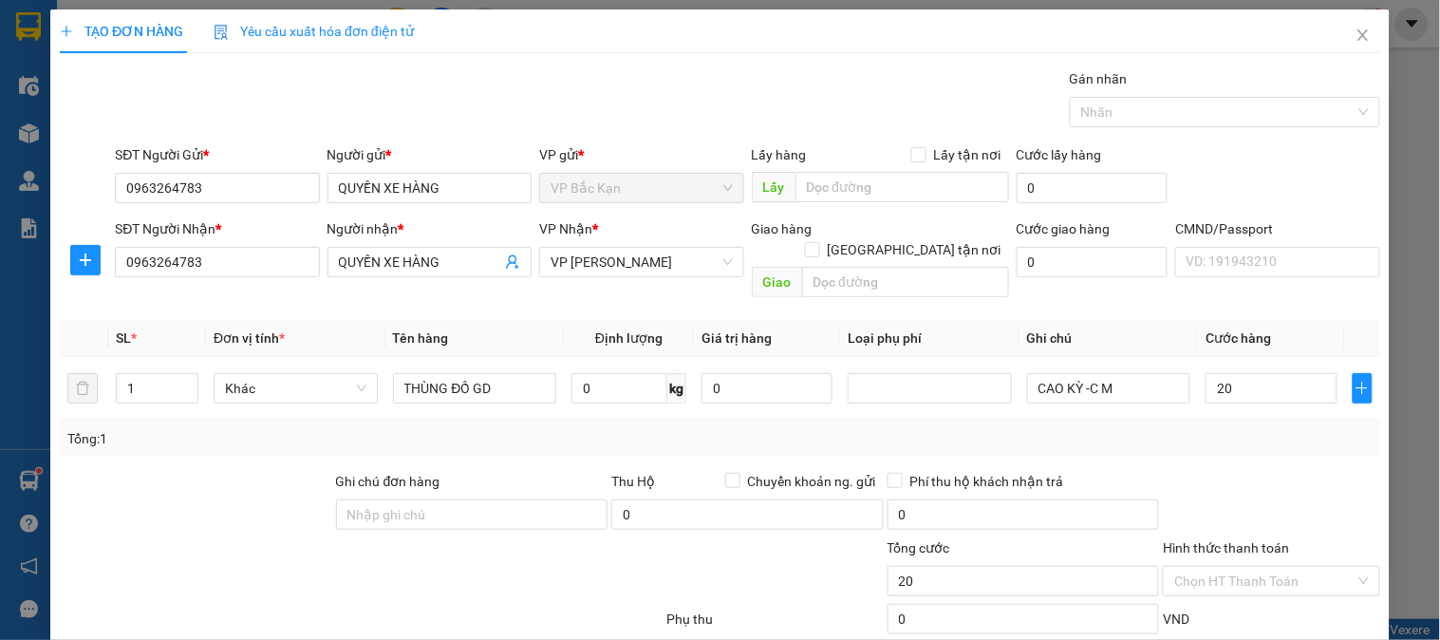
type input "20.000"
drag, startPoint x: 516, startPoint y: 468, endPoint x: 506, endPoint y: 446, distance: 24.2
click at [514, 471] on div "Ghi chú đơn hàng" at bounding box center [472, 485] width 272 height 28
drag, startPoint x: 194, startPoint y: 200, endPoint x: 1, endPoint y: 159, distance: 197.2
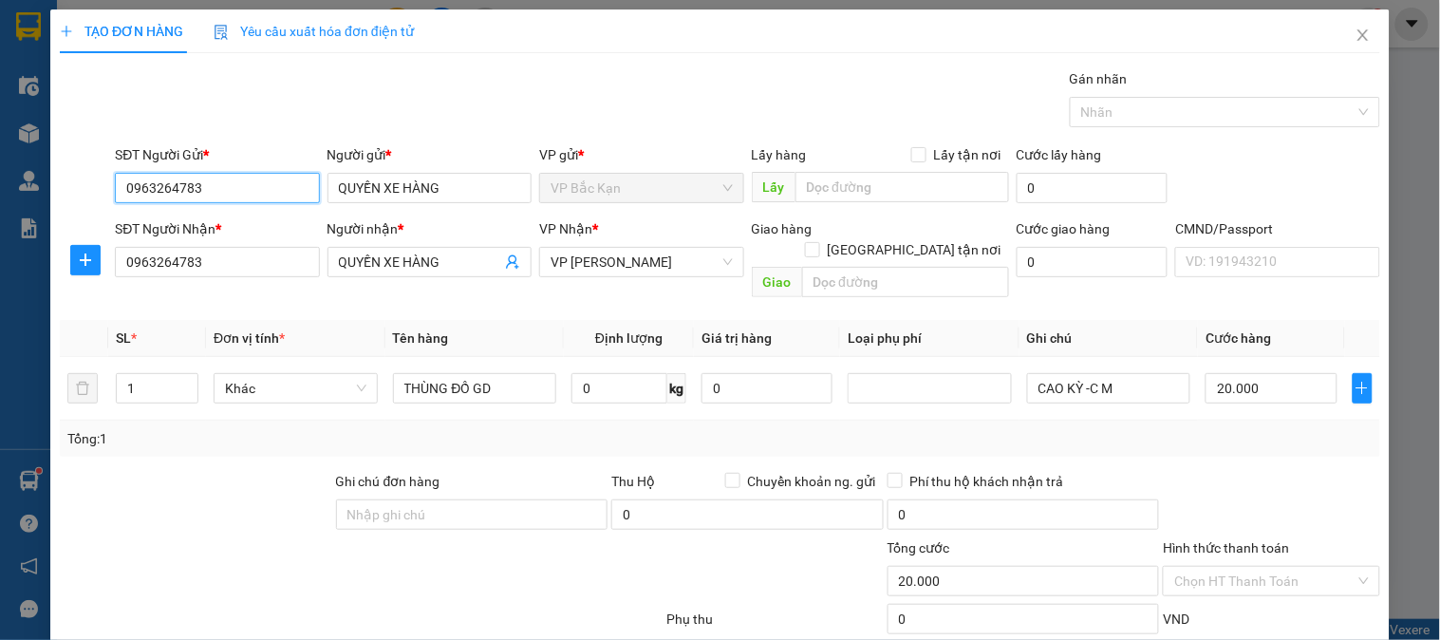
click at [0, 160] on div "TẠO ĐƠN HÀNG Yêu cầu xuất hóa đơn điện tử Transit Pickup Surcharge Ids Transit …" at bounding box center [720, 320] width 1440 height 640
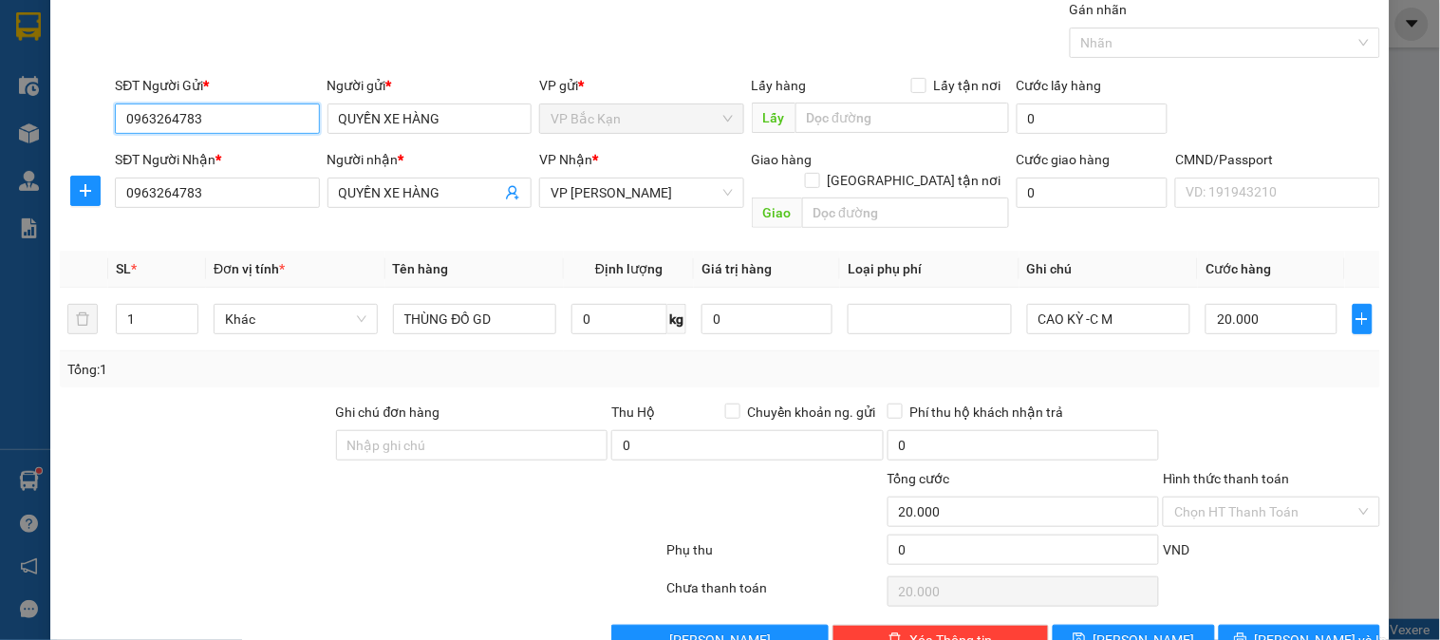
scroll to position [100, 0]
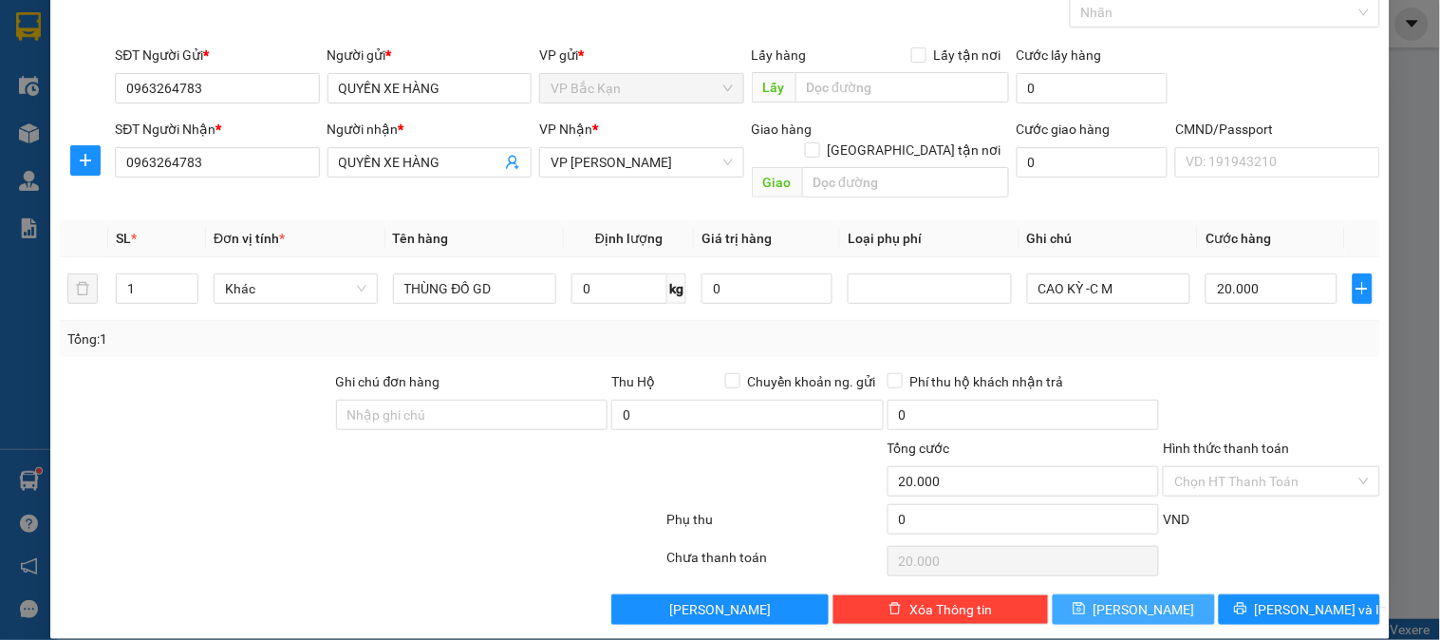
click at [1146, 594] on button "Lưu" at bounding box center [1133, 609] width 161 height 30
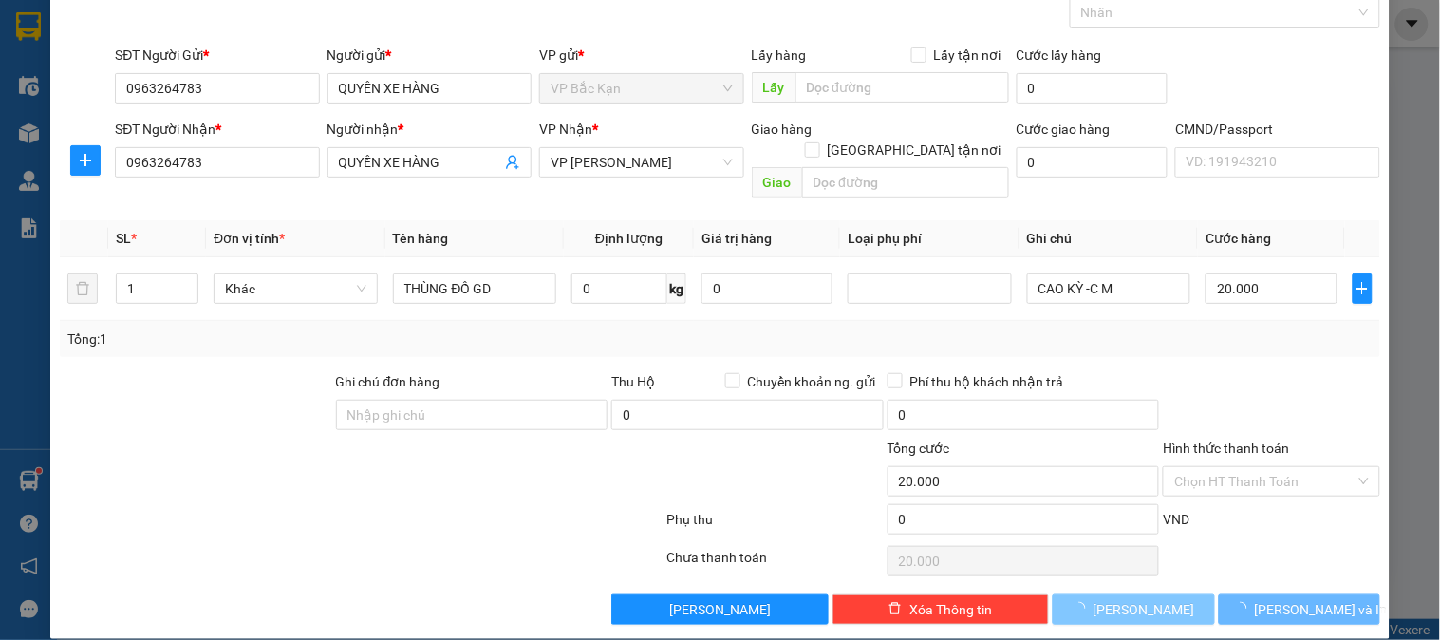
type input "0"
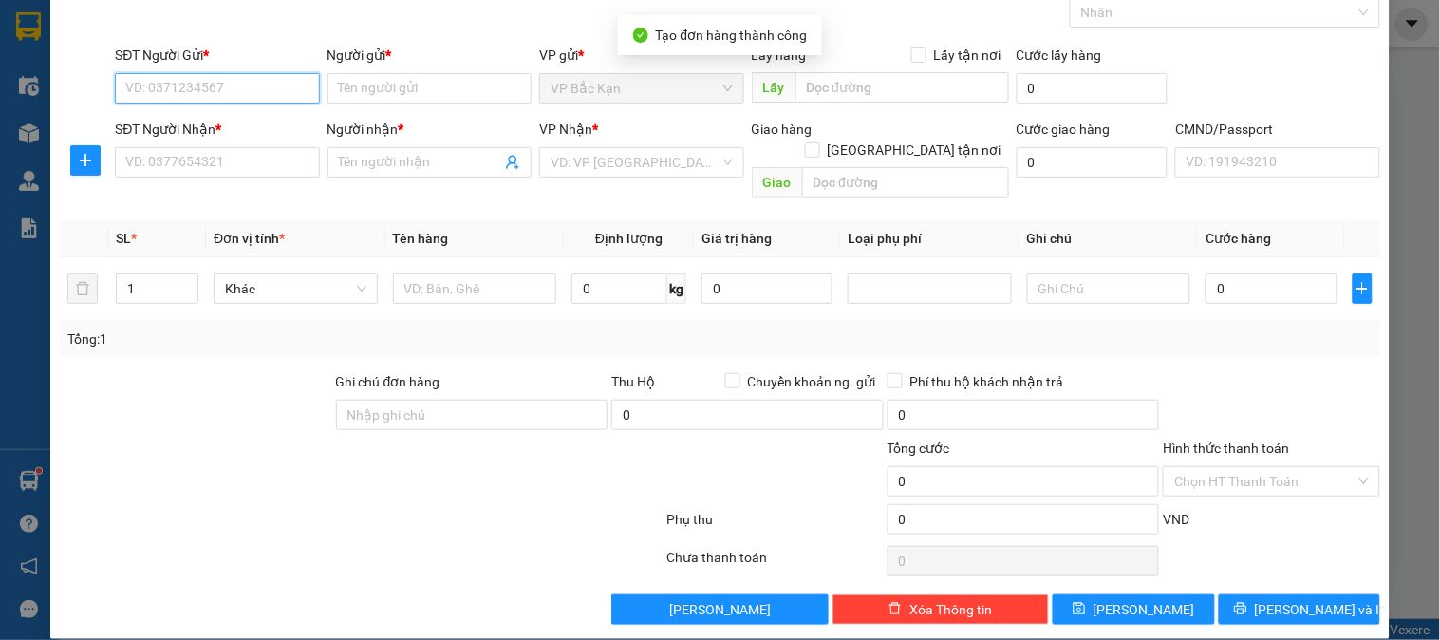
click at [270, 85] on input "SĐT Người Gửi *" at bounding box center [217, 88] width 204 height 30
paste input "0963264783"
type input "0963264783"
click at [289, 84] on input "0963264783" at bounding box center [217, 88] width 204 height 30
click at [253, 135] on div "0963264783 - QUYỀN XE HÀNG" at bounding box center [218, 126] width 187 height 21
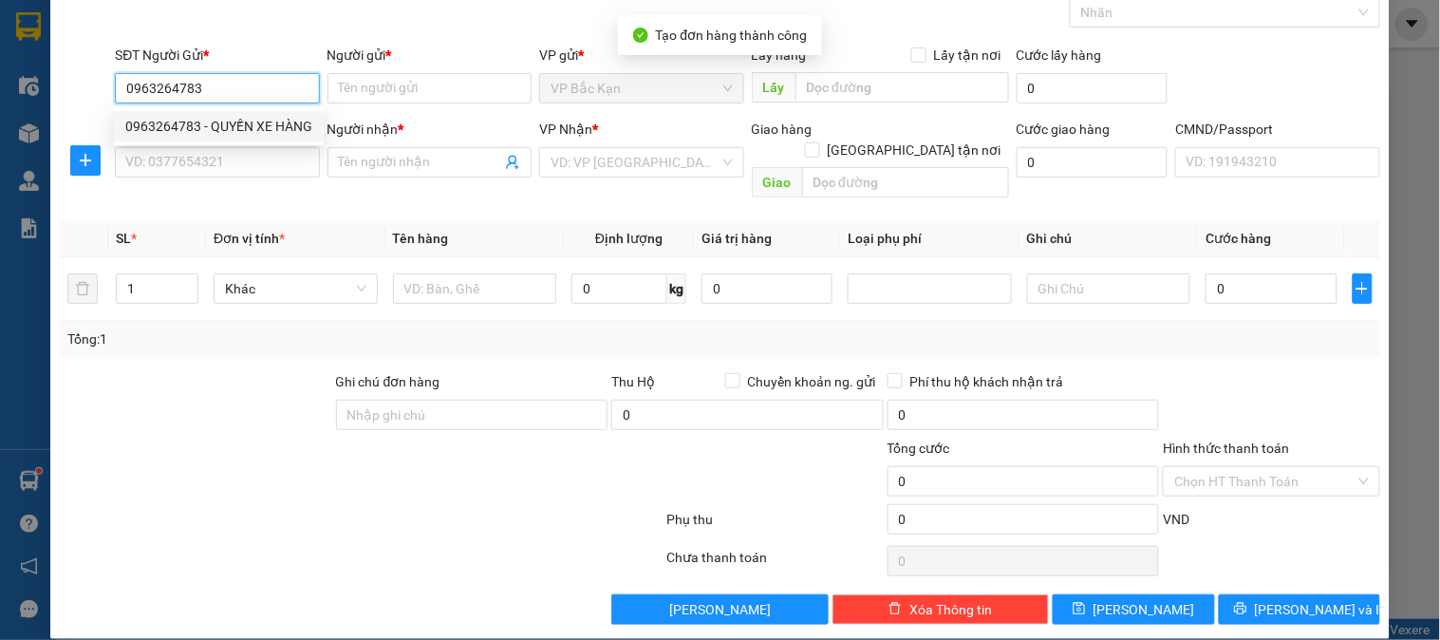
type input "QUYỀN XE HÀNG"
type input "0963264783"
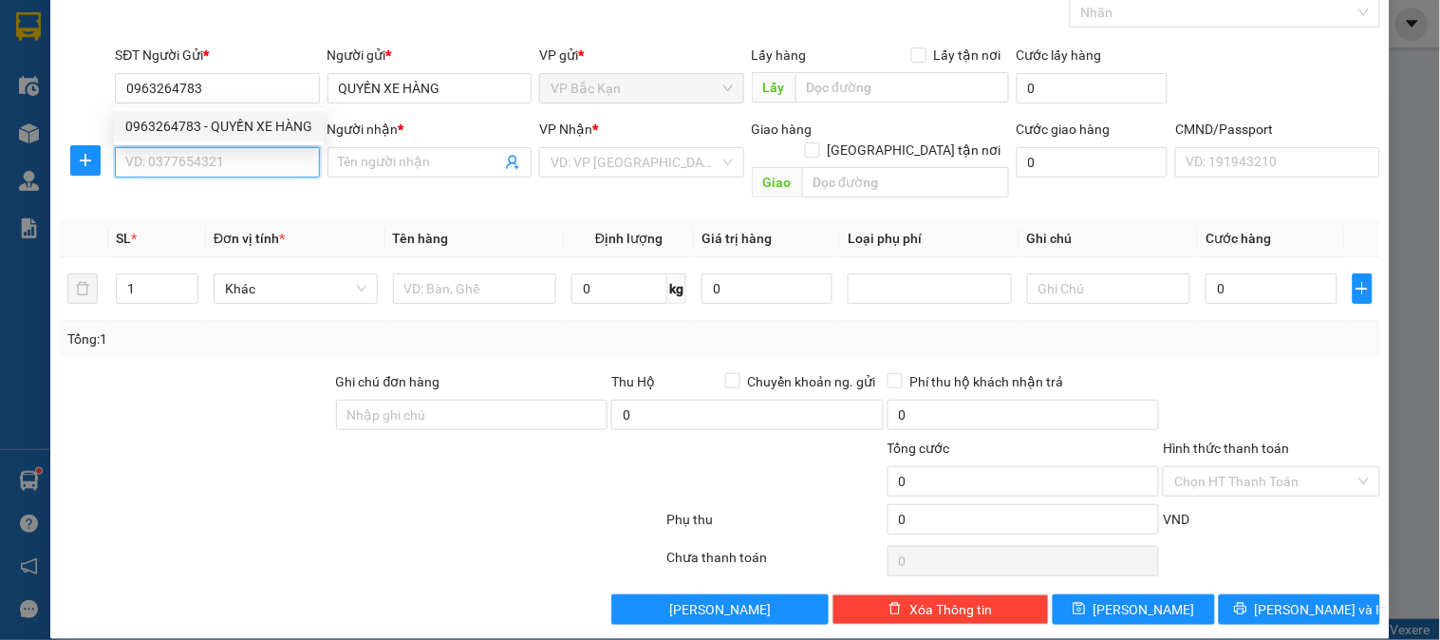
click at [251, 160] on input "SĐT Người Nhận *" at bounding box center [217, 162] width 204 height 30
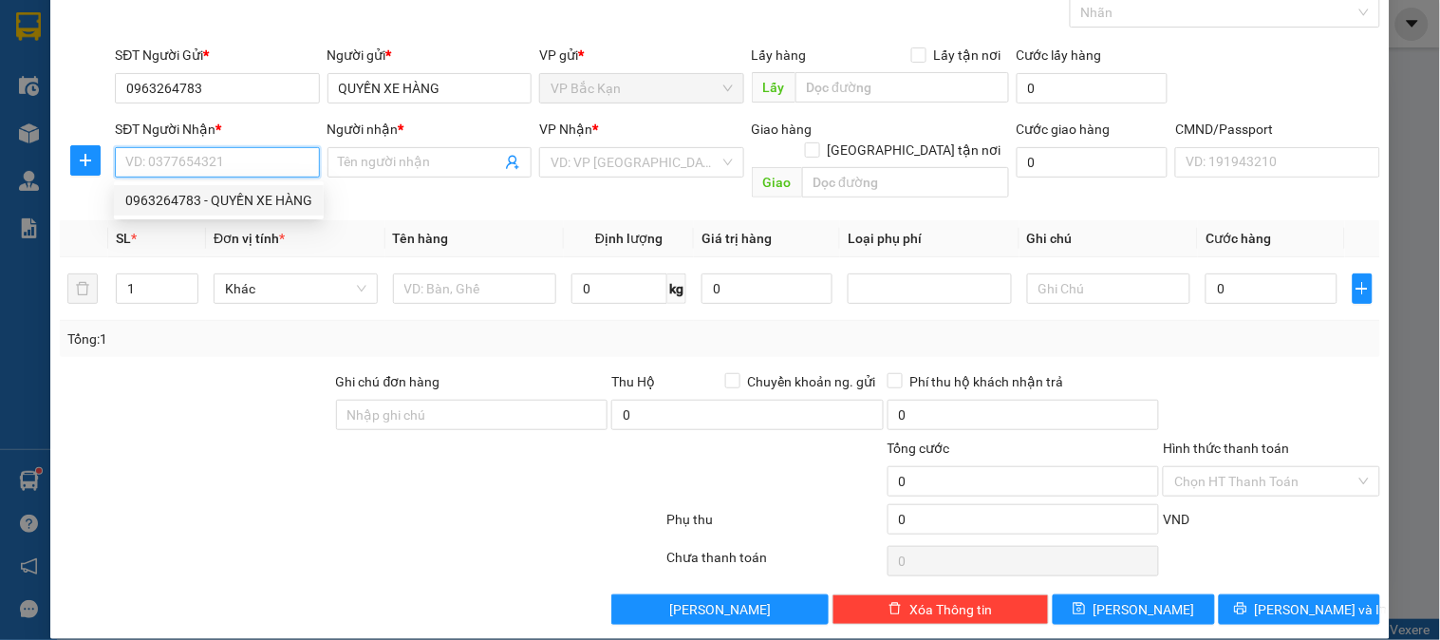
drag, startPoint x: 276, startPoint y: 213, endPoint x: 311, endPoint y: 220, distance: 35.9
click at [277, 214] on div "0963264783 - QUYỀN XE HÀNG" at bounding box center [219, 200] width 210 height 30
type input "0963264783"
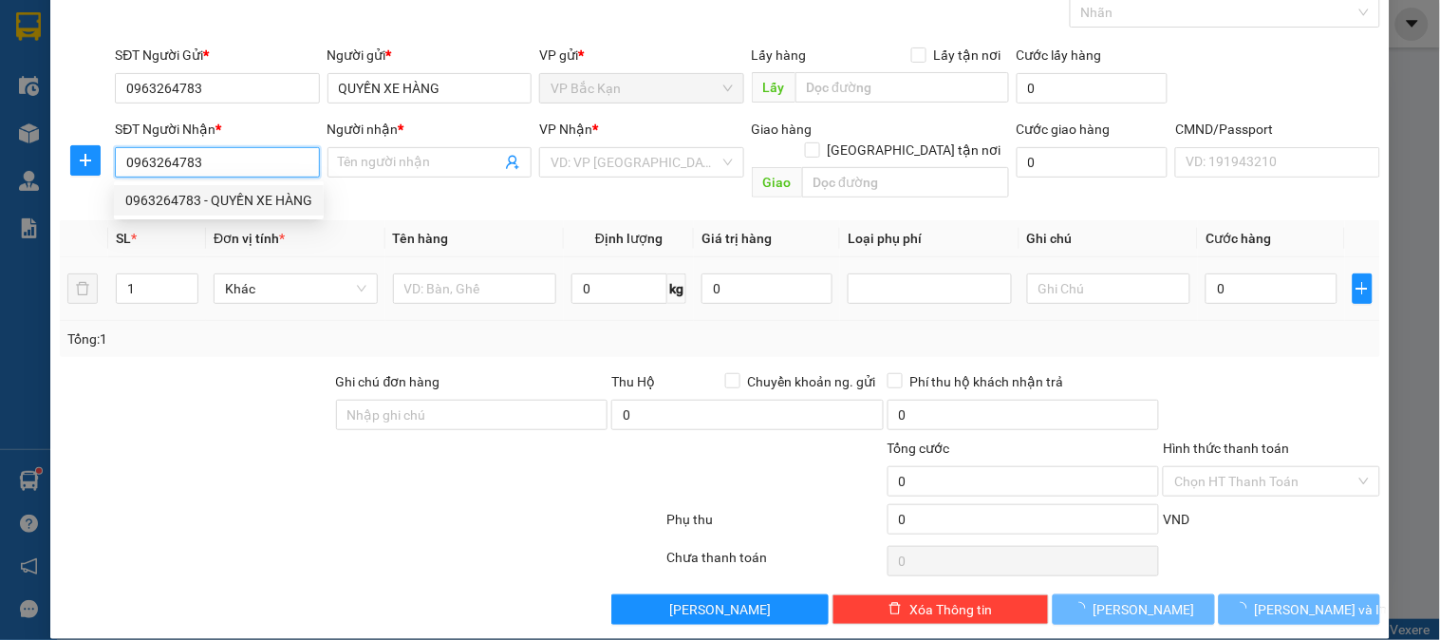
type input "QUYỀN XE HÀNG"
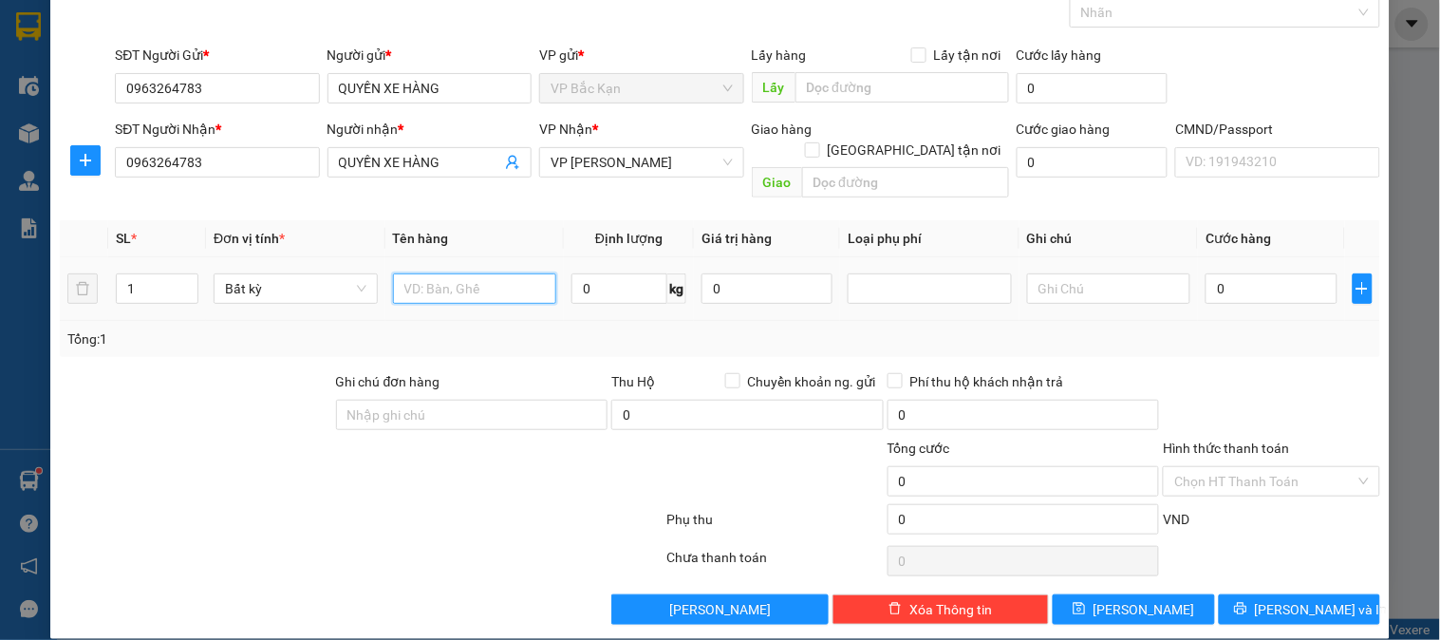
click at [494, 273] on input "text" at bounding box center [475, 288] width 164 height 30
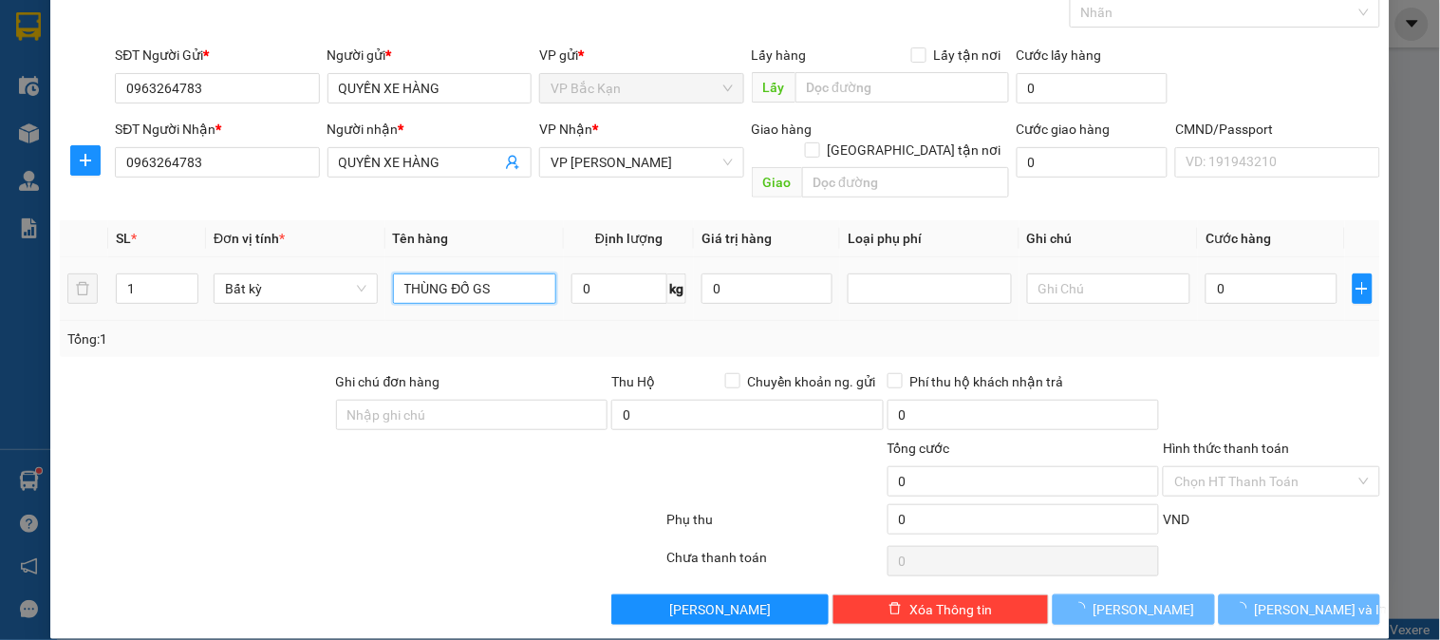
click at [494, 273] on input "THÙNG ĐỐ GS" at bounding box center [475, 288] width 164 height 30
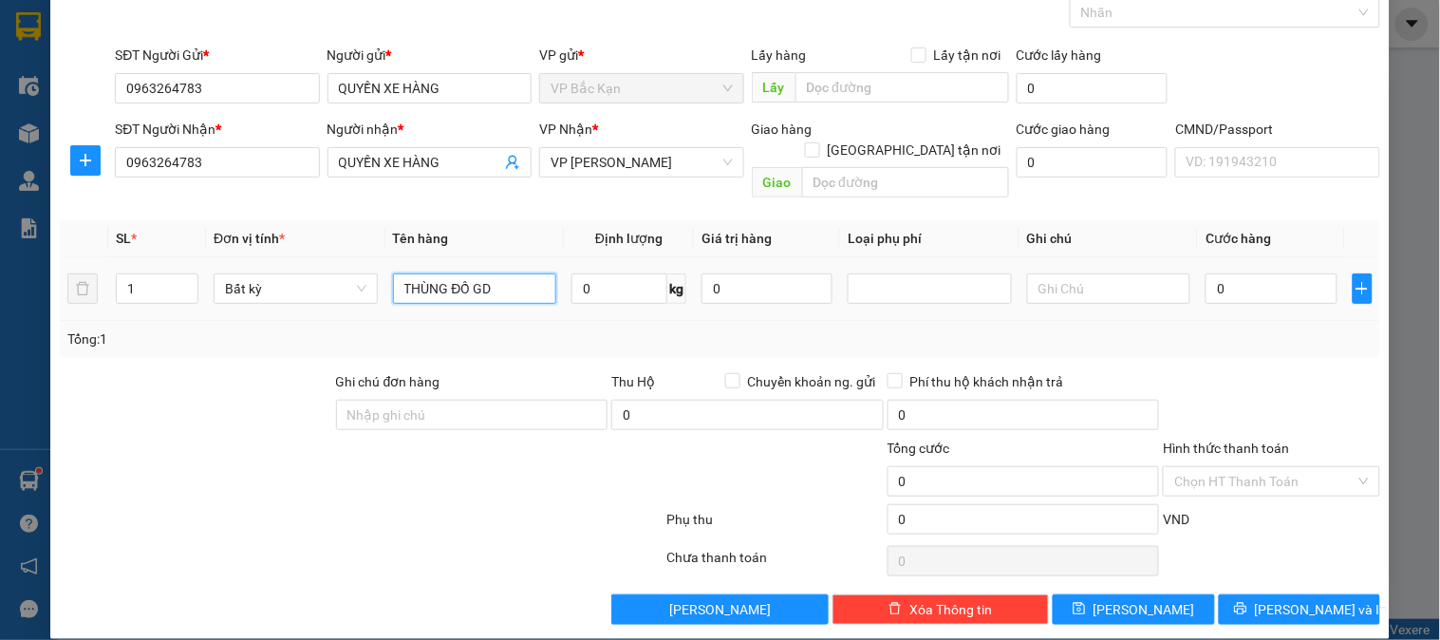
type input "THÙNG ĐỒ GD"
type input "TN-CM"
type input "4"
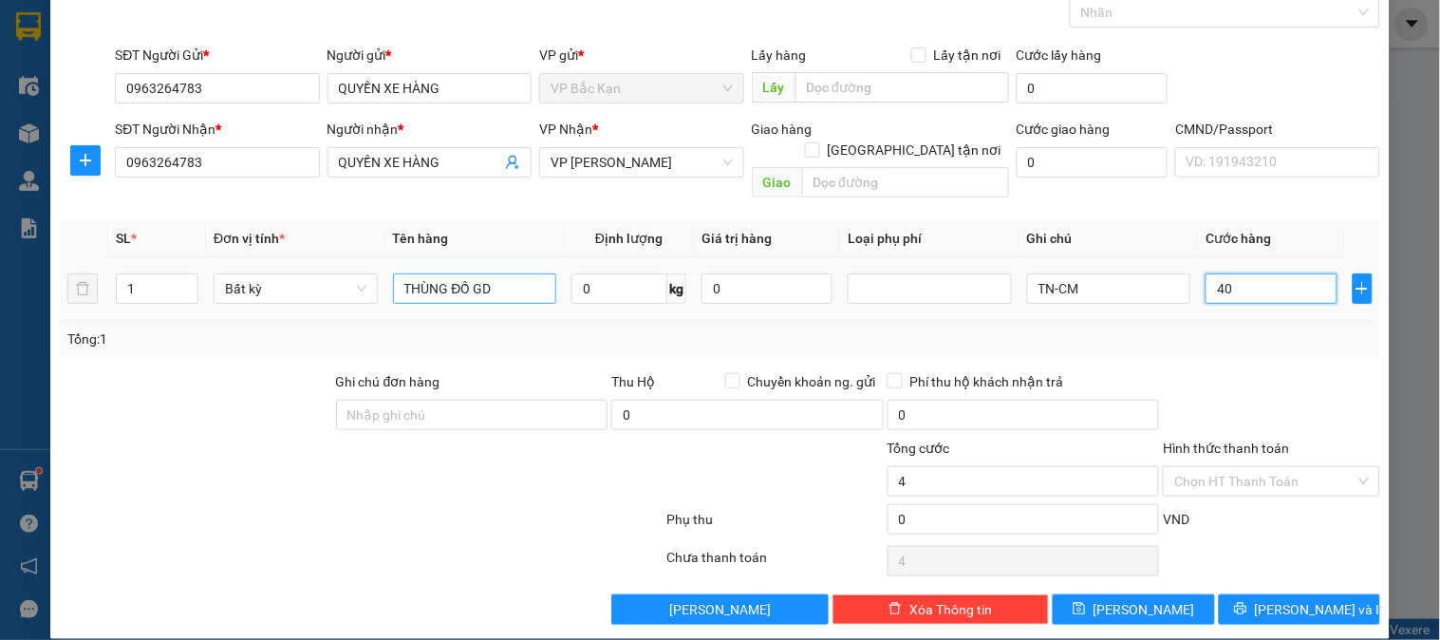
type input "400"
type input "40"
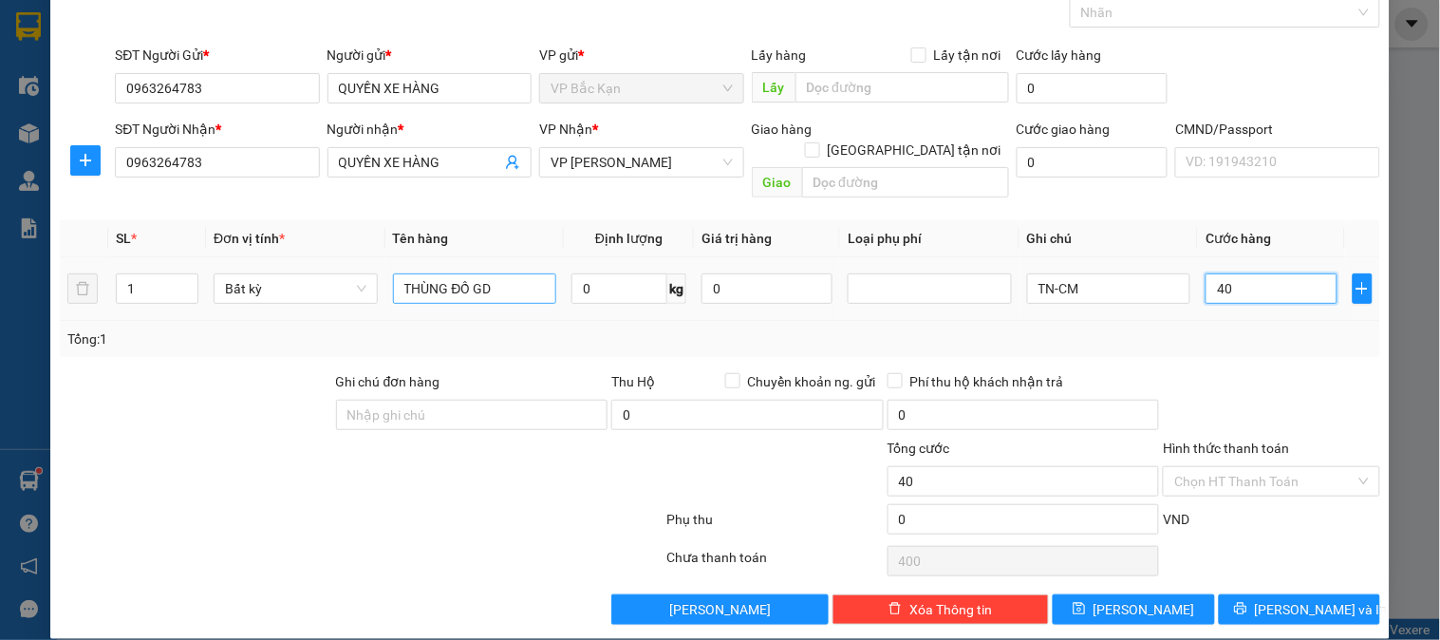
type input "40"
type input "40.000"
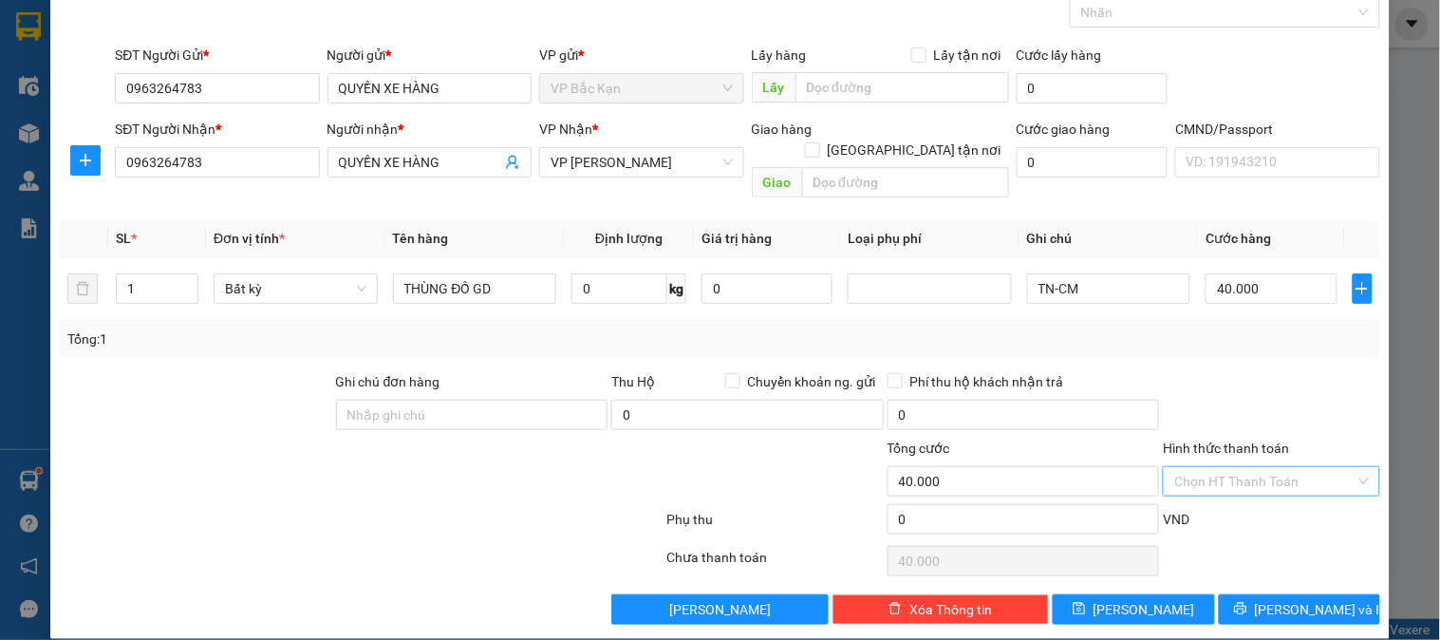
drag, startPoint x: 1223, startPoint y: 378, endPoint x: 1253, endPoint y: 448, distance: 76.5
click at [1231, 390] on div at bounding box center [1271, 404] width 220 height 66
click at [1251, 467] on input "Hình thức thanh toán" at bounding box center [1264, 481] width 180 height 28
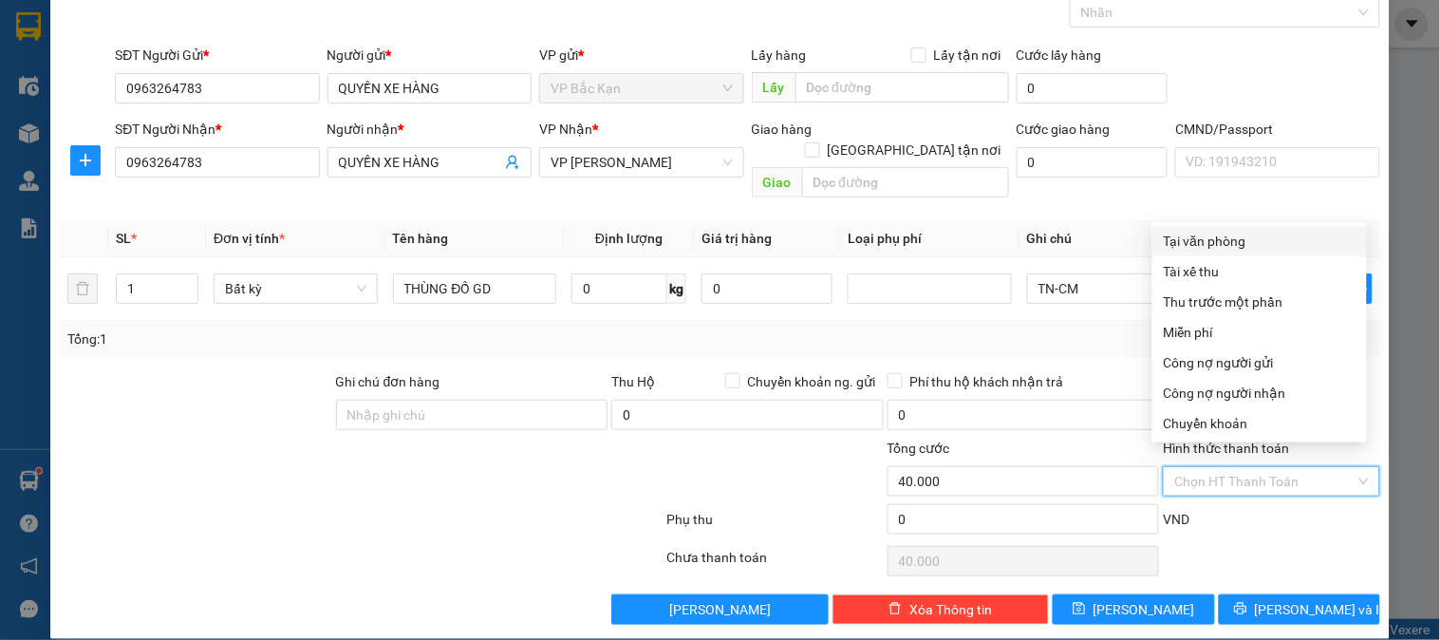
click at [1212, 248] on div "Tại văn phòng" at bounding box center [1260, 241] width 192 height 21
type input "0"
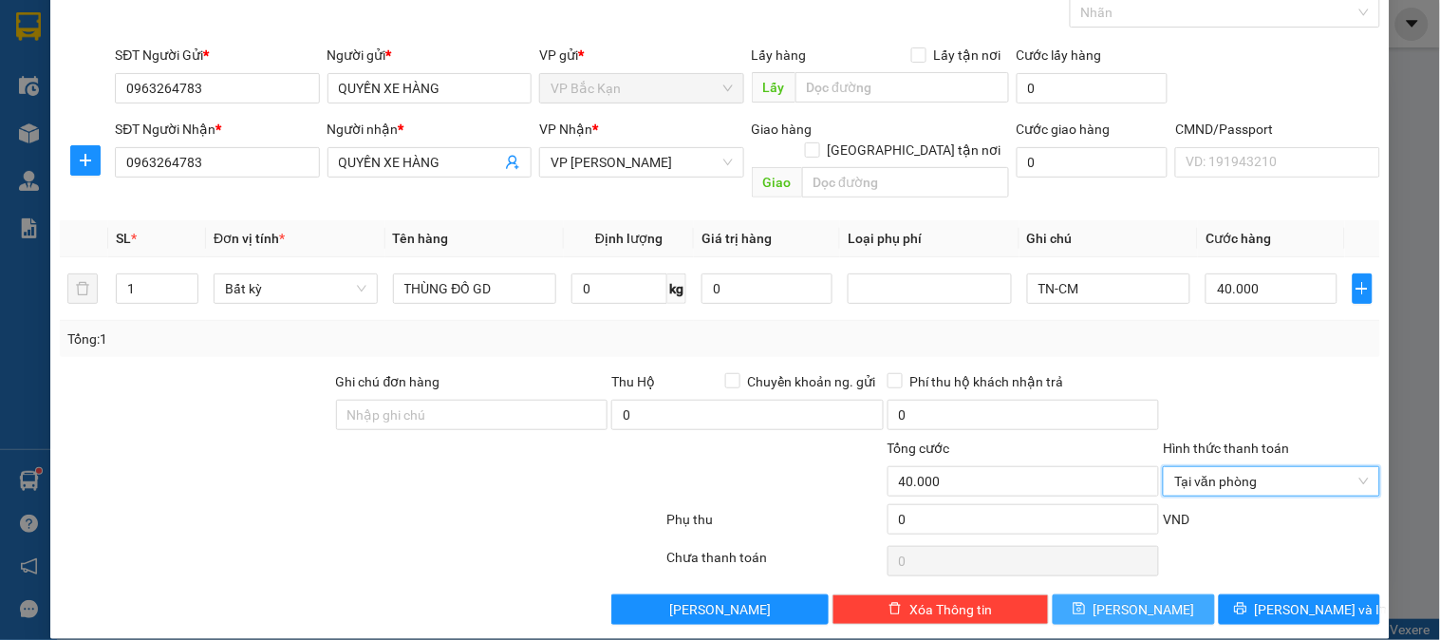
click at [1135, 599] on span "Lưu" at bounding box center [1145, 609] width 102 height 21
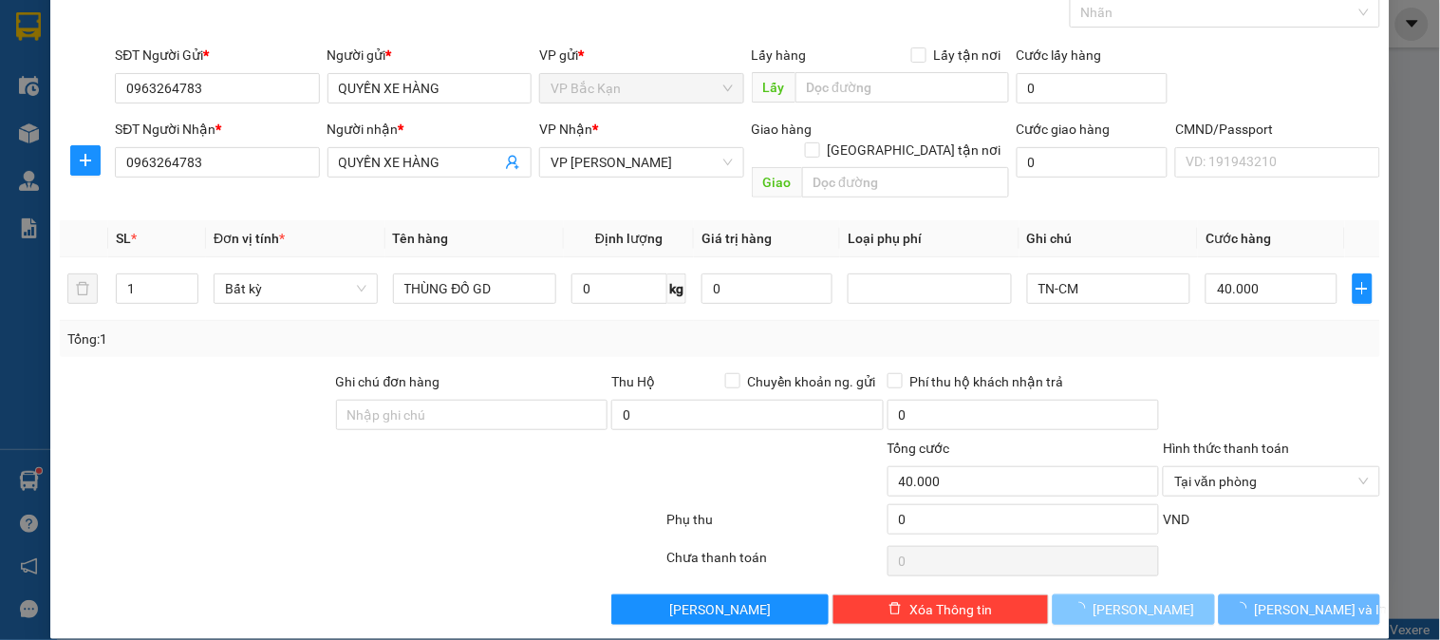
type input "0"
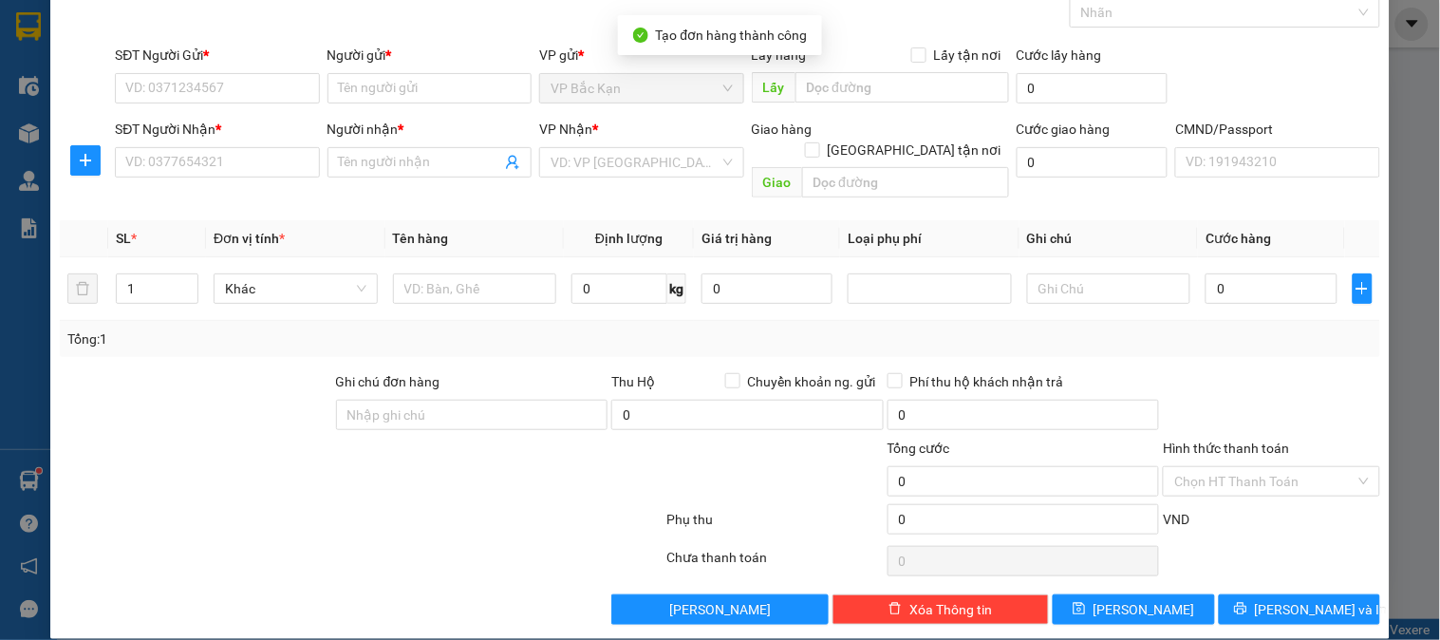
drag, startPoint x: 716, startPoint y: 333, endPoint x: 728, endPoint y: 325, distance: 15.0
click at [716, 332] on div "Transit Pickup Surcharge Ids Transit Deliver Surcharge Ids Transit Deliver Surc…" at bounding box center [720, 297] width 1321 height 656
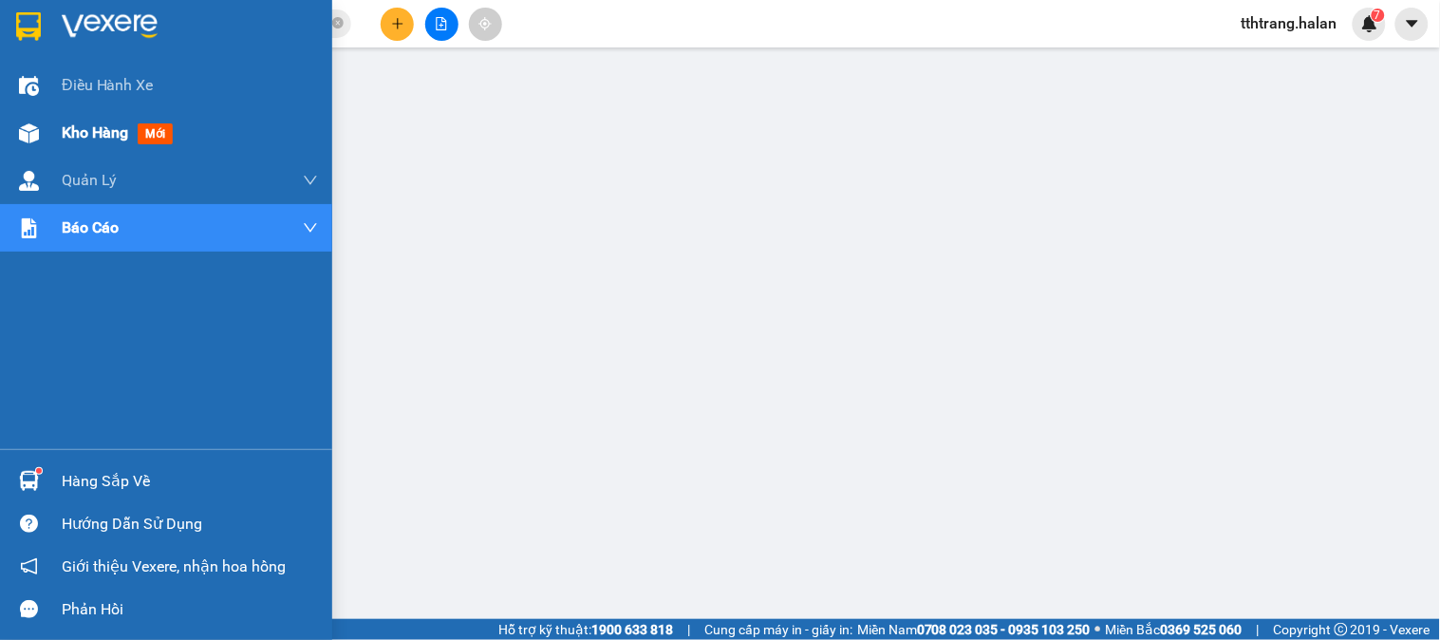
click at [55, 123] on div "Kho hàng mới" at bounding box center [166, 132] width 332 height 47
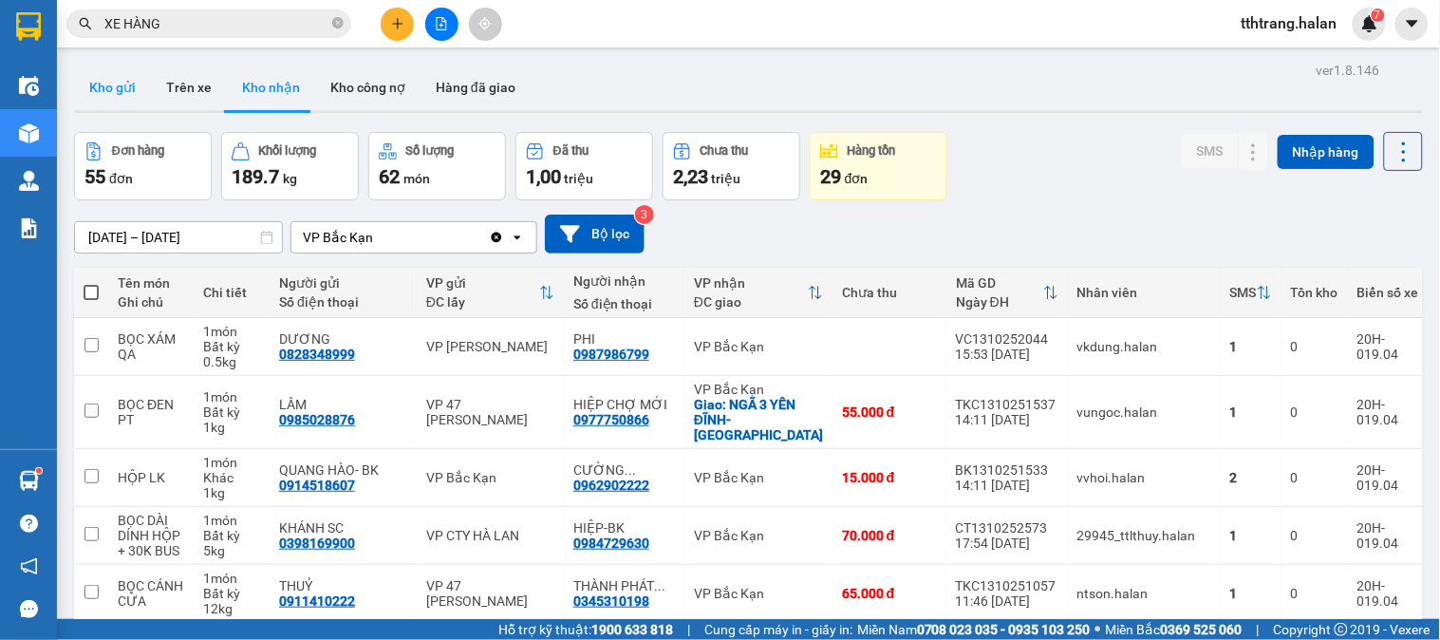
click at [117, 79] on button "Kho gửi" at bounding box center [112, 88] width 77 height 46
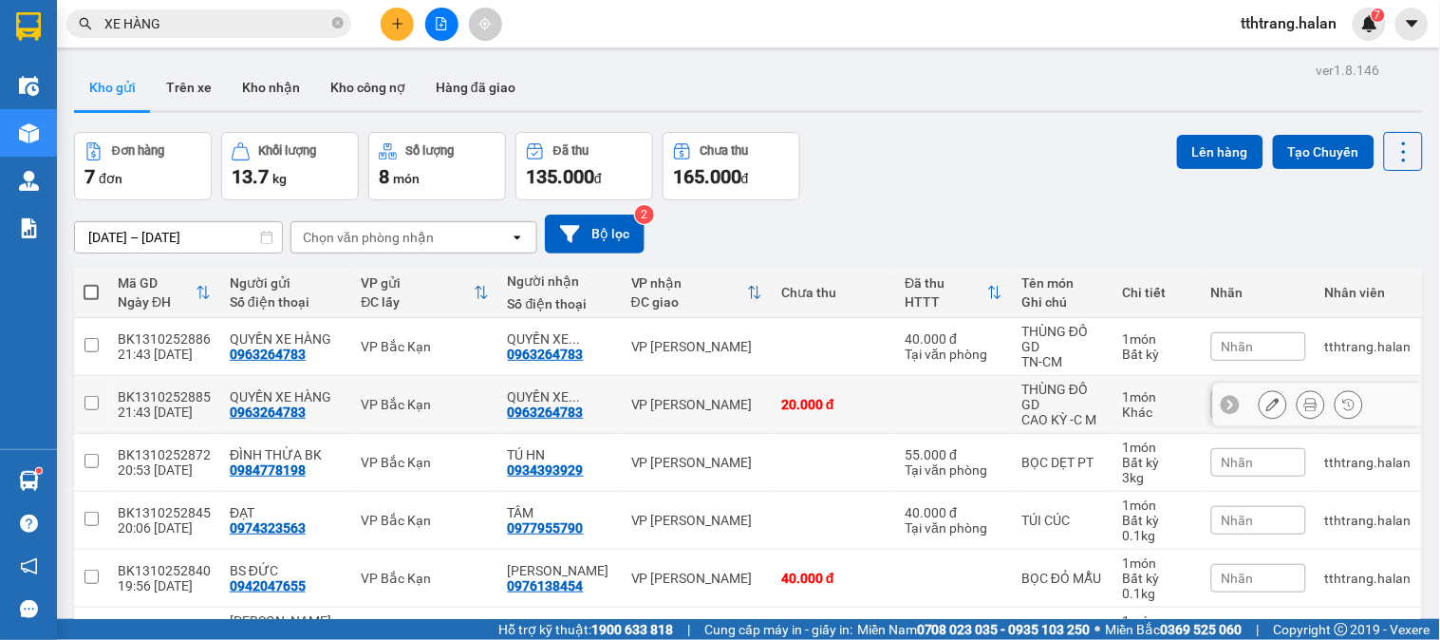
click at [1267, 401] on icon at bounding box center [1273, 404] width 13 height 13
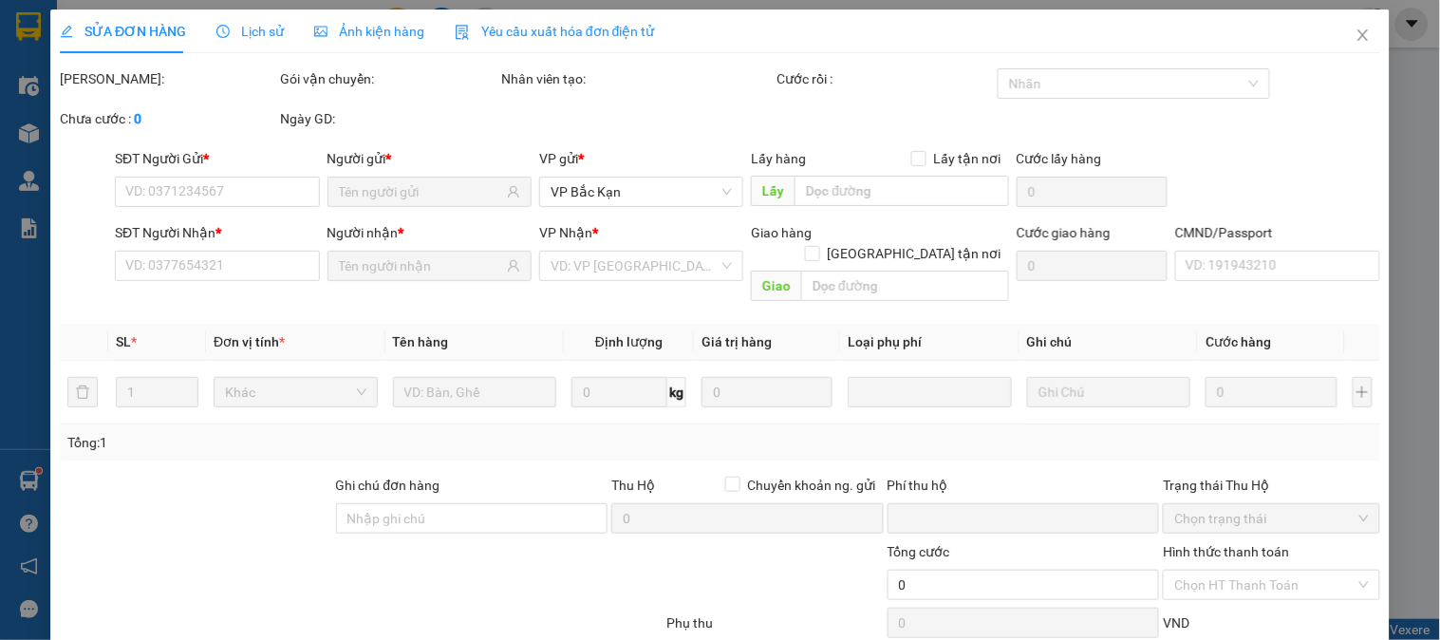
type input "0963264783"
type input "0"
type input "20.000"
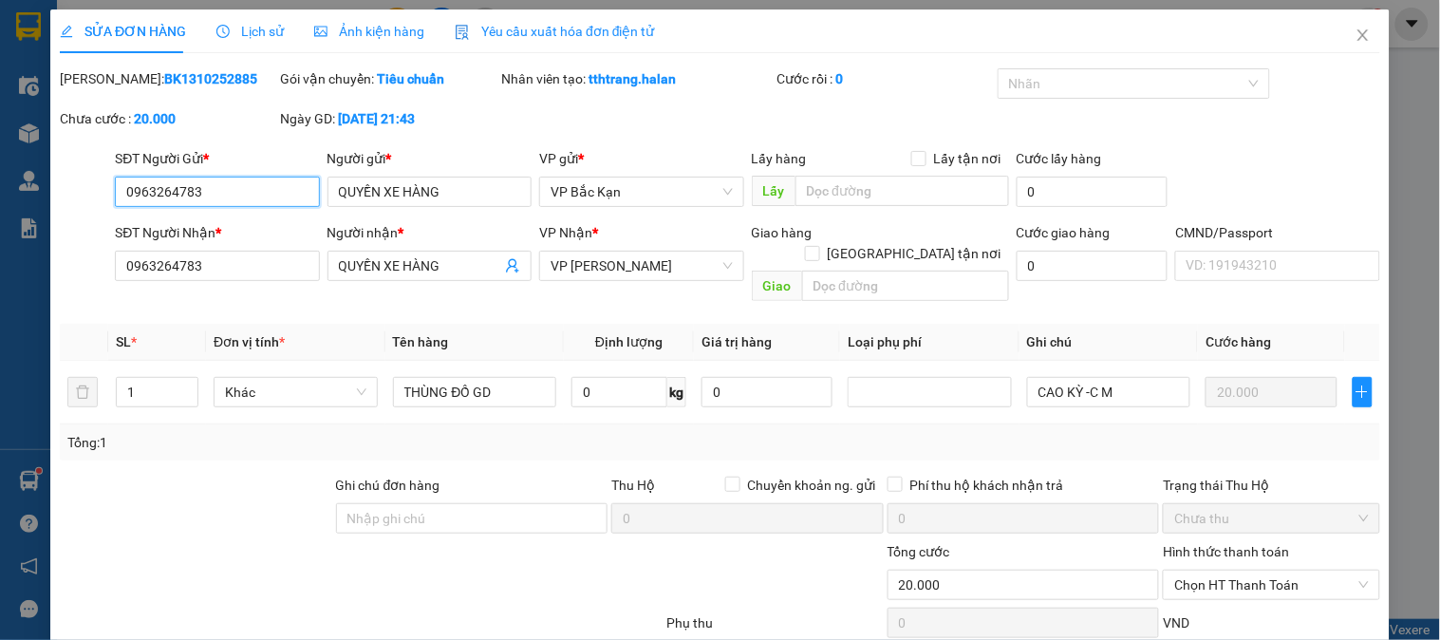
scroll to position [104, 0]
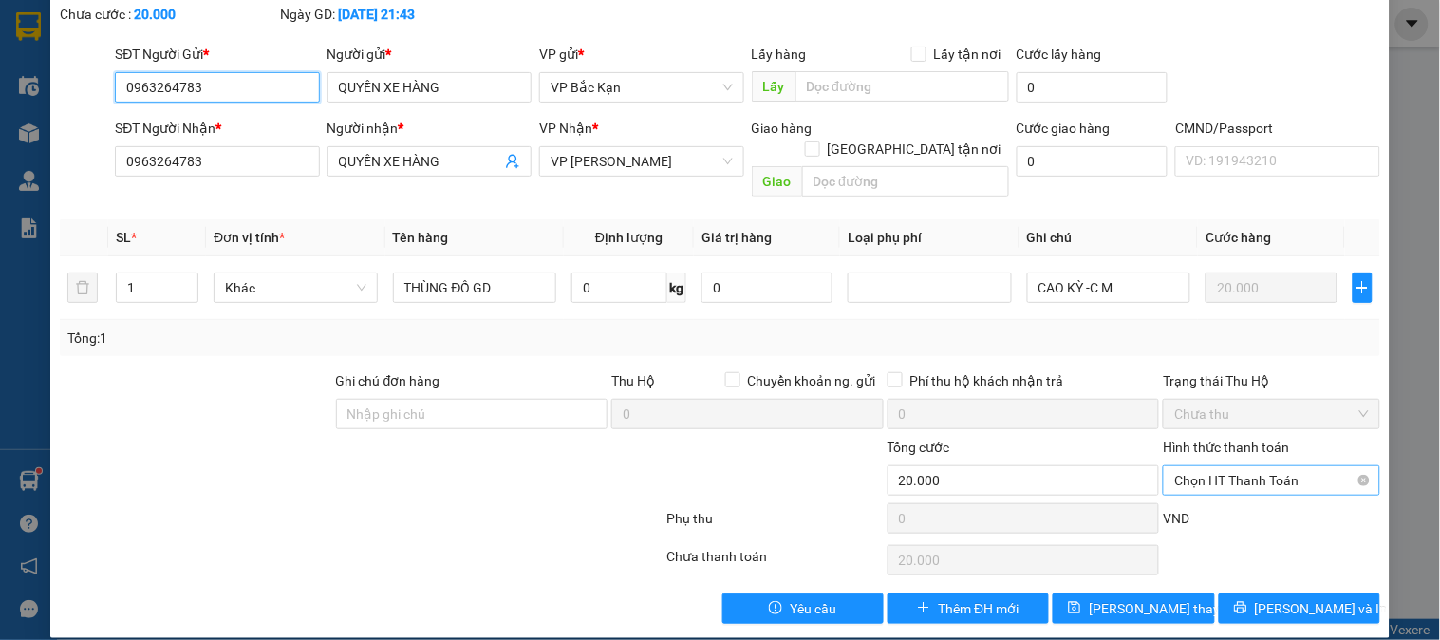
click at [1263, 466] on span "Chọn HT Thanh Toán" at bounding box center [1271, 480] width 194 height 28
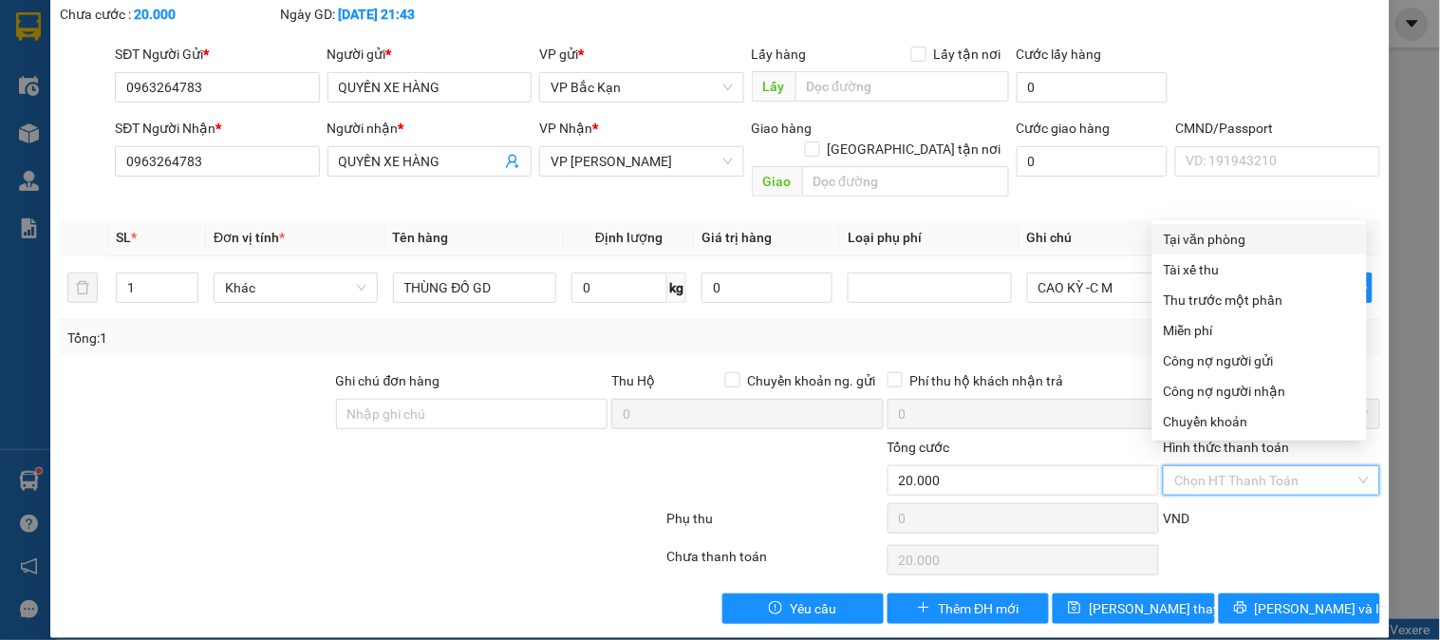
click at [1189, 235] on div "Tại văn phòng" at bounding box center [1260, 239] width 192 height 21
type input "0"
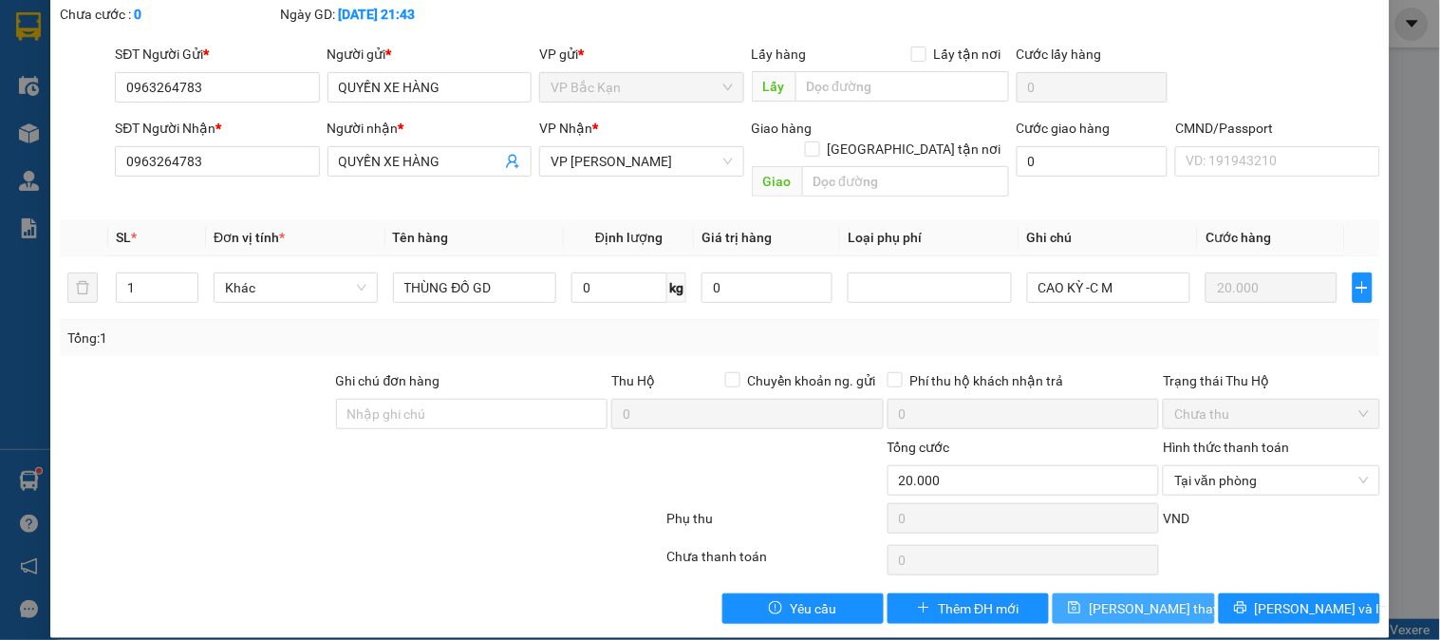
drag, startPoint x: 1155, startPoint y: 580, endPoint x: 1177, endPoint y: 562, distance: 28.3
click at [1159, 598] on span "Lưu thay đổi" at bounding box center [1165, 608] width 152 height 21
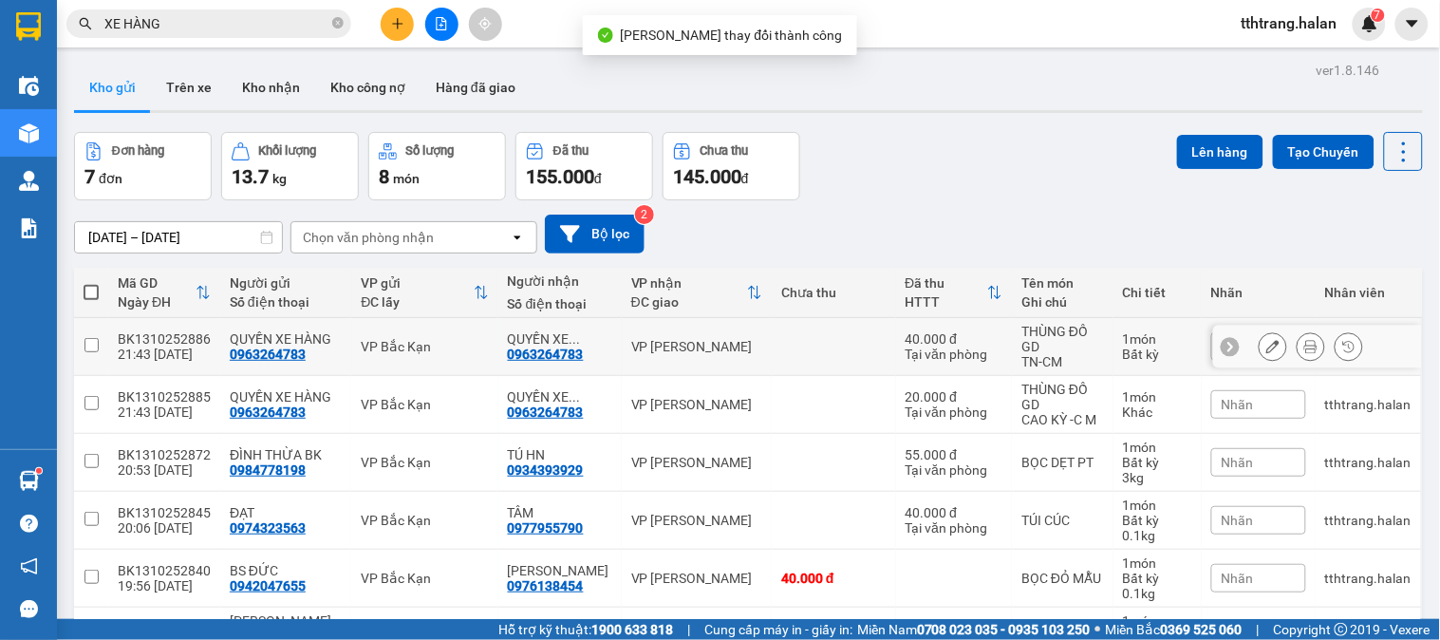
scroll to position [105, 0]
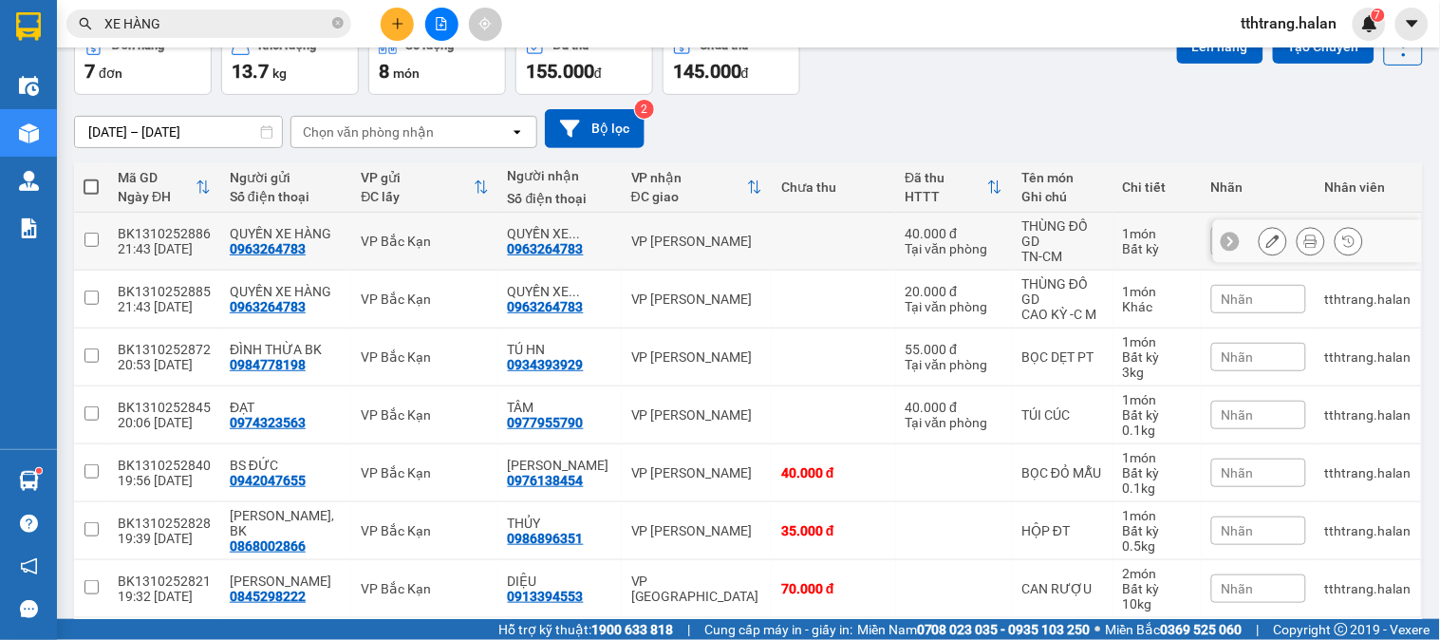
click at [367, 238] on div "VP Bắc Kạn" at bounding box center [424, 241] width 127 height 15
checkbox input "true"
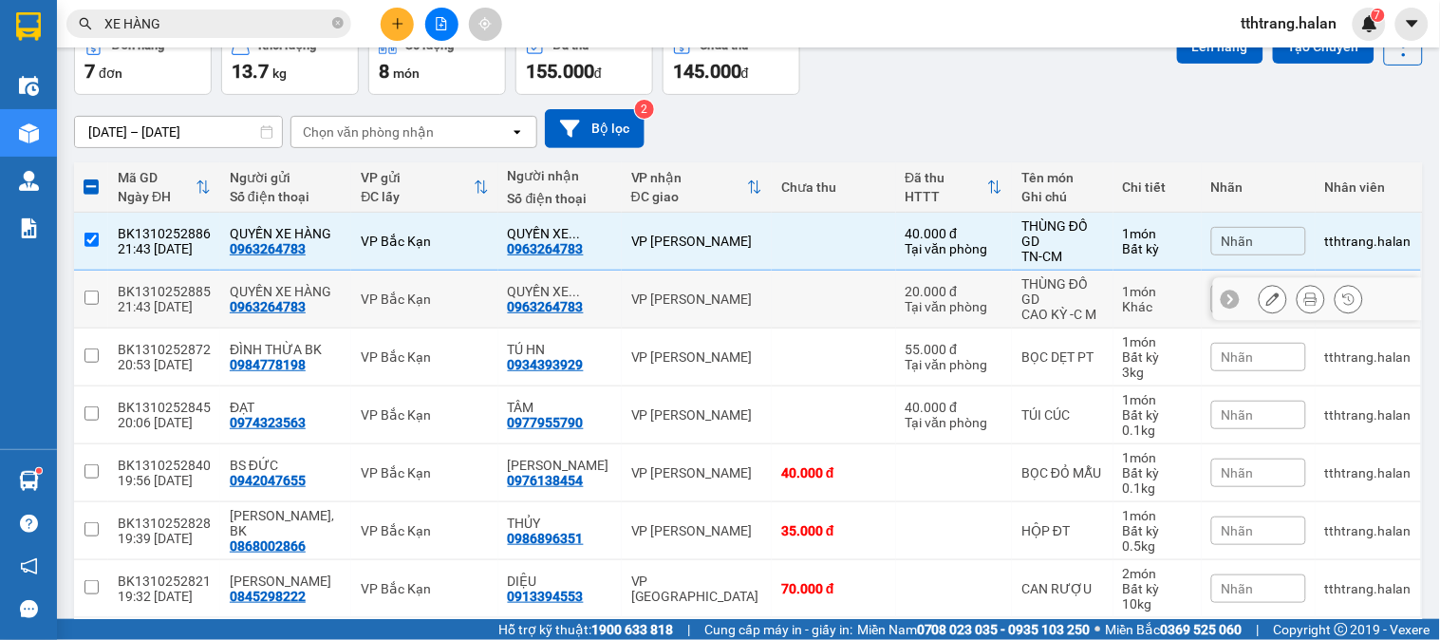
click at [361, 300] on div "VP Bắc Kạn" at bounding box center [424, 298] width 127 height 15
checkbox input "true"
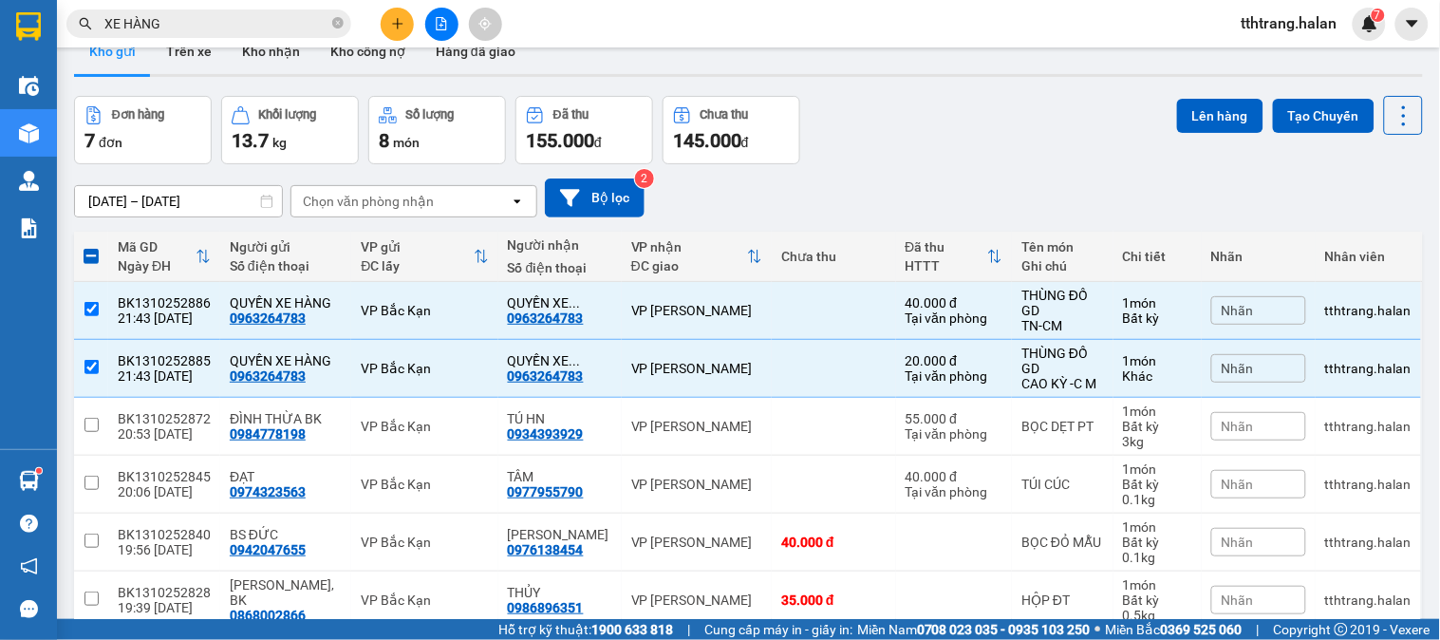
scroll to position [0, 0]
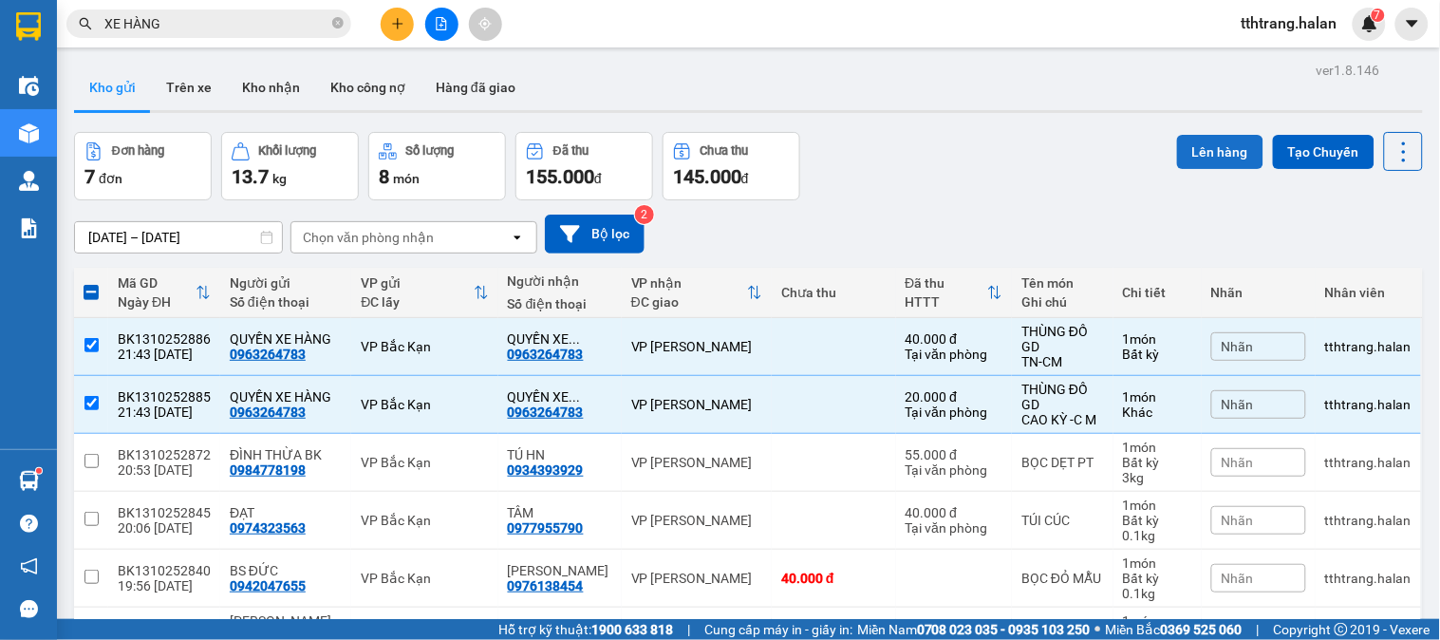
click at [1208, 164] on button "Lên hàng" at bounding box center [1220, 152] width 86 height 34
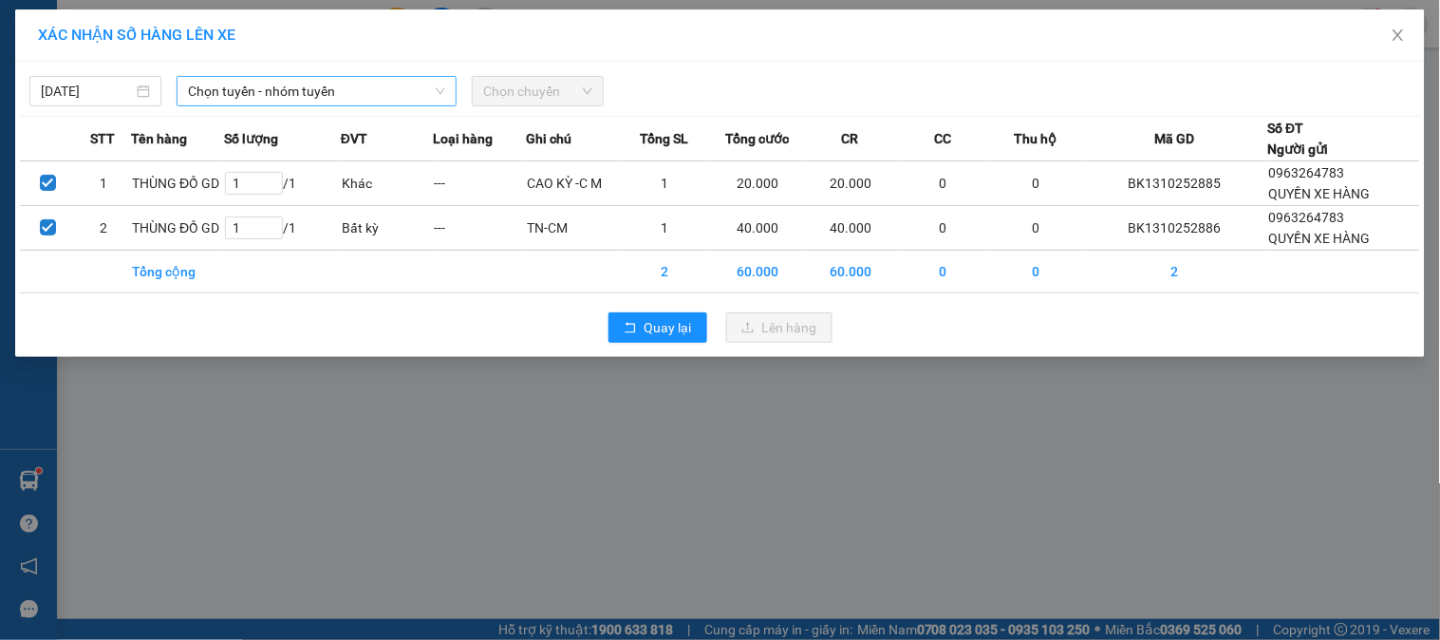
click at [334, 87] on span "Chọn tuyến - nhóm tuyến" at bounding box center [316, 91] width 257 height 28
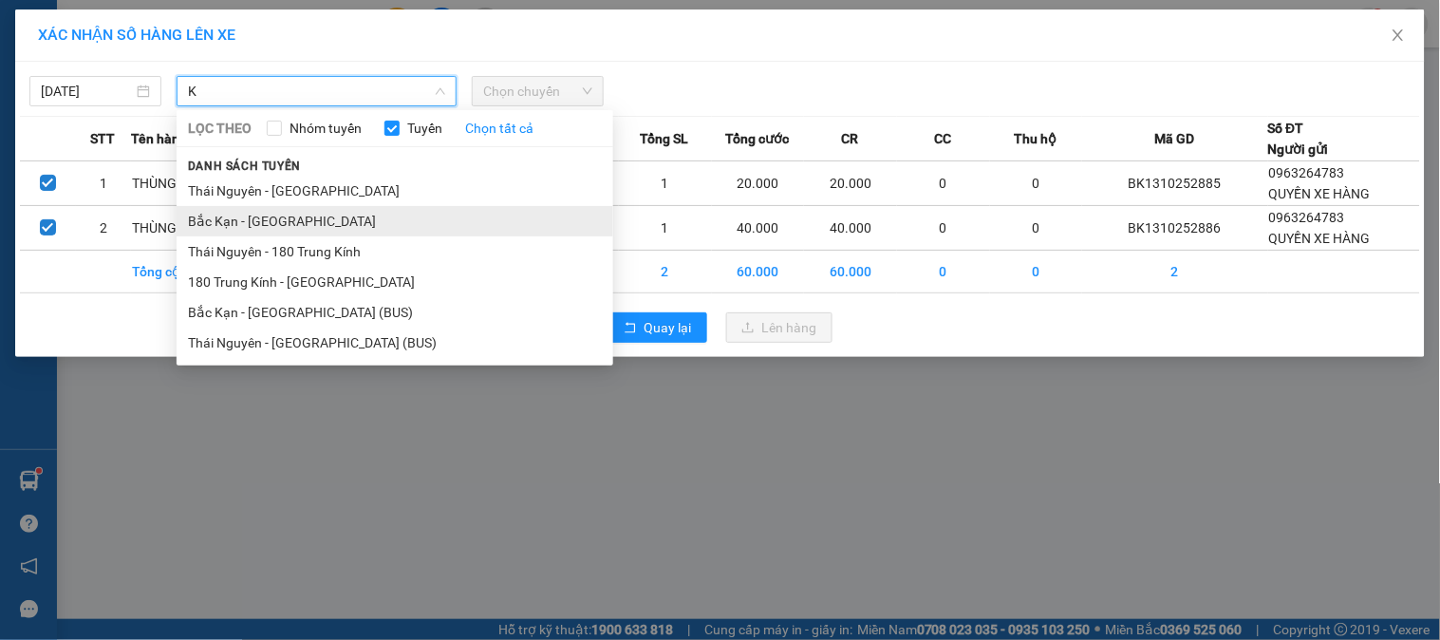
type input "K"
click at [289, 220] on li "Bắc Kạn - Thái Nguyên" at bounding box center [395, 221] width 437 height 30
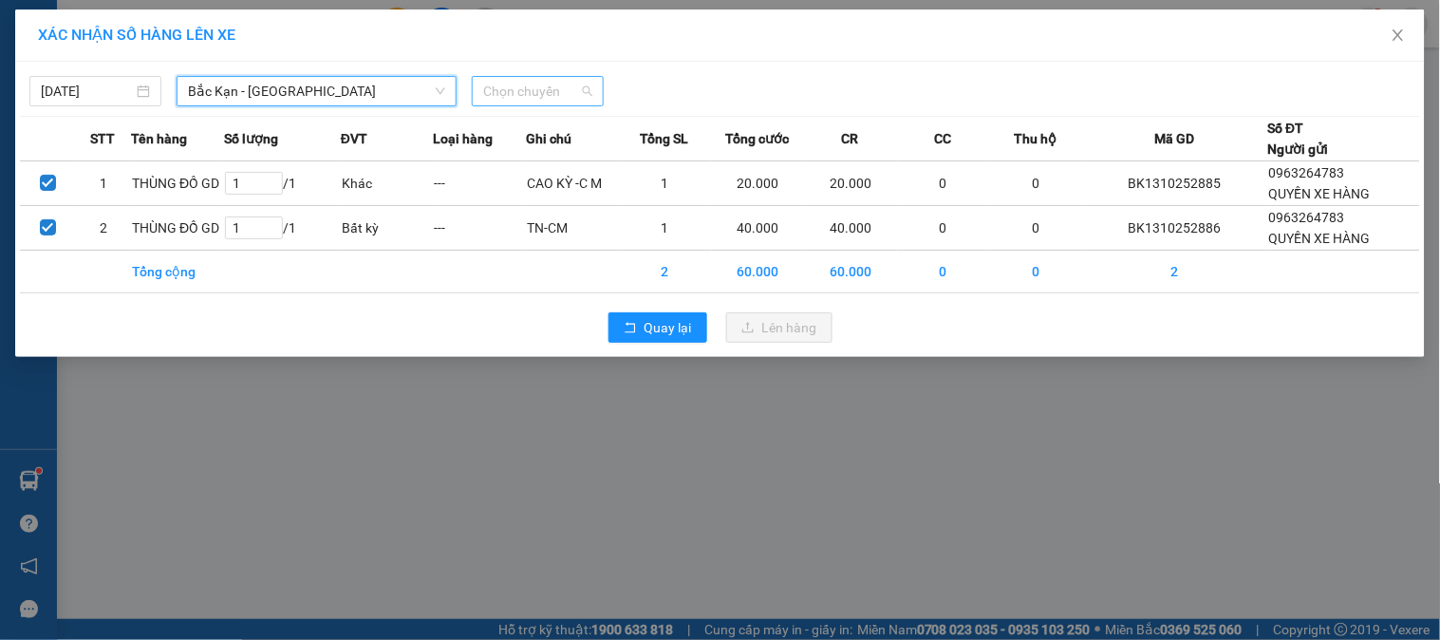
click at [532, 79] on span "Chọn chuyến" at bounding box center [537, 91] width 109 height 28
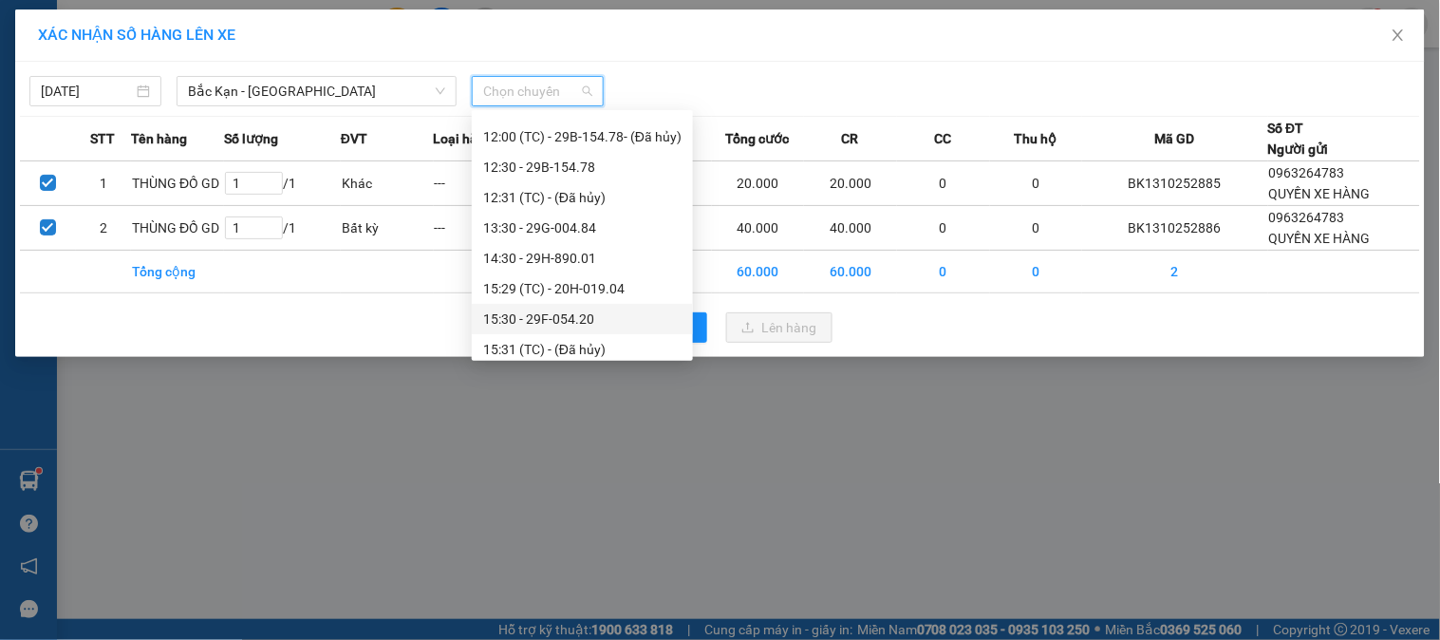
scroll to position [422, 0]
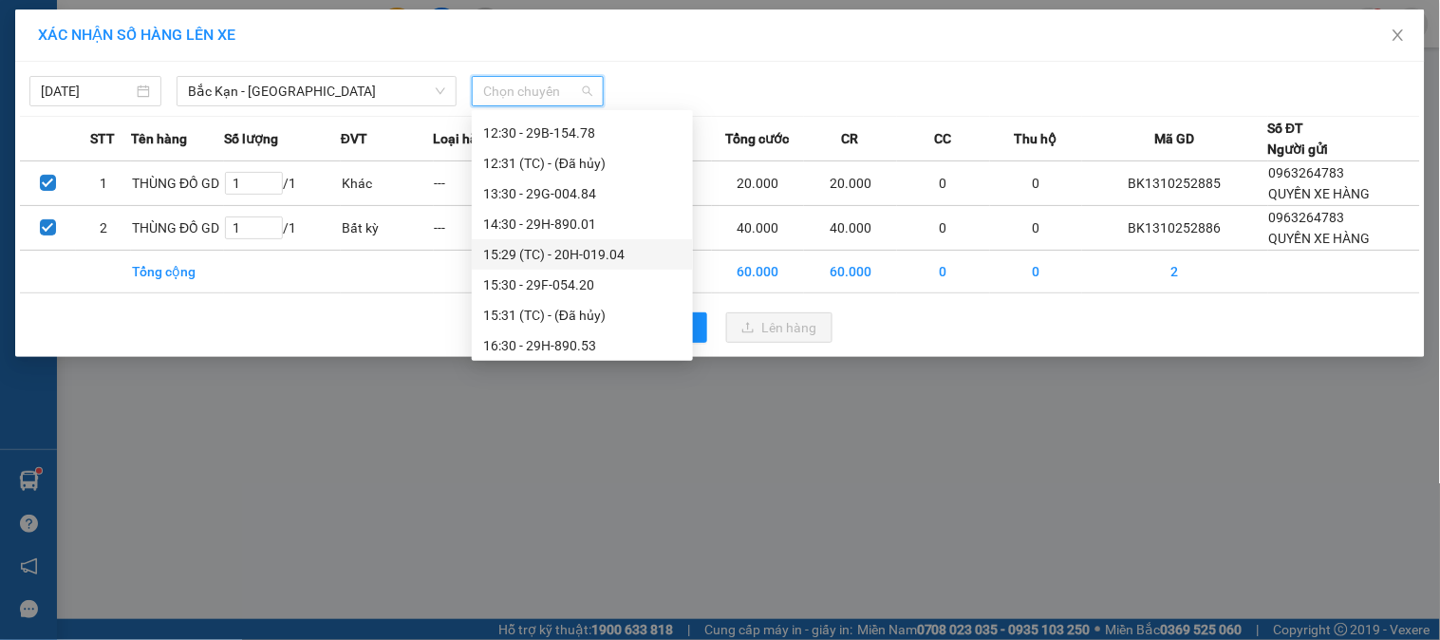
click at [560, 253] on div "15:29 (TC) - 20H-019.04" at bounding box center [582, 254] width 198 height 21
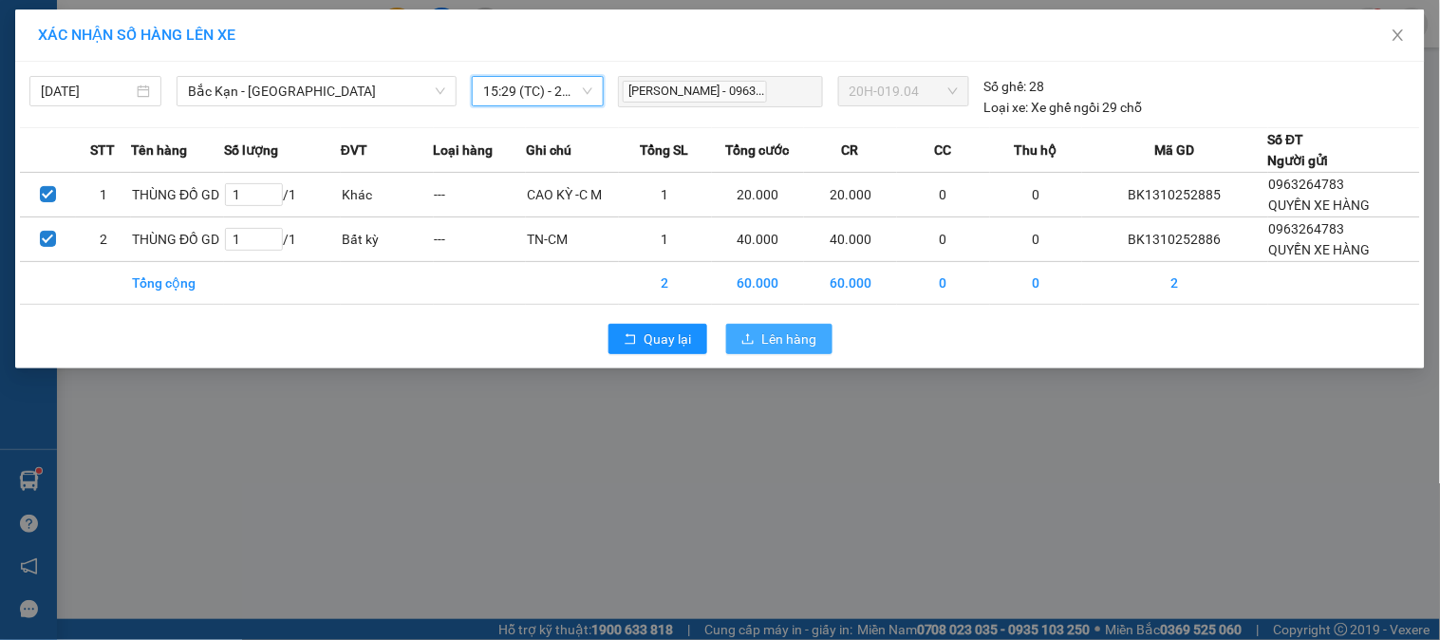
click at [773, 342] on span "Lên hàng" at bounding box center [789, 339] width 55 height 21
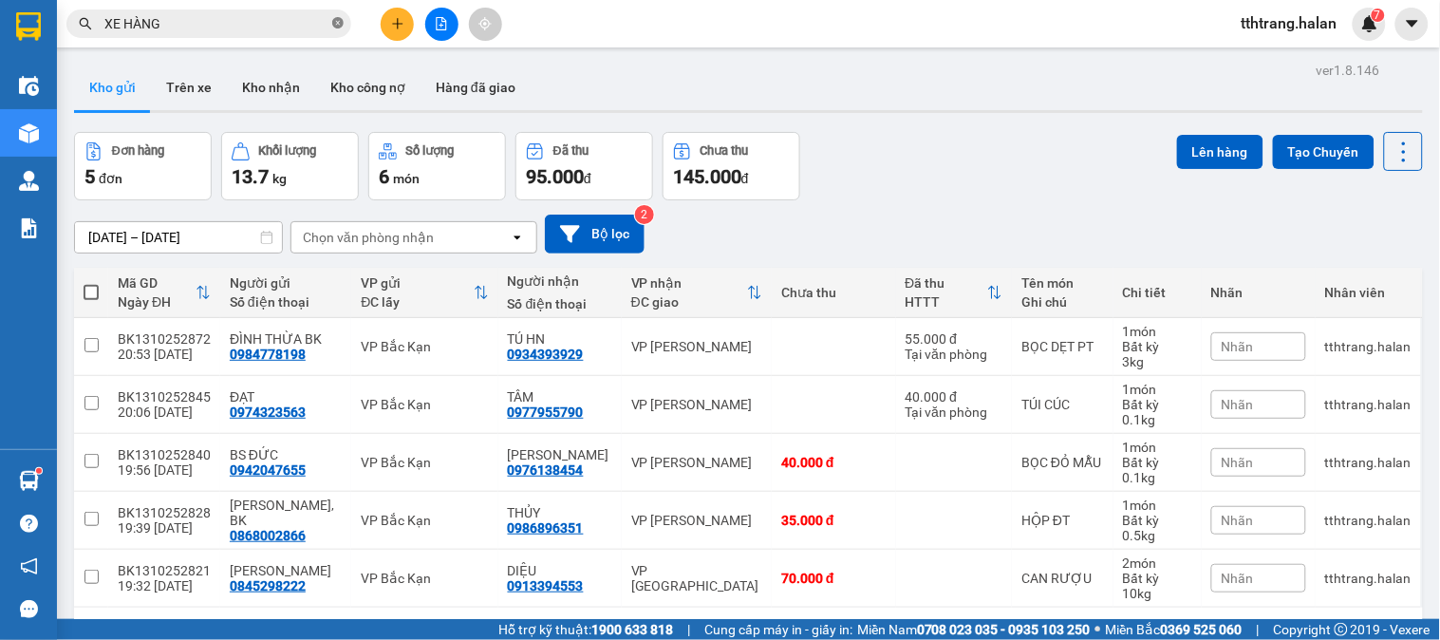
click at [338, 23] on icon "close-circle" at bounding box center [337, 22] width 11 height 11
click at [290, 23] on input "text" at bounding box center [216, 23] width 224 height 21
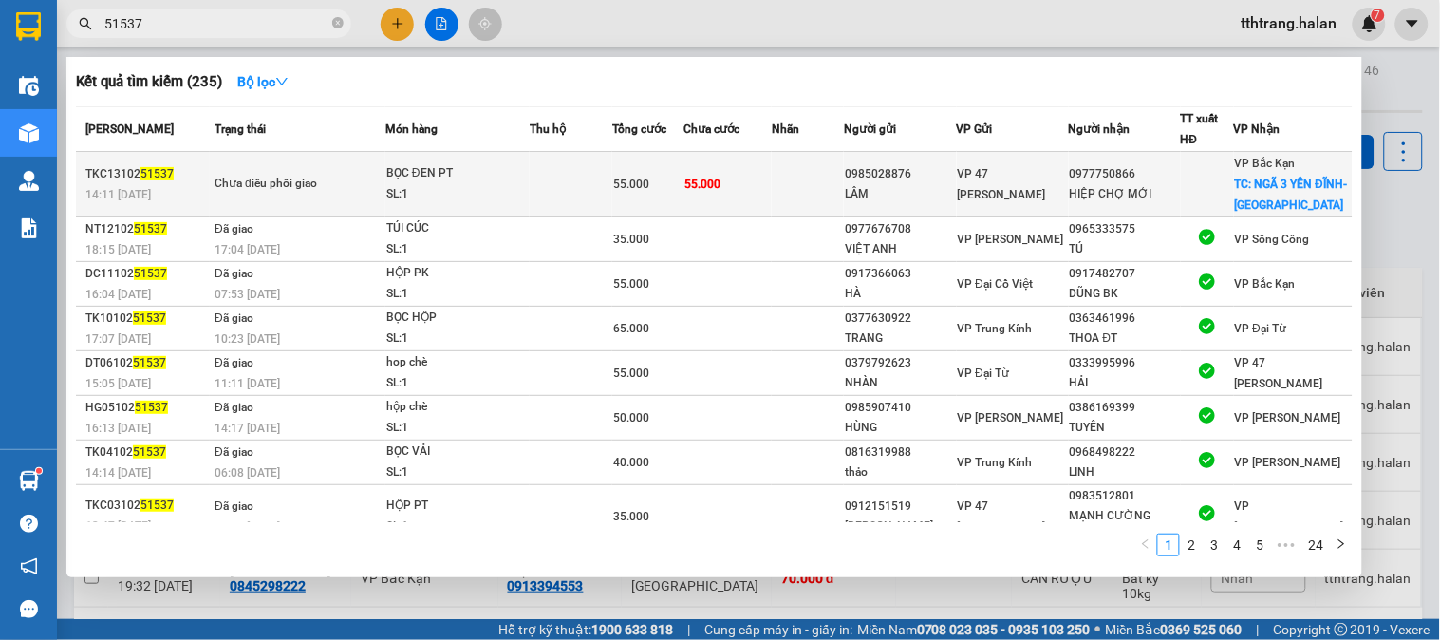
type input "51537"
click at [518, 181] on div "BỌC ĐEN PT" at bounding box center [457, 173] width 142 height 21
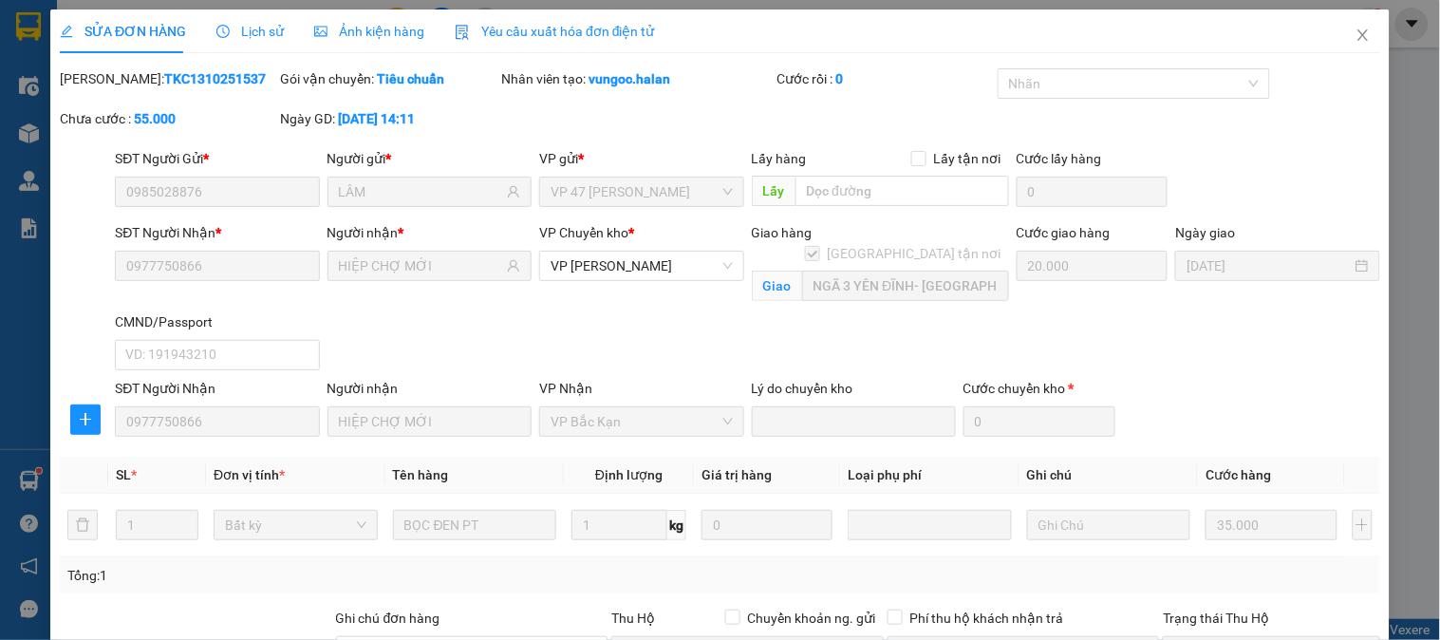
type input "0985028876"
type input "LÂM"
type input "0977750866"
type input "HIỆP CHỢ MỚI"
checkbox input "true"
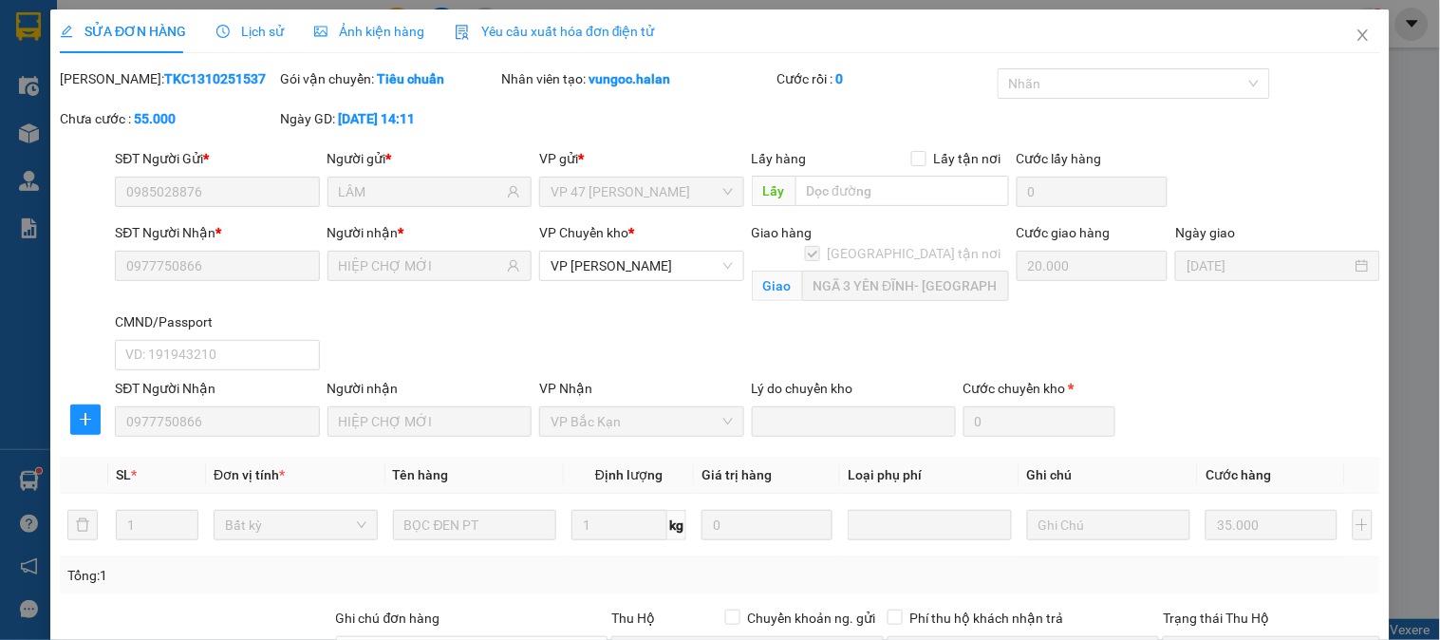
type input "NGÃ 3 YÊN ĐĨNH- CHỢ MỚI"
type input "20.000"
type input "0"
type input "55.000"
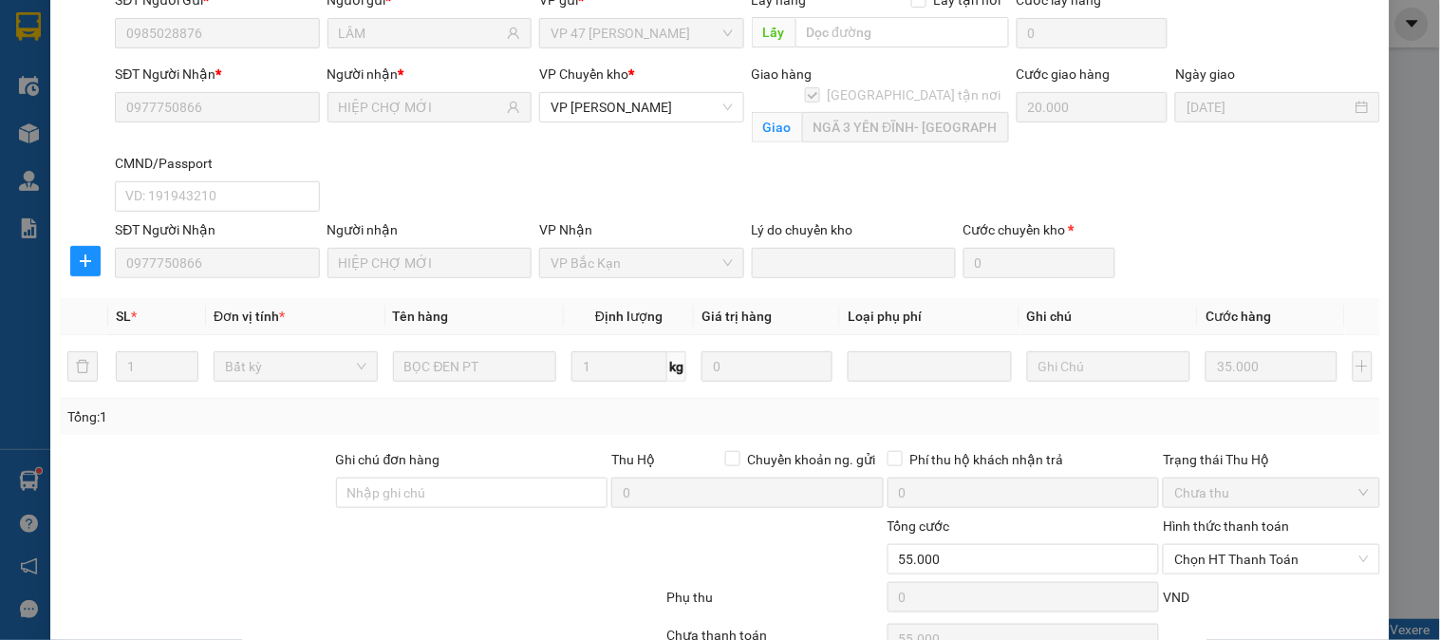
scroll to position [258, 0]
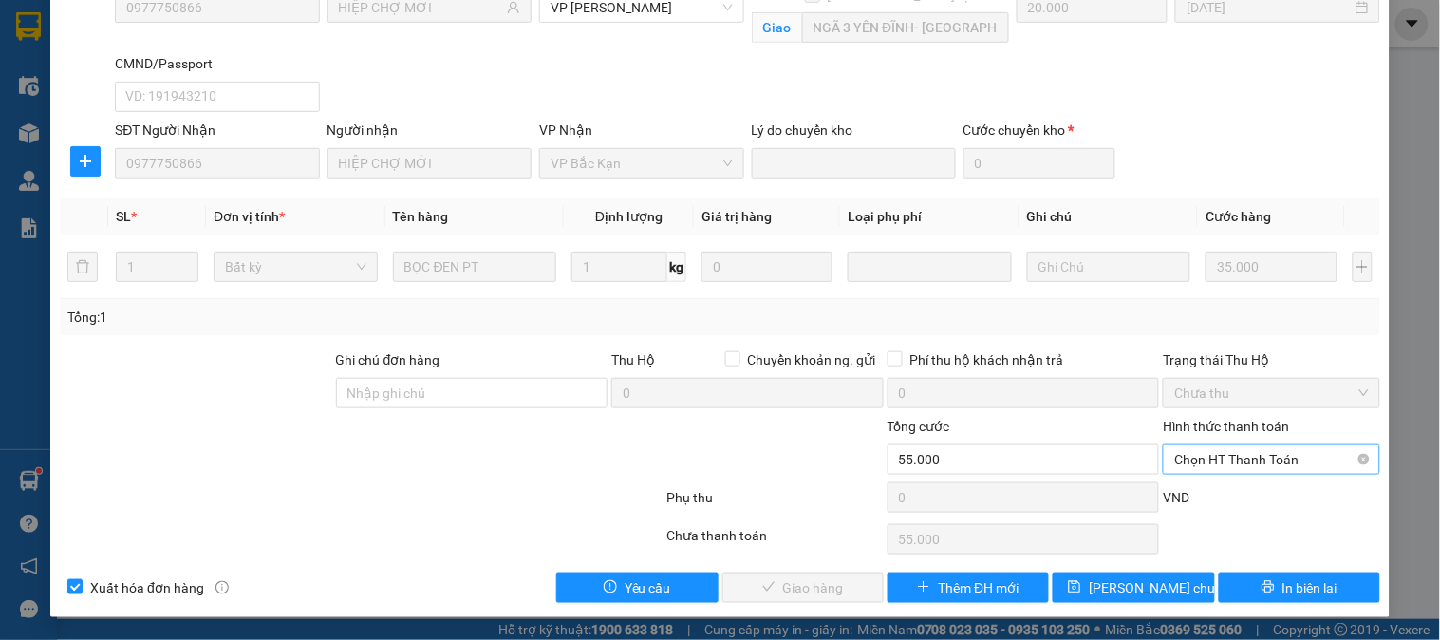
click at [1282, 459] on span "Chọn HT Thanh Toán" at bounding box center [1271, 459] width 194 height 28
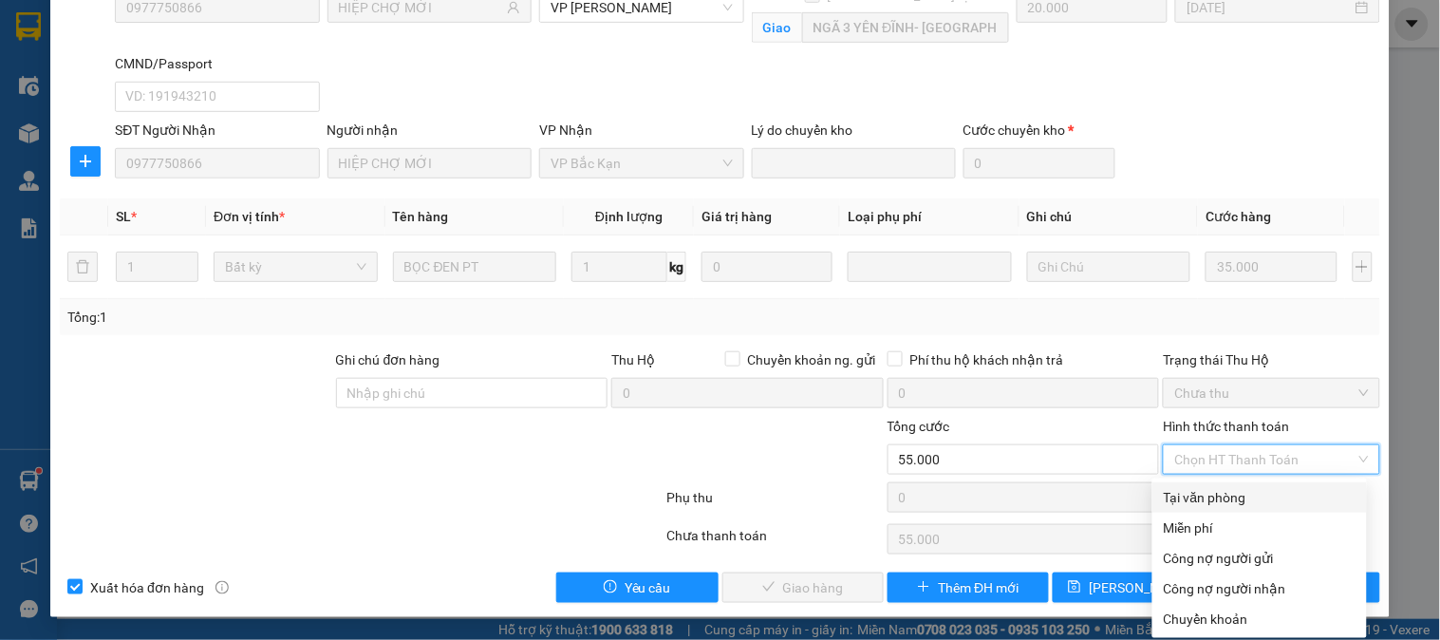
drag, startPoint x: 1267, startPoint y: 494, endPoint x: 1069, endPoint y: 519, distance: 199.1
click at [1248, 495] on div "Tại văn phòng" at bounding box center [1260, 497] width 192 height 21
type input "0"
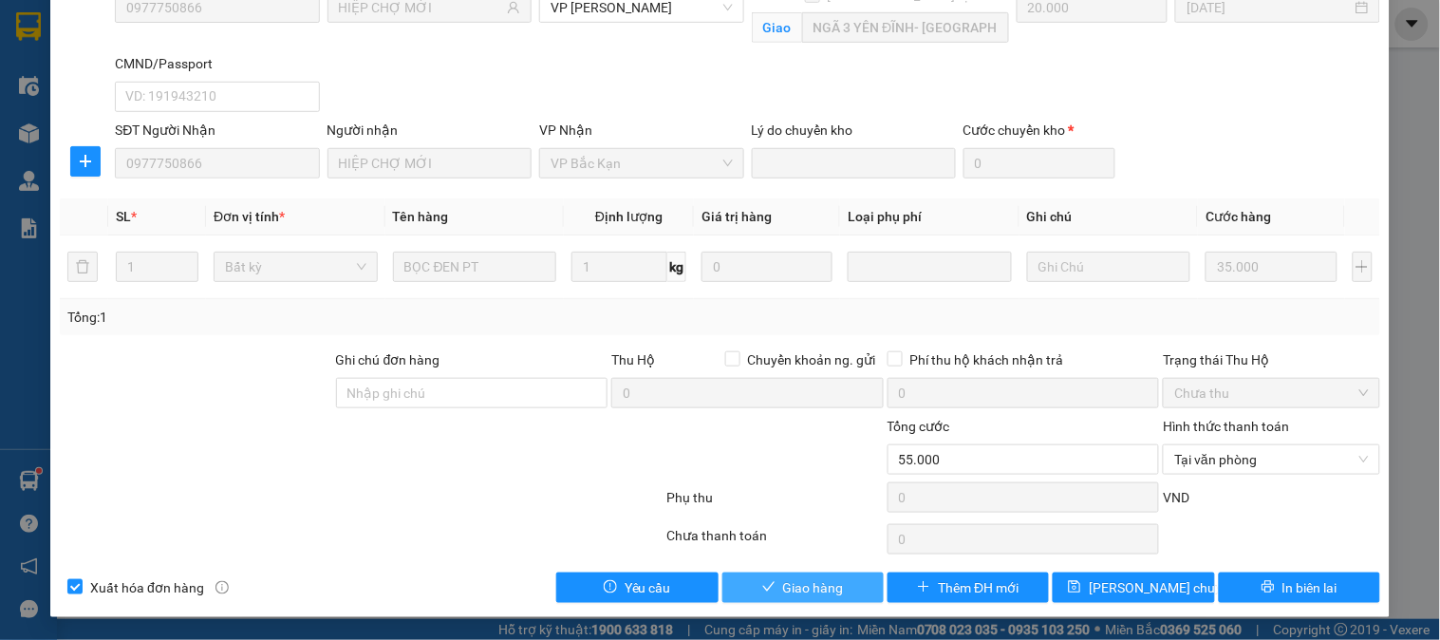
click at [811, 582] on span "Giao hàng" at bounding box center [813, 587] width 61 height 21
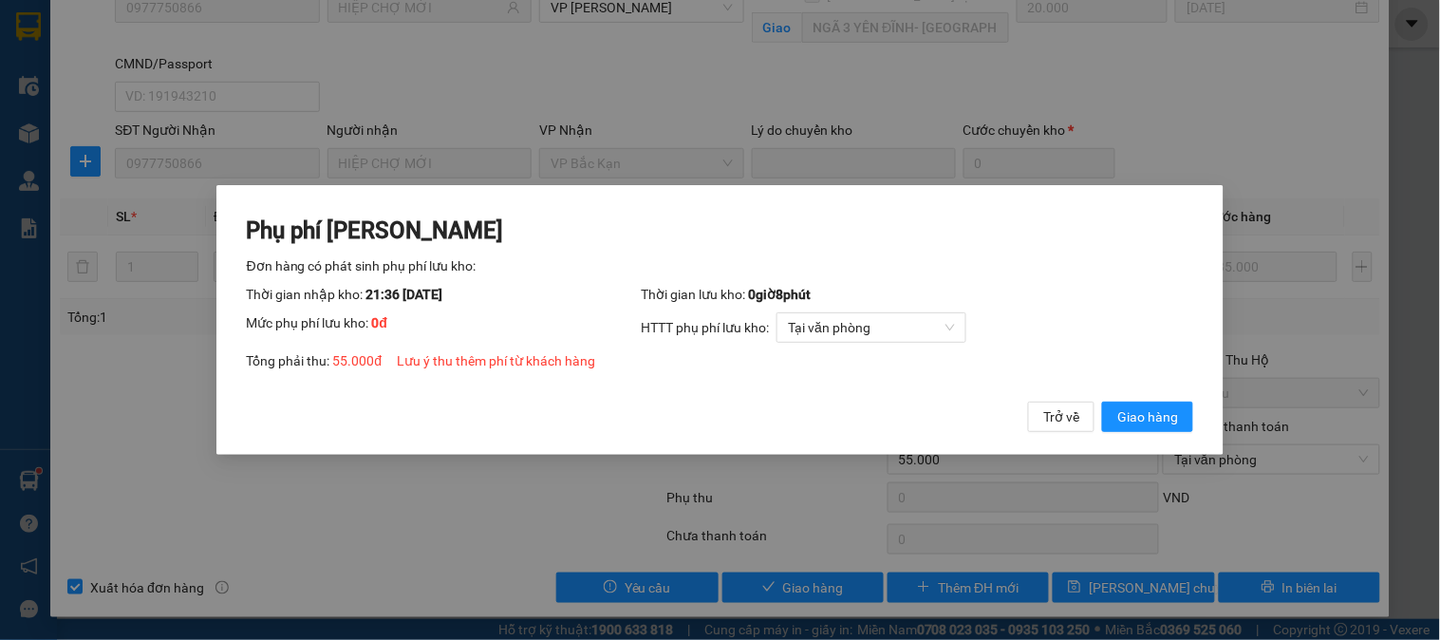
click at [1102, 402] on button "Giao hàng" at bounding box center [1147, 417] width 91 height 30
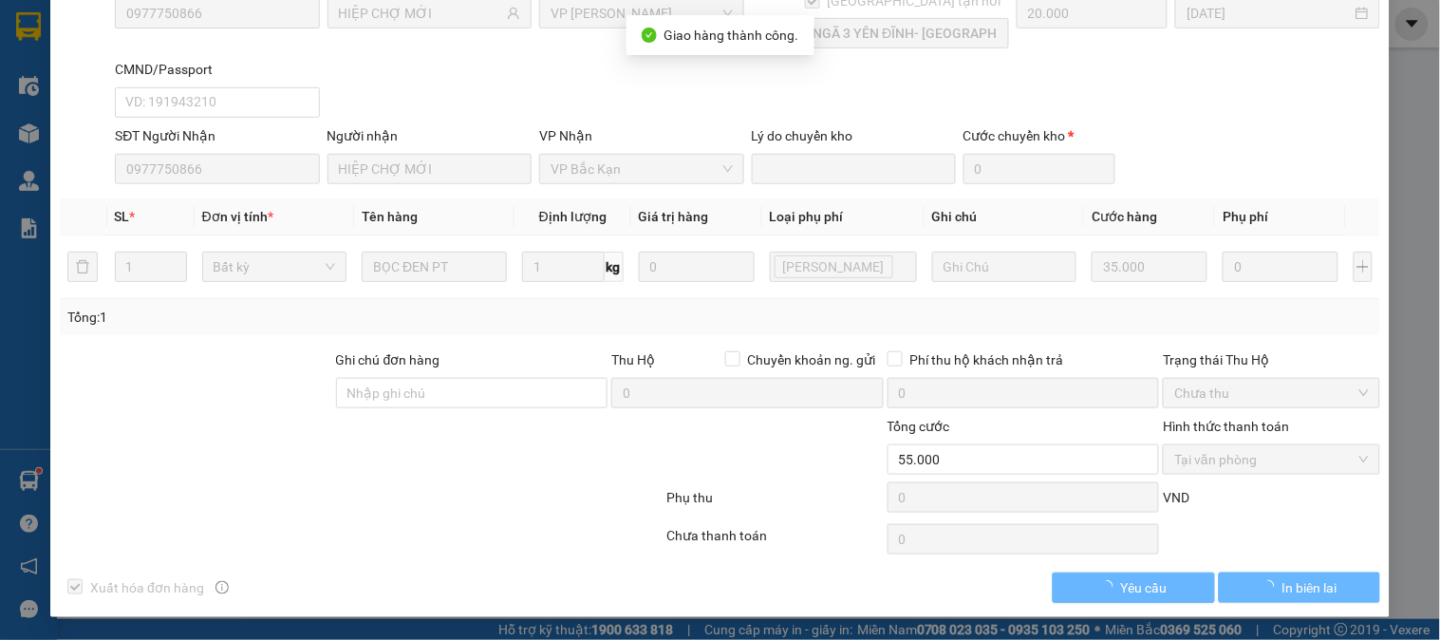
scroll to position [252, 0]
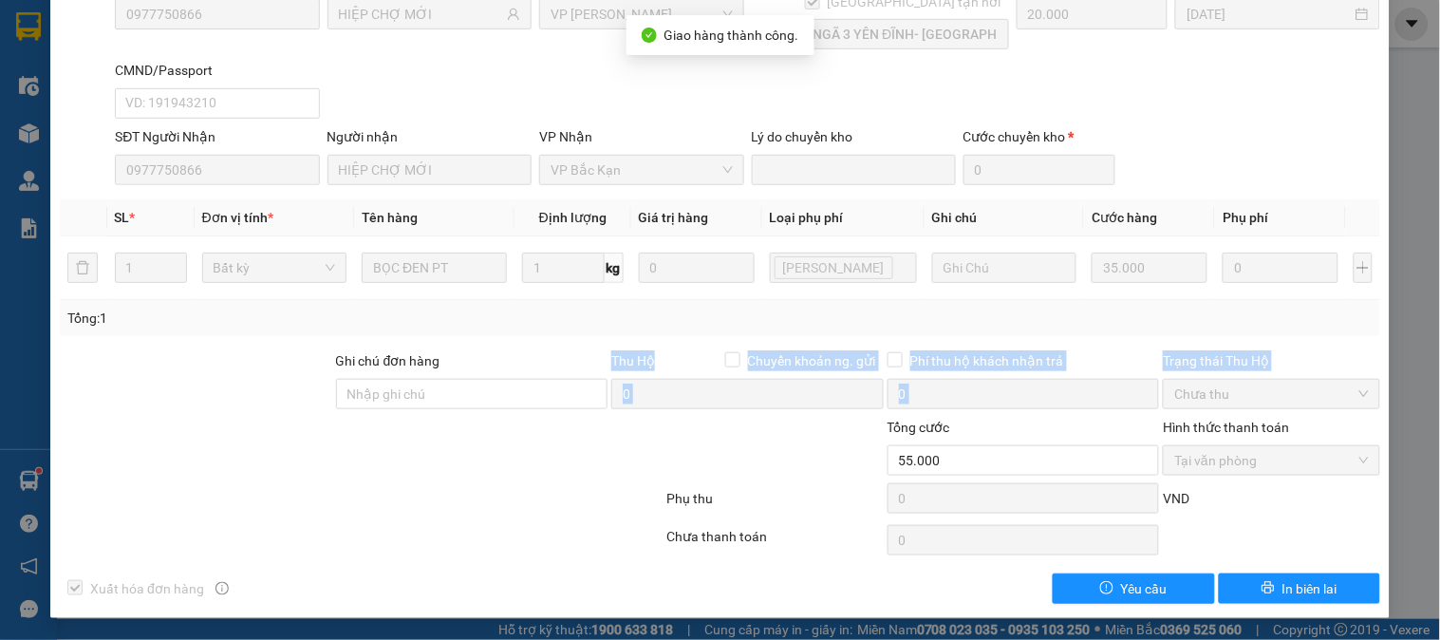
drag, startPoint x: 485, startPoint y: 454, endPoint x: 514, endPoint y: 372, distance: 86.5
click at [514, 374] on form "Ghi chú đơn hàng Thu Hộ Chuyển khoản ng. gửi 0 Phí thu hộ khách nhận trả 0 Trạn…" at bounding box center [720, 435] width 1321 height 171
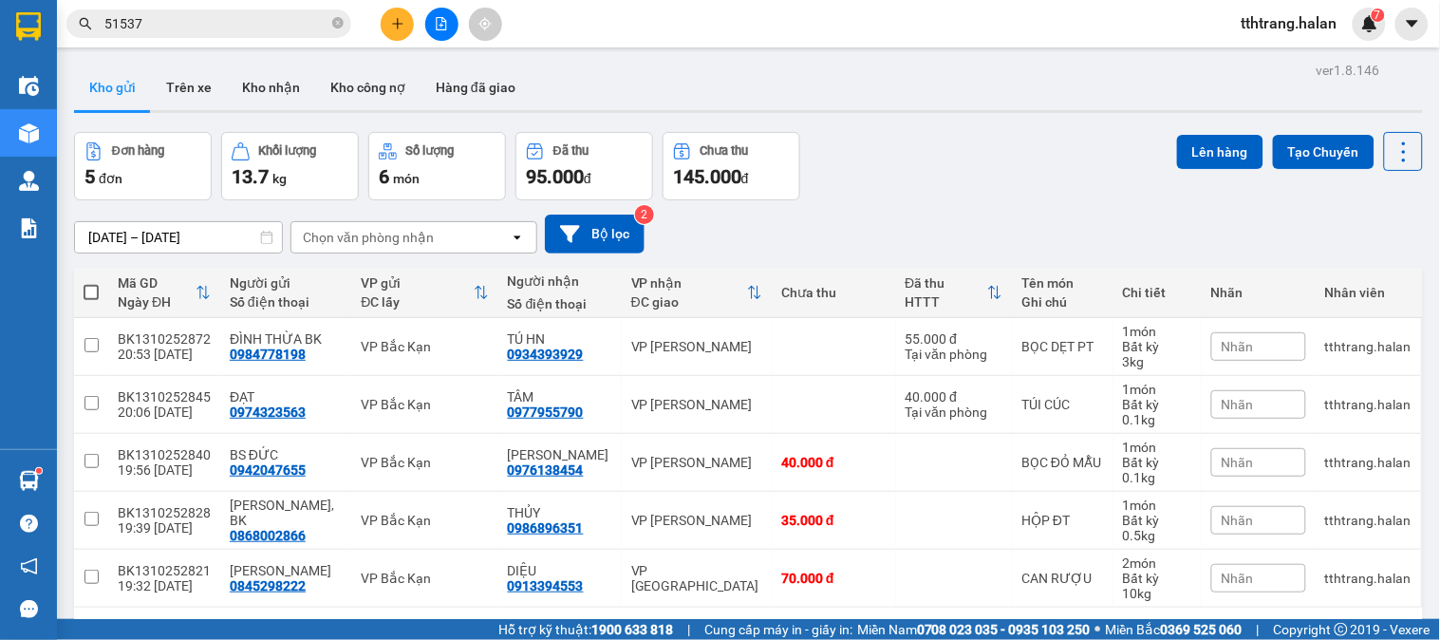
click at [334, 22] on icon "close-circle" at bounding box center [337, 22] width 11 height 11
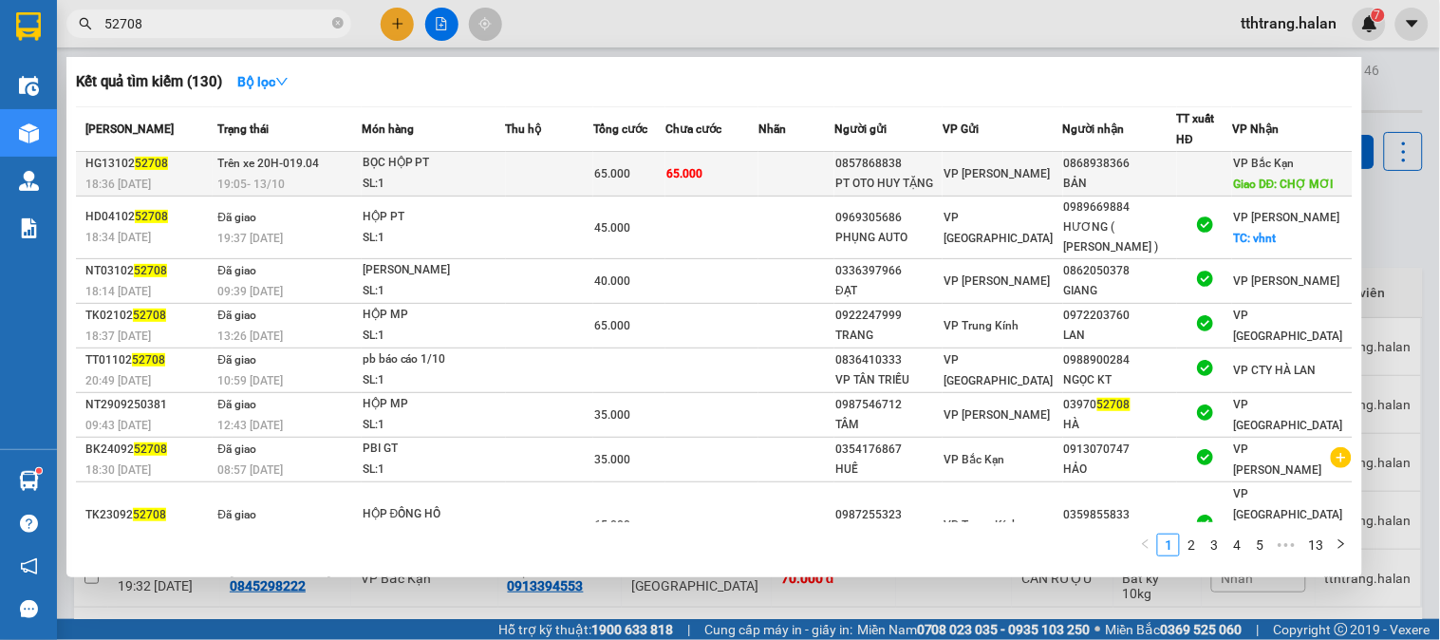
type input "52708"
click at [735, 178] on td "65.000" at bounding box center [712, 174] width 93 height 45
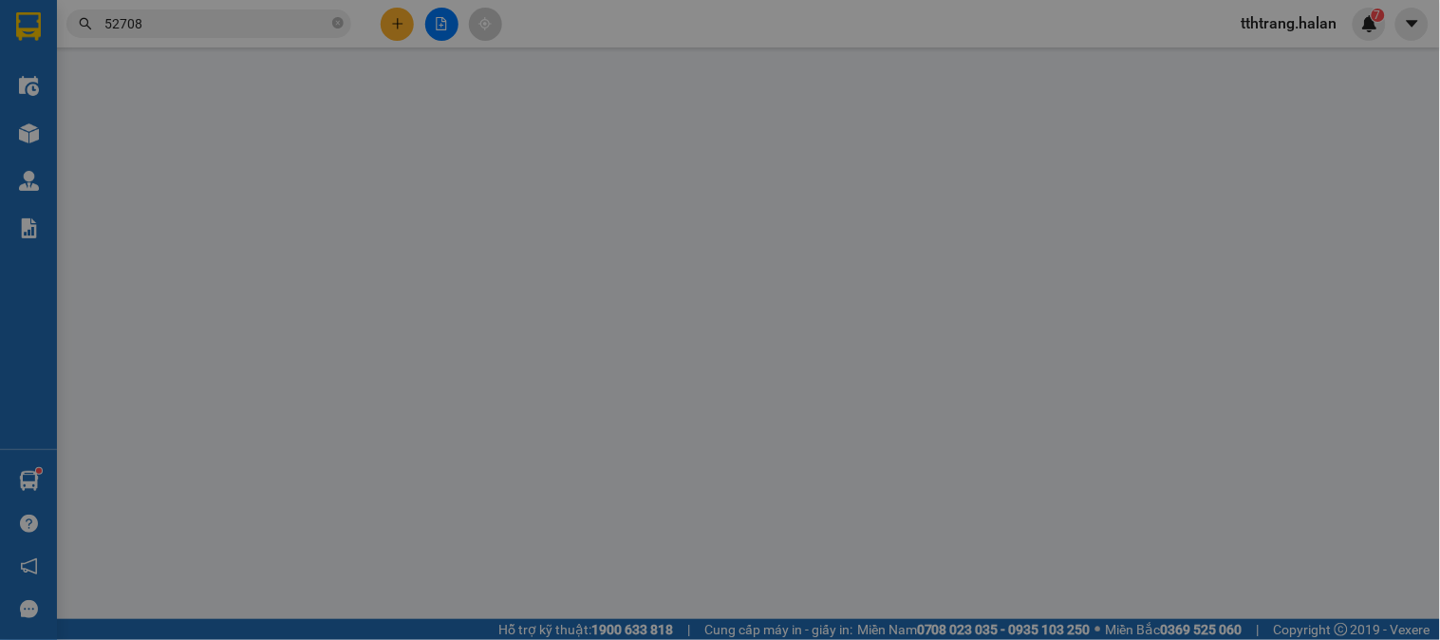
type input "0857868838"
type input "PT OTO HUY TẶNG"
type input "0868938366"
type input "BẢN"
type input "CHỢ MƠI"
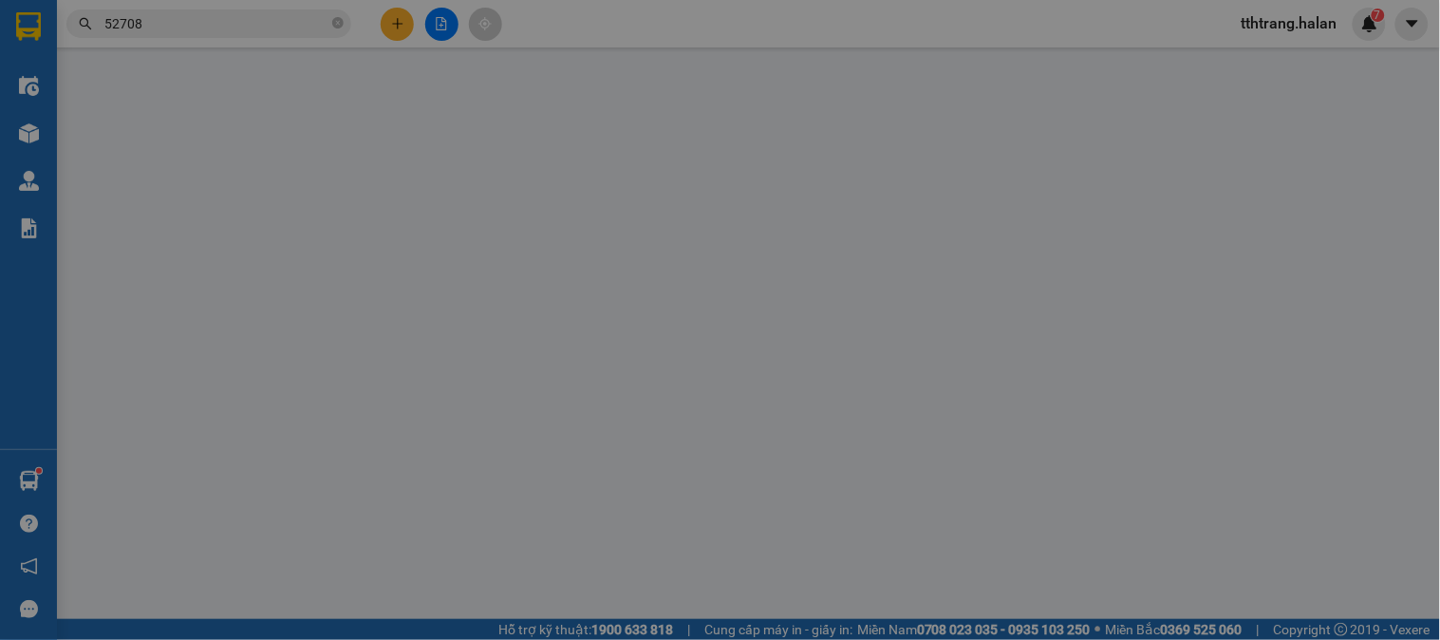
type input "0"
type input "65.000"
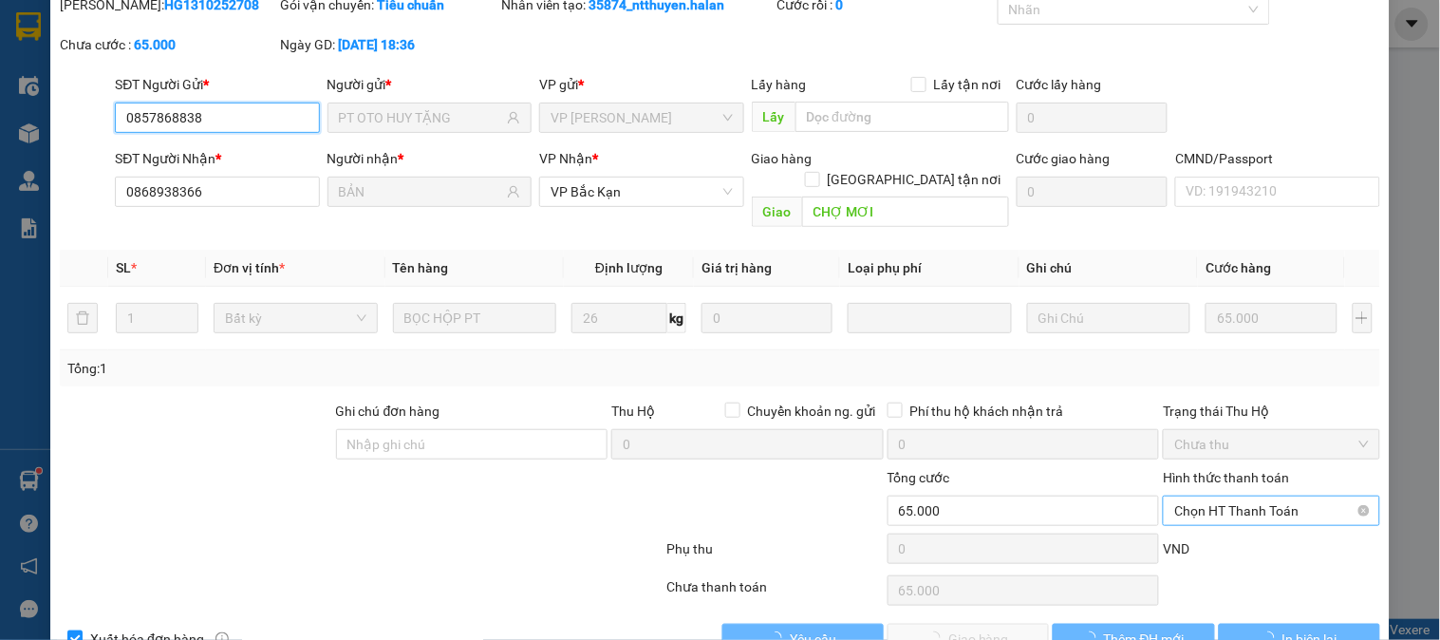
scroll to position [129, 0]
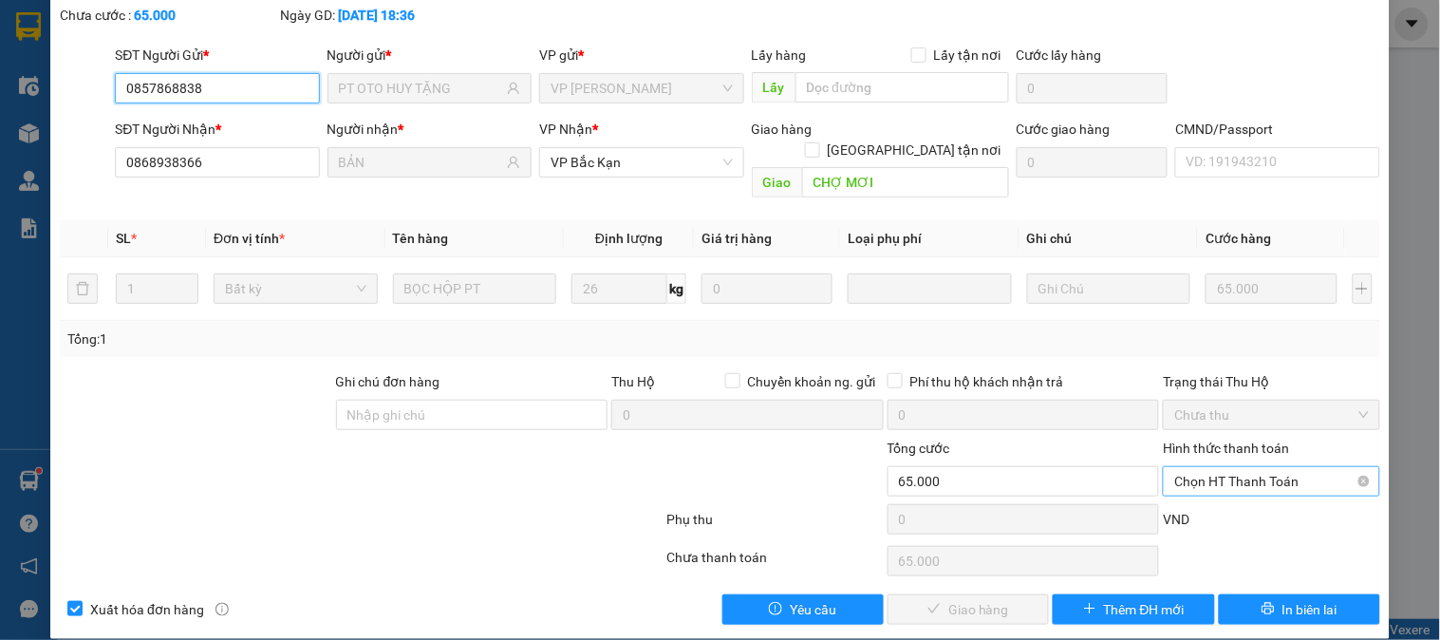
click at [1230, 467] on span "Chọn HT Thanh Toán" at bounding box center [1271, 481] width 194 height 28
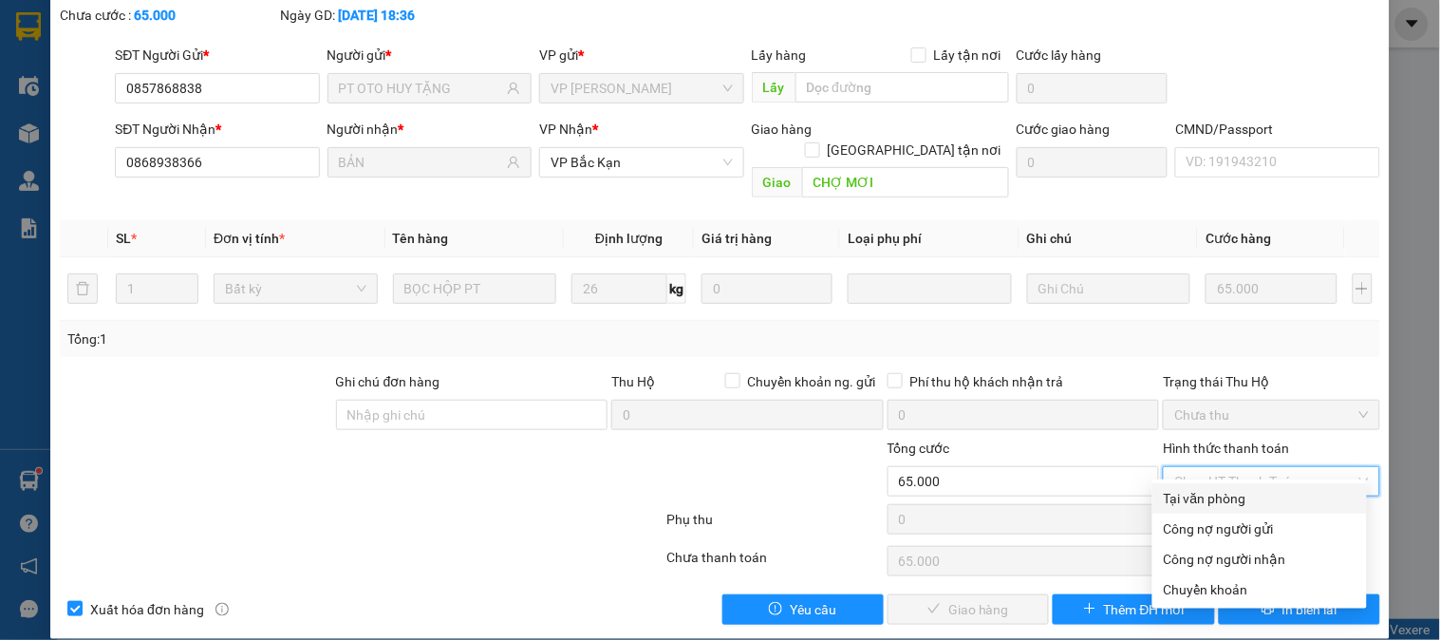
drag, startPoint x: 1220, startPoint y: 477, endPoint x: 947, endPoint y: 591, distance: 296.2
click at [1199, 490] on div "Tại văn phòng" at bounding box center [1260, 498] width 215 height 30
type input "0"
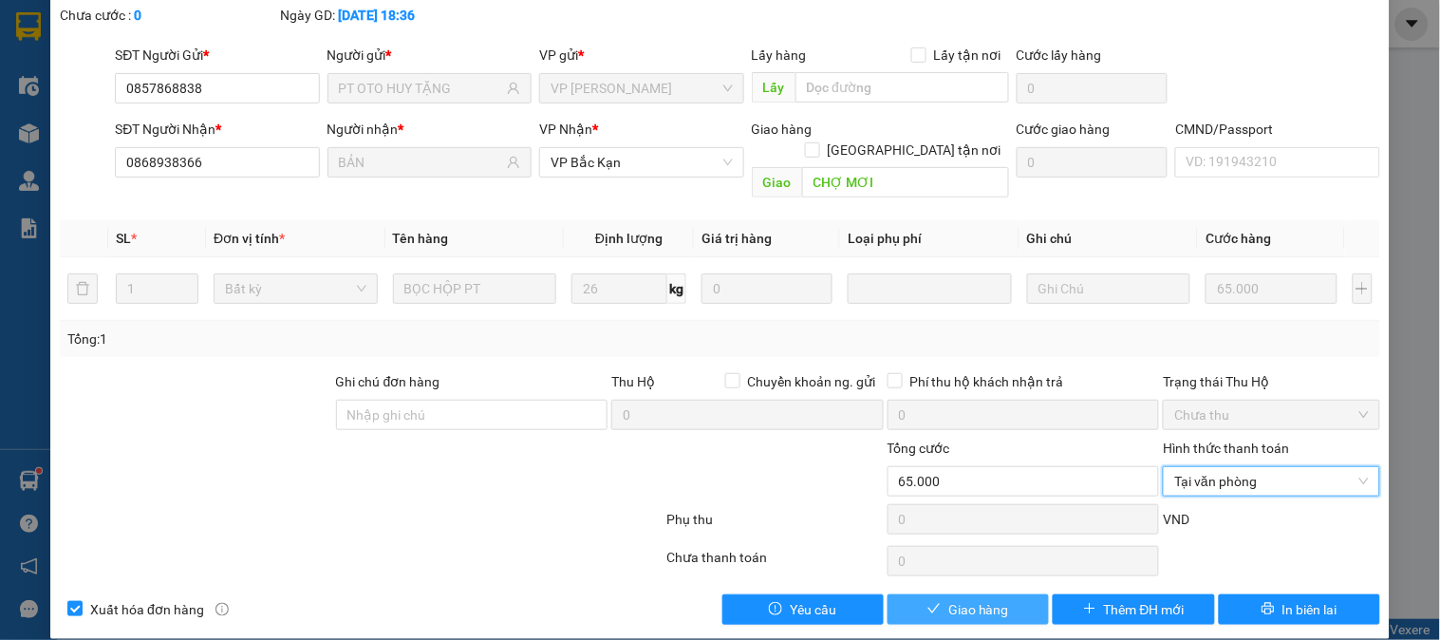
click at [935, 594] on button "Giao hàng" at bounding box center [968, 609] width 161 height 30
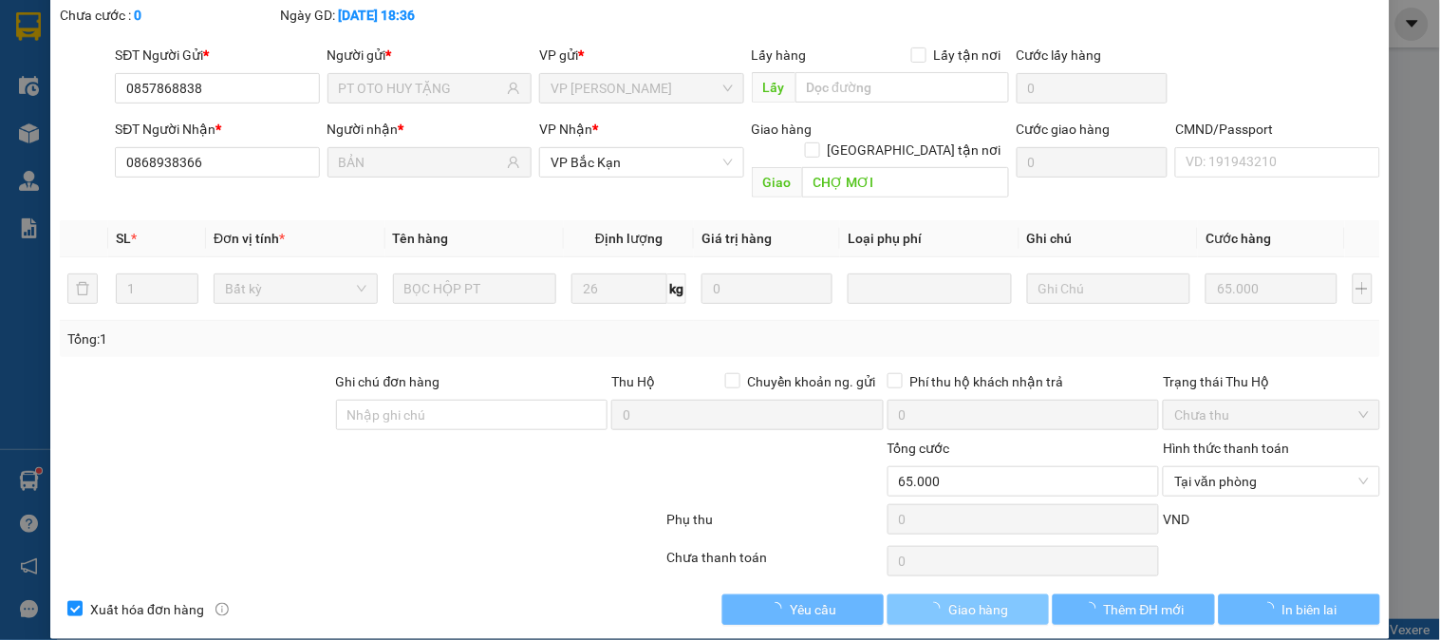
click at [888, 594] on button "Giao hàng" at bounding box center [968, 609] width 161 height 30
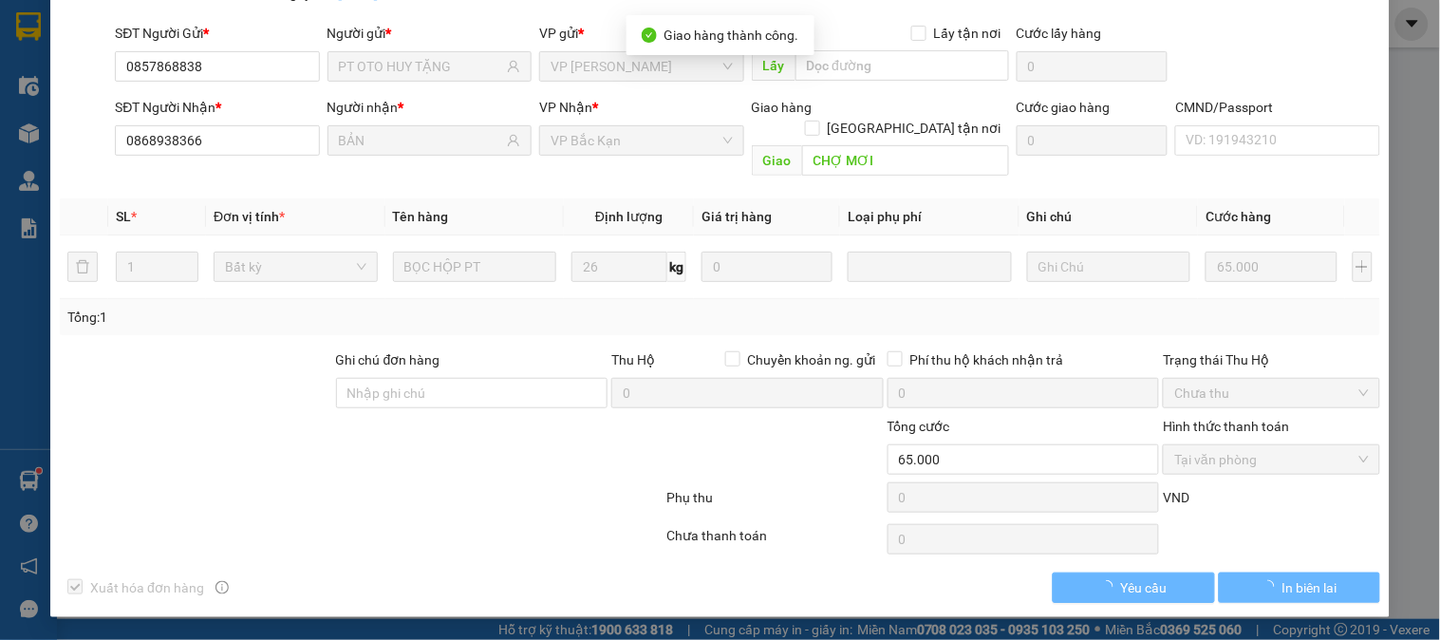
scroll to position [104, 0]
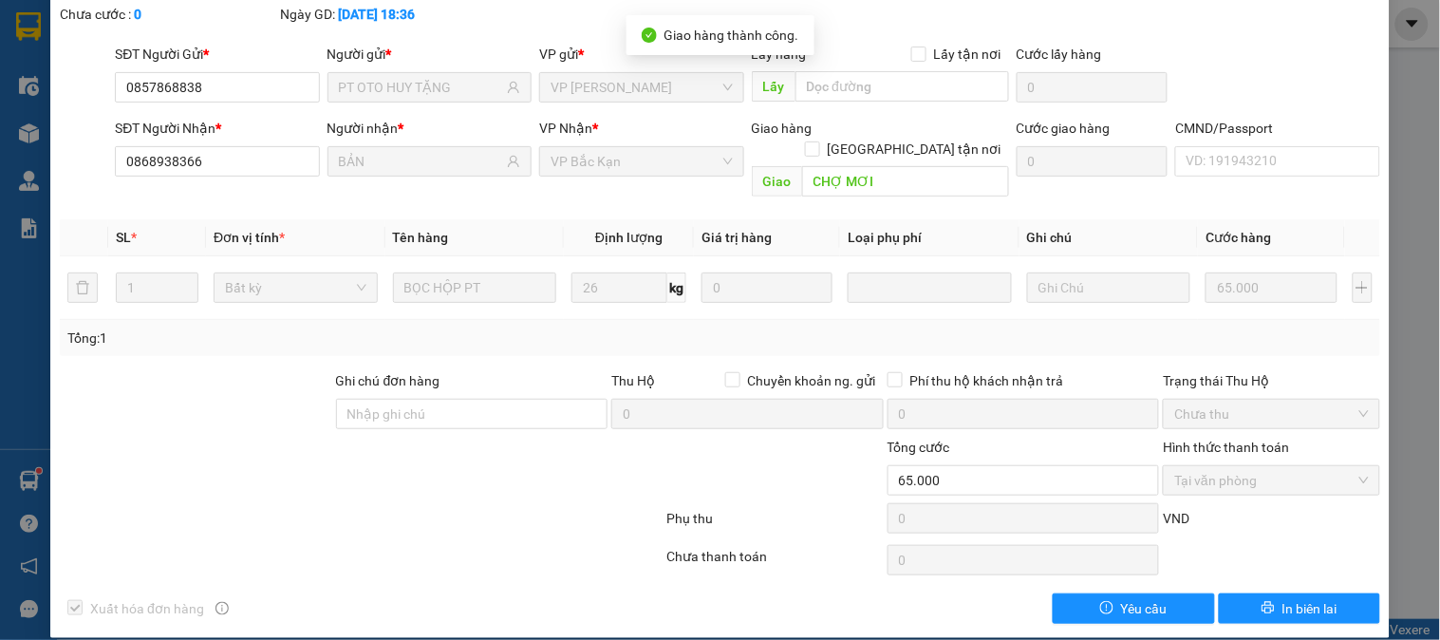
click at [938, 593] on div "Xuất hóa đơn hàng Yêu cầu In biên lai" at bounding box center [720, 608] width 1324 height 30
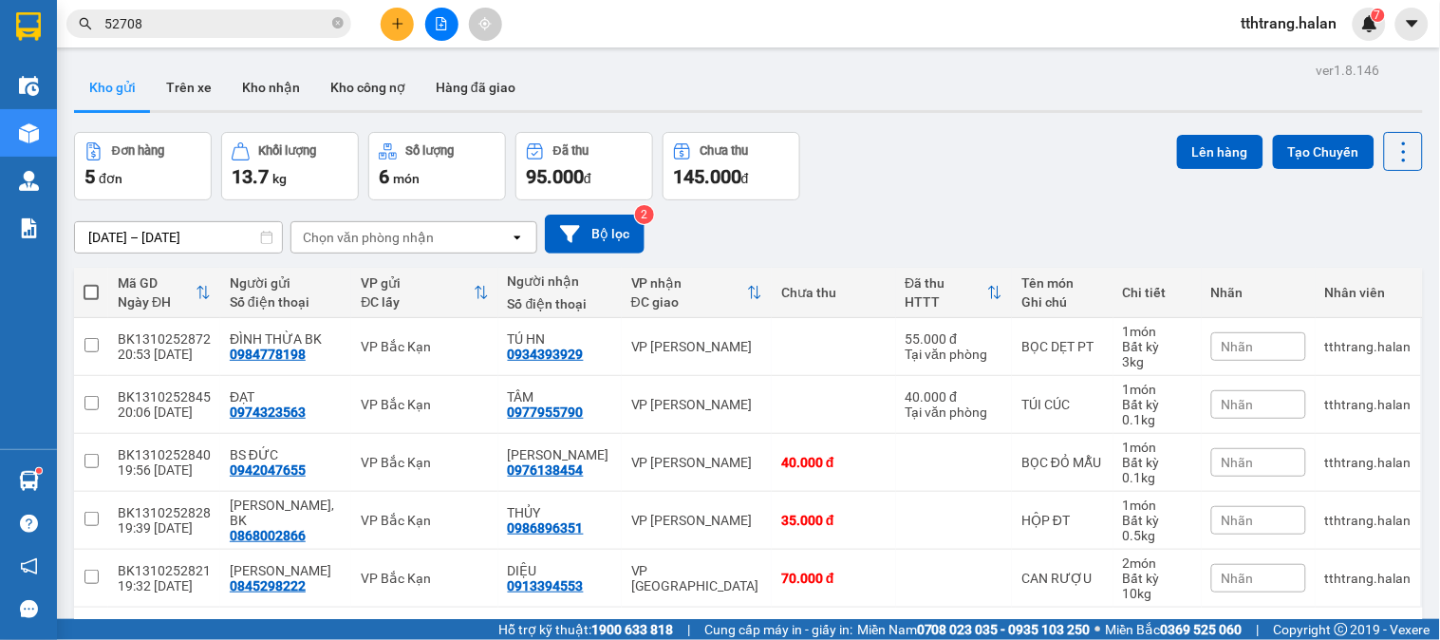
click at [1066, 147] on div "Đơn hàng 5 đơn Khối lượng 13.7 kg Số lượng 6 món Đã thu 95.000 đ Chưa thu 145.0…" at bounding box center [748, 166] width 1349 height 68
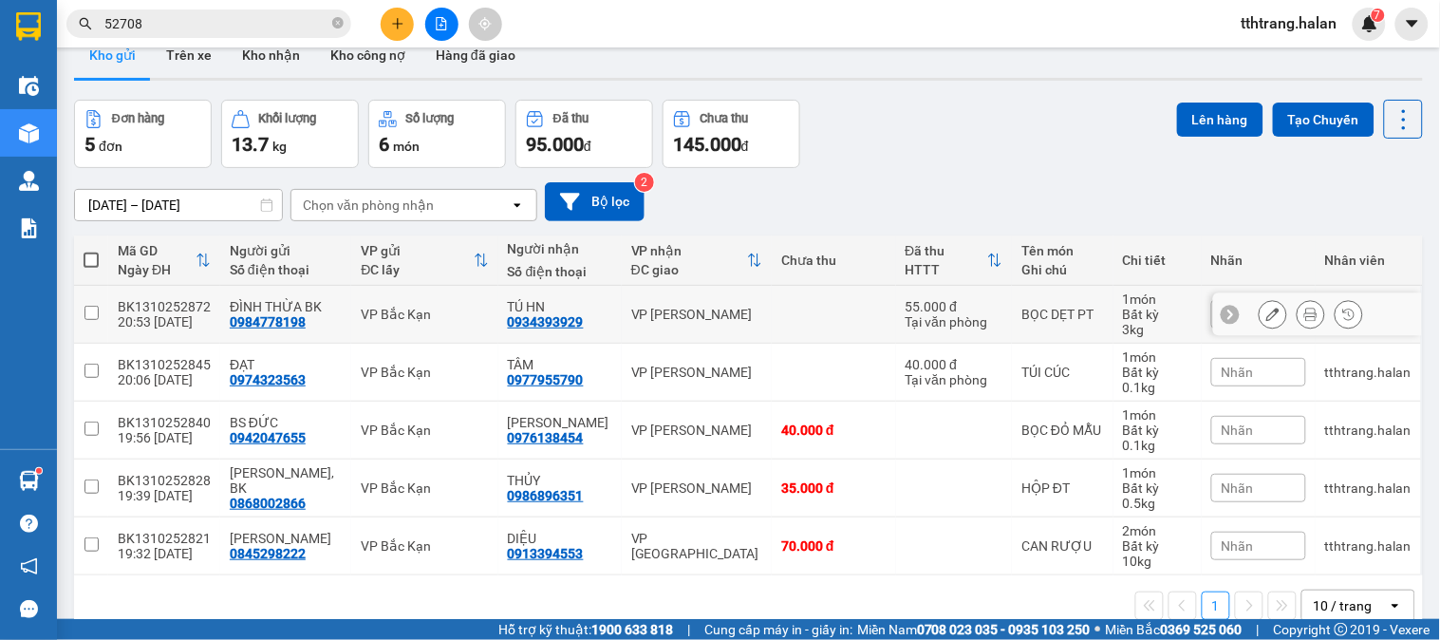
scroll to position [87, 0]
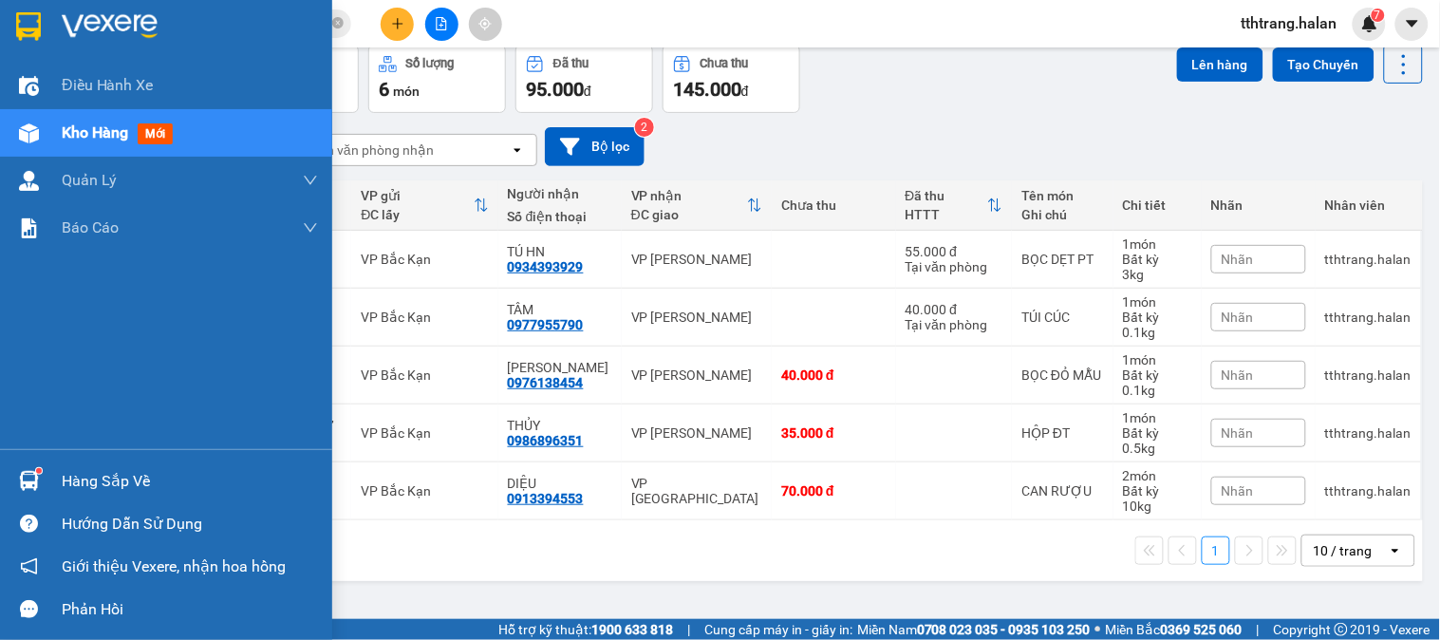
click at [20, 479] on img at bounding box center [29, 481] width 20 height 20
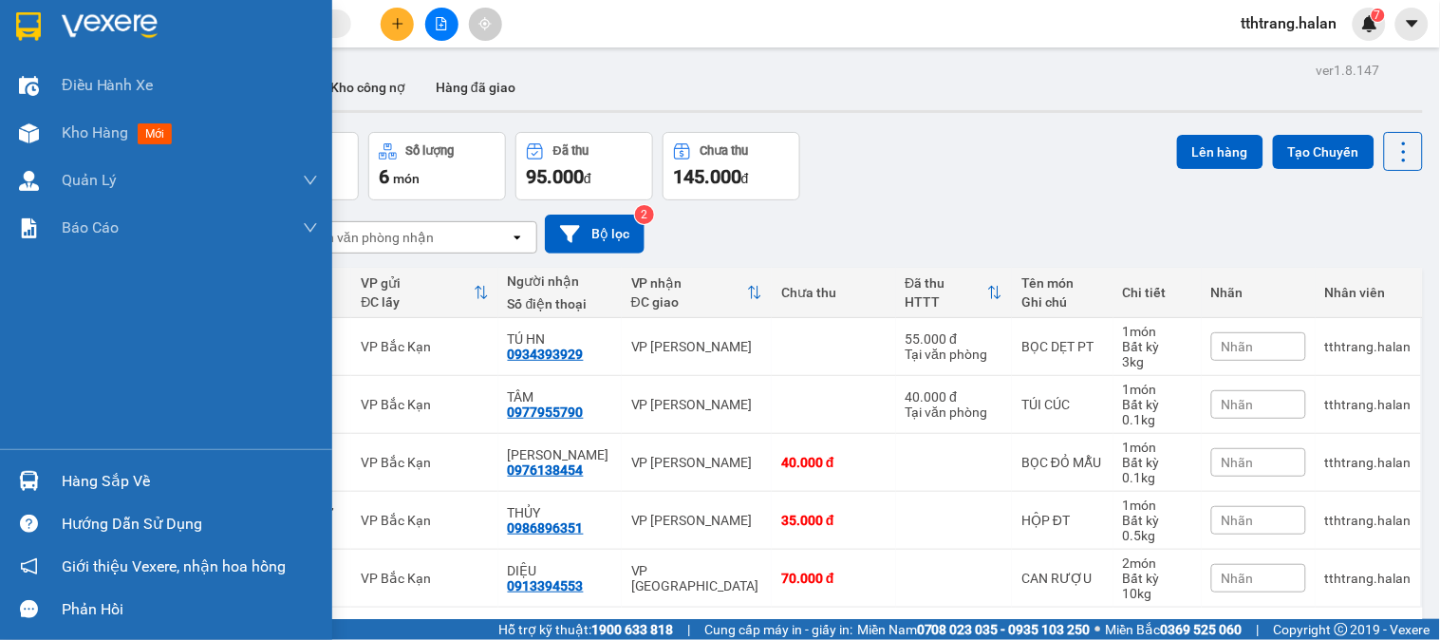
click at [54, 491] on div "Hàng sắp về" at bounding box center [166, 481] width 332 height 43
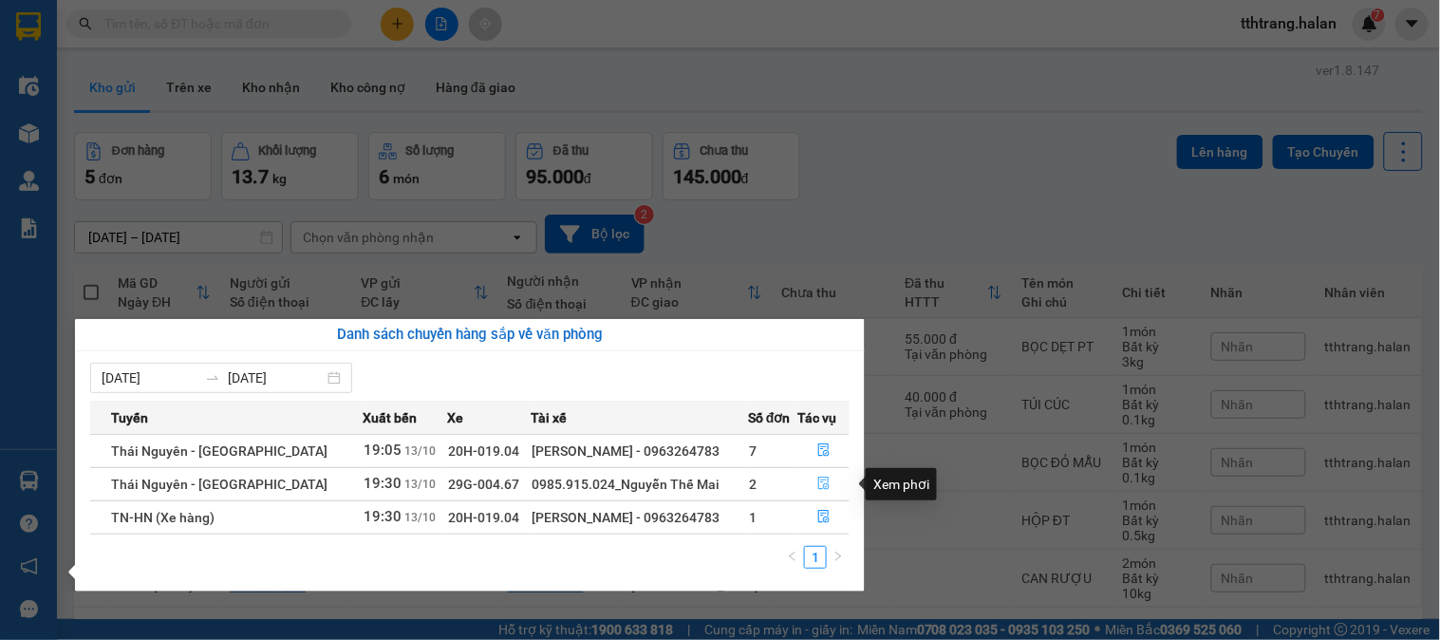
click at [817, 482] on icon "file-done" at bounding box center [823, 483] width 13 height 13
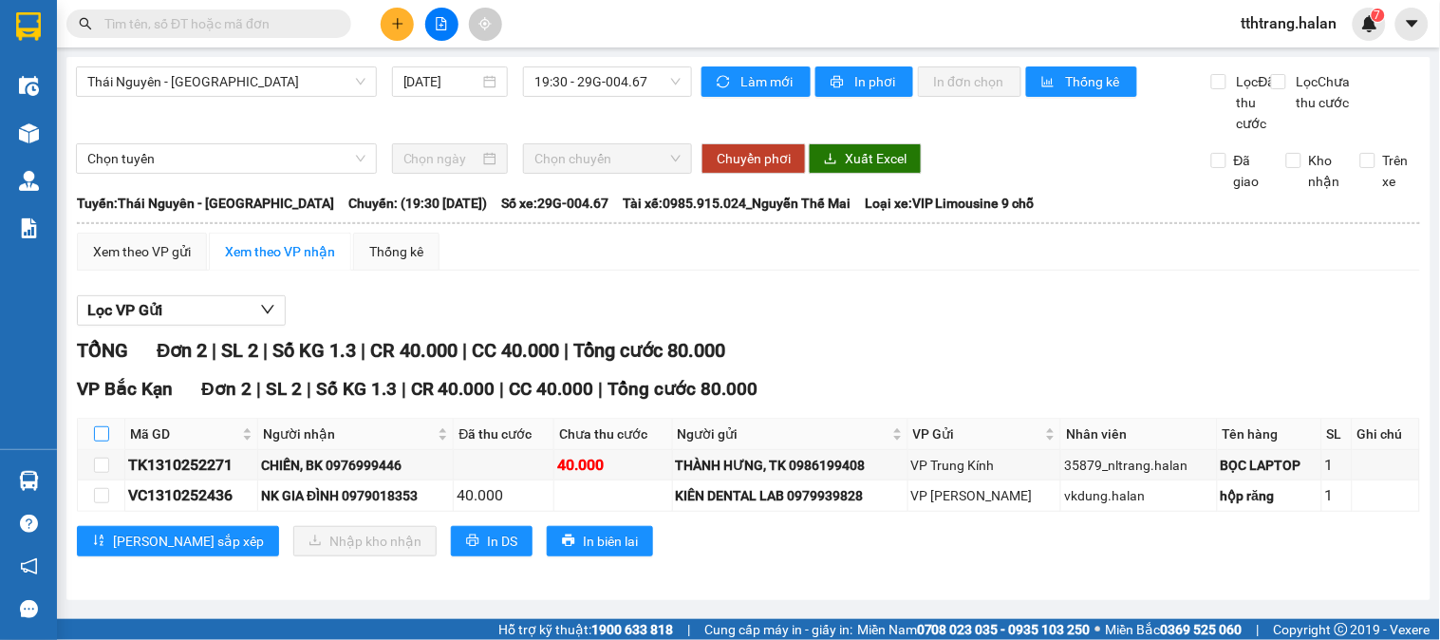
click at [95, 441] on input "checkbox" at bounding box center [101, 433] width 15 height 15
checkbox input "true"
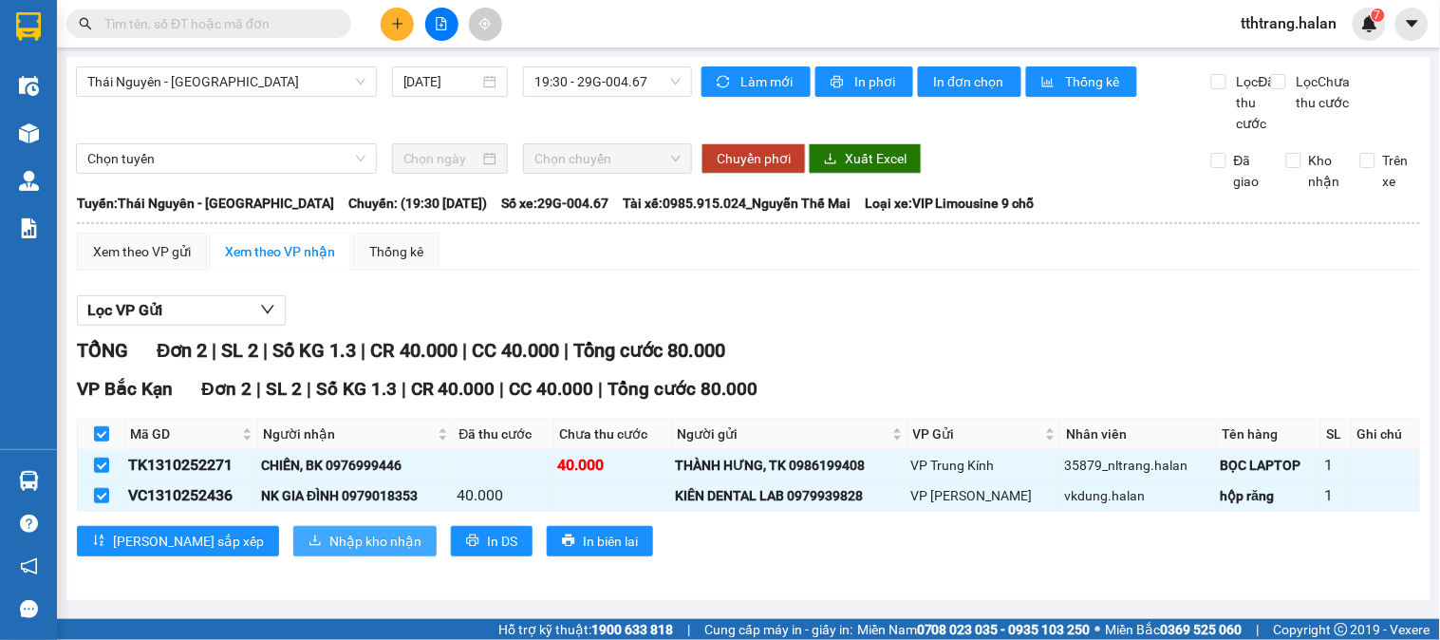
click at [329, 552] on span "Nhập kho nhận" at bounding box center [375, 541] width 92 height 21
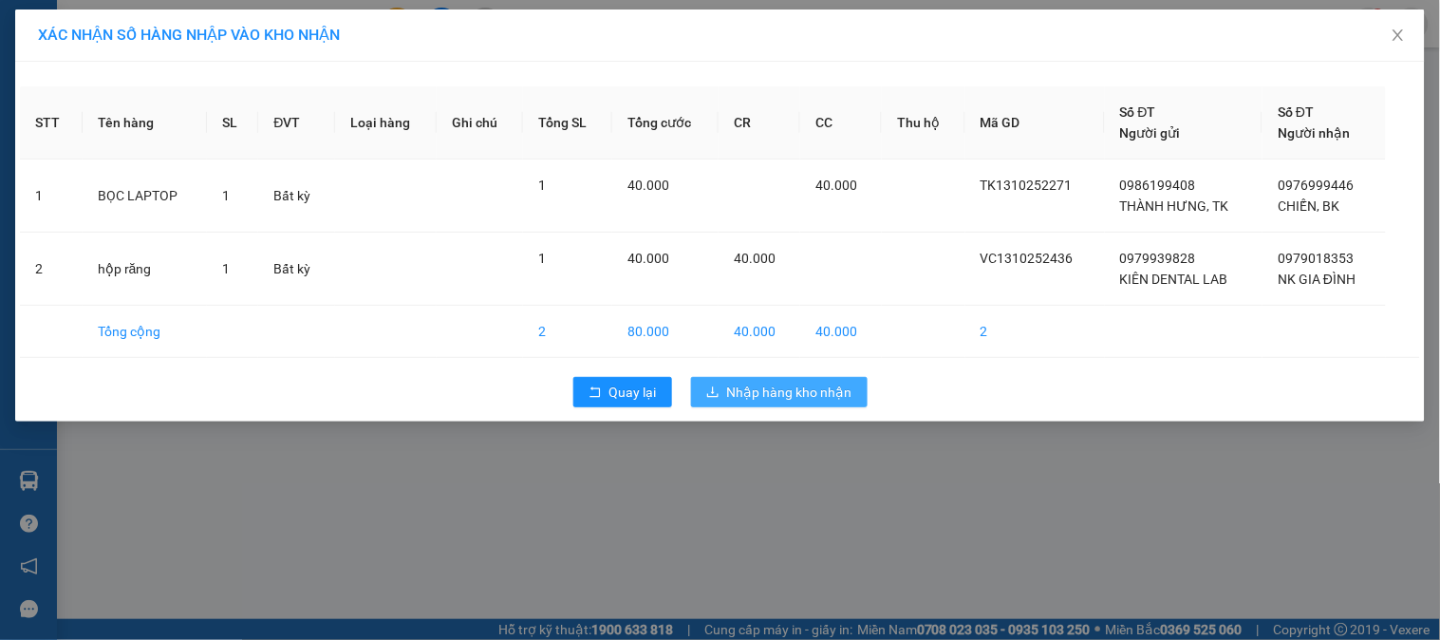
click at [792, 385] on span "Nhập hàng kho nhận" at bounding box center [789, 392] width 125 height 21
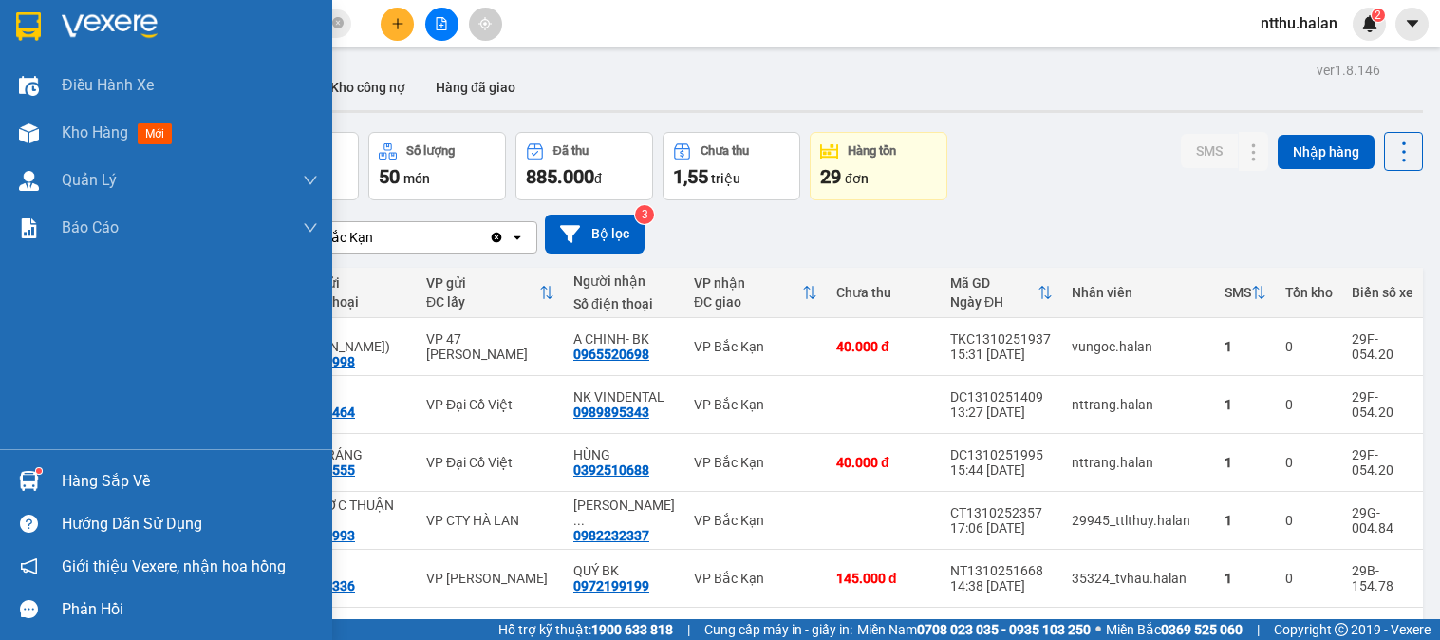
click at [38, 461] on div "Hàng sắp về" at bounding box center [166, 481] width 332 height 43
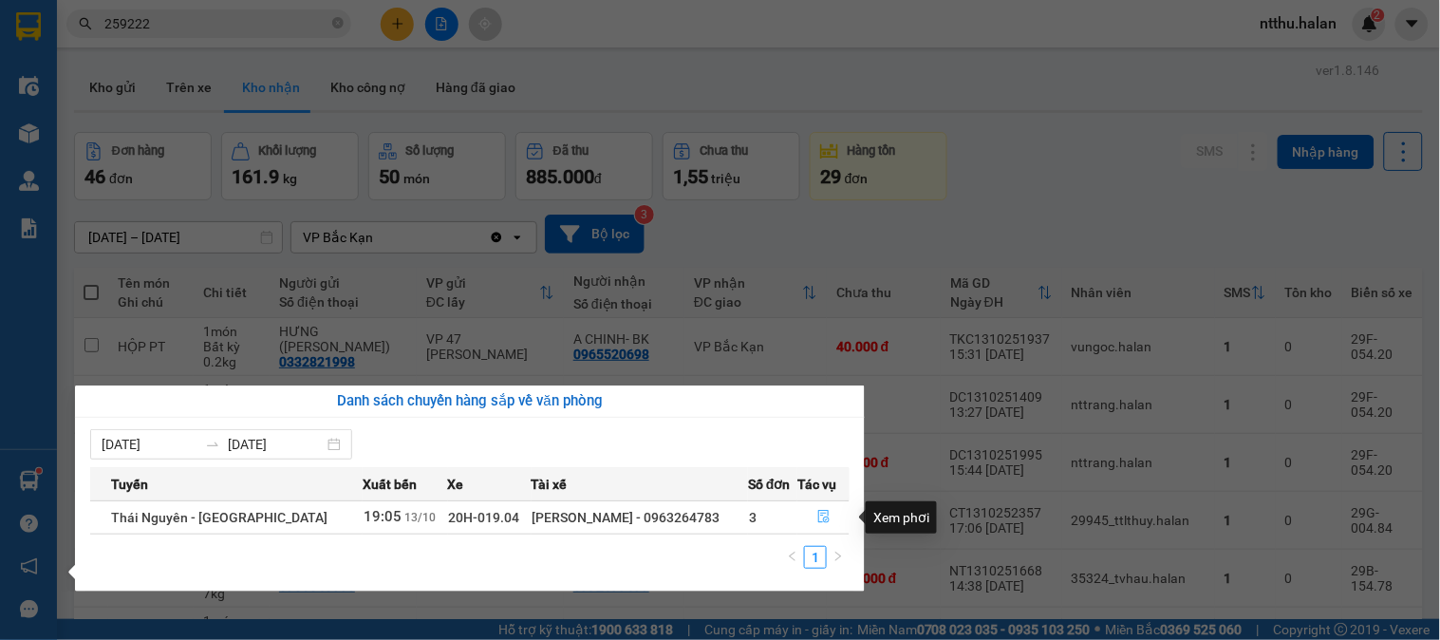
click at [818, 519] on icon "file-done" at bounding box center [823, 516] width 13 height 13
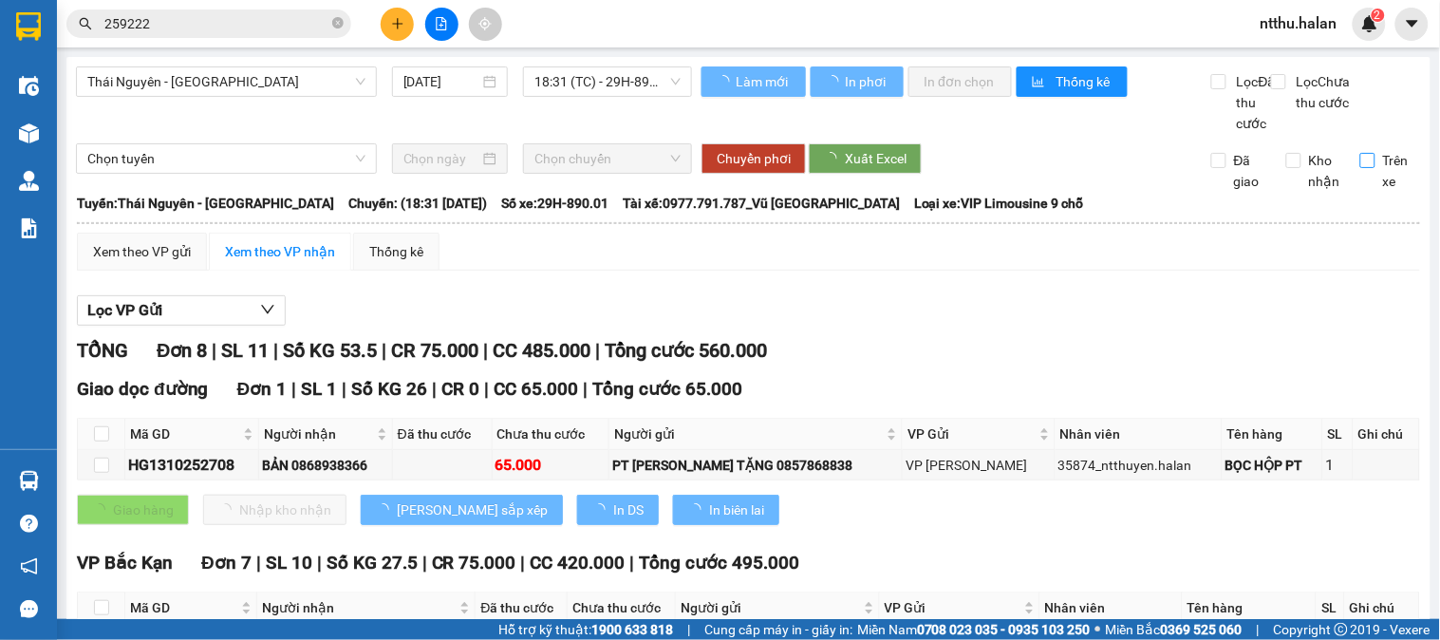
click at [1376, 174] on span "Trên xe" at bounding box center [1399, 171] width 46 height 42
click at [1363, 168] on input "Trên xe" at bounding box center [1368, 160] width 15 height 15
checkbox input "true"
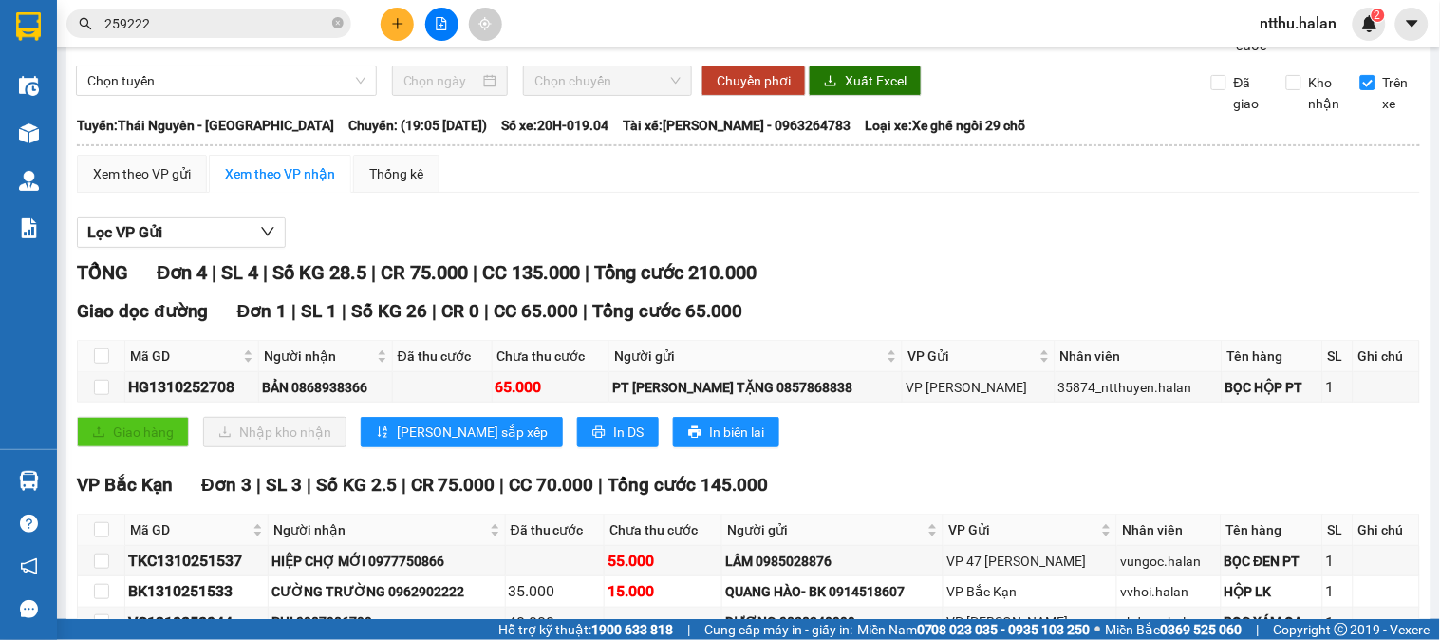
scroll to position [211, 0]
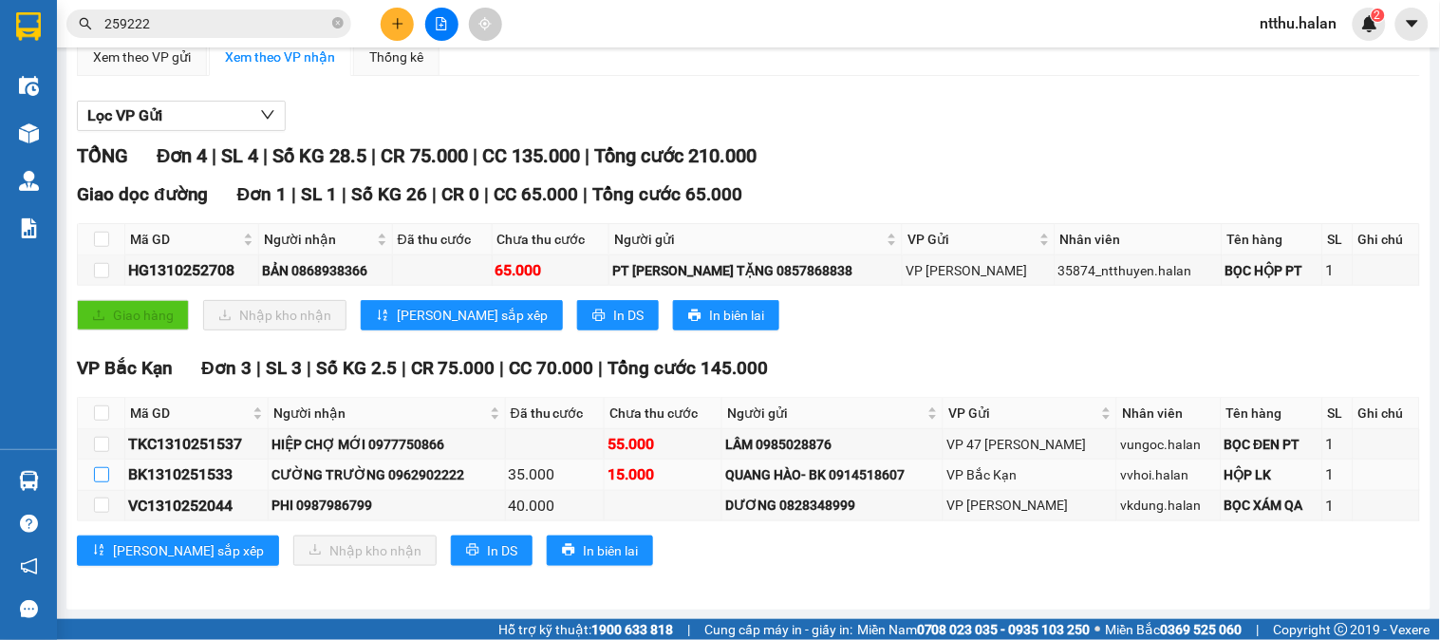
click at [100, 478] on input "checkbox" at bounding box center [101, 474] width 15 height 15
checkbox input "true"
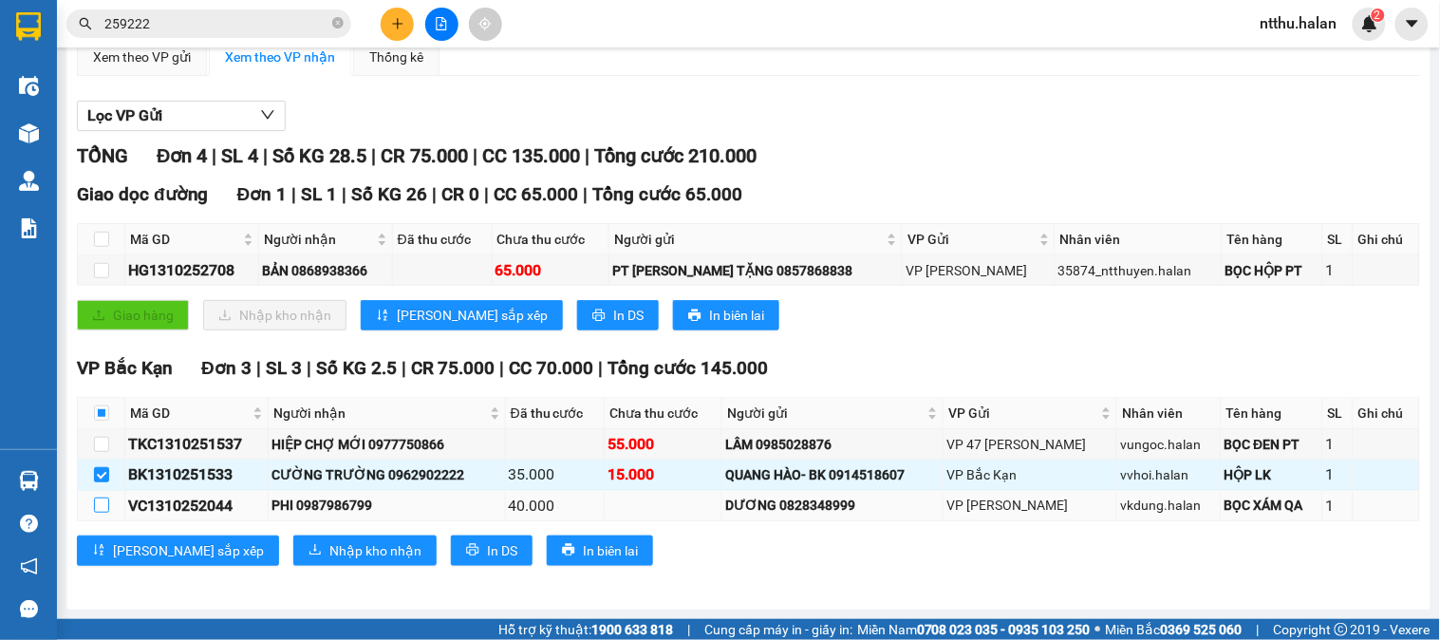
click at [95, 511] on input "checkbox" at bounding box center [101, 504] width 15 height 15
checkbox input "true"
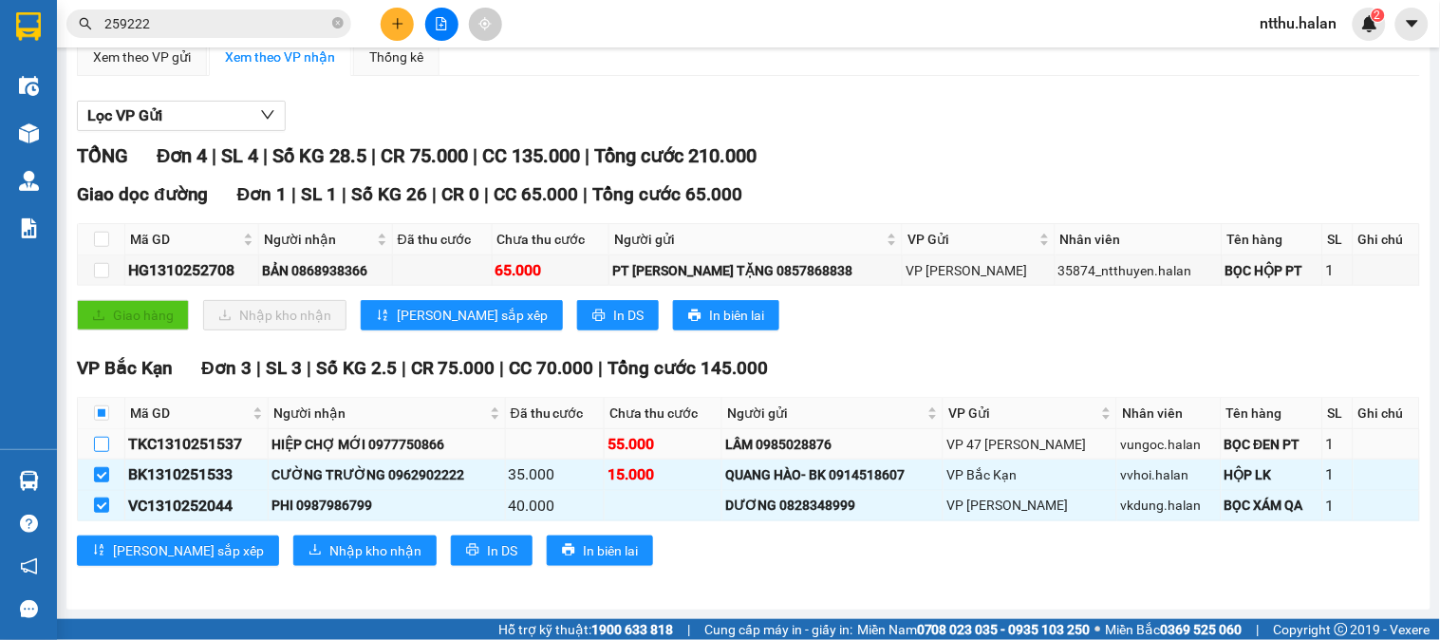
click at [99, 446] on input "checkbox" at bounding box center [101, 444] width 15 height 15
checkbox input "true"
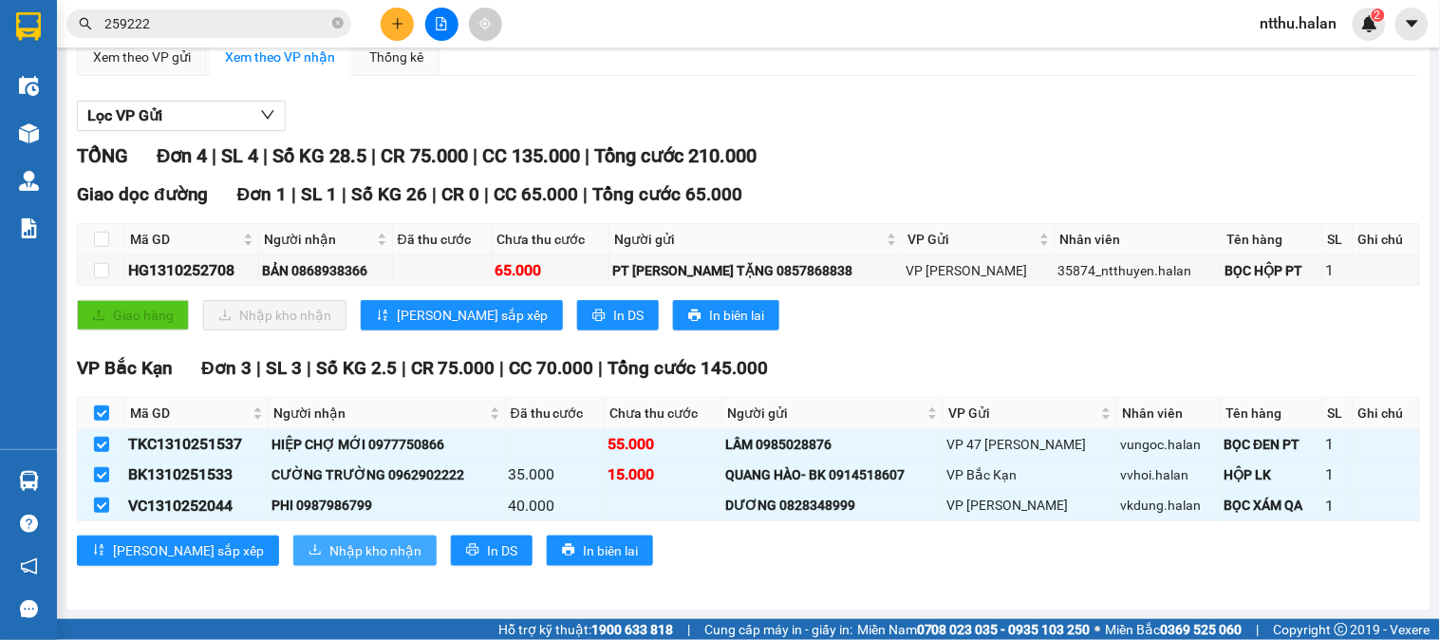
click at [329, 554] on span "Nhập kho nhận" at bounding box center [375, 550] width 92 height 21
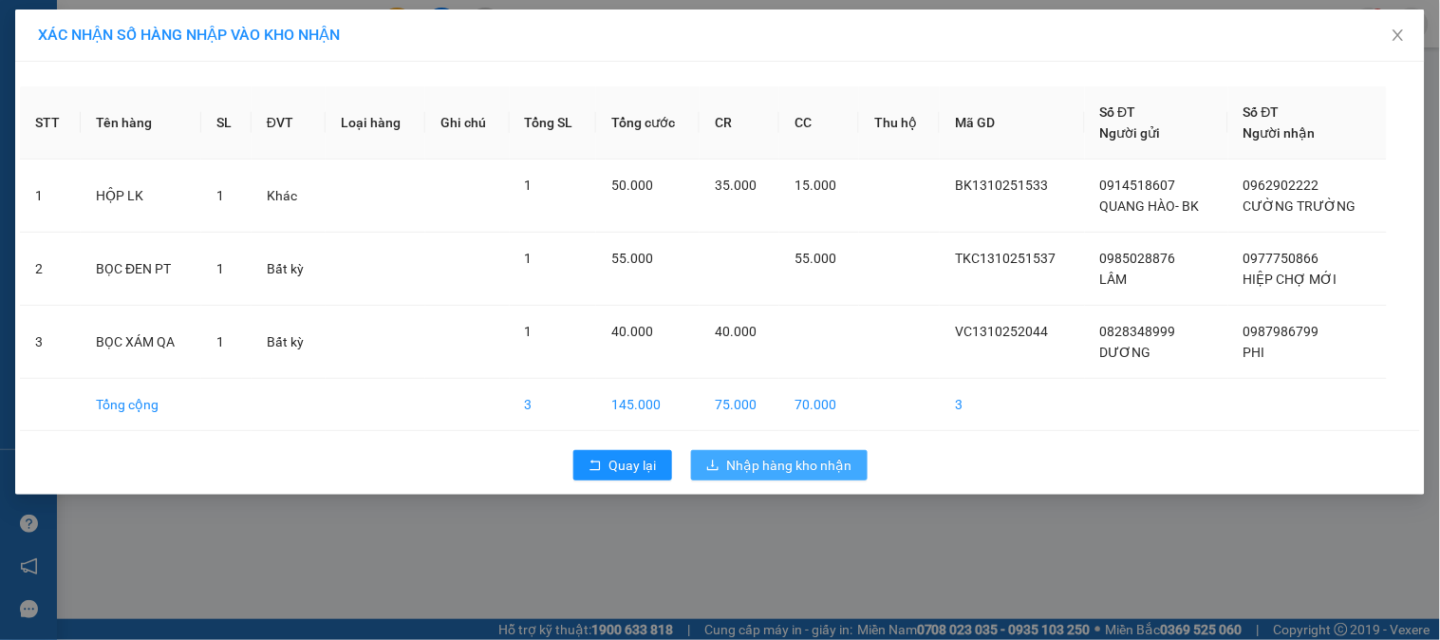
click at [760, 462] on span "Nhập hàng kho nhận" at bounding box center [789, 465] width 125 height 21
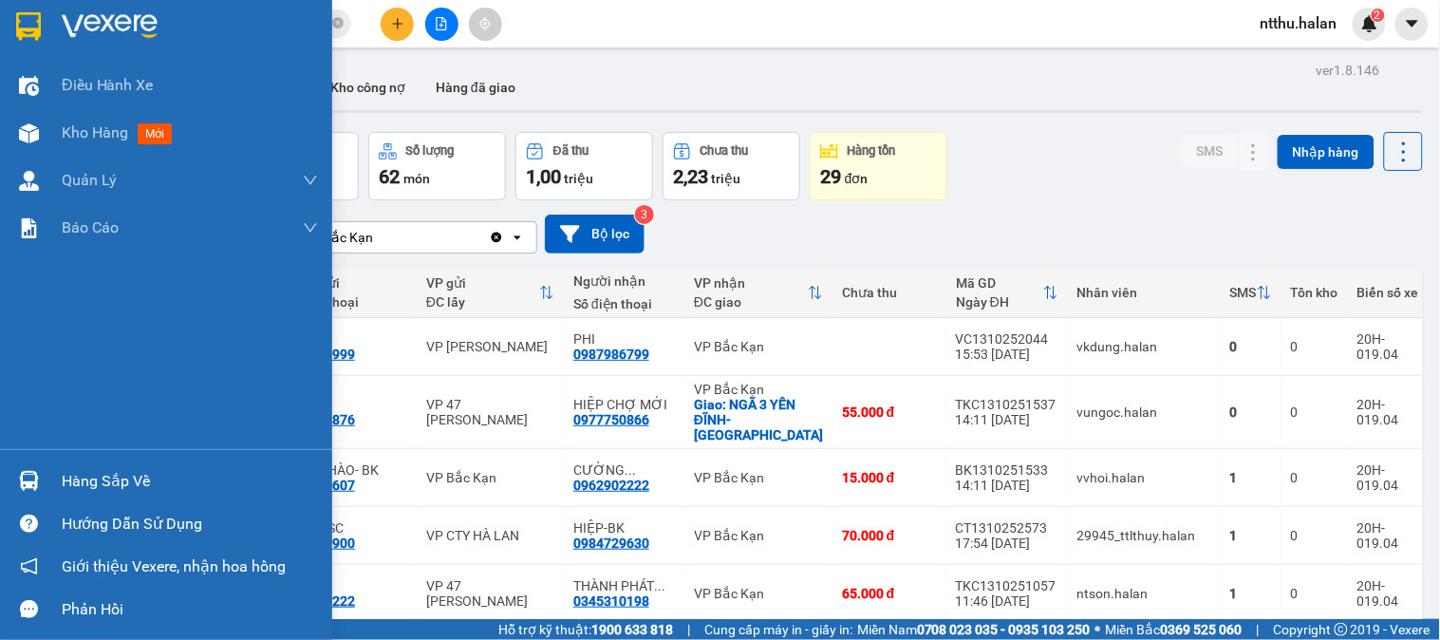
click at [49, 484] on div "Hàng sắp về" at bounding box center [166, 481] width 332 height 43
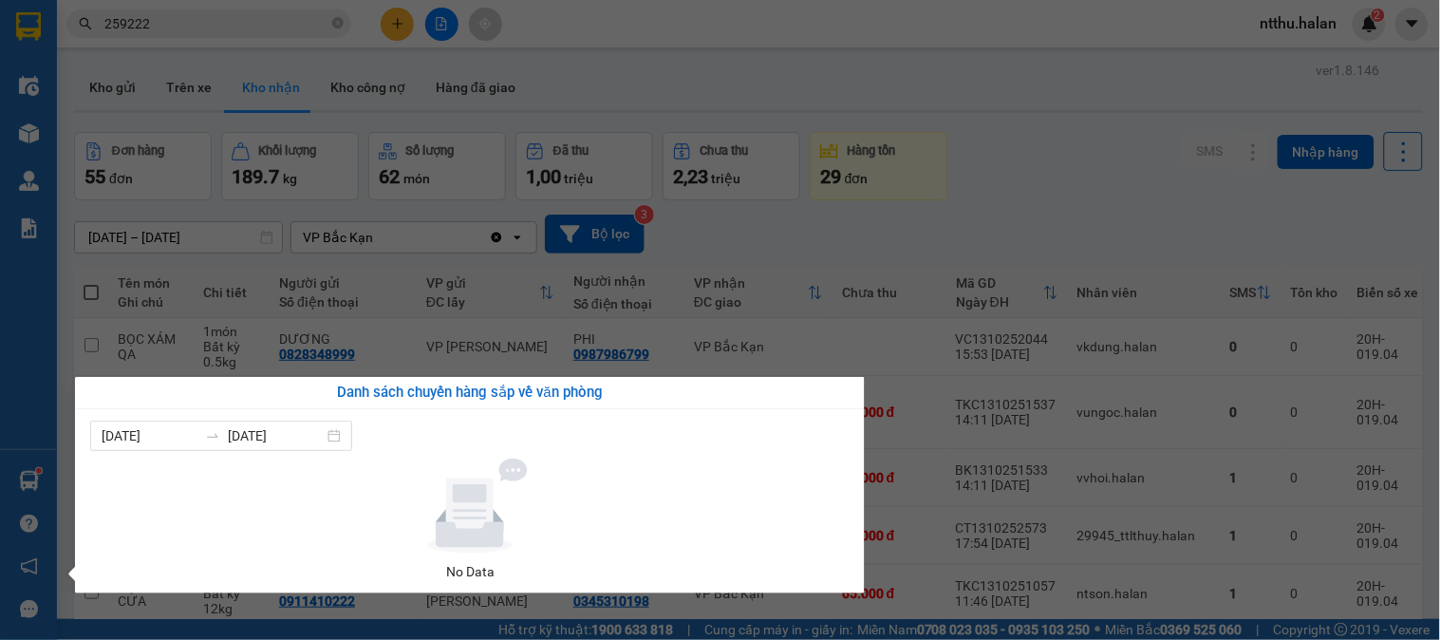
click at [983, 218] on section "Kết quả tìm kiếm ( 855 ) Bộ lọc Mã ĐH Trạng thái Món hàng Thu hộ Tổng cước Chưa…" at bounding box center [720, 320] width 1440 height 640
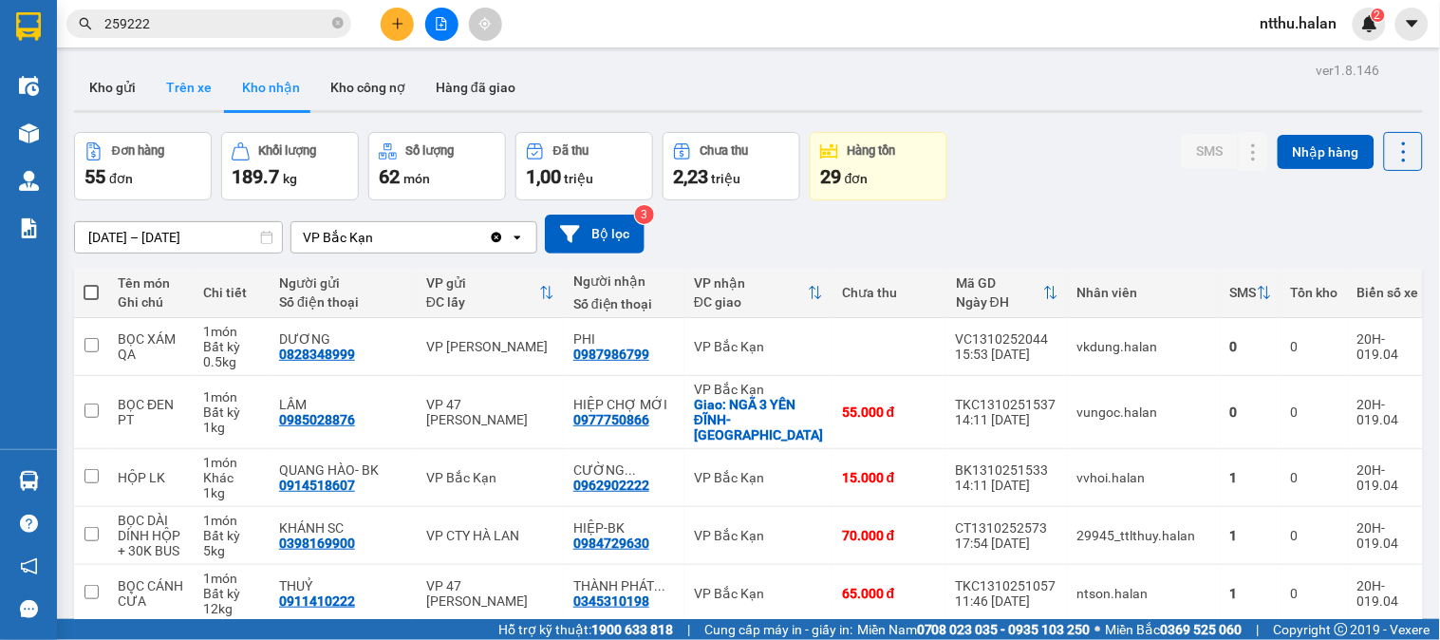
click at [162, 92] on button "Trên xe" at bounding box center [189, 88] width 76 height 46
type input "[DATE] – [DATE]"
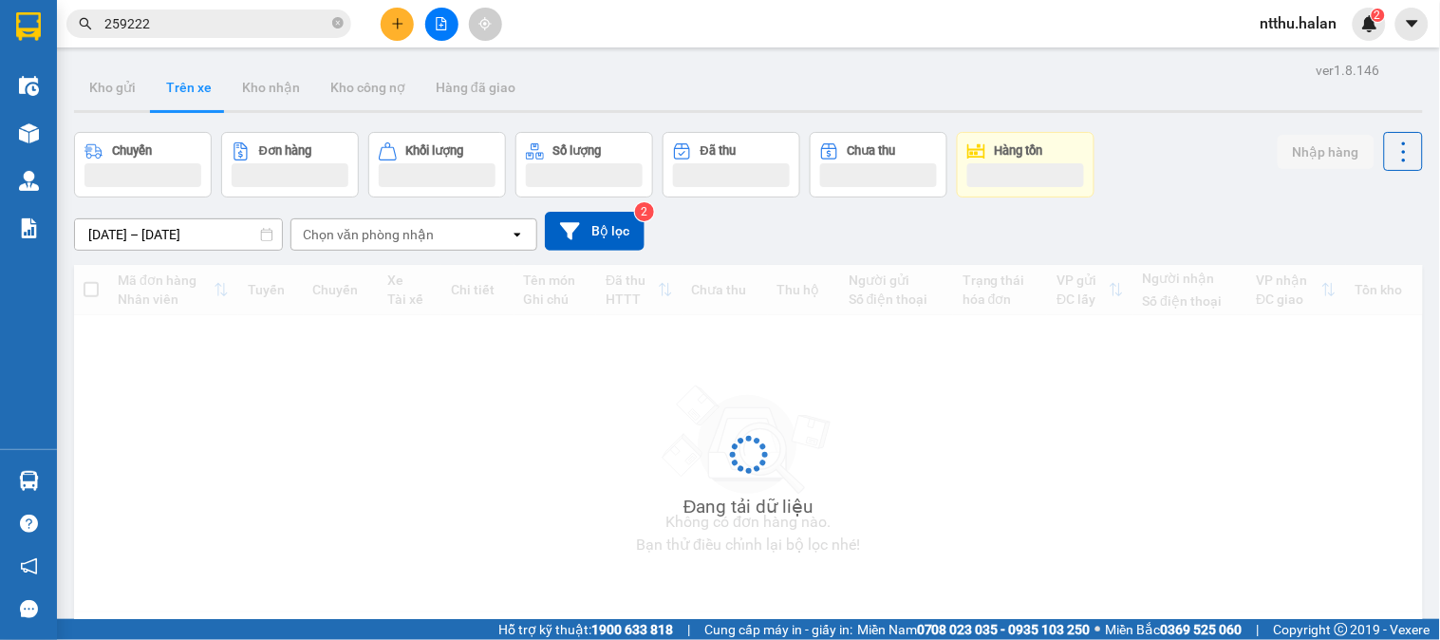
click at [366, 223] on div "Chọn văn phòng nhận" at bounding box center [400, 234] width 218 height 30
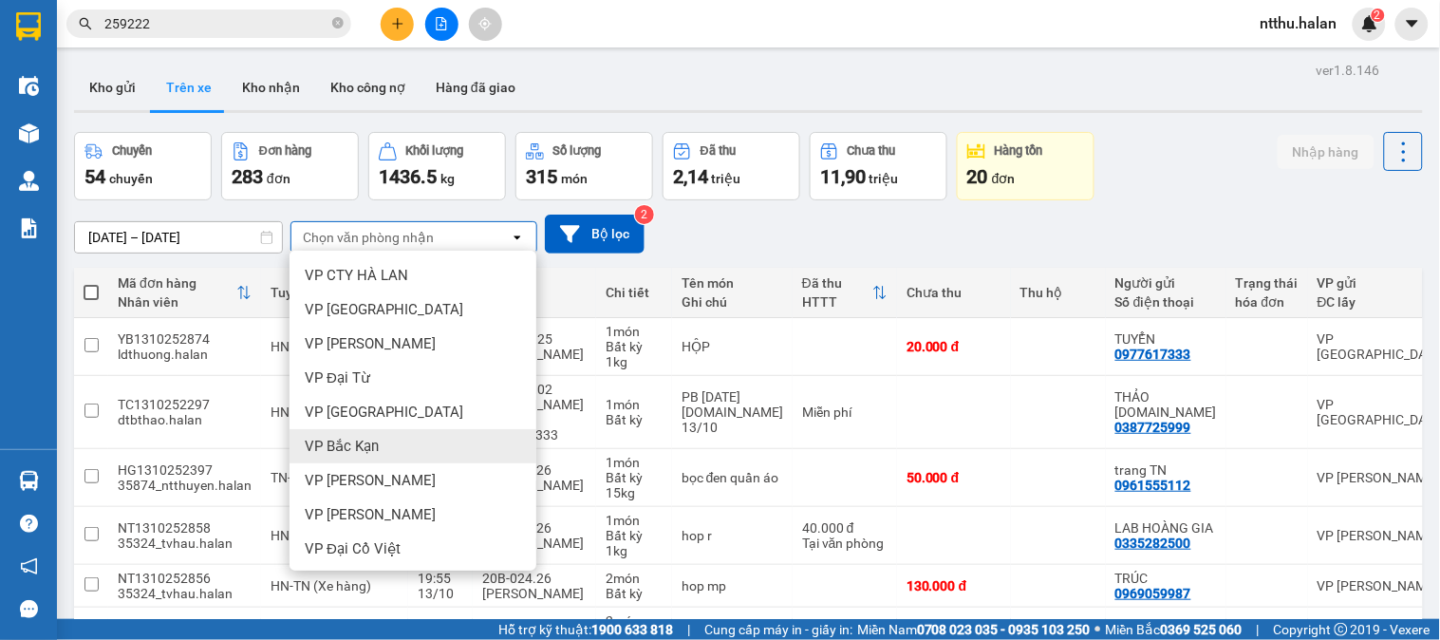
click at [382, 446] on div "VP Bắc Kạn" at bounding box center [413, 446] width 247 height 34
